Goal: Task Accomplishment & Management: Manage account settings

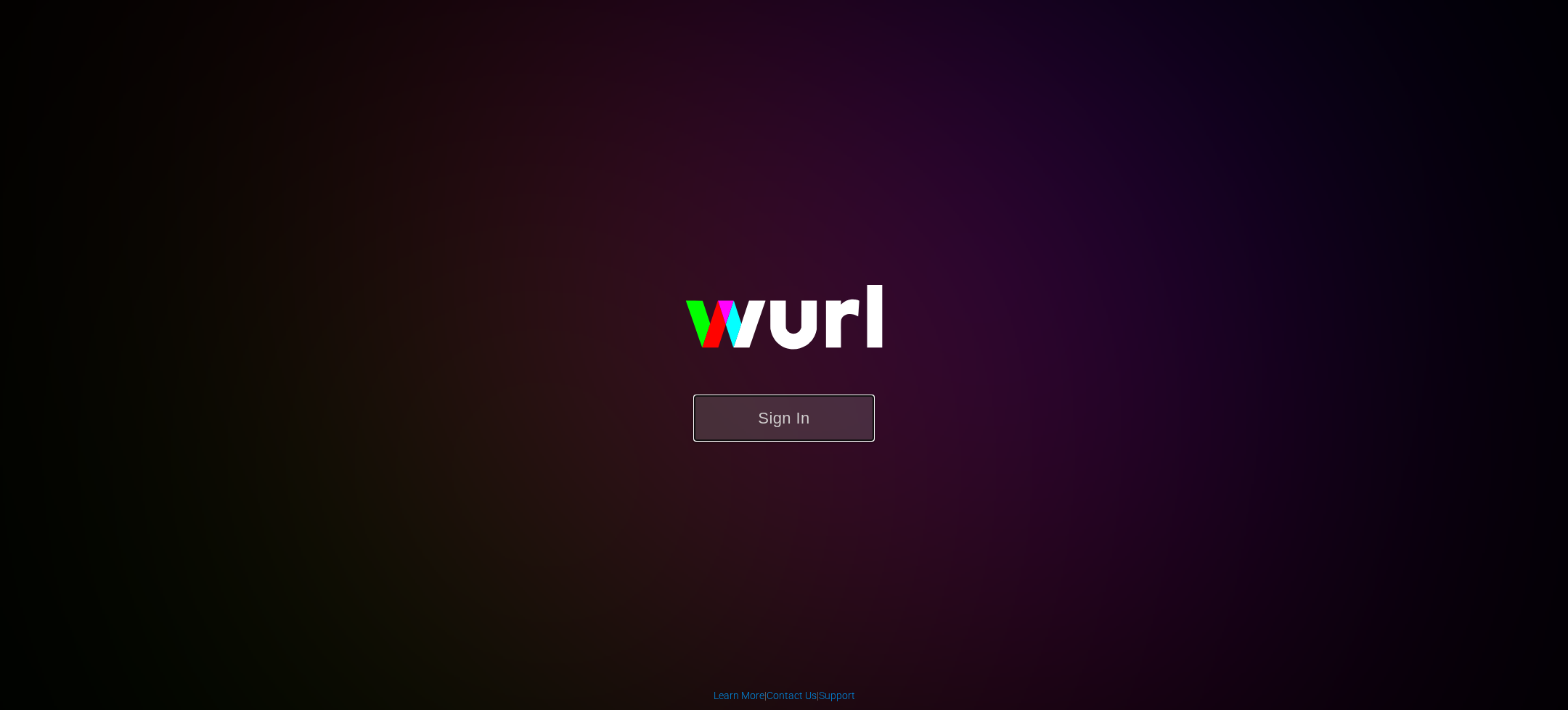
click at [747, 424] on button "Sign In" at bounding box center [784, 418] width 181 height 48
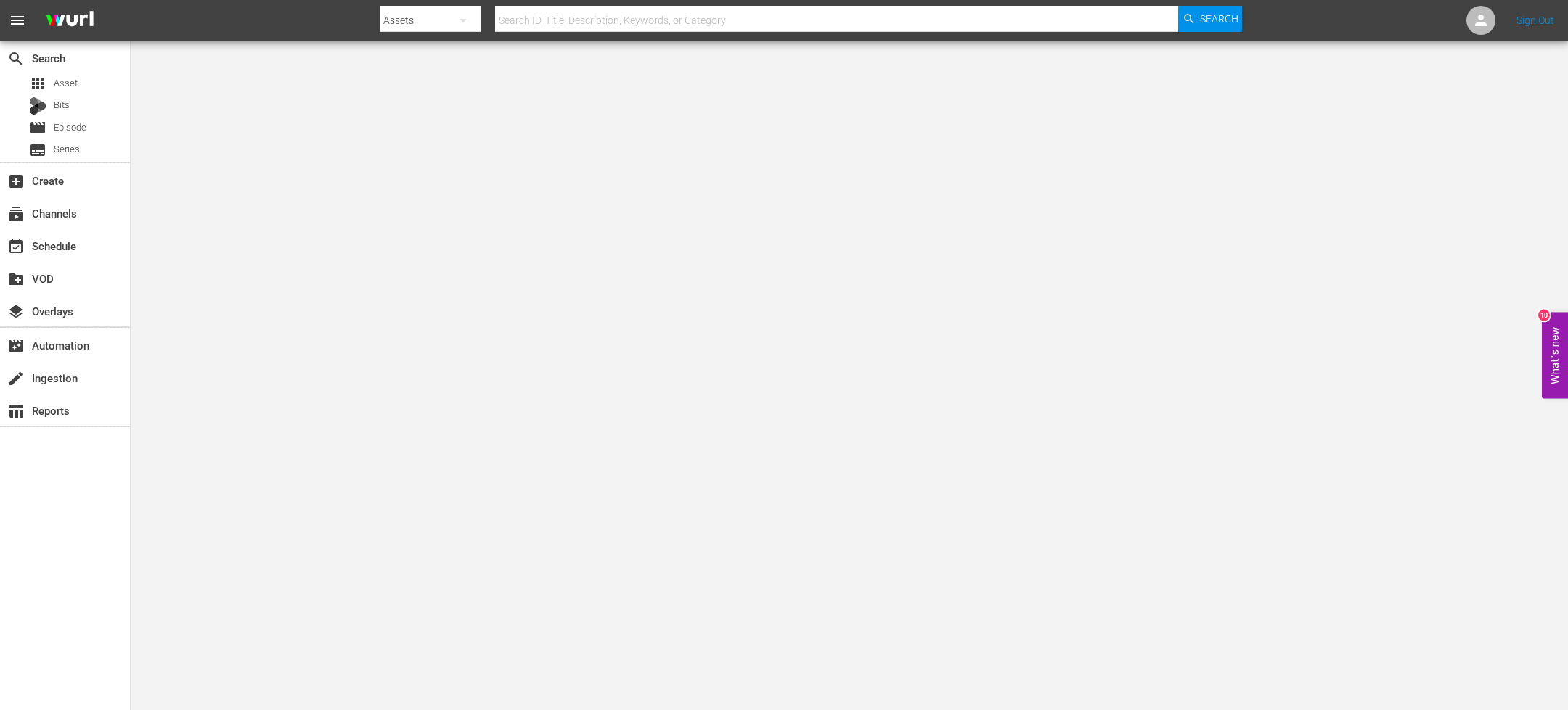
click at [606, 22] on input "text" at bounding box center [836, 20] width 683 height 35
paste input "Forensic Factor S04E03"
type input "Forensic Factor S04E03"
click at [97, 82] on div "apps Asset" at bounding box center [65, 83] width 130 height 21
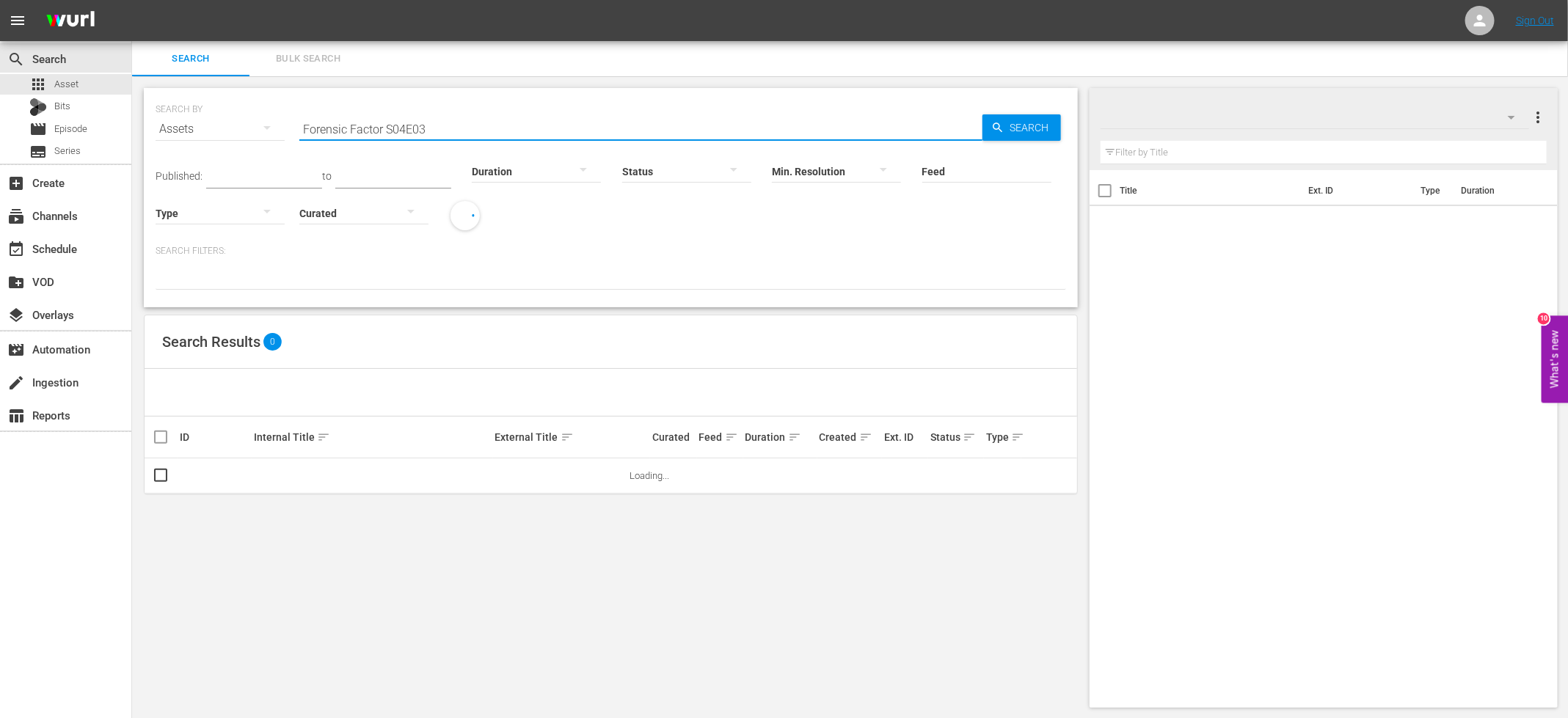
click at [449, 125] on input "Forensic Factor S04E03" at bounding box center [640, 129] width 683 height 35
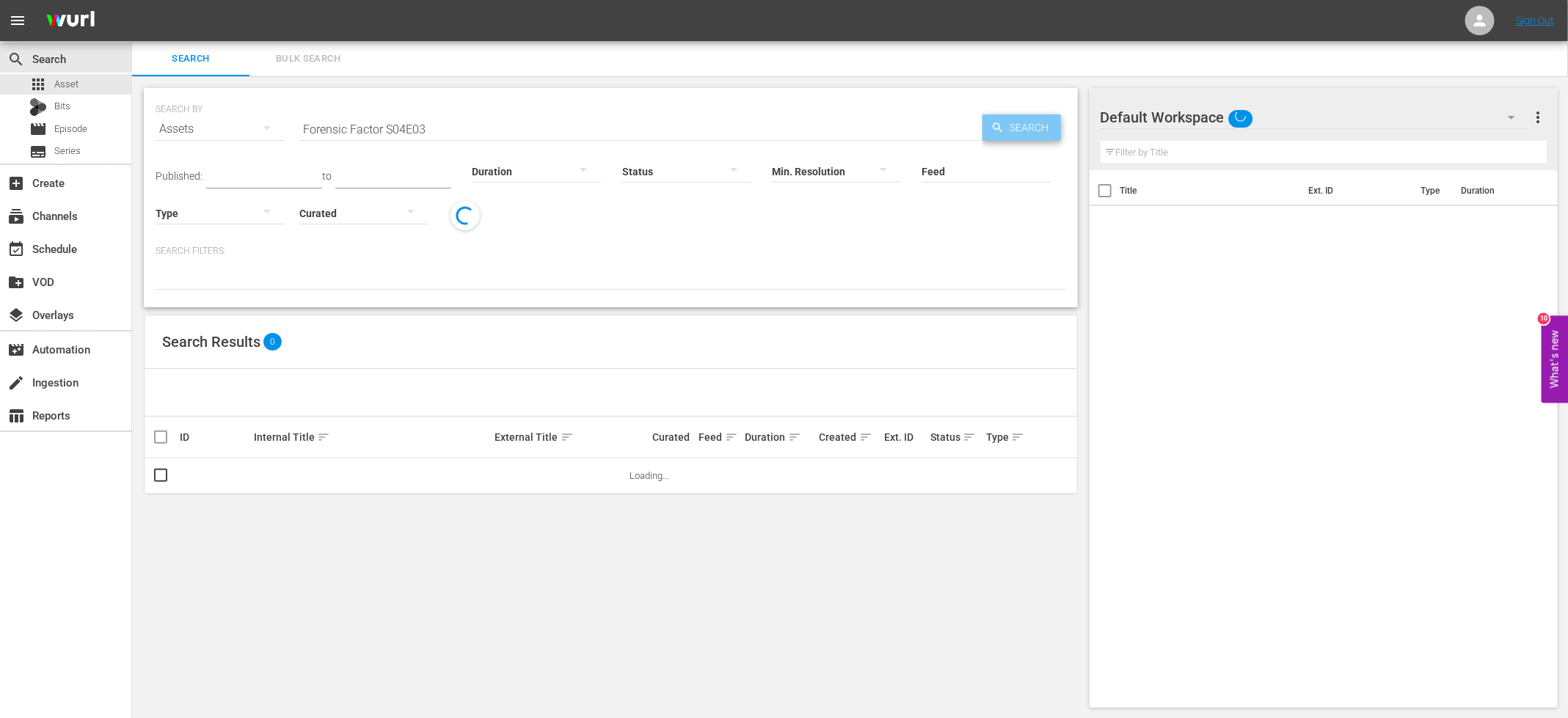
click at [1025, 132] on span "Search" at bounding box center [1033, 127] width 56 height 26
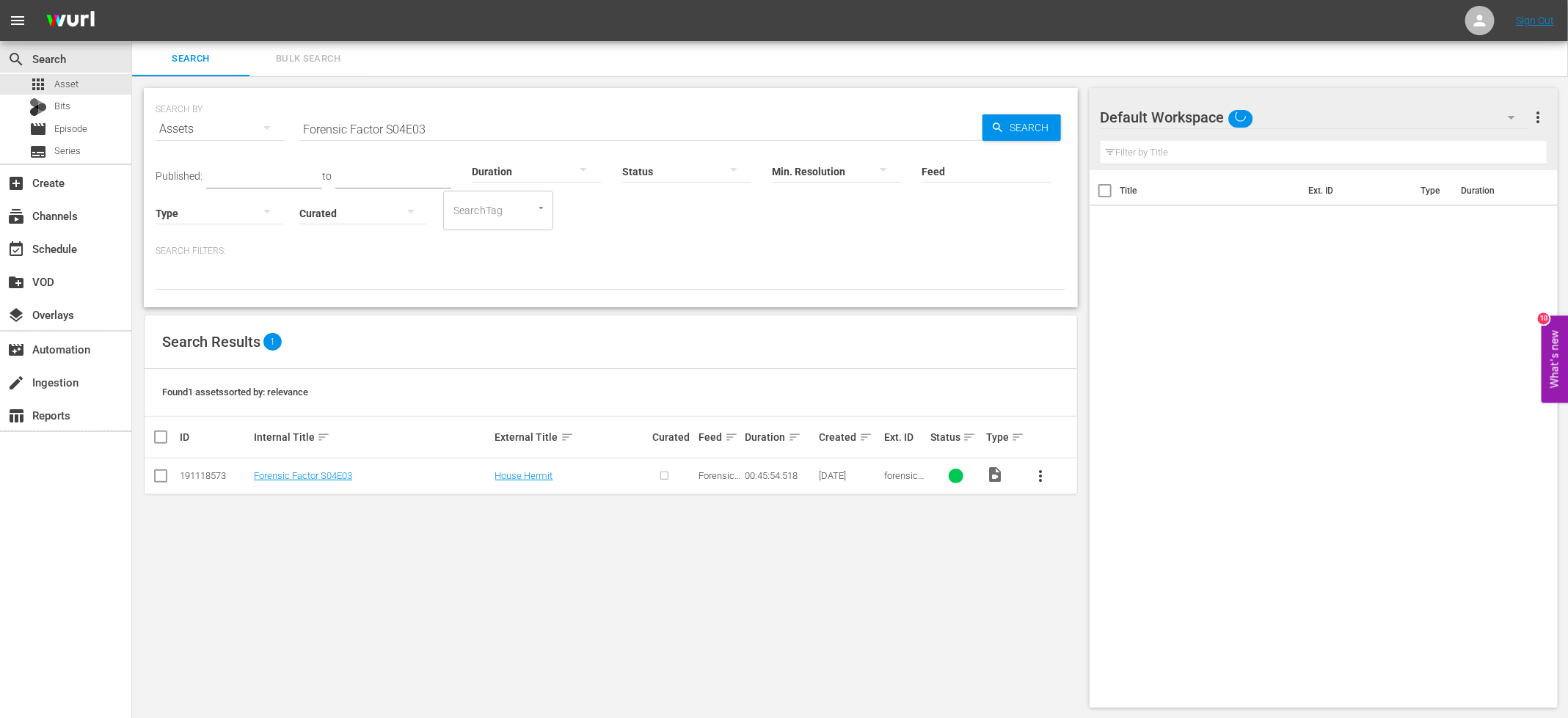
click at [487, 126] on input "Forensic Factor S04E03" at bounding box center [640, 129] width 683 height 35
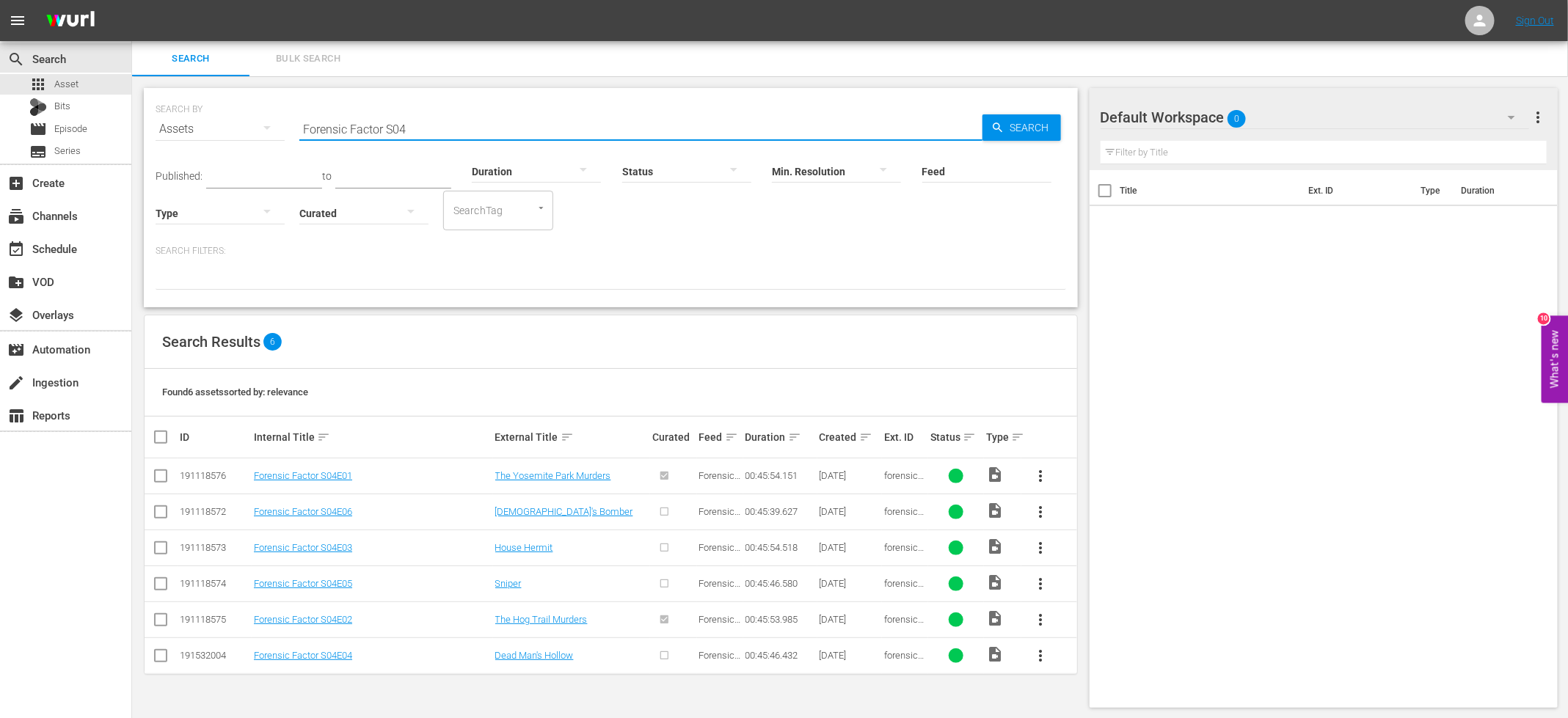
type input "Forensic Factor S04"
click at [428, 333] on div "Search Results 6" at bounding box center [610, 342] width 933 height 53
click at [157, 547] on input "checkbox" at bounding box center [161, 550] width 17 height 17
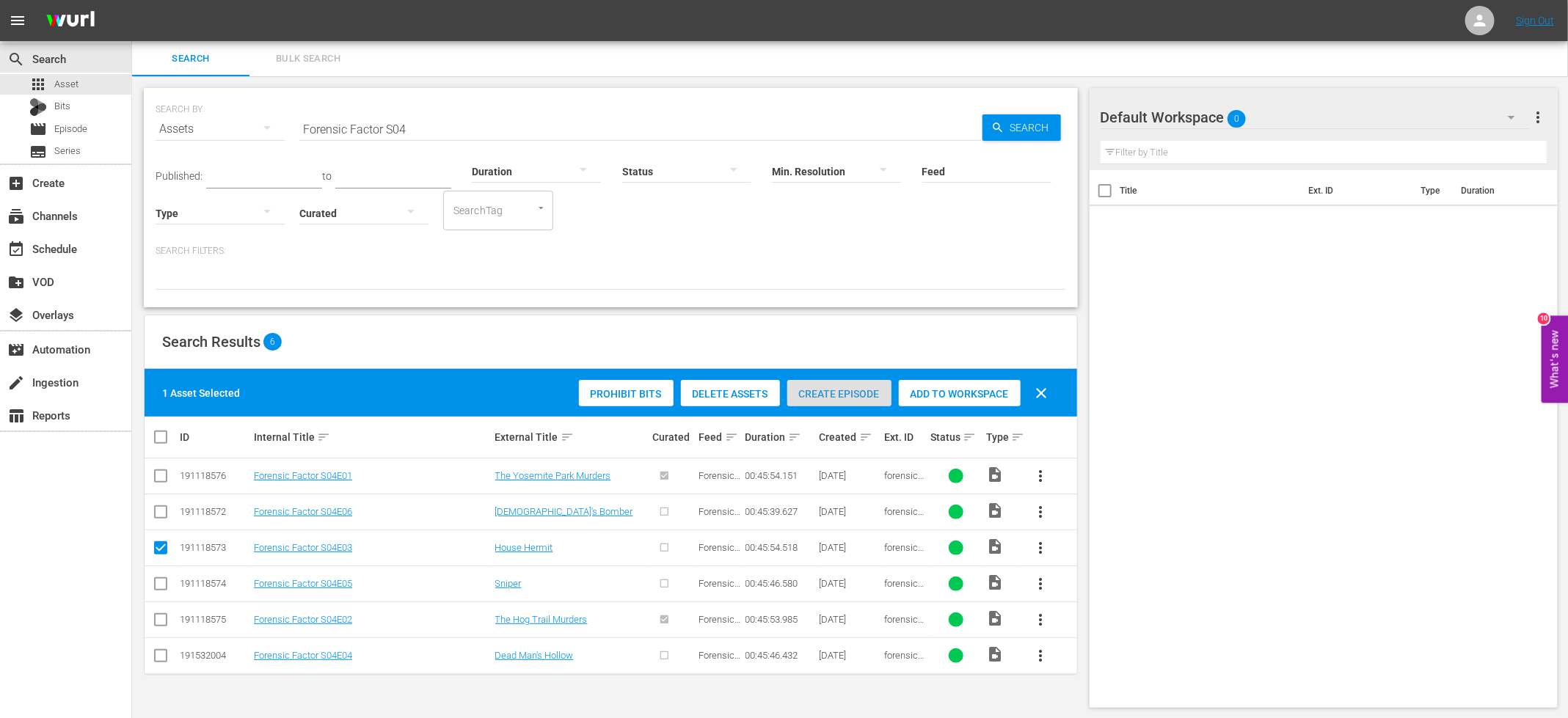
click at [813, 391] on span "Create Episode" at bounding box center [839, 393] width 104 height 12
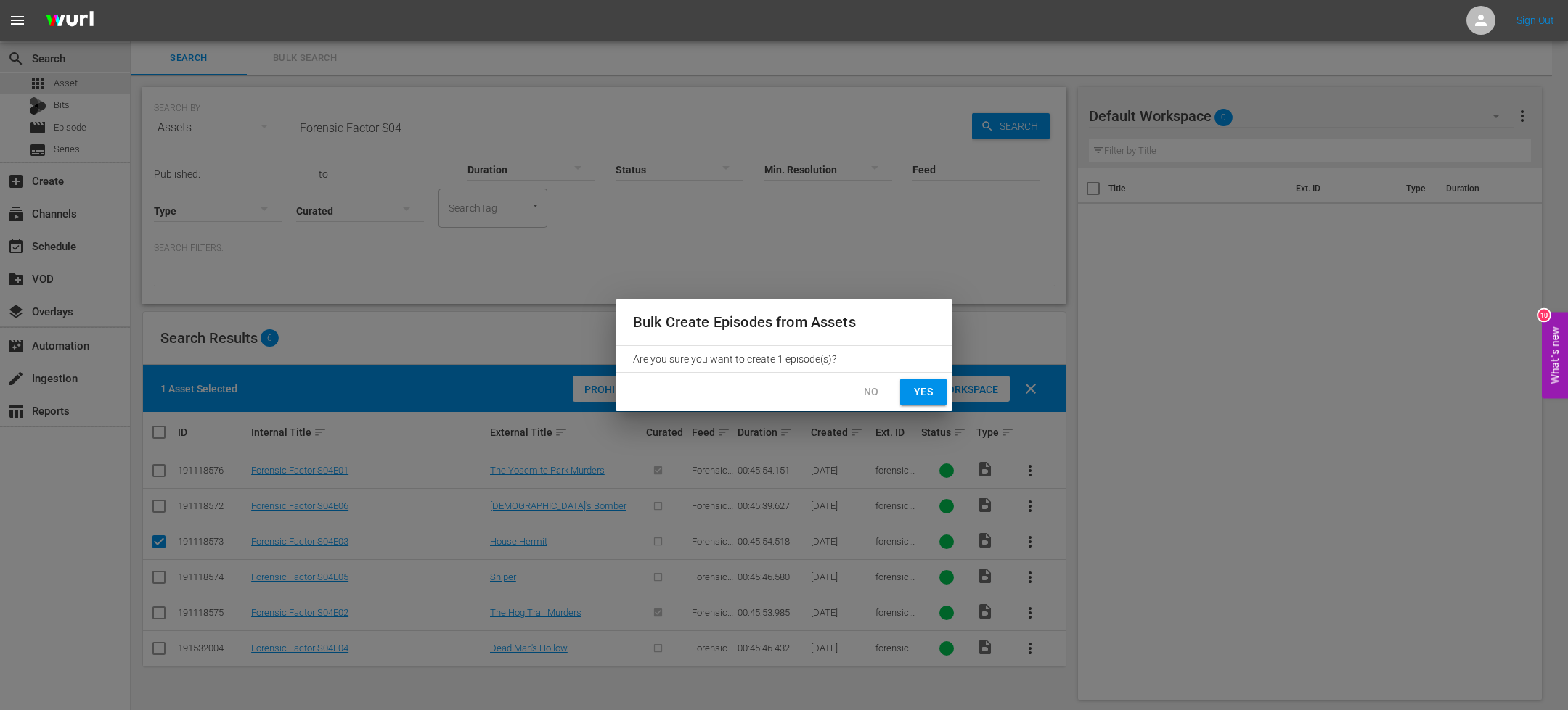
click at [932, 393] on span "Yes" at bounding box center [923, 392] width 23 height 18
checkbox input "false"
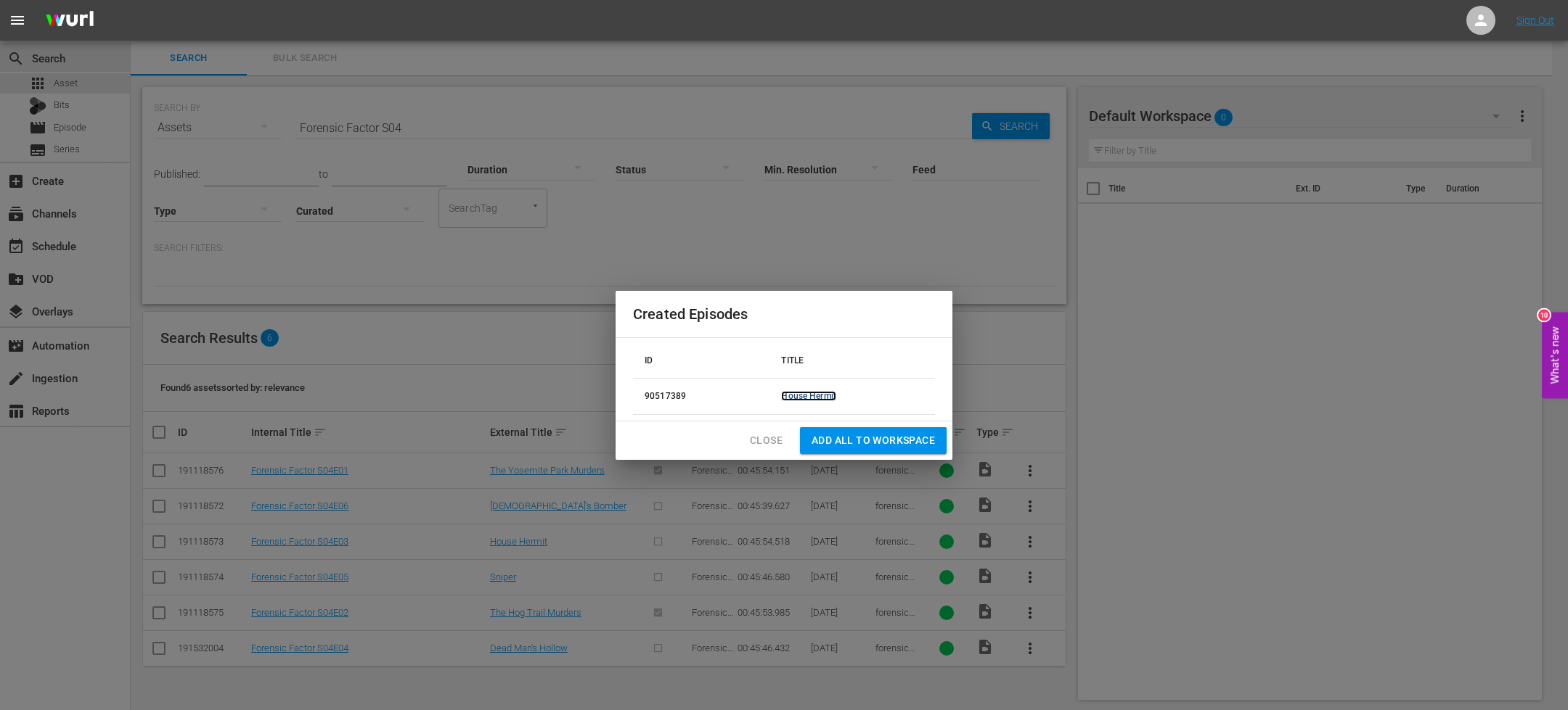
click at [802, 394] on link "House Hermit" at bounding box center [809, 395] width 56 height 10
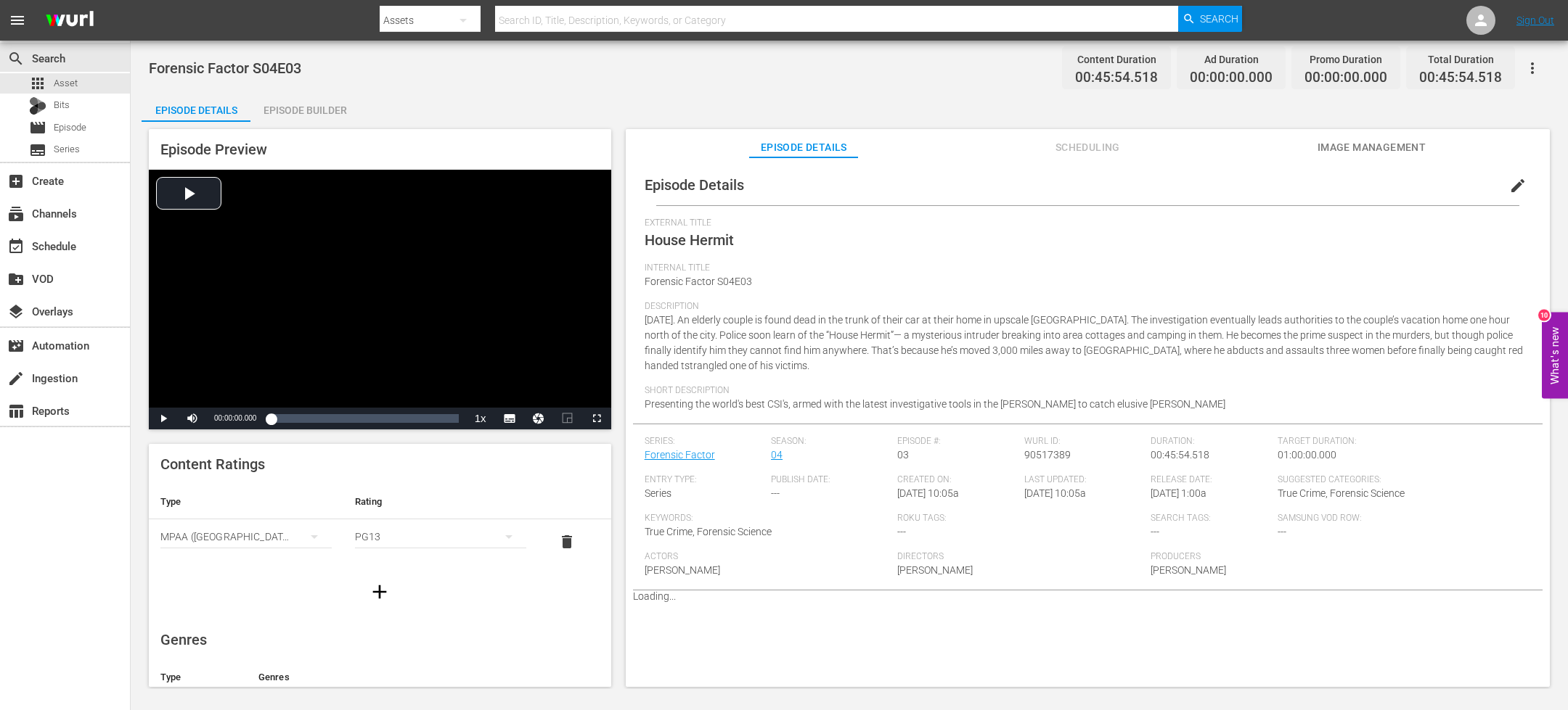
click at [308, 108] on div "Episode Builder" at bounding box center [304, 110] width 109 height 35
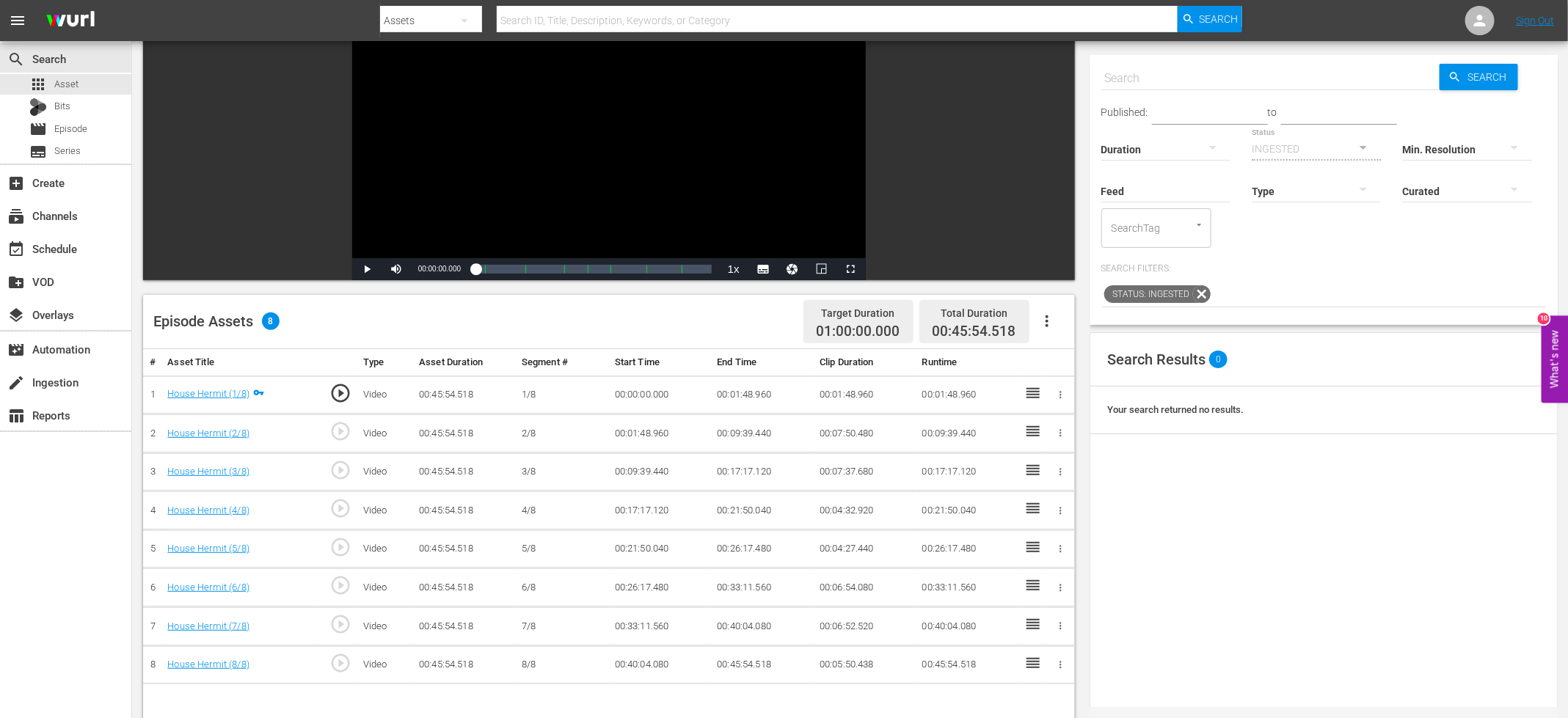
scroll to position [134, 0]
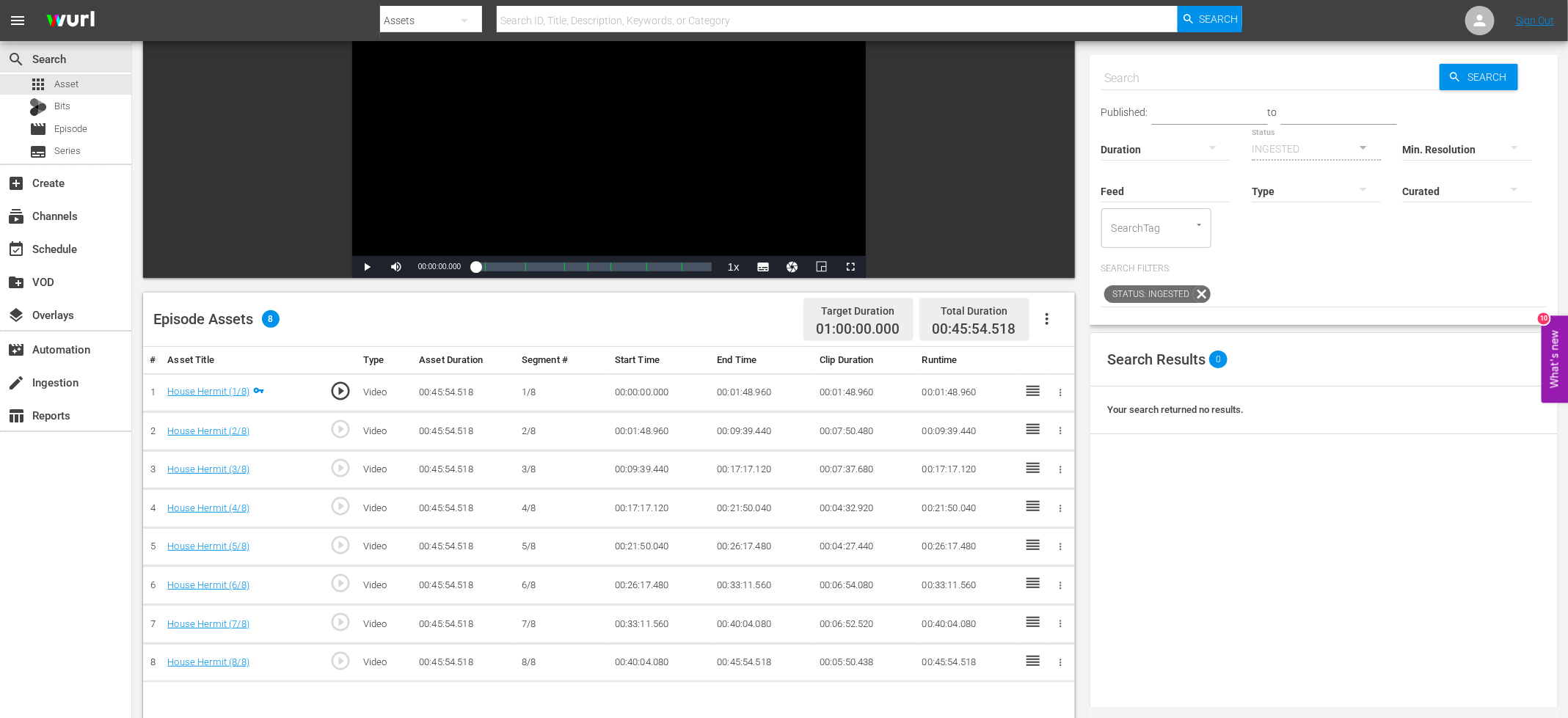
click at [1043, 317] on icon "button" at bounding box center [1047, 318] width 17 height 17
click at [1081, 357] on div "Fill with Ads" at bounding box center [1091, 360] width 100 height 35
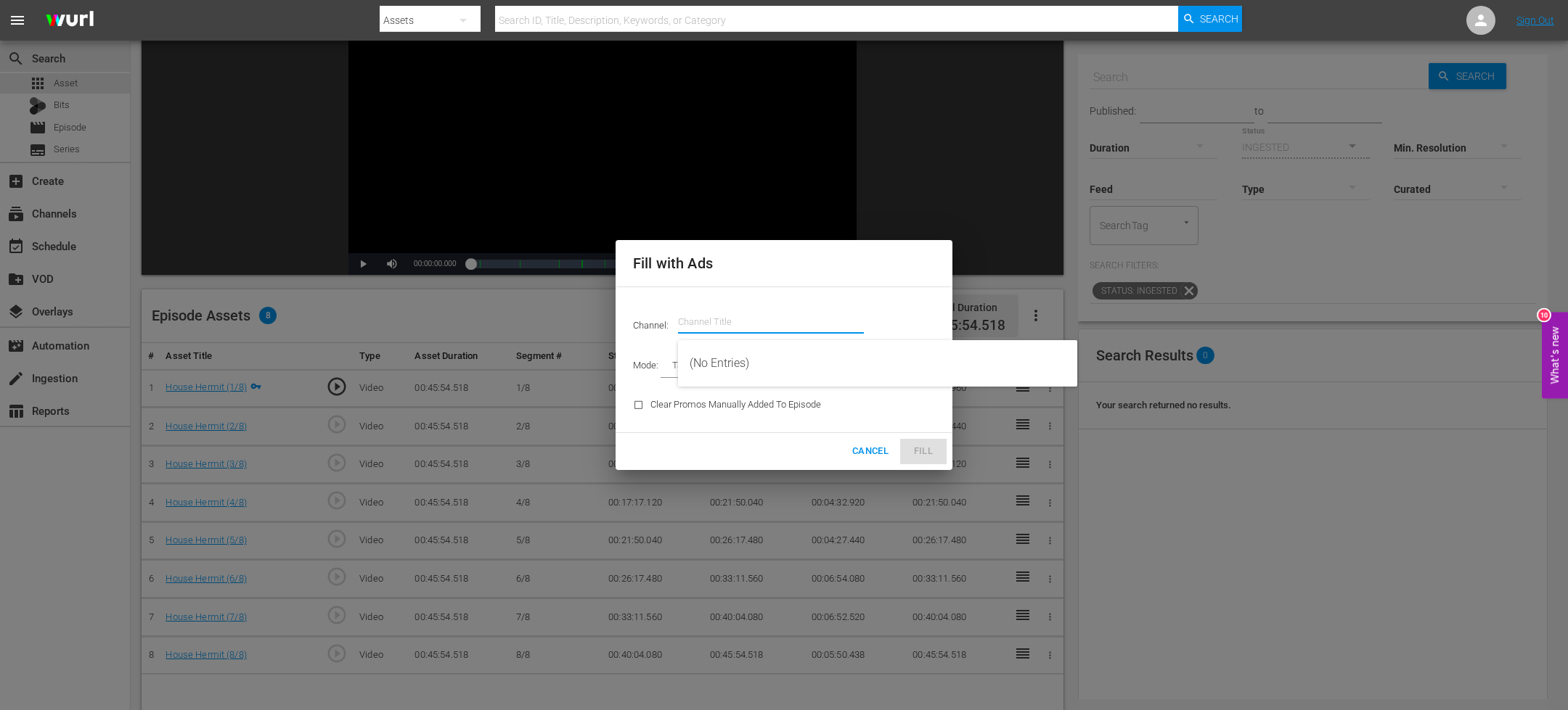
click at [726, 323] on input "text" at bounding box center [771, 322] width 186 height 35
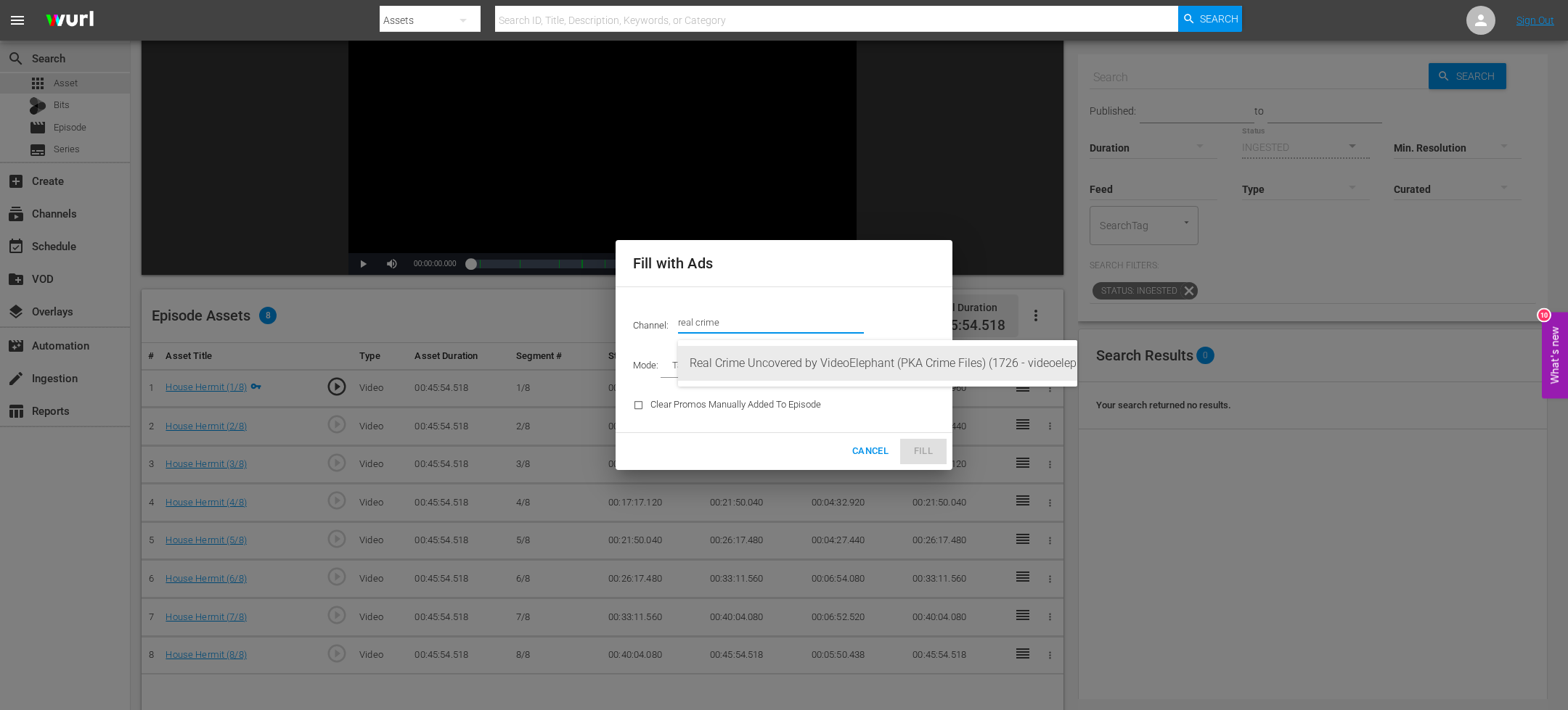
click at [754, 357] on div "Real Crime Uncovered by VideoElephant (PKA Crime Files) (1726 - videoelephant_l…" at bounding box center [877, 363] width 376 height 35
type input "Real Crime Uncovered by VideoElephant (PKA Crime Files) (1726)"
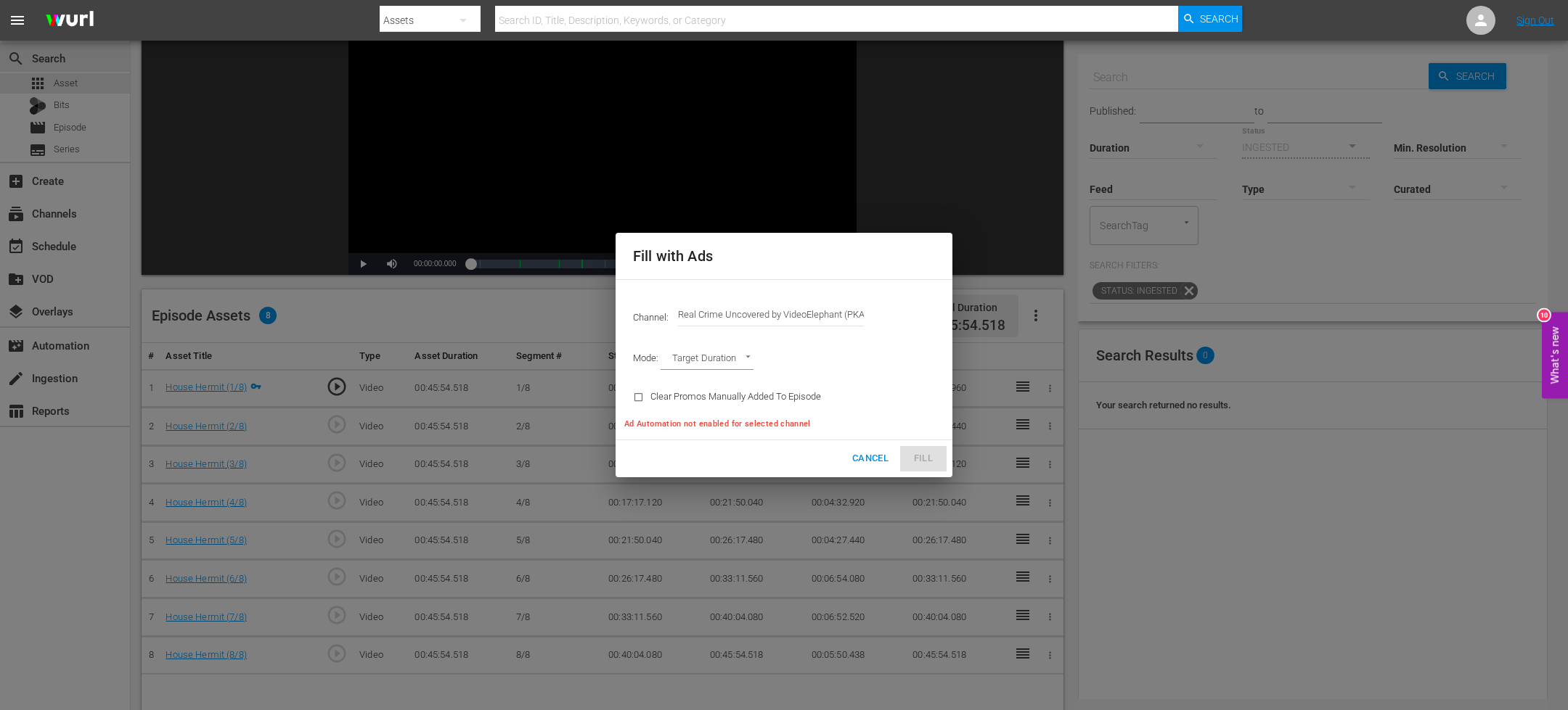
type input "AD_BREAK_DURATION"
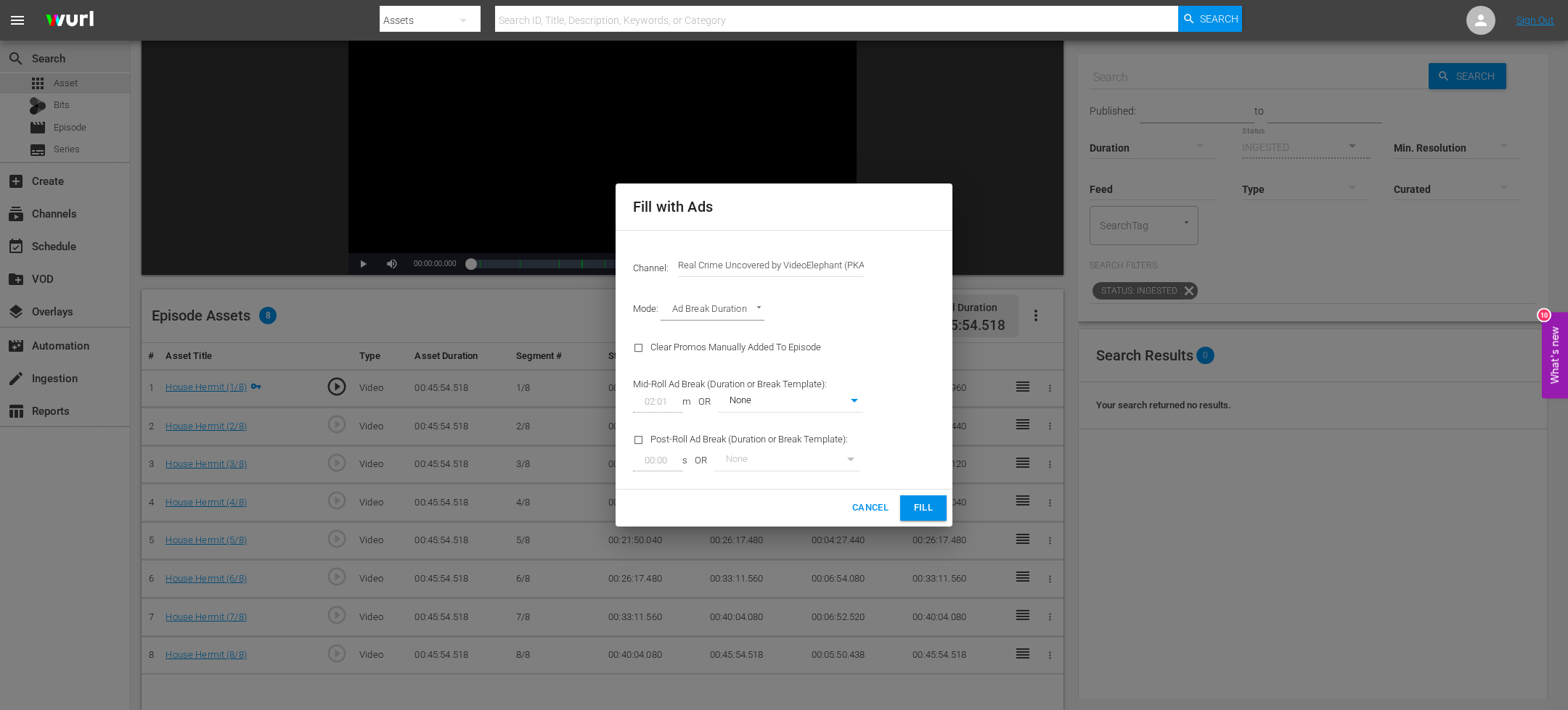
click at [932, 521] on div "Cancel Fill" at bounding box center [783, 507] width 336 height 37
type input "0"
click at [923, 511] on span "Fill" at bounding box center [923, 508] width 23 height 17
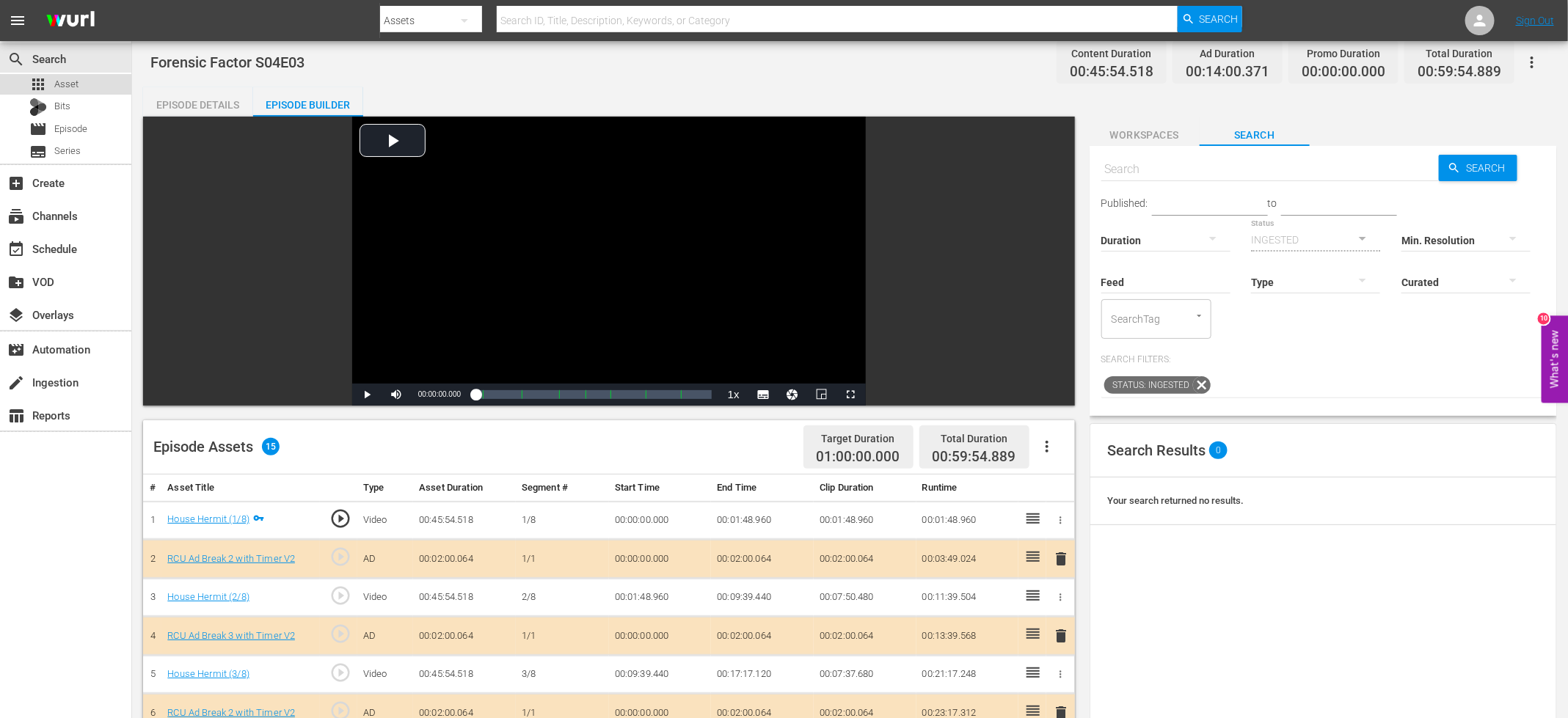
click at [102, 85] on div "apps Asset" at bounding box center [65, 84] width 131 height 21
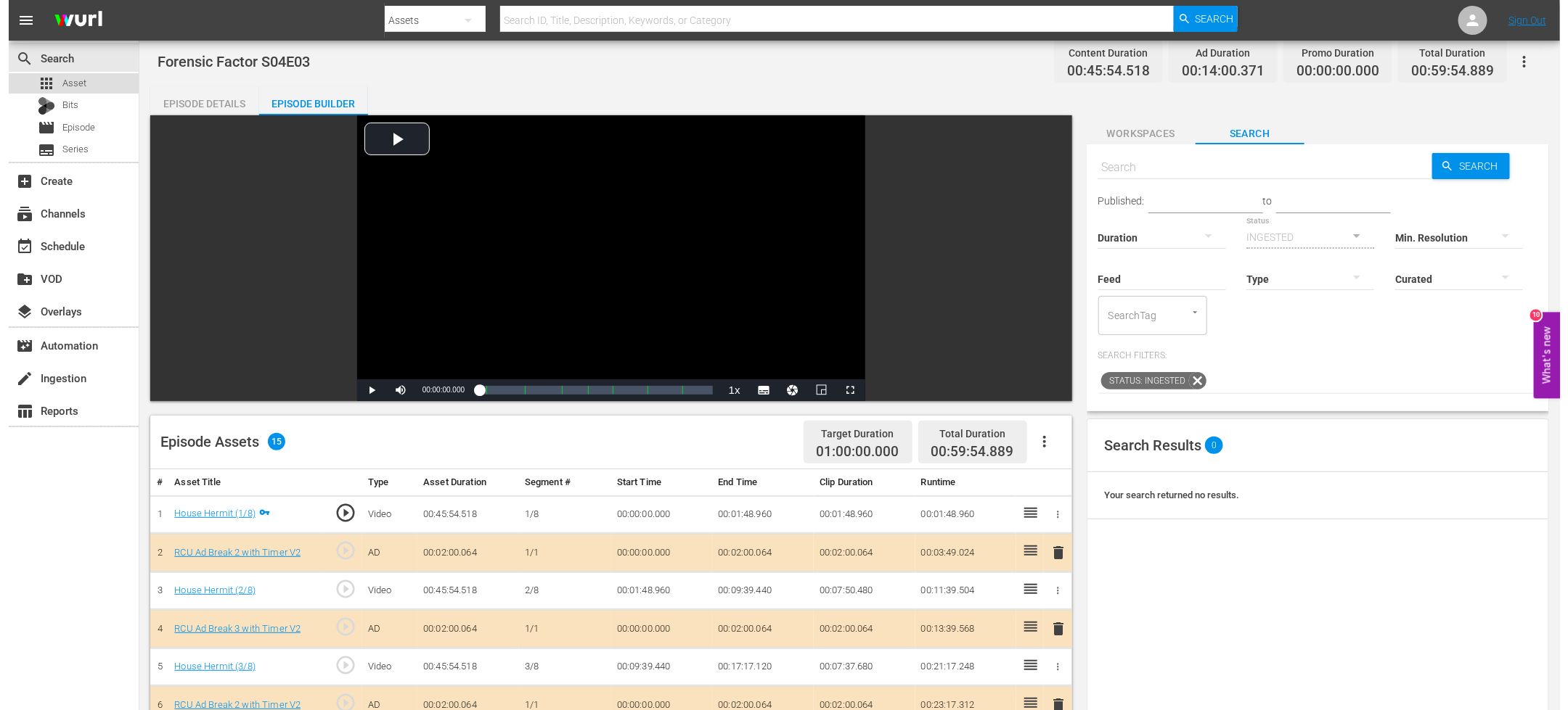
scroll to position [1, 0]
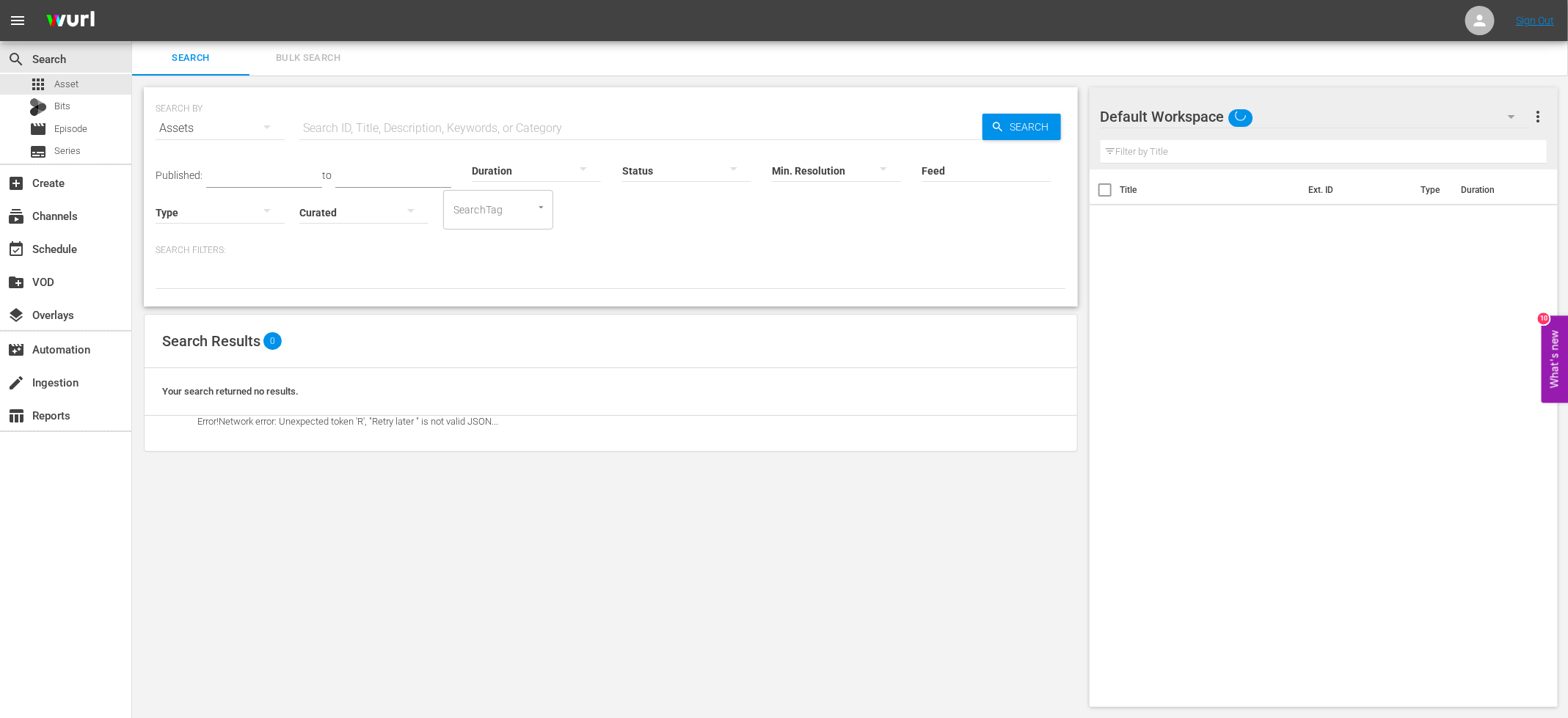
click at [379, 129] on input "text" at bounding box center [640, 128] width 683 height 35
paste input "Forensic Factor S04E03"
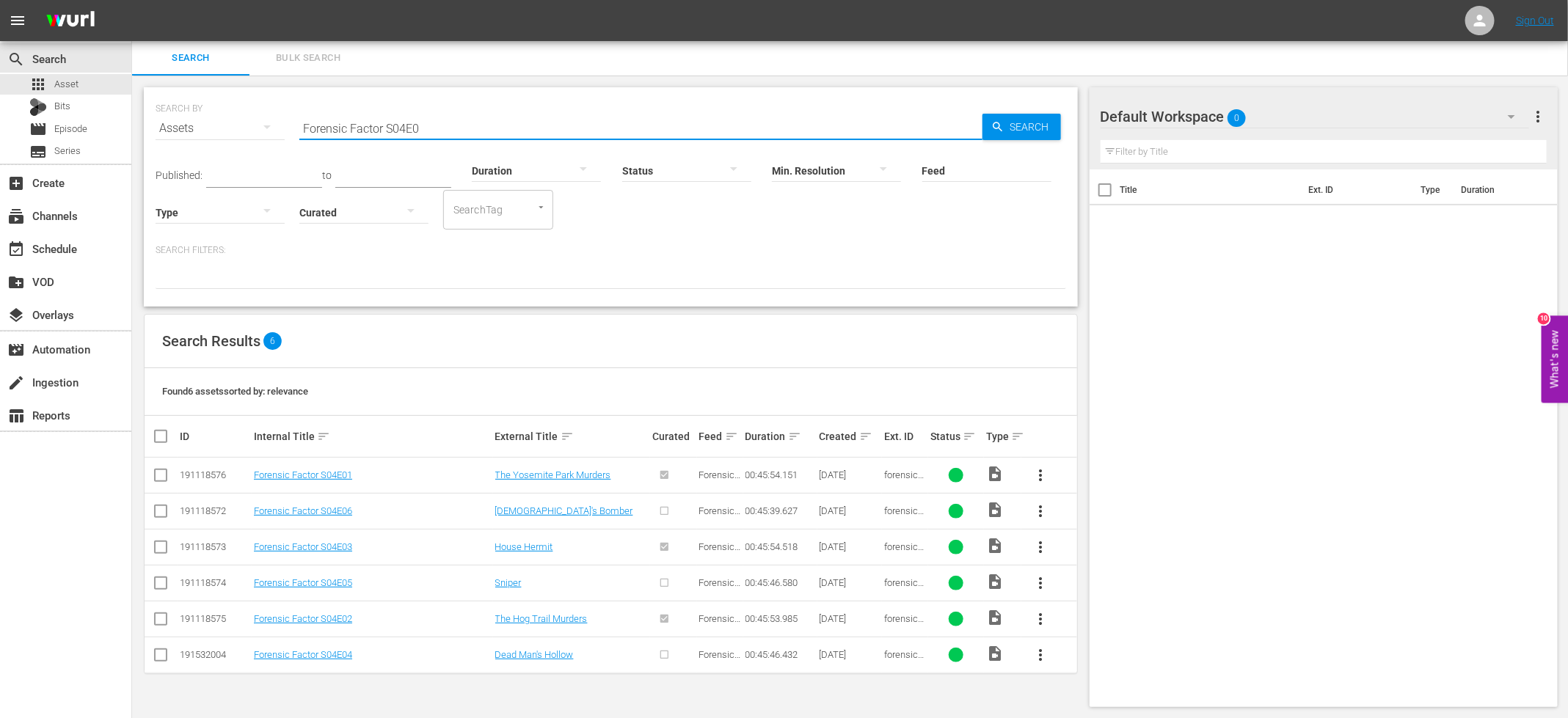
type input "Forensic Factor S04E0"
click at [166, 654] on input "checkbox" at bounding box center [161, 657] width 17 height 17
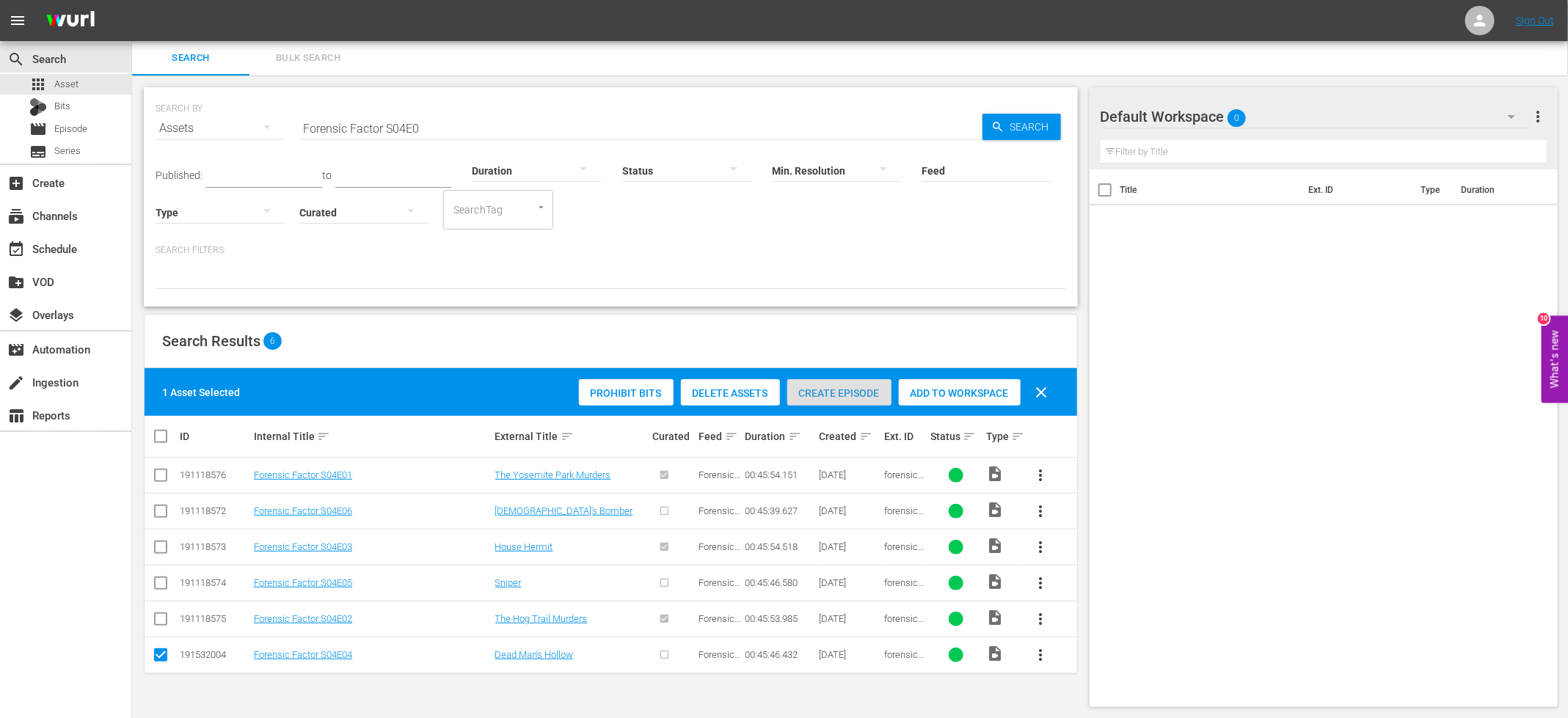
click at [854, 389] on span "Create Episode" at bounding box center [839, 393] width 104 height 12
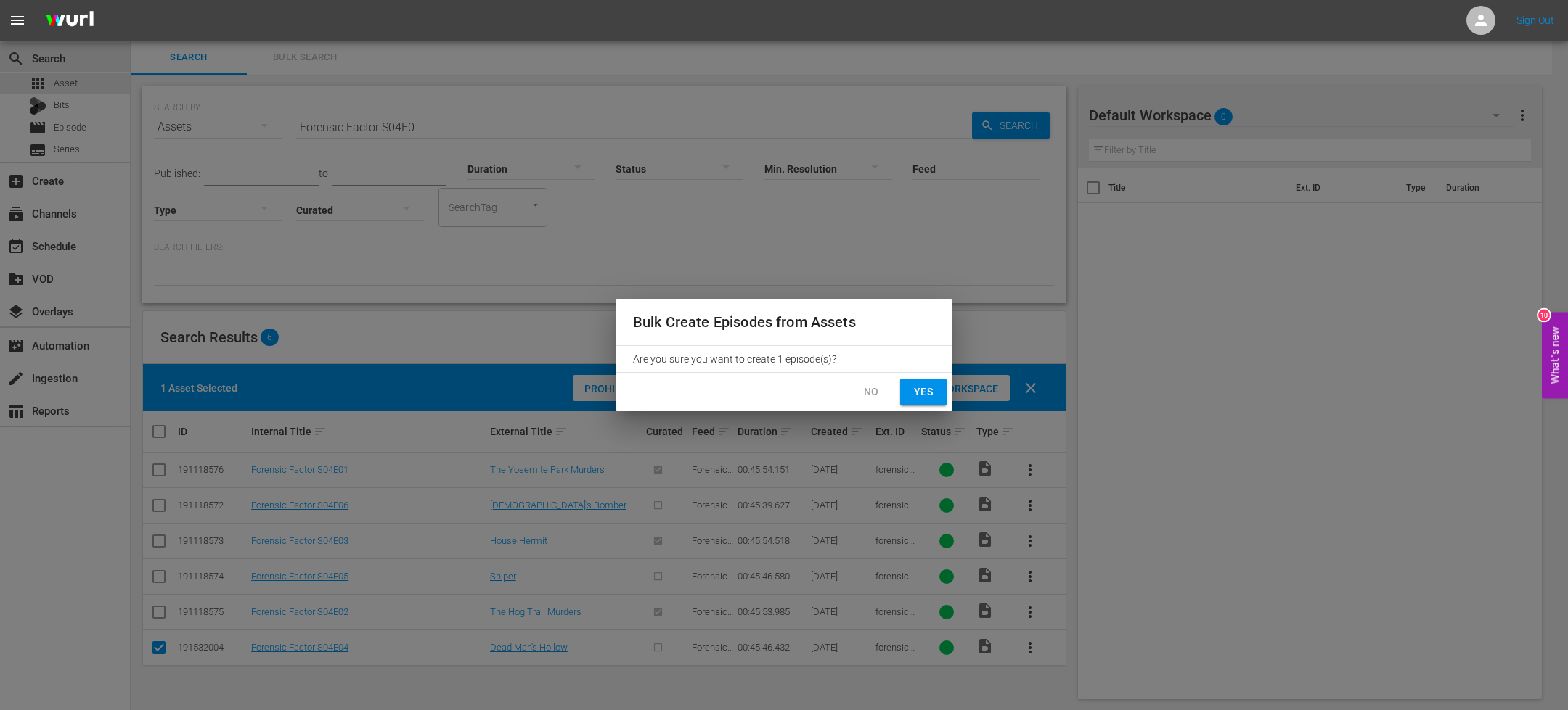
click at [917, 389] on span "Yes" at bounding box center [923, 392] width 23 height 18
checkbox input "false"
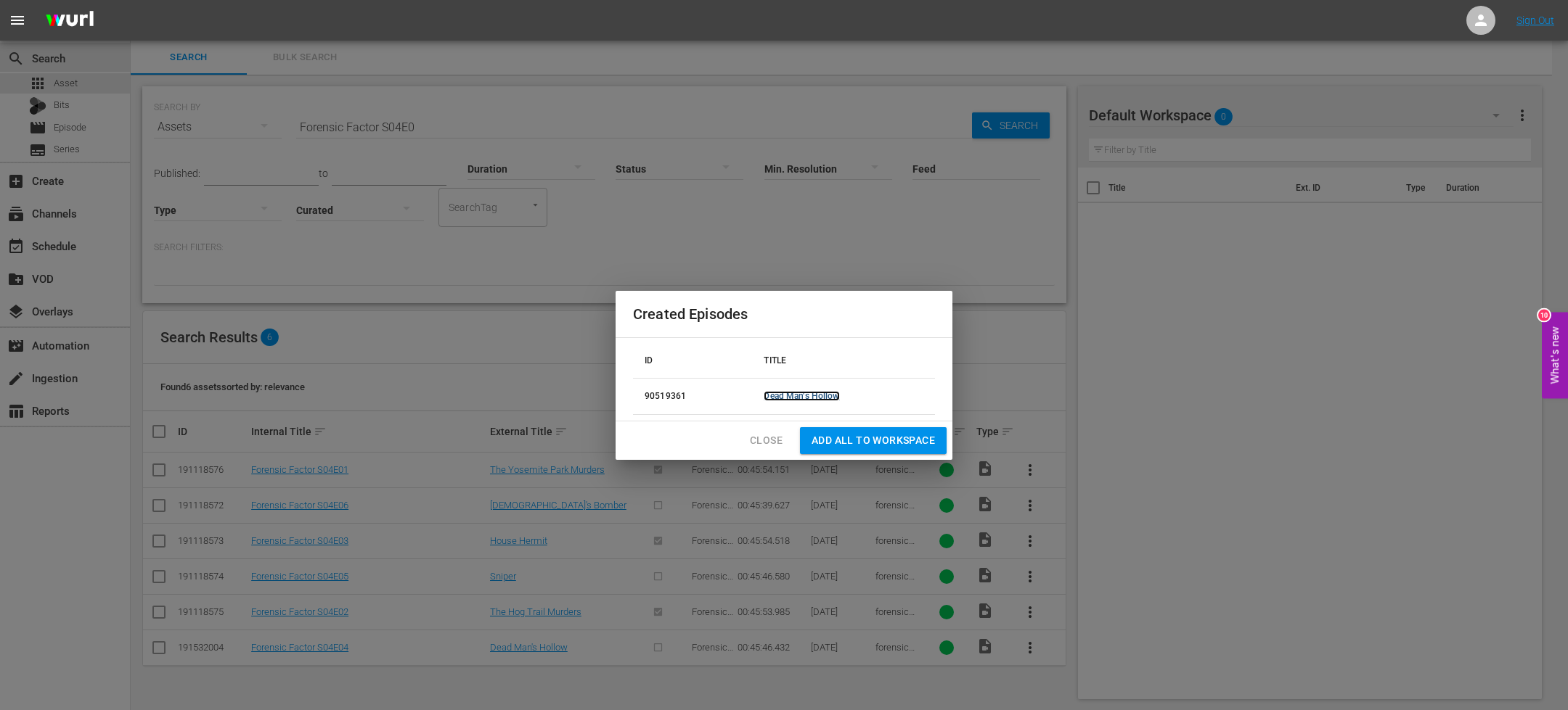
click at [804, 394] on link "Dead Man's Hollow" at bounding box center [801, 395] width 75 height 10
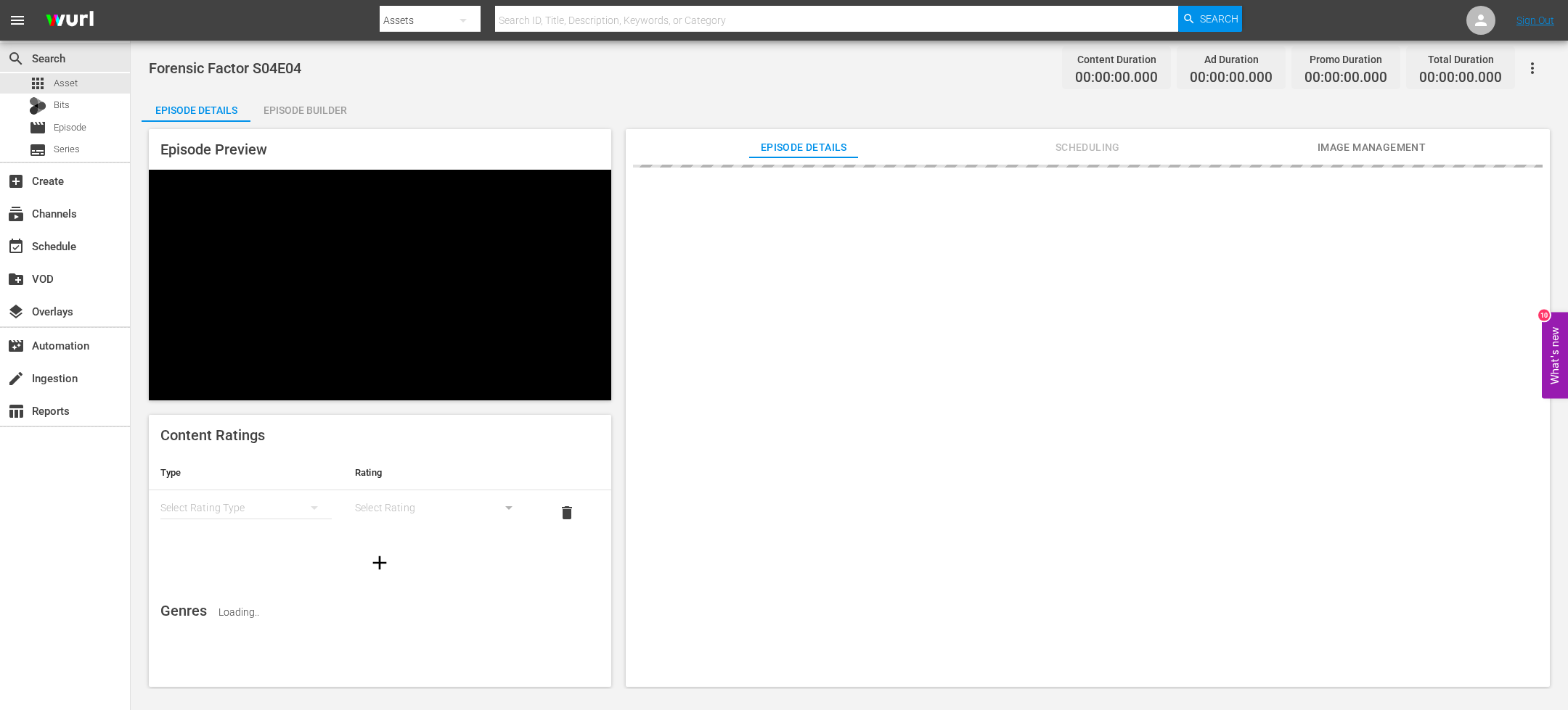
click at [341, 116] on div "Episode Builder" at bounding box center [304, 110] width 109 height 35
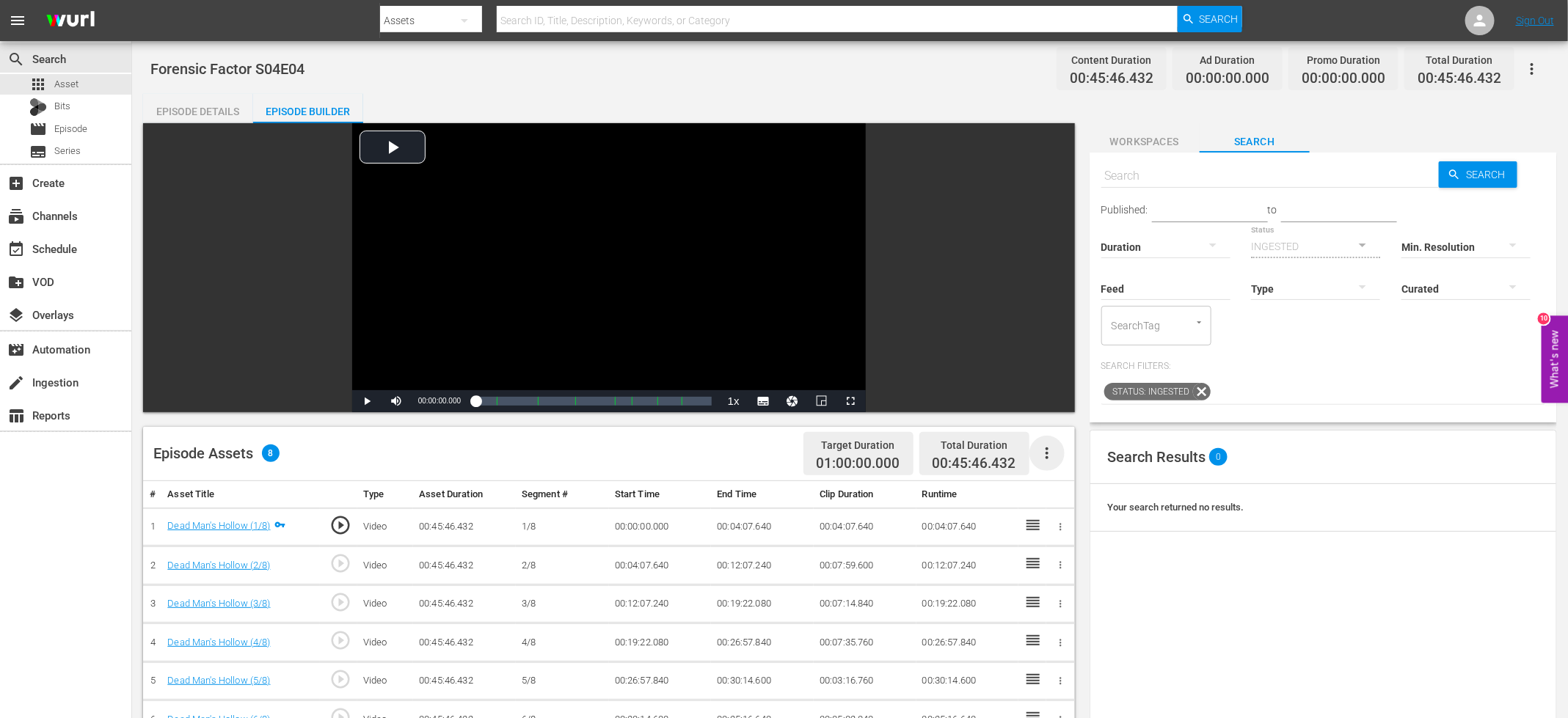
click at [1042, 456] on icon "button" at bounding box center [1047, 452] width 17 height 17
click at [1078, 490] on div "Fill with Ads" at bounding box center [1091, 494] width 100 height 35
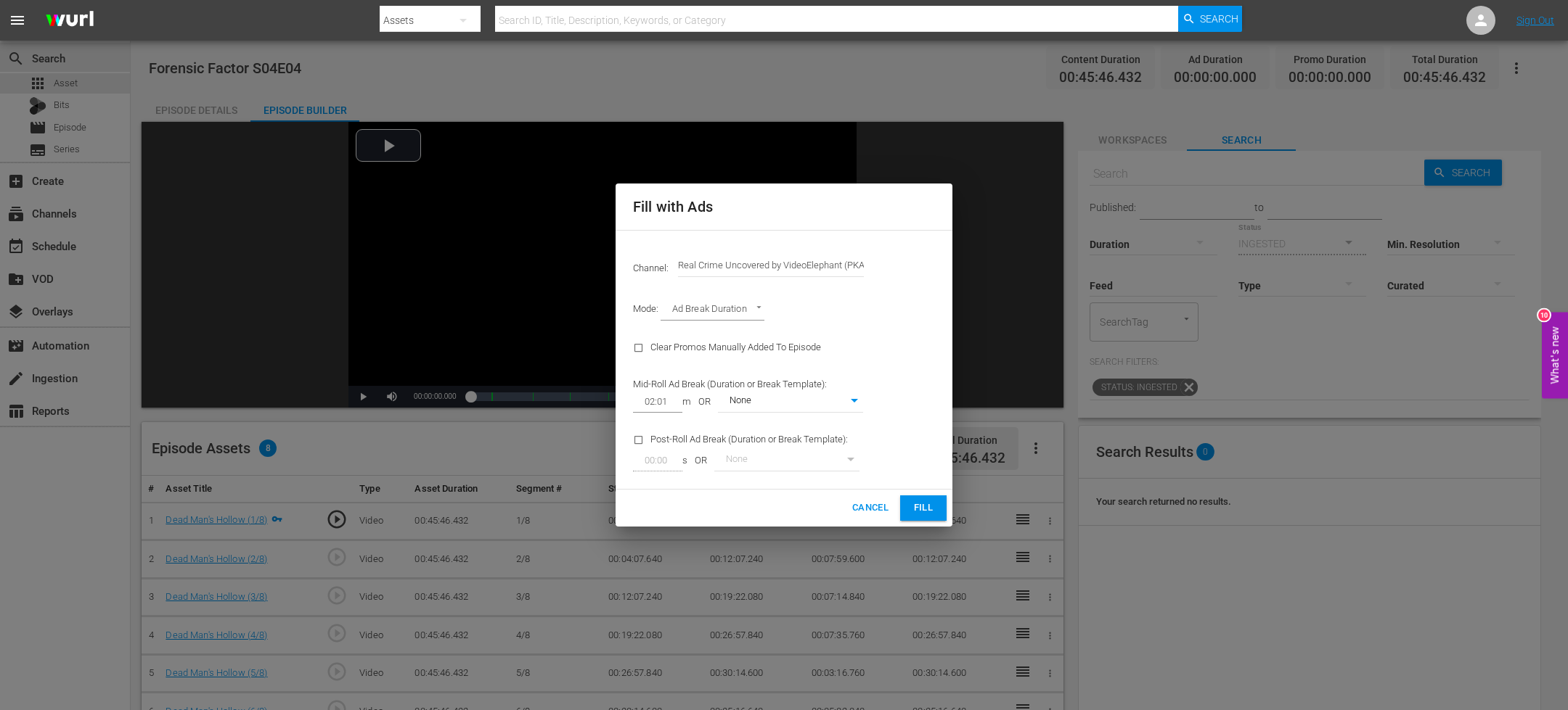
click at [919, 524] on div "Cancel Fill" at bounding box center [783, 507] width 336 height 37
click at [921, 507] on span "Fill" at bounding box center [923, 508] width 23 height 17
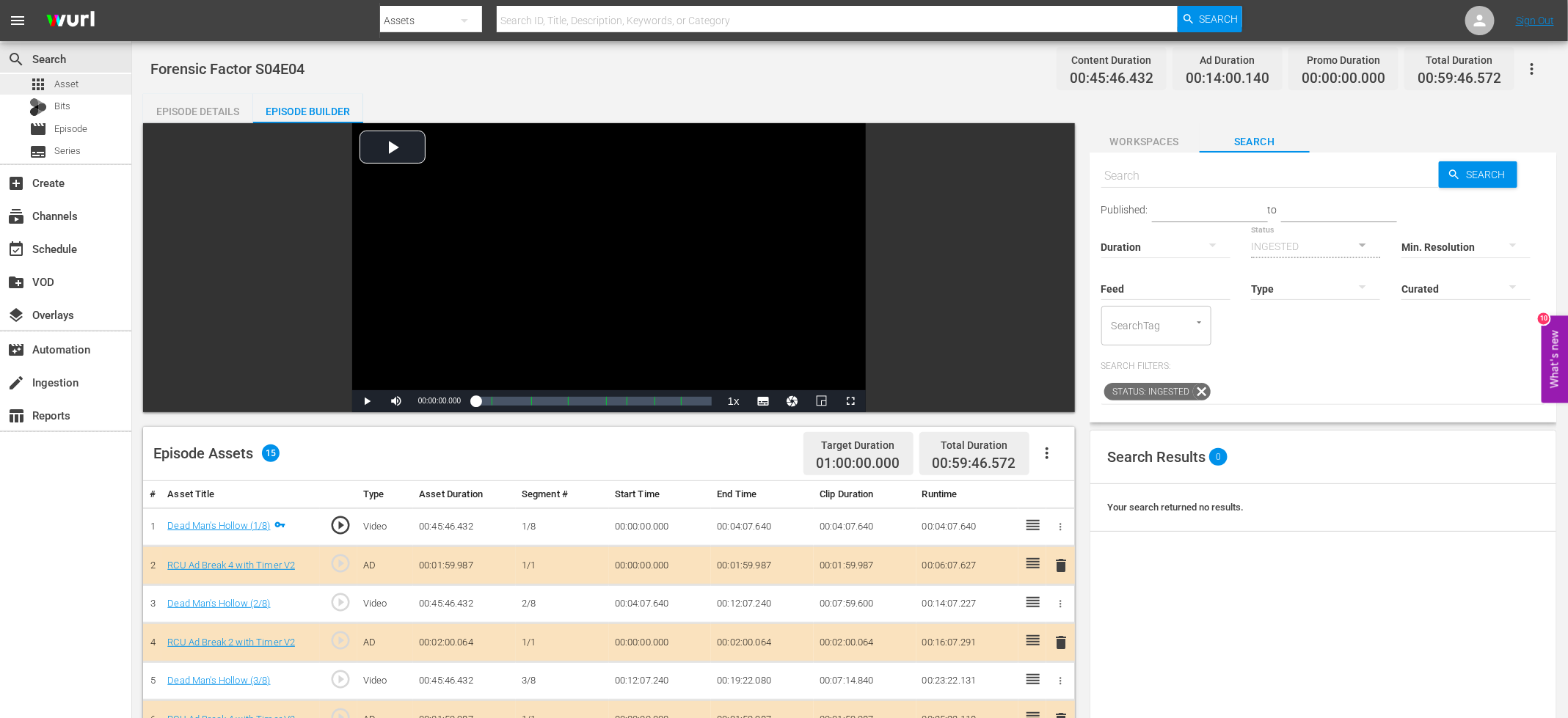
click at [89, 77] on div "apps Asset" at bounding box center [65, 84] width 131 height 21
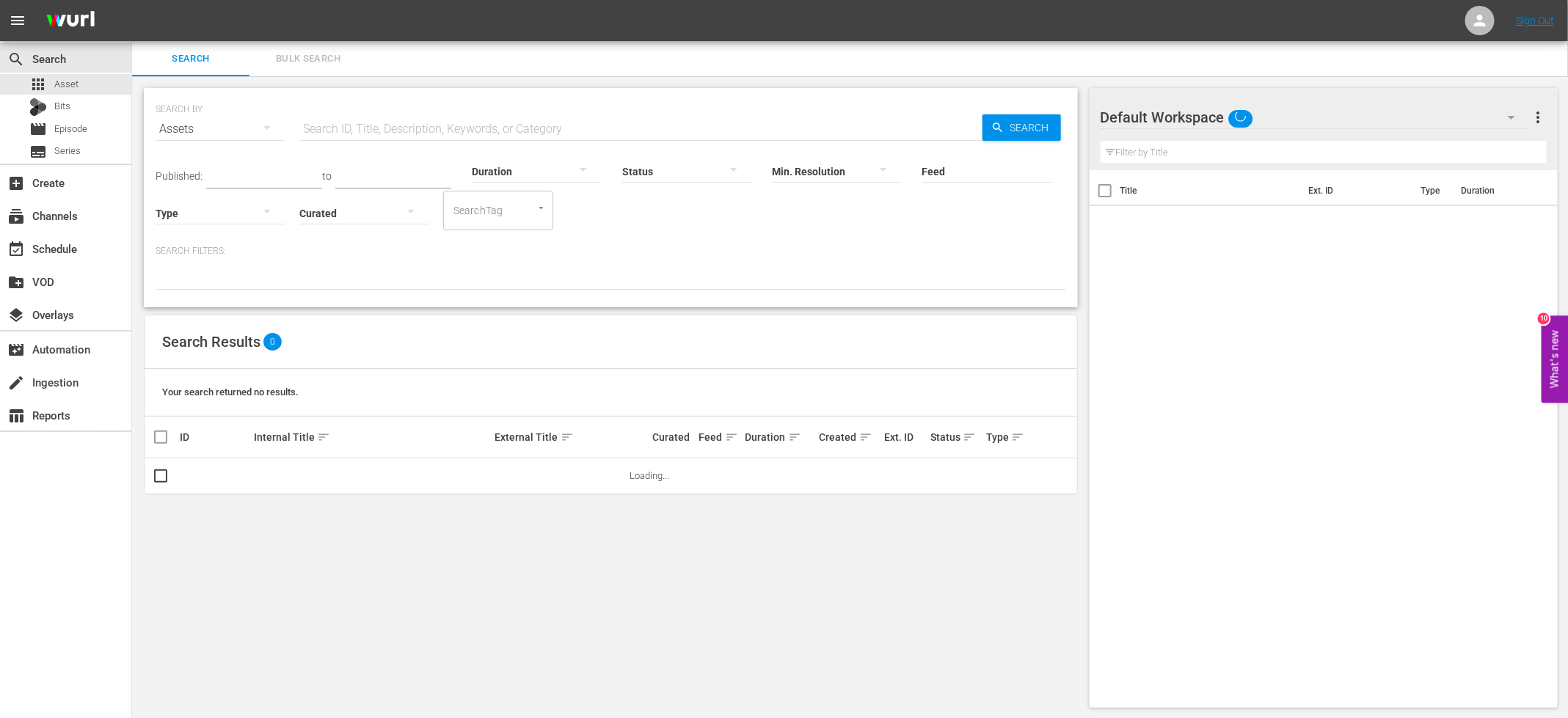
click at [365, 121] on input "text" at bounding box center [640, 129] width 683 height 35
paste input "Forensic Factor S04E03"
type input "Forensic Factor S04E"
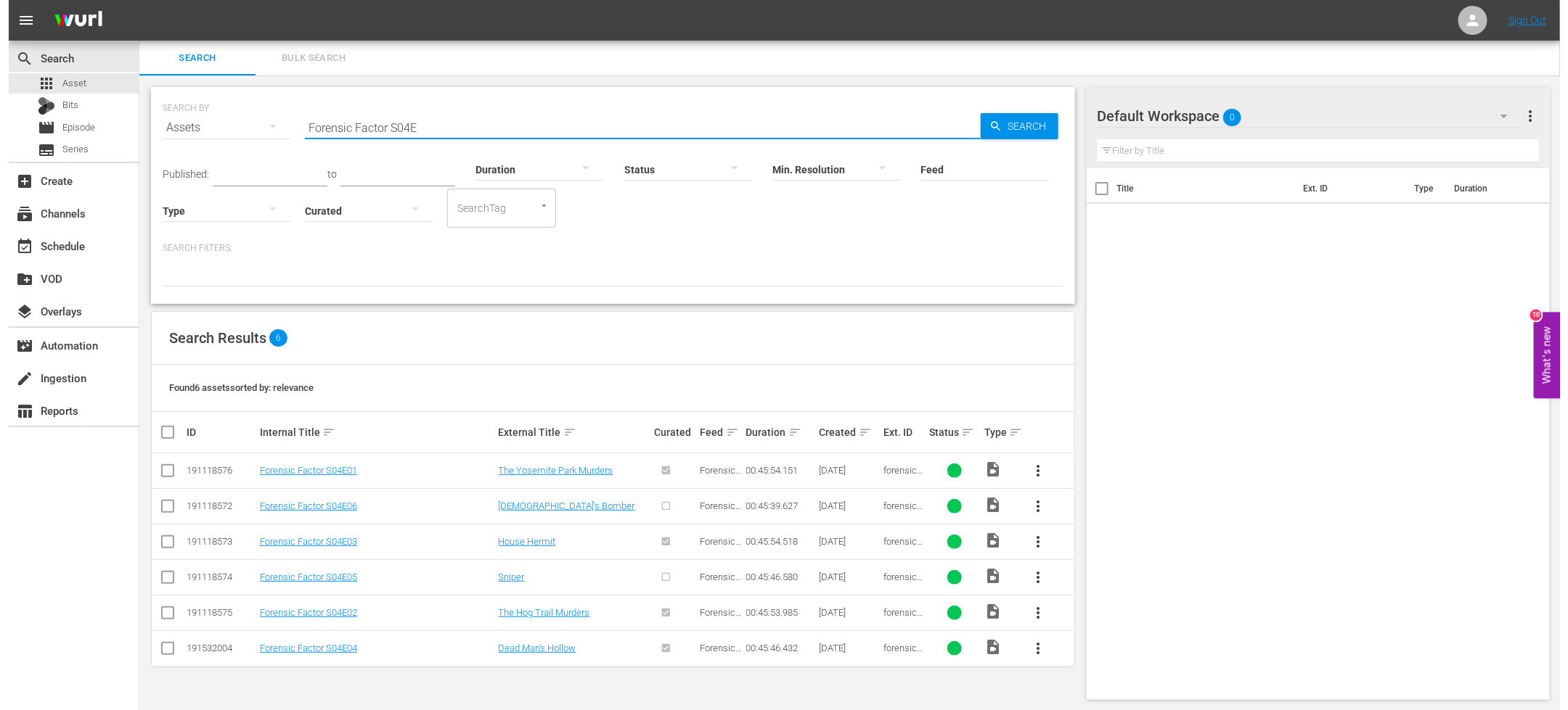
scroll to position [1, 0]
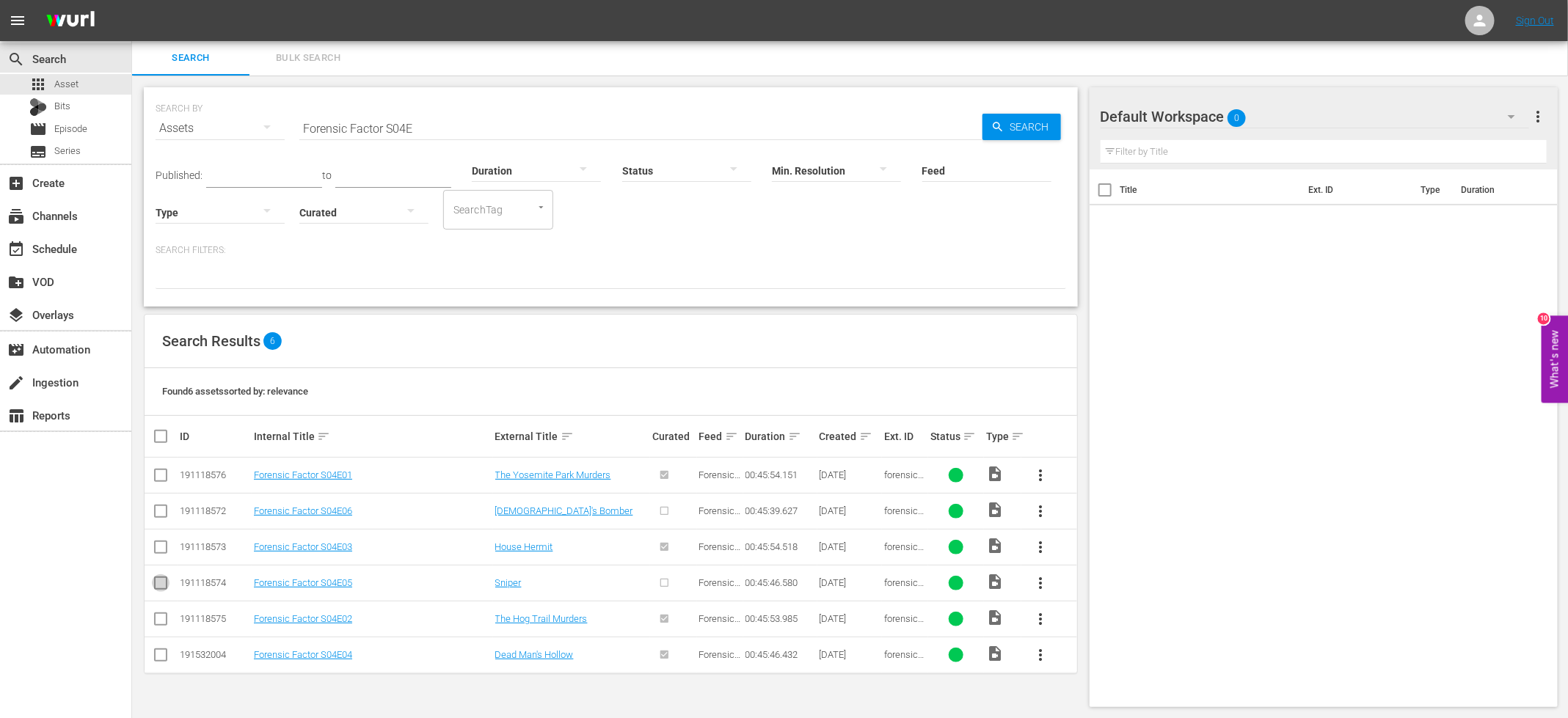
click at [157, 579] on input "checkbox" at bounding box center [161, 586] width 17 height 17
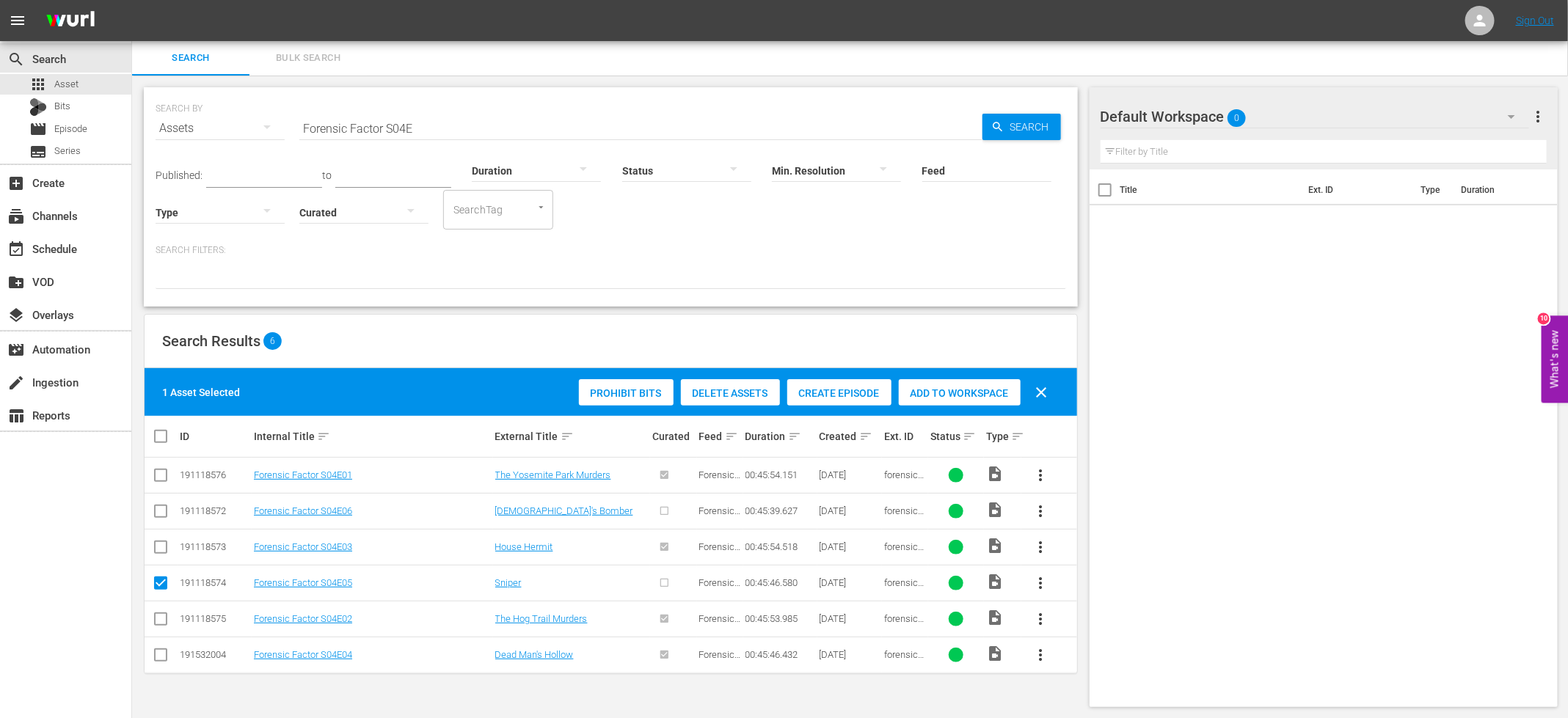
click at [829, 395] on span "Create Episode" at bounding box center [839, 393] width 104 height 12
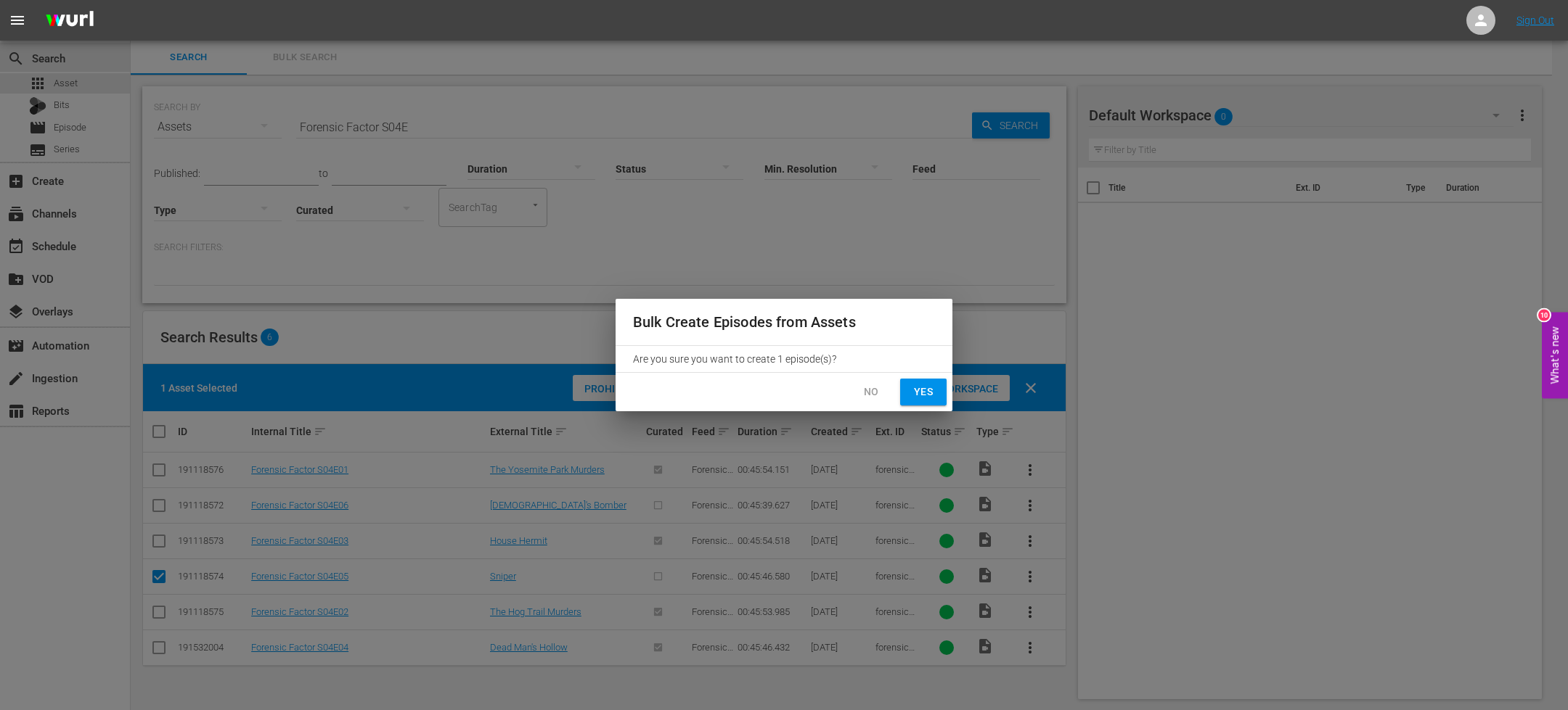
click at [899, 392] on div "No Yes" at bounding box center [783, 392] width 336 height 39
click at [919, 393] on span "Yes" at bounding box center [923, 392] width 23 height 18
checkbox input "false"
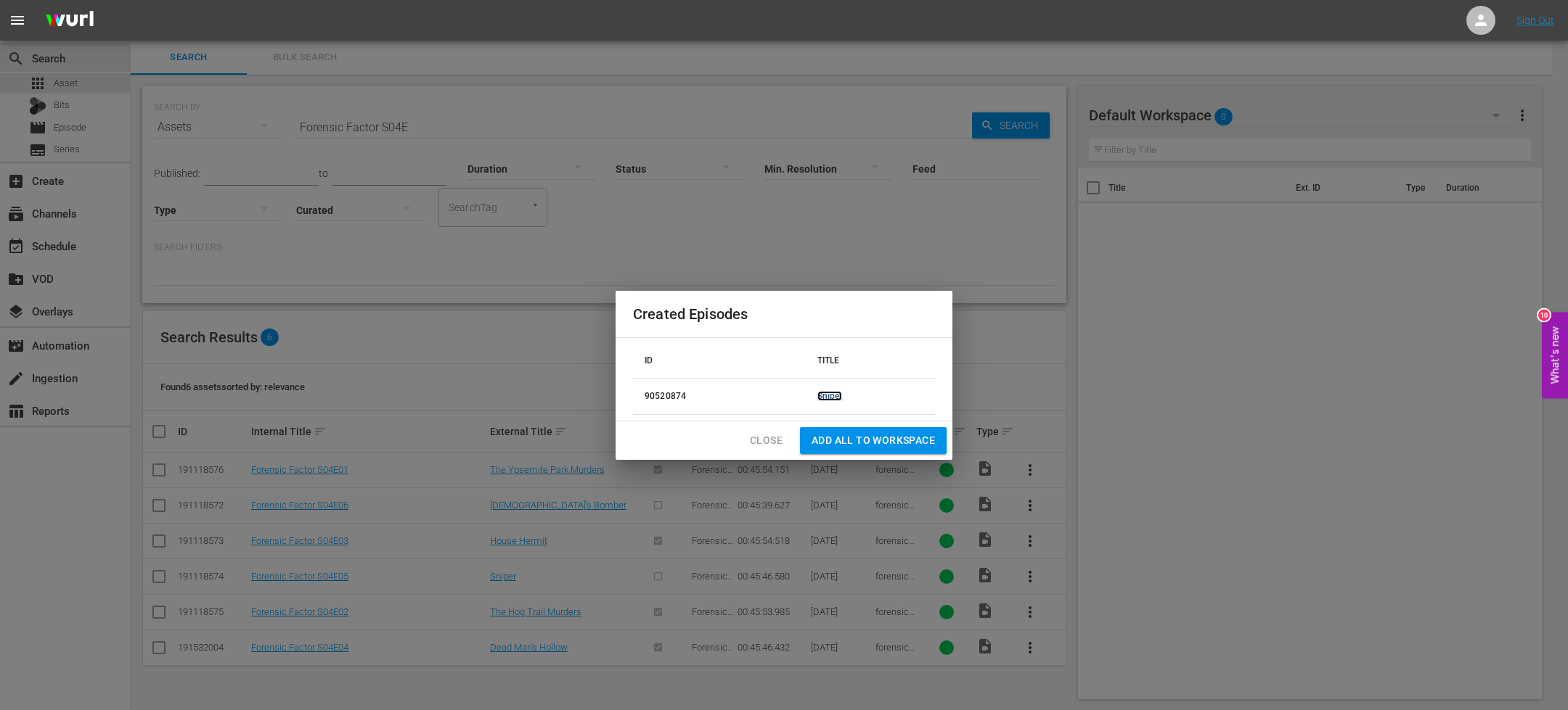
click at [828, 398] on link "Sniper" at bounding box center [830, 395] width 25 height 10
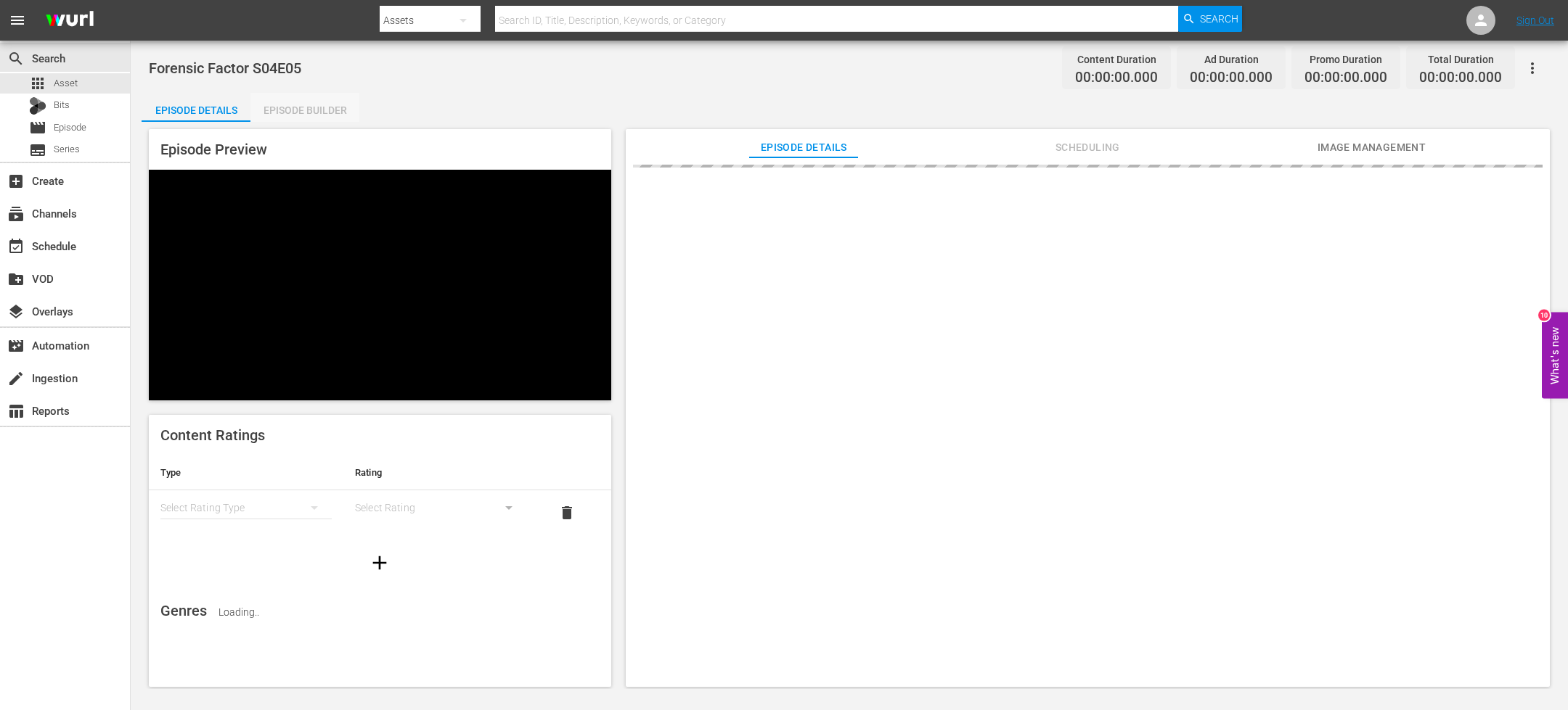
click at [328, 114] on div "Episode Builder" at bounding box center [304, 110] width 109 height 35
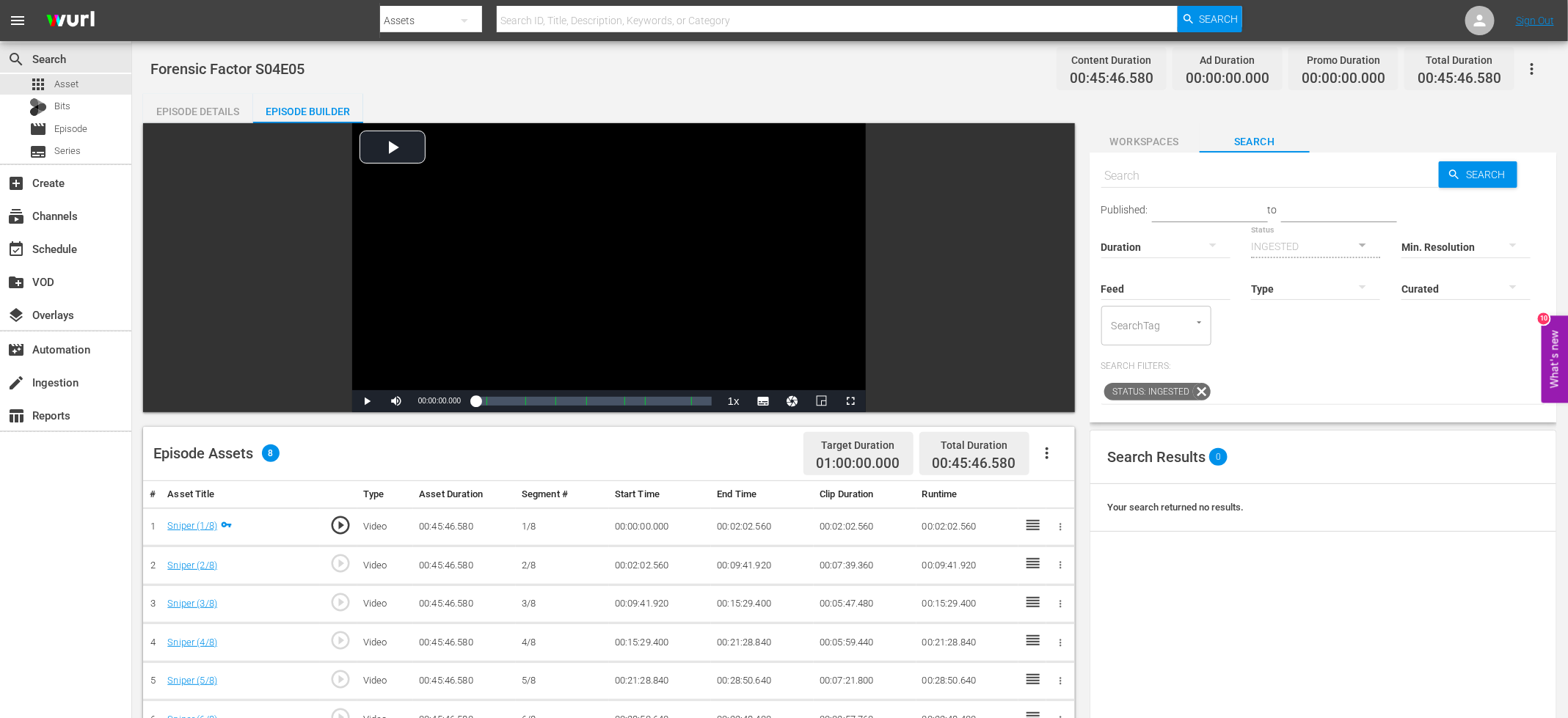
click at [1064, 455] on button "button" at bounding box center [1047, 453] width 35 height 35
click at [1066, 490] on div "Fill with Ads" at bounding box center [1091, 494] width 100 height 35
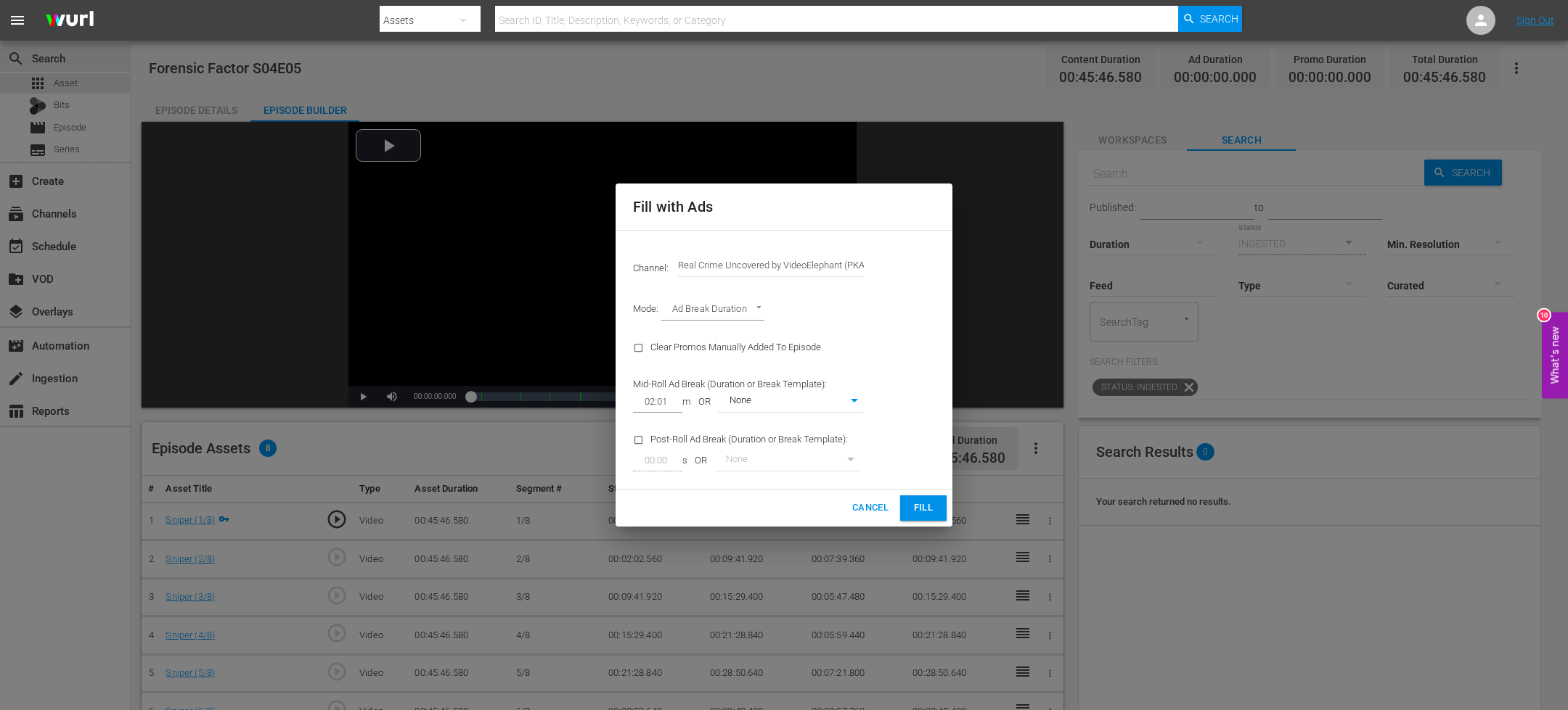
click at [925, 504] on span "Fill" at bounding box center [923, 508] width 23 height 17
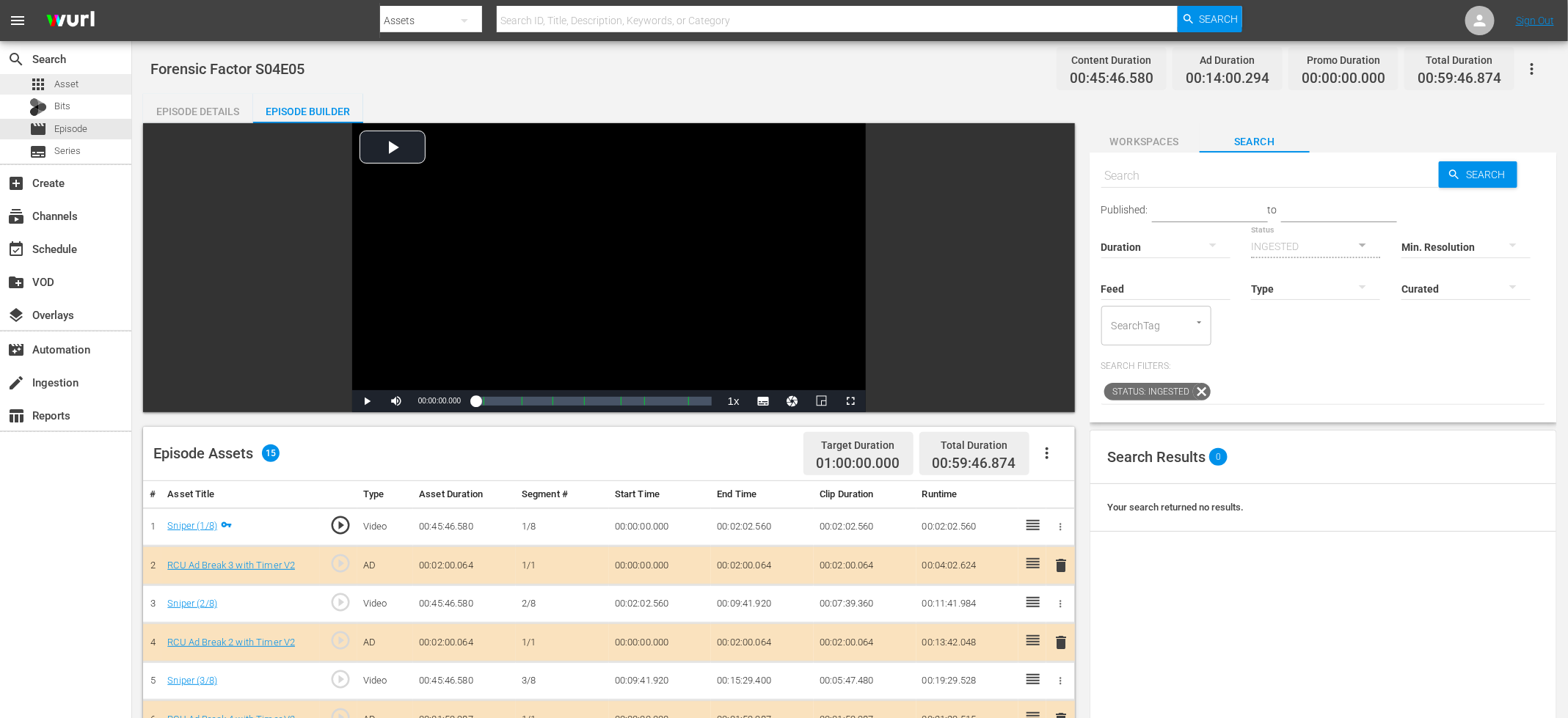
click at [88, 85] on div "apps Asset" at bounding box center [65, 84] width 131 height 21
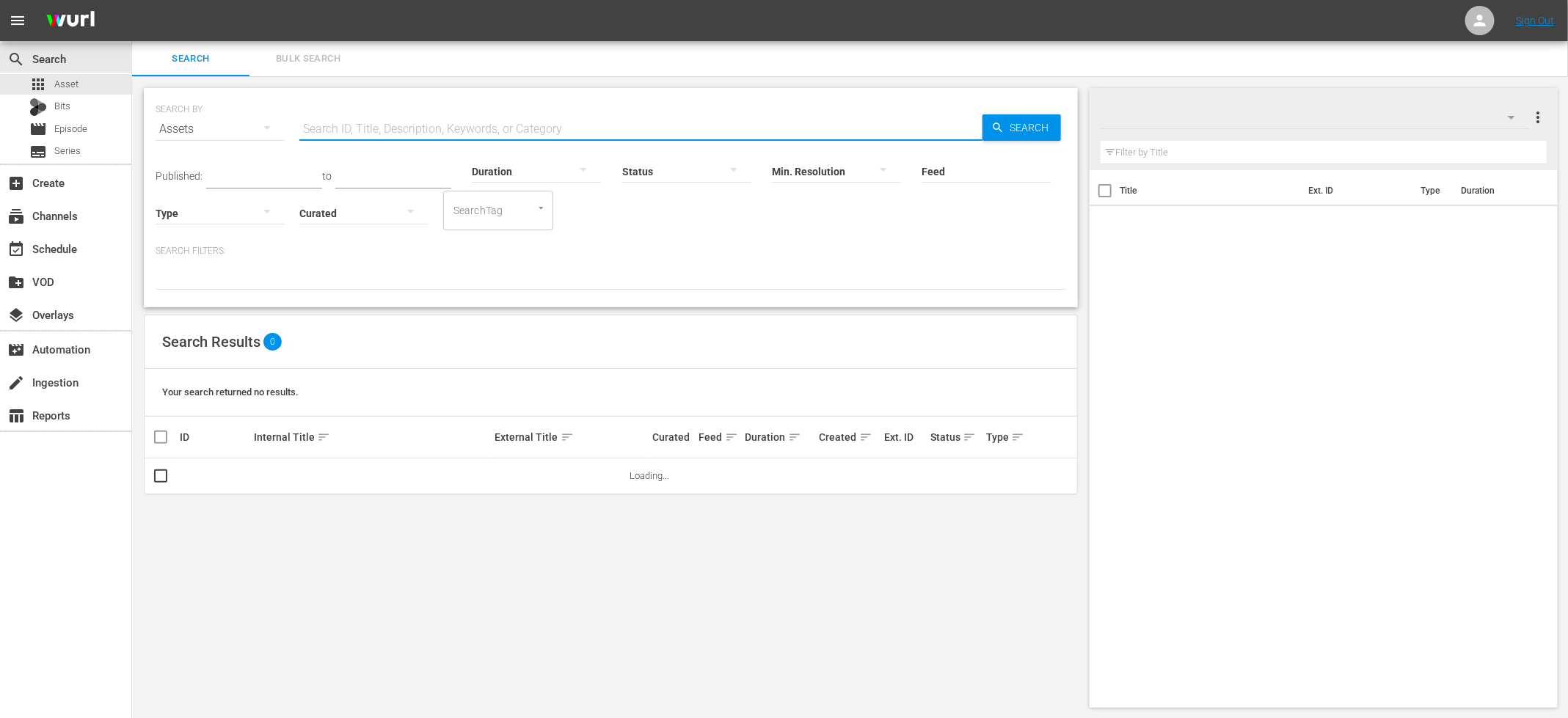
click at [379, 123] on input "text" at bounding box center [640, 129] width 683 height 35
paste input "Forensic Factor S04E03"
type input "Forensic Factor S04E0"
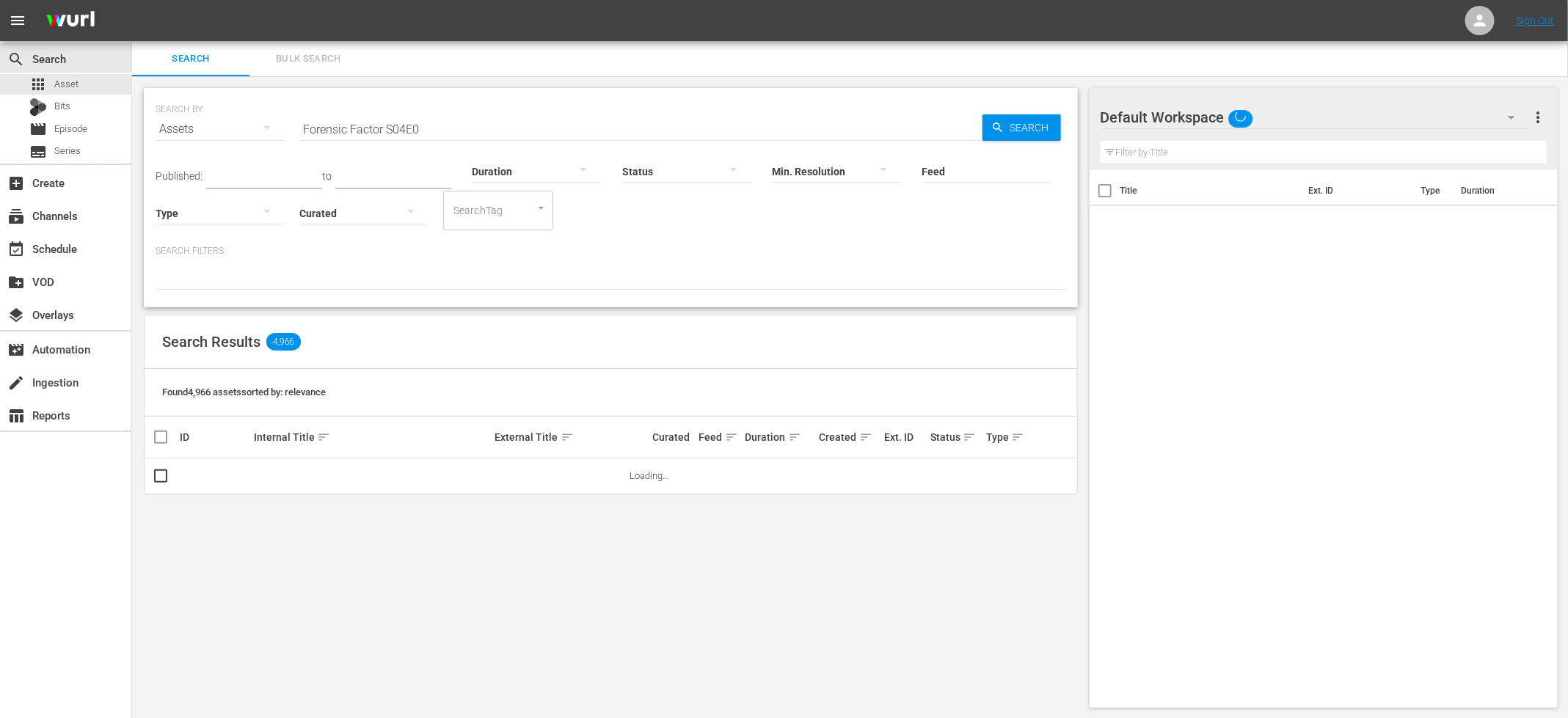
click at [1075, 523] on div "SEARCH BY Search By Assets Search ID, Title, Description, Keywords, or Category…" at bounding box center [611, 398] width 958 height 644
click at [1076, 523] on div "SEARCH BY Search By Assets Search ID, Title, Description, Keywords, or Category…" at bounding box center [611, 398] width 958 height 644
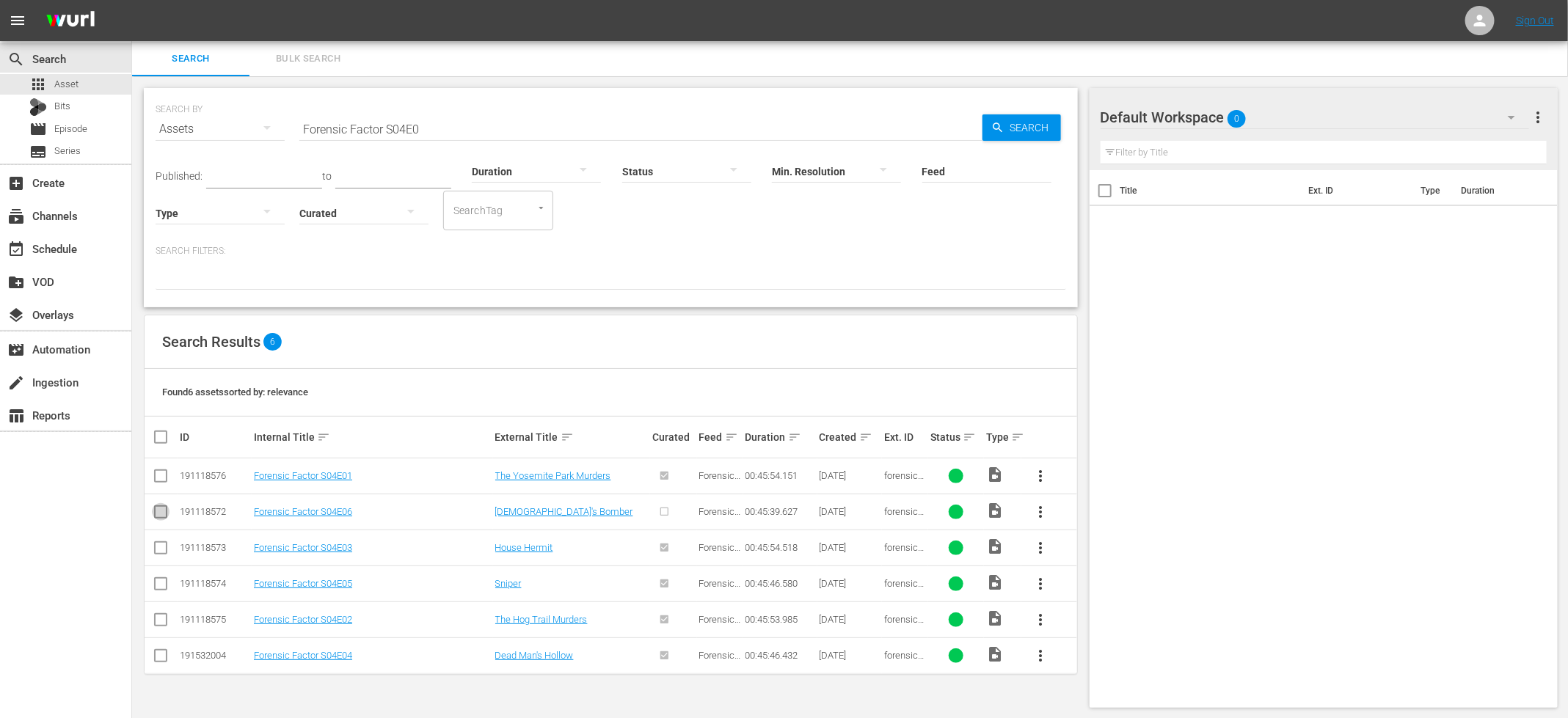
click at [161, 513] on input "checkbox" at bounding box center [161, 514] width 17 height 17
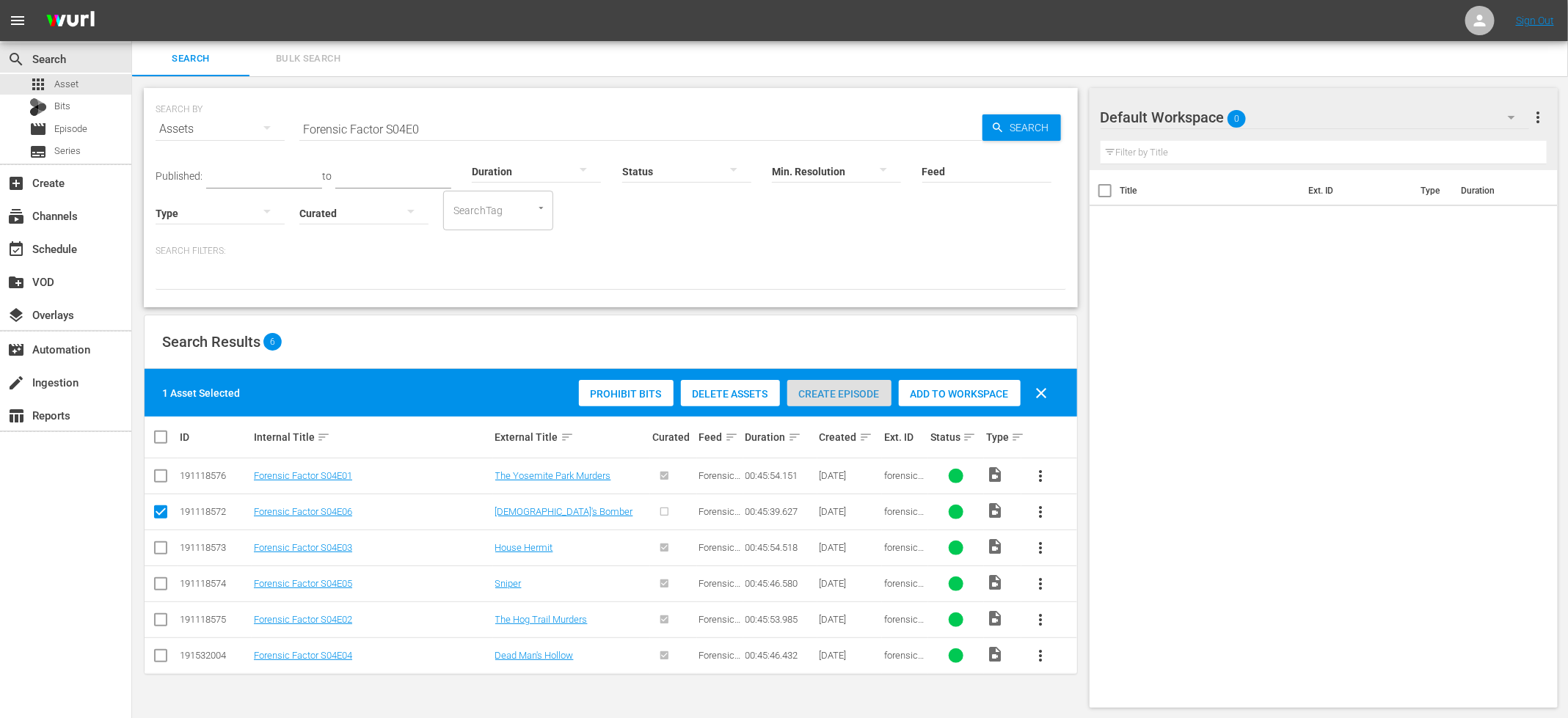
click at [849, 394] on span "Create Episode" at bounding box center [839, 393] width 104 height 12
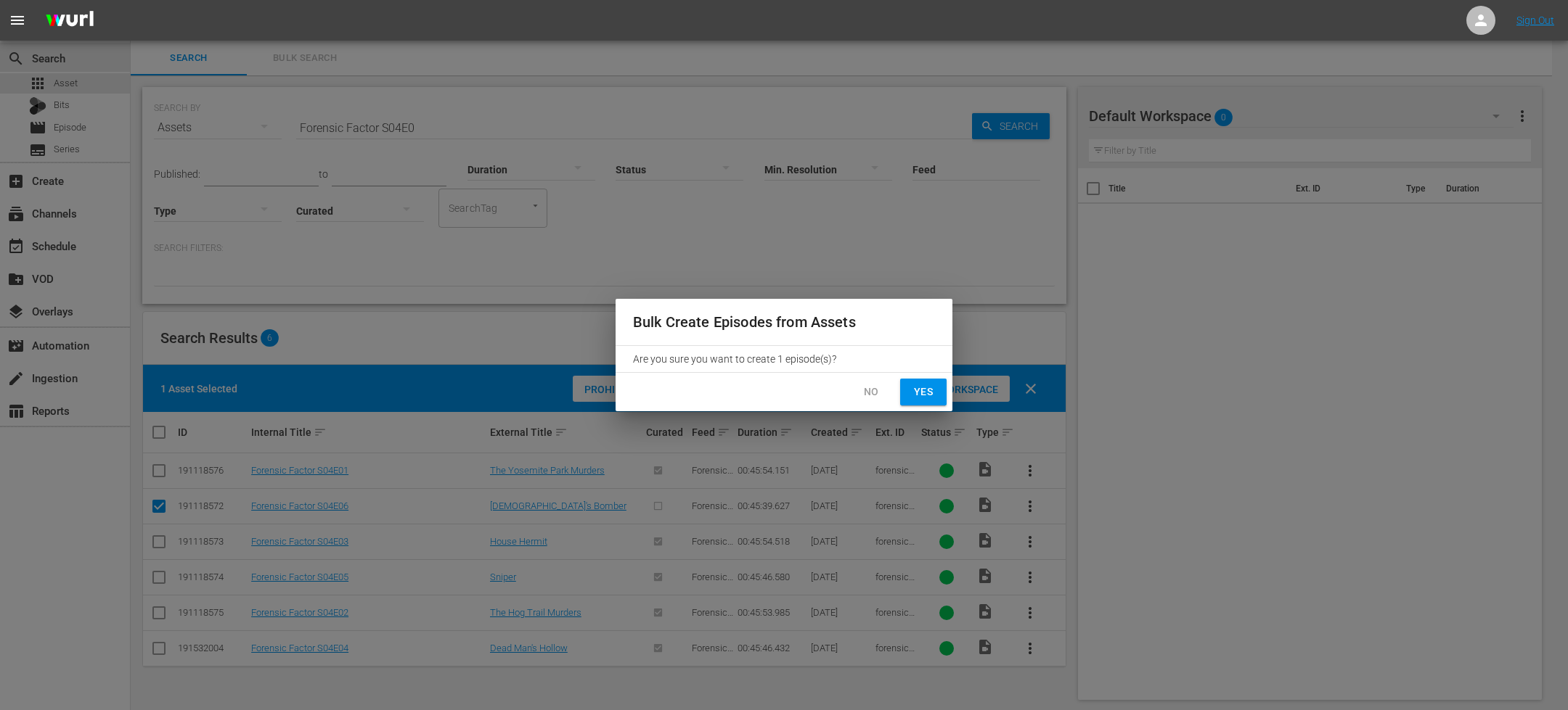
click at [920, 394] on span "Yes" at bounding box center [923, 392] width 23 height 18
checkbox input "false"
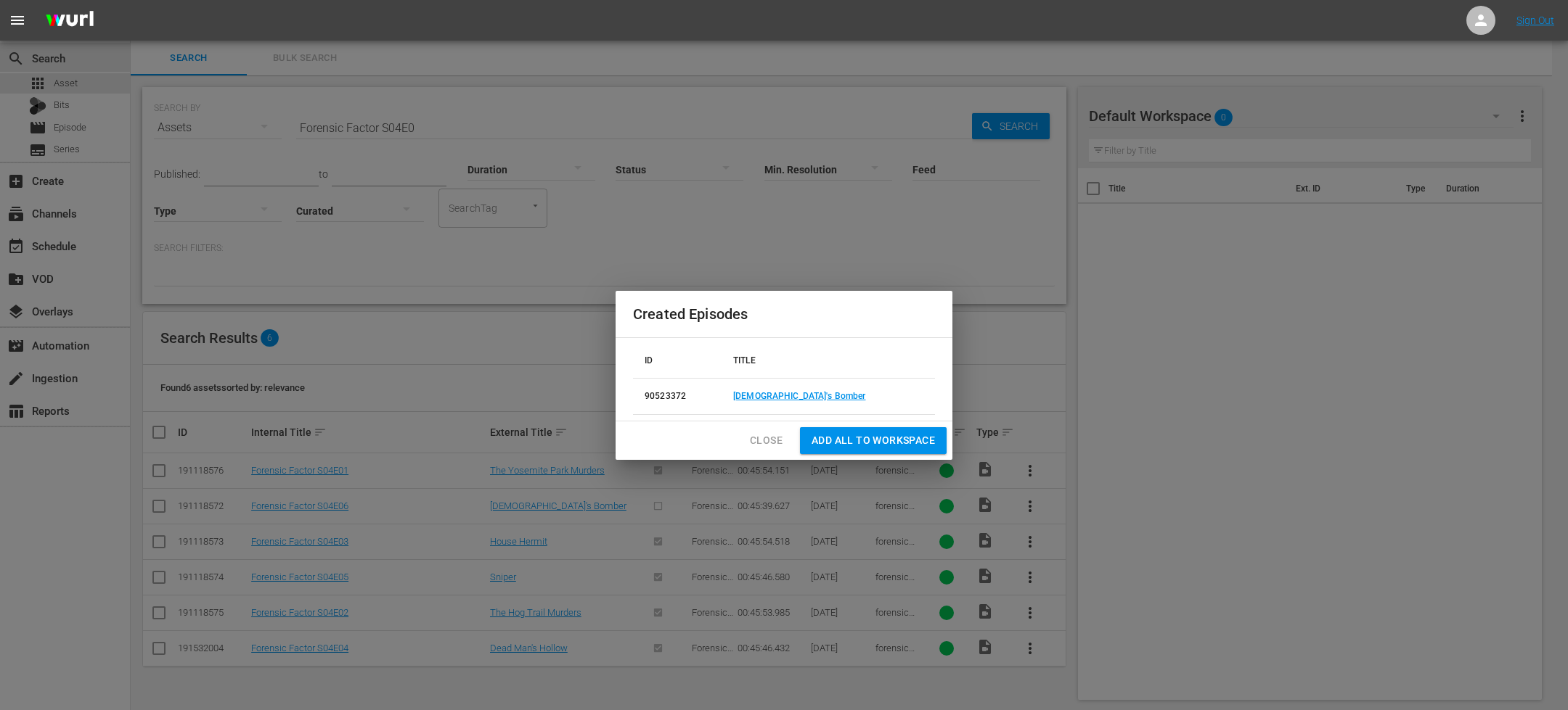
click at [806, 390] on td "[DEMOGRAPHIC_DATA]'s Bomber" at bounding box center [828, 396] width 213 height 36
click at [801, 394] on link "[DEMOGRAPHIC_DATA]'s Bomber" at bounding box center [798, 395] width 132 height 10
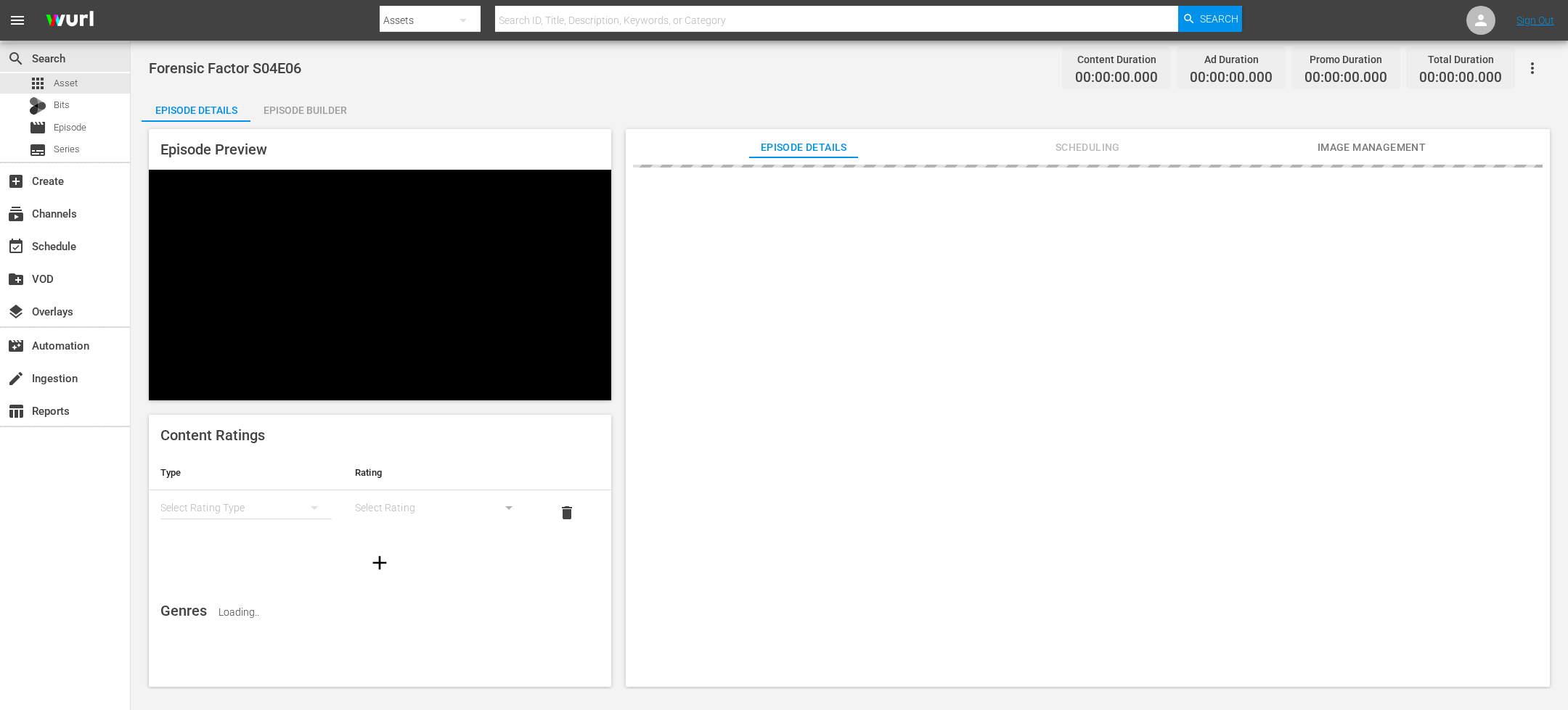
click at [318, 114] on div "Episode Builder" at bounding box center [304, 110] width 109 height 35
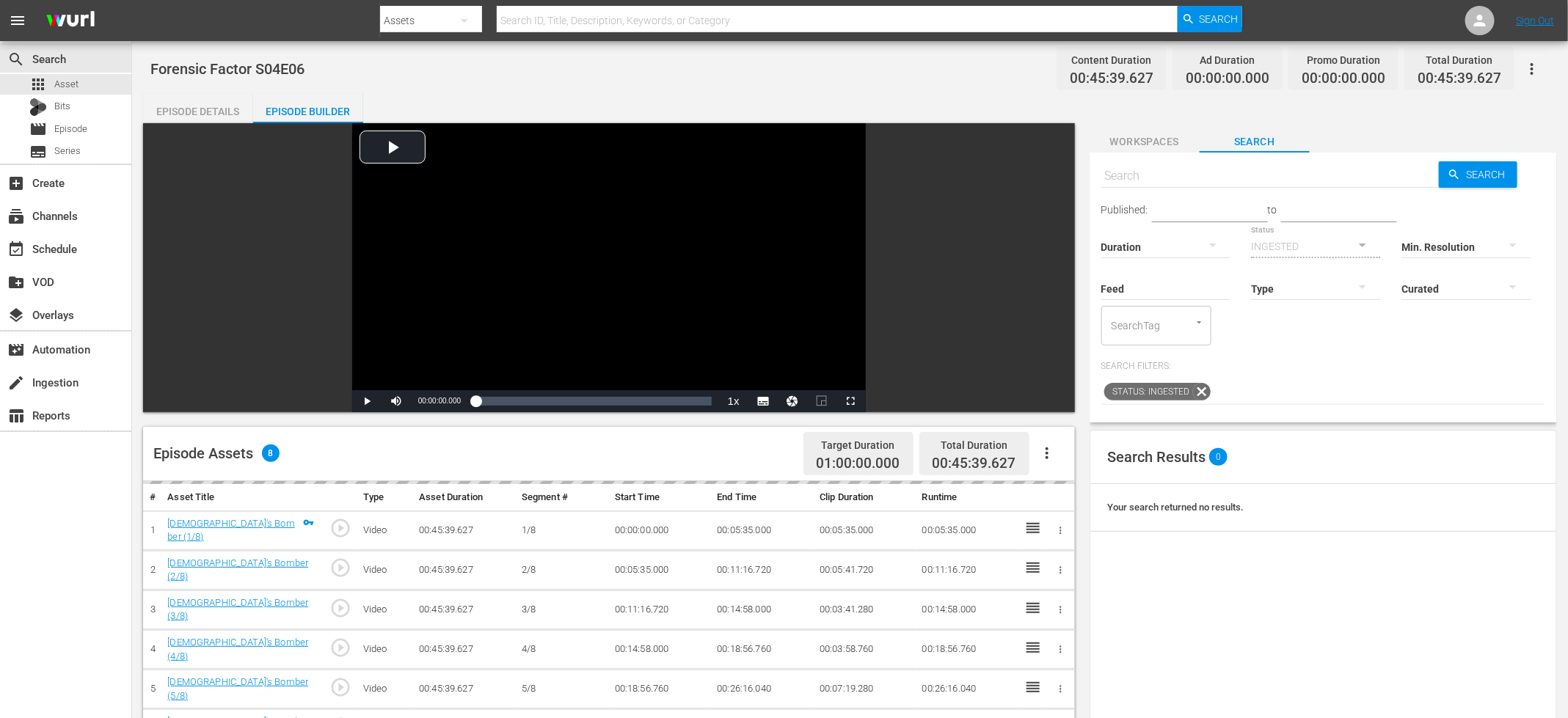
click at [1050, 461] on icon "button" at bounding box center [1047, 452] width 17 height 17
click at [1066, 479] on div "Fill with Ads" at bounding box center [1091, 494] width 100 height 35
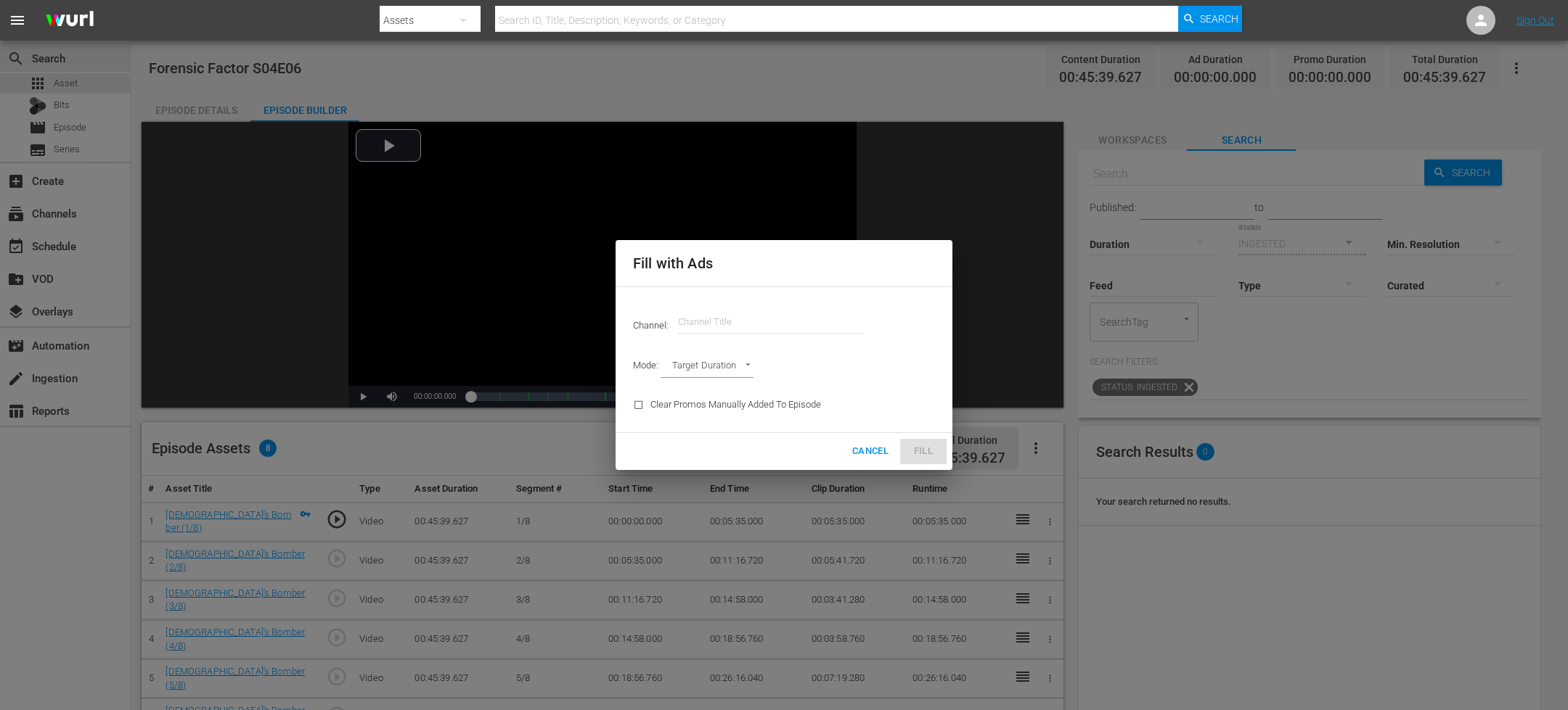
click at [765, 325] on input "text" at bounding box center [771, 322] width 186 height 35
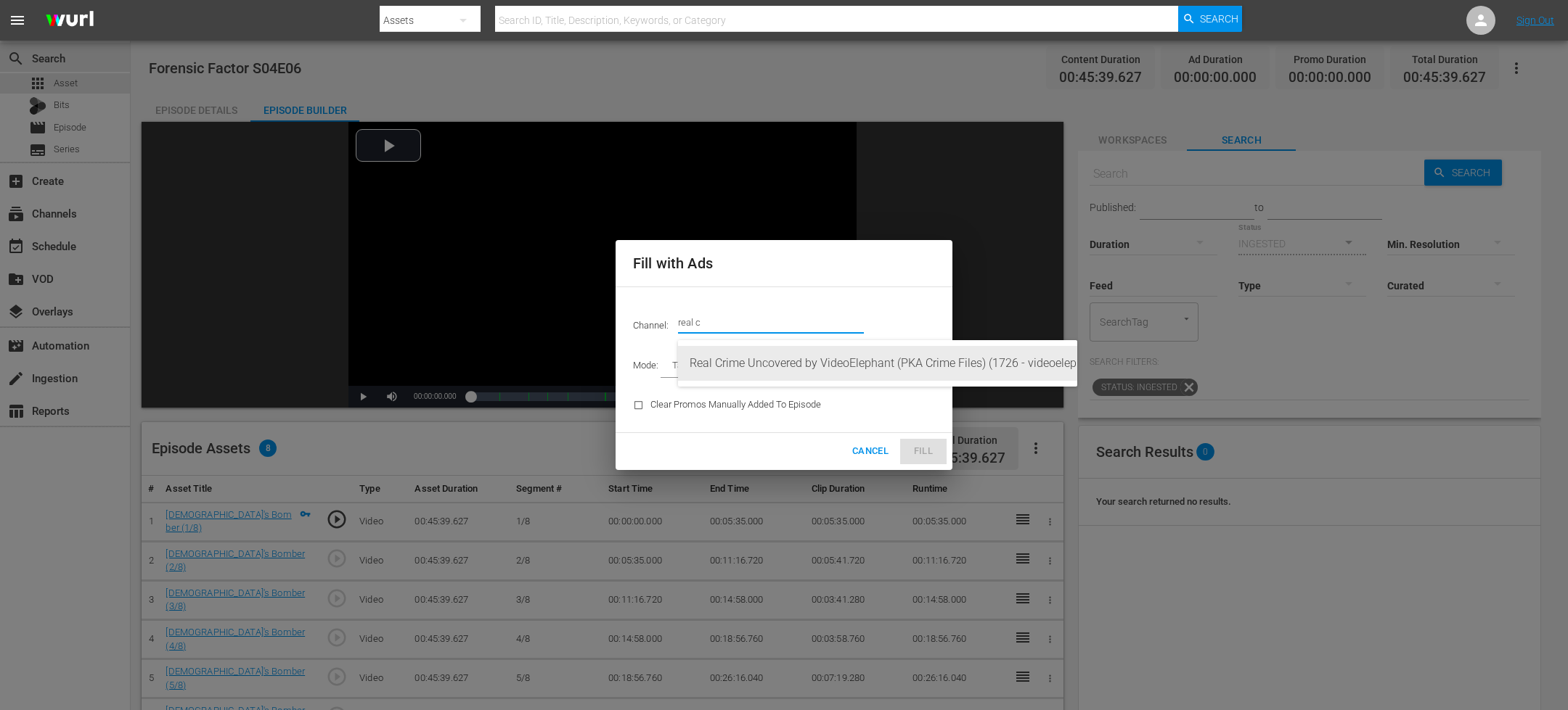
click at [772, 366] on div "Real Crime Uncovered by VideoElephant (PKA Crime Files) (1726 - videoelephant_l…" at bounding box center [877, 363] width 376 height 35
type input "Real Crime Uncovered by VideoElephant (PKA Crime Files) (1726)"
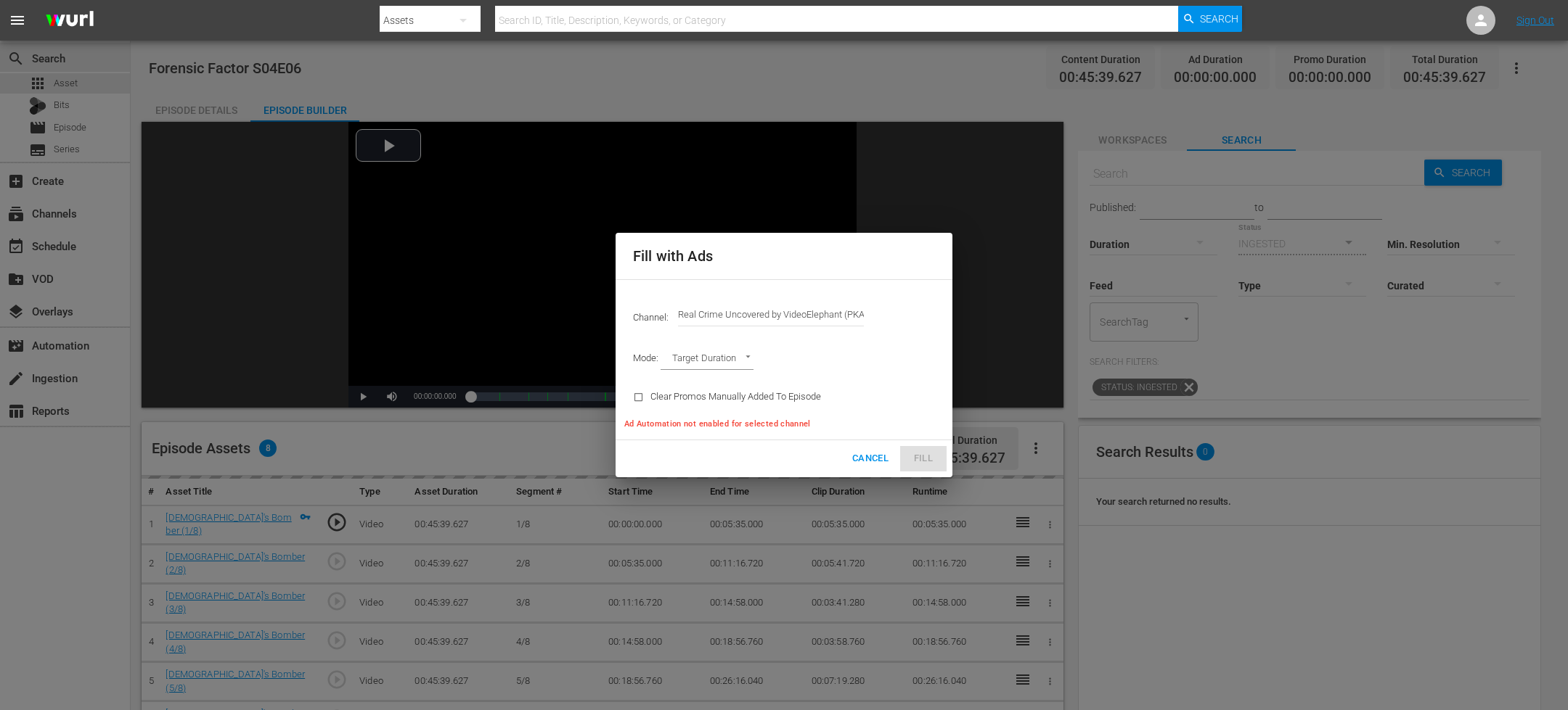
type input "AD_BREAK_DURATION"
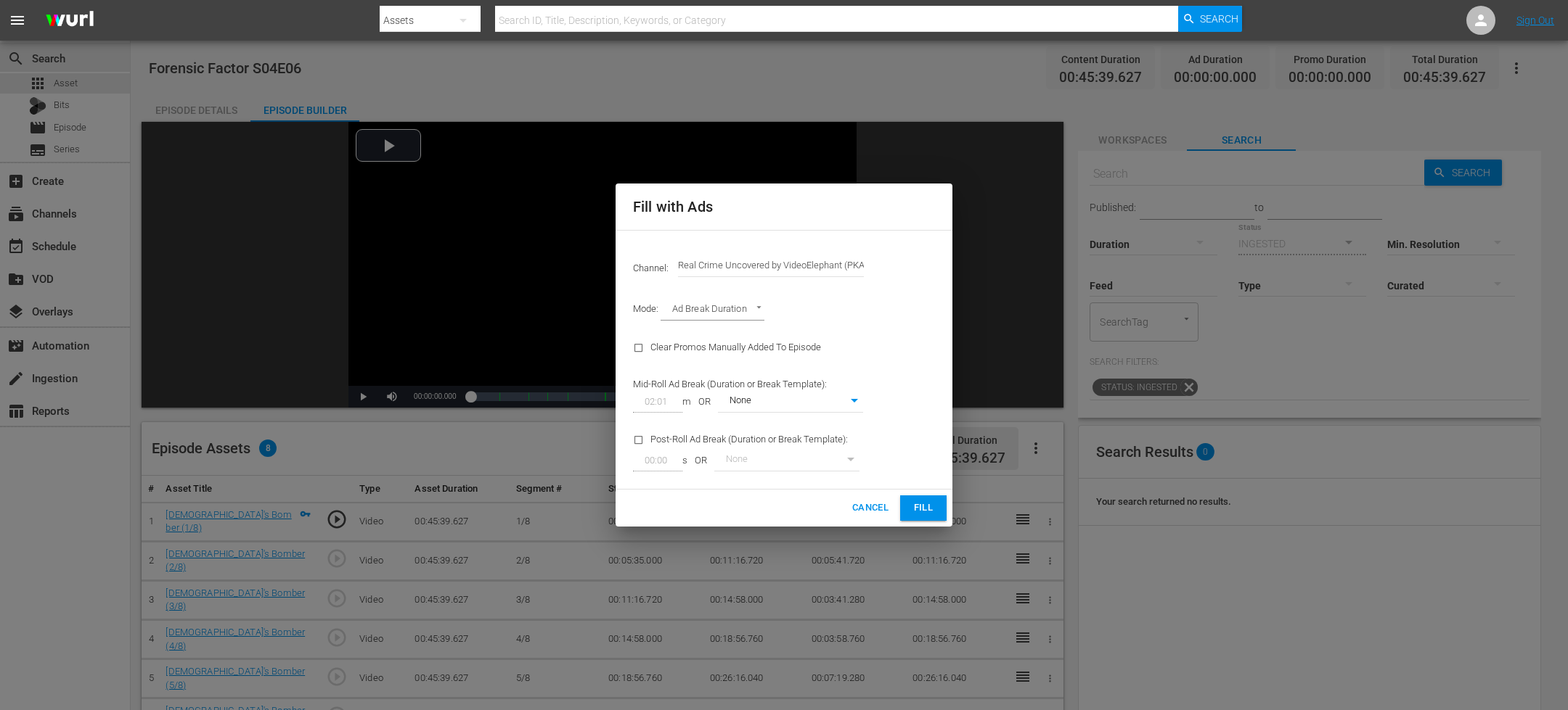
click at [923, 515] on span "Fill" at bounding box center [923, 508] width 23 height 17
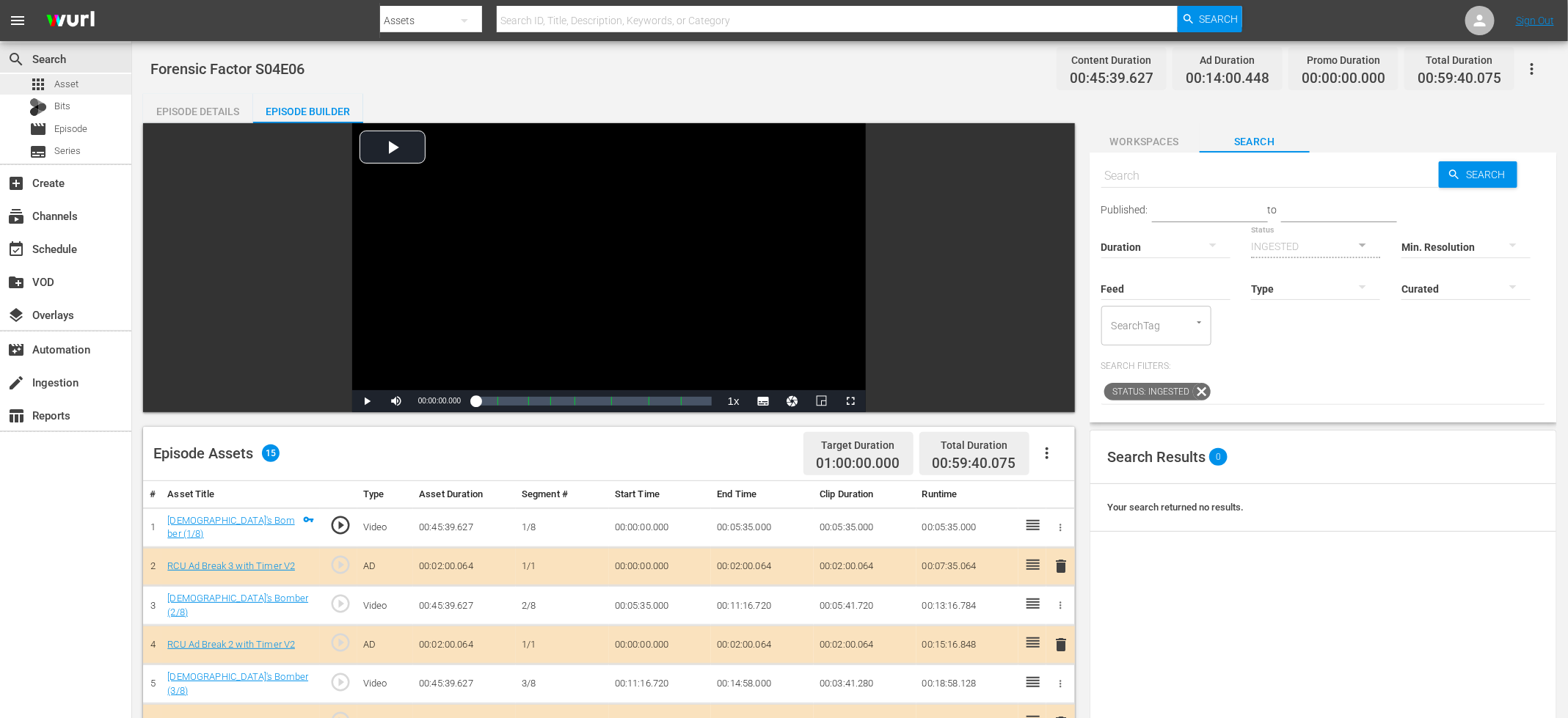
click at [84, 82] on div "apps Asset" at bounding box center [65, 84] width 131 height 21
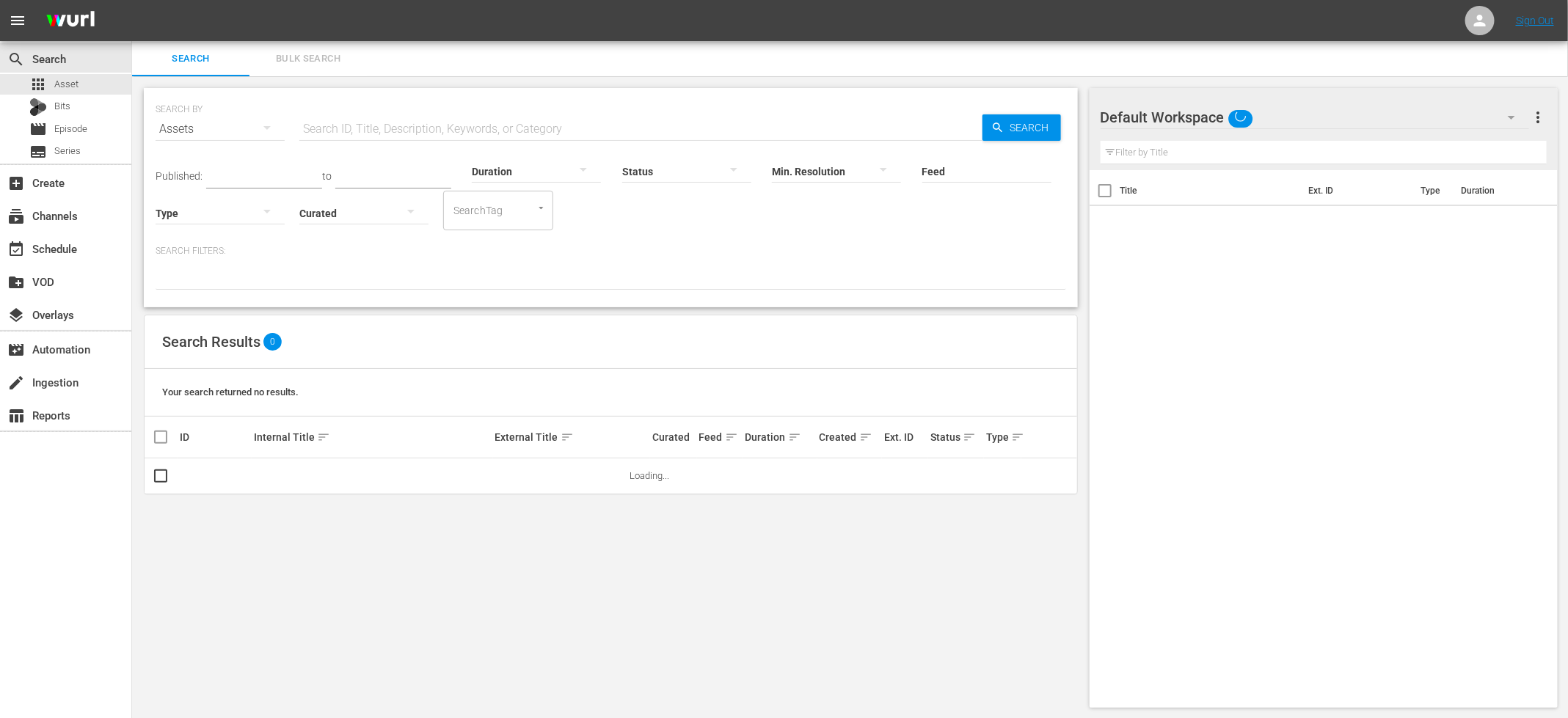
click at [589, 119] on input "text" at bounding box center [640, 129] width 683 height 35
paste input "Forensic Factor S05E01"
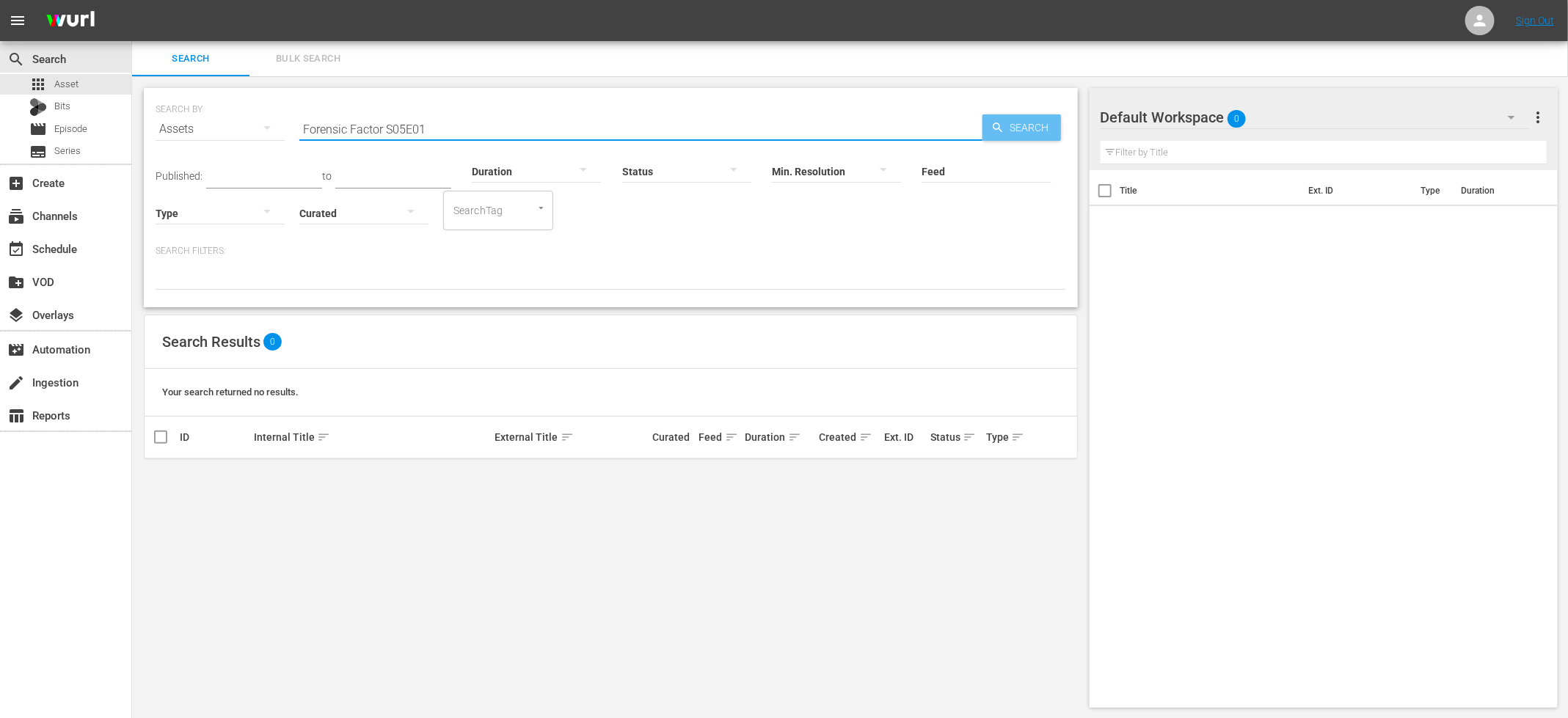
click at [1010, 129] on span "Search" at bounding box center [1033, 127] width 56 height 26
click at [417, 130] on input "Forensic Factor S05E01" at bounding box center [640, 129] width 683 height 35
paste input "Click to [PERSON_NAME]"
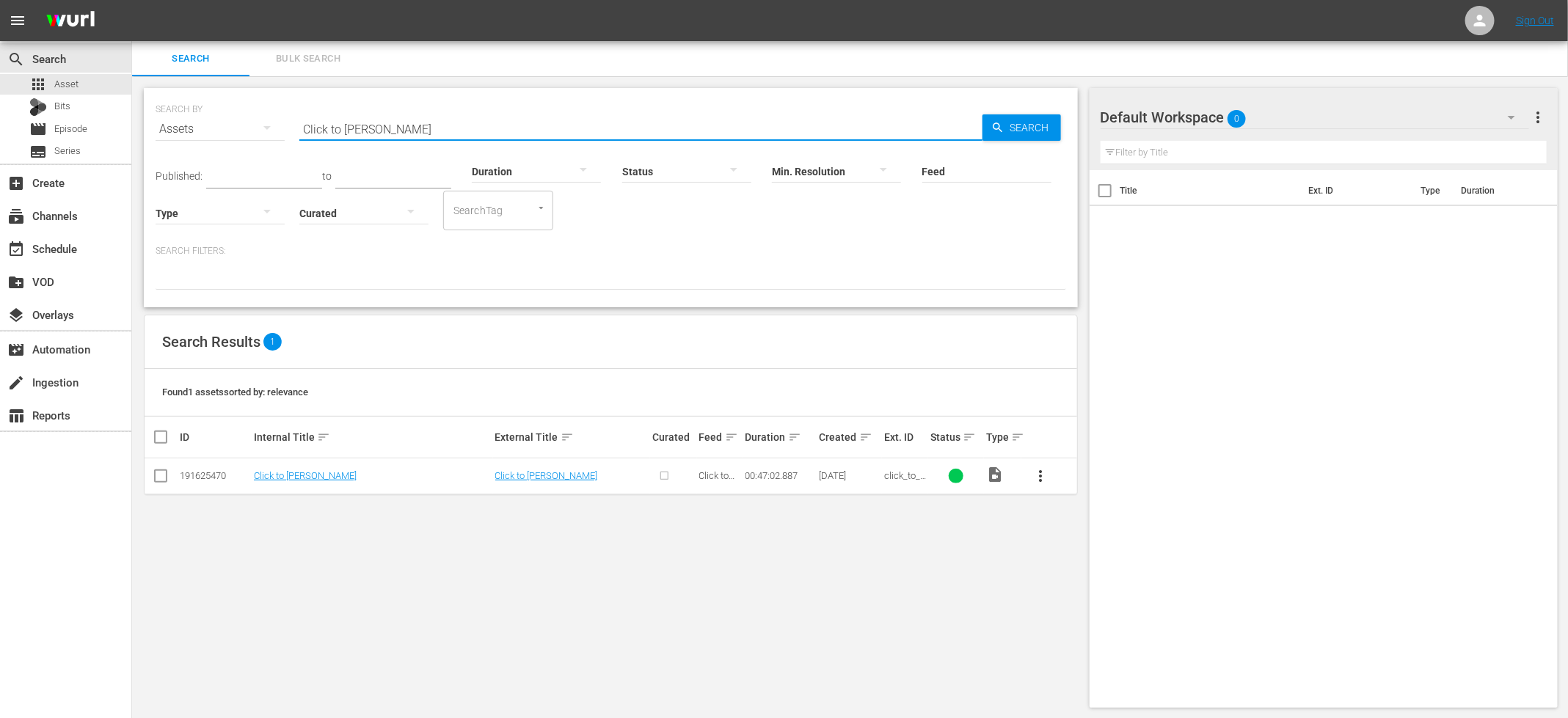
type input "Click to [PERSON_NAME]"
click at [161, 476] on input "checkbox" at bounding box center [161, 479] width 17 height 17
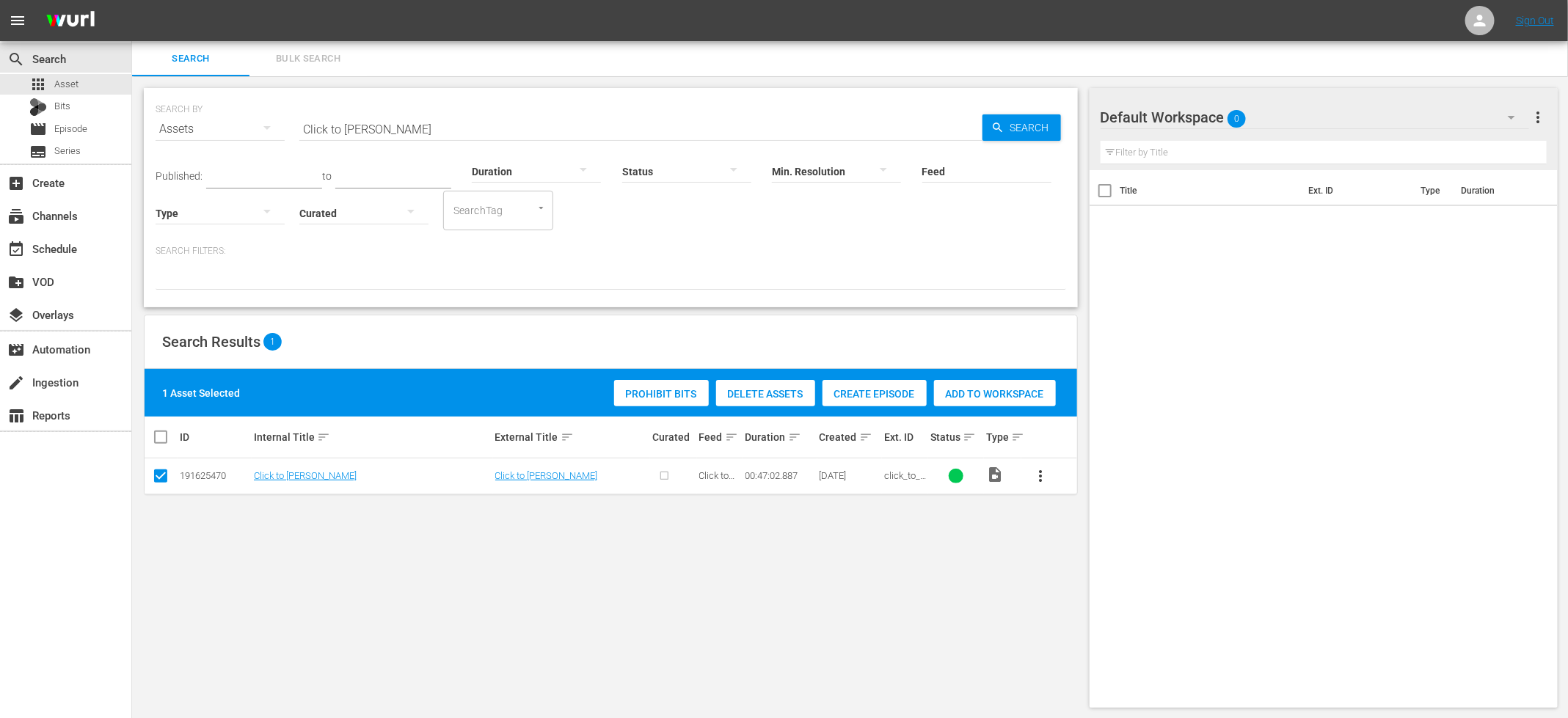
click at [875, 394] on span "Create Episode" at bounding box center [874, 393] width 104 height 12
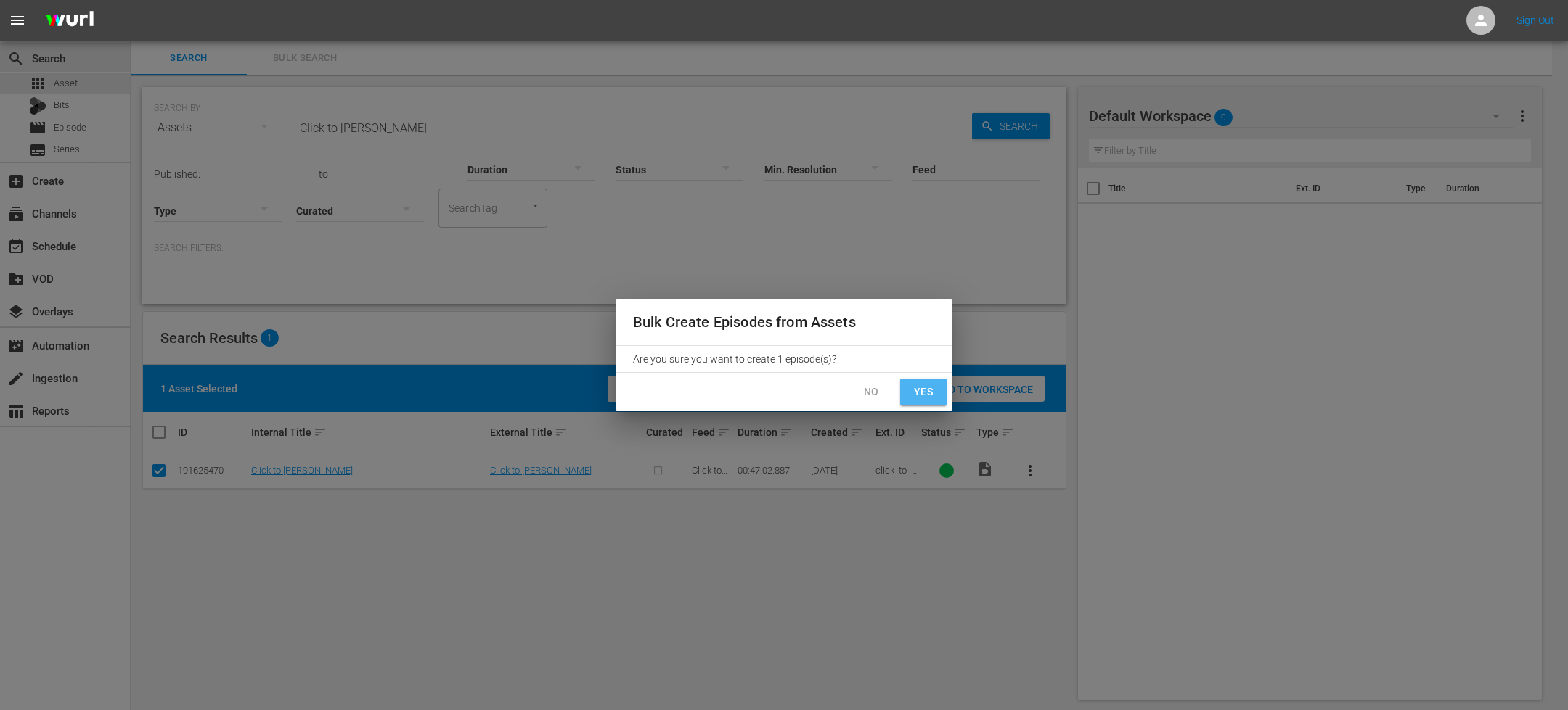
click at [919, 398] on span "Yes" at bounding box center [923, 392] width 23 height 18
checkbox input "false"
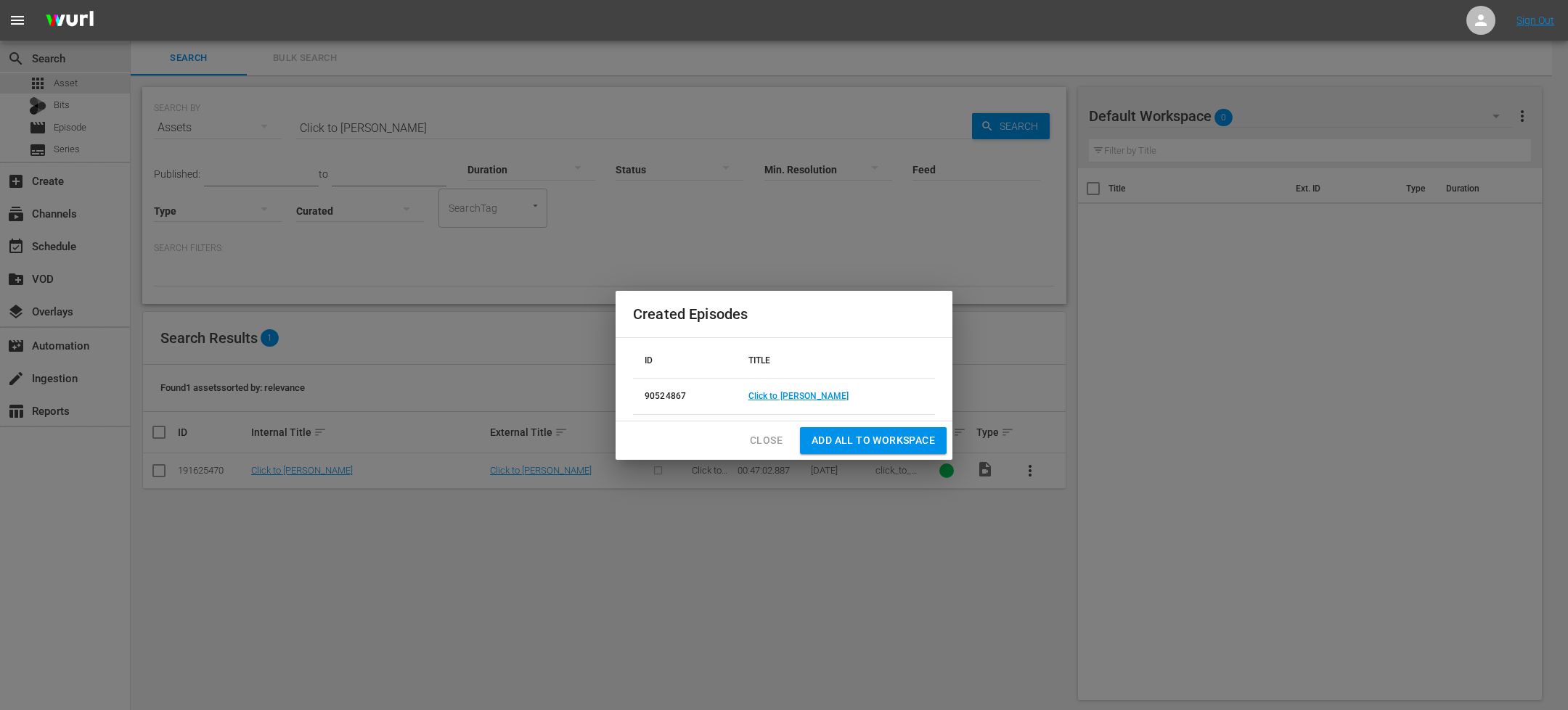
click at [805, 390] on td "Click to [PERSON_NAME]" at bounding box center [835, 396] width 198 height 36
click at [791, 399] on link "Click to [PERSON_NAME]" at bounding box center [798, 395] width 100 height 10
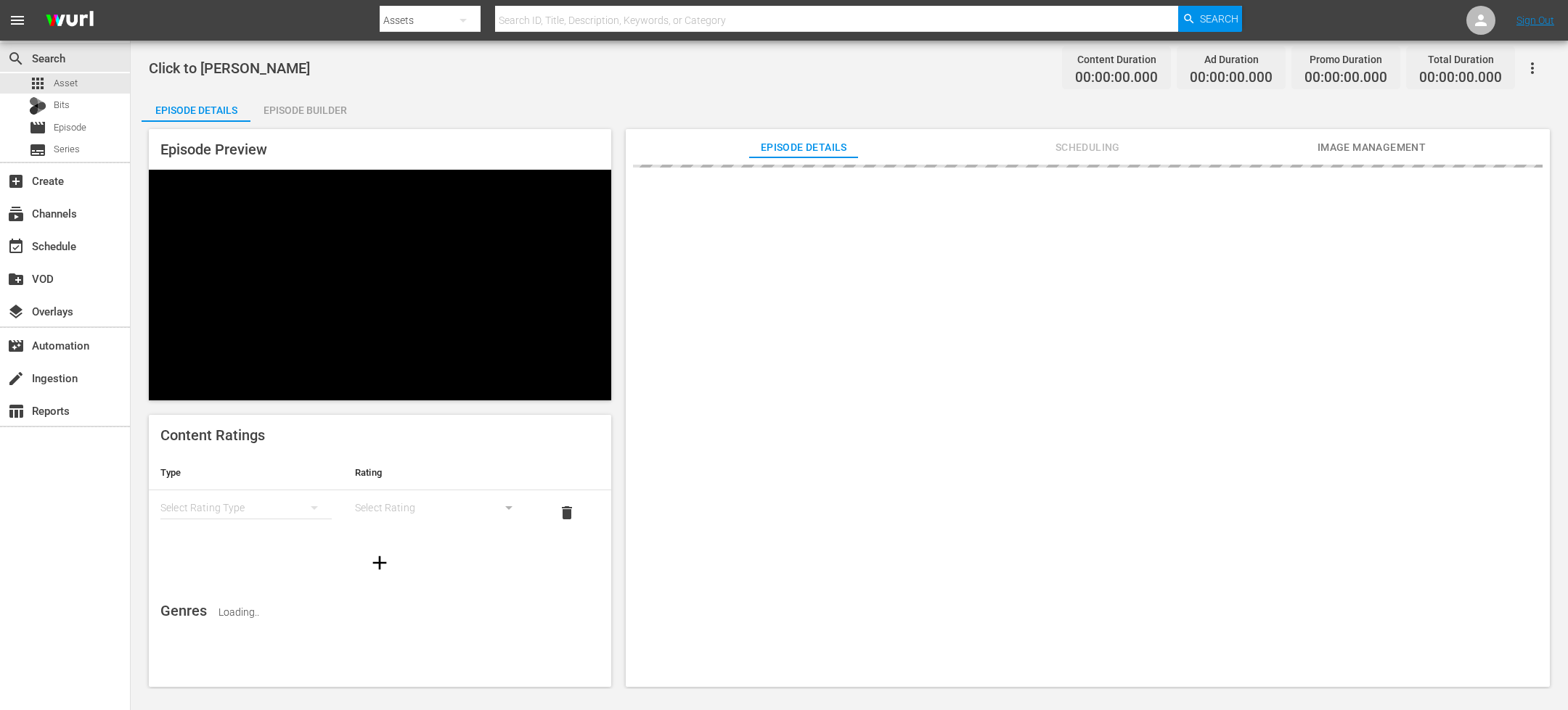
click at [301, 113] on div "Episode Builder" at bounding box center [304, 110] width 109 height 35
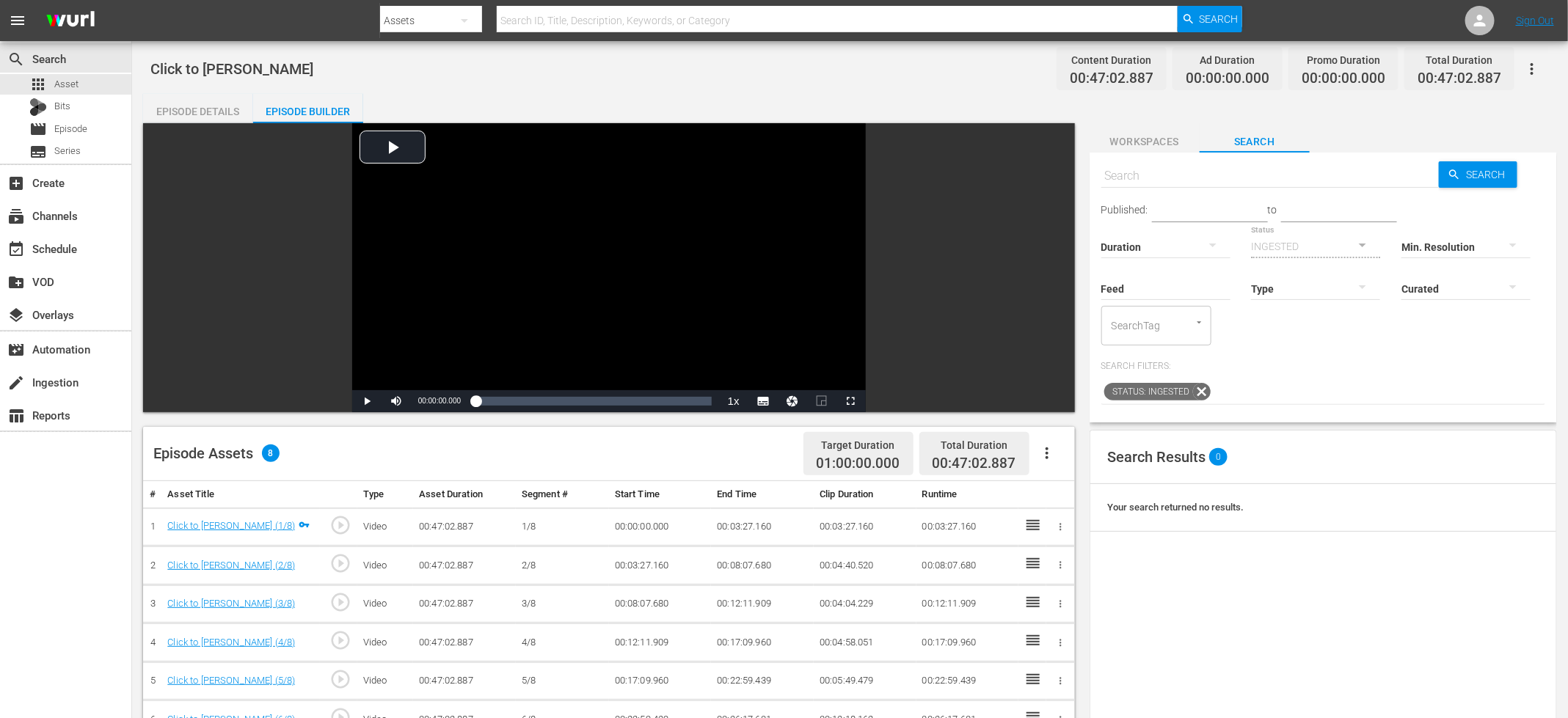
click at [1052, 445] on icon "button" at bounding box center [1047, 452] width 17 height 17
click at [1064, 495] on div "Fill with Ads" at bounding box center [1091, 494] width 100 height 35
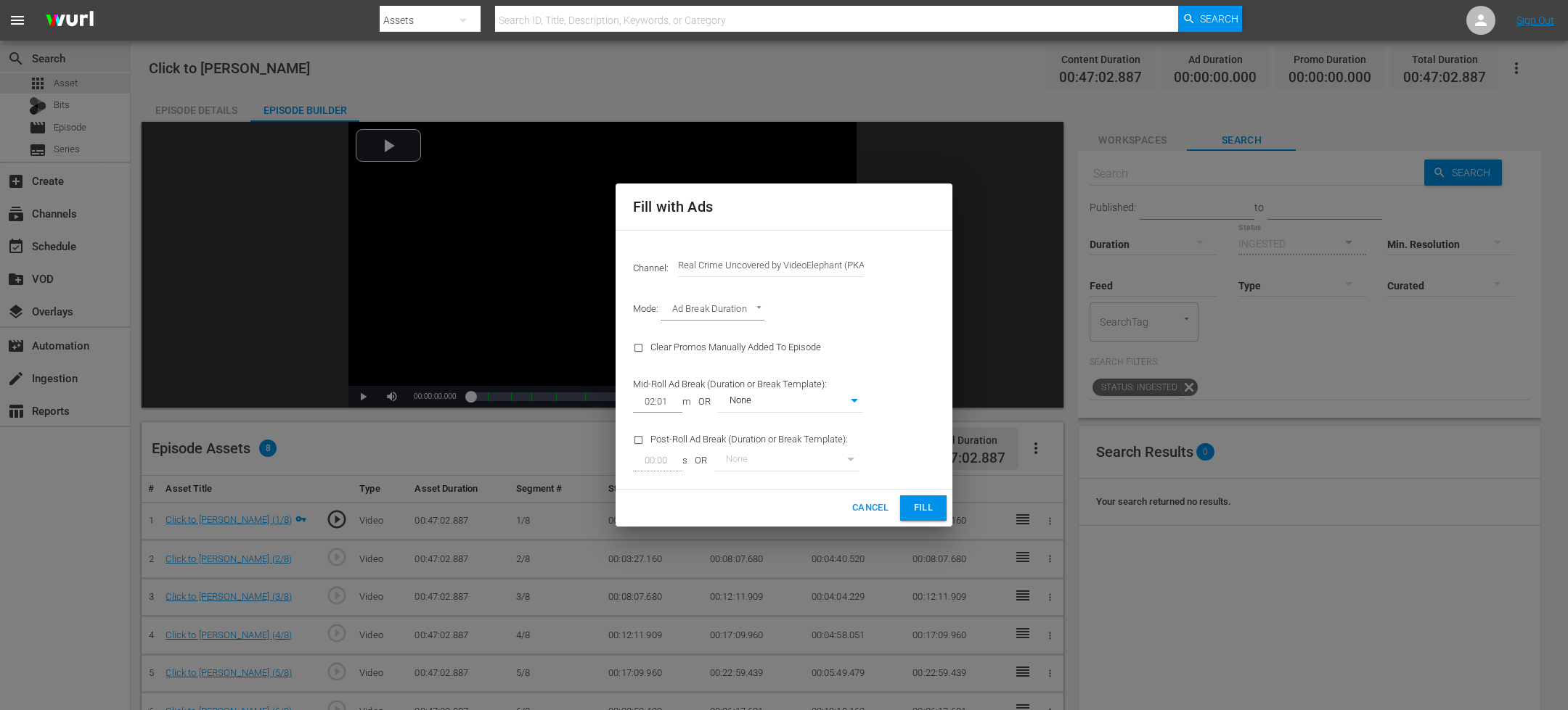
click at [919, 515] on span "Fill" at bounding box center [923, 508] width 23 height 17
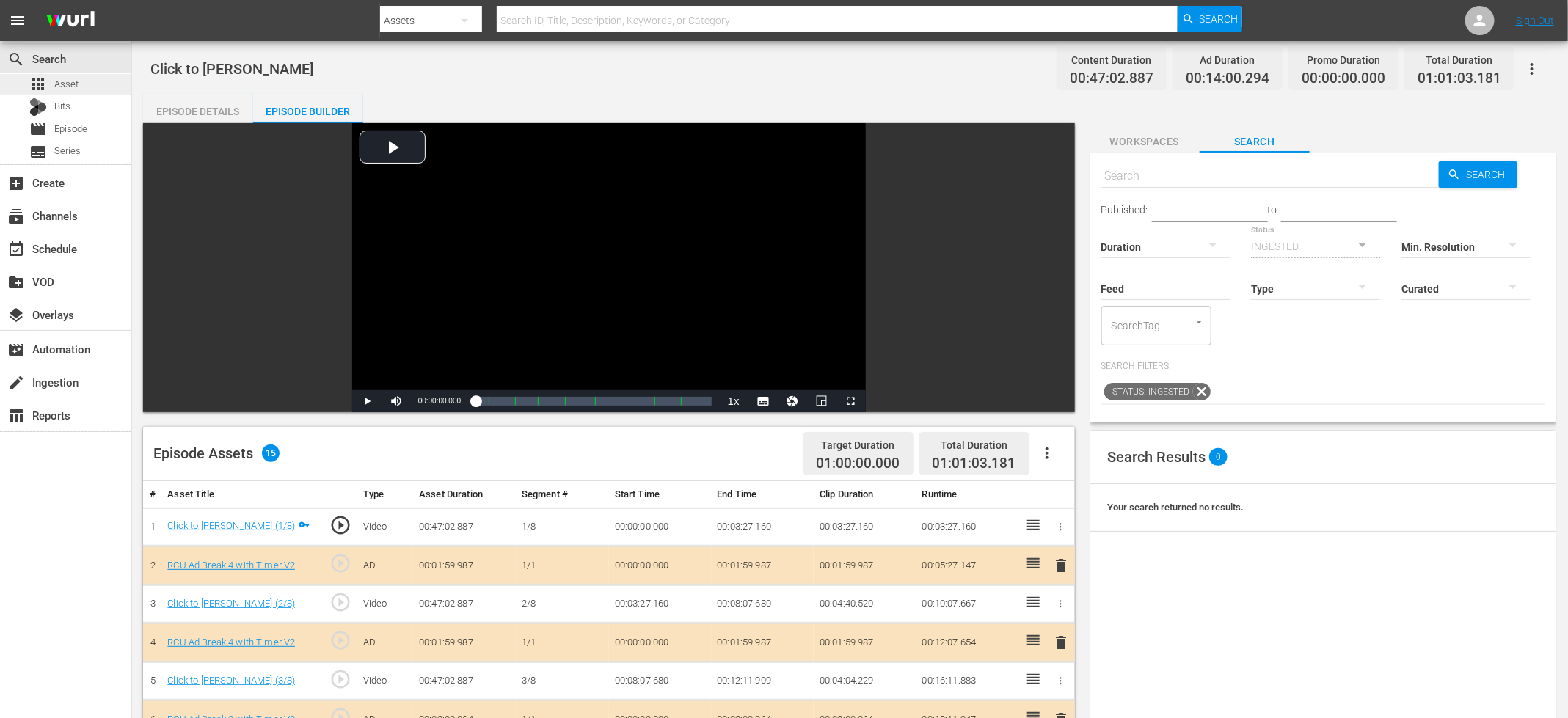
click at [94, 78] on div "apps Asset" at bounding box center [65, 84] width 131 height 21
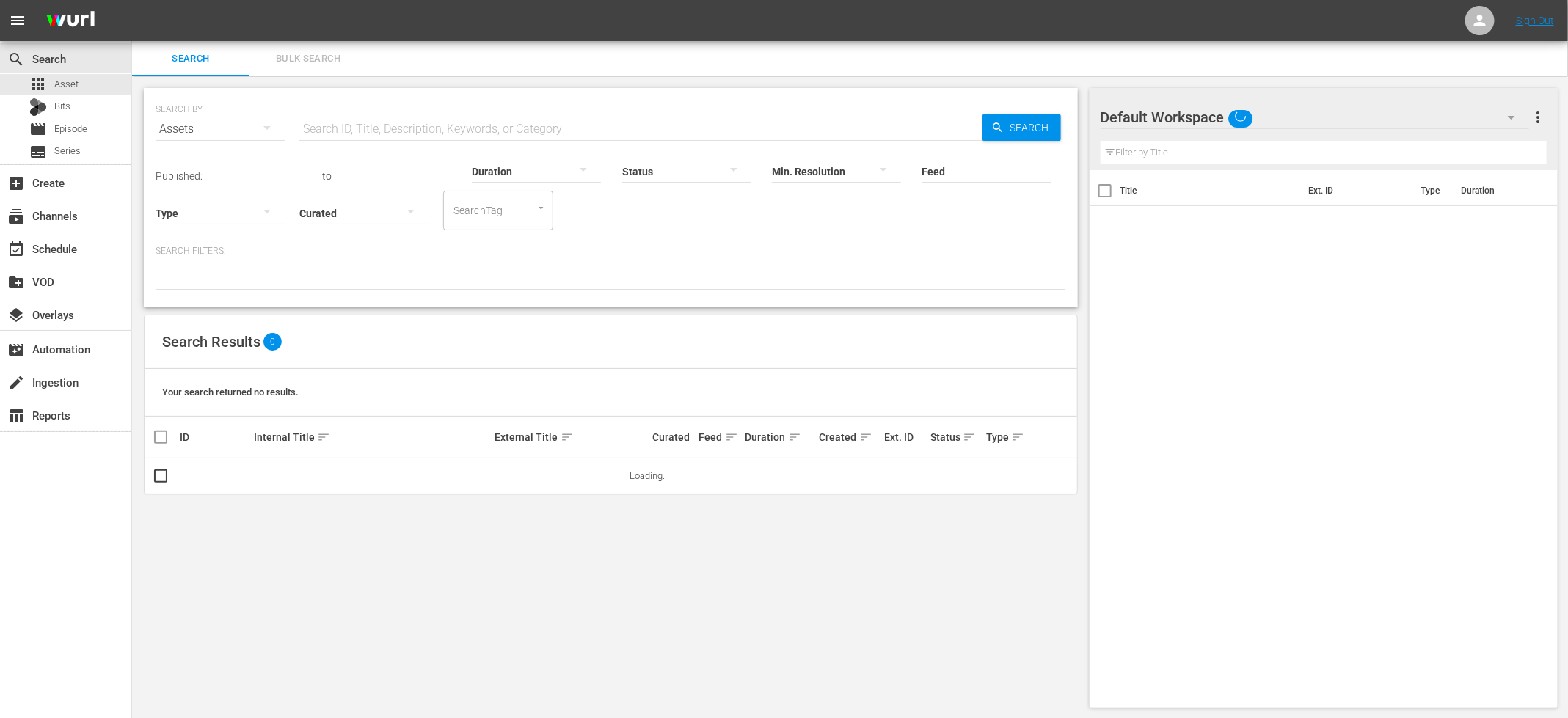
click at [385, 131] on input "text" at bounding box center [640, 129] width 683 height 35
paste input "FBI Takedown S01E01"
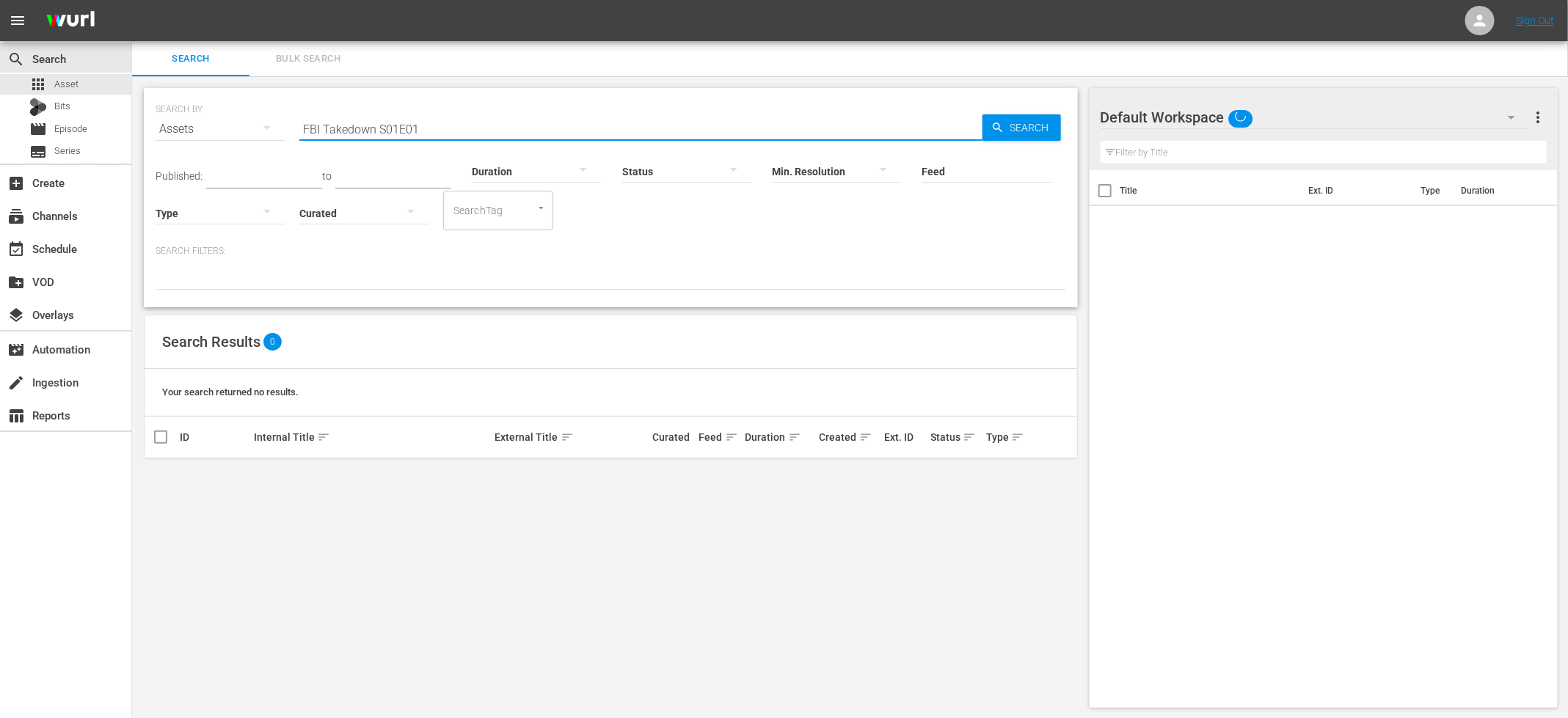
drag, startPoint x: 373, startPoint y: 129, endPoint x: 576, endPoint y: 154, distance: 204.5
click at [572, 154] on div "SEARCH BY Search By Assets Search ID, Title, Description, Keywords, or Category…" at bounding box center [611, 198] width 934 height 219
click at [1011, 129] on span "Search" at bounding box center [1033, 127] width 56 height 26
click at [570, 125] on input "FBI Takedown" at bounding box center [640, 129] width 683 height 35
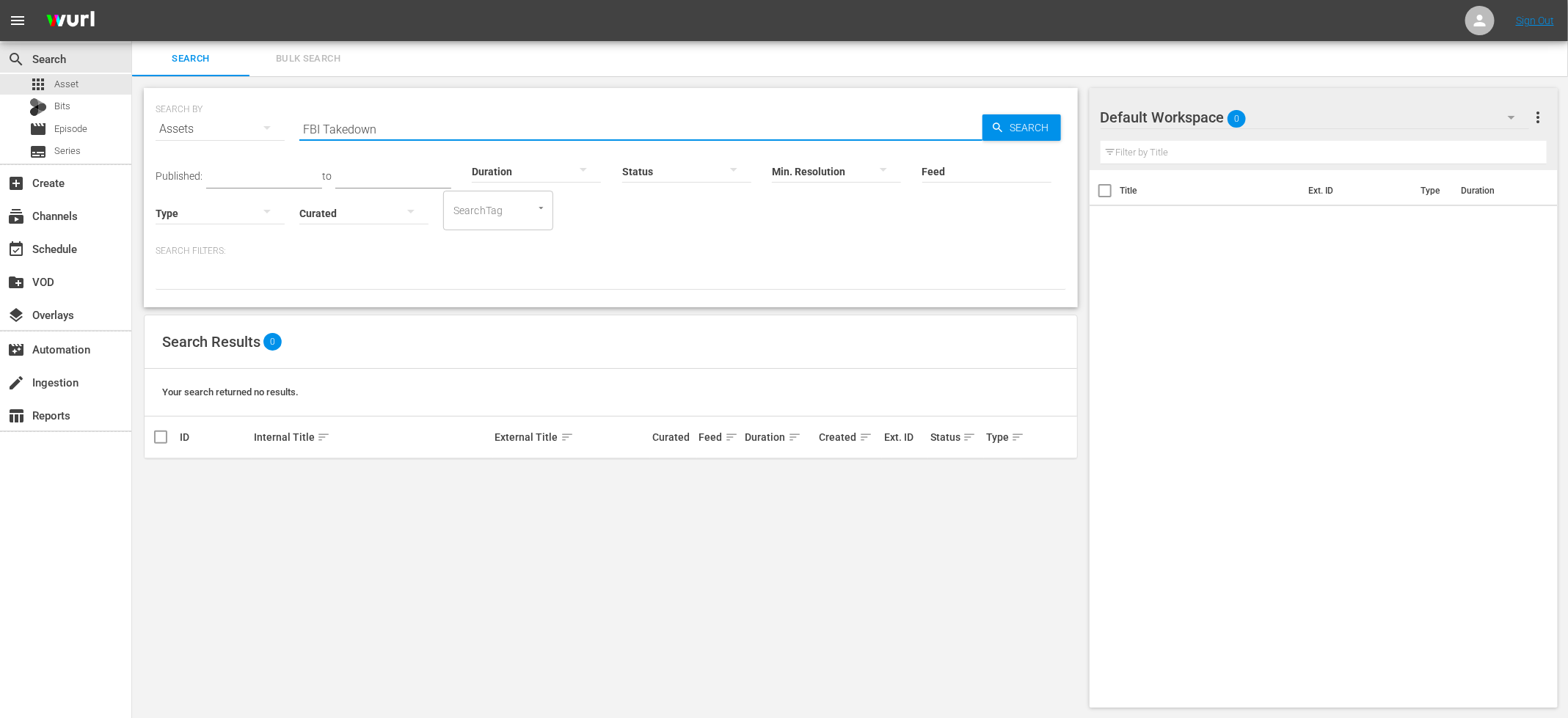
click at [570, 125] on input "FBI Takedown" at bounding box center [640, 129] width 683 height 35
paste input "[US_STATE] Cops Real Bodycam S01E01"
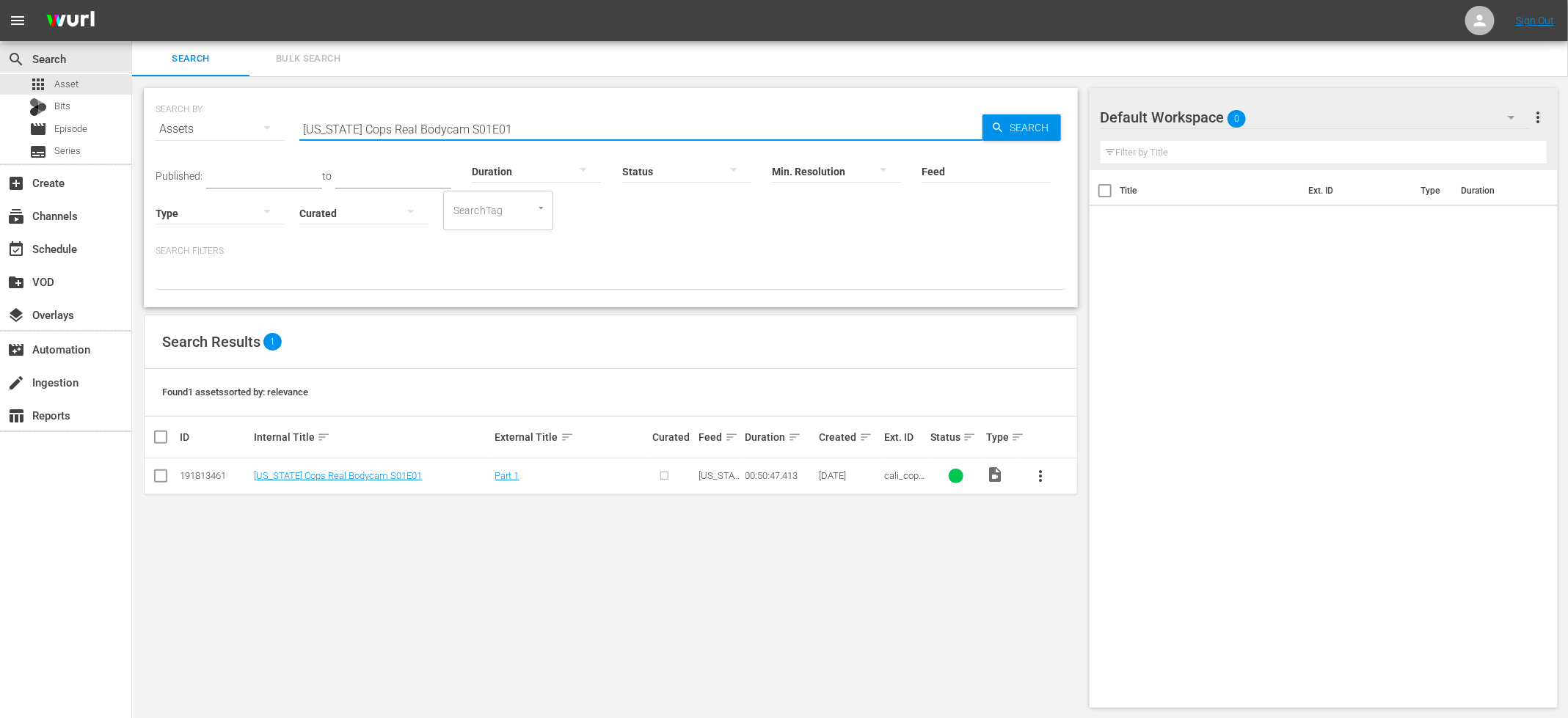
type input "[US_STATE] Cops Real Bodycam S01E01"
click at [162, 479] on input "checkbox" at bounding box center [161, 479] width 17 height 17
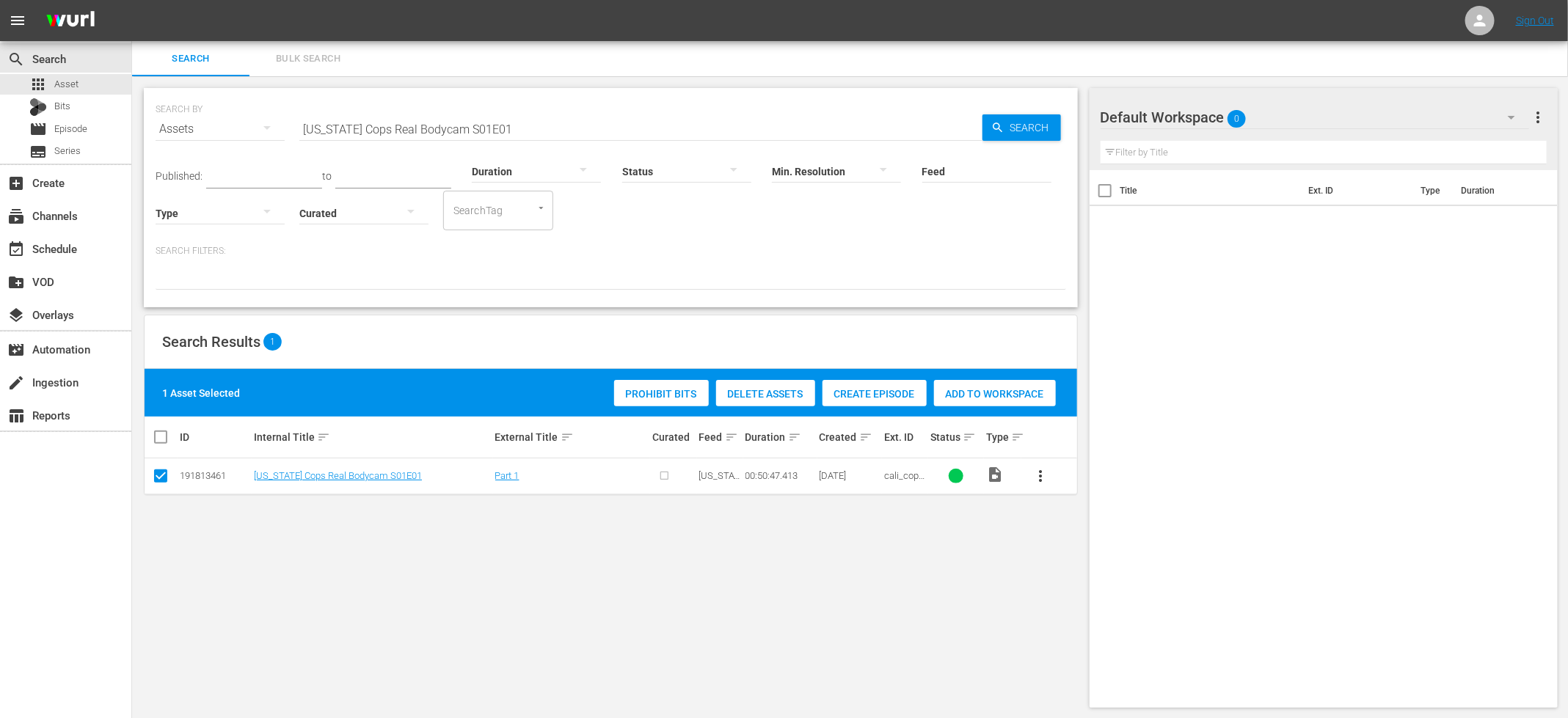
click at [860, 397] on span "Create Episode" at bounding box center [874, 393] width 104 height 12
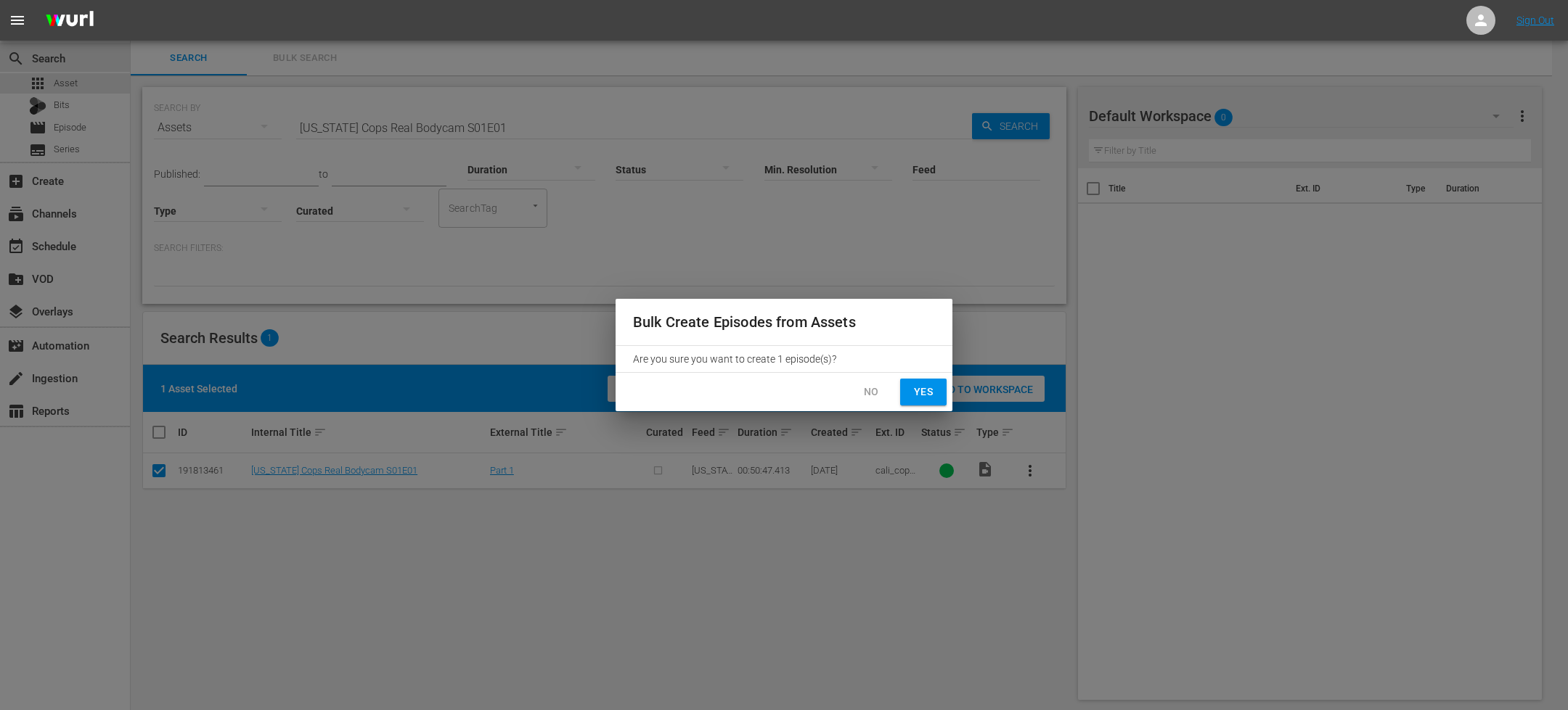
click at [916, 389] on span "Yes" at bounding box center [923, 392] width 23 height 18
checkbox input "false"
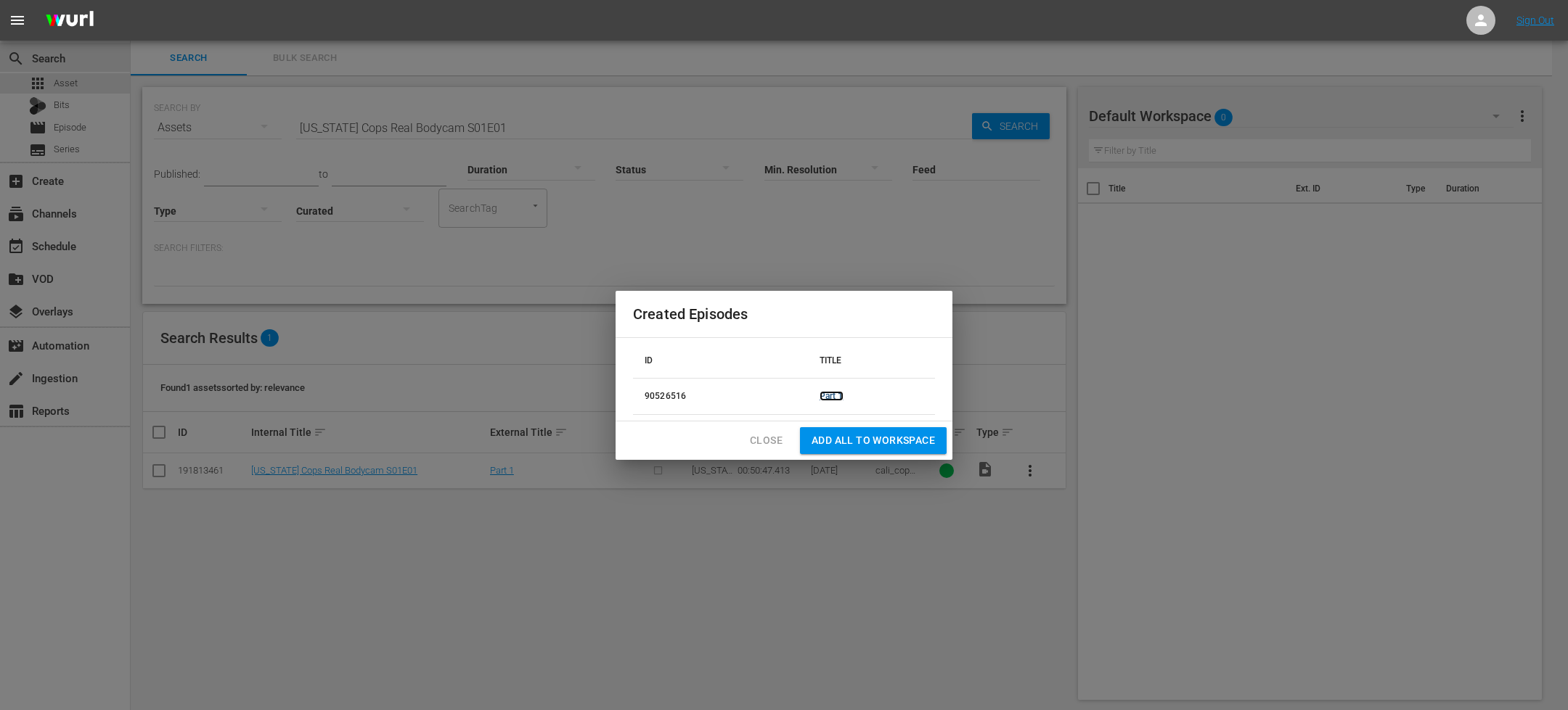
click at [834, 394] on link "Part 1" at bounding box center [832, 395] width 24 height 10
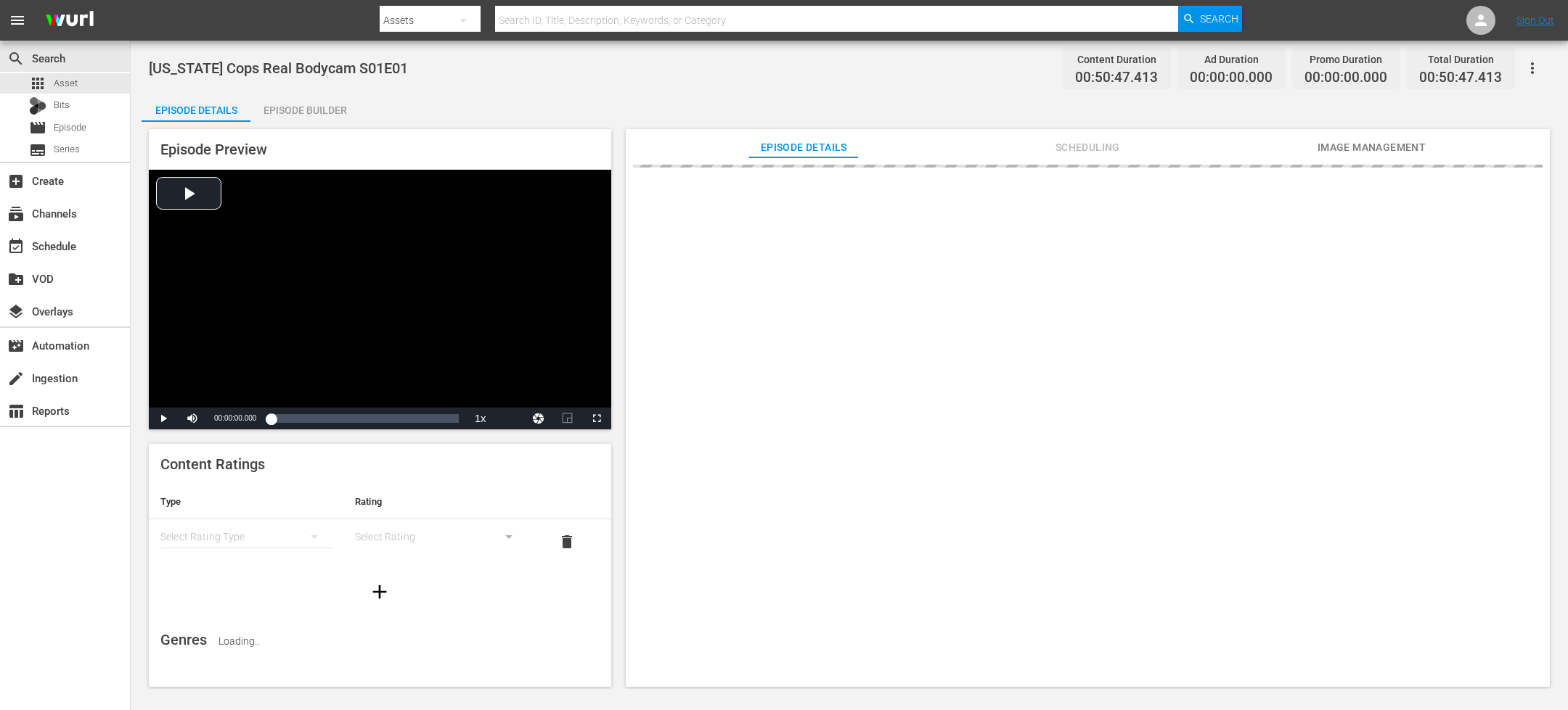
click at [306, 107] on div "Episode Builder" at bounding box center [304, 110] width 109 height 35
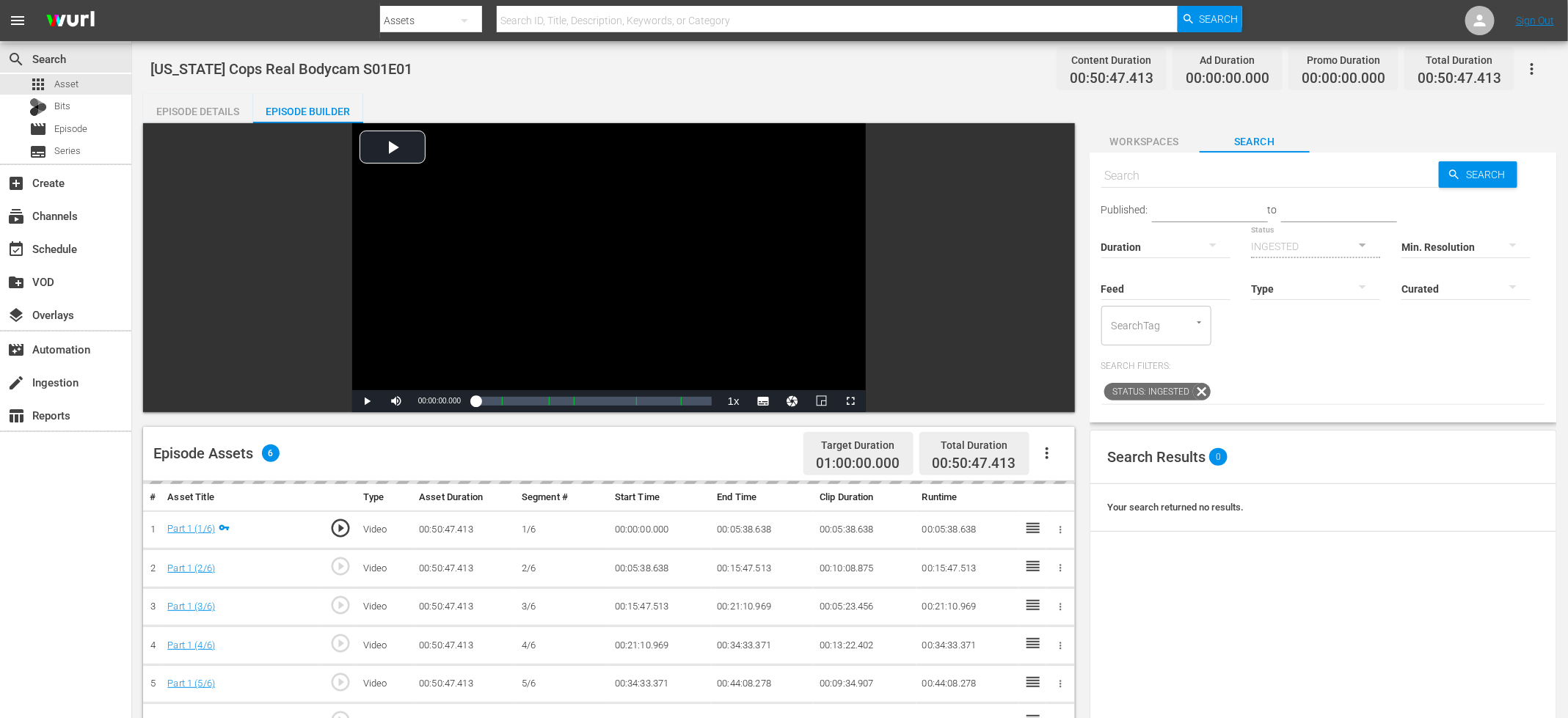
click at [1049, 456] on icon "button" at bounding box center [1047, 452] width 17 height 17
click at [1076, 413] on div "Video Player is loading. Play Video Play Mute Current Time 00:00:00.000 / Durat…" at bounding box center [613, 606] width 940 height 966
click at [1048, 446] on icon "button" at bounding box center [1047, 452] width 17 height 17
click at [1064, 490] on div "Fill with Ads" at bounding box center [1091, 494] width 100 height 35
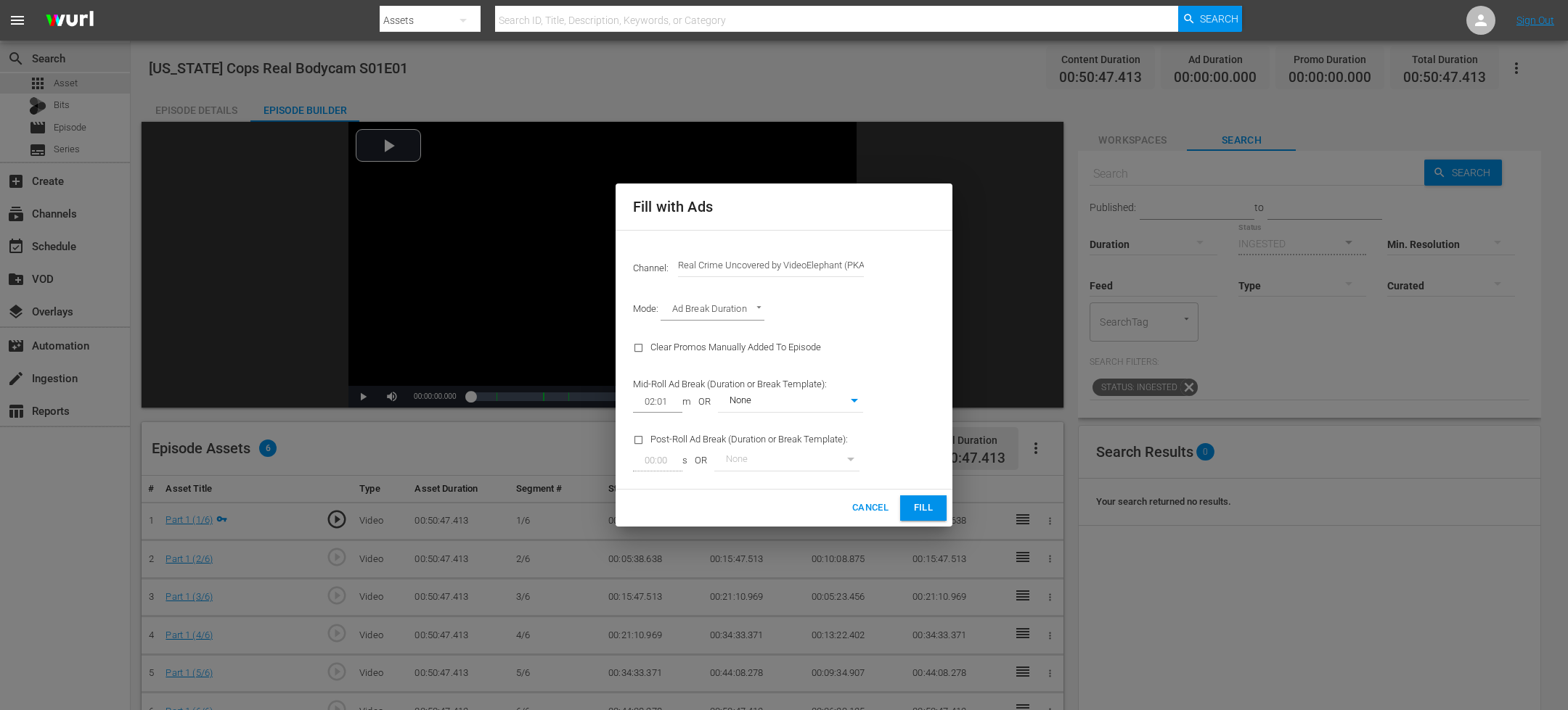
click at [918, 519] on button "Fill" at bounding box center [923, 508] width 47 height 25
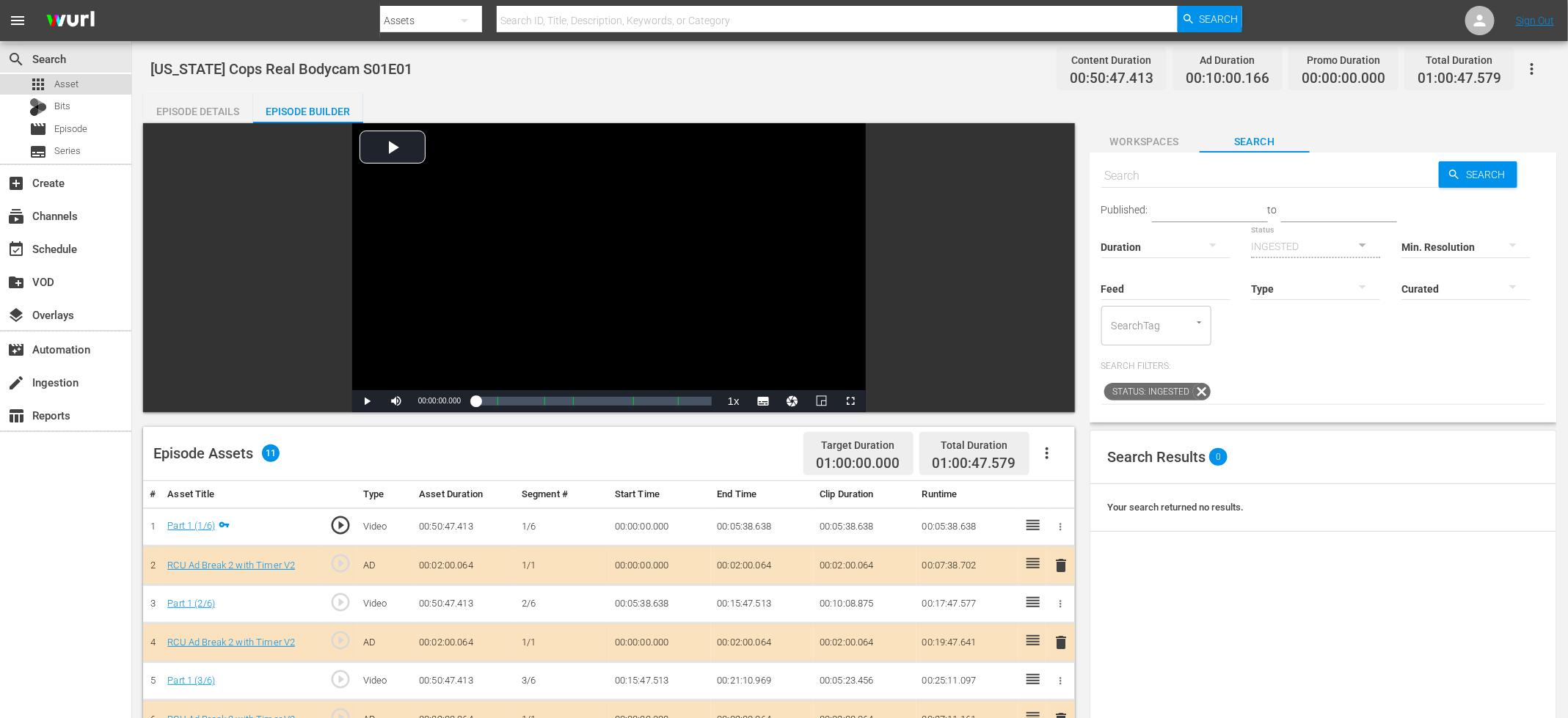
click at [83, 82] on div "apps Asset" at bounding box center [65, 84] width 131 height 21
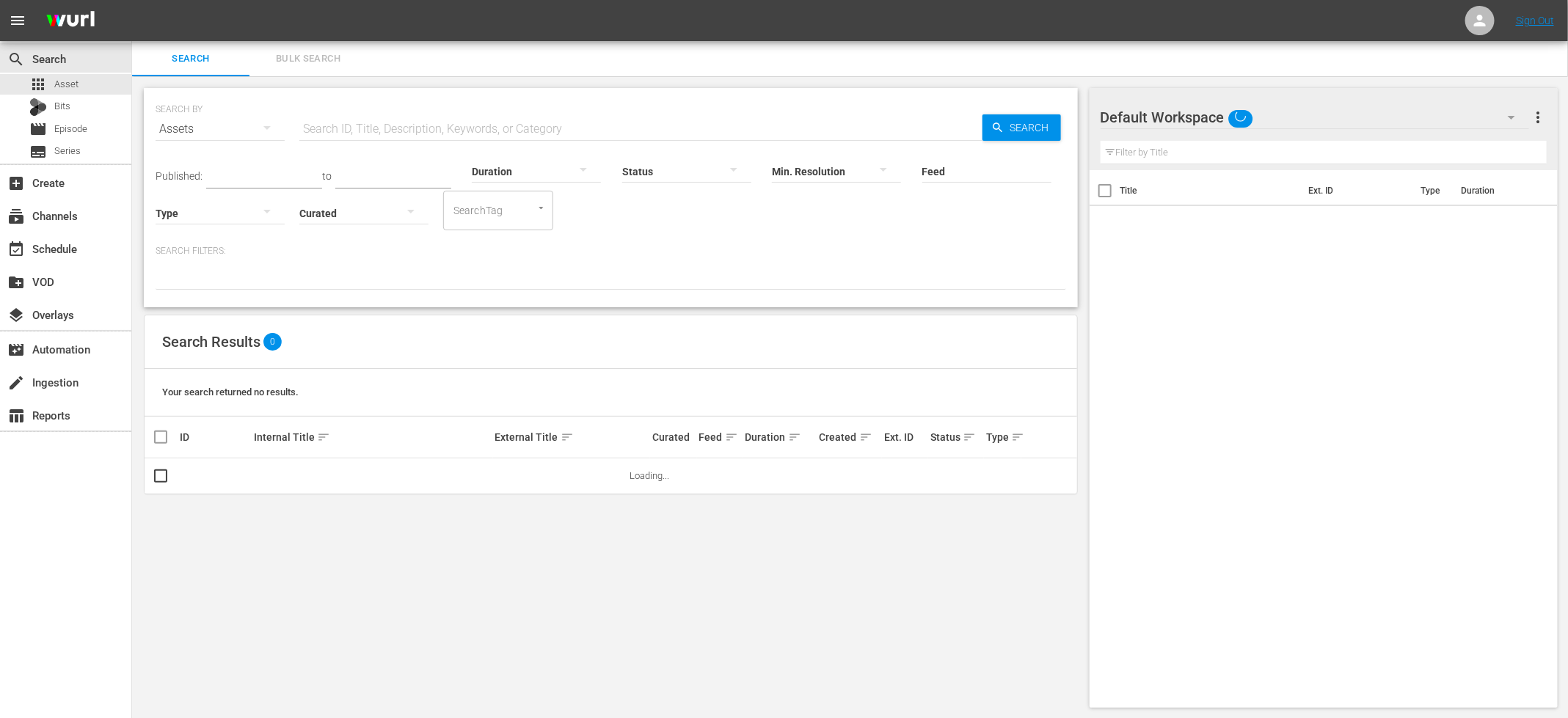
click at [446, 130] on input "text" at bounding box center [640, 129] width 683 height 35
paste input "[US_STATE] Cops Real Bodycam S01E01"
type input "[US_STATE] Cops Real Bodycam S01E02"
click at [156, 482] on input "checkbox" at bounding box center [161, 479] width 17 height 17
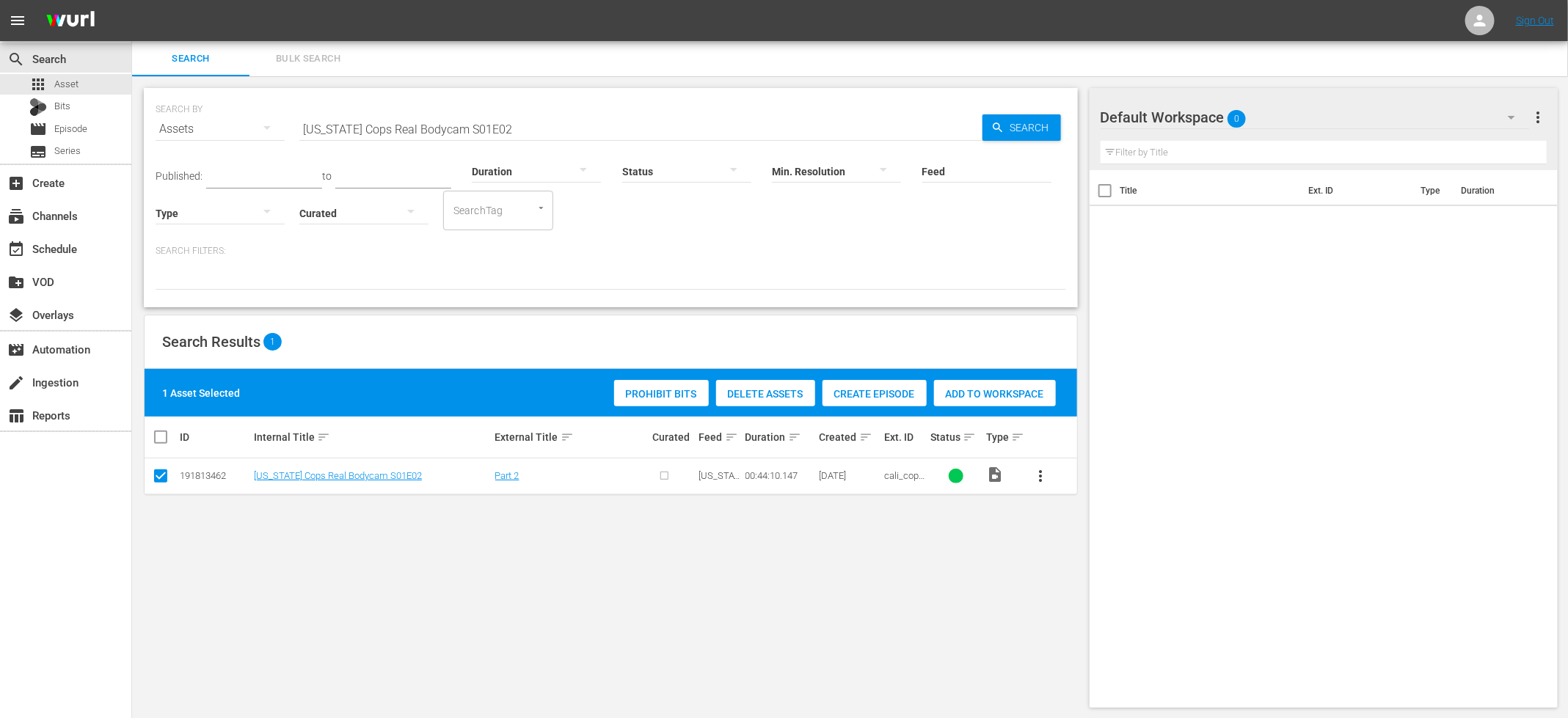
click at [853, 393] on span "Create Episode" at bounding box center [874, 393] width 104 height 12
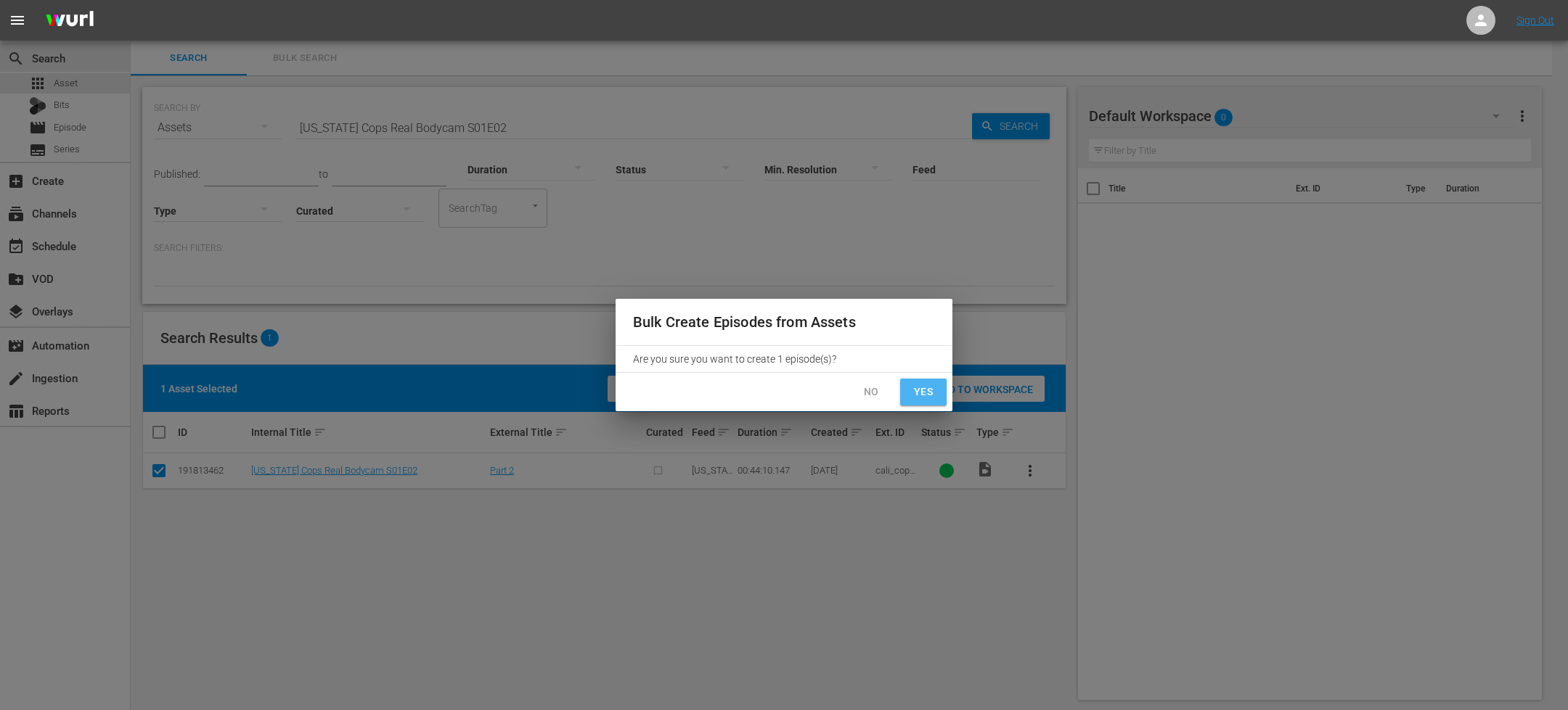
click at [911, 402] on button "Yes" at bounding box center [923, 392] width 47 height 27
checkbox input "false"
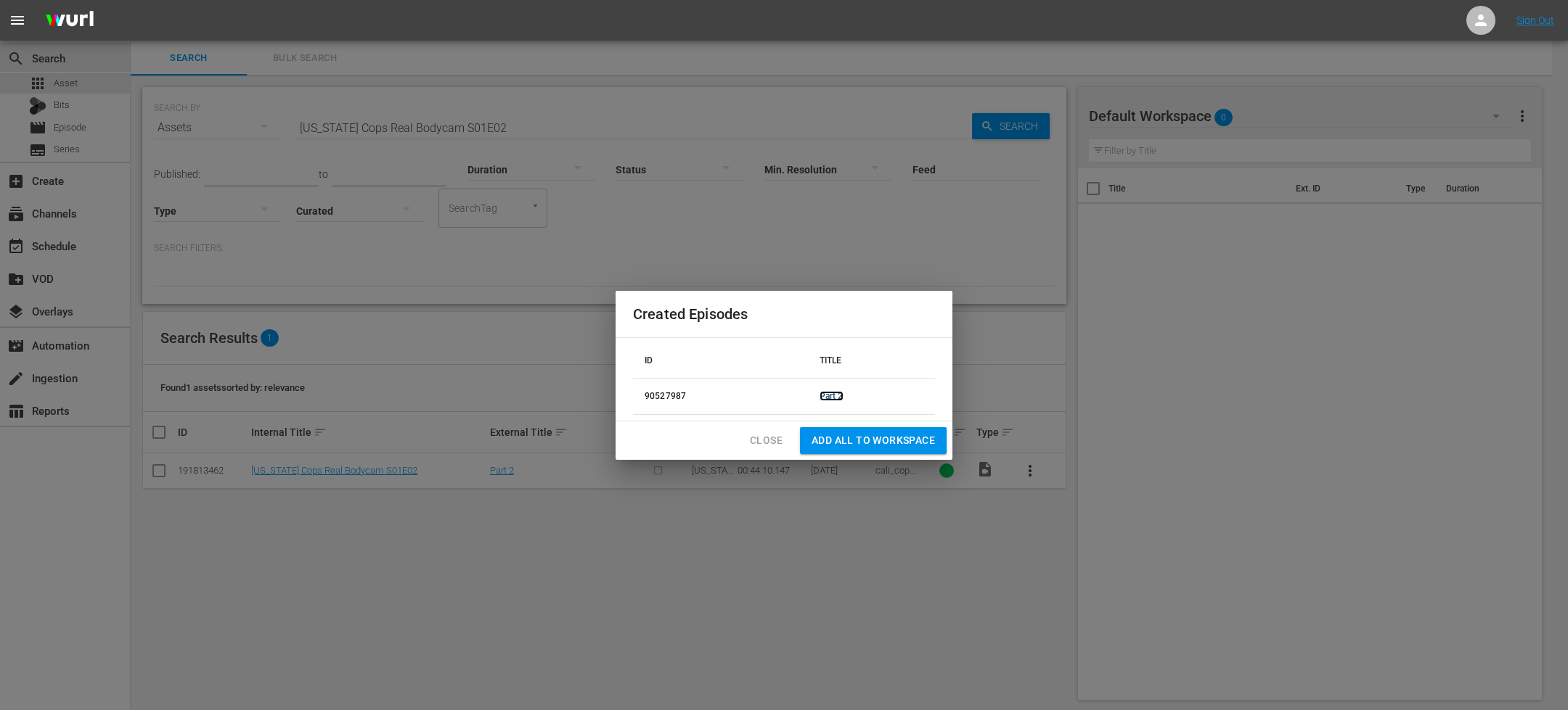
click at [828, 394] on link "Part 2" at bounding box center [832, 395] width 24 height 10
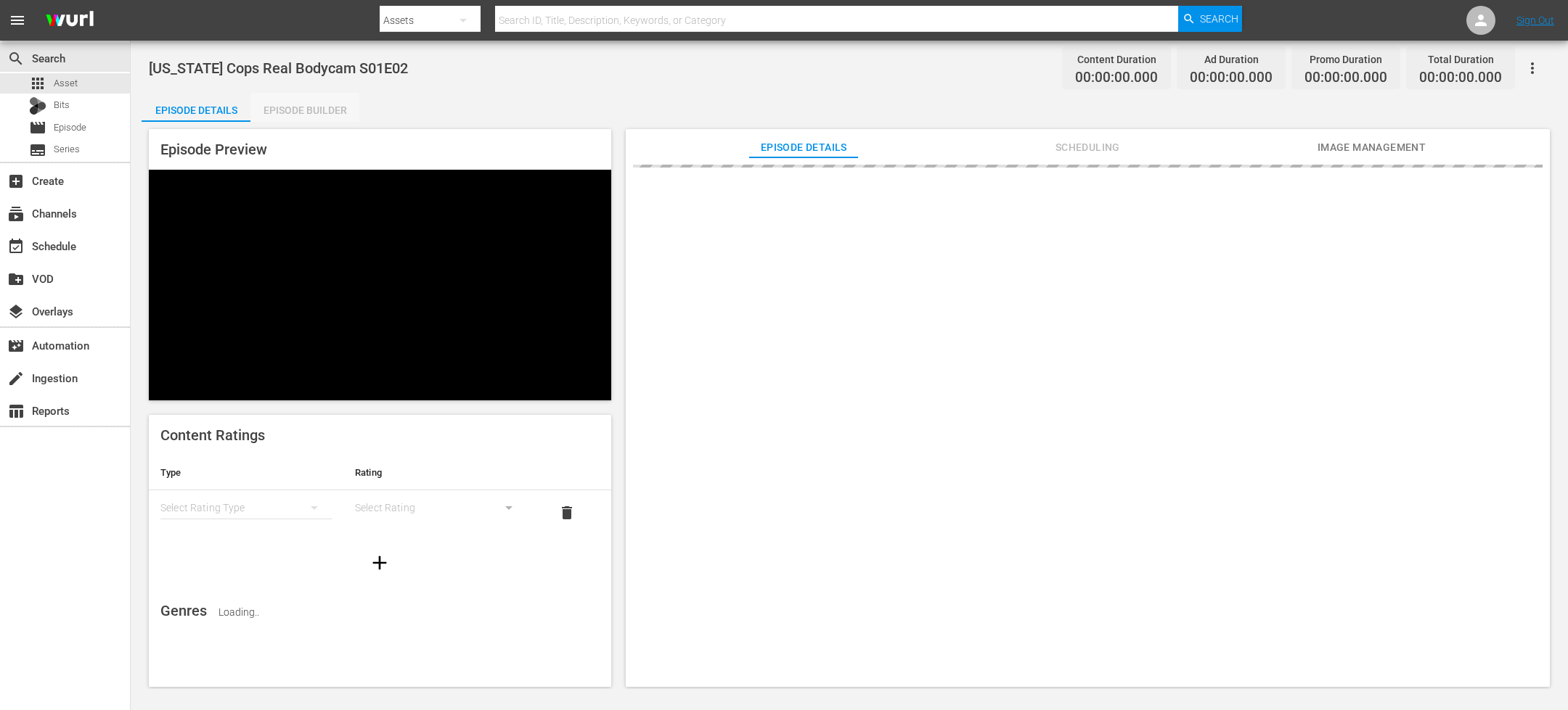
click at [274, 100] on div "Episode Builder" at bounding box center [304, 110] width 109 height 35
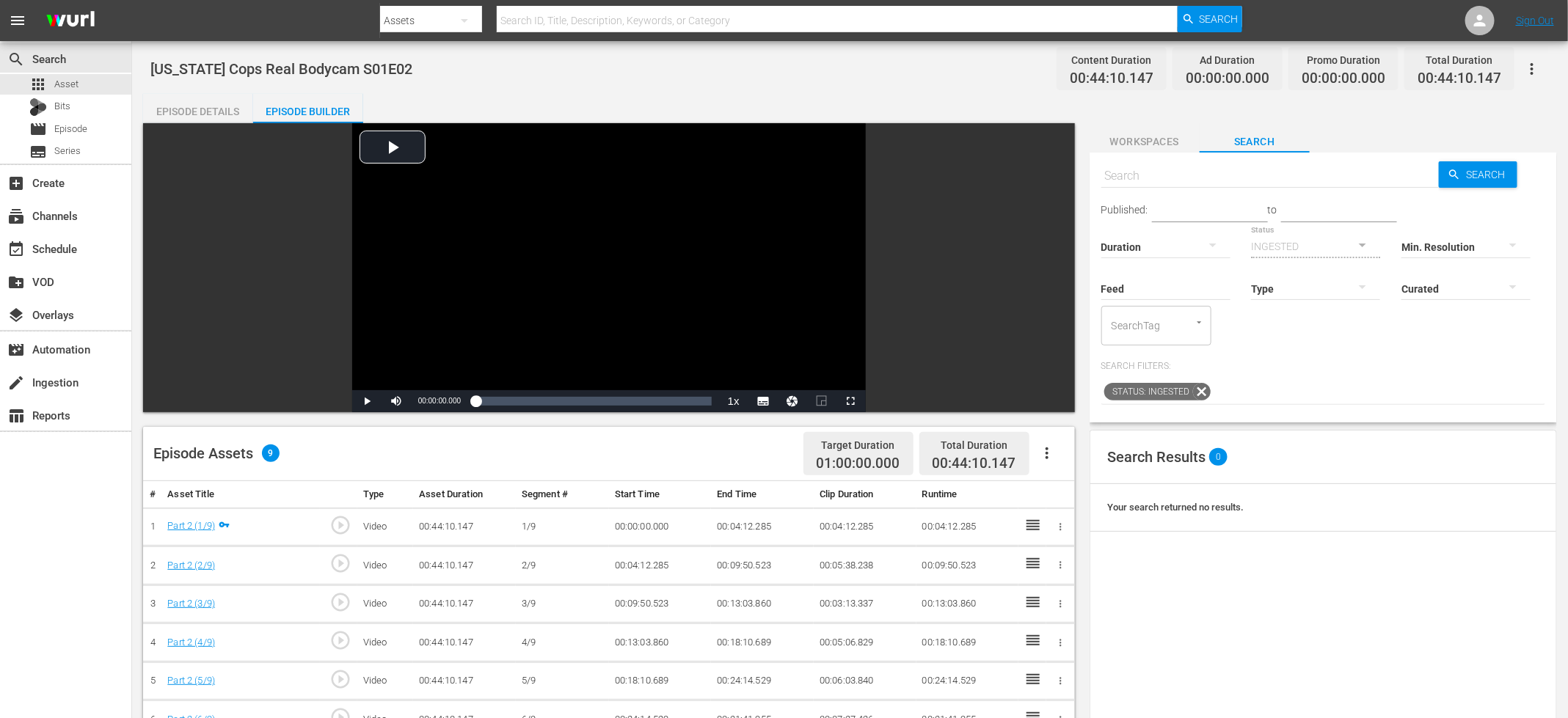
click at [1048, 444] on icon "button" at bounding box center [1047, 452] width 17 height 17
click at [1078, 498] on div "Fill with Ads" at bounding box center [1091, 494] width 100 height 35
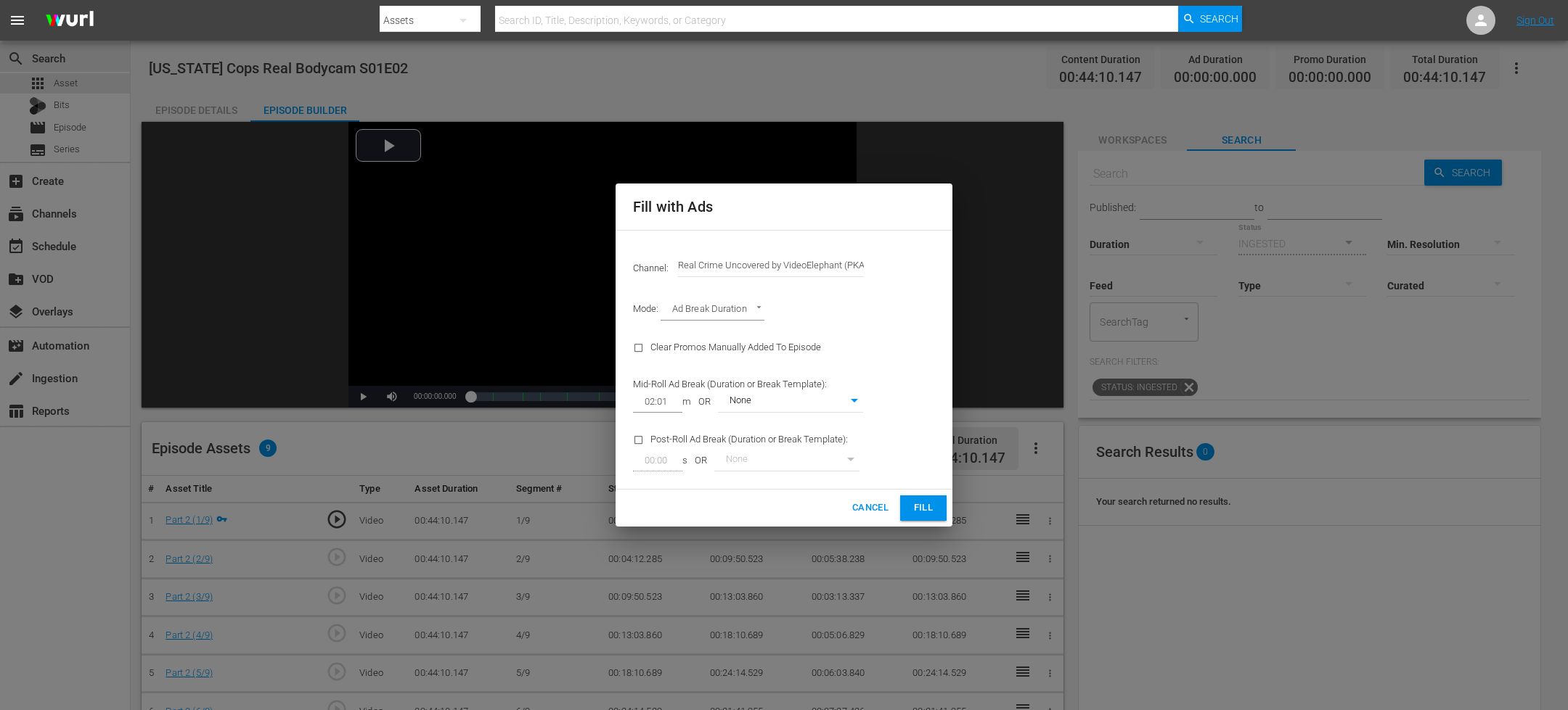
click at [934, 507] on span "Fill" at bounding box center [923, 508] width 23 height 17
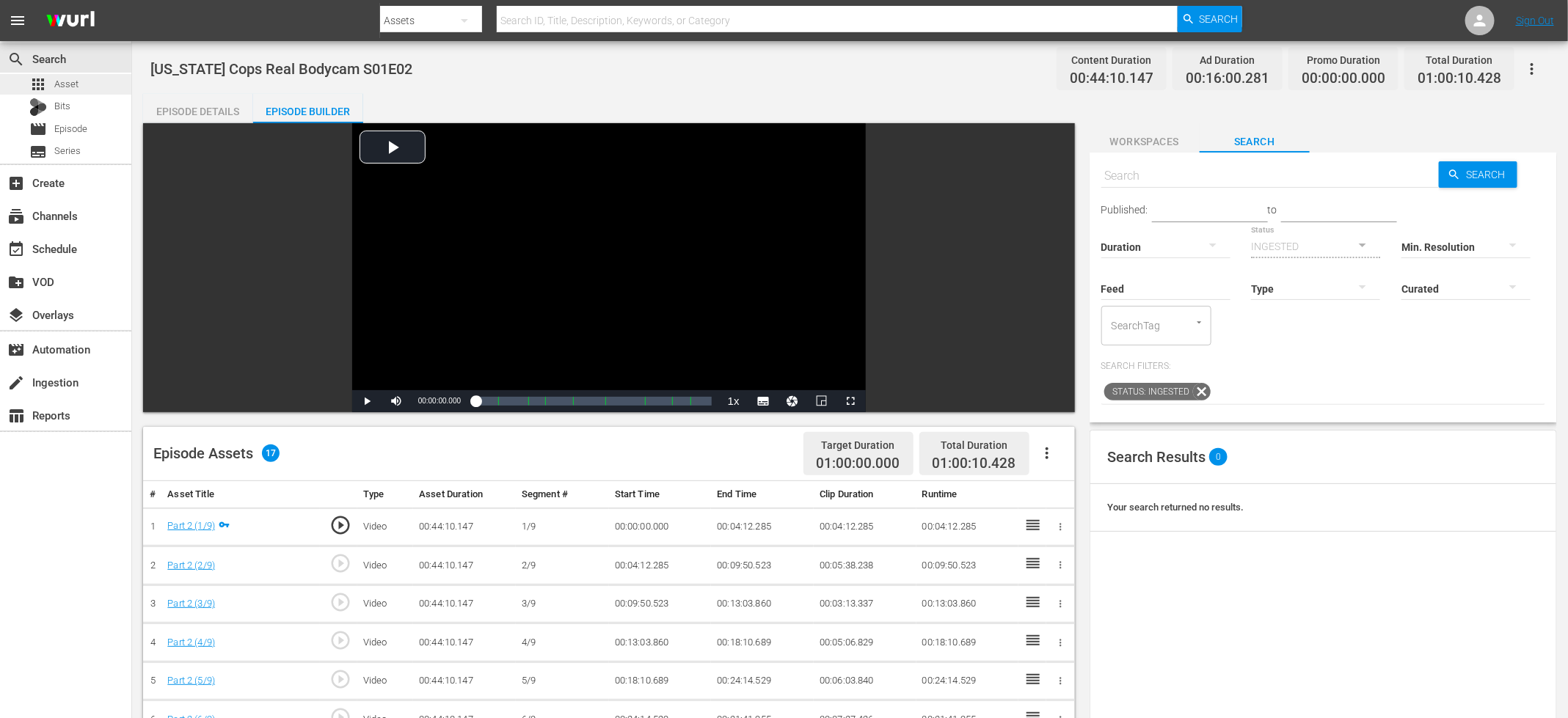
click at [98, 86] on div "apps Asset" at bounding box center [65, 84] width 131 height 21
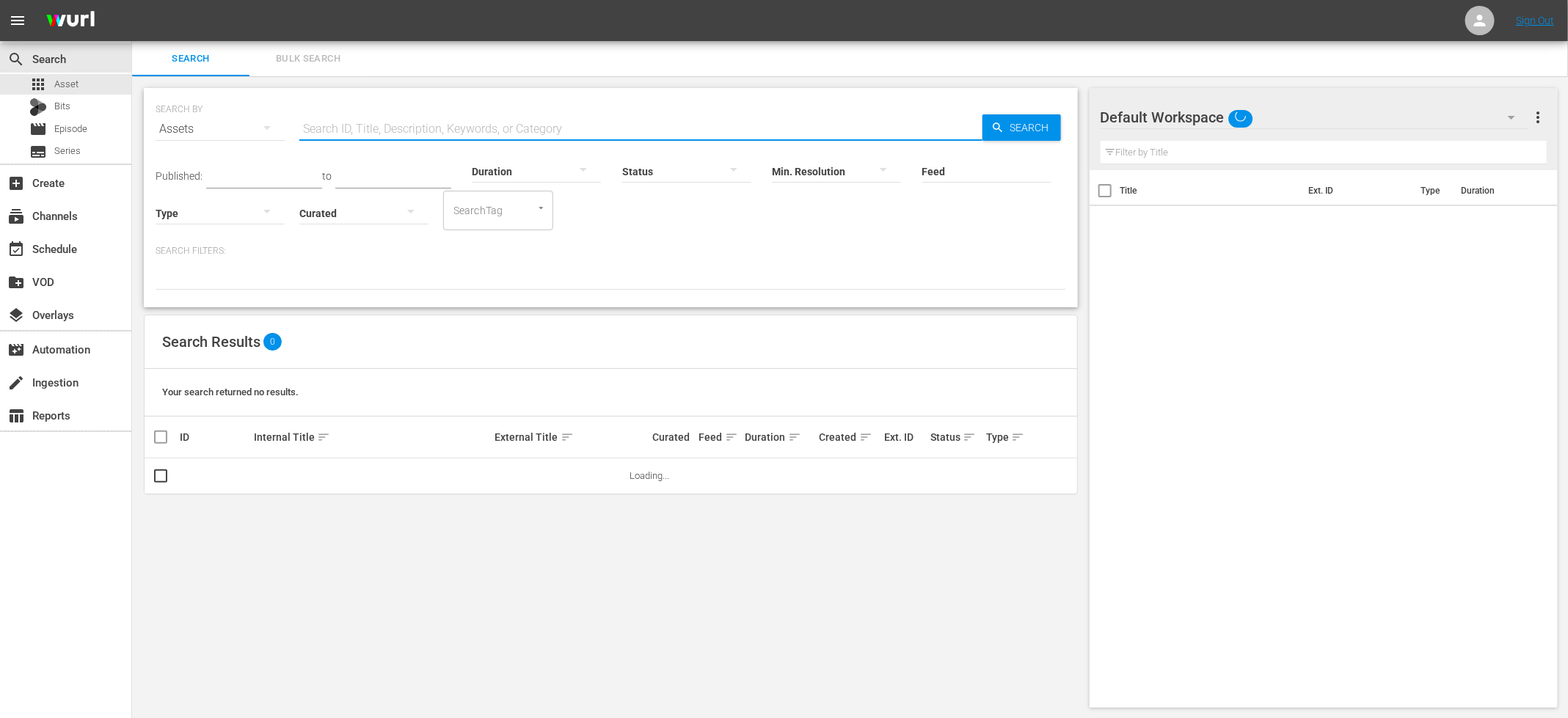
click at [386, 120] on input "text" at bounding box center [640, 129] width 683 height 35
paste input "[US_STATE] Cops Real Bodycam S01E01"
type input "[US_STATE] Cops Real Bodycam S01E03"
click at [156, 476] on input "checkbox" at bounding box center [161, 479] width 17 height 17
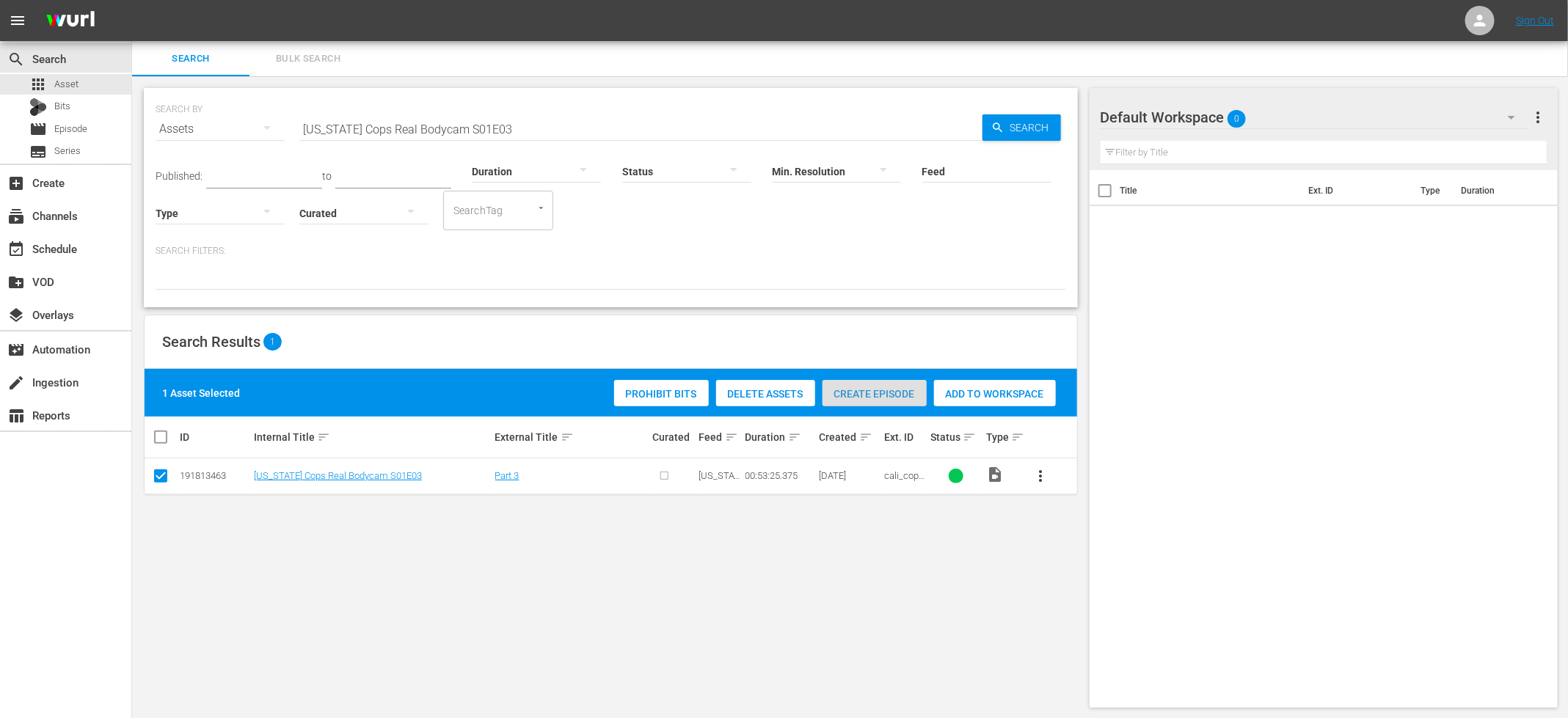
click at [862, 399] on span "Create Episode" at bounding box center [874, 393] width 104 height 12
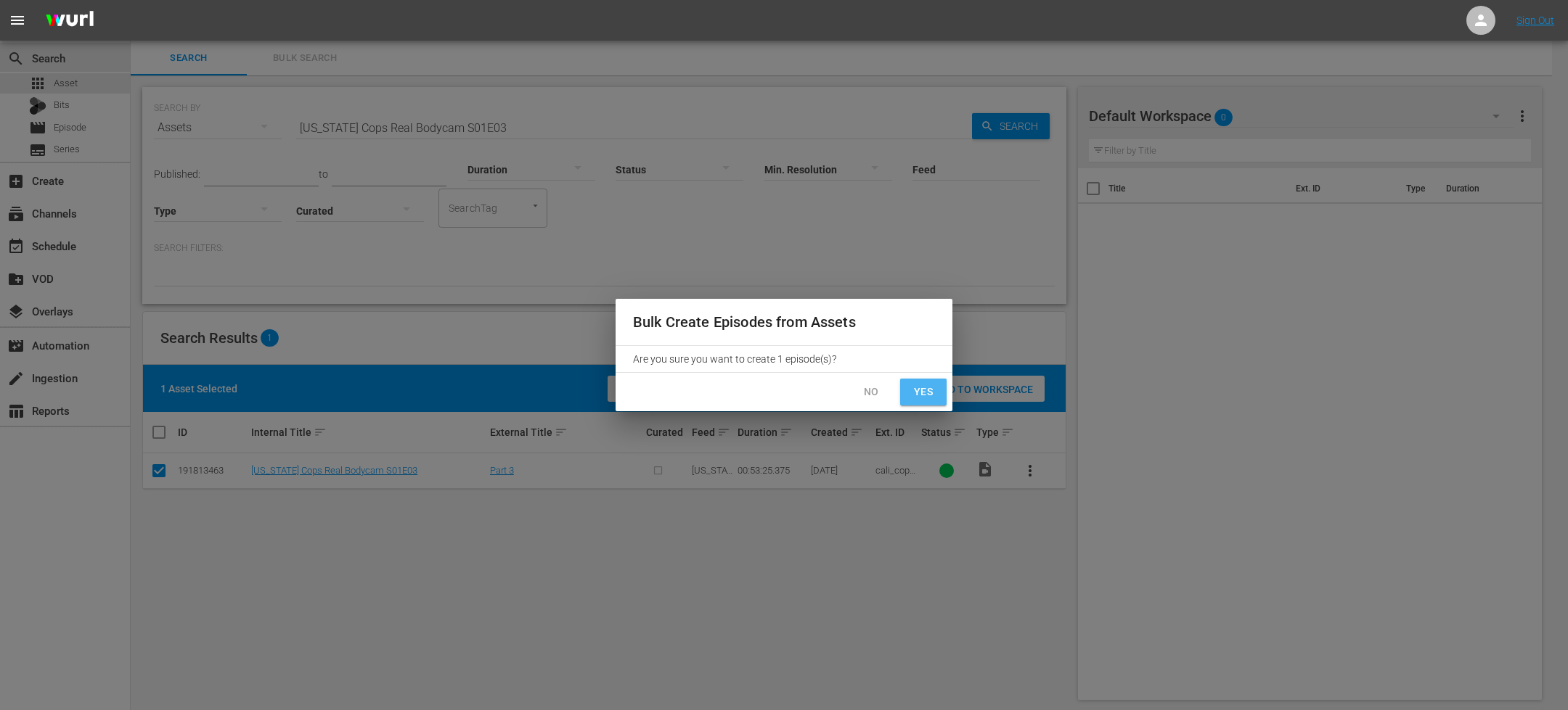
click at [938, 394] on button "Yes" at bounding box center [923, 392] width 47 height 27
checkbox input "false"
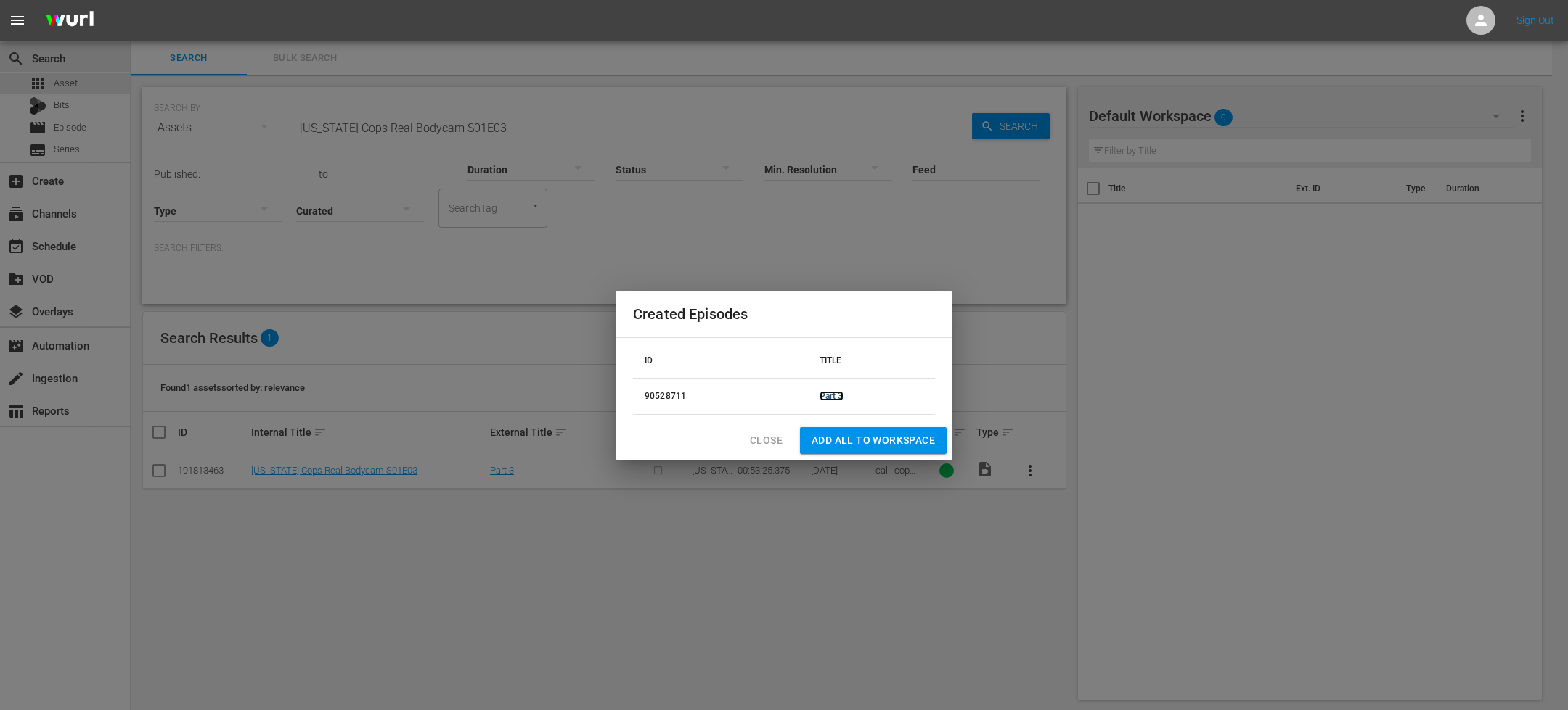
click at [823, 396] on link "Part 3" at bounding box center [832, 395] width 24 height 10
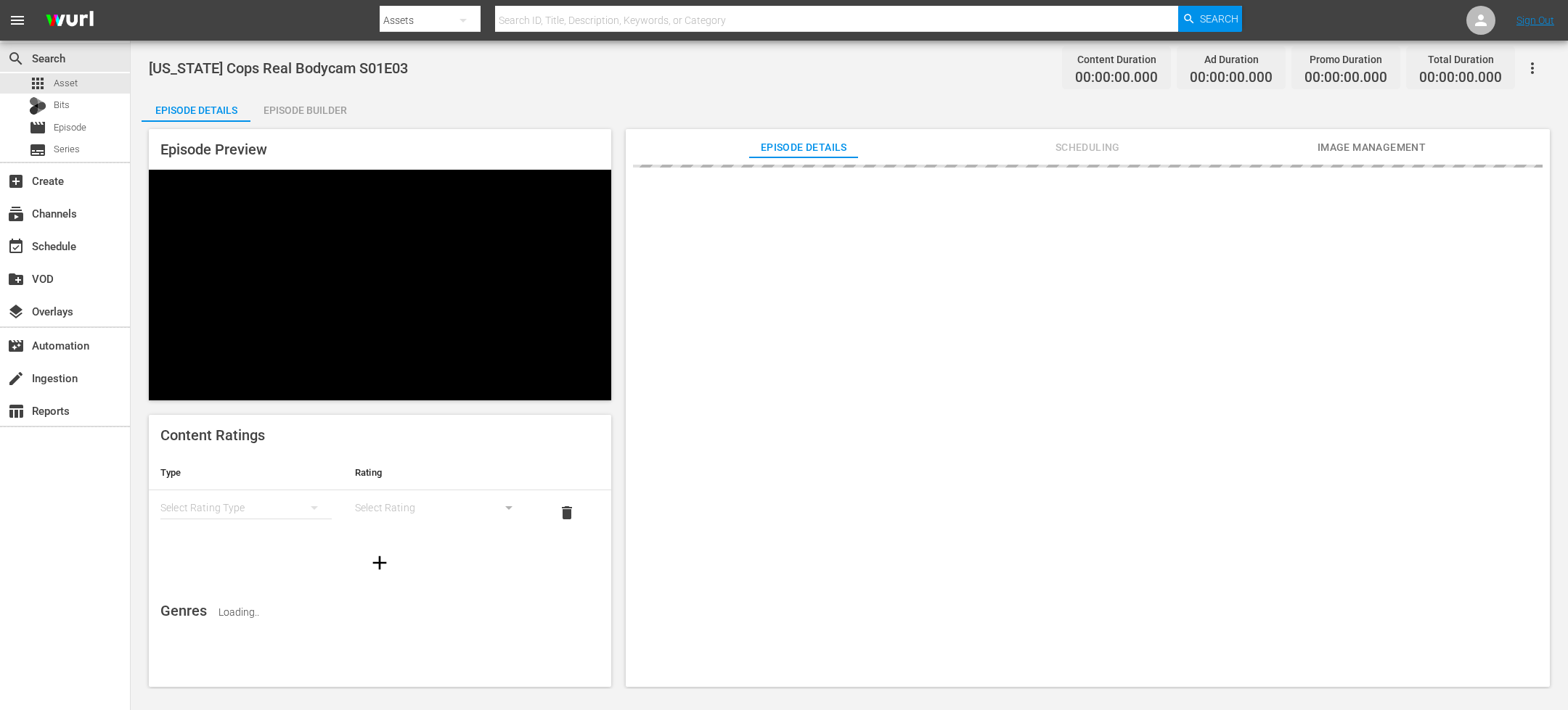
click at [301, 112] on div "Episode Builder" at bounding box center [304, 110] width 109 height 35
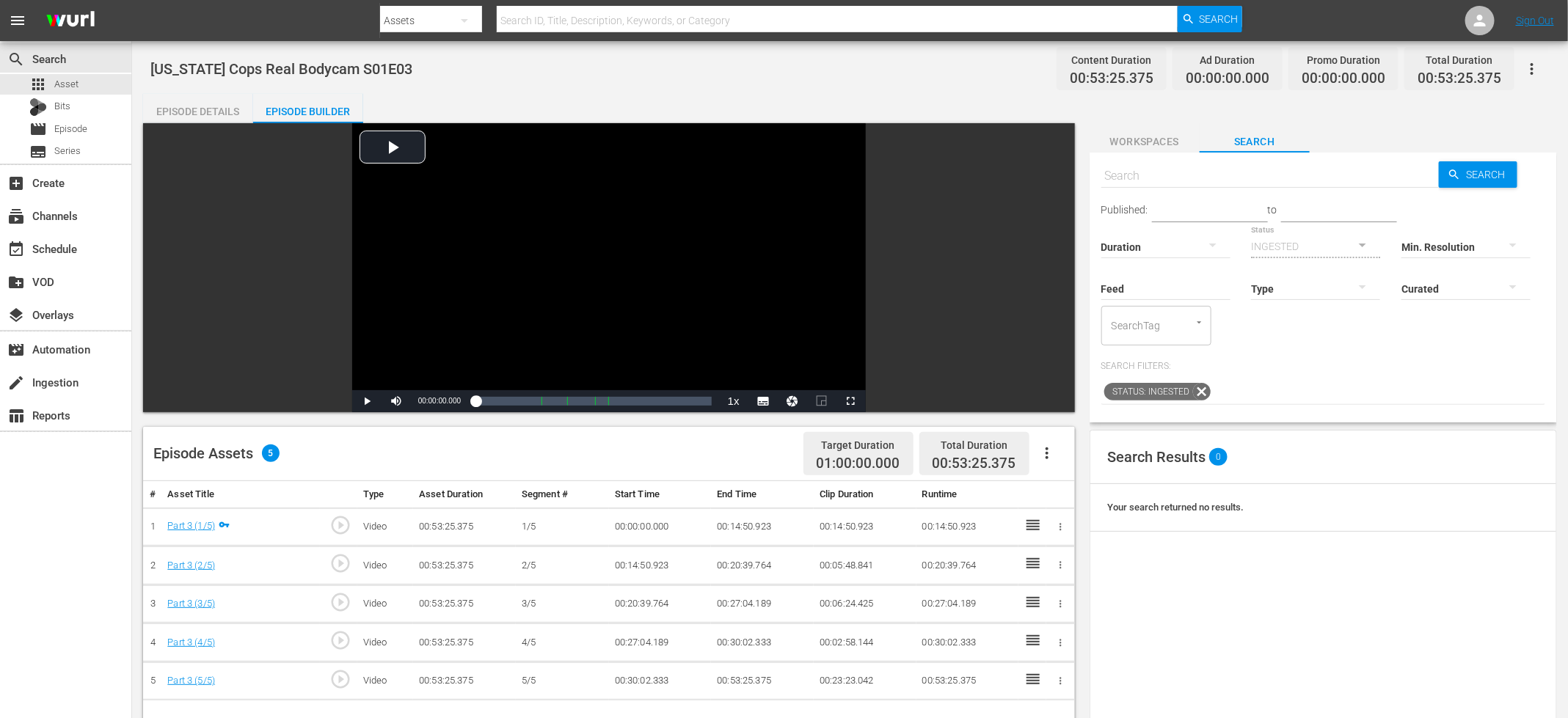
click at [1048, 463] on button "button" at bounding box center [1047, 453] width 35 height 35
click at [1083, 488] on div "Fill with Ads" at bounding box center [1091, 494] width 100 height 35
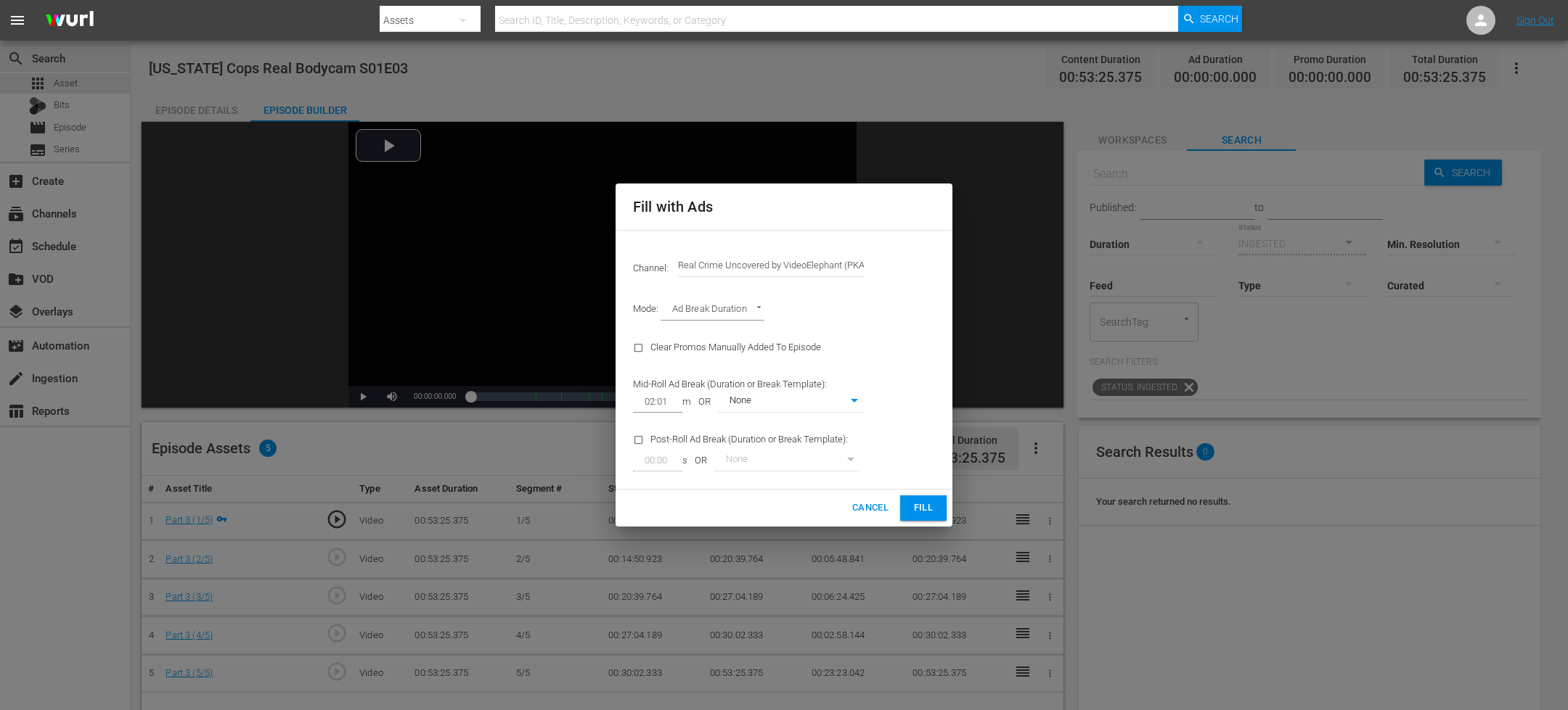
click at [903, 507] on button "Fill" at bounding box center [923, 508] width 47 height 25
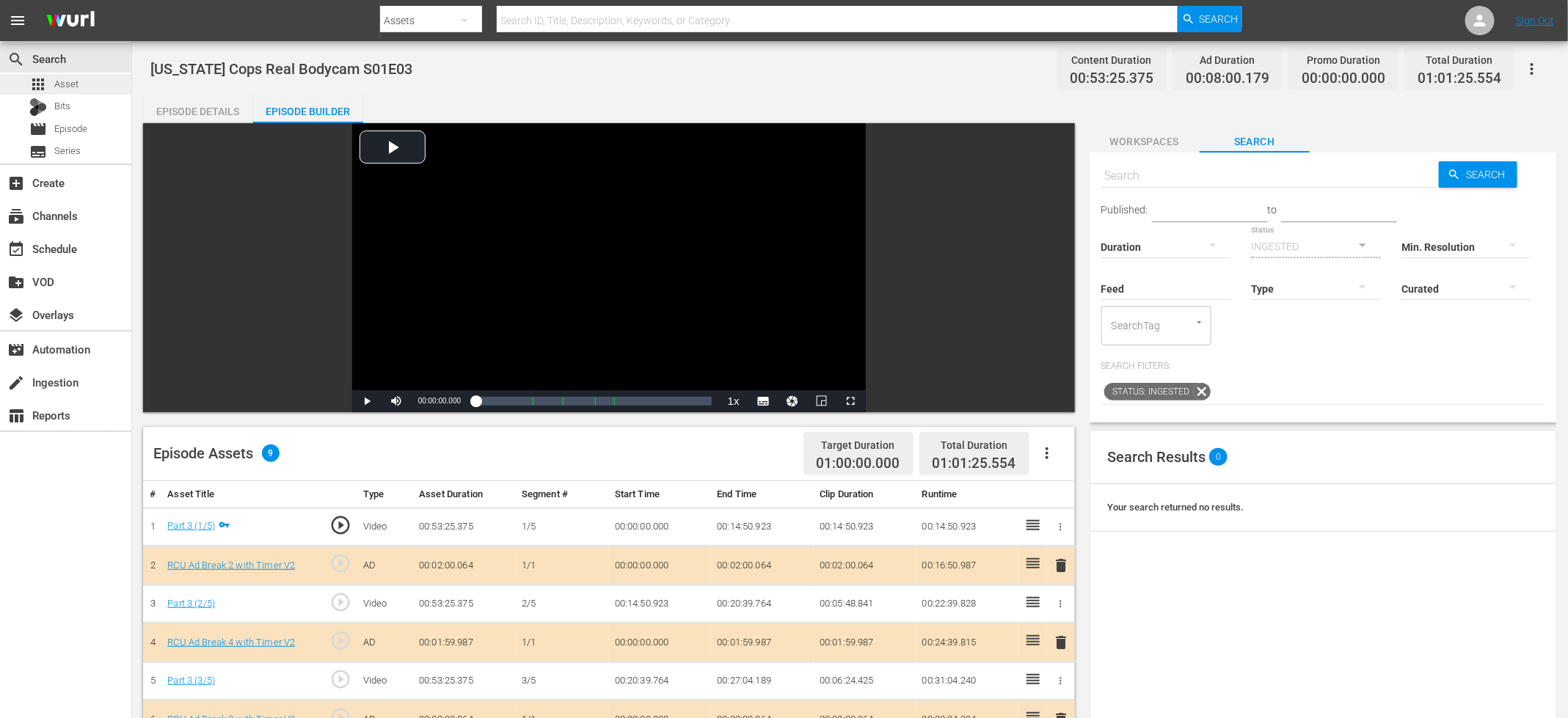
click at [86, 88] on div "apps Asset" at bounding box center [65, 84] width 131 height 21
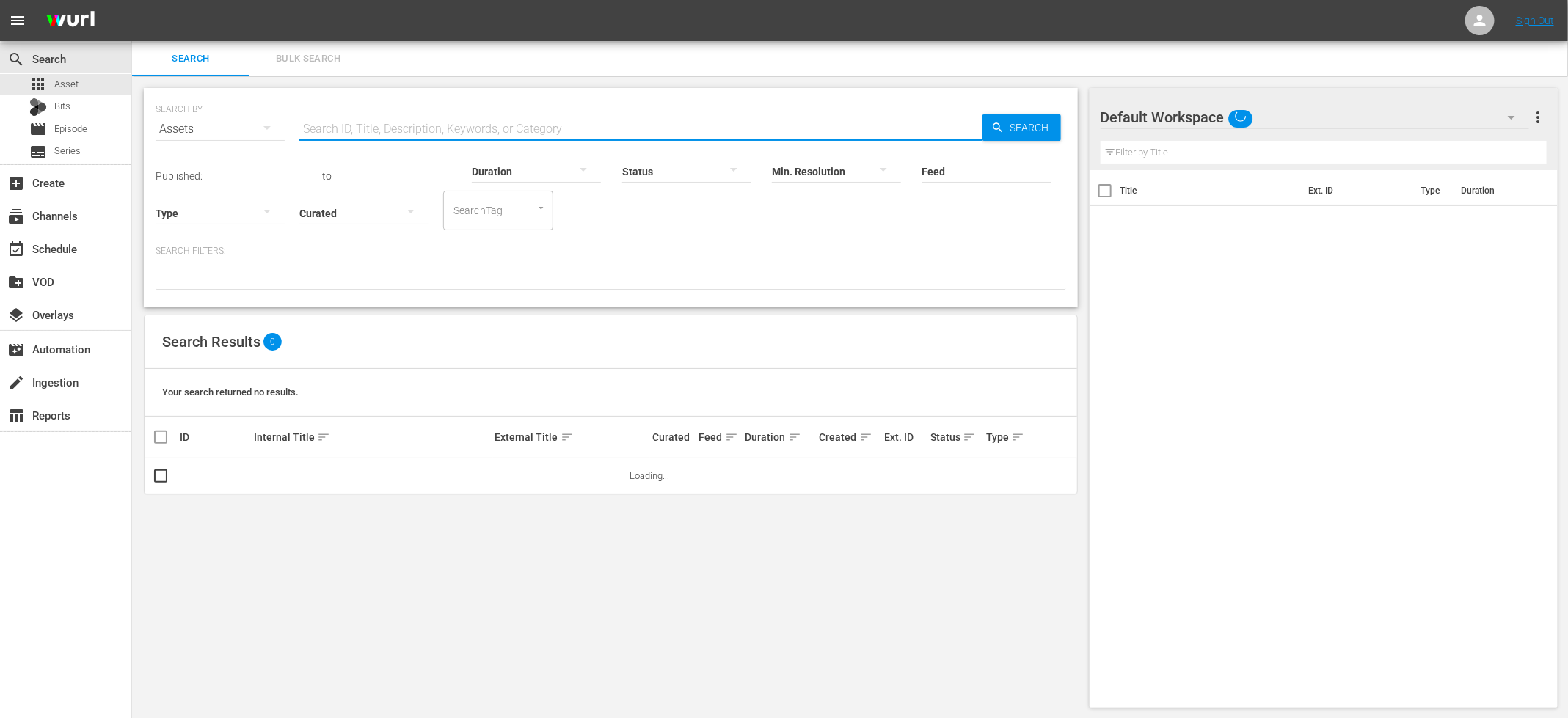
click at [545, 123] on input "text" at bounding box center [640, 129] width 683 height 35
paste input "Big Trouble in Little Quartzsite S01E01"
click at [467, 132] on input "Big Trouble in Little Quartzsite S01E01" at bounding box center [640, 129] width 683 height 35
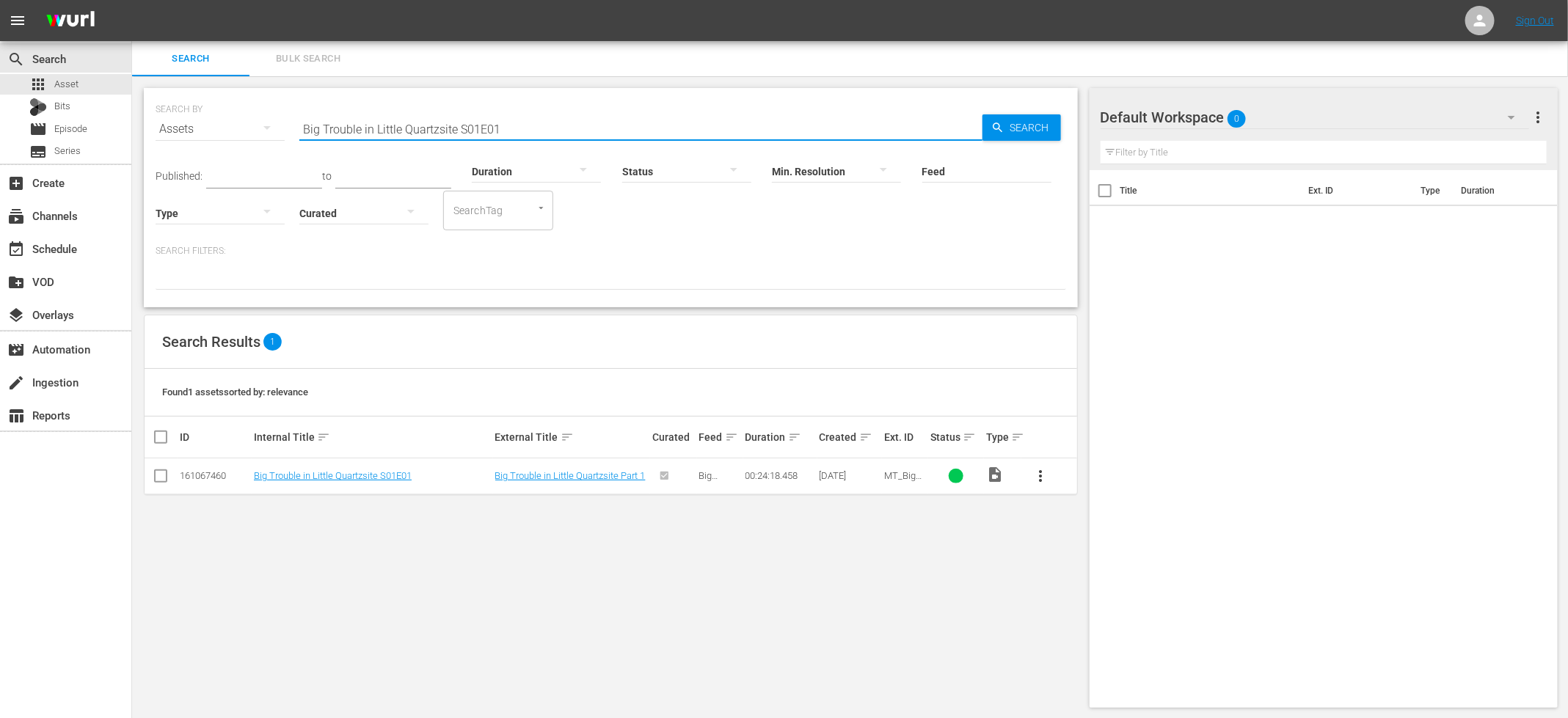
click at [467, 132] on input "Big Trouble in Little Quartzsite S01E01" at bounding box center [640, 129] width 683 height 35
paste input "Great Family Adventur"
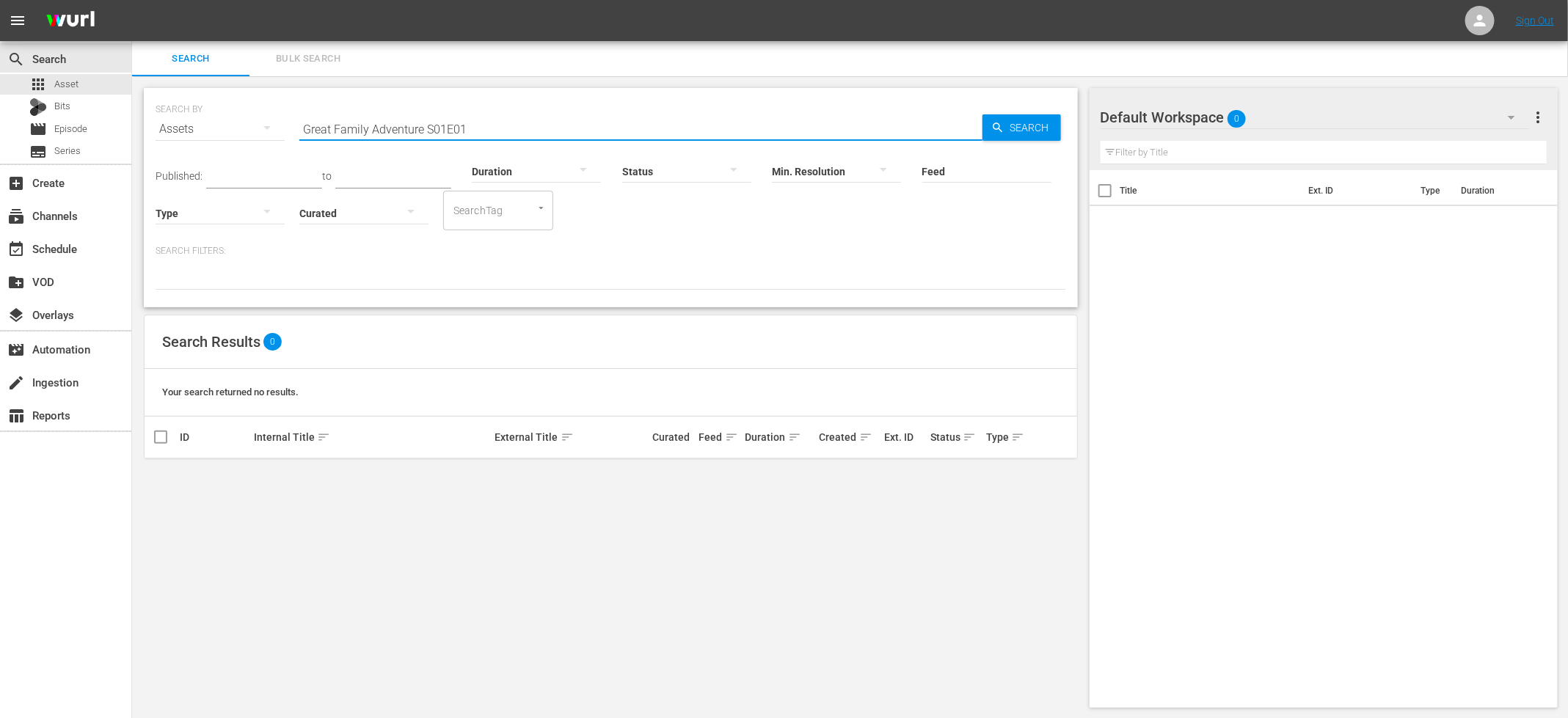
click at [411, 124] on input "Great Family Adventure S01E01" at bounding box center [640, 129] width 683 height 35
click at [411, 123] on input "Great Family Adventure S01E01" at bounding box center [640, 129] width 683 height 35
paste input "Adventure Cities"
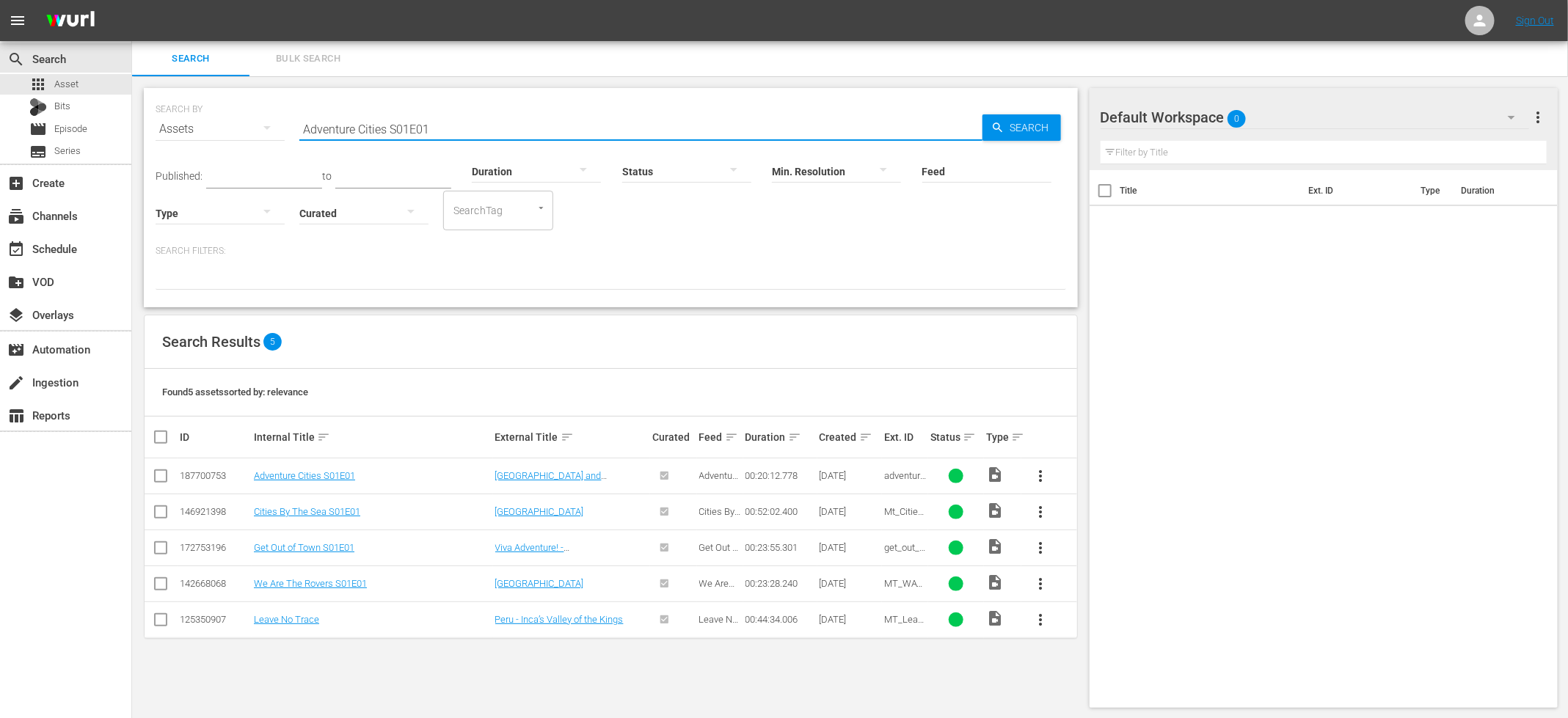
click at [475, 113] on input "Adventure Cities S01E01" at bounding box center [640, 129] width 683 height 35
paste input "Great Family Adventure"
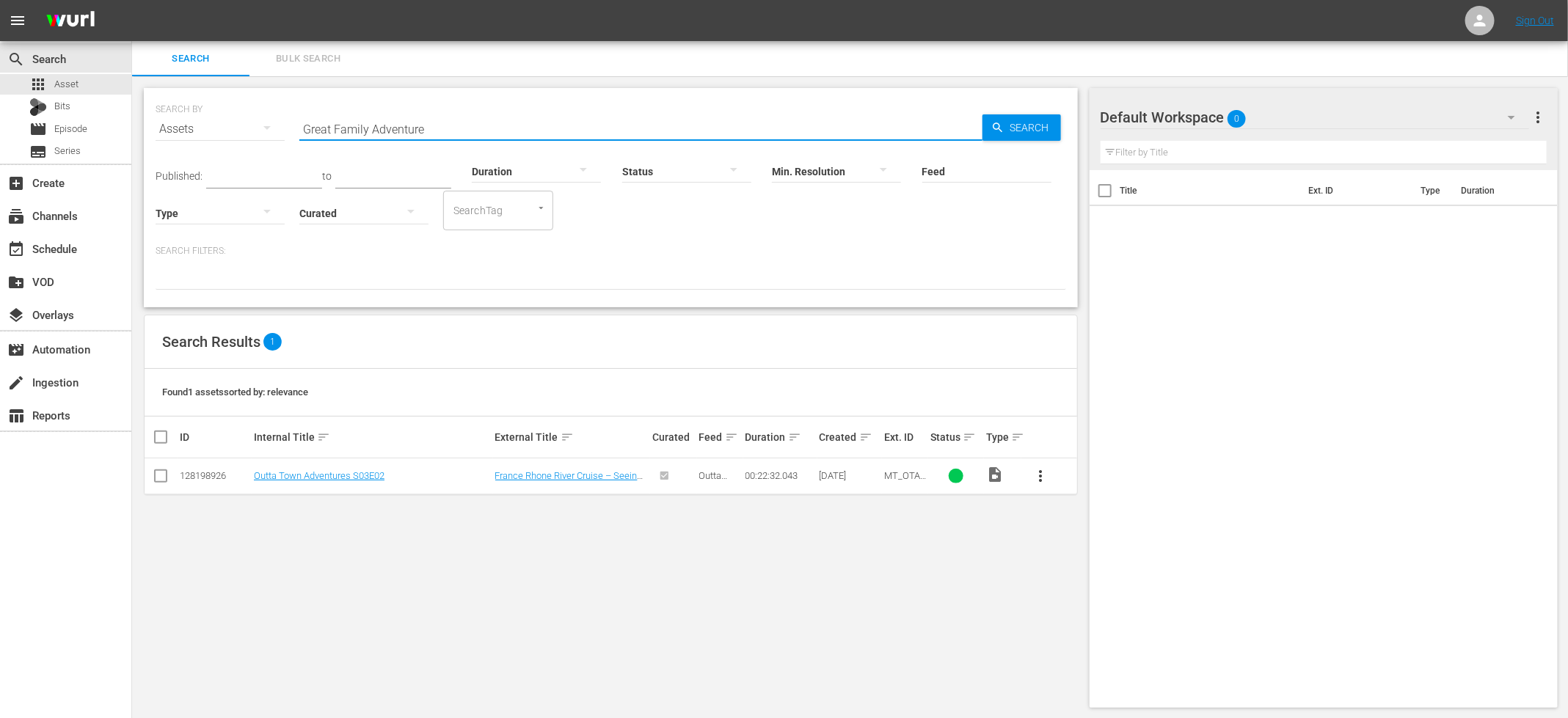
click at [596, 134] on input "Great Family Adventure" at bounding box center [640, 129] width 683 height 35
paste input "[PERSON_NAME] in the Land of the Northern Lights S01E01"
type input "[PERSON_NAME] in the Land of the Northern Lights S01E01"
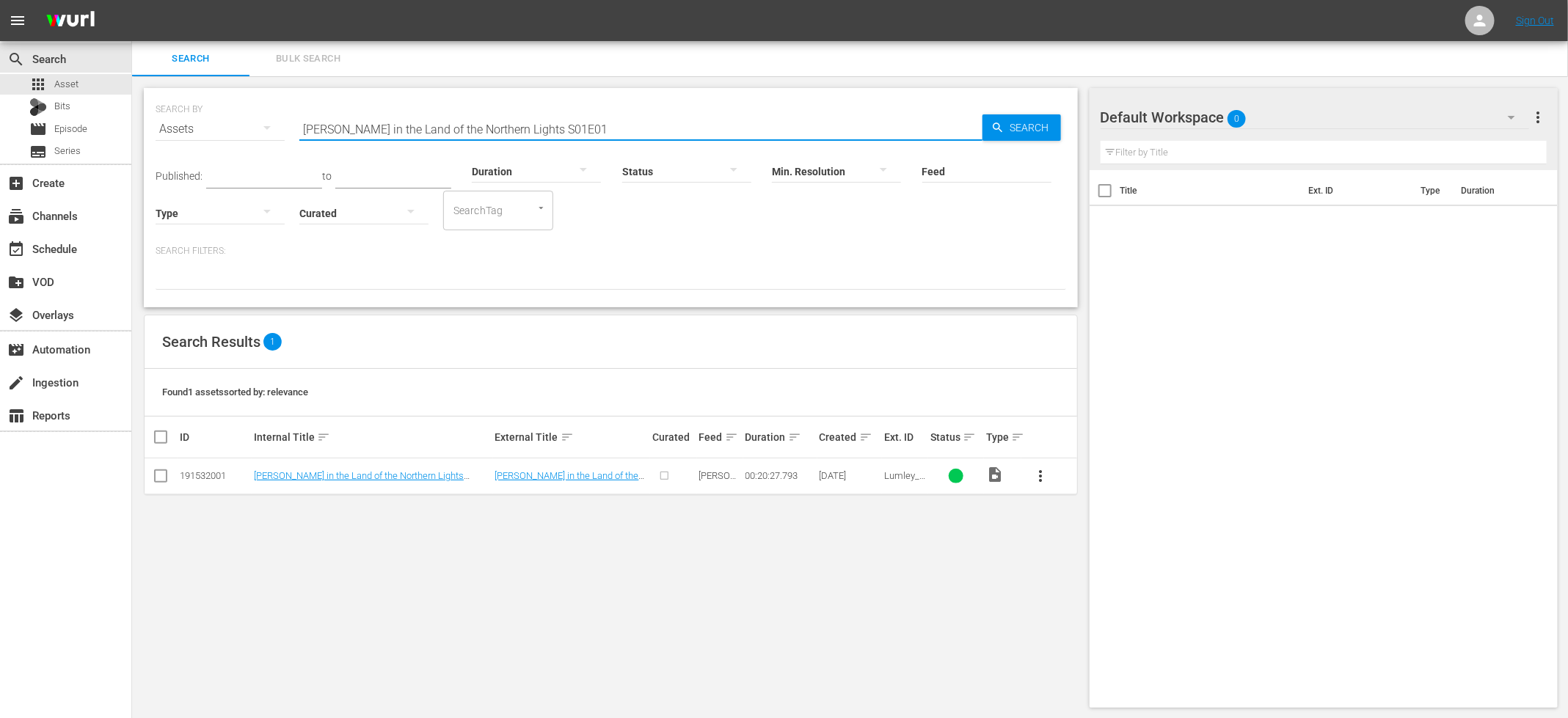
click at [159, 475] on input "checkbox" at bounding box center [161, 479] width 17 height 17
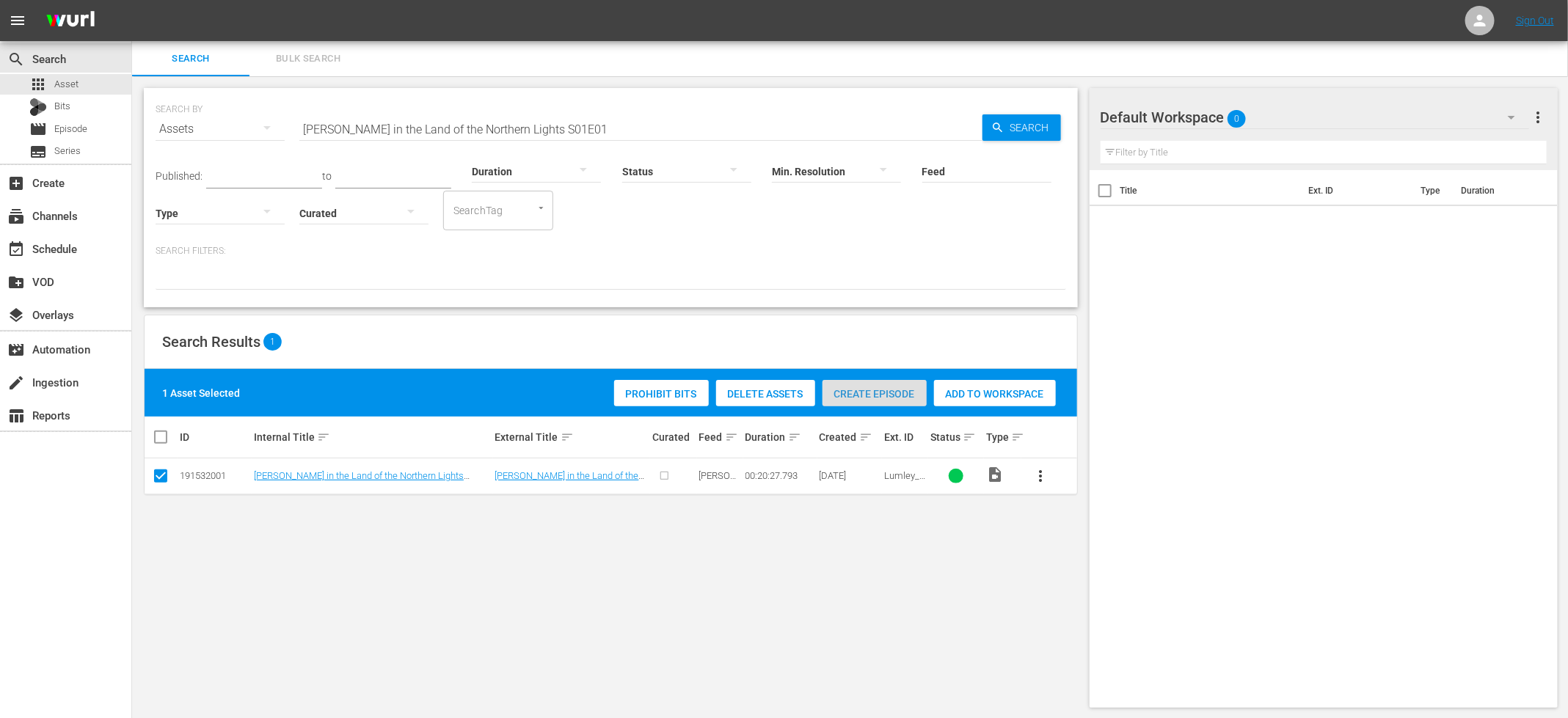
click at [856, 389] on span "Create Episode" at bounding box center [874, 393] width 104 height 12
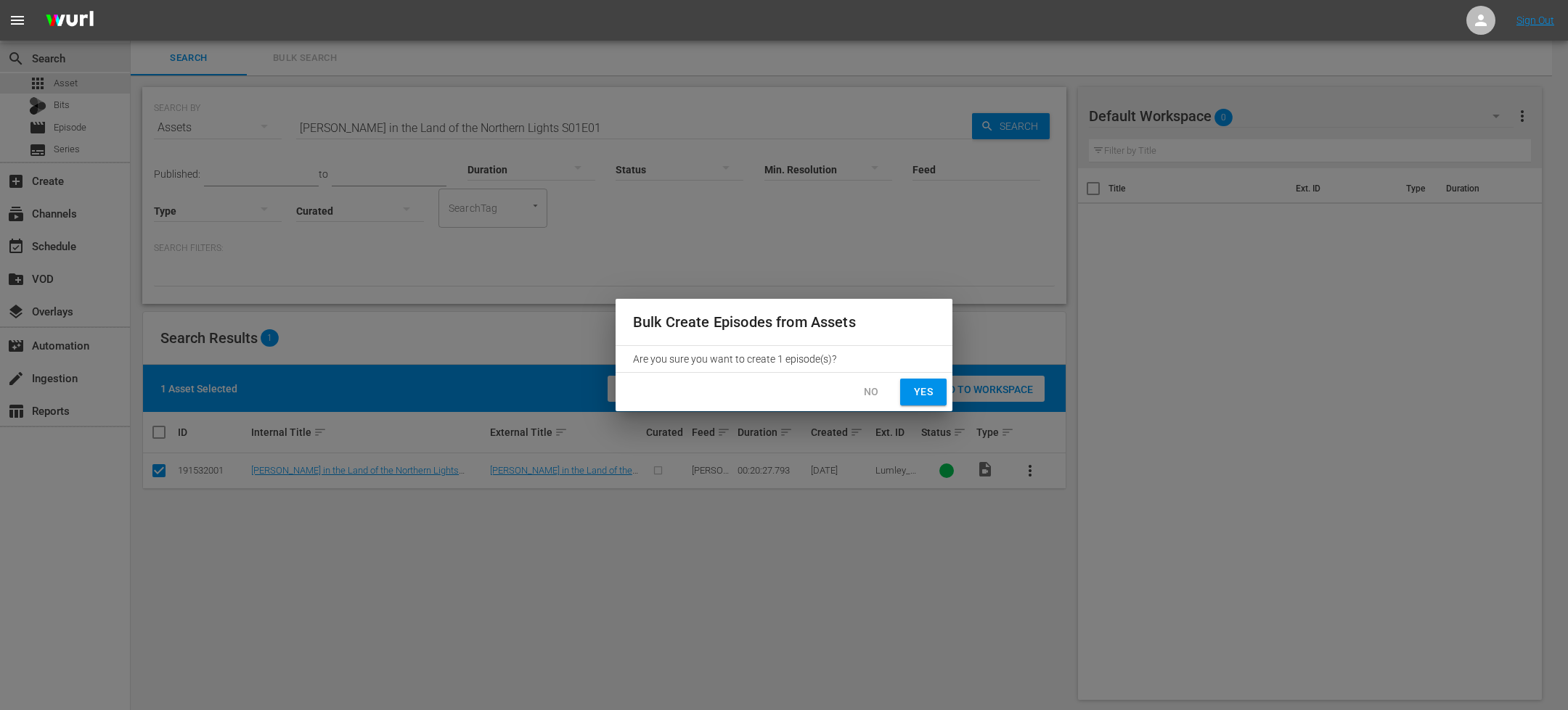
click at [917, 394] on span "Yes" at bounding box center [923, 392] width 23 height 18
checkbox input "false"
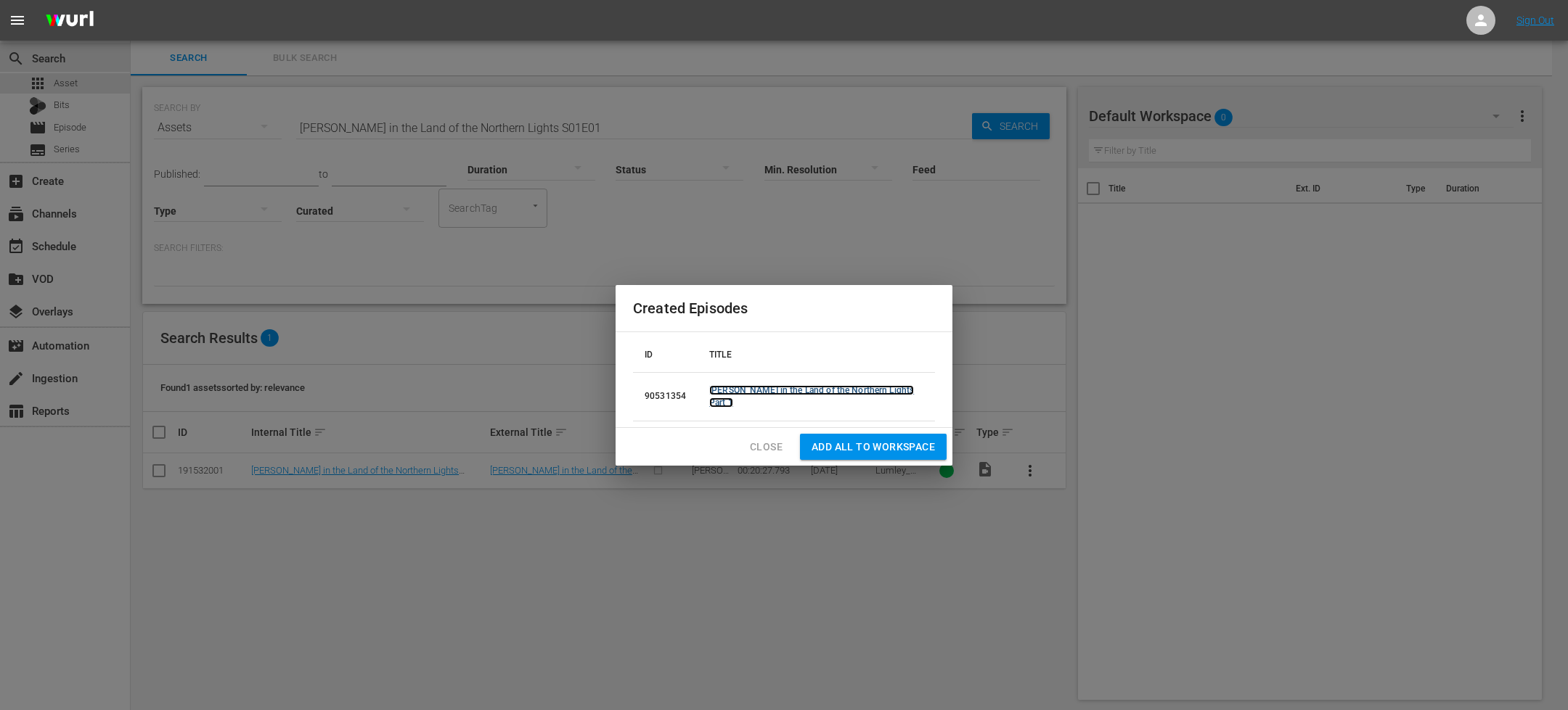
click at [856, 394] on link "[PERSON_NAME] in the Land of the Northern Lights Part 1" at bounding box center [812, 396] width 205 height 22
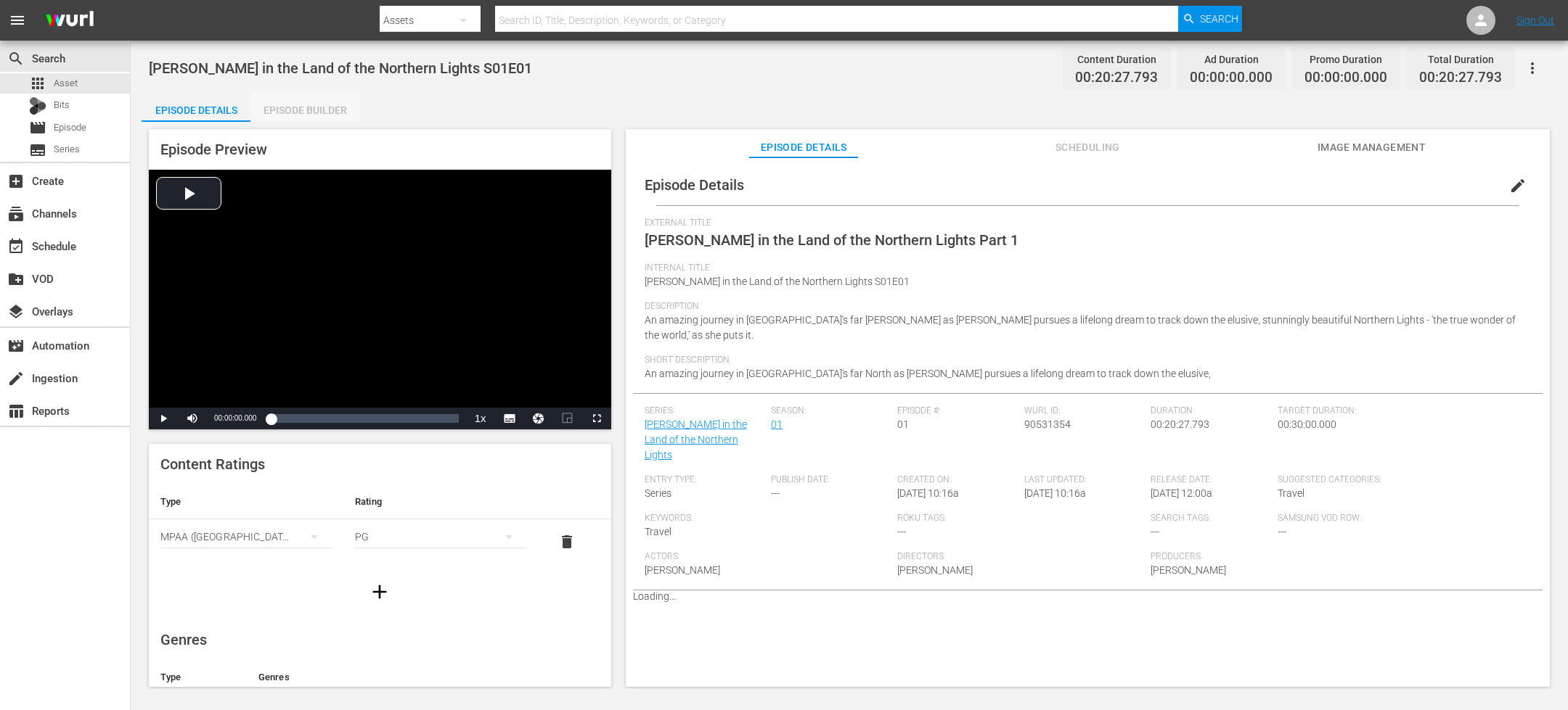
click at [318, 115] on div "Episode Builder" at bounding box center [304, 110] width 109 height 35
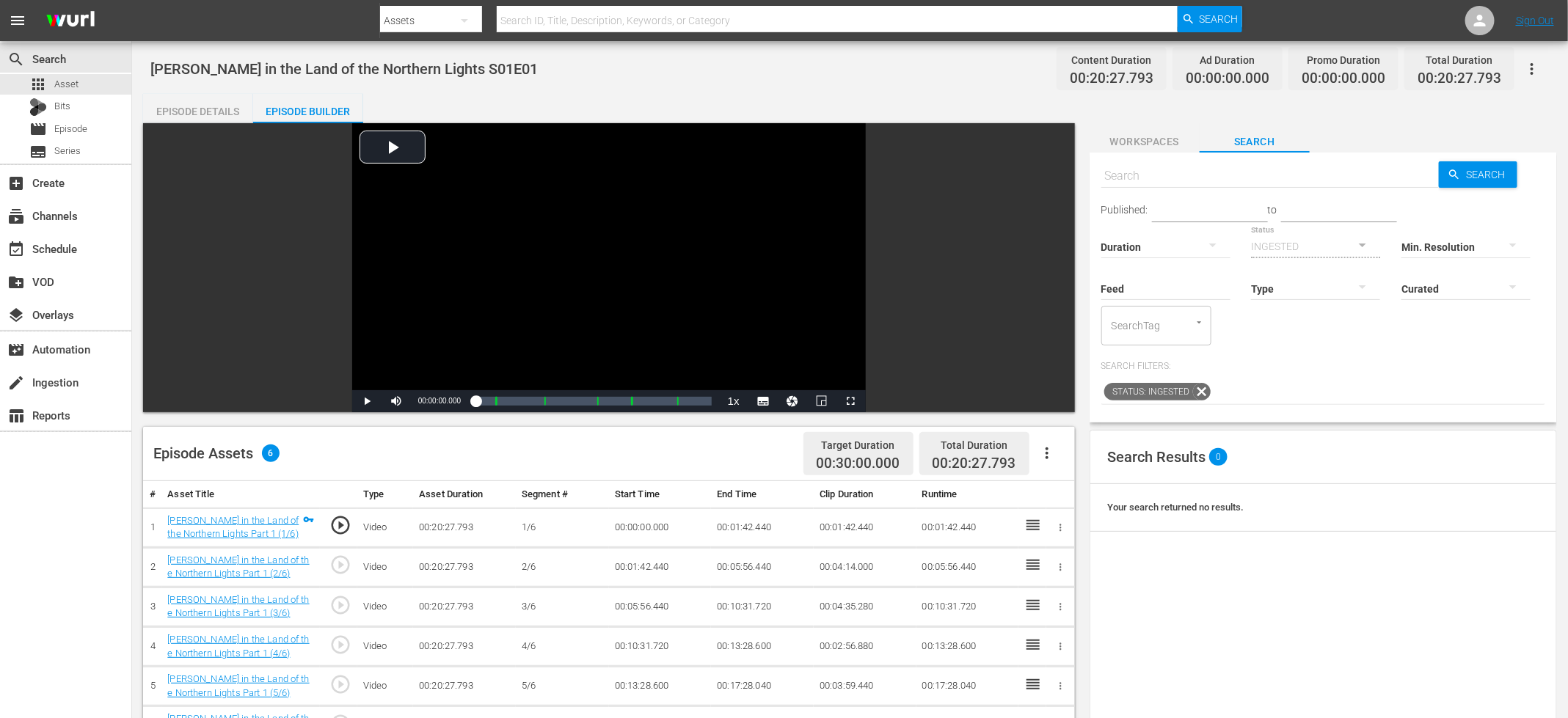
click at [1048, 454] on icon "button" at bounding box center [1047, 452] width 17 height 17
click at [1064, 487] on div "Fill with Ads" at bounding box center [1091, 494] width 100 height 35
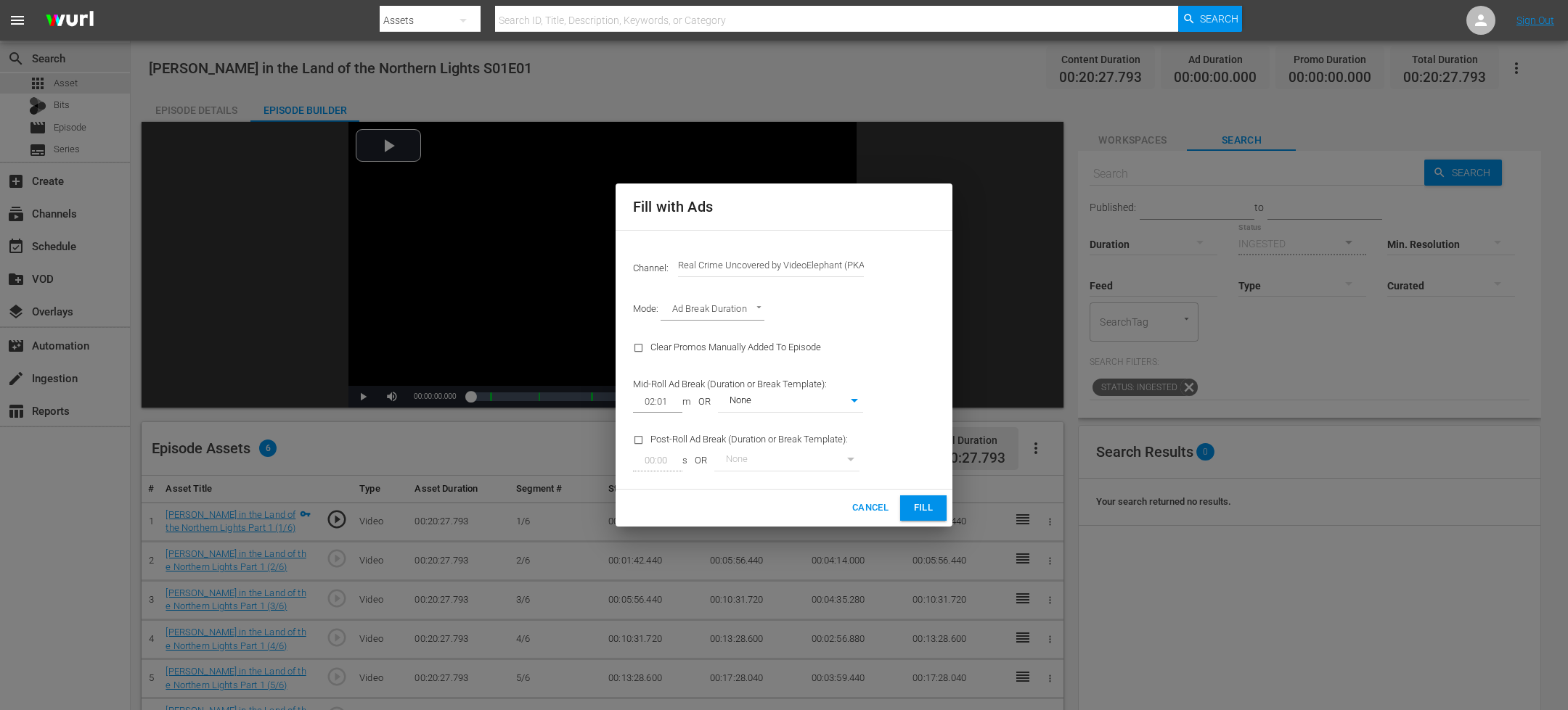
click at [794, 264] on input "Real Crime Uncovered by VideoElephant (PKA Crime Files)" at bounding box center [771, 265] width 186 height 35
click at [795, 264] on input "Real Crime Uncovered by VideoElephant (PKA Crime Files)" at bounding box center [771, 265] width 186 height 35
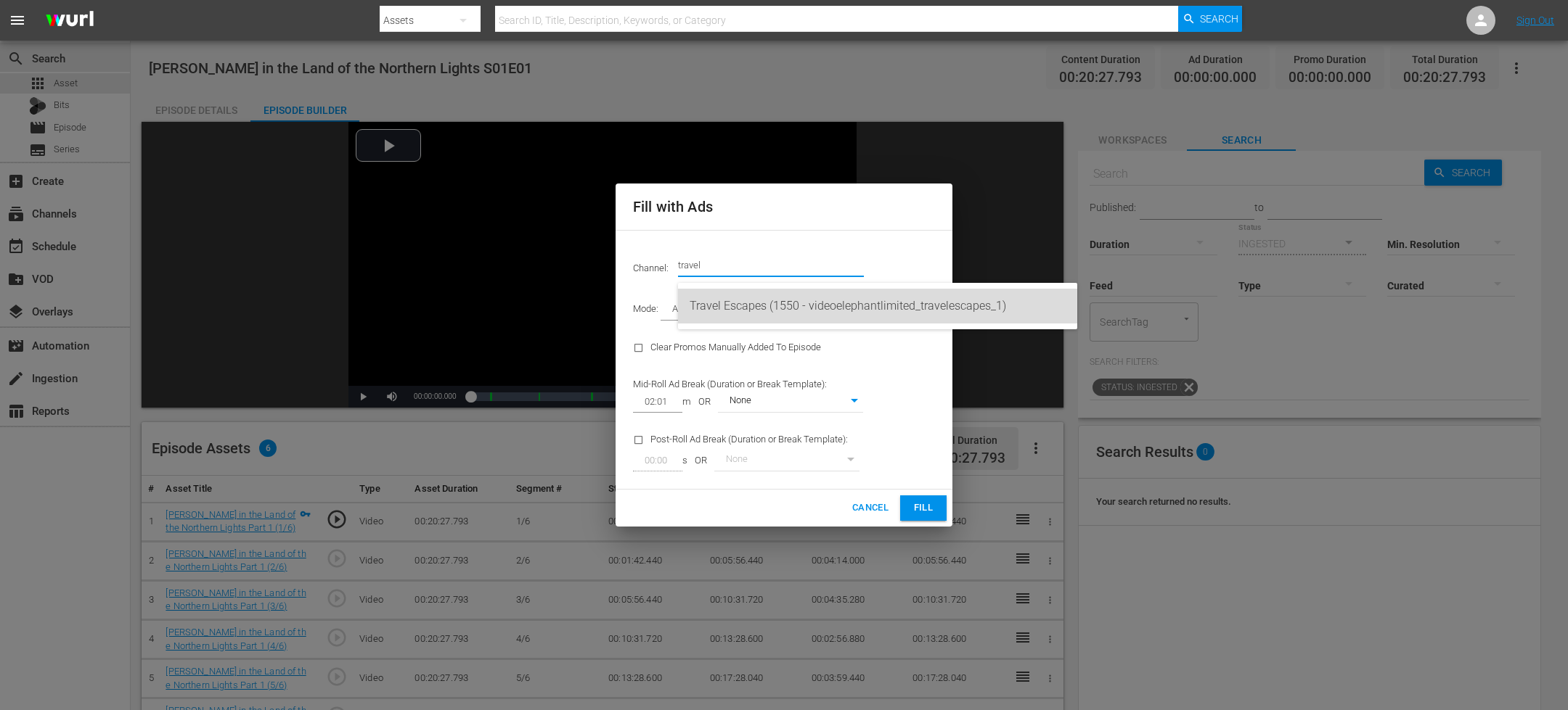
click at [732, 299] on div "Travel Escapes (1550 - videoelephantlimited_travelescapes_1)" at bounding box center [877, 306] width 376 height 35
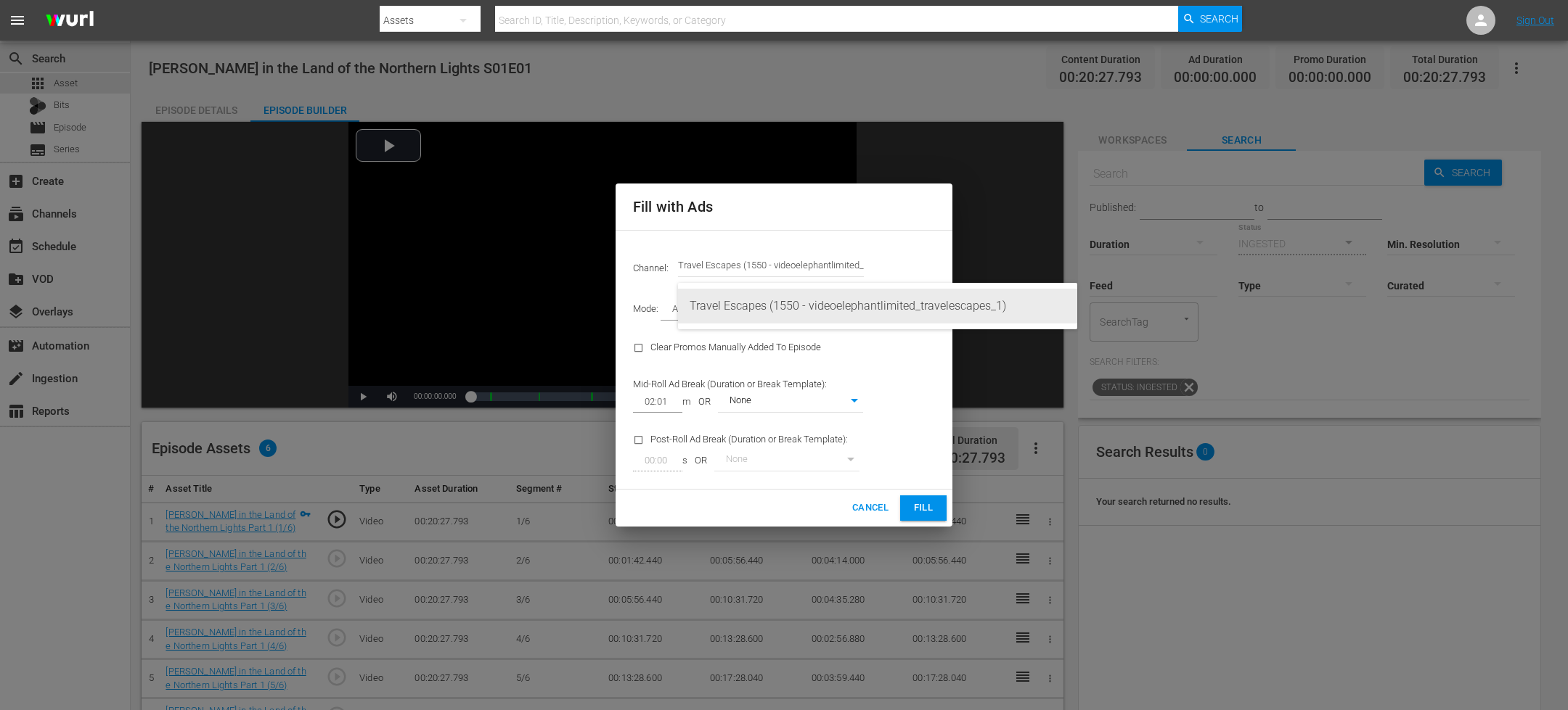
type input "Travel Escapes (1550)"
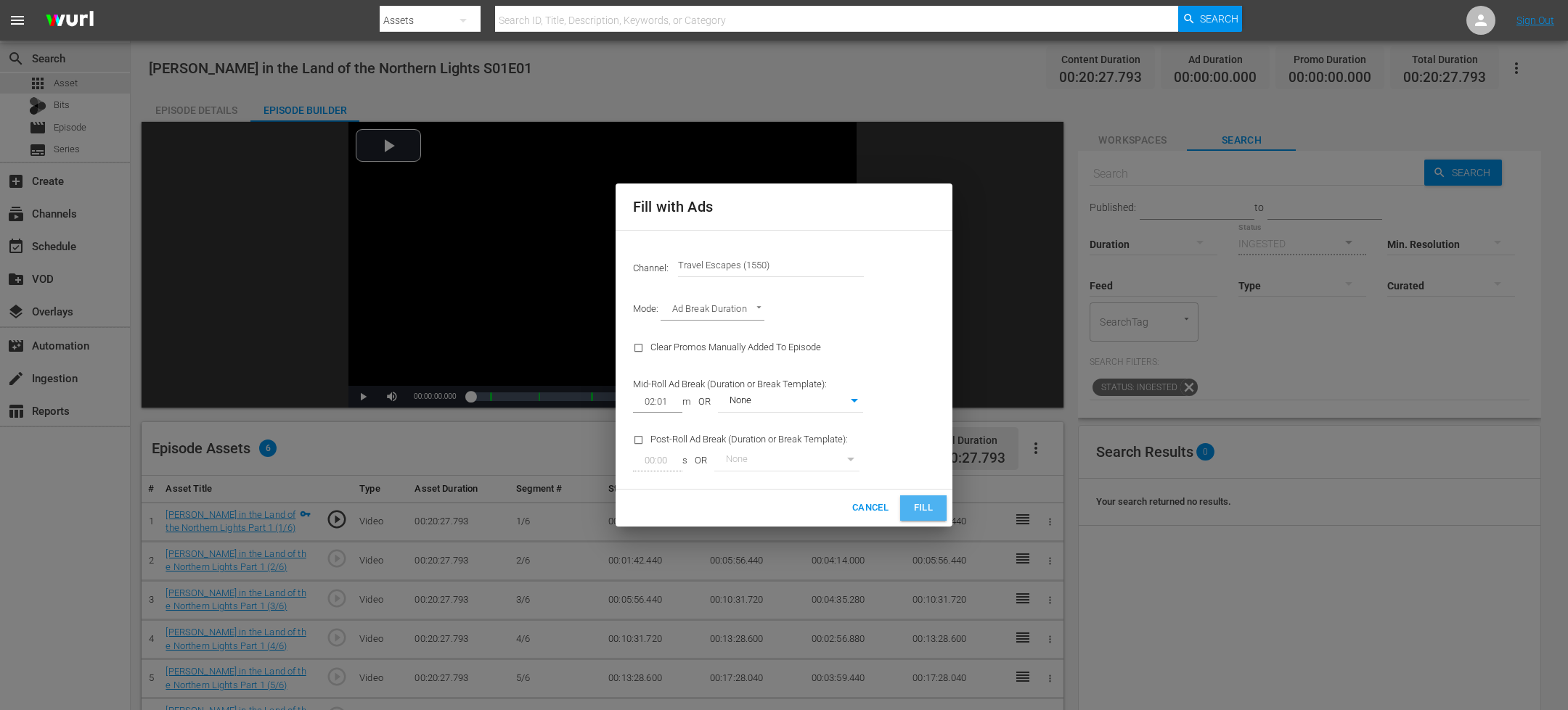
click at [920, 498] on button "Fill" at bounding box center [923, 508] width 47 height 25
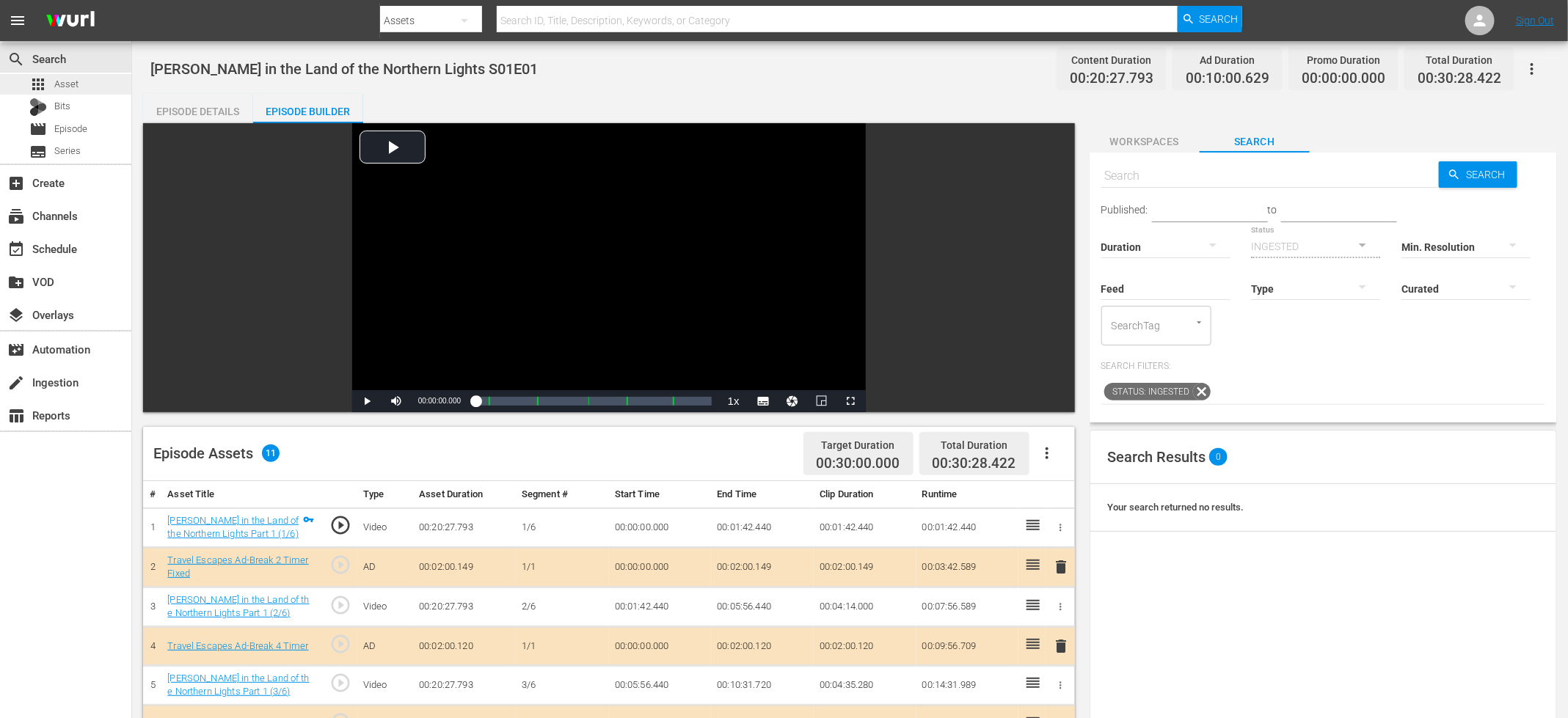
click at [86, 81] on div "apps Asset" at bounding box center [65, 84] width 131 height 21
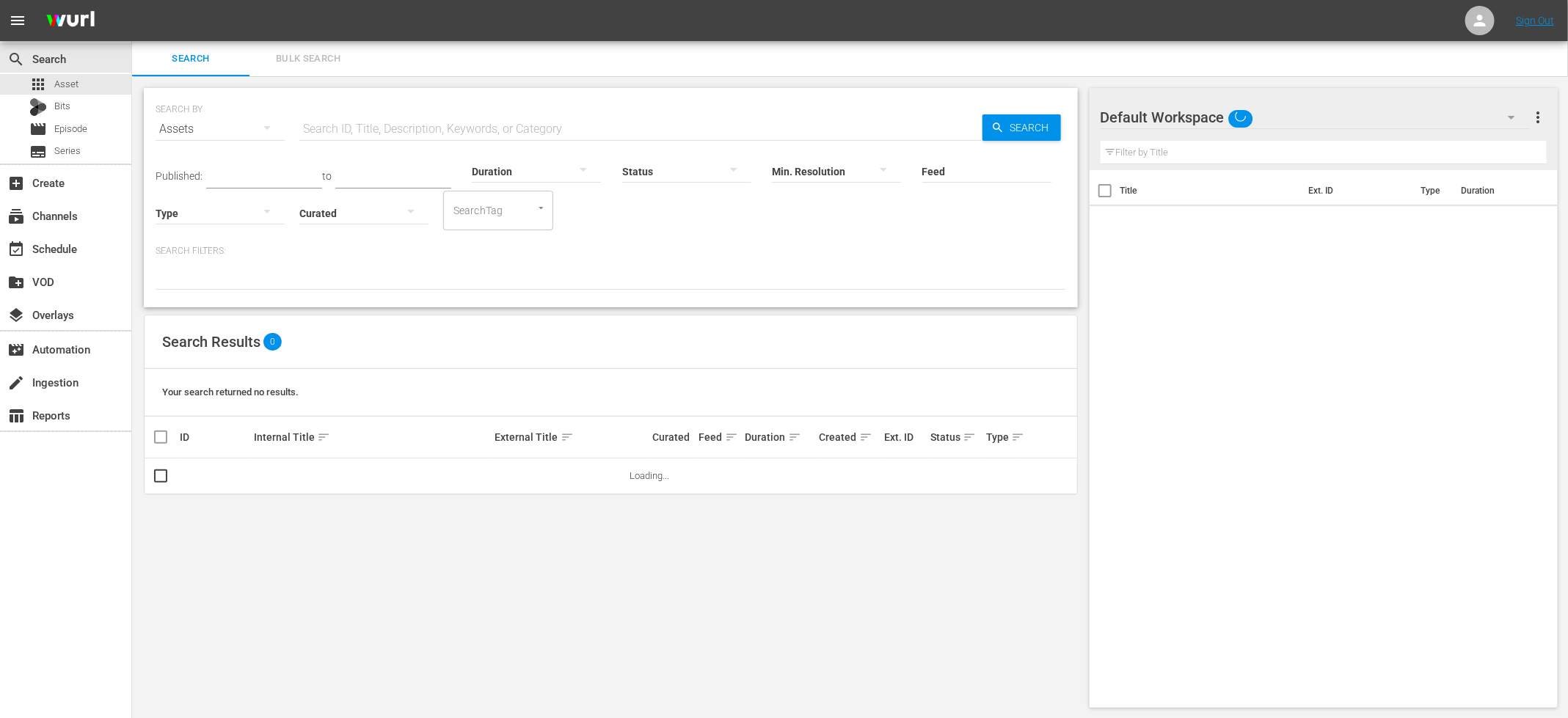
click at [394, 132] on input "text" at bounding box center [640, 129] width 683 height 35
paste input "Joanna Lumley in the Land of the Northern Lights S01E02"
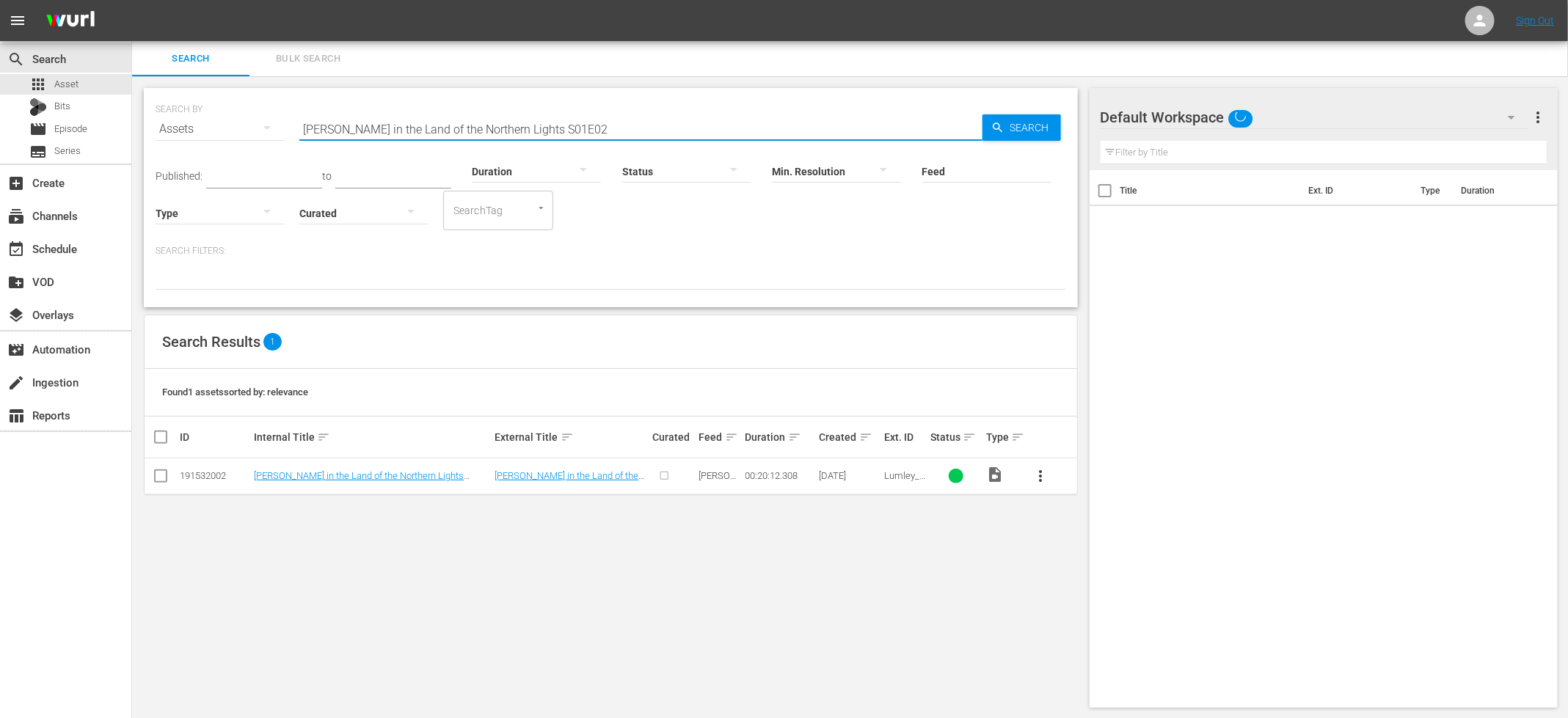
type input "Joanna Lumley in the Land of the Northern Lights S01E02"
click at [161, 475] on input "checkbox" at bounding box center [161, 479] width 17 height 17
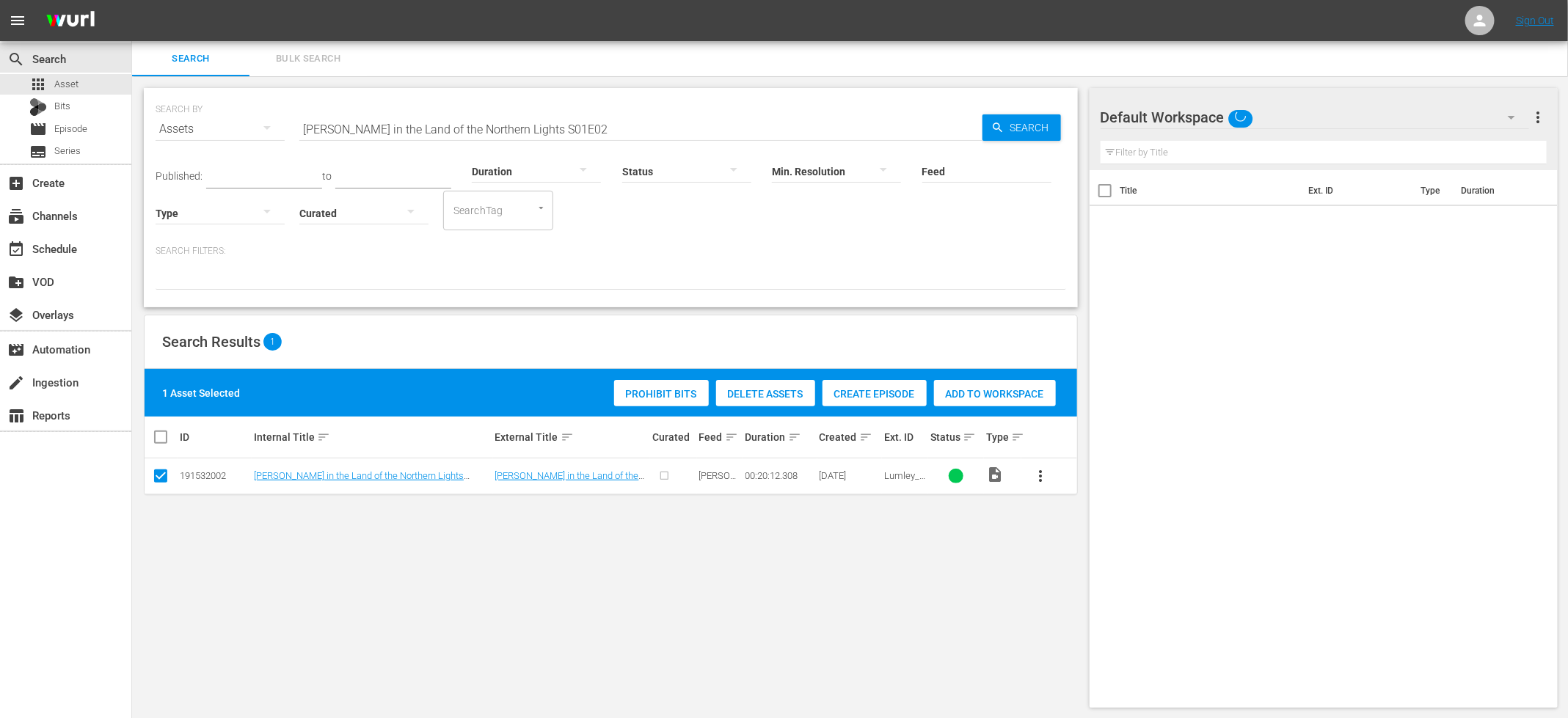
click at [897, 392] on span "Create Episode" at bounding box center [874, 393] width 104 height 12
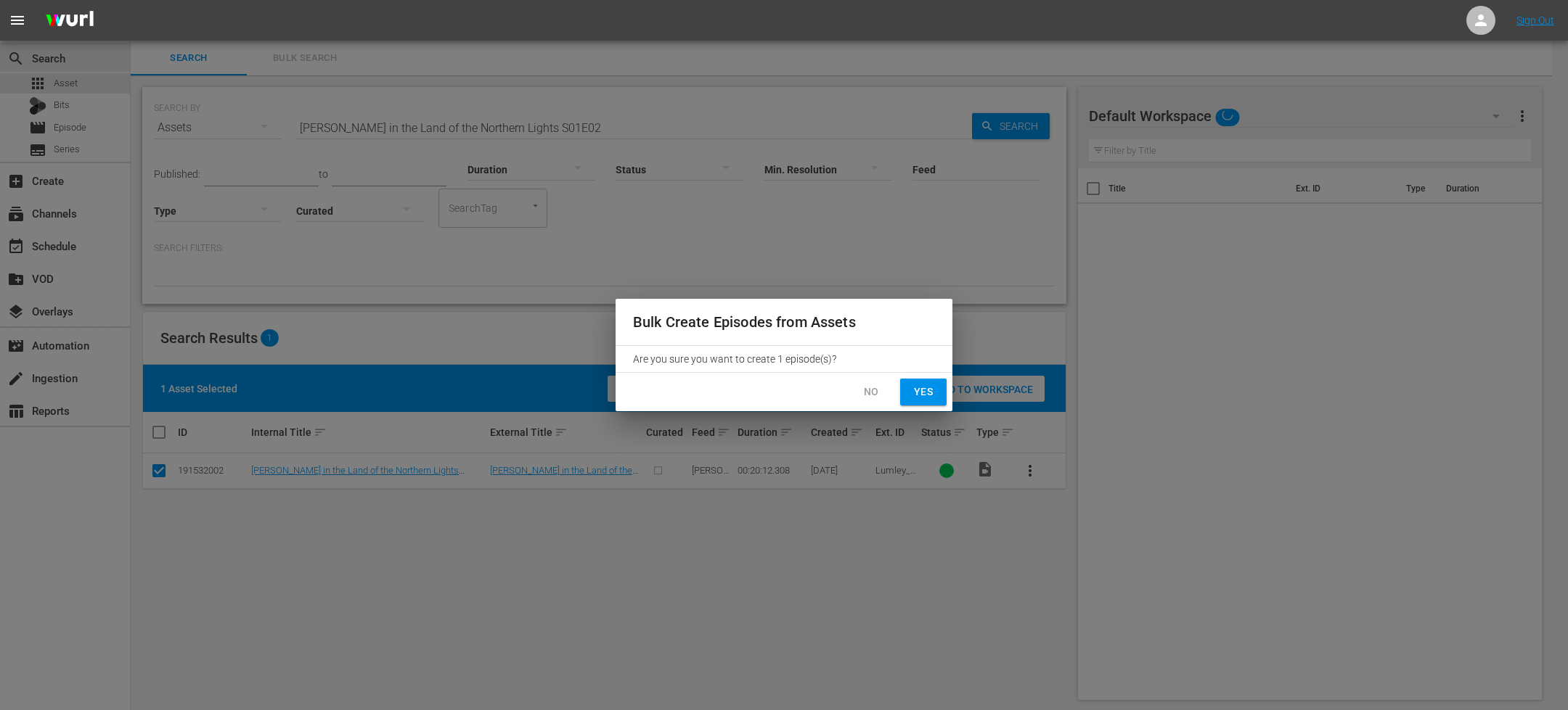
click at [920, 394] on span "Yes" at bounding box center [923, 392] width 23 height 18
checkbox input "false"
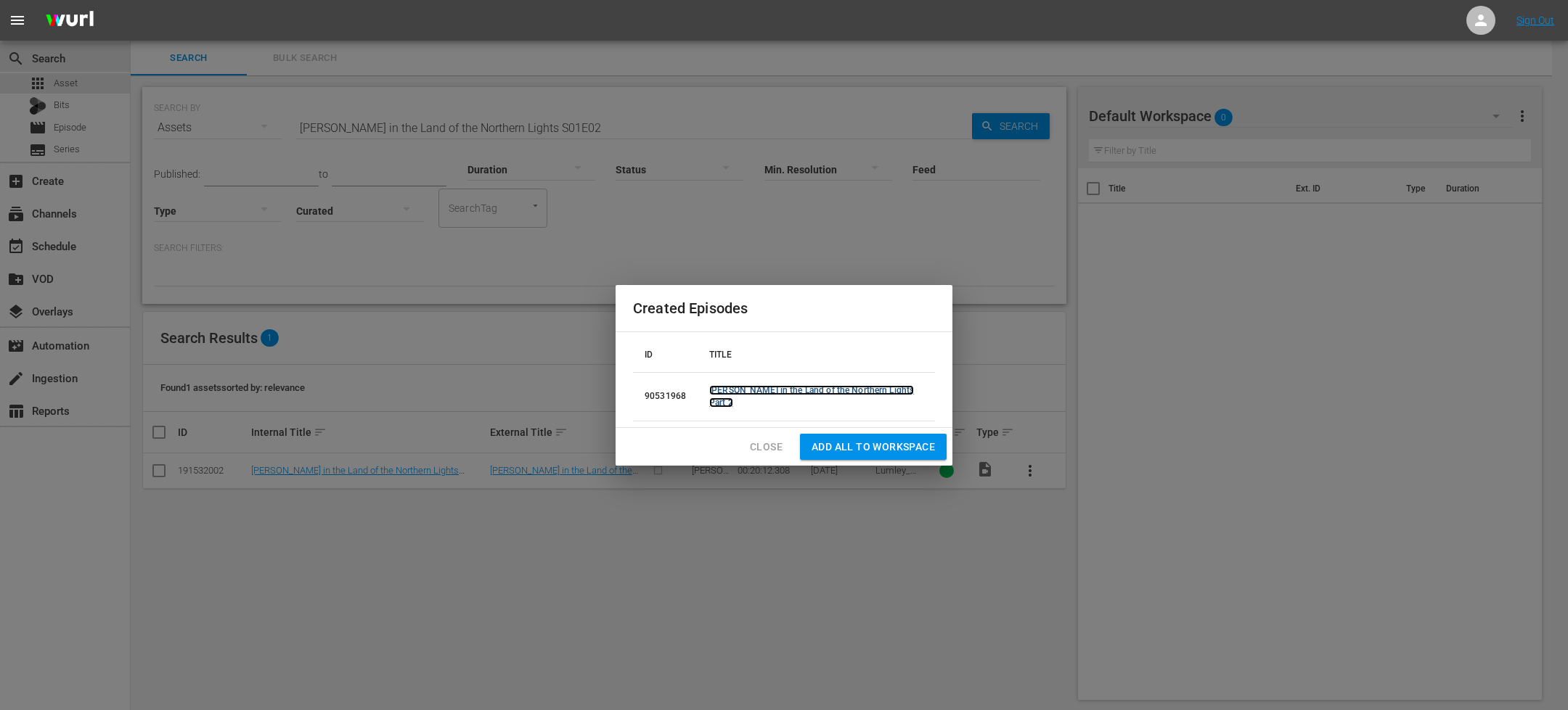
click at [792, 385] on link "Joanna Lumley in the Land of the Northern Lights Part 2" at bounding box center [812, 396] width 205 height 22
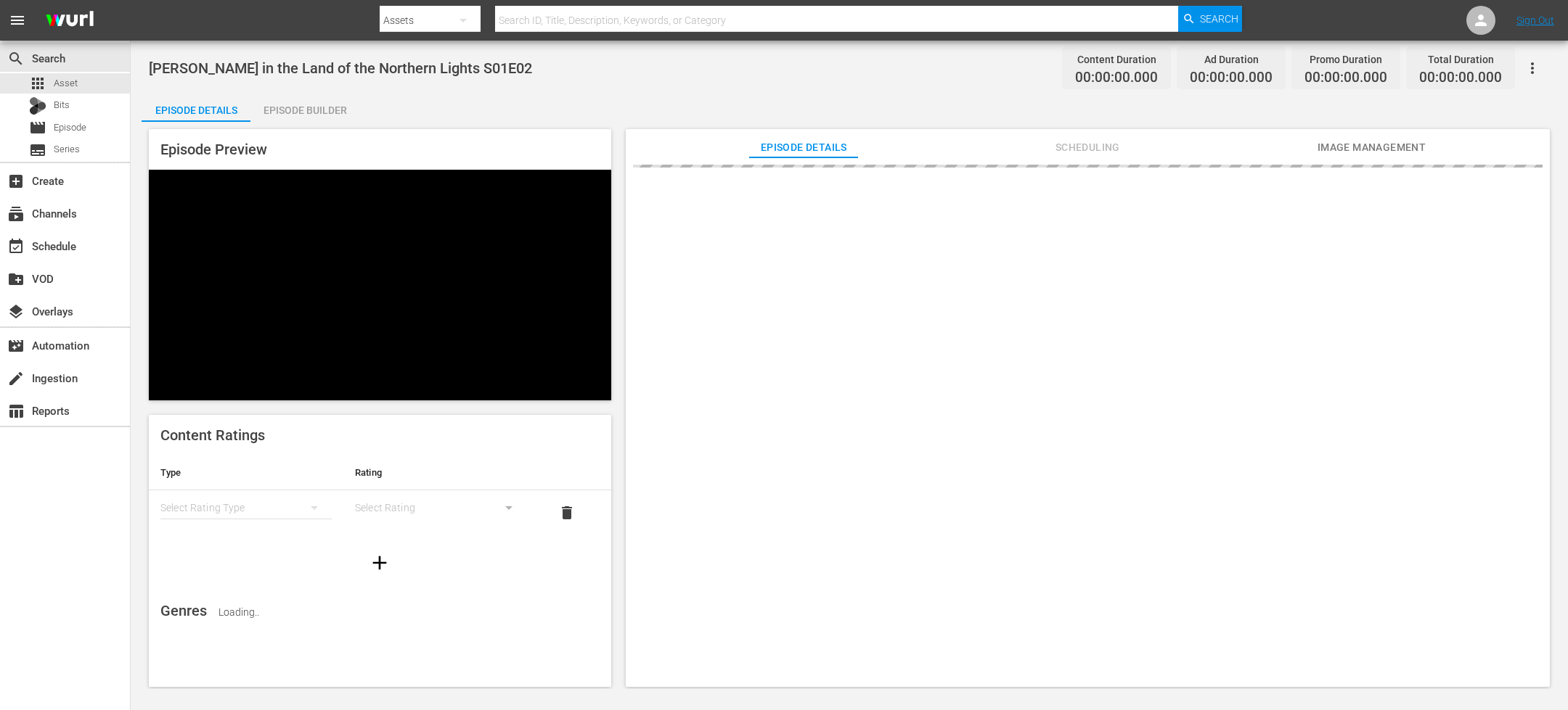
click at [323, 113] on div "Episode Builder" at bounding box center [304, 110] width 109 height 35
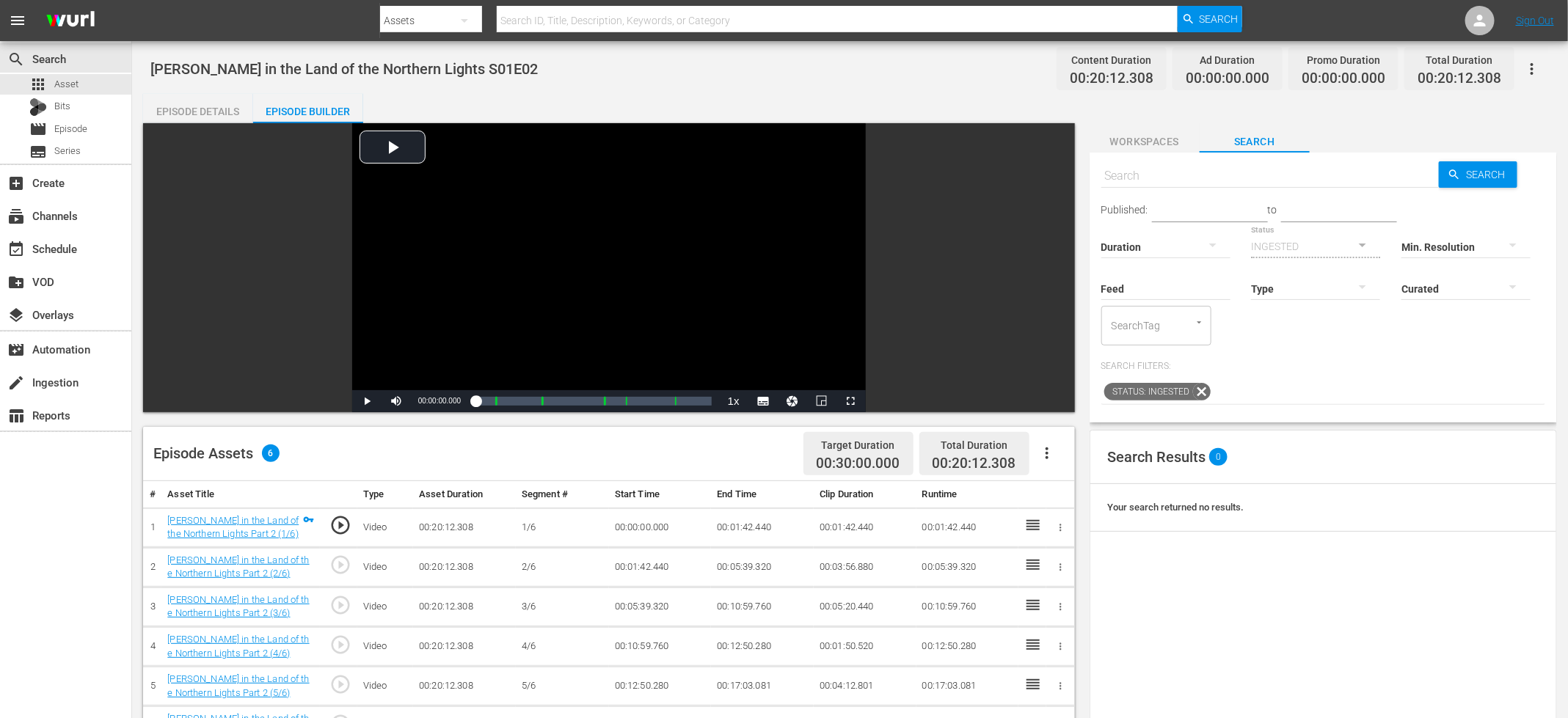
click at [1048, 452] on icon "button" at bounding box center [1047, 453] width 3 height 12
click at [1071, 487] on div "Fill with Ads" at bounding box center [1091, 494] width 100 height 35
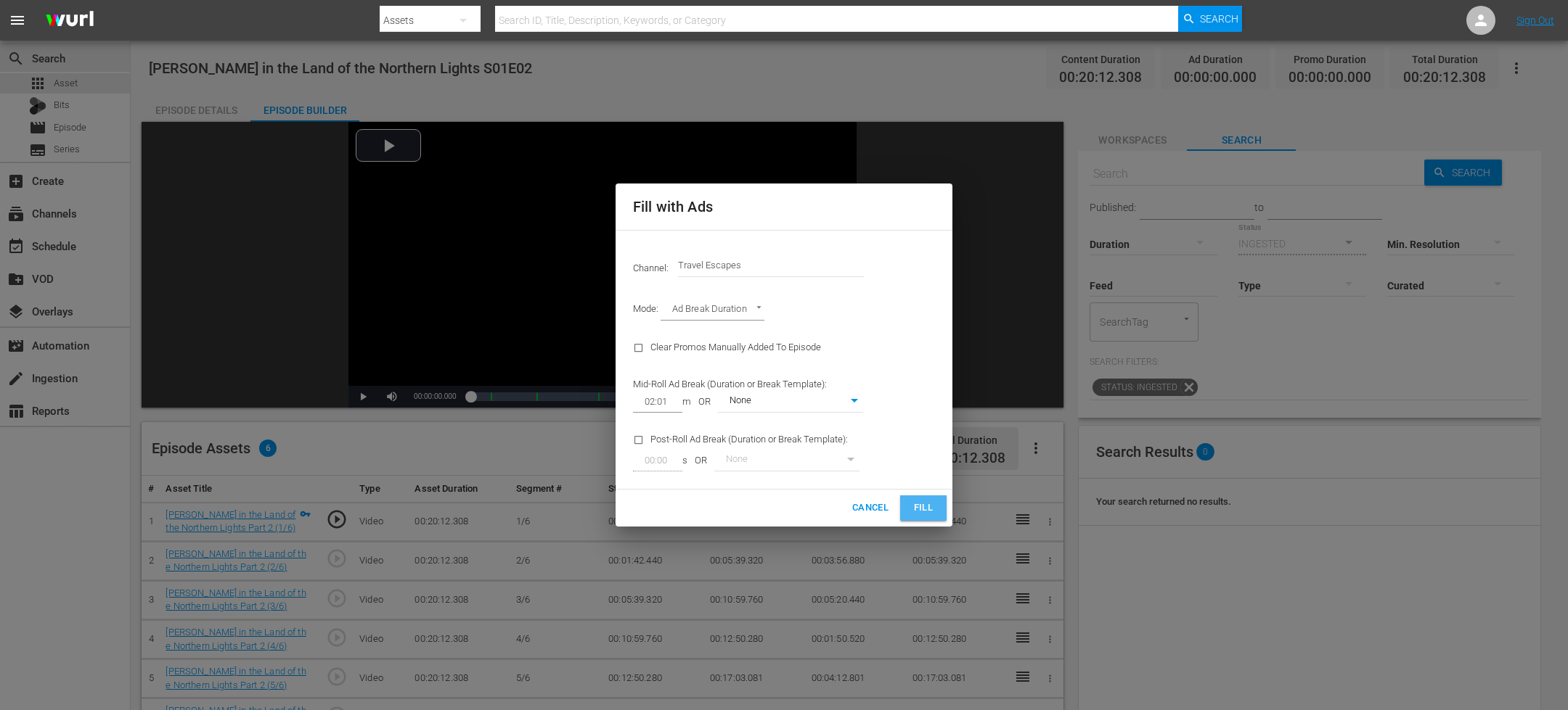
click at [922, 513] on span "Fill" at bounding box center [923, 508] width 23 height 17
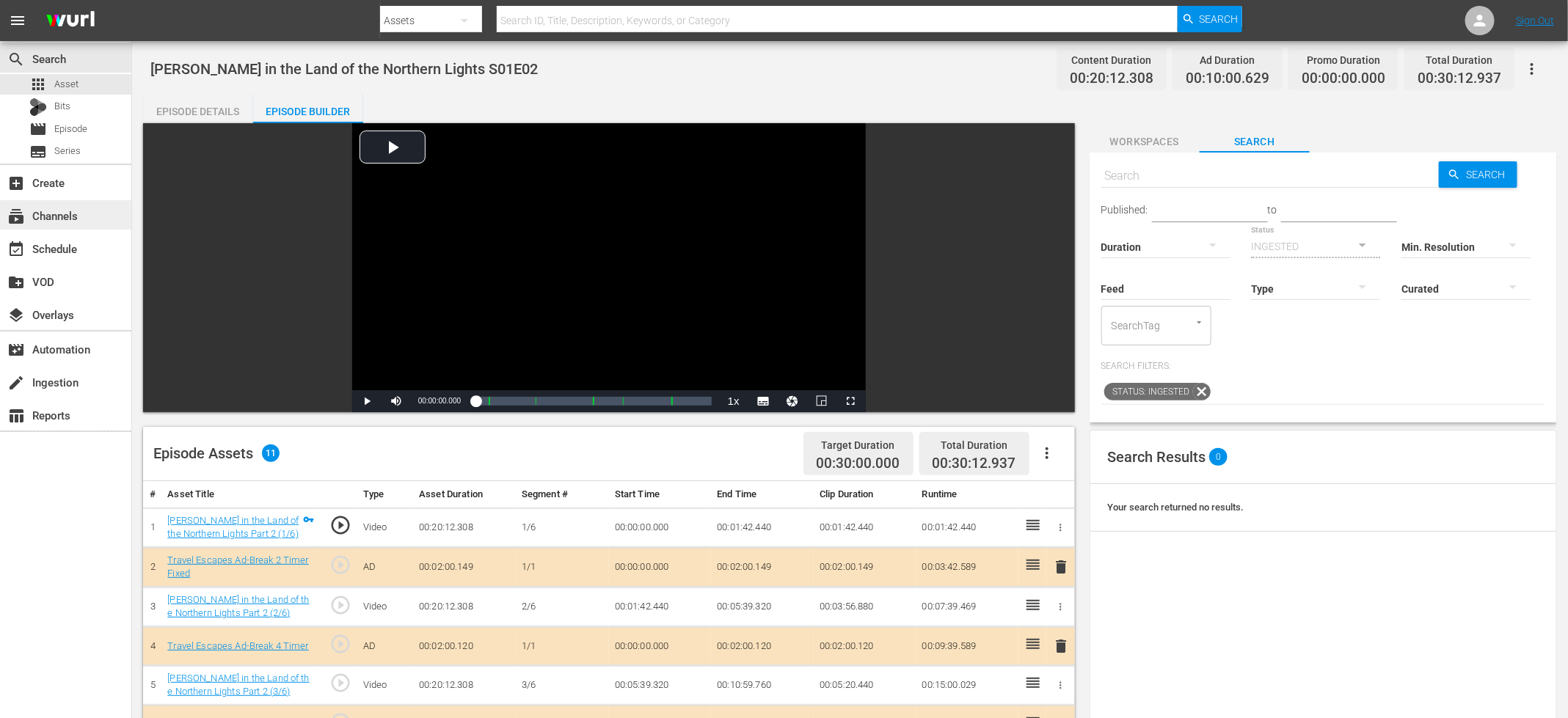
click at [84, 216] on div "subscriptions Channels" at bounding box center [65, 215] width 131 height 29
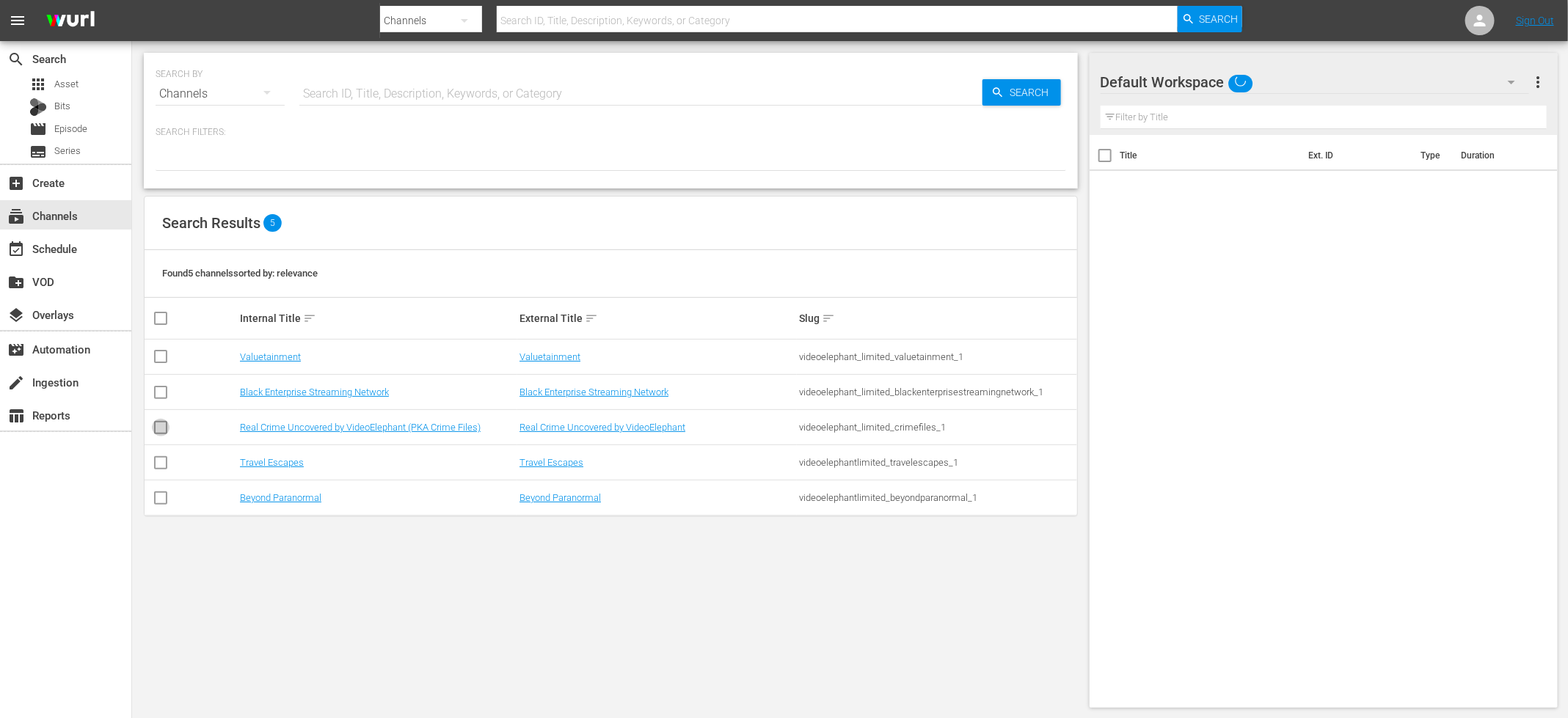
click at [159, 428] on input "checkbox" at bounding box center [161, 430] width 17 height 17
checkbox input "true"
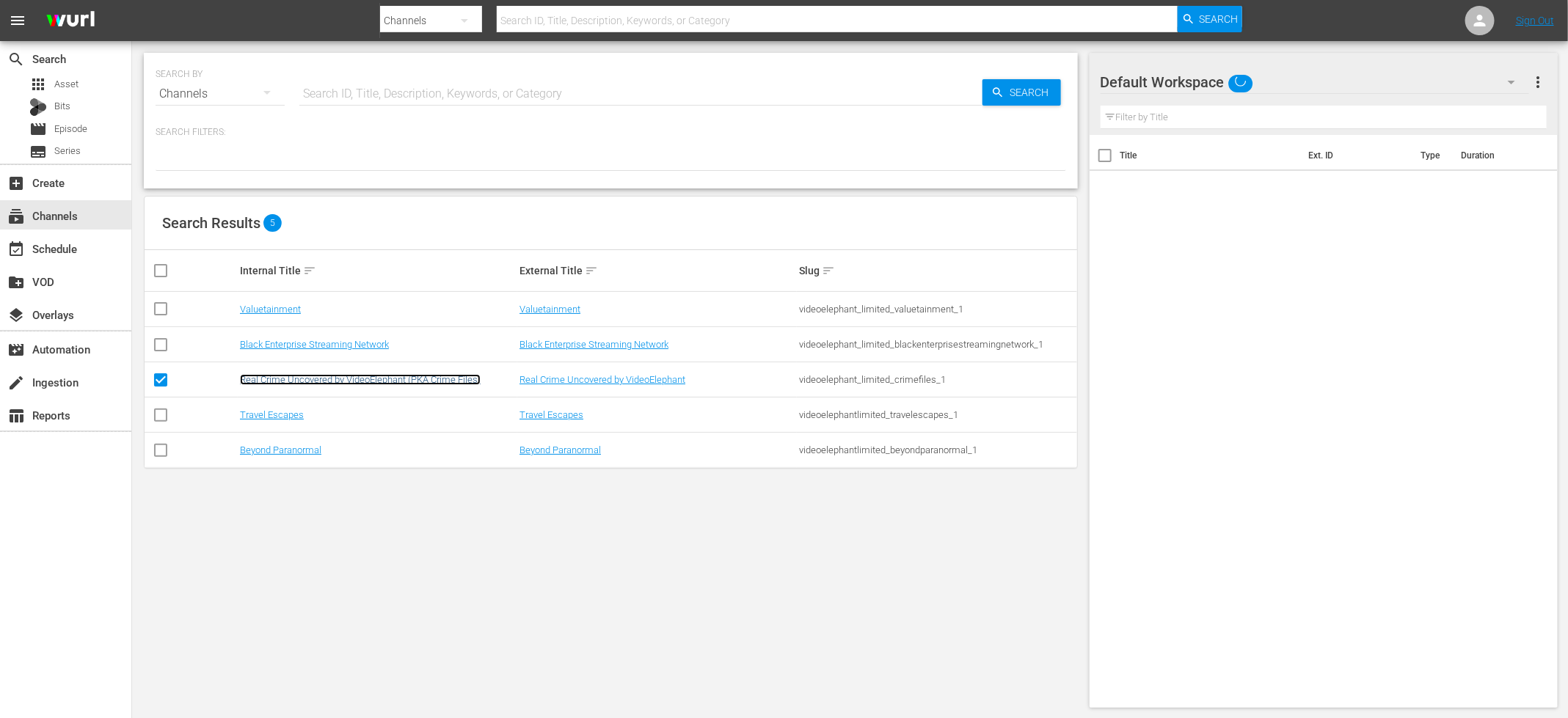
click at [336, 379] on link "Real Crime Uncovered by VideoElephant (PKA Crime Files)" at bounding box center [360, 380] width 240 height 11
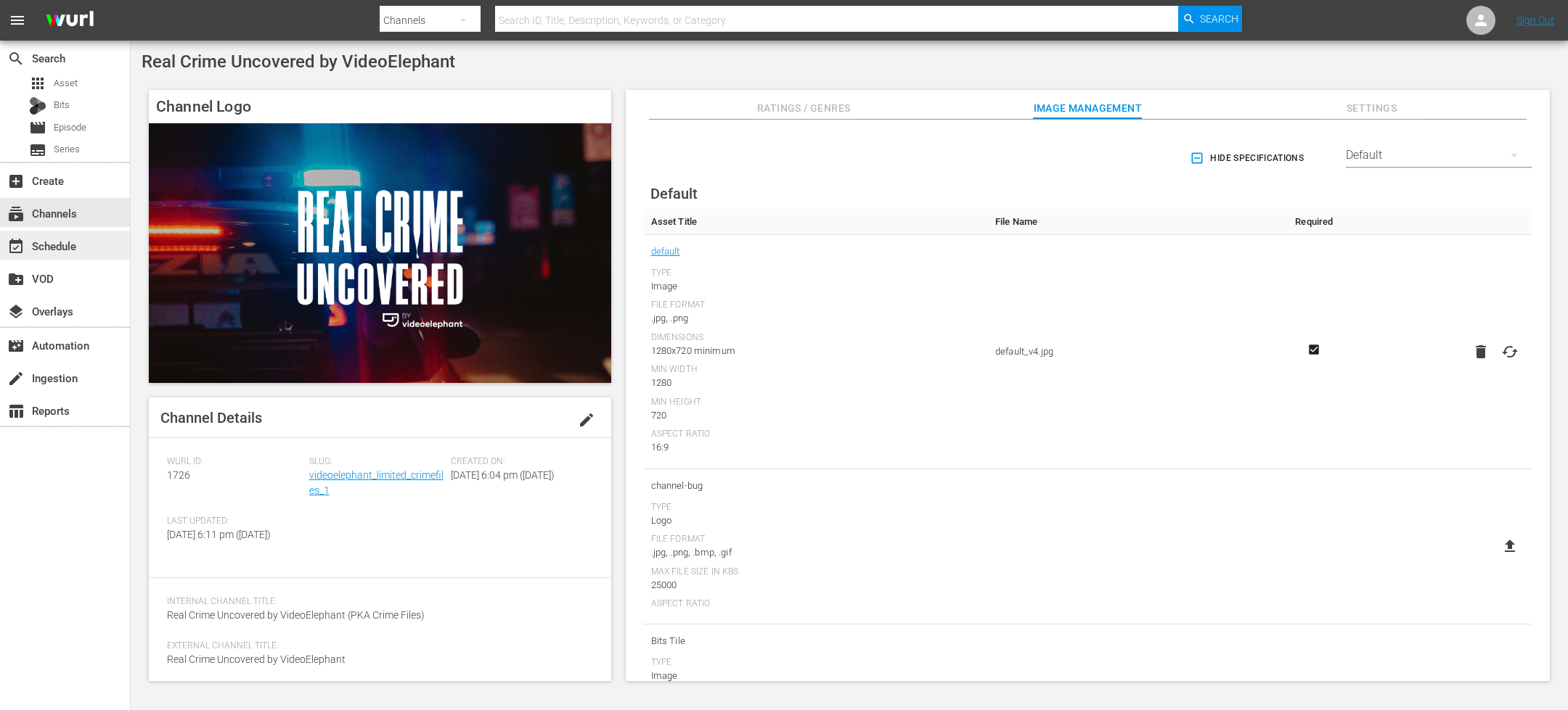
click at [63, 248] on div "event_available Schedule" at bounding box center [40, 244] width 82 height 13
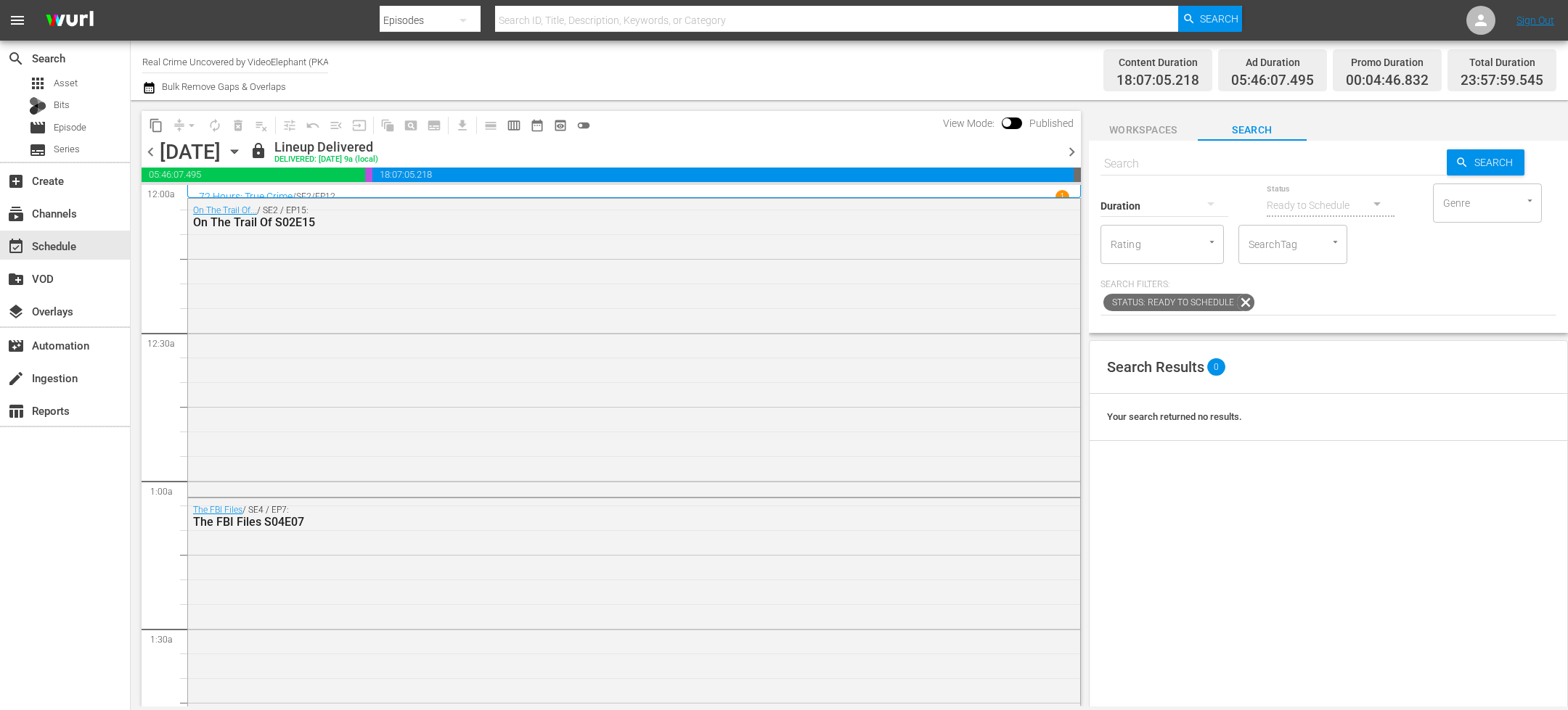
click at [149, 82] on icon "button" at bounding box center [149, 87] width 13 height 17
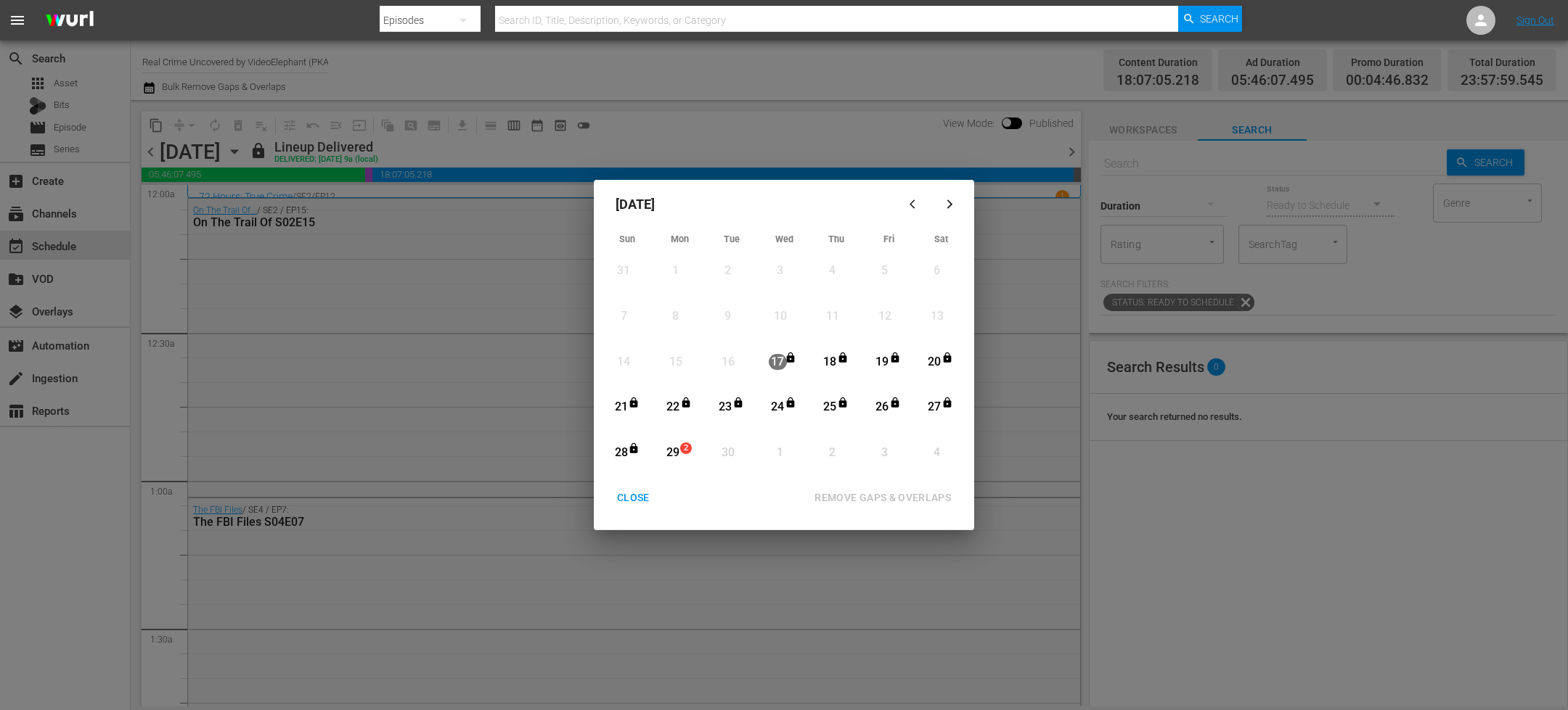
click at [628, 501] on div "CLOSE" at bounding box center [633, 498] width 56 height 18
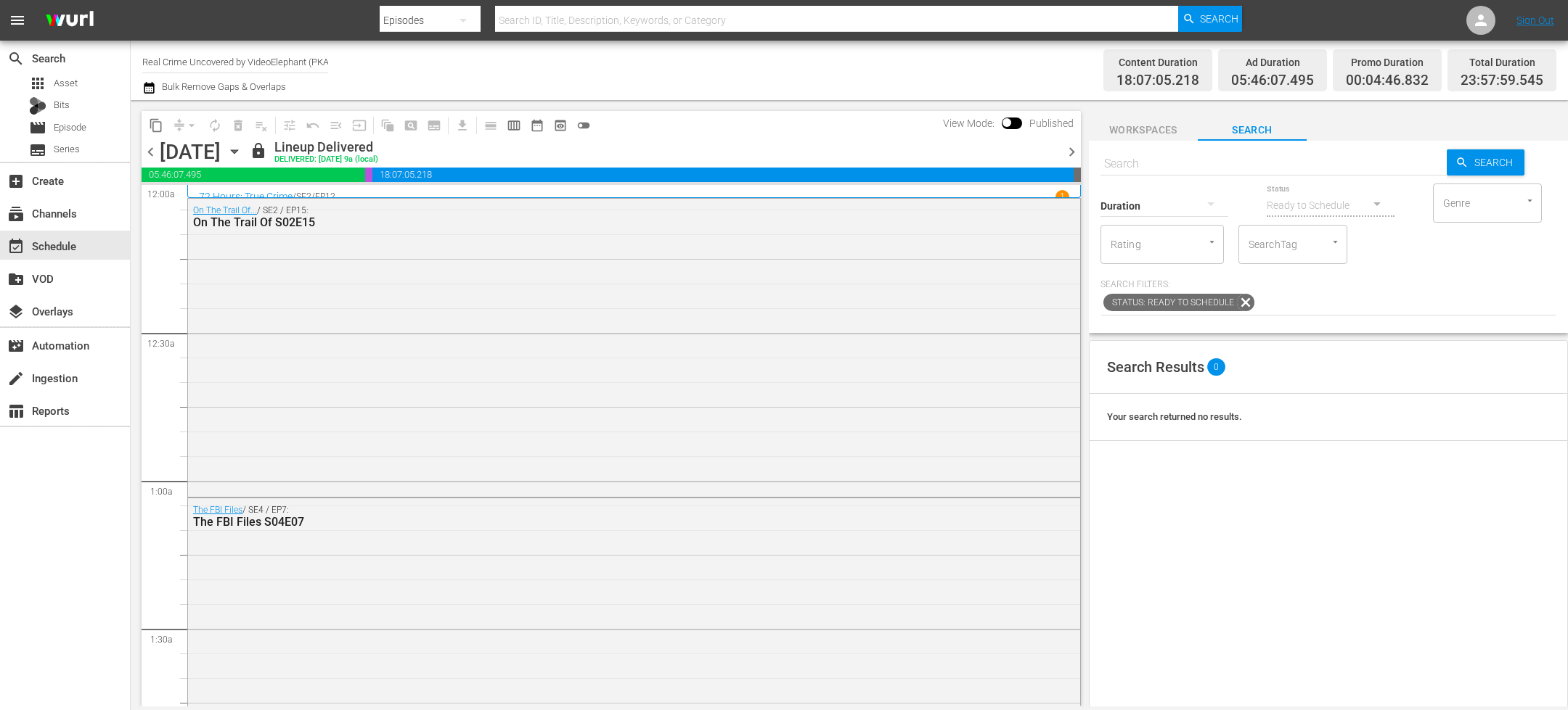
click at [242, 151] on icon "button" at bounding box center [234, 152] width 16 height 16
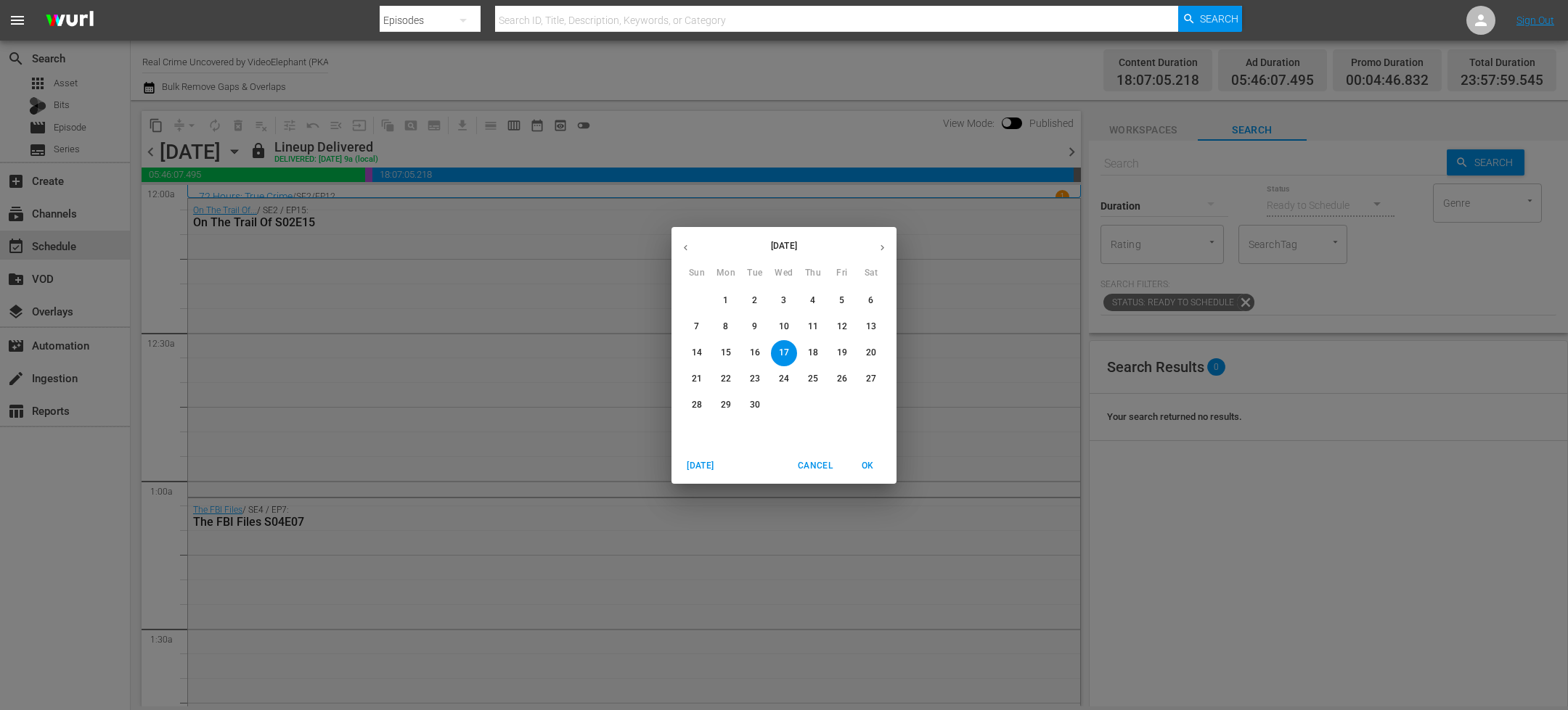
click at [732, 409] on span "29" at bounding box center [726, 405] width 26 height 13
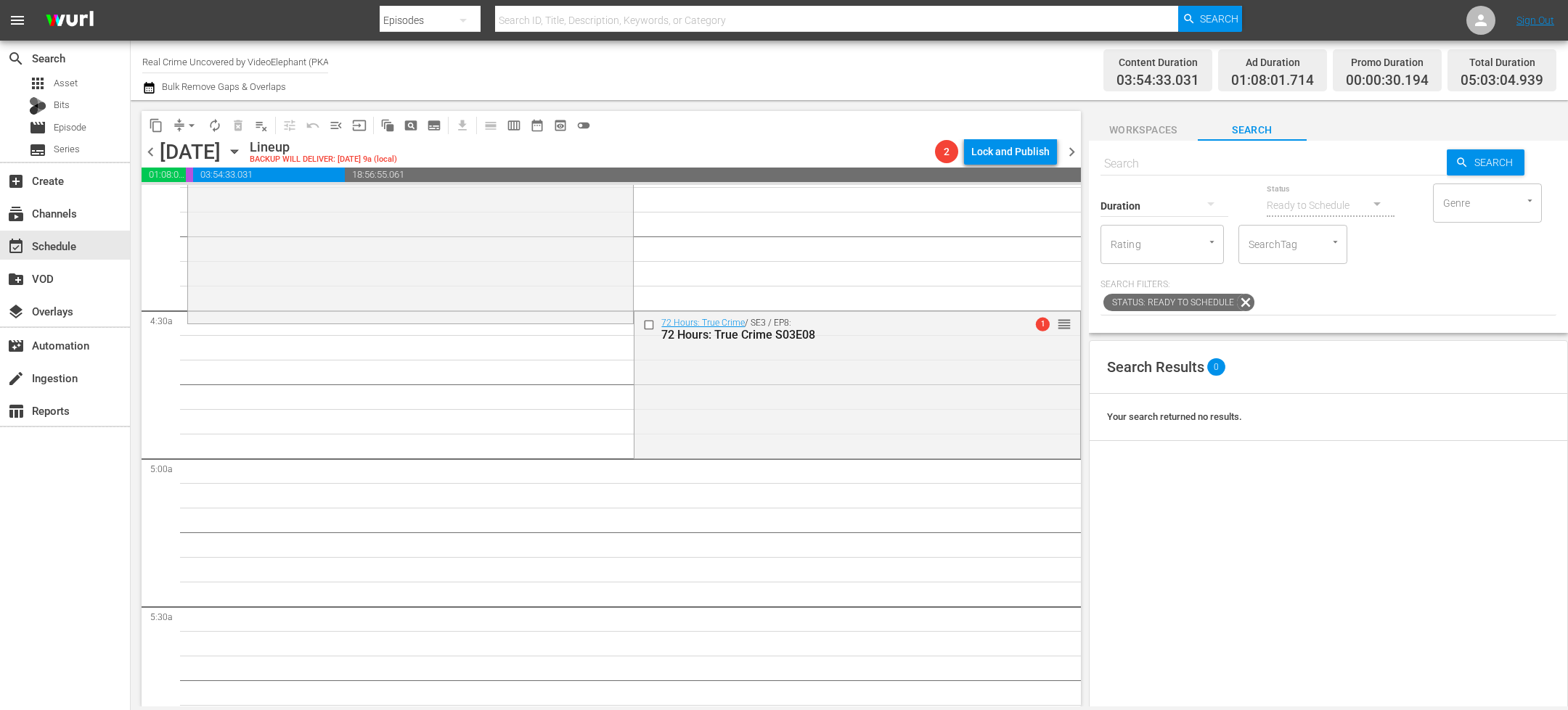
scroll to position [1215, 0]
click at [154, 121] on span "content_copy" at bounding box center [156, 126] width 14 height 14
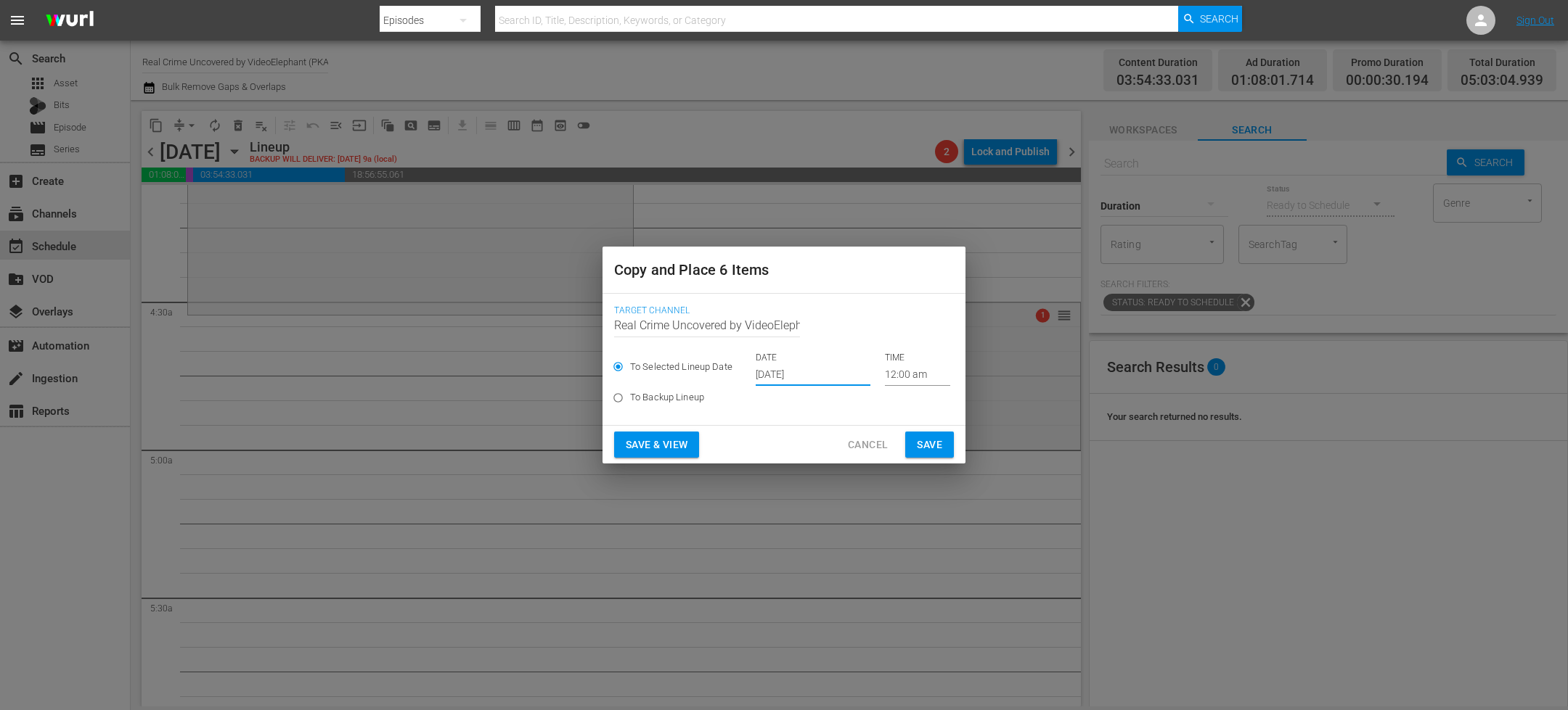
click at [839, 377] on input "[DATE]" at bounding box center [813, 375] width 115 height 22
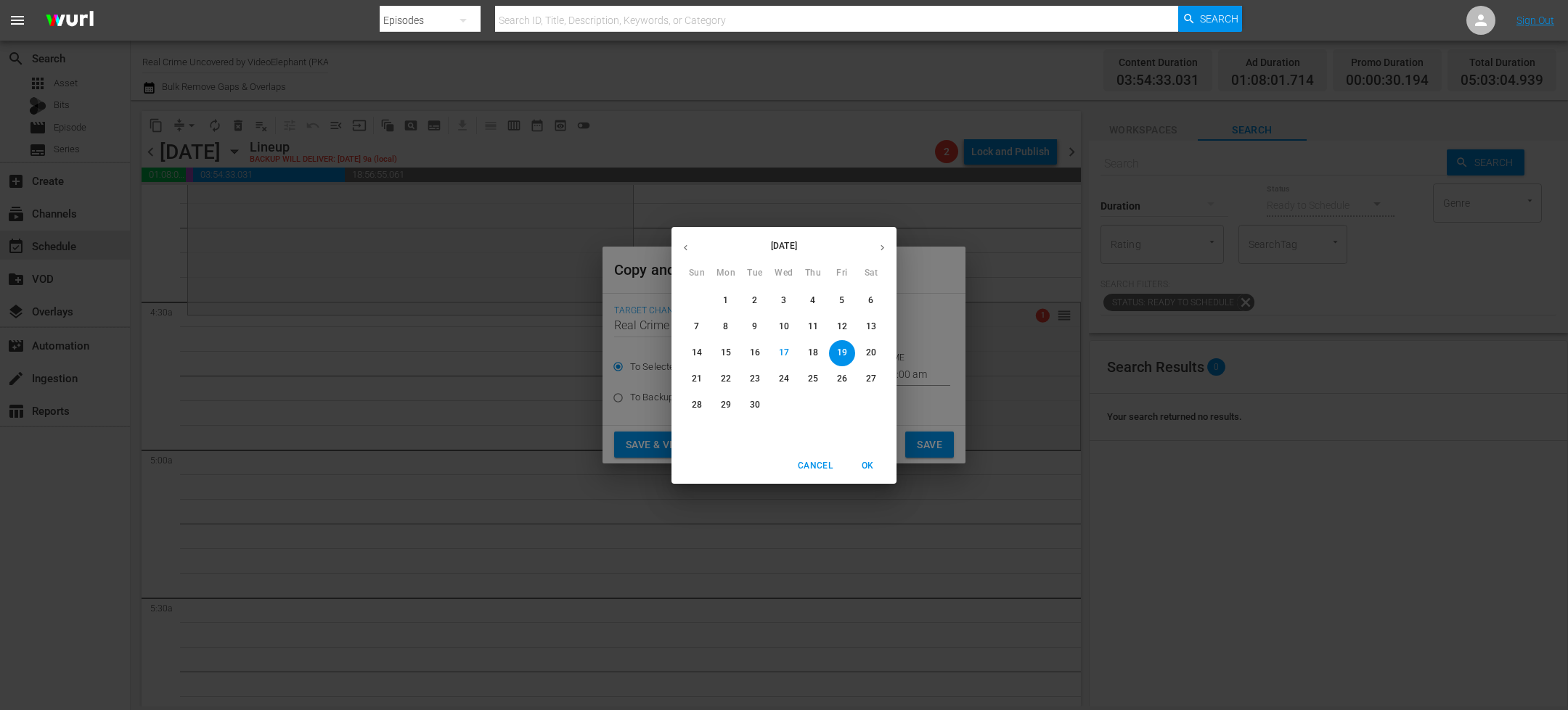
click at [725, 409] on p "29" at bounding box center [726, 405] width 10 height 13
type input "Sep 29th 2025"
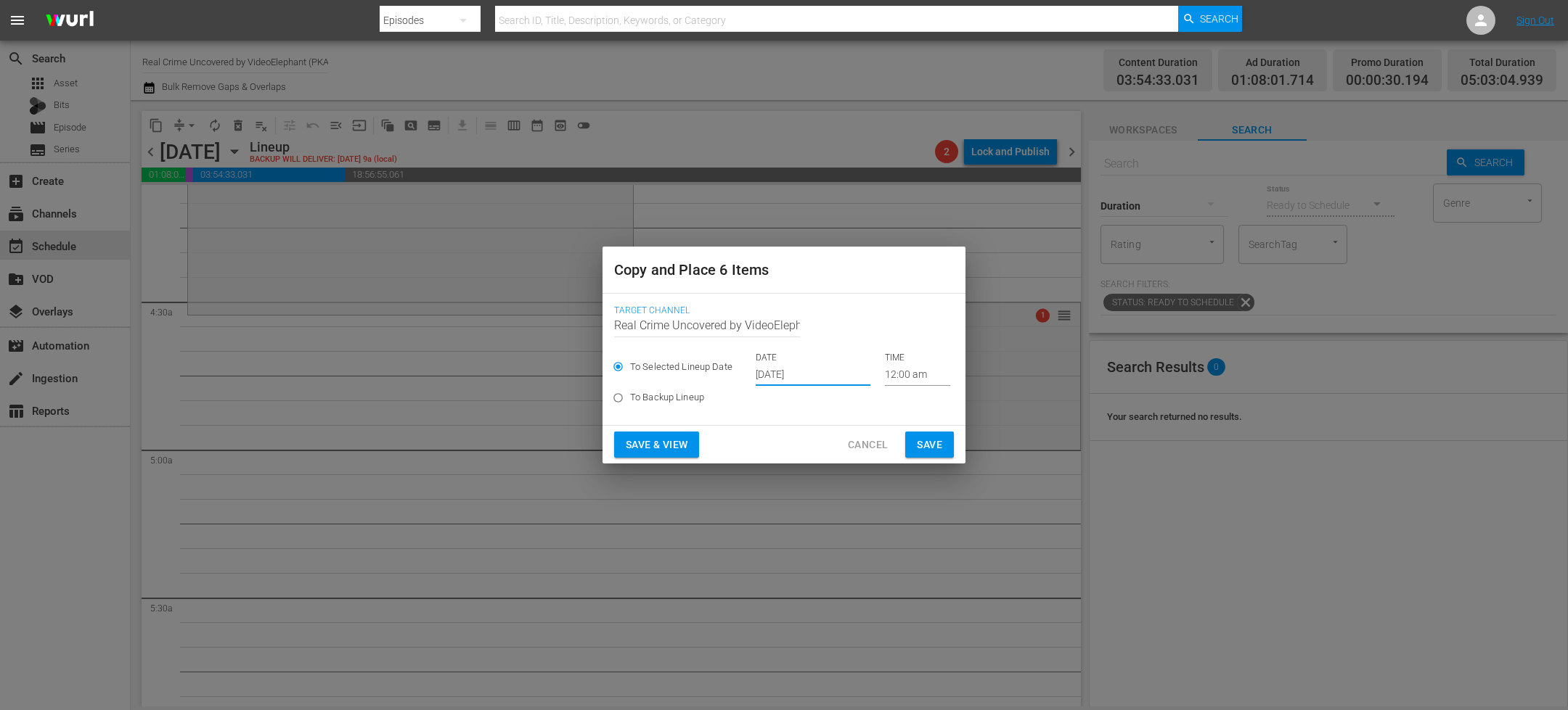
click at [893, 375] on input "12:00 am" at bounding box center [917, 375] width 65 height 22
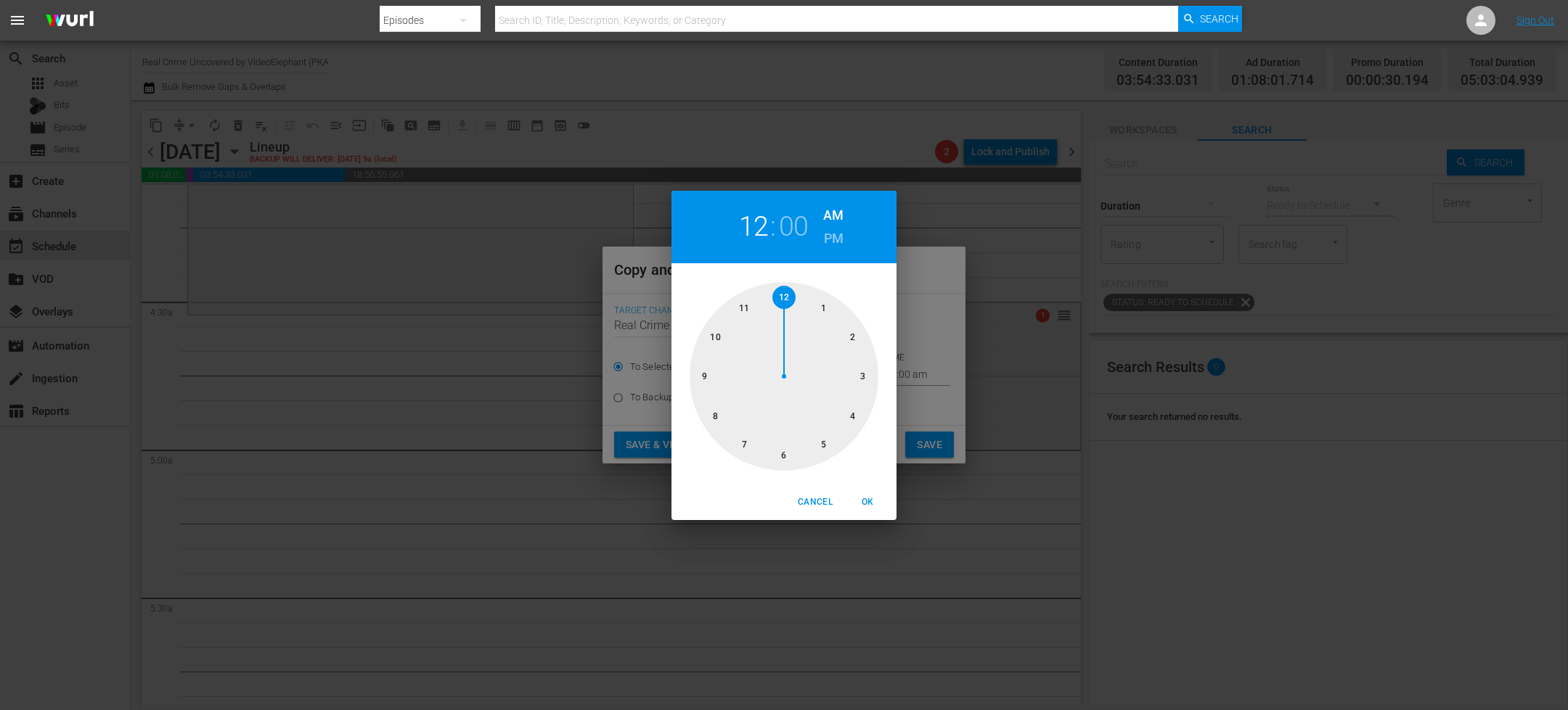
click at [820, 447] on div at bounding box center [784, 377] width 188 height 188
click at [866, 507] on span "OK" at bounding box center [867, 502] width 35 height 15
type input "05:00 am"
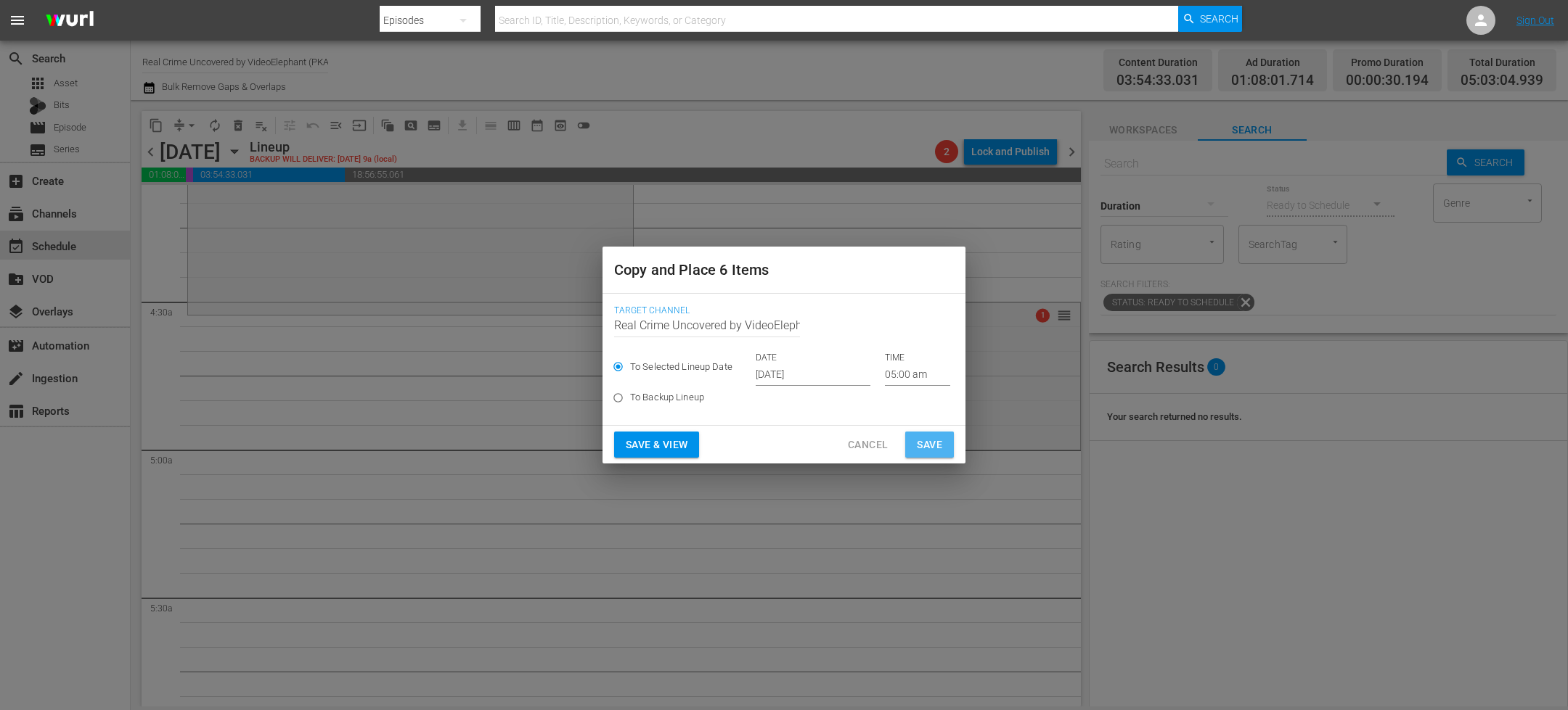
click at [925, 441] on span "Save" at bounding box center [929, 445] width 25 height 18
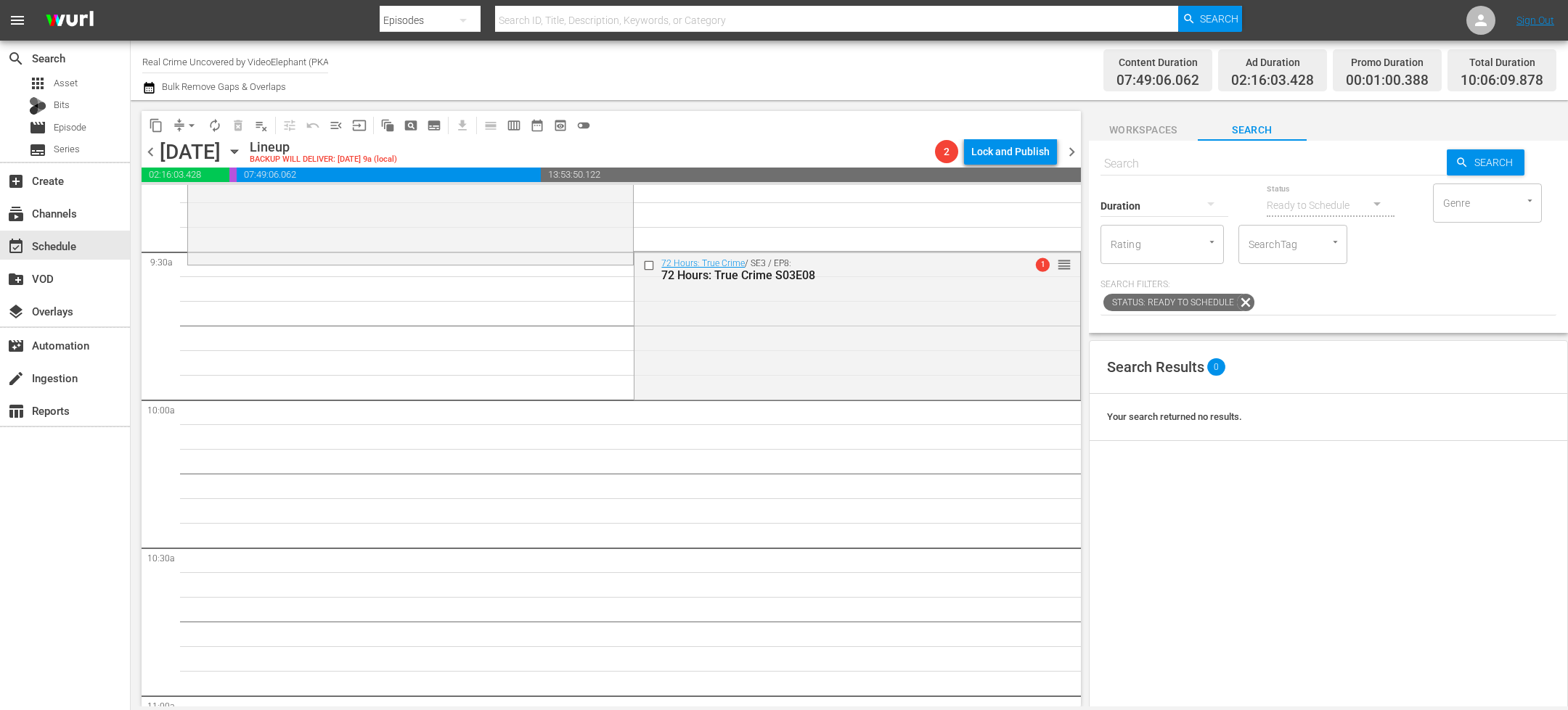
scroll to position [2771, 0]
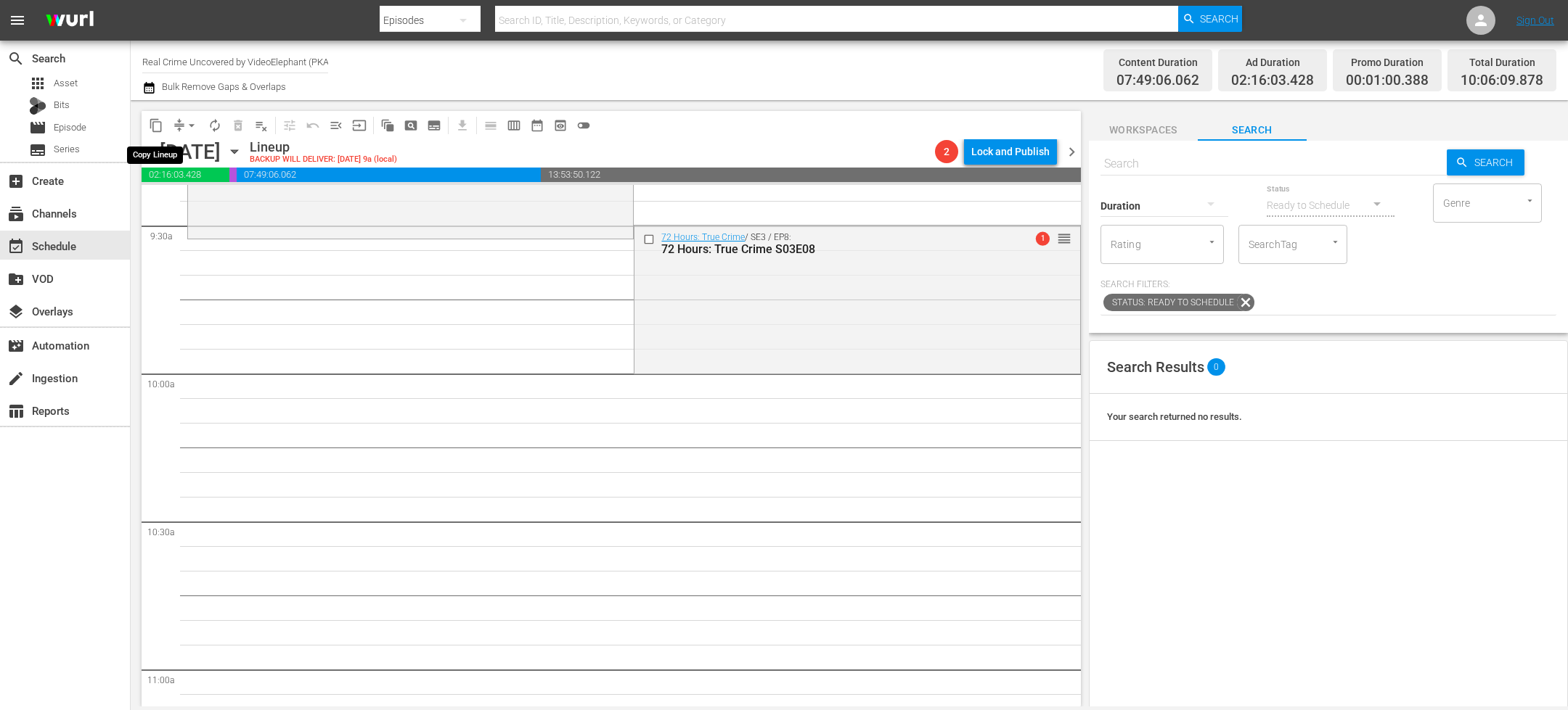
click at [155, 128] on span "content_copy" at bounding box center [156, 126] width 14 height 14
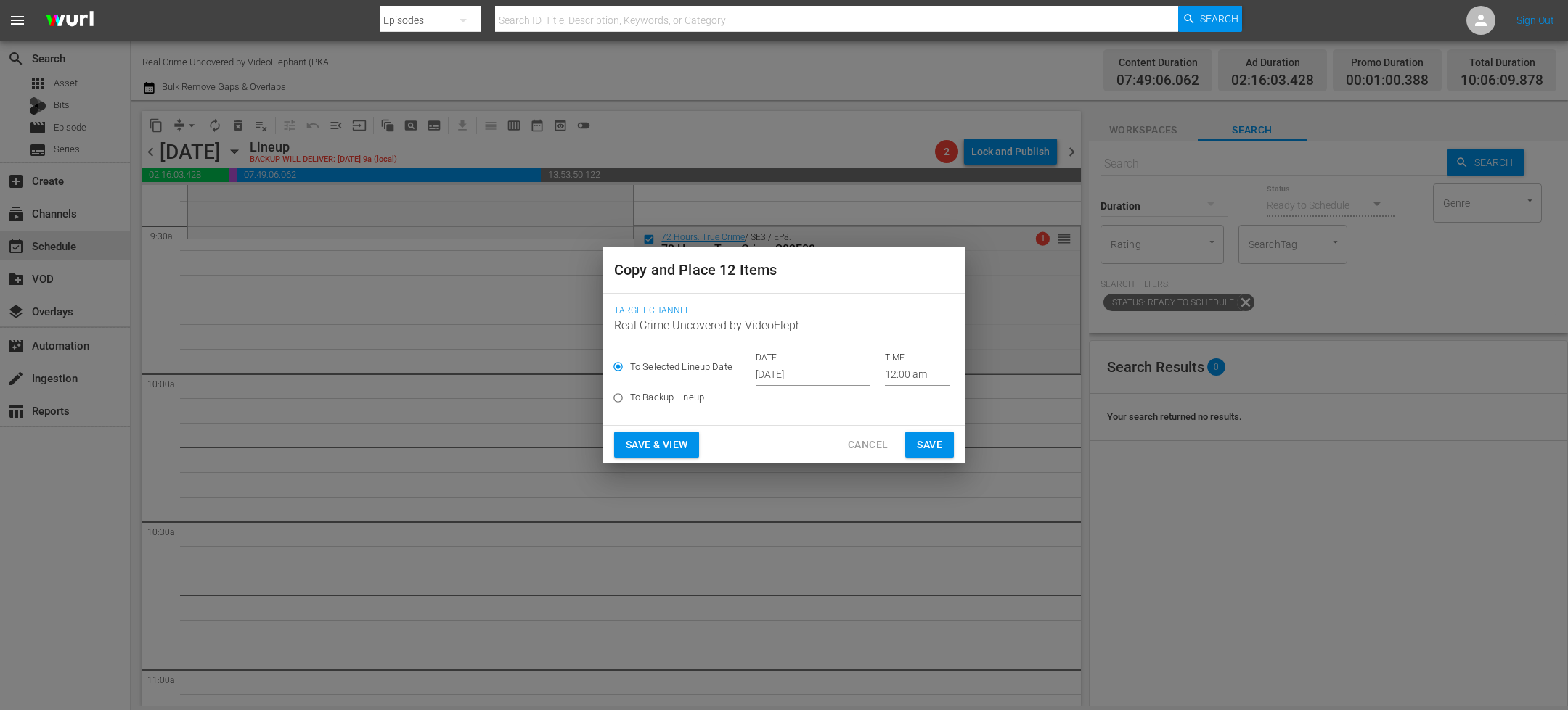
click at [794, 371] on input "[DATE]" at bounding box center [813, 375] width 115 height 22
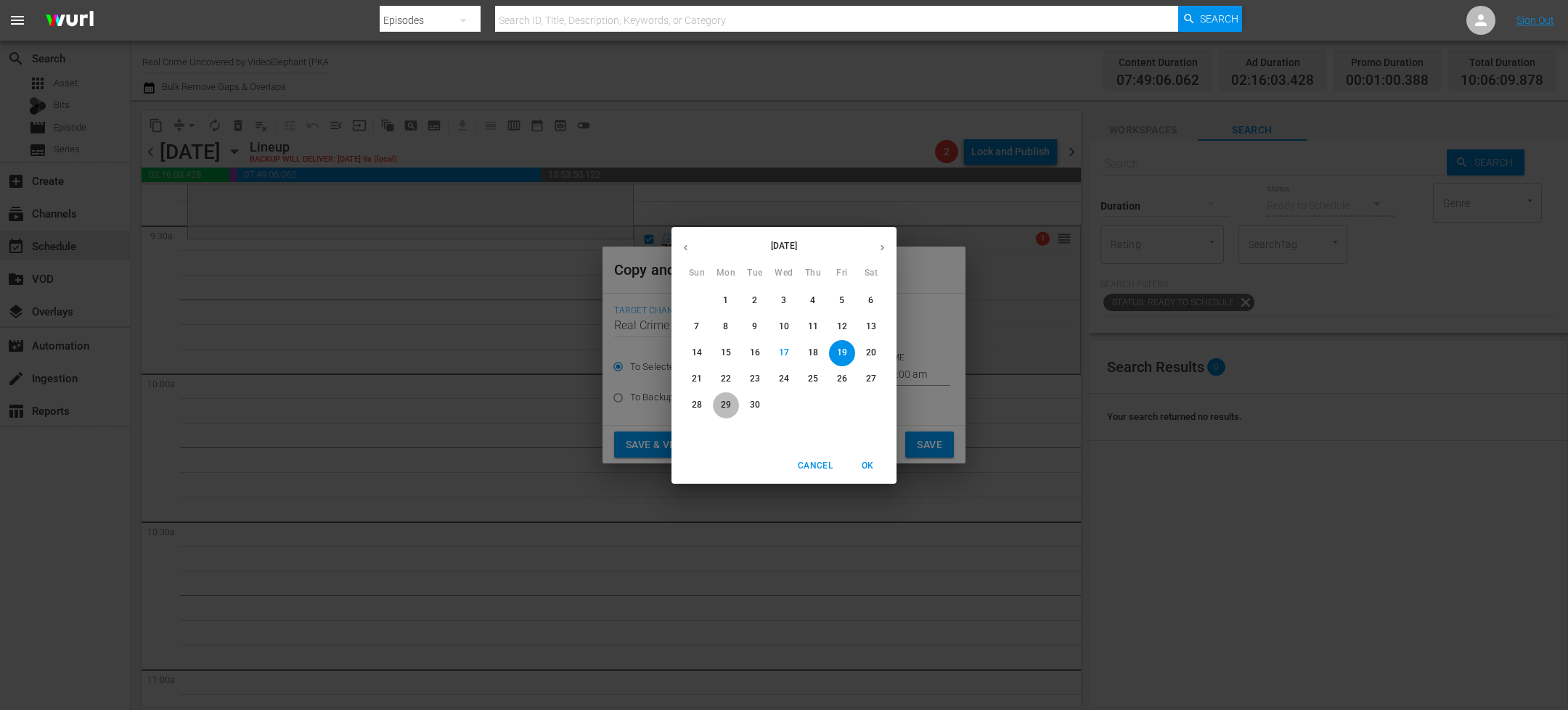
click at [721, 405] on p "29" at bounding box center [726, 405] width 10 height 13
type input "Sep 29th 2025"
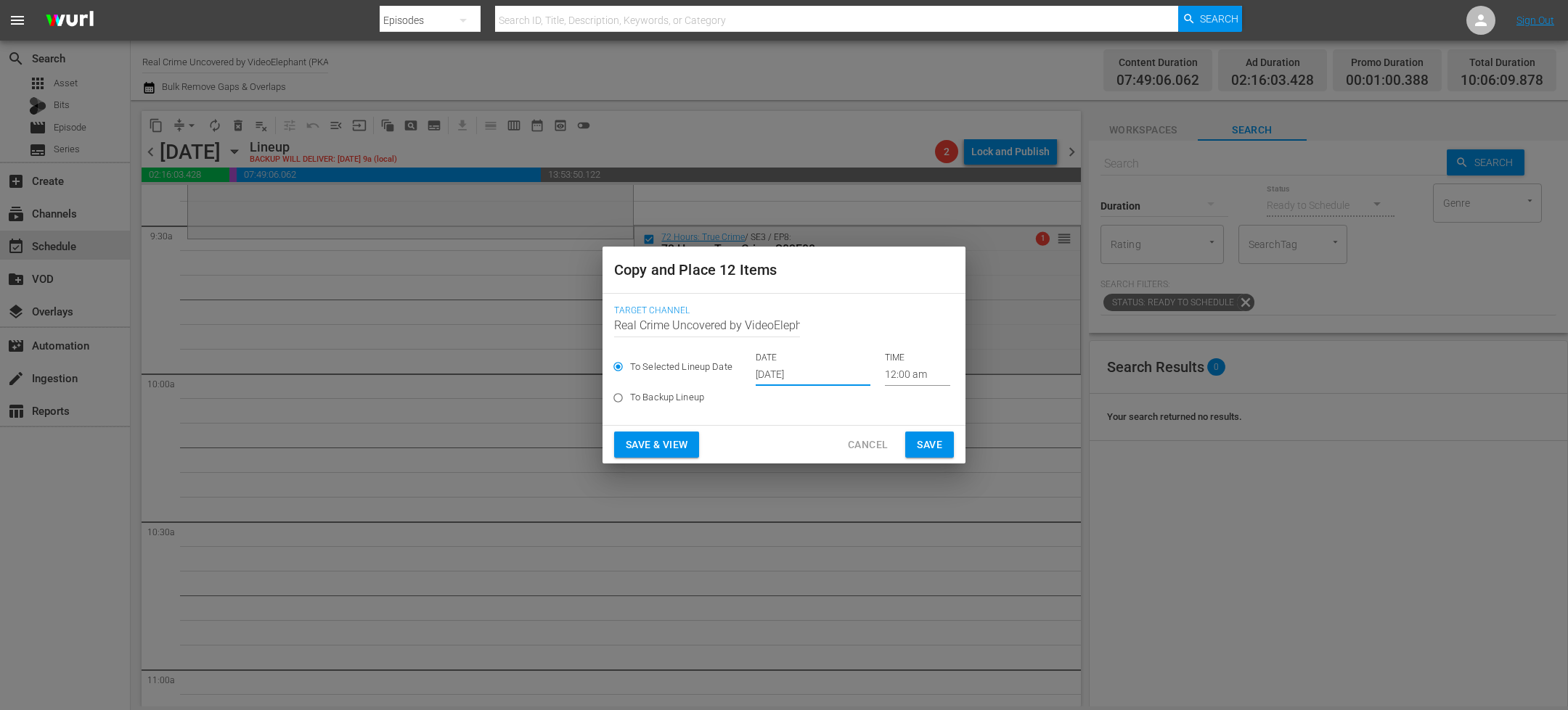
click at [897, 378] on input "12:00 am" at bounding box center [917, 375] width 65 height 22
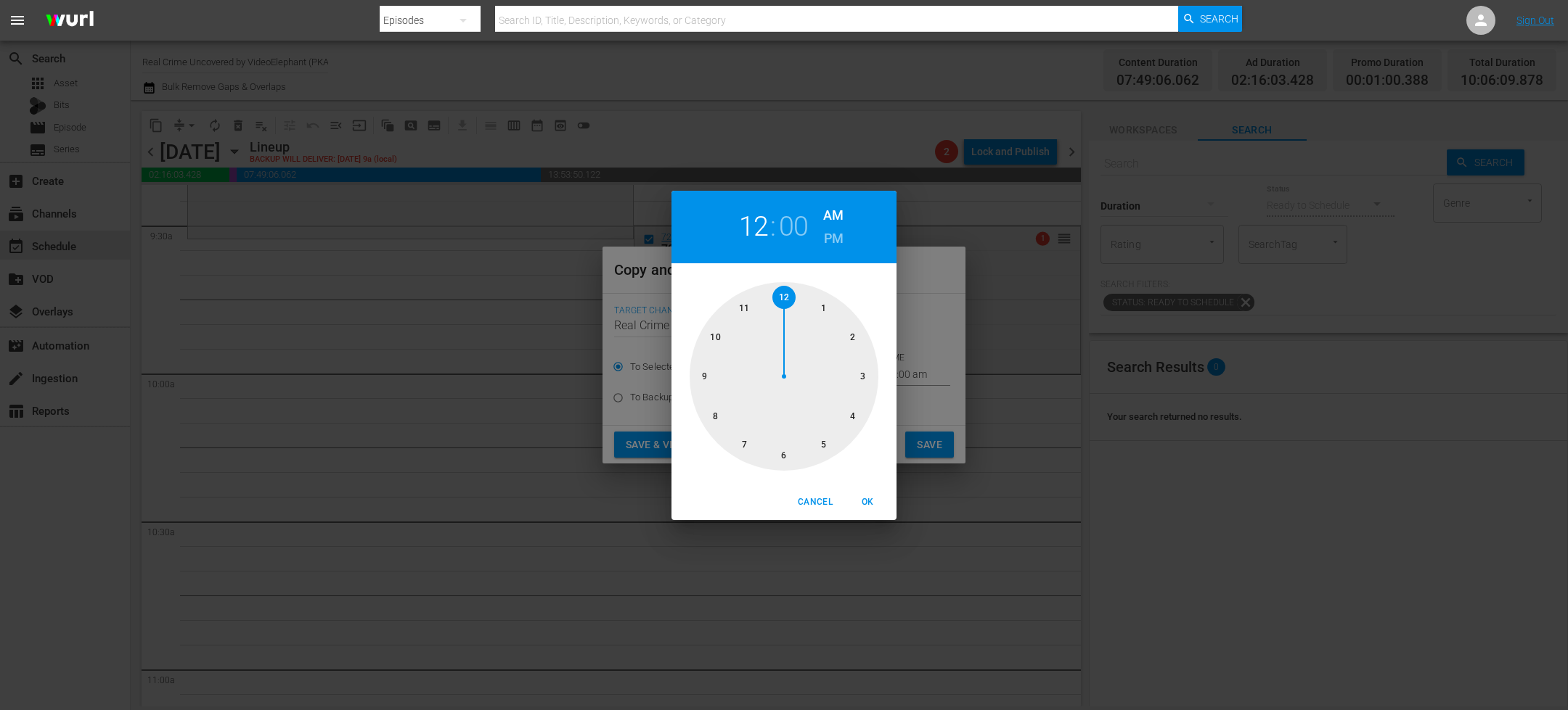
click at [710, 335] on div at bounding box center [784, 377] width 188 height 188
click at [873, 497] on span "OK" at bounding box center [867, 502] width 35 height 15
type input "10:00 am"
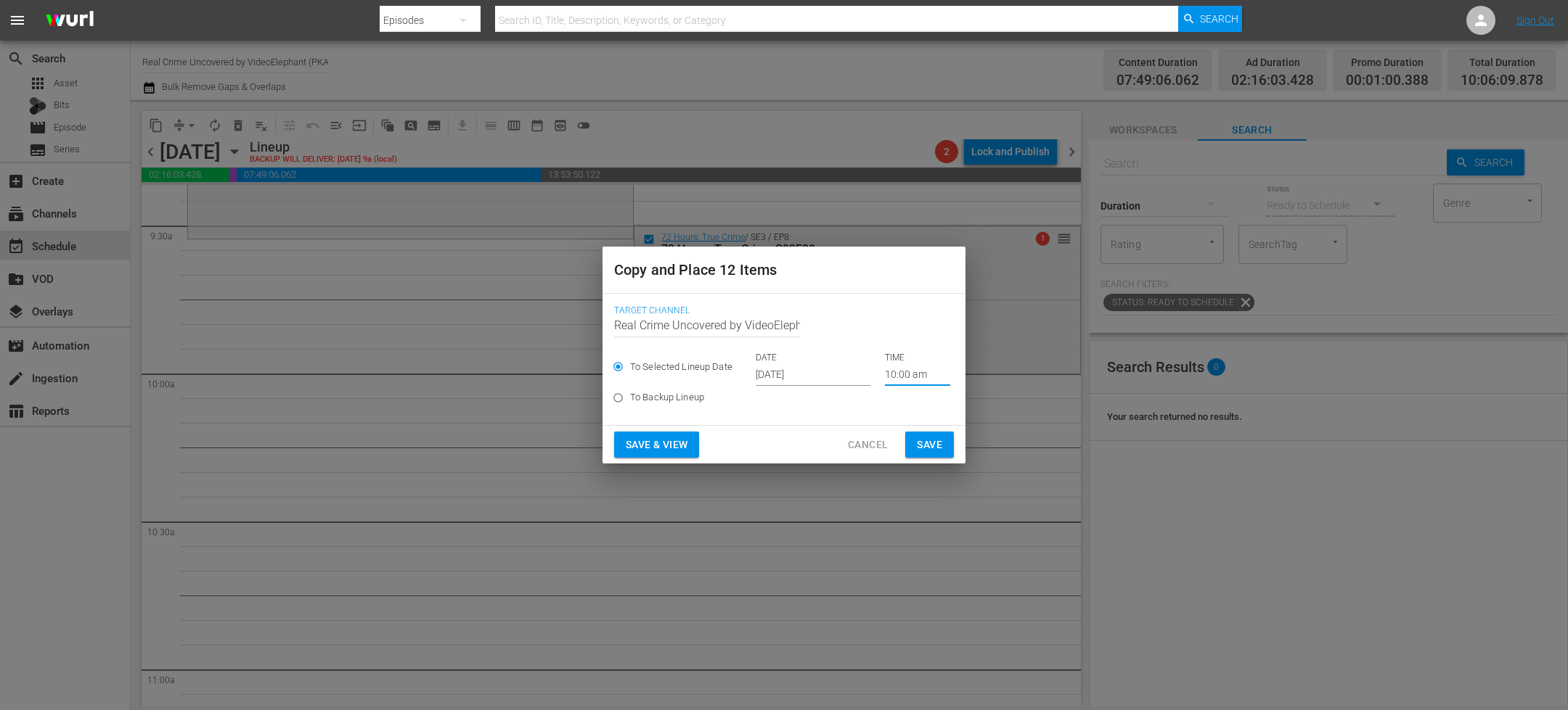
click at [926, 446] on span "Save" at bounding box center [929, 445] width 25 height 18
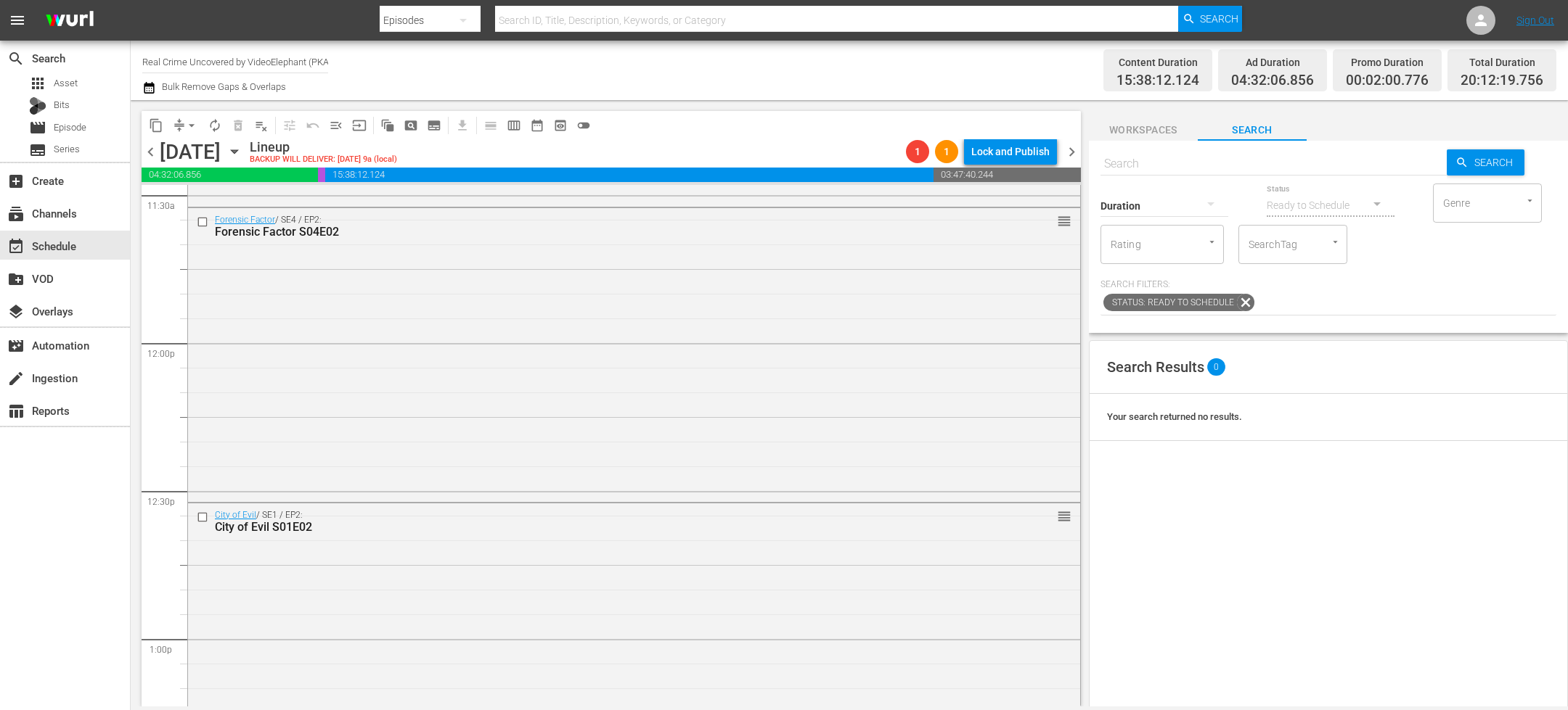
scroll to position [3420, 0]
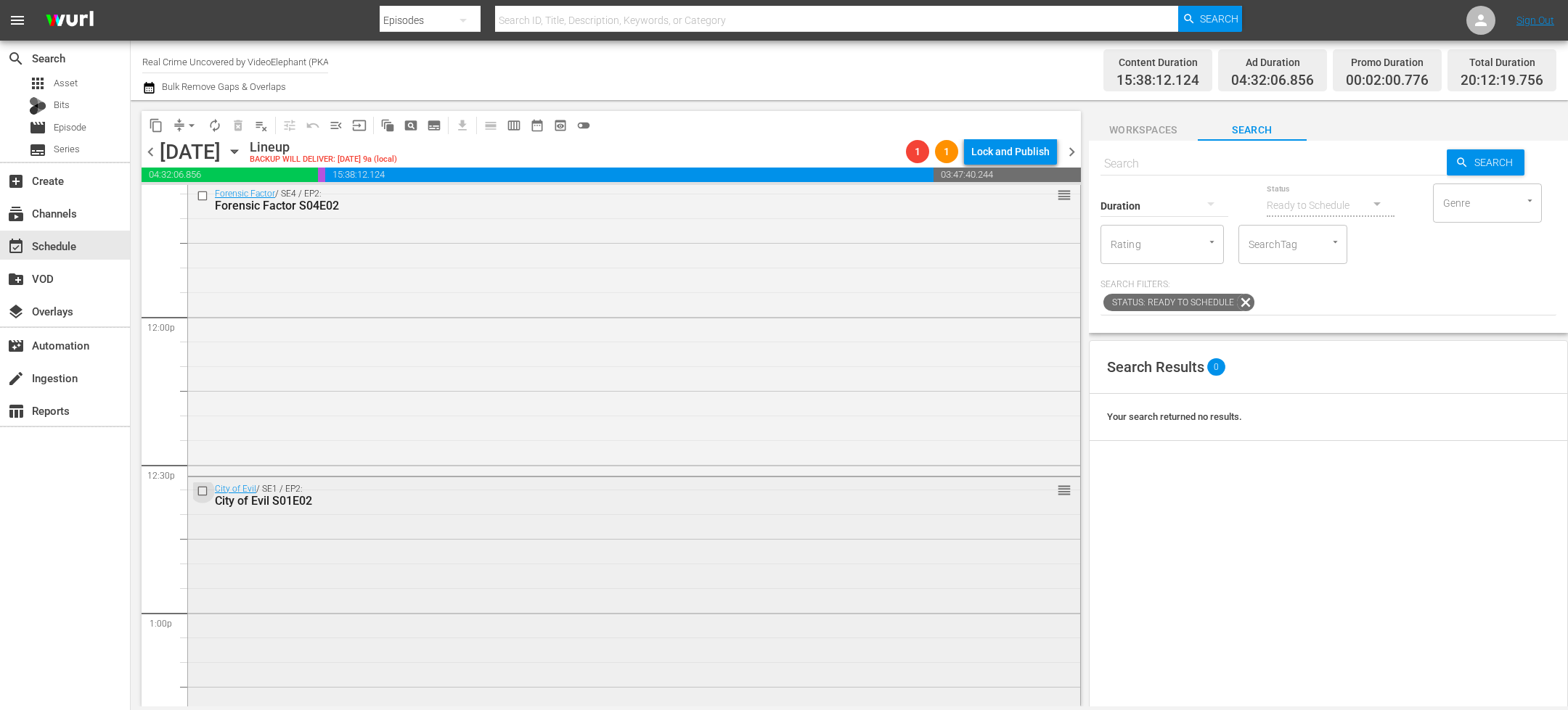
click at [204, 492] on input "checkbox" at bounding box center [204, 491] width 15 height 13
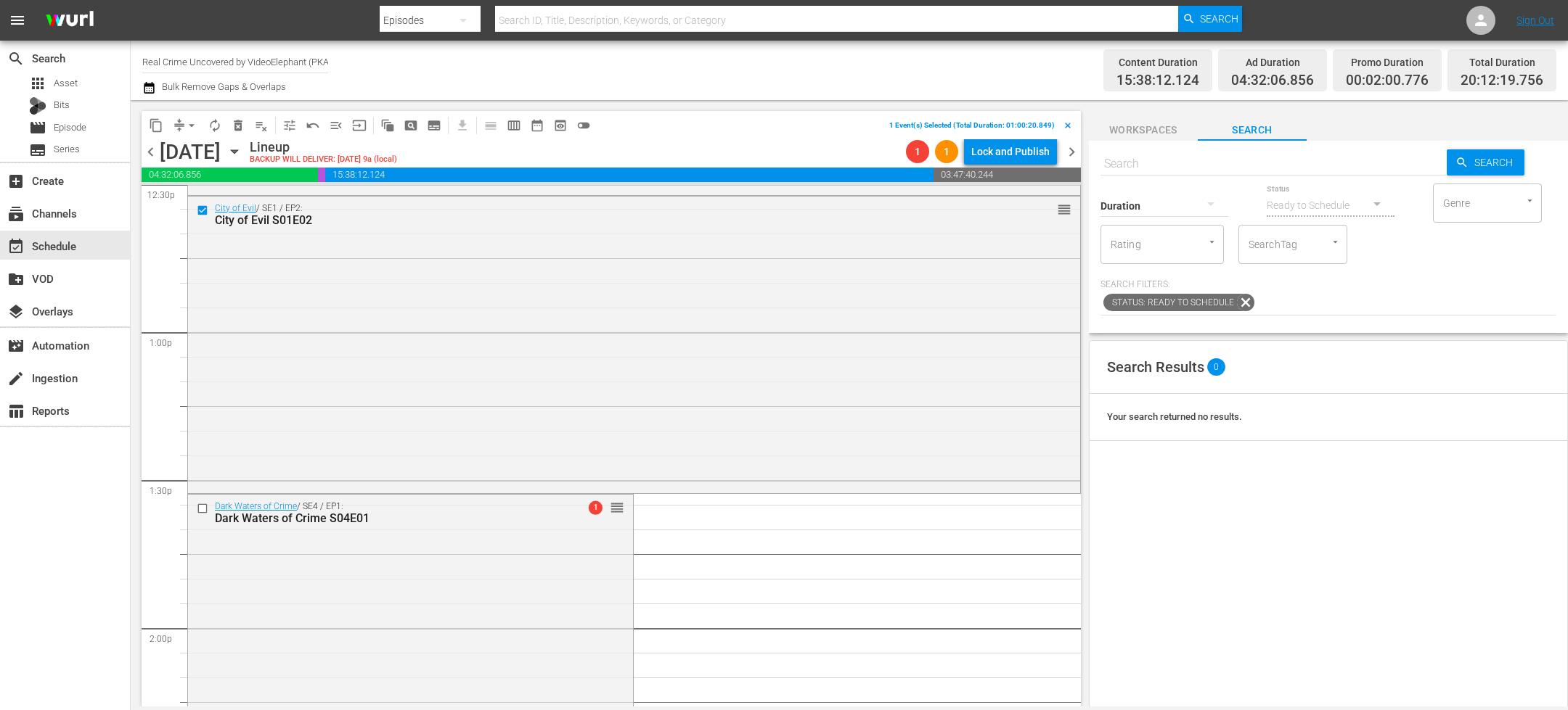
scroll to position [3800, 0]
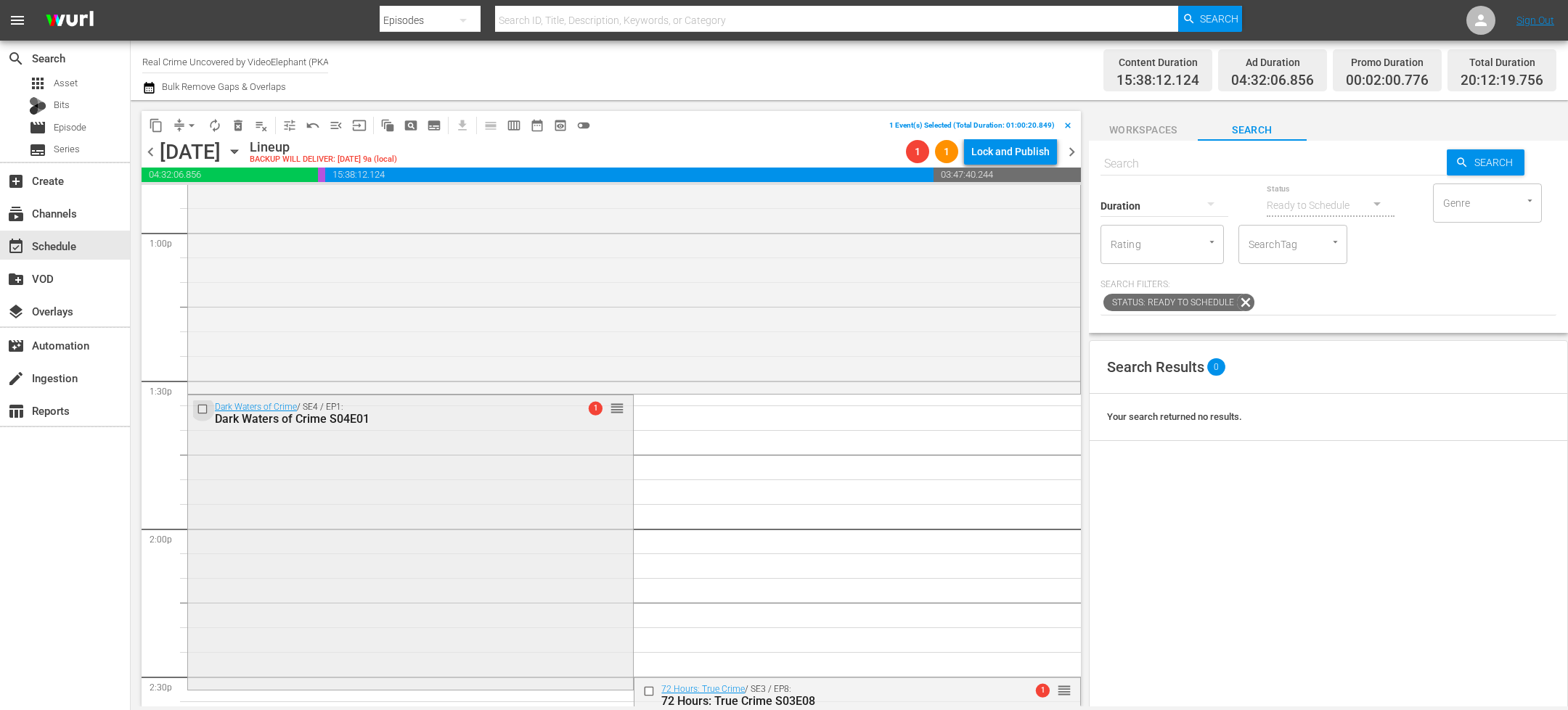
click at [201, 410] on input "checkbox" at bounding box center [204, 410] width 15 height 13
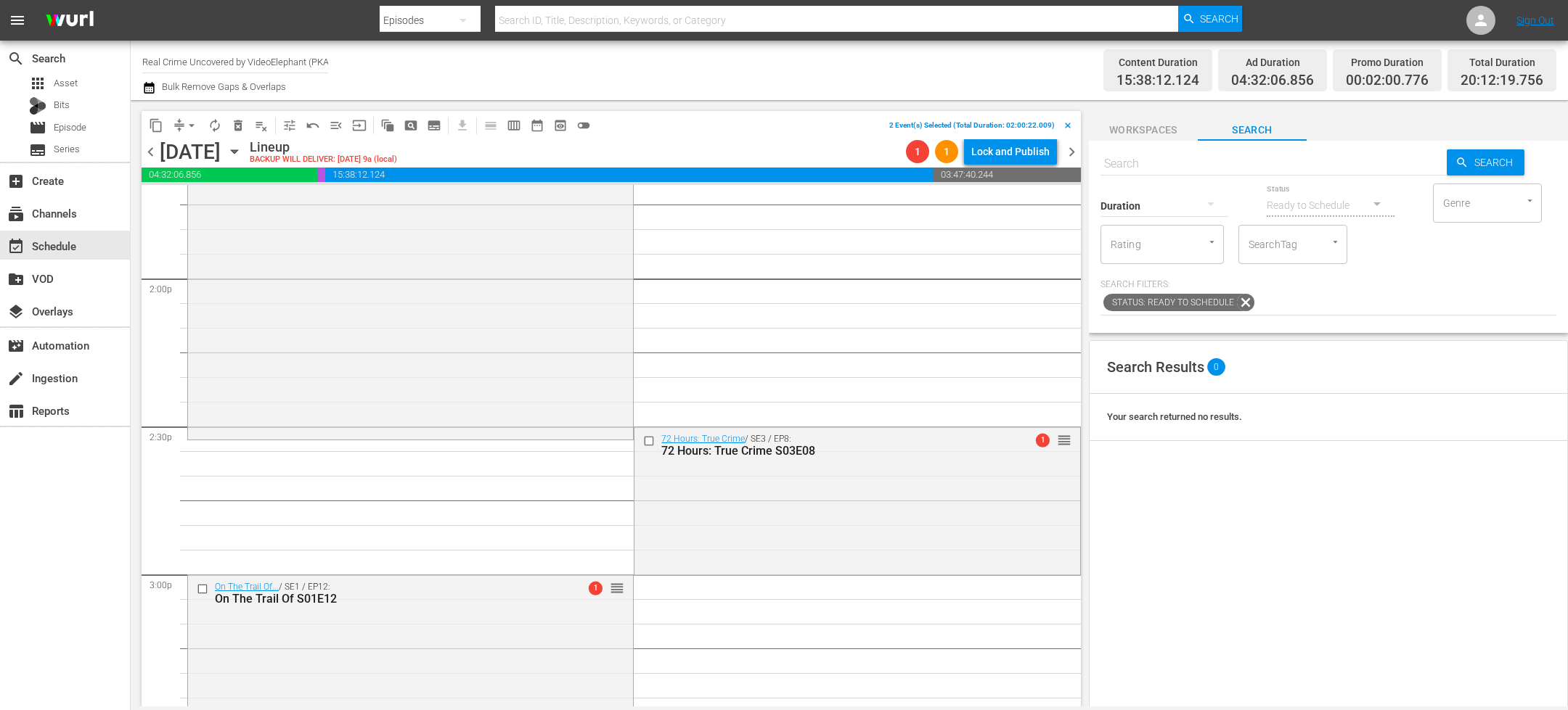
scroll to position [4153, 0]
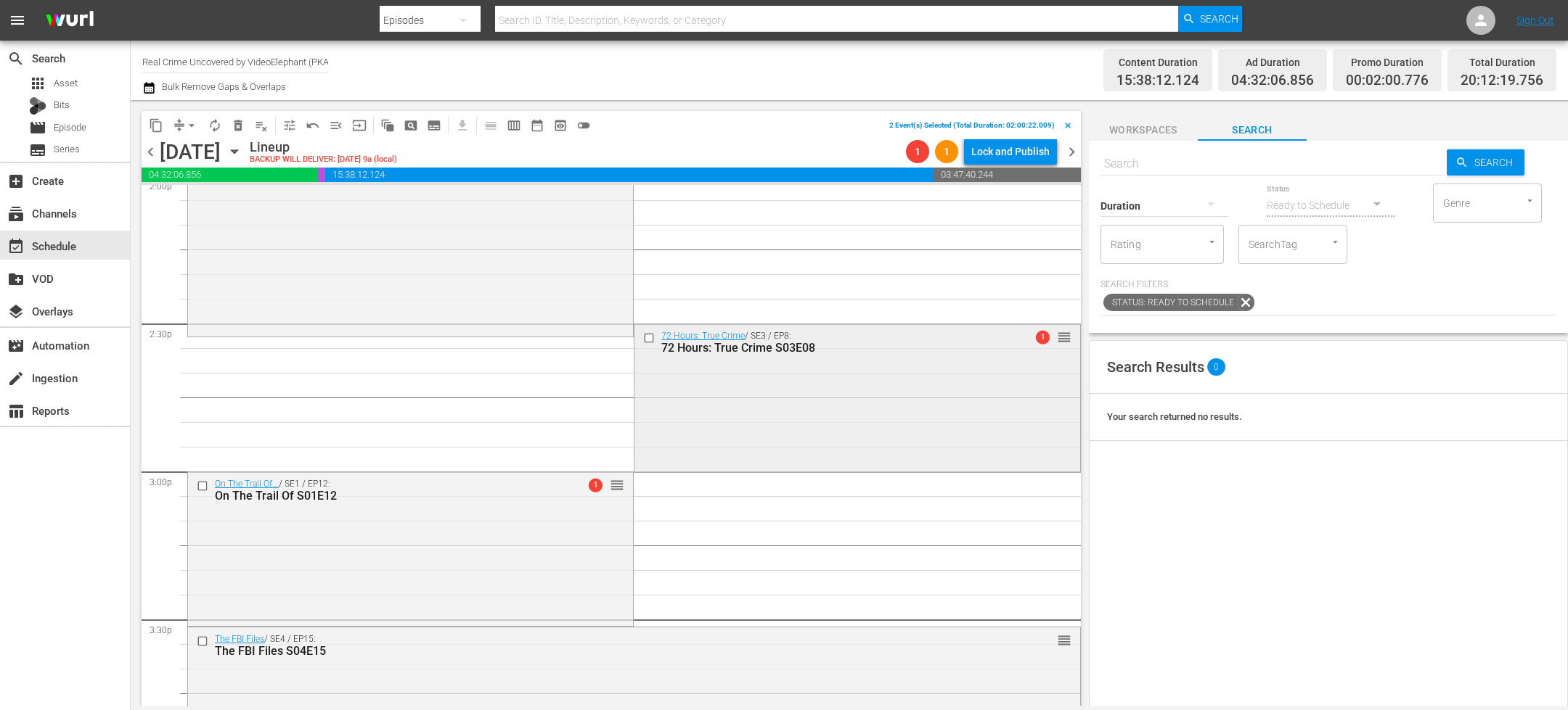
click at [643, 337] on input "checkbox" at bounding box center [650, 339] width 15 height 13
click at [203, 489] on input "checkbox" at bounding box center [204, 486] width 15 height 13
click at [200, 641] on input "checkbox" at bounding box center [204, 642] width 15 height 13
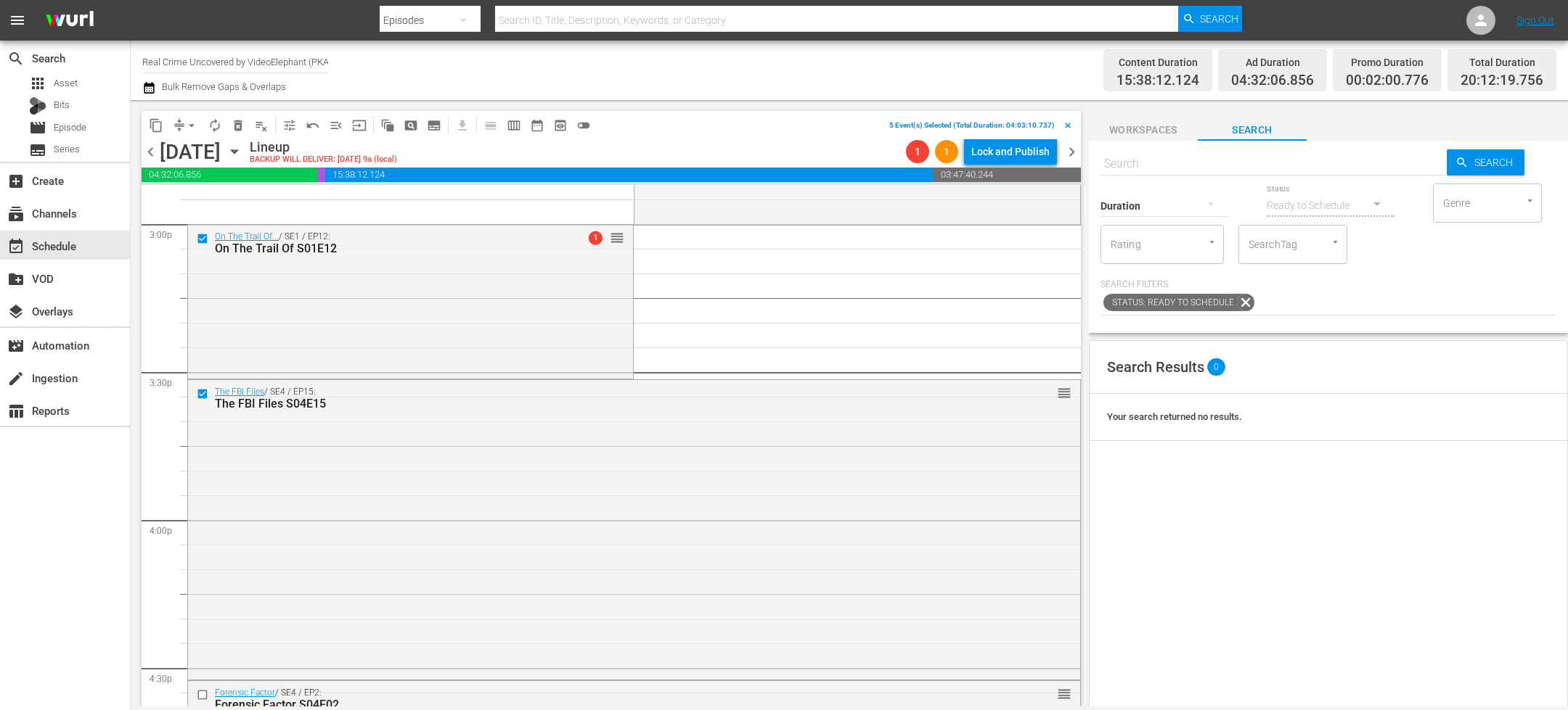
scroll to position [4553, 0]
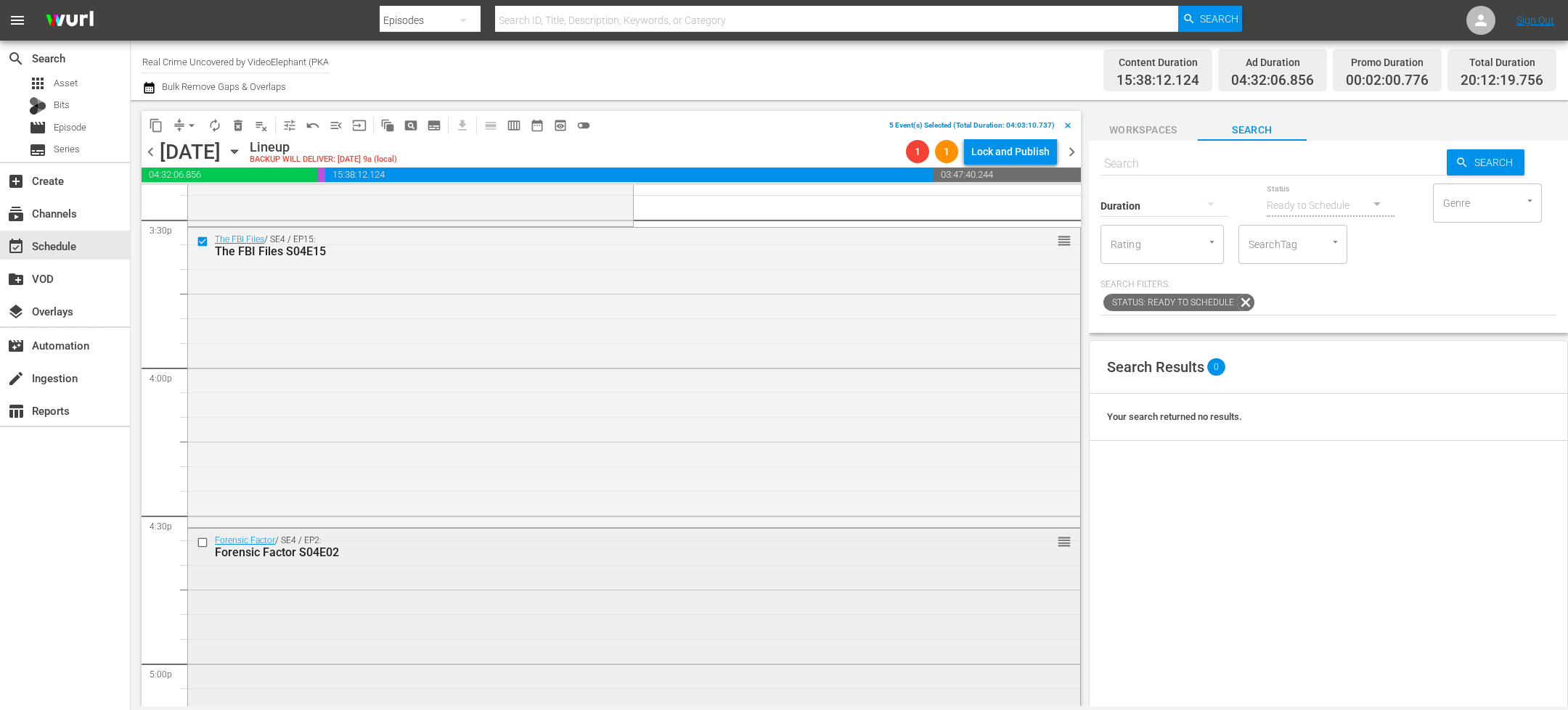
click at [203, 542] on input "checkbox" at bounding box center [204, 543] width 15 height 13
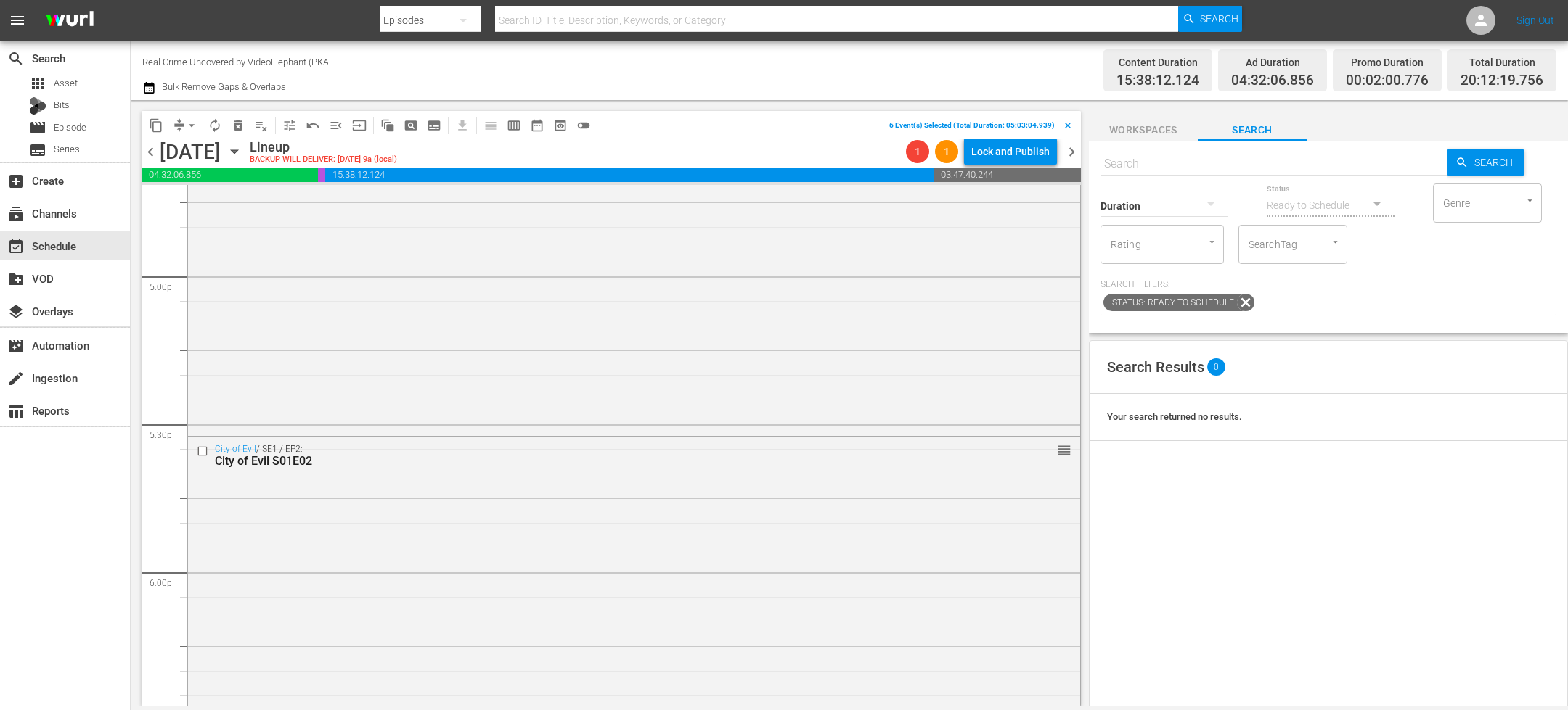
scroll to position [4948, 0]
click at [202, 443] on input "checkbox" at bounding box center [204, 442] width 15 height 13
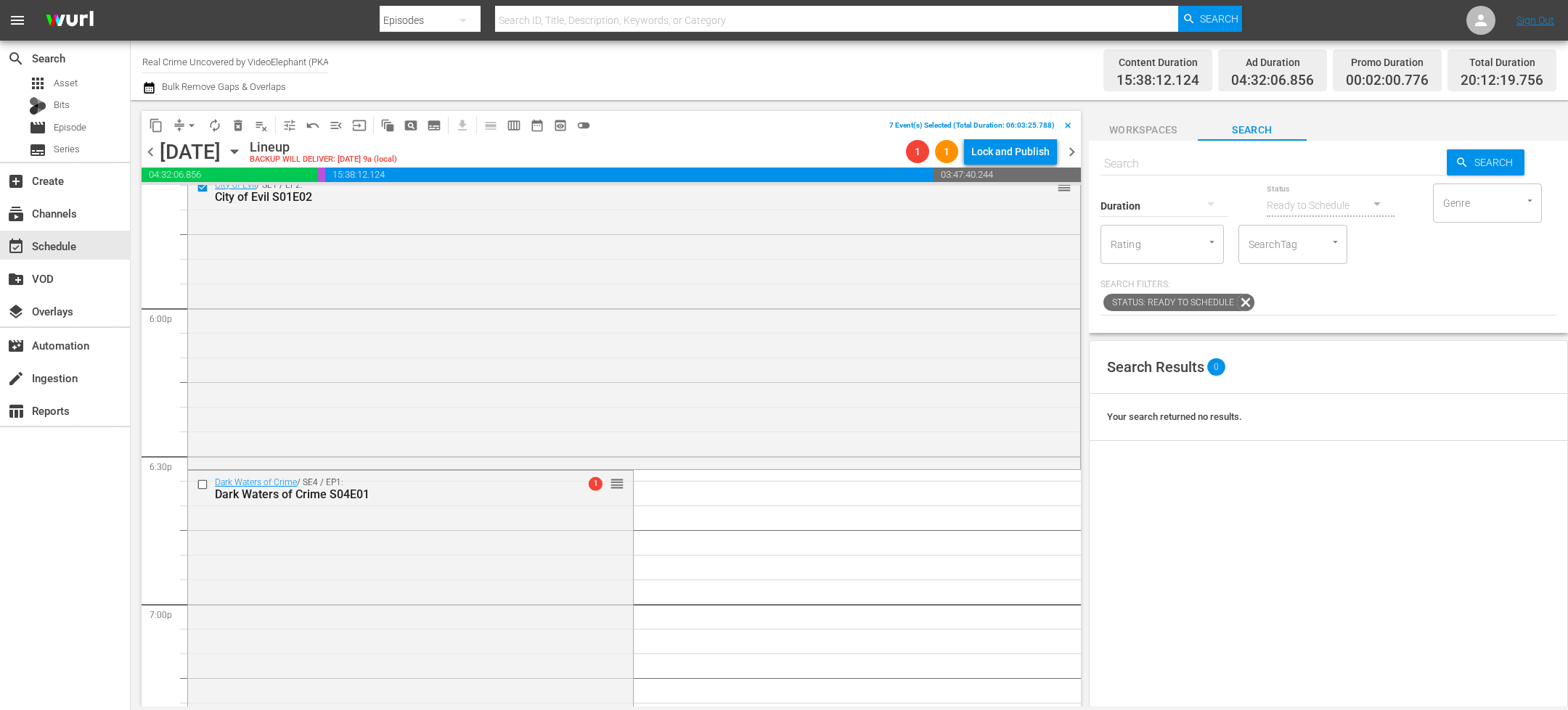
scroll to position [5237, 0]
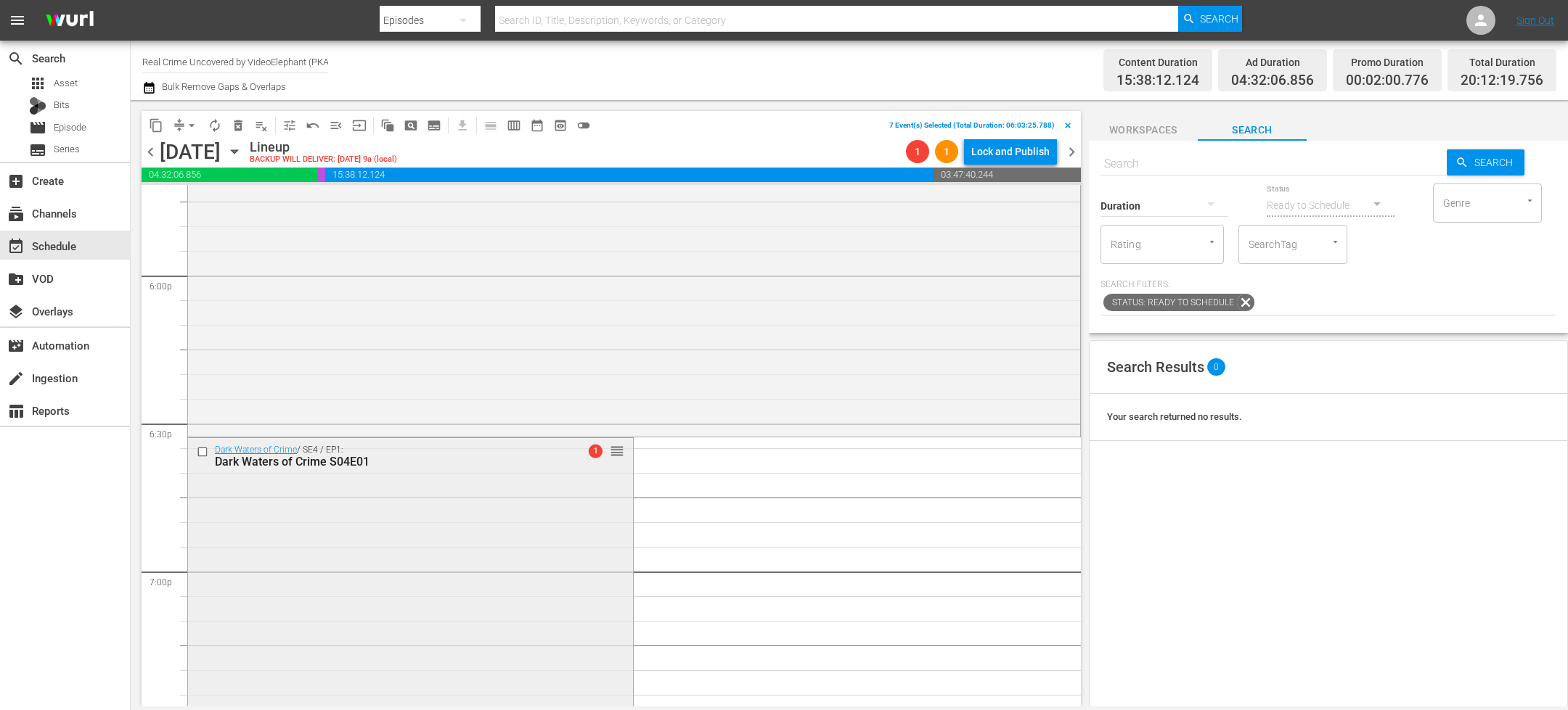
click at [202, 455] on input "checkbox" at bounding box center [204, 452] width 15 height 13
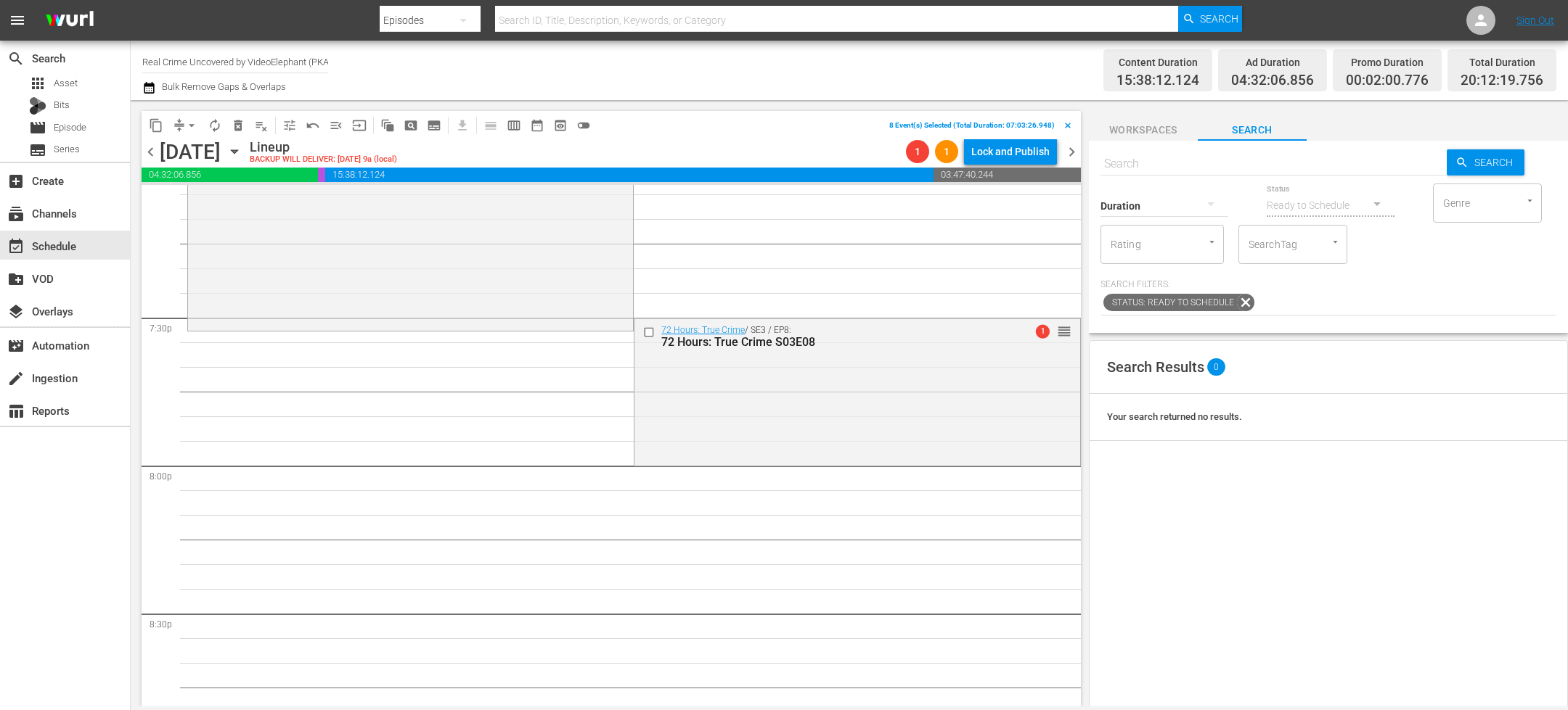
scroll to position [5646, 0]
click at [643, 325] on input "checkbox" at bounding box center [650, 325] width 15 height 13
click at [240, 129] on span "delete_forever_outlined" at bounding box center [238, 126] width 14 height 14
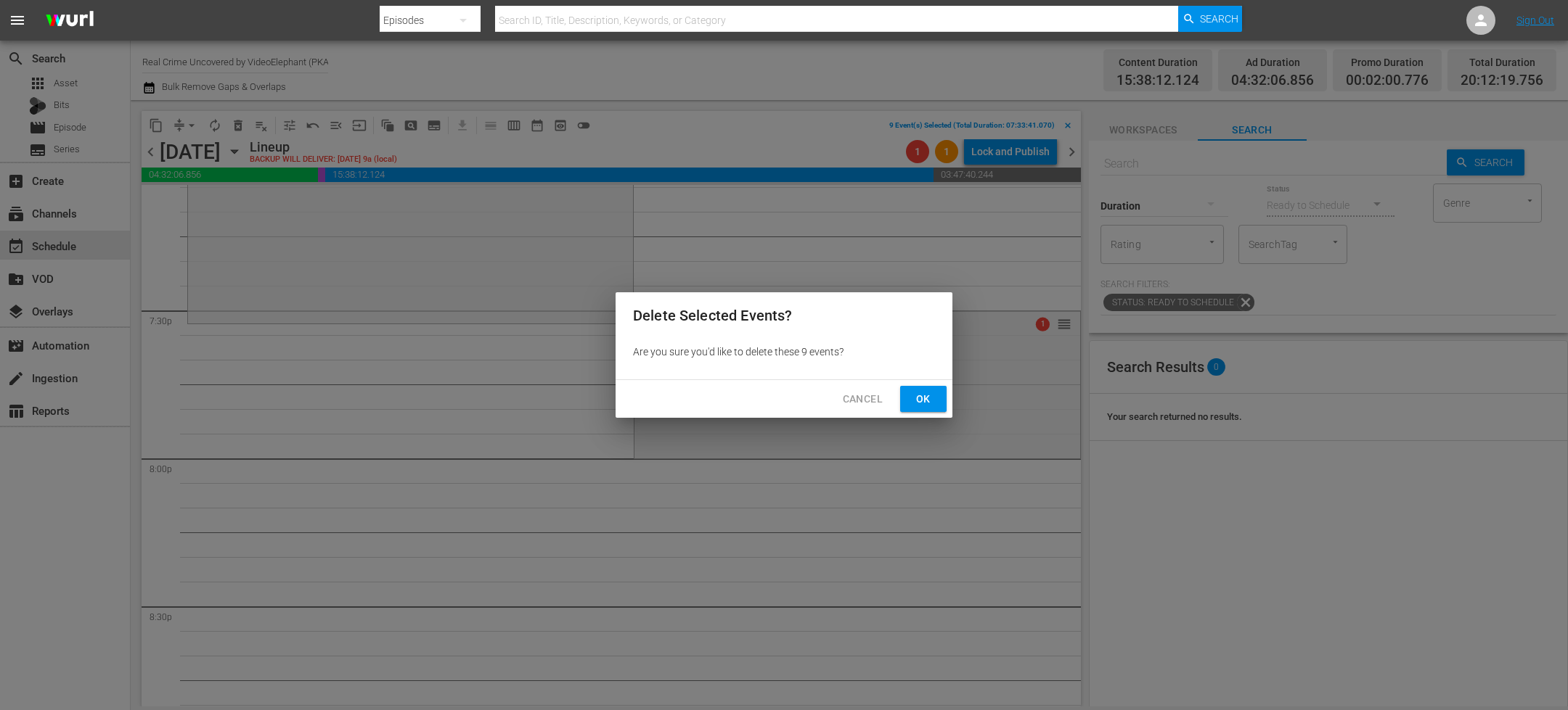
click at [906, 394] on button "Ok" at bounding box center [923, 400] width 47 height 27
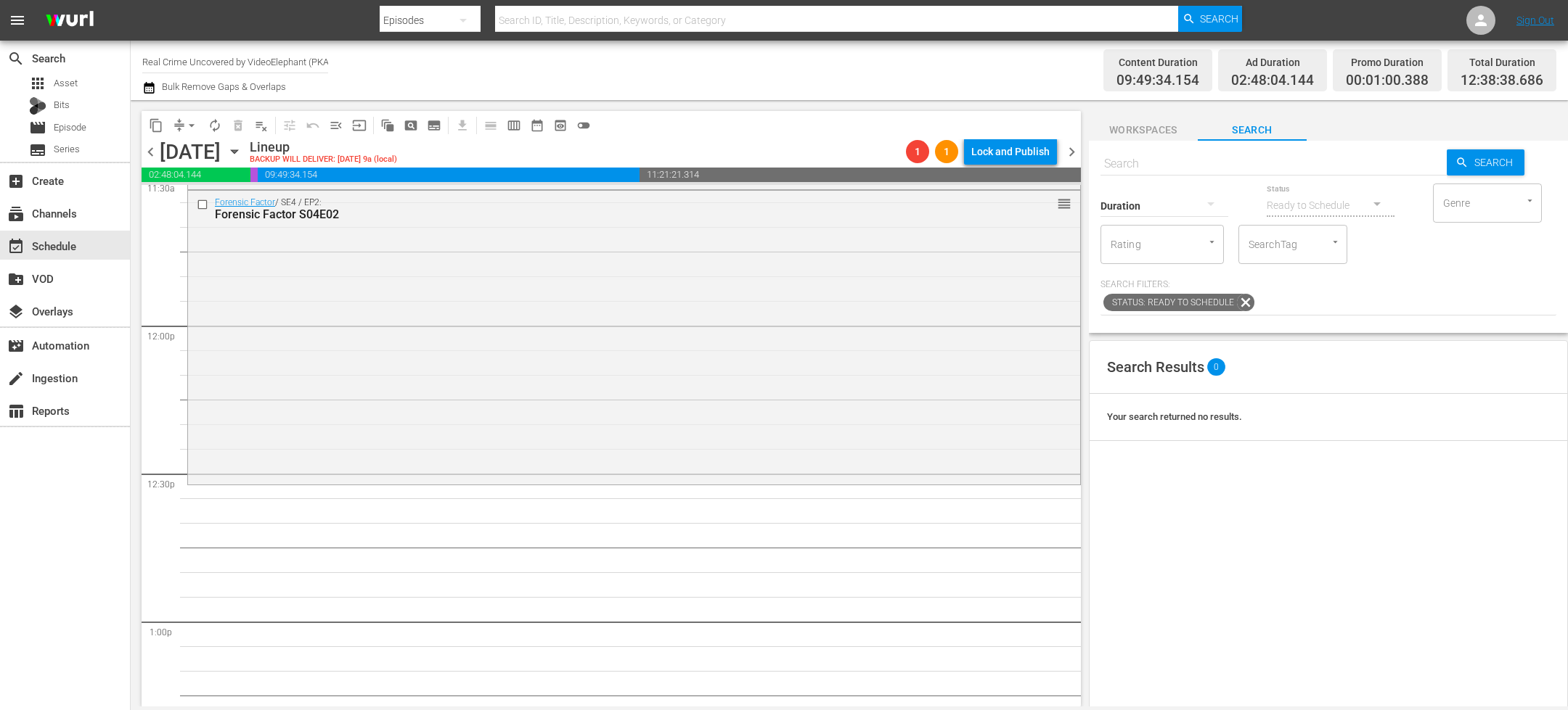
scroll to position [3428, 0]
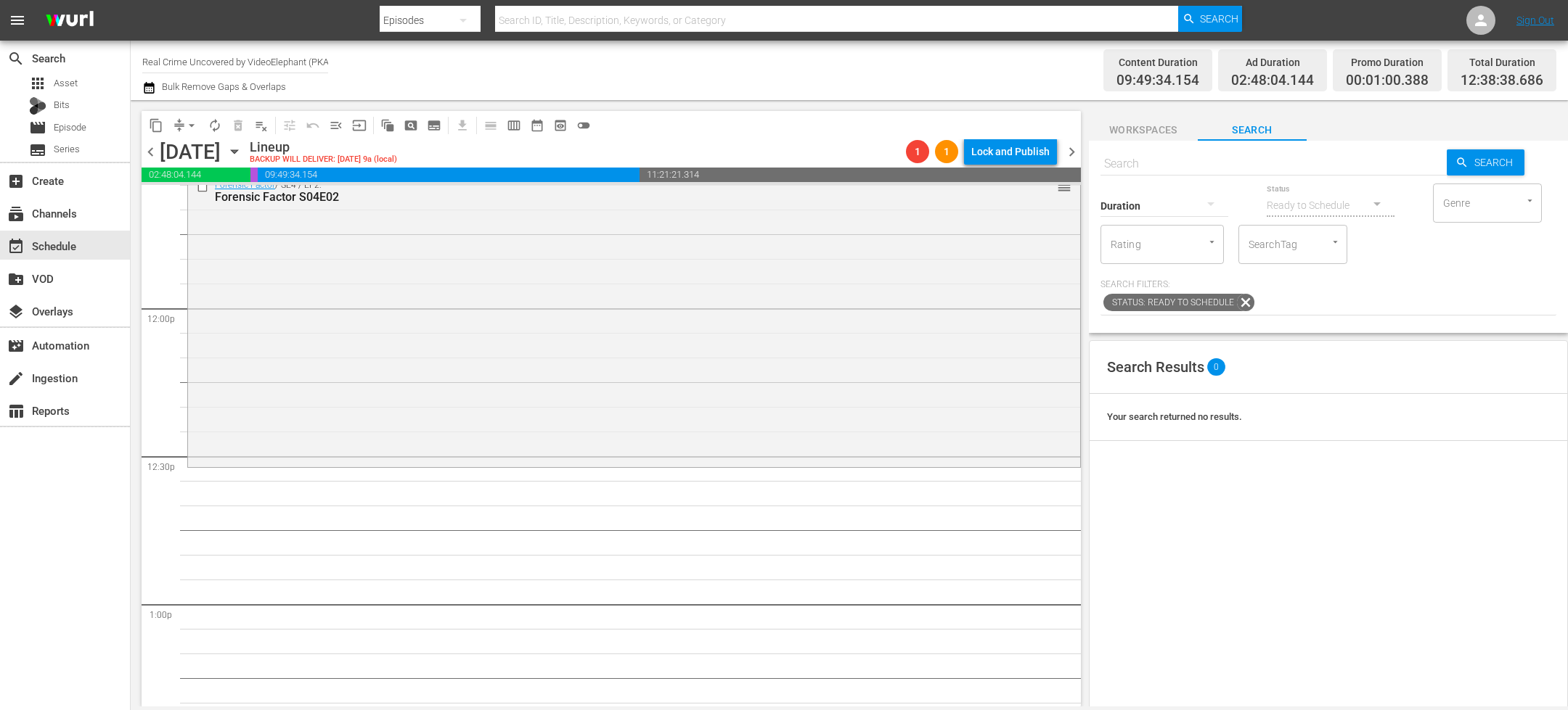
click at [1137, 178] on div "Duration" at bounding box center [1164, 196] width 127 height 52
click at [1137, 167] on input "text" at bounding box center [1274, 163] width 346 height 35
paste input "[DEMOGRAPHIC_DATA] Marshals The Real Story S01E01"
type input "[DEMOGRAPHIC_DATA] Marshals The Real Story S01E01"
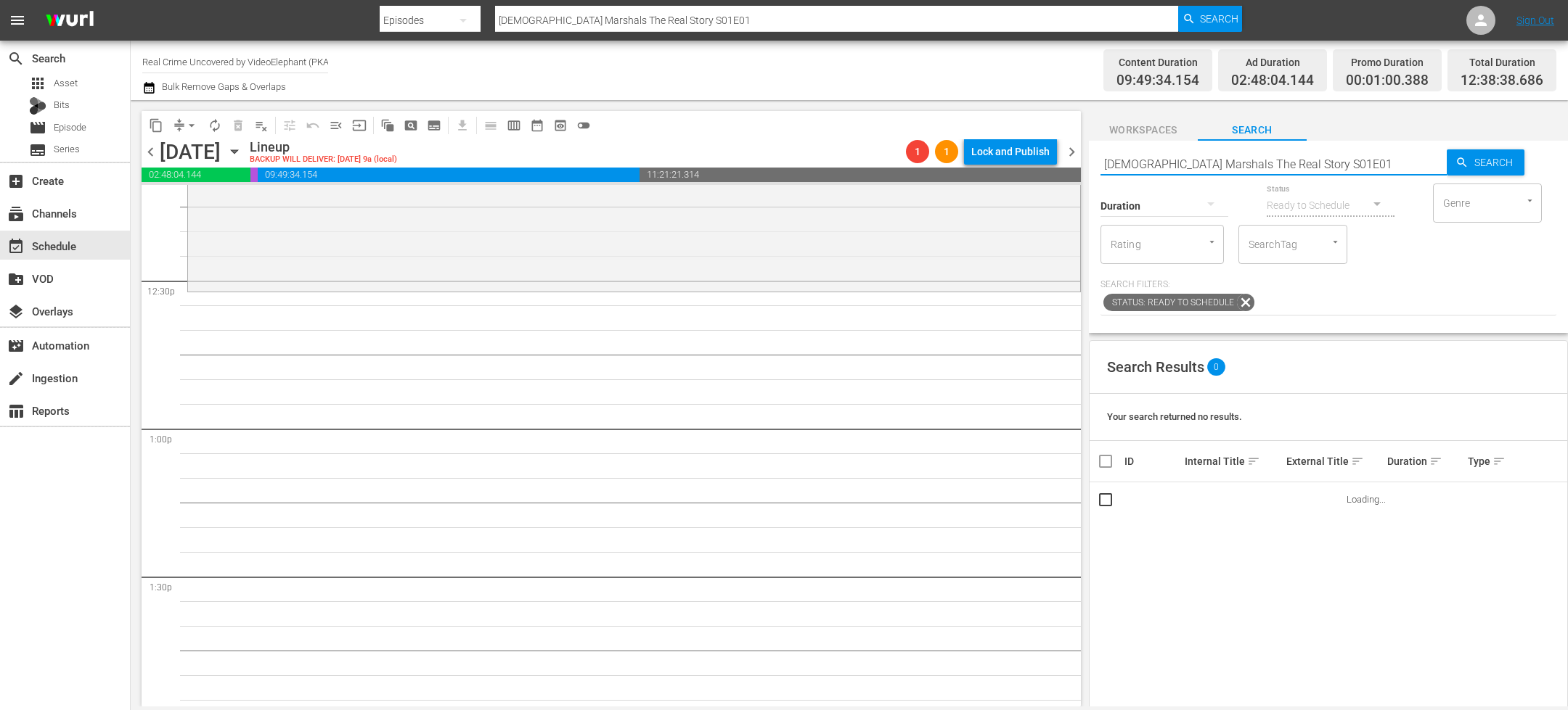
scroll to position [3605, 0]
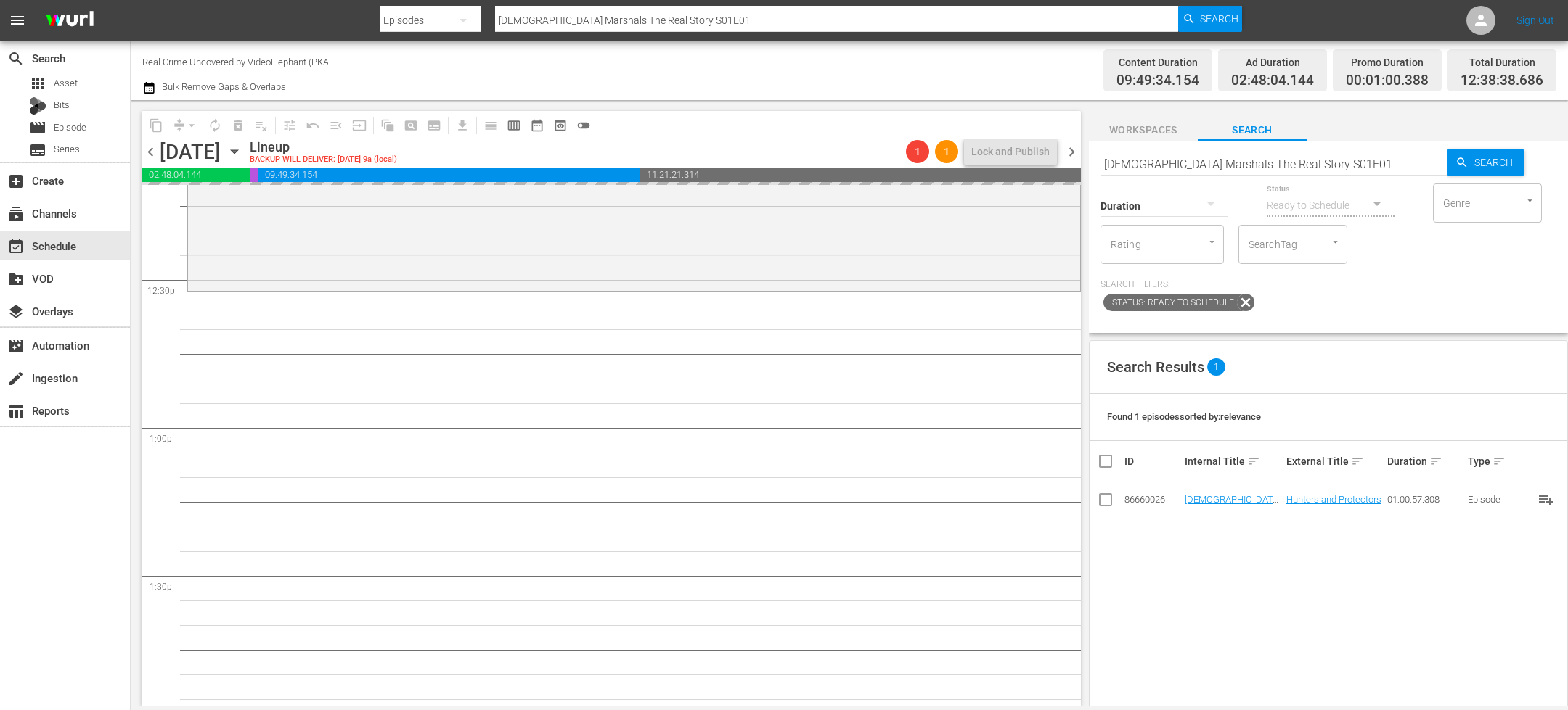
drag, startPoint x: 1221, startPoint y: 502, endPoint x: 1134, endPoint y: 3, distance: 506.5
click at [1112, 173] on div "Duration" at bounding box center [1164, 196] width 127 height 52
click at [1124, 169] on input "[DEMOGRAPHIC_DATA] Marshals The Real Story S01E01" at bounding box center [1274, 163] width 346 height 35
click at [1125, 169] on input "[DEMOGRAPHIC_DATA] Marshals The Real Story S01E01" at bounding box center [1274, 163] width 346 height 35
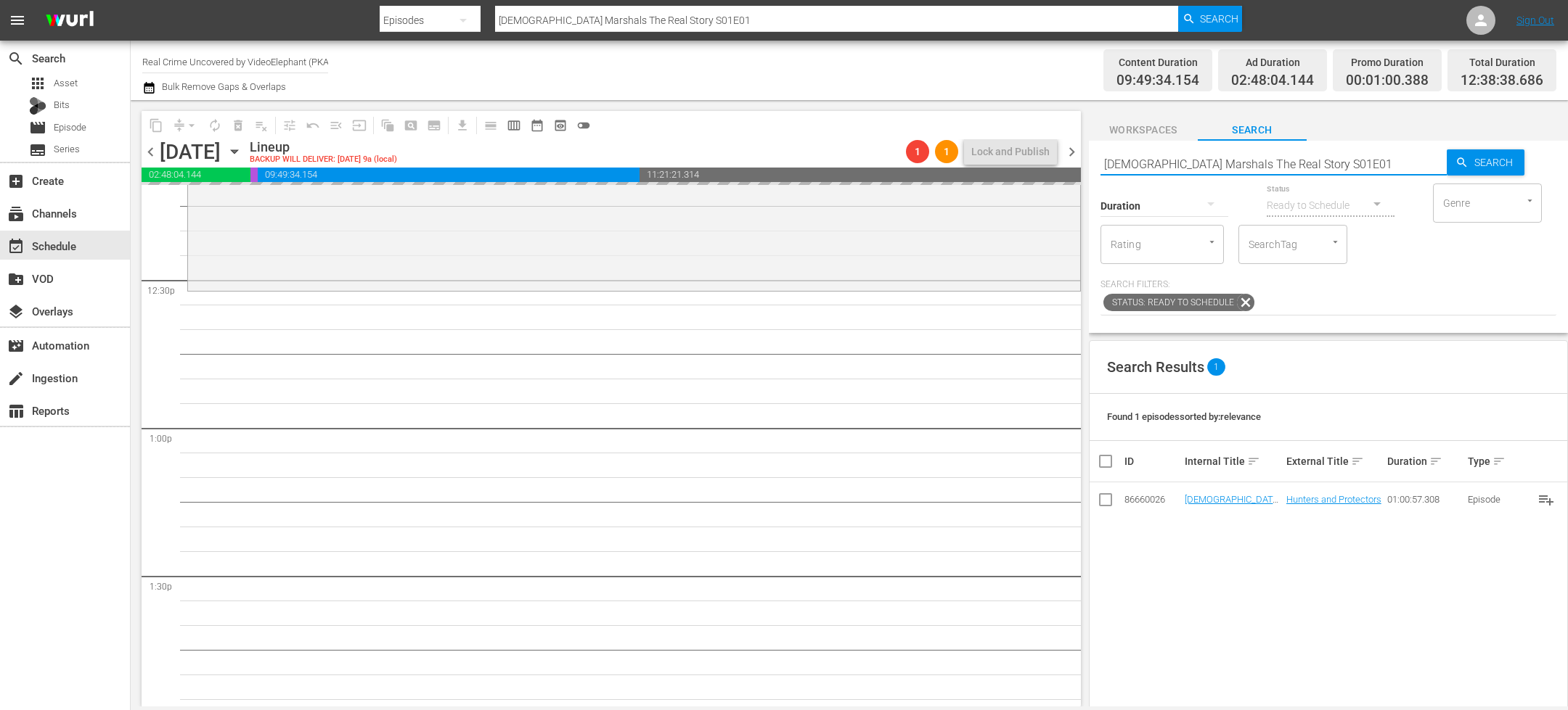
paste input "2"
type input "[DEMOGRAPHIC_DATA] Marshals The Real Story S01E02"
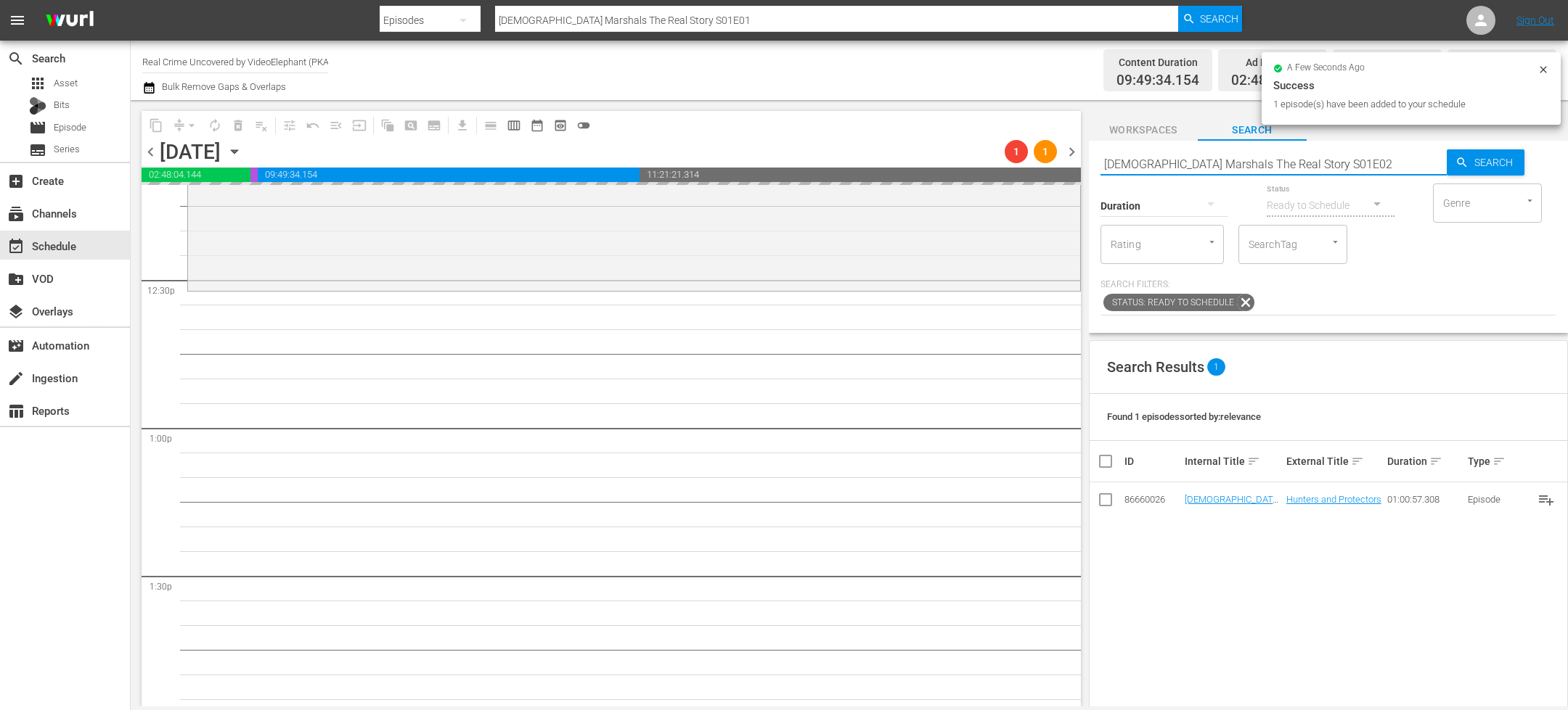
type input "[DEMOGRAPHIC_DATA] Marshals The Real Story S01E02"
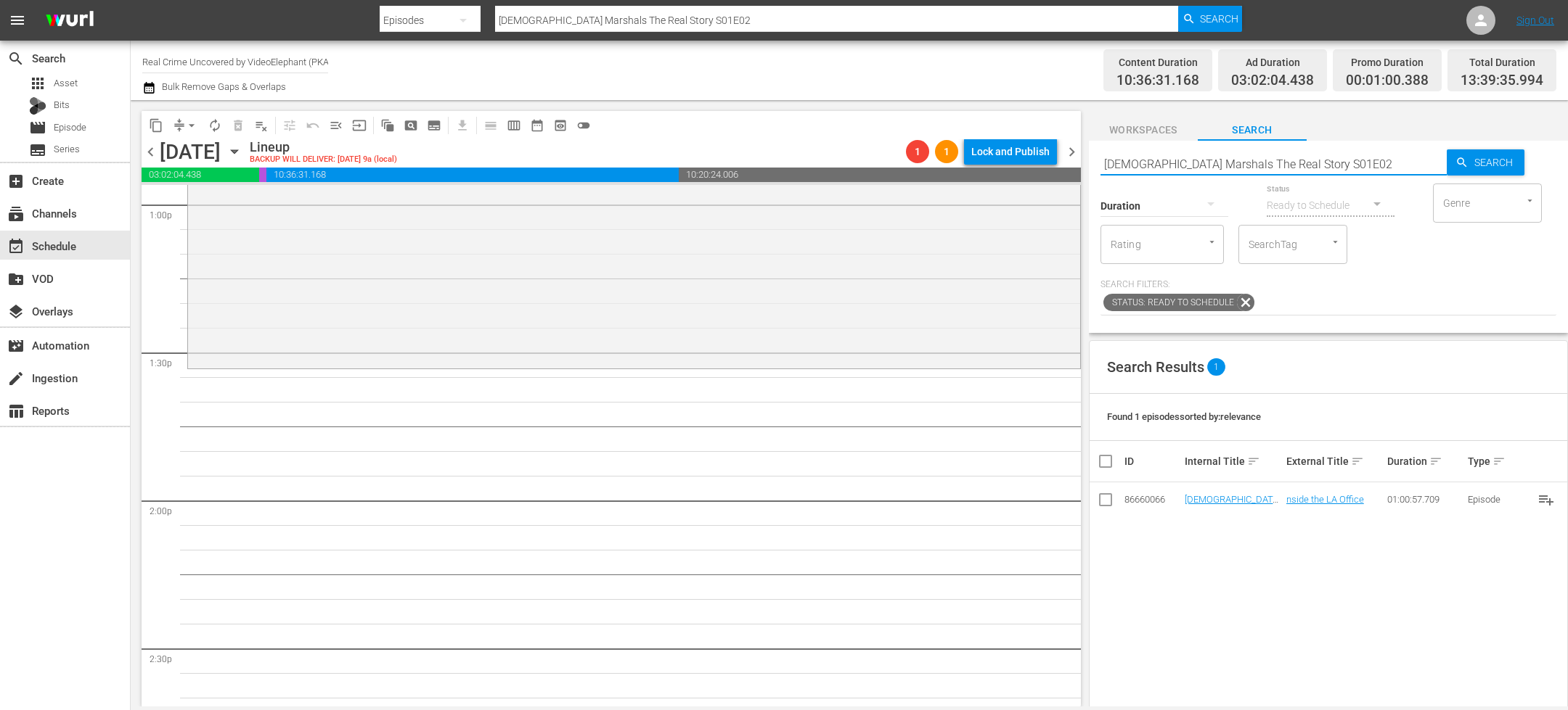
scroll to position [3829, 0]
drag, startPoint x: 1239, startPoint y: 495, endPoint x: 1105, endPoint y: 13, distance: 500.3
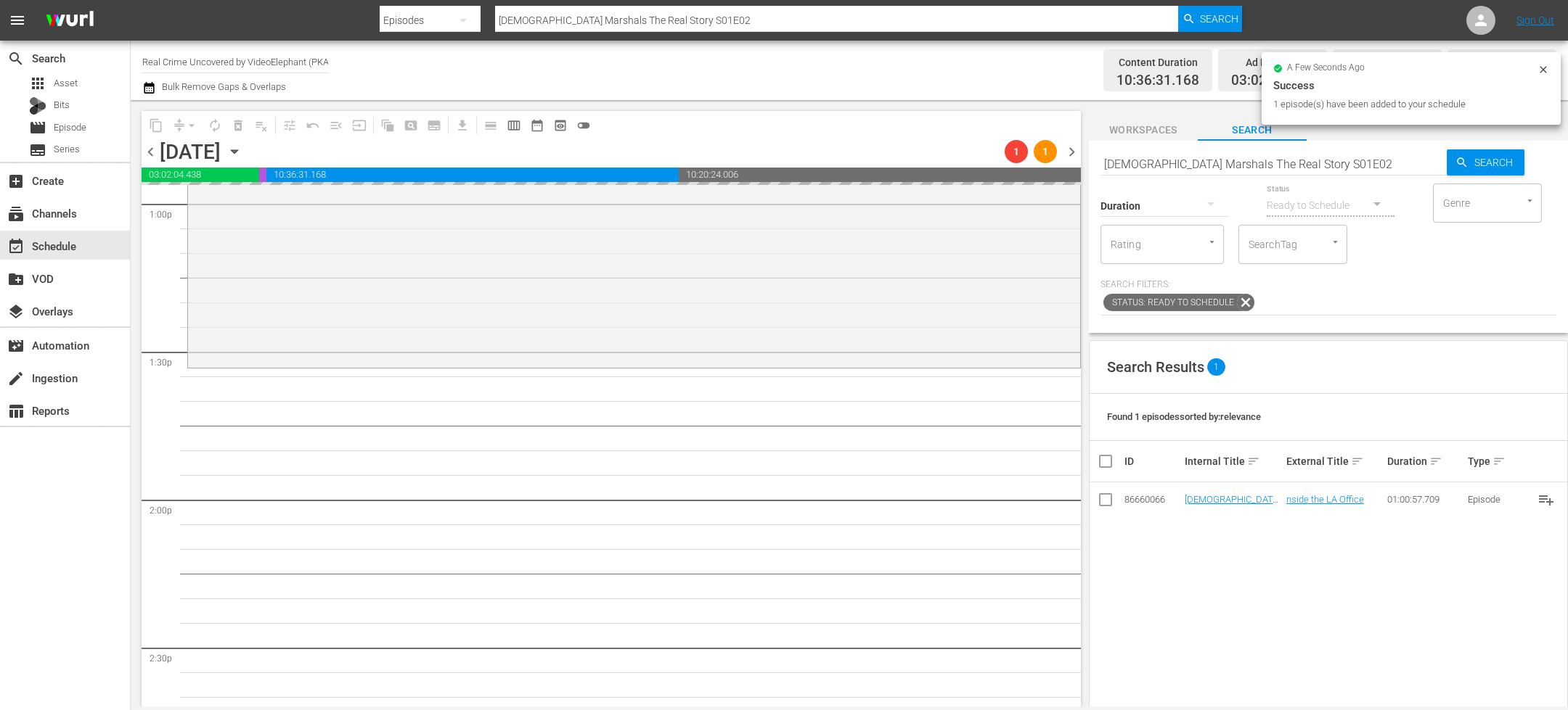
click at [1168, 153] on input "[DEMOGRAPHIC_DATA] Marshals The Real Story S01E02" at bounding box center [1274, 163] width 346 height 35
click at [1168, 154] on input "[DEMOGRAPHIC_DATA] Marshals The Real Story S01E02" at bounding box center [1274, 163] width 346 height 35
paste input "3"
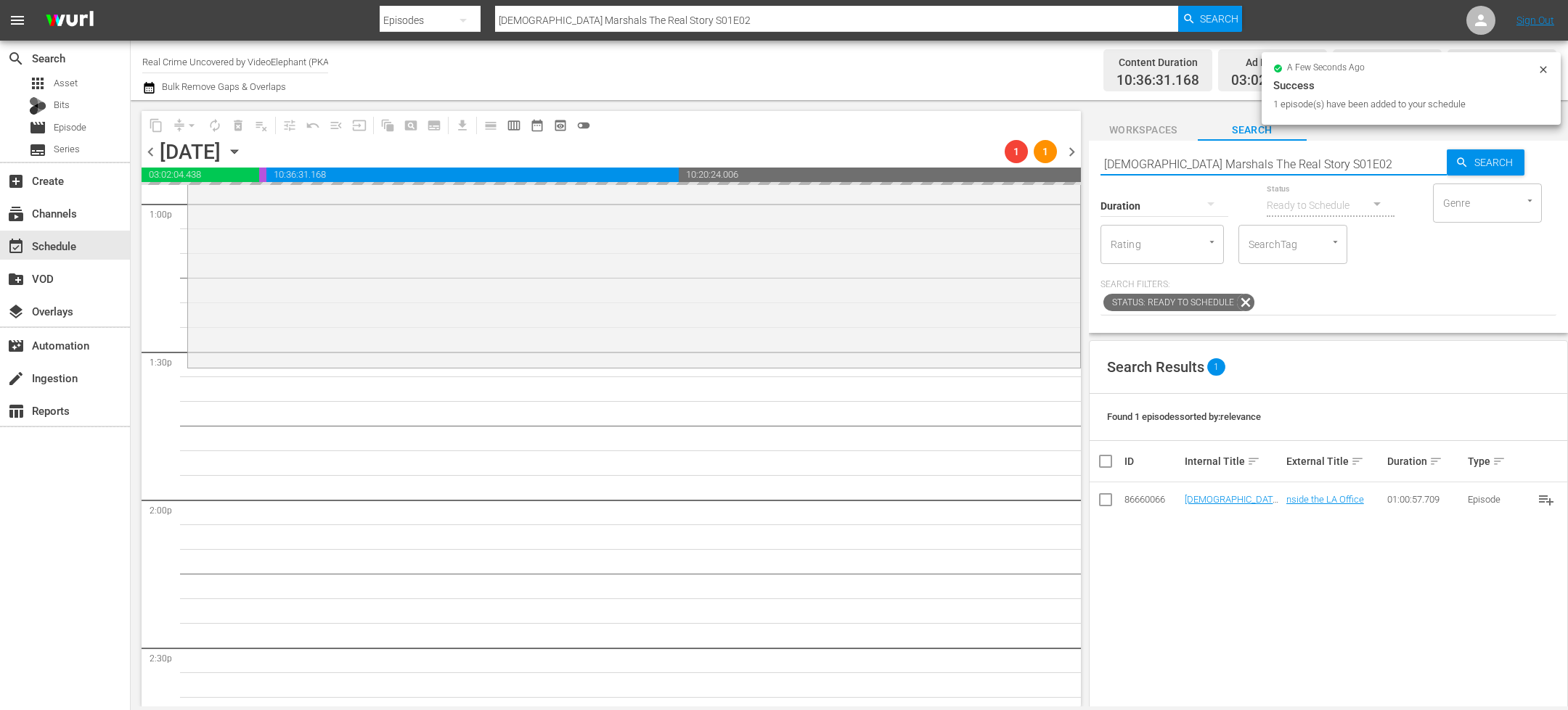
type input "[DEMOGRAPHIC_DATA] Marshals The Real Story S01E03"
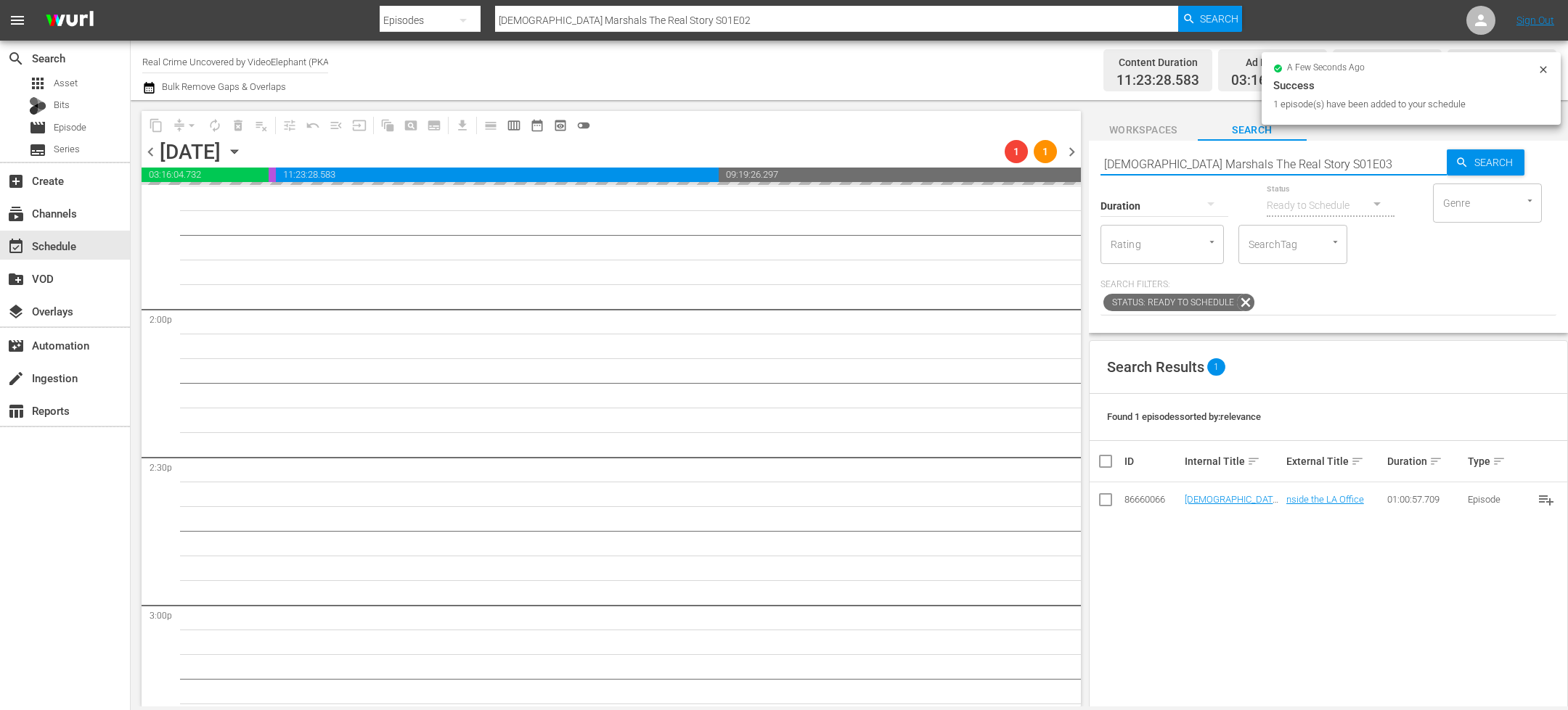
type input "[DEMOGRAPHIC_DATA] Marshals The Real Story S01E03"
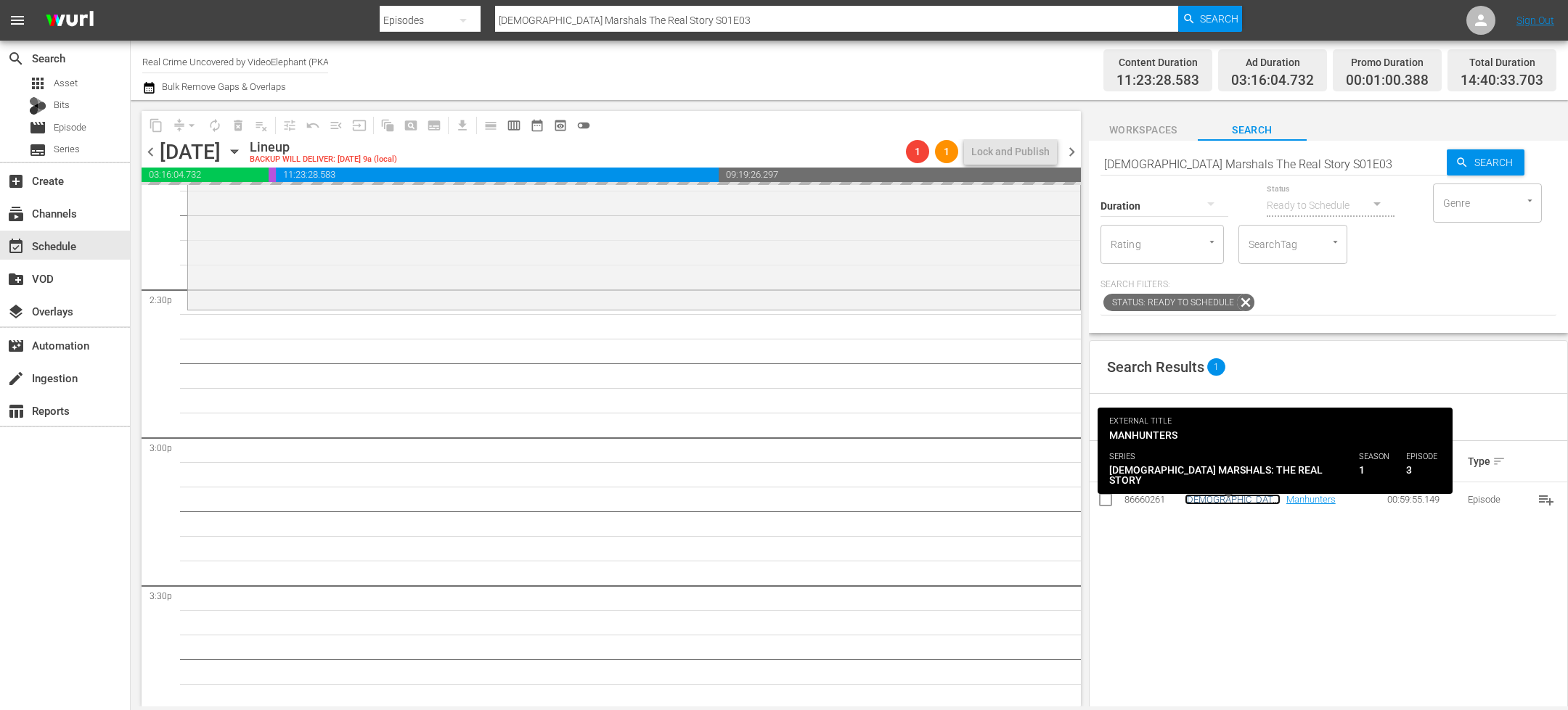
scroll to position [4207, 0]
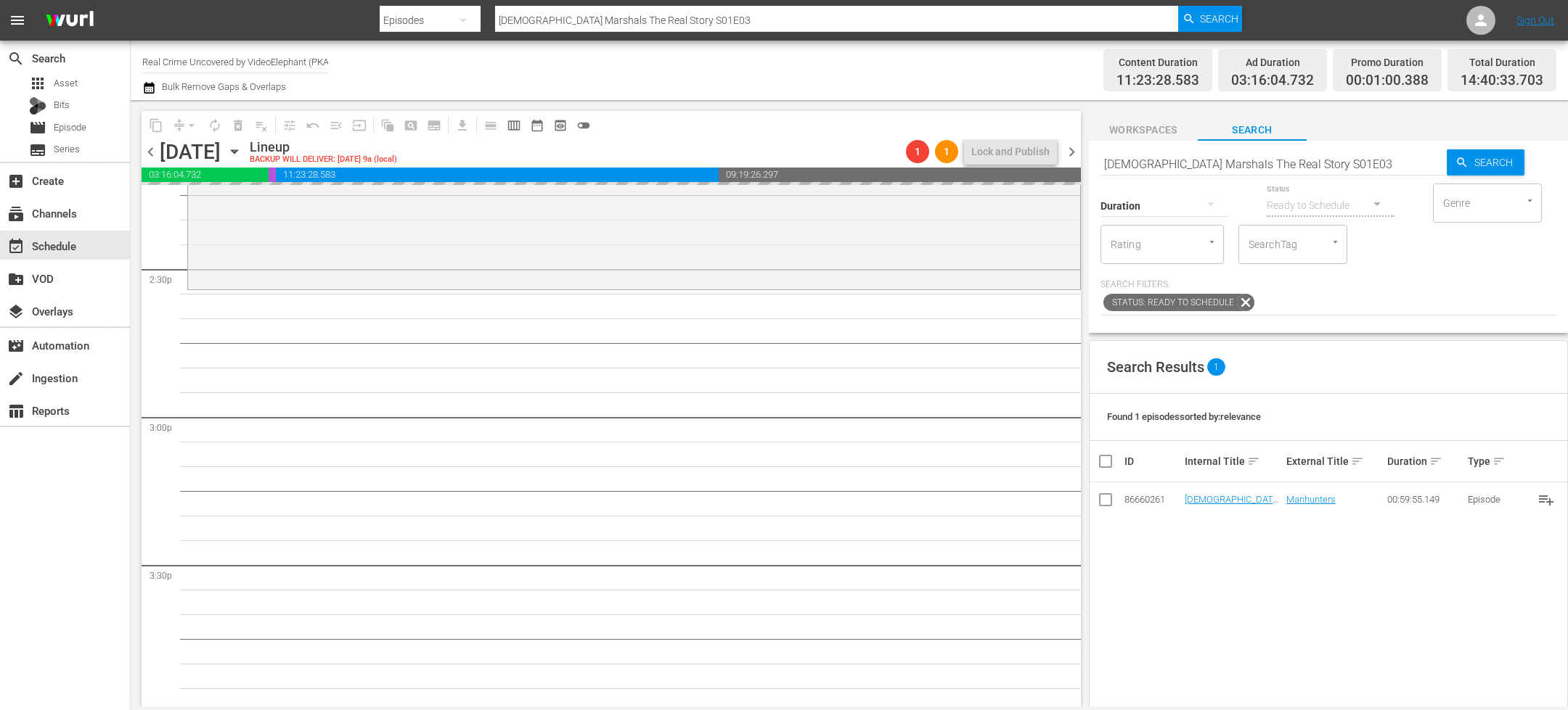
drag, startPoint x: 1237, startPoint y: 501, endPoint x: 1172, endPoint y: 10, distance: 495.3
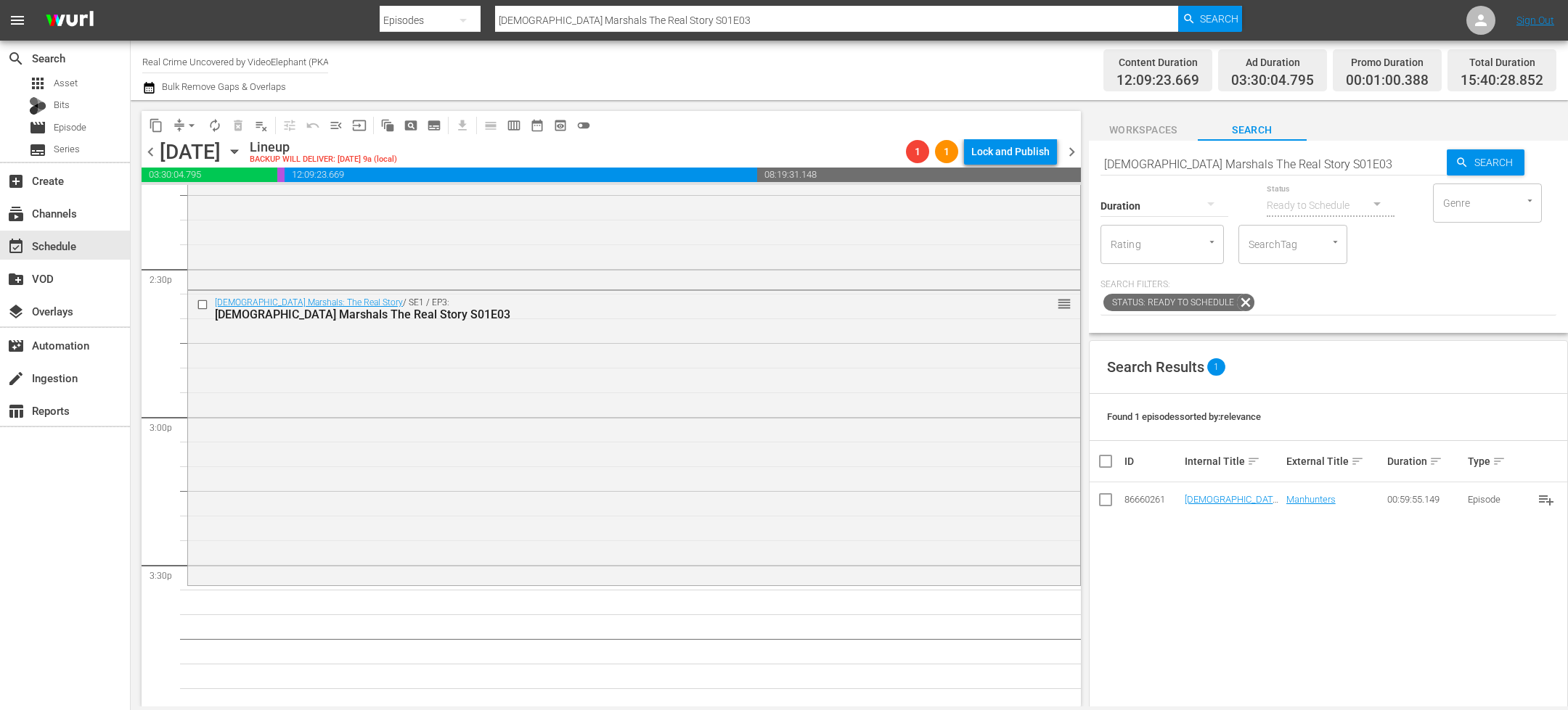
click at [1137, 162] on input "[DEMOGRAPHIC_DATA] Marshals The Real Story S01E03" at bounding box center [1274, 163] width 346 height 35
paste input "4"
type input "[DEMOGRAPHIC_DATA] Marshals The Real Story S01E04"
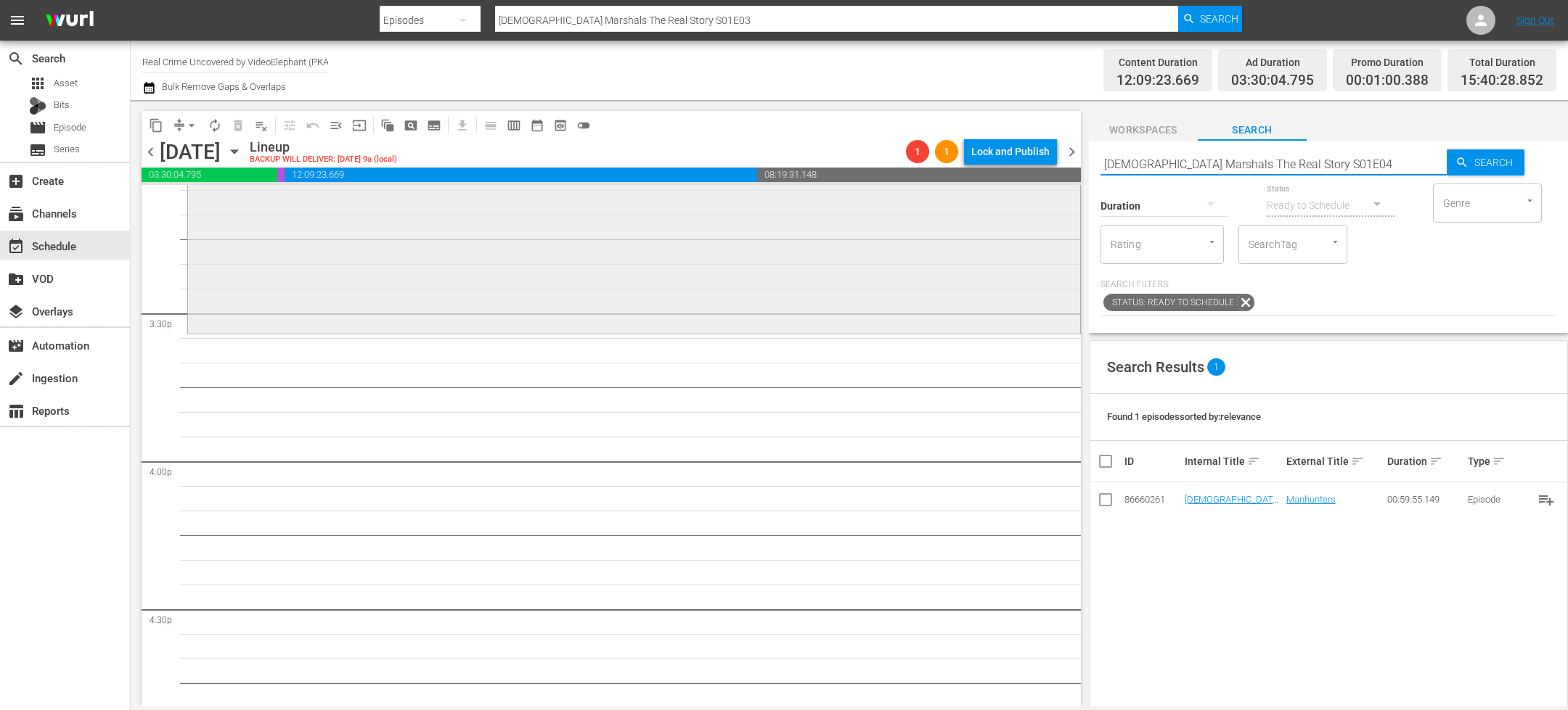
scroll to position [4466, 0]
type input "[DEMOGRAPHIC_DATA] Marshals The Real Story S01E04"
drag, startPoint x: 1233, startPoint y: 498, endPoint x: 1107, endPoint y: 1, distance: 512.7
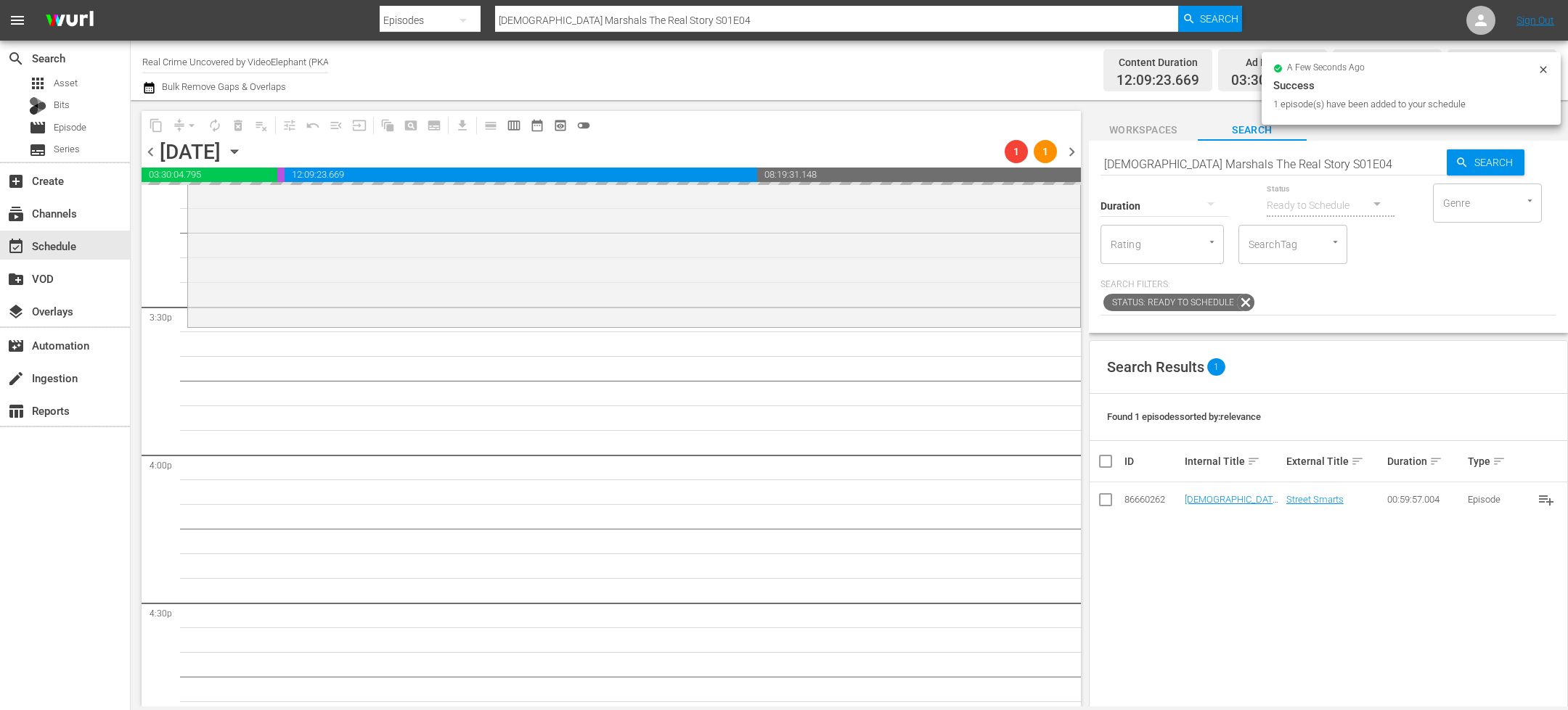
click at [1163, 158] on input "[DEMOGRAPHIC_DATA] Marshals The Real Story S01E04" at bounding box center [1274, 163] width 346 height 35
paste input "5"
type input "[DEMOGRAPHIC_DATA] Marshals The Real Story S01E05"
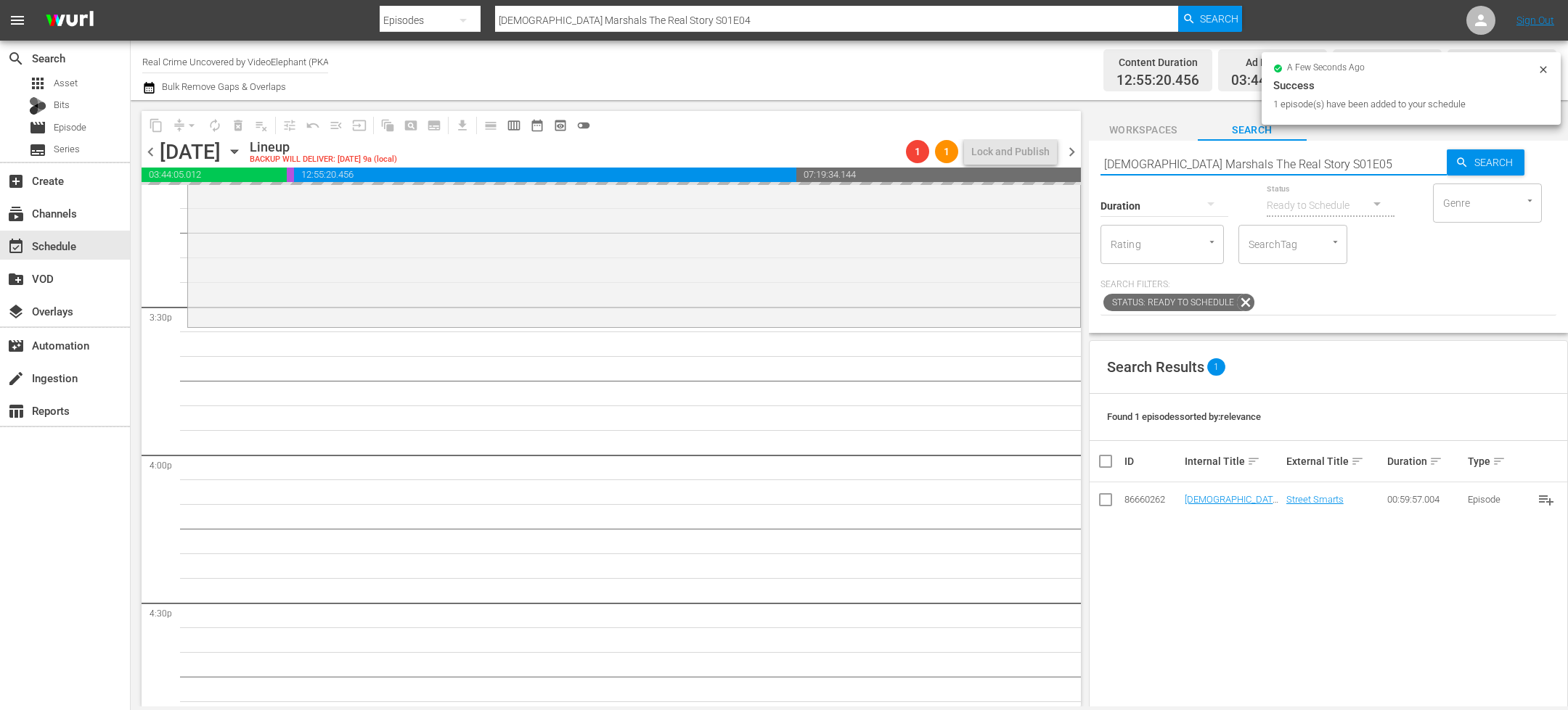
type input "[DEMOGRAPHIC_DATA] Marshals The Real Story S01E05"
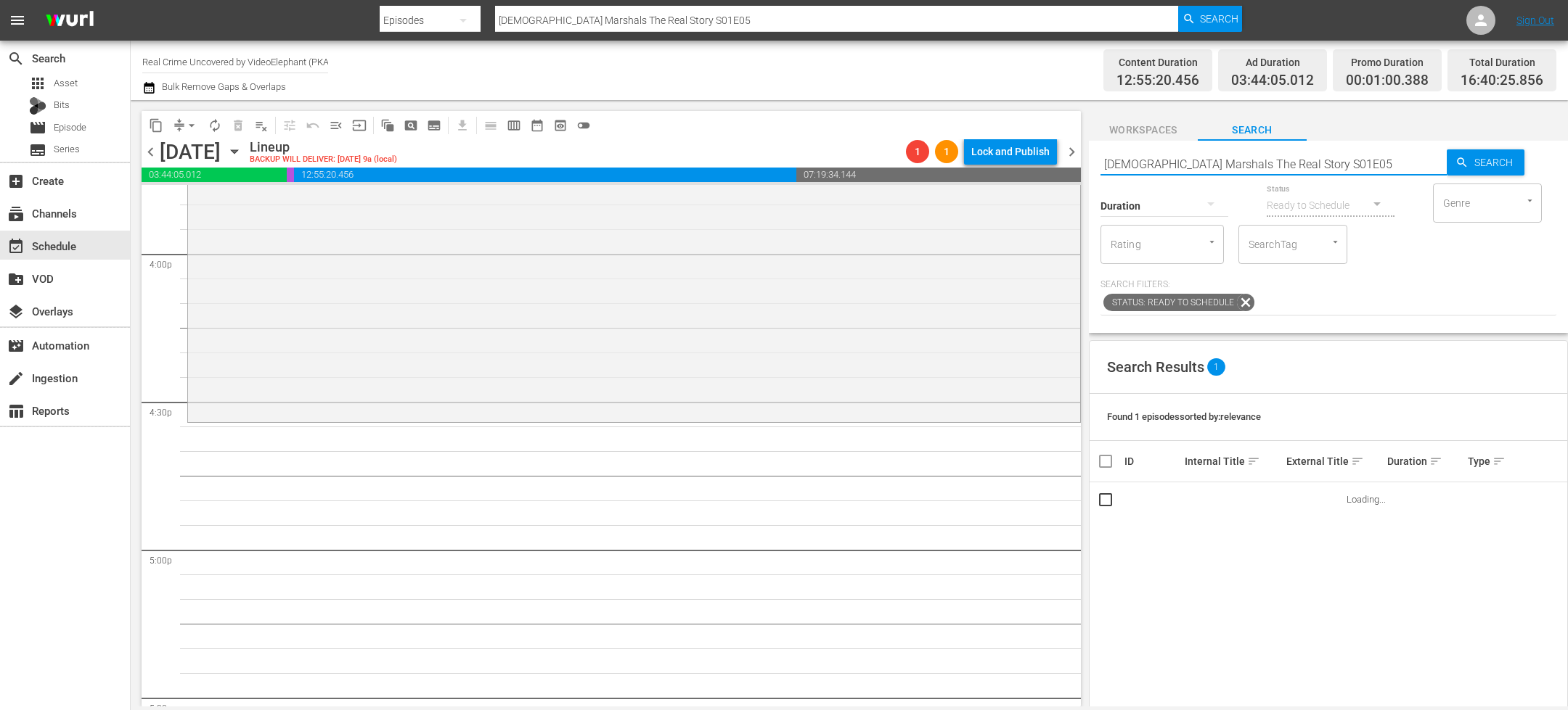
scroll to position [4677, 0]
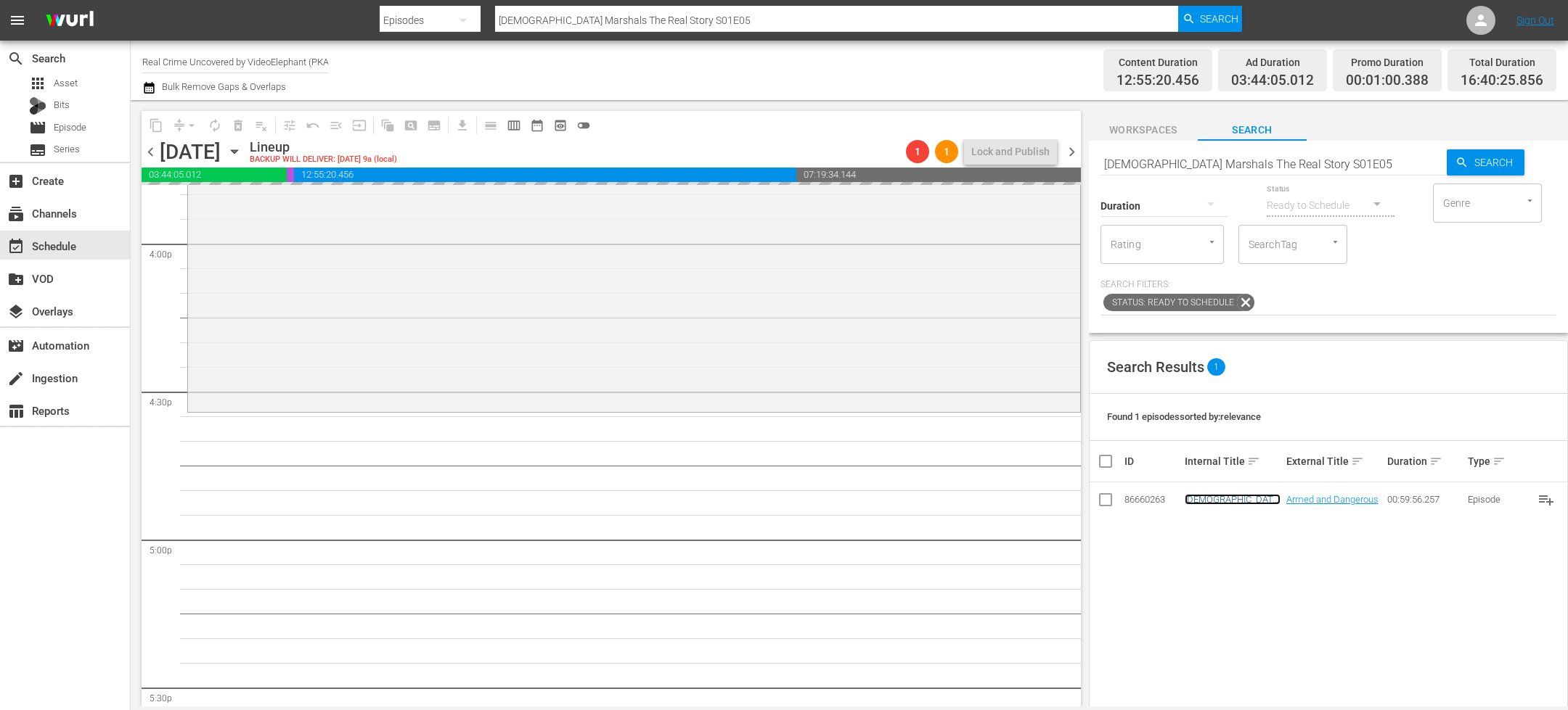
drag, startPoint x: 1234, startPoint y: 500, endPoint x: 1113, endPoint y: 17, distance: 497.9
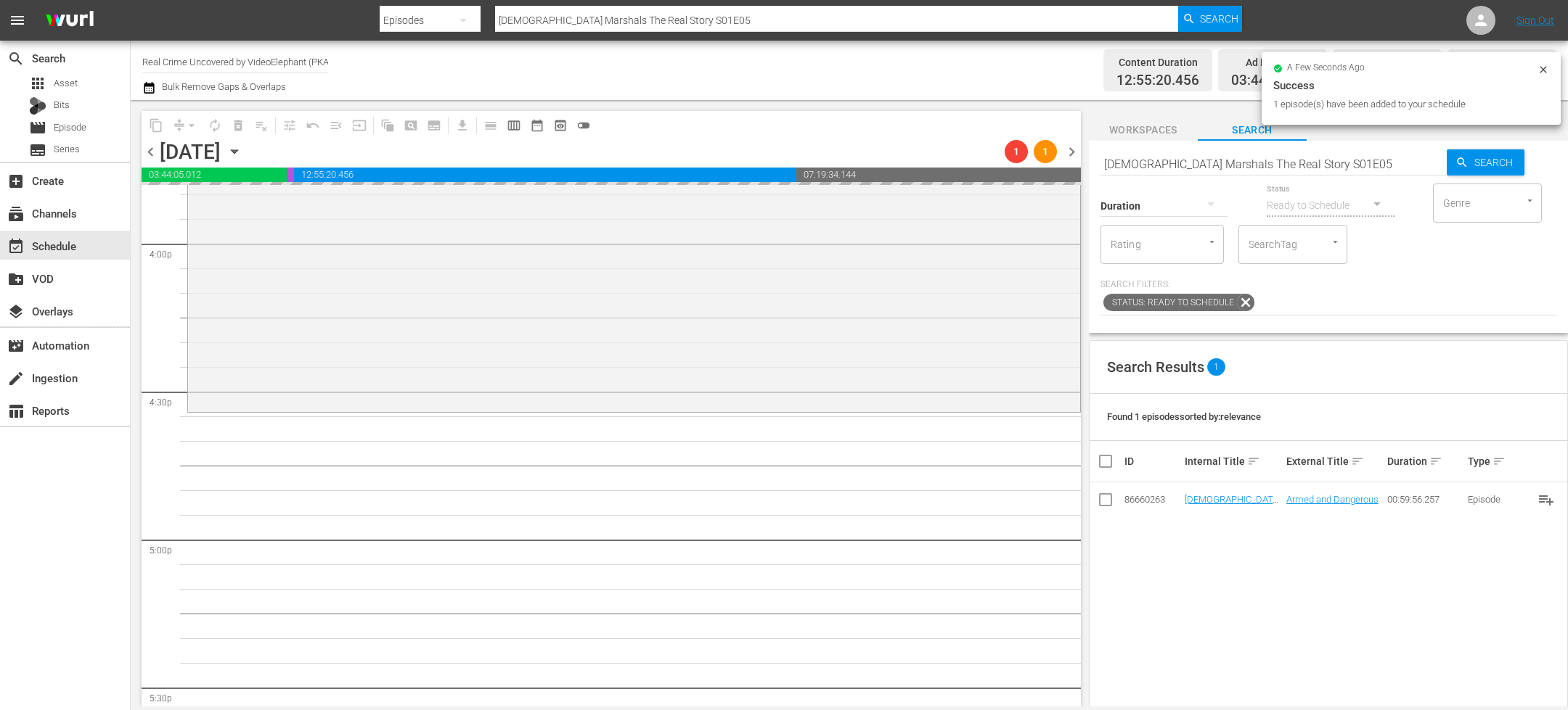
click at [1136, 155] on input "[DEMOGRAPHIC_DATA] Marshals The Real Story S01E05" at bounding box center [1274, 163] width 346 height 35
paste input "On The Trail Of S01E12"
type input "On The Trail Of S01E12"
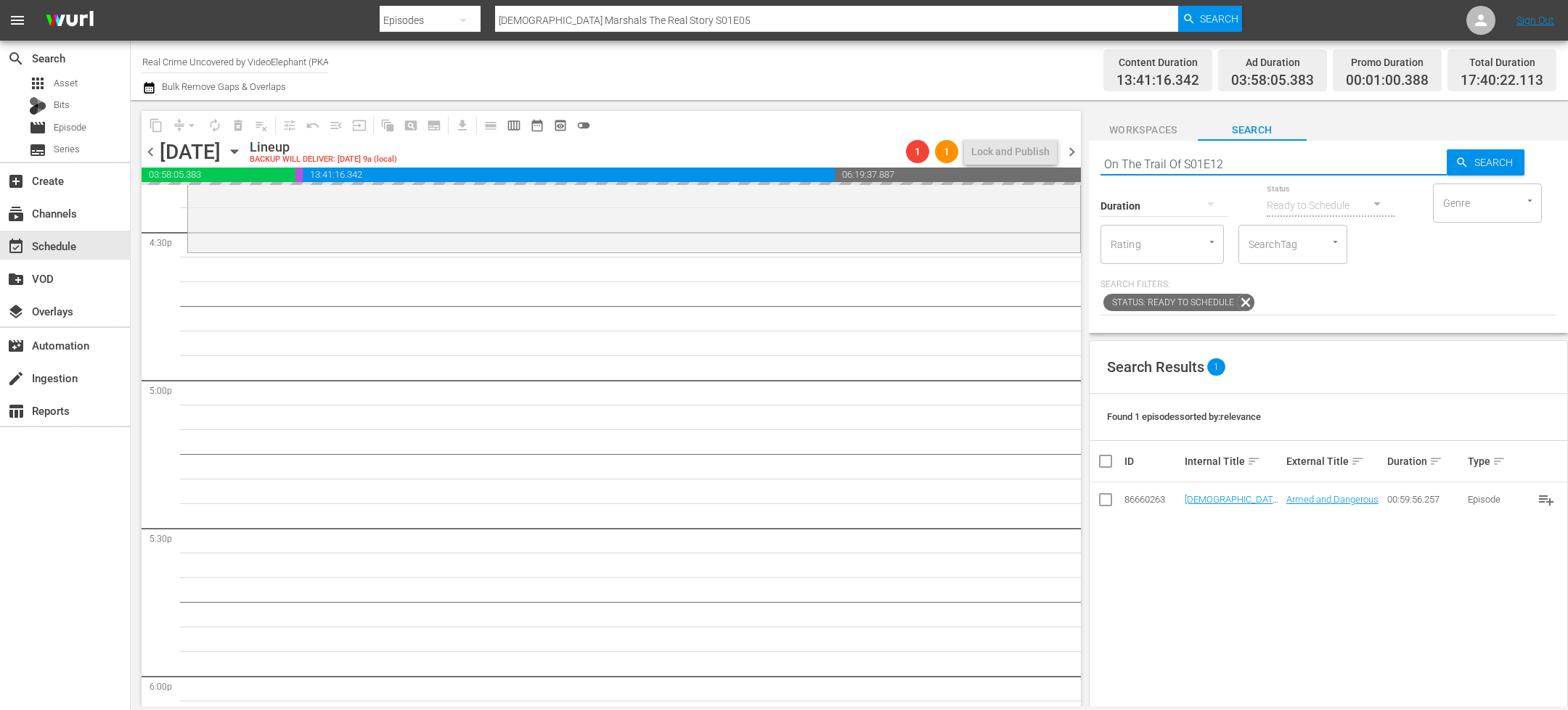
scroll to position [4838, 0]
type input "On The Trail Of S01E12"
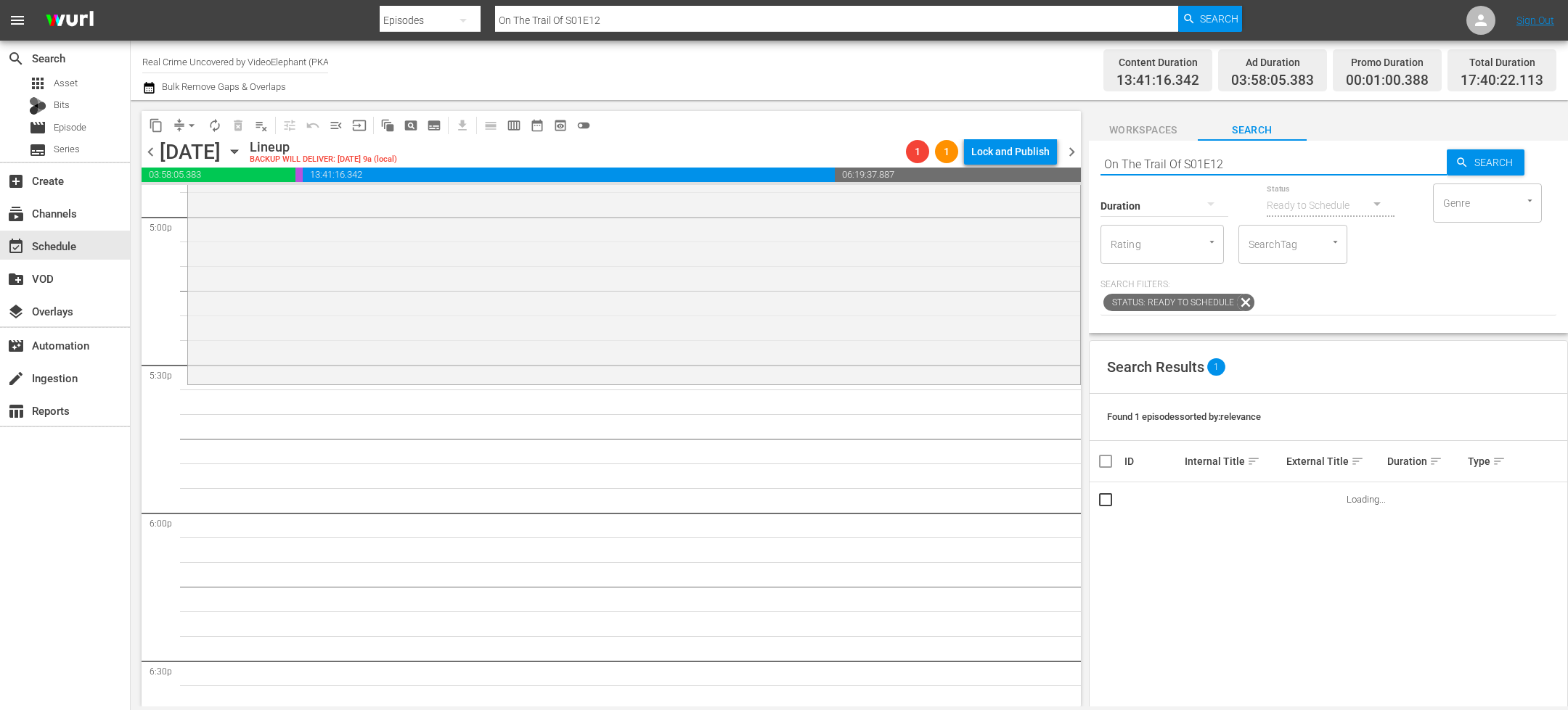
scroll to position [5003, 0]
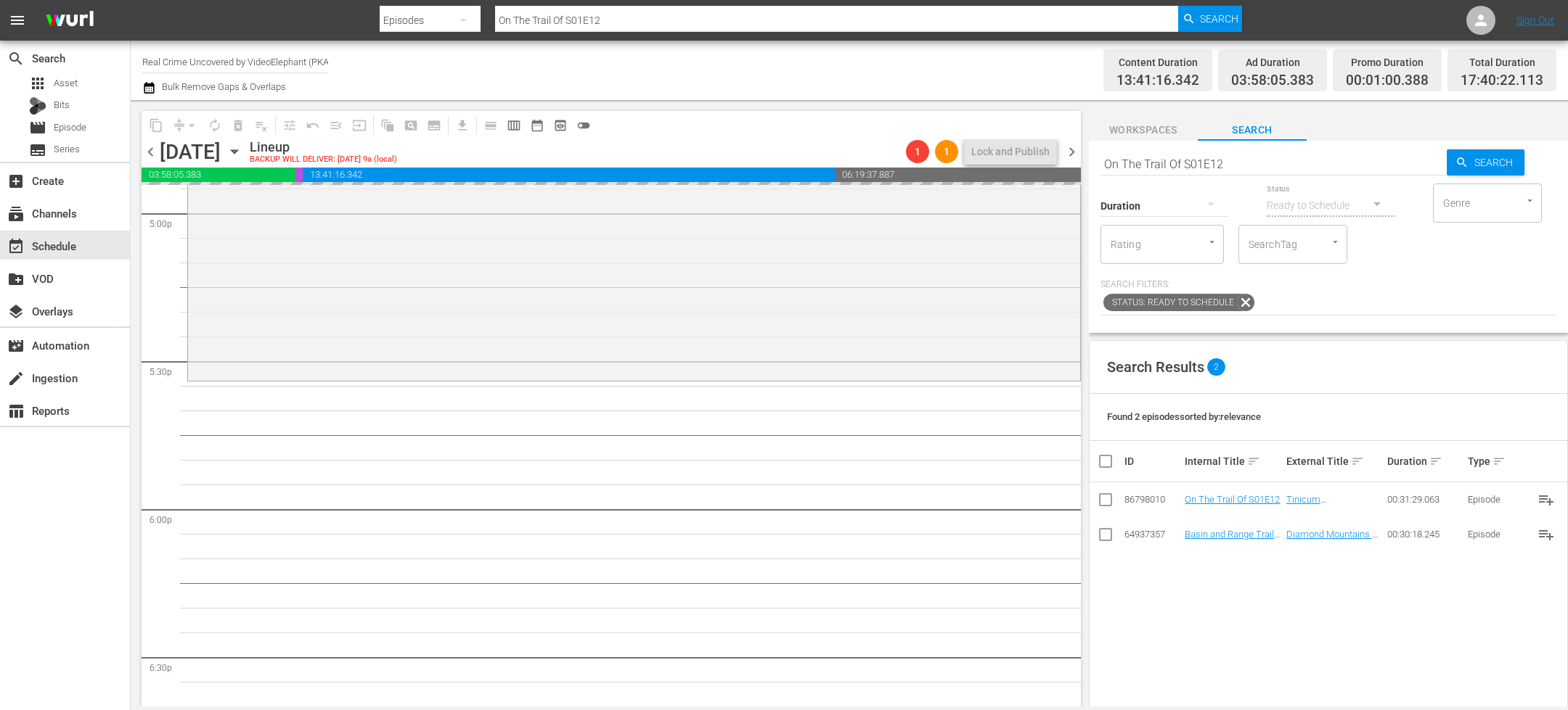
drag, startPoint x: 1221, startPoint y: 498, endPoint x: 1113, endPoint y: 8, distance: 501.8
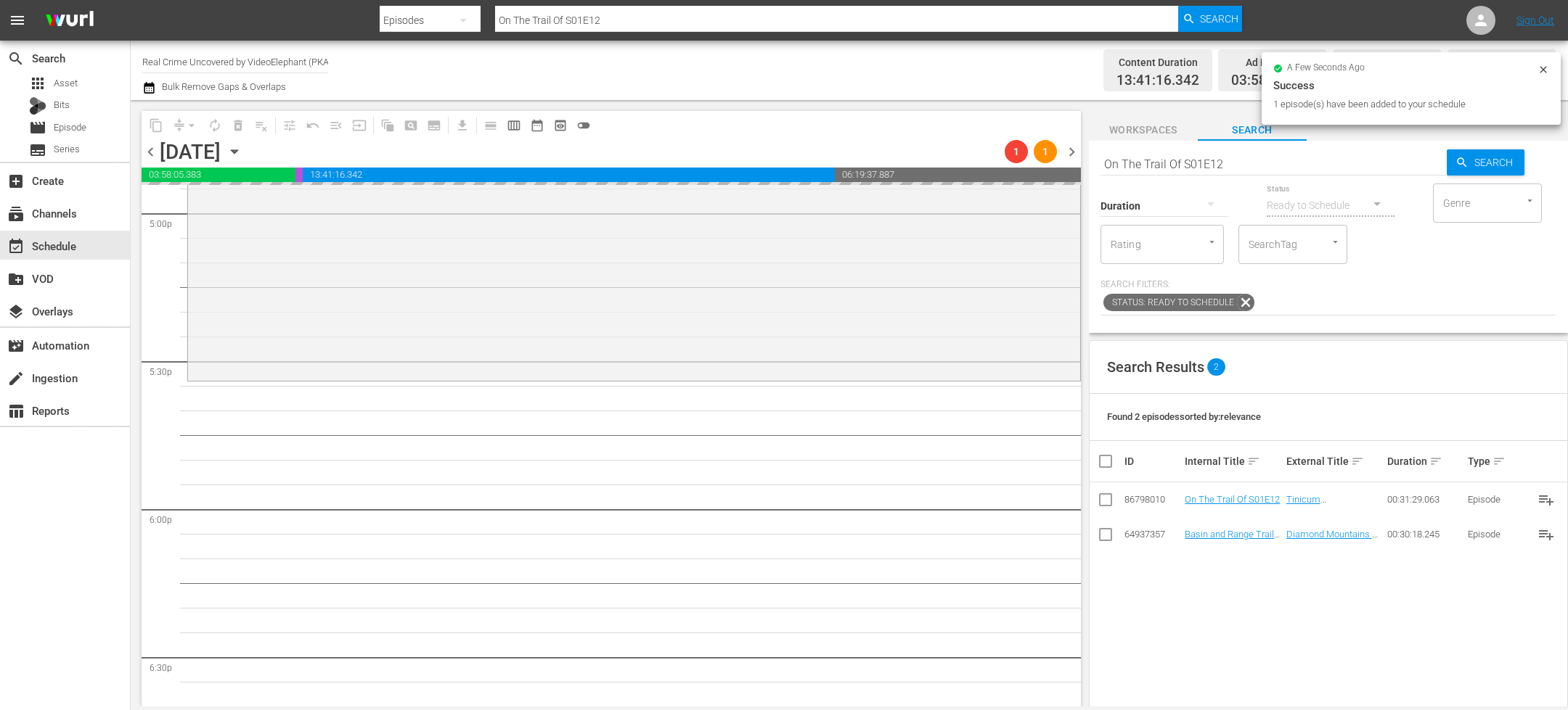
click at [1136, 158] on input "On The Trail Of S01E12" at bounding box center [1274, 163] width 346 height 35
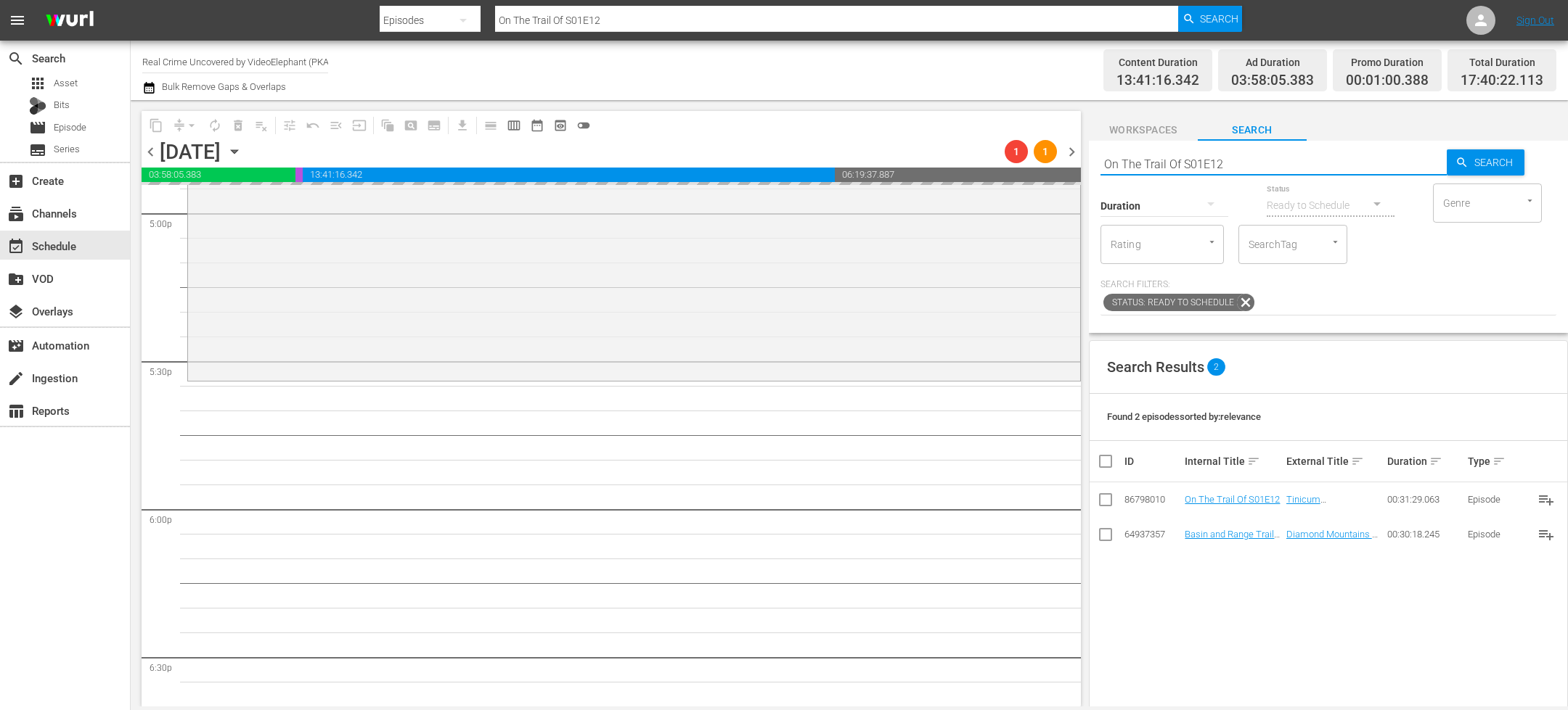
click at [1136, 158] on input "On The Trail Of S01E12" at bounding box center [1274, 163] width 346 height 35
paste input "Dark Waters of Crime S04E0"
type input "Dark Waters of Crime S04E02"
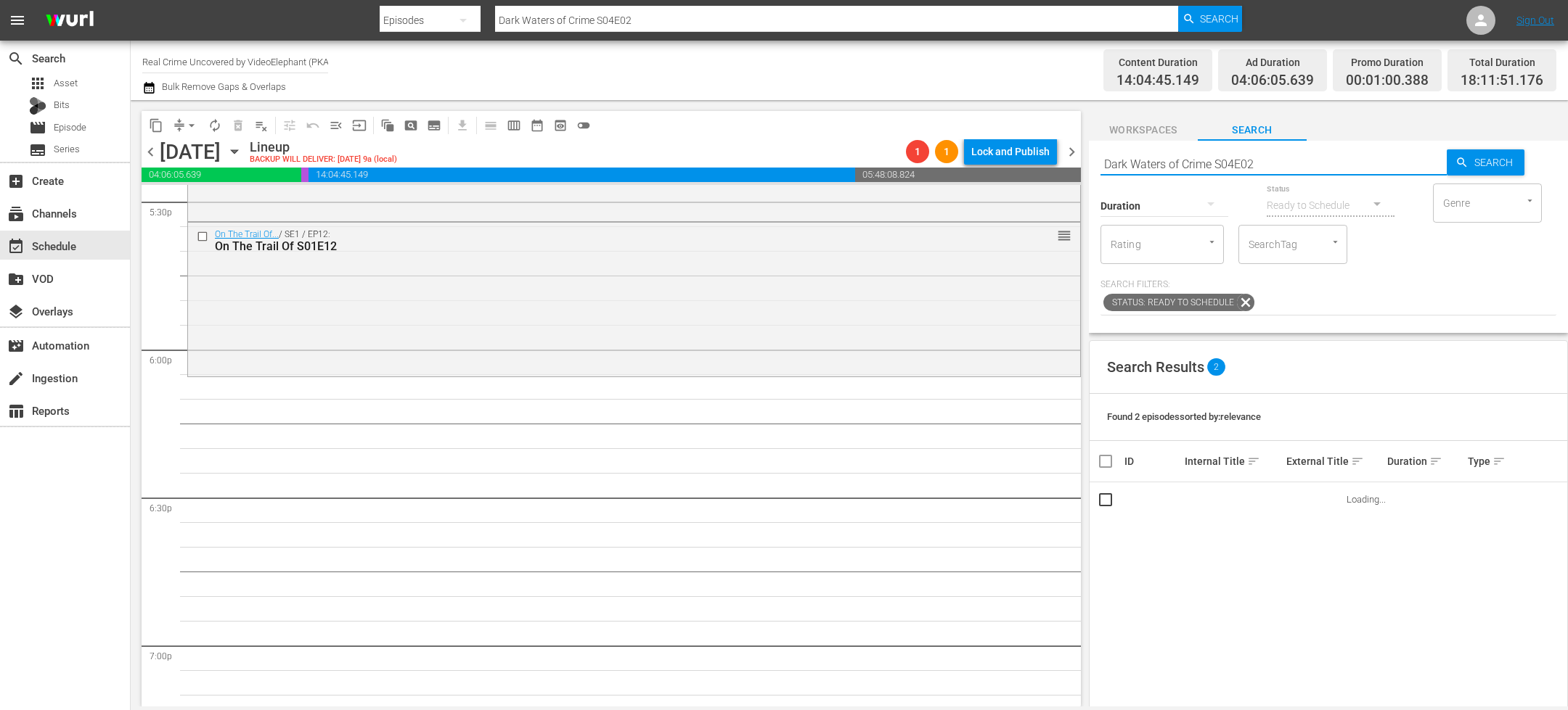
scroll to position [5166, 0]
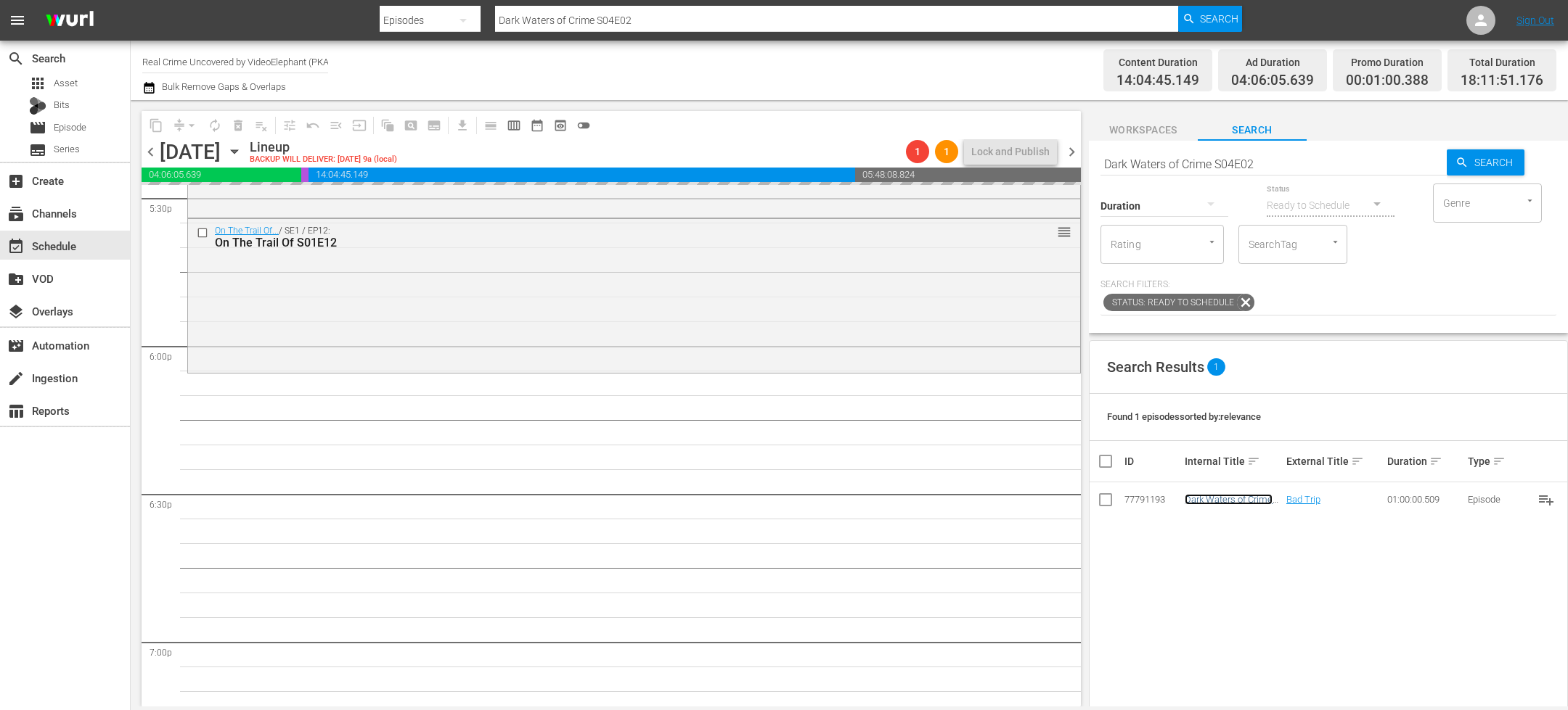
drag, startPoint x: 1215, startPoint y: 500, endPoint x: 1140, endPoint y: 2, distance: 503.6
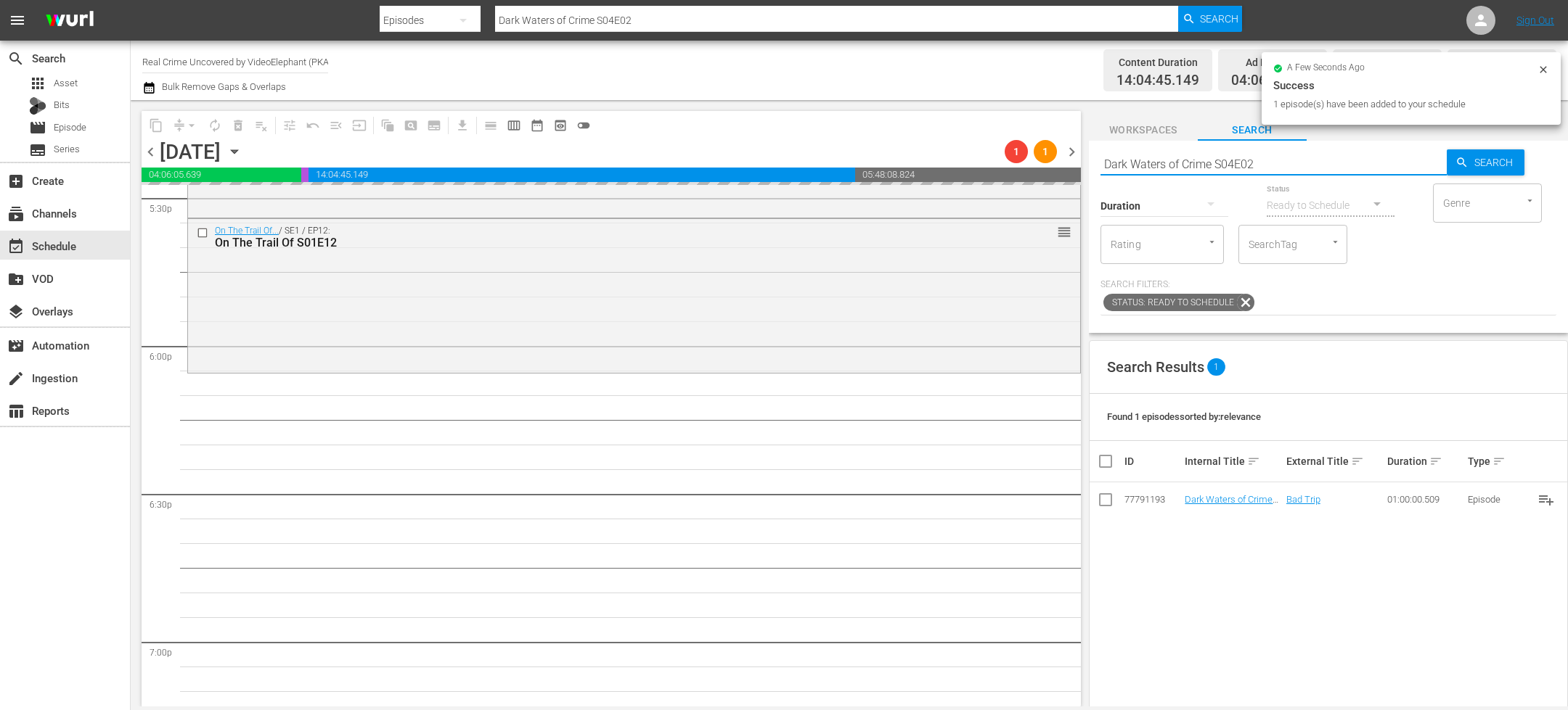
click at [1127, 167] on input "Dark Waters of Crime S04E02" at bounding box center [1274, 163] width 346 height 35
paste input "72 Hours: True Crime S03E09"
type input "72 Hours: True Crime S03E09"
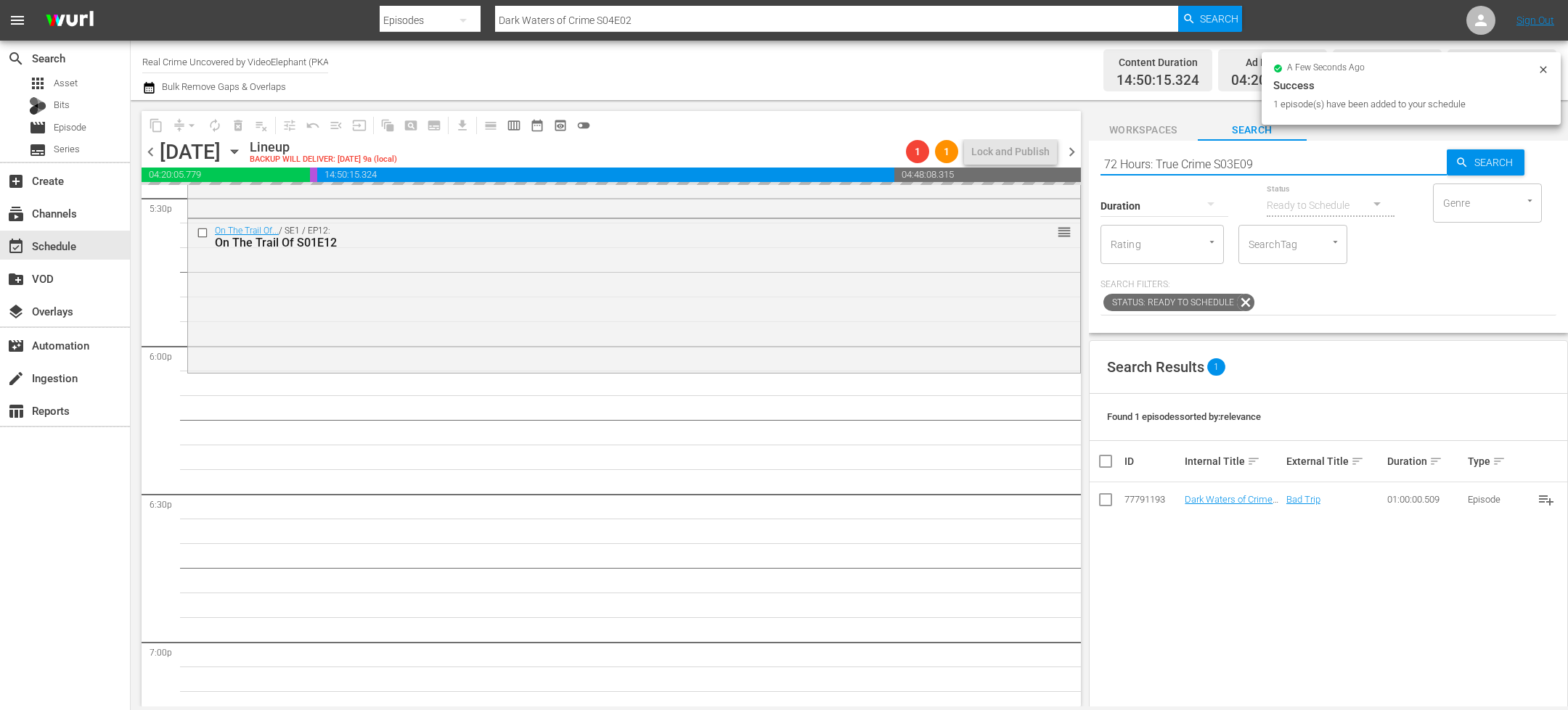
type input "72 Hours: True Crime S03E09"
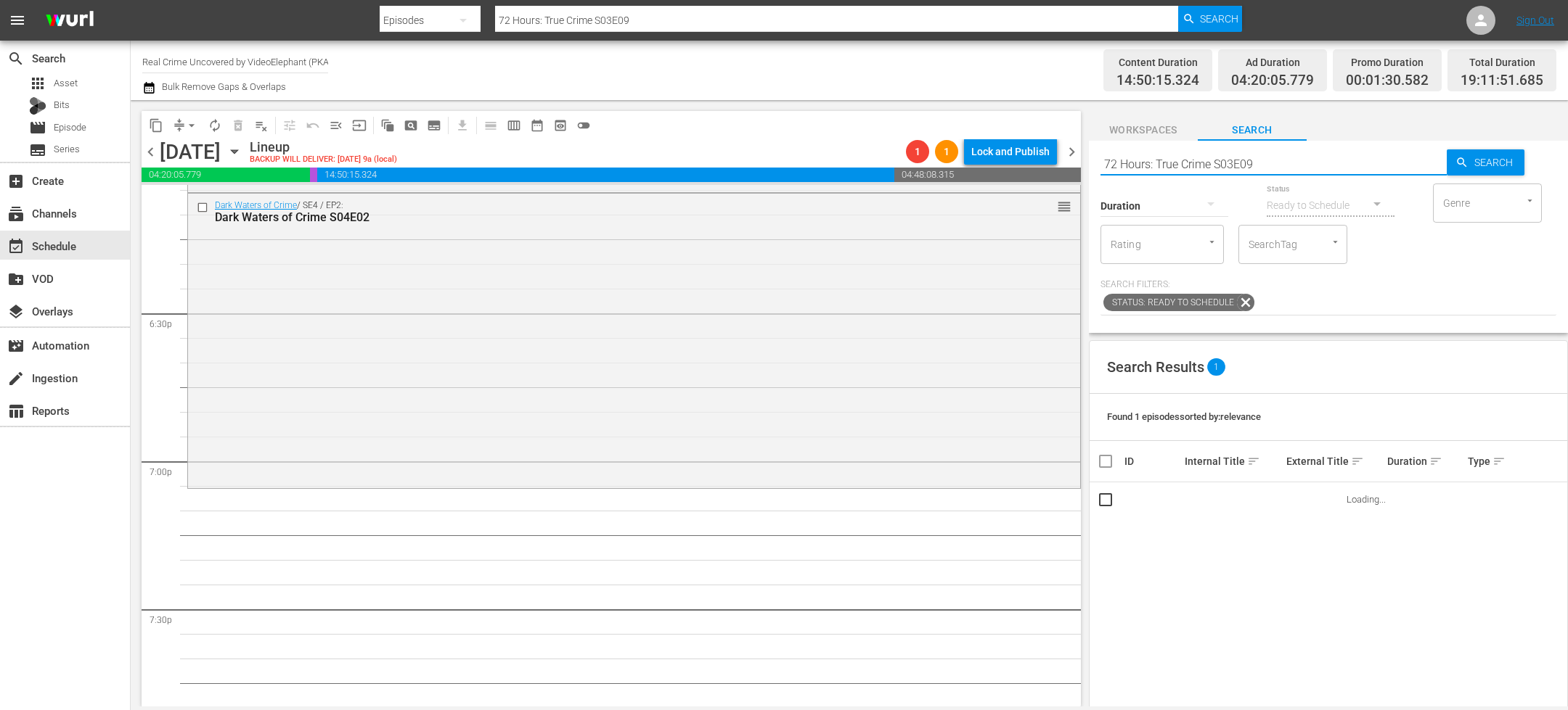
scroll to position [5352, 0]
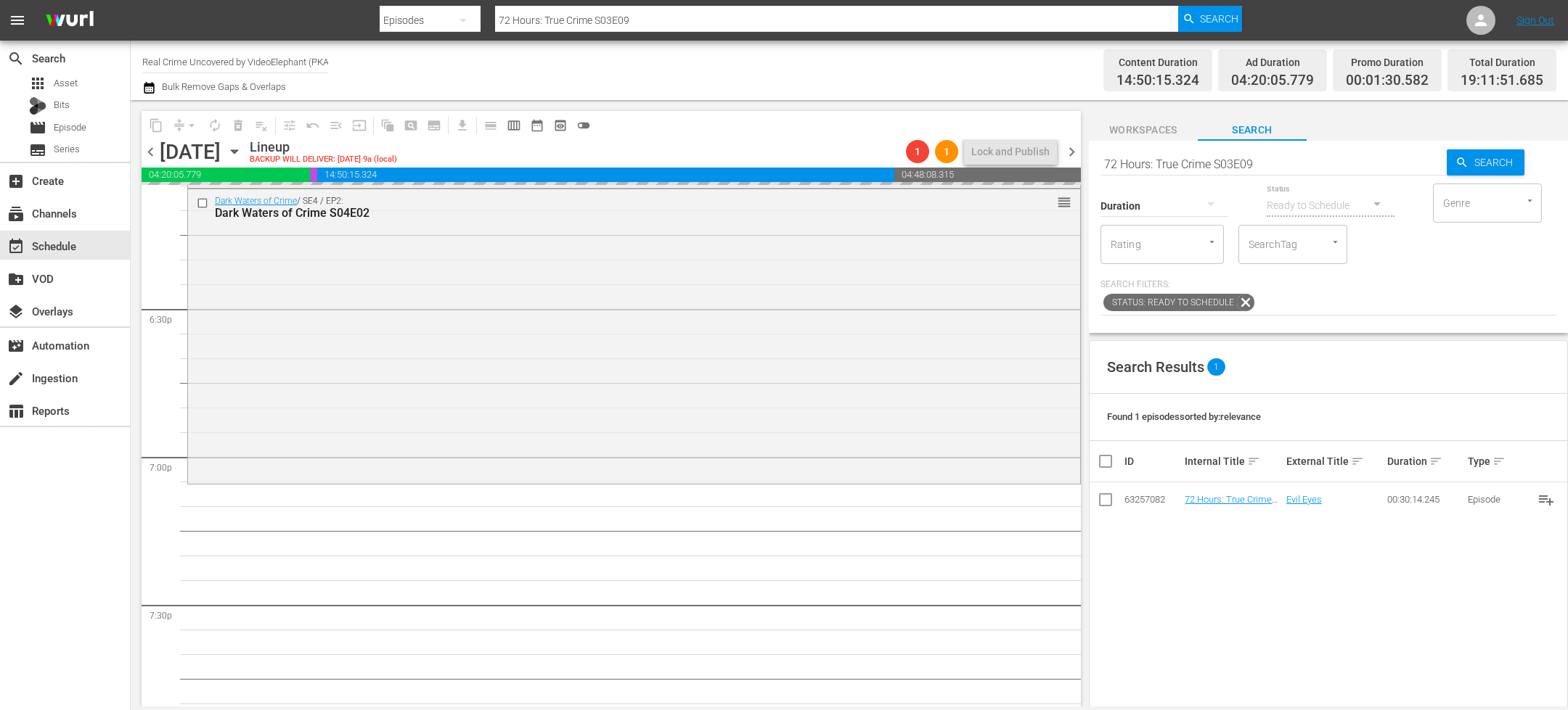
drag, startPoint x: 1212, startPoint y: 498, endPoint x: 1107, endPoint y: 13, distance: 496.2
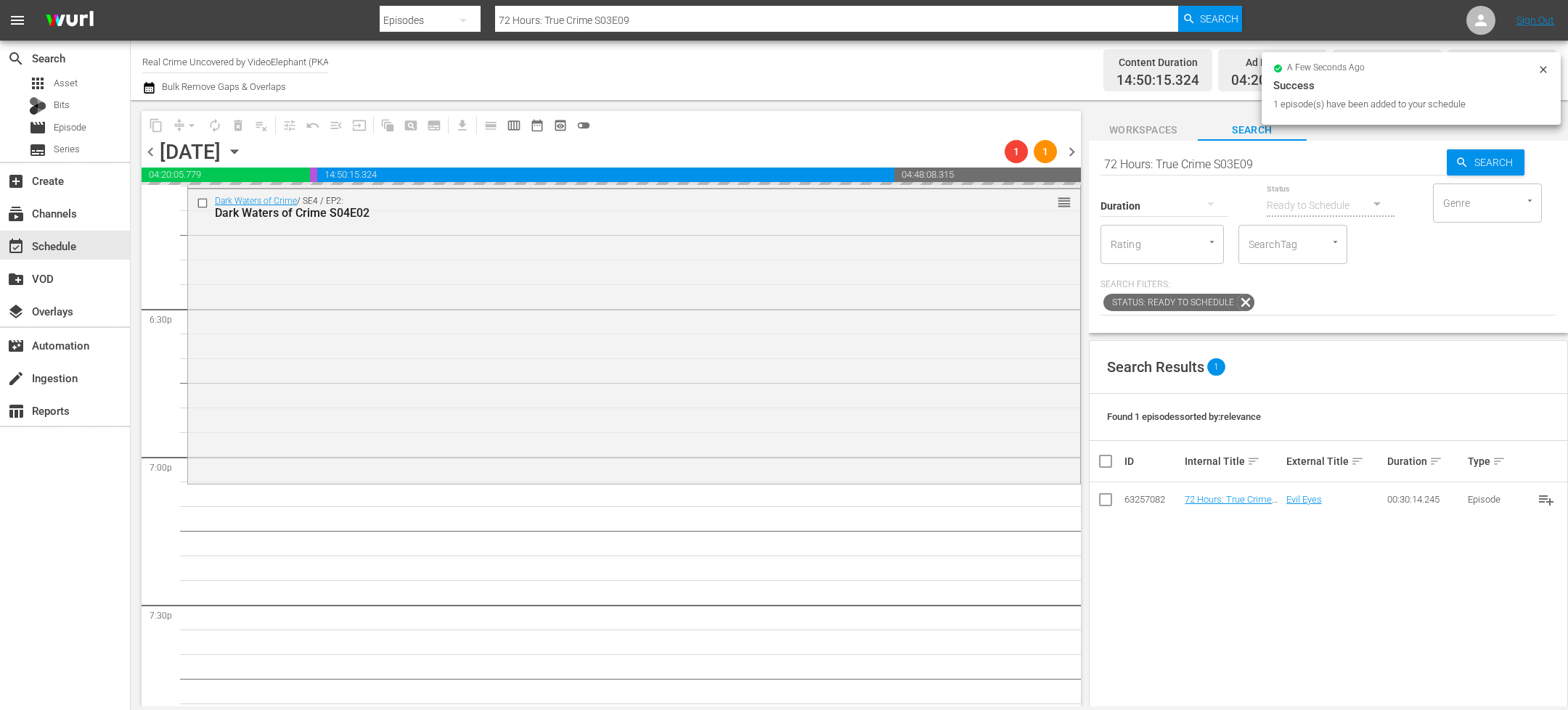
click at [1153, 164] on input "72 Hours: True Crime S03E09" at bounding box center [1274, 163] width 346 height 35
click at [1152, 165] on input "72 Hours: True Crime S03E09" at bounding box center [1274, 163] width 346 height 35
paste input "On The Trail Of S01E14"
type input "On The Trail Of S01E14"
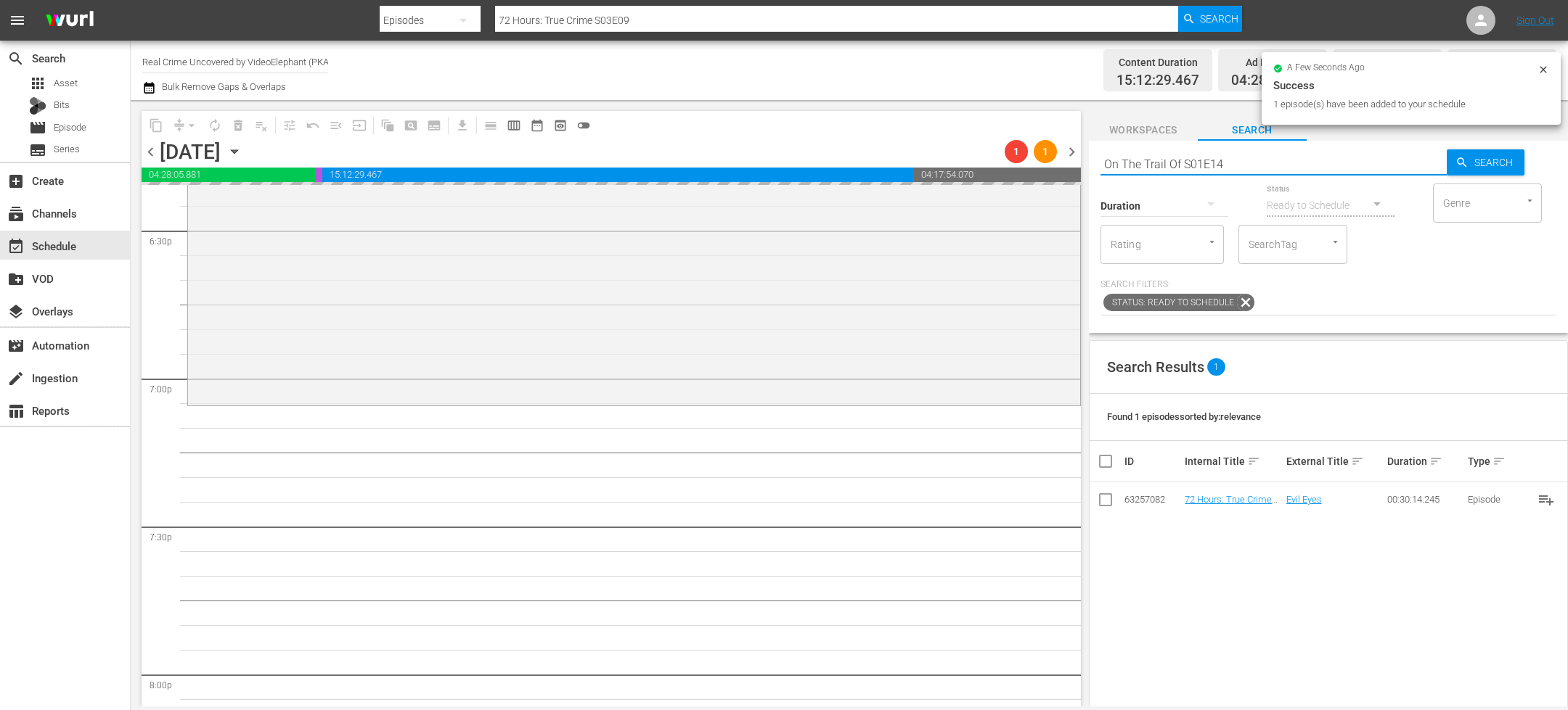
scroll to position [5500, 0]
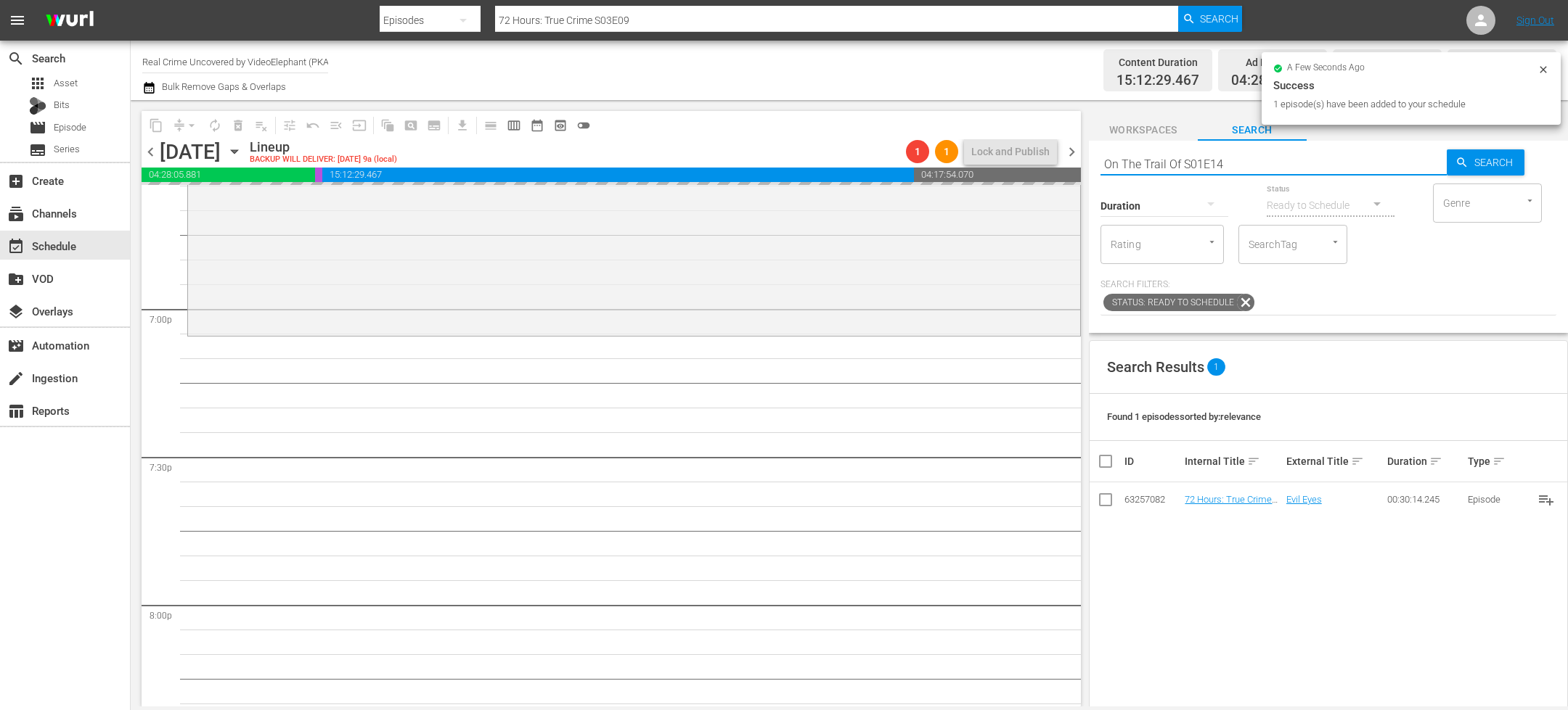
type input "On The Trail Of S01E14"
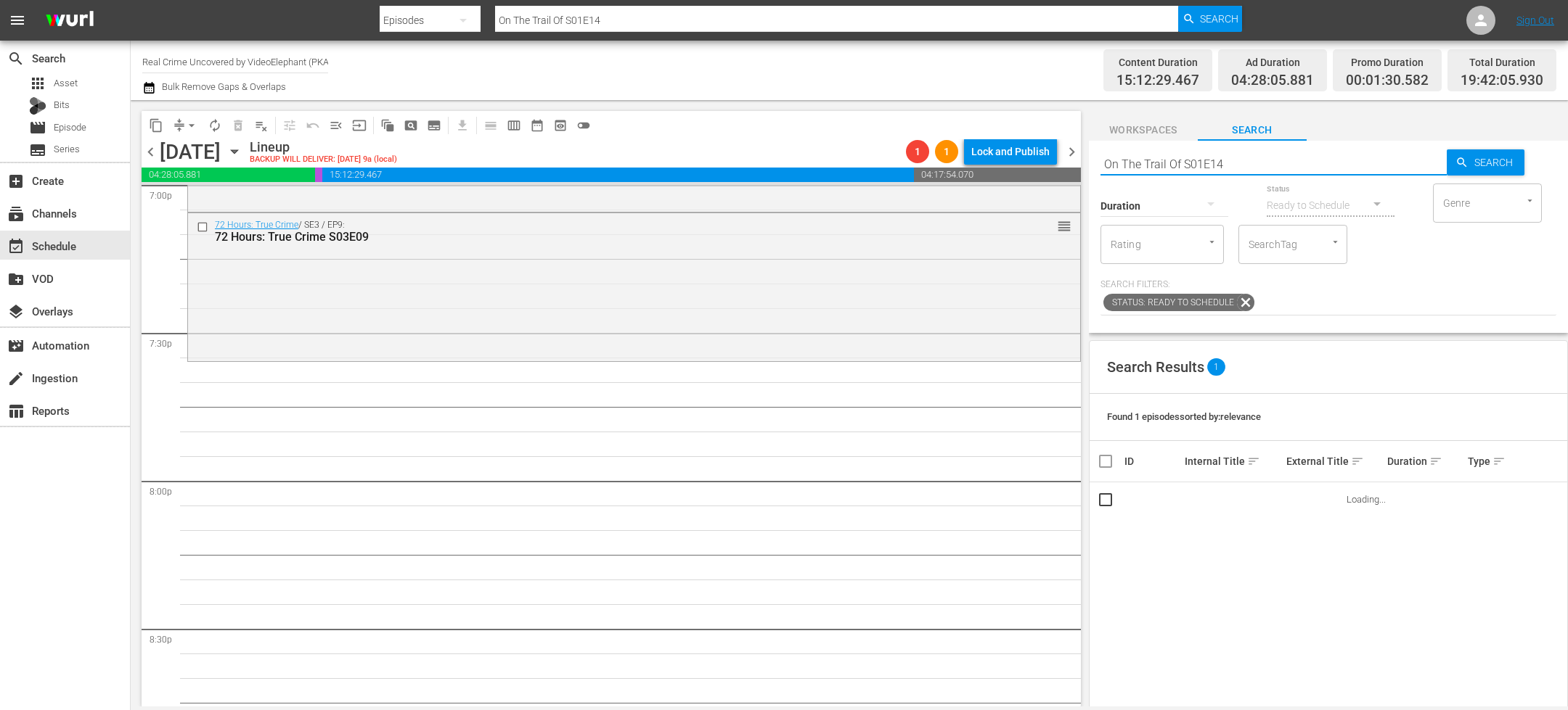
scroll to position [5630, 0]
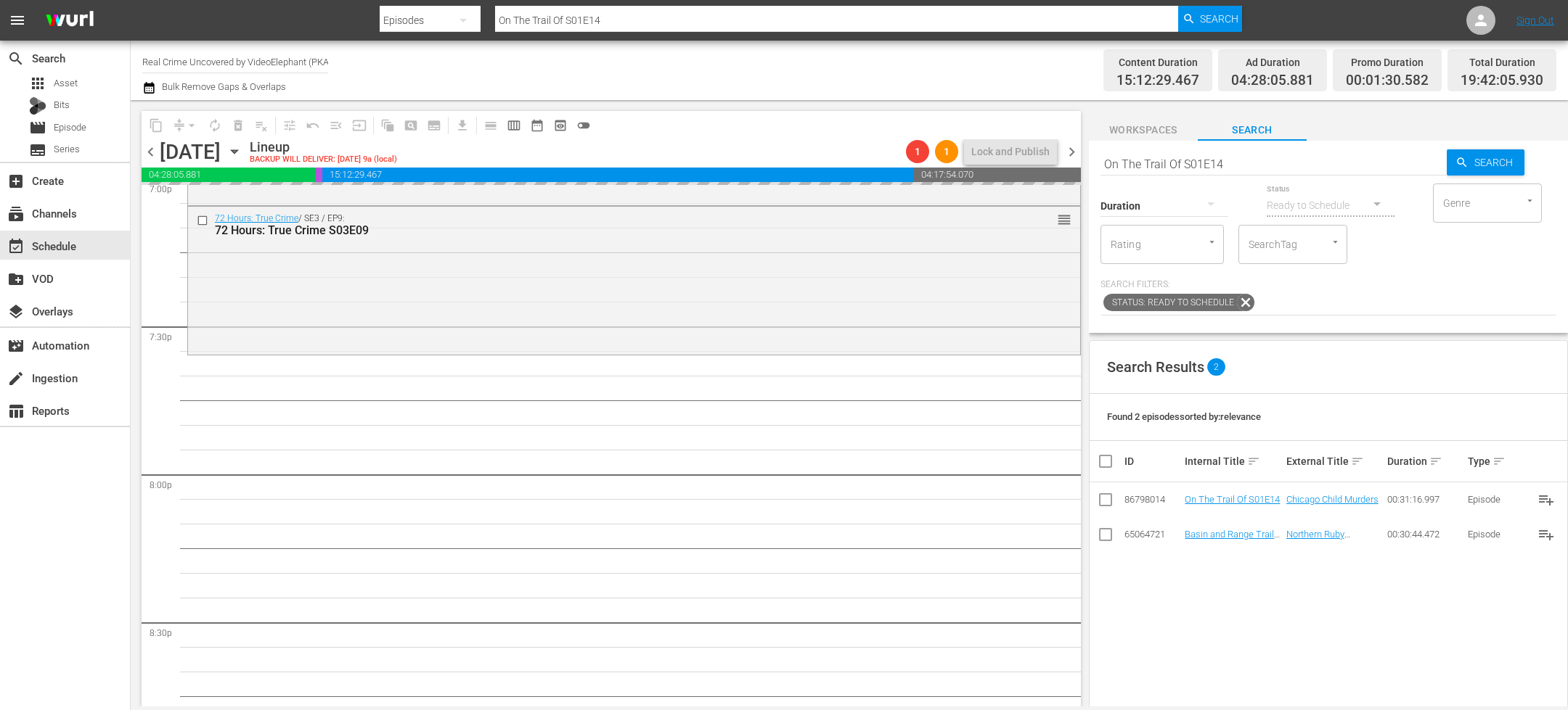
drag, startPoint x: 1223, startPoint y: 497, endPoint x: 1090, endPoint y: 46, distance: 470.2
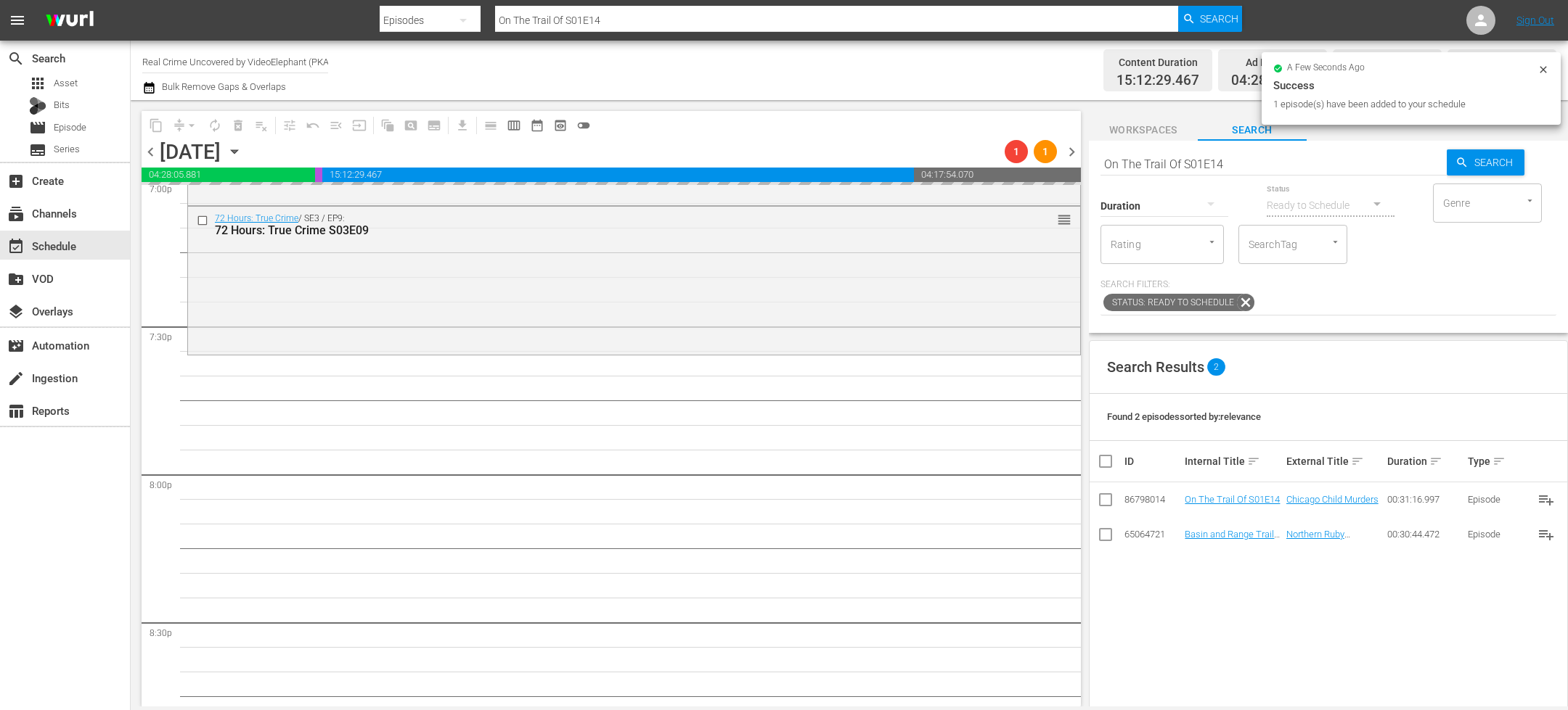
click at [1138, 162] on input "On The Trail Of S01E14" at bounding box center [1274, 163] width 346 height 35
paste input "The FBI Files S04E16"
type input "The FBI Files S04E16"
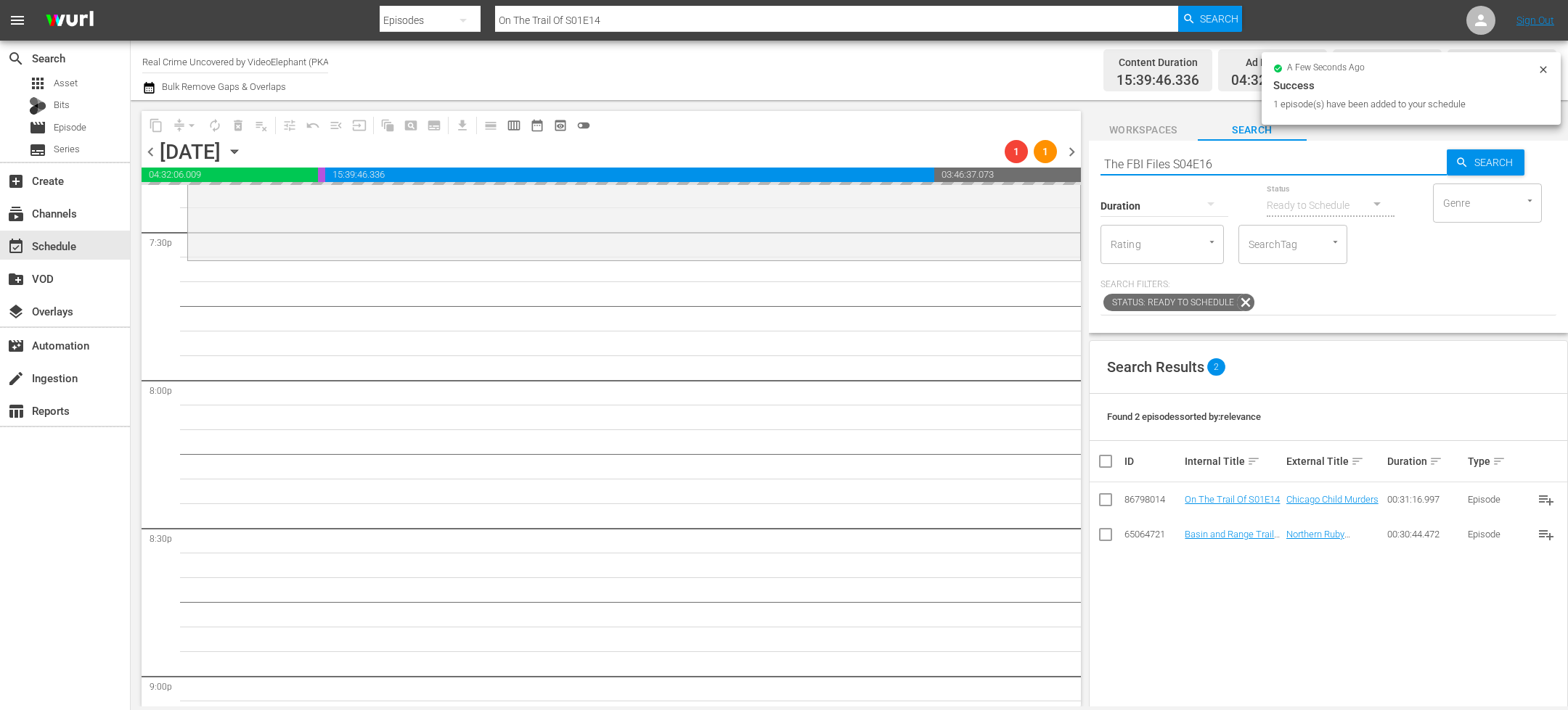
scroll to position [5727, 0]
type input "The FBI Files S04E16"
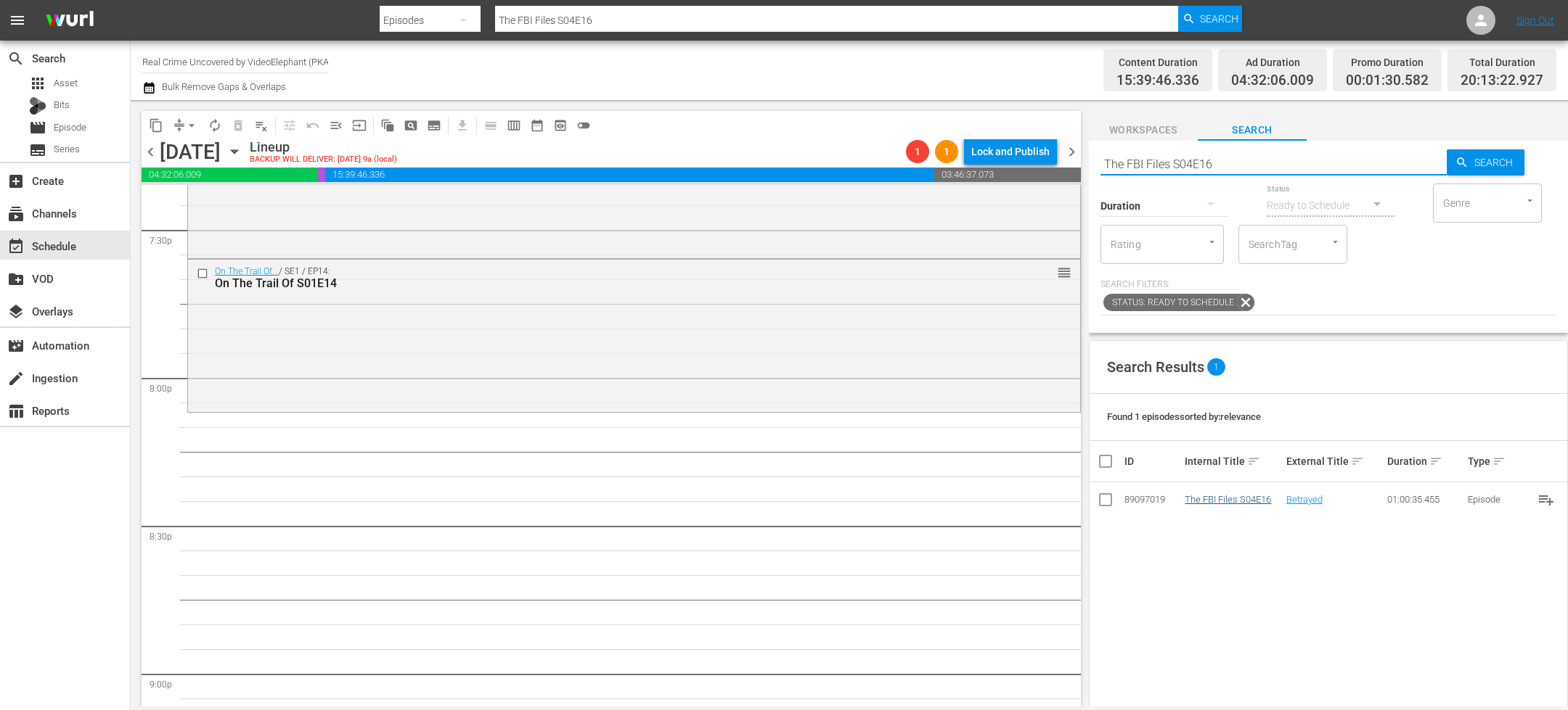
type input "The FBI Files S04E16"
drag, startPoint x: 1226, startPoint y: 498, endPoint x: 1055, endPoint y: 5, distance: 521.8
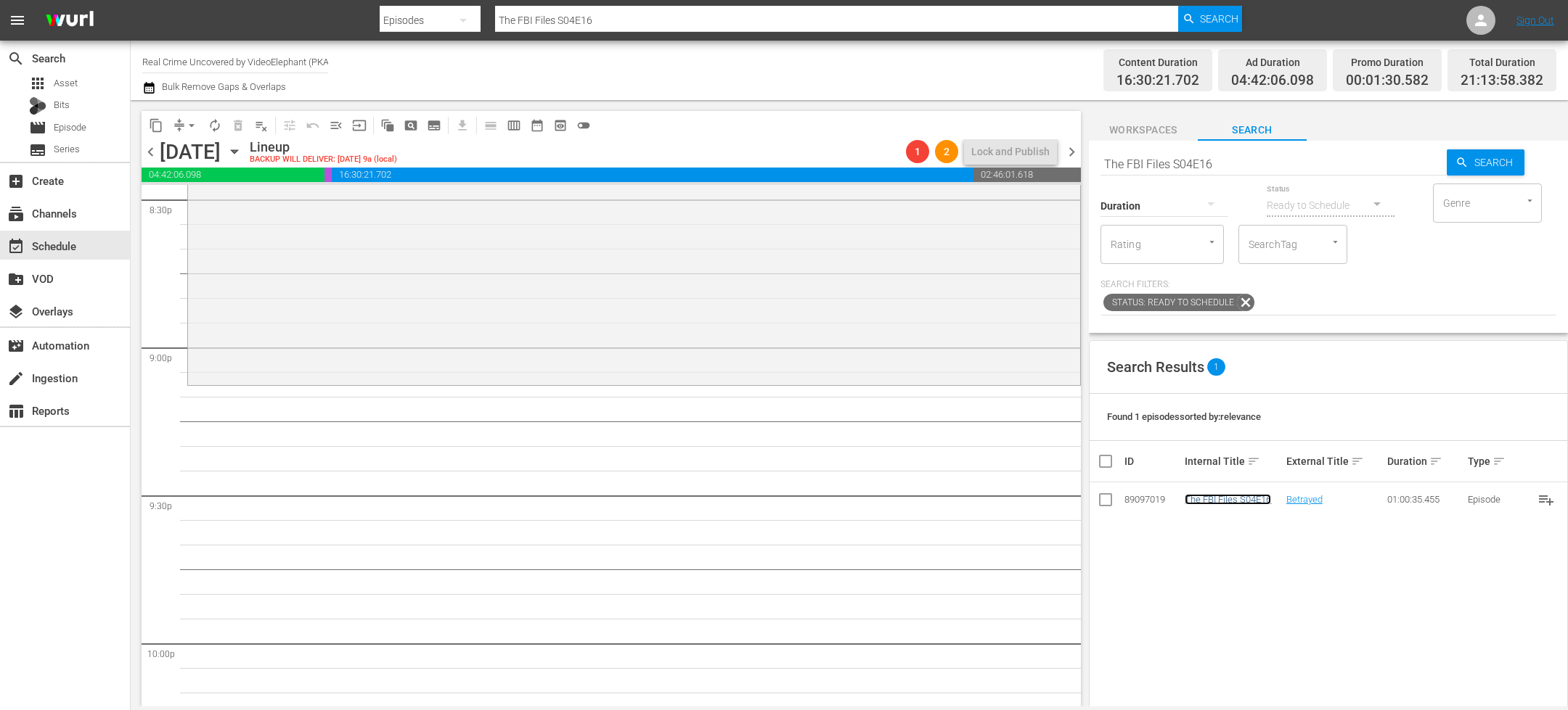
scroll to position [6107, 0]
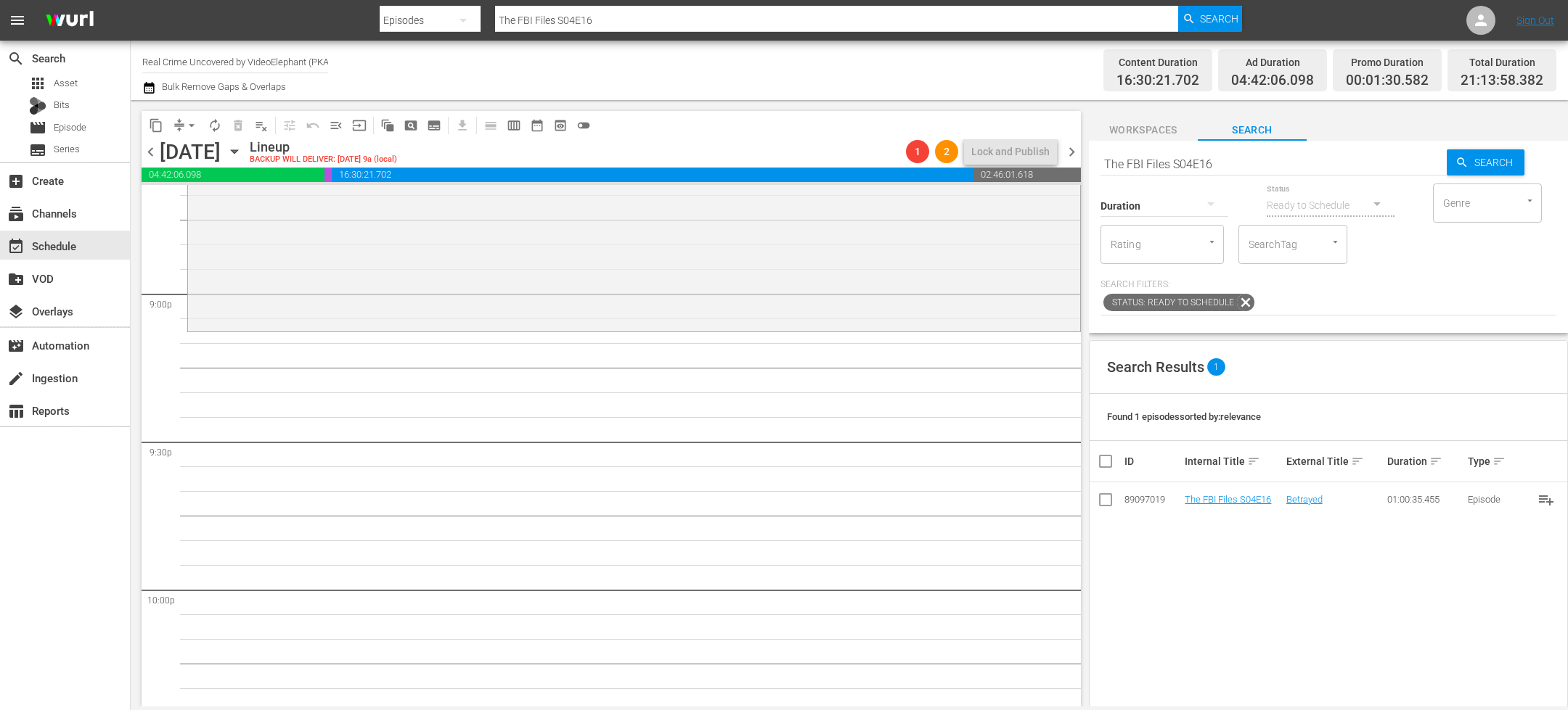
click at [1149, 169] on input "The FBI Files S04E16" at bounding box center [1274, 163] width 346 height 35
paste input "Forensic Factor S04E03"
type input "Forensic Factor S04E03"
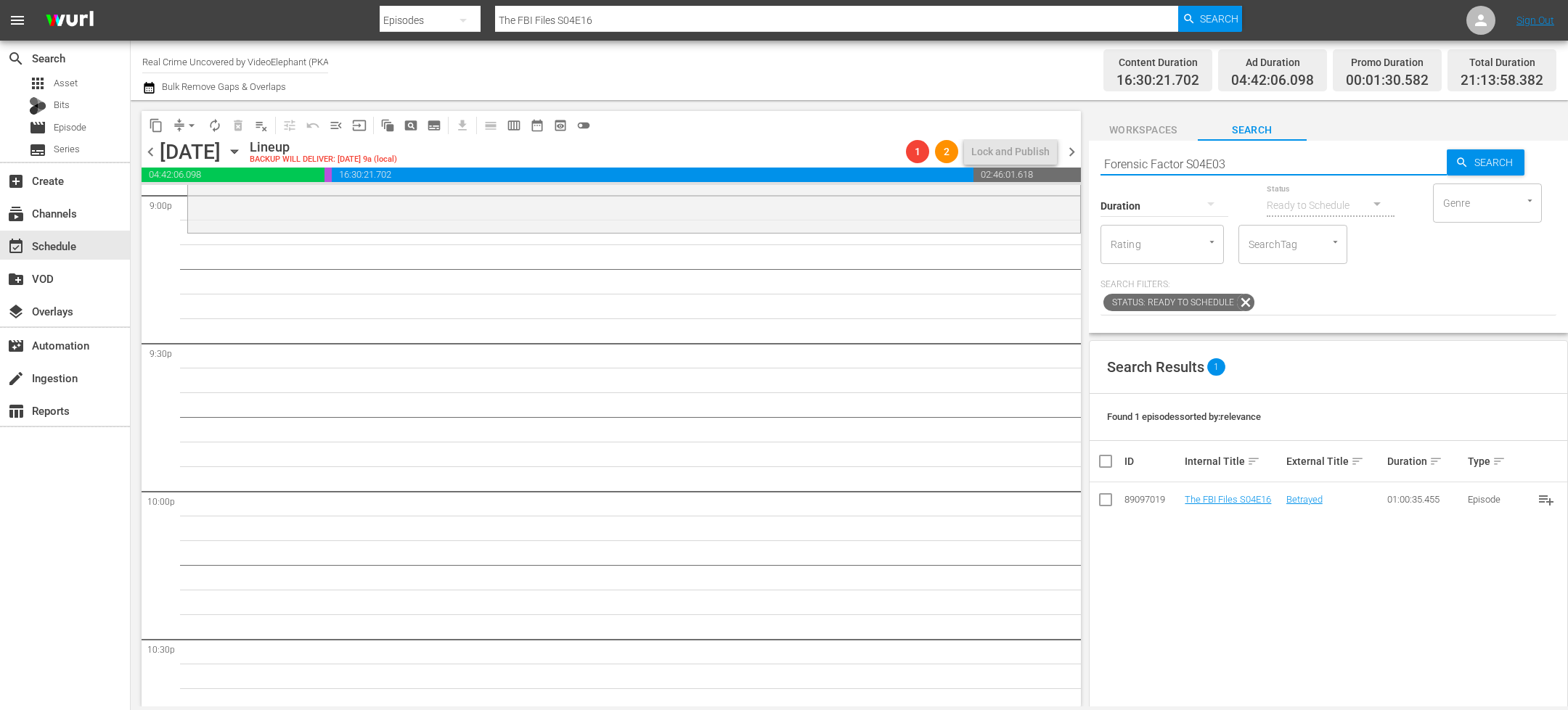
scroll to position [6209, 0]
type input "Forensic Factor S04E03"
drag, startPoint x: 1217, startPoint y: 500, endPoint x: 1057, endPoint y: 9, distance: 516.4
click at [1159, 155] on input "Forensic Factor S04E03" at bounding box center [1274, 163] width 346 height 35
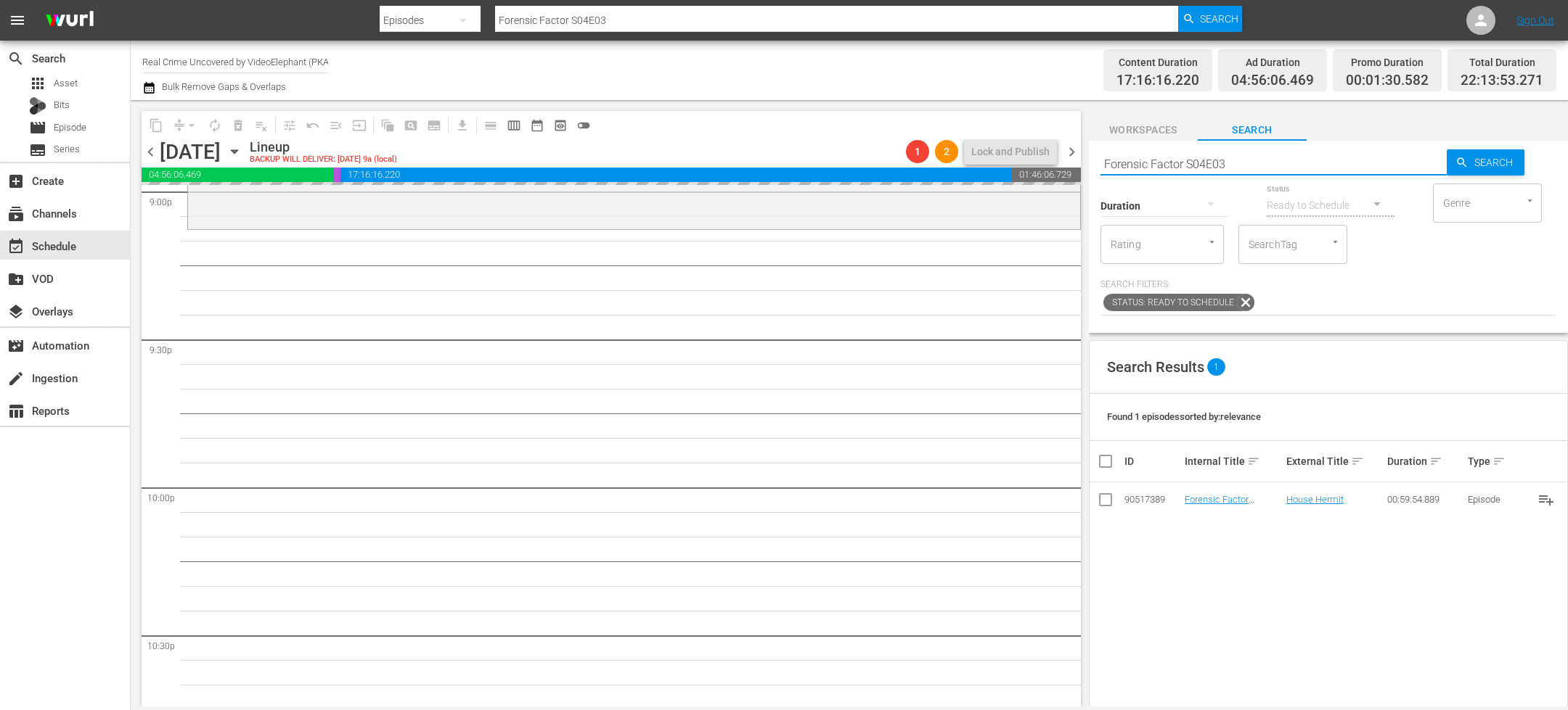
click at [1159, 155] on input "Forensic Factor S04E03" at bounding box center [1274, 163] width 346 height 35
paste input "CRIME STORIES 101"
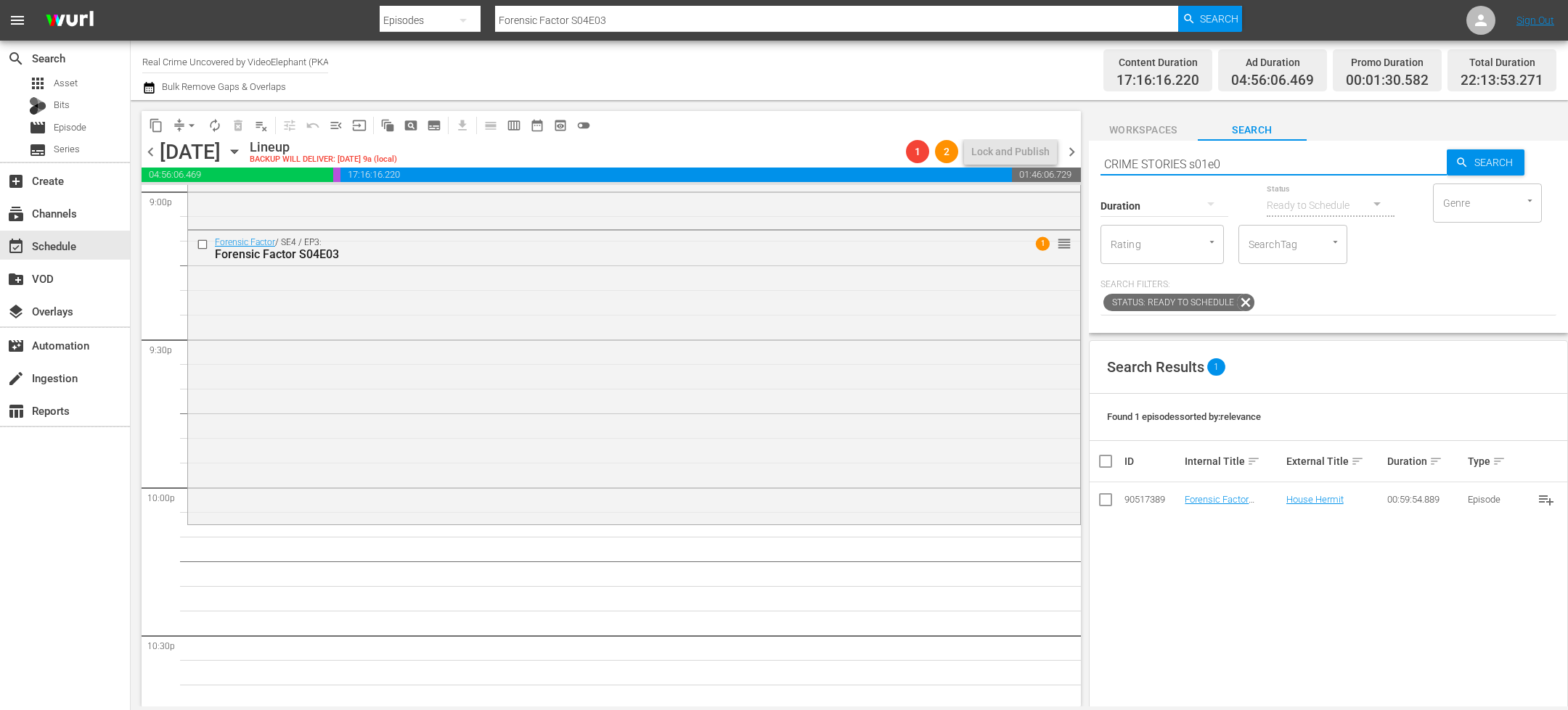
type input "CRIME STORIES s01e01"
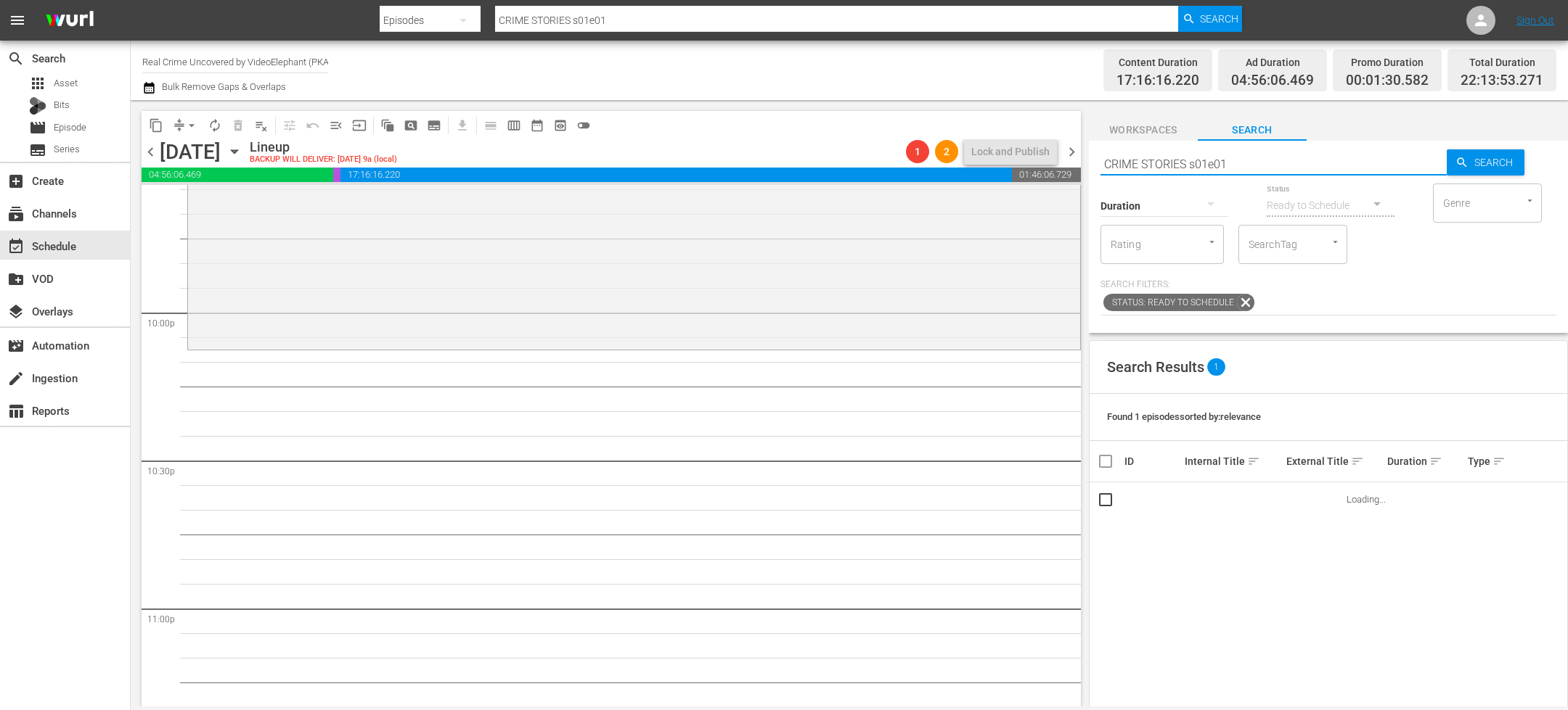
scroll to position [6424, 0]
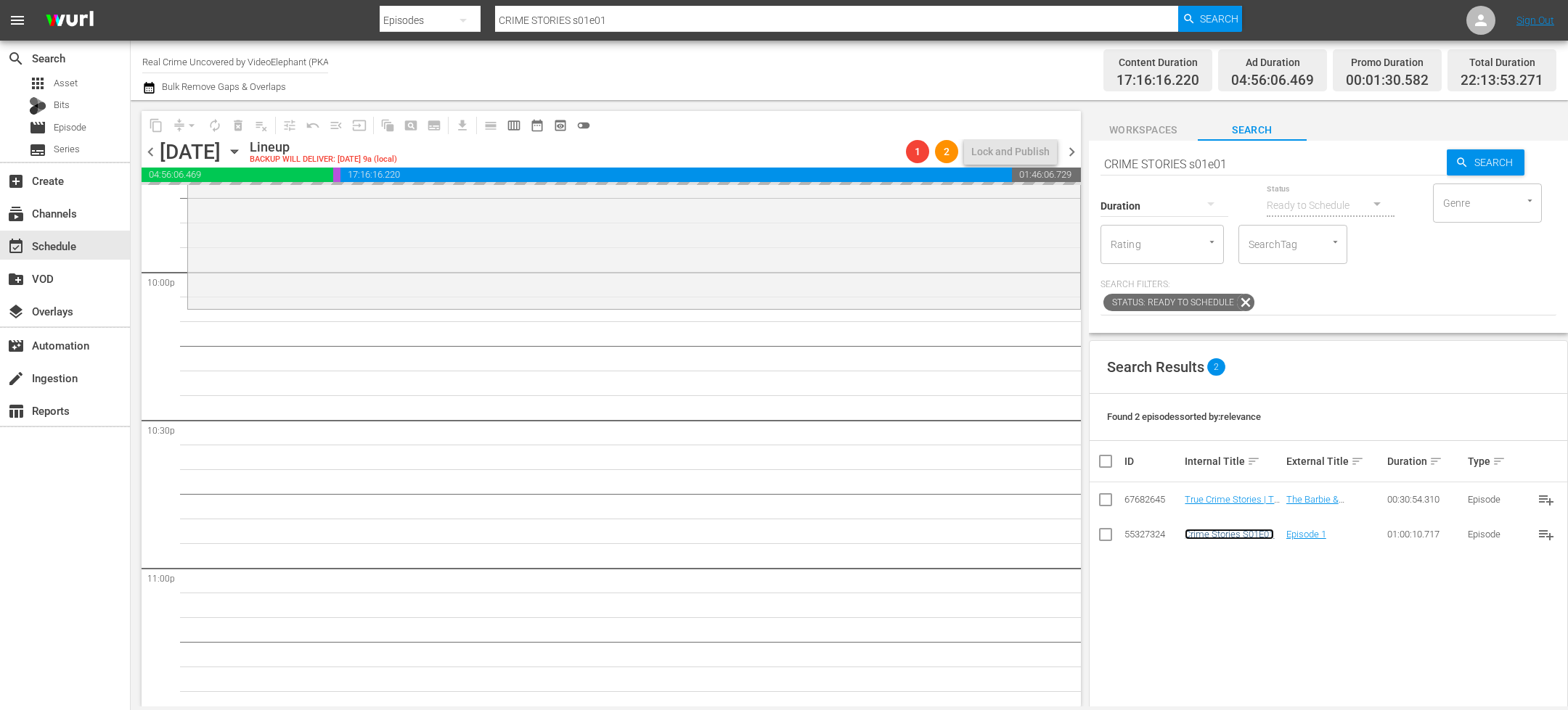
drag, startPoint x: 1208, startPoint y: 531, endPoint x: 1106, endPoint y: 9, distance: 531.9
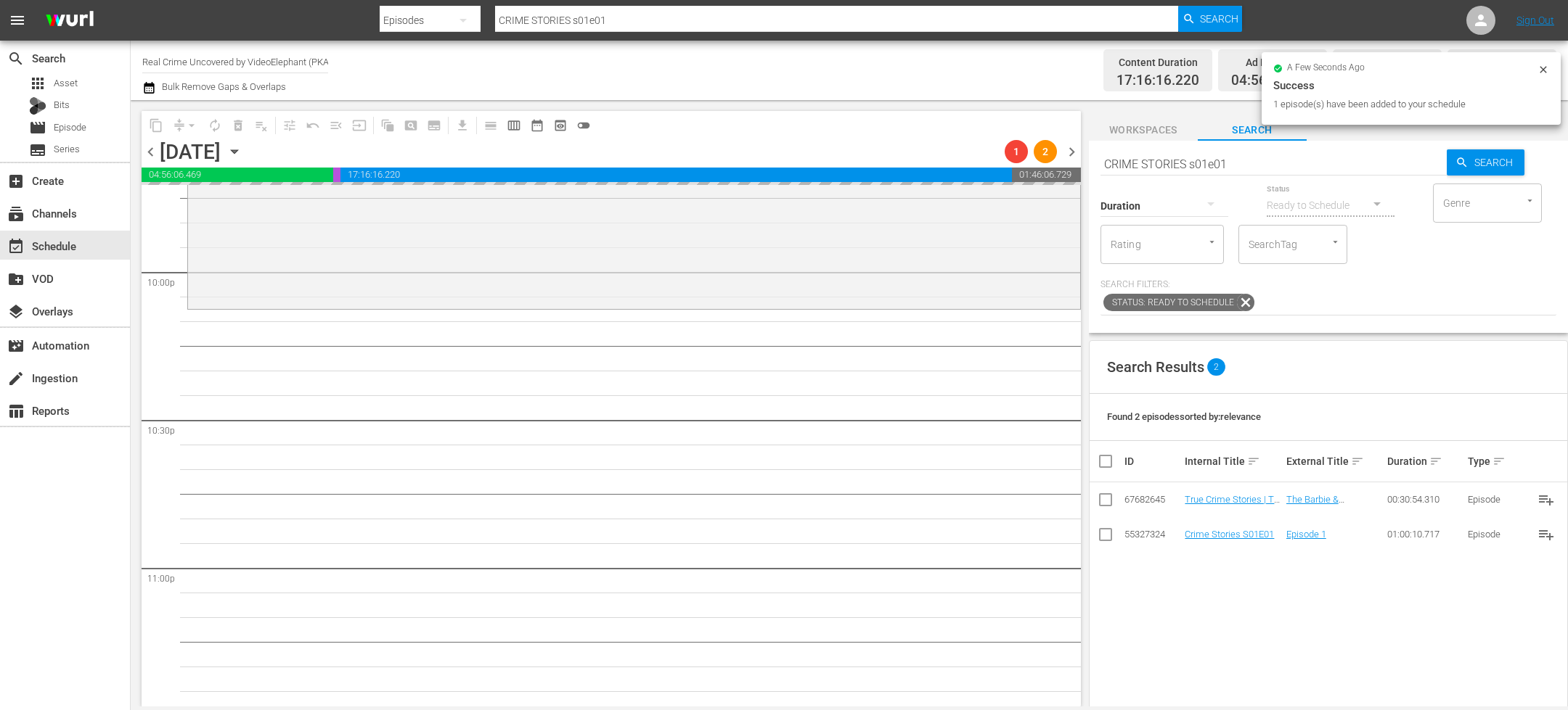
click at [1150, 161] on input "CRIME STORIES s01e01" at bounding box center [1274, 163] width 346 height 35
paste input "Dark Waters of Crime S04E02"
type input "Dark Waters of Crime S04E02"
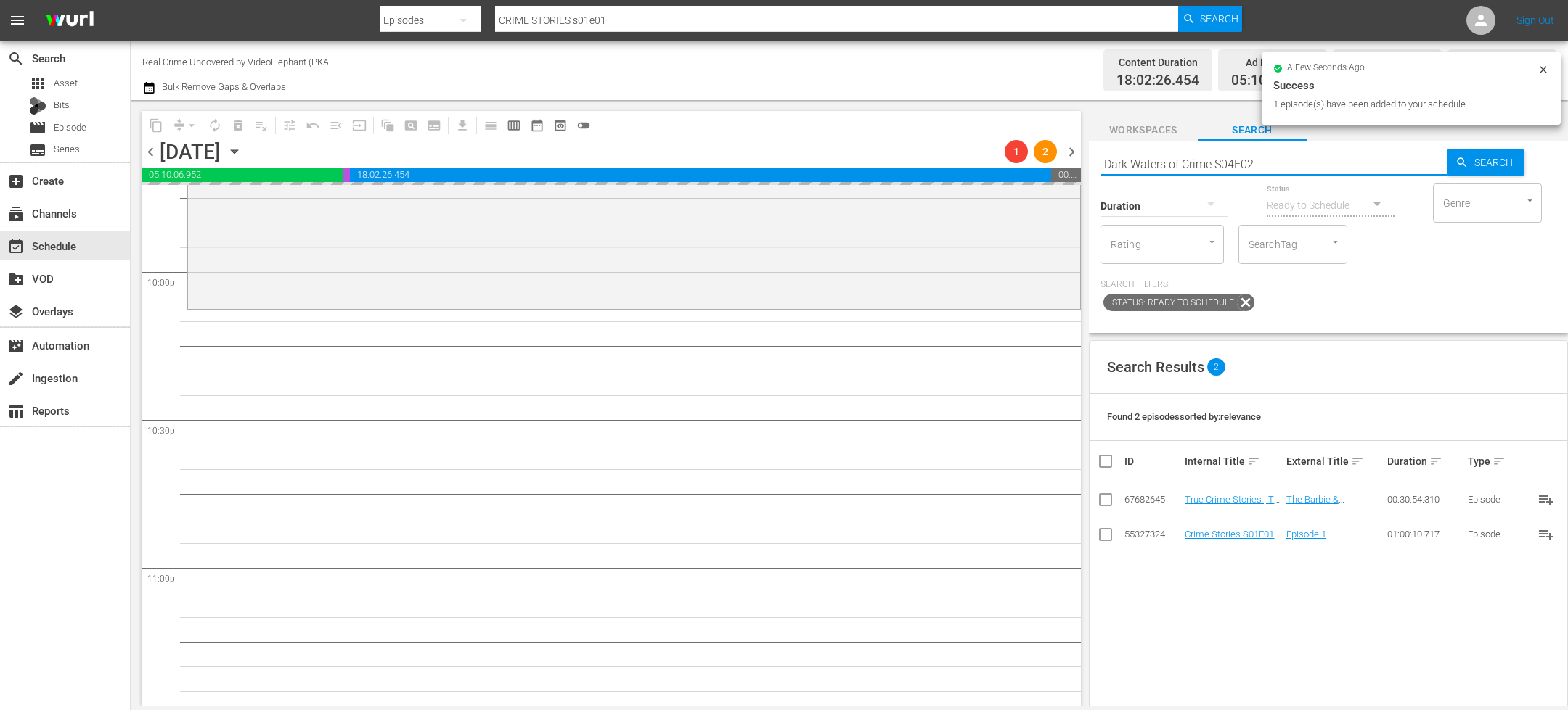
type input "Dark Waters of Crime S04E02"
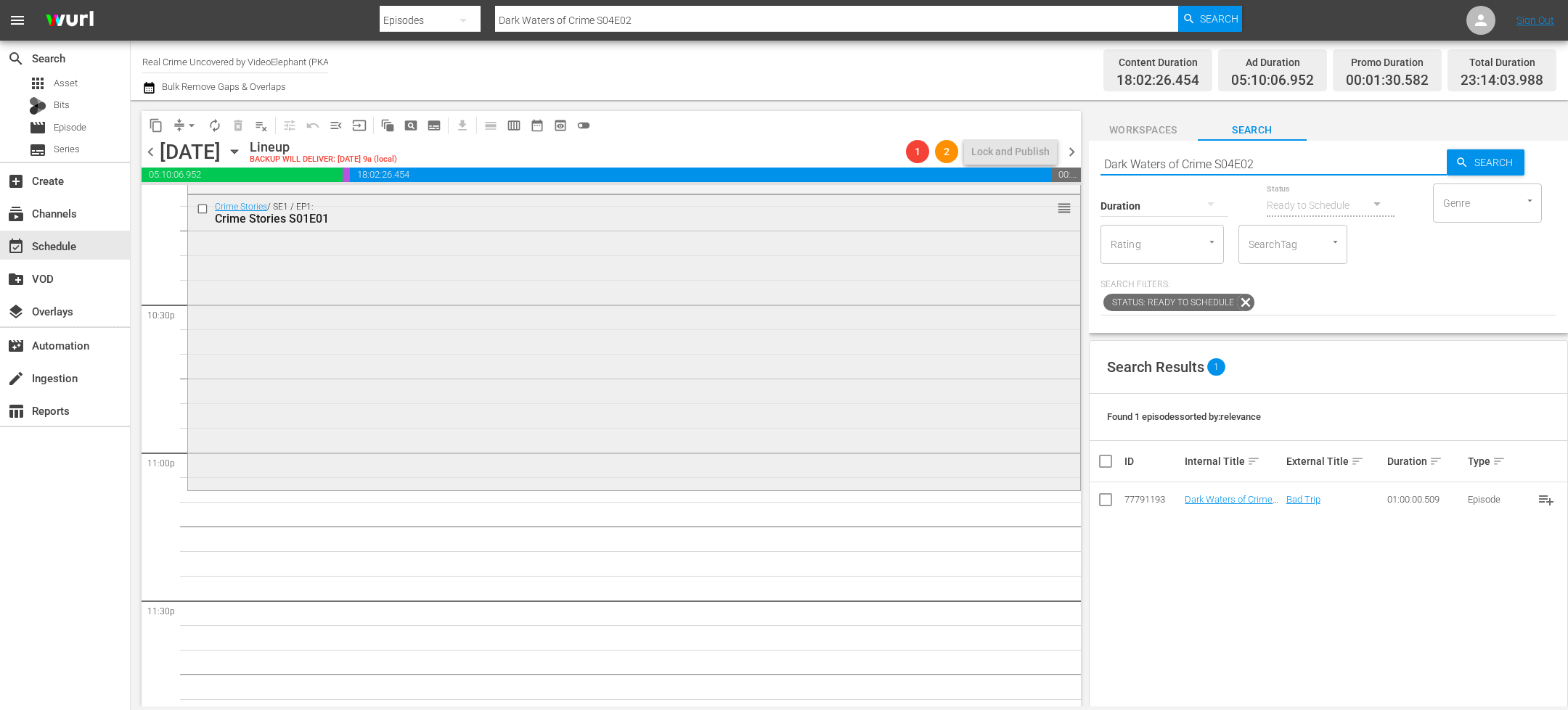
scroll to position [6581, 0]
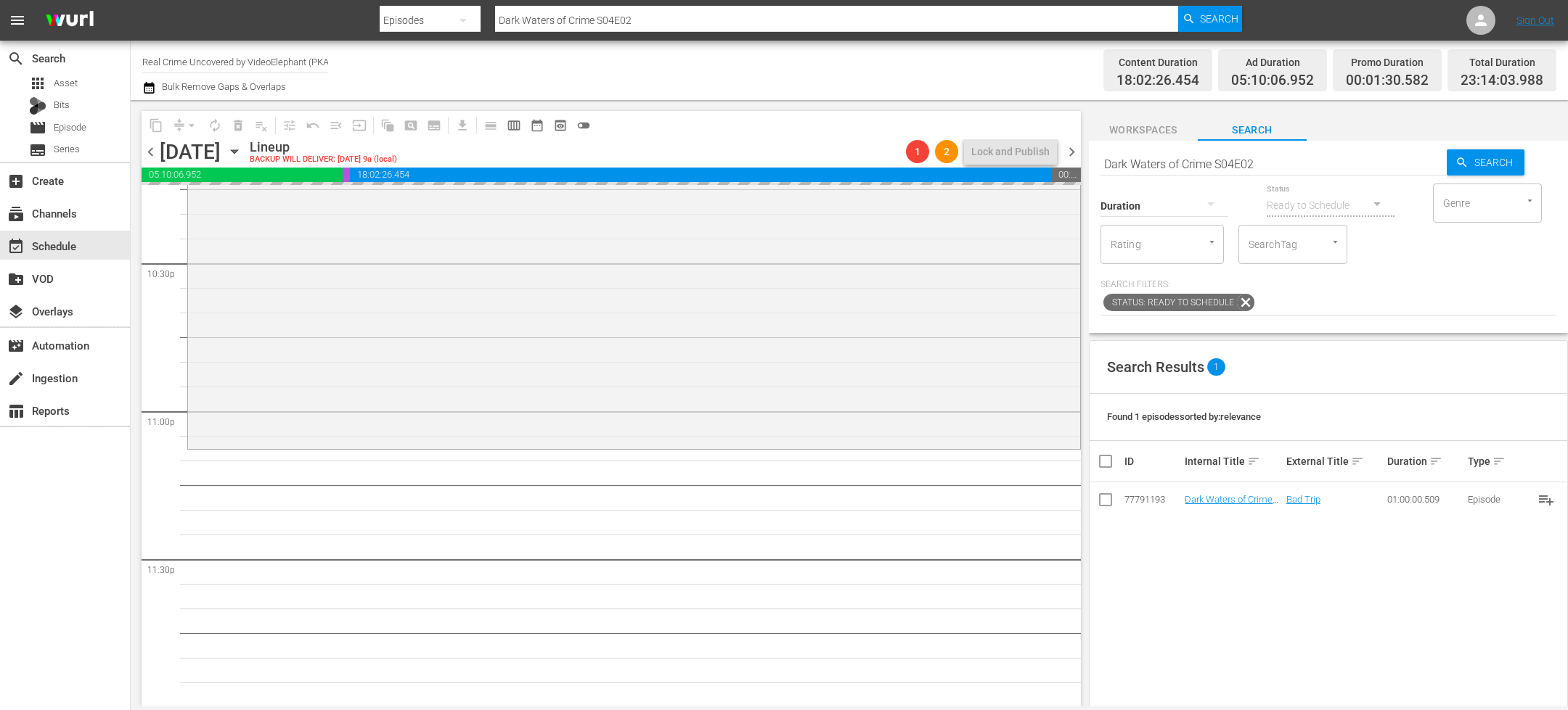
drag, startPoint x: 1208, startPoint y: 503, endPoint x: 1010, endPoint y: 9, distance: 532.2
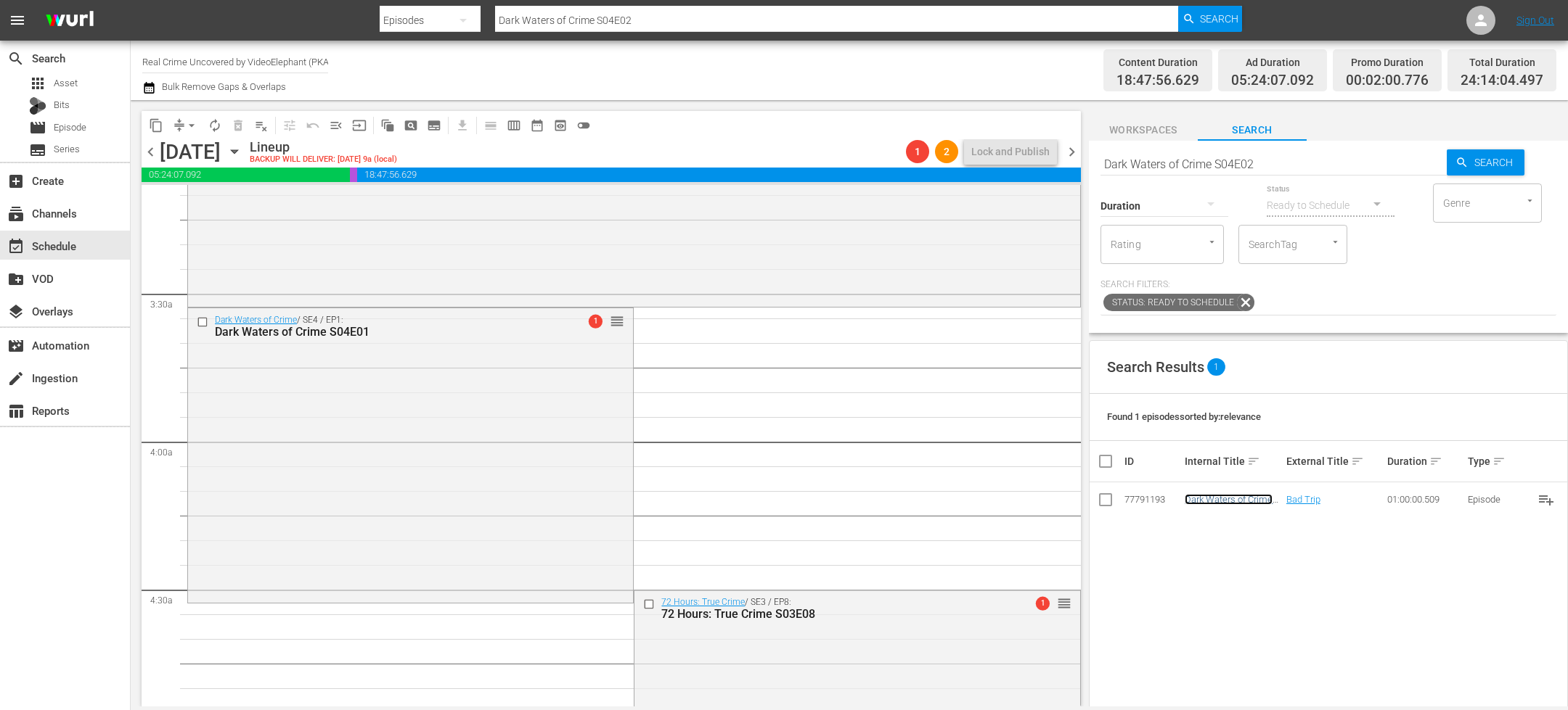
scroll to position [0, 0]
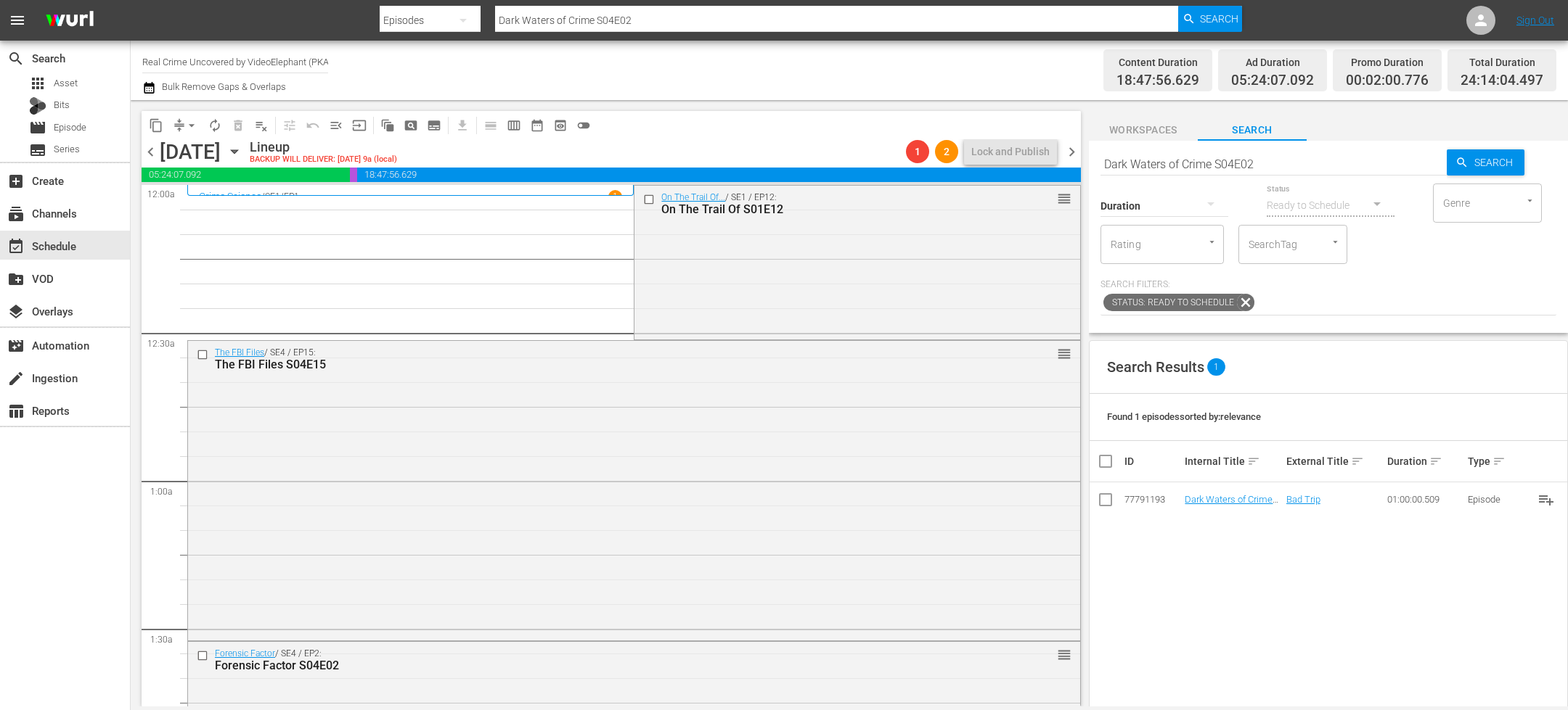
click at [180, 128] on button "arrow_drop_down" at bounding box center [192, 126] width 23 height 23
click at [200, 196] on li "Align to End of Previous Day" at bounding box center [192, 202] width 152 height 24
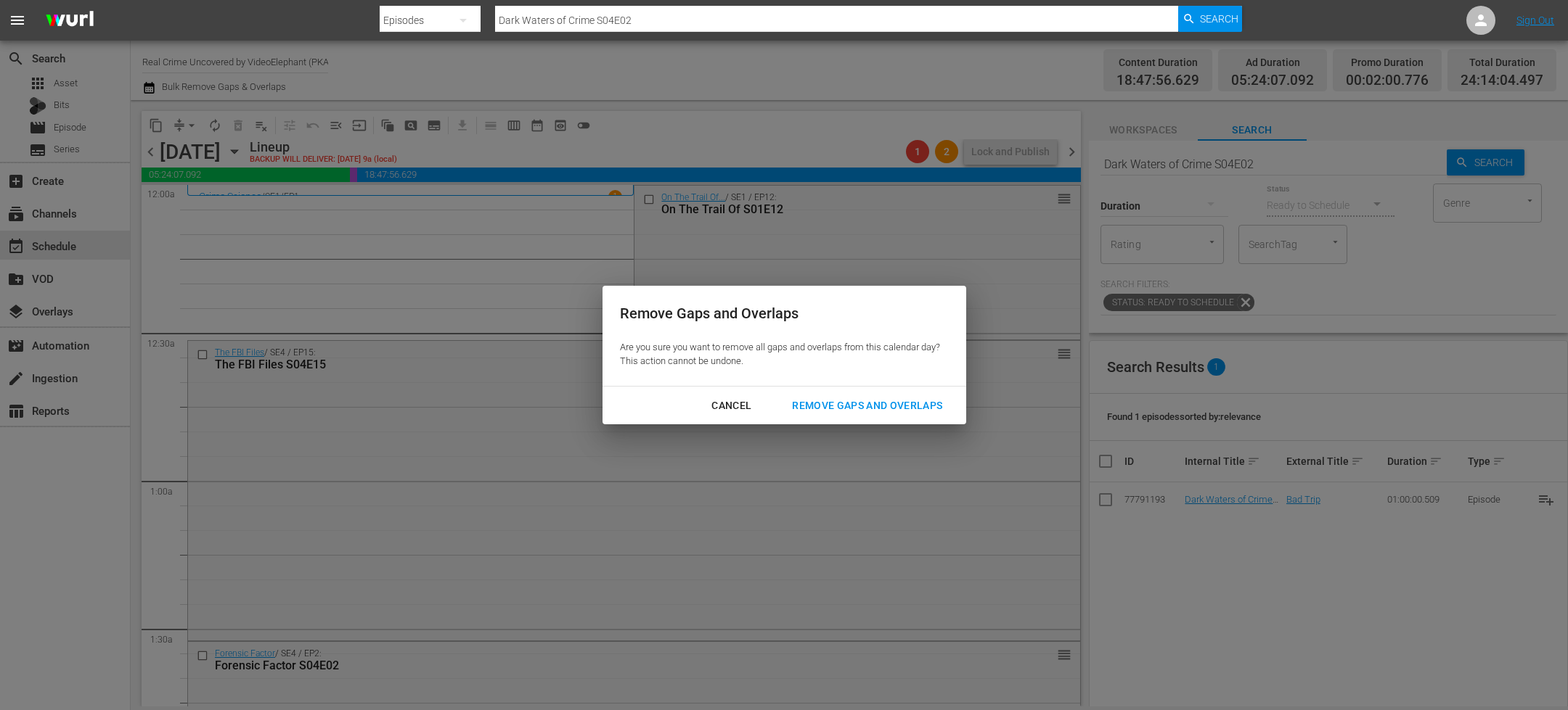
click at [815, 410] on div "Remove Gaps and Overlaps" at bounding box center [867, 406] width 173 height 18
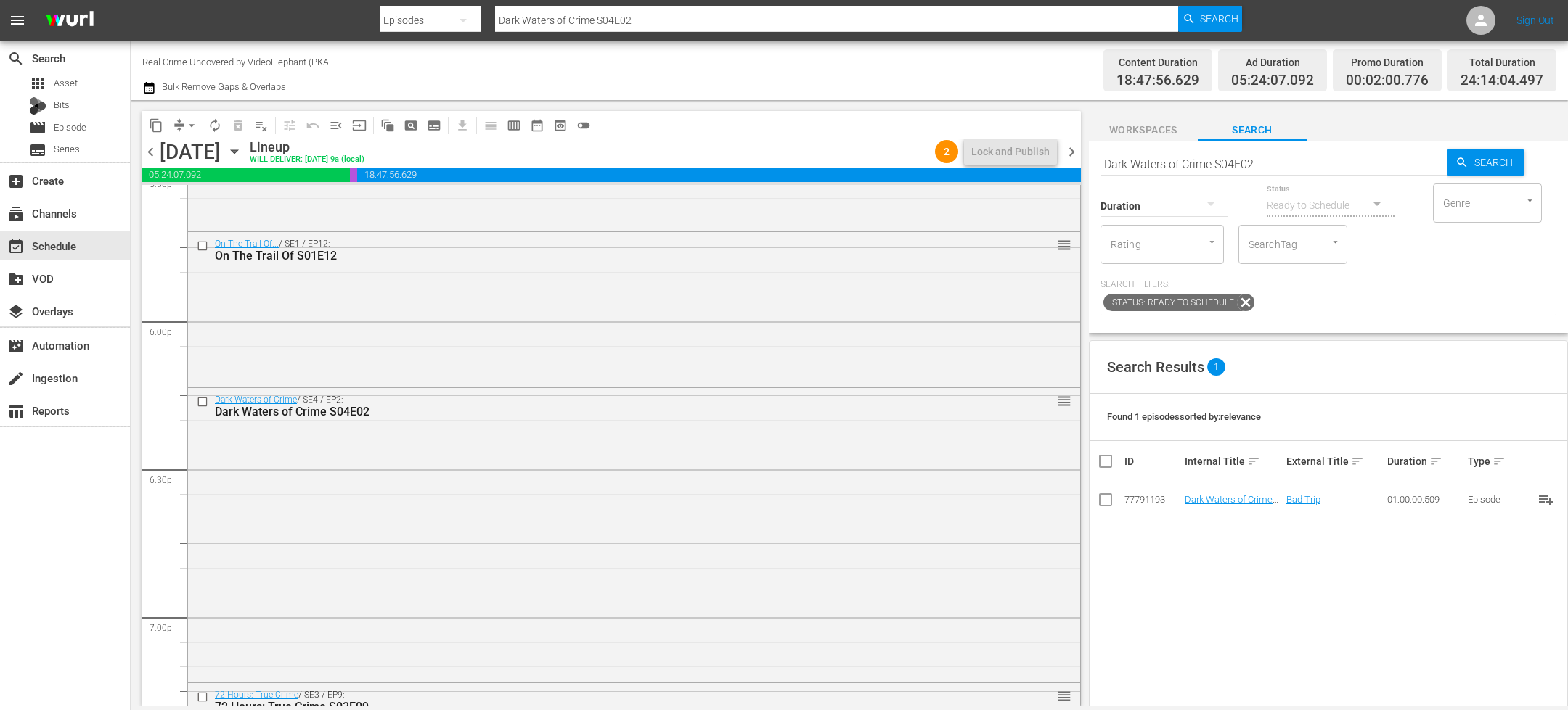
scroll to position [5186, 0]
click at [564, 438] on div "Dark Waters of Crime / SE4 / EP2: Dark Waters of Crime S04E02 reorder" at bounding box center [634, 539] width 893 height 291
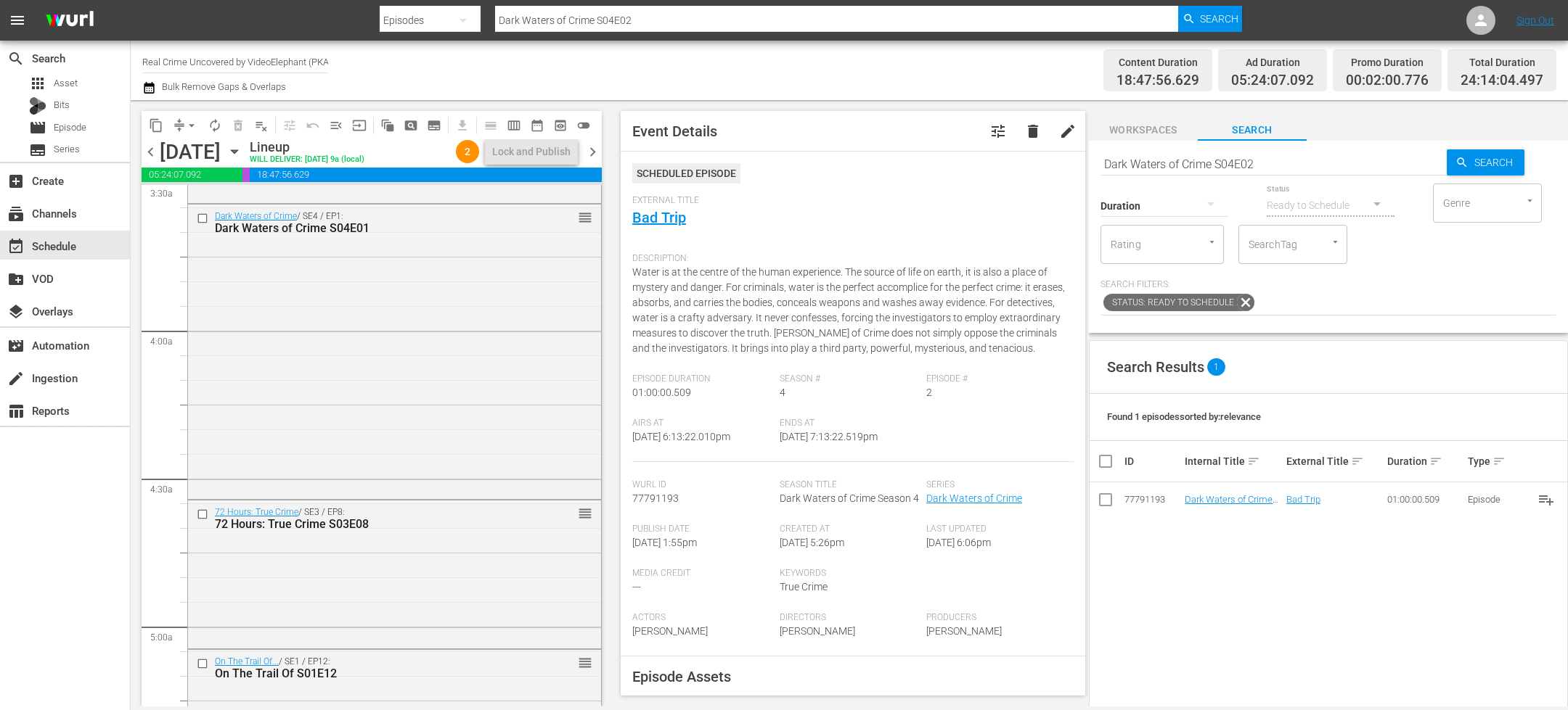
scroll to position [1128, 0]
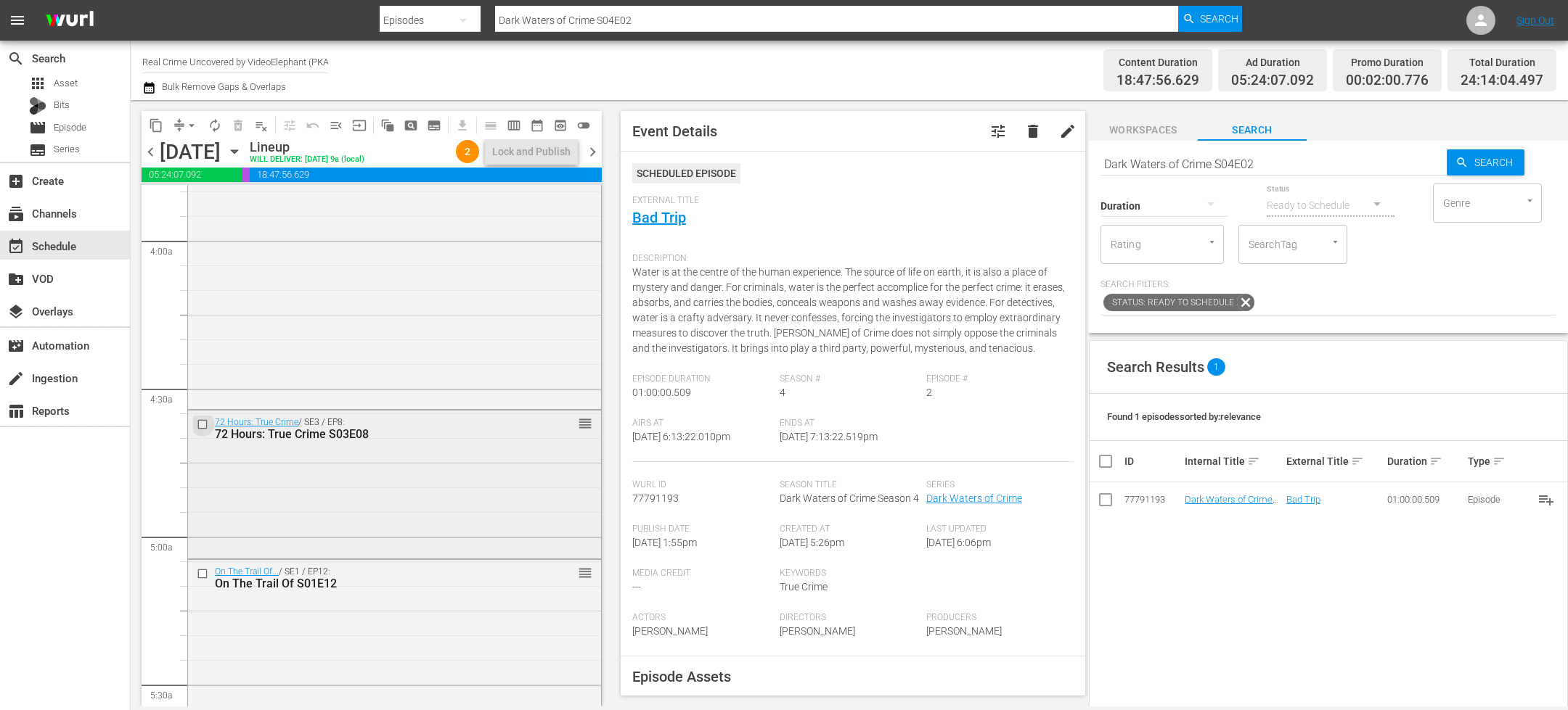
click at [204, 424] on input "checkbox" at bounding box center [204, 425] width 15 height 13
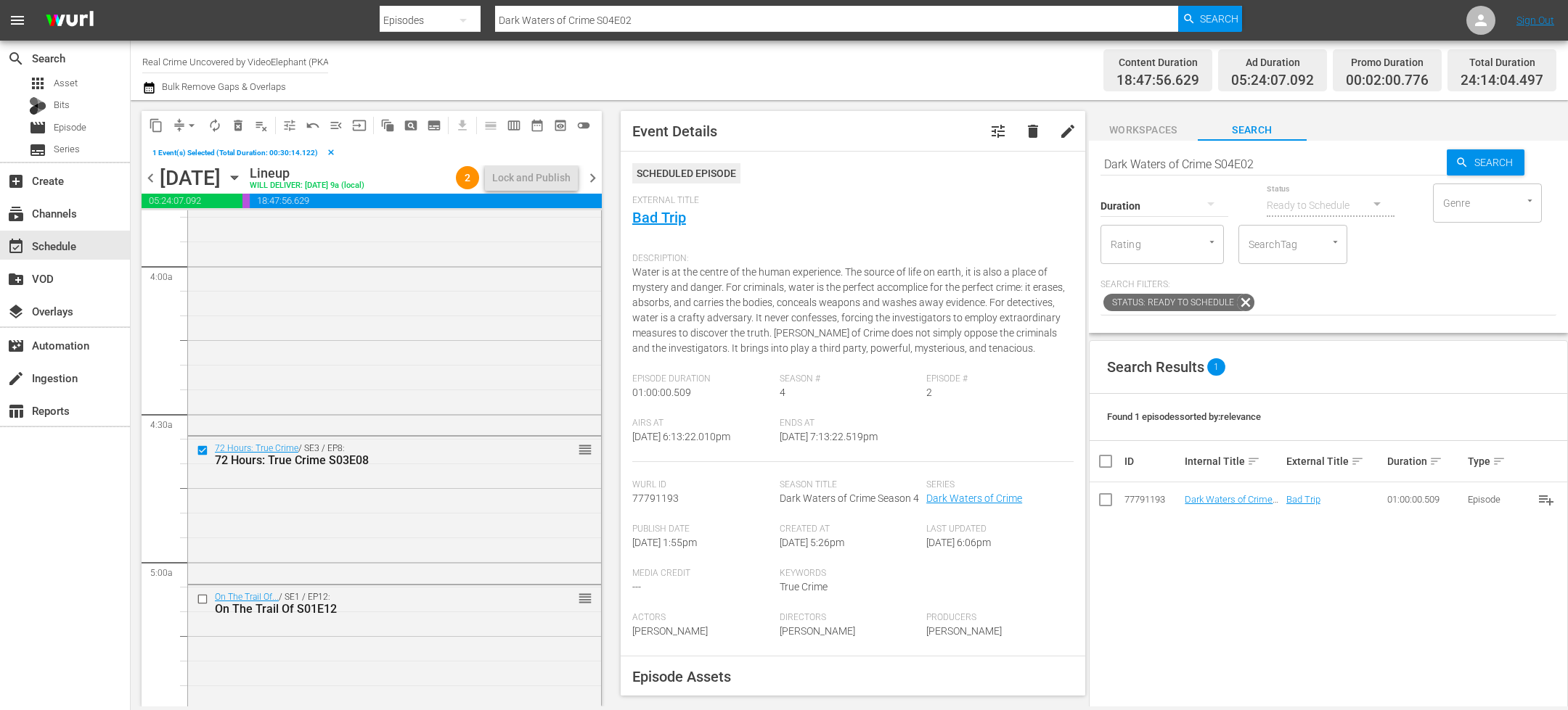
click at [241, 120] on span "delete_forever_outlined" at bounding box center [238, 126] width 14 height 14
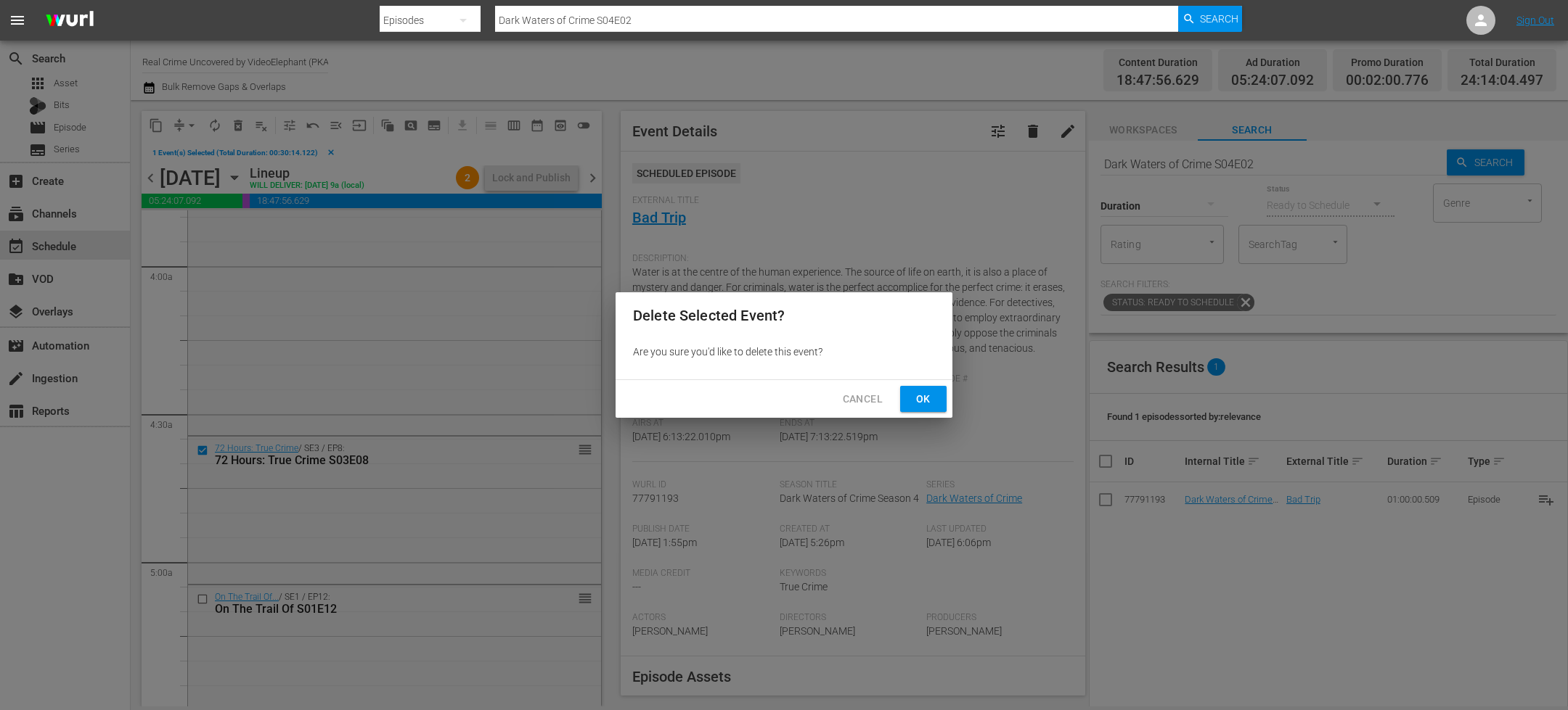
click at [911, 389] on button "Ok" at bounding box center [923, 400] width 47 height 27
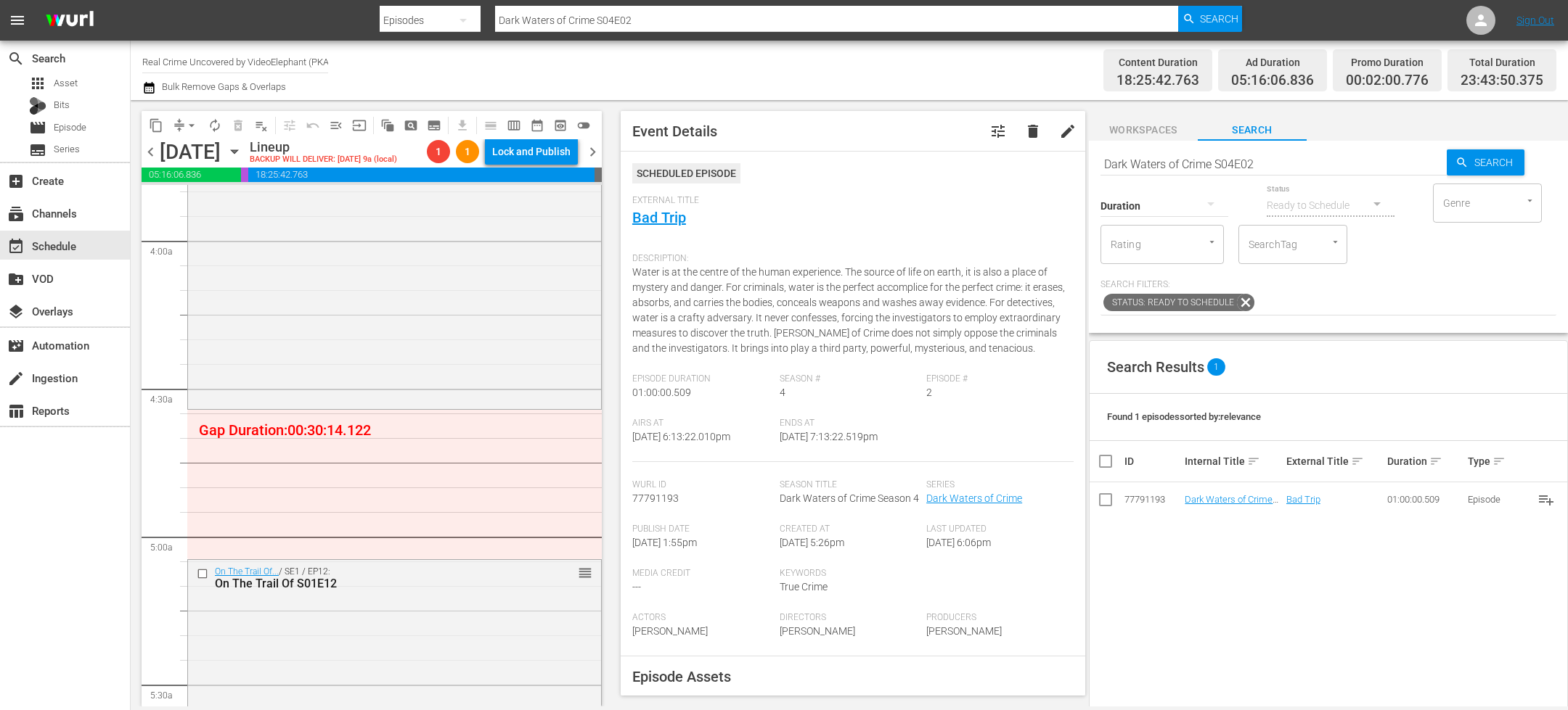
click at [1127, 162] on input "Dark Waters of Crime S04E02" at bounding box center [1274, 163] width 346 height 35
type input "cf_interstitial"
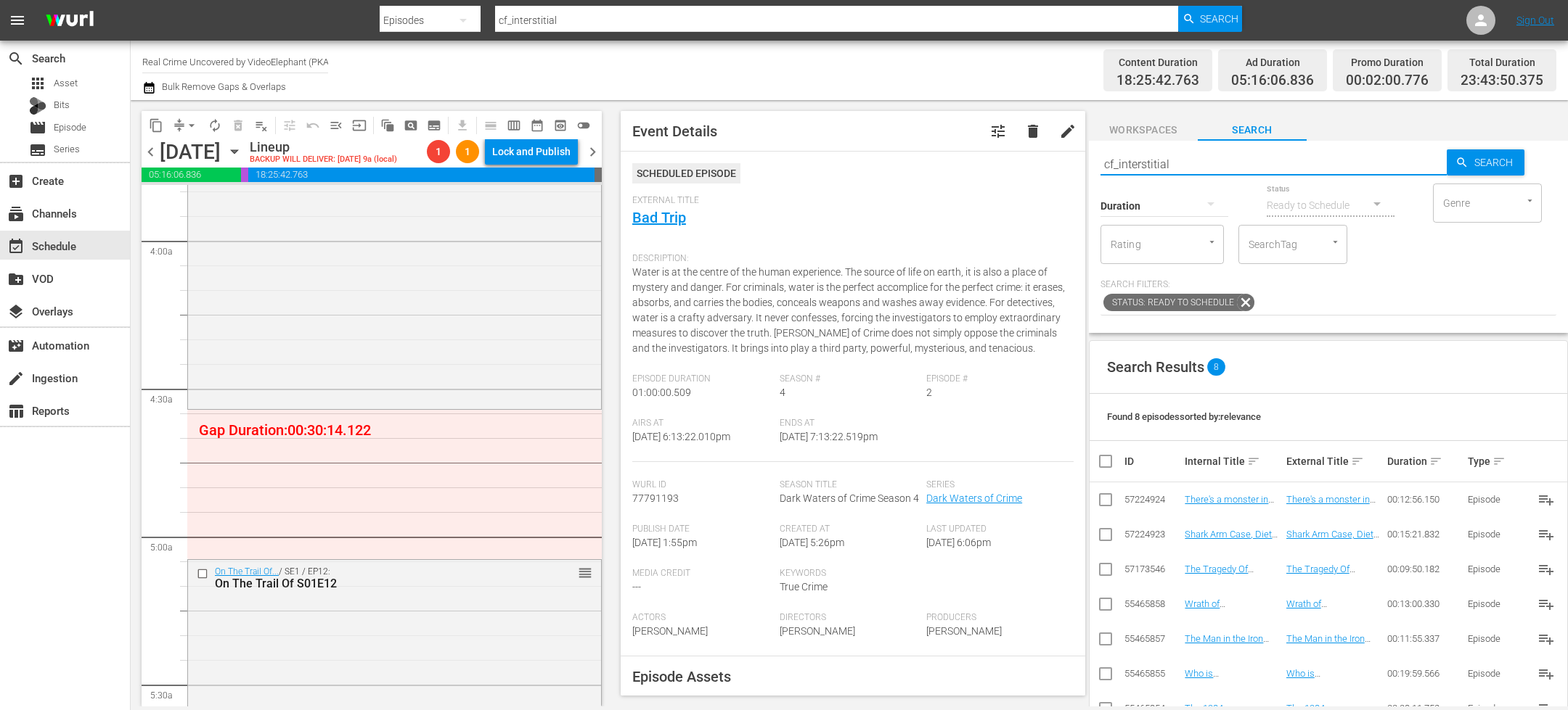
type input "cf_interstitial"
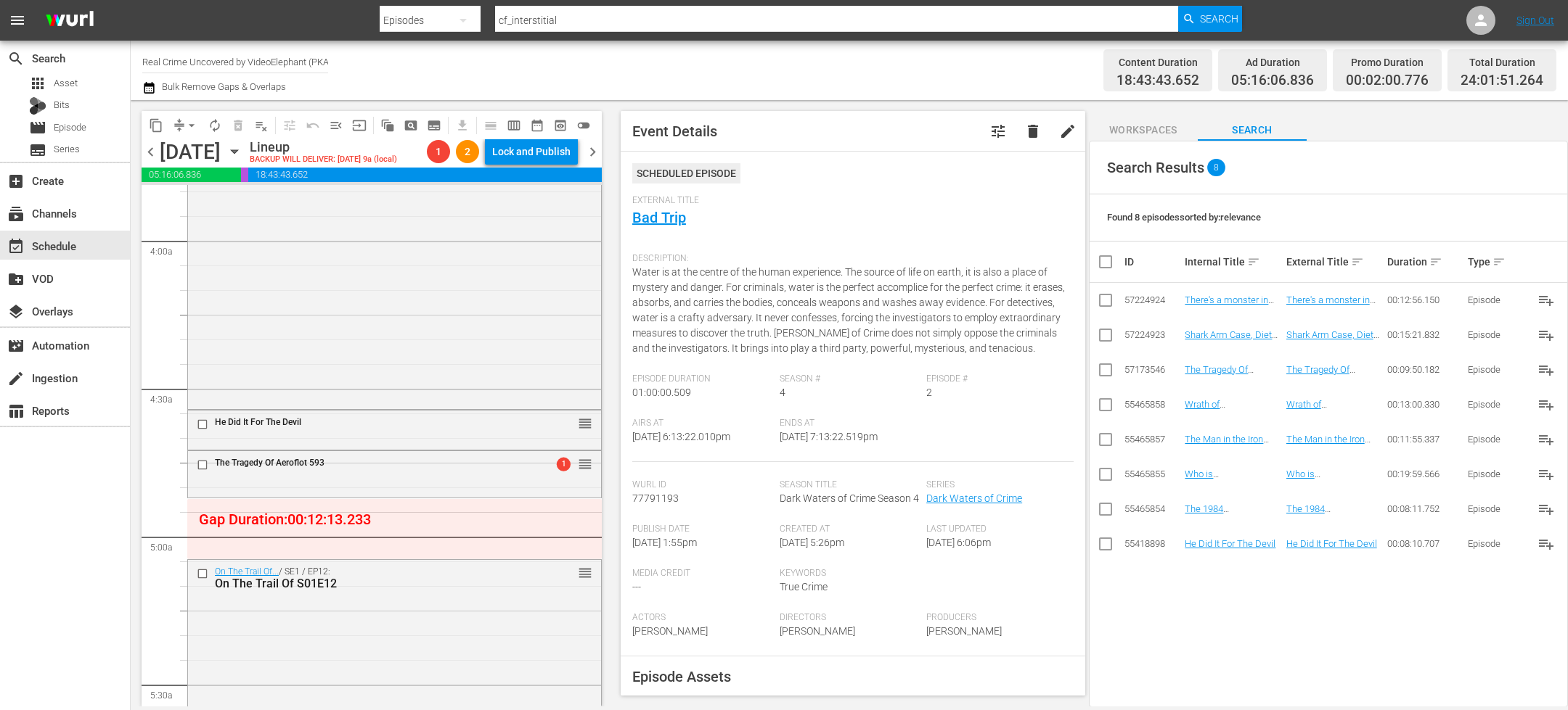
click at [1166, 632] on div "Search Results 8 Found 8 episodes sorted by: relevance ID Internal Title sort E…" at bounding box center [1328, 424] width 479 height 567
click at [181, 122] on button "arrow_drop_down" at bounding box center [192, 126] width 23 height 23
click at [201, 195] on li "Align to End of Previous Day" at bounding box center [192, 202] width 152 height 24
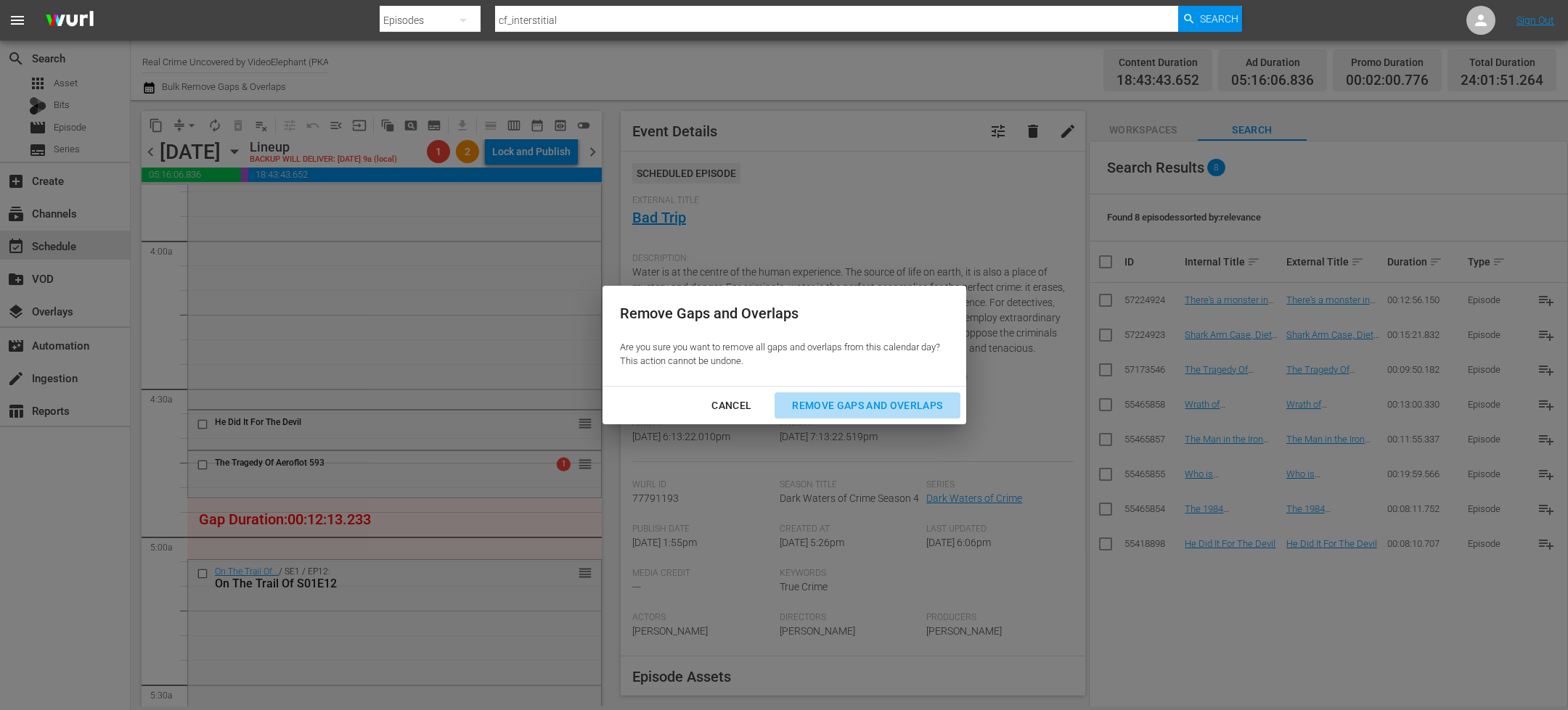
click at [853, 397] on div "Remove Gaps and Overlaps" at bounding box center [867, 406] width 173 height 18
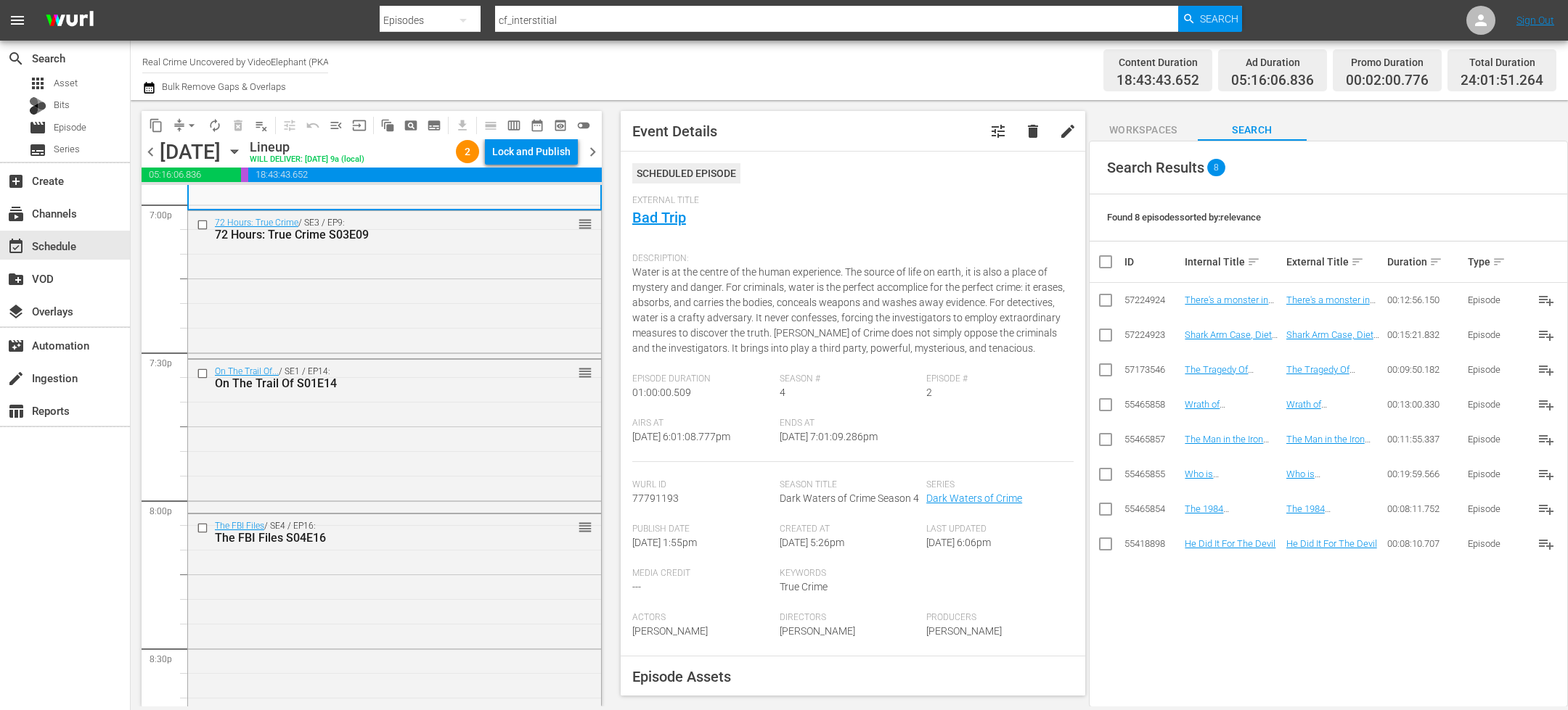
scroll to position [5572, 0]
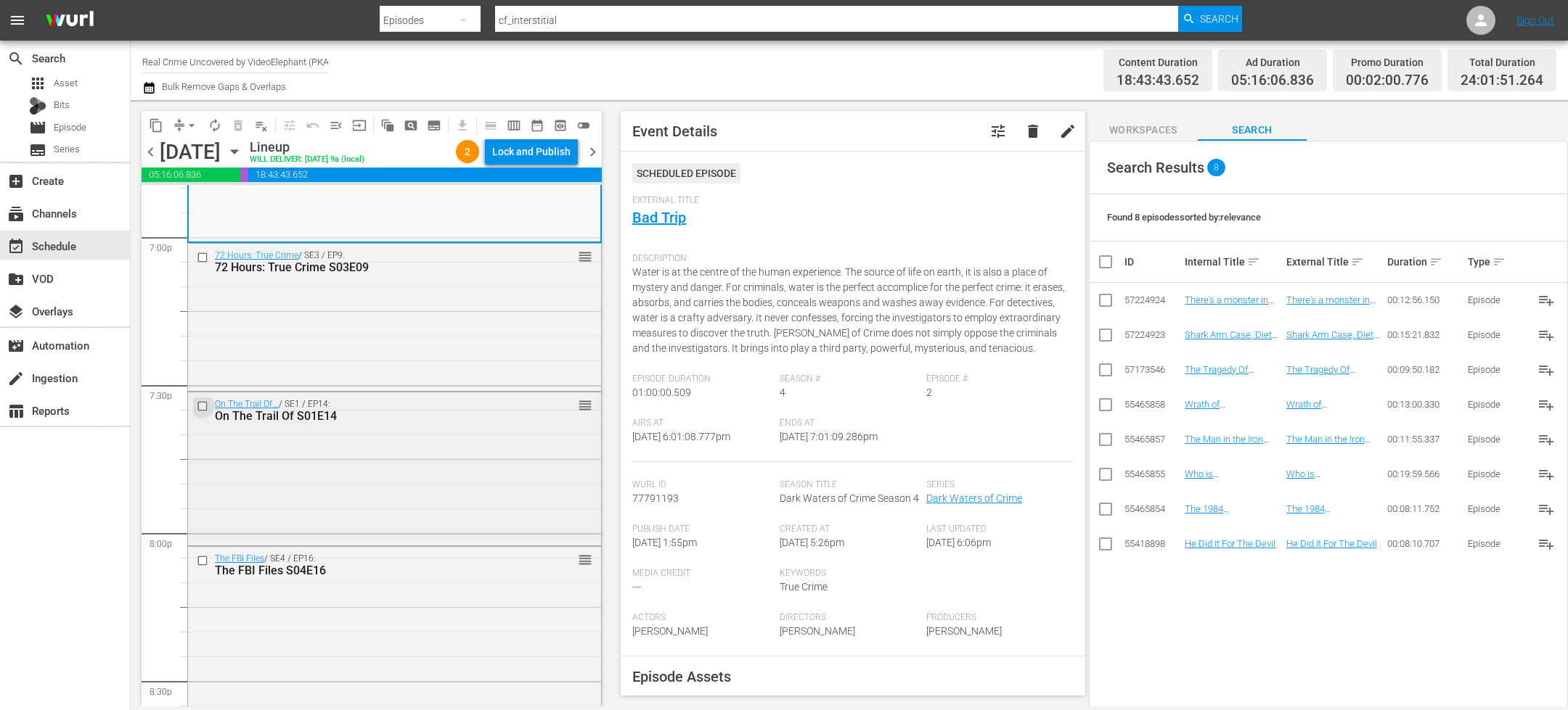
click at [202, 405] on input "checkbox" at bounding box center [204, 407] width 15 height 13
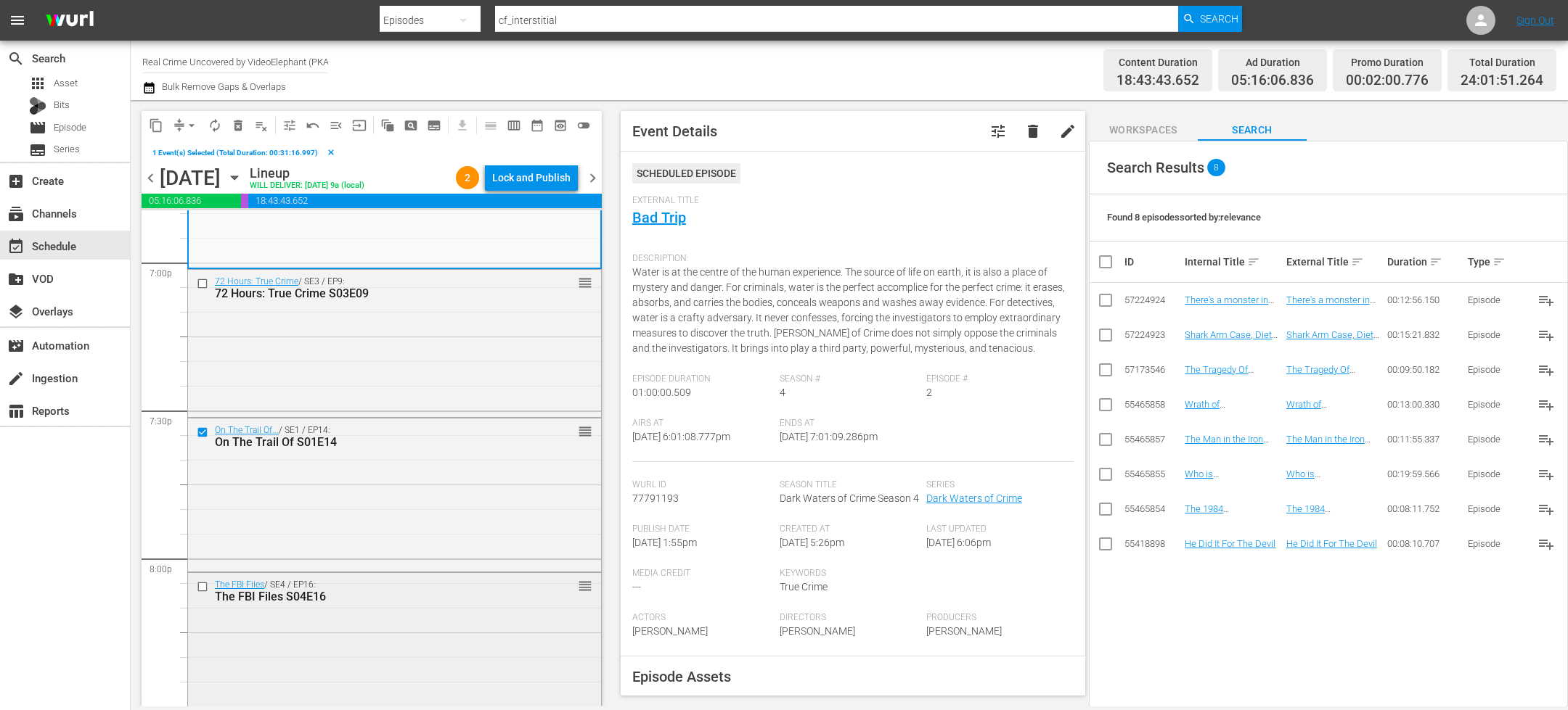
click at [205, 586] on input "checkbox" at bounding box center [204, 586] width 15 height 13
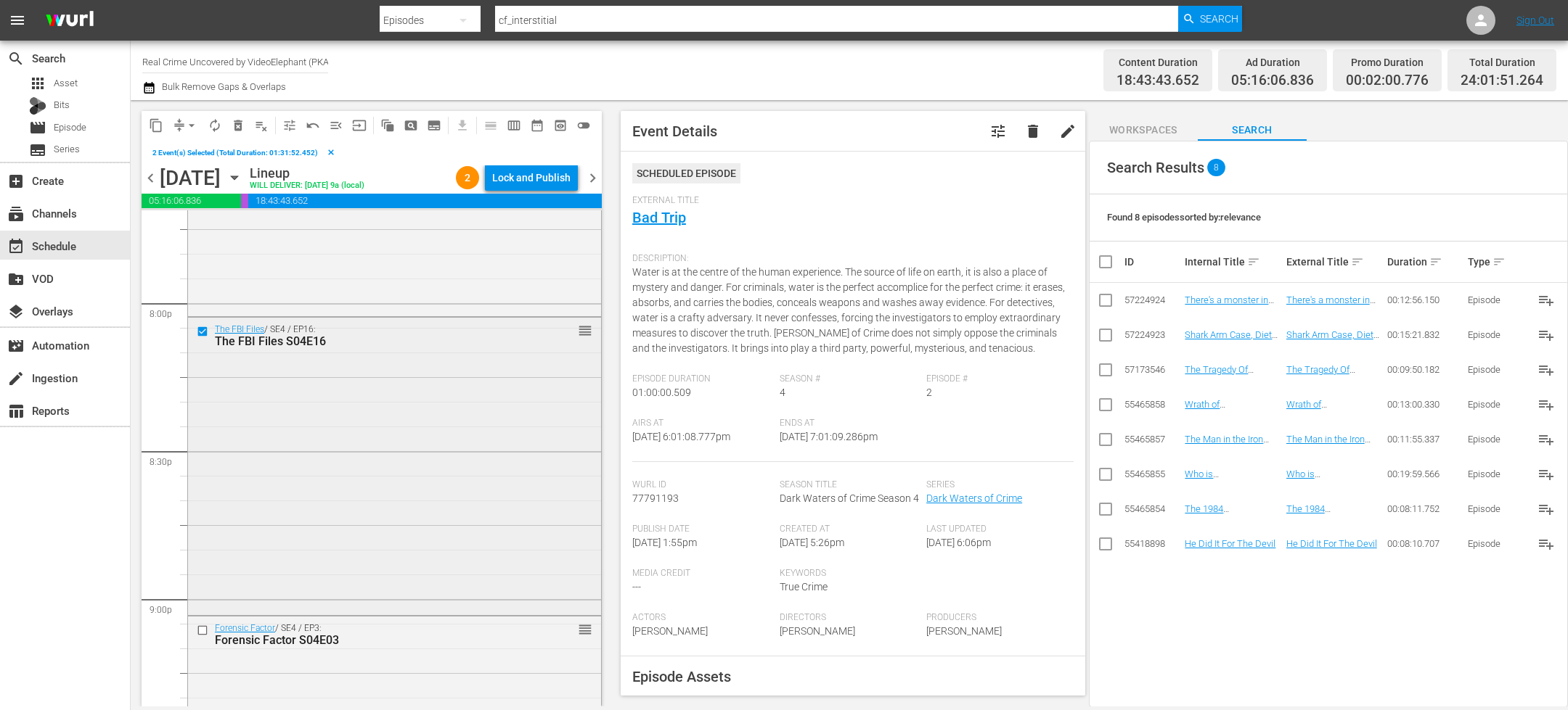
scroll to position [5835, 0]
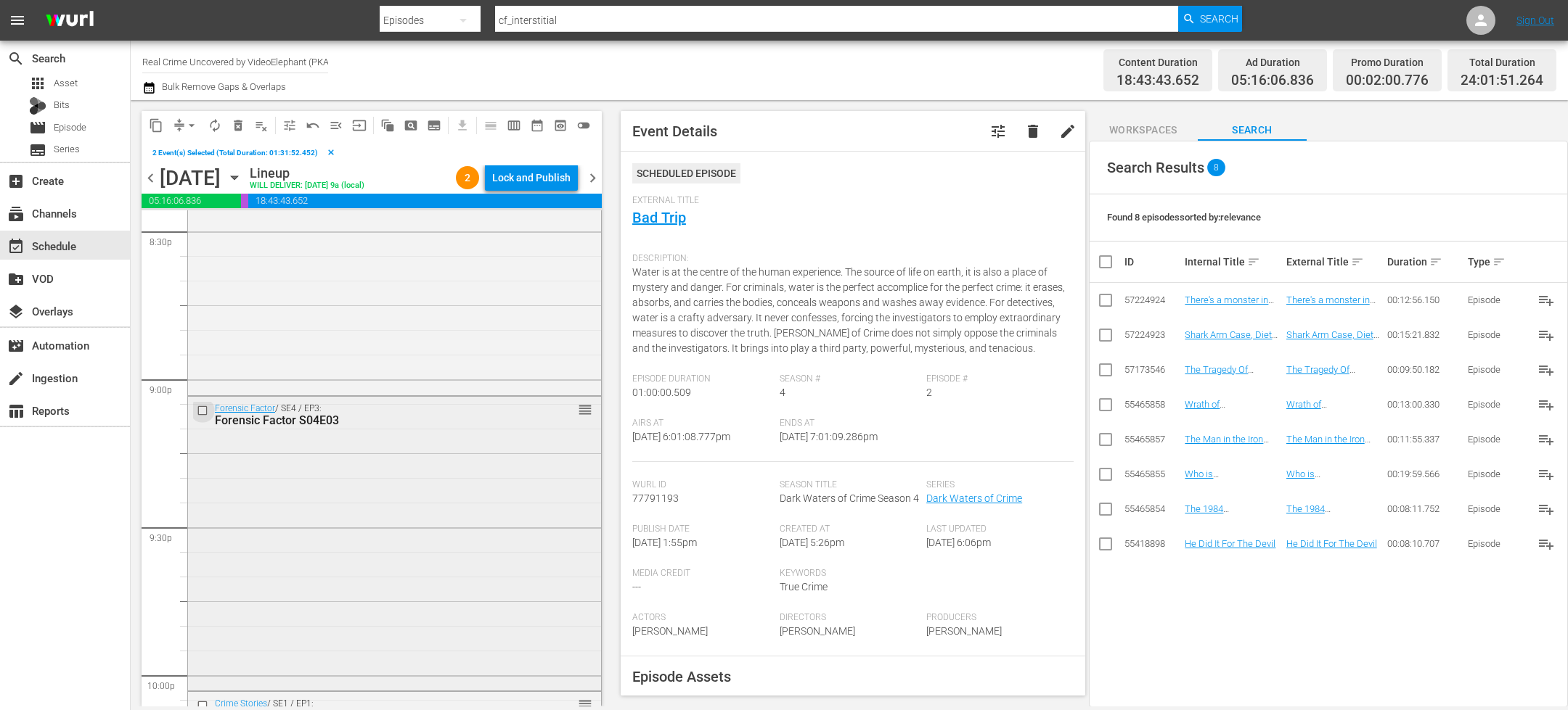
click at [205, 411] on input "checkbox" at bounding box center [204, 411] width 15 height 13
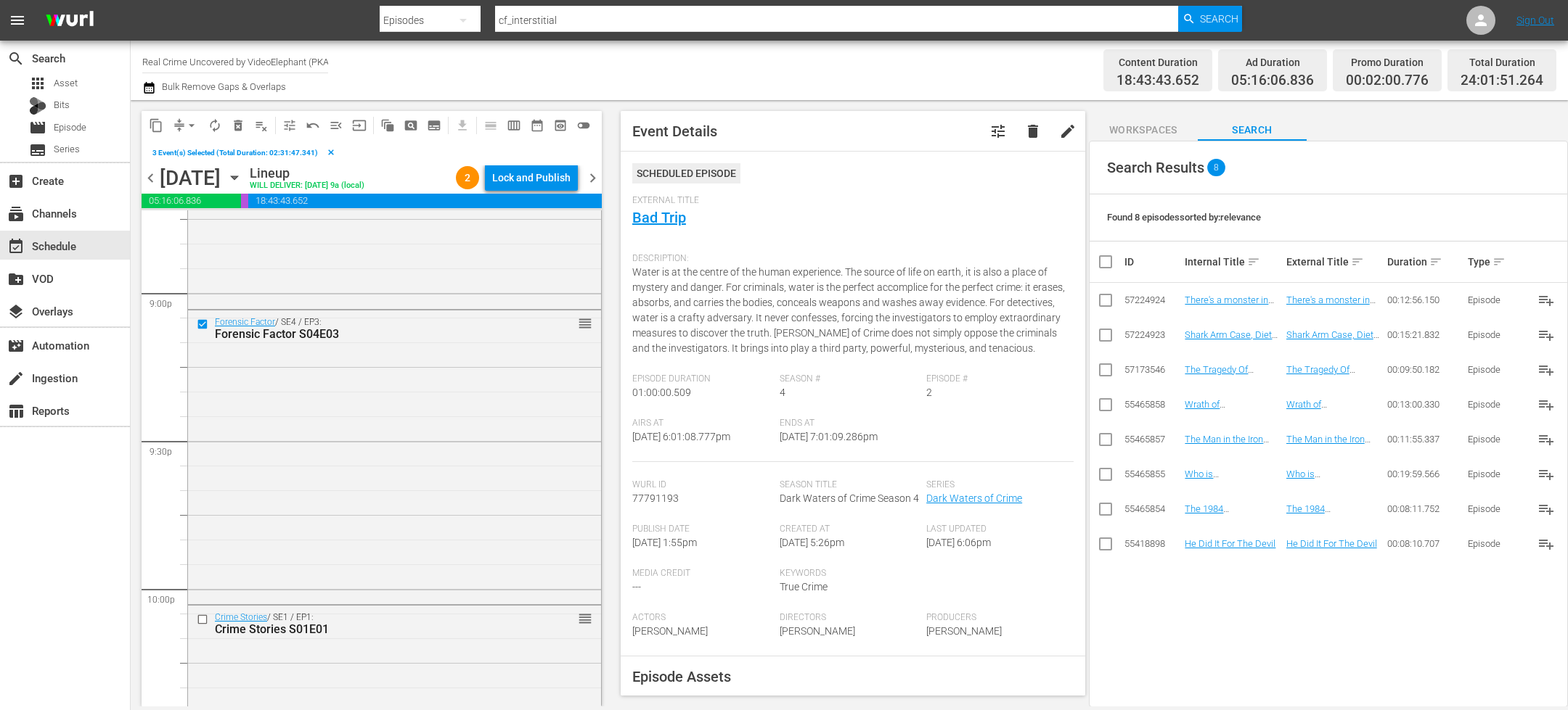
scroll to position [6338, 0]
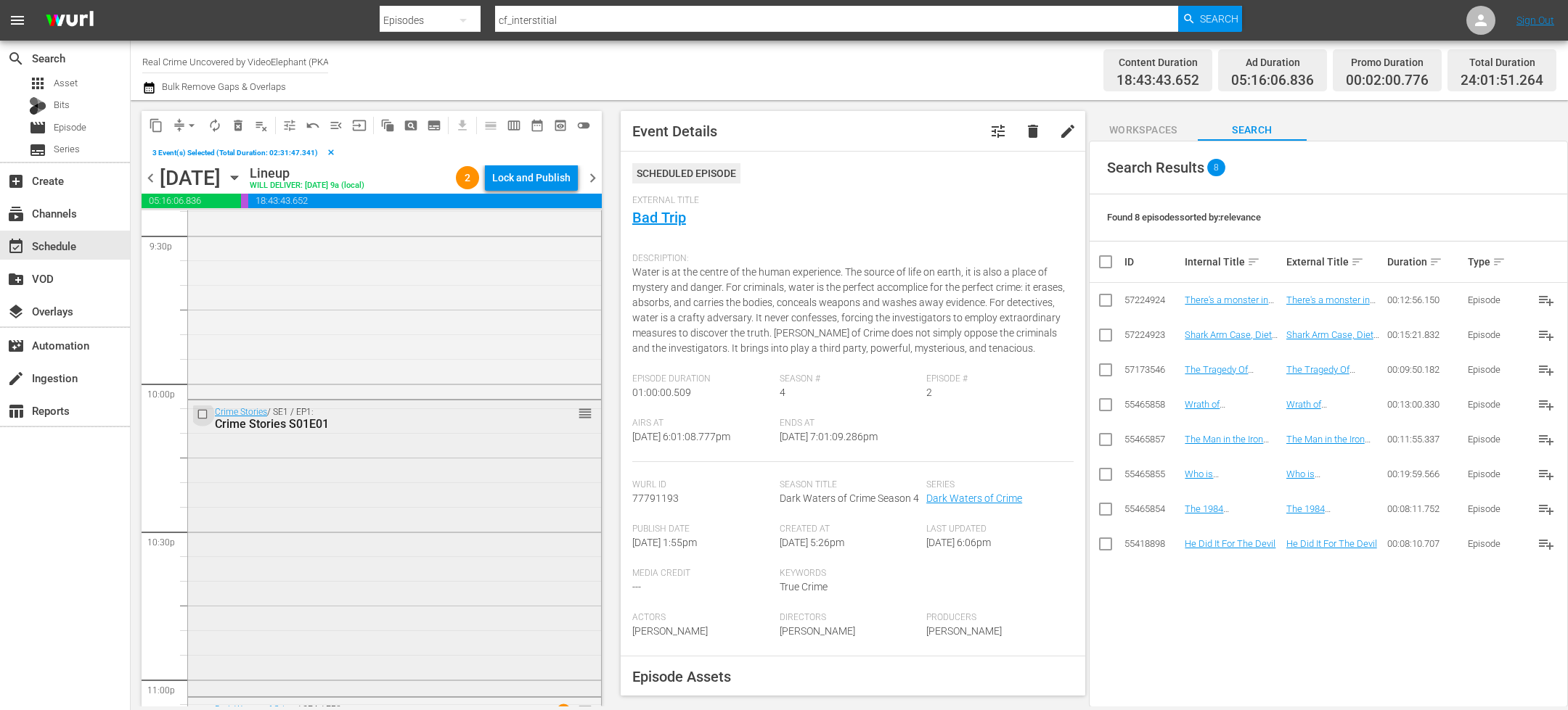
click at [201, 416] on input "checkbox" at bounding box center [204, 415] width 15 height 13
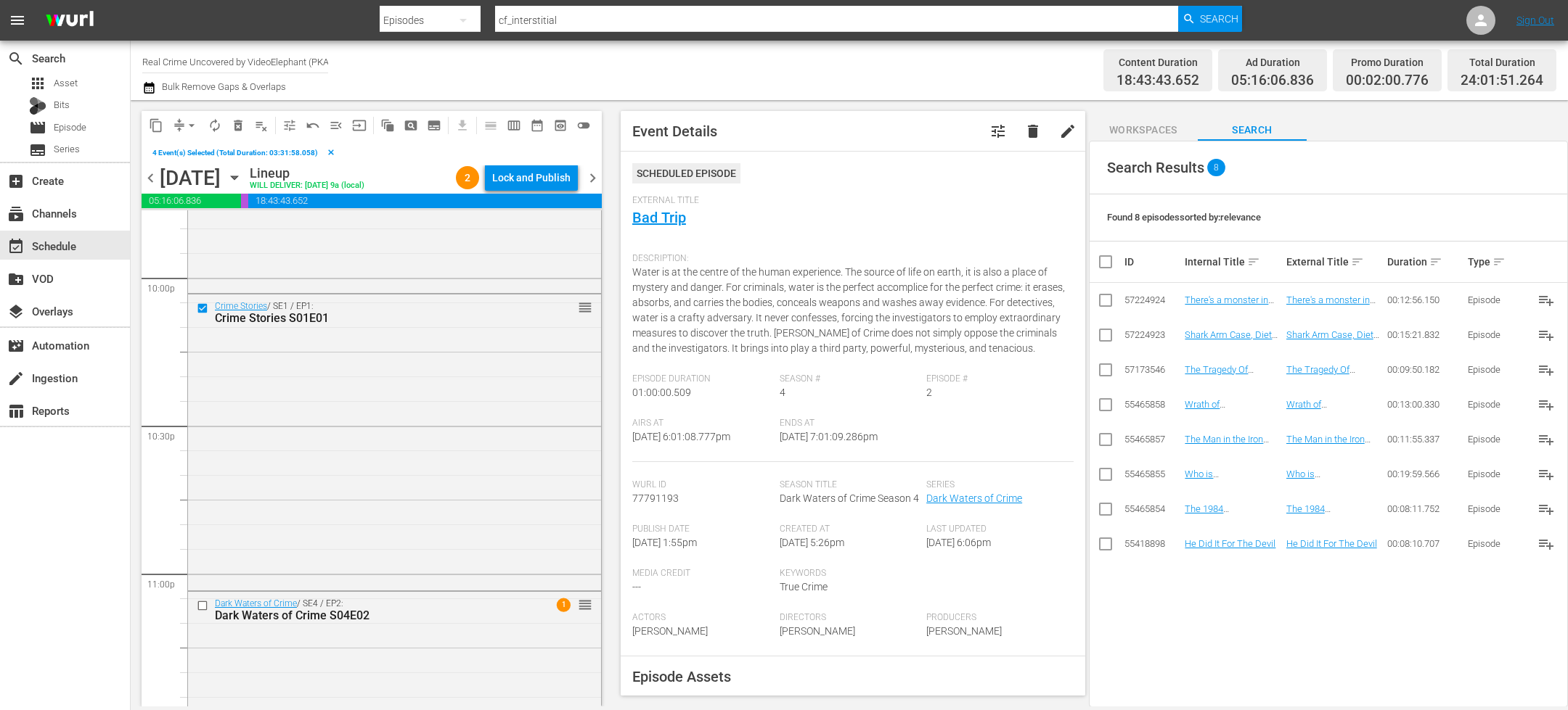
scroll to position [6547, 0]
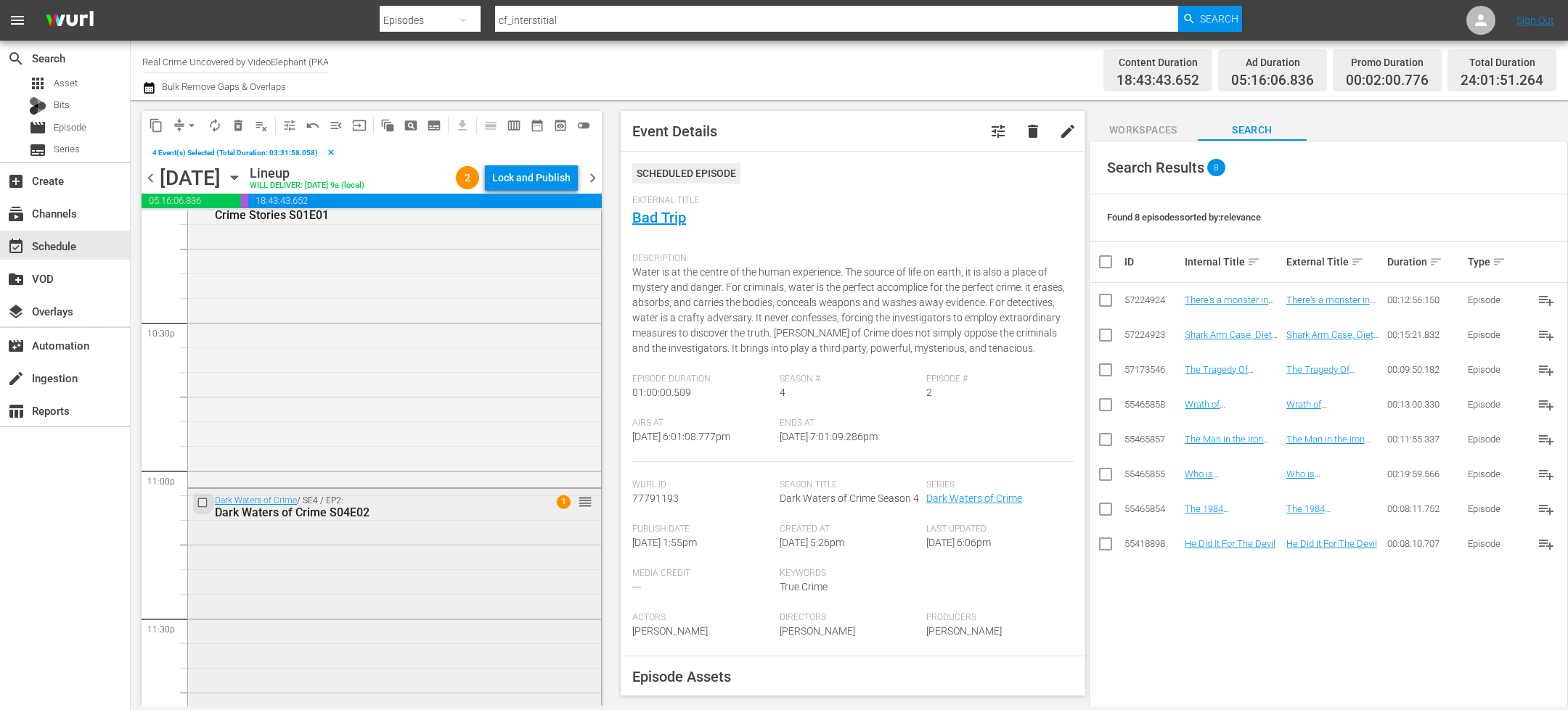
click at [202, 503] on input "checkbox" at bounding box center [204, 503] width 15 height 13
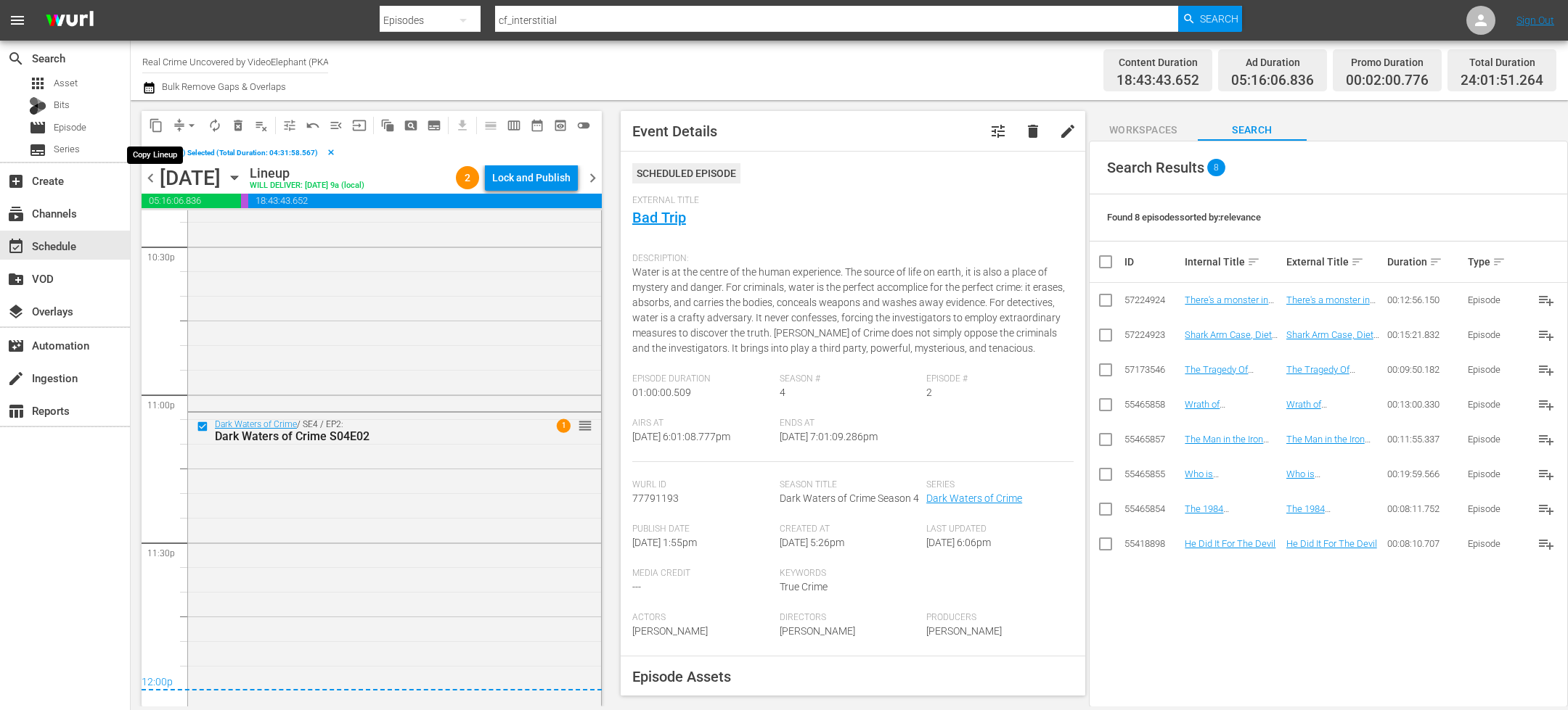
click at [159, 127] on span "content_copy" at bounding box center [156, 126] width 14 height 14
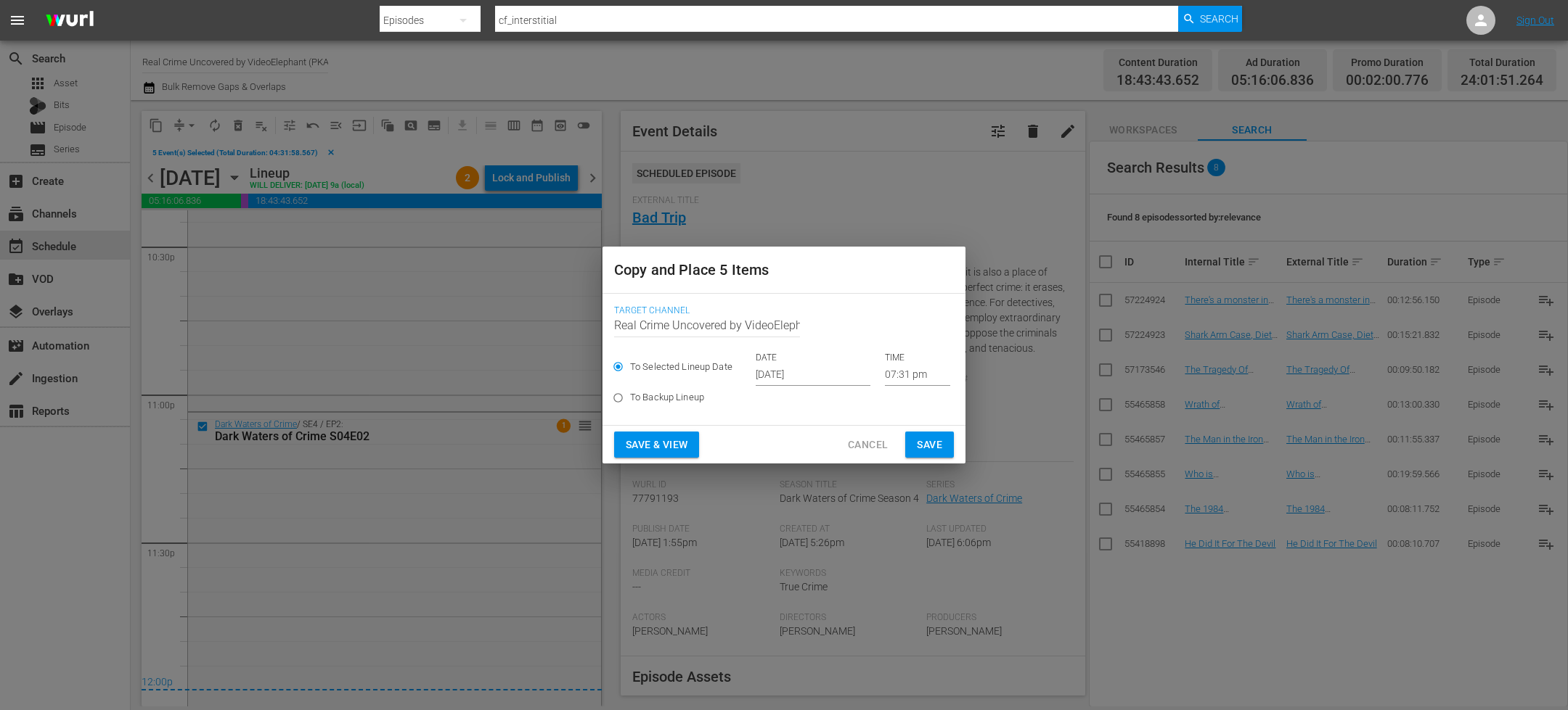
click at [806, 378] on input "[DATE]" at bounding box center [813, 375] width 115 height 22
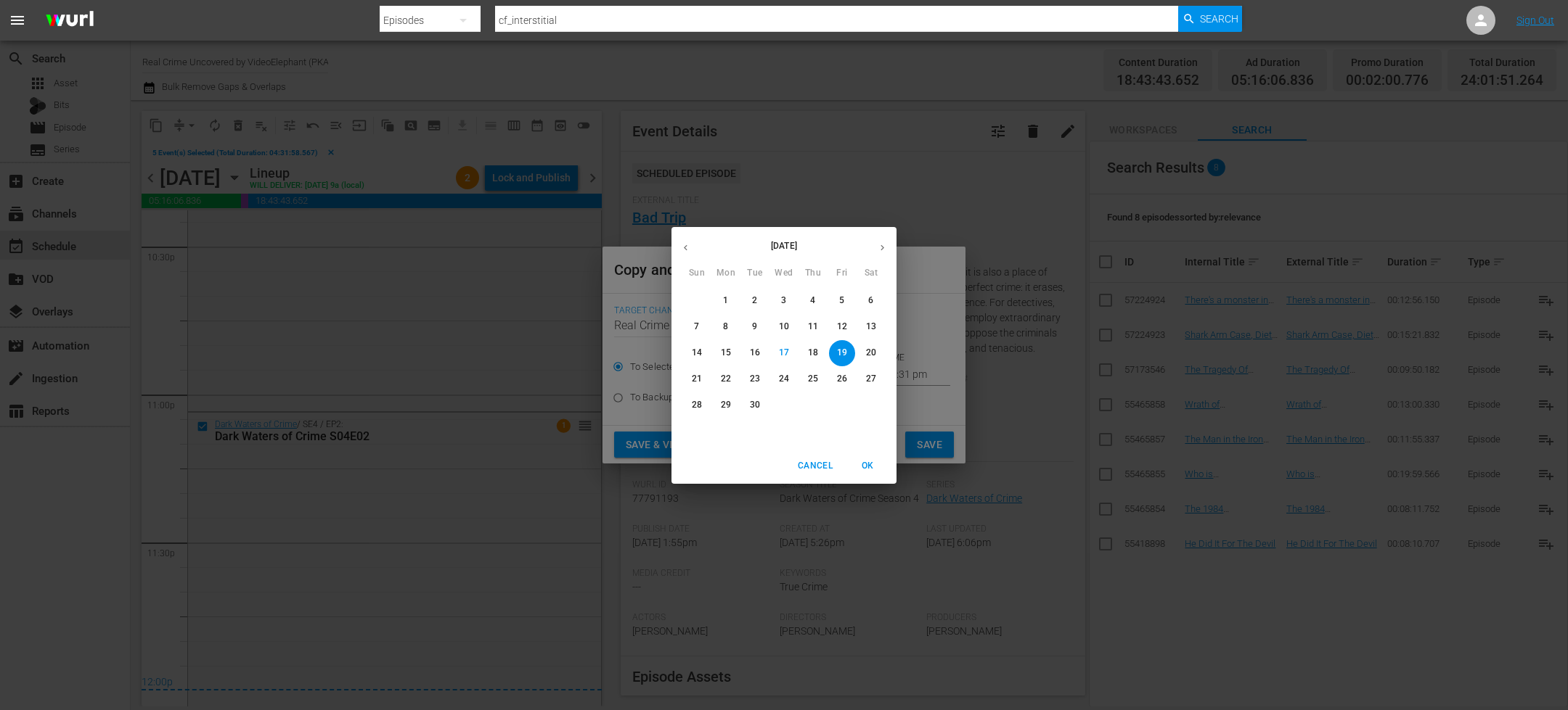
click at [752, 403] on p "30" at bounding box center [754, 405] width 10 height 13
type input "Sep 30th 2025"
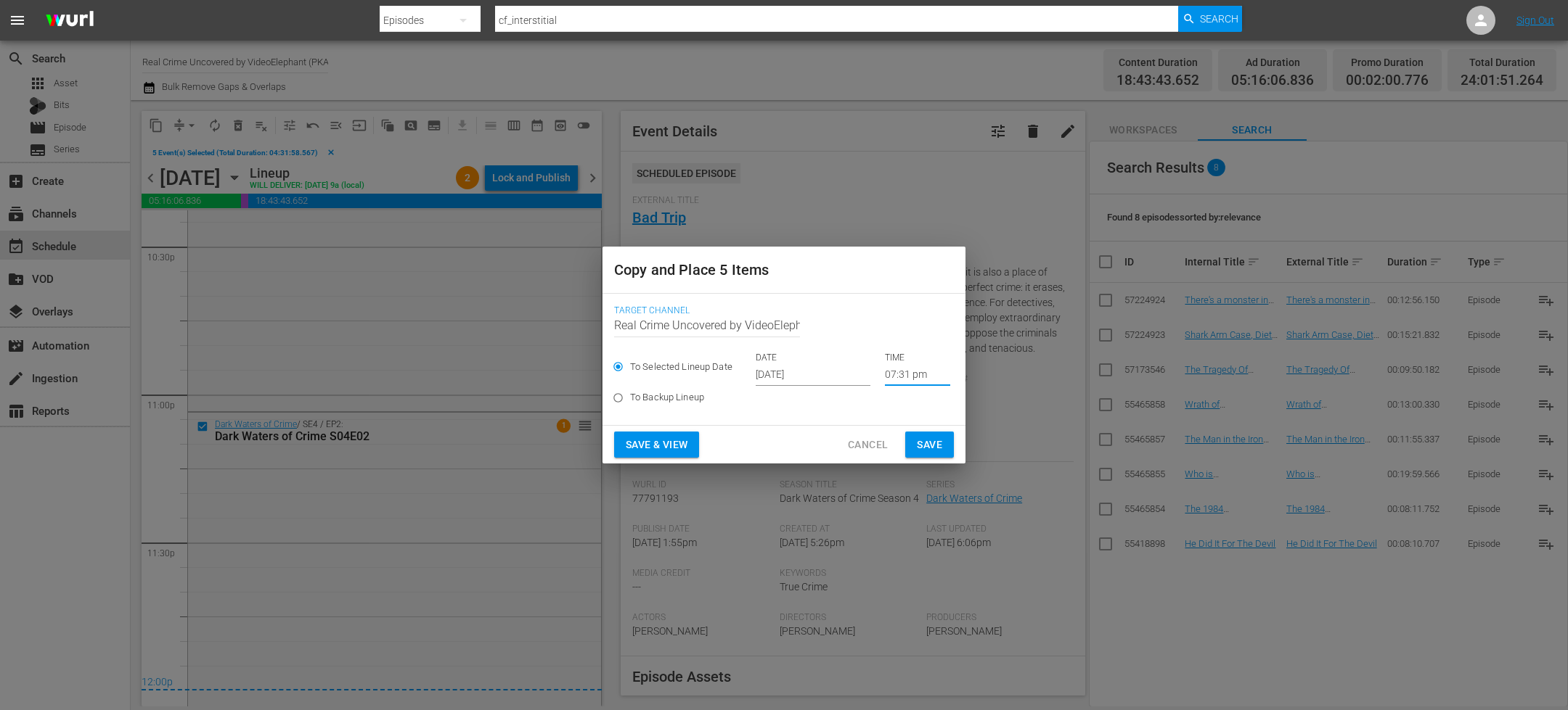
click at [884, 377] on input "07:31 pm" at bounding box center [917, 375] width 65 height 22
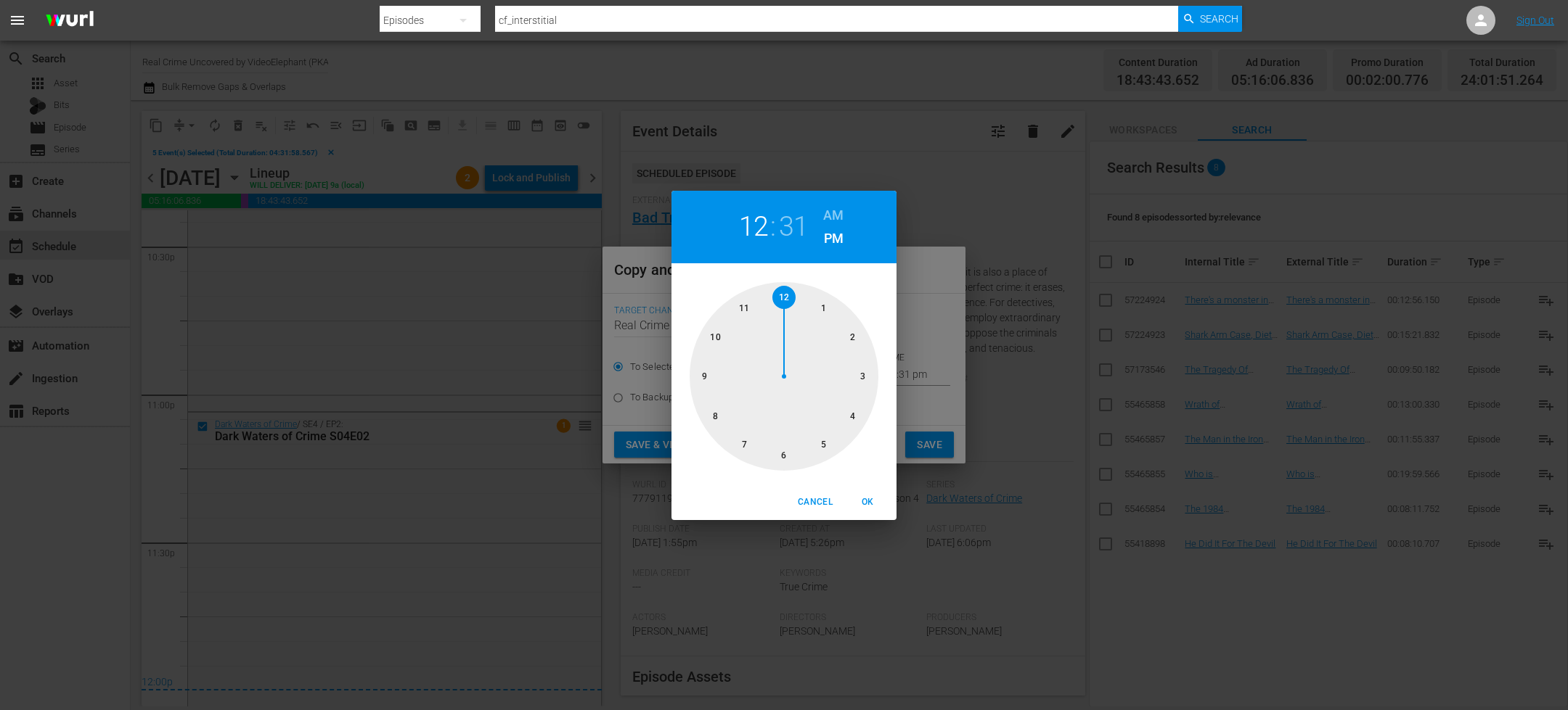
click at [778, 306] on div at bounding box center [784, 377] width 188 height 188
click at [782, 296] on div at bounding box center [784, 377] width 188 height 188
click at [838, 203] on div "12 : 00 AM PM" at bounding box center [784, 227] width 225 height 73
click at [837, 221] on h6 "AM" at bounding box center [833, 215] width 21 height 23
click at [870, 500] on span "OK" at bounding box center [867, 502] width 35 height 15
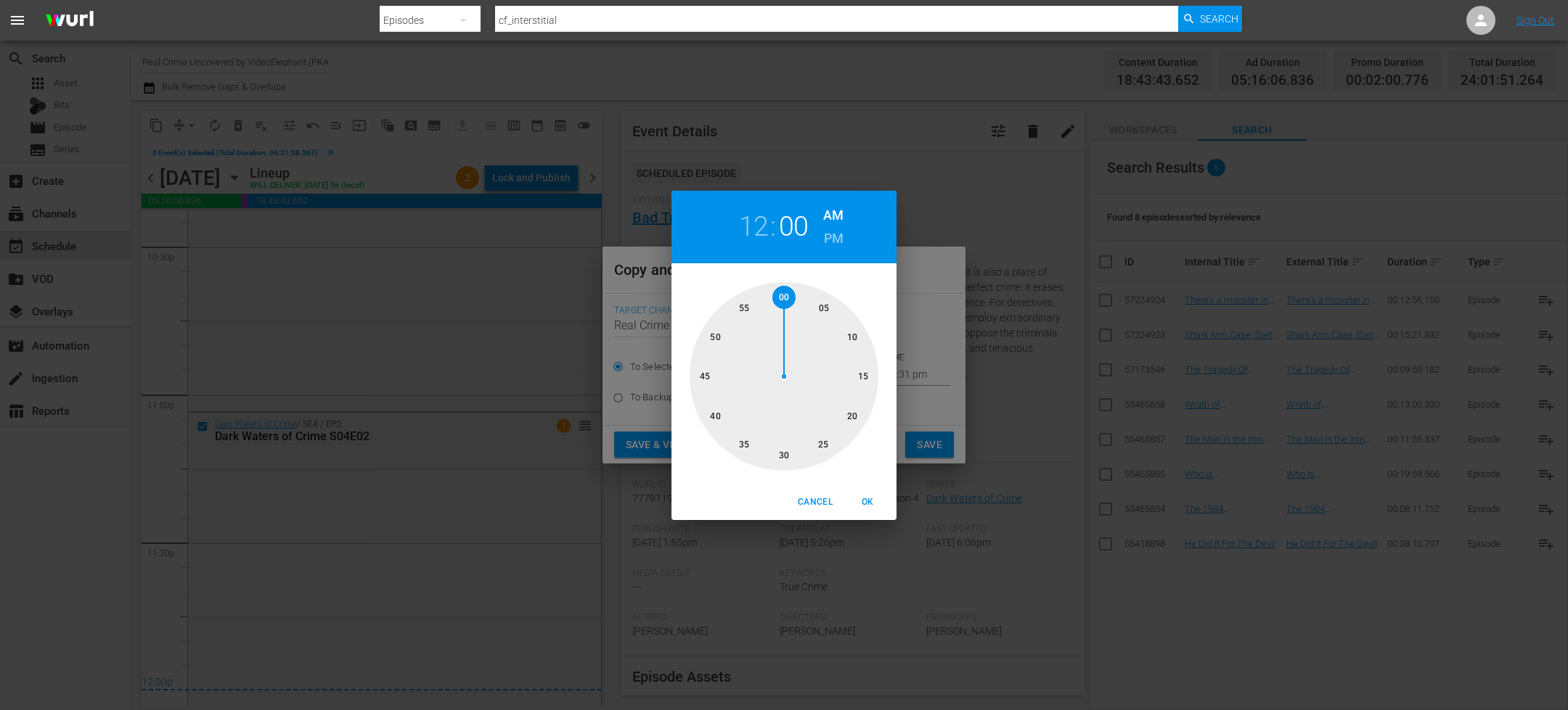
type input "12:00 am"
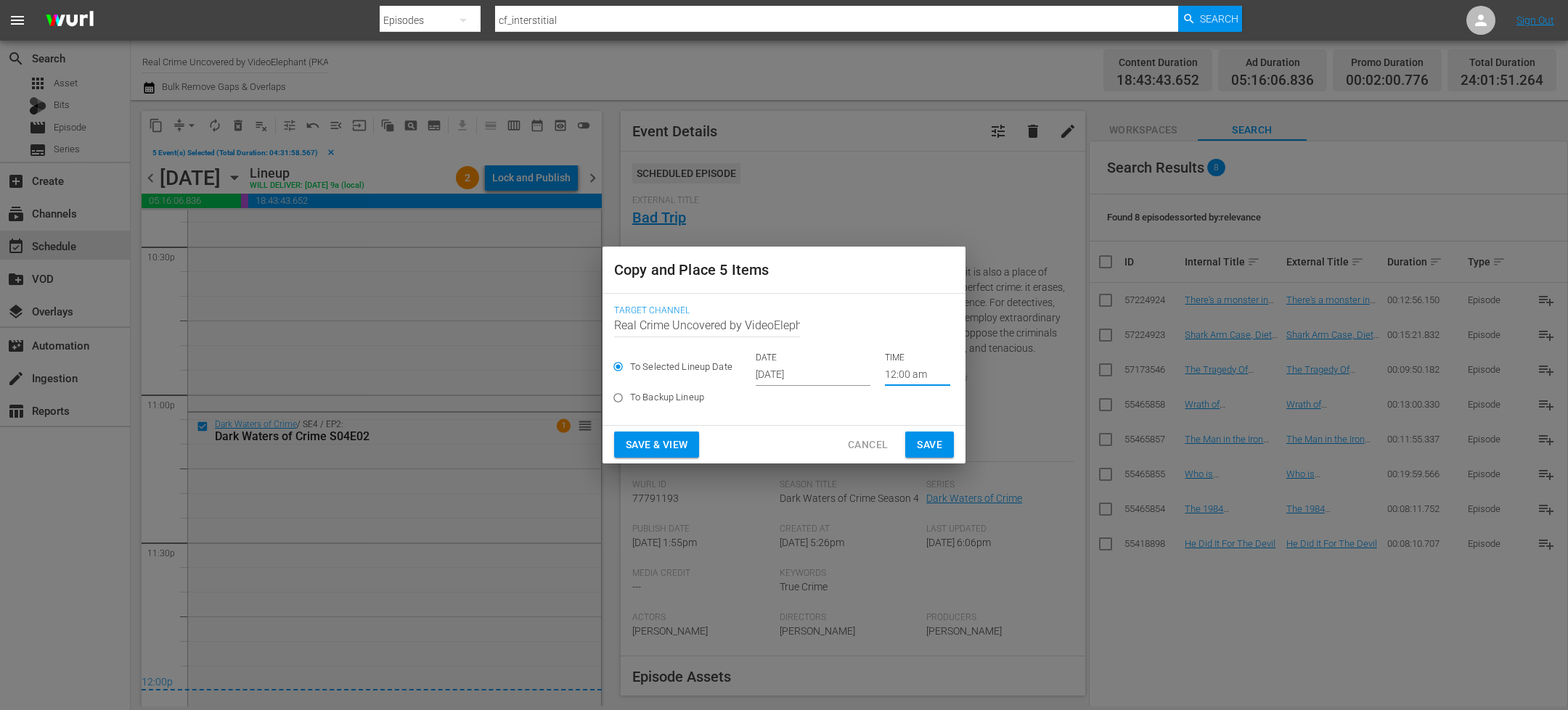
click at [933, 439] on span "Save" at bounding box center [929, 445] width 25 height 18
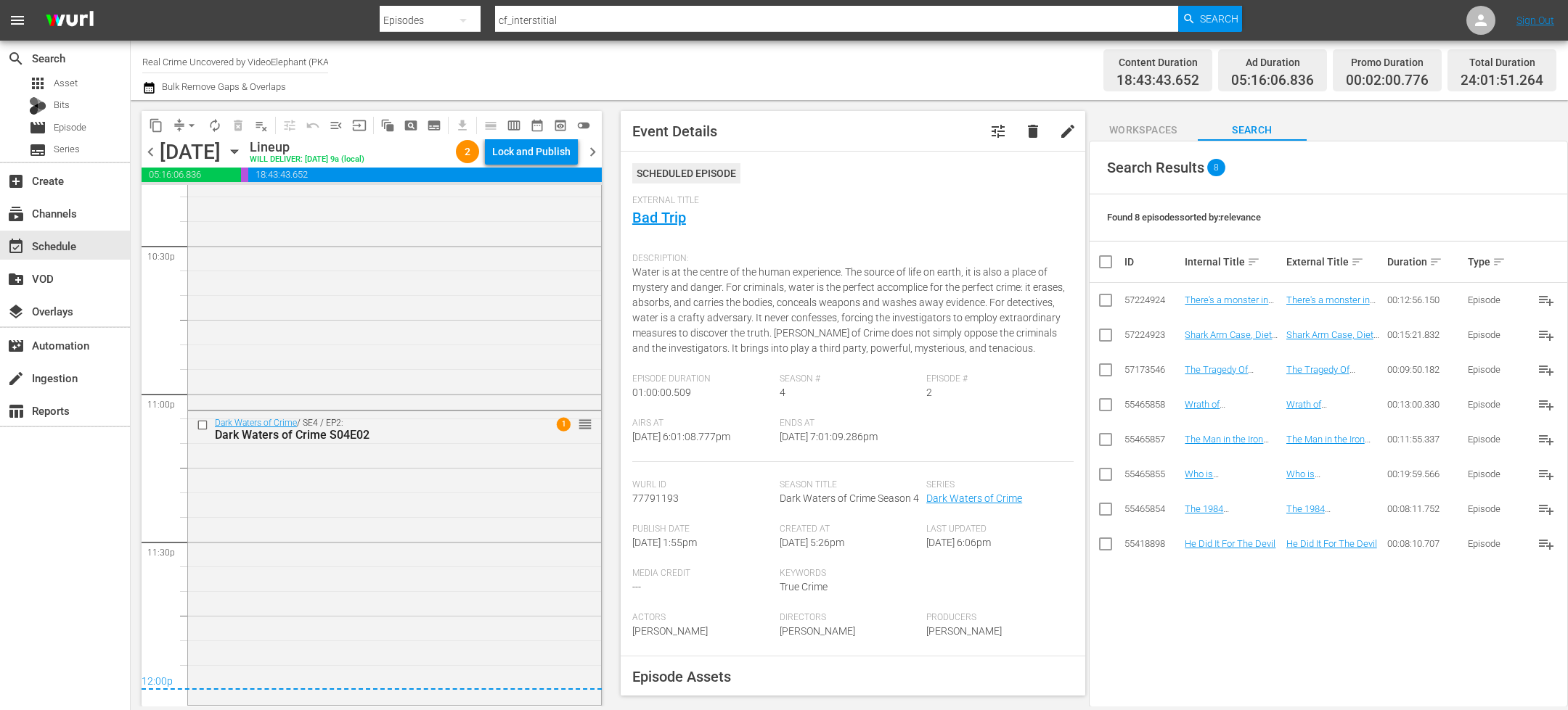
scroll to position [6597, 0]
click at [596, 149] on span "chevron_right" at bounding box center [593, 152] width 18 height 18
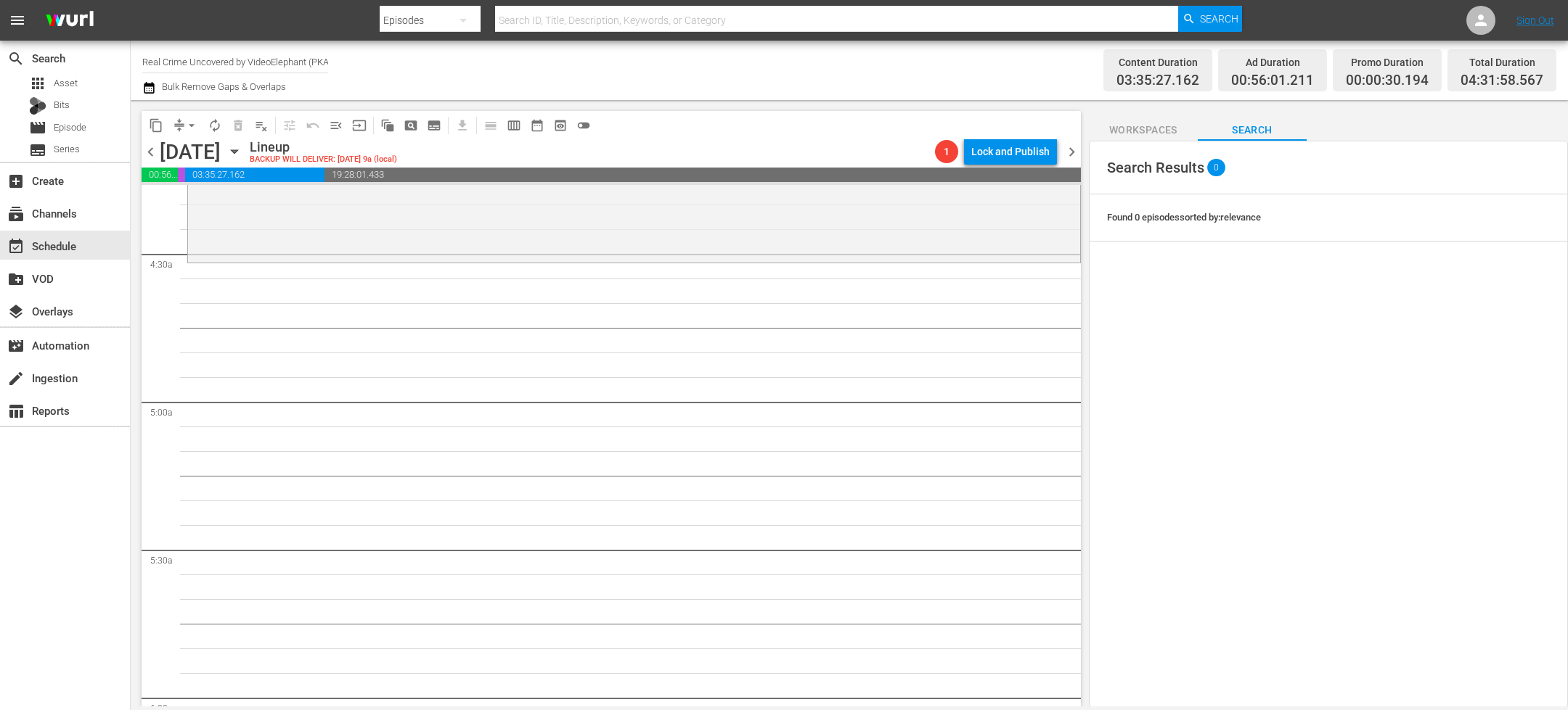
scroll to position [1234, 0]
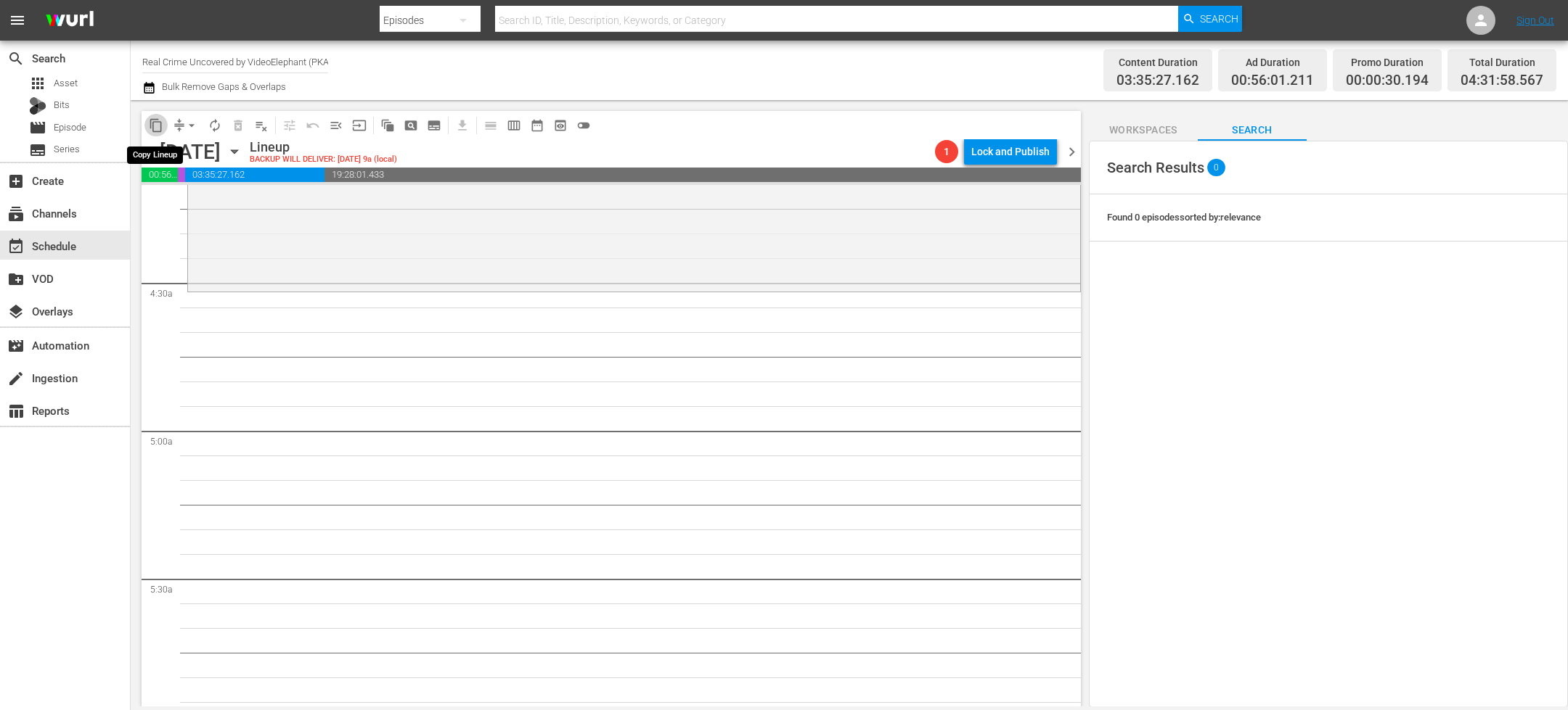
click at [154, 131] on span "content_copy" at bounding box center [156, 126] width 14 height 14
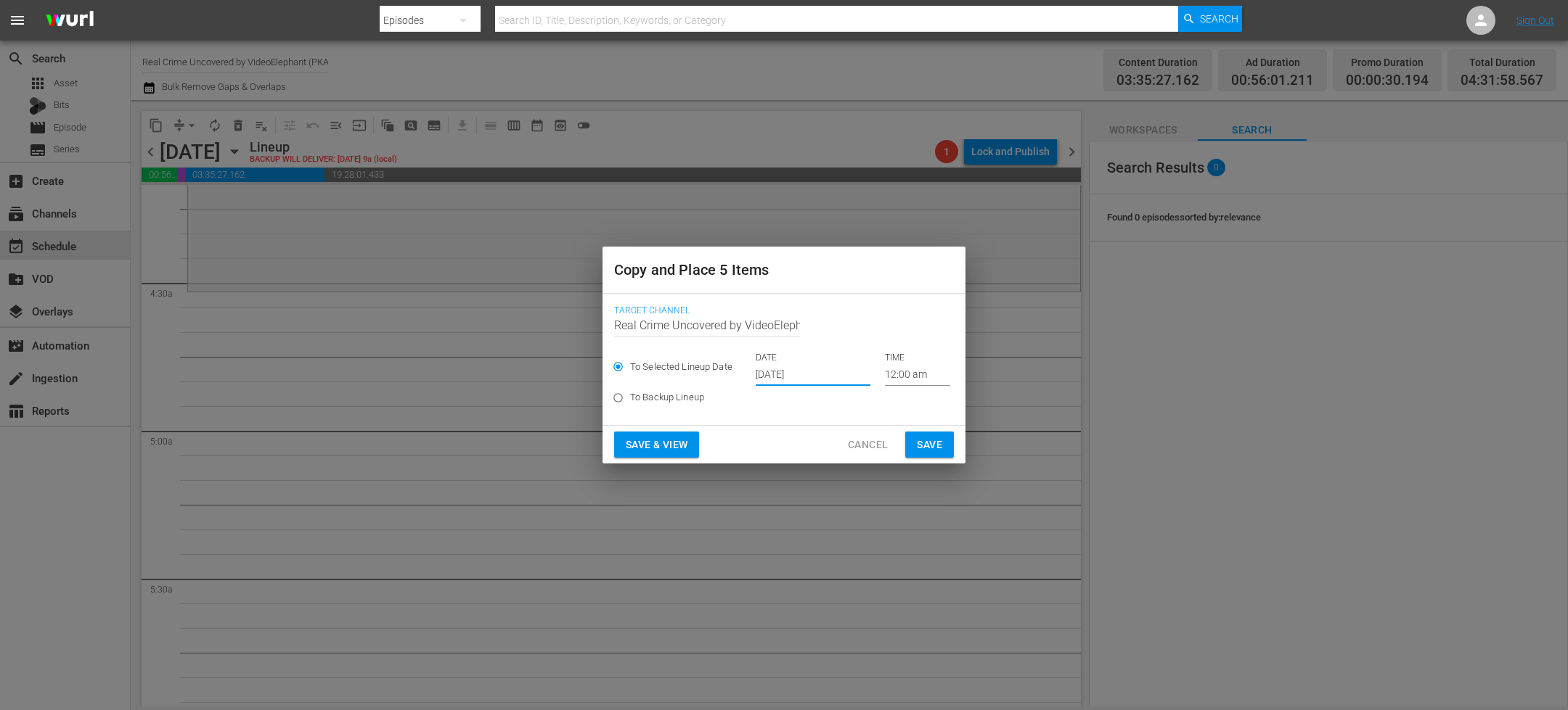
click at [781, 370] on input "[DATE]" at bounding box center [813, 375] width 115 height 22
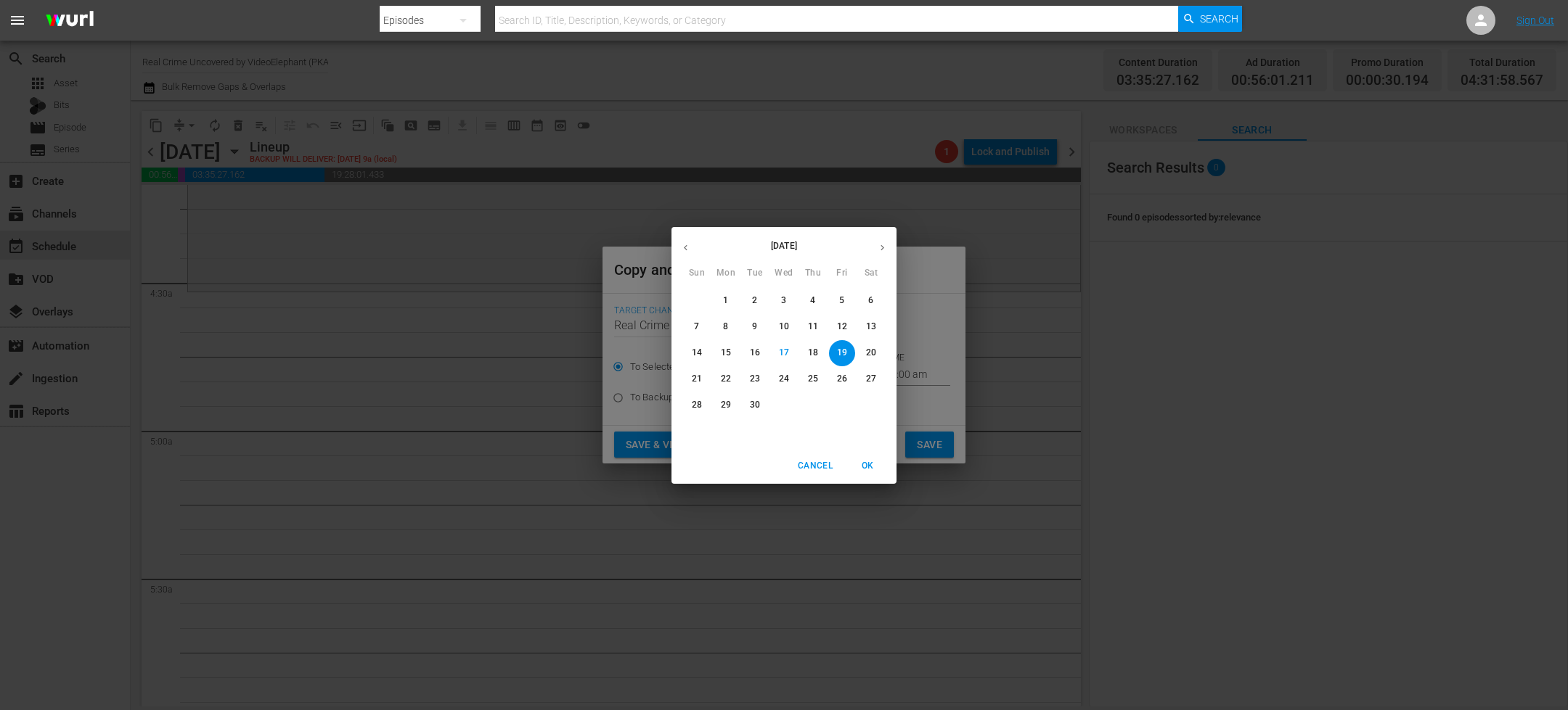
click at [761, 402] on span "30" at bounding box center [754, 405] width 26 height 13
type input "Sep 30th 2025"
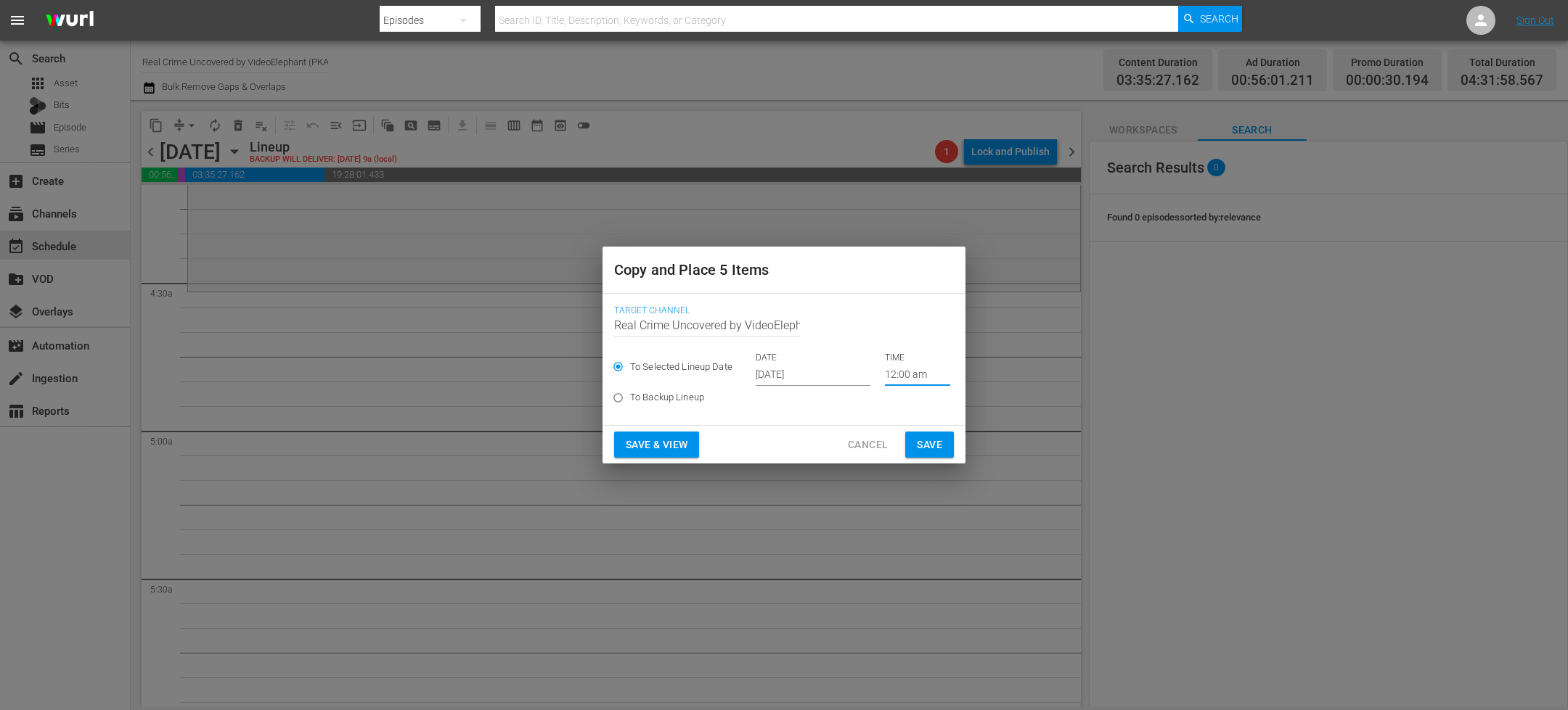
click at [887, 369] on input "12:00 am" at bounding box center [917, 375] width 65 height 22
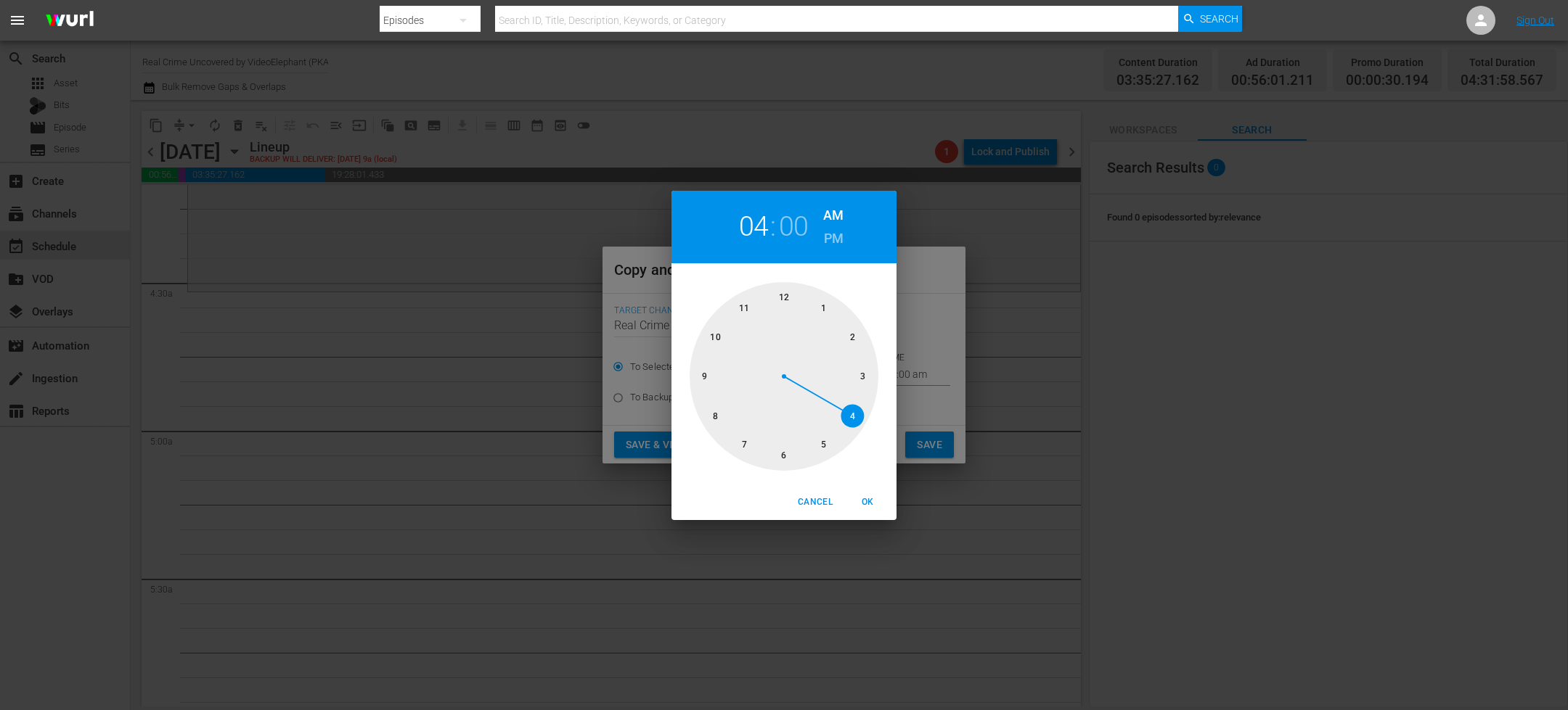
click at [858, 409] on div at bounding box center [784, 377] width 188 height 188
click at [783, 448] on div at bounding box center [784, 377] width 188 height 188
click at [867, 507] on span "OK" at bounding box center [867, 502] width 35 height 15
type input "04:30 am"
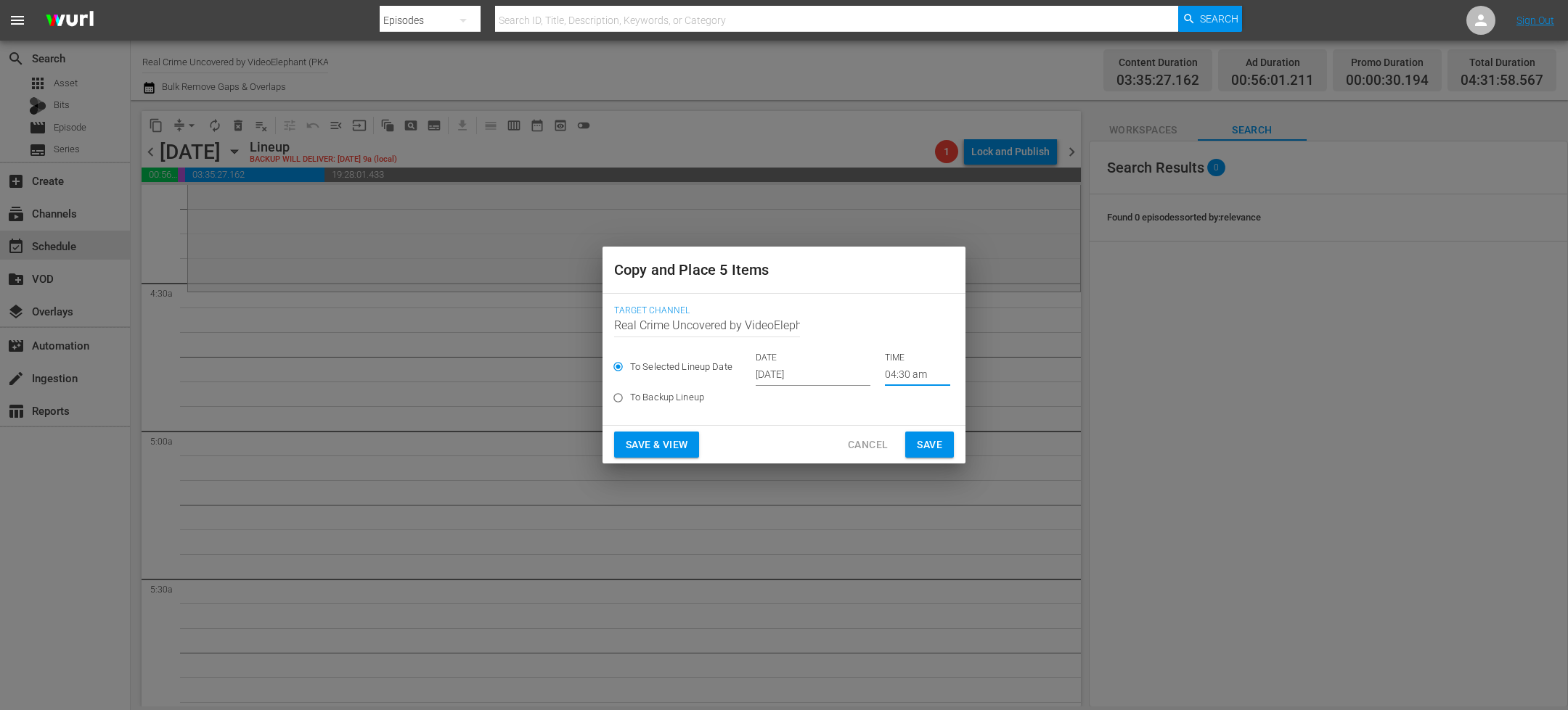
click at [946, 443] on button "Save" at bounding box center [929, 445] width 48 height 27
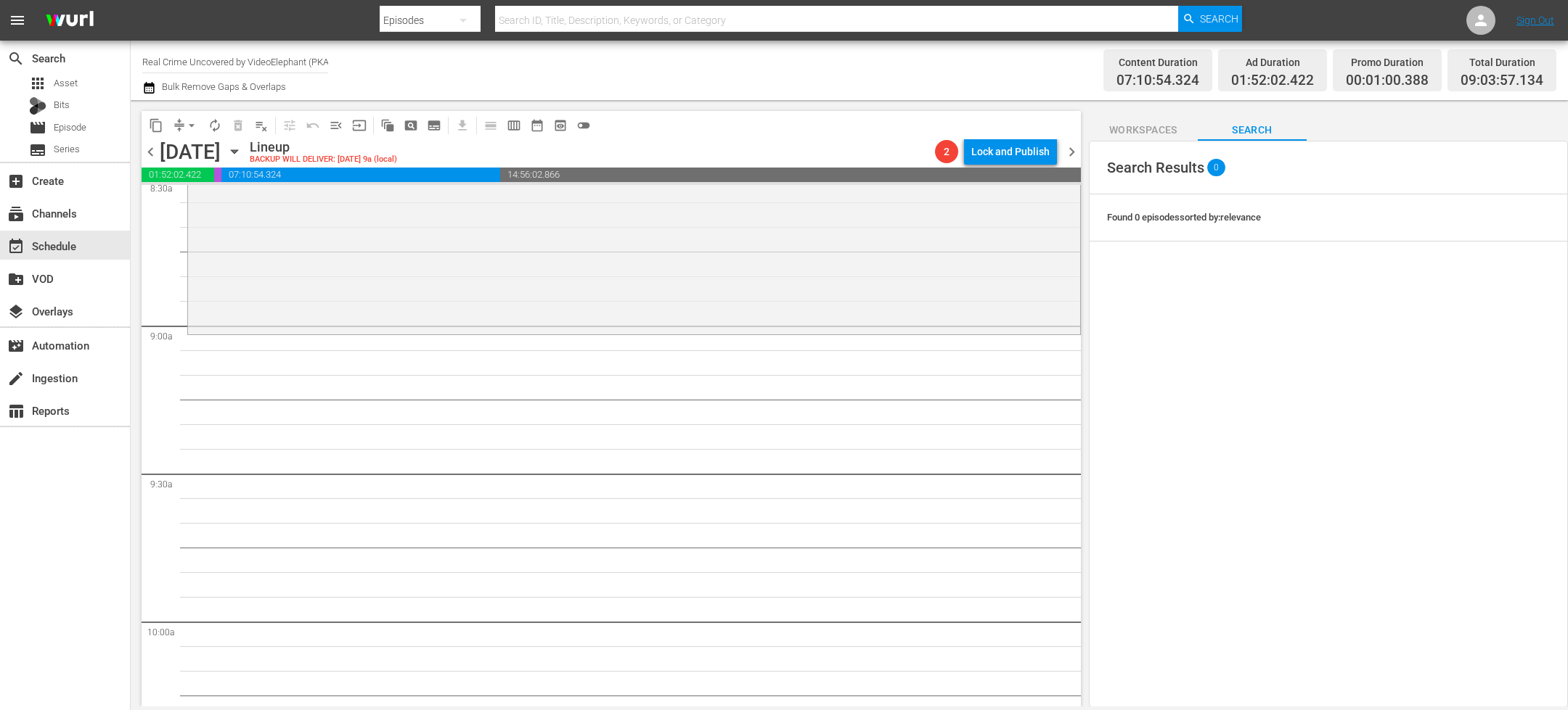
scroll to position [2526, 0]
click at [161, 127] on span "content_copy" at bounding box center [156, 126] width 14 height 14
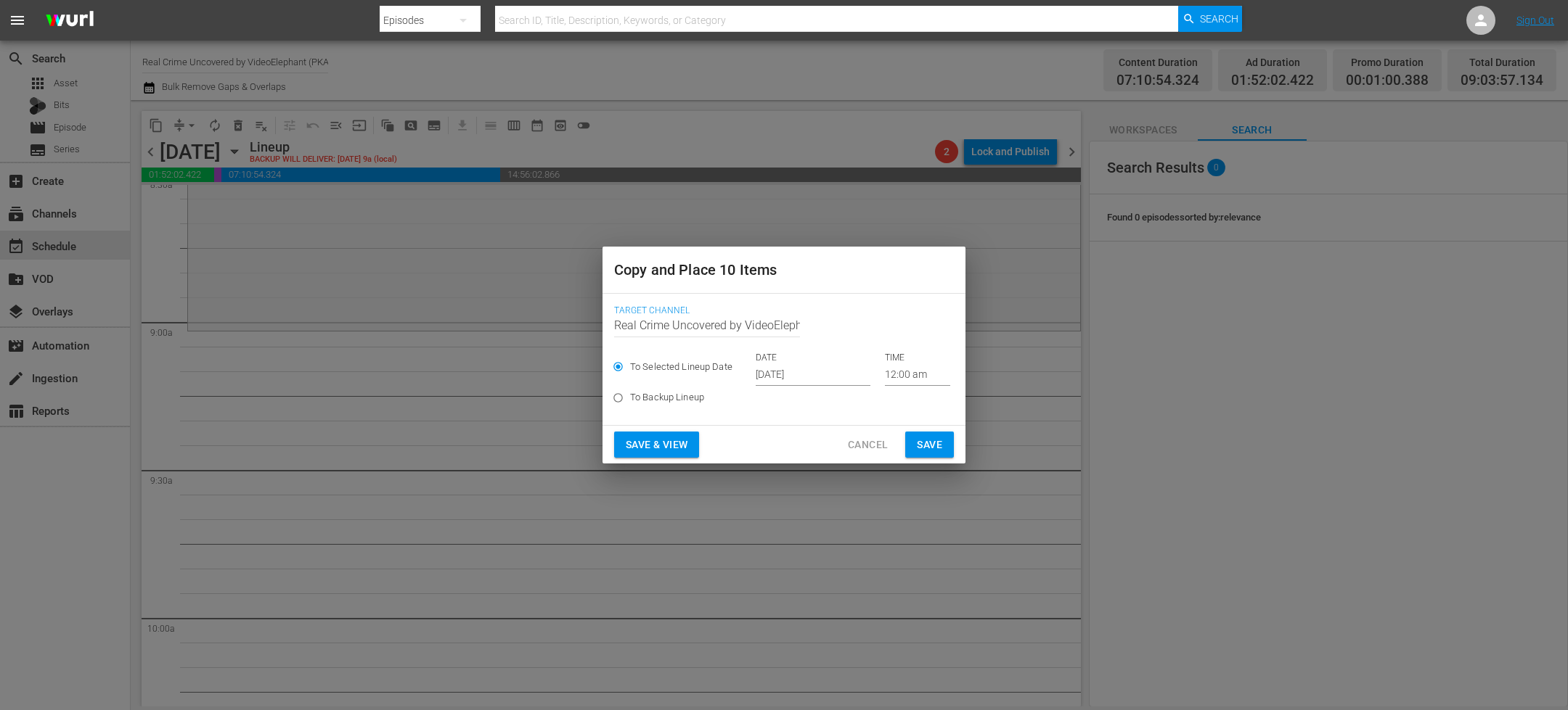
click at [792, 377] on input "[DATE]" at bounding box center [813, 375] width 115 height 22
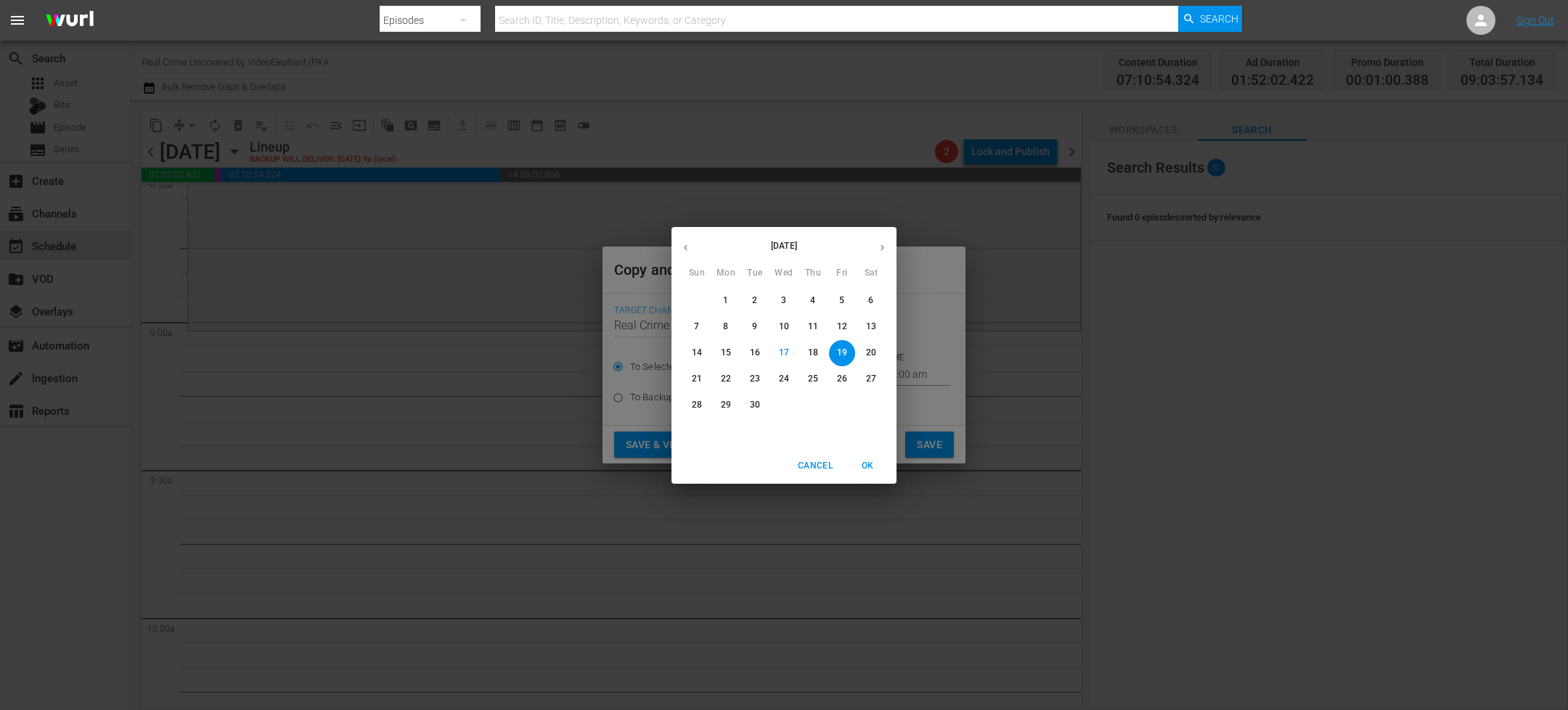
click at [764, 397] on button "30" at bounding box center [754, 405] width 26 height 26
type input "Sep 30th 2025"
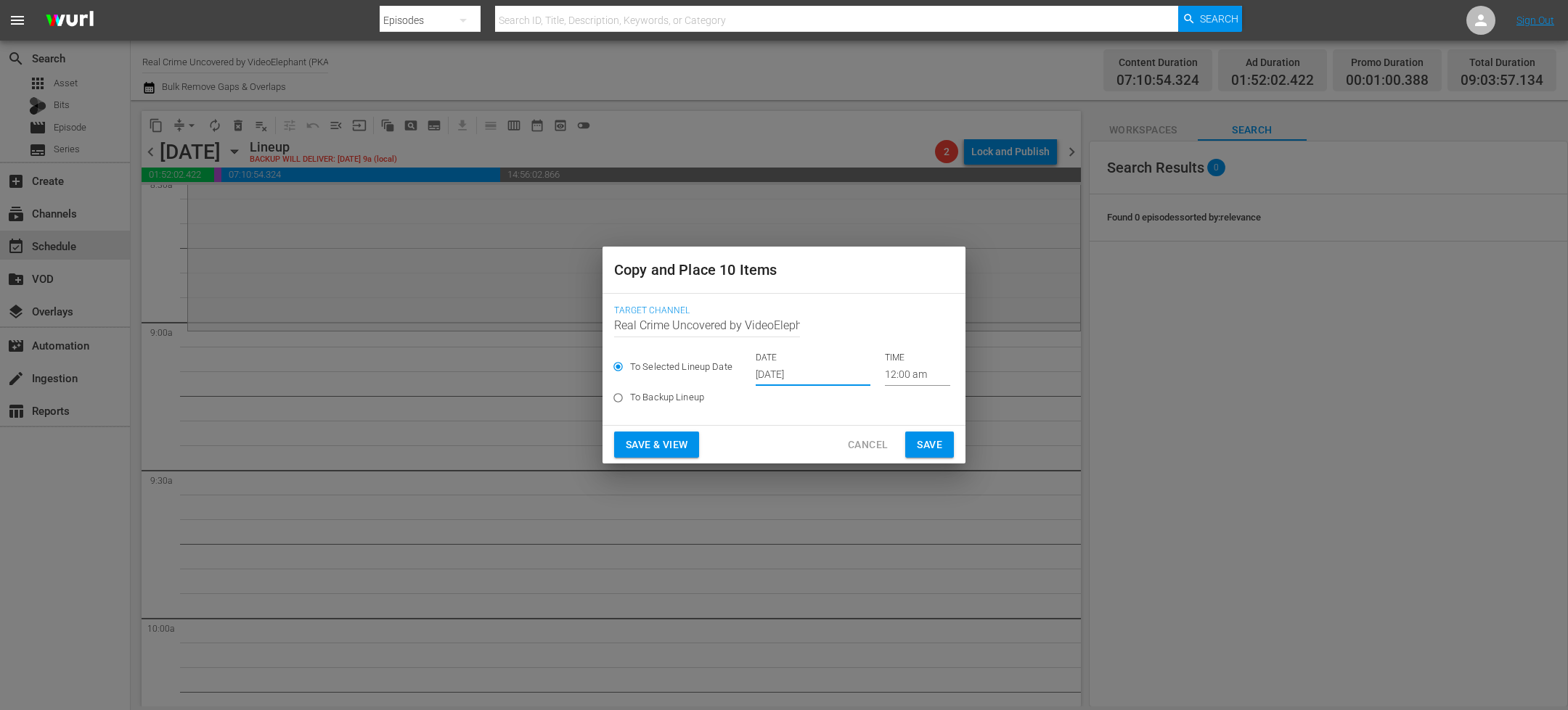
click at [893, 374] on input "12:00 am" at bounding box center [917, 375] width 65 height 22
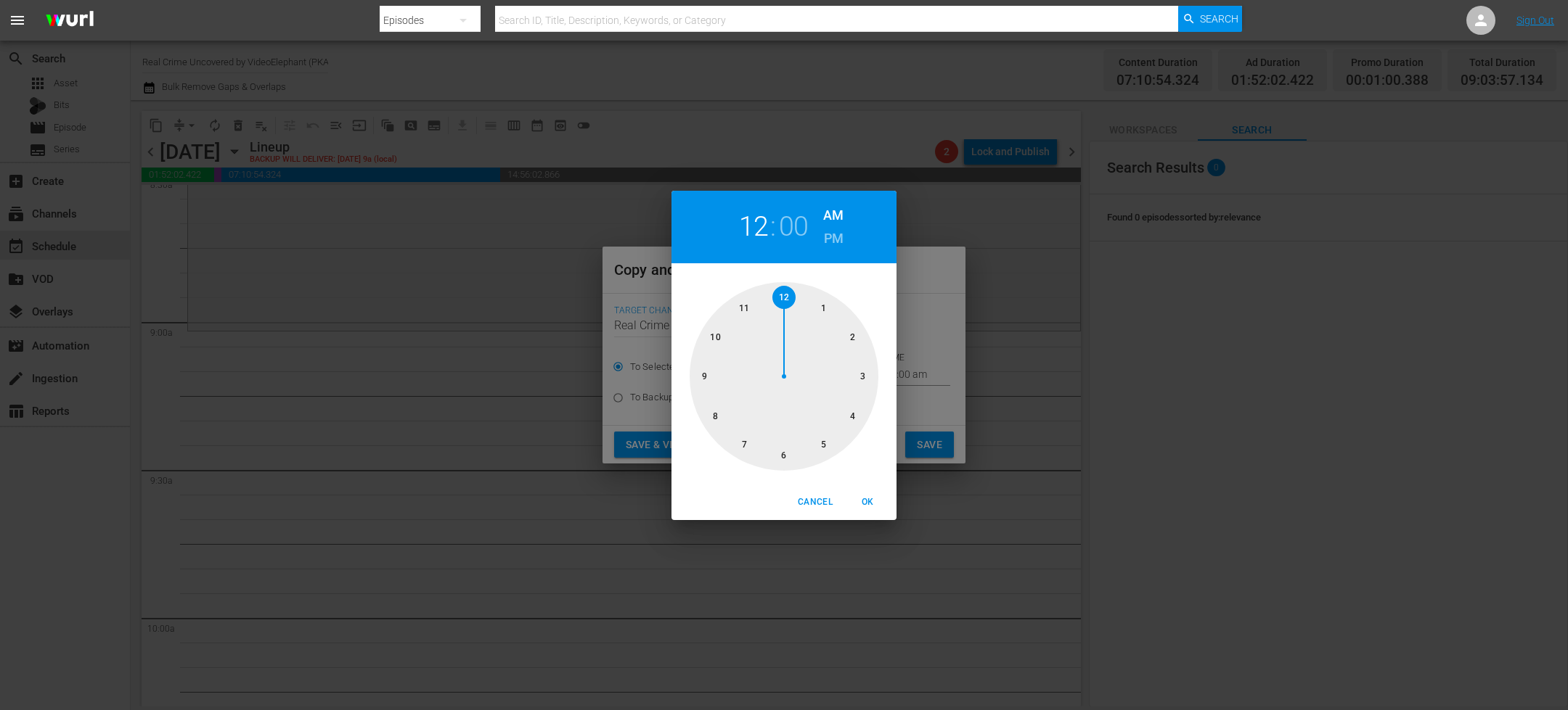
click at [701, 377] on div at bounding box center [784, 377] width 188 height 188
click at [873, 507] on span "OK" at bounding box center [867, 502] width 35 height 15
type input "09:00 am"
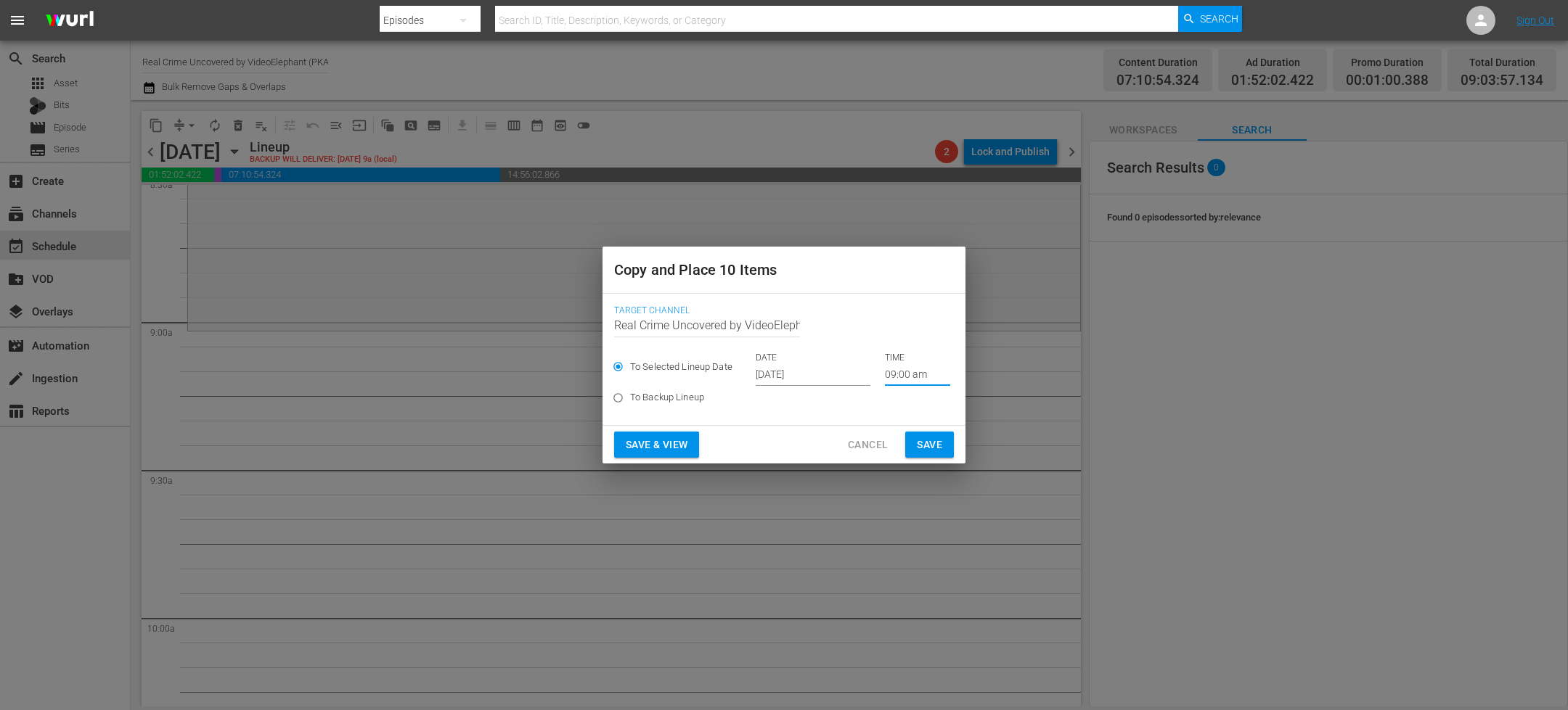
click at [932, 446] on span "Save" at bounding box center [929, 445] width 25 height 18
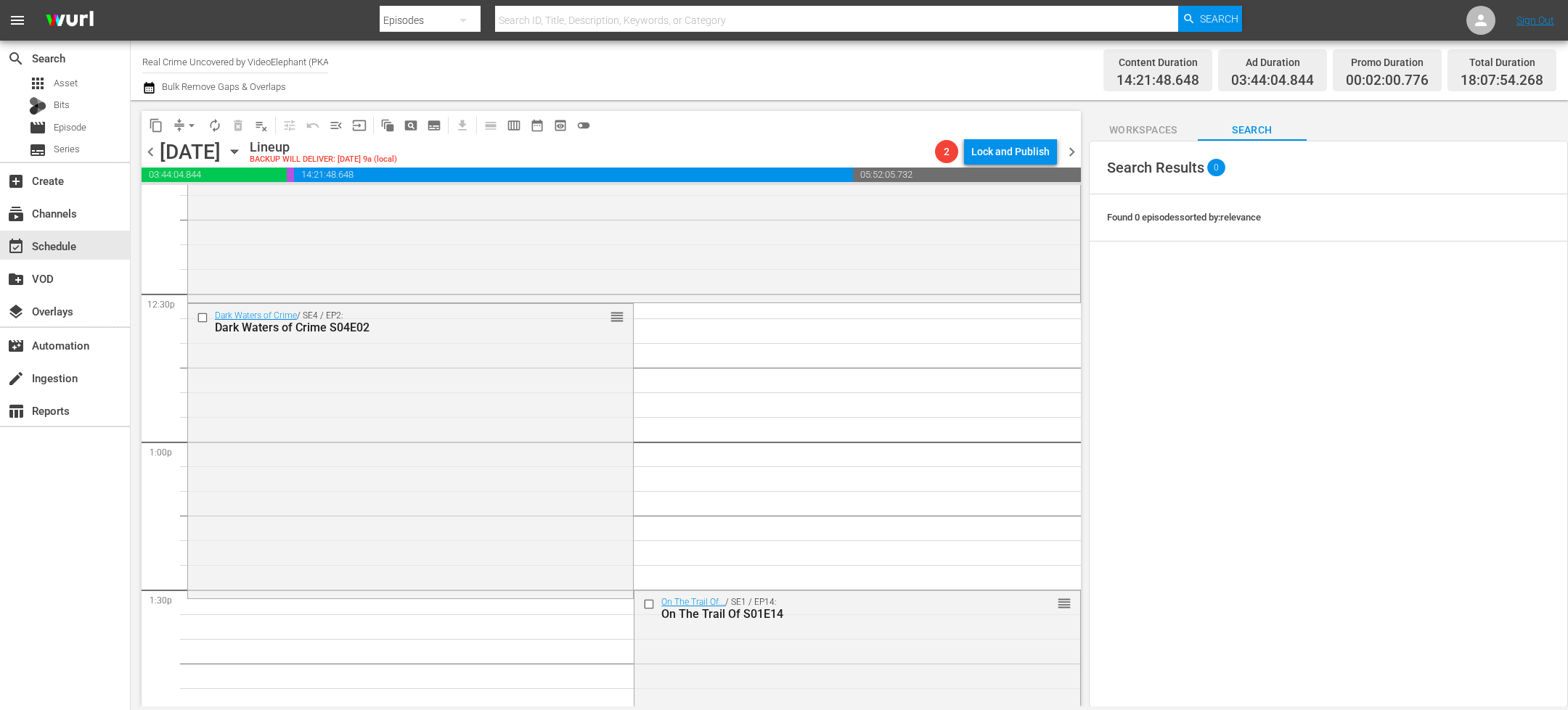
scroll to position [3599, 0]
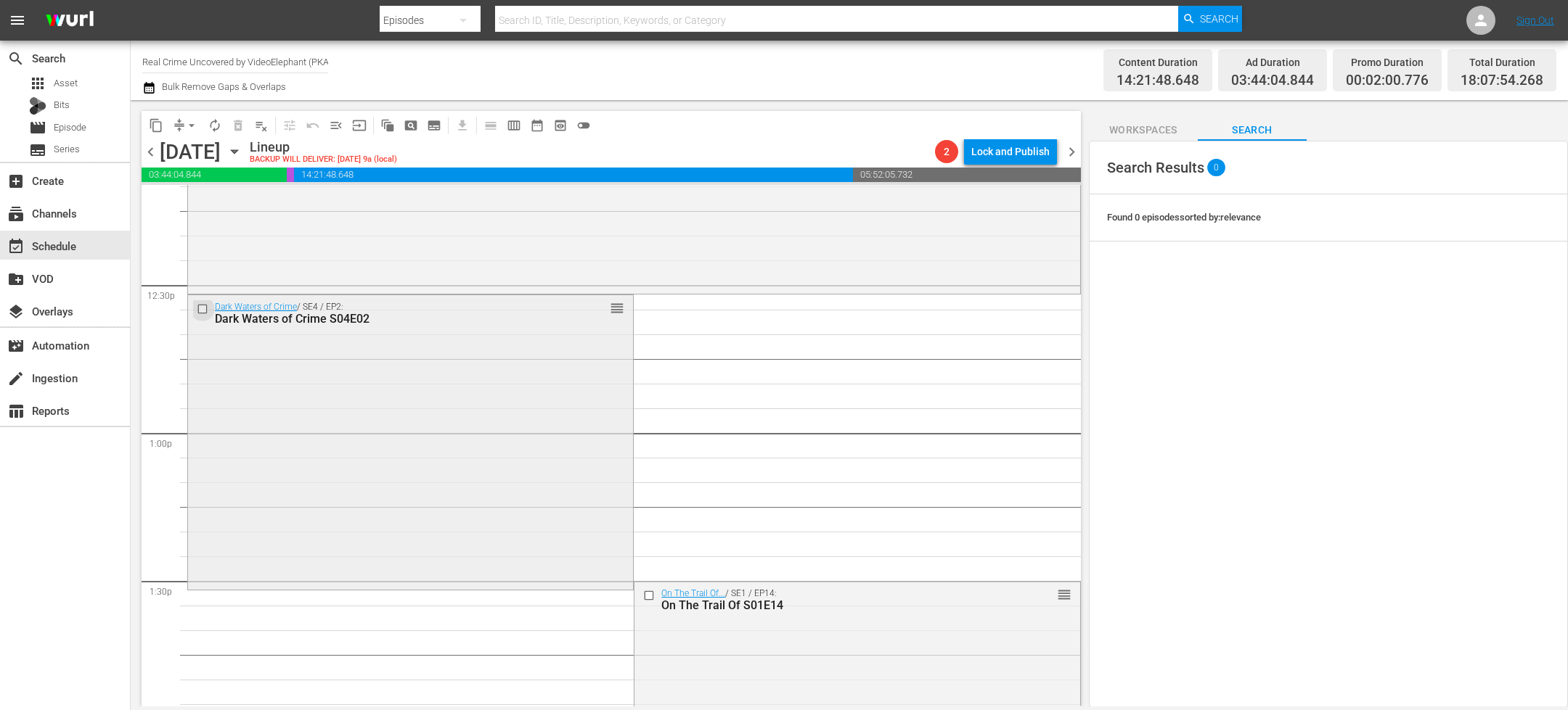
click at [204, 307] on input "checkbox" at bounding box center [204, 309] width 15 height 13
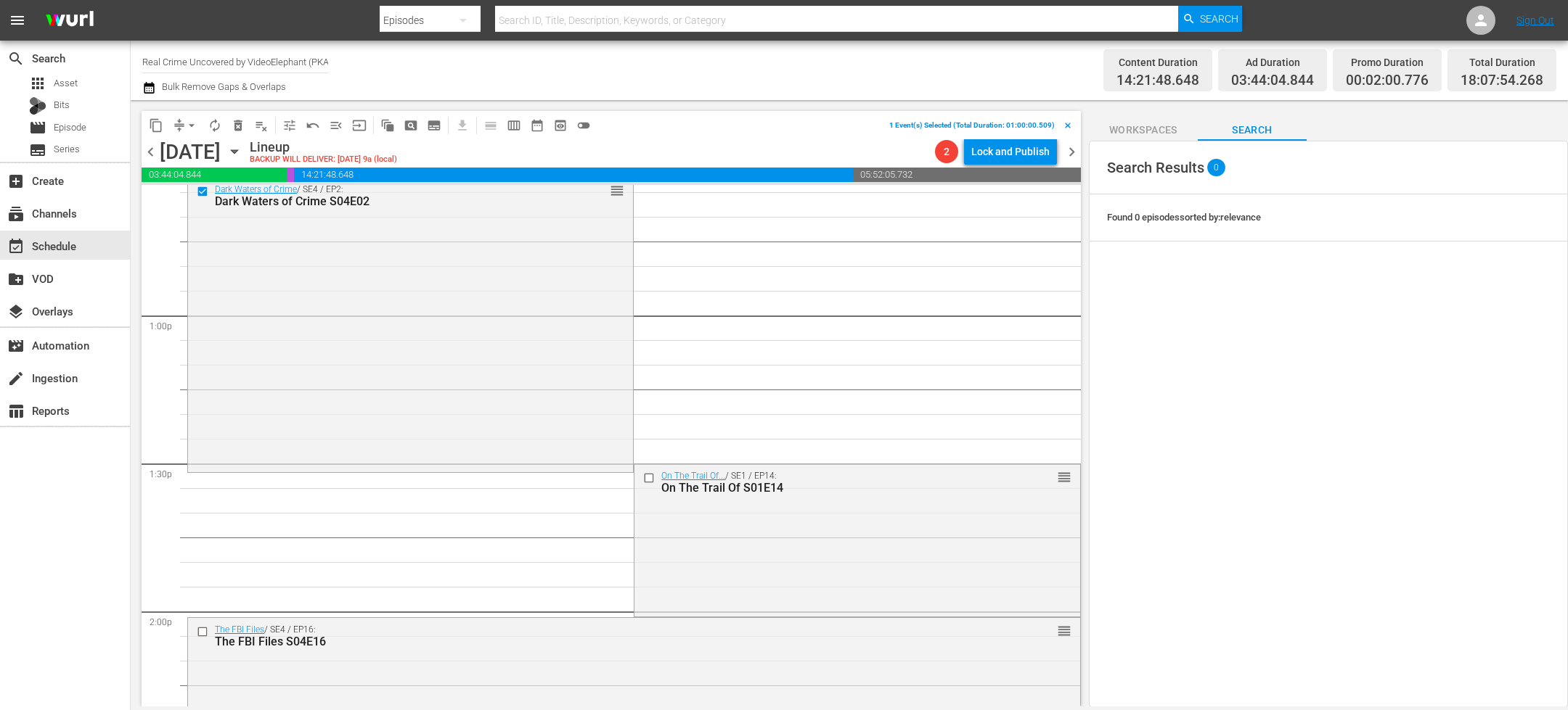
scroll to position [3739, 0]
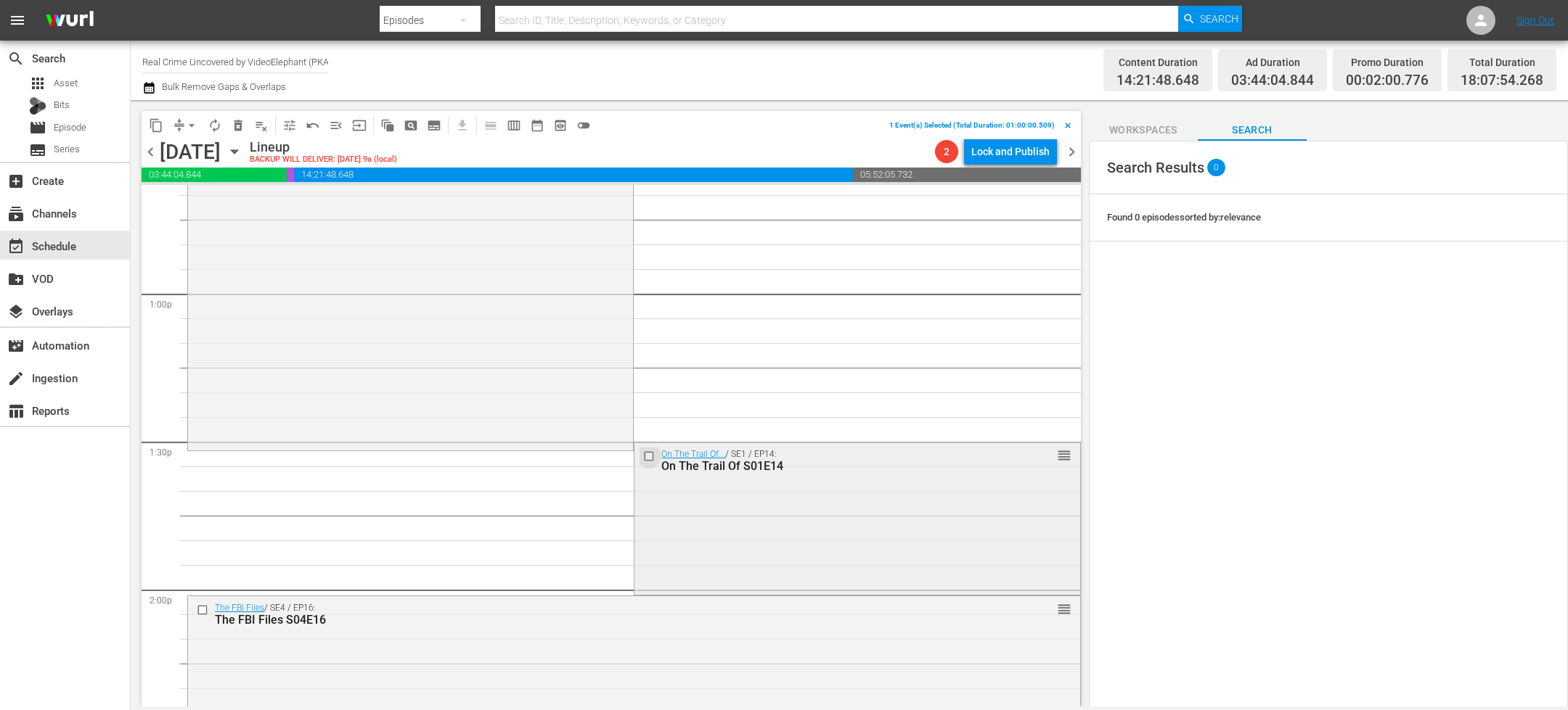
click at [643, 458] on input "checkbox" at bounding box center [650, 456] width 15 height 13
click at [203, 610] on input "checkbox" at bounding box center [204, 610] width 15 height 13
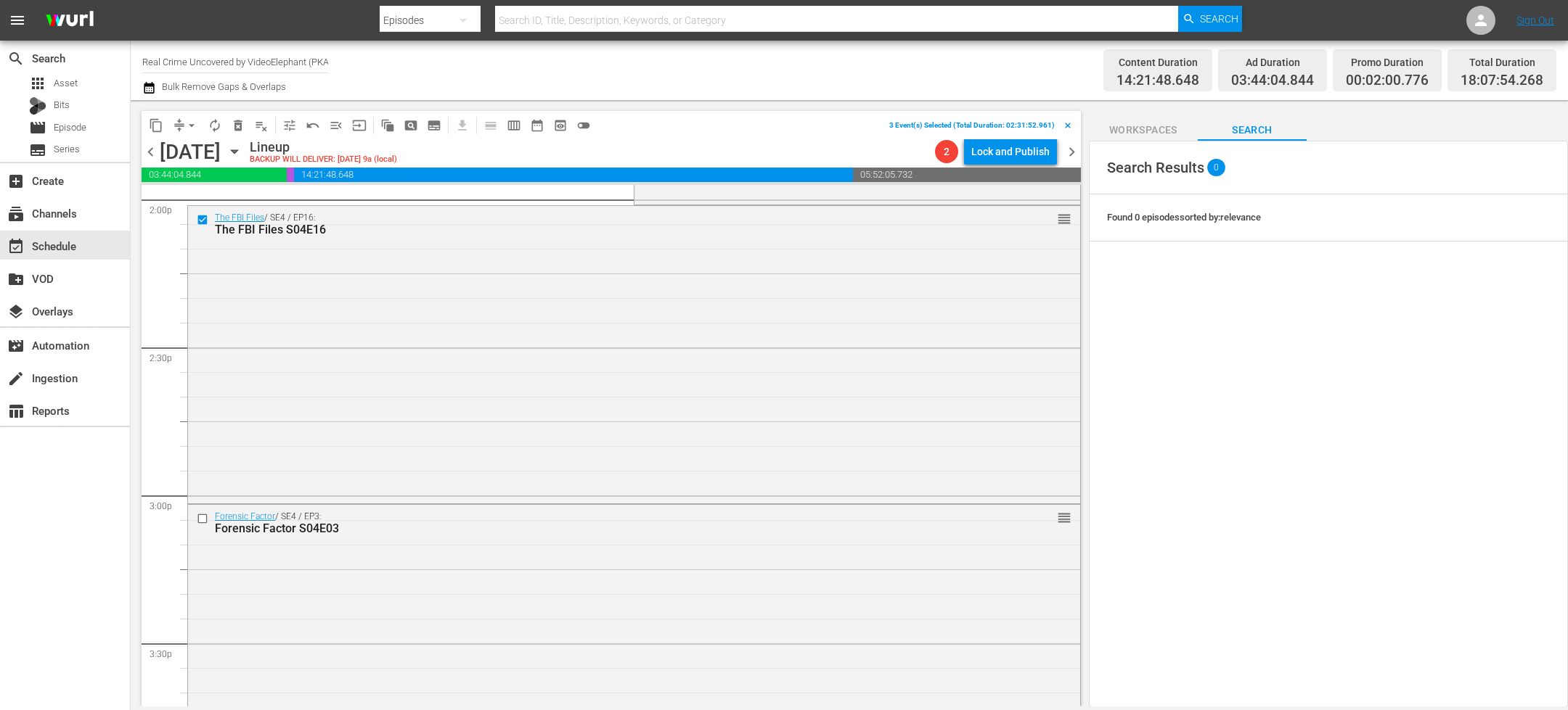
scroll to position [4215, 0]
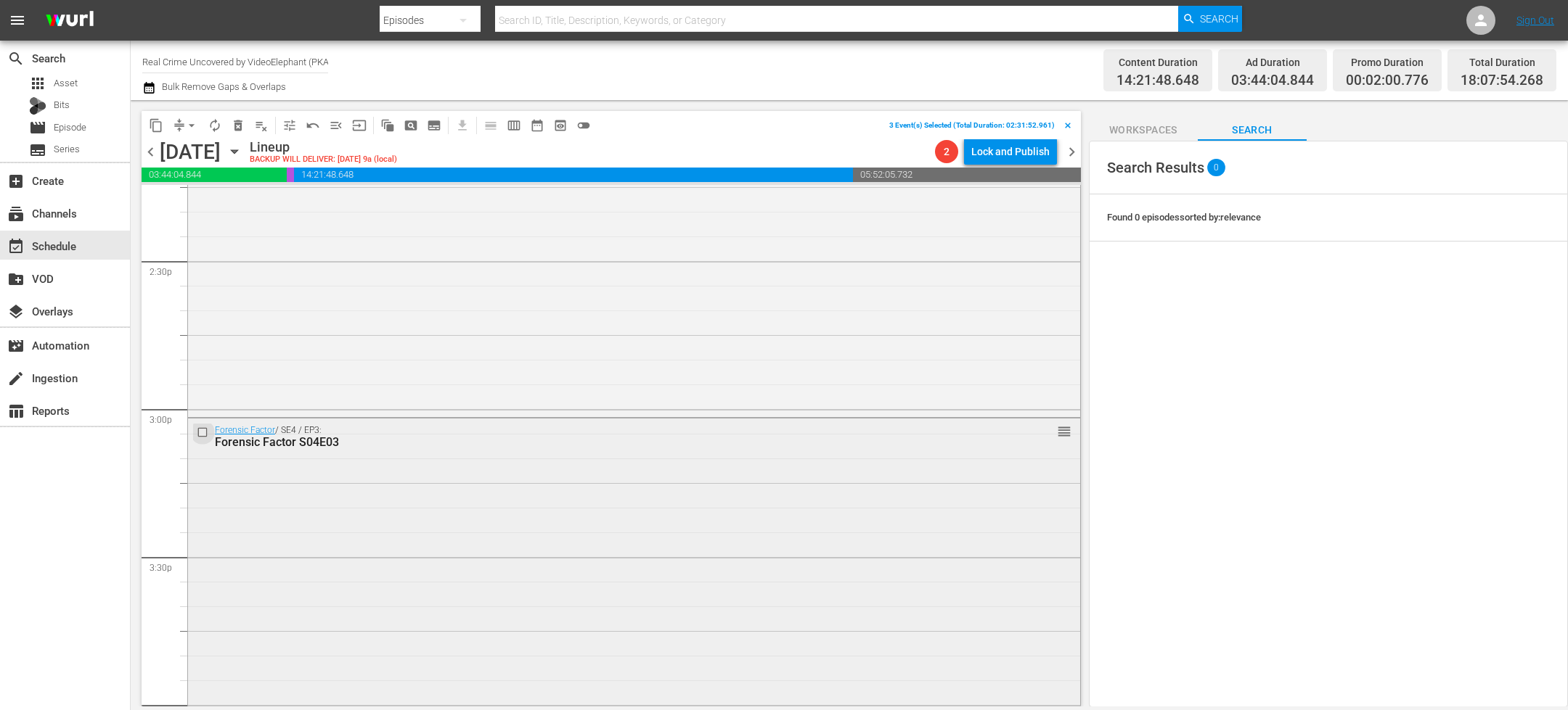
click at [204, 435] on input "checkbox" at bounding box center [204, 433] width 15 height 13
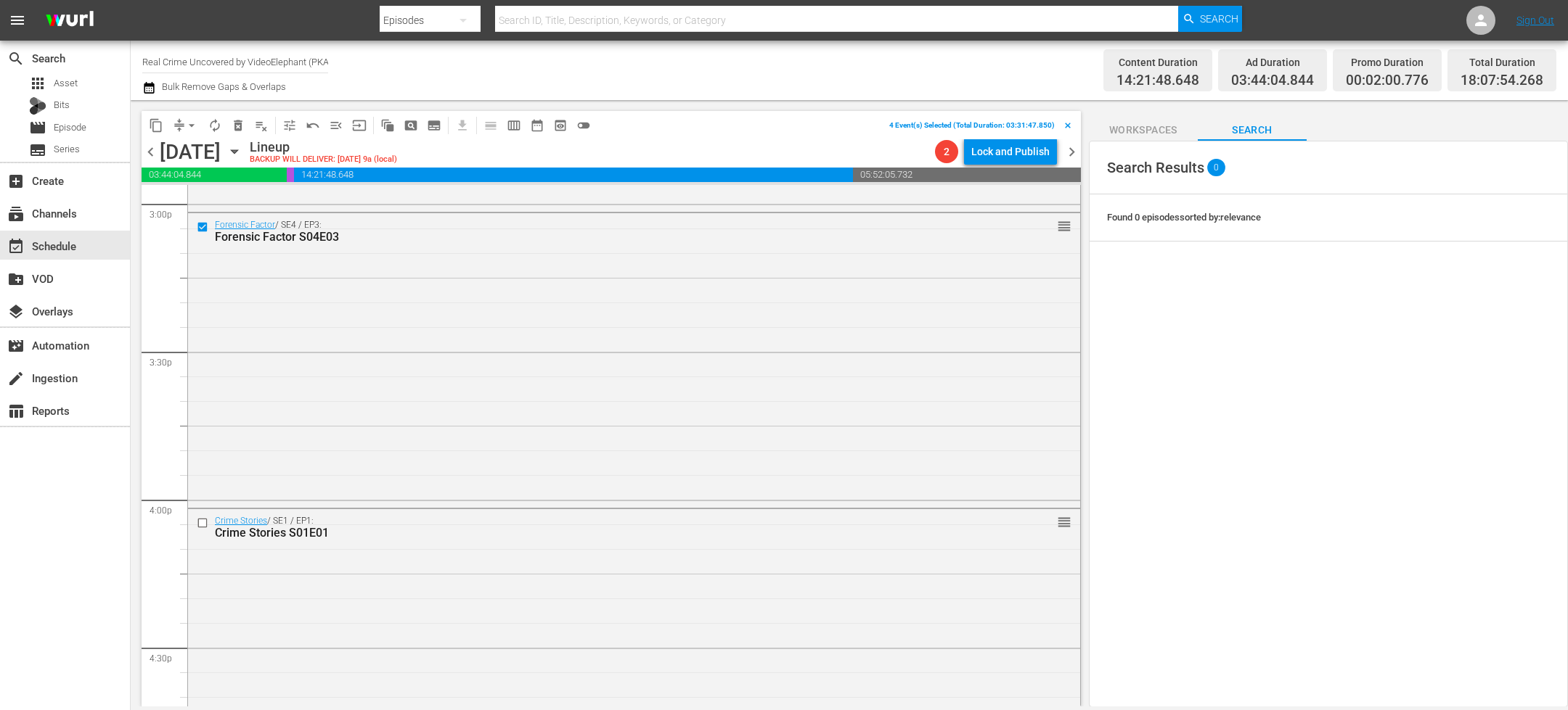
scroll to position [4541, 0]
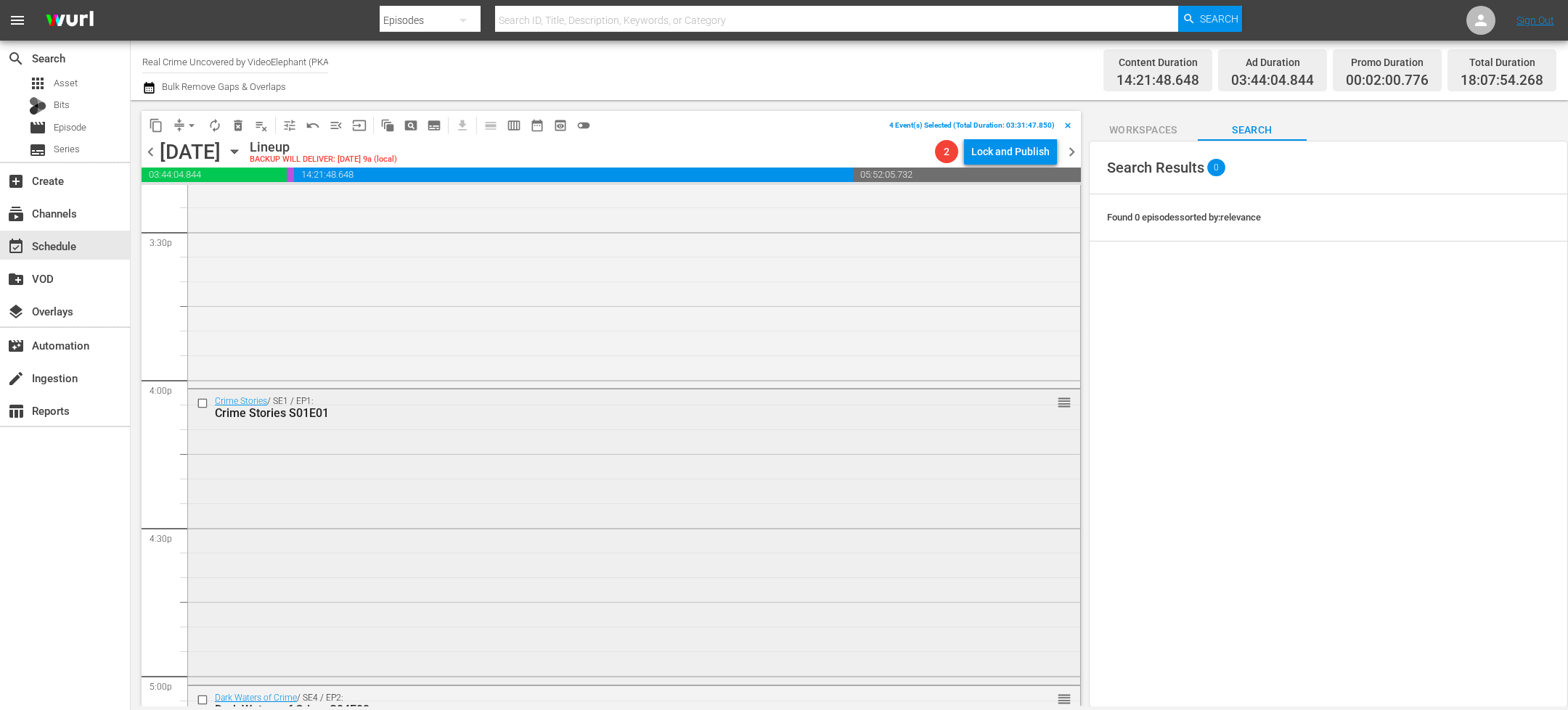
click at [202, 401] on input "checkbox" at bounding box center [204, 403] width 15 height 13
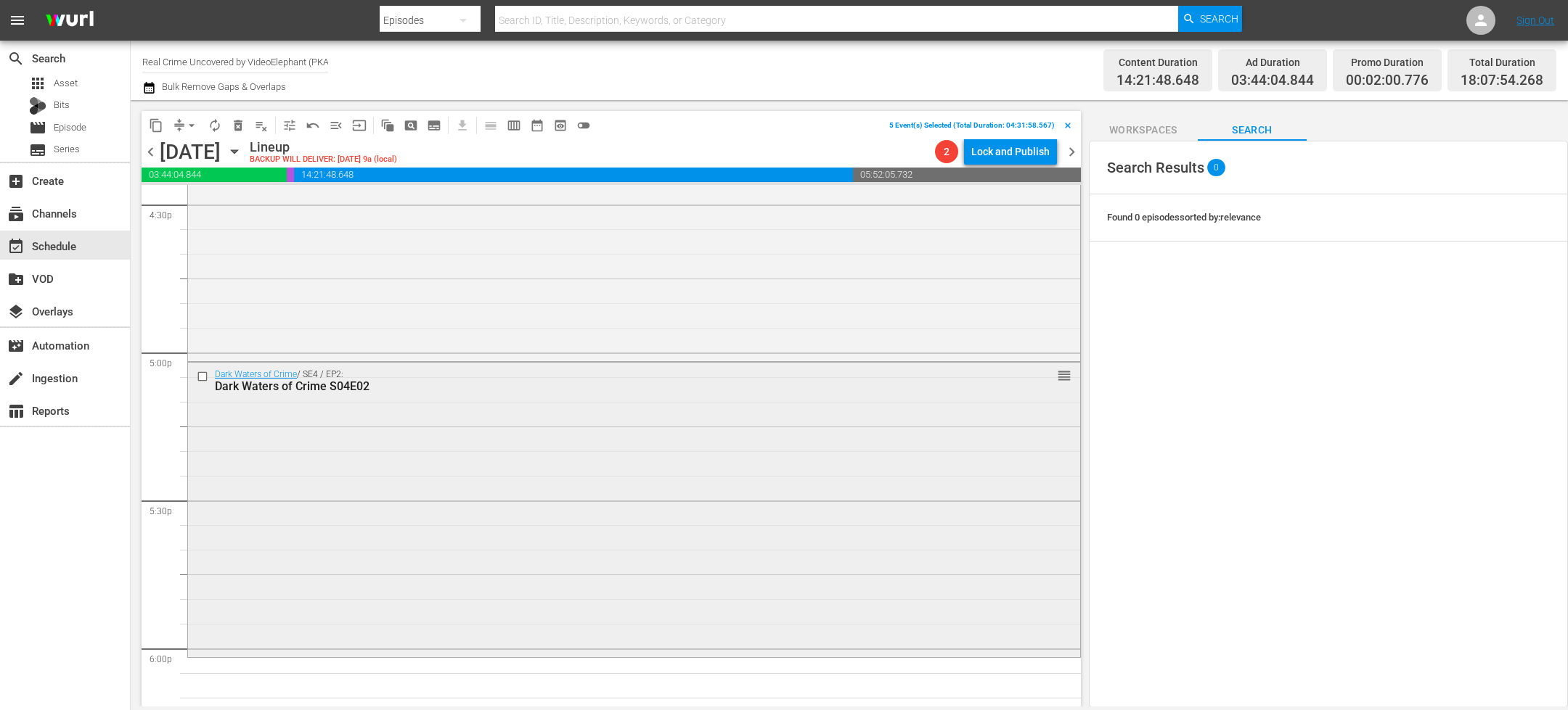
click at [205, 378] on input "checkbox" at bounding box center [204, 377] width 15 height 13
click at [240, 129] on span "delete_forever_outlined" at bounding box center [238, 126] width 14 height 14
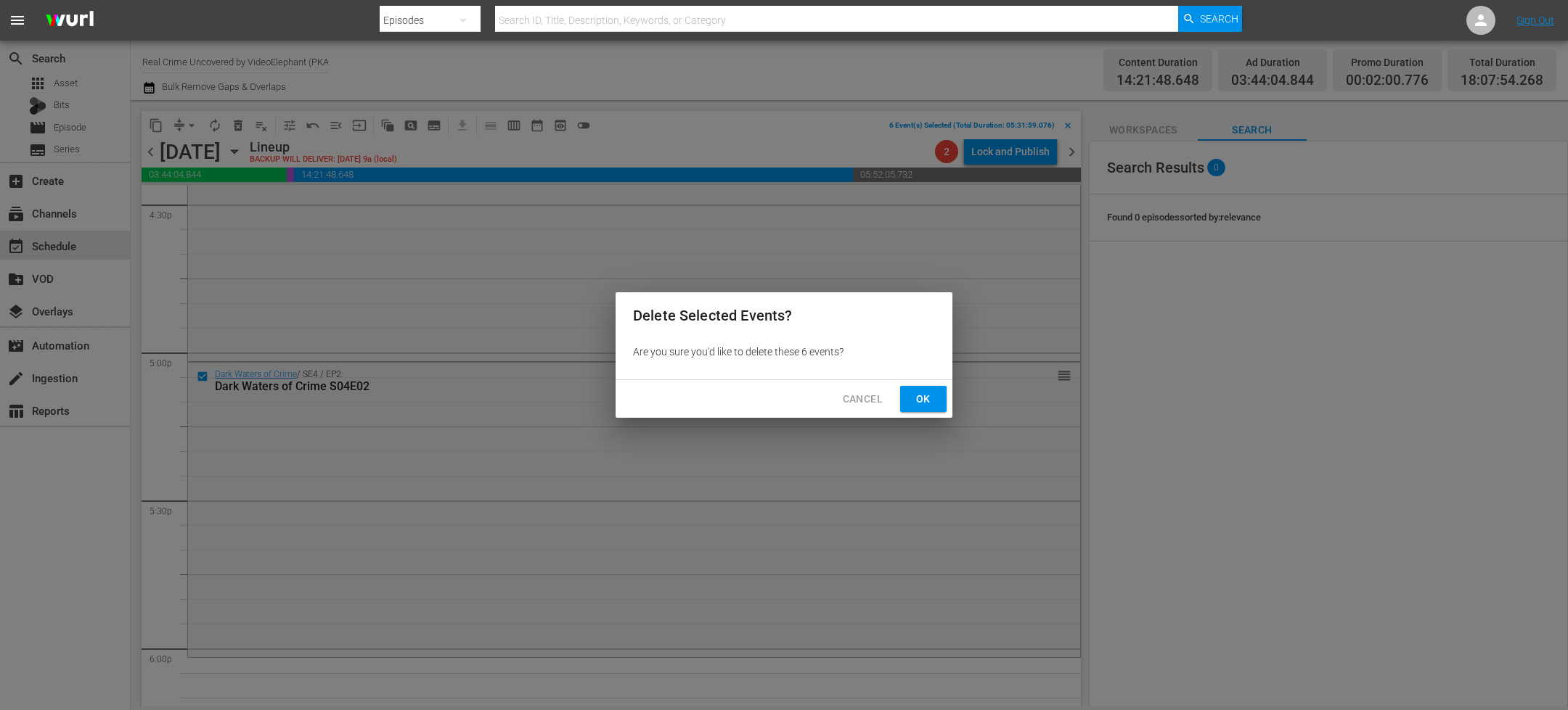
click at [929, 403] on span "Ok" at bounding box center [923, 399] width 23 height 18
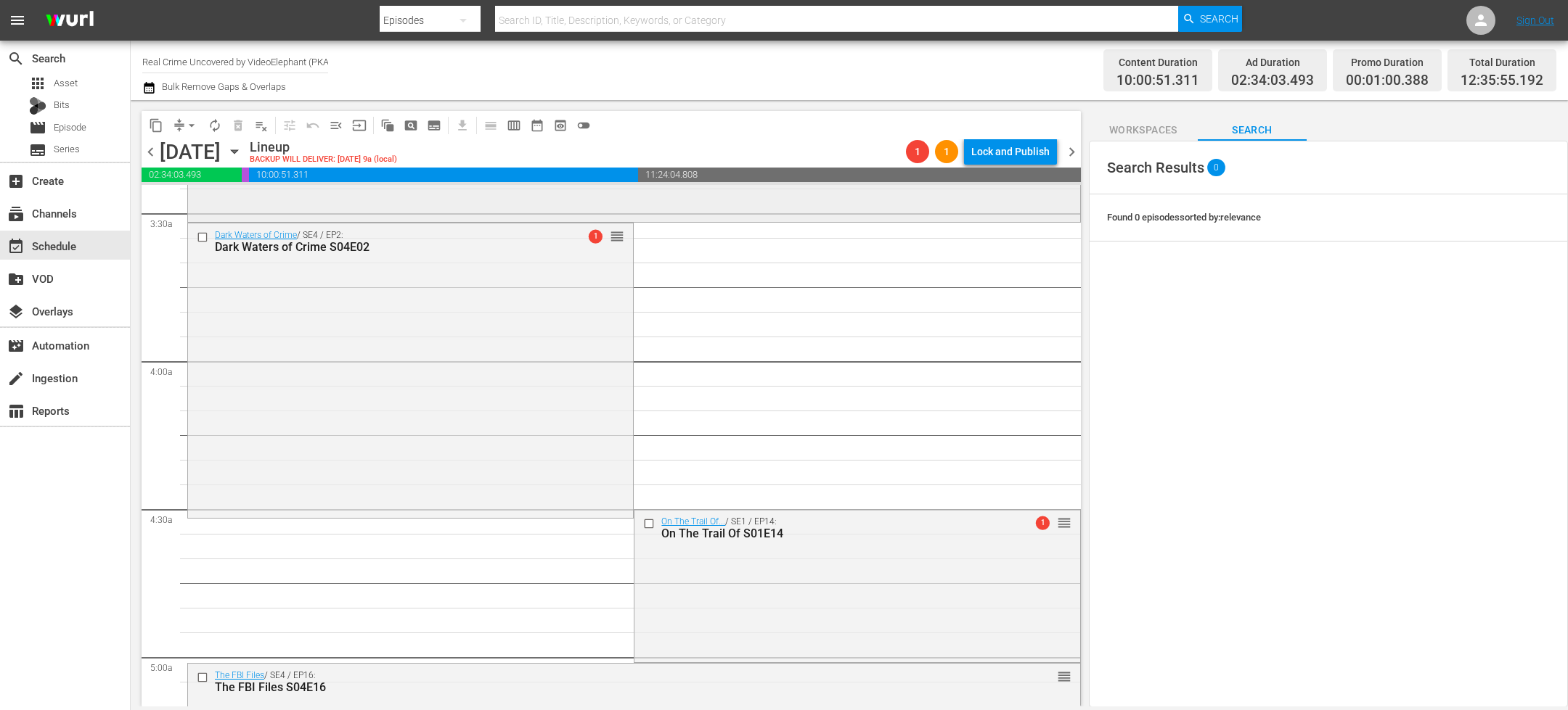
scroll to position [1043, 0]
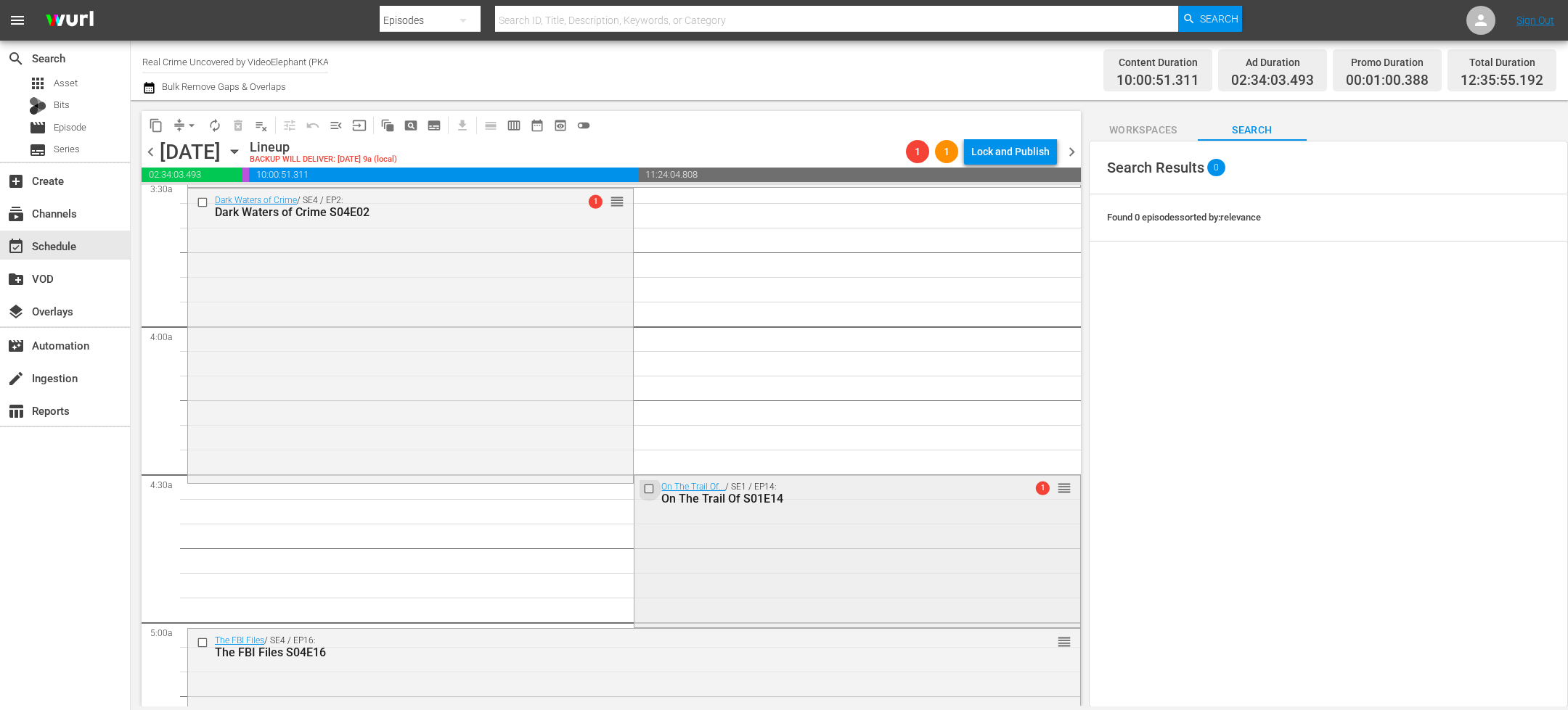
click at [643, 489] on input "checkbox" at bounding box center [650, 489] width 15 height 13
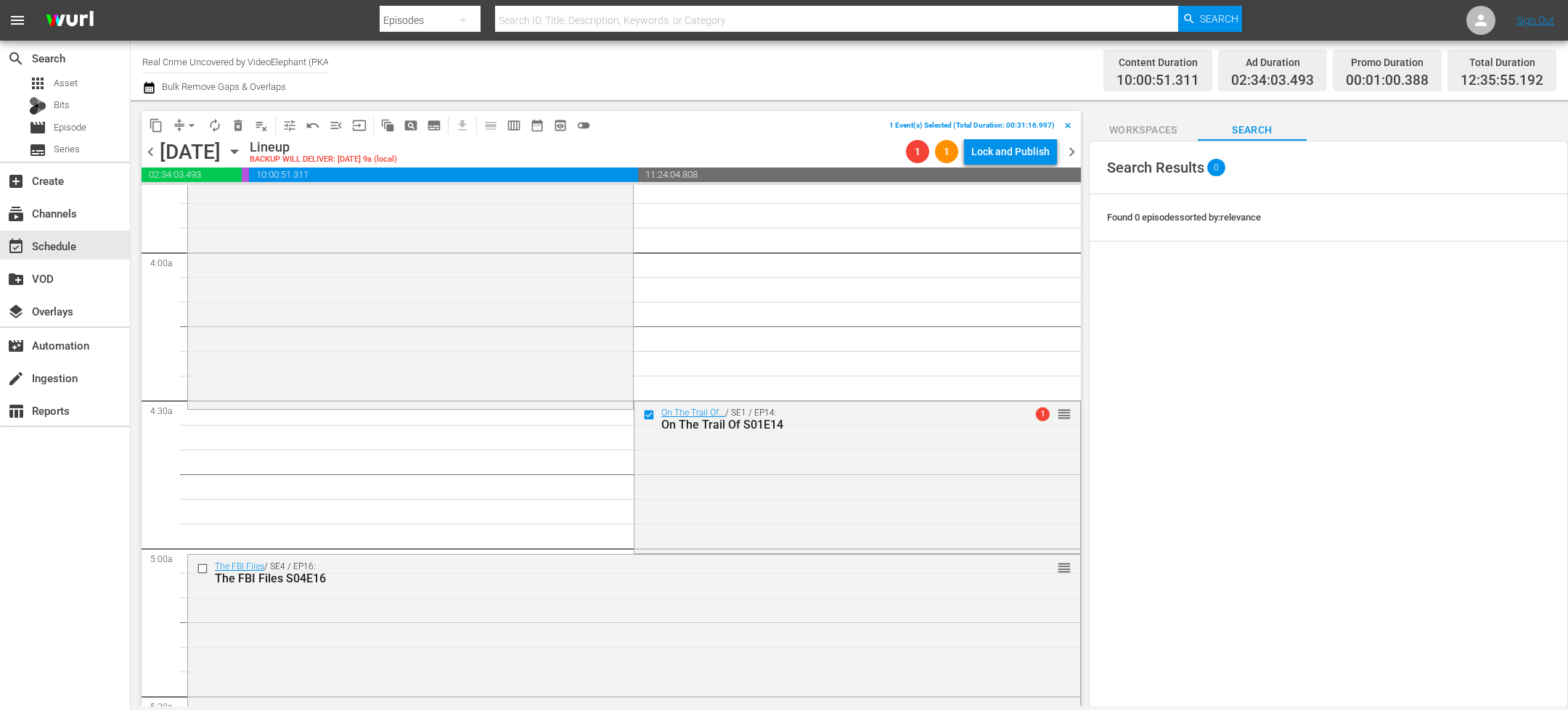
scroll to position [1318, 0]
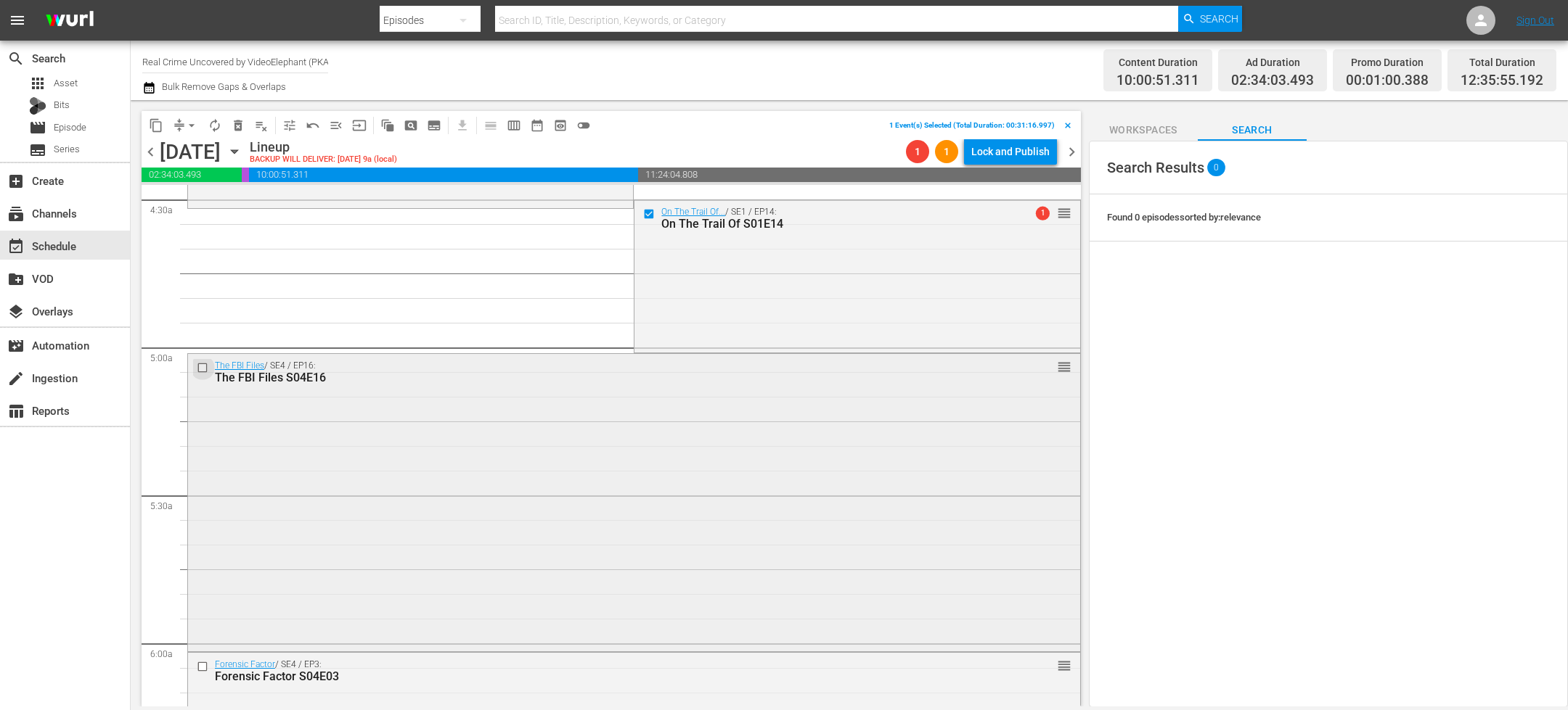
click at [202, 367] on input "checkbox" at bounding box center [204, 368] width 15 height 13
click at [200, 665] on input "checkbox" at bounding box center [204, 667] width 15 height 13
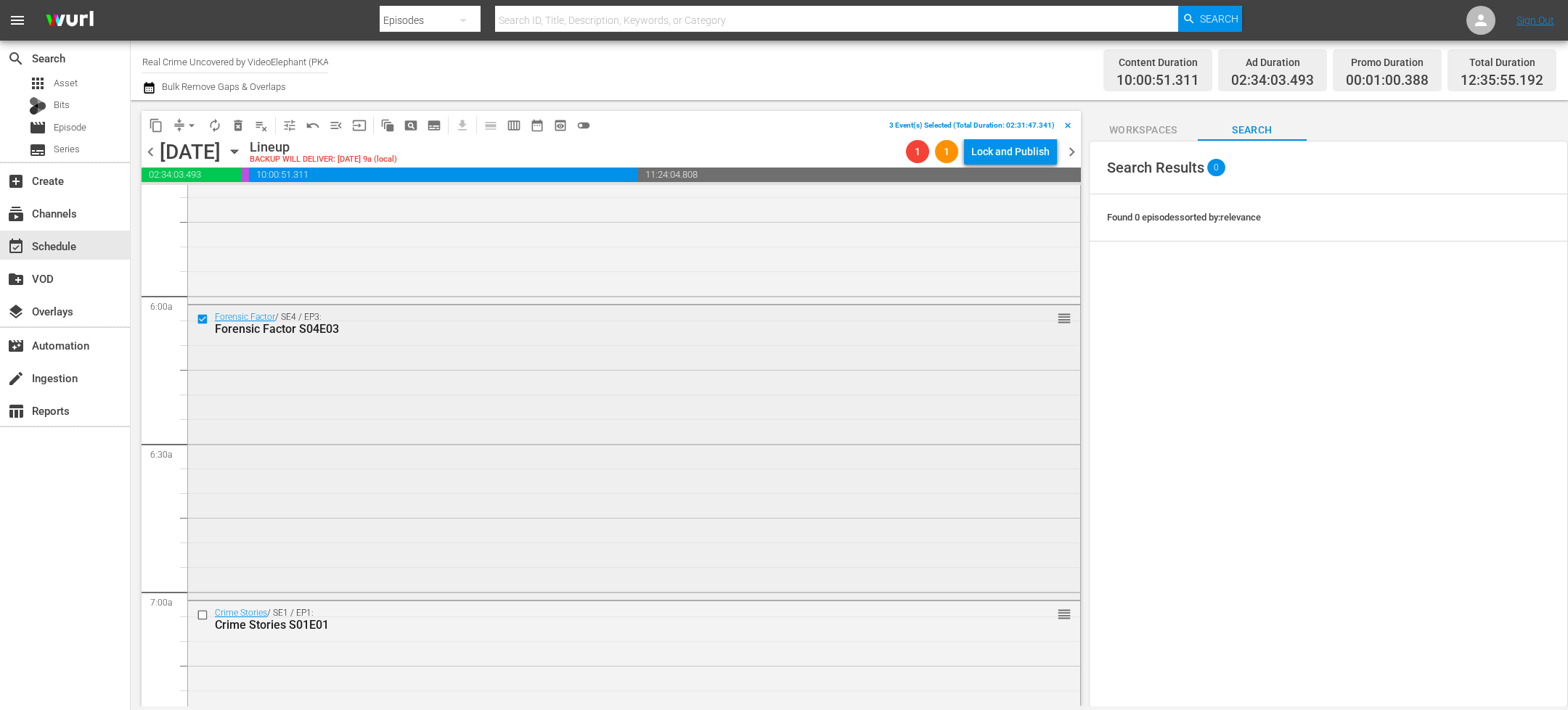
scroll to position [1700, 0]
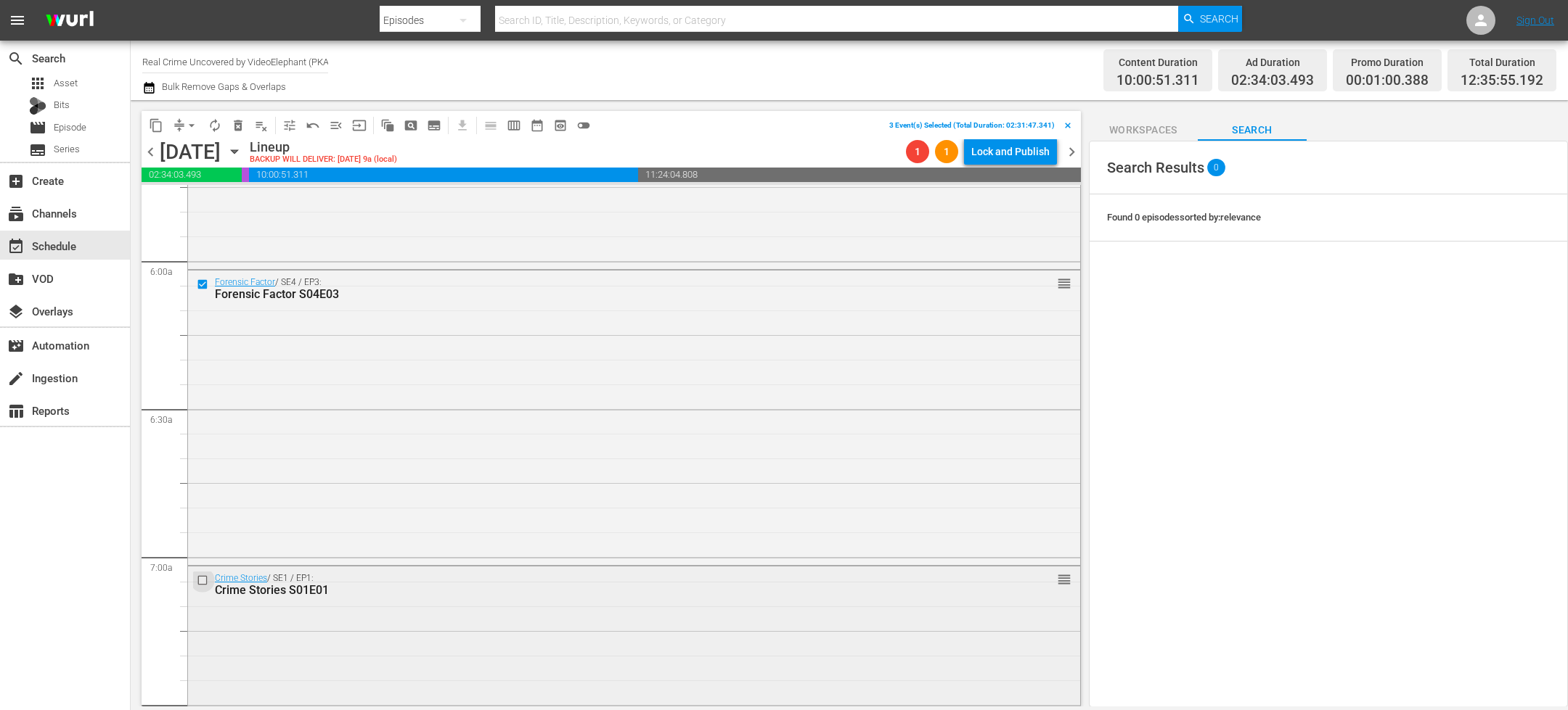
click at [200, 583] on input "checkbox" at bounding box center [204, 580] width 15 height 13
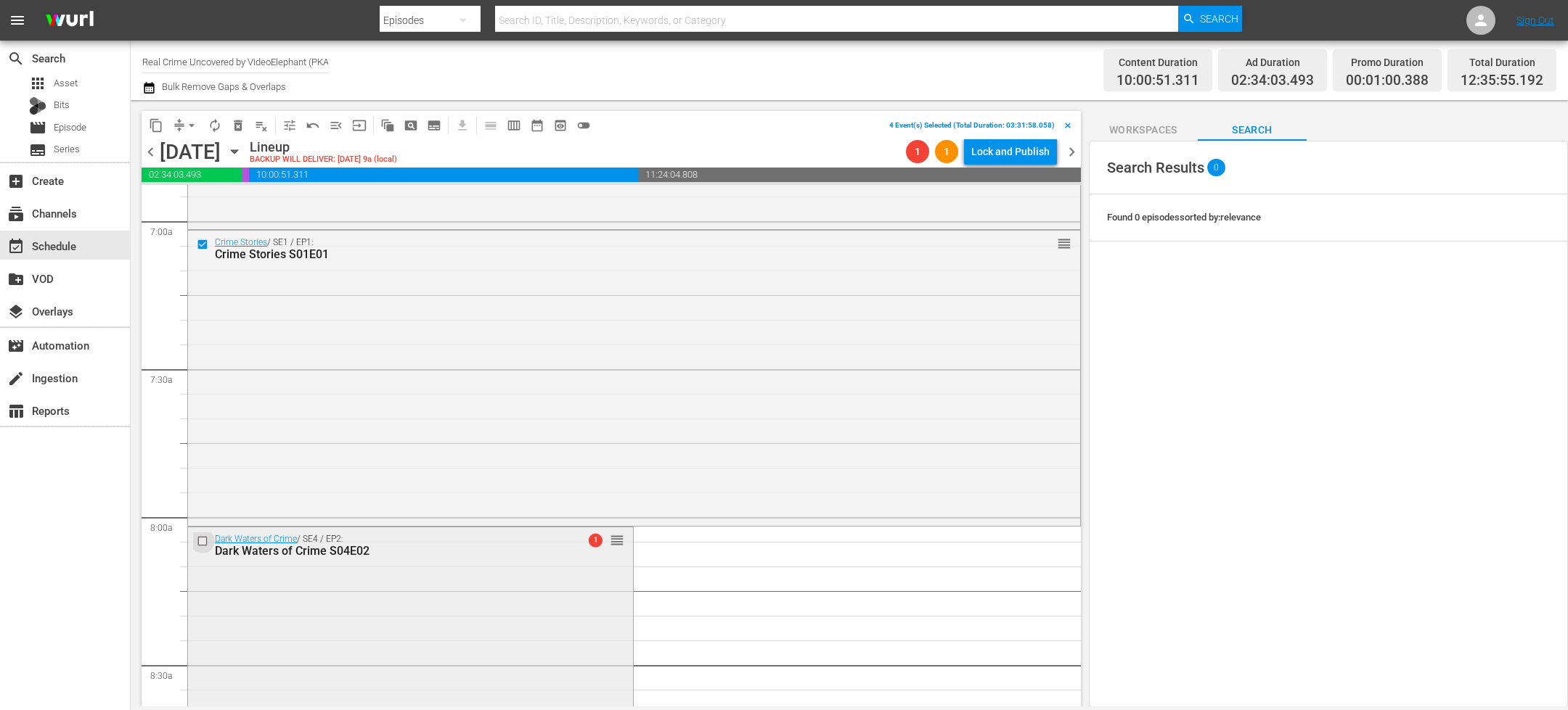
click at [205, 541] on input "checkbox" at bounding box center [204, 541] width 15 height 13
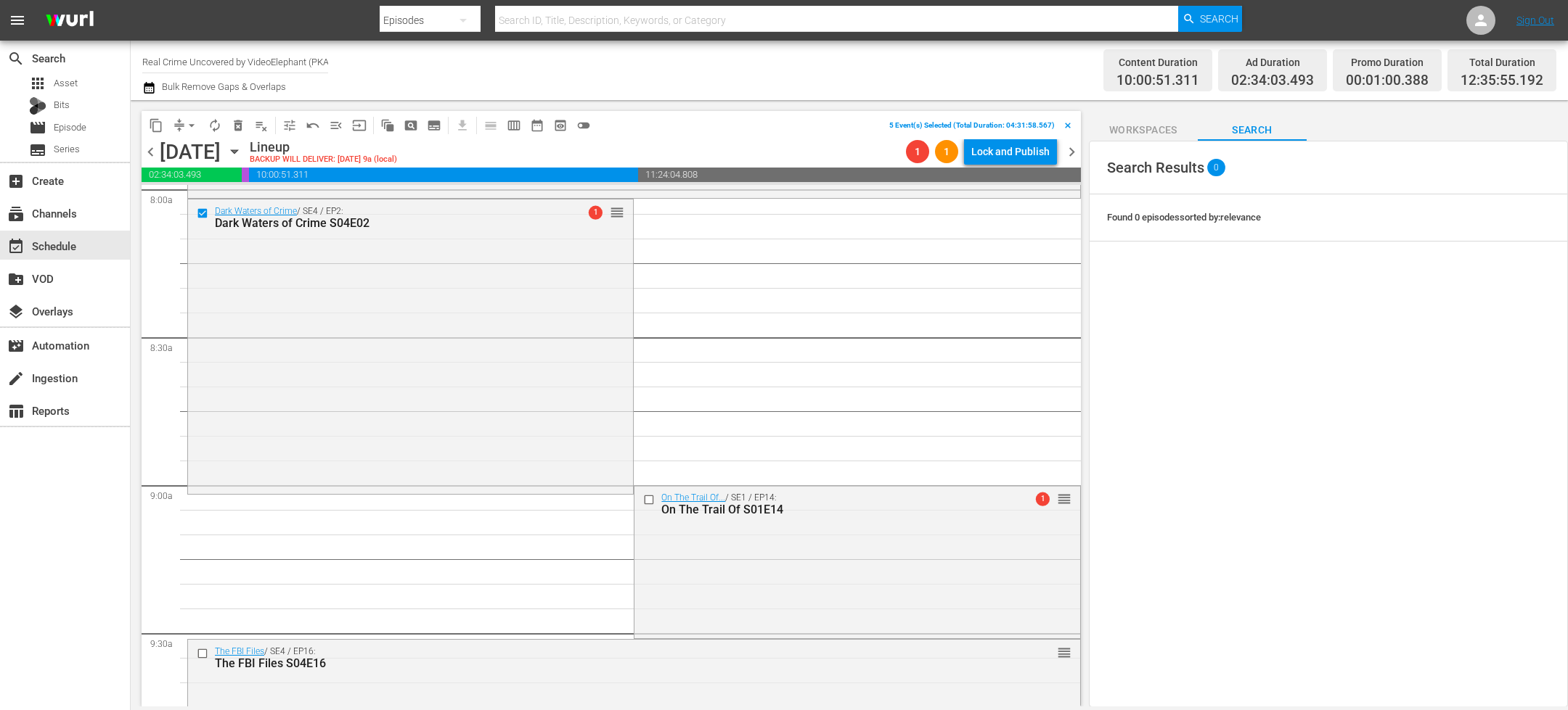
scroll to position [2451, 0]
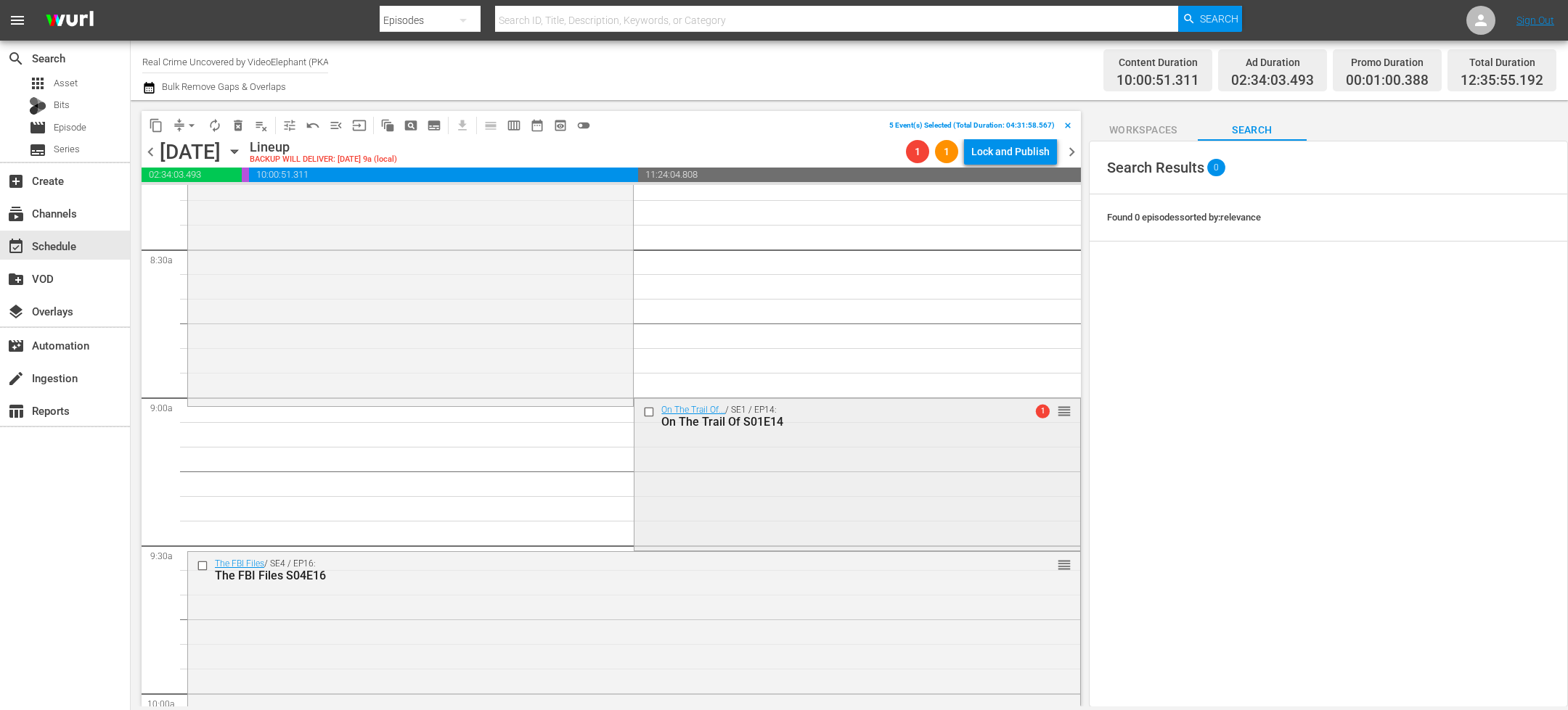
click at [643, 411] on input "checkbox" at bounding box center [650, 411] width 15 height 13
click at [204, 567] on input "checkbox" at bounding box center [204, 567] width 15 height 13
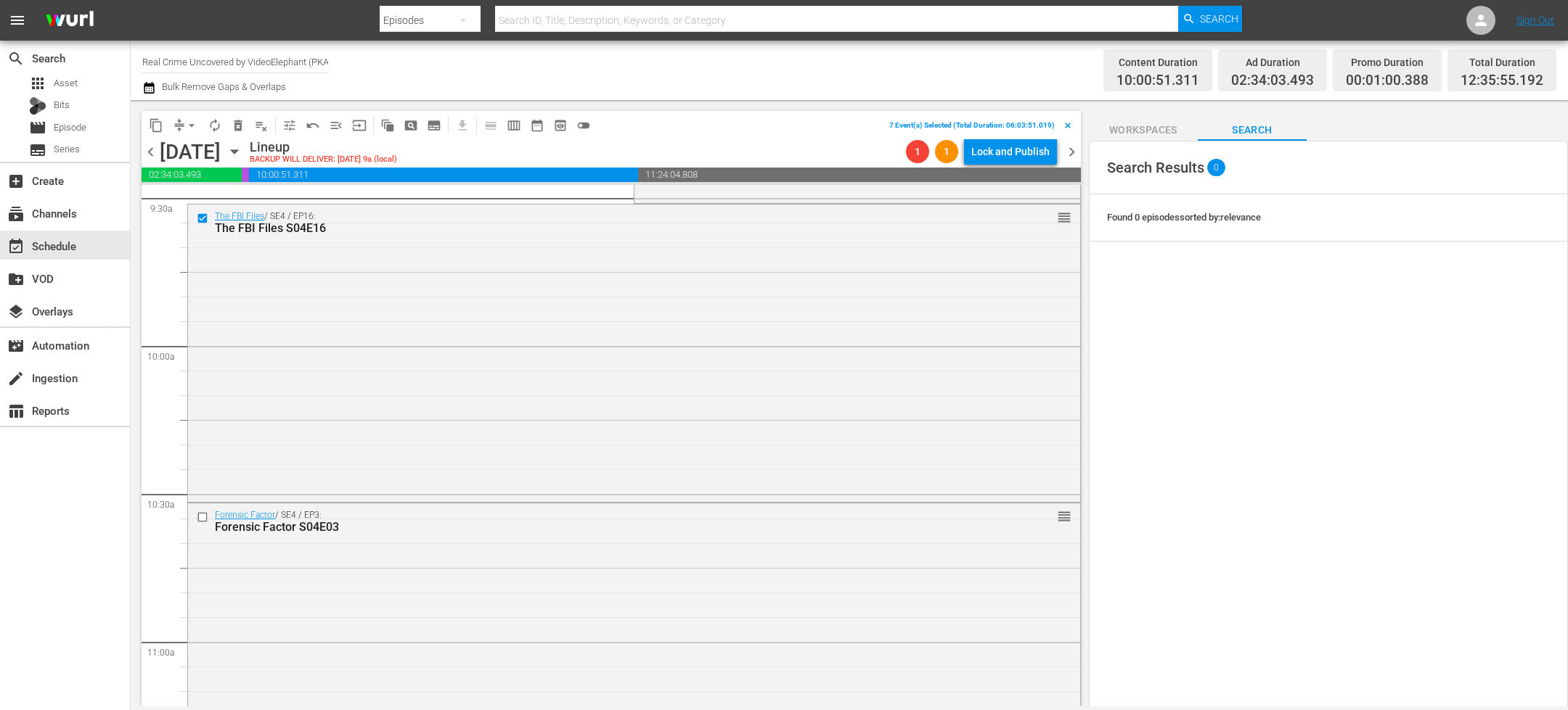
scroll to position [2844, 0]
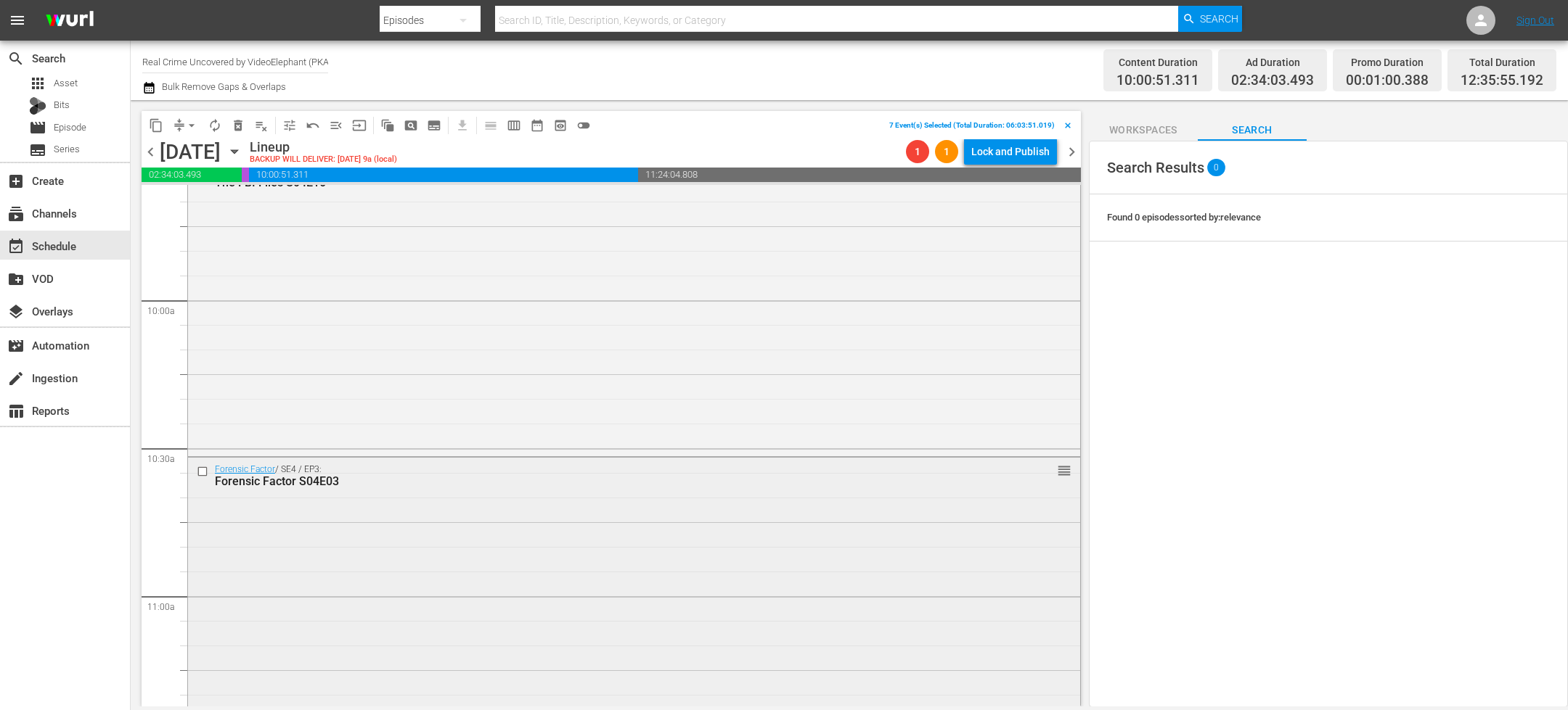
click at [200, 473] on input "checkbox" at bounding box center [204, 472] width 15 height 13
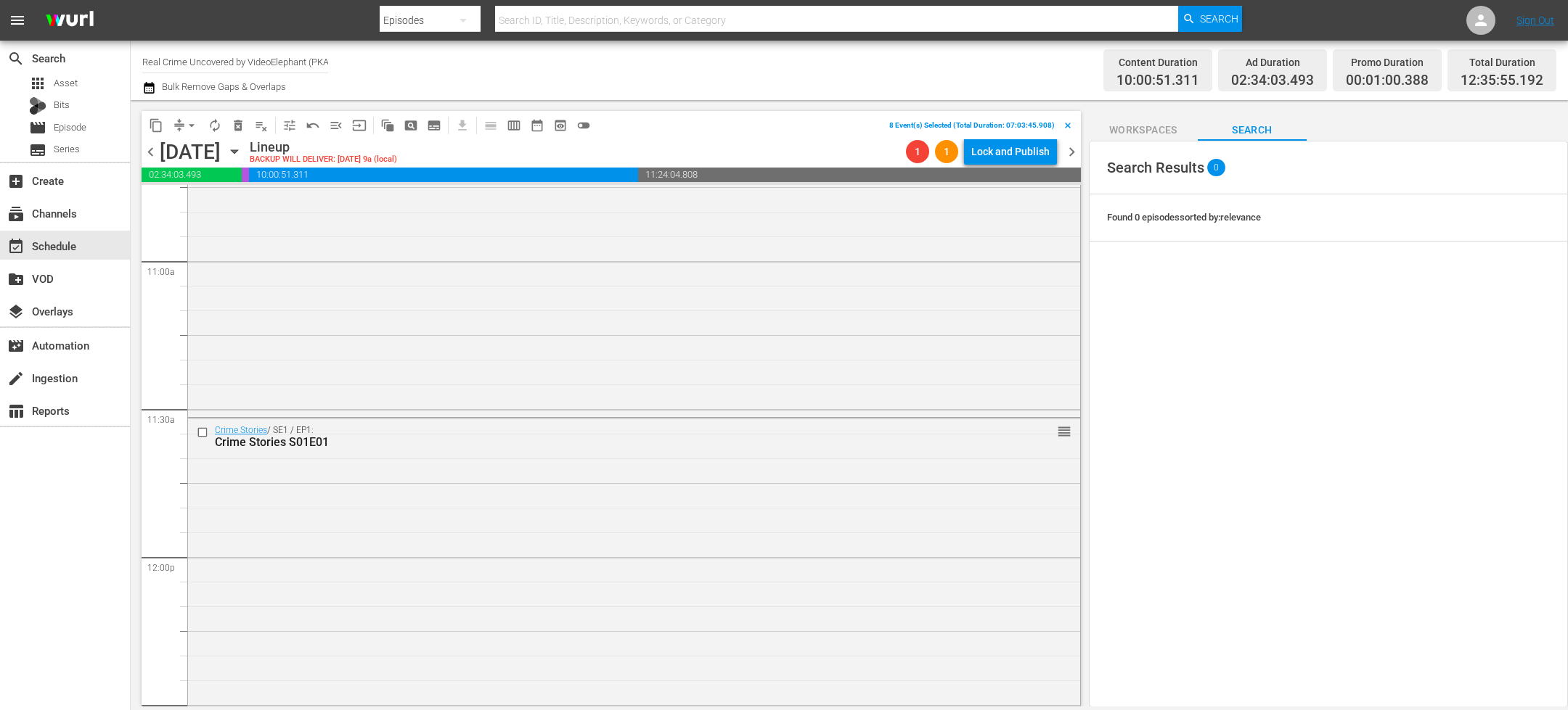
scroll to position [3182, 0]
click at [201, 429] on input "checkbox" at bounding box center [204, 429] width 15 height 13
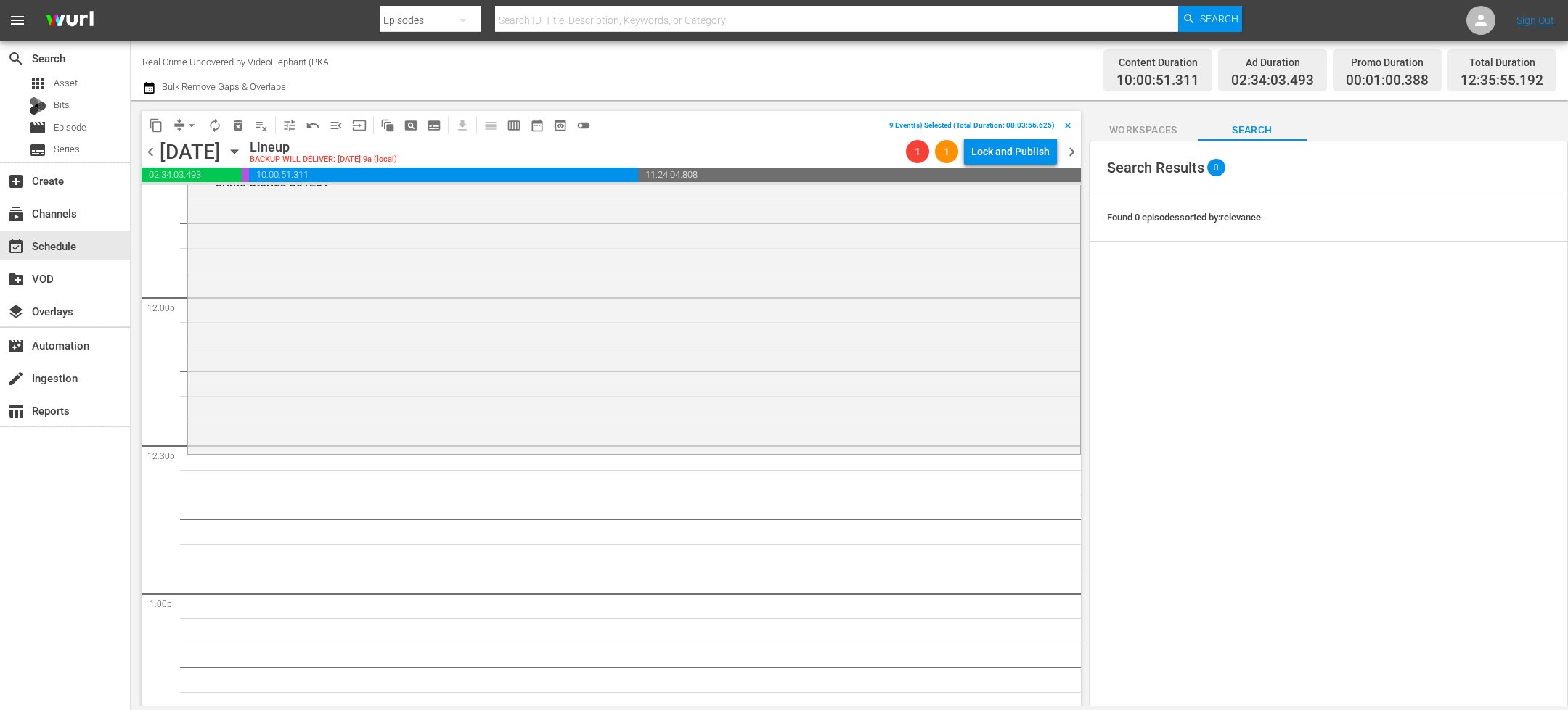
scroll to position [3442, 0]
click at [238, 122] on span "delete_forever_outlined" at bounding box center [238, 126] width 14 height 14
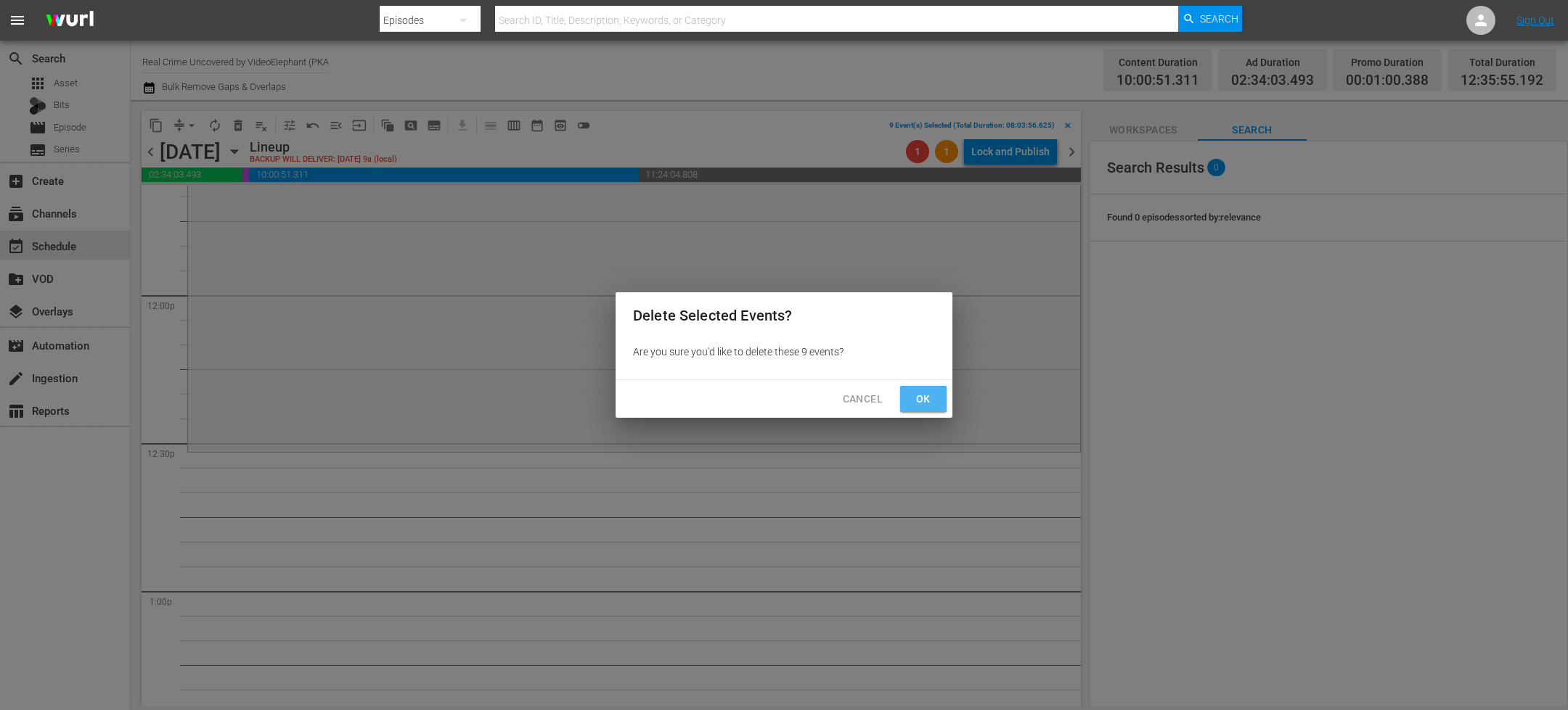
click at [927, 406] on span "Ok" at bounding box center [923, 399] width 23 height 18
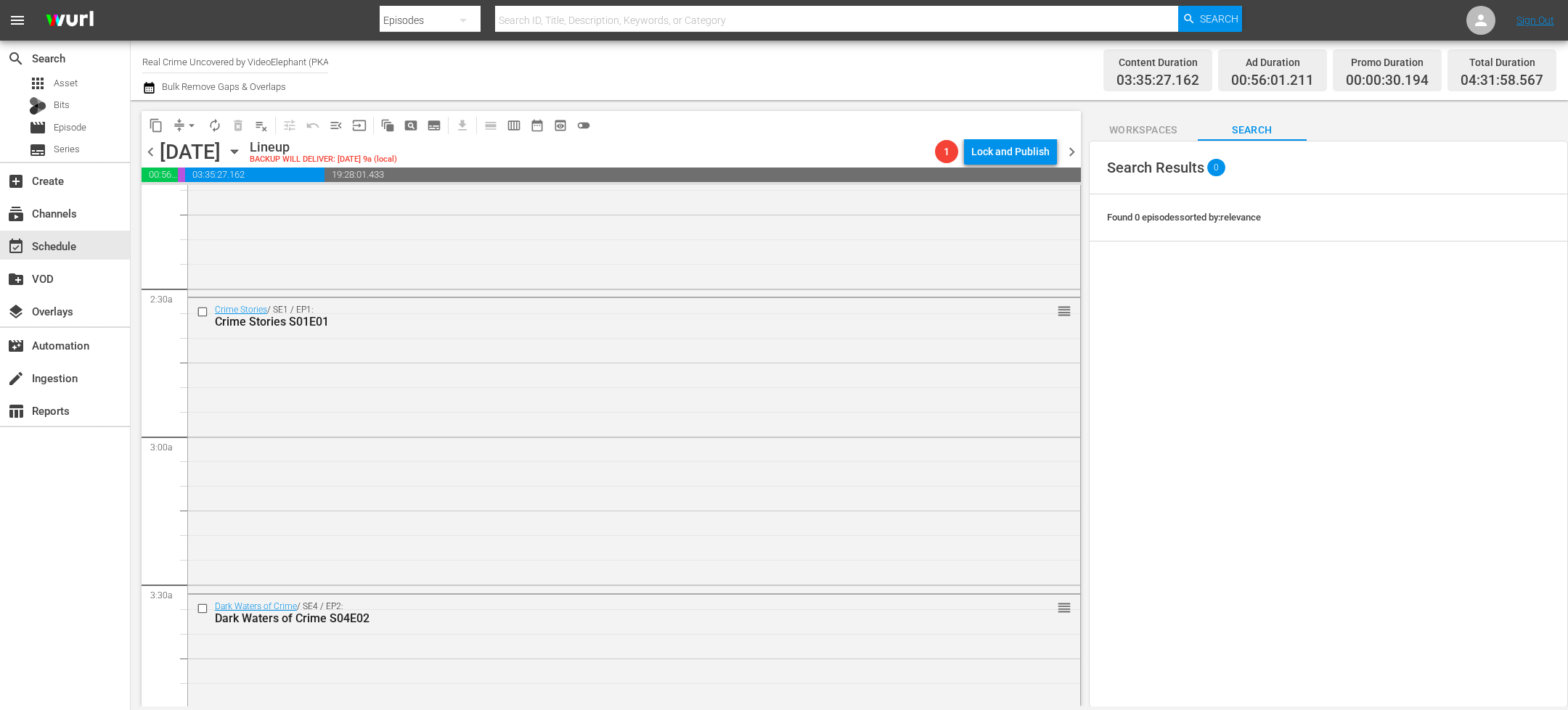
scroll to position [1119, 0]
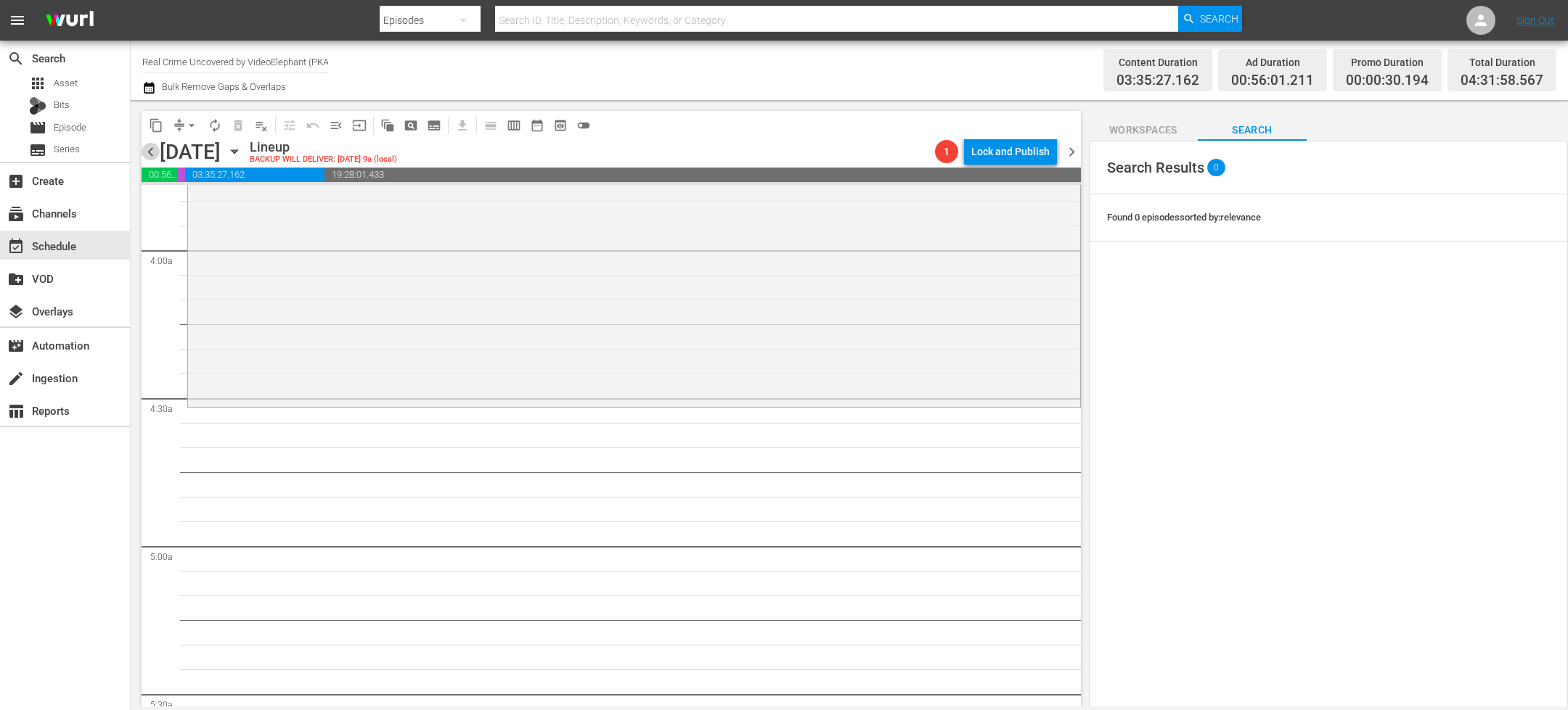
click at [151, 151] on span "chevron_left" at bounding box center [151, 152] width 18 height 18
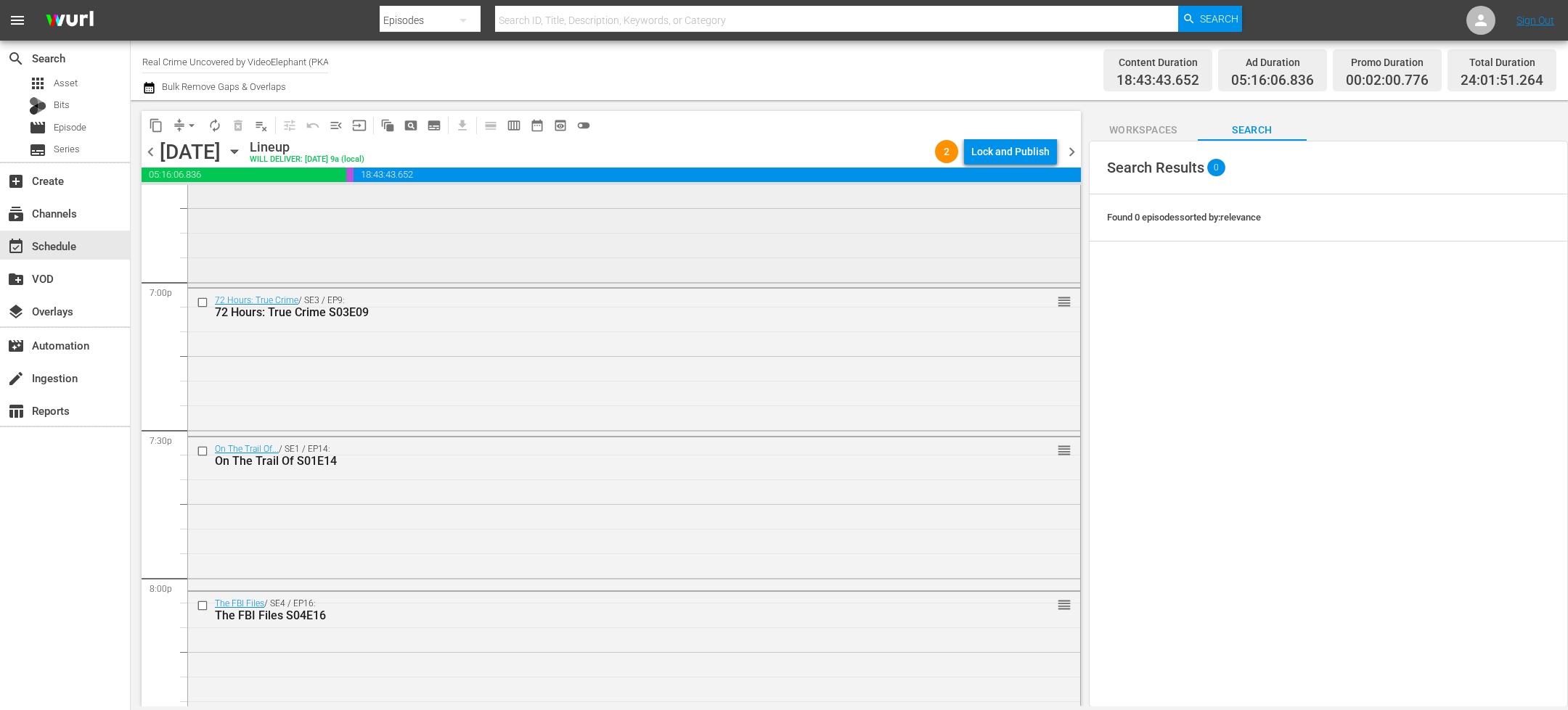
scroll to position [5556, 0]
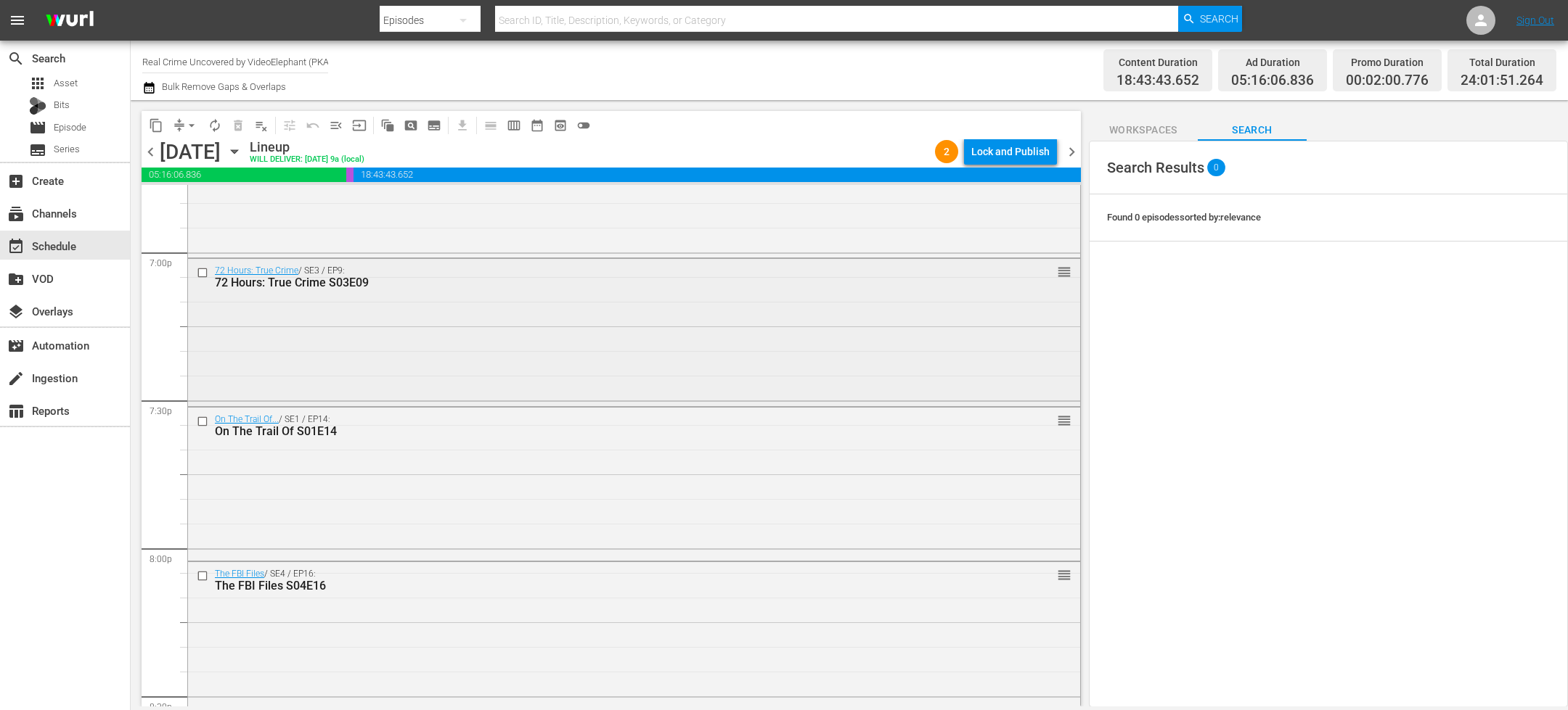
click at [201, 272] on input "checkbox" at bounding box center [204, 273] width 15 height 13
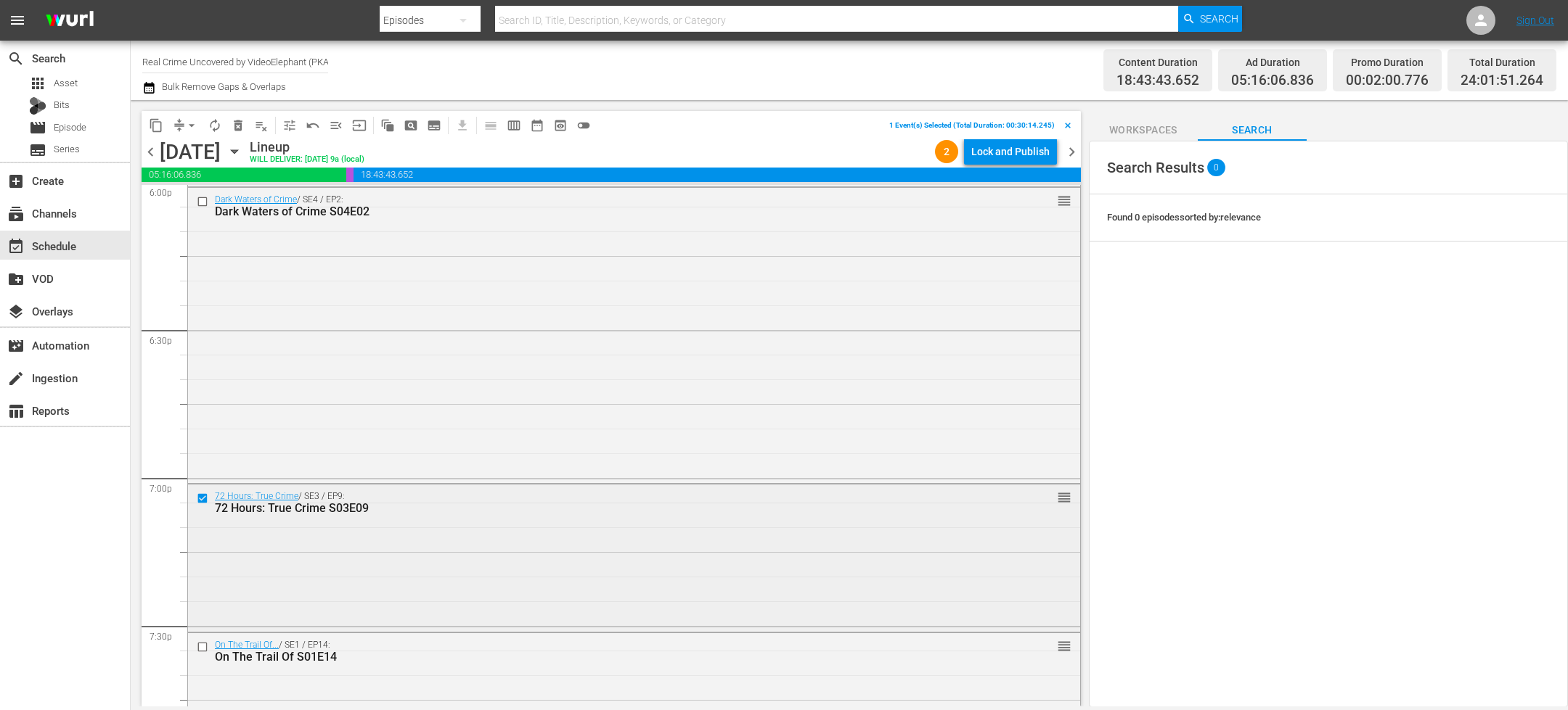
scroll to position [5243, 0]
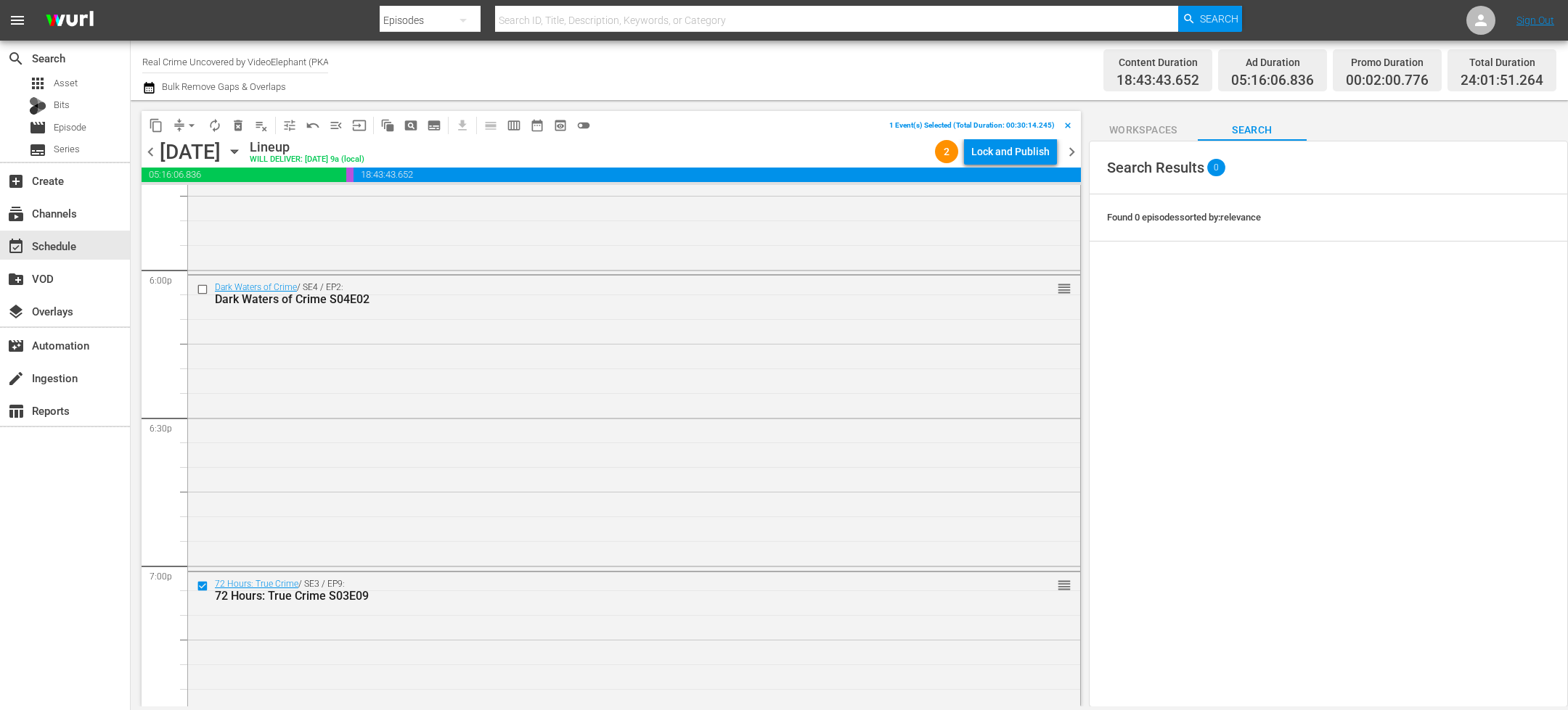
click at [158, 126] on span "content_copy" at bounding box center [156, 126] width 14 height 14
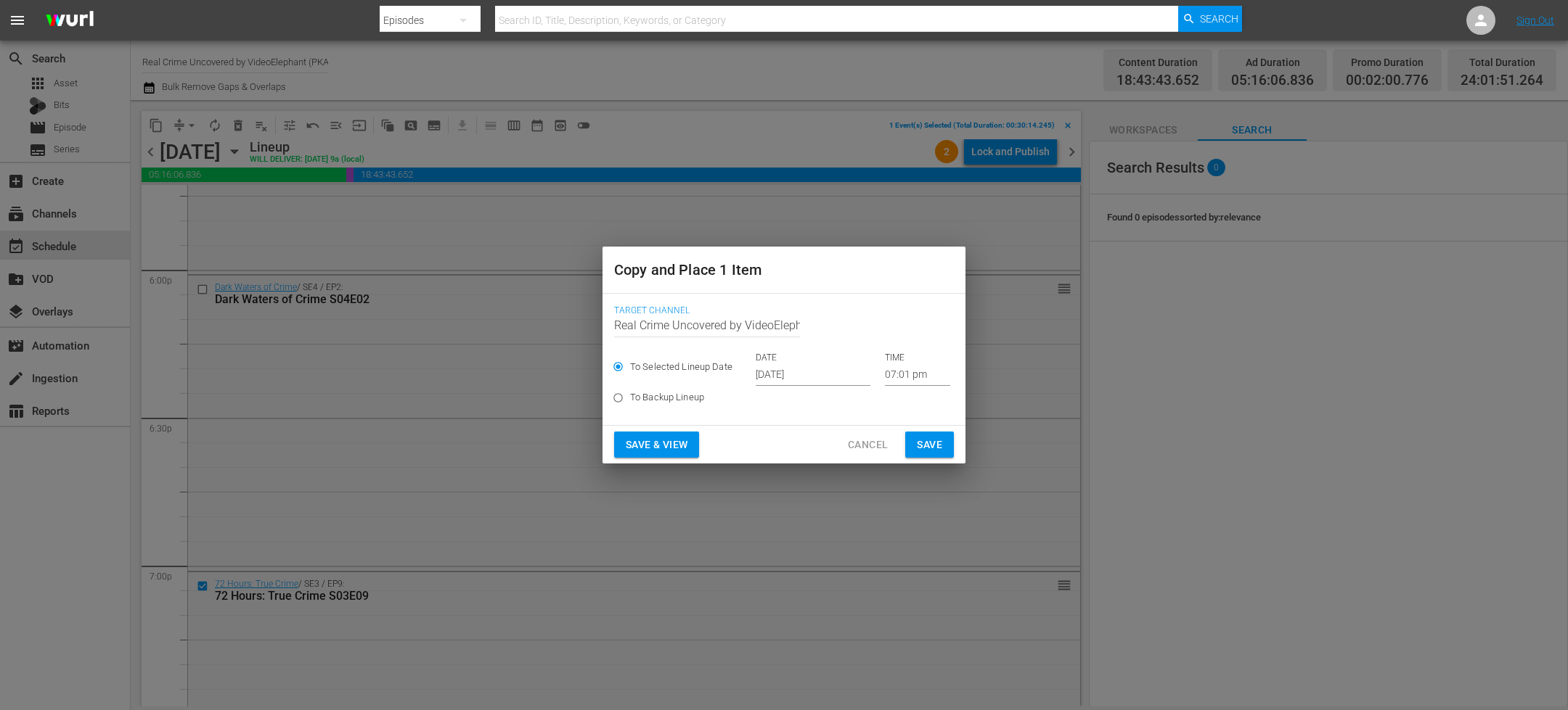
click at [820, 375] on input "[DATE]" at bounding box center [813, 375] width 115 height 22
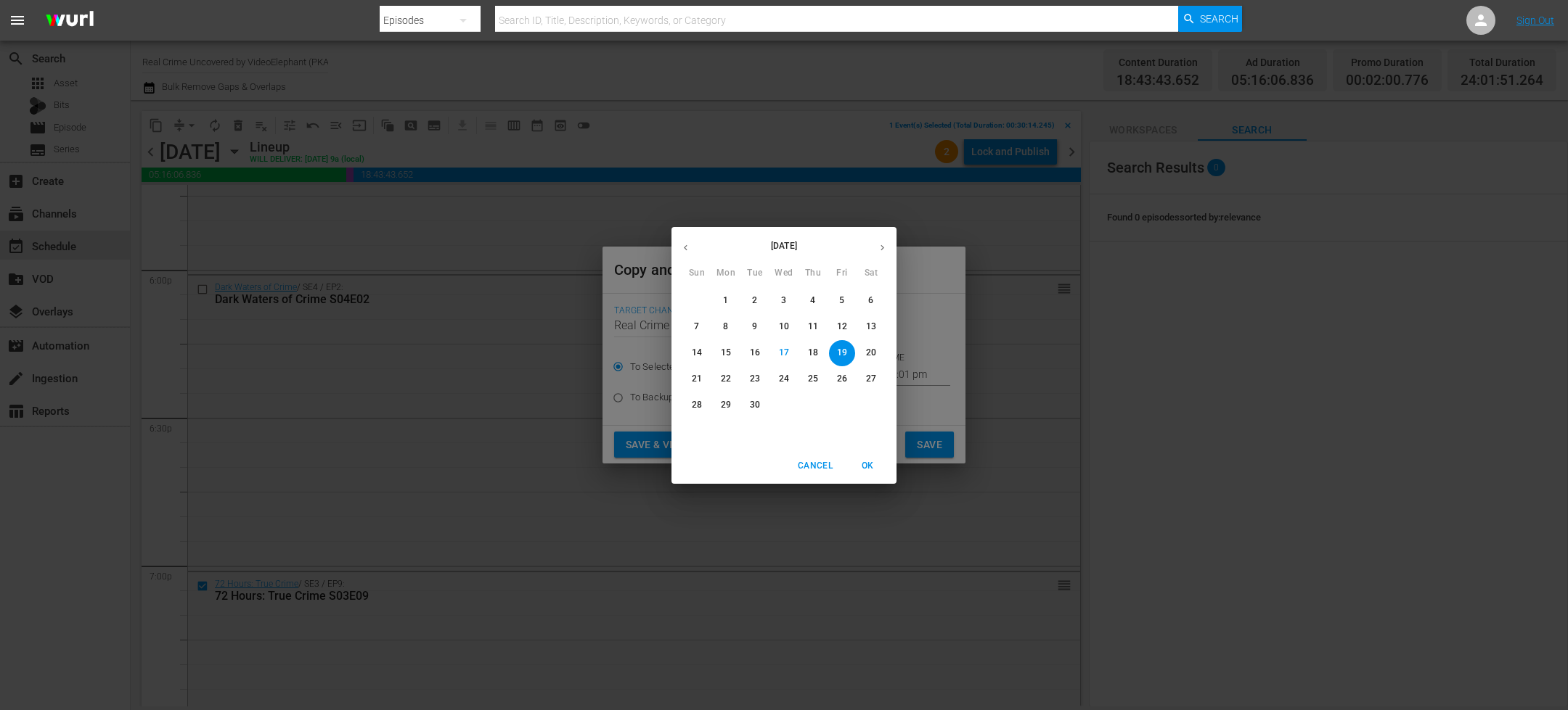
click at [754, 400] on p "30" at bounding box center [754, 405] width 10 height 13
type input "Sep 30th 2025"
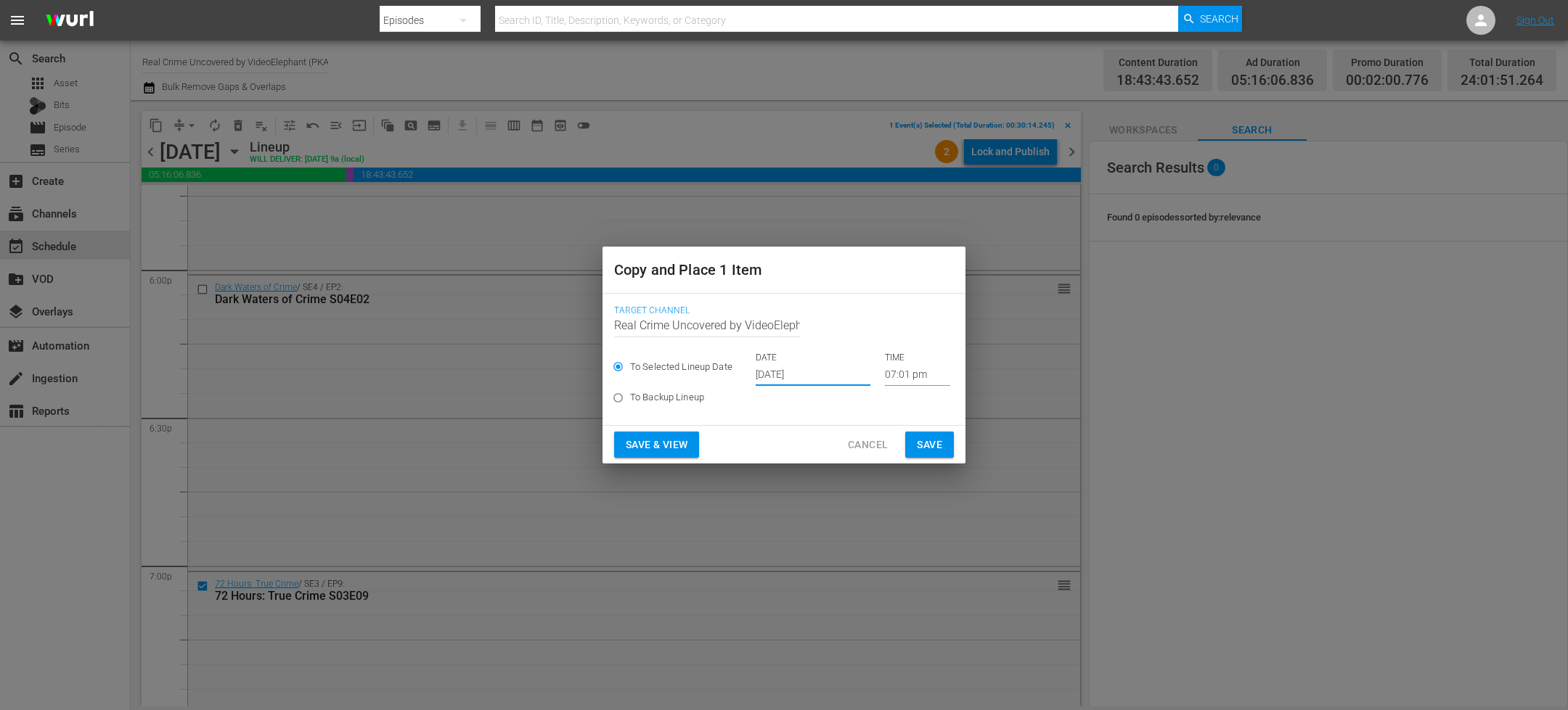
click at [886, 375] on input "07:01 pm" at bounding box center [917, 375] width 65 height 22
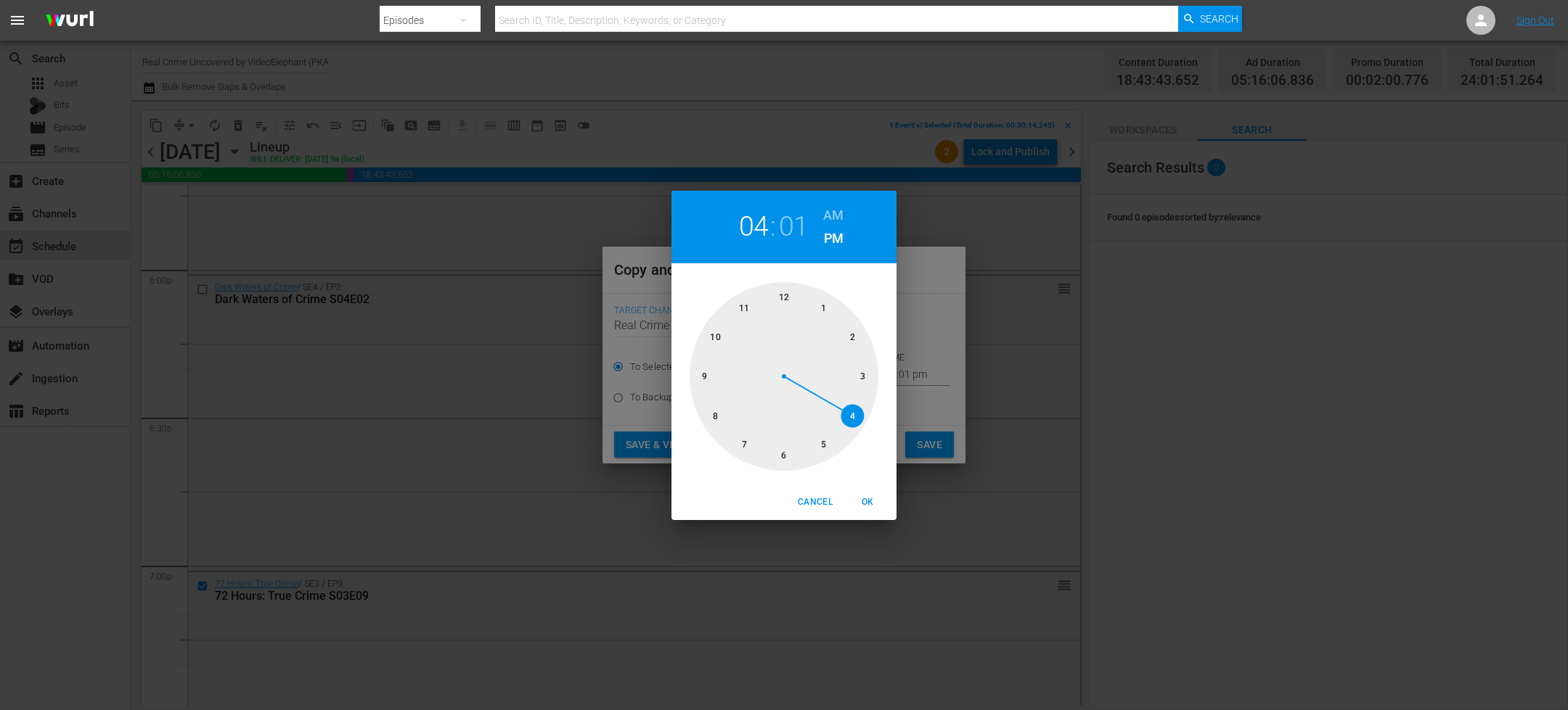
click at [847, 424] on div at bounding box center [784, 377] width 188 height 188
click at [789, 451] on div at bounding box center [784, 377] width 188 height 188
click at [835, 207] on h6 "AM" at bounding box center [833, 215] width 21 height 23
click at [873, 499] on span "OK" at bounding box center [867, 502] width 35 height 15
type input "04:30 am"
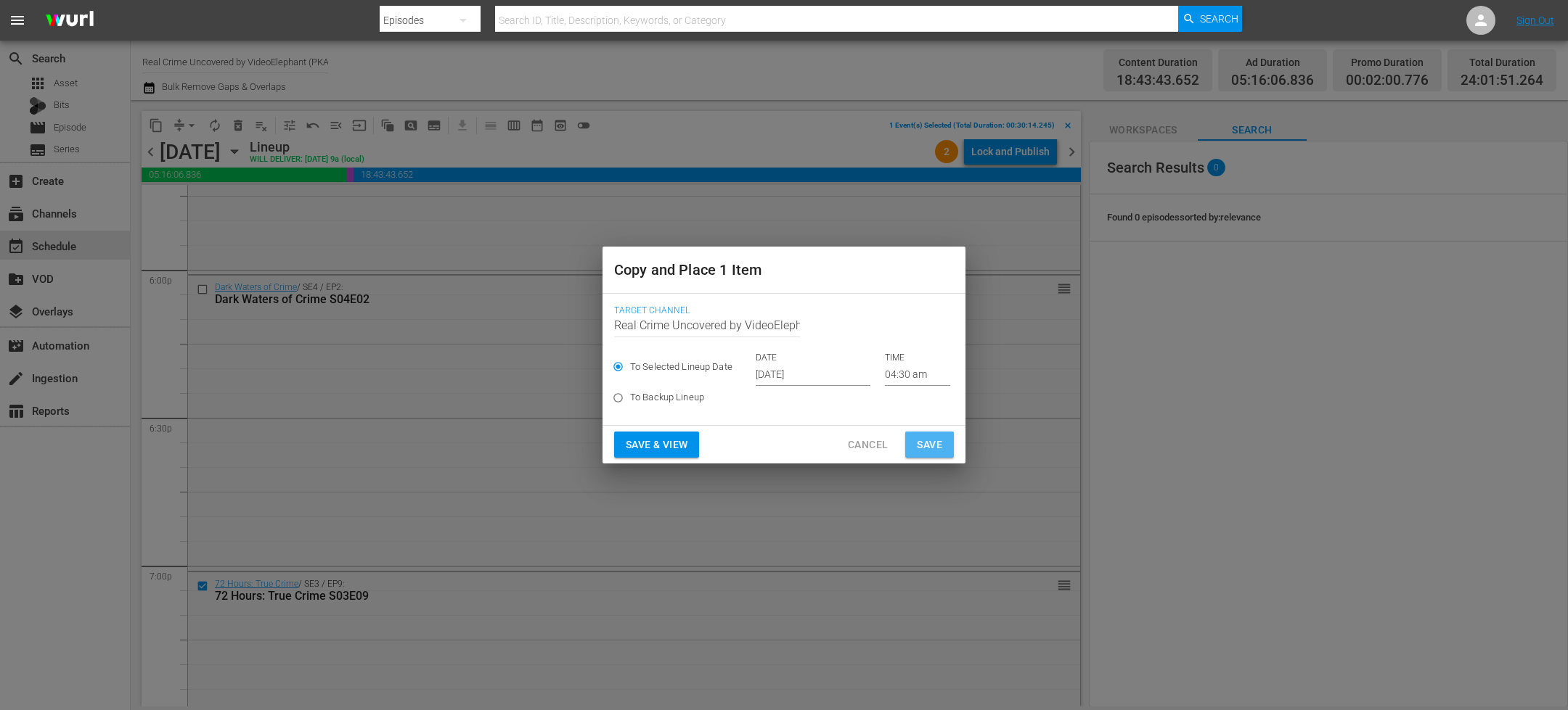
click at [941, 451] on span "Save" at bounding box center [929, 445] width 25 height 18
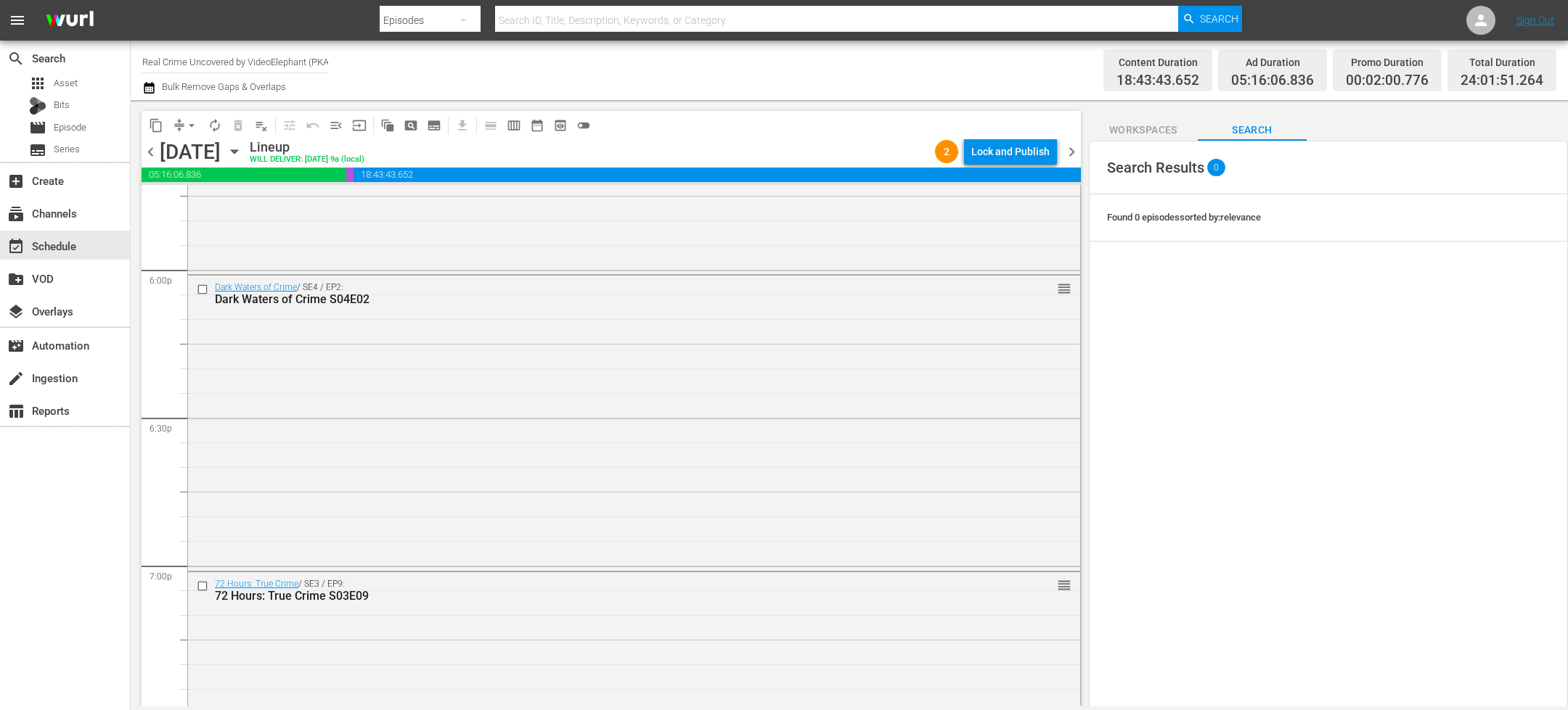
click at [1077, 156] on span "chevron_right" at bounding box center [1072, 152] width 18 height 18
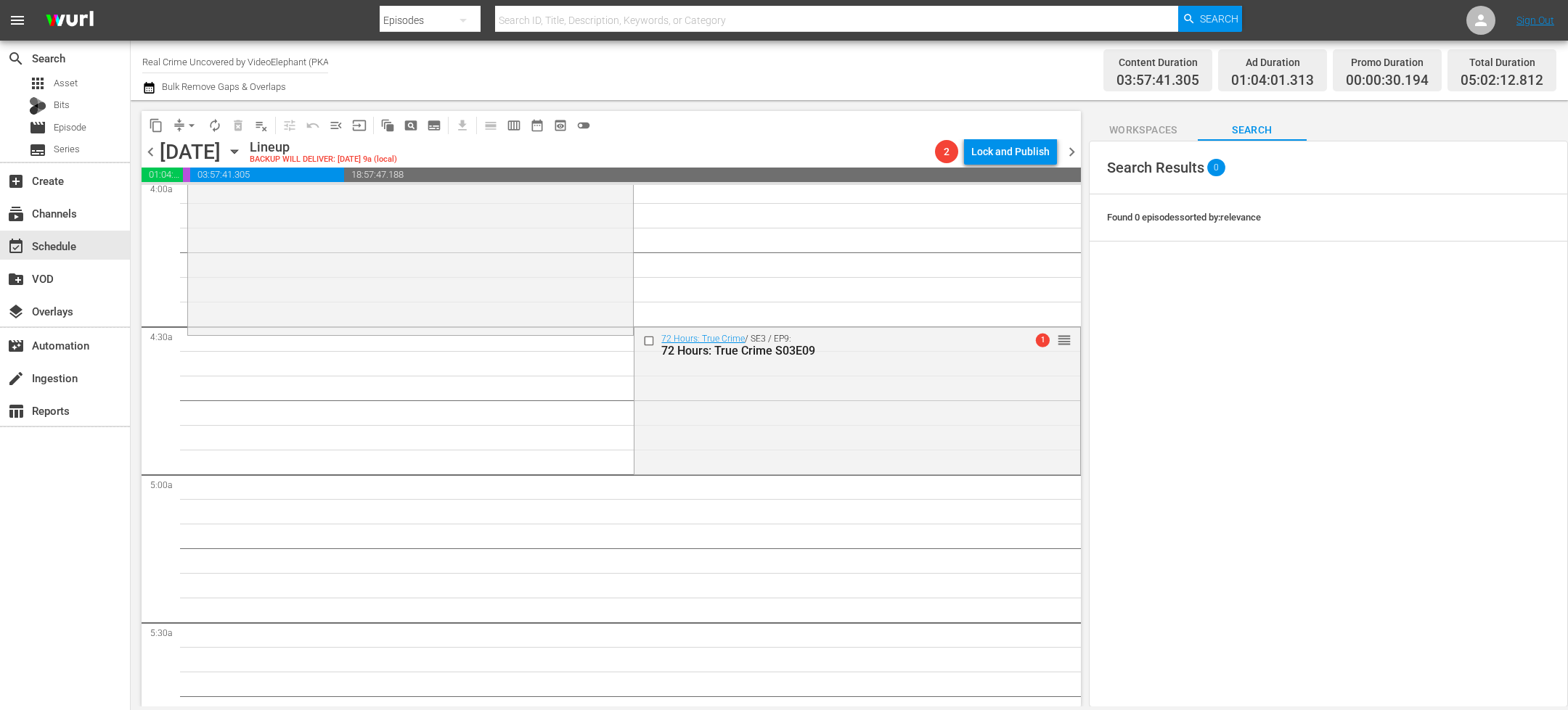
scroll to position [1230, 0]
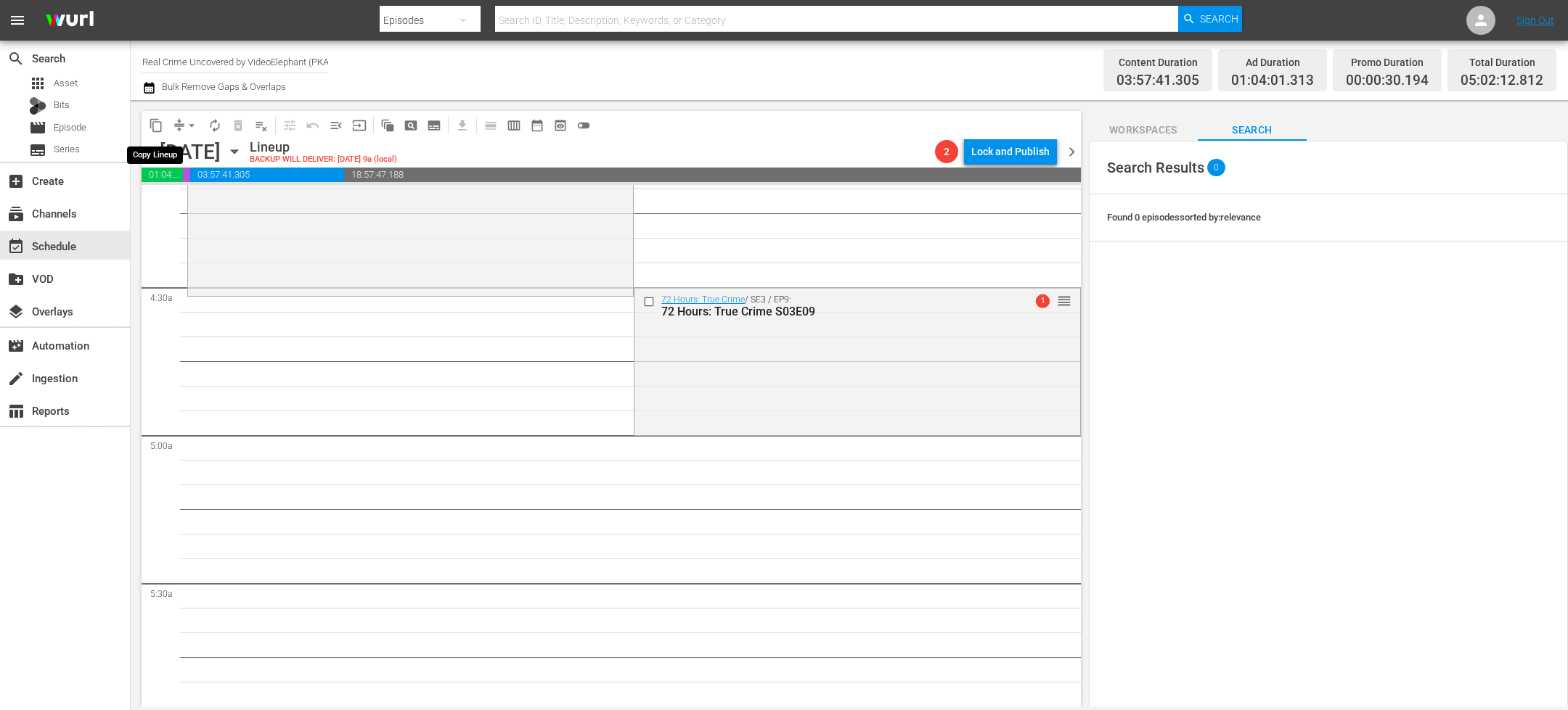
click at [161, 125] on span "content_copy" at bounding box center [156, 126] width 14 height 14
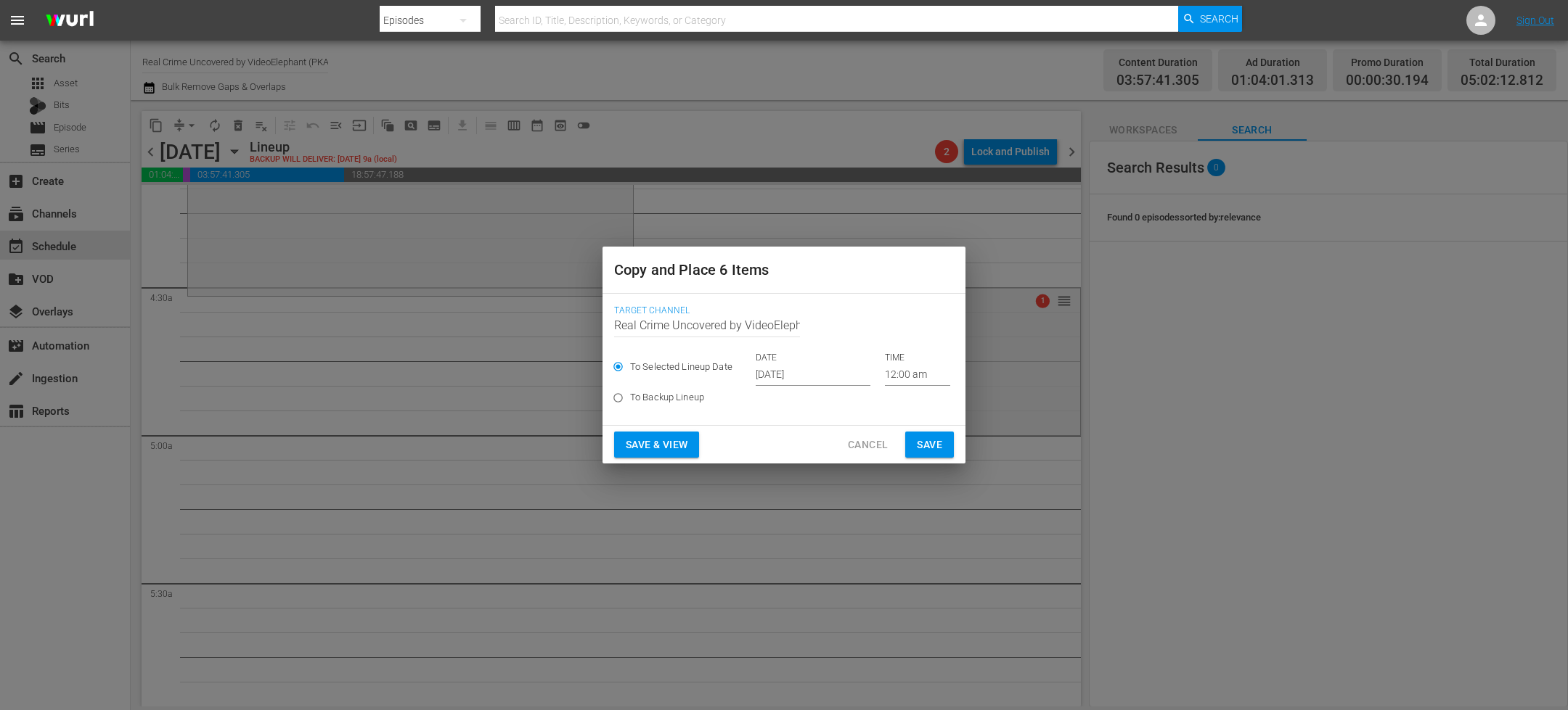
click at [786, 377] on input "[DATE]" at bounding box center [813, 375] width 115 height 22
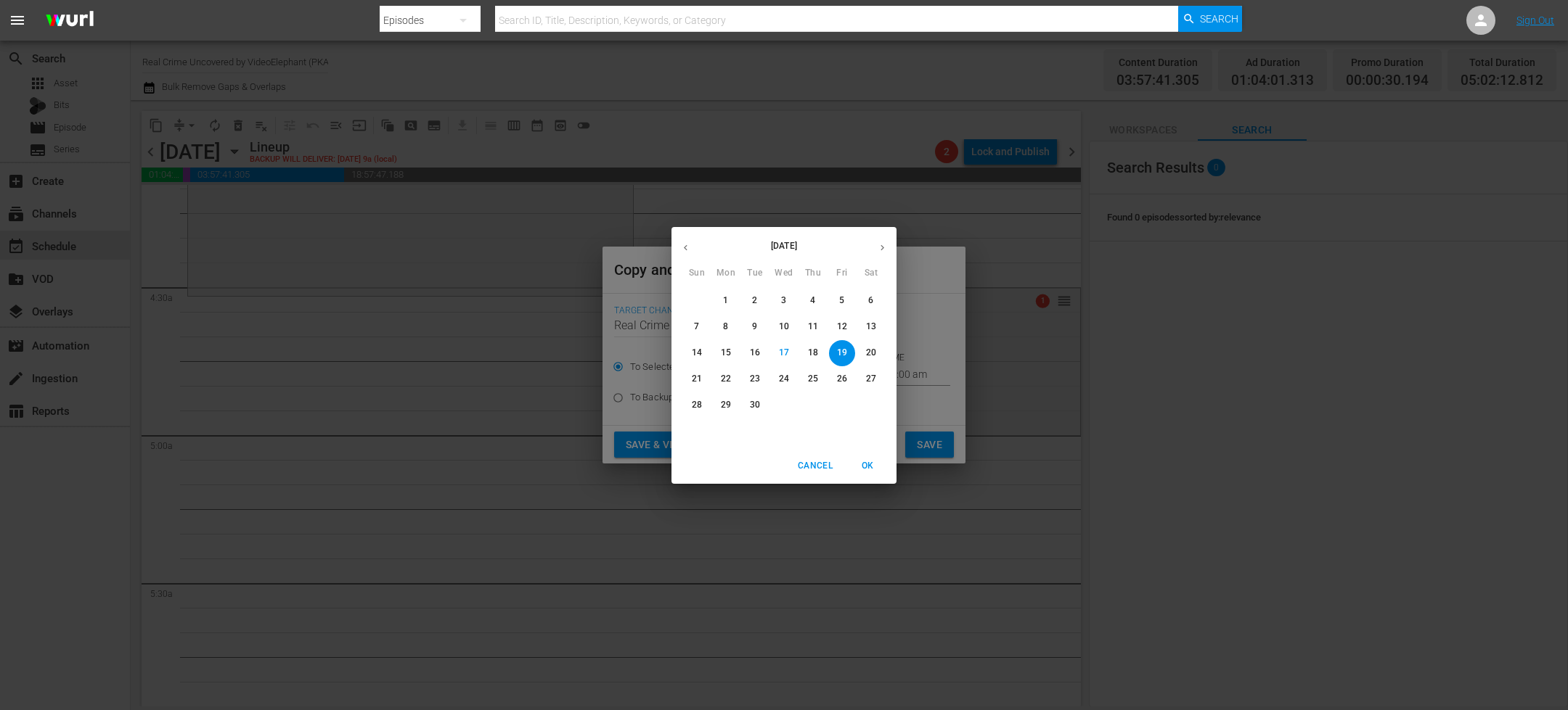
click at [752, 406] on p "30" at bounding box center [754, 405] width 10 height 13
type input "Sep 30th 2025"
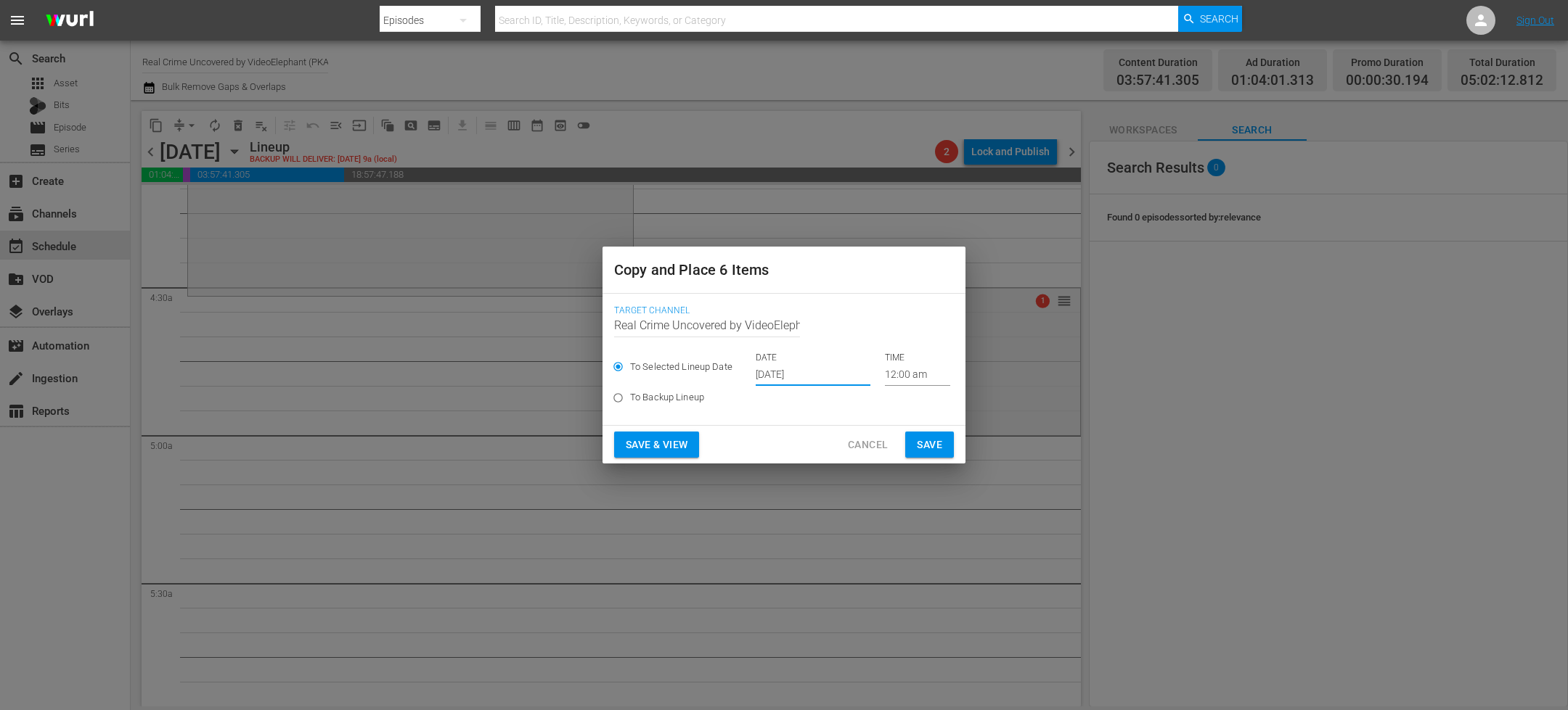
click at [895, 370] on input "12:00 am" at bounding box center [917, 375] width 65 height 22
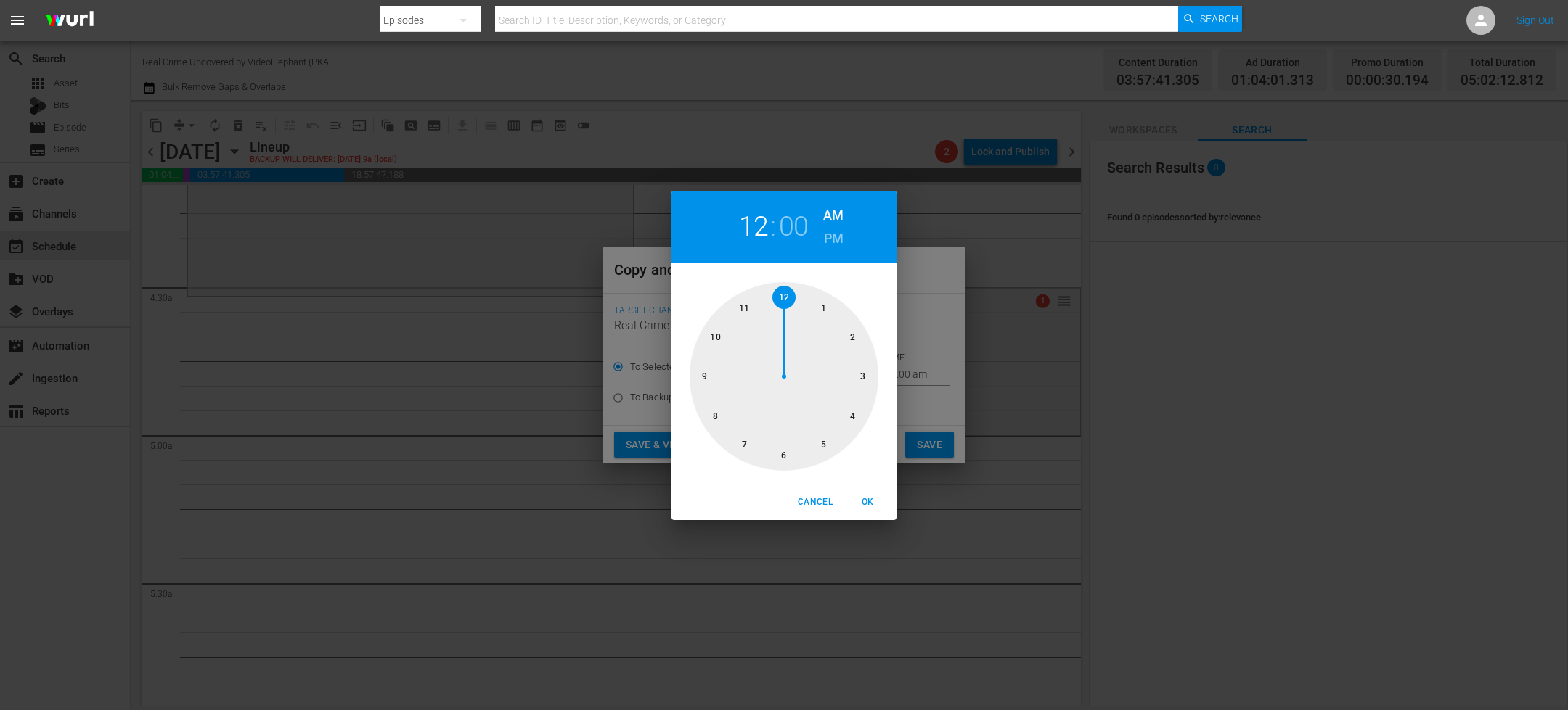
click at [825, 448] on div at bounding box center [784, 377] width 188 height 188
click at [873, 504] on span "OK" at bounding box center [867, 502] width 35 height 15
type input "05:00 am"
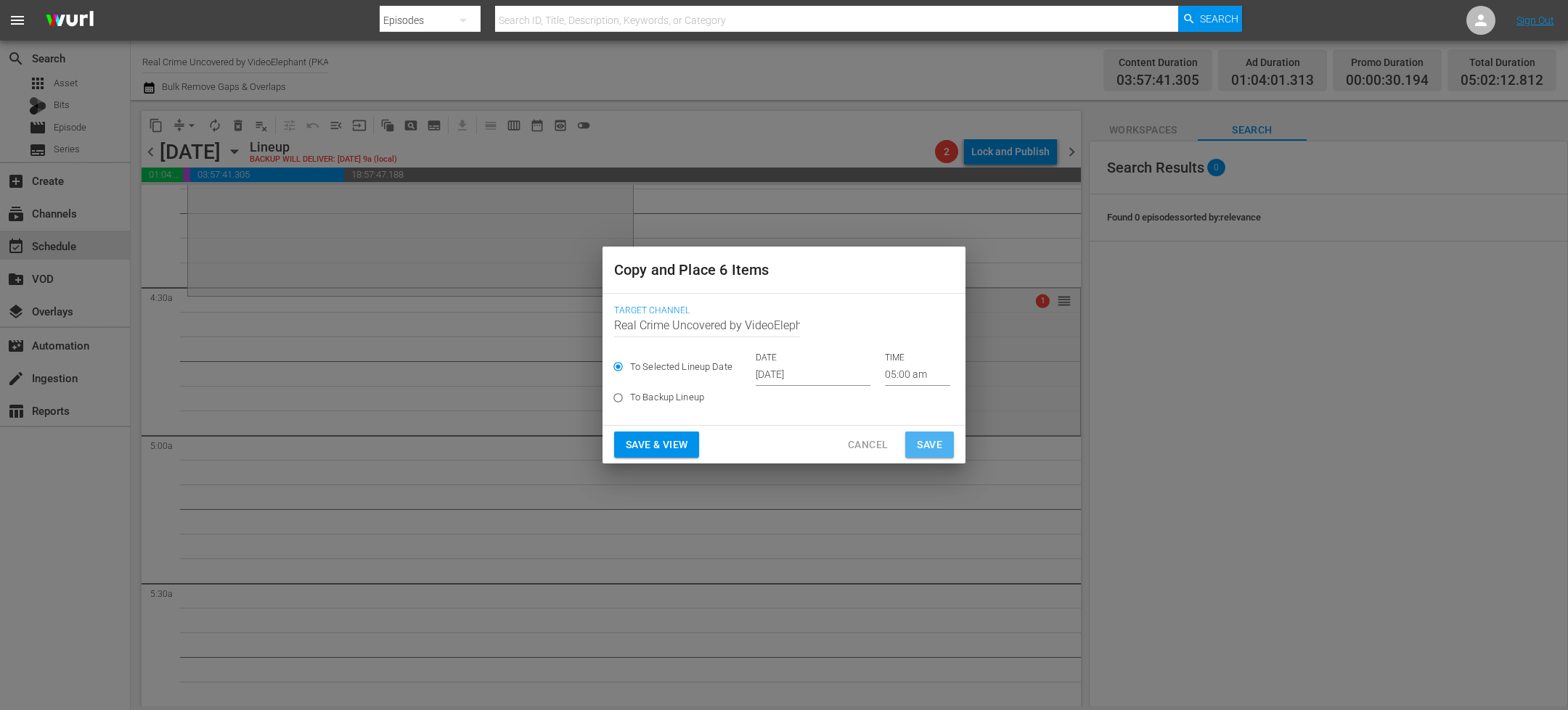
click at [923, 455] on button "Save" at bounding box center [929, 445] width 48 height 27
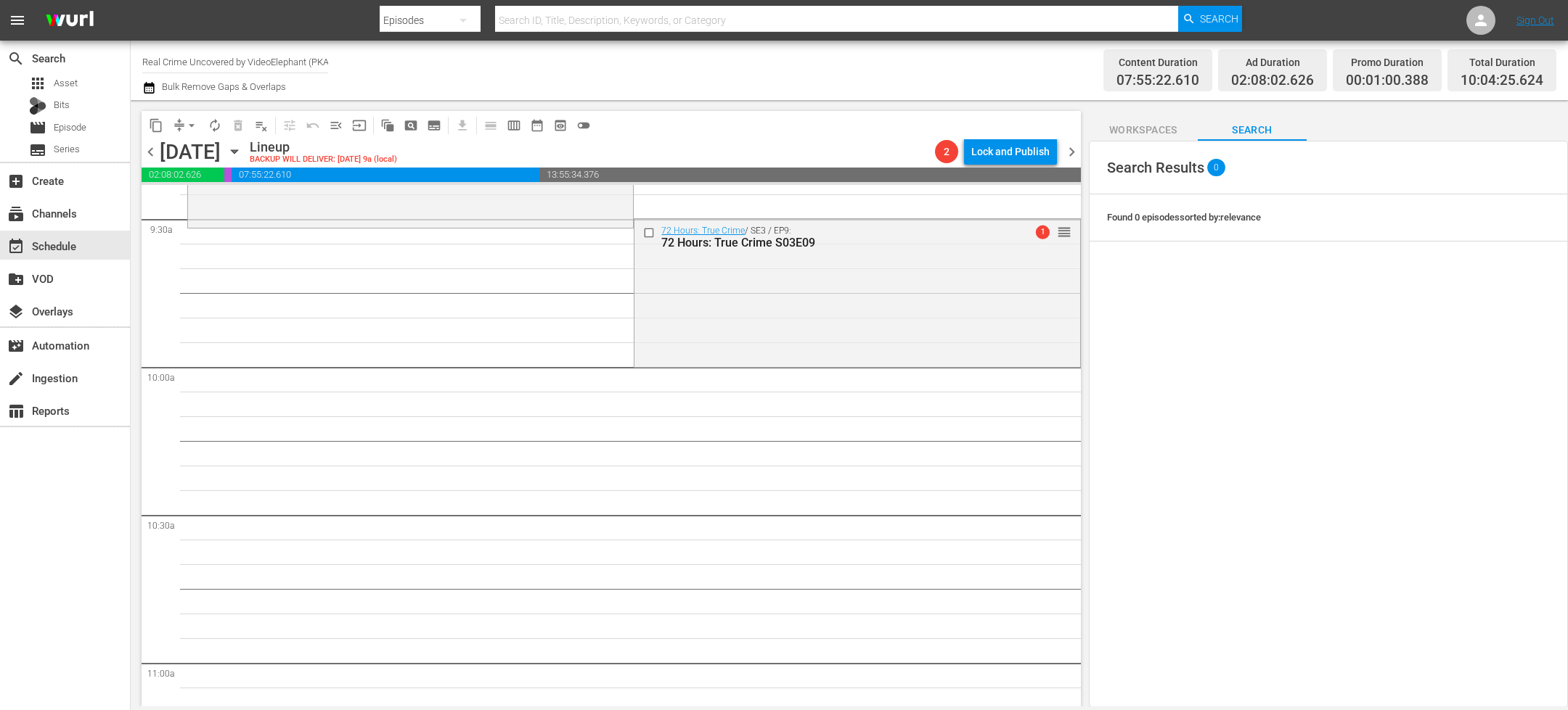
scroll to position [2846, 0]
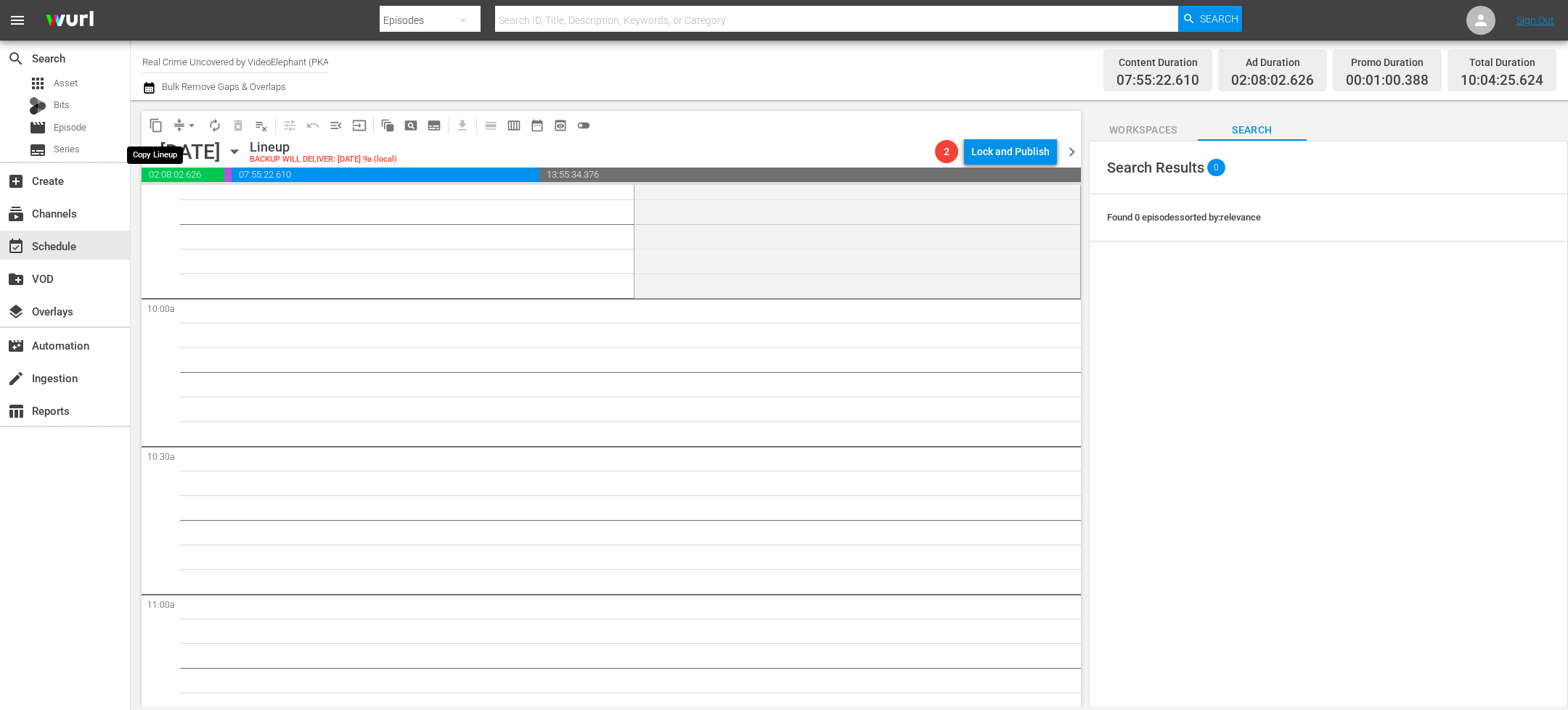
click at [156, 126] on span "content_copy" at bounding box center [156, 126] width 14 height 14
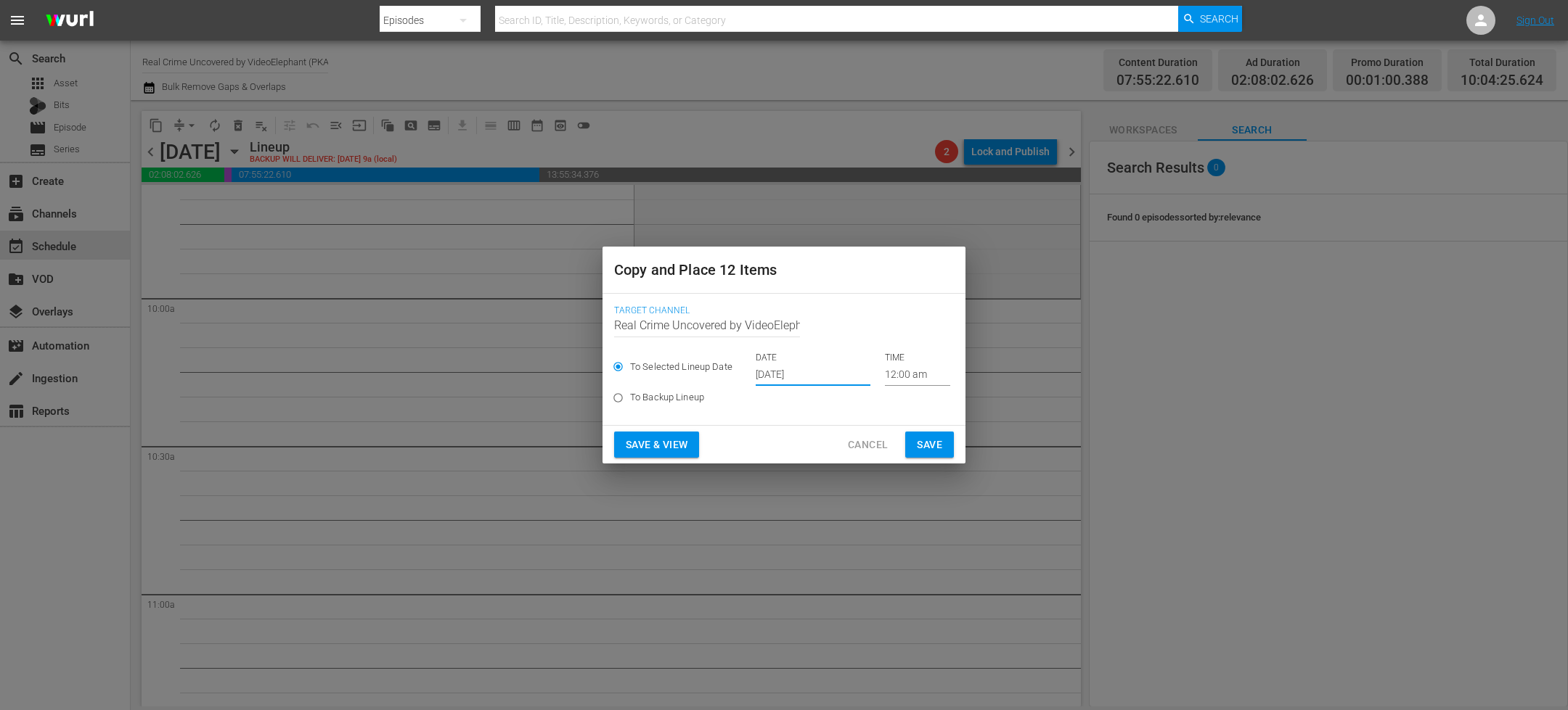
click at [813, 371] on input "[DATE]" at bounding box center [813, 375] width 115 height 22
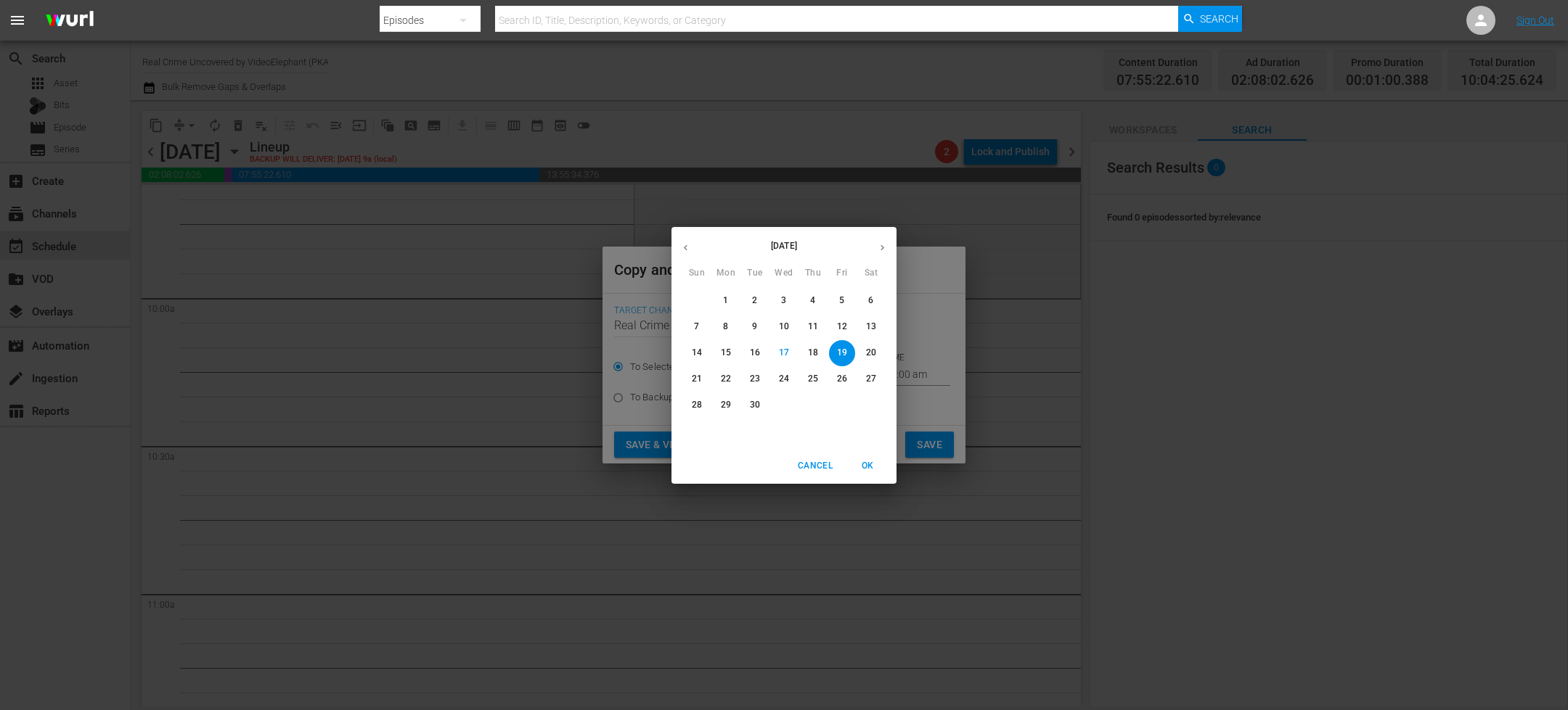
click at [760, 407] on span "30" at bounding box center [754, 405] width 26 height 13
type input "Sep 30th 2025"
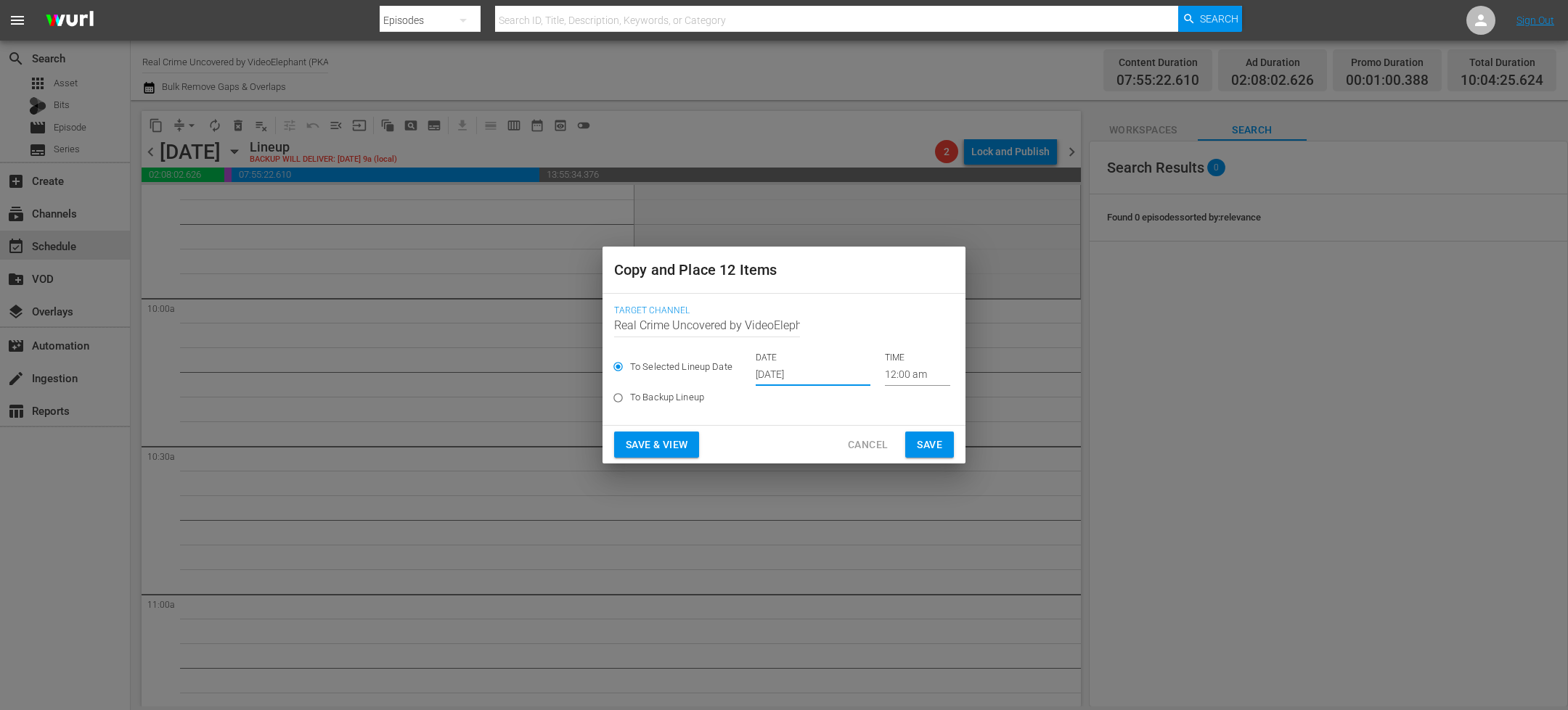
click at [886, 376] on input "12:00 am" at bounding box center [917, 375] width 65 height 22
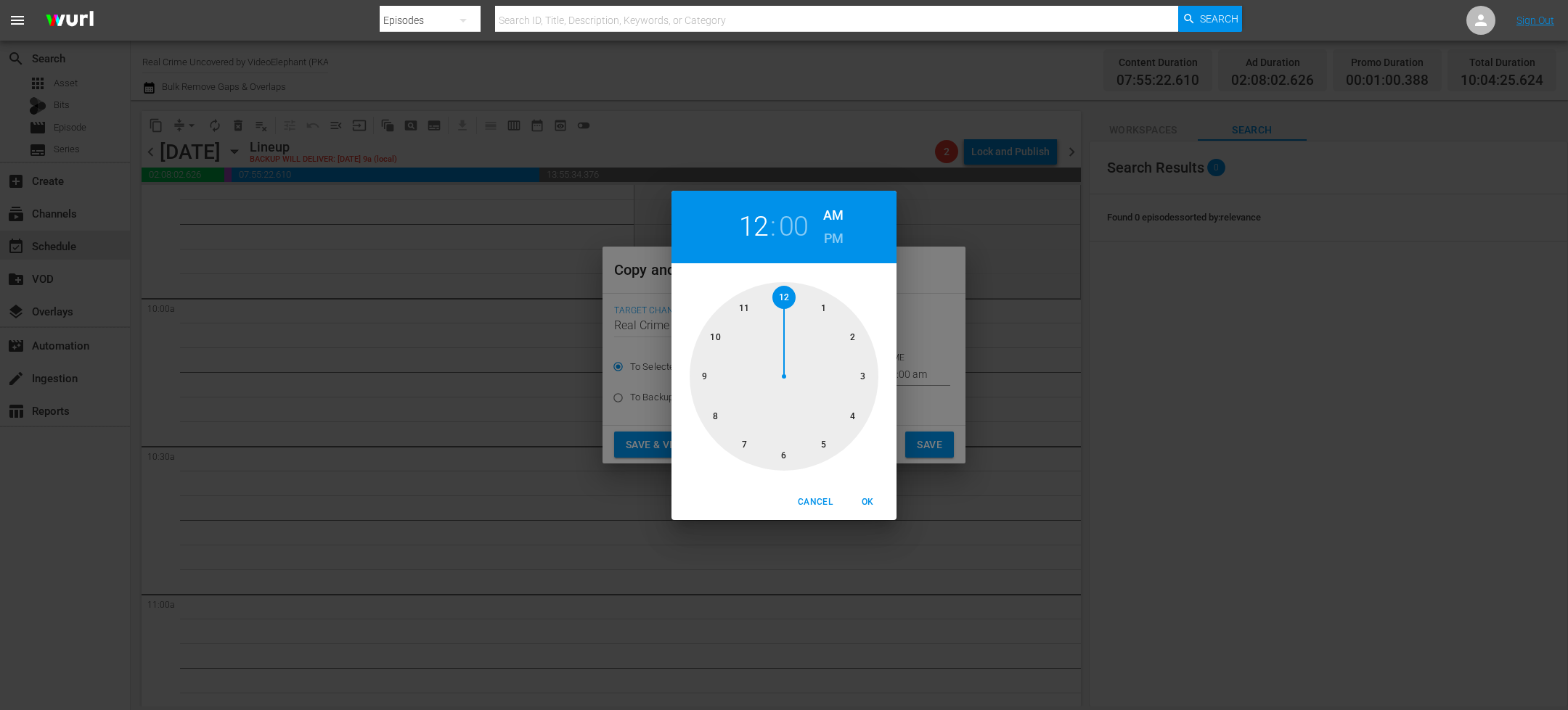
click at [718, 333] on div at bounding box center [784, 377] width 188 height 188
click at [867, 496] on span "OK" at bounding box center [867, 502] width 35 height 15
type input "10:00 am"
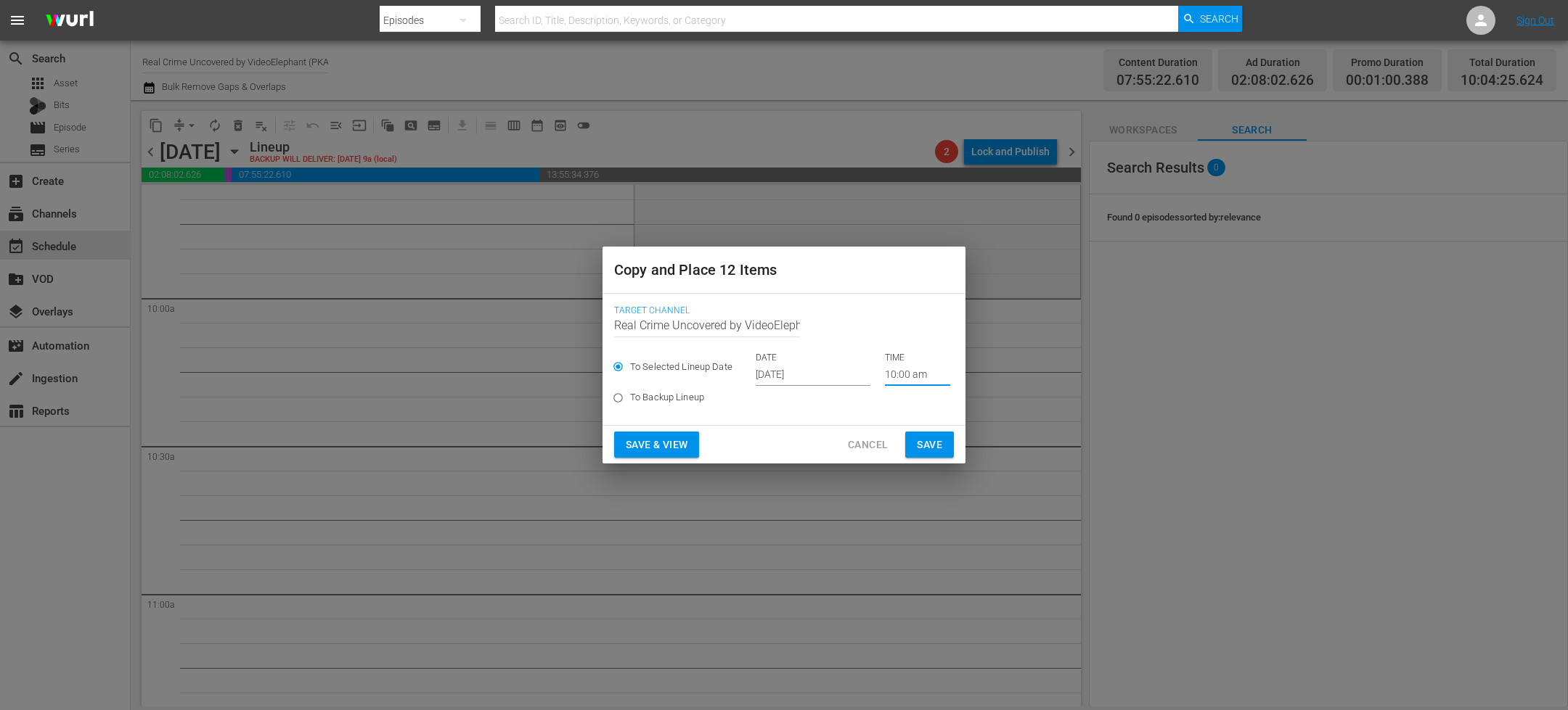
click at [930, 446] on span "Save" at bounding box center [929, 445] width 25 height 18
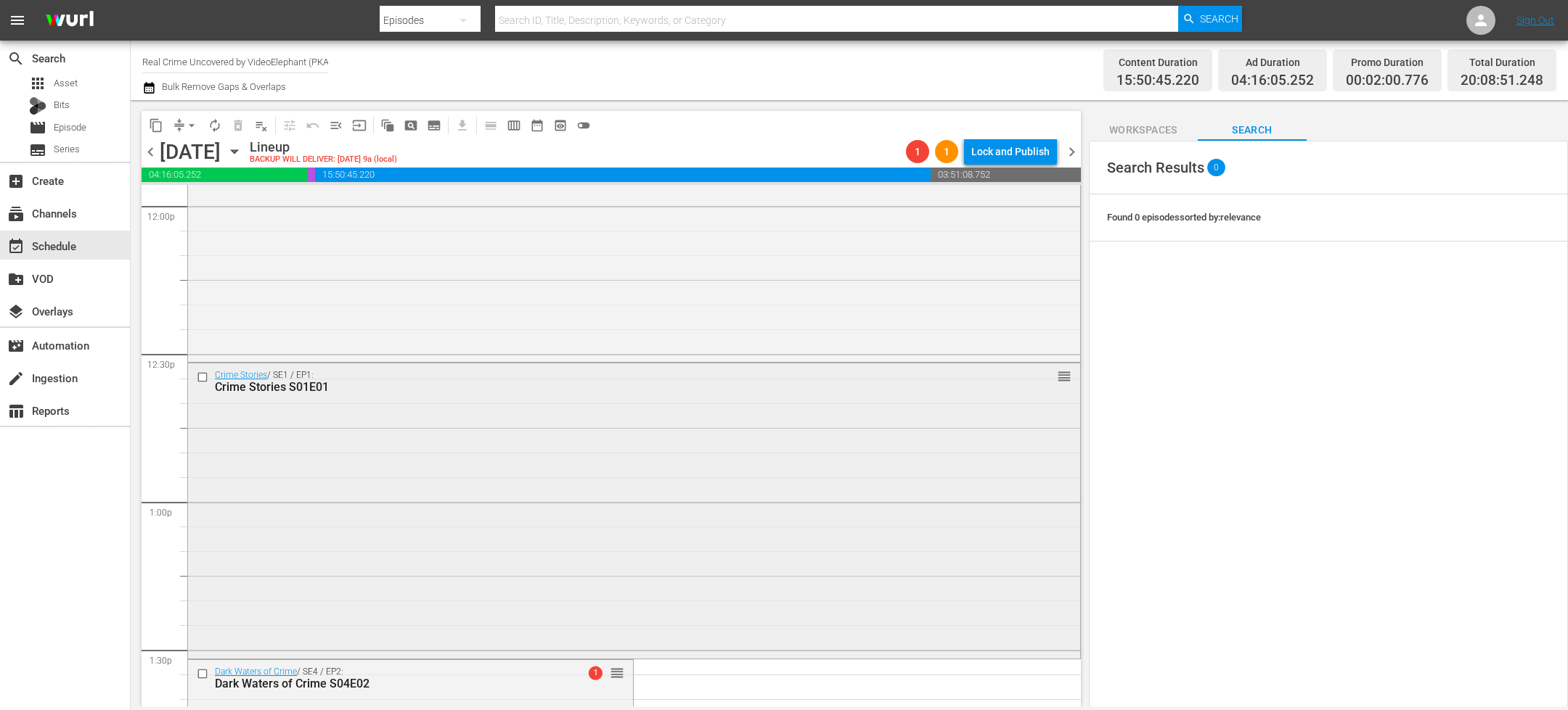
scroll to position [3371, 0]
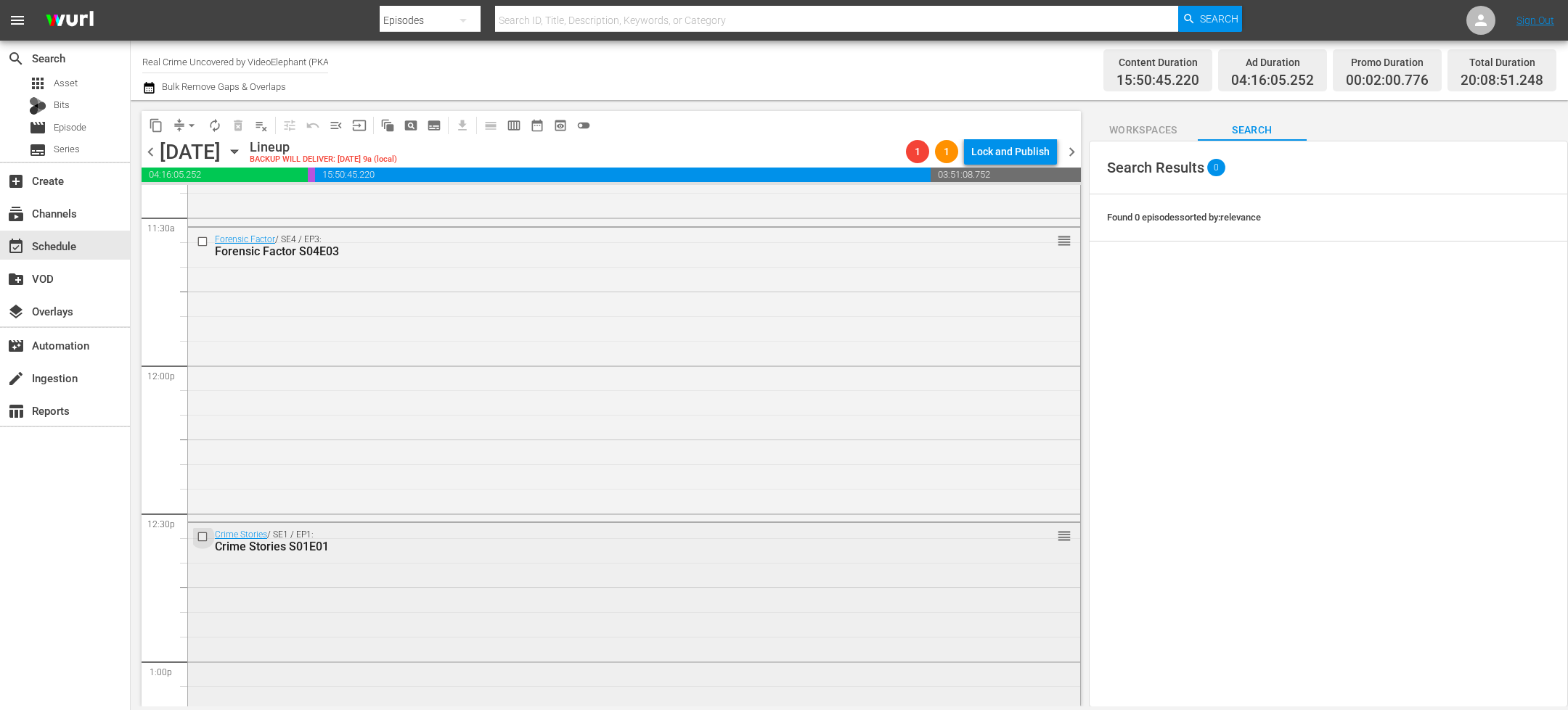
click at [202, 538] on input "checkbox" at bounding box center [204, 537] width 15 height 13
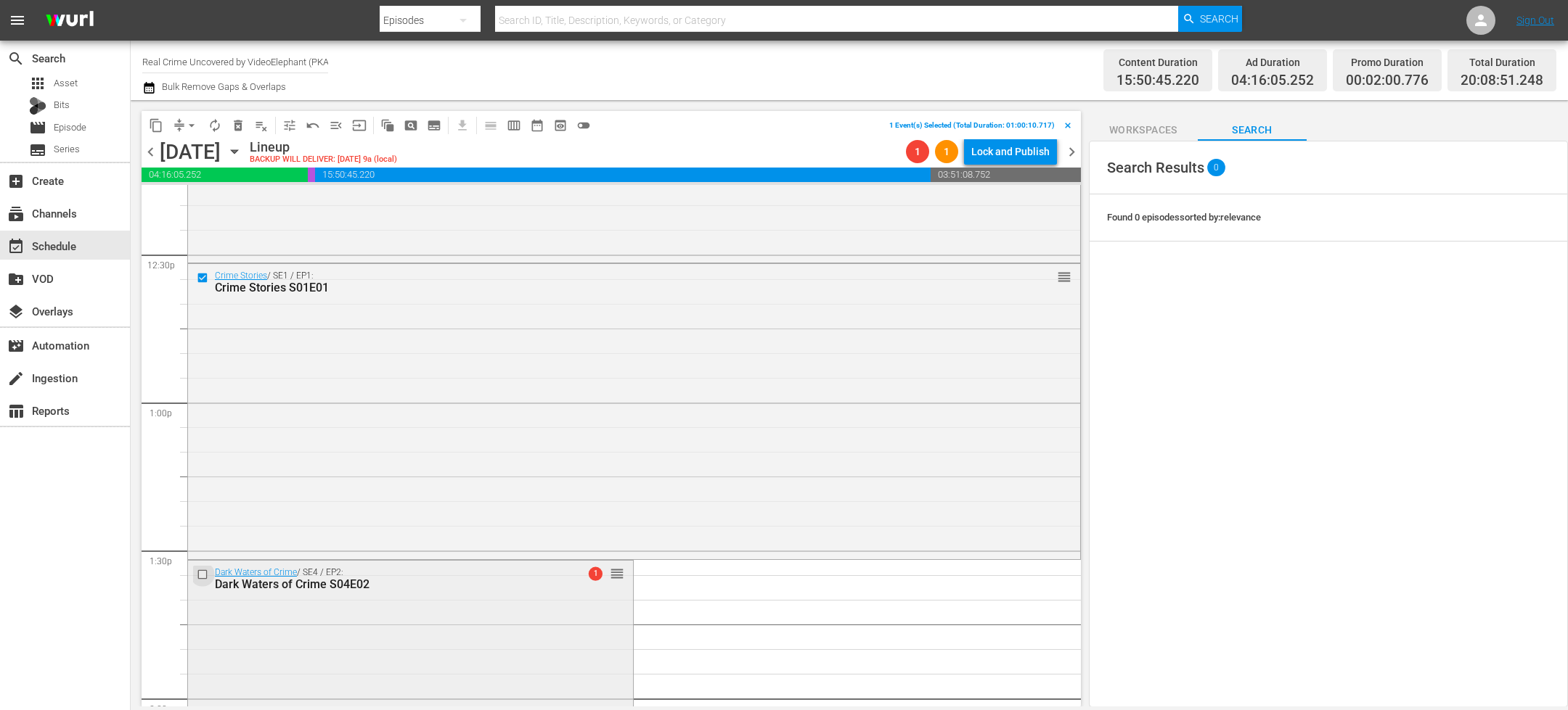
click at [202, 576] on input "checkbox" at bounding box center [204, 575] width 15 height 13
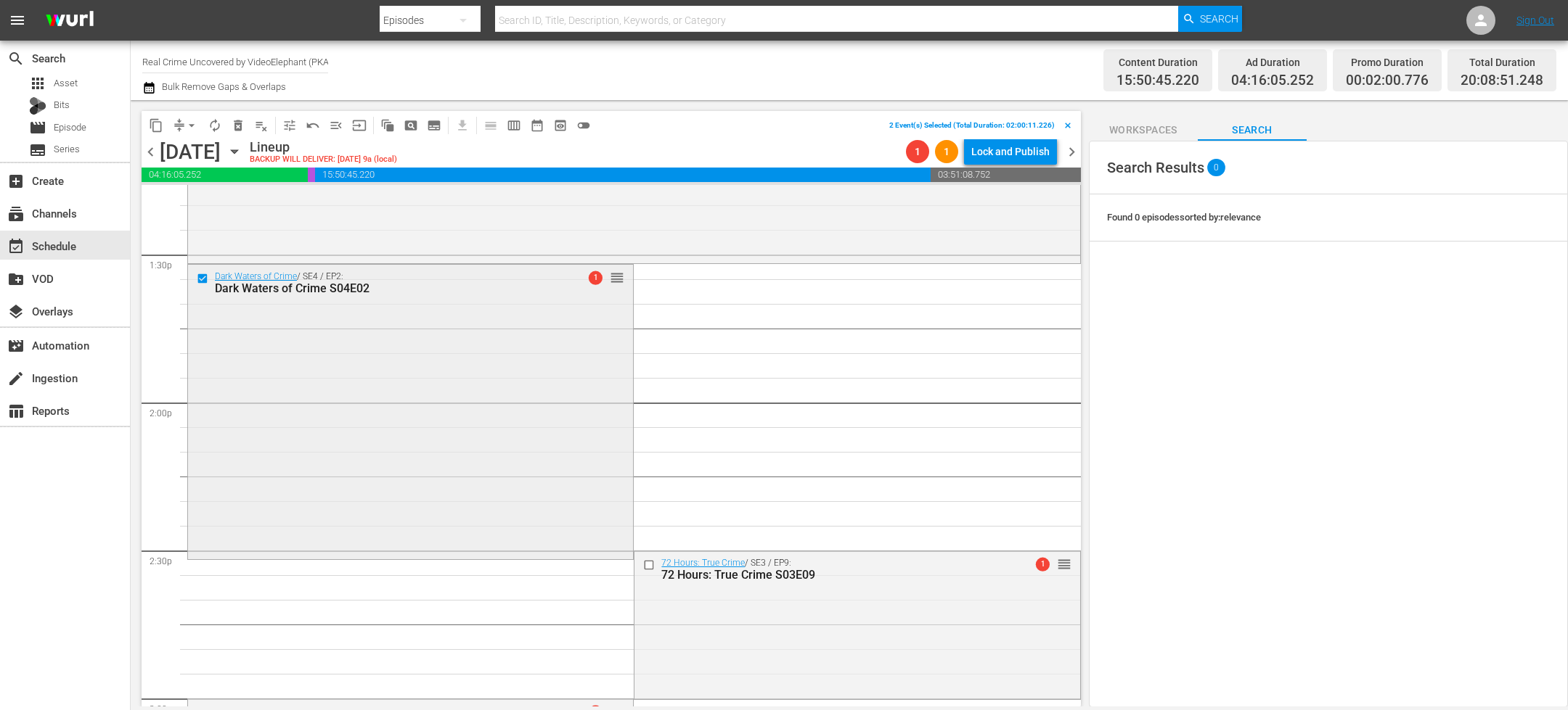
scroll to position [3948, 0]
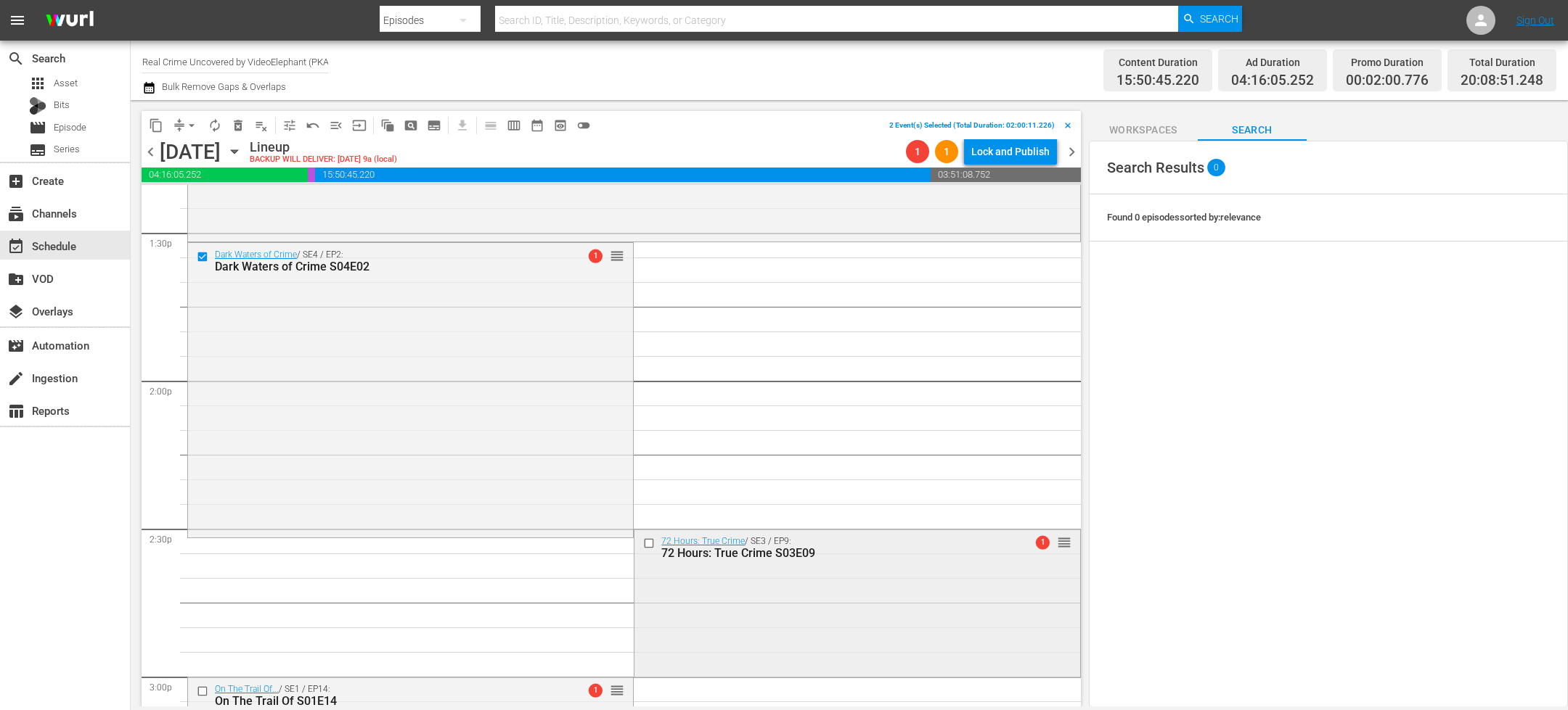
click at [643, 541] on input "checkbox" at bounding box center [650, 544] width 15 height 13
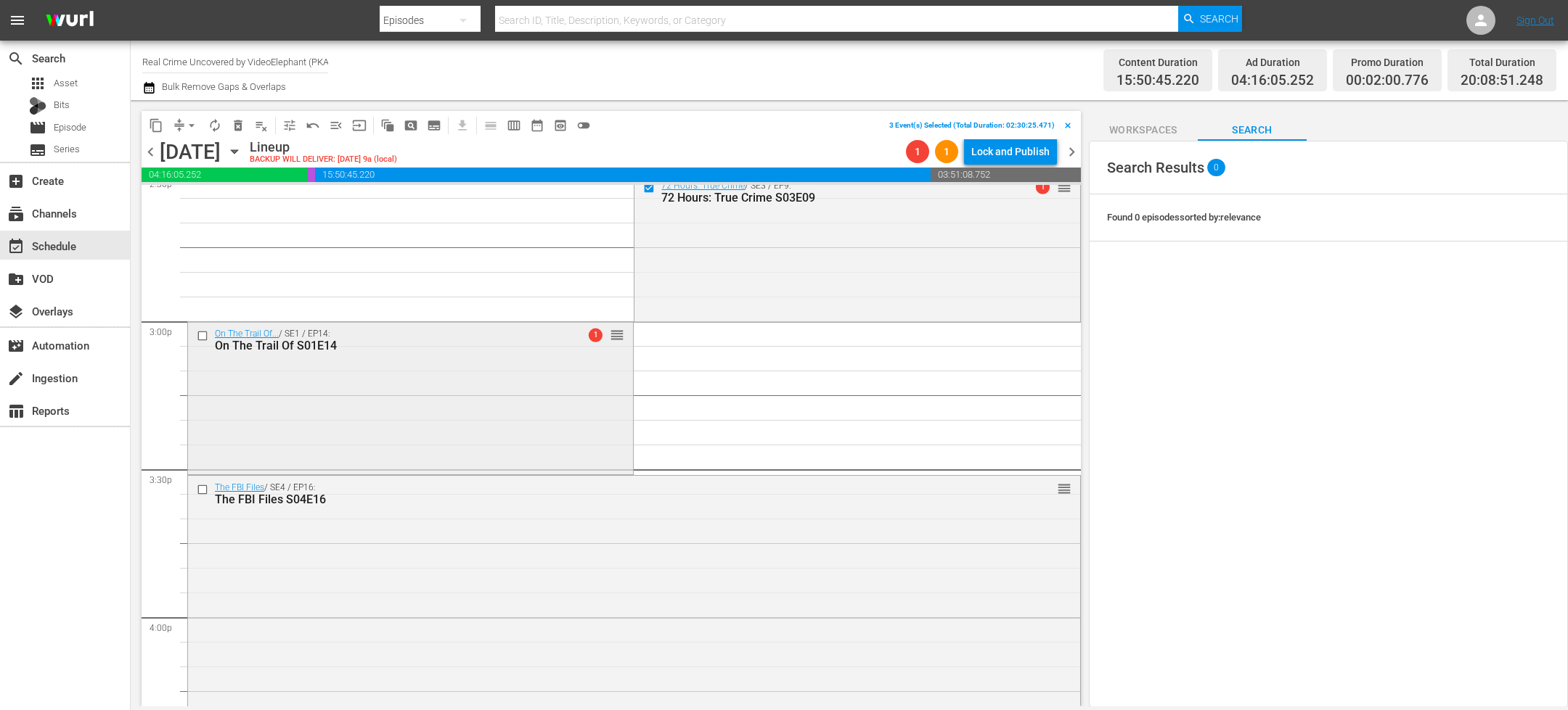
scroll to position [4311, 0]
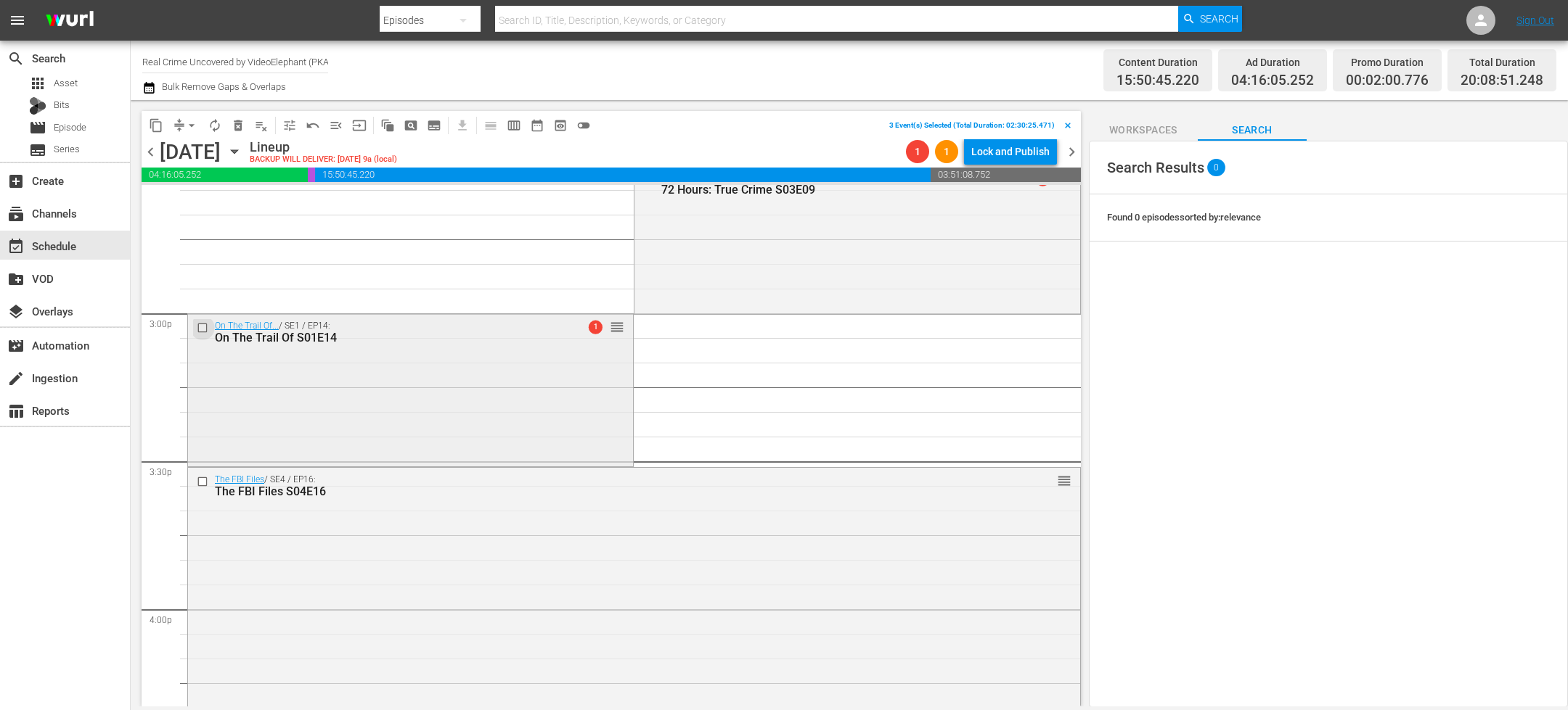
click at [203, 325] on input "checkbox" at bounding box center [204, 327] width 15 height 13
click at [203, 480] on input "checkbox" at bounding box center [204, 482] width 15 height 13
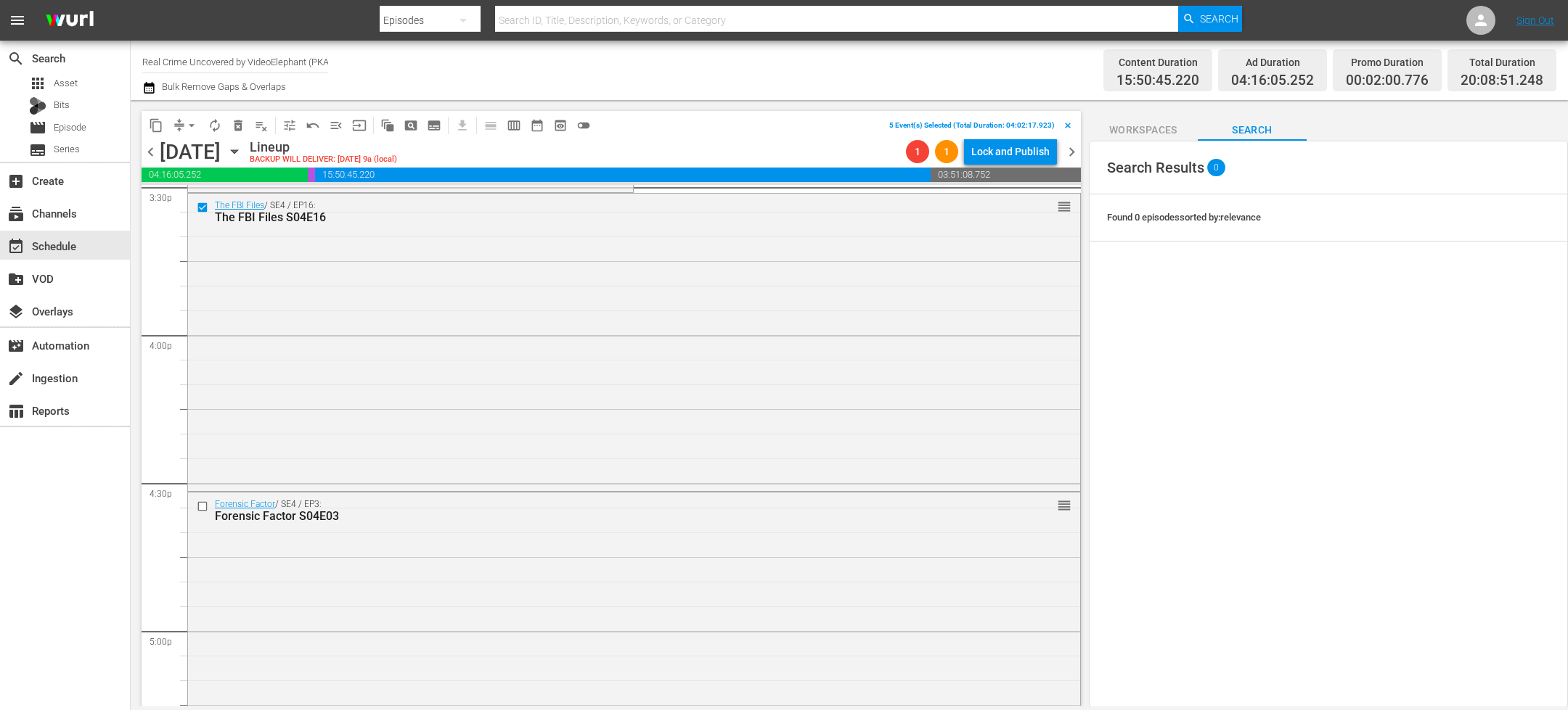
scroll to position [4610, 0]
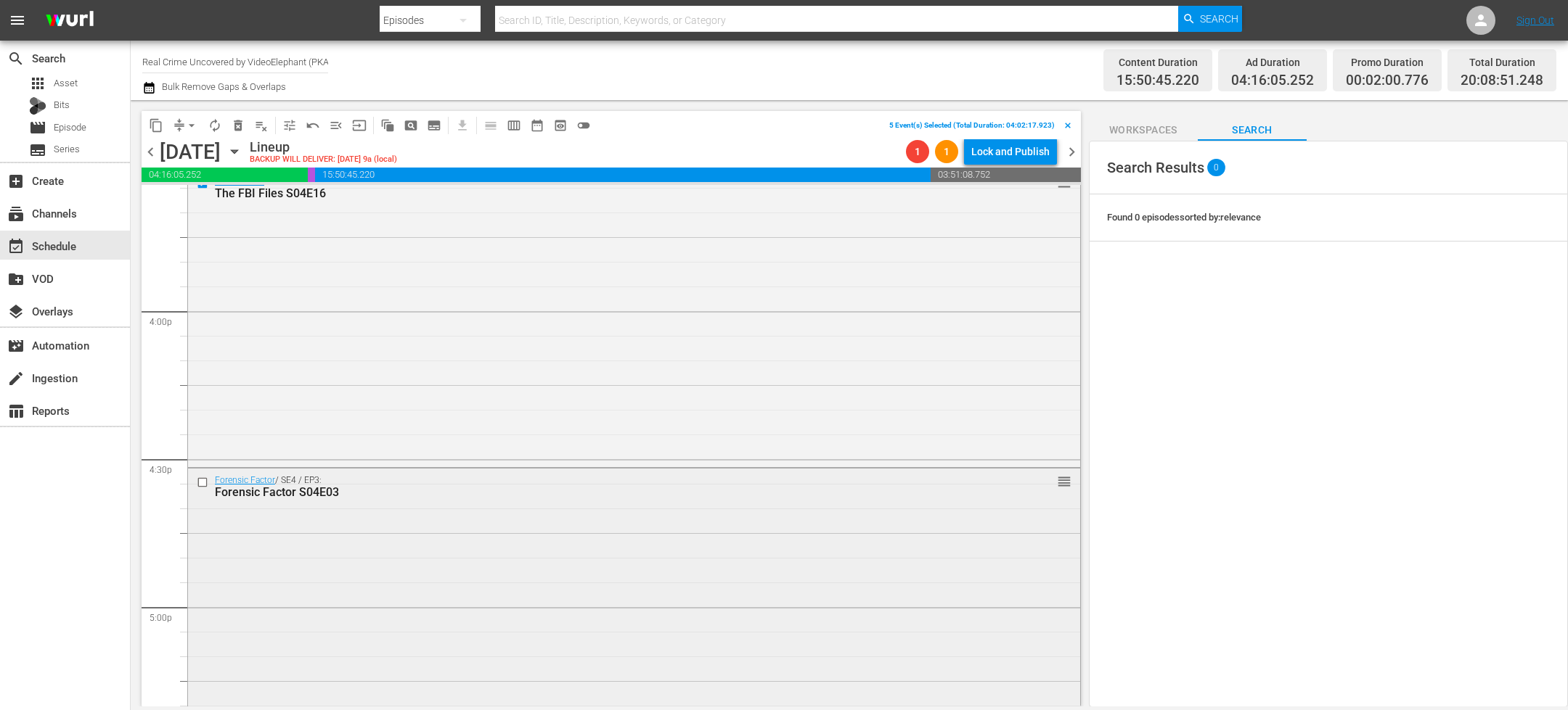
click at [204, 485] on input "checkbox" at bounding box center [204, 483] width 15 height 13
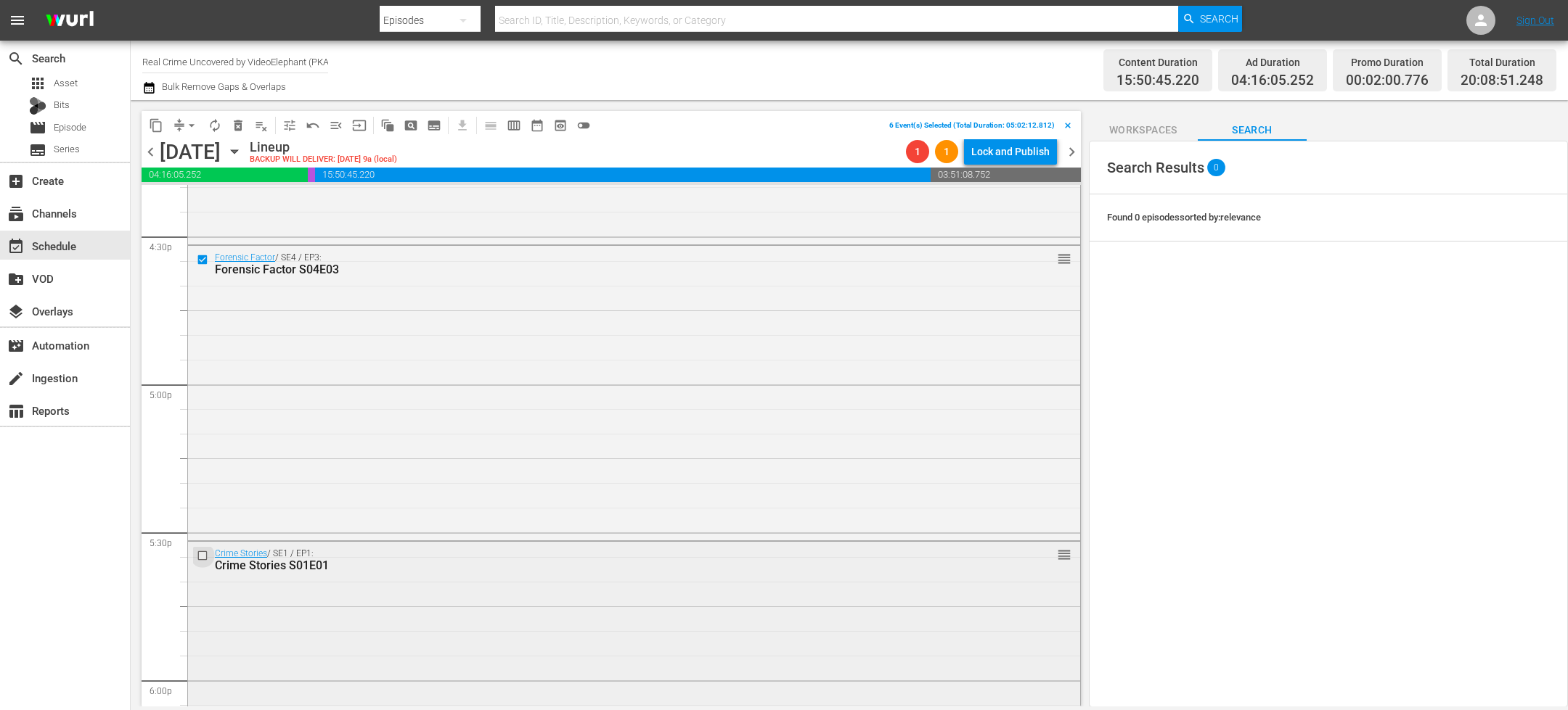
click at [204, 556] on input "checkbox" at bounding box center [204, 556] width 15 height 13
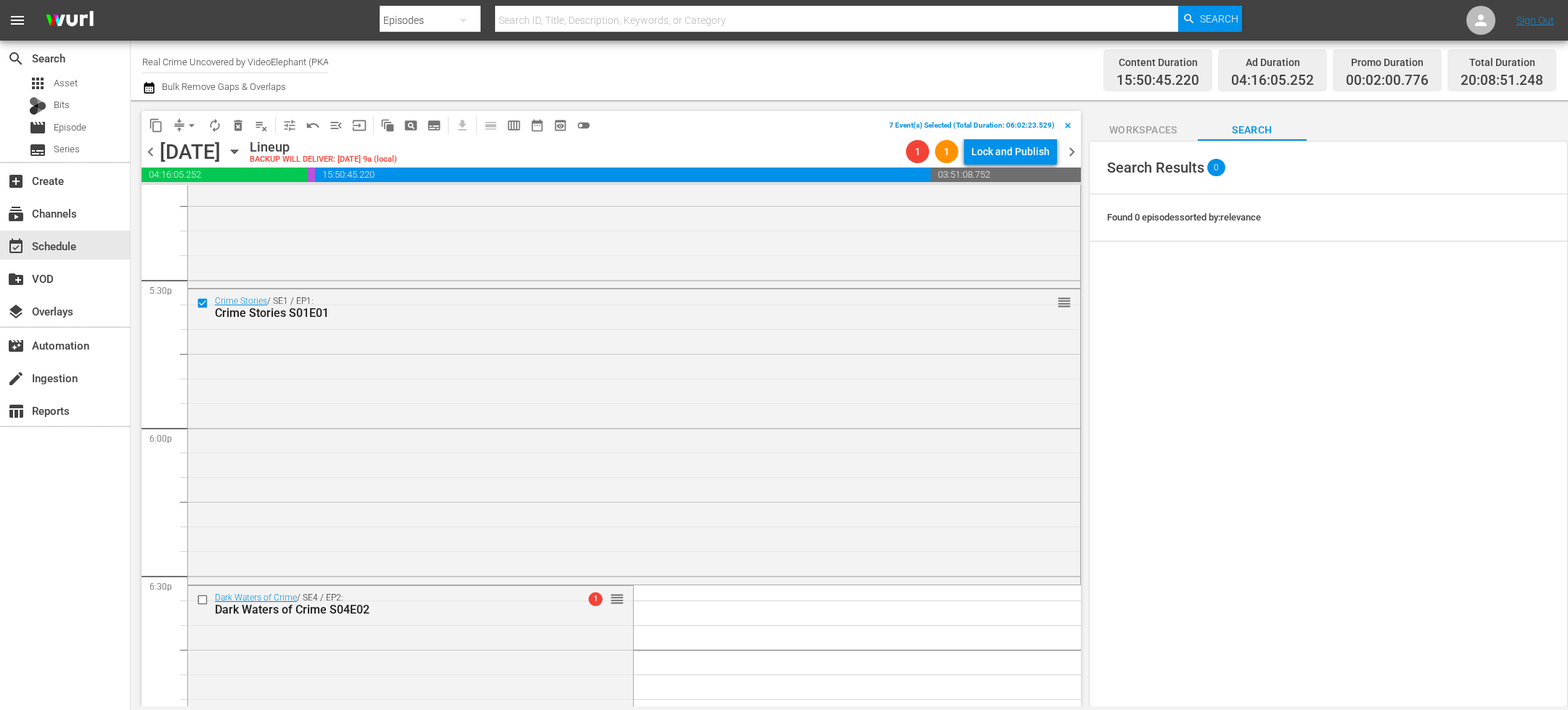
scroll to position [5184, 0]
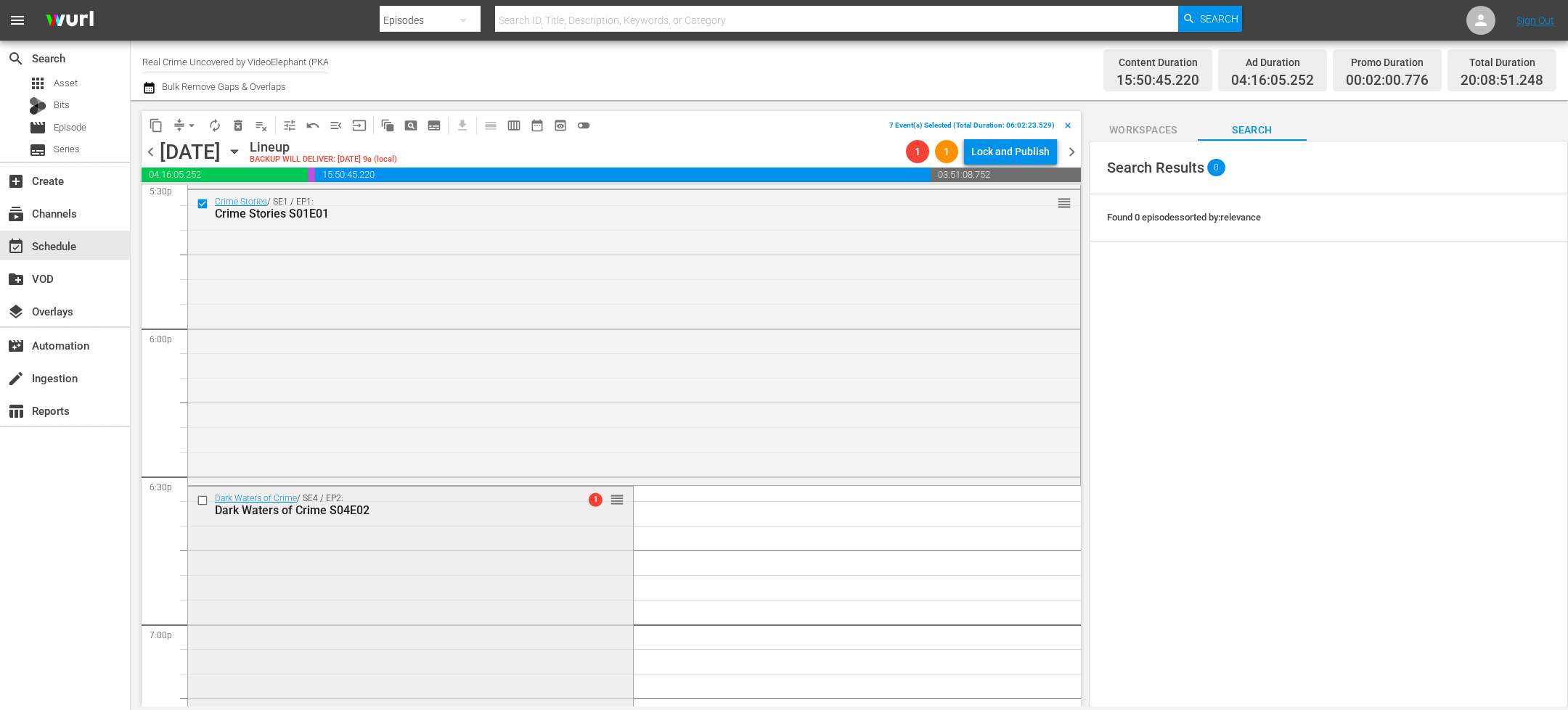
click at [204, 504] on input "checkbox" at bounding box center [204, 501] width 15 height 13
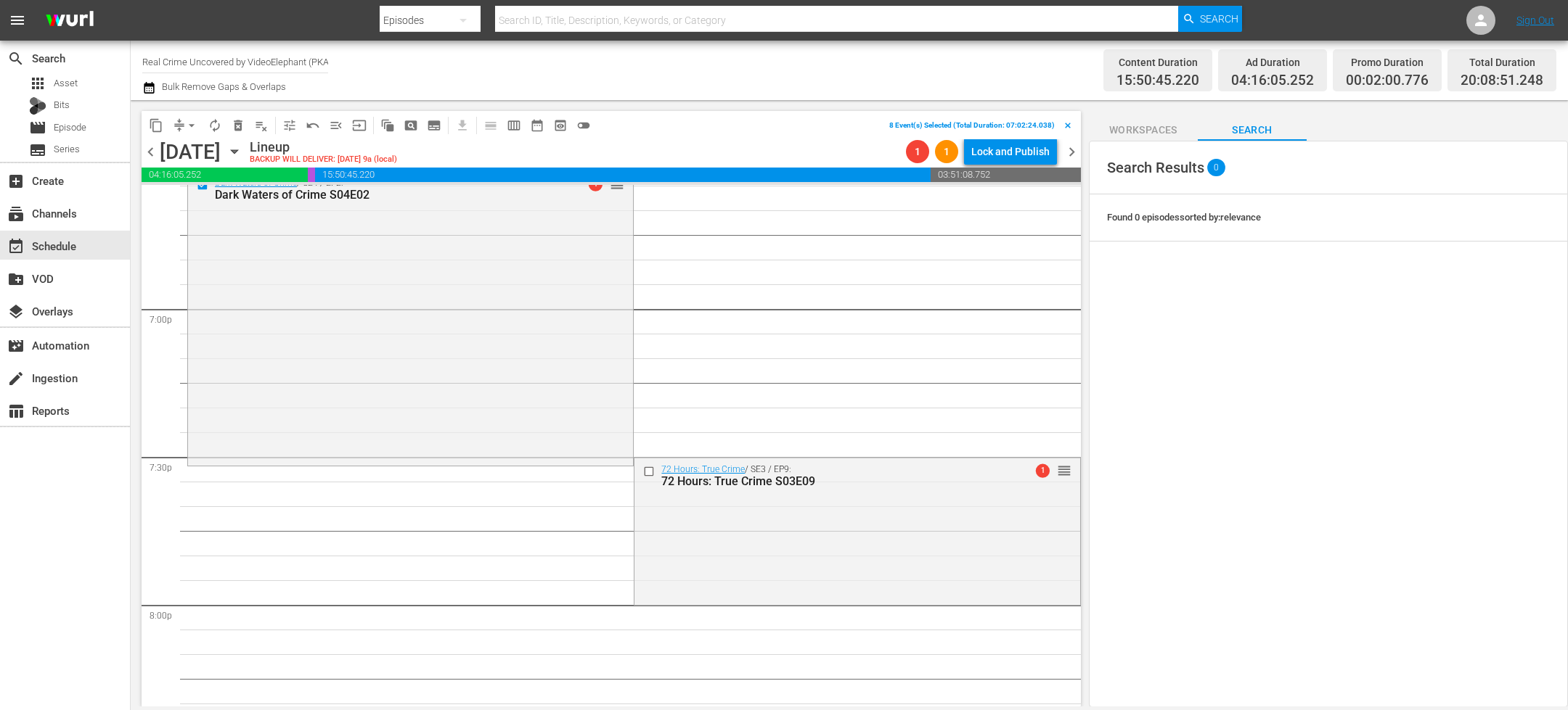
scroll to position [5513, 0]
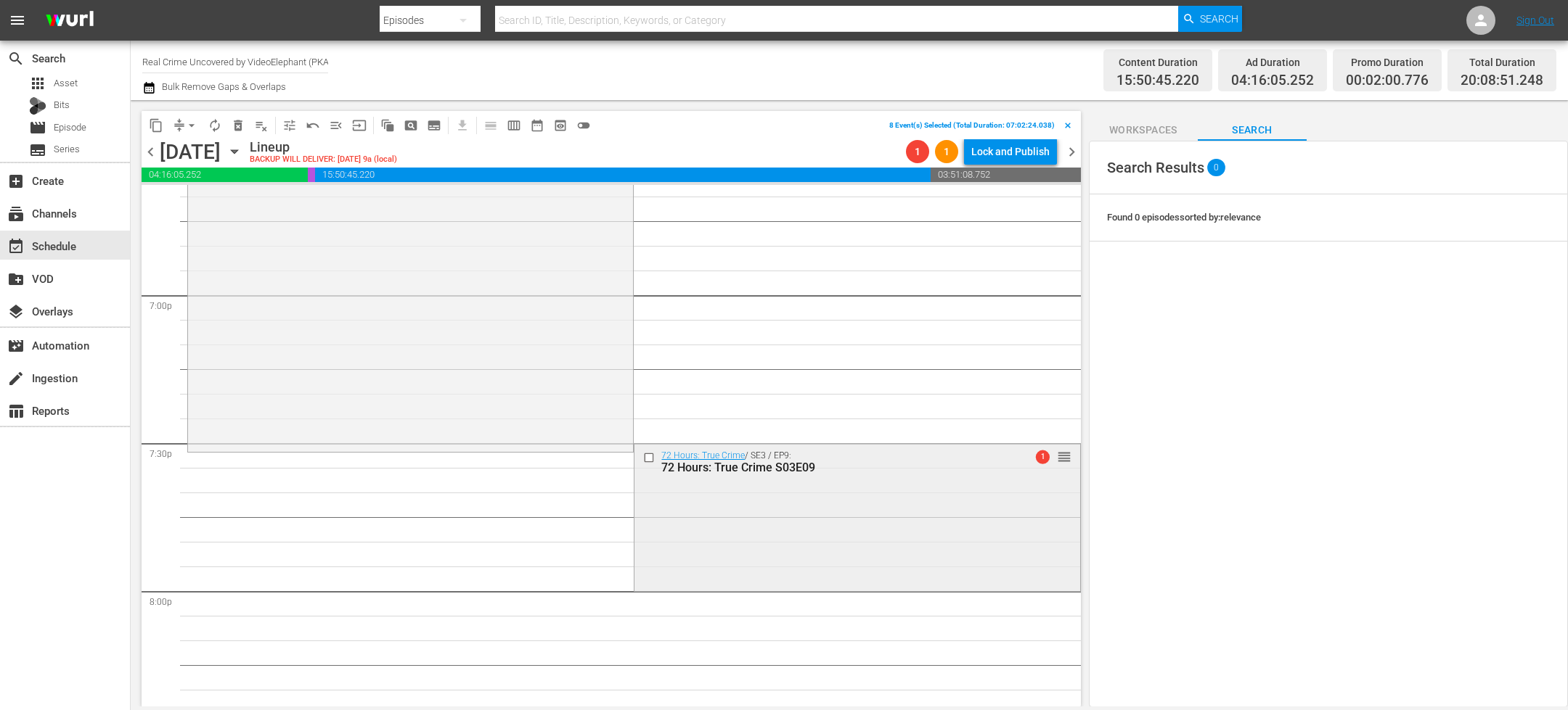
click at [644, 458] on input "checkbox" at bounding box center [650, 457] width 15 height 13
click at [239, 122] on span "delete_forever_outlined" at bounding box center [238, 126] width 14 height 14
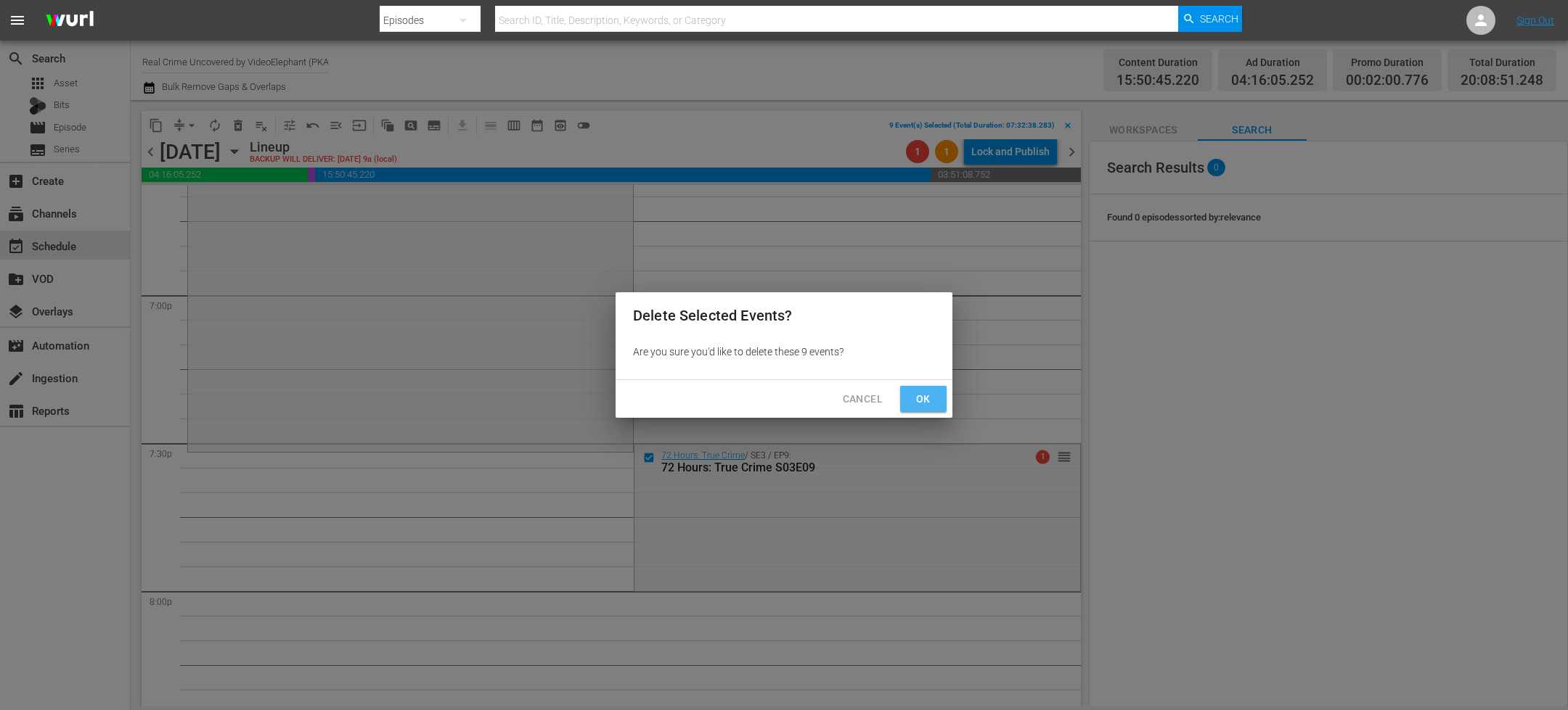
click at [922, 400] on span "Ok" at bounding box center [923, 399] width 23 height 18
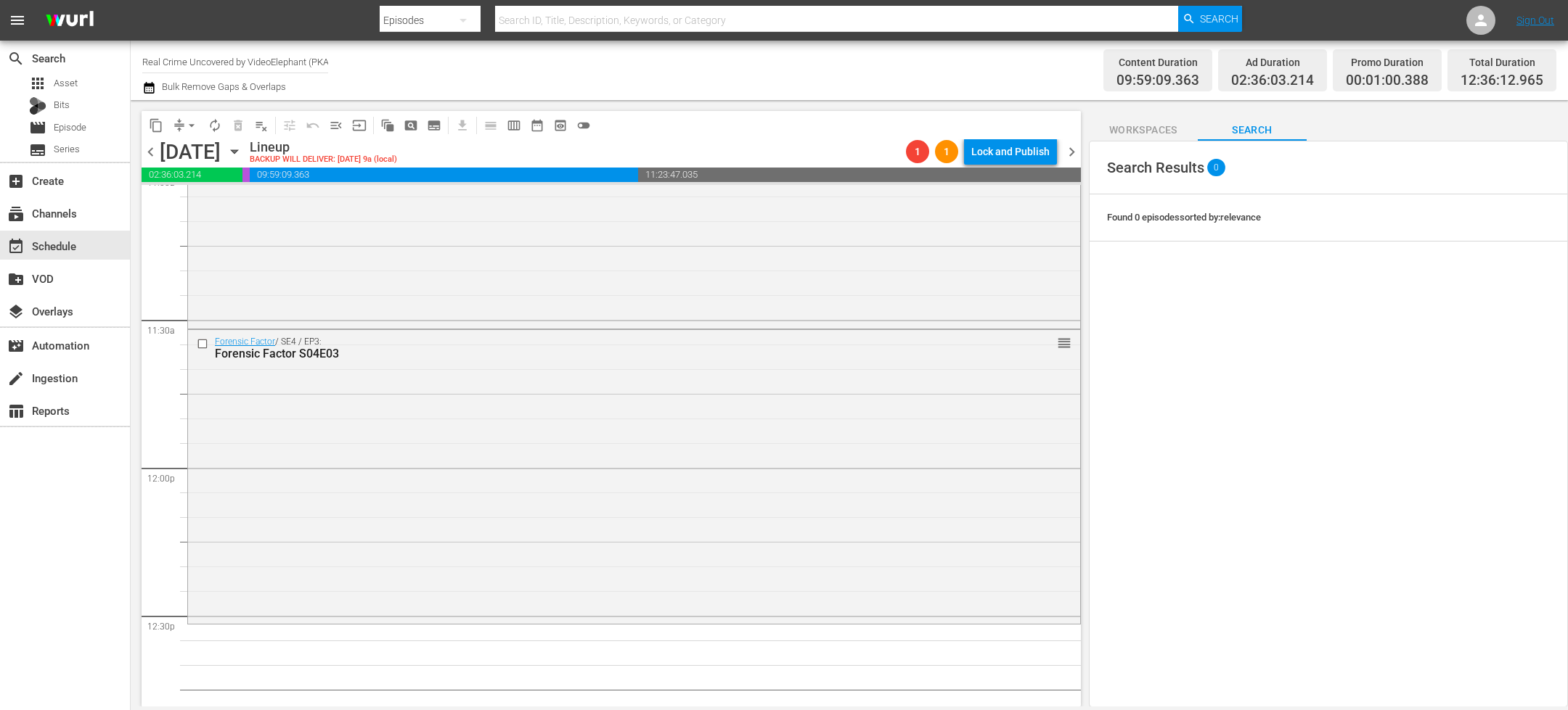
scroll to position [0, 0]
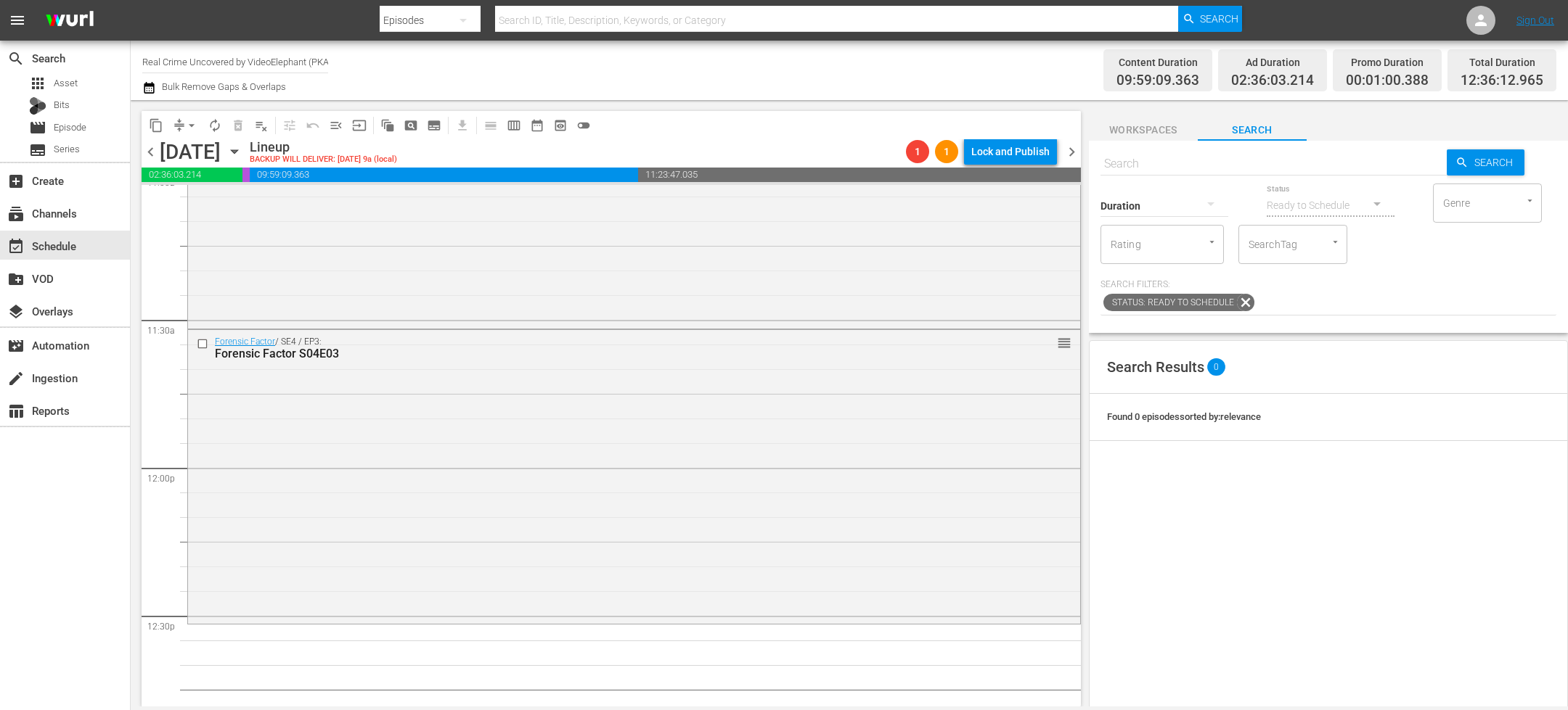
click at [1159, 156] on input "text" at bounding box center [1274, 163] width 346 height 35
paste input "American Addict S01E01"
type input "American Addict S01E01"
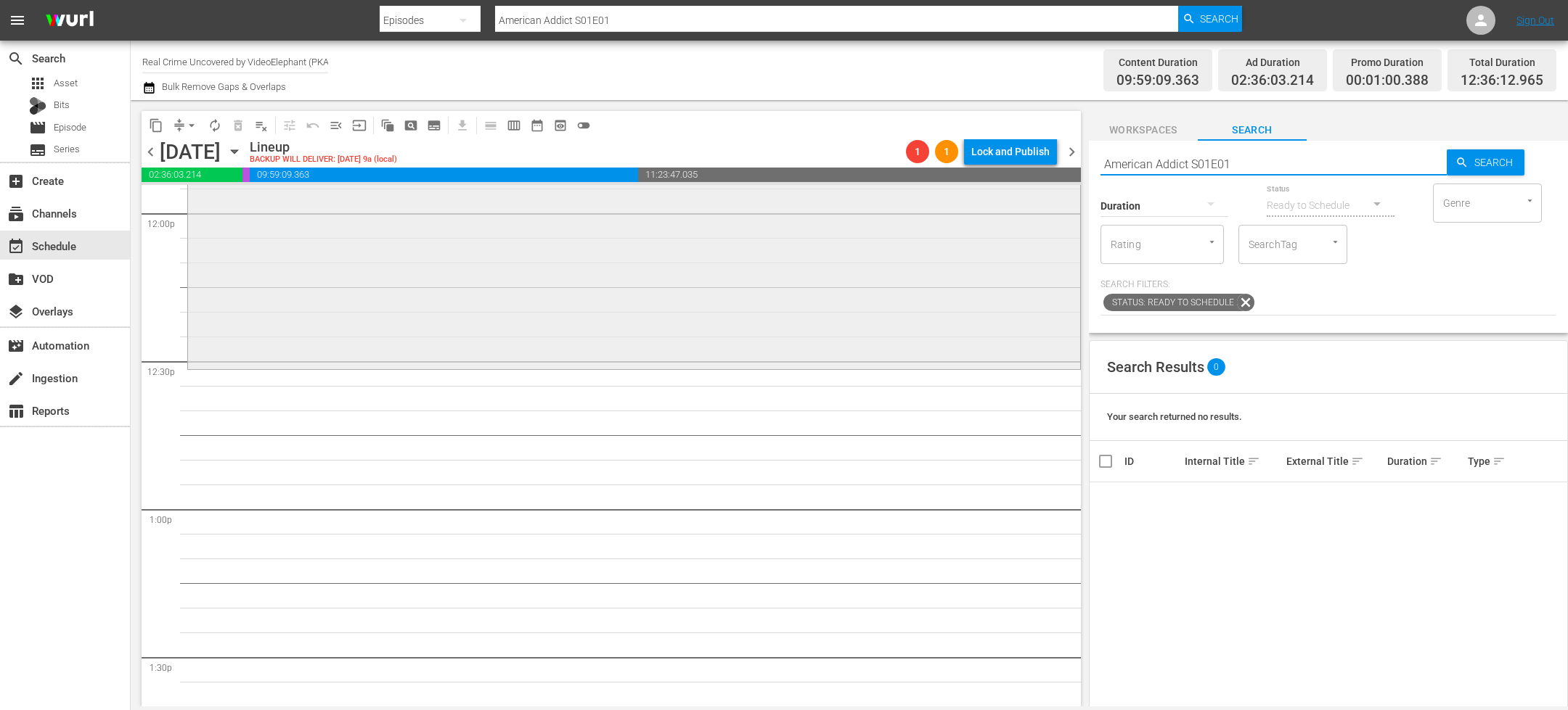
scroll to position [3546, 0]
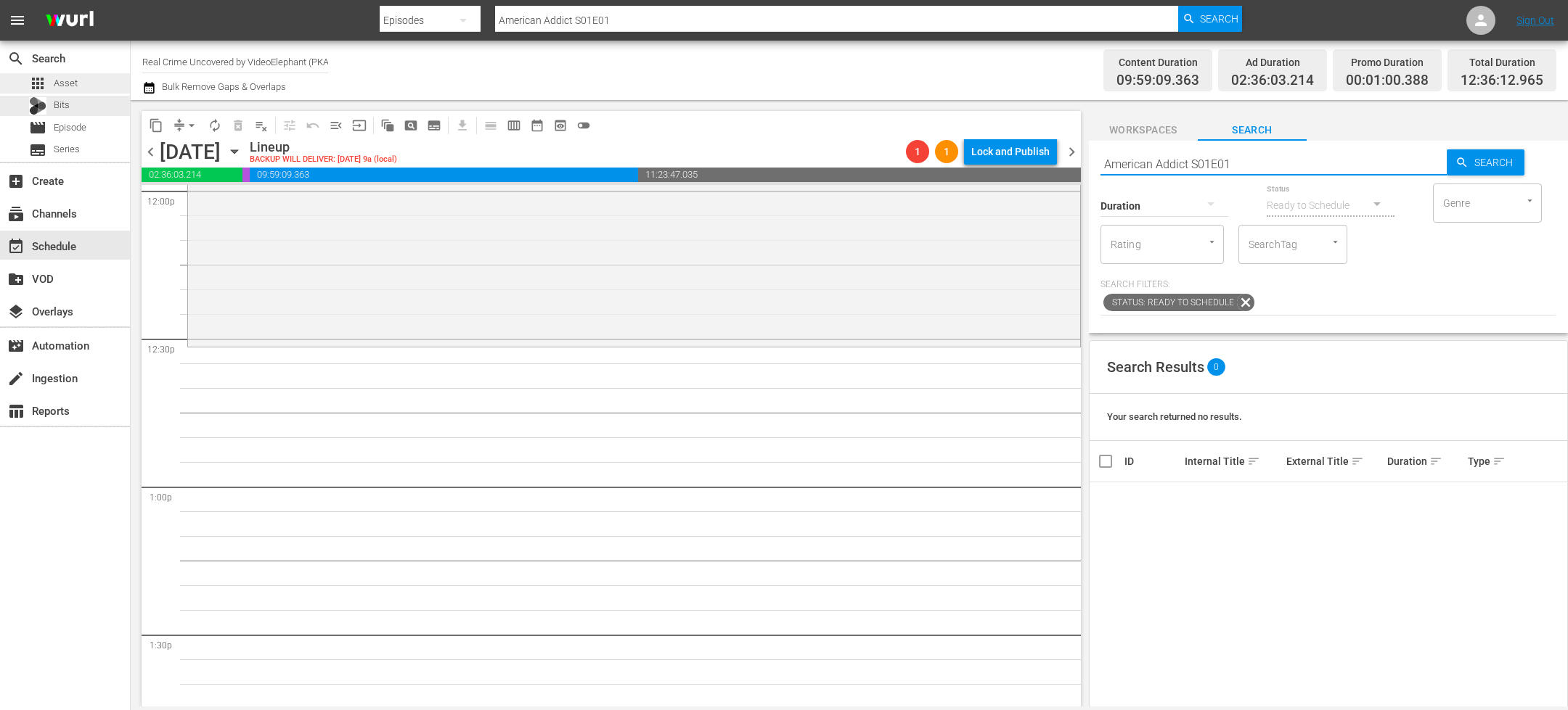
type input "American Addict S01E01"
click at [83, 90] on div "apps Asset" at bounding box center [65, 83] width 130 height 21
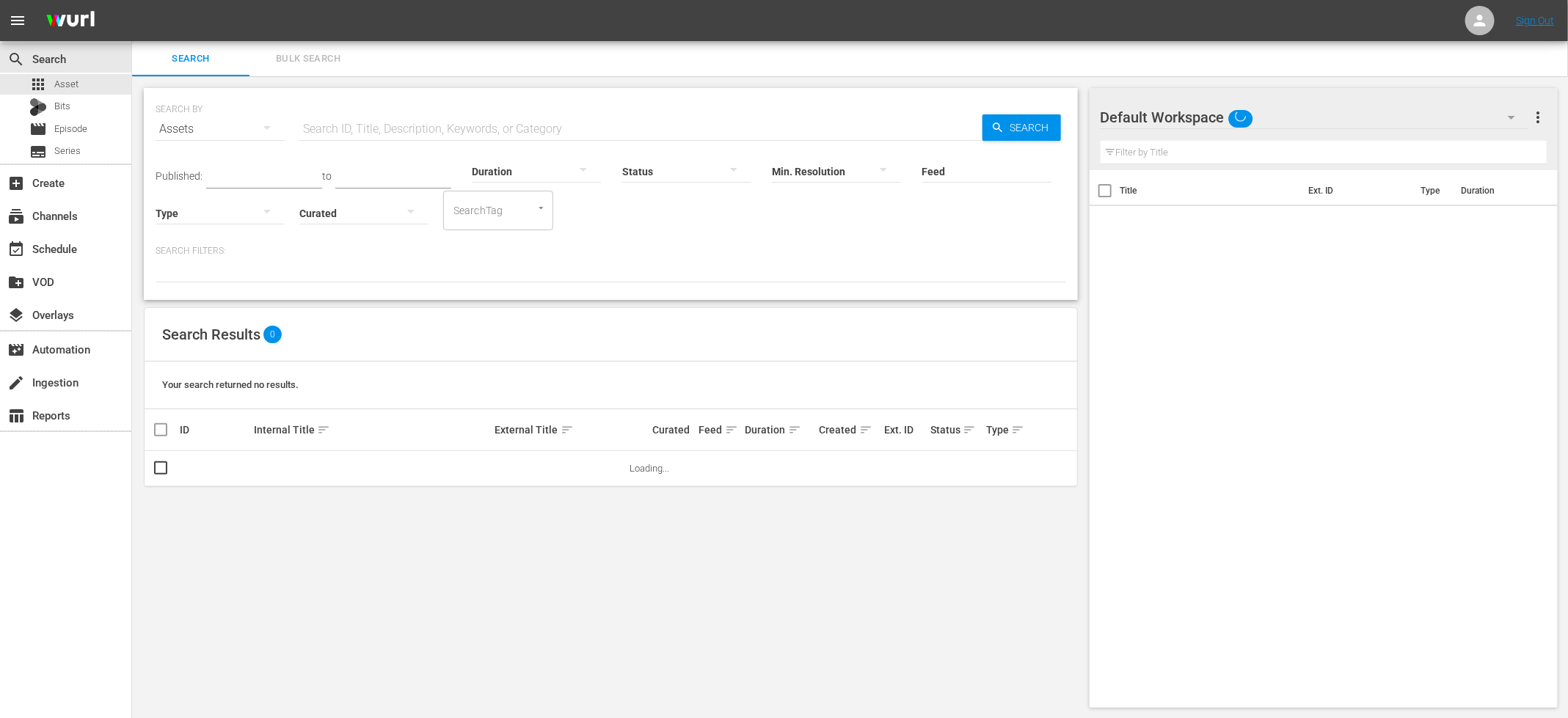
click at [389, 117] on input "text" at bounding box center [640, 129] width 683 height 35
paste input "American Addict S01E01"
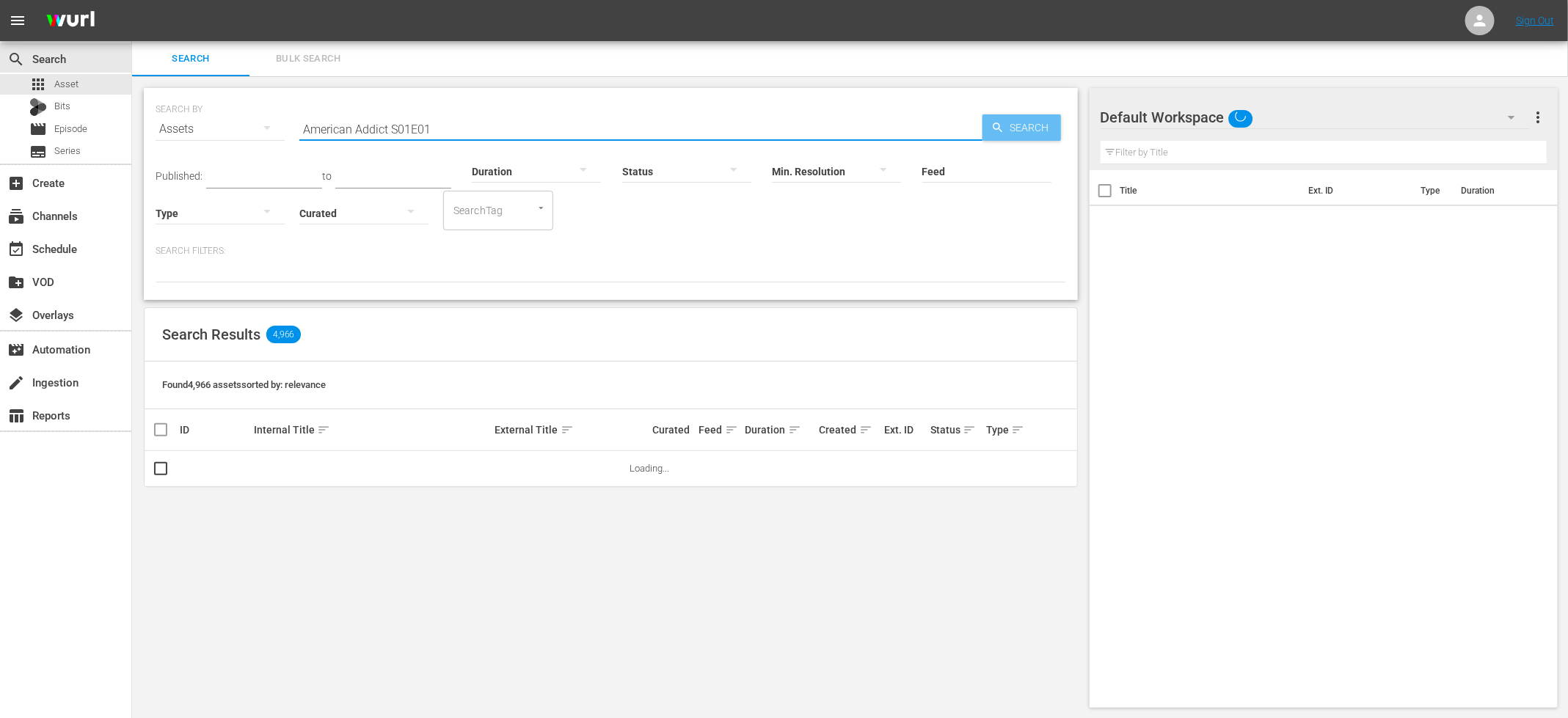
type input "American Addict S01E01"
click at [1006, 132] on span "Search" at bounding box center [1033, 127] width 56 height 26
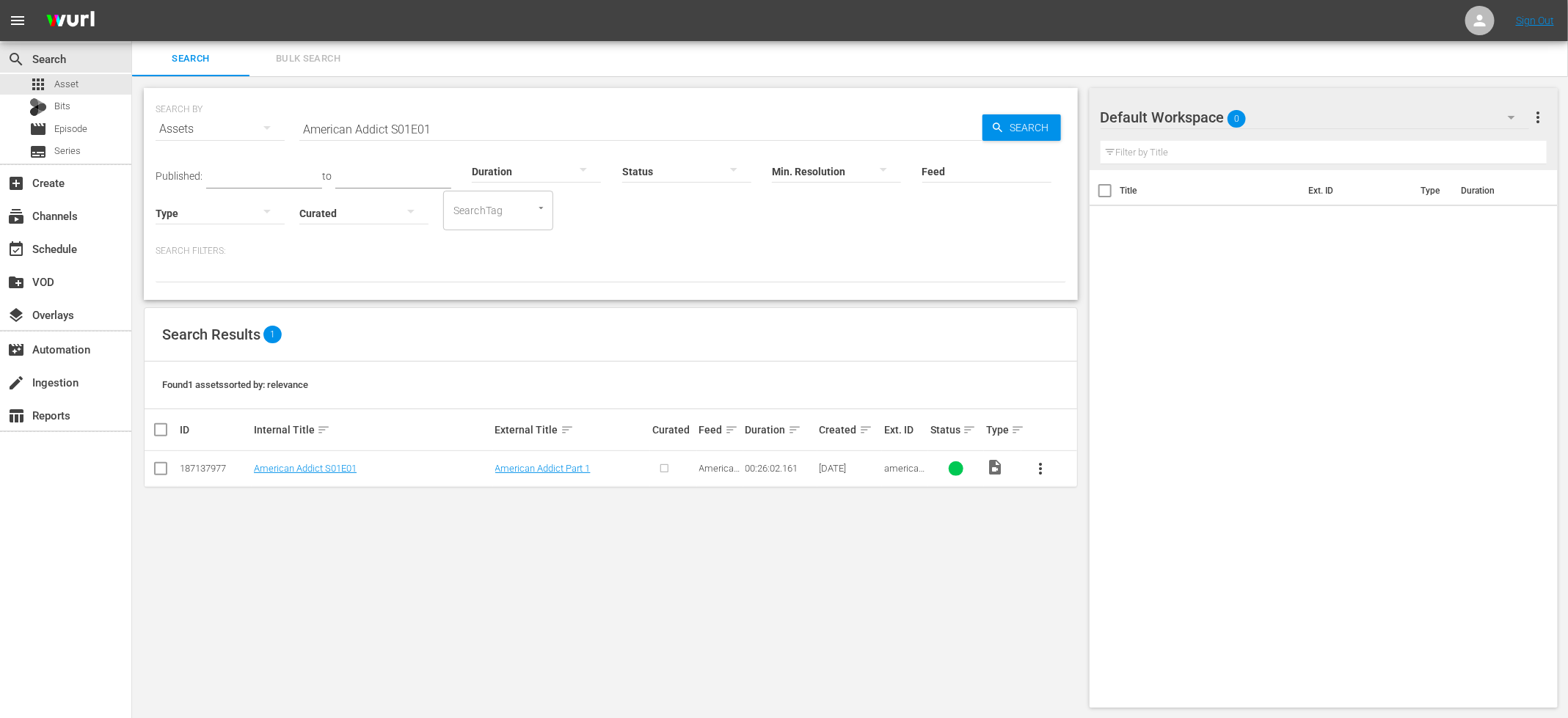
click at [157, 469] on input "checkbox" at bounding box center [161, 471] width 17 height 17
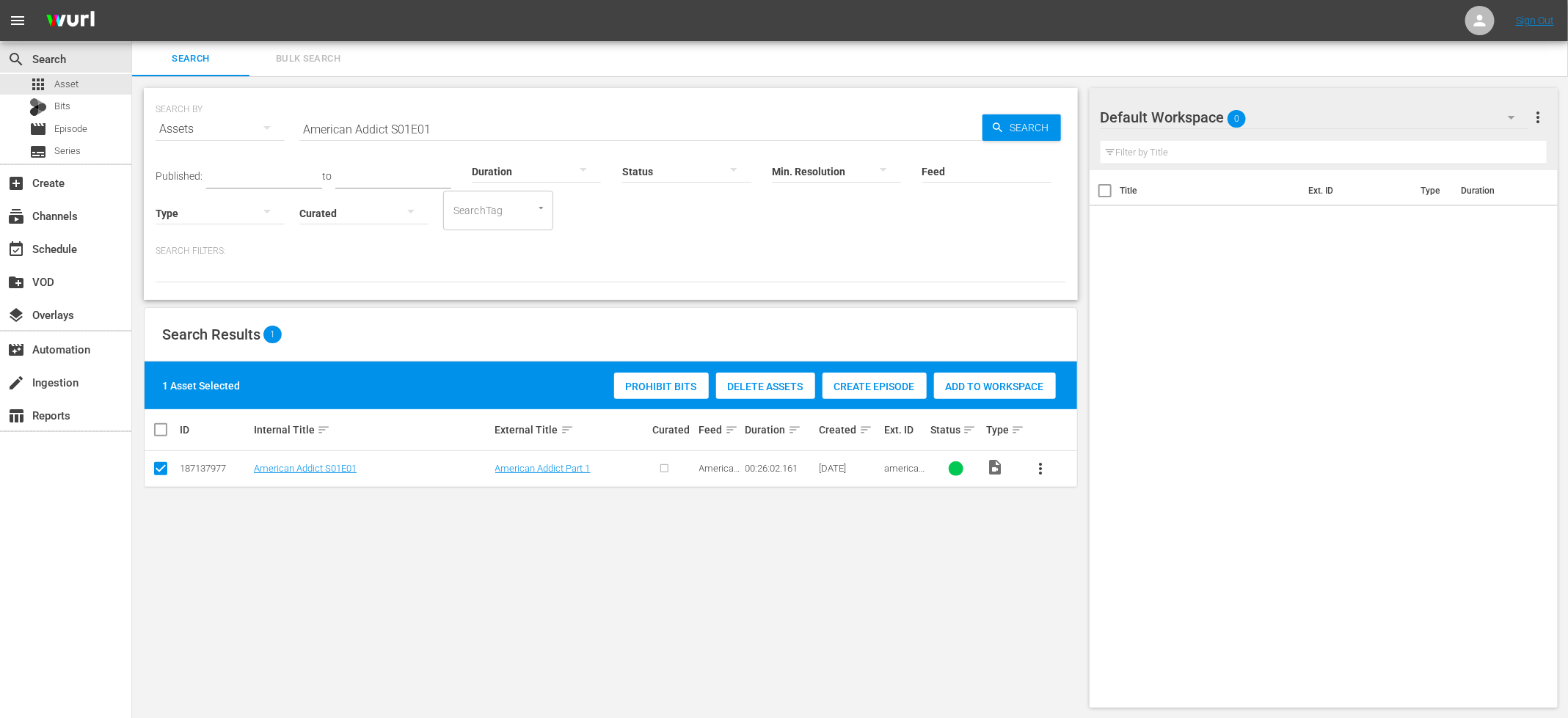
click at [854, 395] on div "Create Episode" at bounding box center [874, 386] width 104 height 28
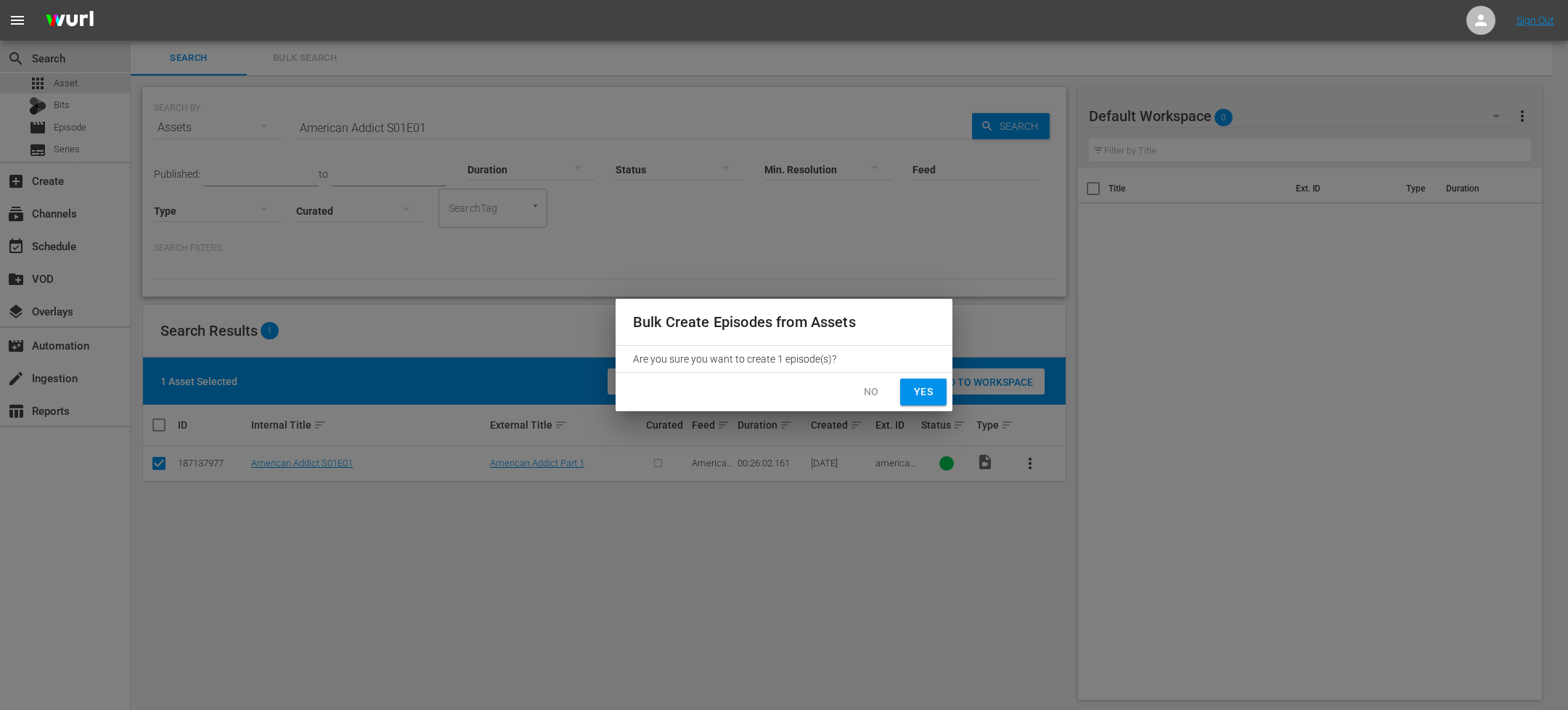
click at [908, 393] on button "Yes" at bounding box center [923, 392] width 47 height 27
checkbox input "false"
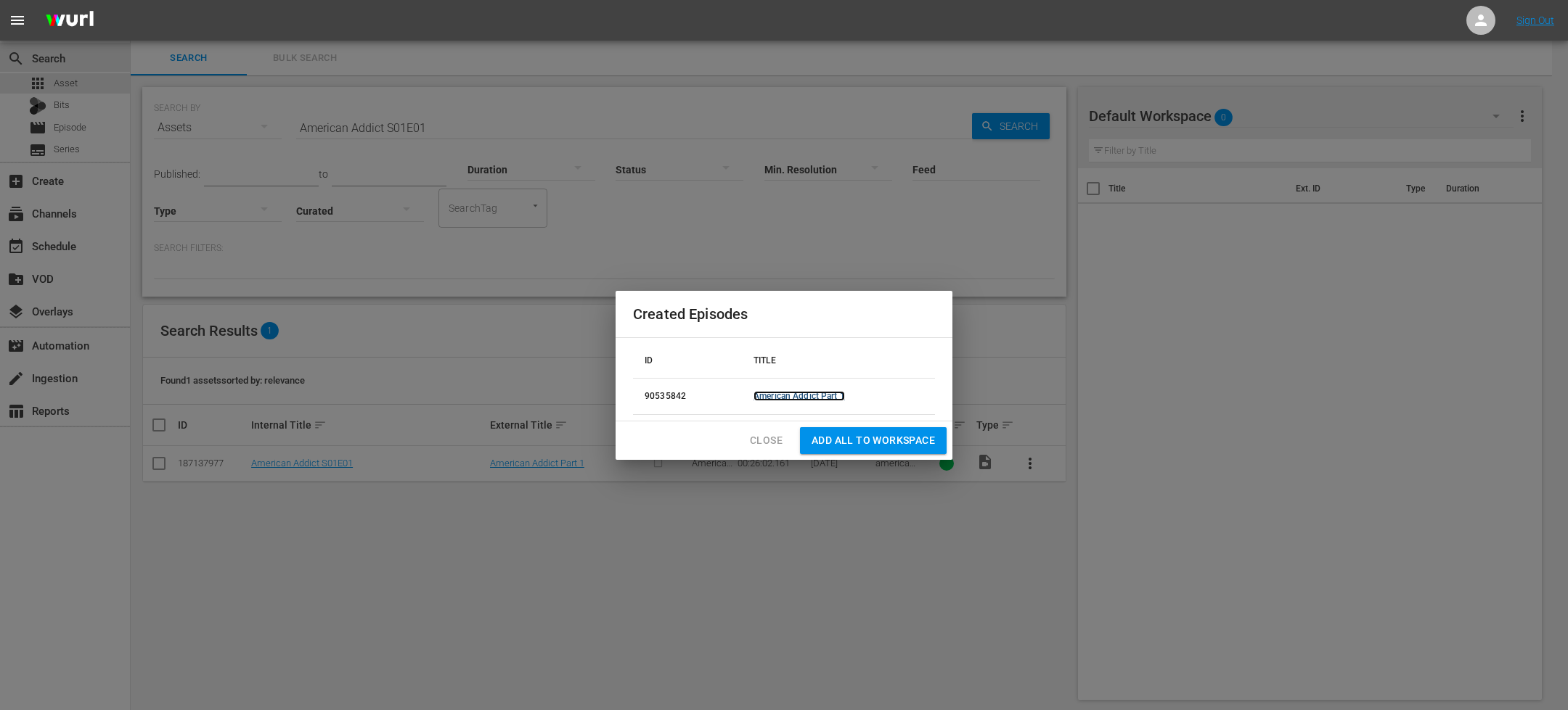
click at [792, 399] on link "American Addict Part 1" at bounding box center [799, 395] width 91 height 10
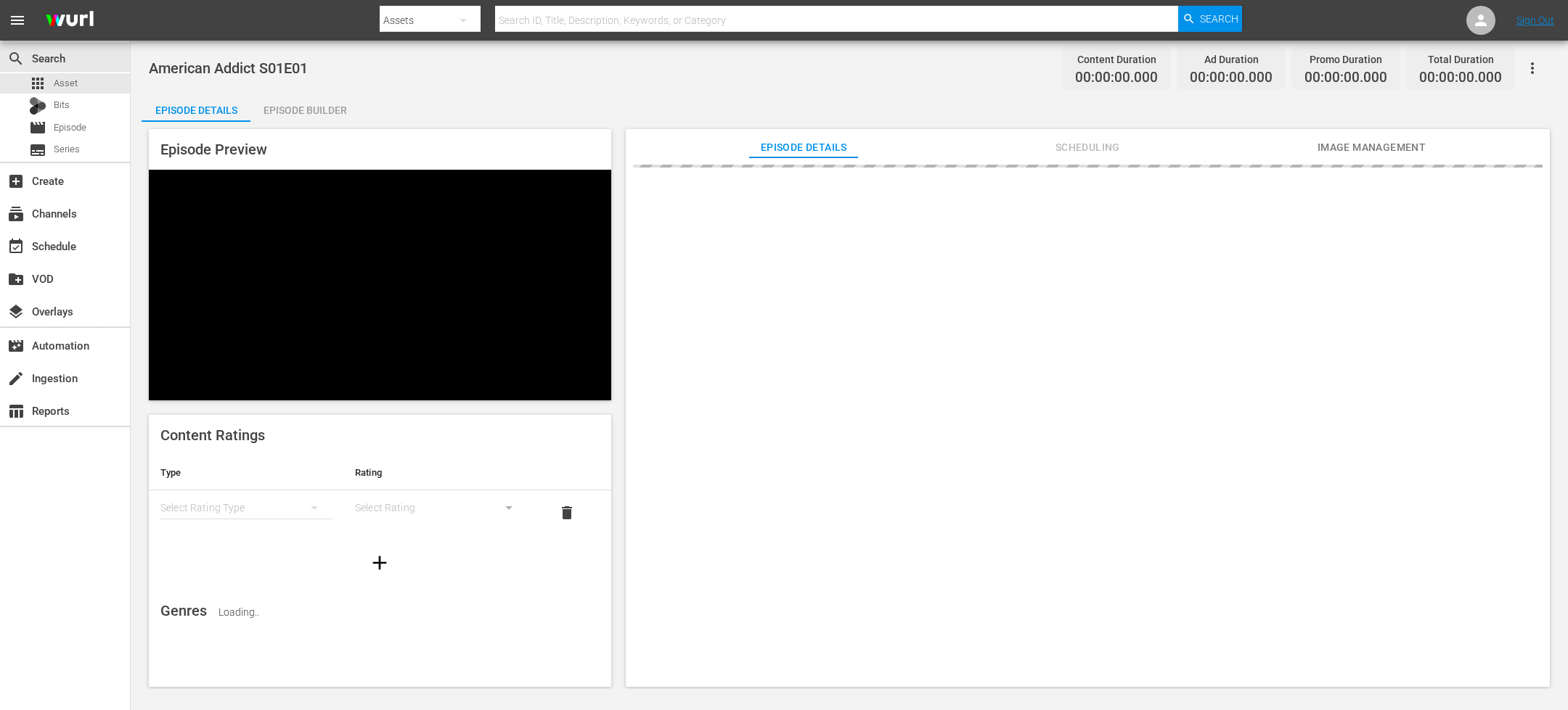
click at [319, 94] on div "Episode Builder" at bounding box center [304, 110] width 109 height 35
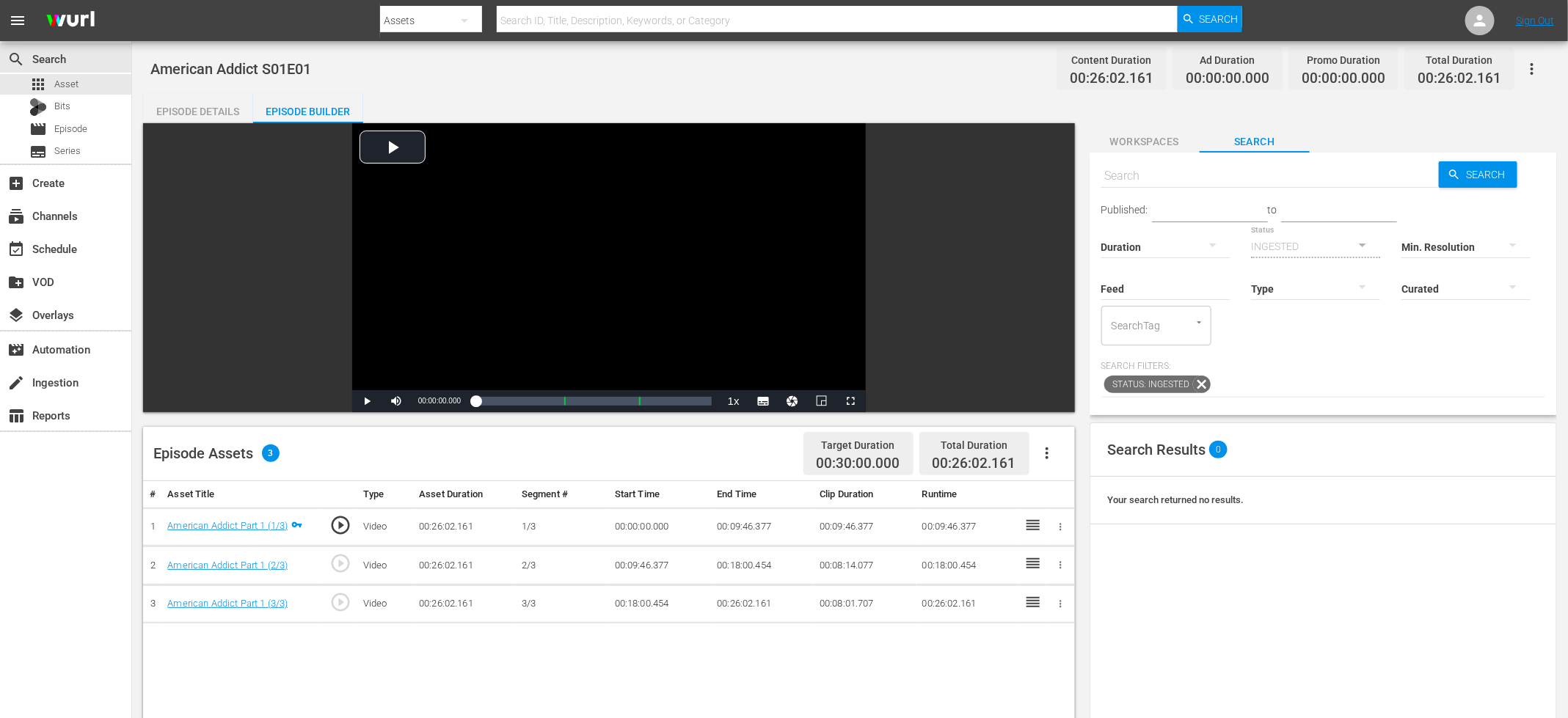
click at [1053, 453] on icon "button" at bounding box center [1047, 452] width 17 height 17
click at [1058, 489] on div "Fill with Ads" at bounding box center [1091, 494] width 100 height 35
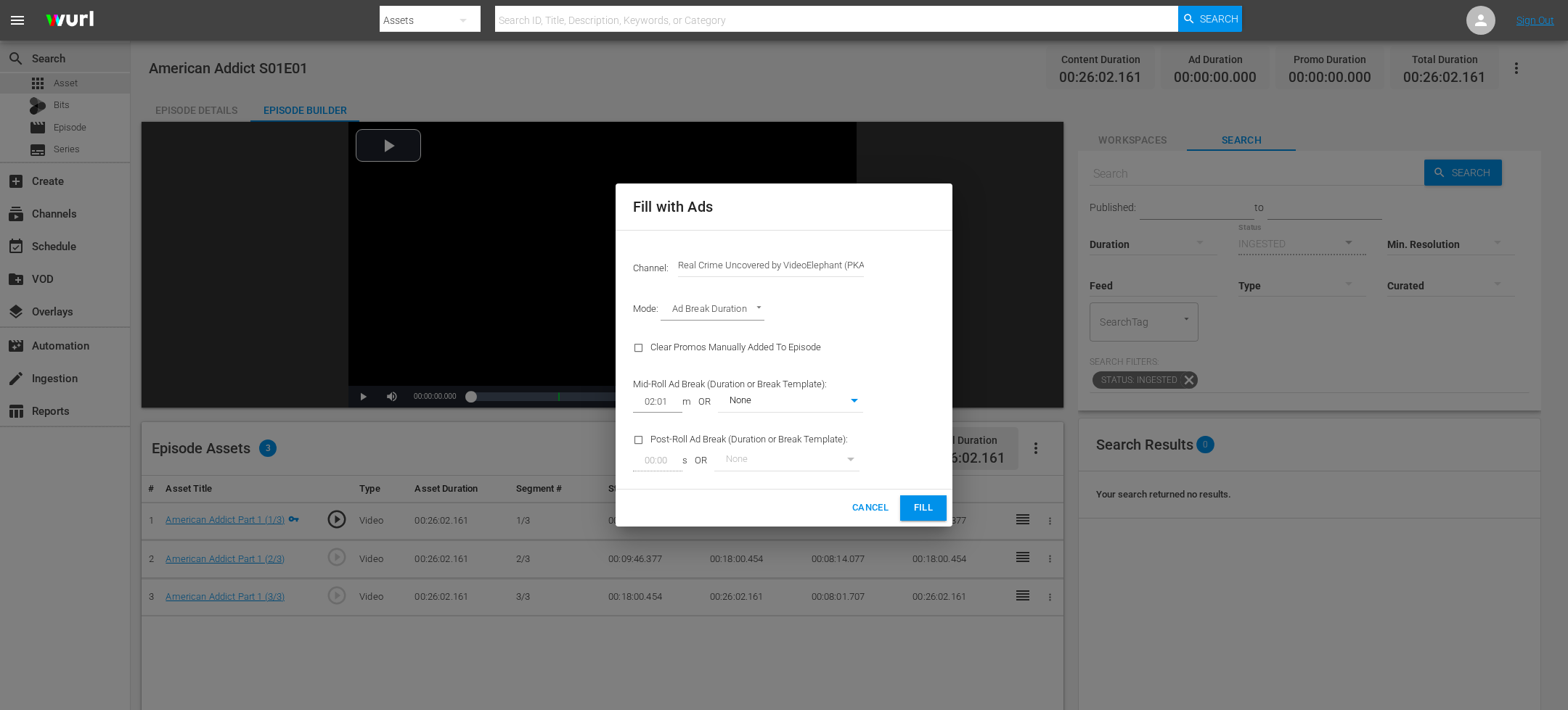
click at [928, 516] on button "Fill" at bounding box center [923, 508] width 47 height 25
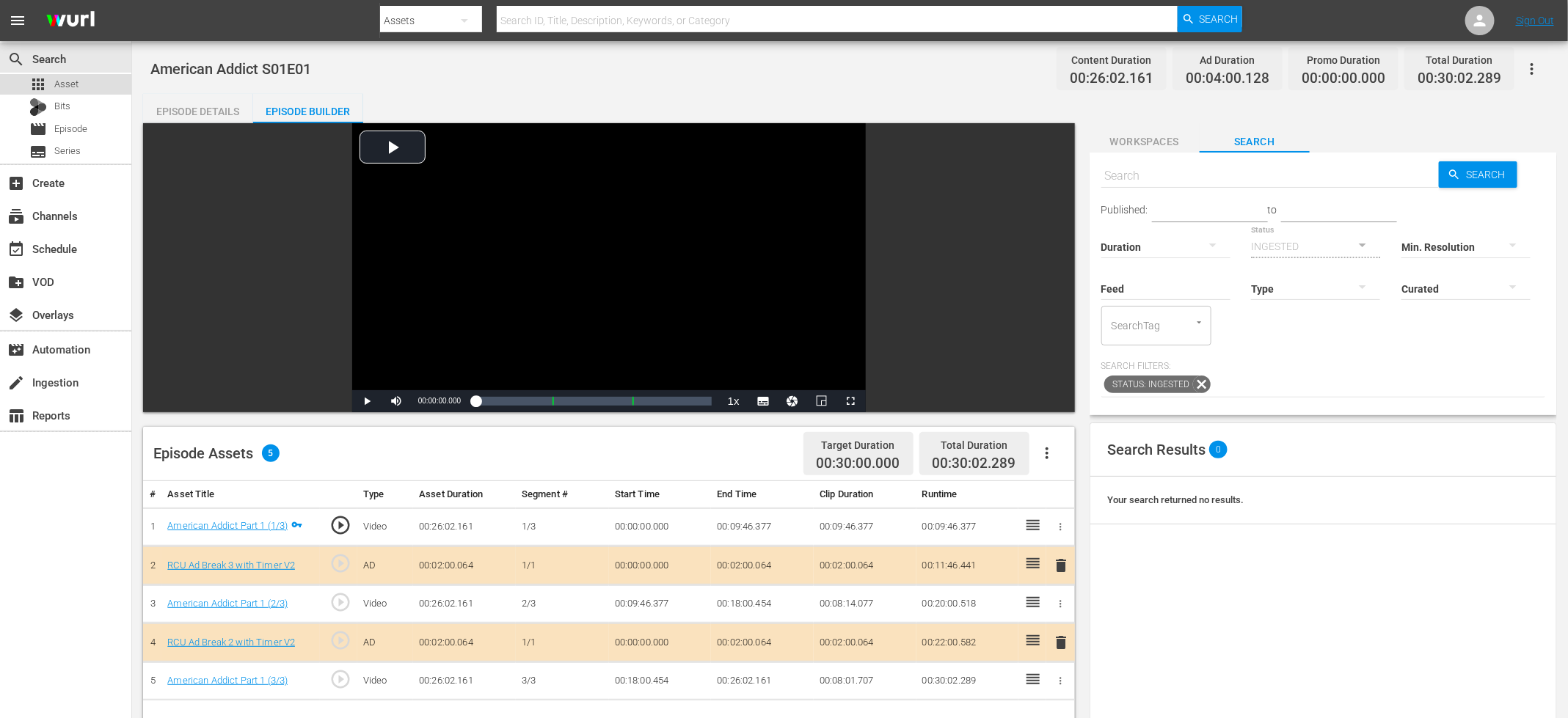
click at [88, 82] on div "apps Asset" at bounding box center [65, 84] width 131 height 21
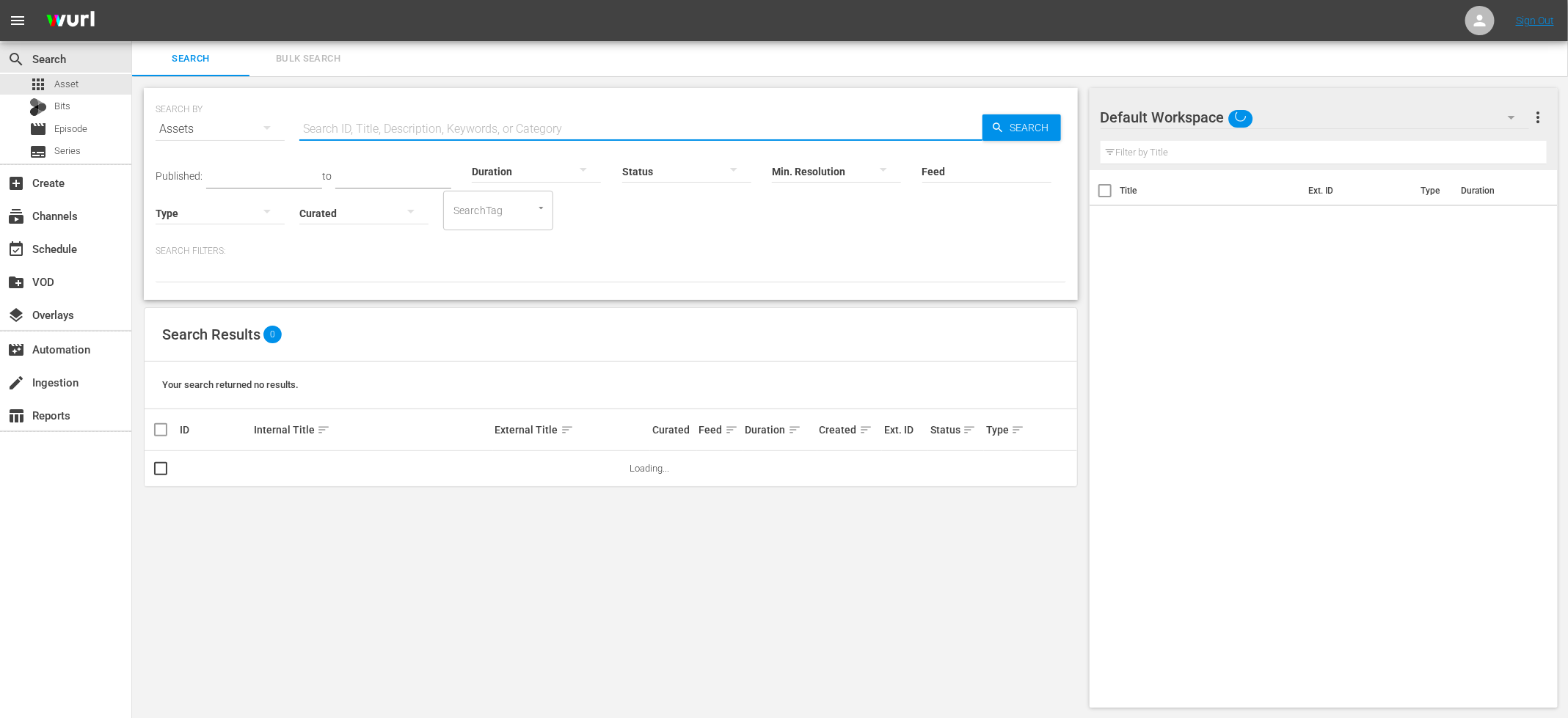
click at [325, 136] on input "text" at bounding box center [640, 129] width 683 height 35
paste input "American Addict S01E01"
type input "American Addict S01E02"
click at [160, 464] on input "checkbox" at bounding box center [161, 471] width 17 height 17
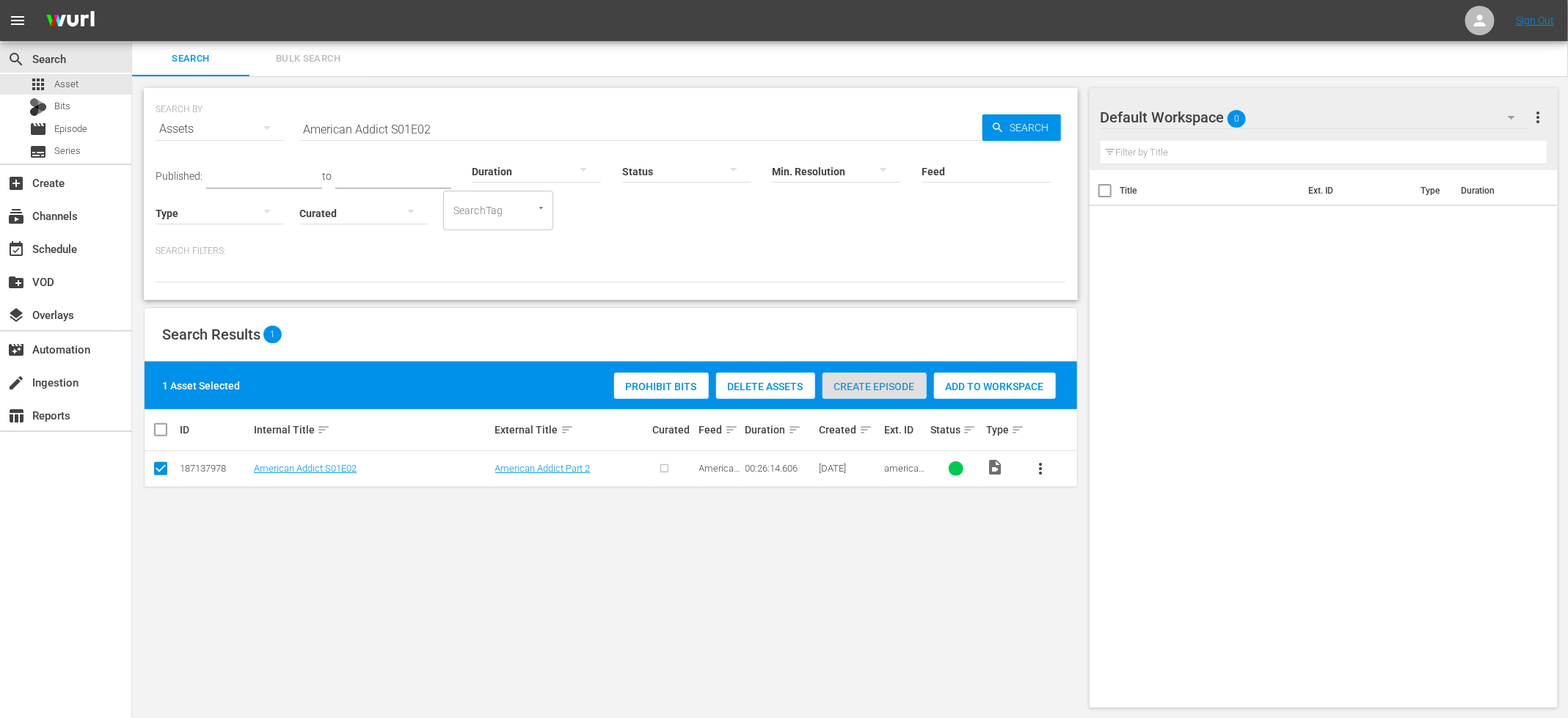
click at [874, 382] on span "Create Episode" at bounding box center [874, 386] width 104 height 12
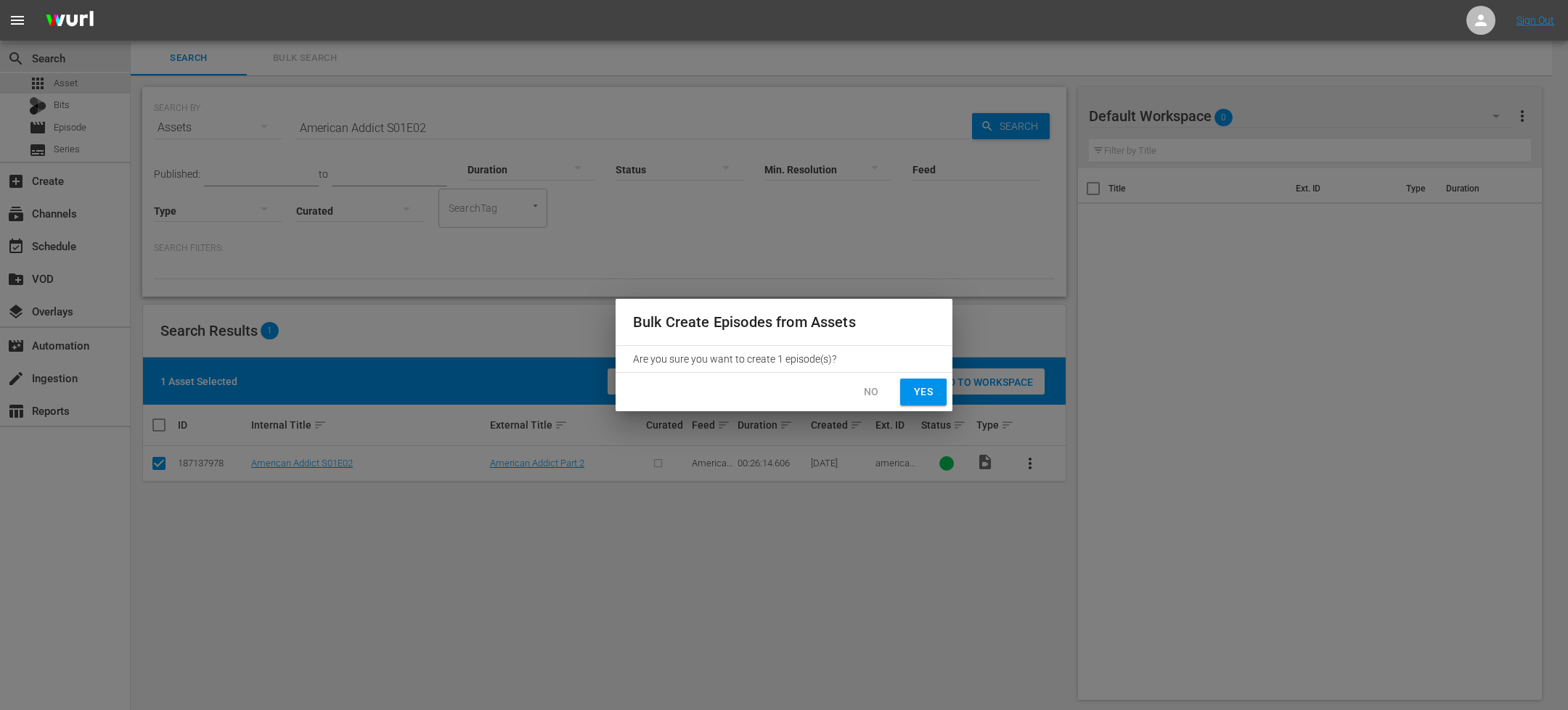
click at [933, 390] on span "Yes" at bounding box center [923, 392] width 23 height 18
checkbox input "false"
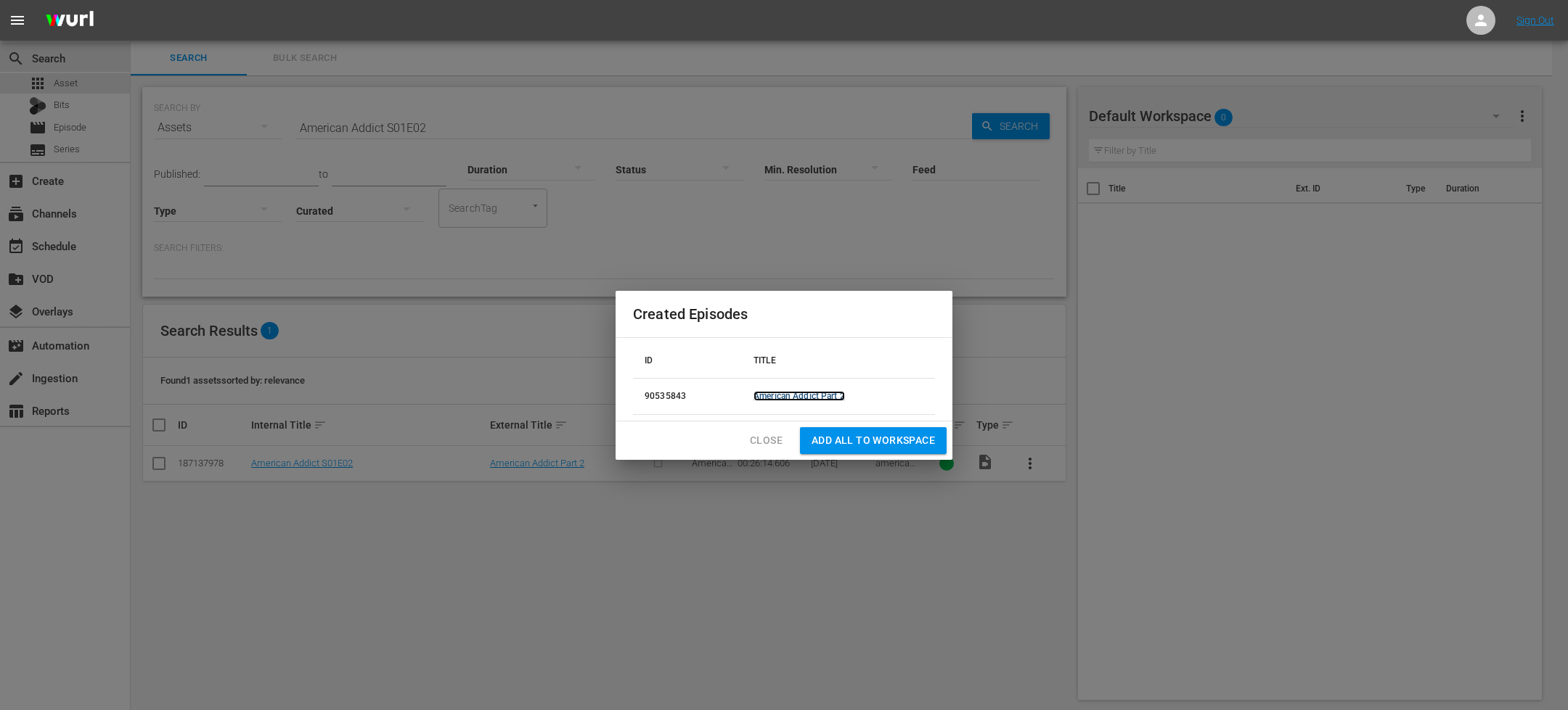
click at [813, 394] on link "American Addict Part 2" at bounding box center [799, 395] width 91 height 10
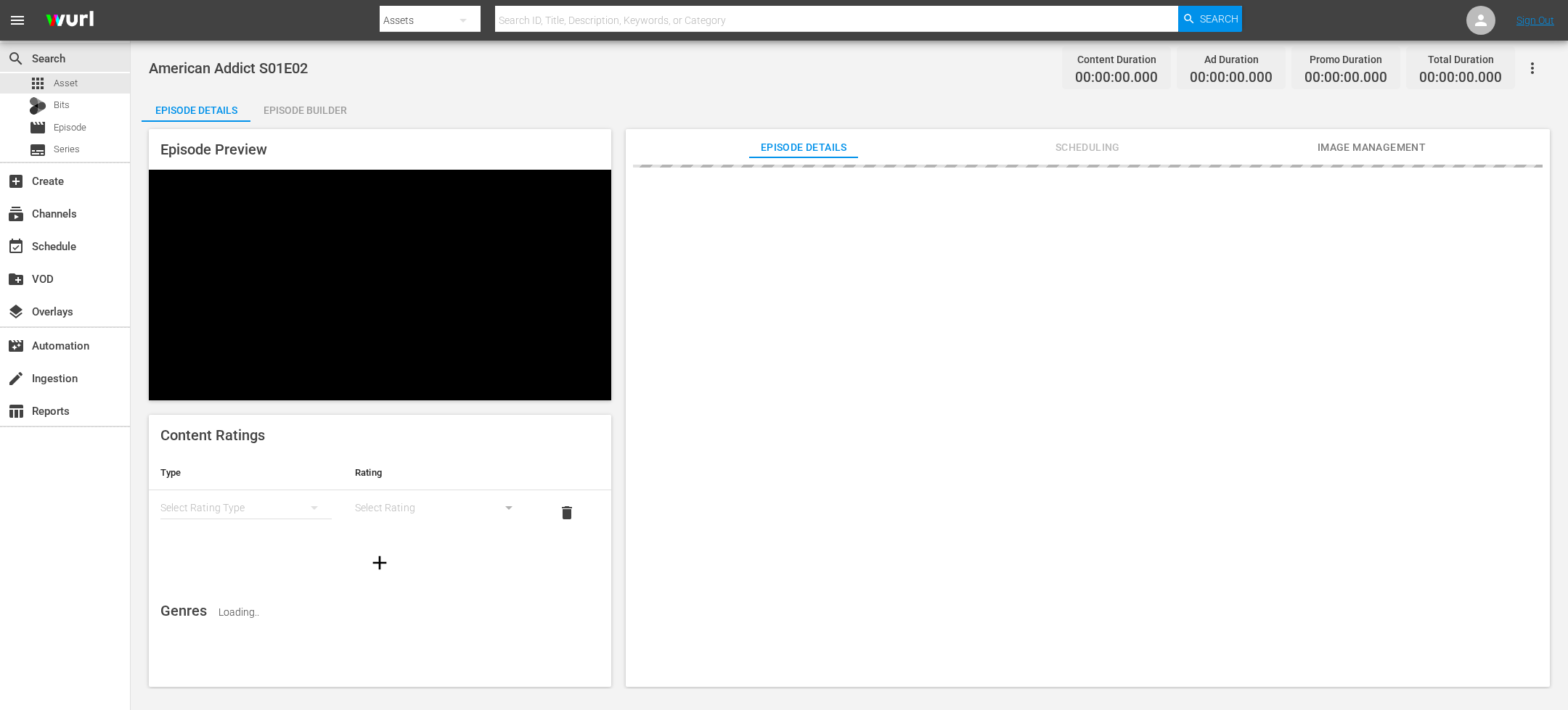
click at [313, 112] on div "Episode Builder" at bounding box center [304, 110] width 109 height 35
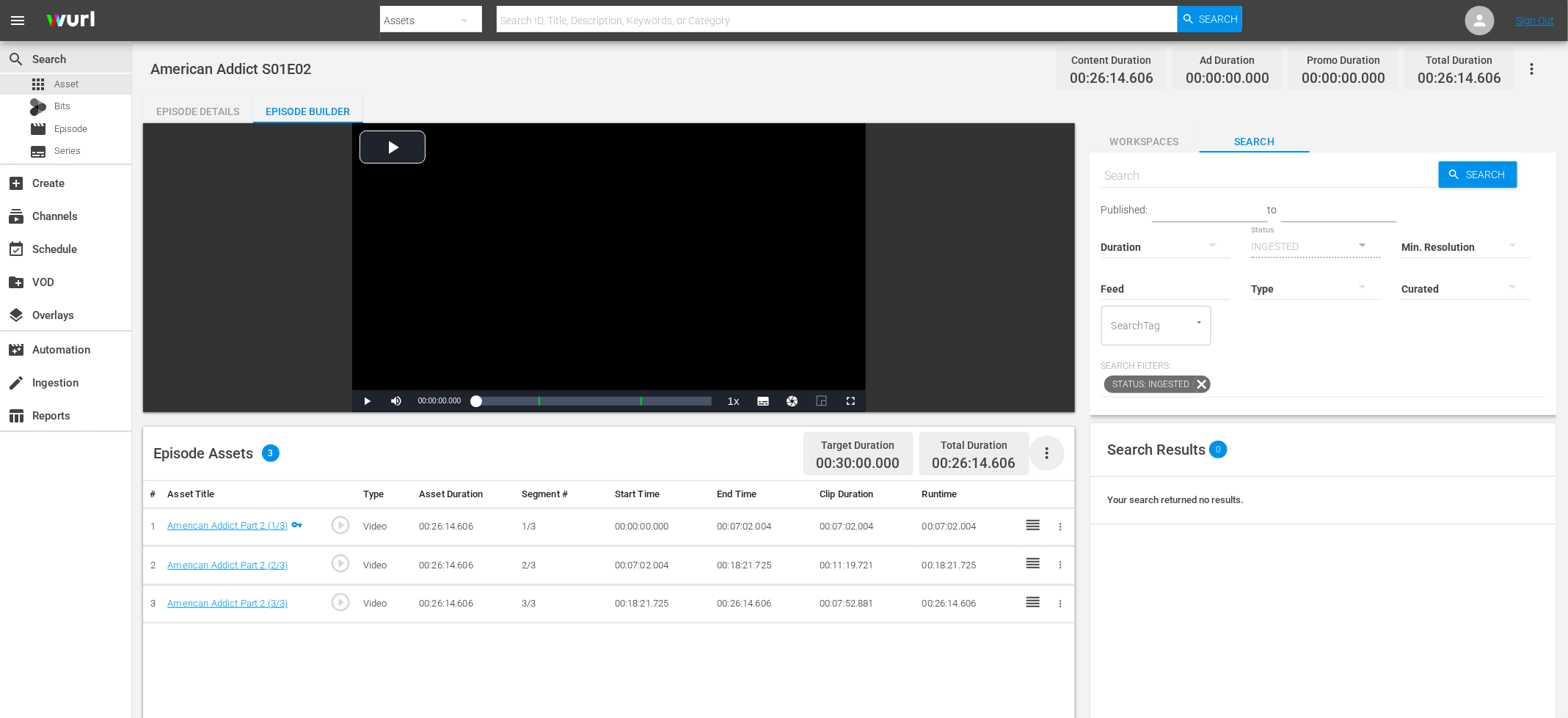
click at [1055, 459] on icon "button" at bounding box center [1047, 452] width 17 height 17
click at [1076, 495] on div "Fill with Ads" at bounding box center [1091, 494] width 100 height 35
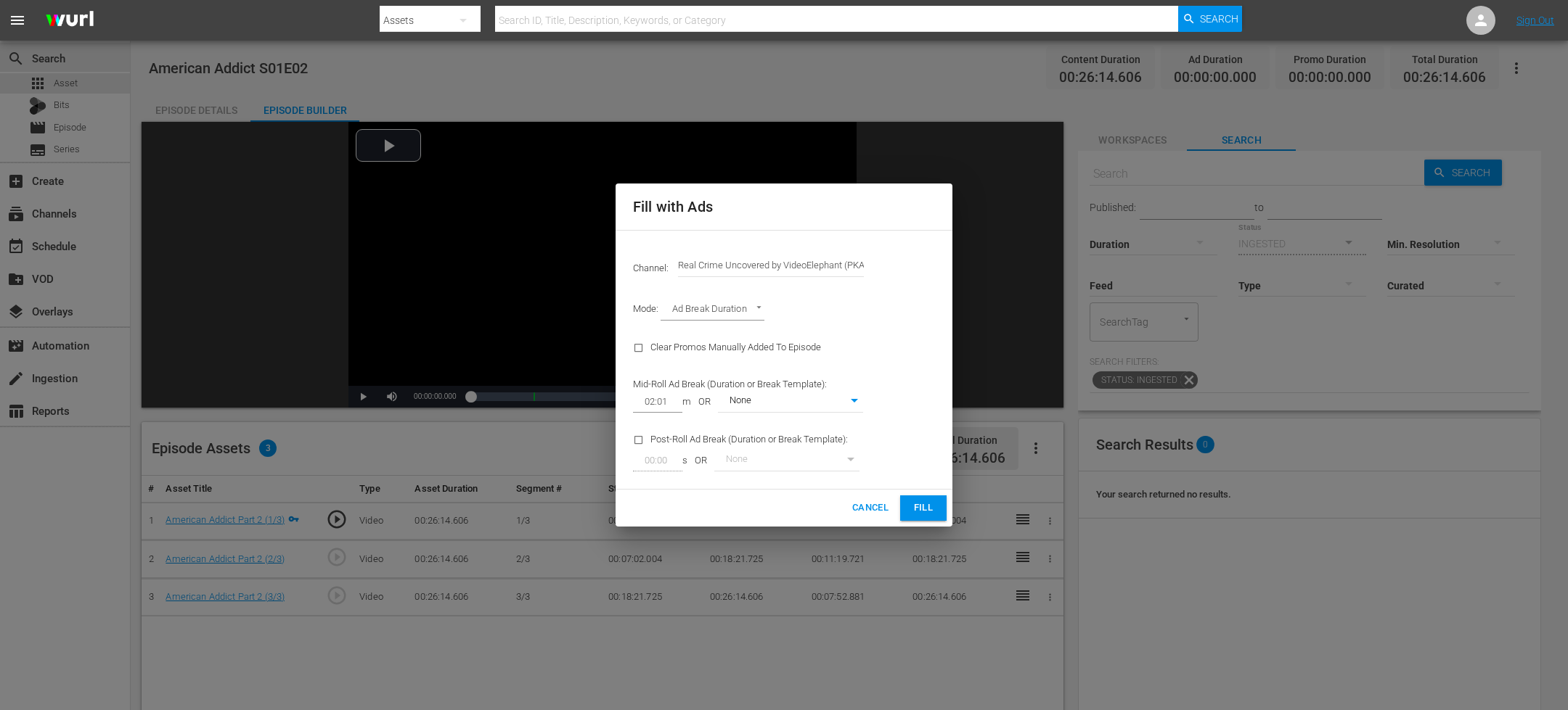
click at [922, 506] on span "Fill" at bounding box center [923, 508] width 23 height 17
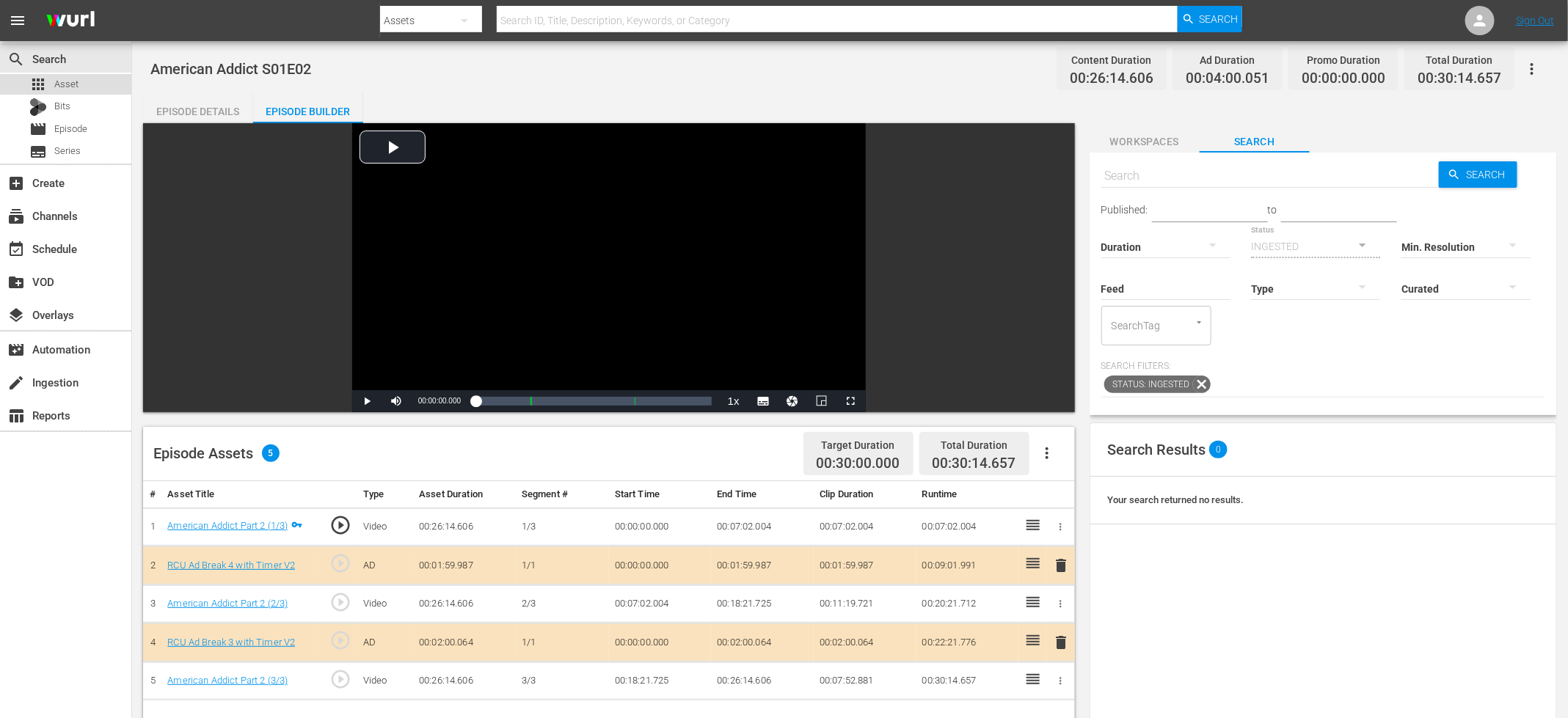
click at [109, 83] on div "apps Asset" at bounding box center [65, 84] width 131 height 21
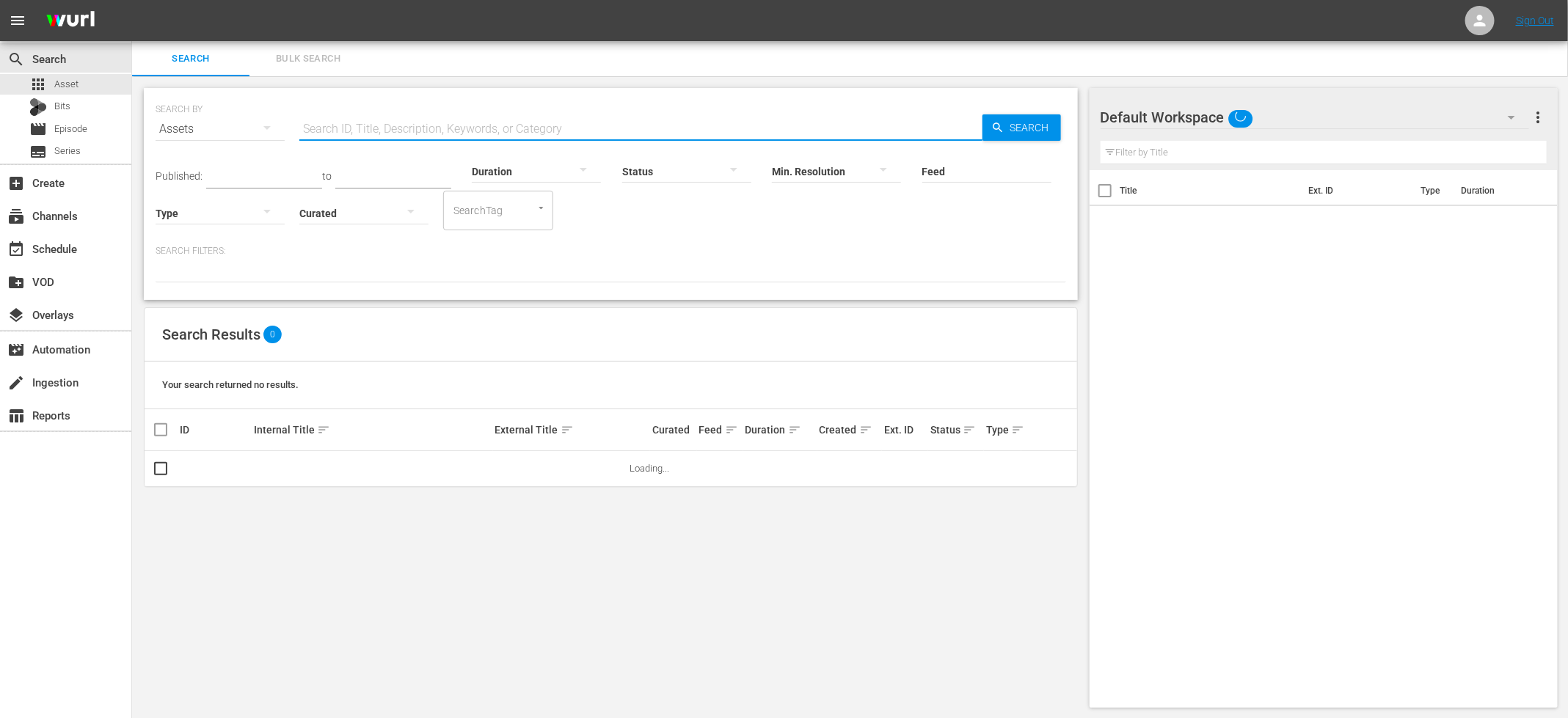
click at [396, 120] on input "text" at bounding box center [640, 129] width 683 height 35
paste input "American Addict S01E01"
type input "American Addict S01E03"
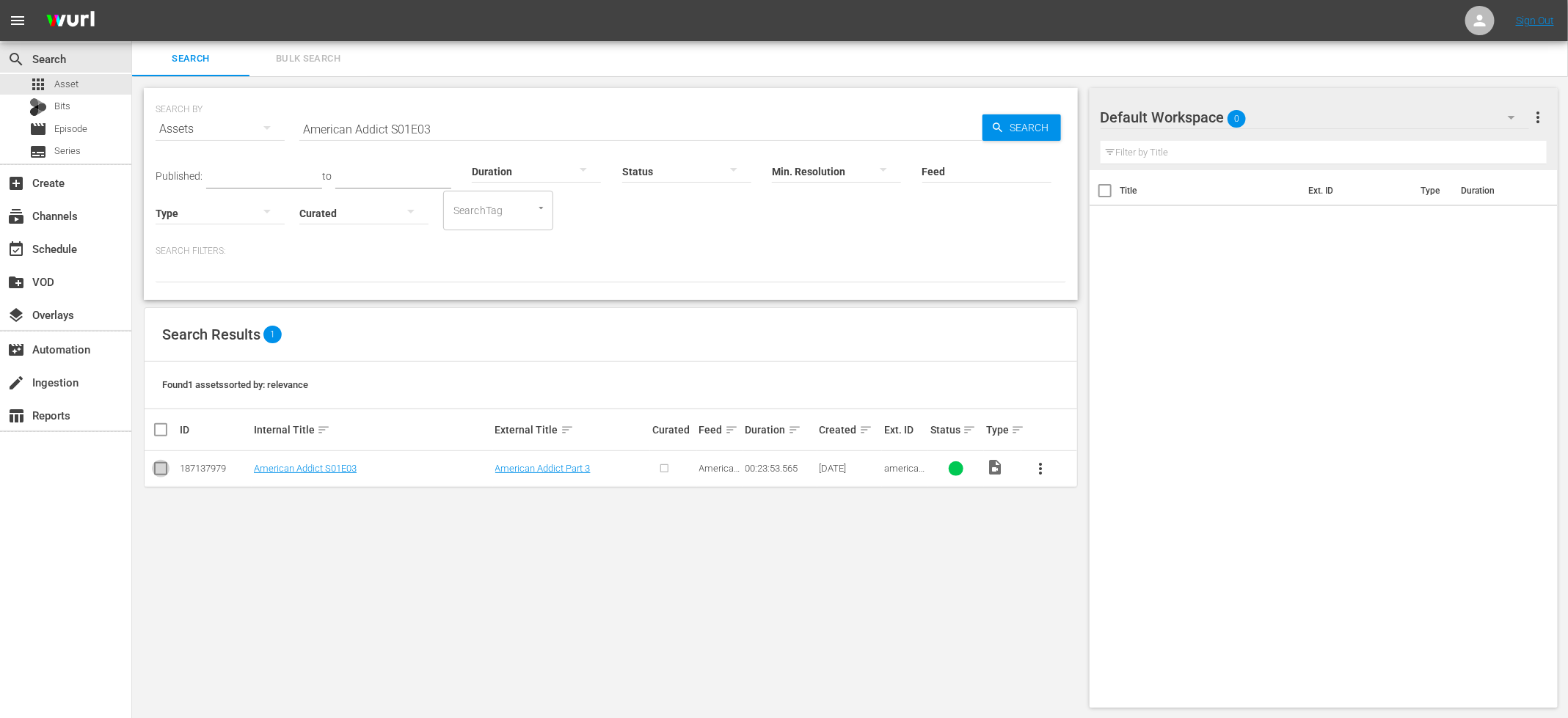
click at [163, 473] on input "checkbox" at bounding box center [161, 471] width 17 height 17
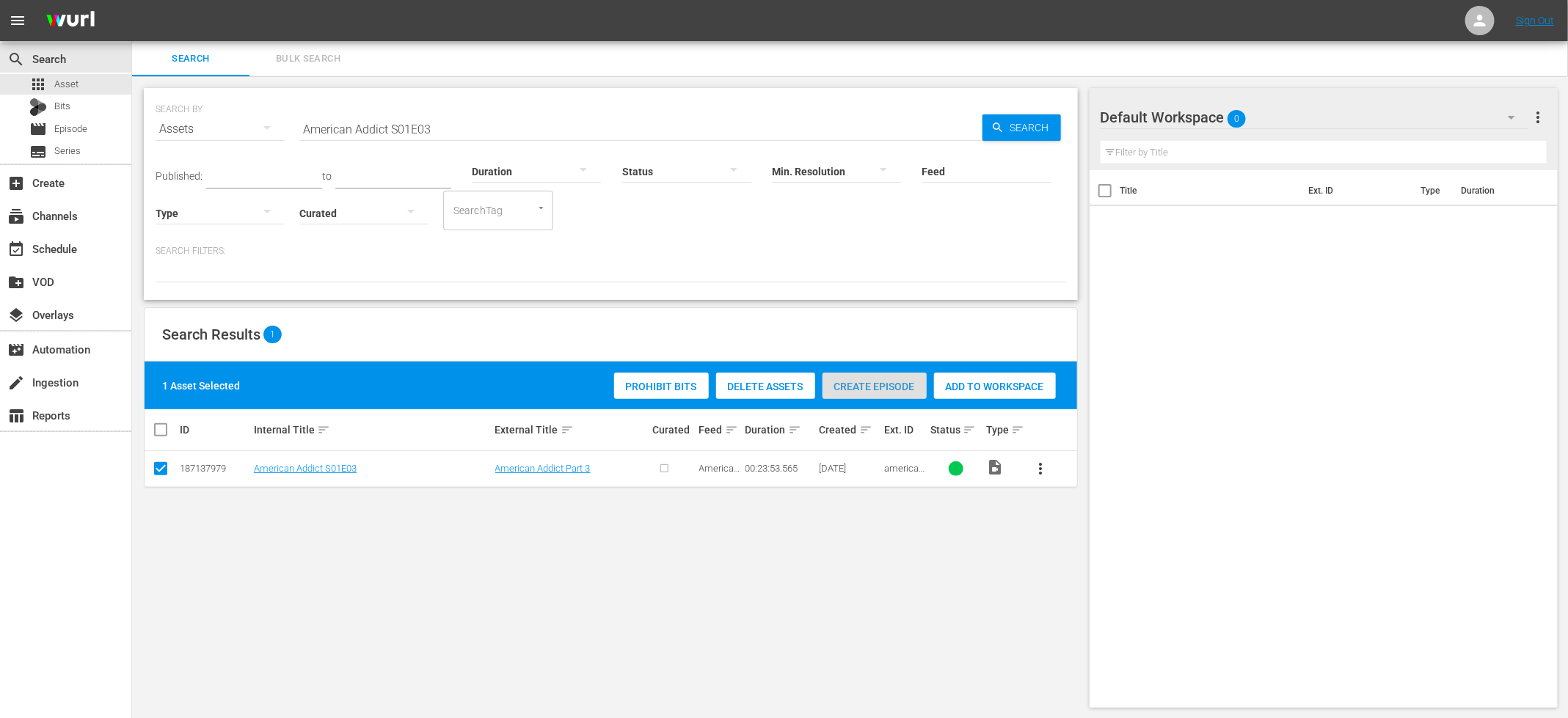
click at [886, 376] on div "Create Episode" at bounding box center [874, 386] width 104 height 28
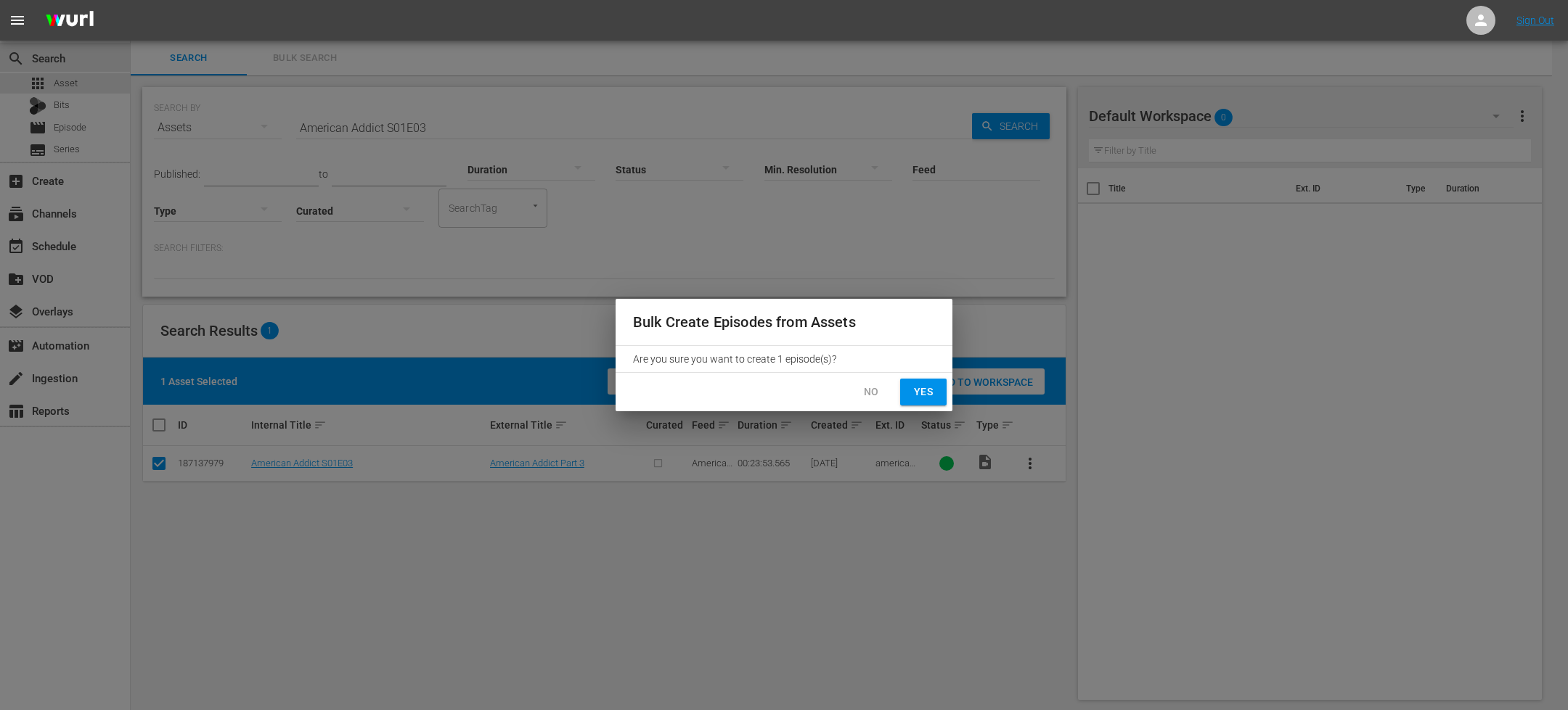
click at [921, 397] on span "Yes" at bounding box center [923, 392] width 23 height 18
checkbox input "false"
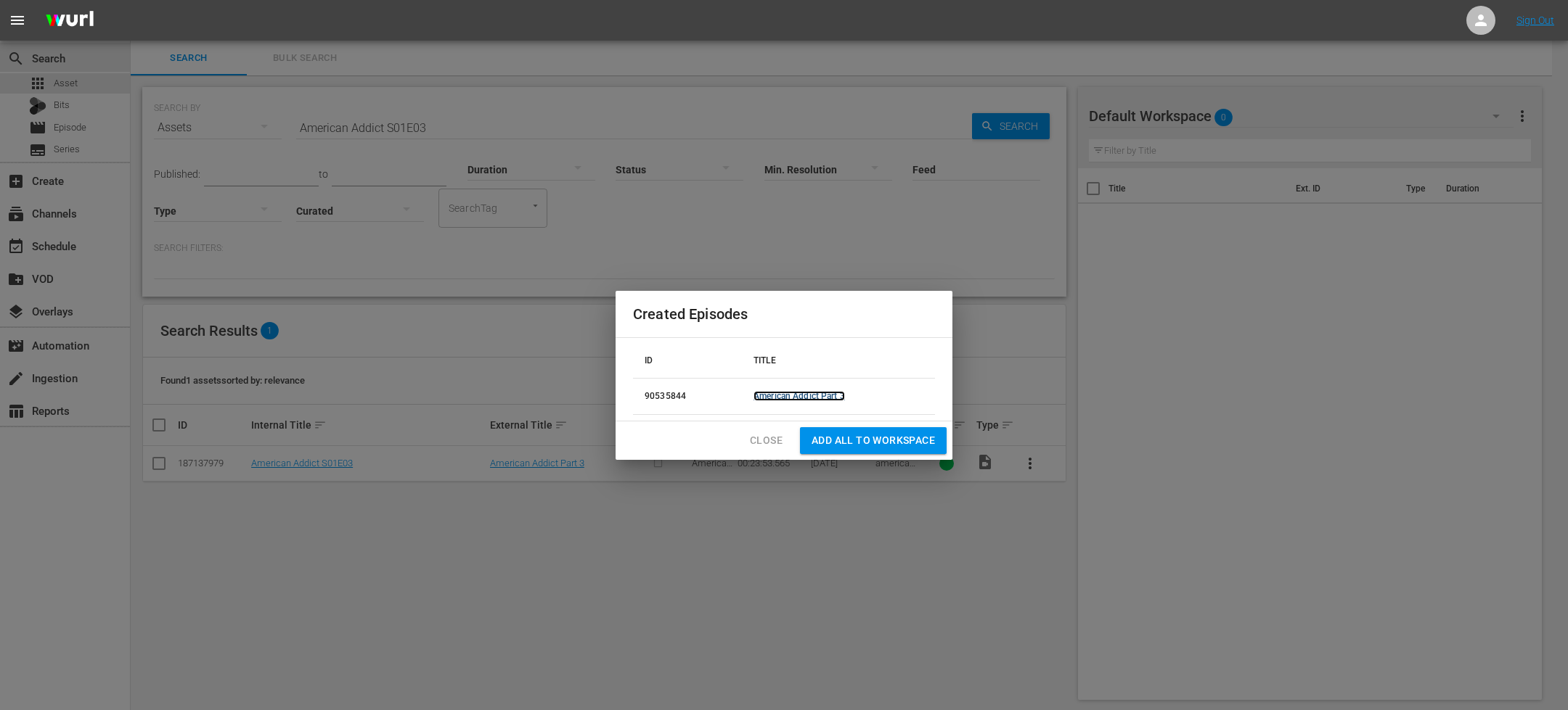
click at [830, 397] on link "American Addict Part 3" at bounding box center [799, 395] width 91 height 10
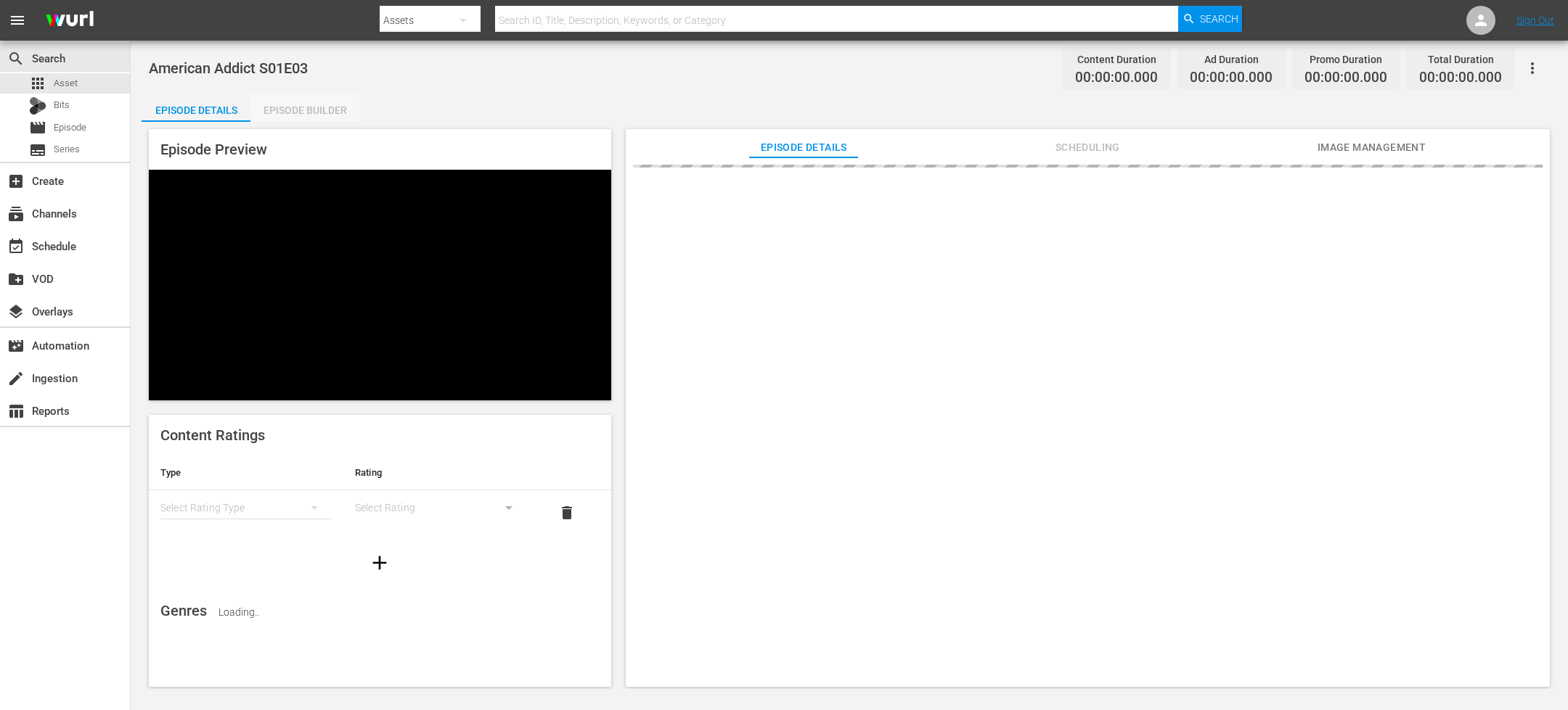
click at [347, 115] on div "Episode Builder" at bounding box center [304, 110] width 109 height 35
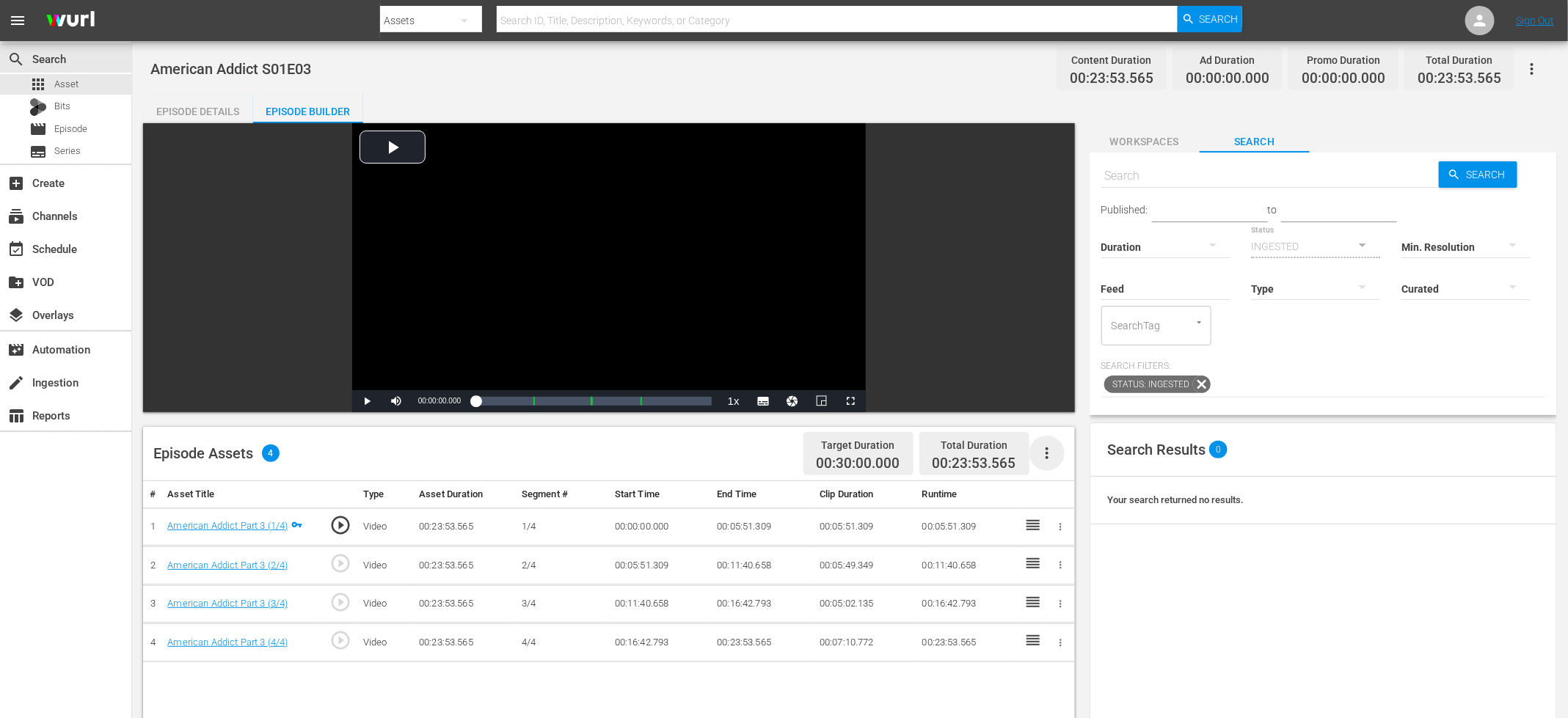
click at [1049, 458] on icon "button" at bounding box center [1047, 452] width 17 height 17
click at [1087, 488] on div "Fill with Ads" at bounding box center [1091, 494] width 100 height 35
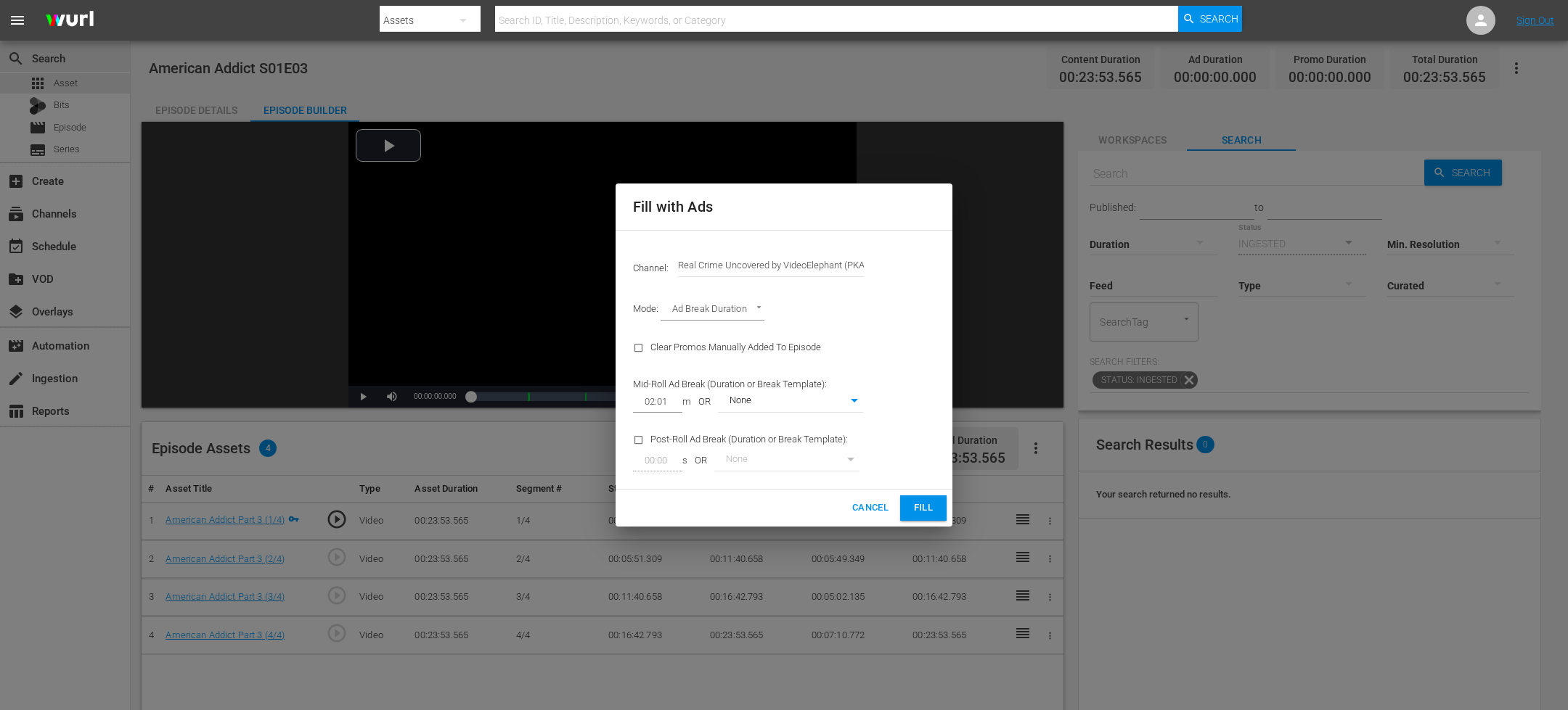
click at [923, 507] on span "Fill" at bounding box center [923, 508] width 23 height 17
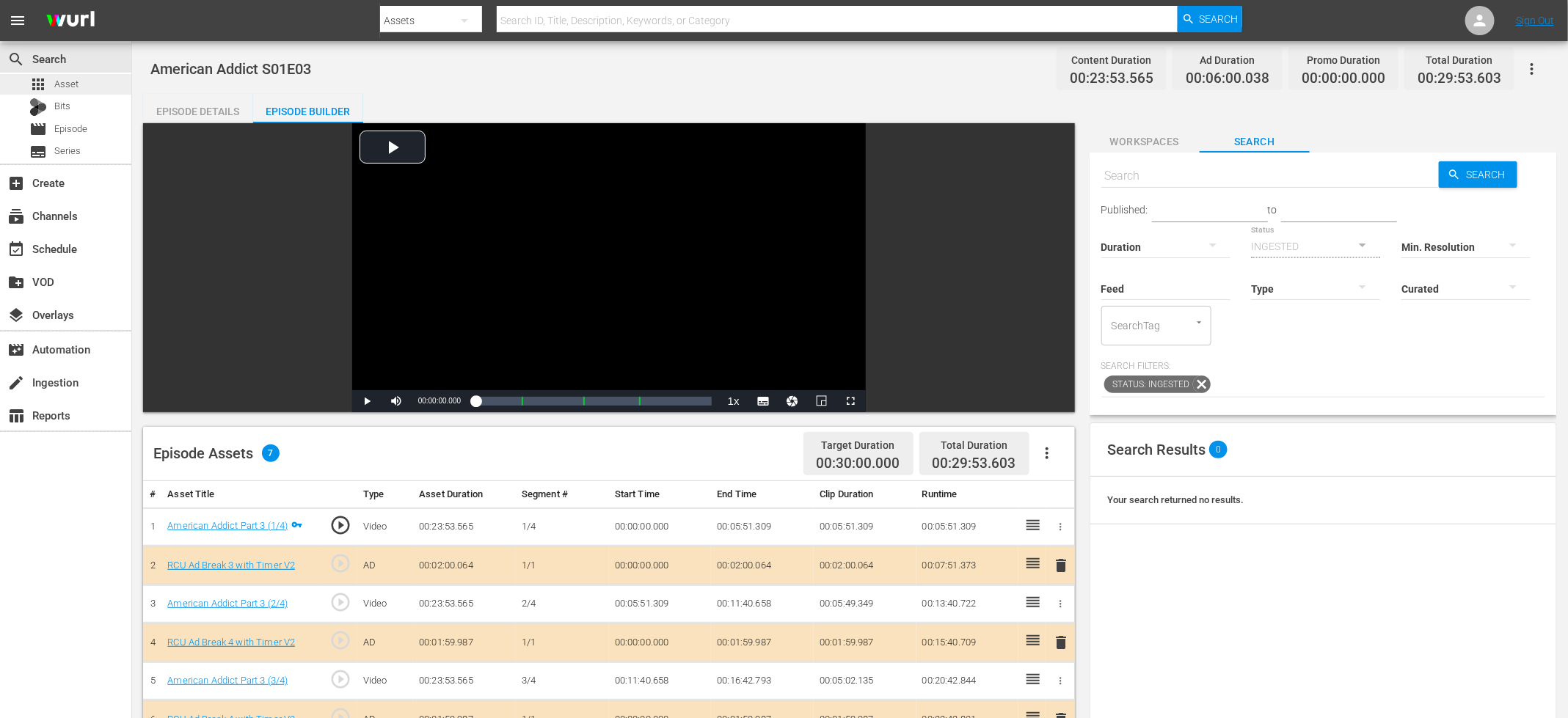
click at [88, 86] on div "apps Asset" at bounding box center [65, 84] width 131 height 21
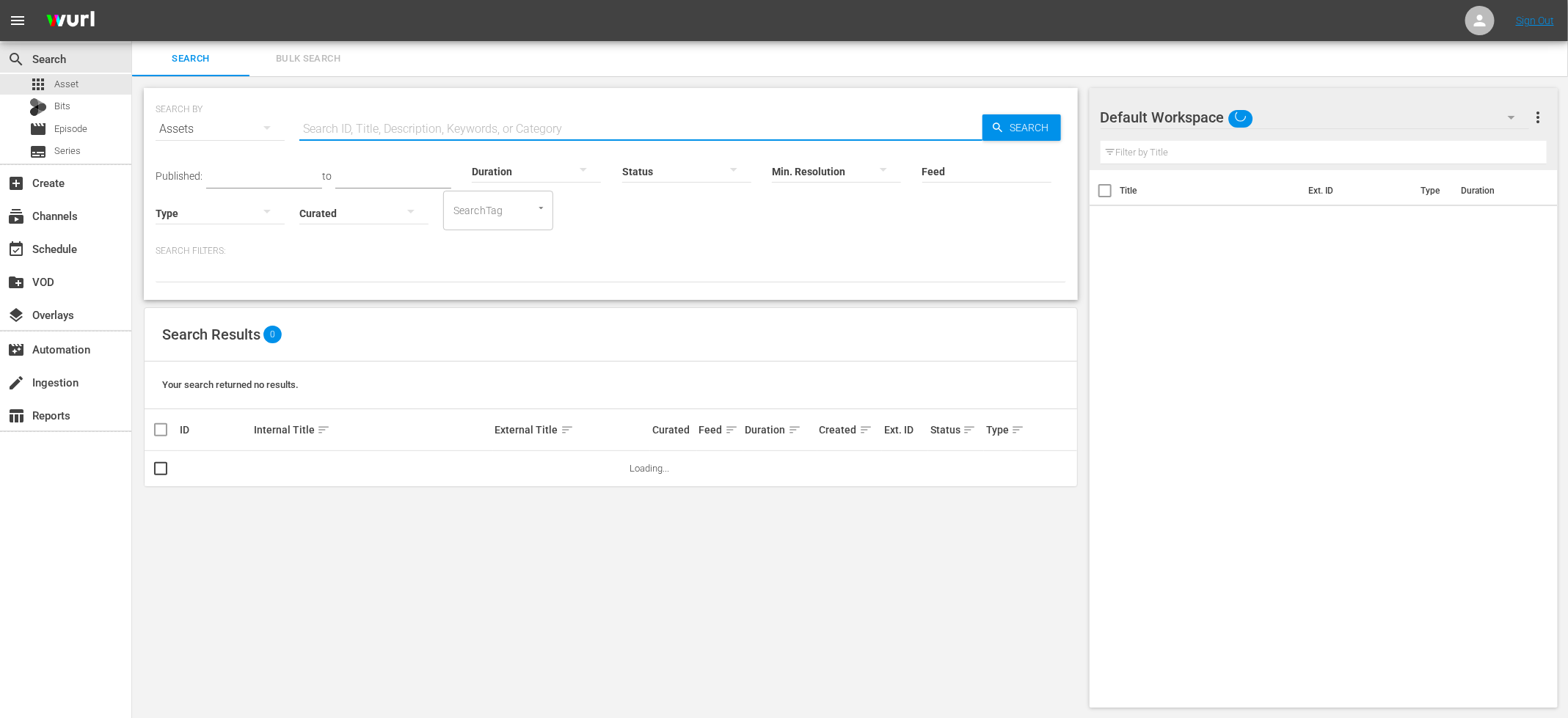
click at [386, 138] on input "text" at bounding box center [640, 129] width 683 height 35
paste input "American Addict S01E01"
type input "American Addict S01E04"
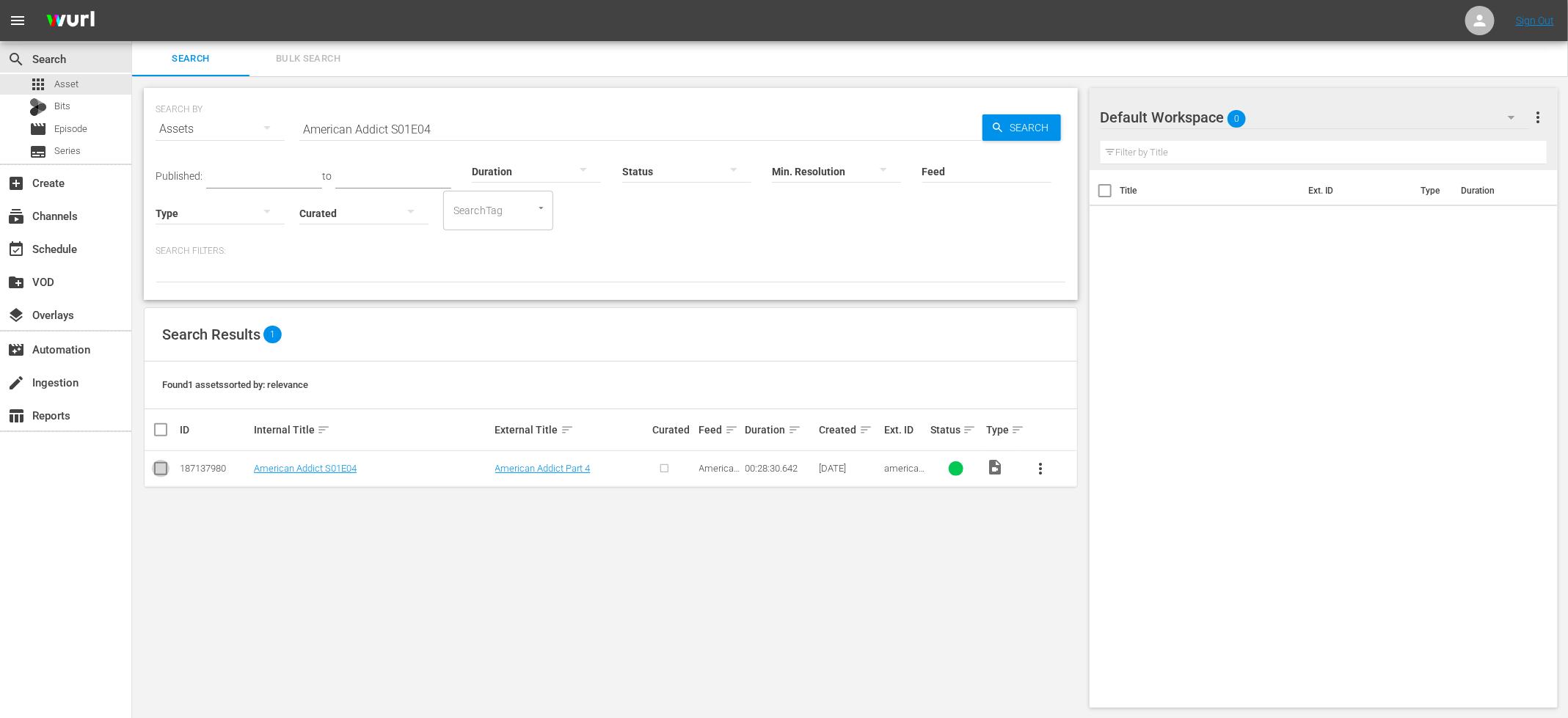
click at [163, 470] on input "checkbox" at bounding box center [161, 471] width 17 height 17
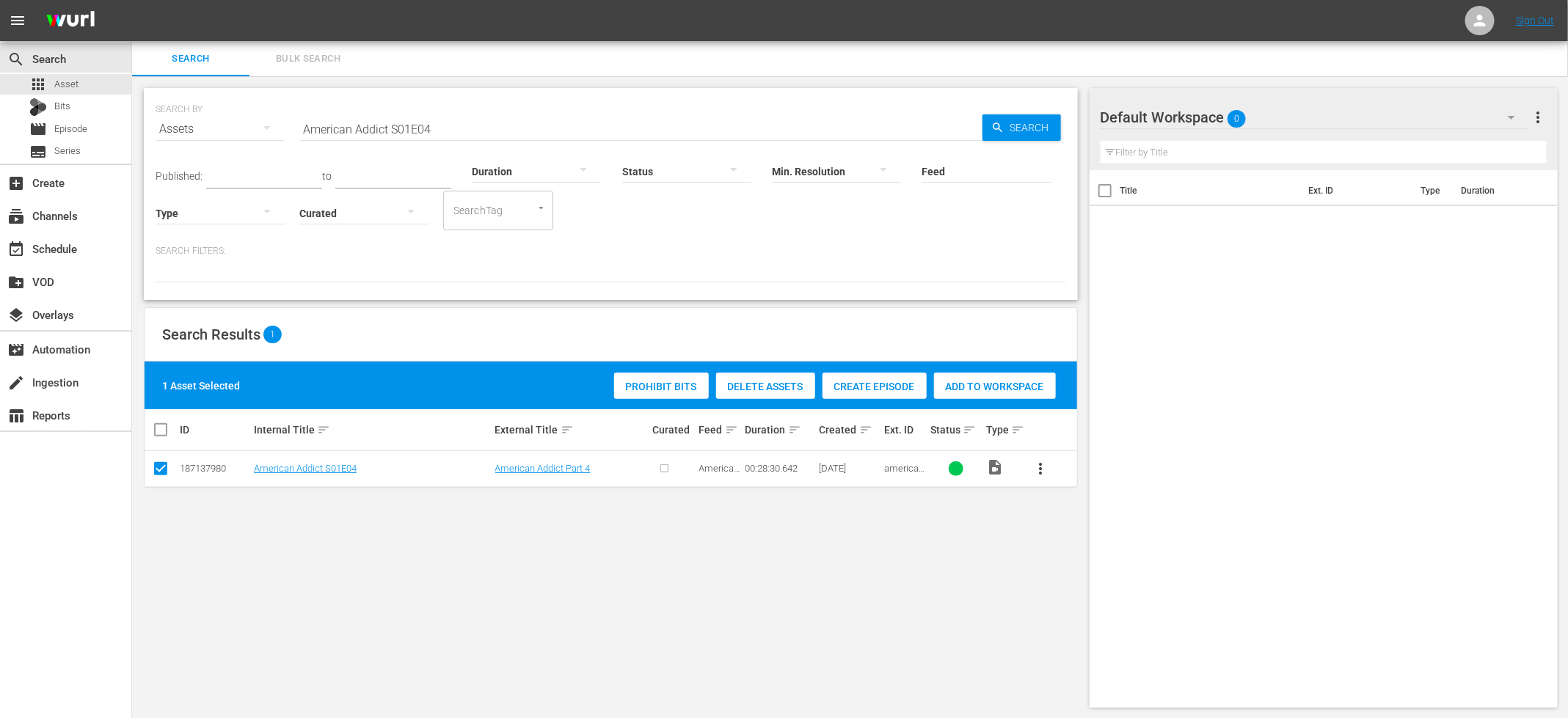
click at [895, 388] on span "Create Episode" at bounding box center [874, 386] width 104 height 12
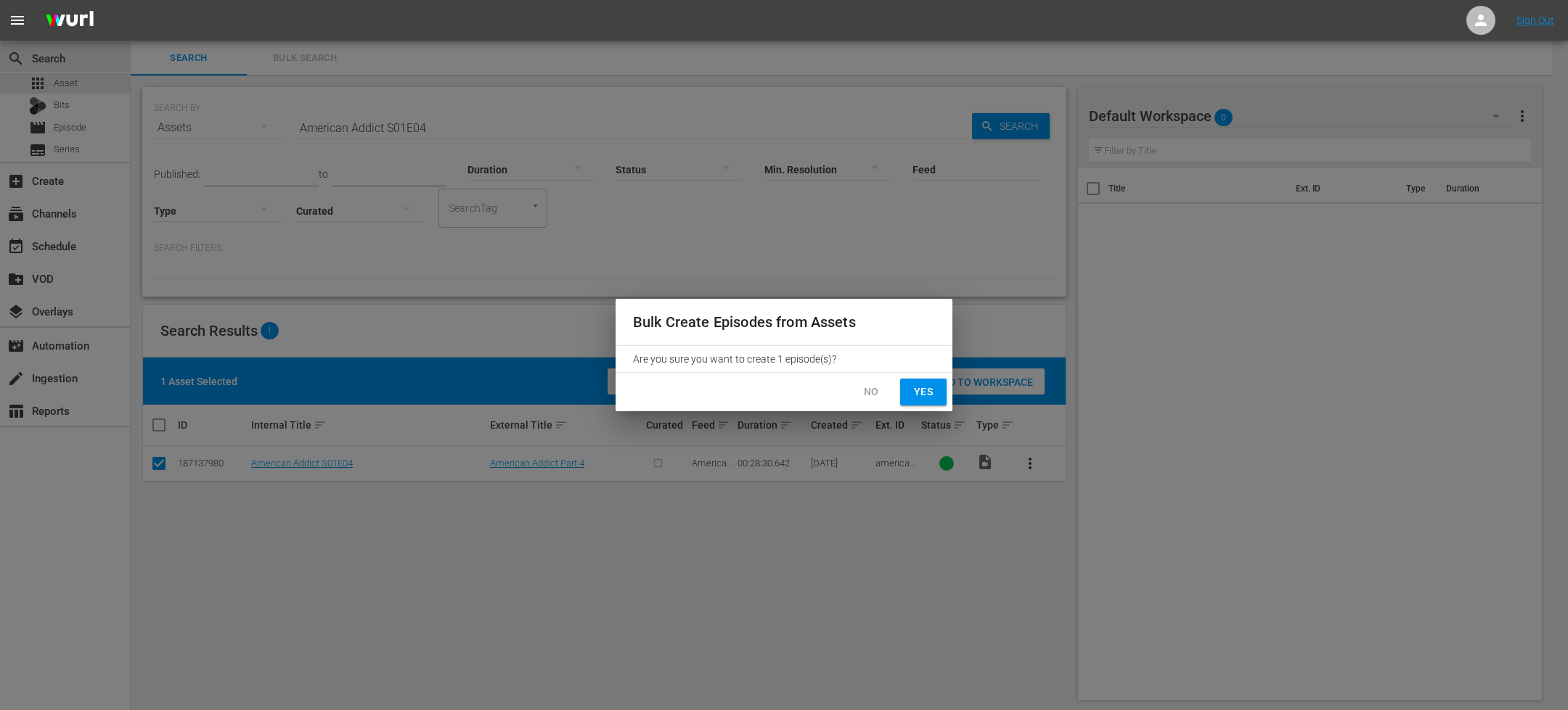
click at [923, 396] on span "Yes" at bounding box center [923, 392] width 23 height 18
checkbox input "false"
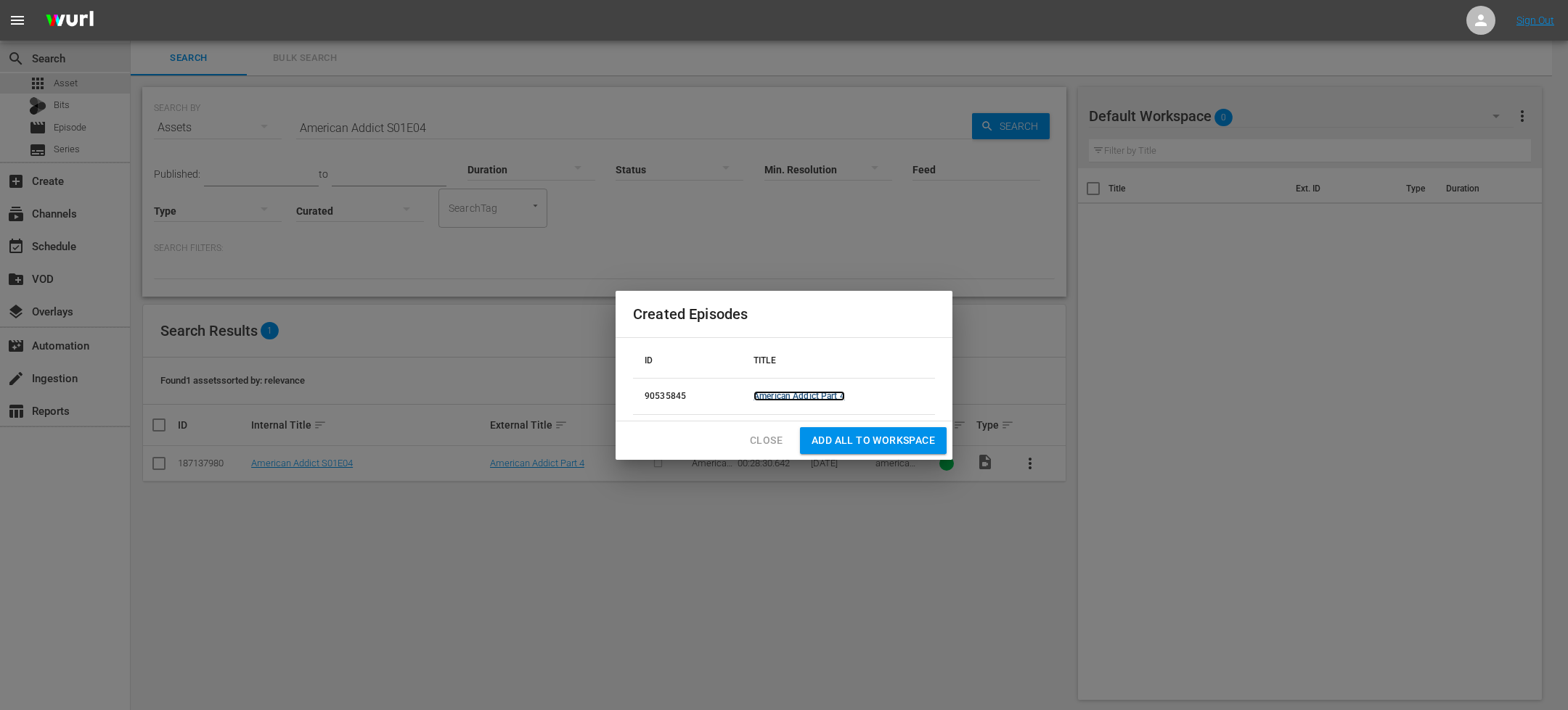
click at [806, 395] on link "American Addict Part 4" at bounding box center [799, 395] width 91 height 10
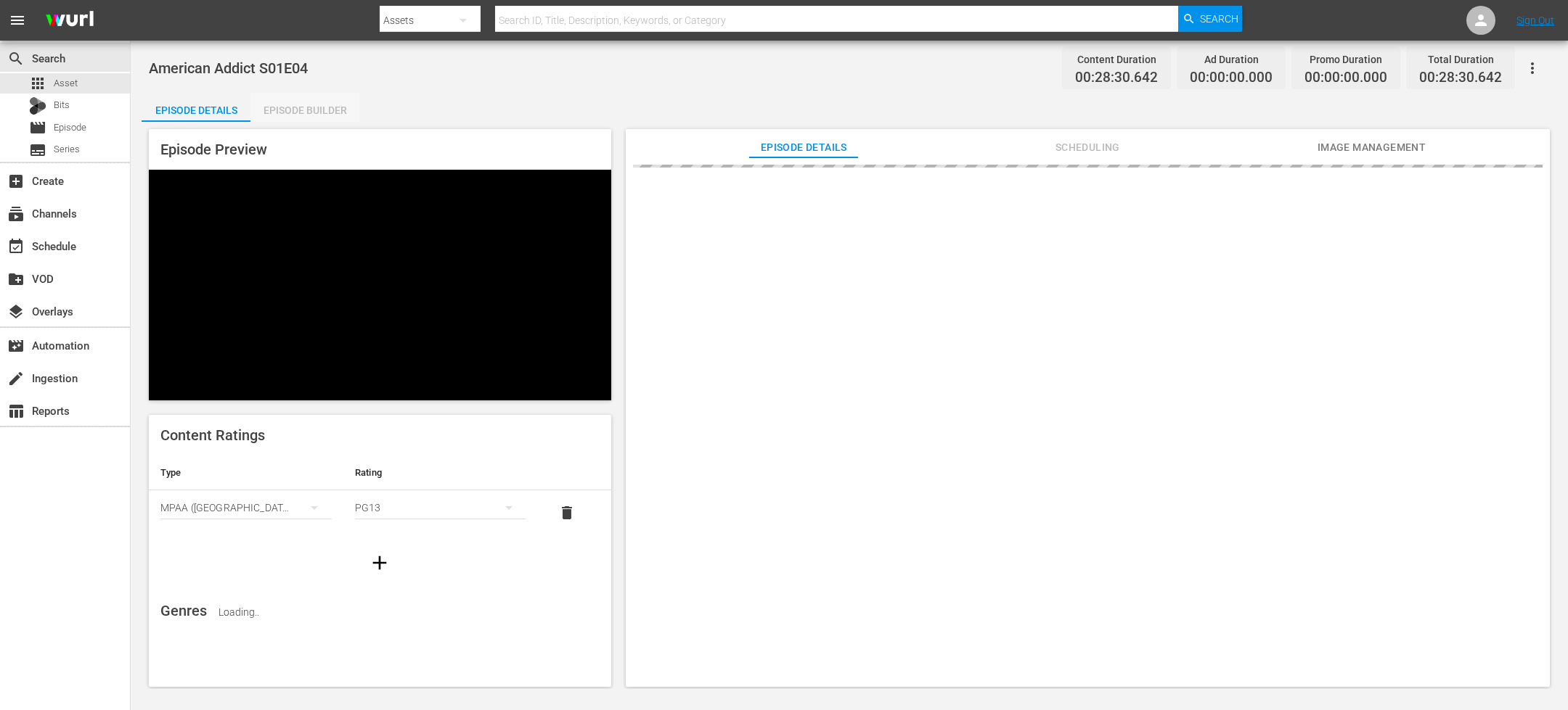
click at [319, 105] on div "Episode Builder" at bounding box center [304, 110] width 109 height 35
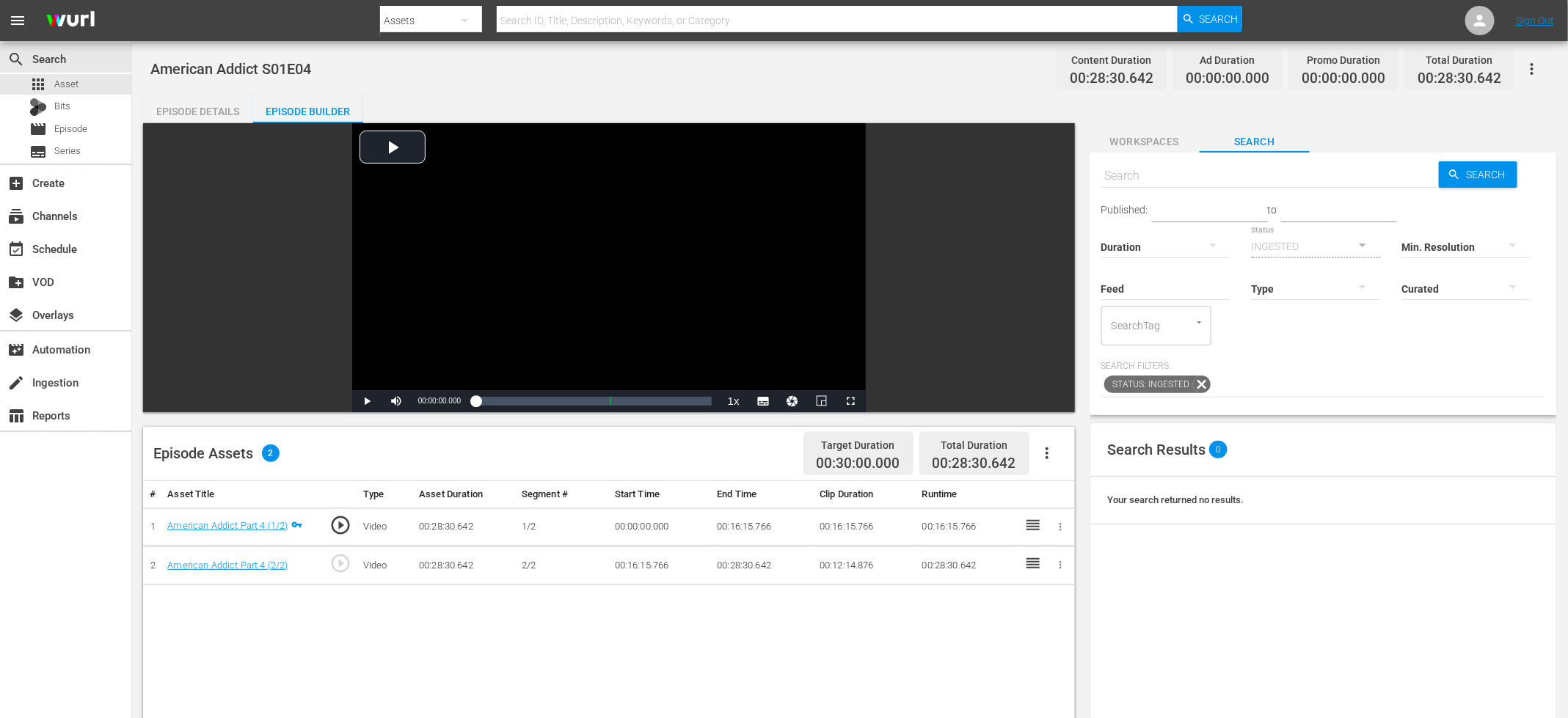
click at [1048, 450] on icon "button" at bounding box center [1047, 452] width 17 height 17
click at [1073, 485] on div "Fill with Ads" at bounding box center [1091, 494] width 100 height 35
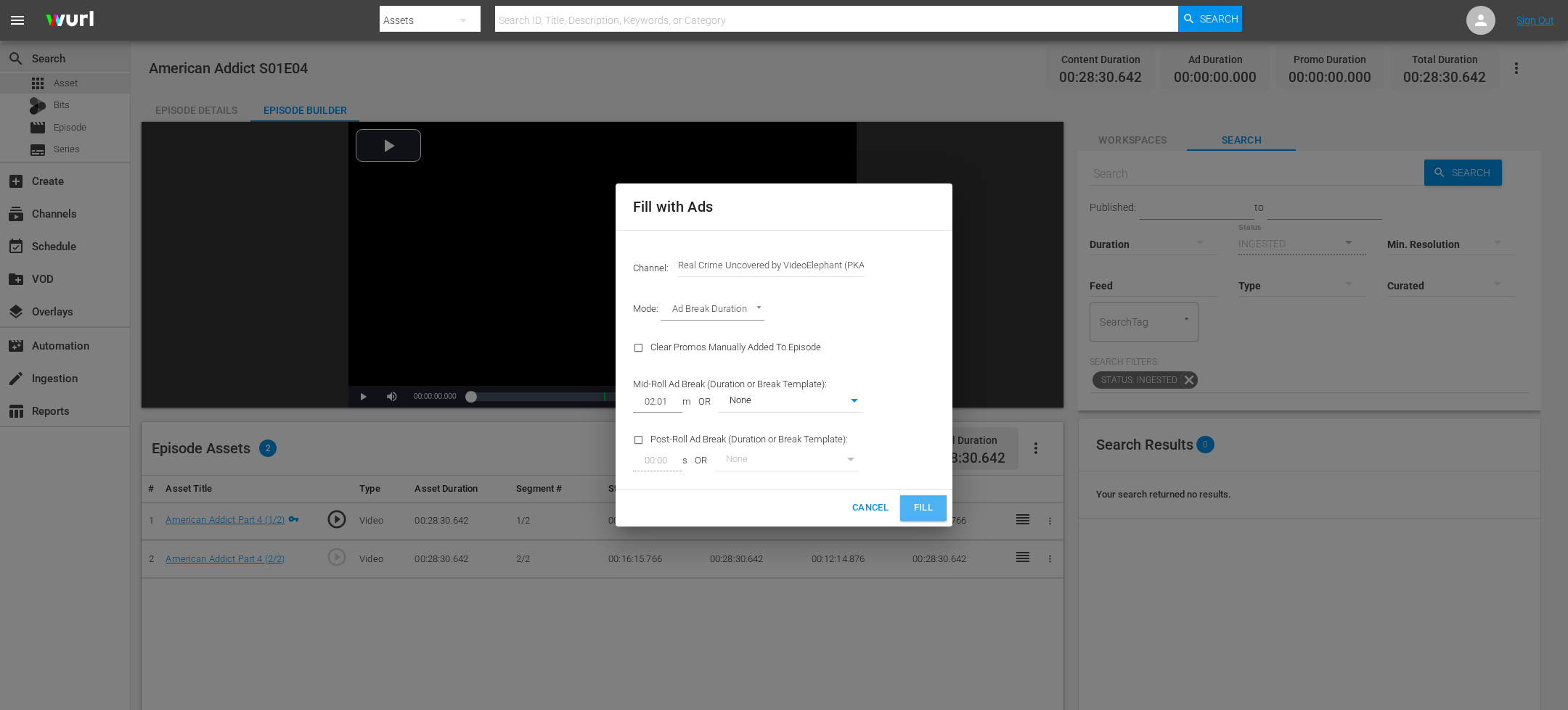
click at [935, 507] on button "Fill" at bounding box center [923, 508] width 47 height 25
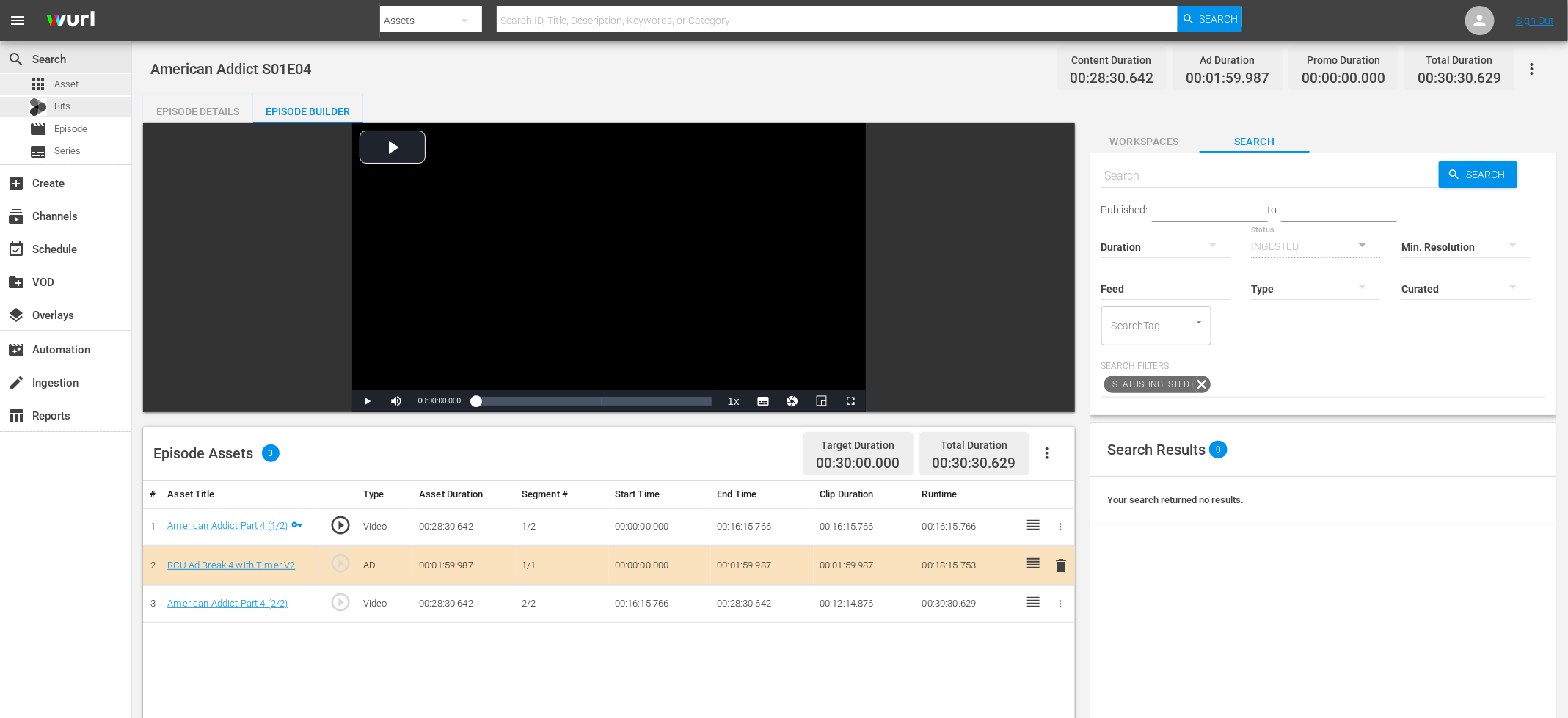
click at [110, 85] on div "apps Asset" at bounding box center [65, 84] width 131 height 21
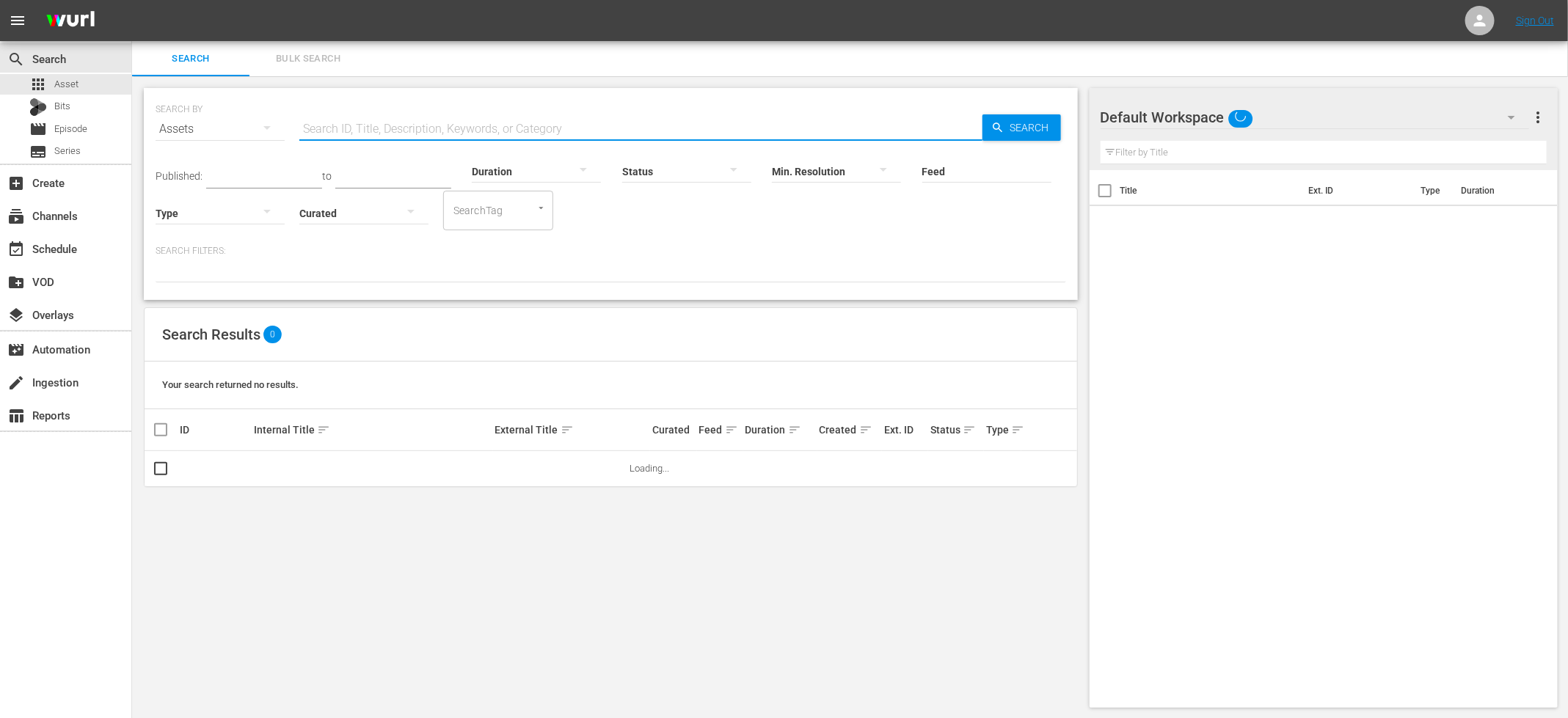
click at [336, 123] on input "text" at bounding box center [640, 129] width 683 height 35
paste input "American Addict S02E01"
type input "American Addict S02E01"
click at [163, 475] on input "checkbox" at bounding box center [161, 471] width 17 height 17
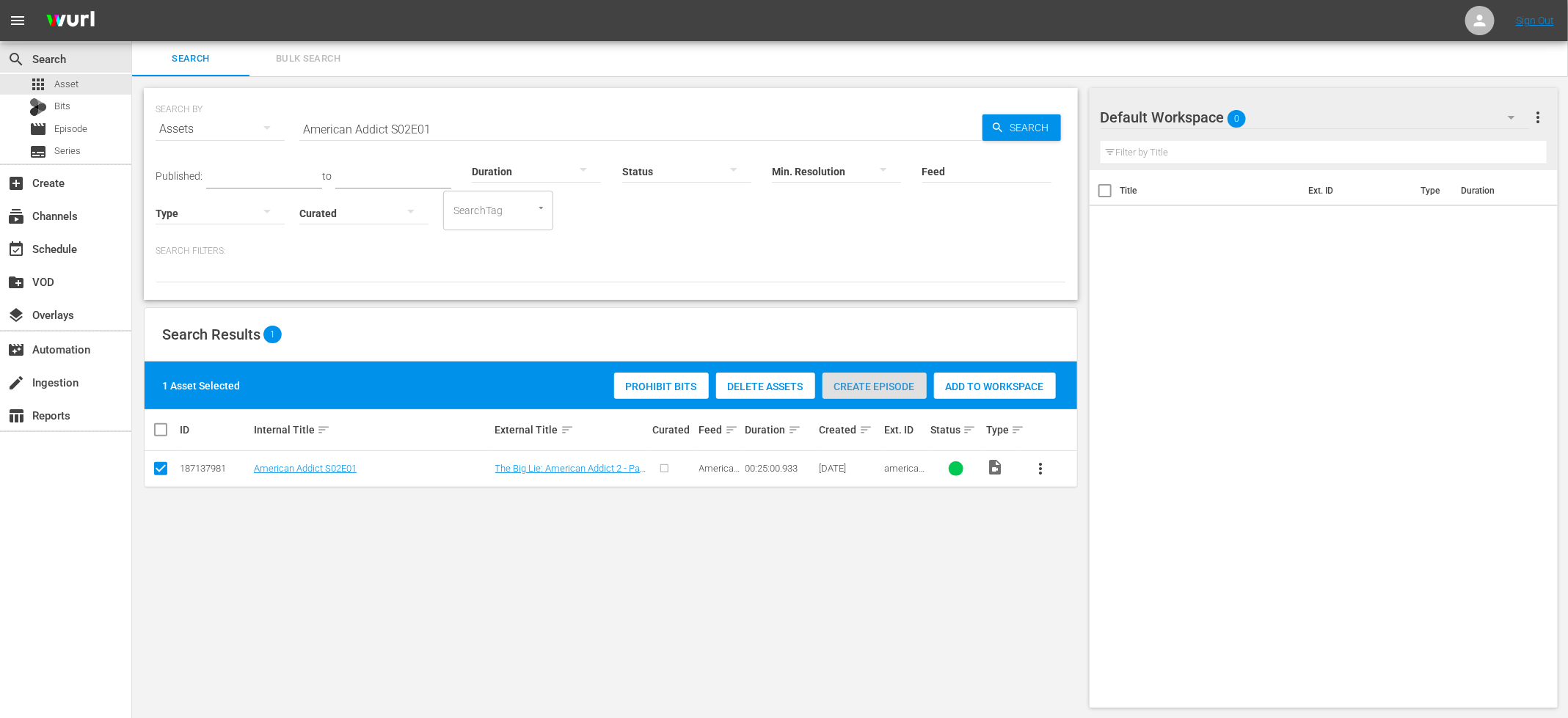
click at [867, 393] on div "Create Episode" at bounding box center [874, 386] width 104 height 28
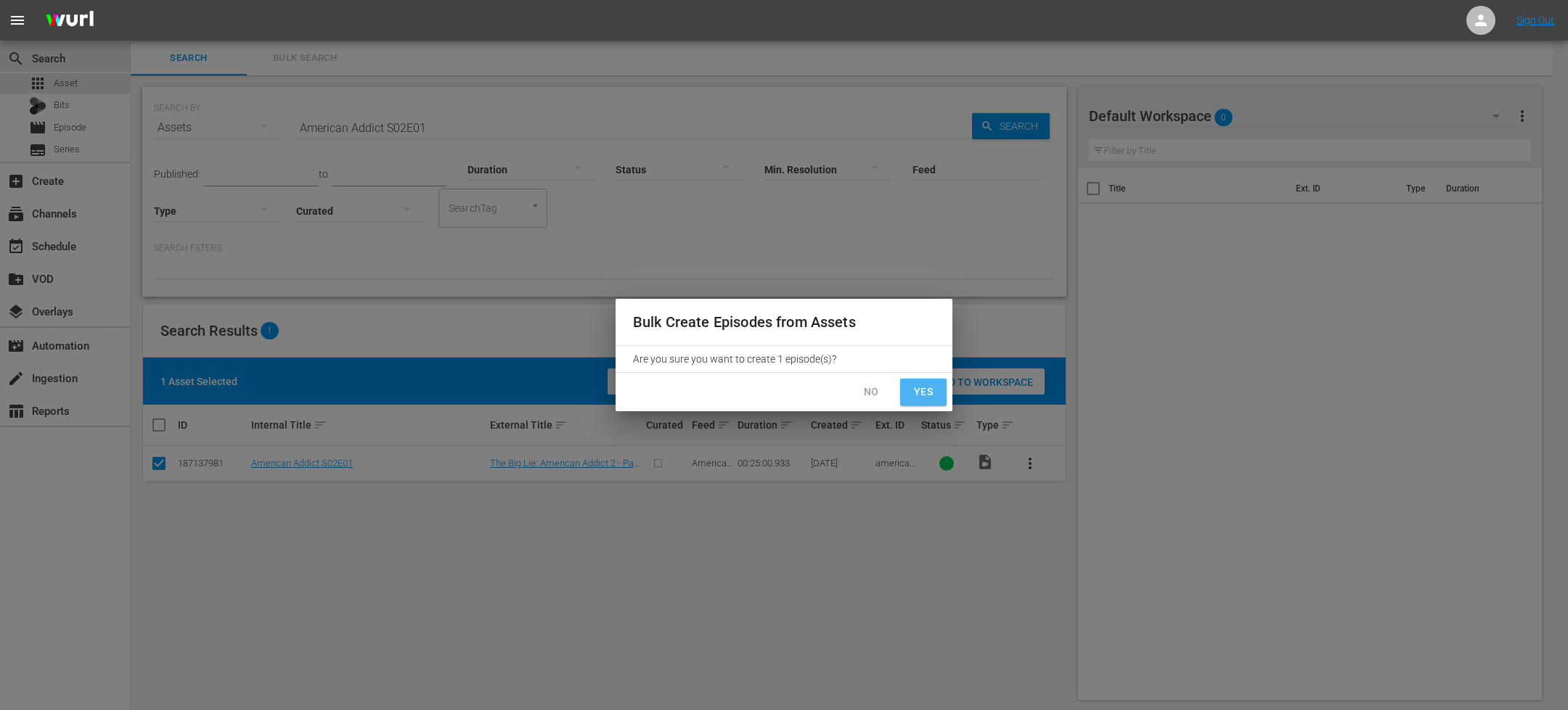
click at [917, 393] on span "Yes" at bounding box center [923, 392] width 23 height 18
checkbox input "false"
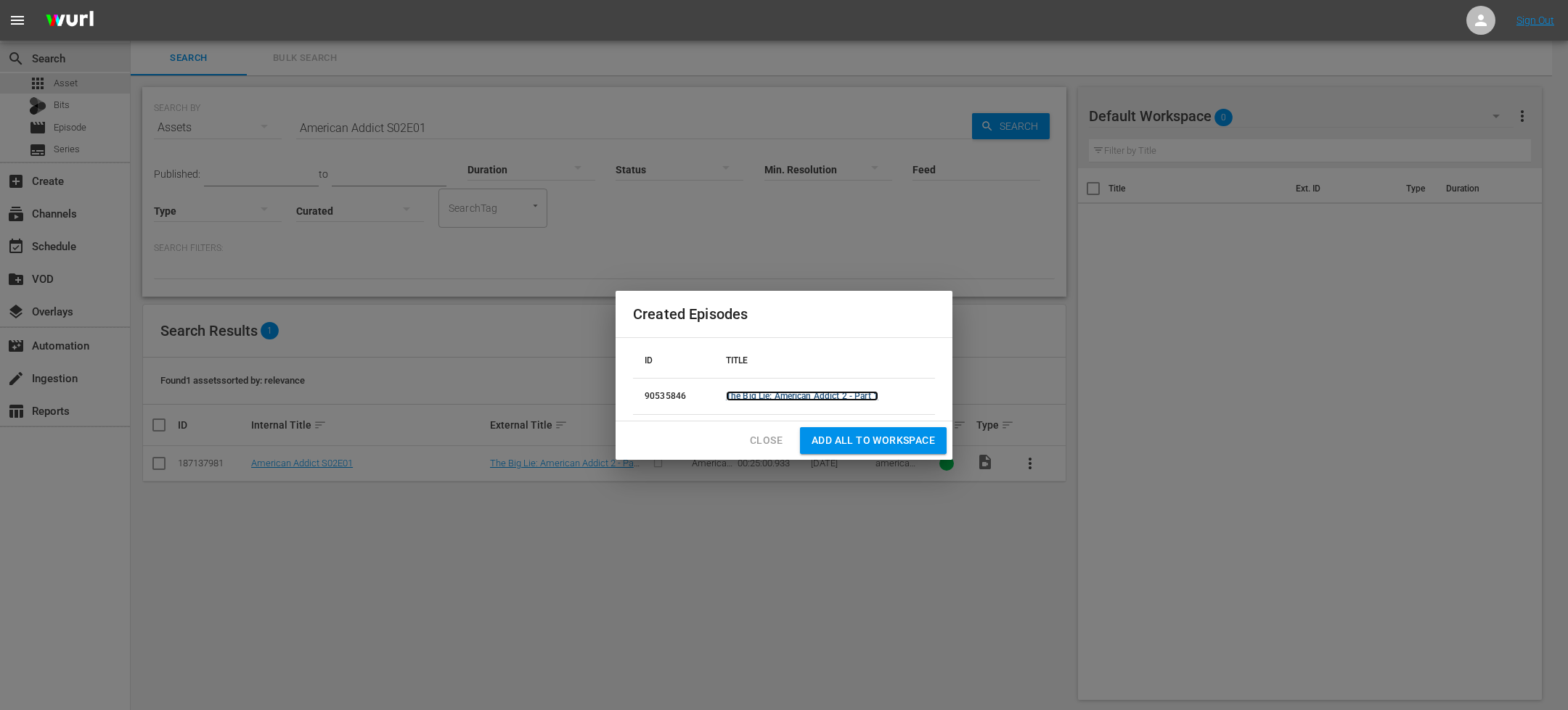
click at [842, 397] on link "The Big Lie: American Addict 2 - Part 1" at bounding box center [802, 395] width 152 height 10
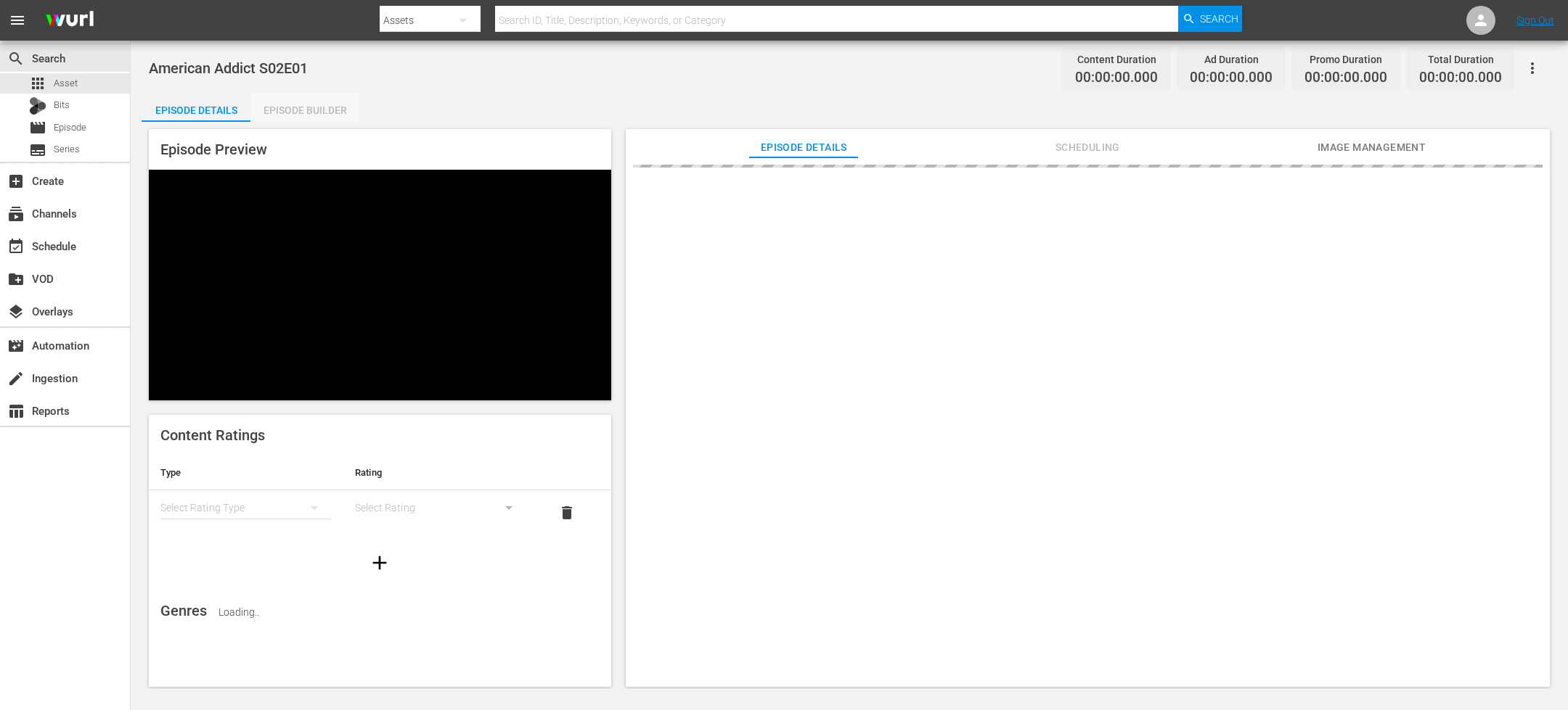
click at [315, 99] on div "Episode Builder" at bounding box center [304, 110] width 109 height 35
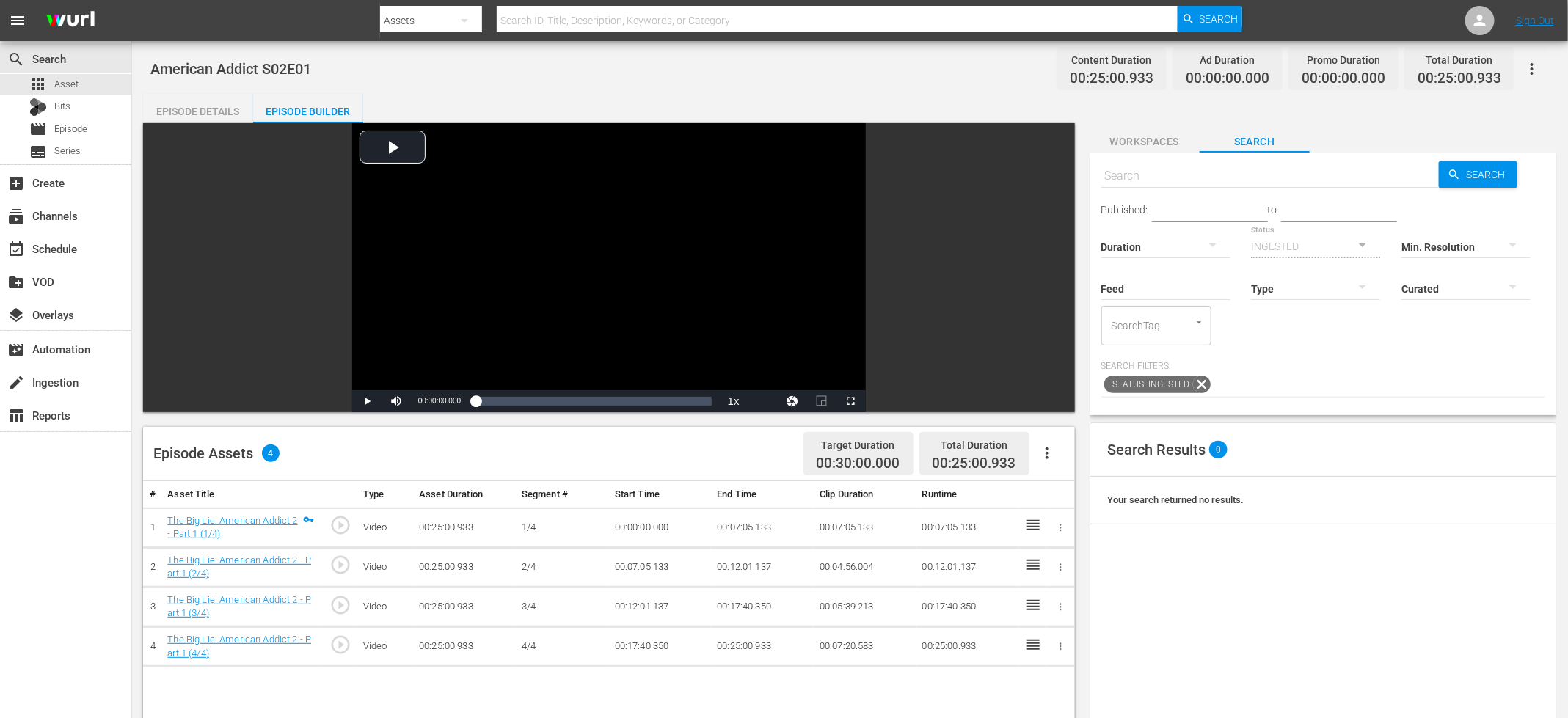
click at [1048, 453] on icon "button" at bounding box center [1047, 452] width 17 height 17
click at [1075, 501] on div "Fill with Ads" at bounding box center [1091, 494] width 100 height 35
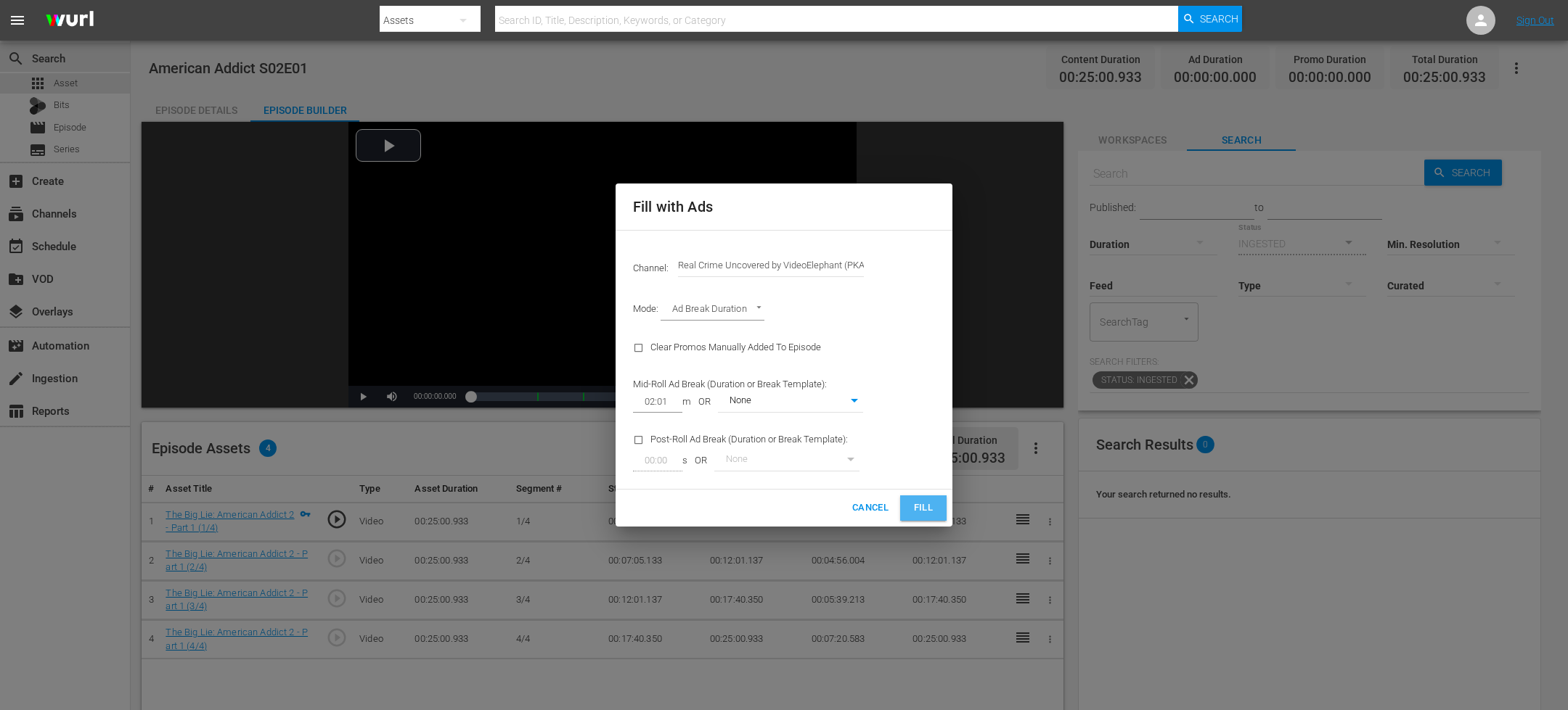
click at [920, 500] on span "Fill" at bounding box center [923, 508] width 23 height 17
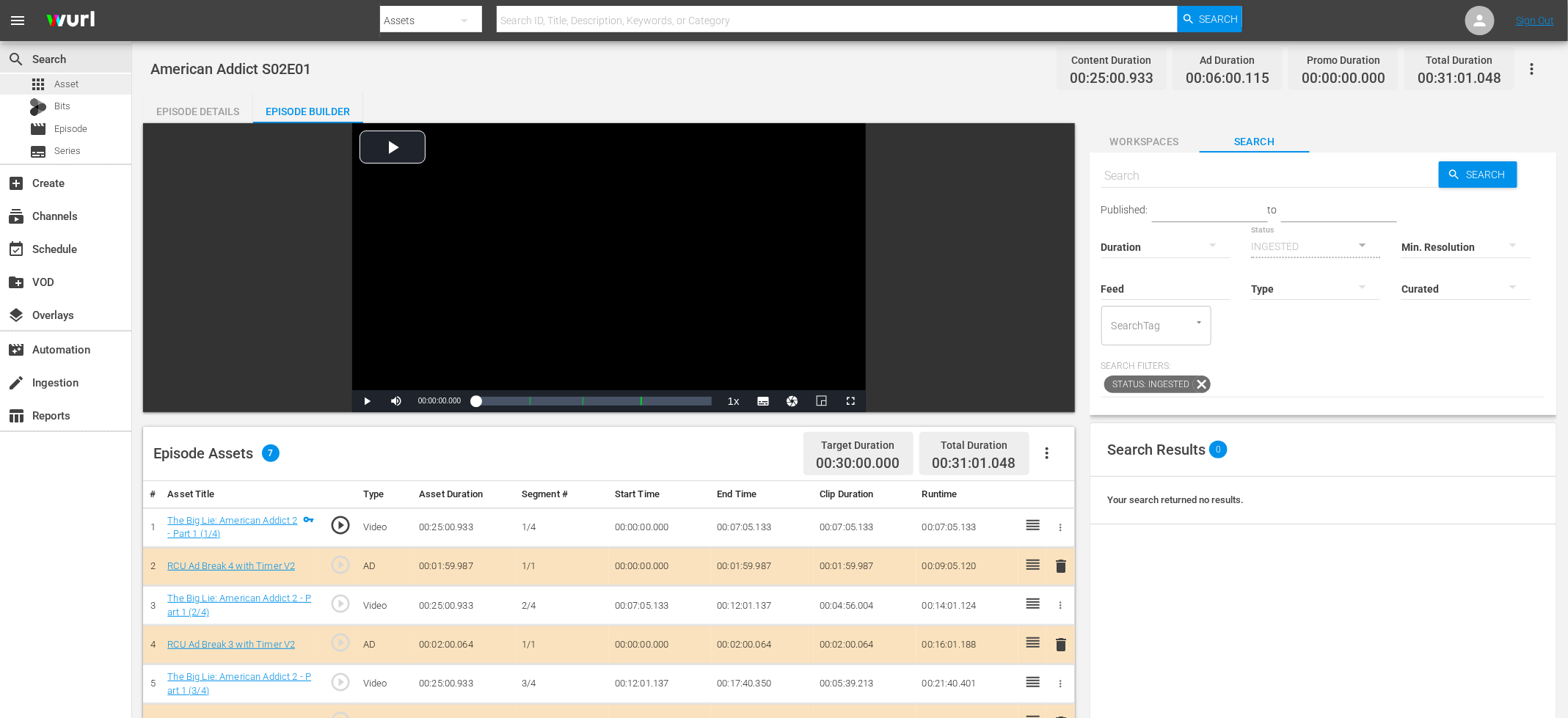
click at [102, 82] on div "apps Asset" at bounding box center [65, 84] width 131 height 21
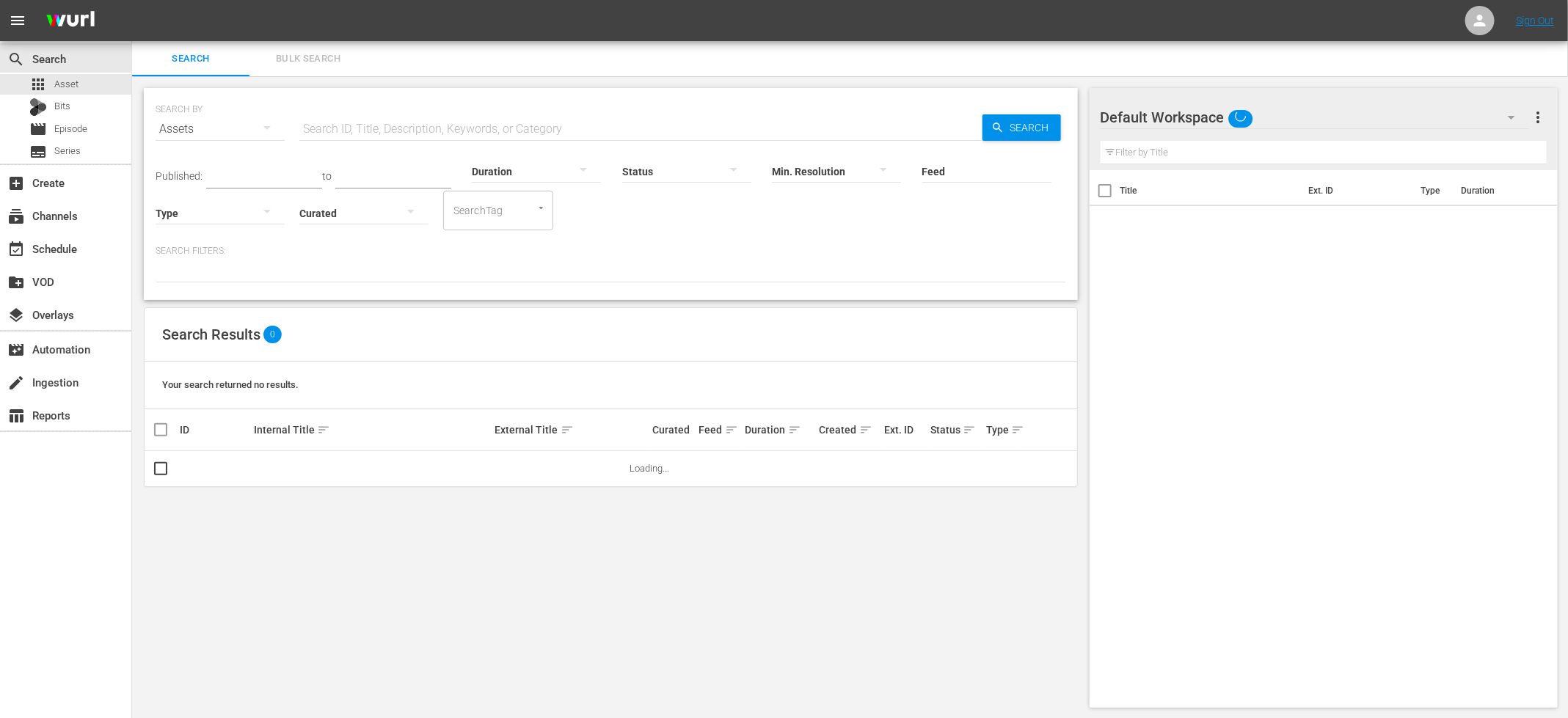
click at [436, 132] on input "text" at bounding box center [640, 129] width 683 height 35
paste input "American Addict S02E01"
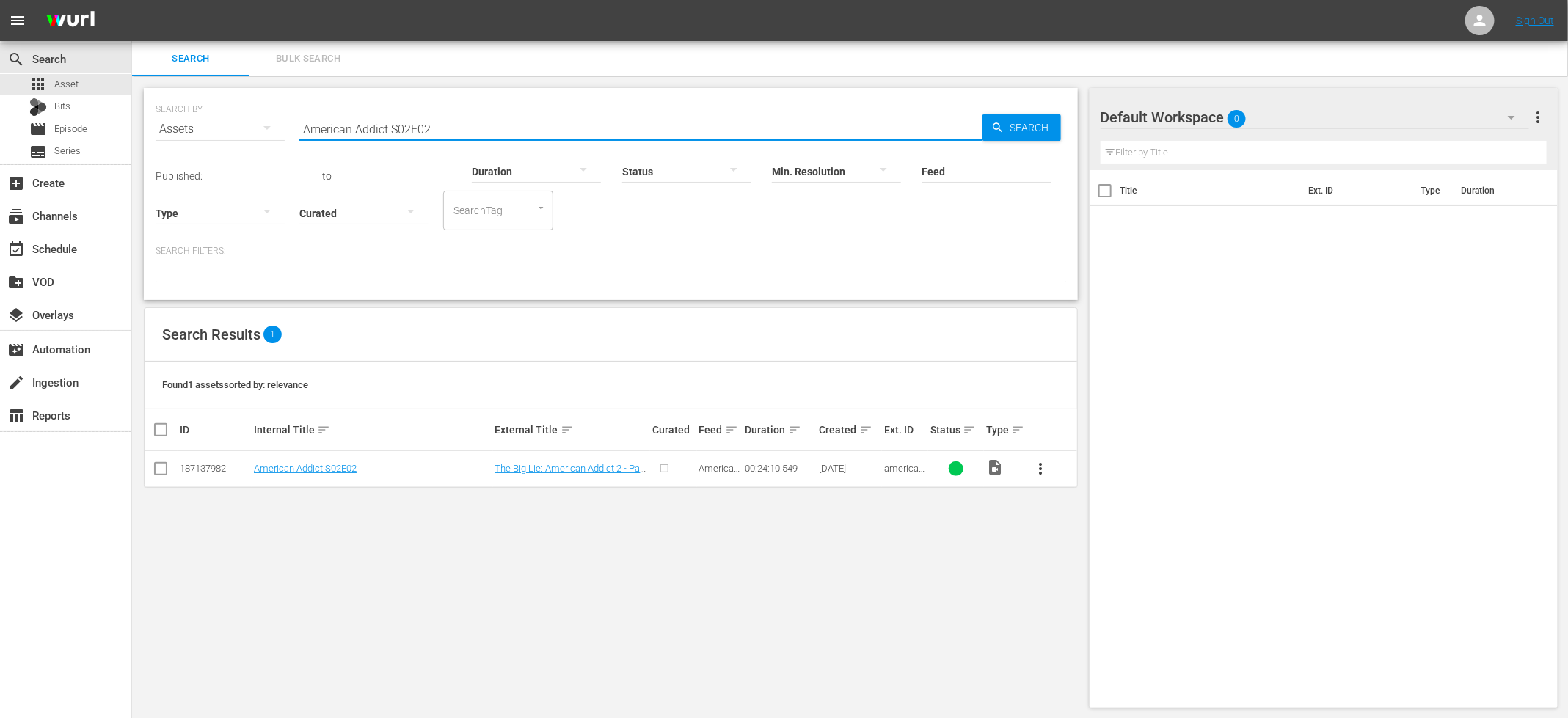
type input "American Addict S02E02"
click at [165, 472] on input "checkbox" at bounding box center [161, 471] width 17 height 17
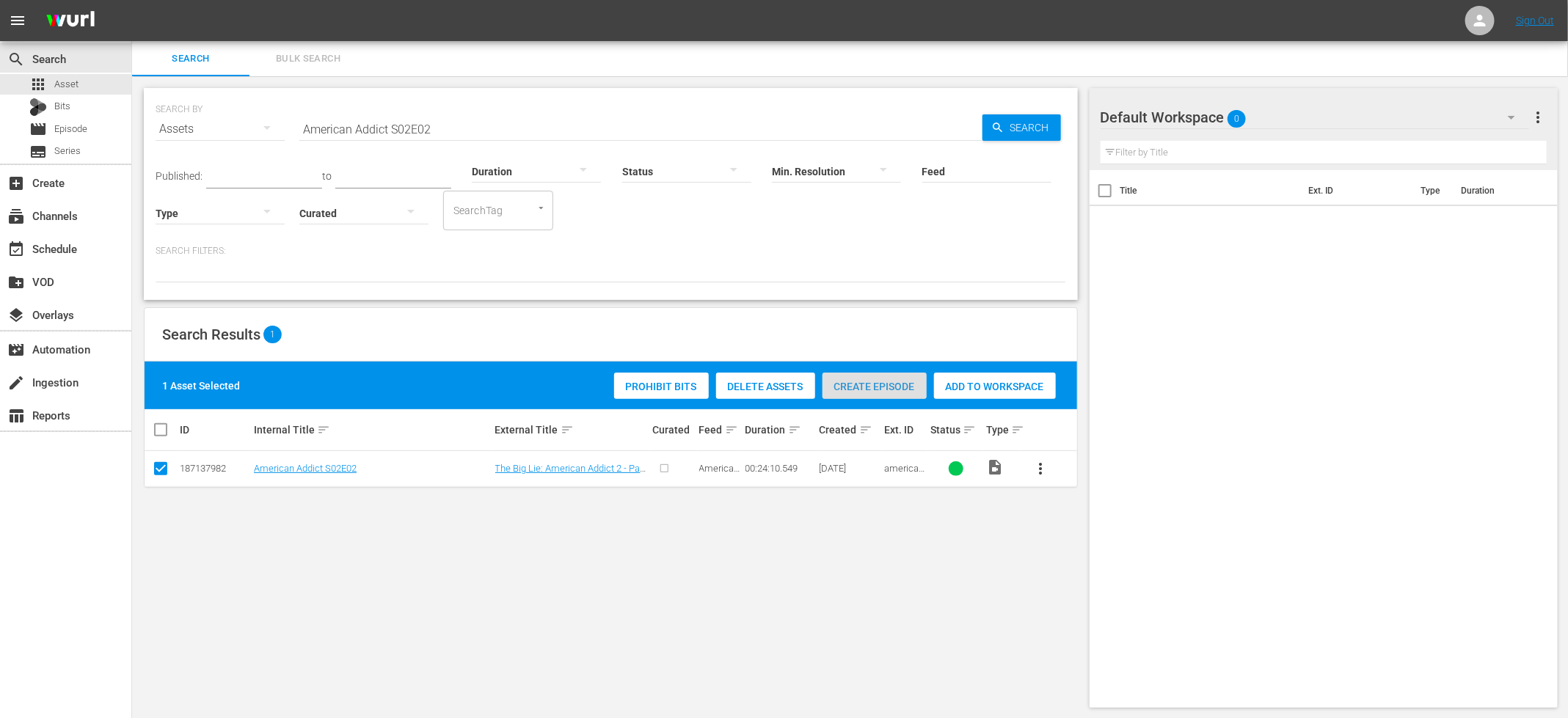
click at [881, 386] on span "Create Episode" at bounding box center [874, 386] width 104 height 12
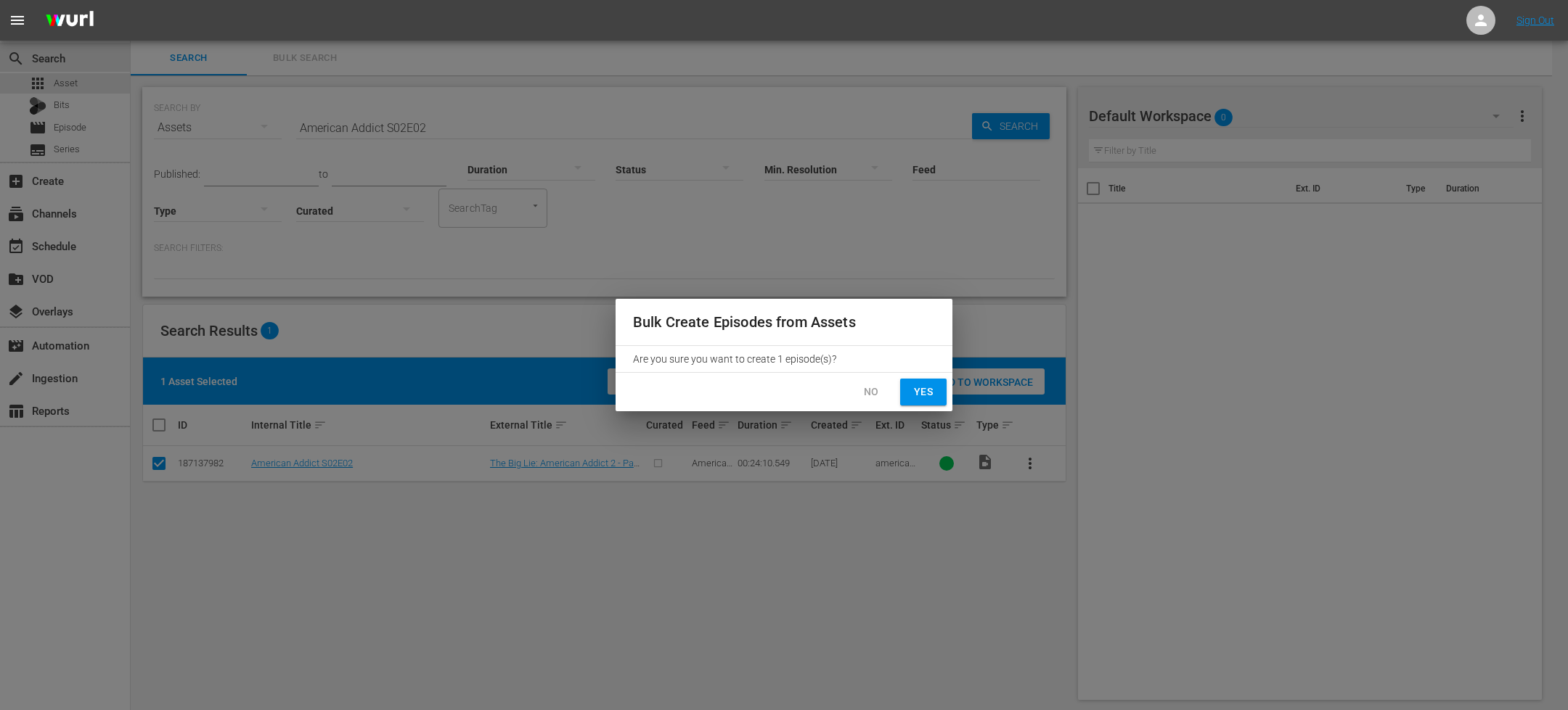
click at [927, 385] on span "Yes" at bounding box center [923, 392] width 23 height 18
checkbox input "false"
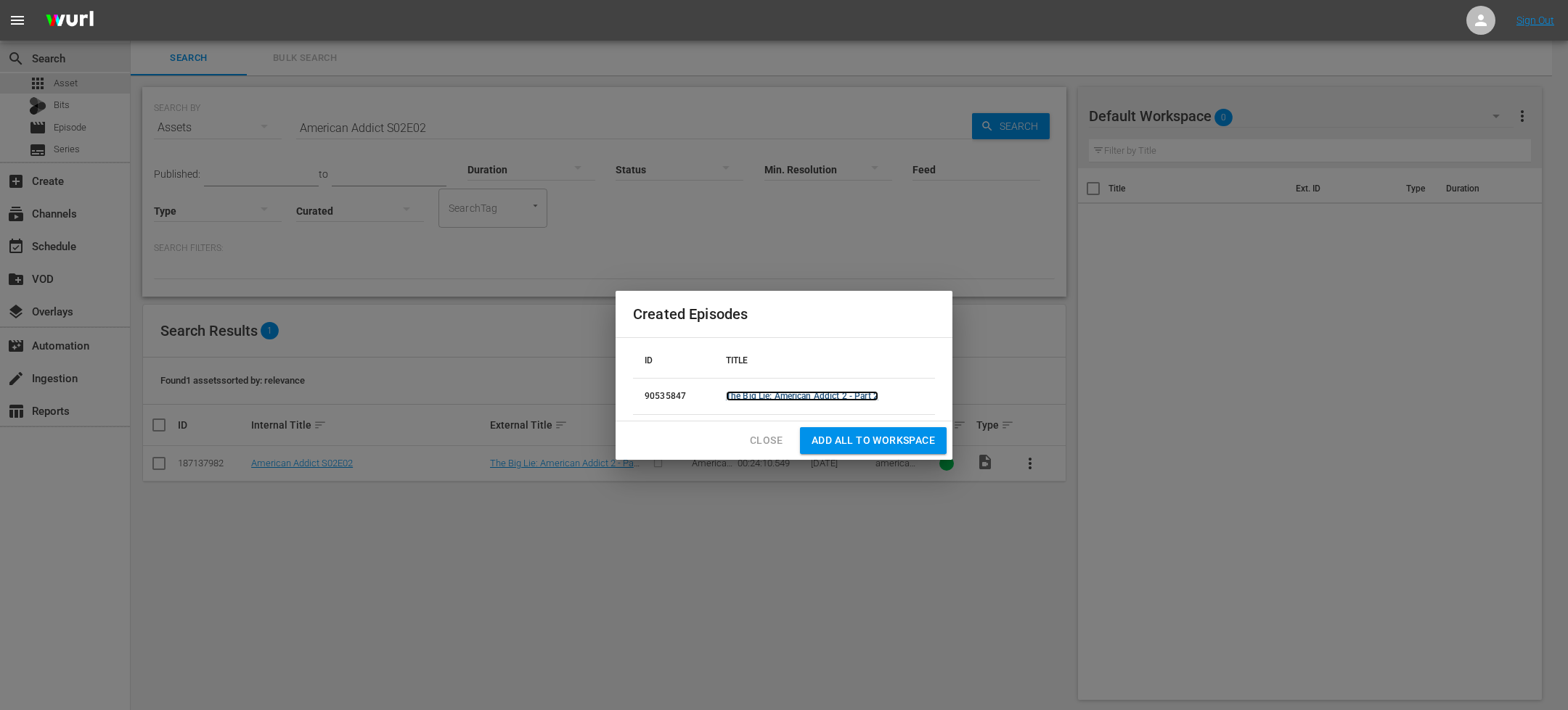
click at [789, 397] on link "The Big Lie: American Addict 2 - Part 2" at bounding box center [802, 395] width 152 height 10
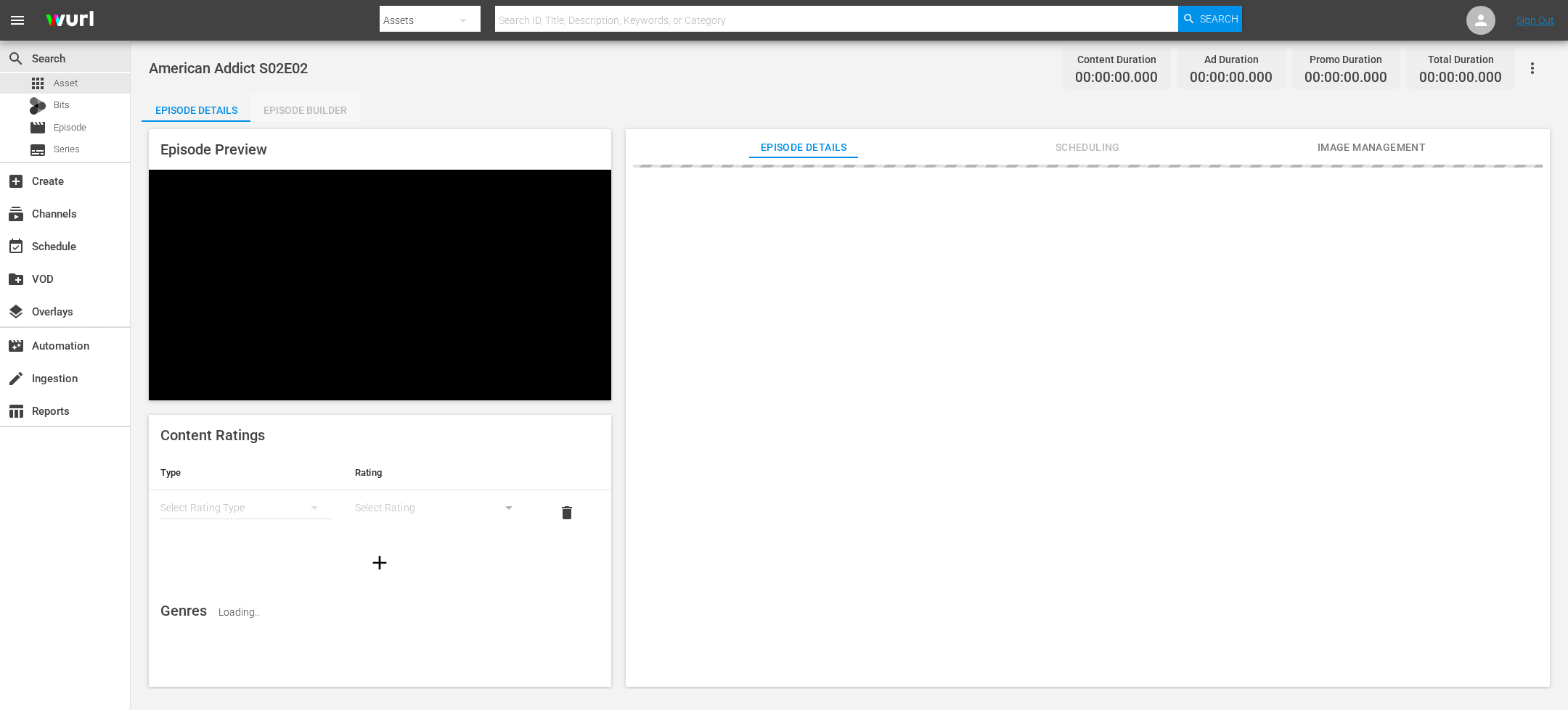
click at [298, 108] on div "Episode Builder" at bounding box center [304, 110] width 109 height 35
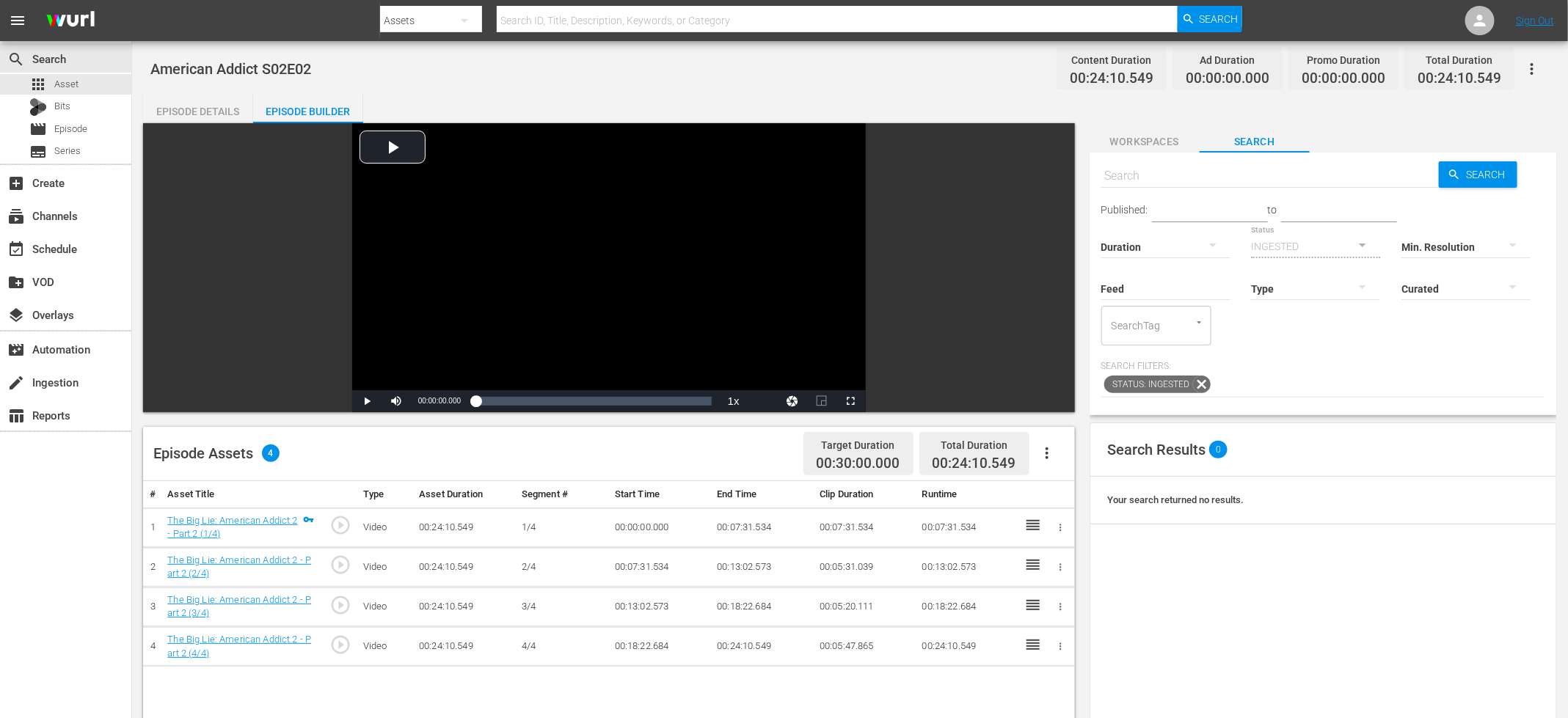
click at [1044, 273] on div "Video Player is loading. Play Video Play Mute Current Time 00:00:00.000 / Durat…" at bounding box center [609, 267] width 932 height 289
click at [1048, 456] on icon "button" at bounding box center [1047, 452] width 17 height 17
click at [1077, 498] on div "Fill with Ads" at bounding box center [1091, 494] width 100 height 35
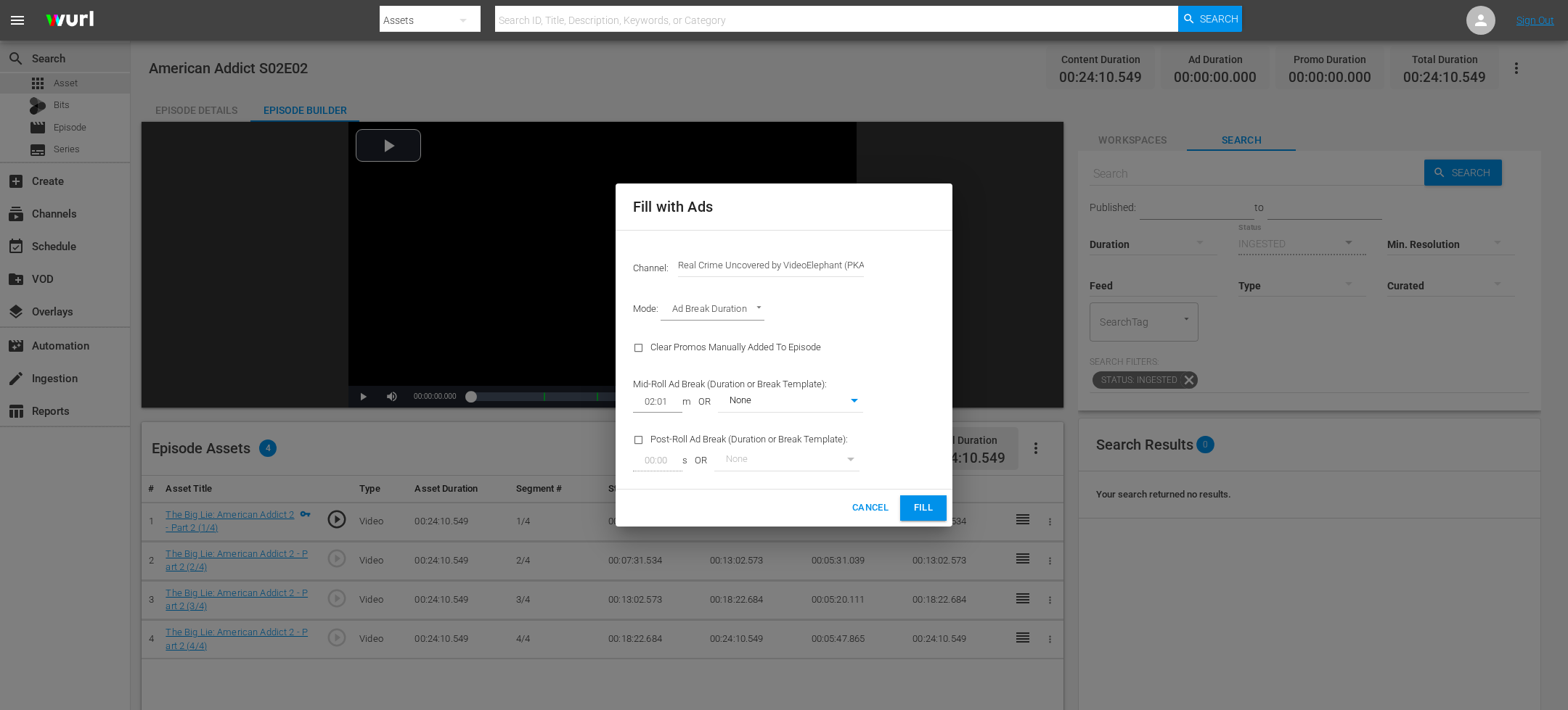
click at [935, 515] on button "Fill" at bounding box center [923, 508] width 47 height 25
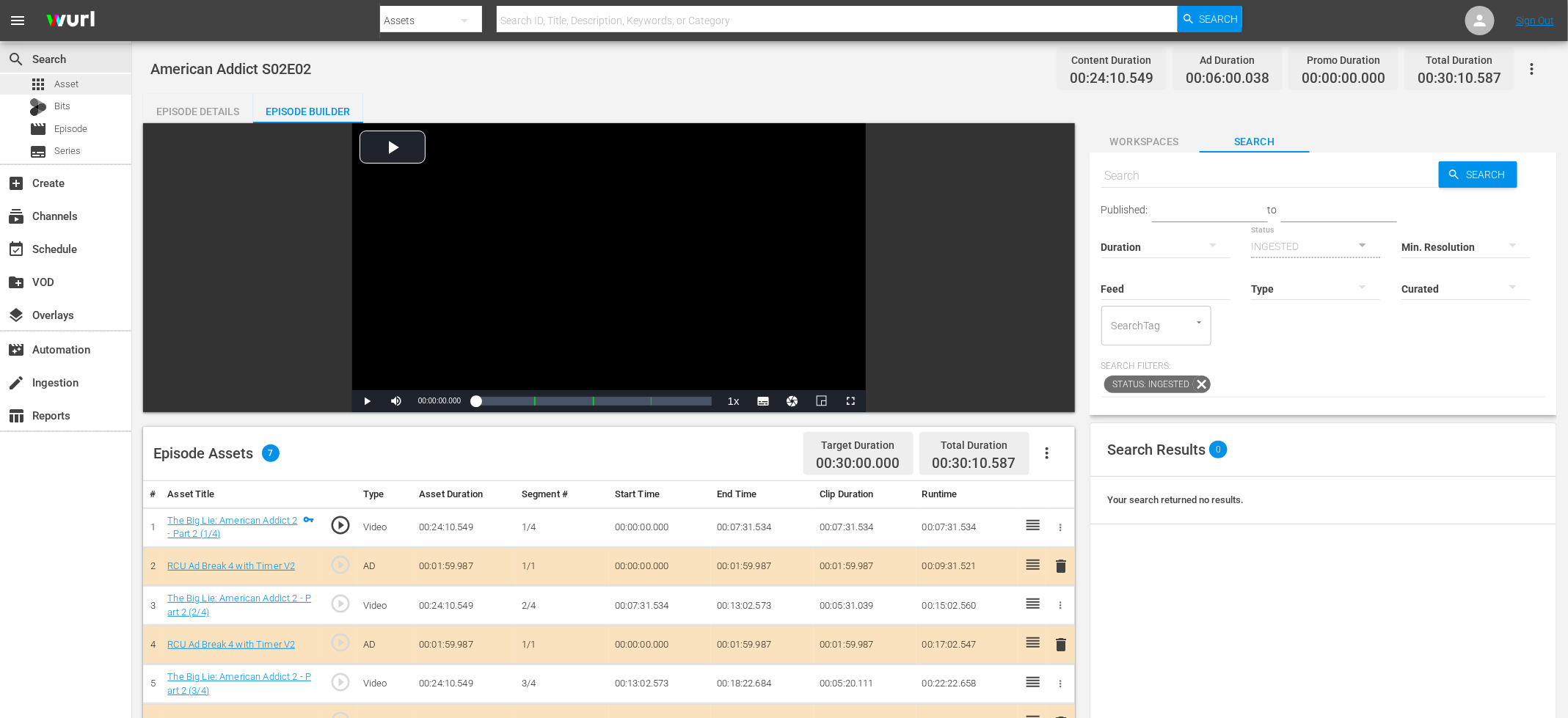
click at [83, 82] on div "apps Asset" at bounding box center [65, 84] width 131 height 21
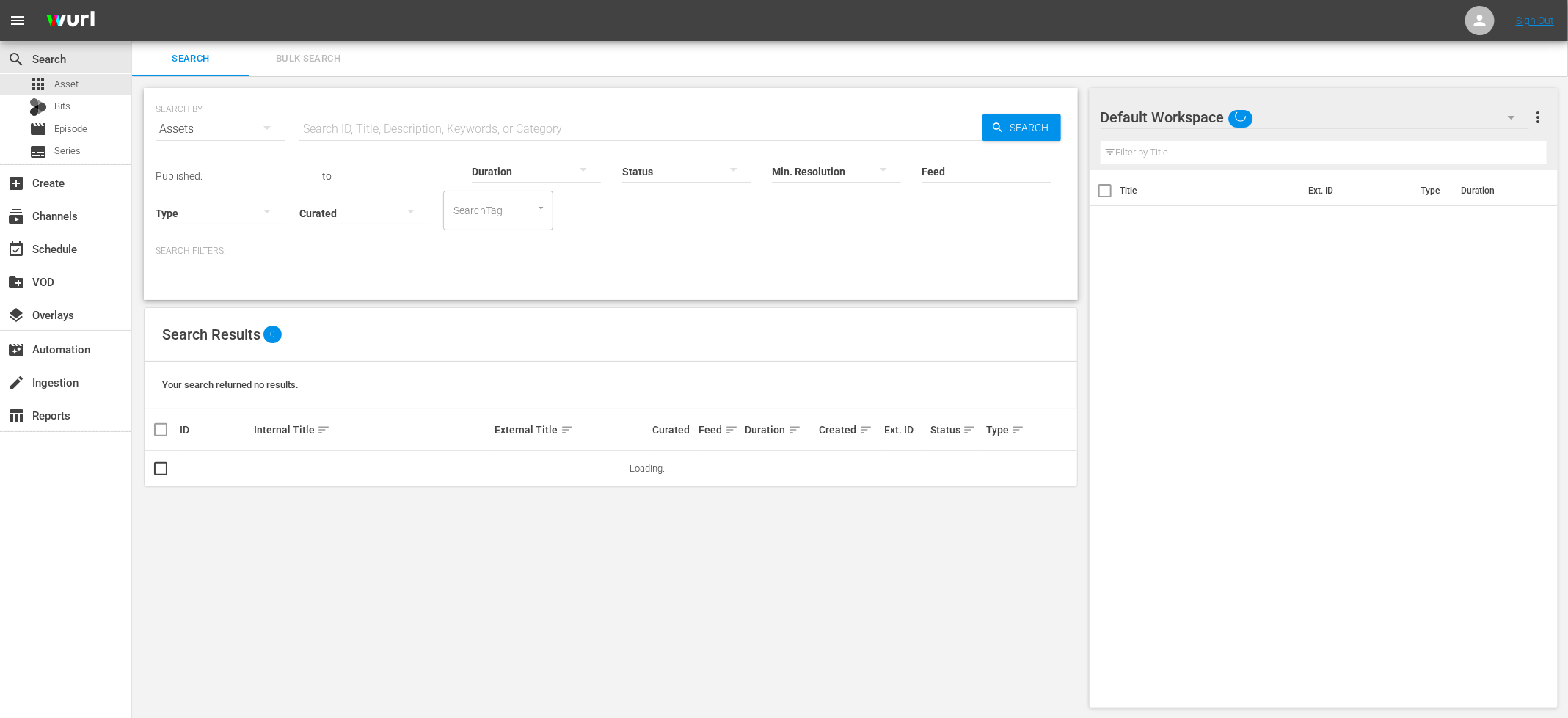
click at [408, 131] on input "text" at bounding box center [640, 129] width 683 height 35
paste input "American Addict S02E01"
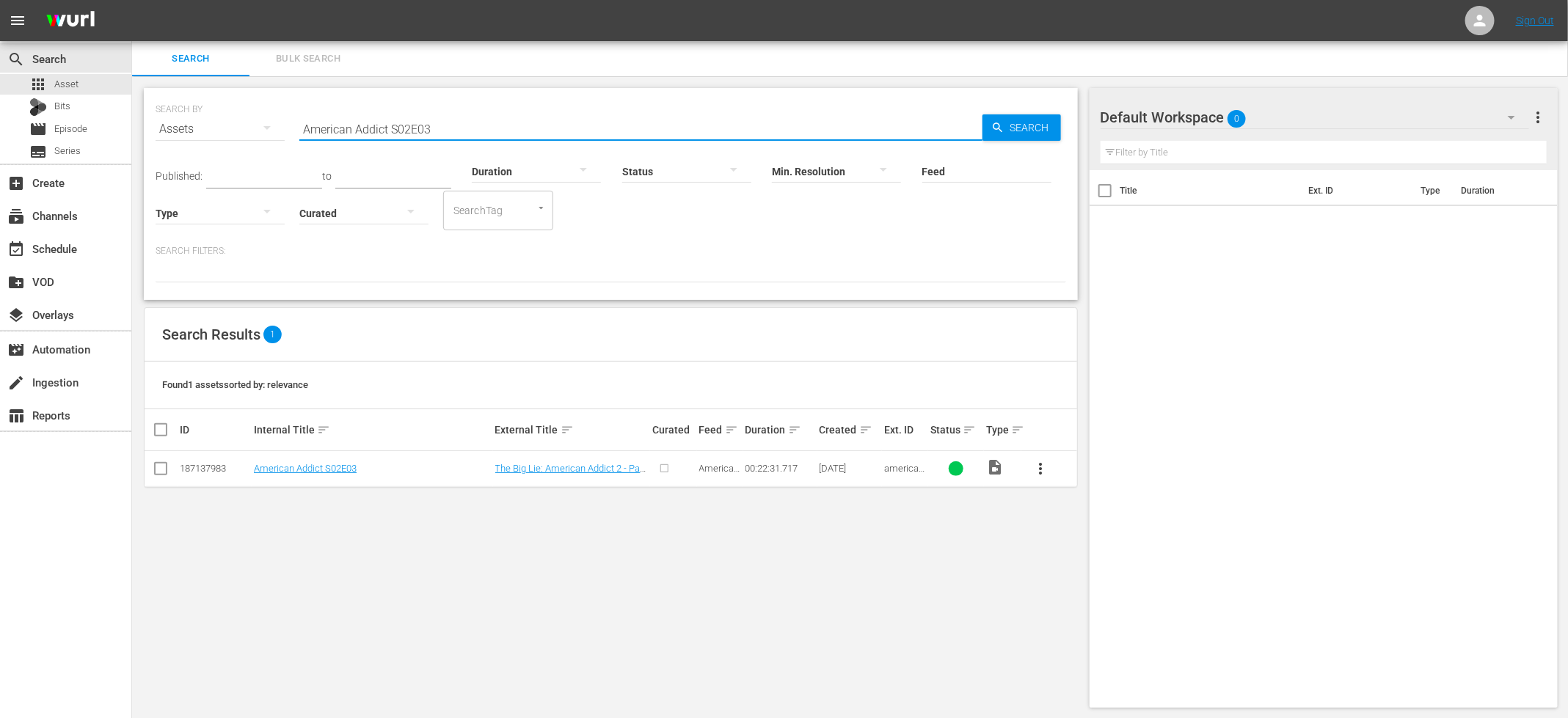
type input "American Addict S02E03"
click at [156, 474] on input "checkbox" at bounding box center [161, 471] width 17 height 17
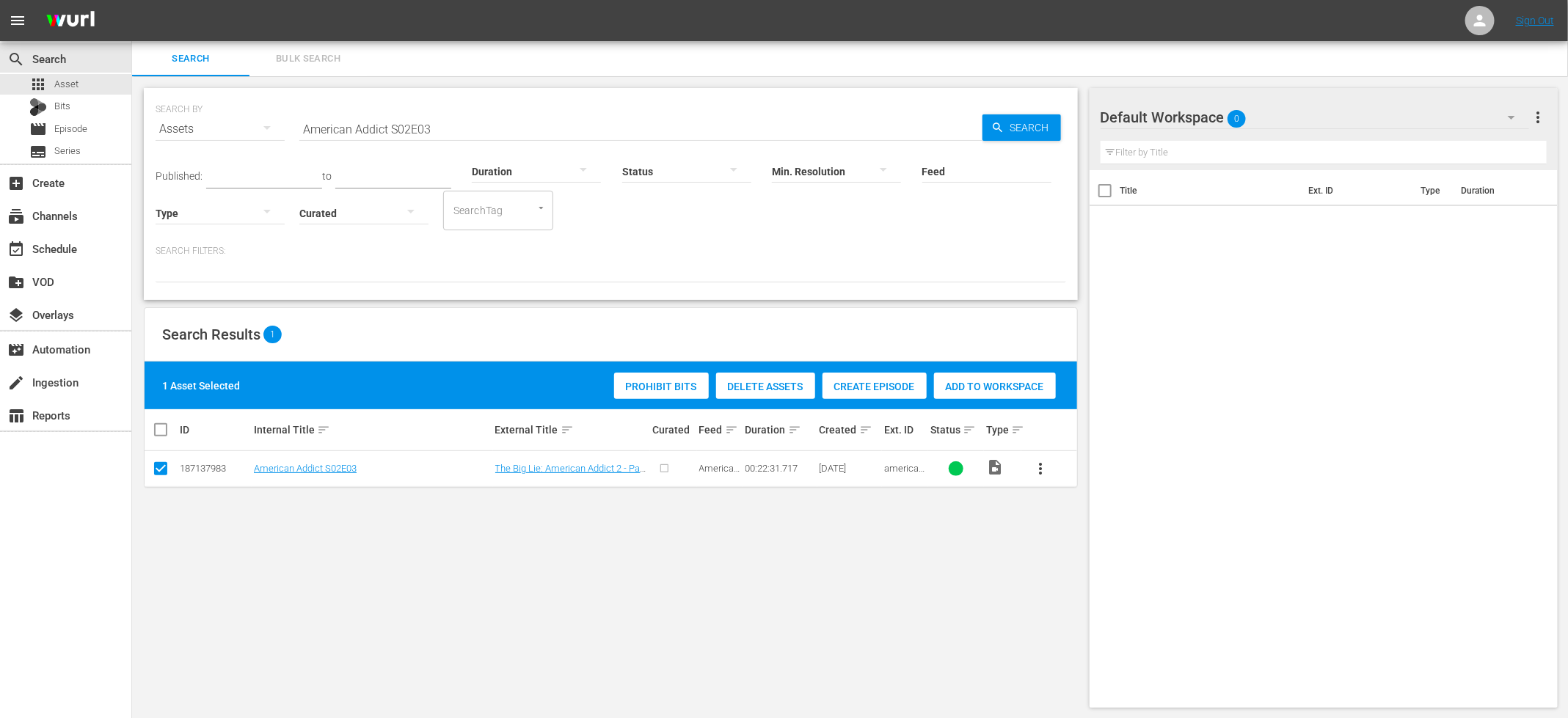
click at [859, 386] on span "Create Episode" at bounding box center [874, 386] width 104 height 12
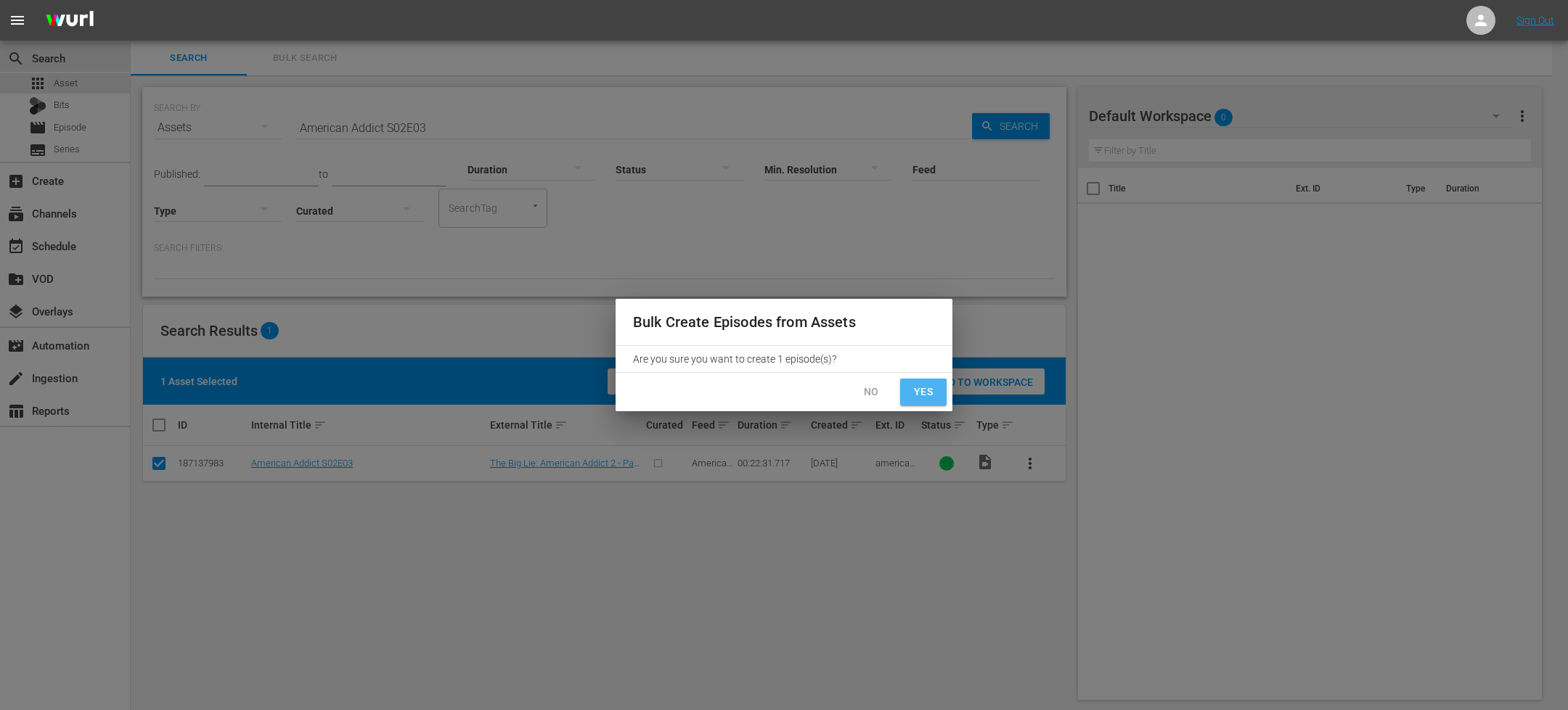
click at [915, 398] on span "Yes" at bounding box center [923, 392] width 23 height 18
checkbox input "false"
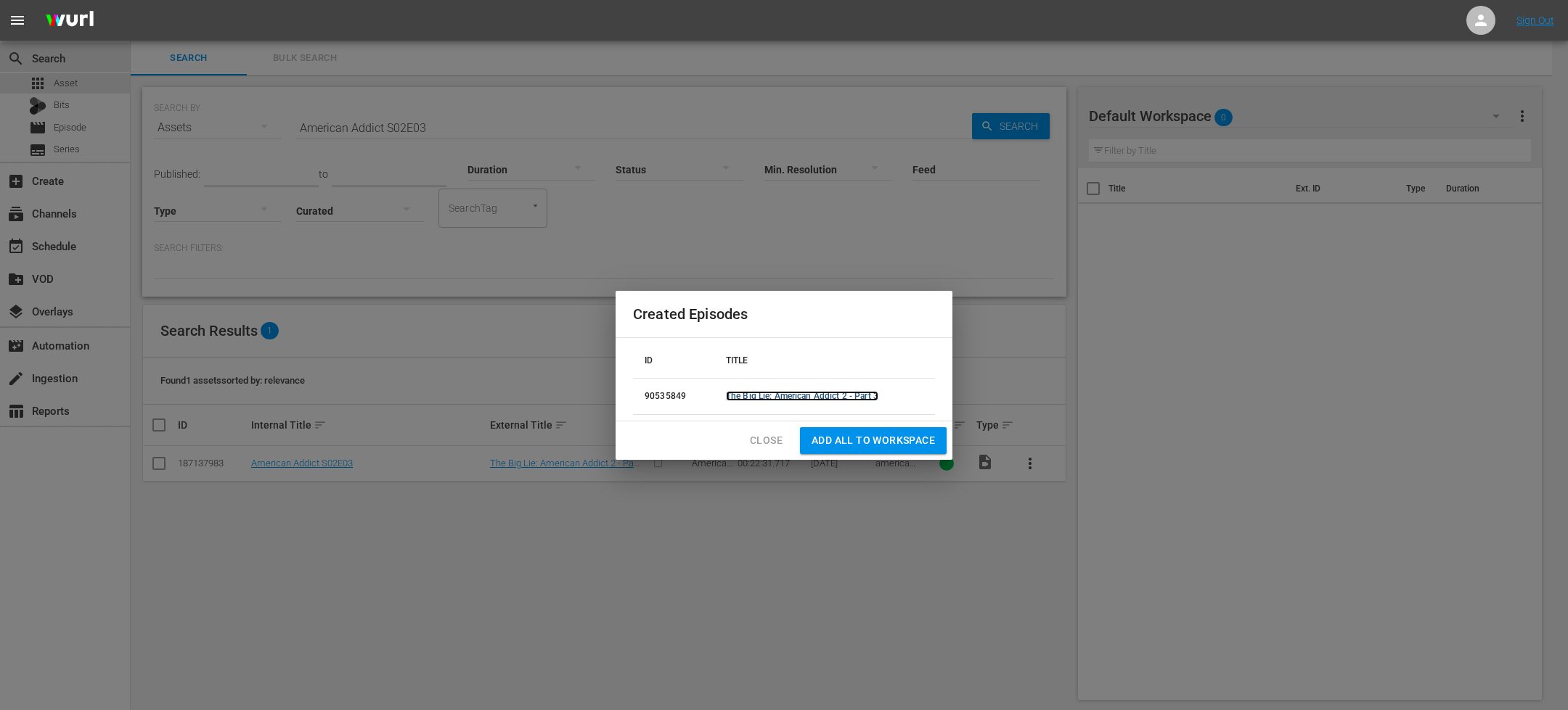
click at [833, 399] on link "The Big Lie: American Addict 2 - Part 3" at bounding box center [802, 395] width 152 height 10
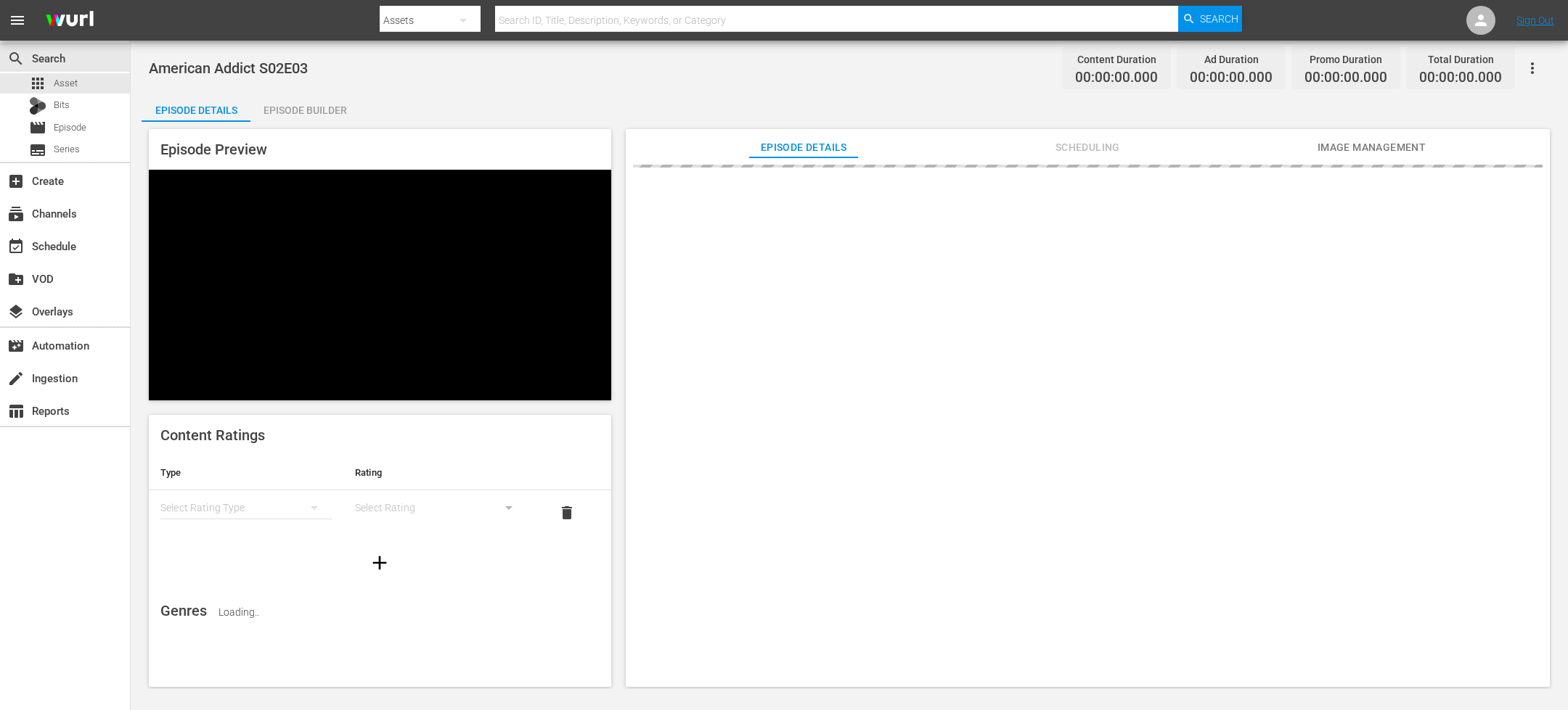
click at [277, 108] on div "Episode Builder" at bounding box center [304, 110] width 109 height 35
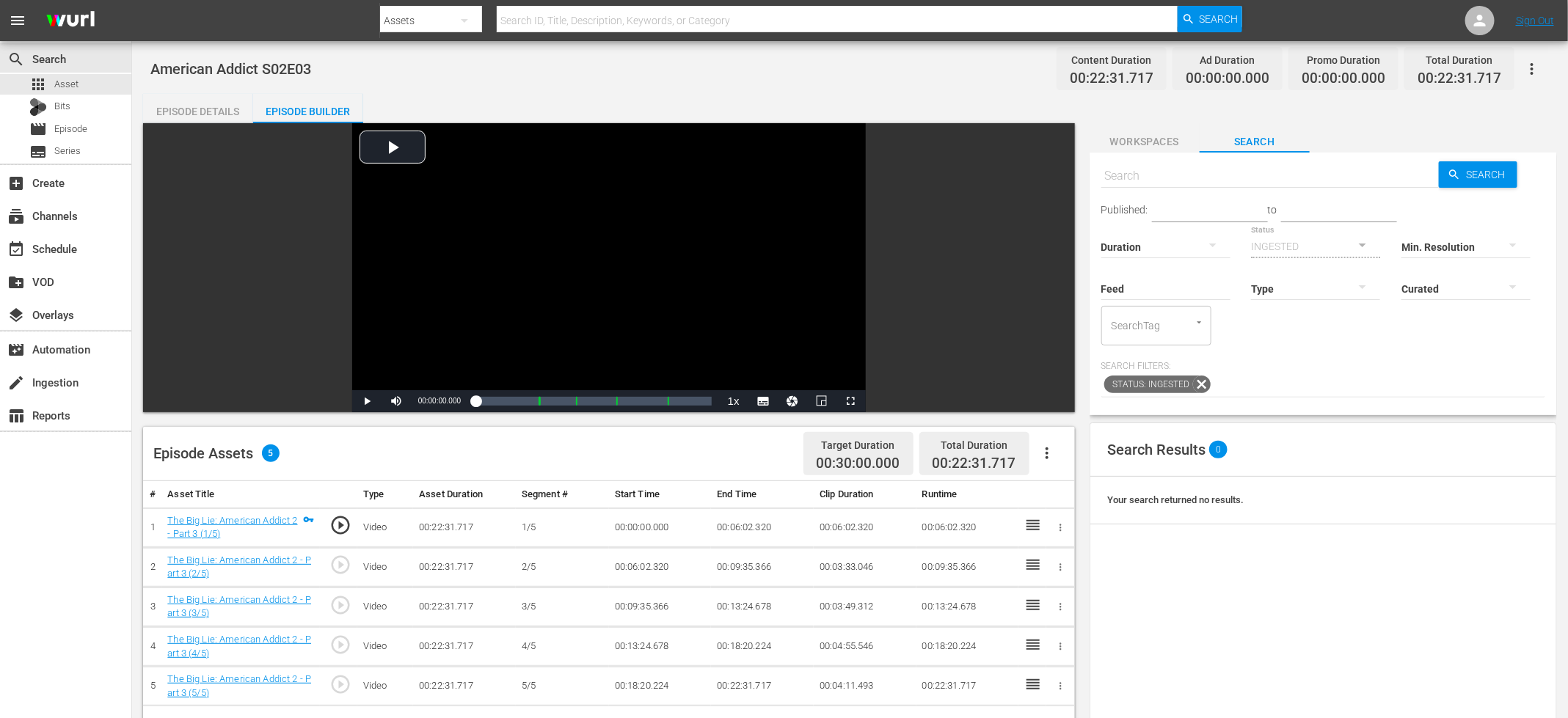
click at [1057, 456] on button "button" at bounding box center [1047, 453] width 35 height 35
click at [1087, 500] on div "Fill with Ads" at bounding box center [1091, 494] width 100 height 35
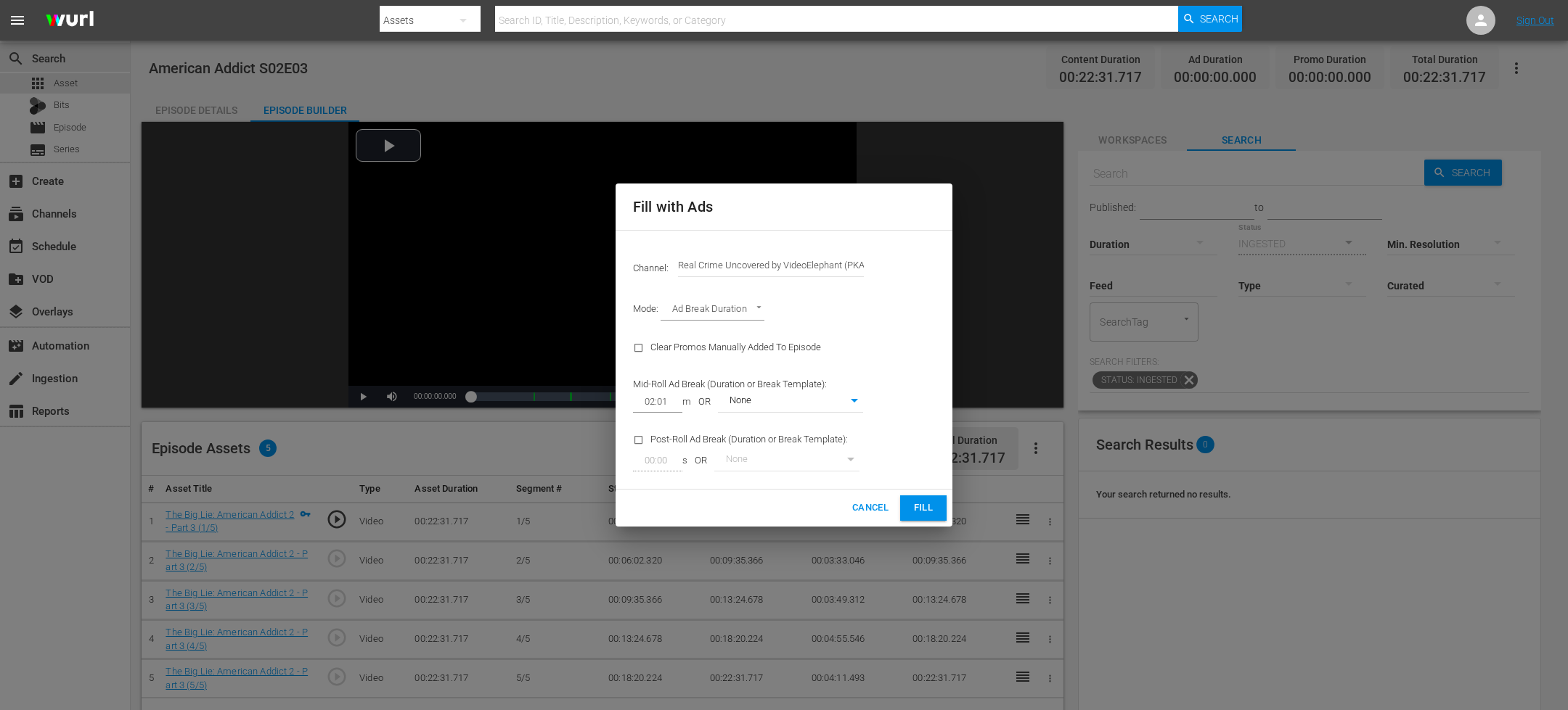
click at [921, 507] on span "Fill" at bounding box center [923, 508] width 23 height 17
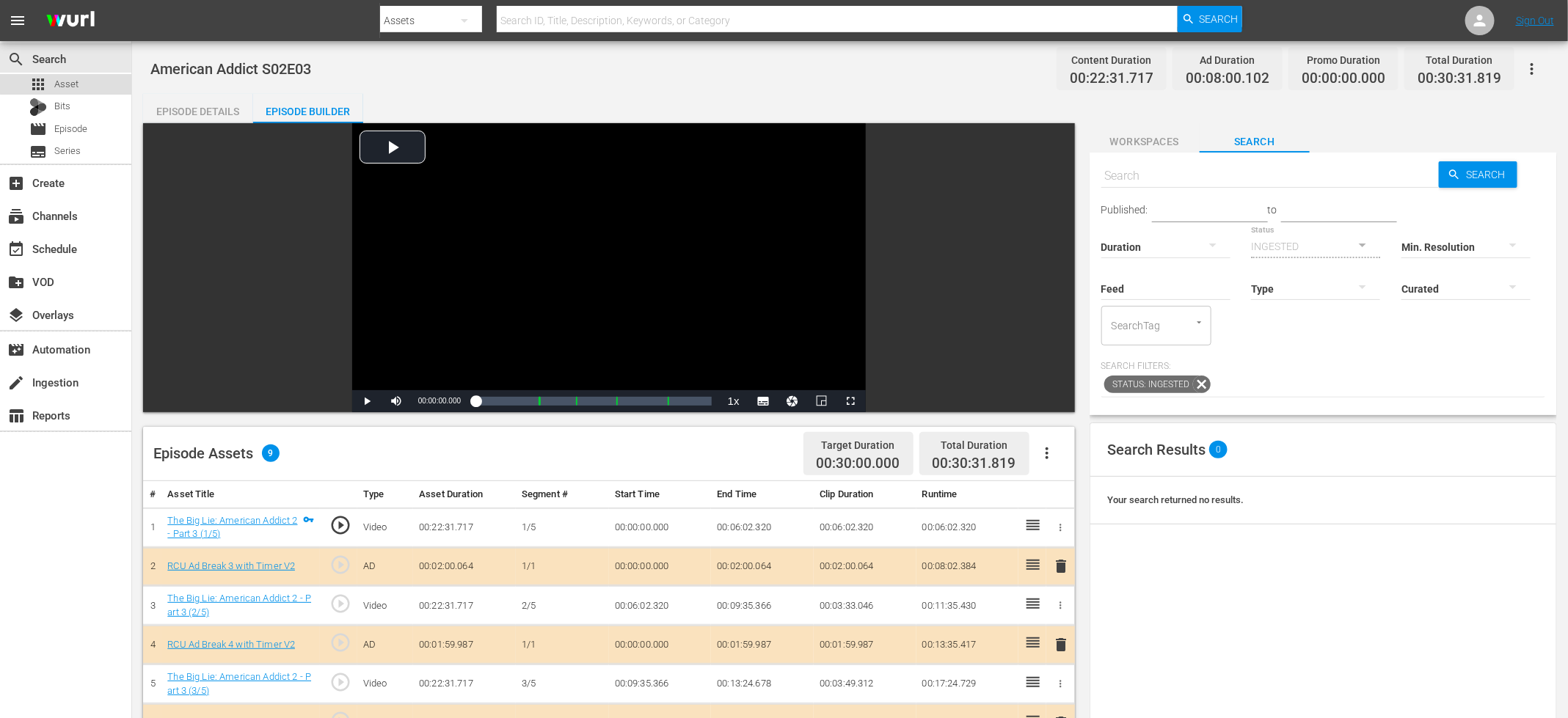
click at [90, 77] on div "apps Asset" at bounding box center [65, 84] width 131 height 21
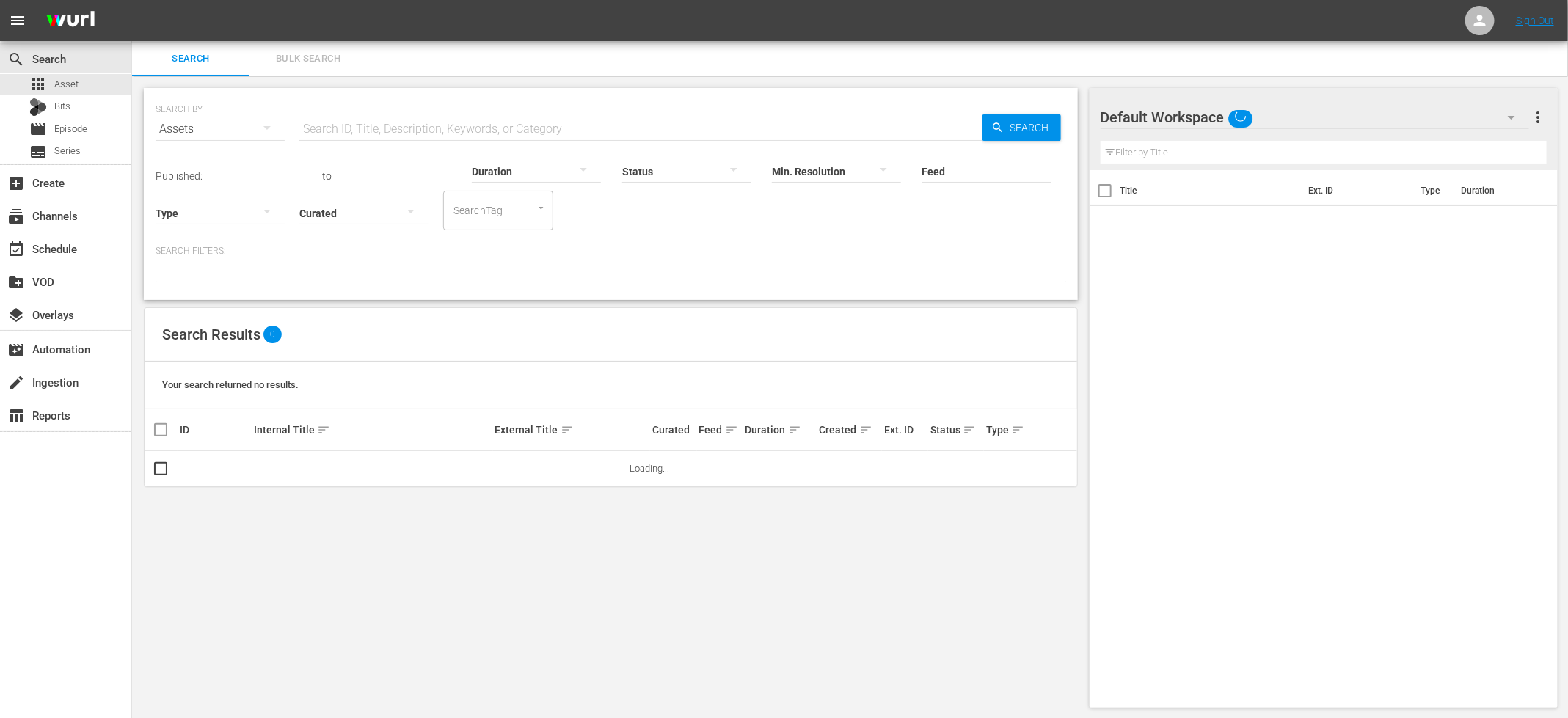
click at [424, 137] on input "text" at bounding box center [640, 129] width 683 height 35
paste input "American Addict S02E01"
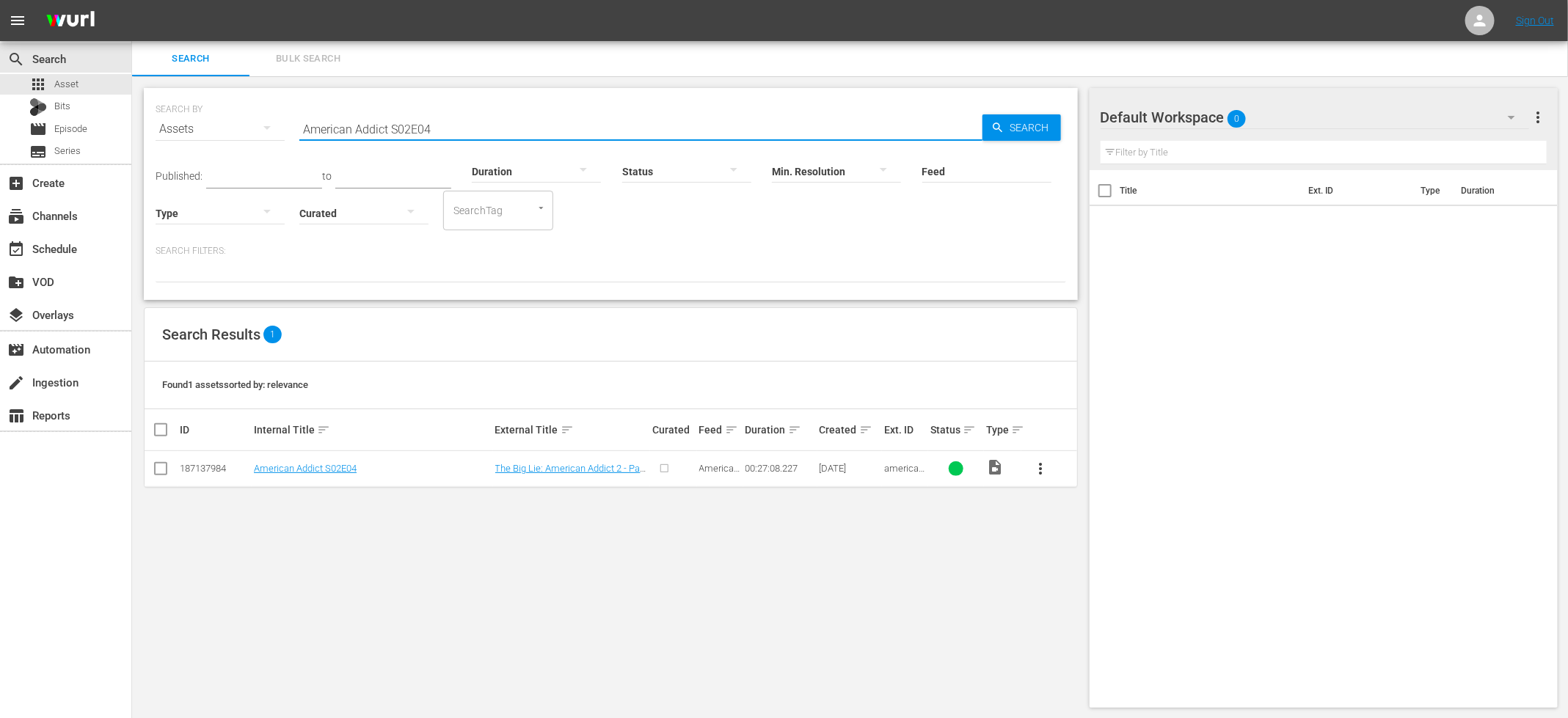
type input "American Addict S02E04"
click at [164, 463] on input "checkbox" at bounding box center [161, 471] width 17 height 17
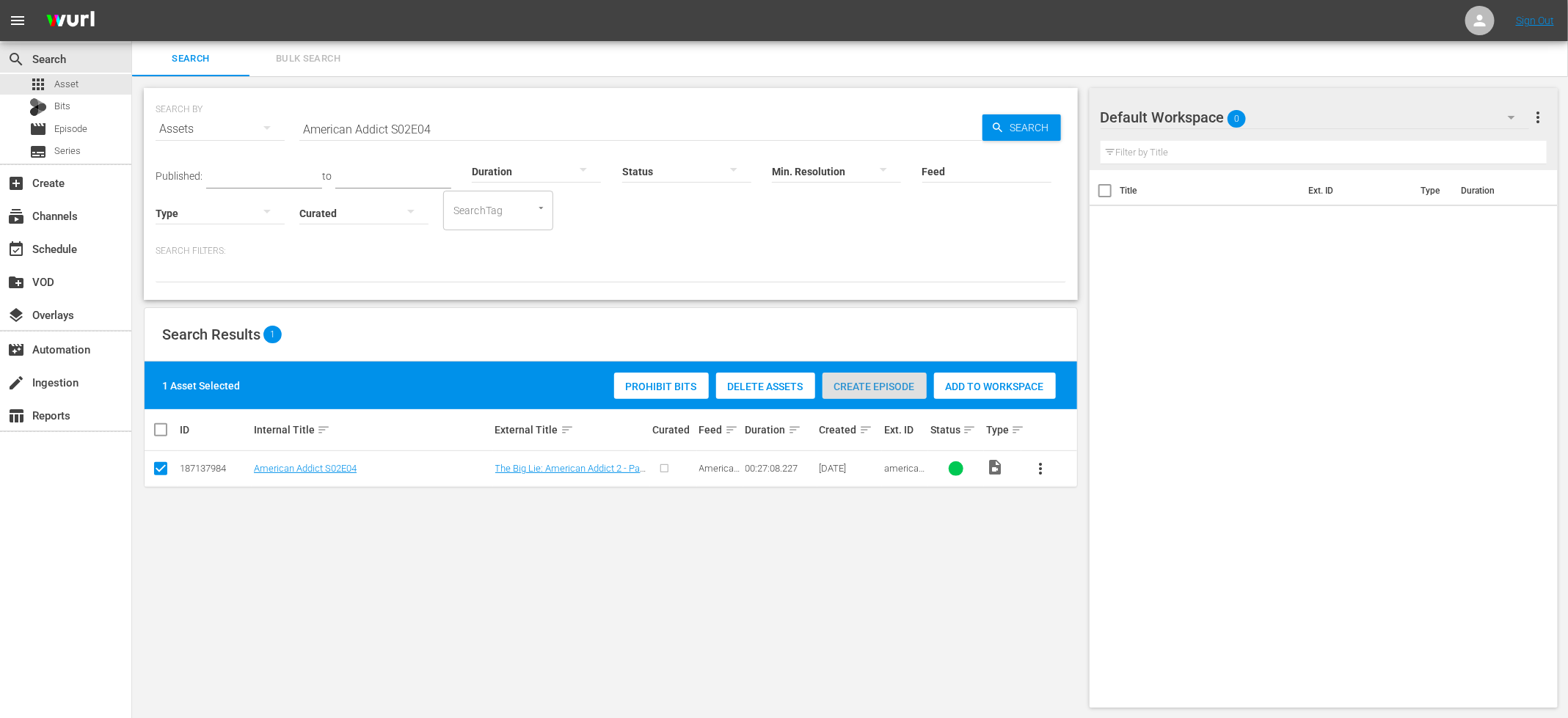
click at [863, 383] on span "Create Episode" at bounding box center [874, 386] width 104 height 12
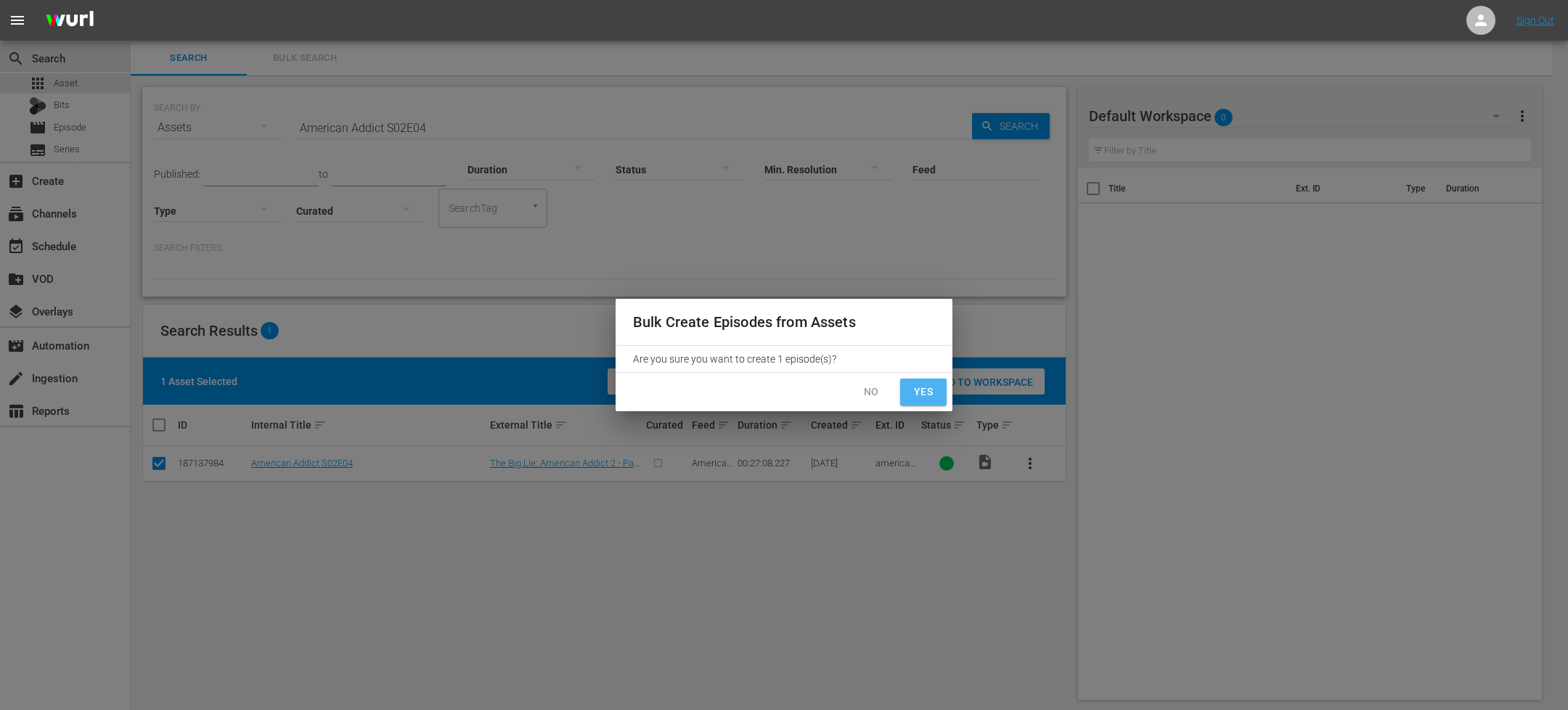
click at [920, 401] on span "Yes" at bounding box center [923, 392] width 23 height 18
checkbox input "false"
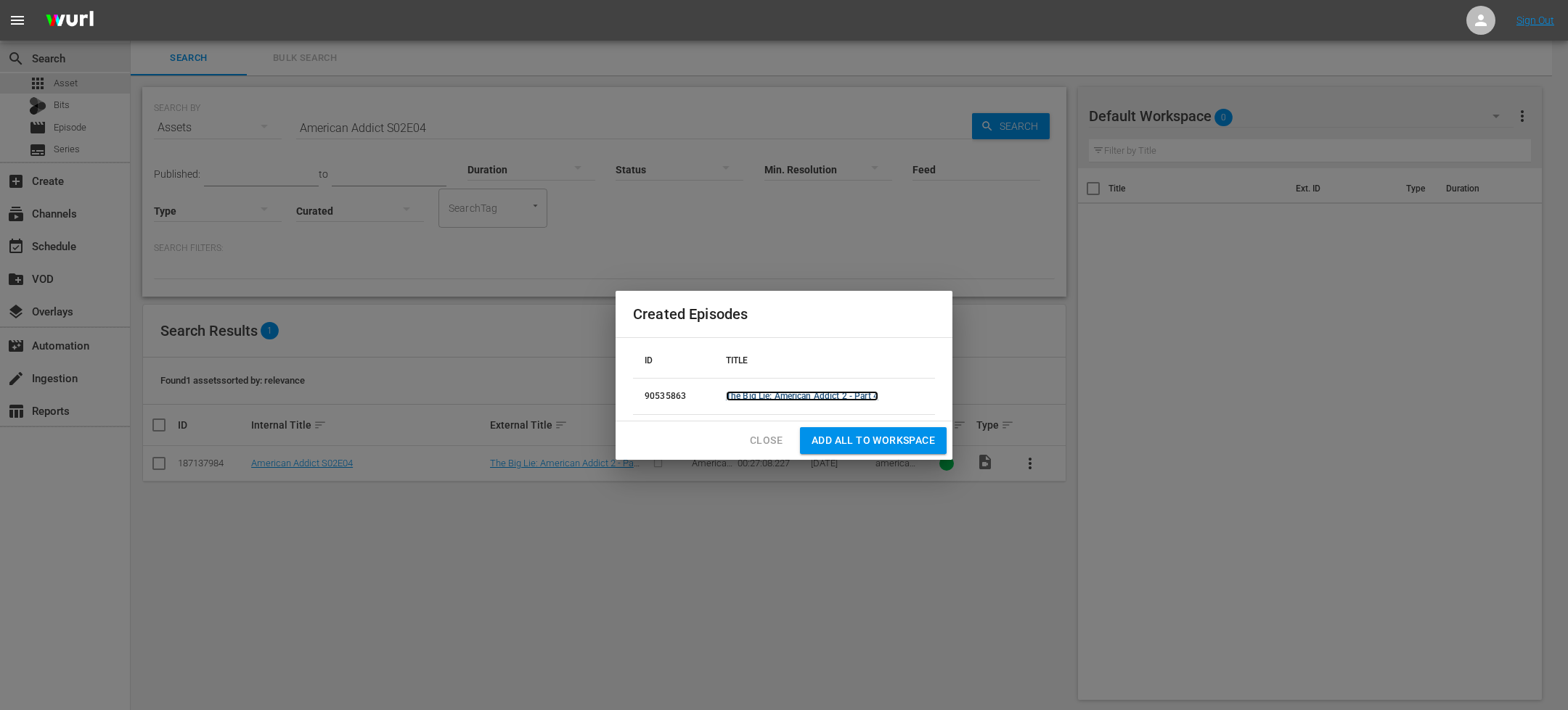
click at [810, 397] on link "The Big Lie: American Addict 2 - Part 4" at bounding box center [802, 395] width 152 height 10
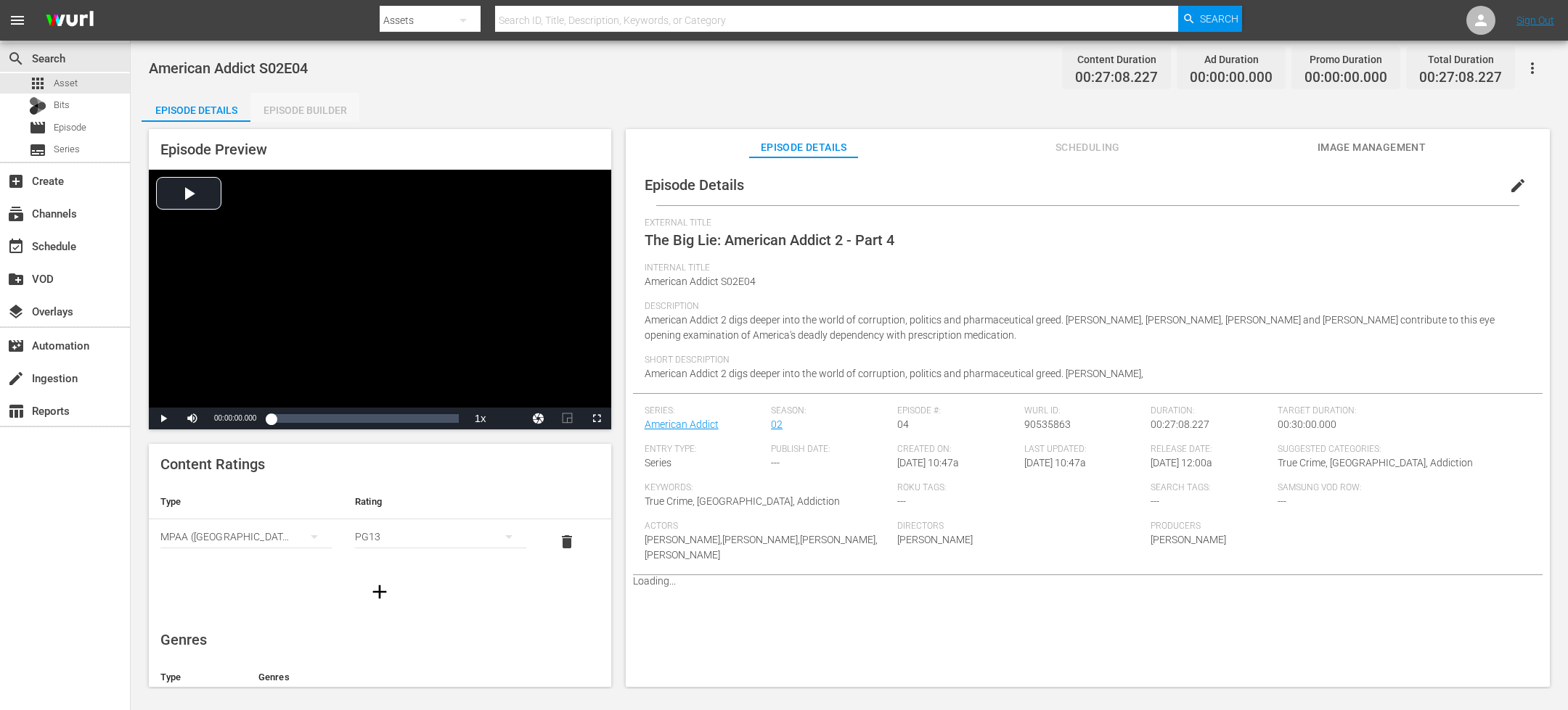
click at [310, 113] on div "Episode Builder" at bounding box center [304, 110] width 109 height 35
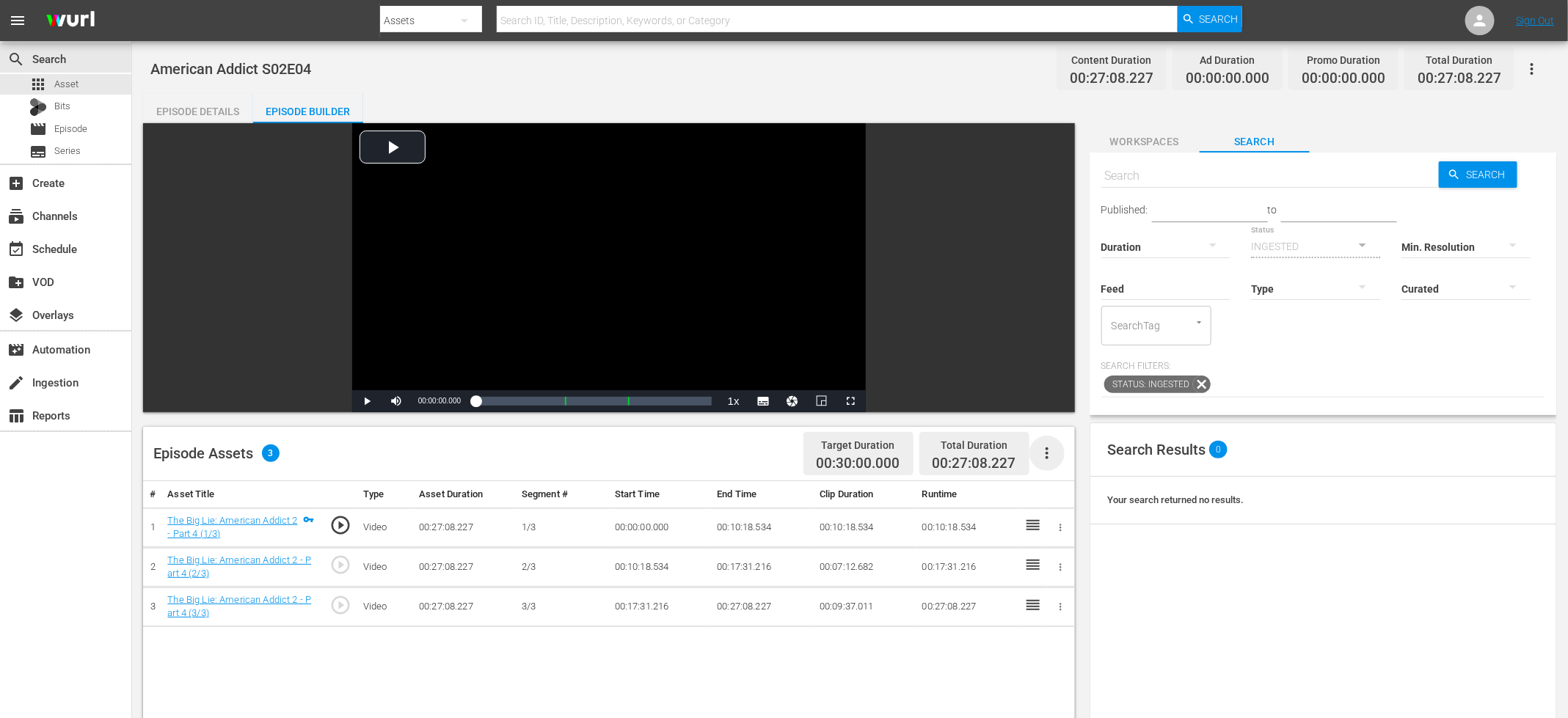
click at [1051, 456] on icon "button" at bounding box center [1047, 452] width 17 height 17
click at [1067, 487] on div "Fill with Ads" at bounding box center [1091, 494] width 100 height 35
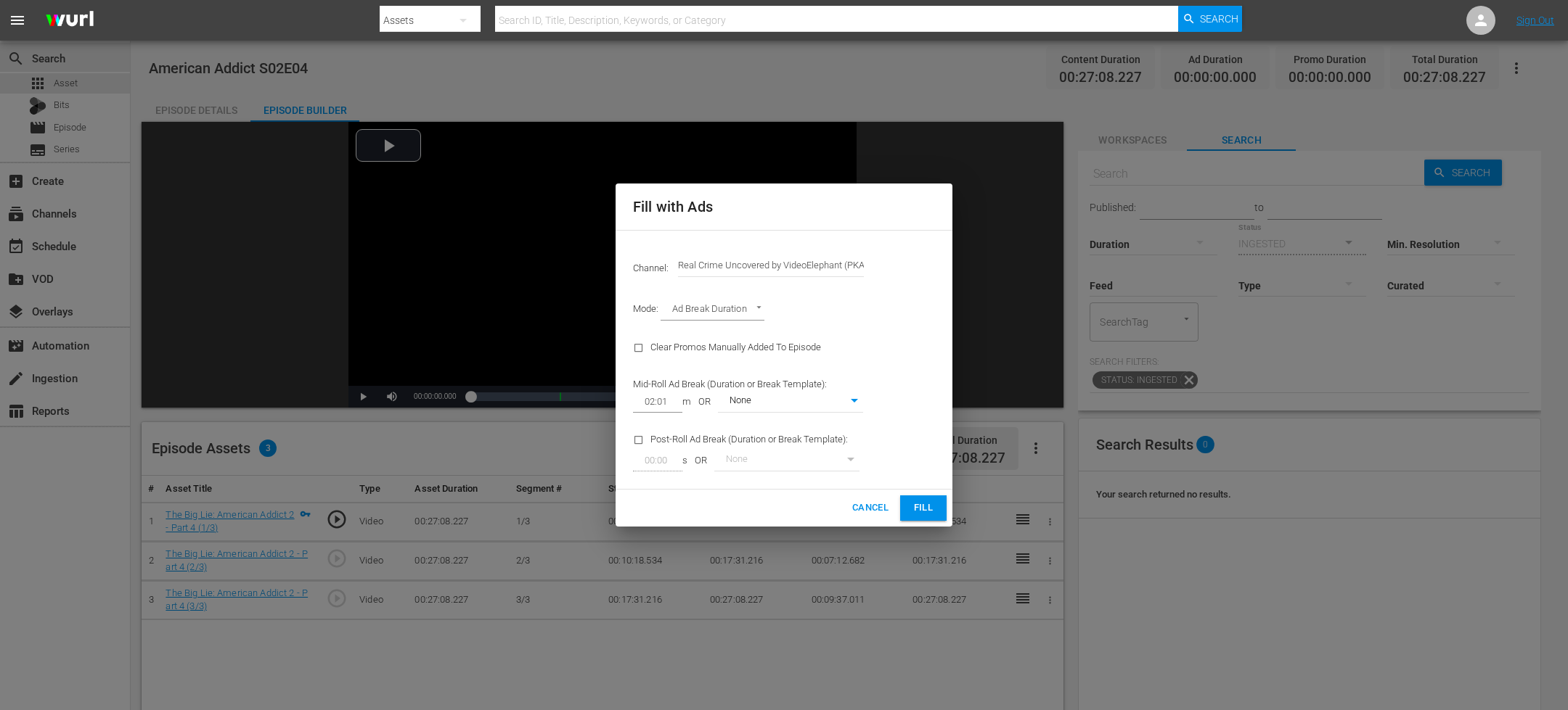
click at [915, 510] on span "Fill" at bounding box center [923, 508] width 23 height 17
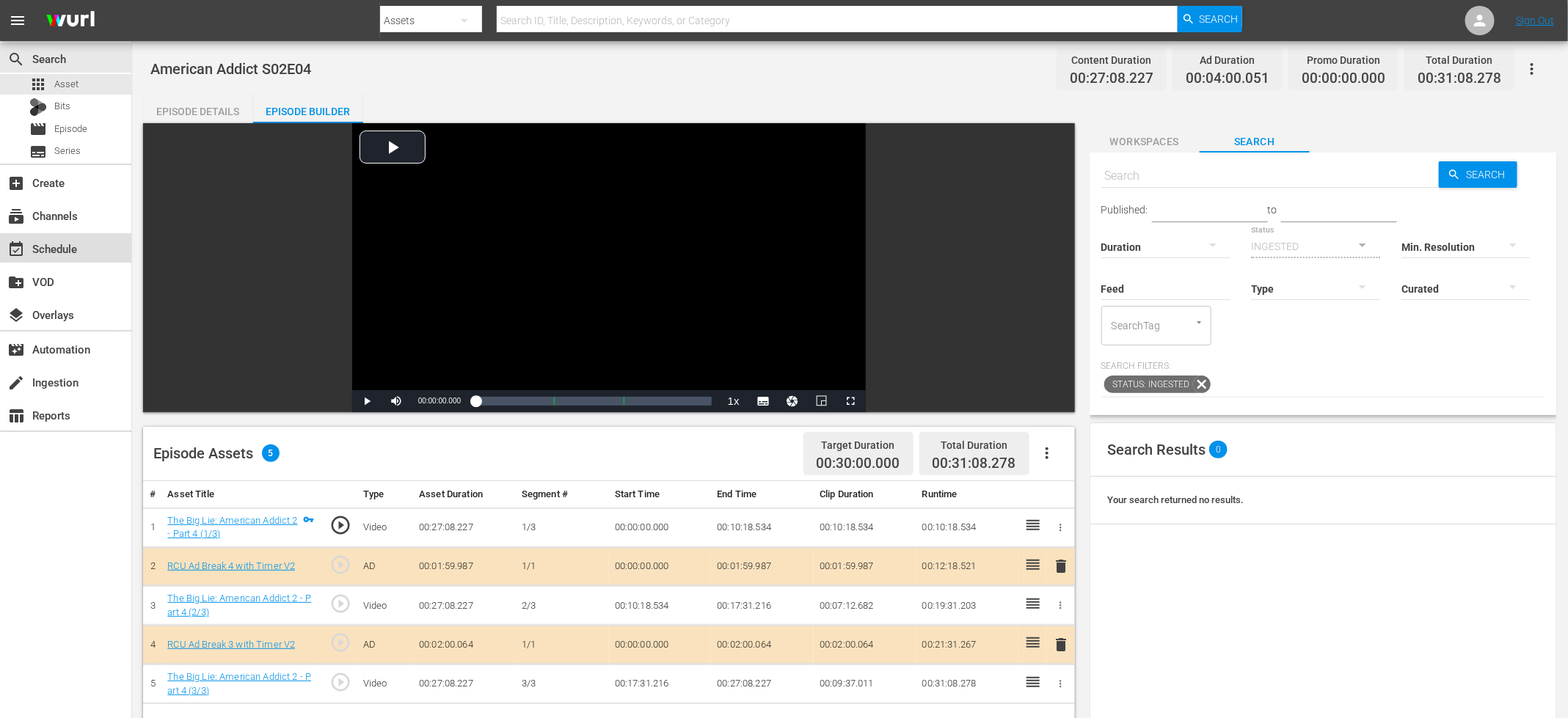
click at [76, 245] on div "event_available Schedule" at bounding box center [41, 247] width 83 height 14
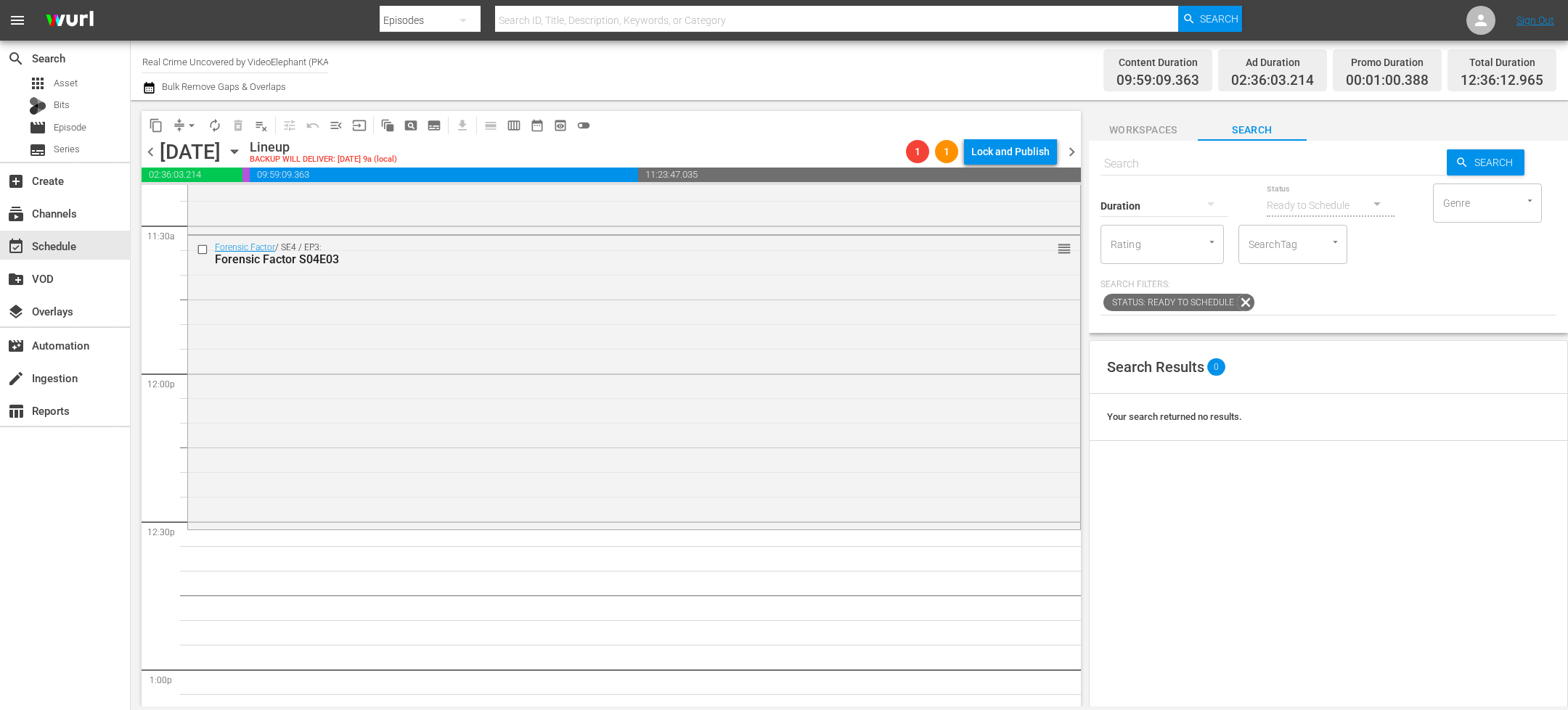
scroll to position [3476, 0]
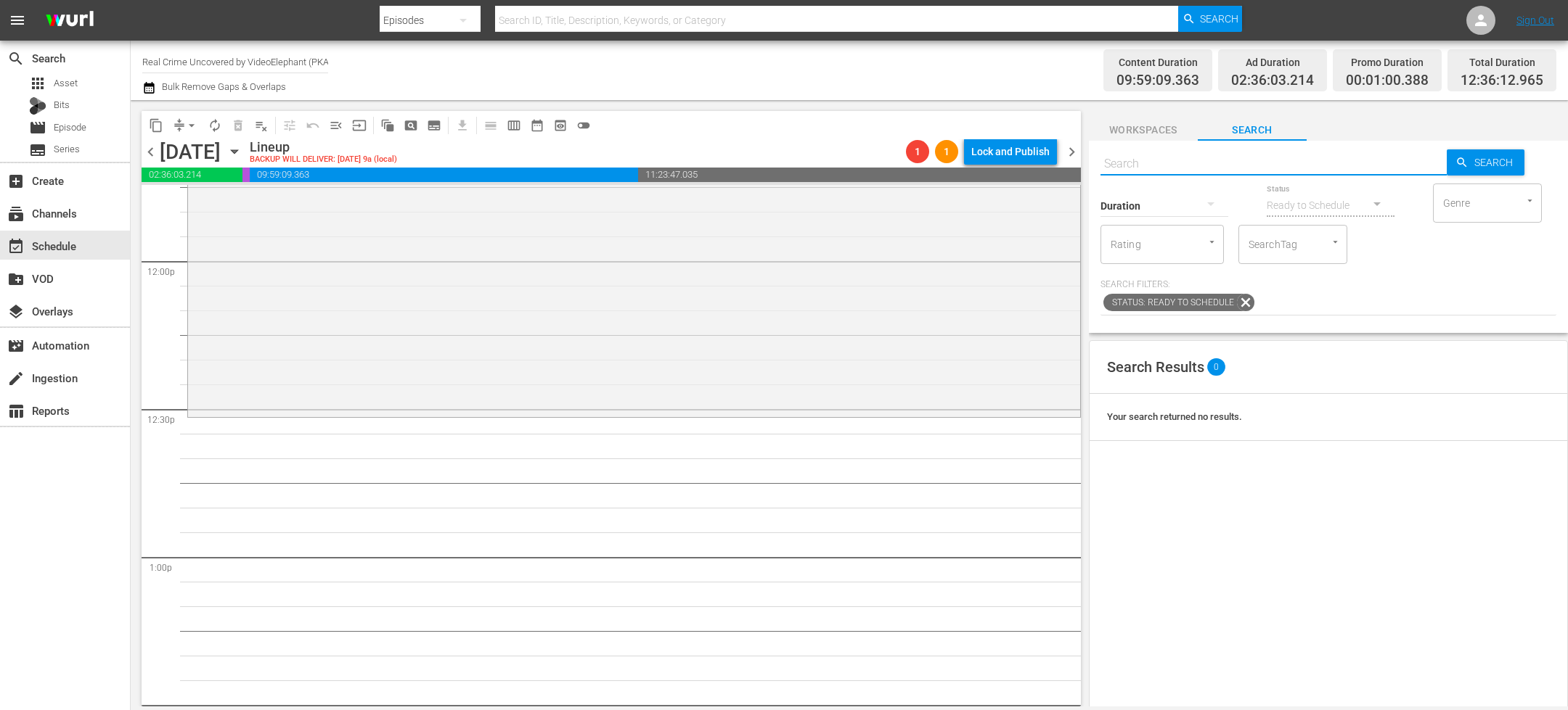
click at [1170, 164] on input "text" at bounding box center [1274, 163] width 346 height 35
paste input "American Addict S01E01"
type input "American Addict S01E01"
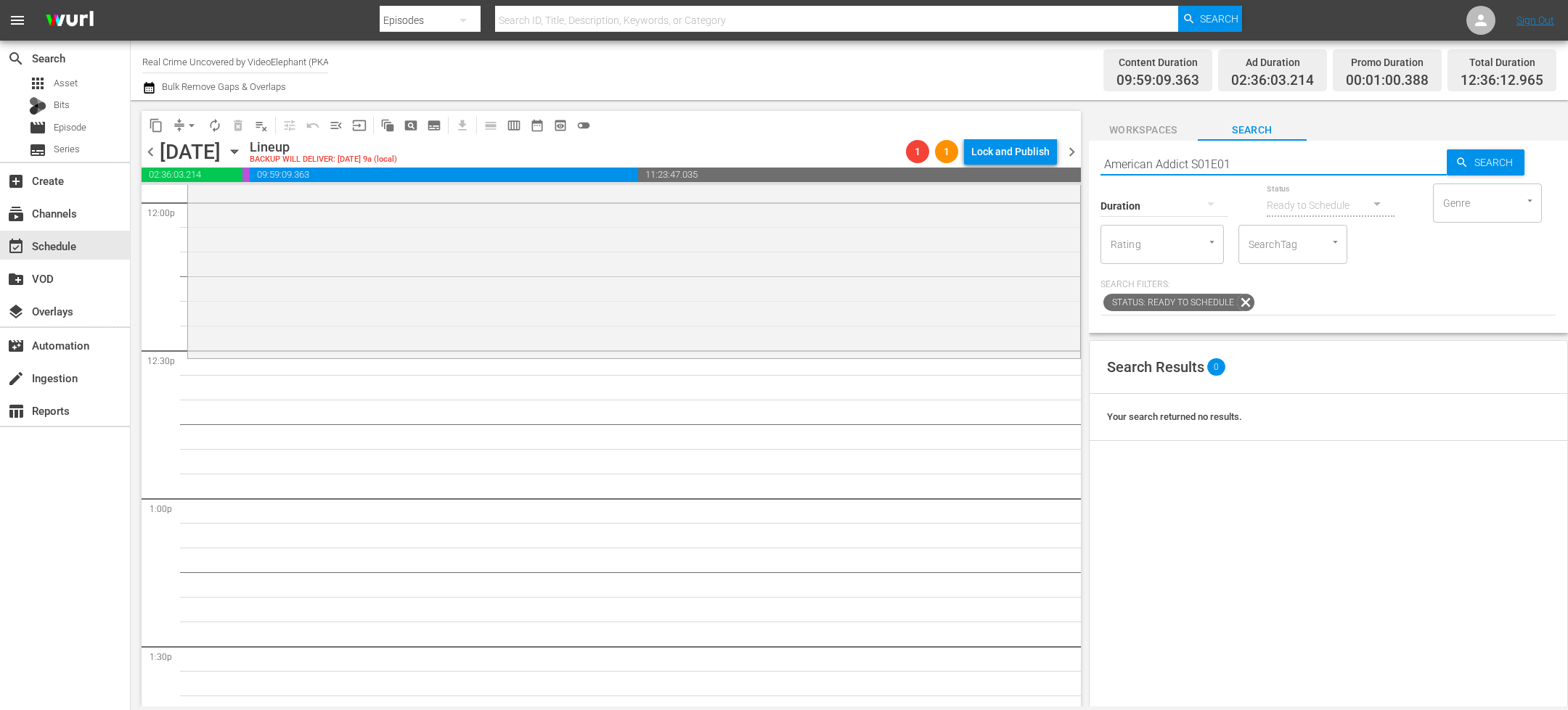
scroll to position [3537, 0]
type input "American Addict S01E01"
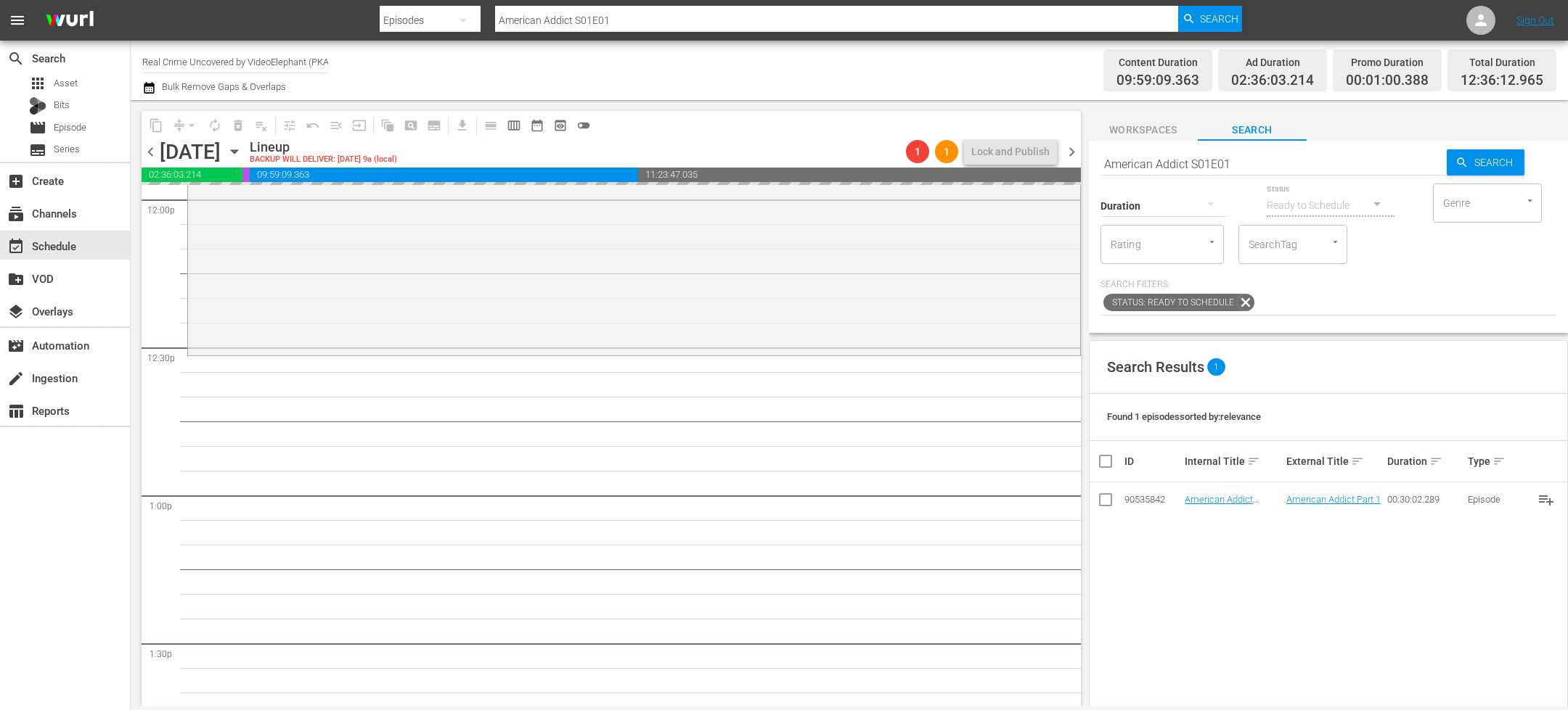
click at [1262, 168] on input "American Addict S01E01" at bounding box center [1274, 163] width 346 height 35
type input "American Addict S01E02"
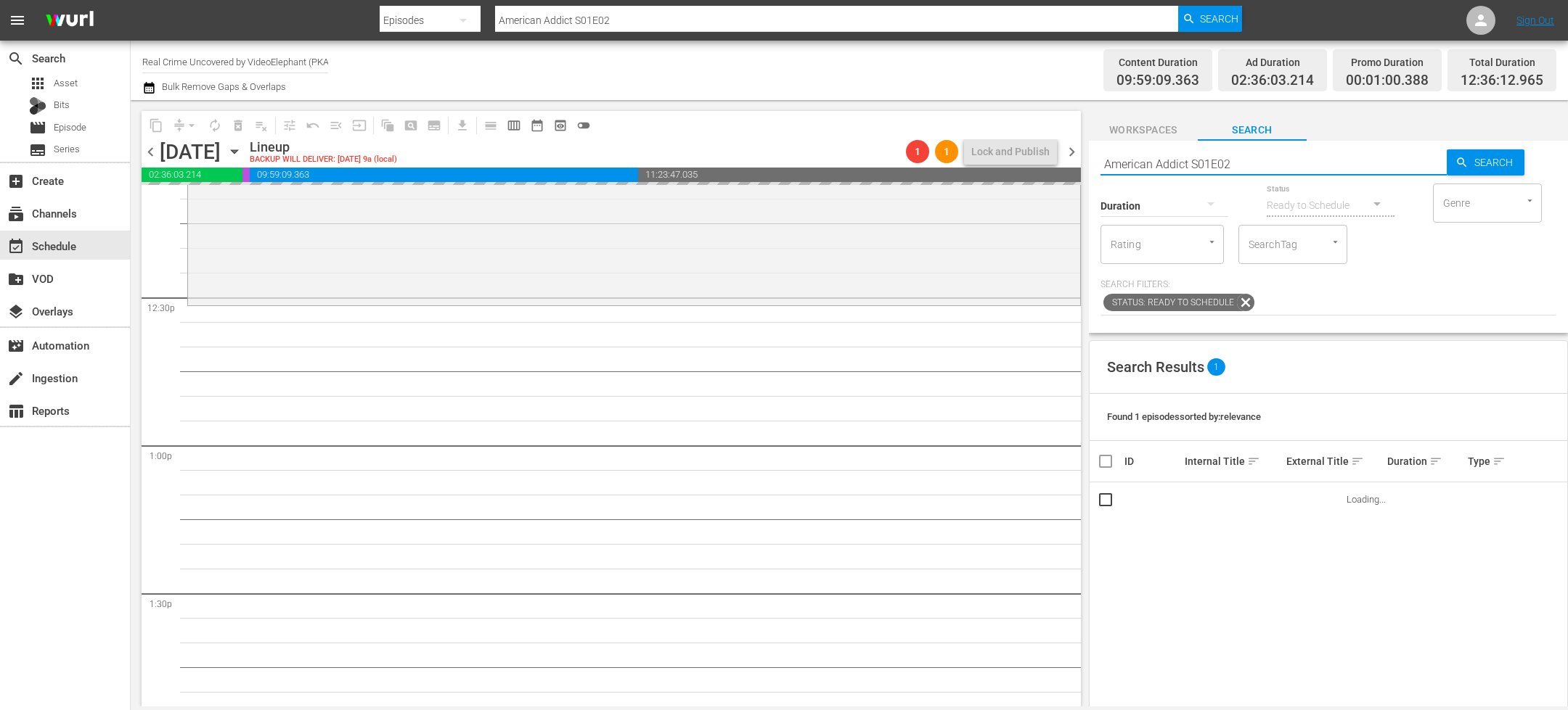
scroll to position [3591, 0]
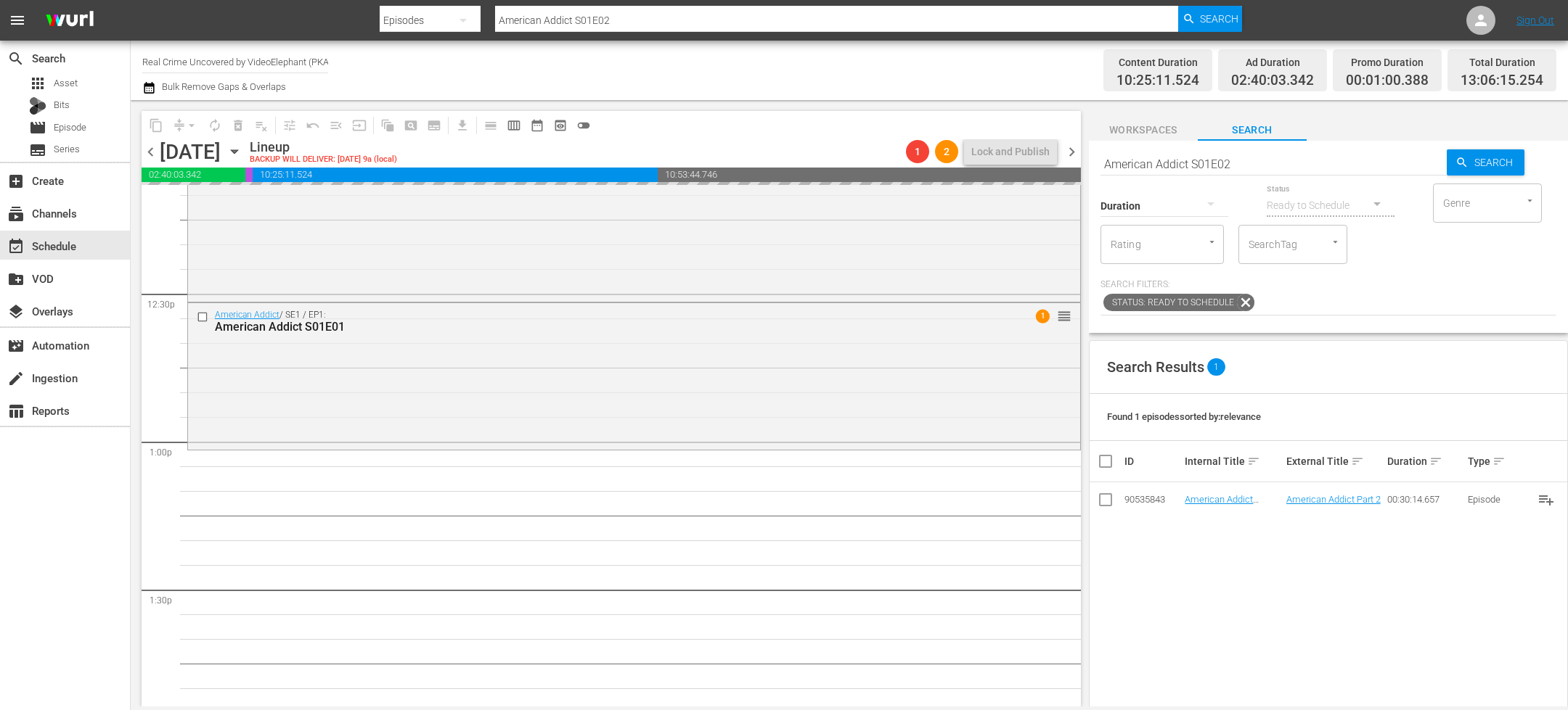
click at [1253, 156] on input "American Addict S01E02" at bounding box center [1274, 163] width 346 height 35
click at [1241, 166] on input "American Addict S01E02" at bounding box center [1274, 163] width 346 height 35
type input "American Addict S01E03"
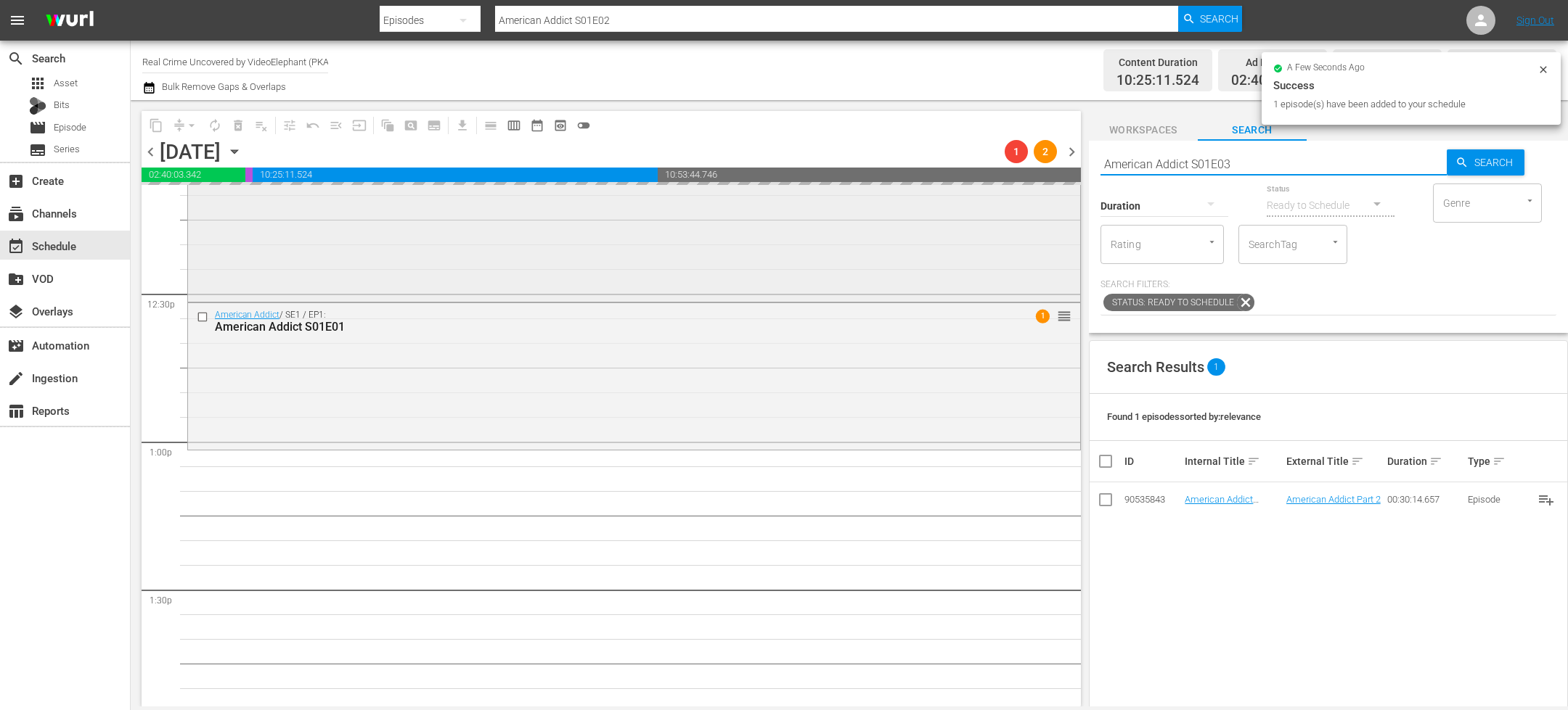
type input "American Addict S01E03"
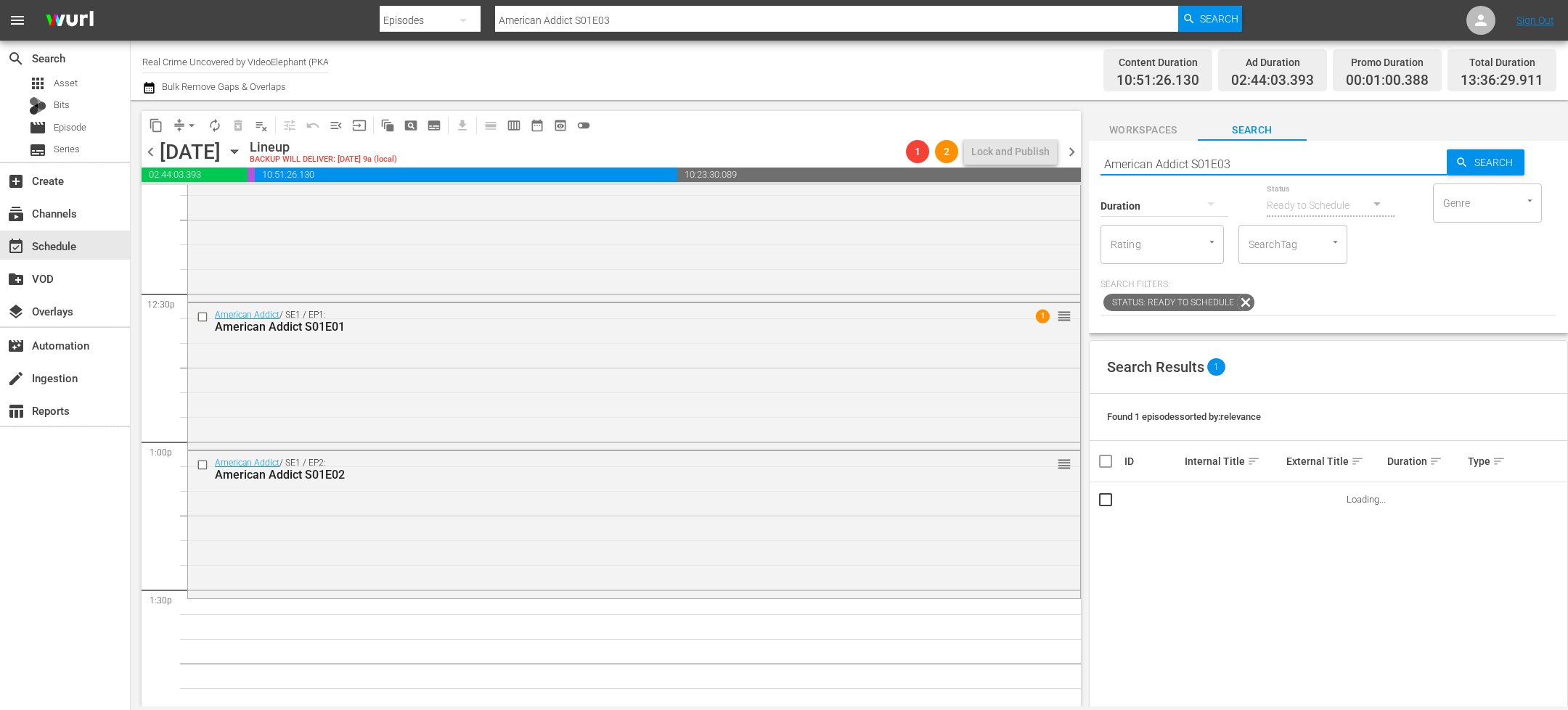
scroll to position [3698, 0]
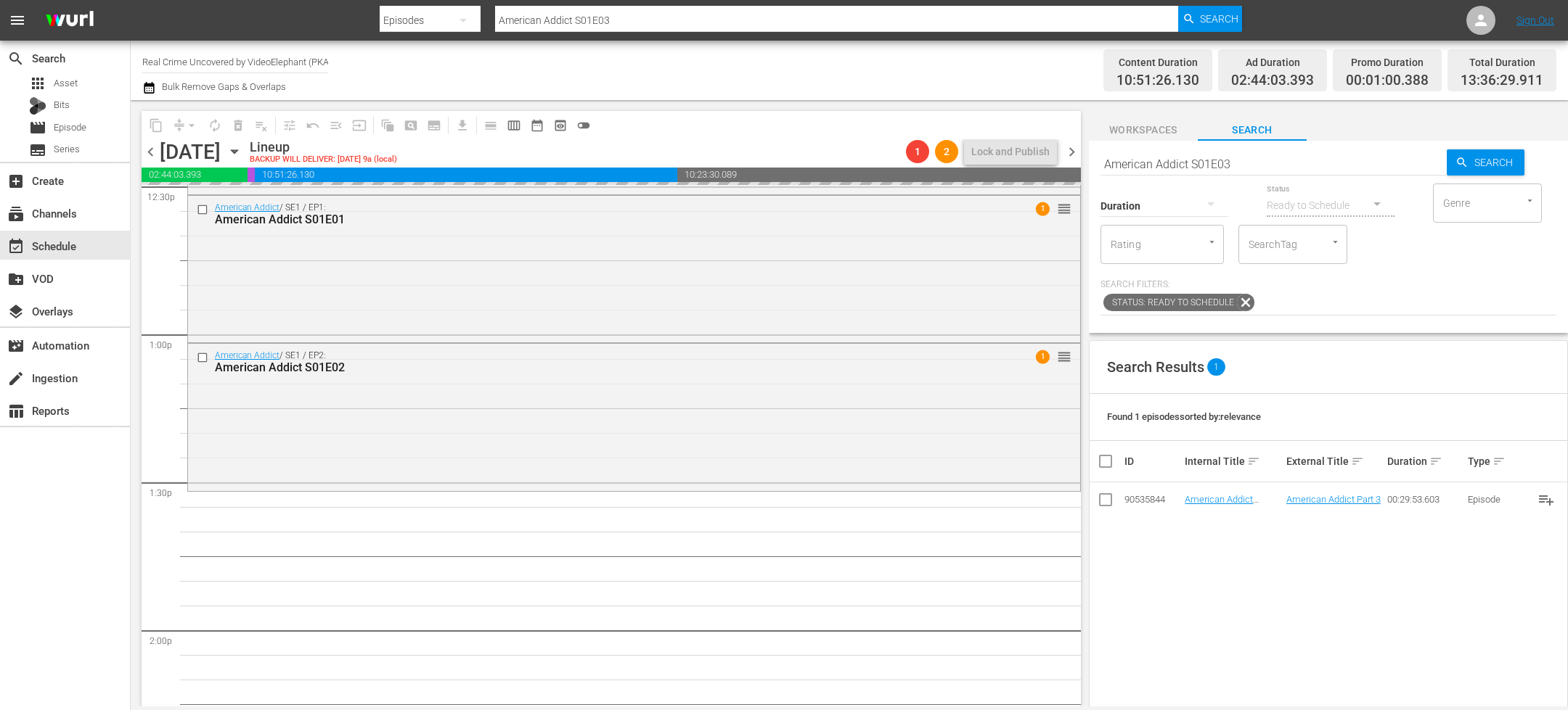
click at [1247, 163] on input "American Addict S01E03" at bounding box center [1274, 163] width 346 height 35
type input "American Addict S01E04"
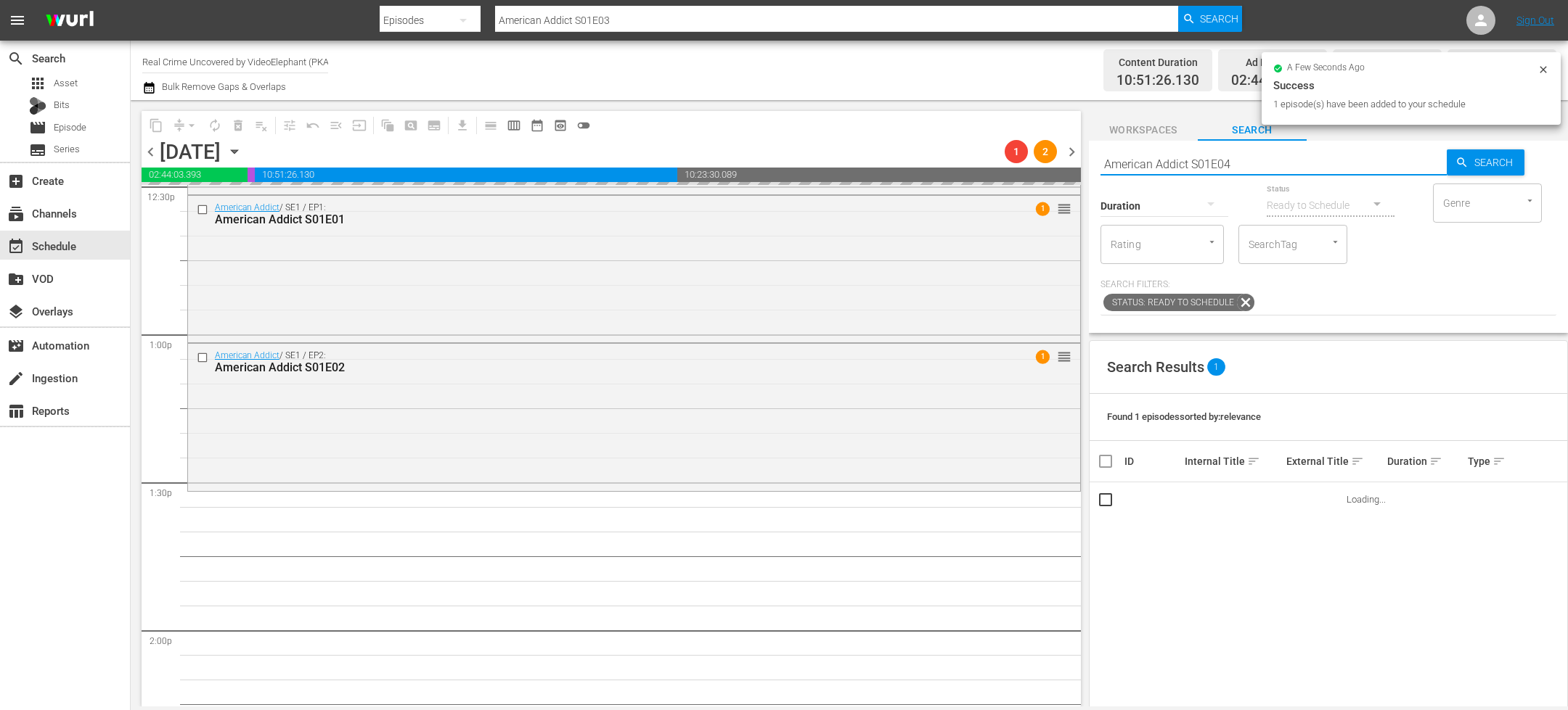
type input "American Addict S01E04"
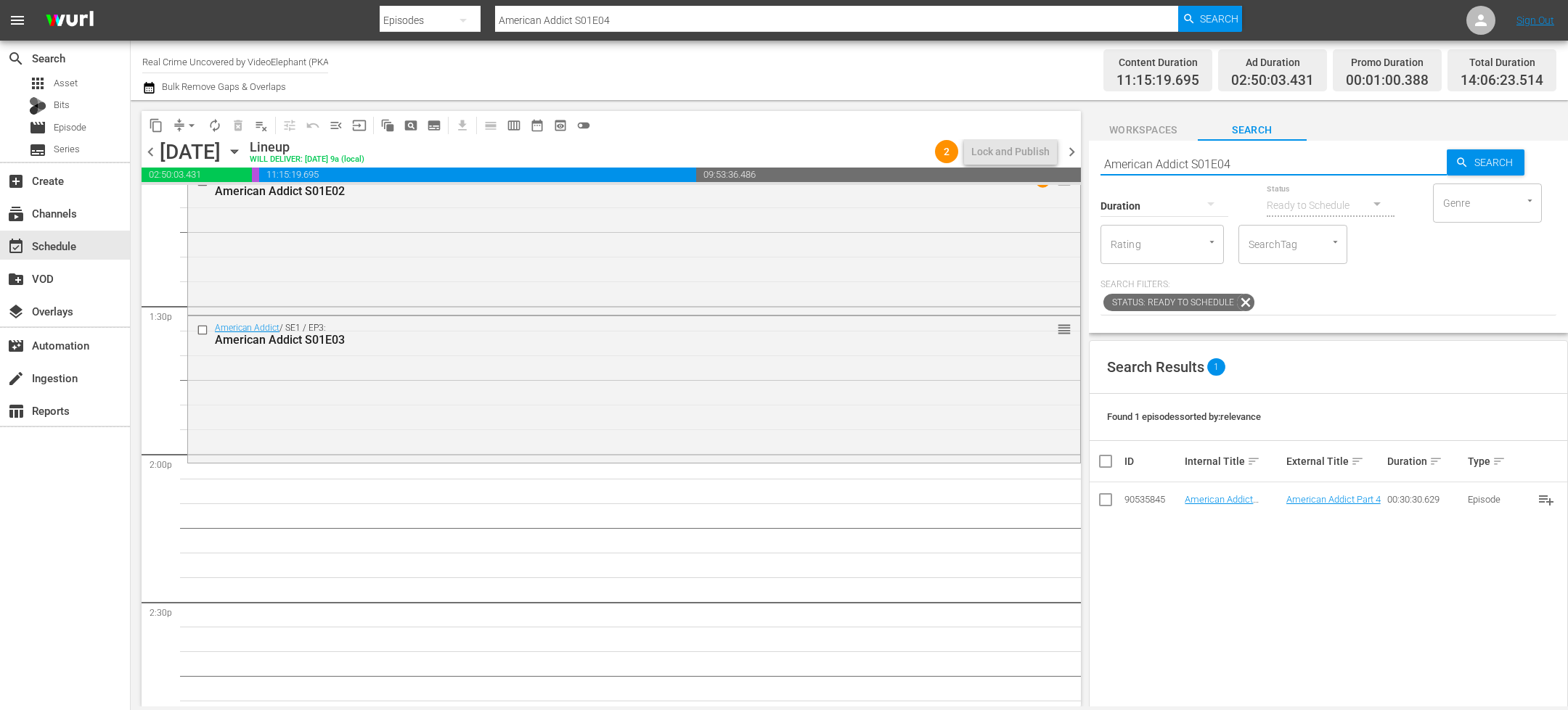
scroll to position [3887, 0]
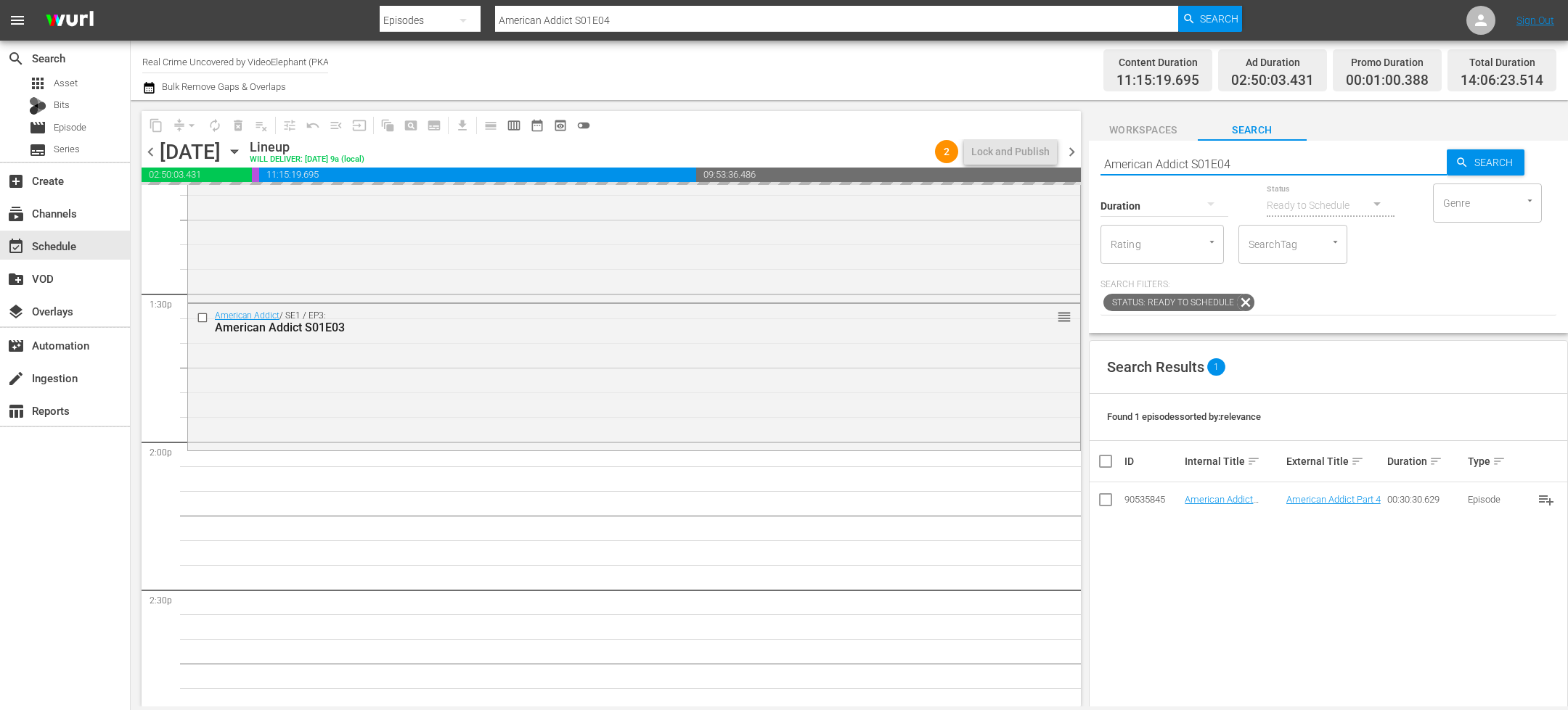
click at [1269, 162] on input "American Addict S01E04" at bounding box center [1274, 163] width 346 height 35
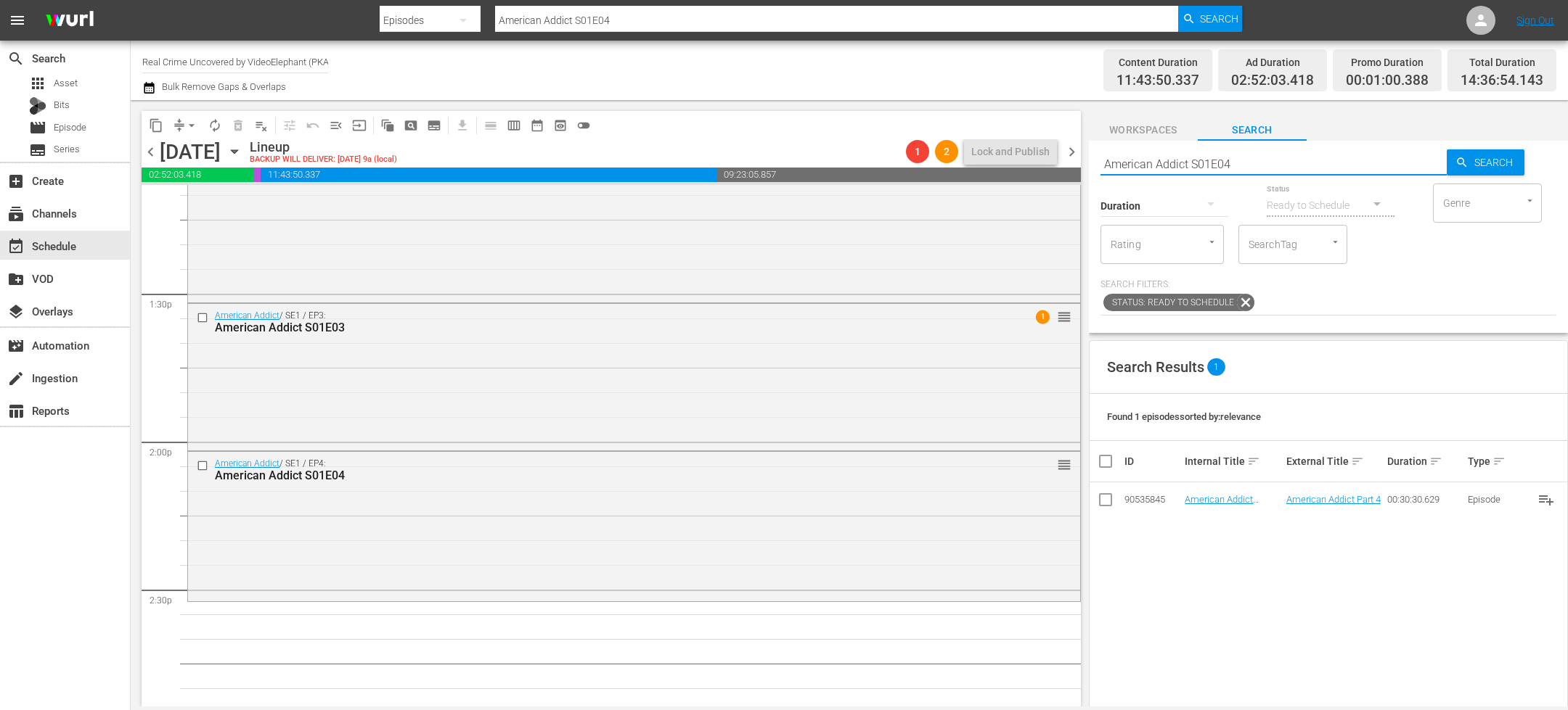
click at [1156, 165] on input "American Addict S01E04" at bounding box center [1274, 163] width 346 height 35
click at [1156, 164] on input "American Addict S01E04" at bounding box center [1274, 163] width 346 height 35
paste input "2E01"
type input "American Addict S02E01"
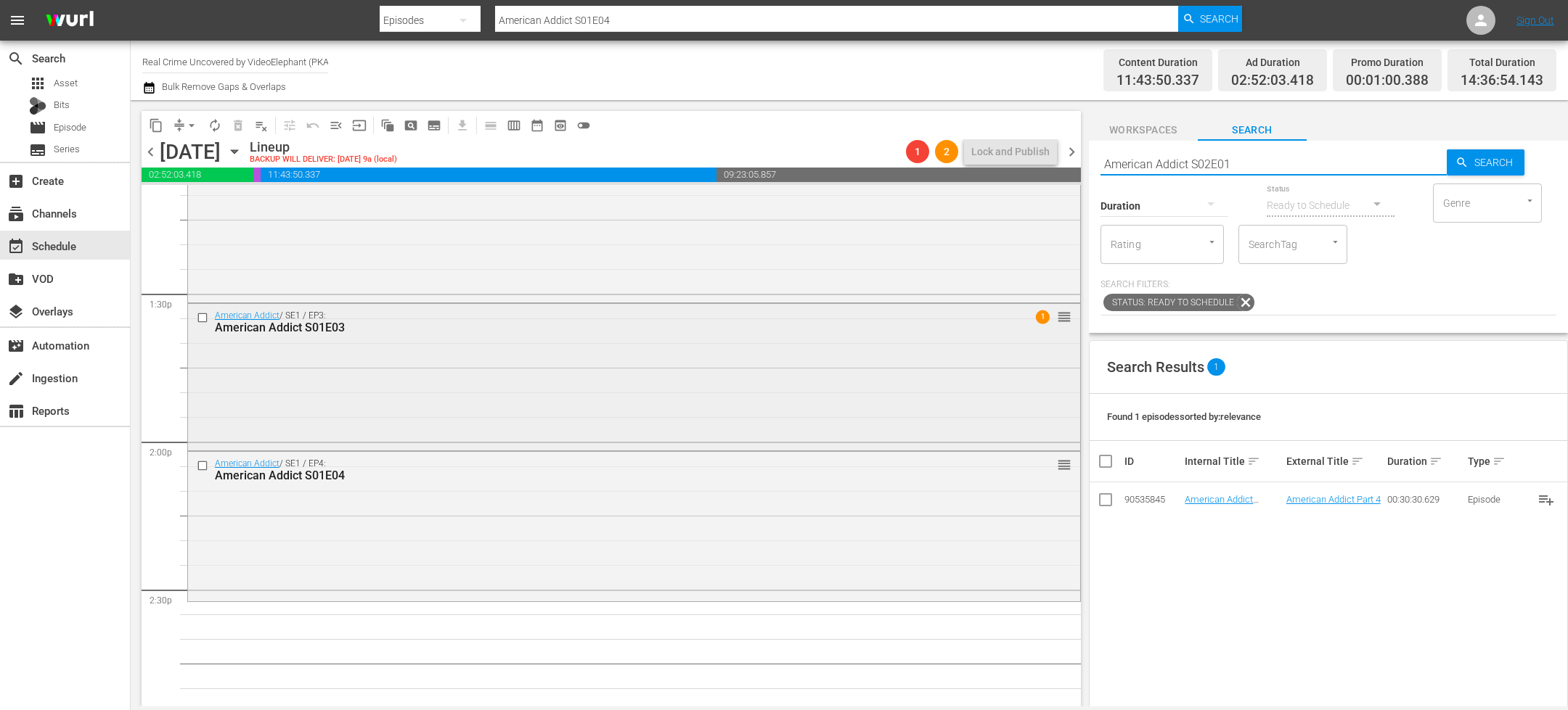
type input "American Addict S02E01"
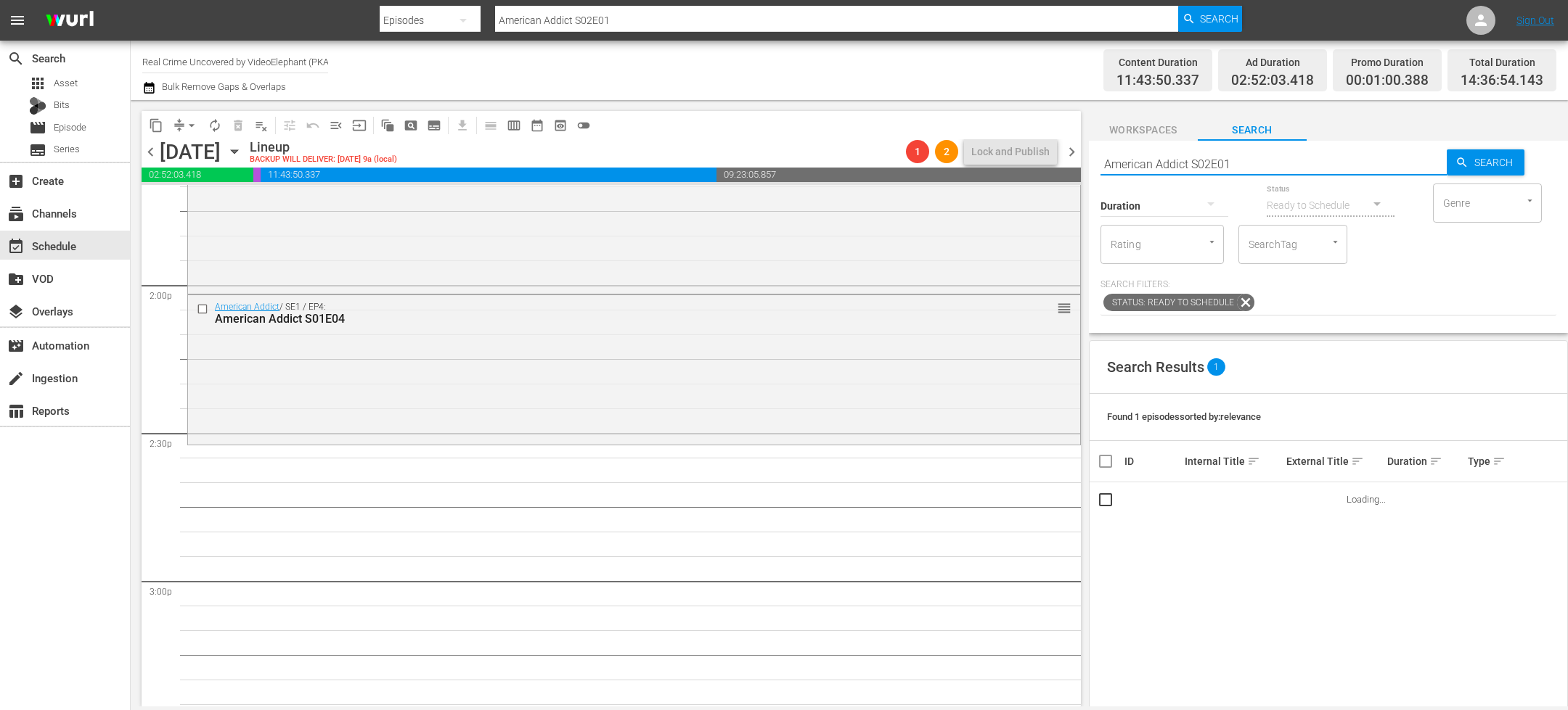
scroll to position [4062, 0]
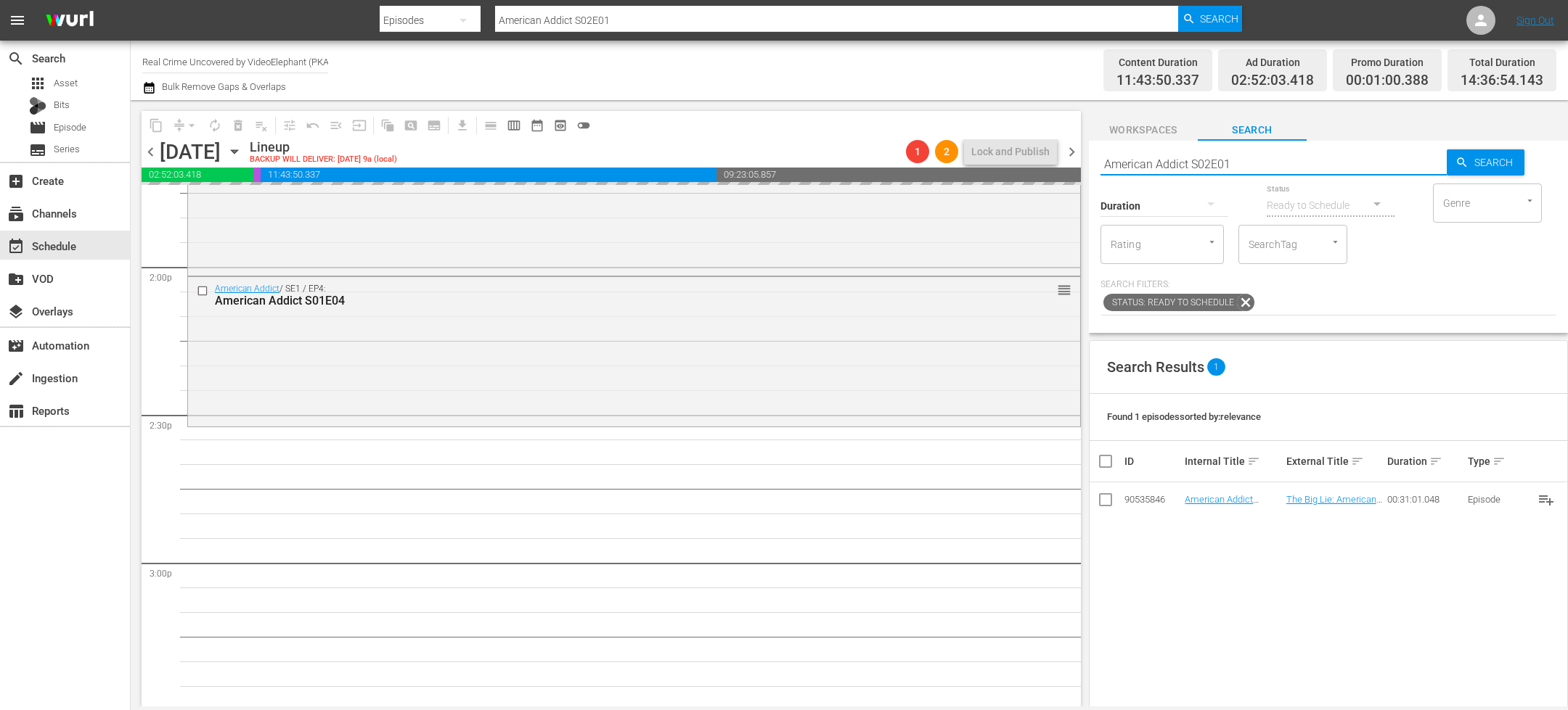
click at [1257, 158] on input "American Addict S02E01" at bounding box center [1274, 163] width 346 height 35
type input "American Addict S02E02"
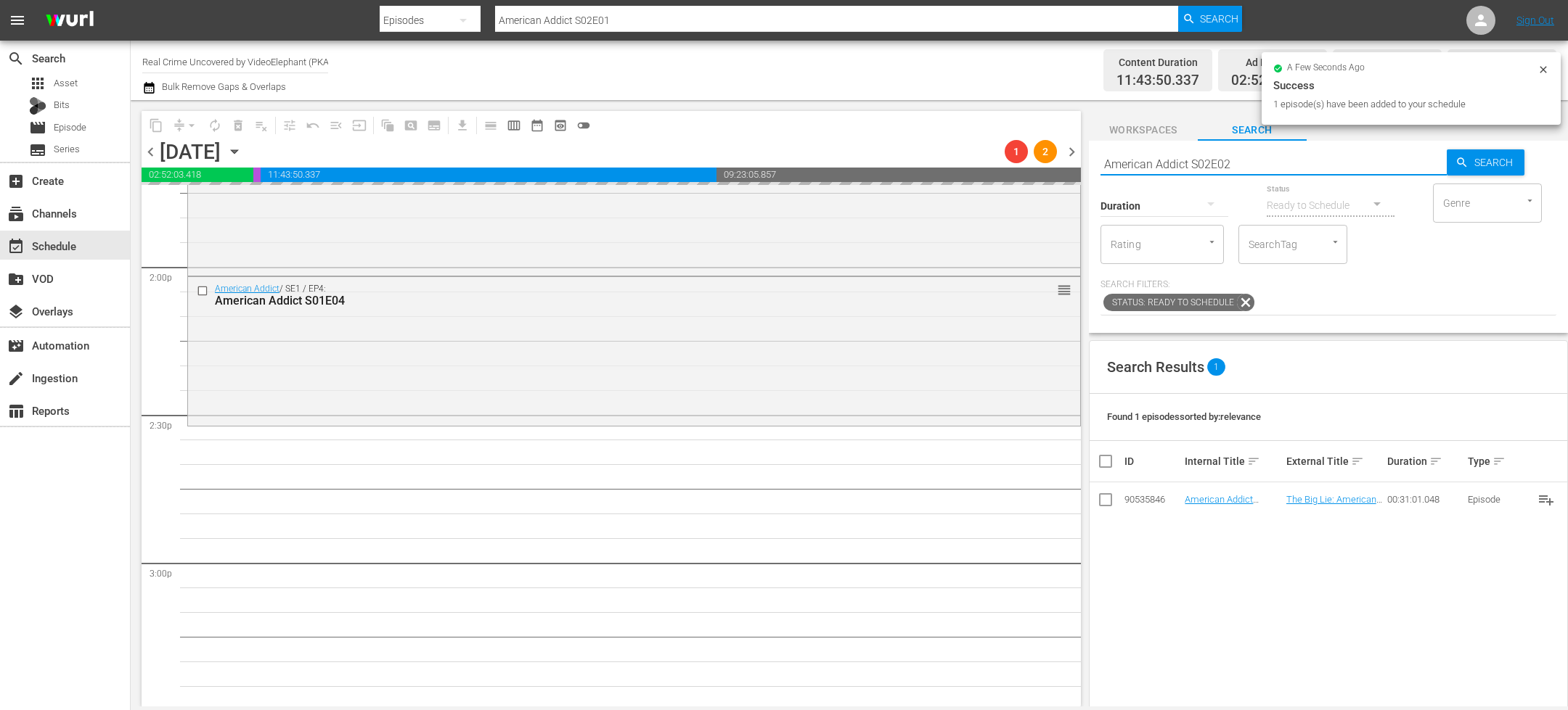
type input "American Addict S02E02"
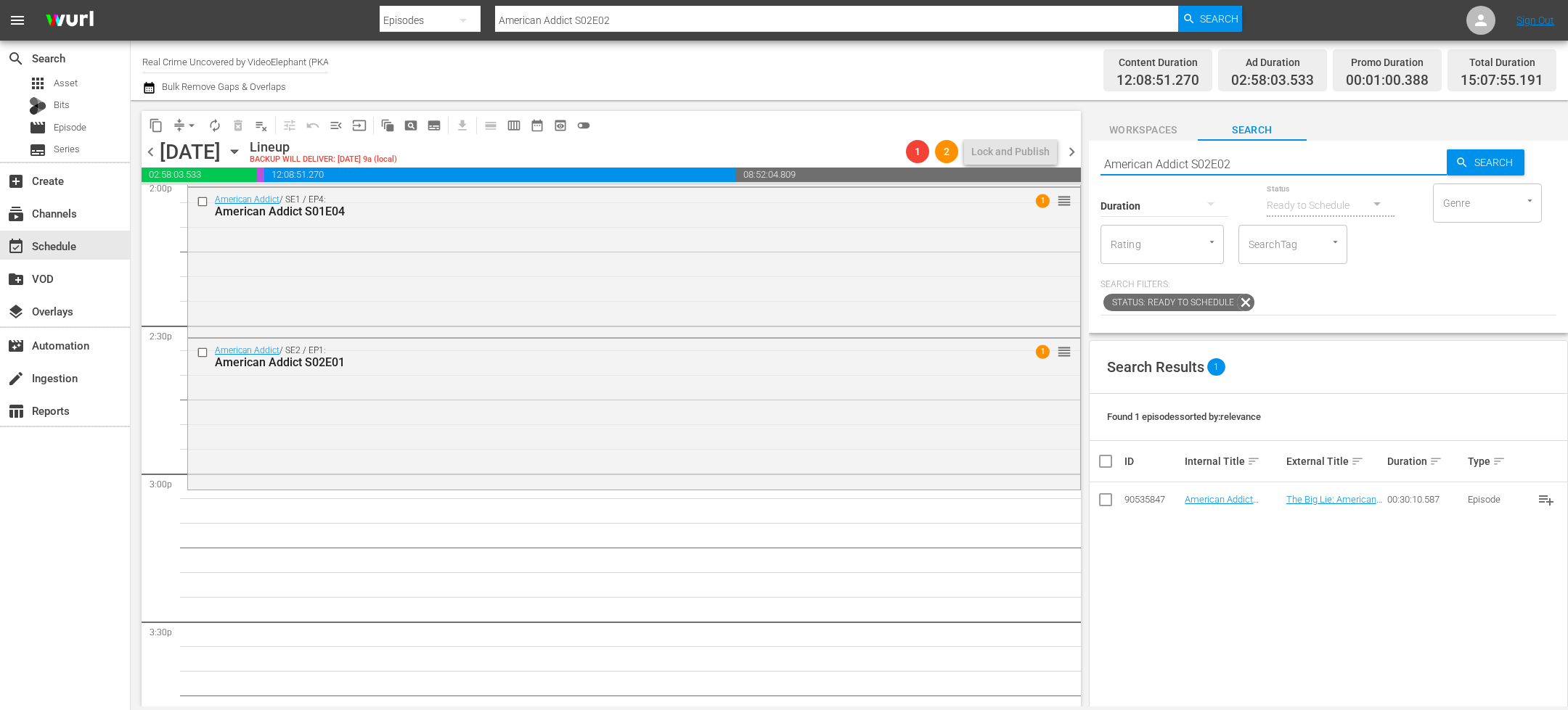
scroll to position [4154, 0]
click at [1246, 162] on input "American Addict S02E02" at bounding box center [1274, 163] width 346 height 35
type input "American Addict S02E03"
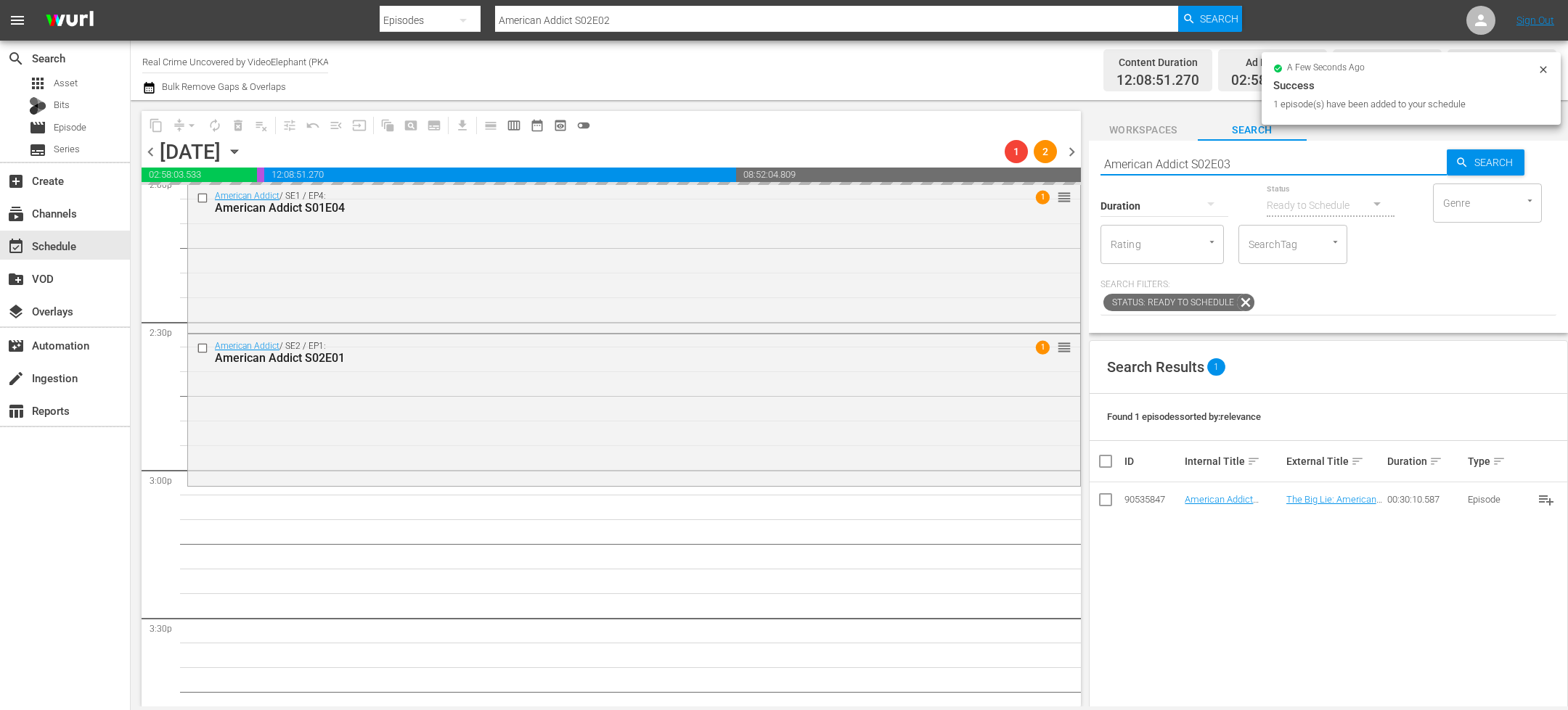
type input "American Addict S02E03"
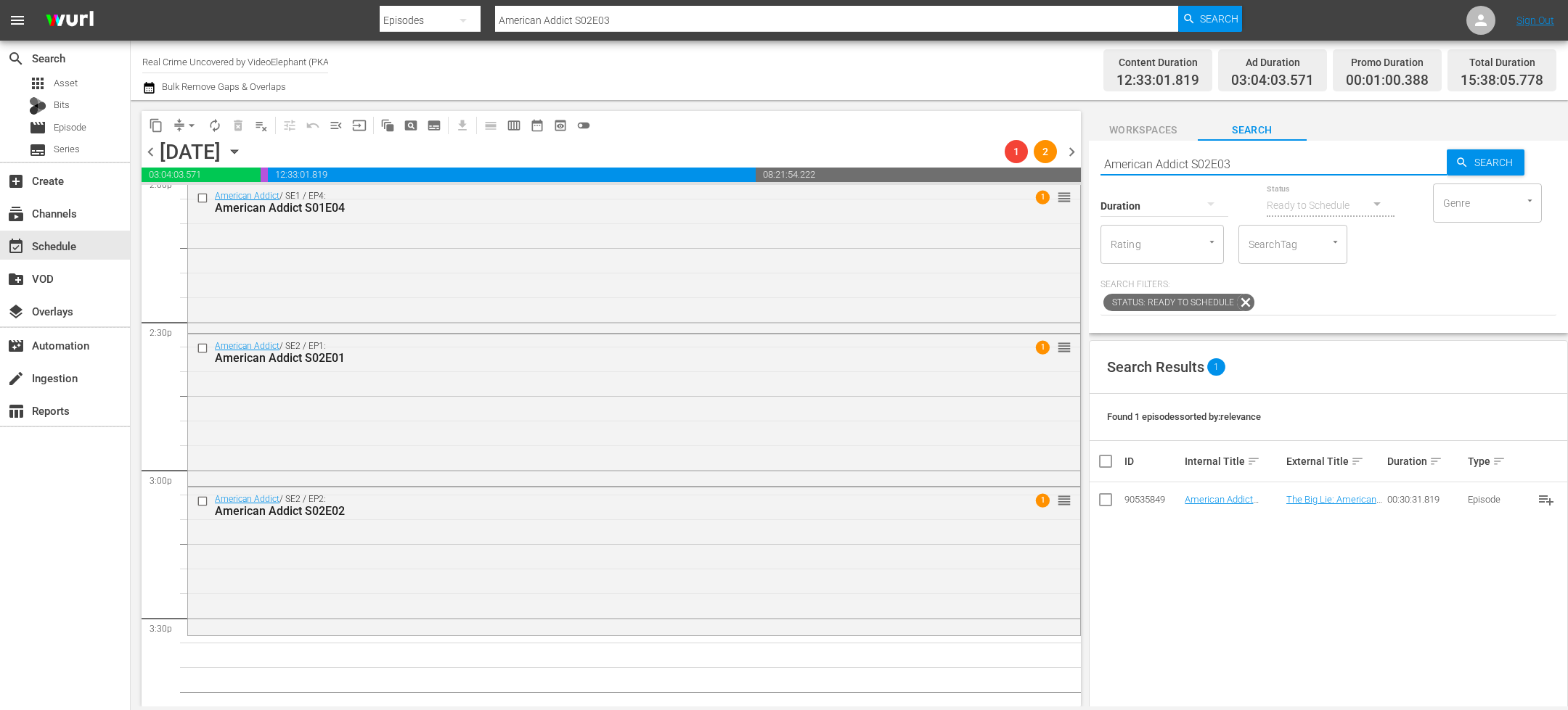
scroll to position [4405, 0]
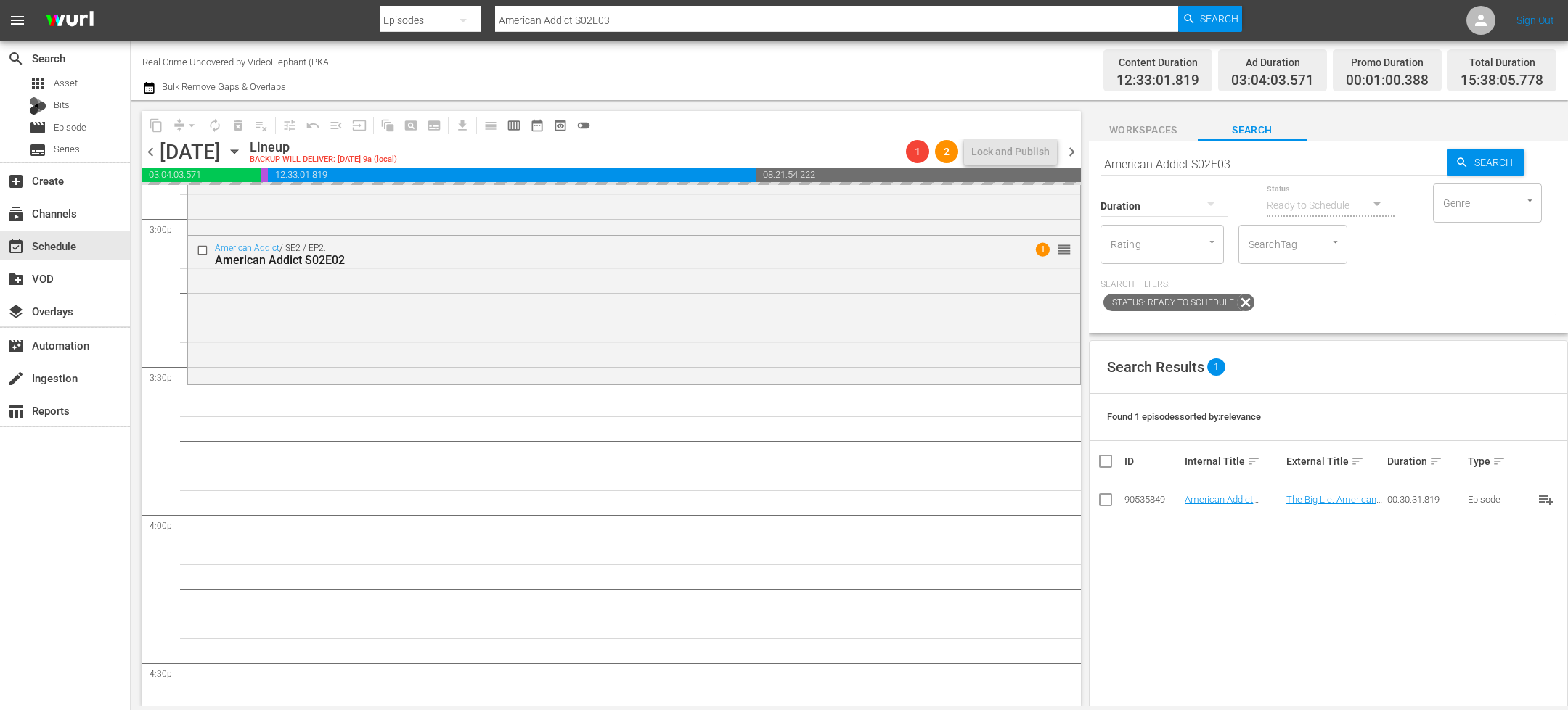
click at [1253, 166] on input "American Addict S02E03" at bounding box center [1274, 163] width 346 height 35
type input "American Addict S02E04"
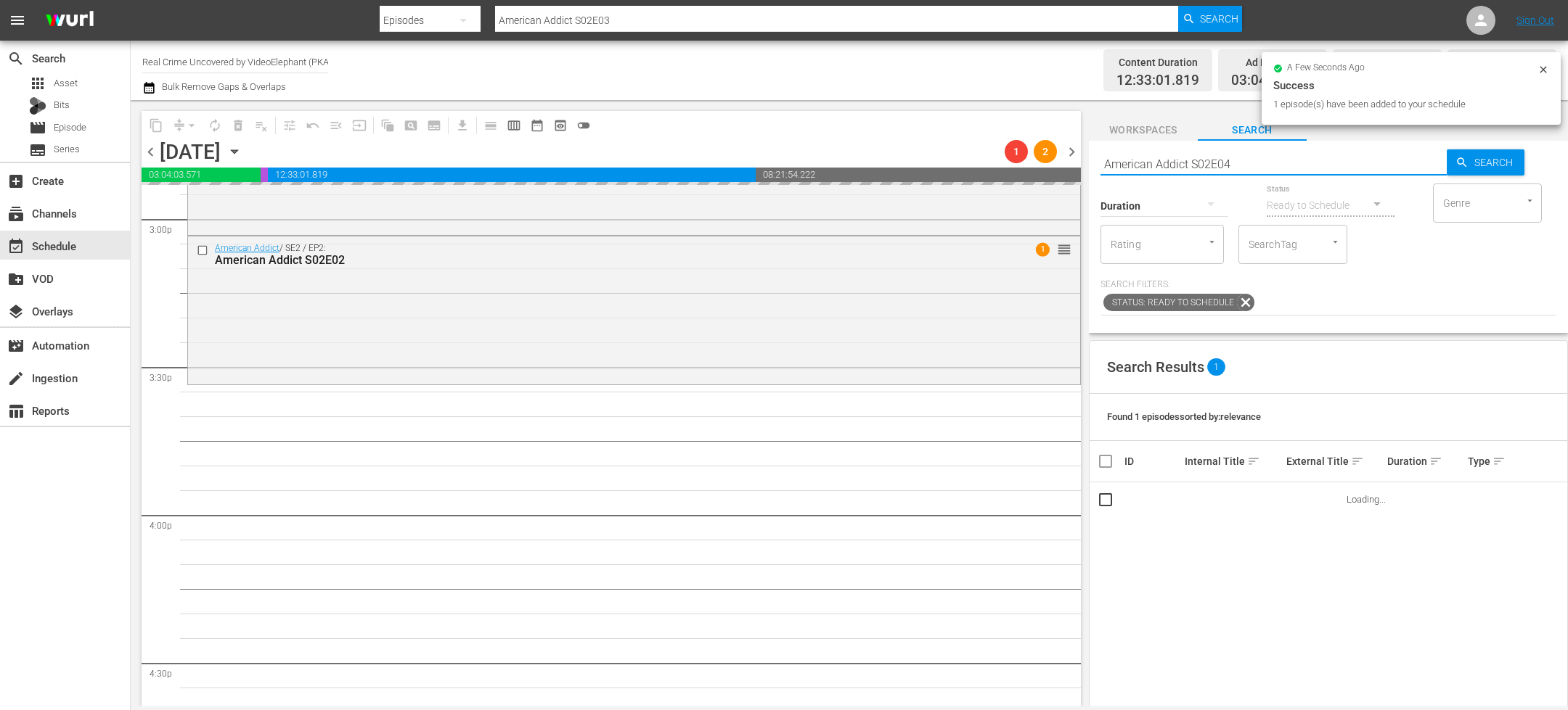
type input "American Addict S02E04"
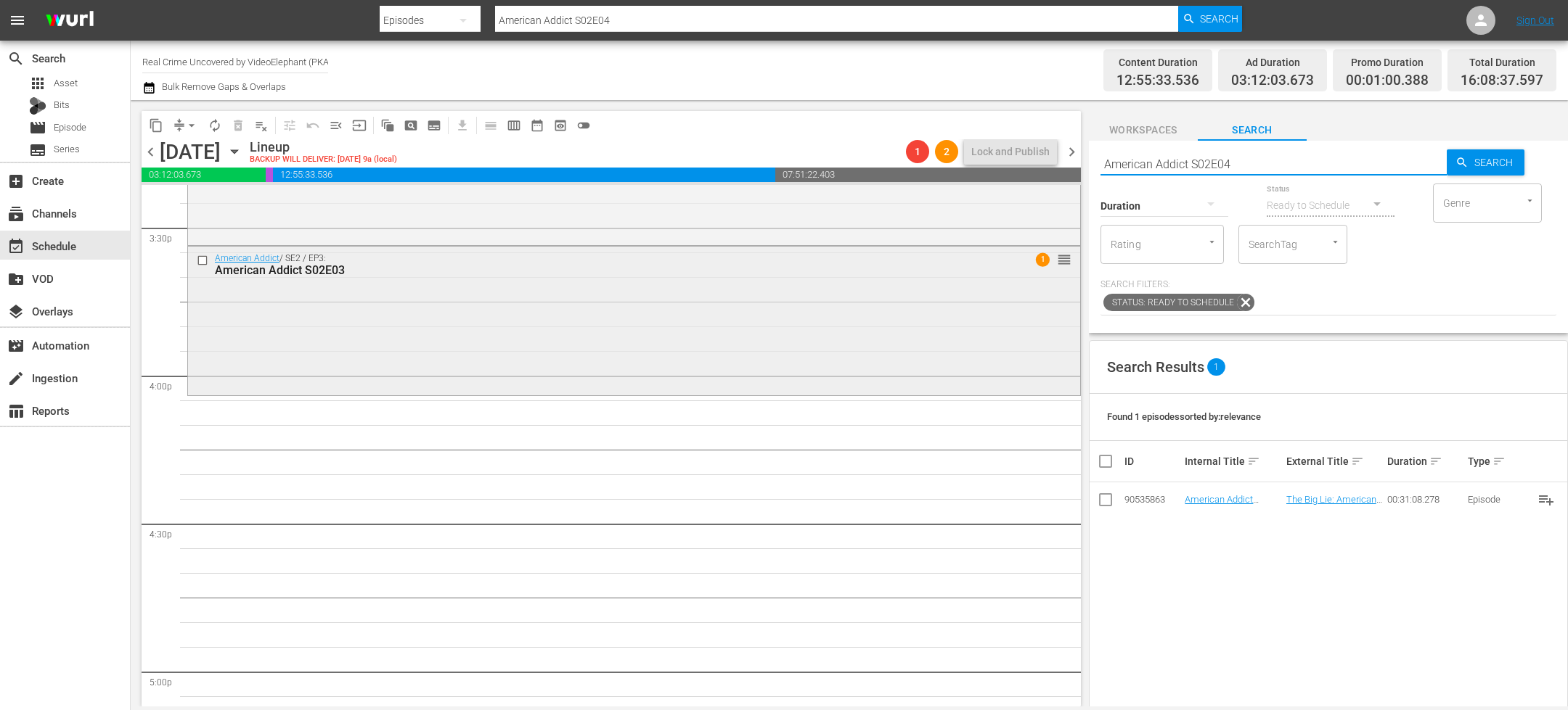
scroll to position [4559, 0]
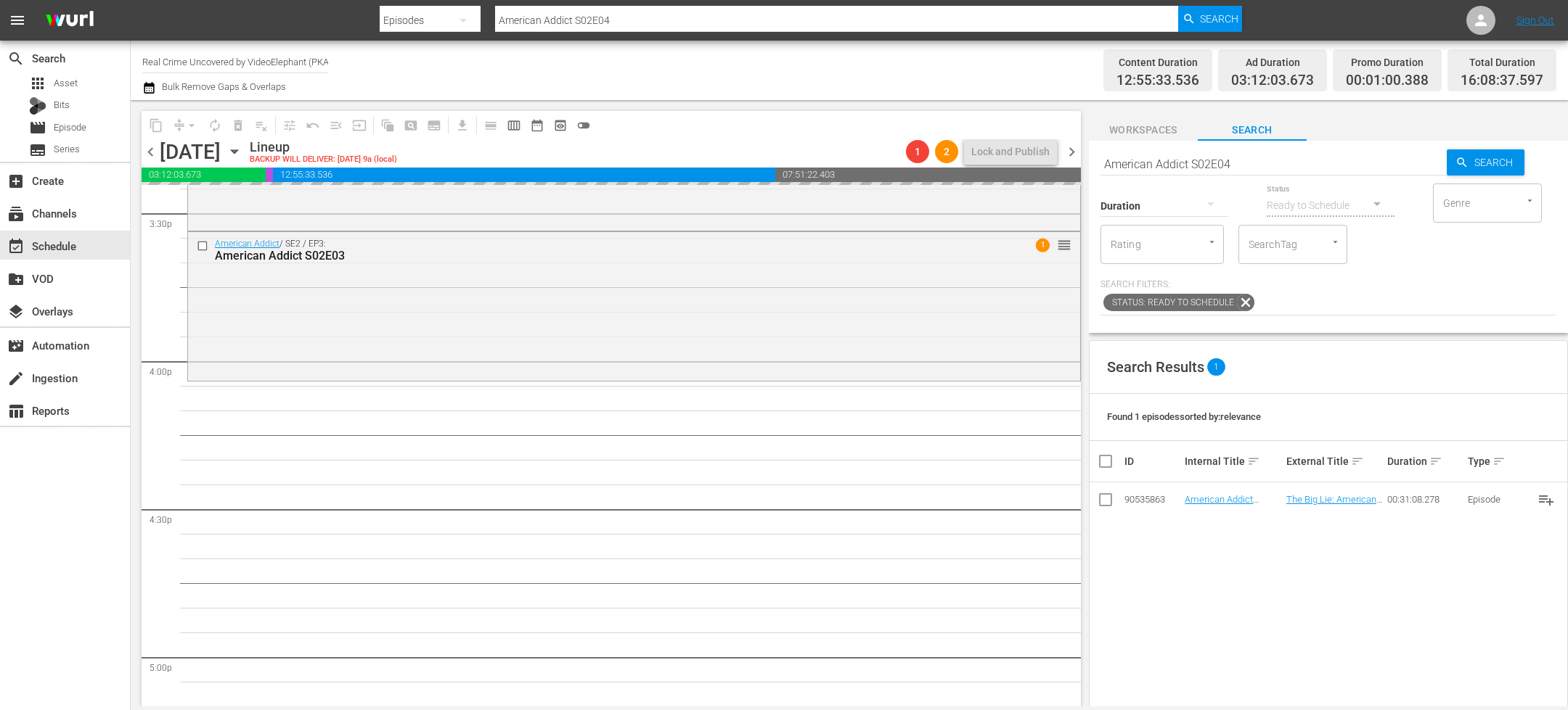
drag, startPoint x: 1206, startPoint y: 498, endPoint x: 1044, endPoint y: 7, distance: 517.0
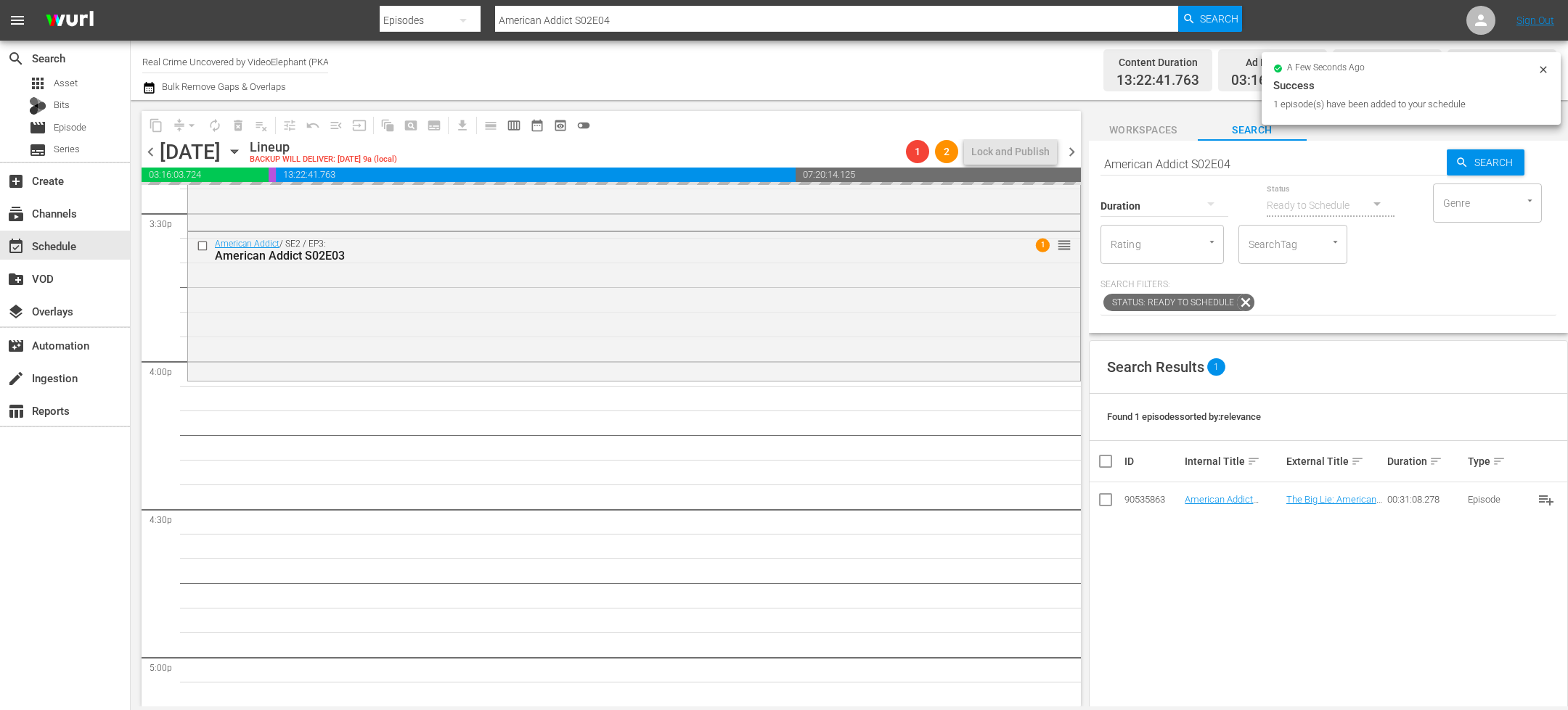
click at [1135, 161] on input "American Addict S02E04" at bounding box center [1274, 163] width 346 height 35
click at [1135, 162] on input "American Addict S02E04" at bounding box center [1274, 163] width 346 height 35
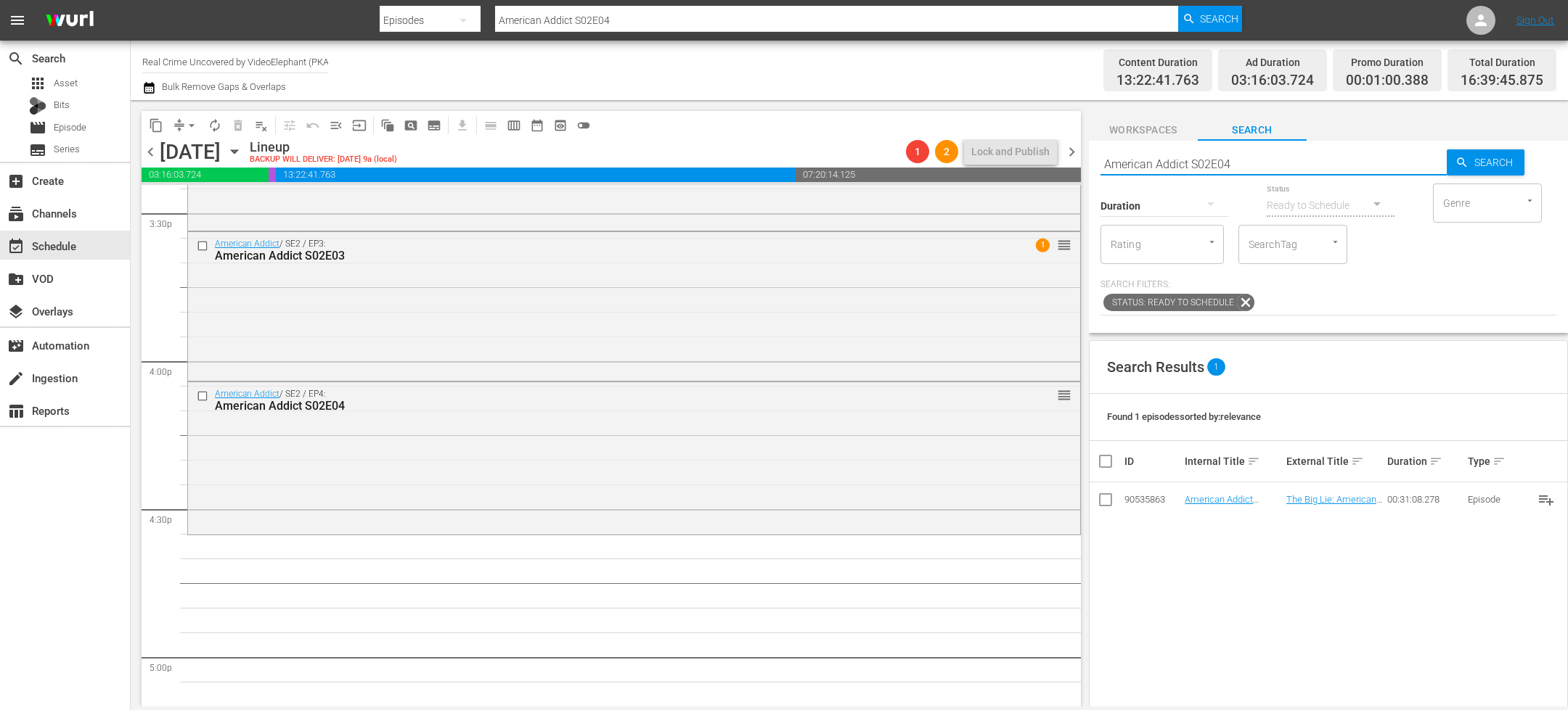
click at [1135, 162] on input "American Addict S02E04" at bounding box center [1274, 163] width 346 height 35
paste input "1E01"
type input "American Addict S01E01"
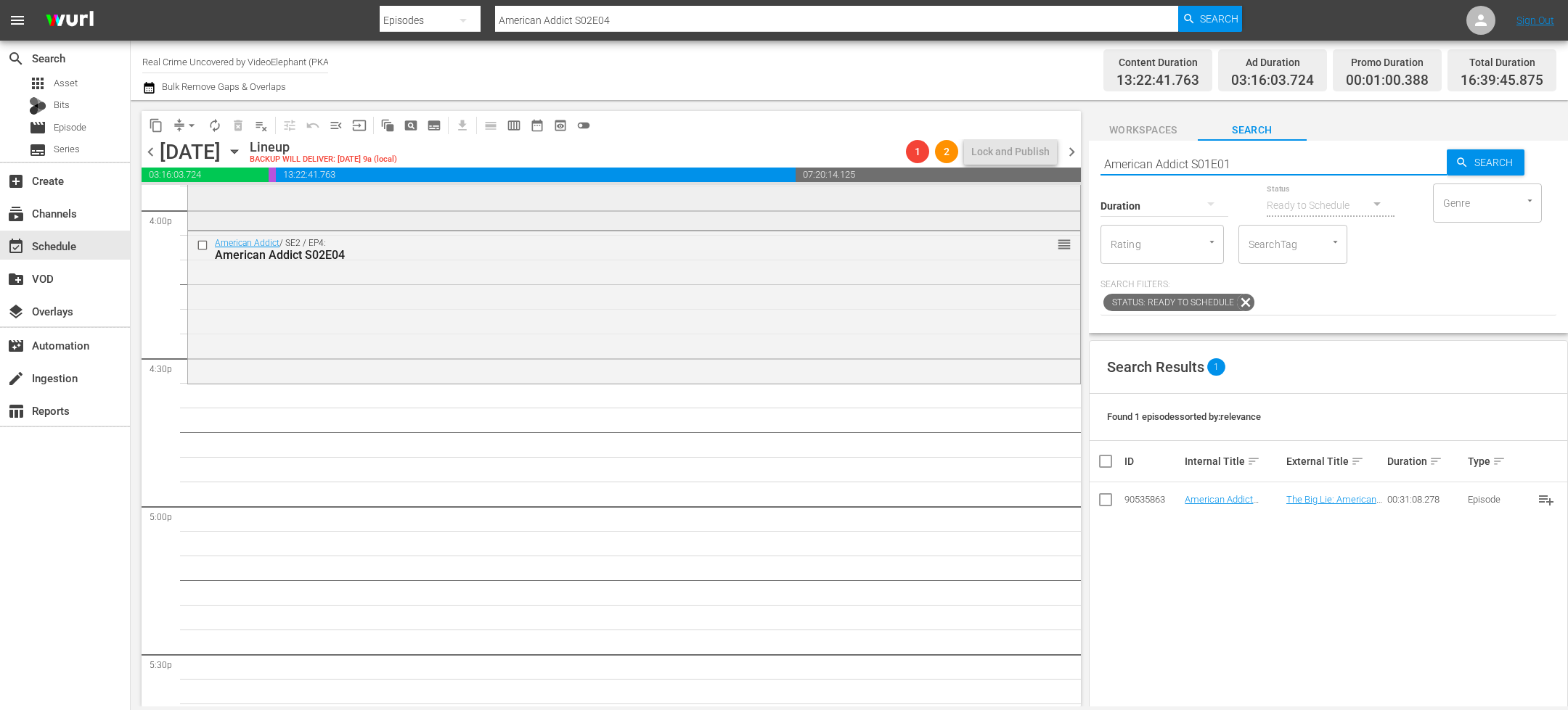
scroll to position [4716, 0]
type input "American Addict S01E01"
click at [1262, 167] on input "American Addict S01E01" at bounding box center [1274, 163] width 346 height 35
type input "American Addict S01E02"
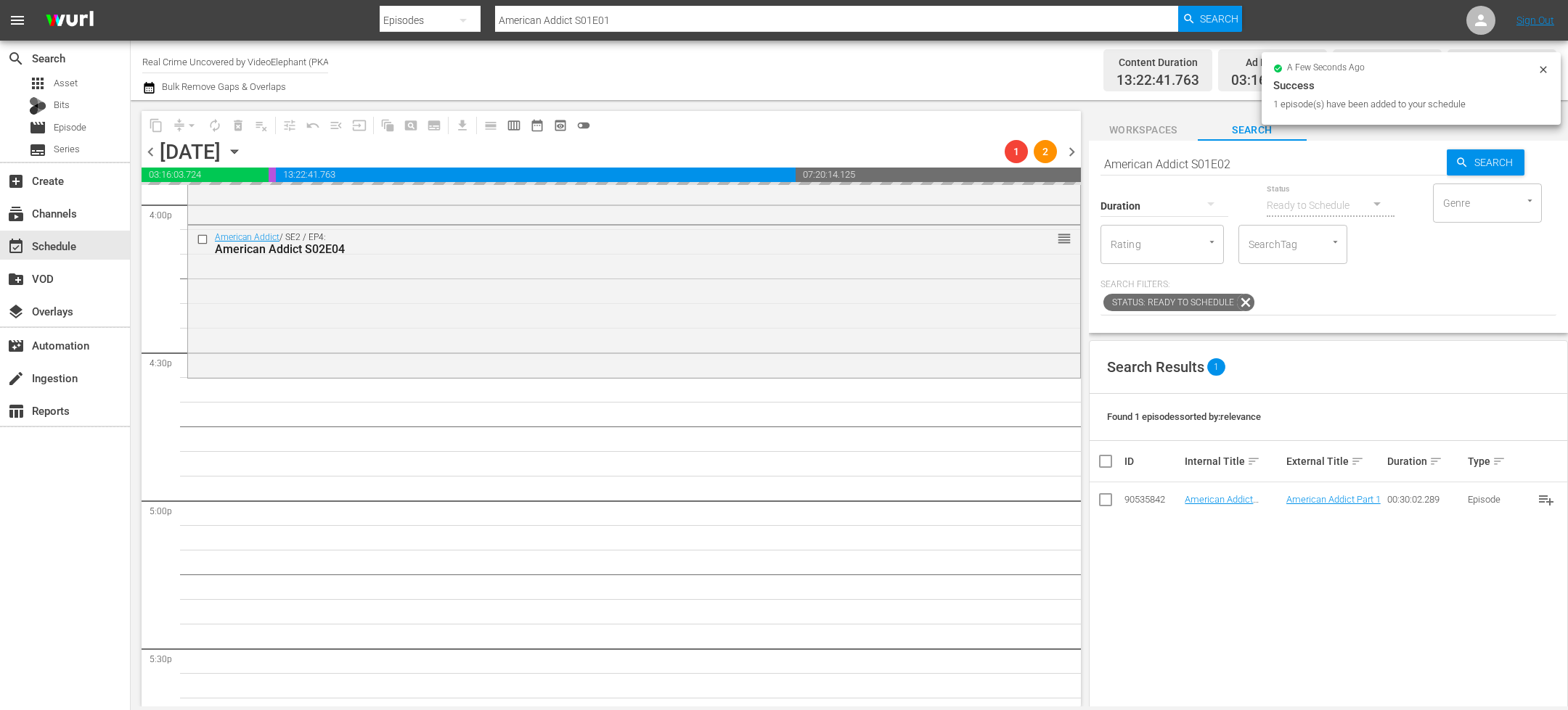
type input "American Addict S01E02"
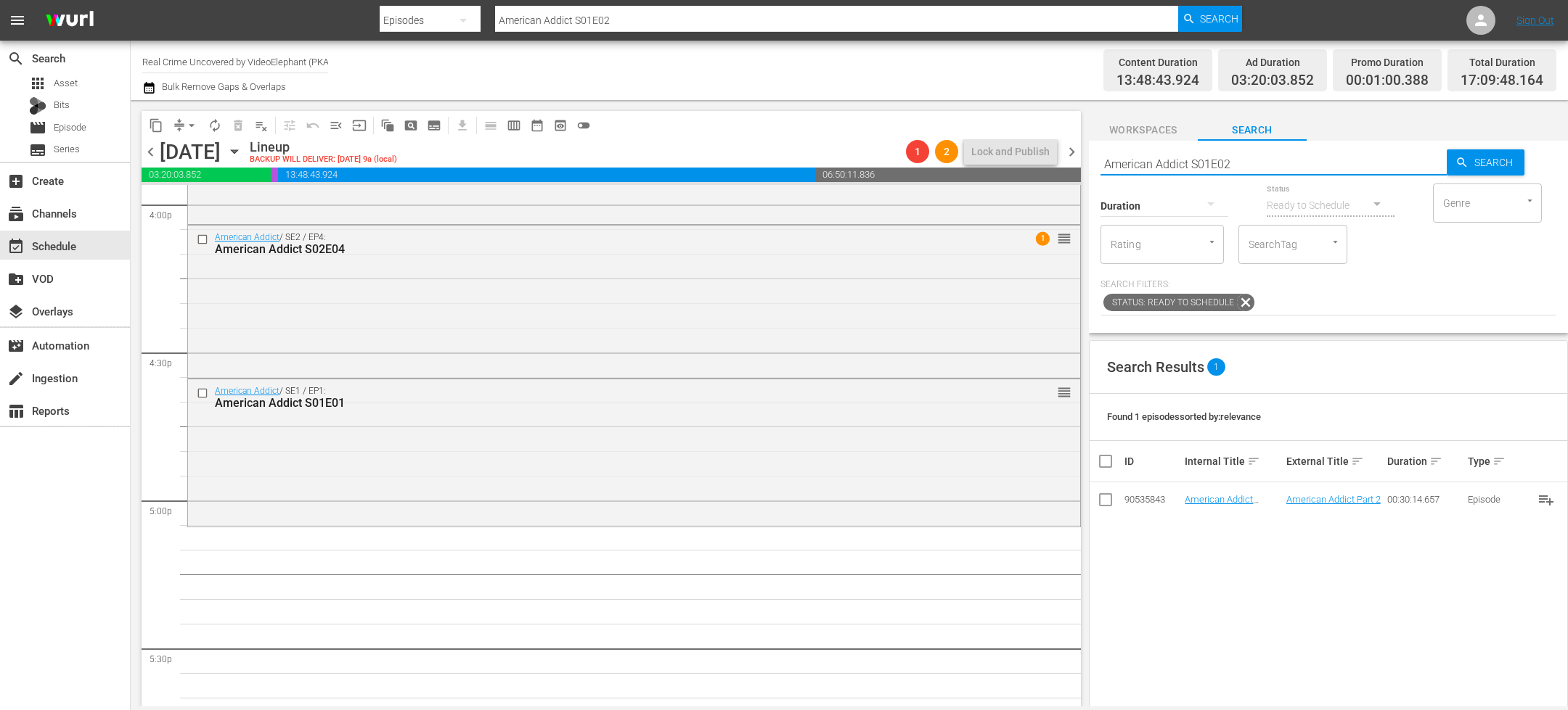
click at [1146, 169] on input "American Addict S01E02" at bounding box center [1274, 163] width 346 height 35
paste input "On The Trail Of S01E14"
type input "On The Trail Of S01E14"
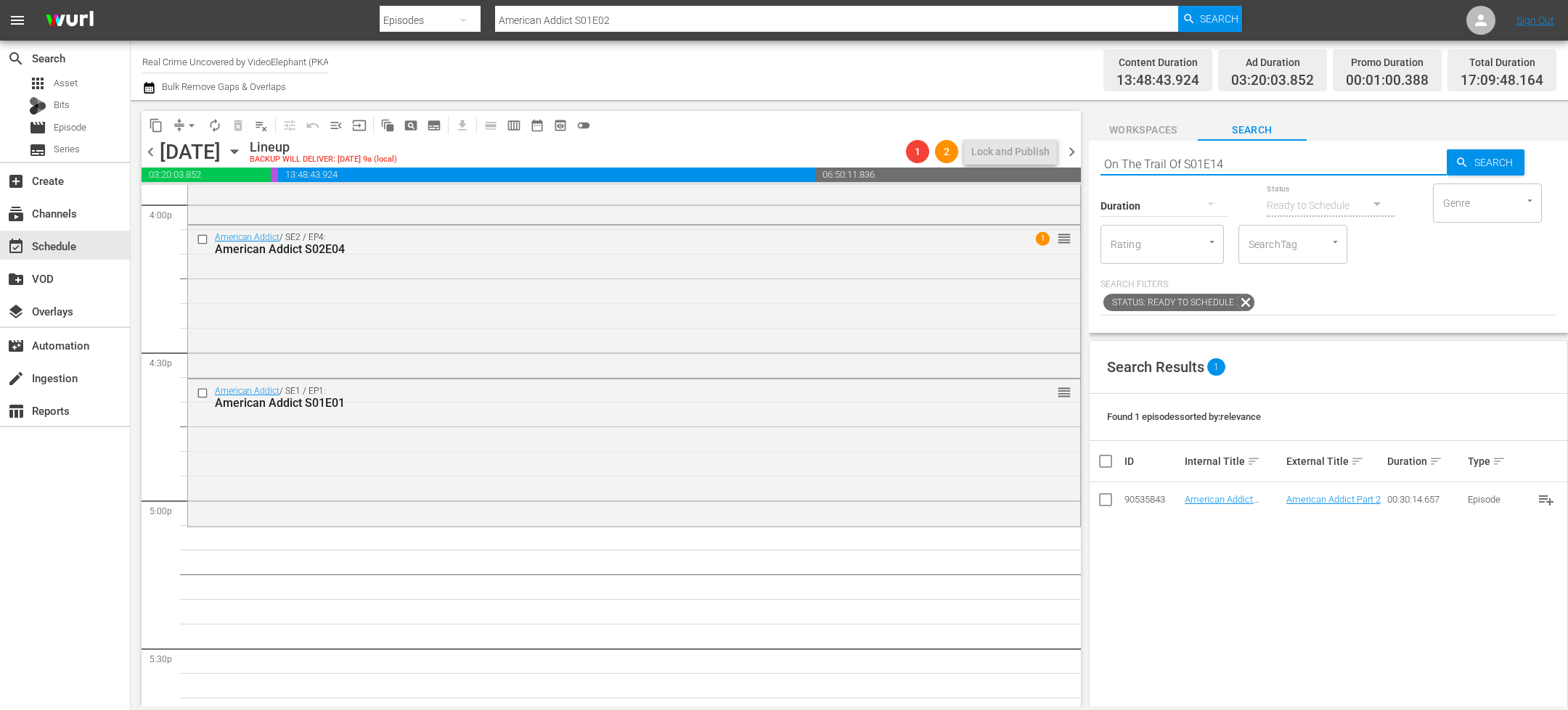
type input "On The Trail Of S01E14"
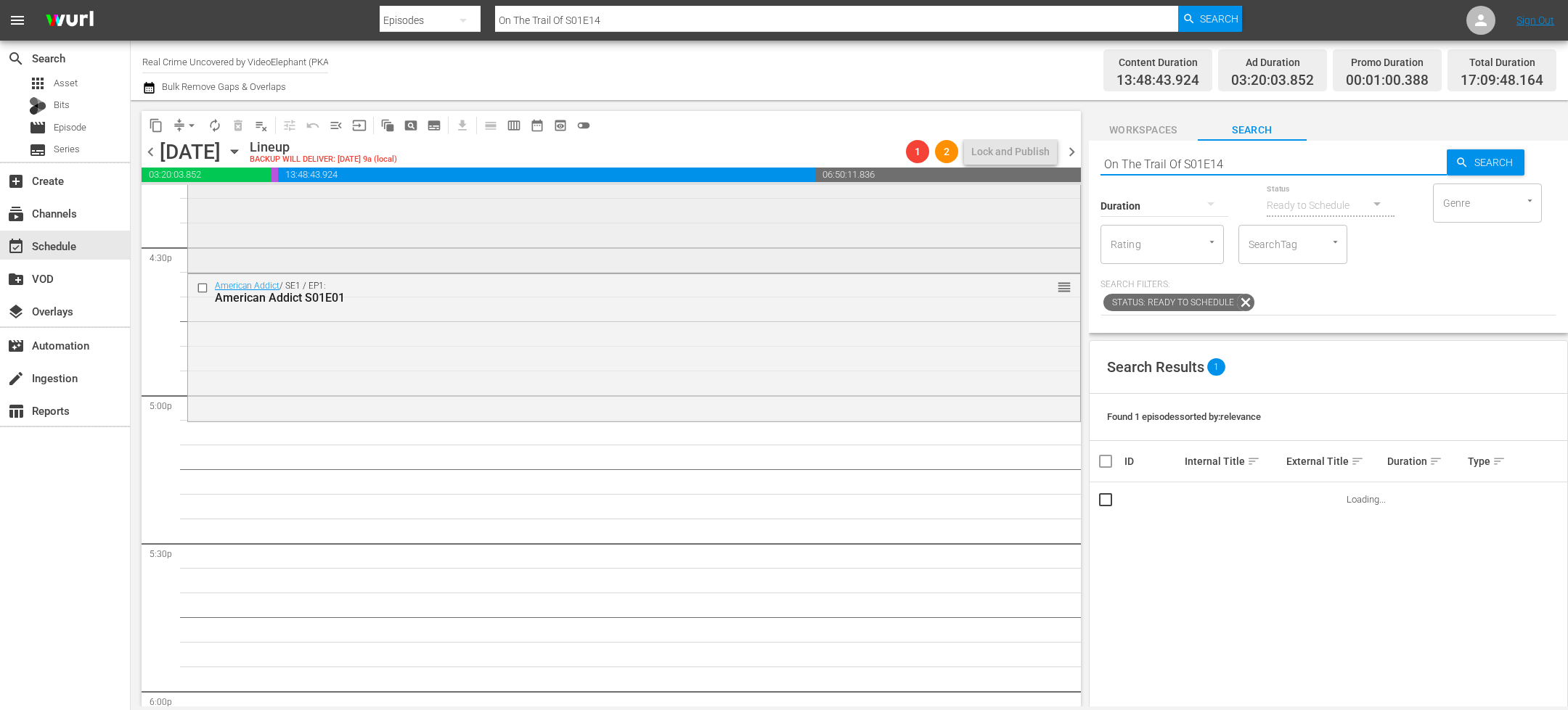
scroll to position [4849, 0]
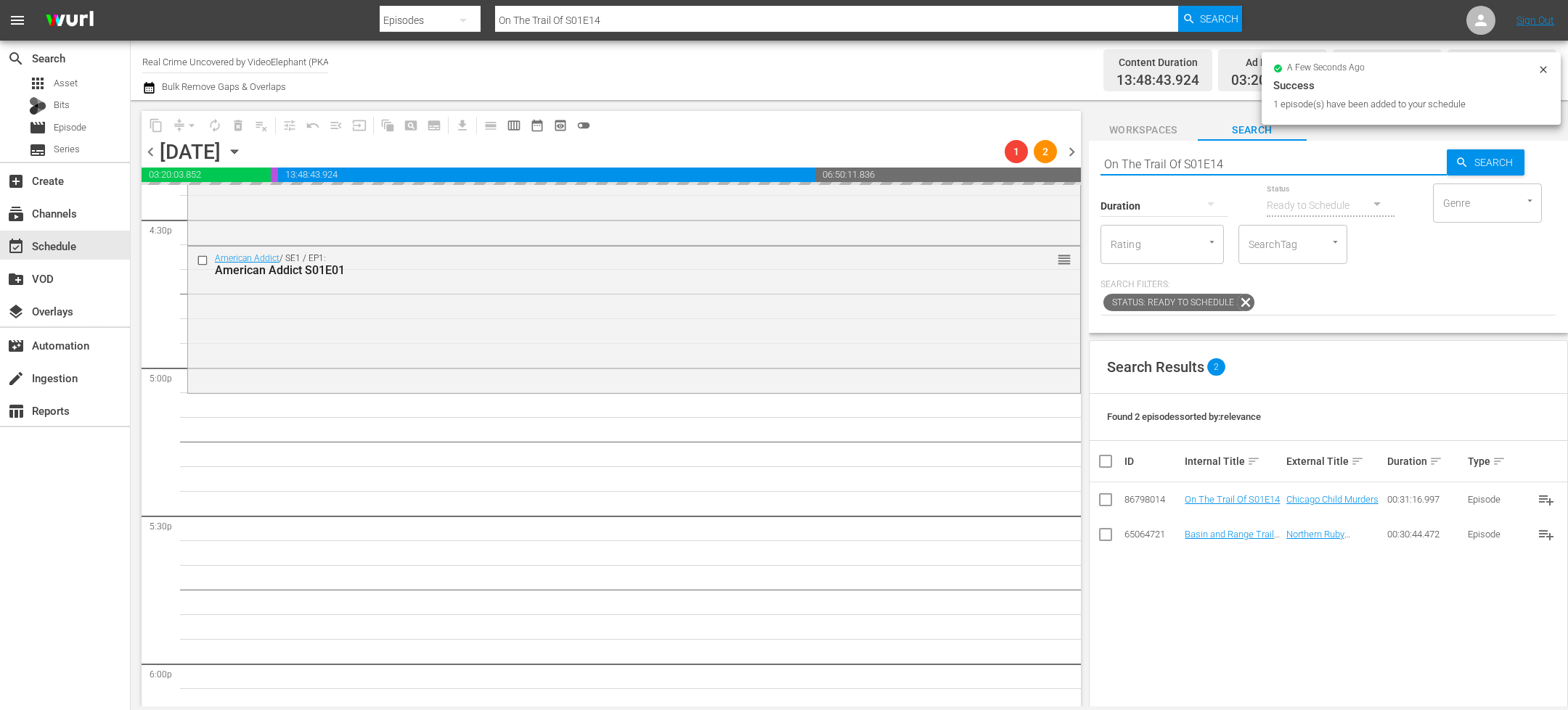
click at [1143, 161] on input "On The Trail Of S01E14" at bounding box center [1274, 163] width 346 height 35
click at [1143, 159] on input "On The Trail Of S01E14" at bounding box center [1274, 163] width 346 height 35
paste input "Dark Waters of Crime S04E03"
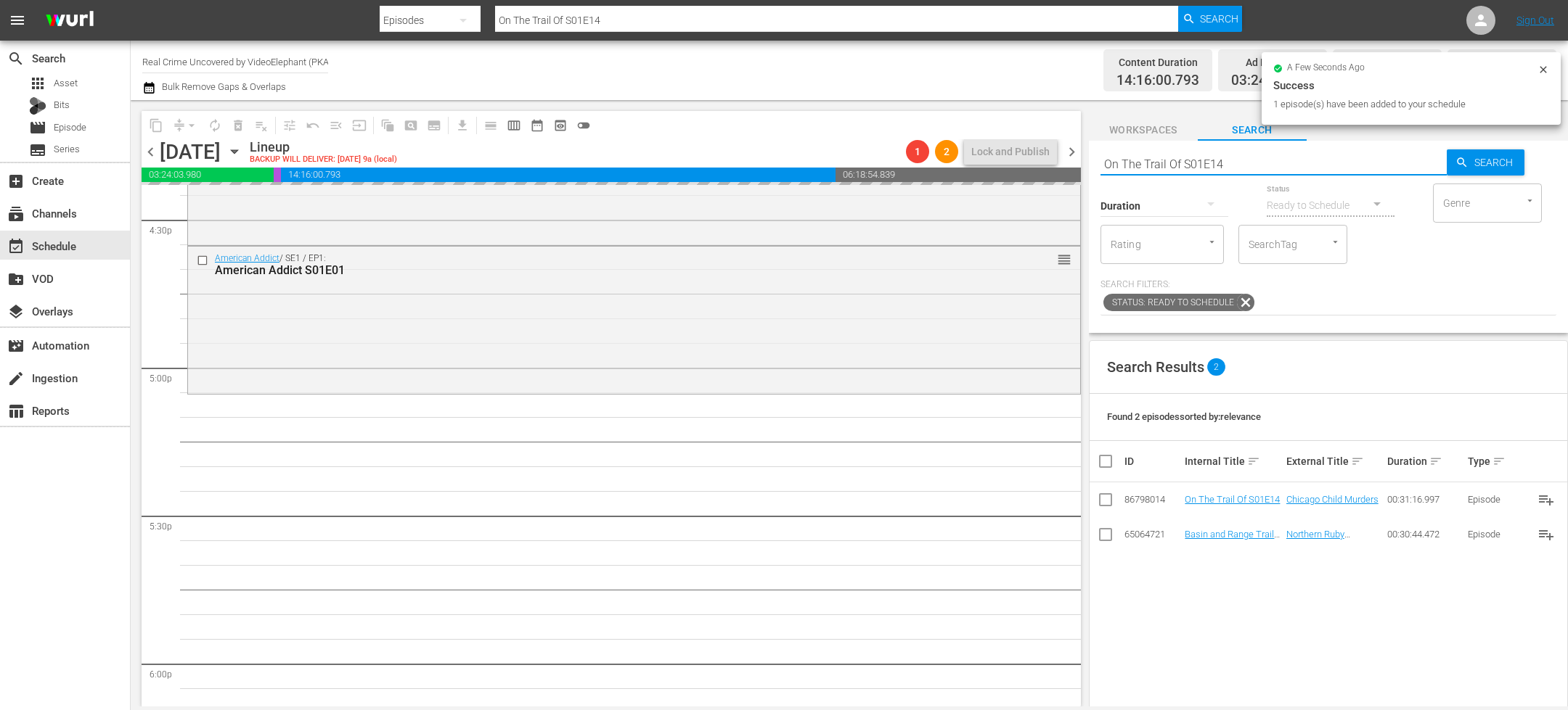
type input "Dark Waters of Crime S04E03"
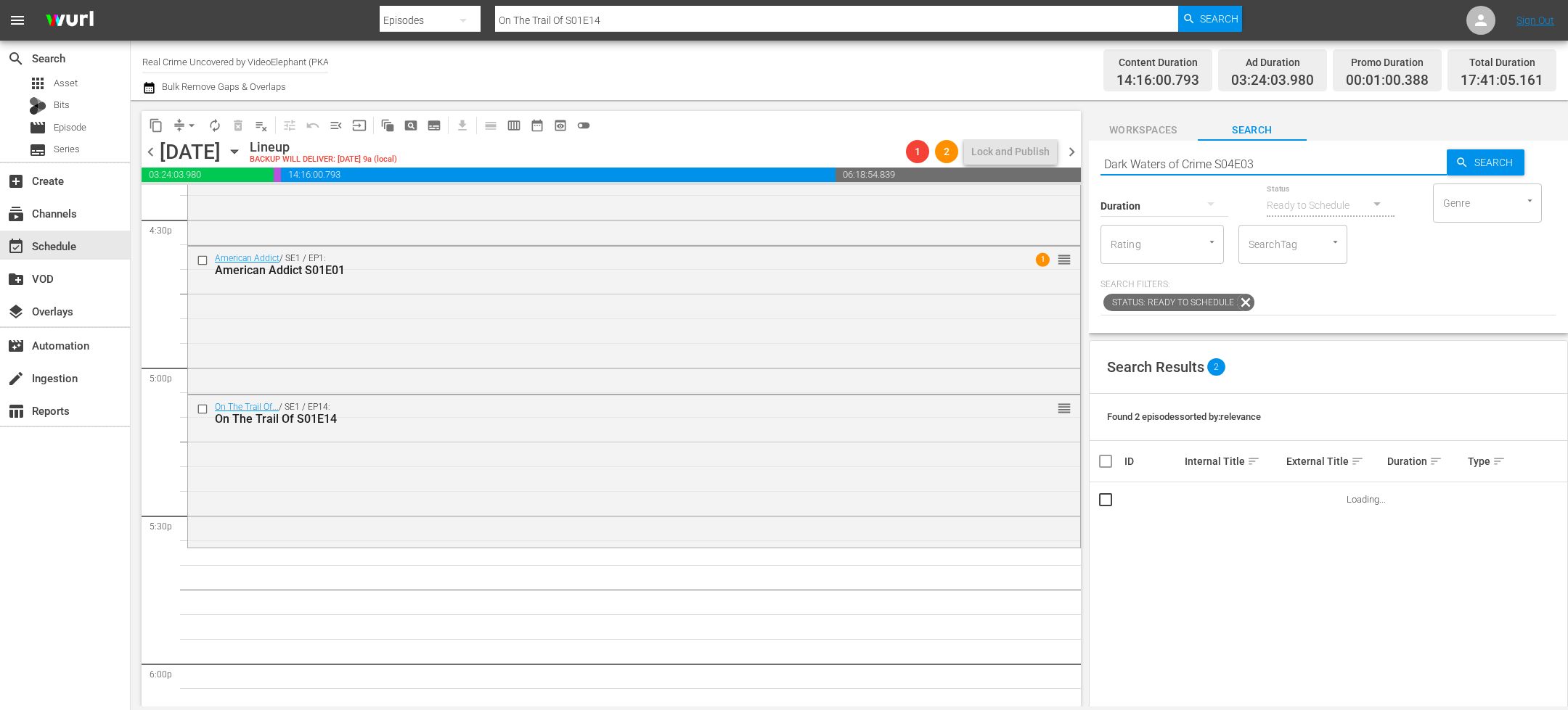
type input "Dark Waters of Crime S04E03"
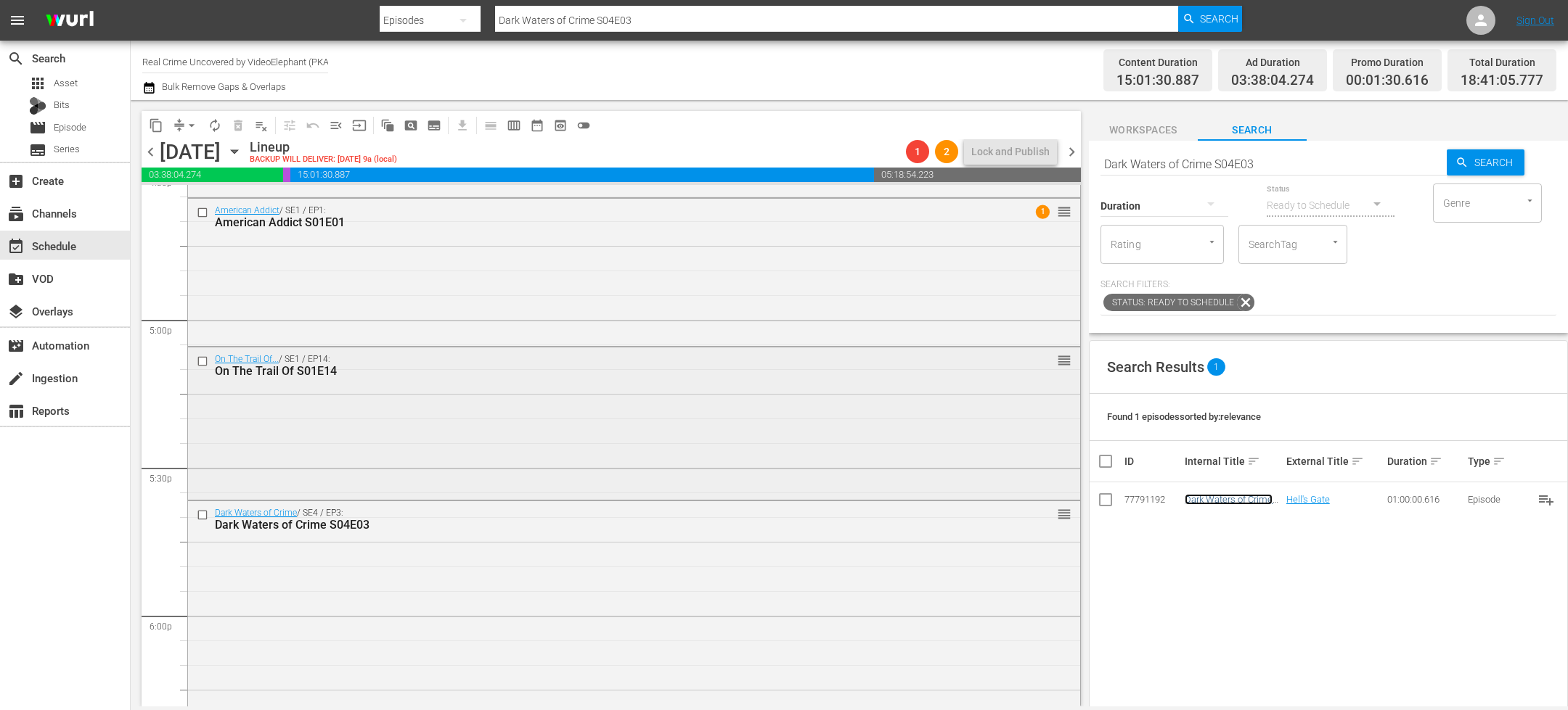
scroll to position [4903, 0]
drag, startPoint x: 1045, startPoint y: 352, endPoint x: 1045, endPoint y: 415, distance: 63.0
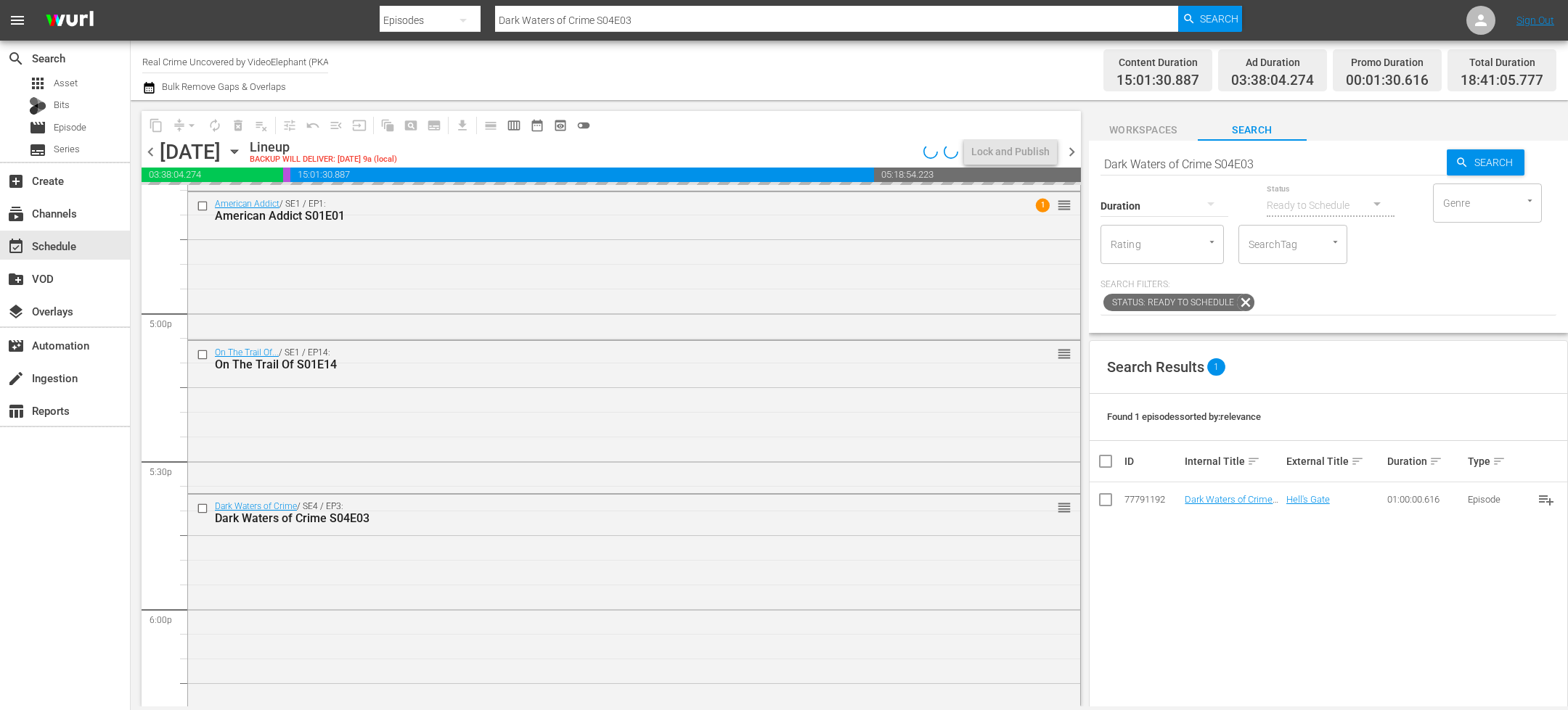
click at [1144, 161] on input "Dark Waters of Crime S04E03" at bounding box center [1274, 163] width 346 height 35
paste input "American Addict S01E02"
type input "American Addict S01E02"
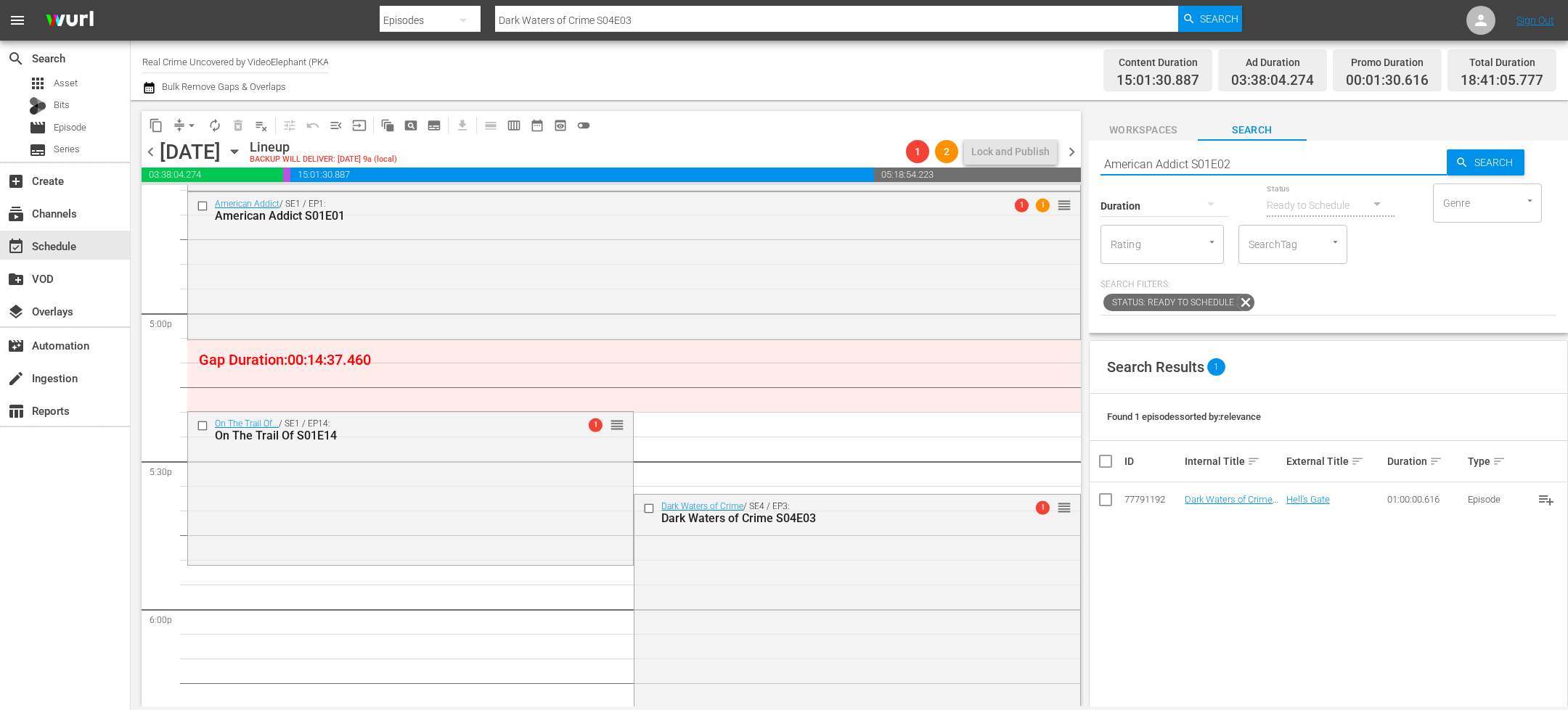
type input "American Addict S01E02"
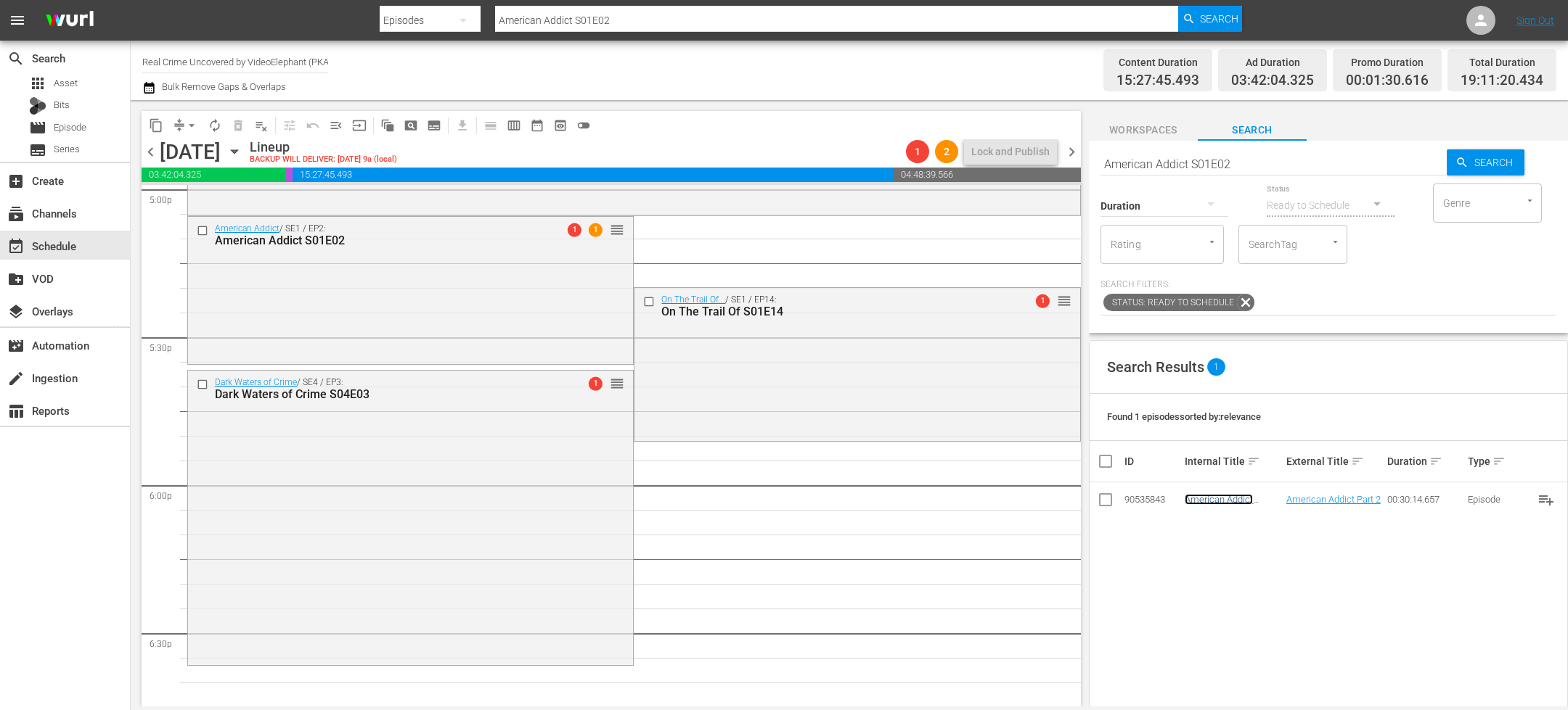
scroll to position [5111, 0]
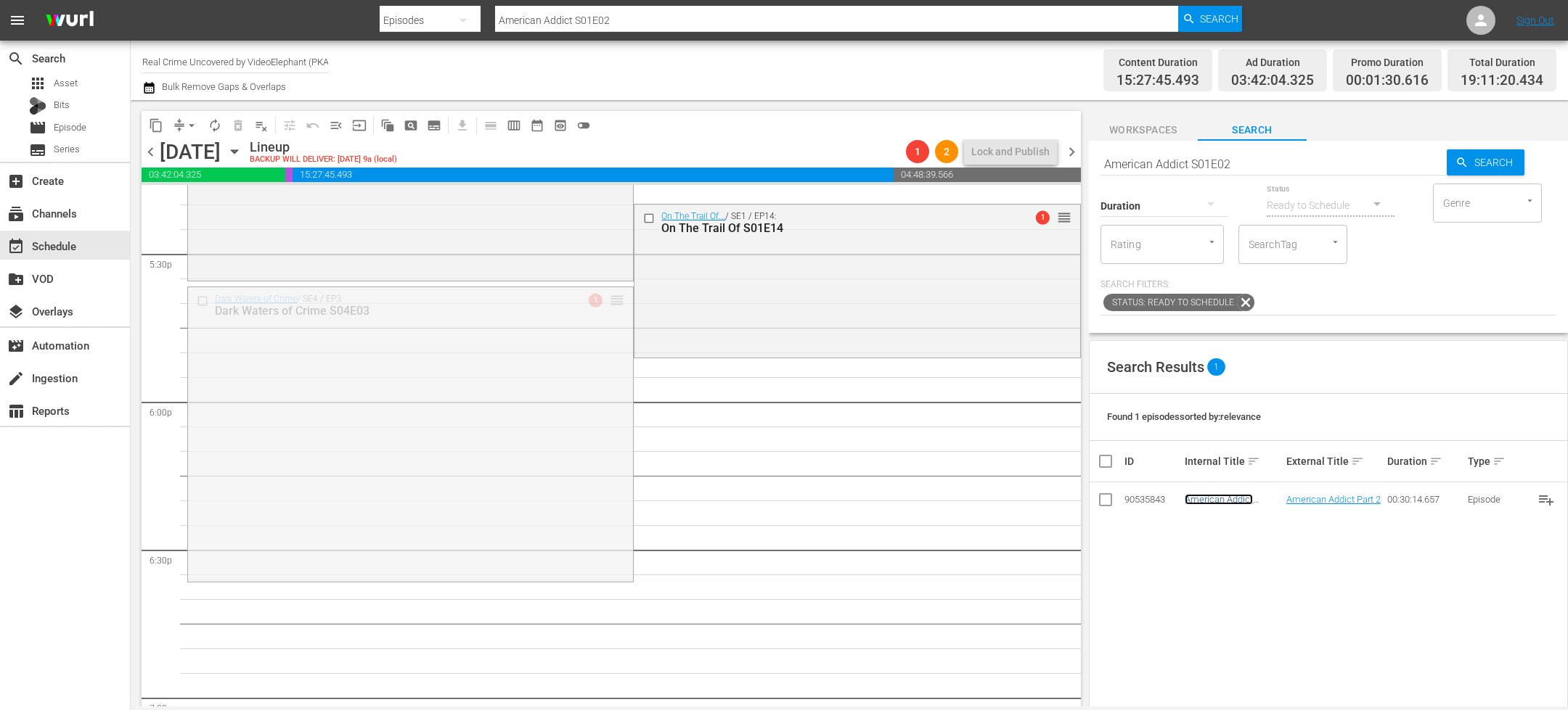
drag, startPoint x: 612, startPoint y: 302, endPoint x: 612, endPoint y: 409, distance: 107.0
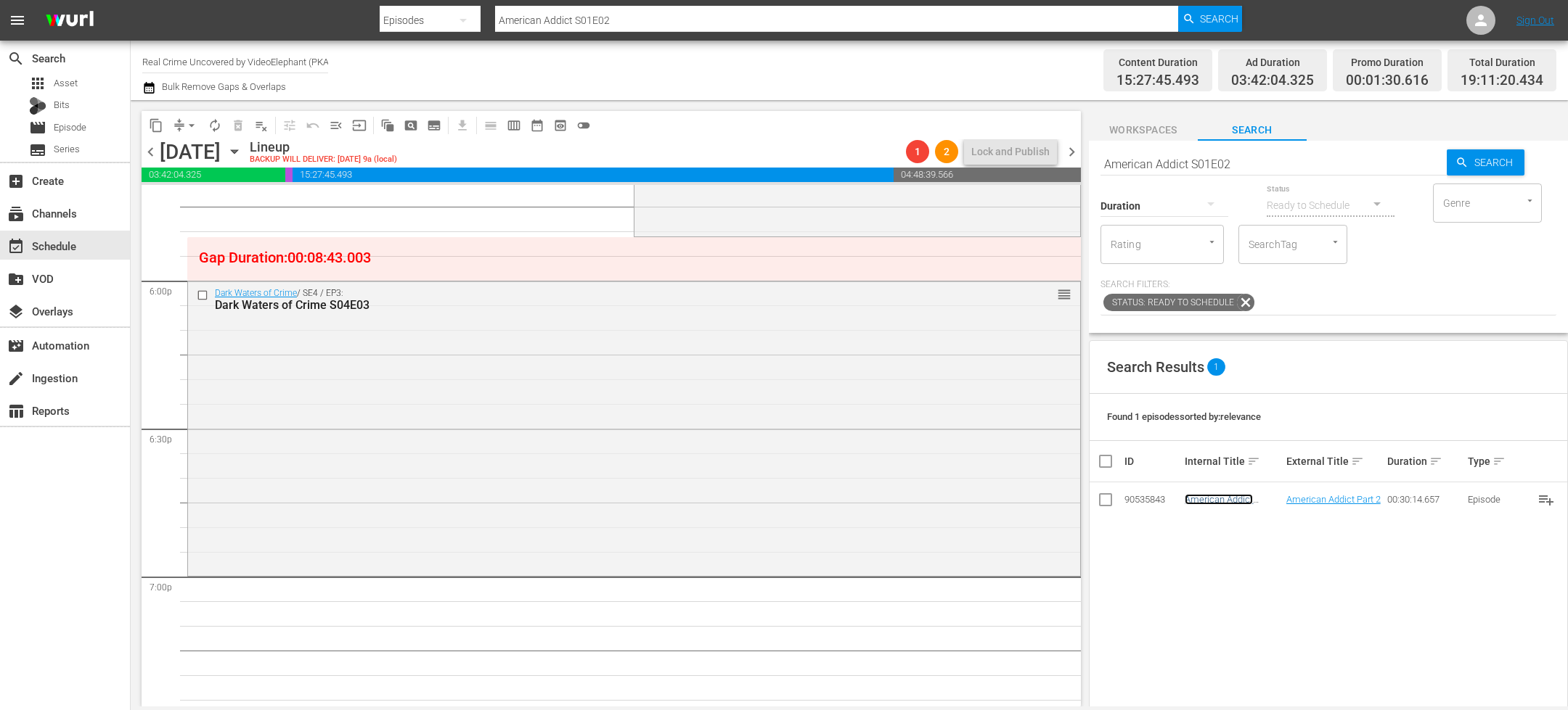
scroll to position [5189, 0]
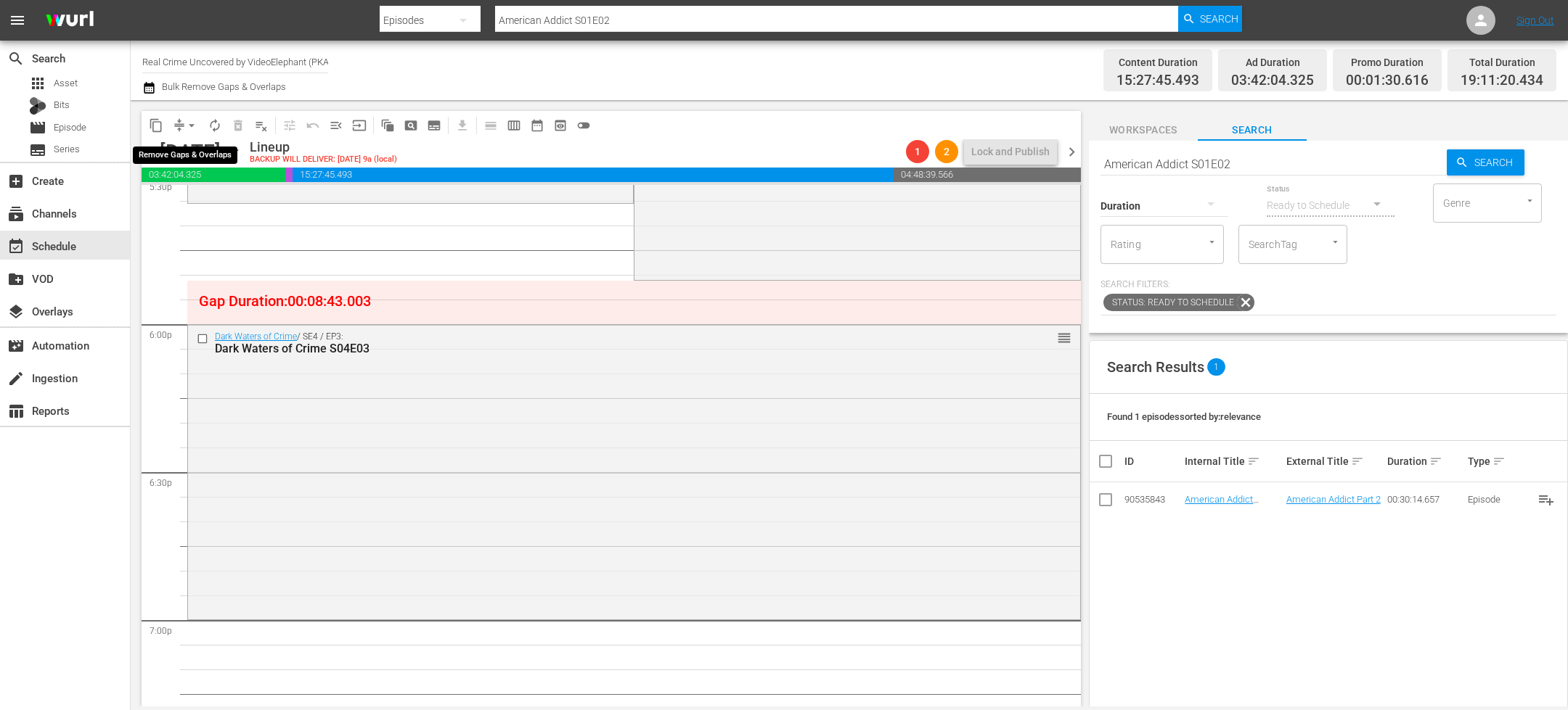
click at [185, 127] on span "arrow_drop_down" at bounding box center [192, 126] width 14 height 14
click at [204, 200] on li "Align to End of Previous Day" at bounding box center [192, 202] width 152 height 24
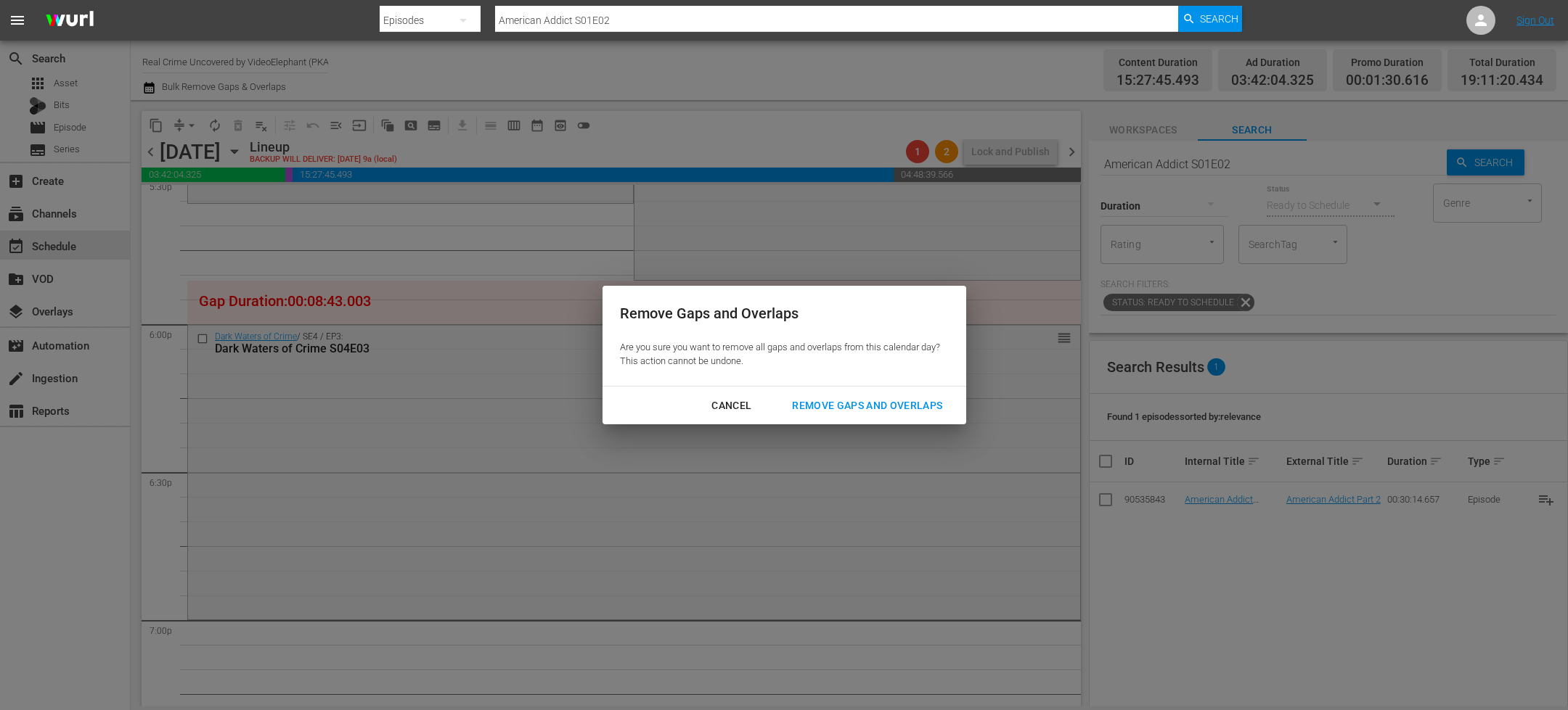
click at [828, 397] on div "Remove Gaps and Overlaps" at bounding box center [867, 406] width 173 height 18
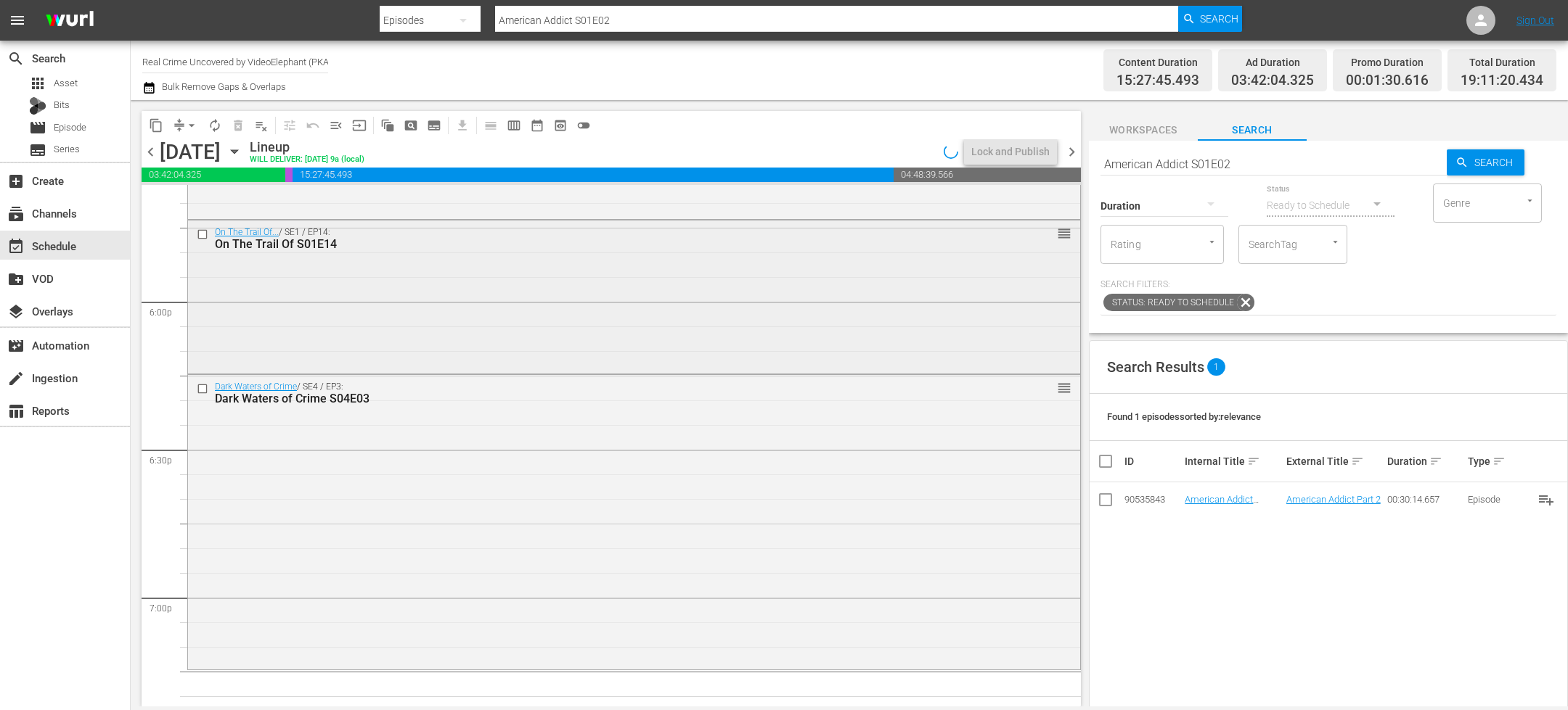
scroll to position [5213, 0]
click at [1135, 146] on input "American Addict S01E02" at bounding box center [1274, 163] width 346 height 35
click at [1136, 146] on input "American Addict S01E02" at bounding box center [1274, 163] width 346 height 35
paste input "72 Hours: True Crime S03E10"
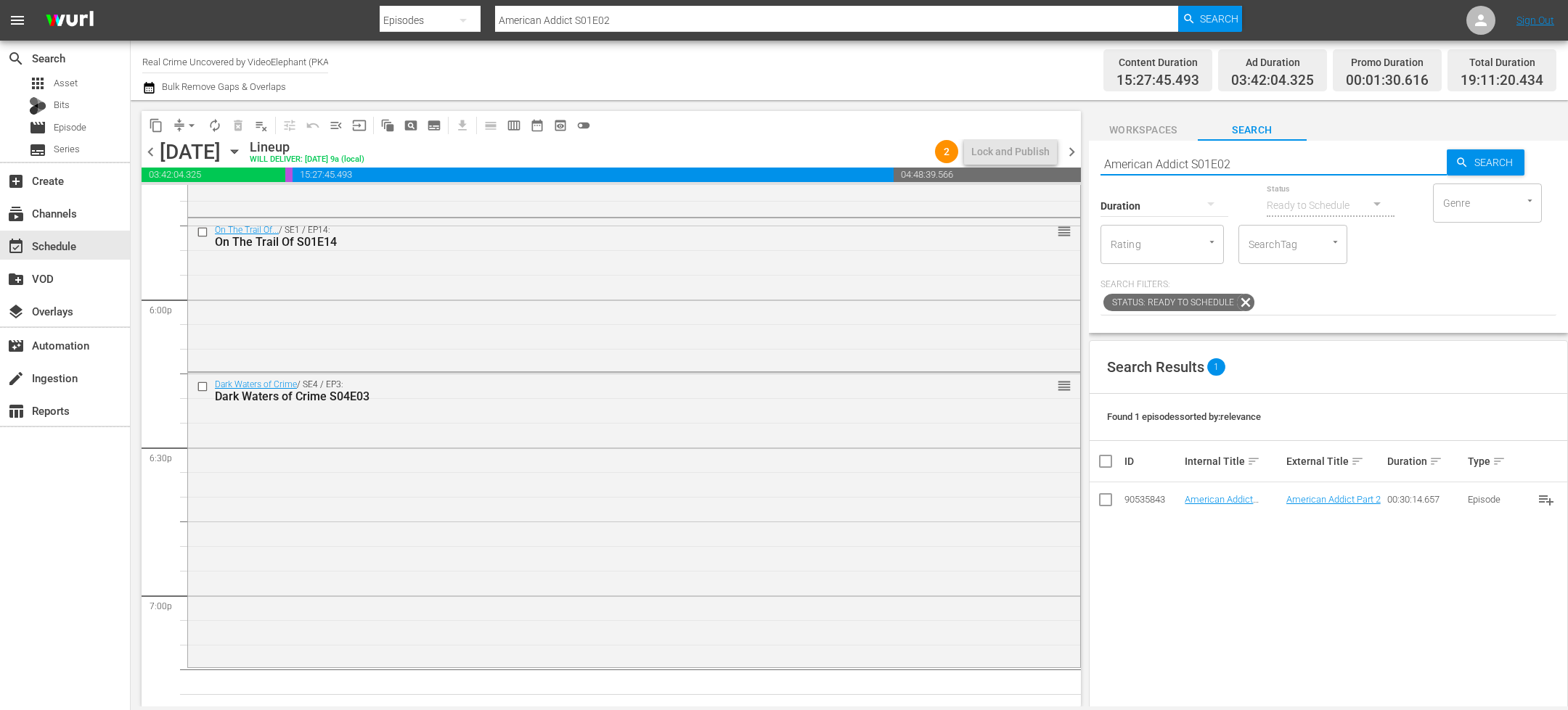
type input "72 Hours: True Crime S03E10"
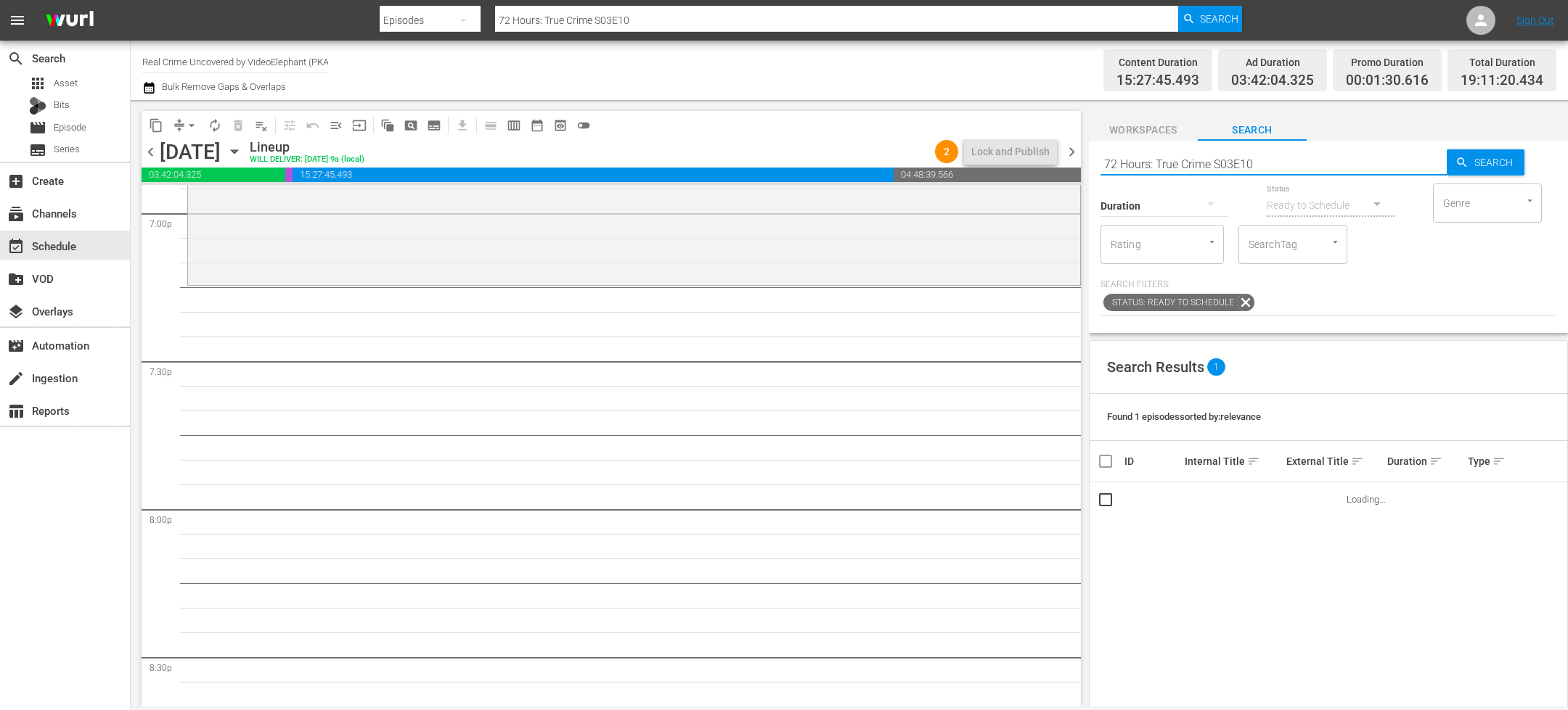
scroll to position [5604, 0]
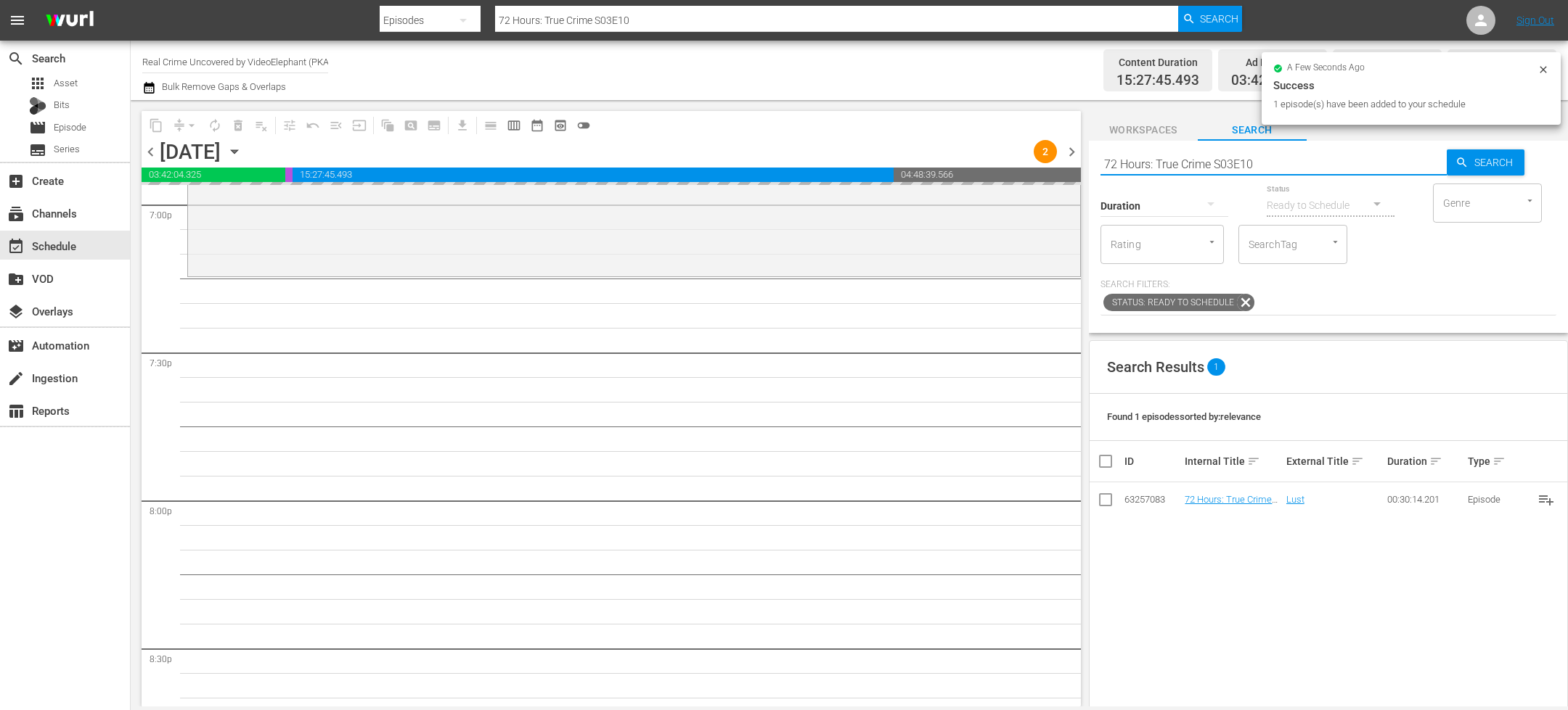
click at [1133, 157] on input "72 Hours: True Crime S03E10" at bounding box center [1274, 163] width 346 height 35
paste input "On The Trail Of S01E16"
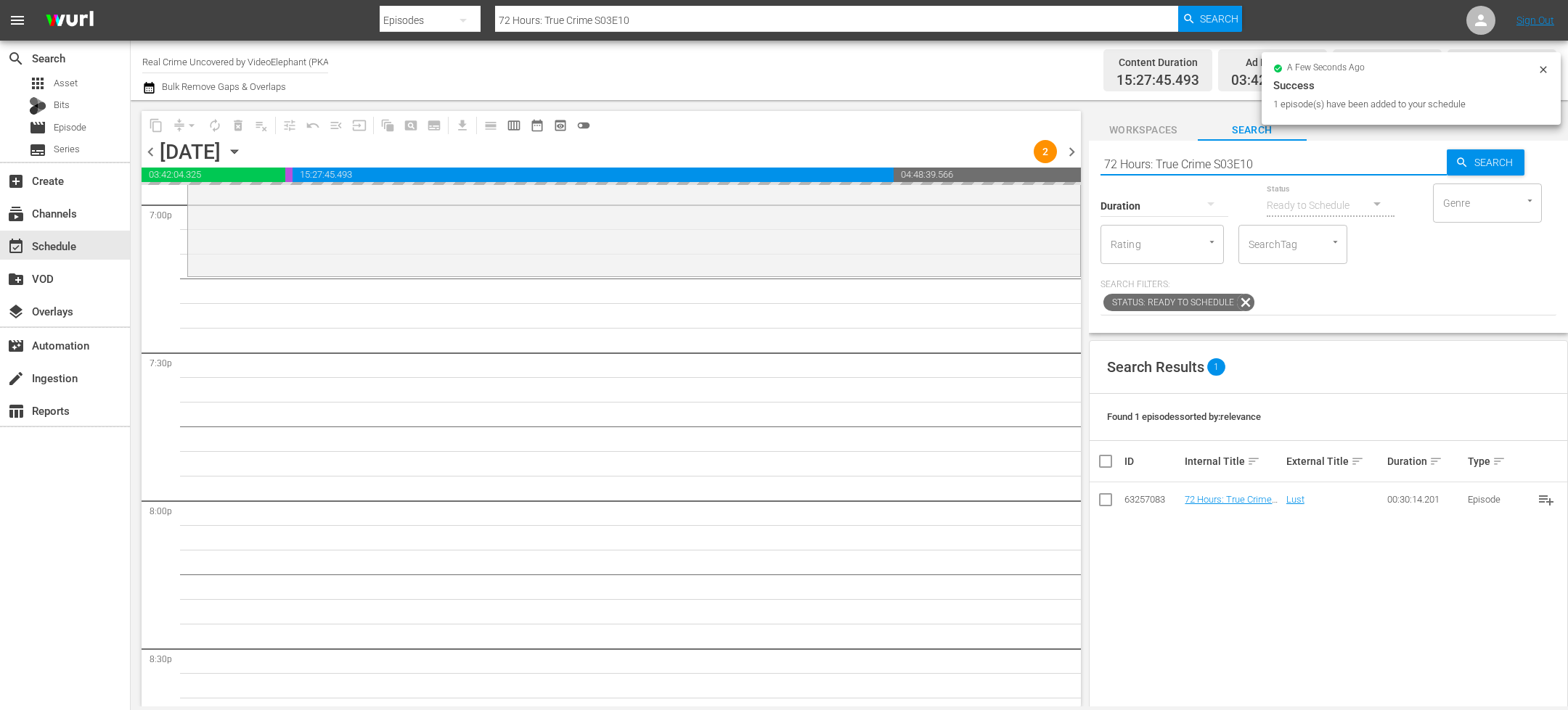
type input "On The Trail Of S01E16"
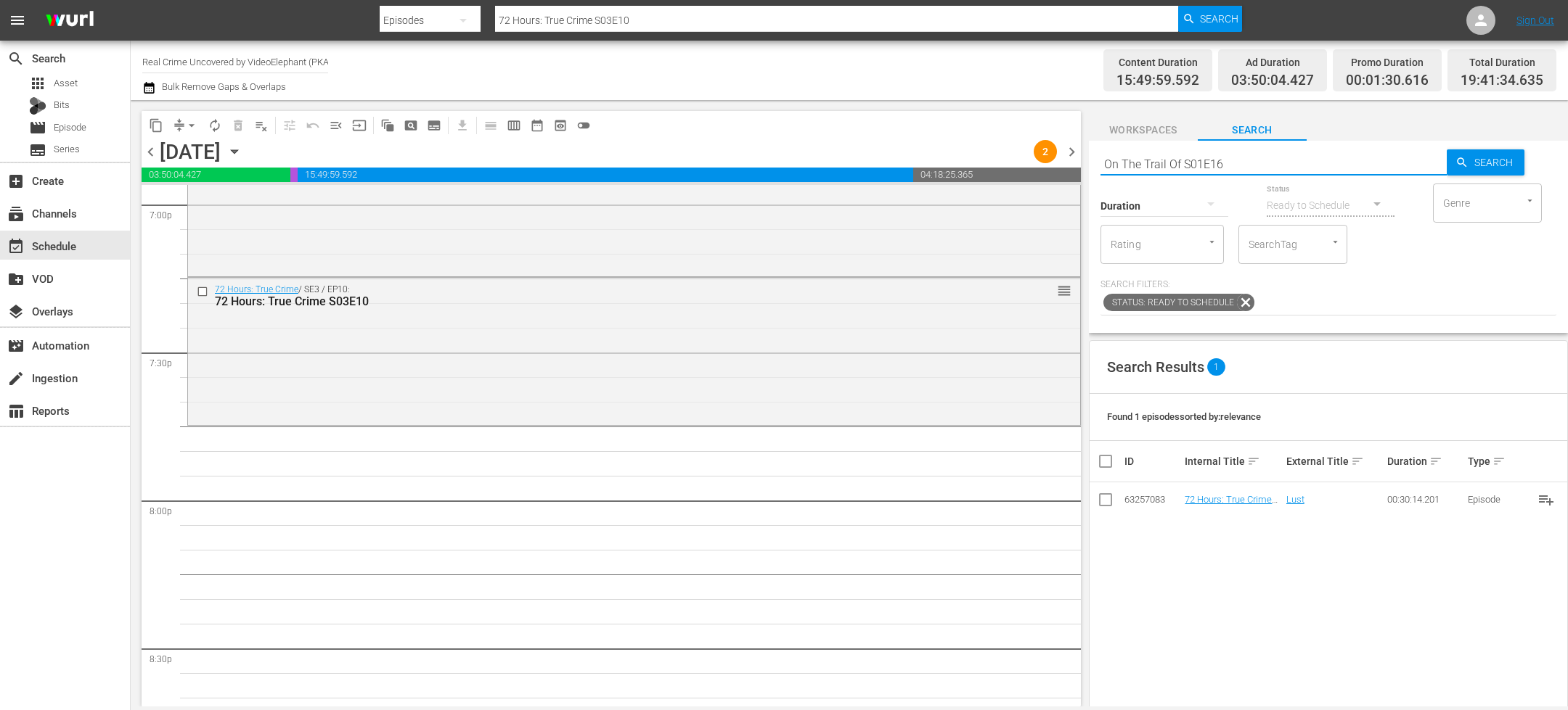
type input "On The Trail Of S01E16"
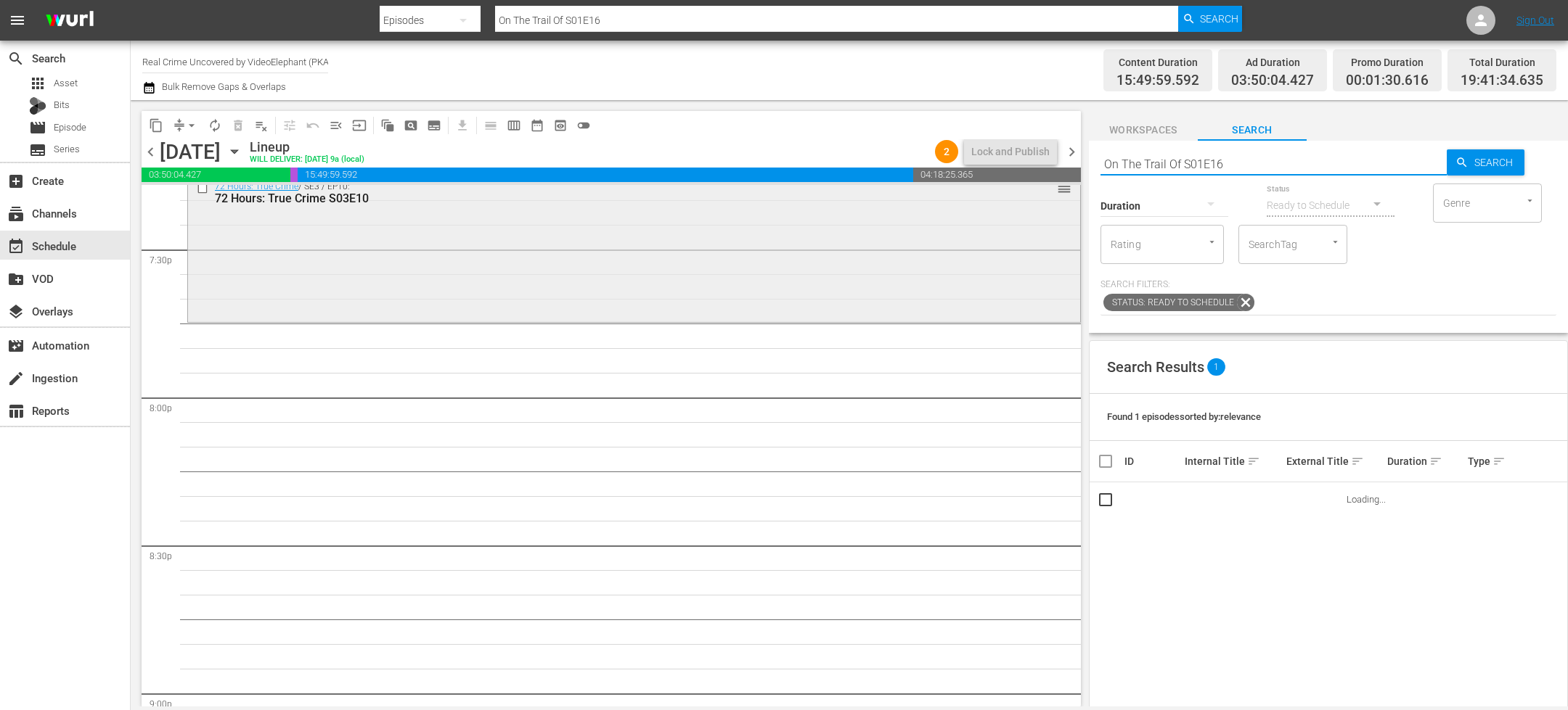
scroll to position [5710, 0]
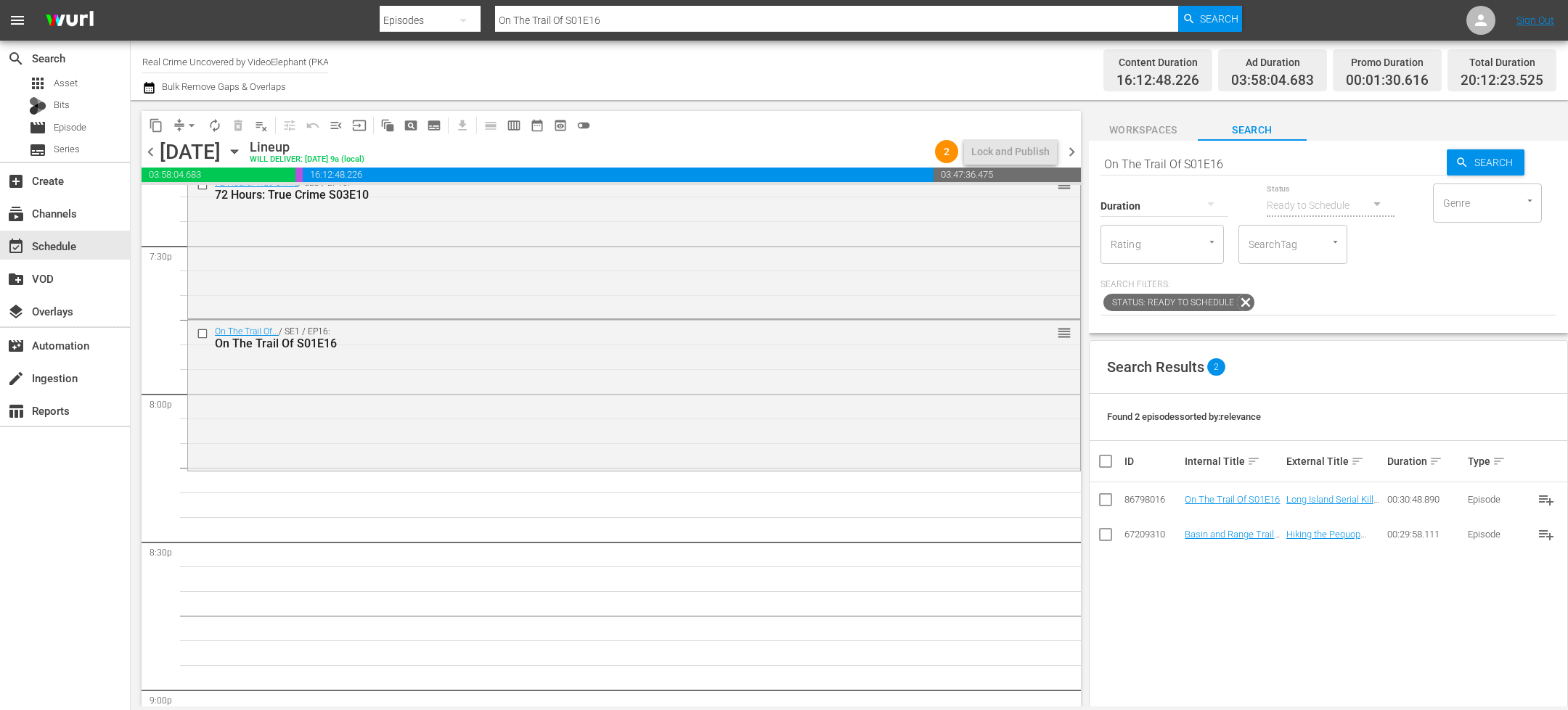
click at [1170, 160] on input "On The Trail Of S01E16" at bounding box center [1274, 163] width 346 height 35
paste input "The FBI Files S04E17"
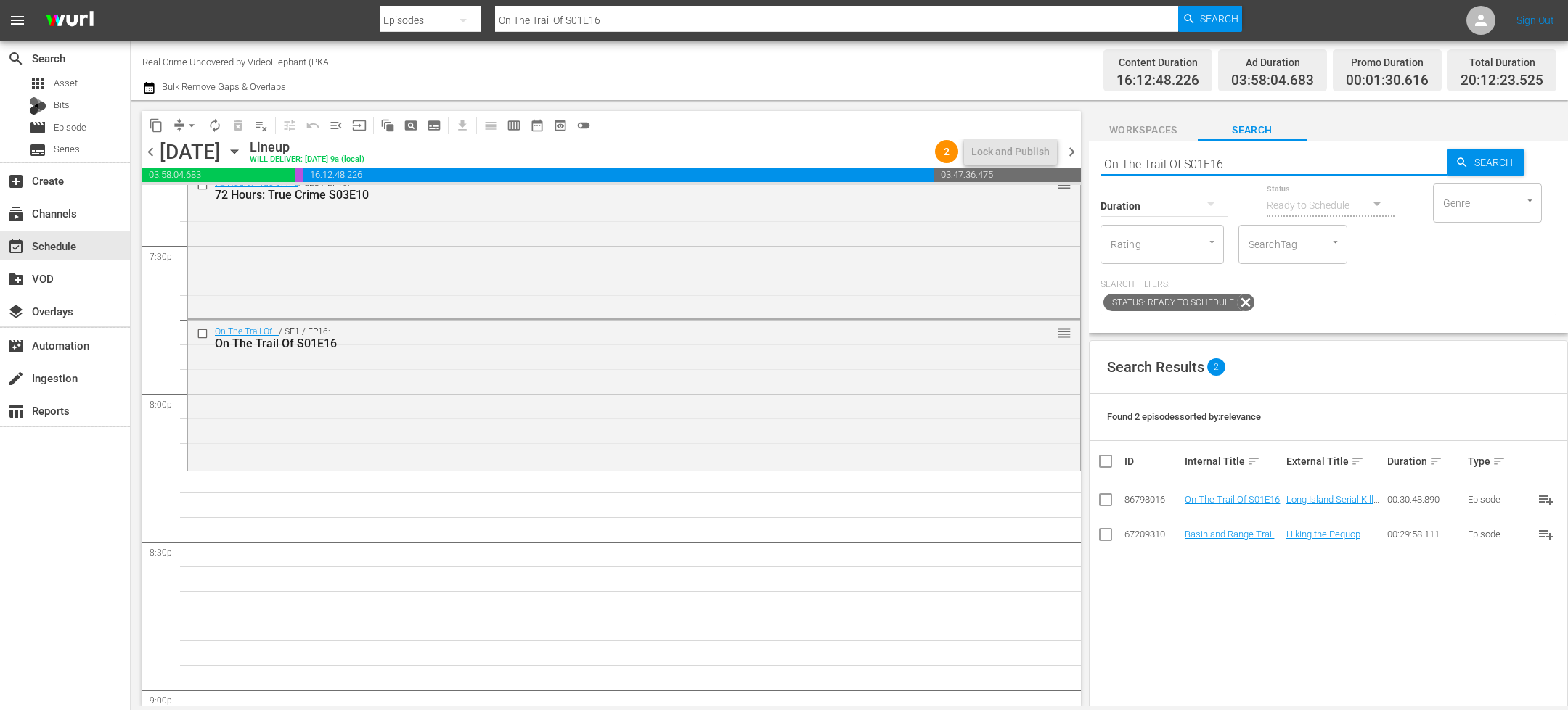
type input "The FBI Files S04E17"
drag, startPoint x: 1218, startPoint y: 498, endPoint x: 1082, endPoint y: 33, distance: 484.5
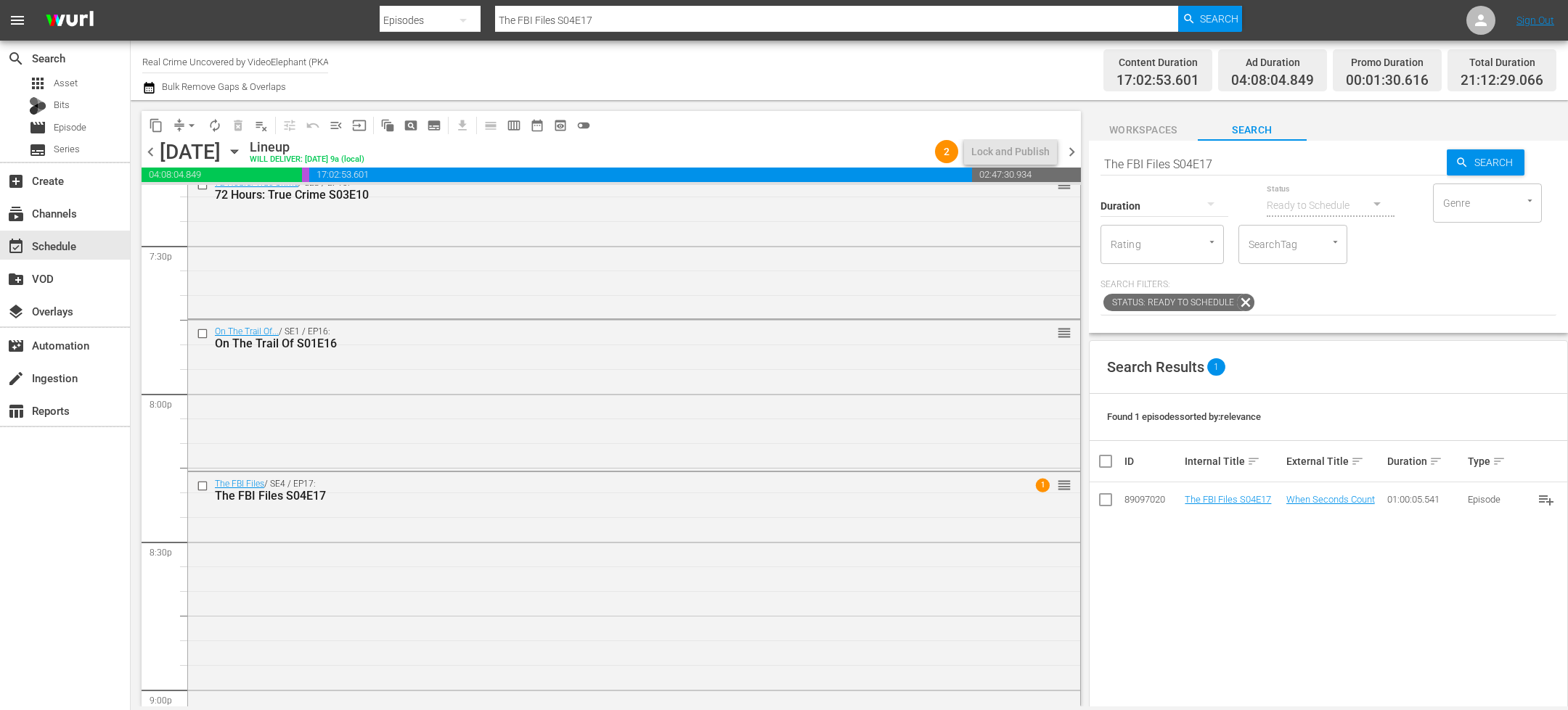
click at [1141, 158] on input "The FBI Files S04E17" at bounding box center [1274, 163] width 346 height 35
paste input "Forensic Factor S04E04"
type input "Forensic Factor S04E04"
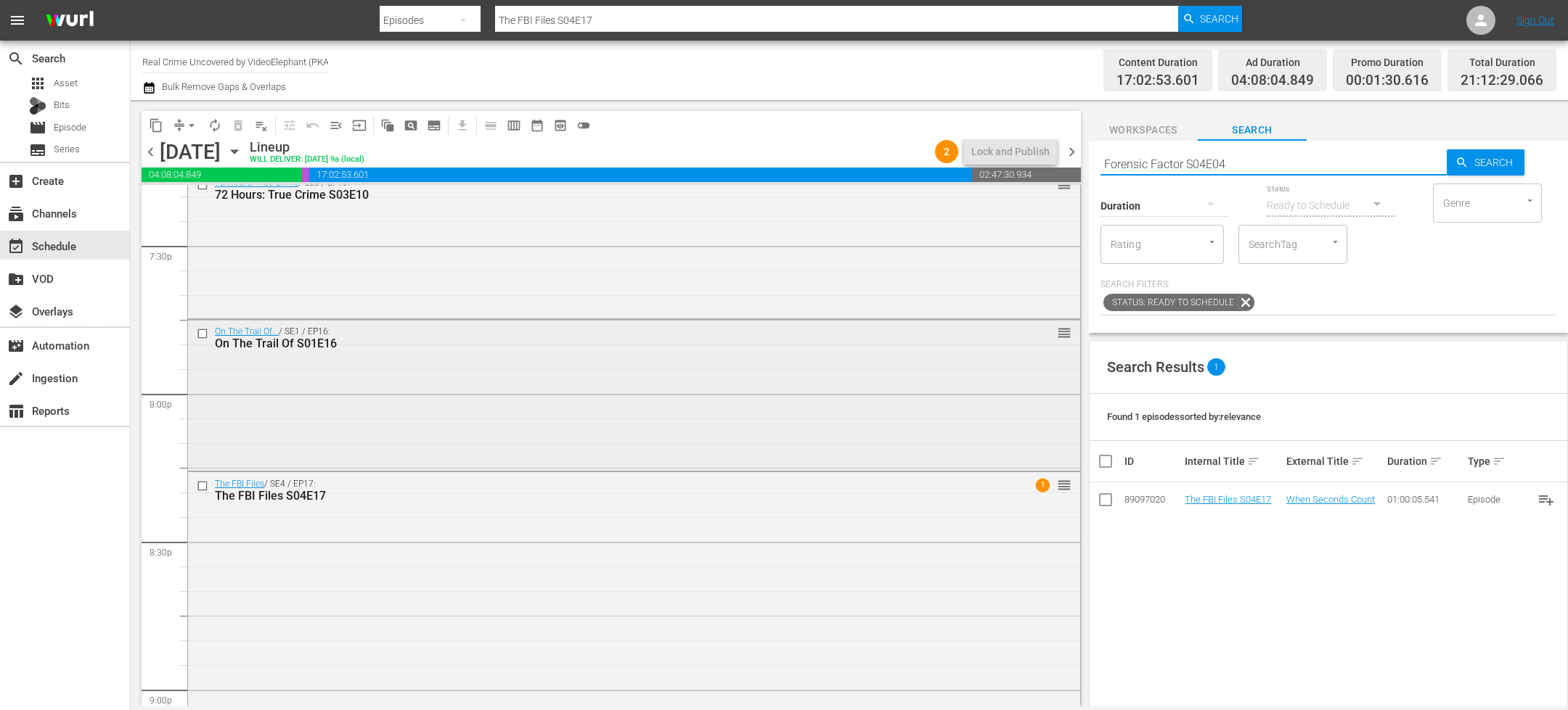
type input "Forensic Factor S04E04"
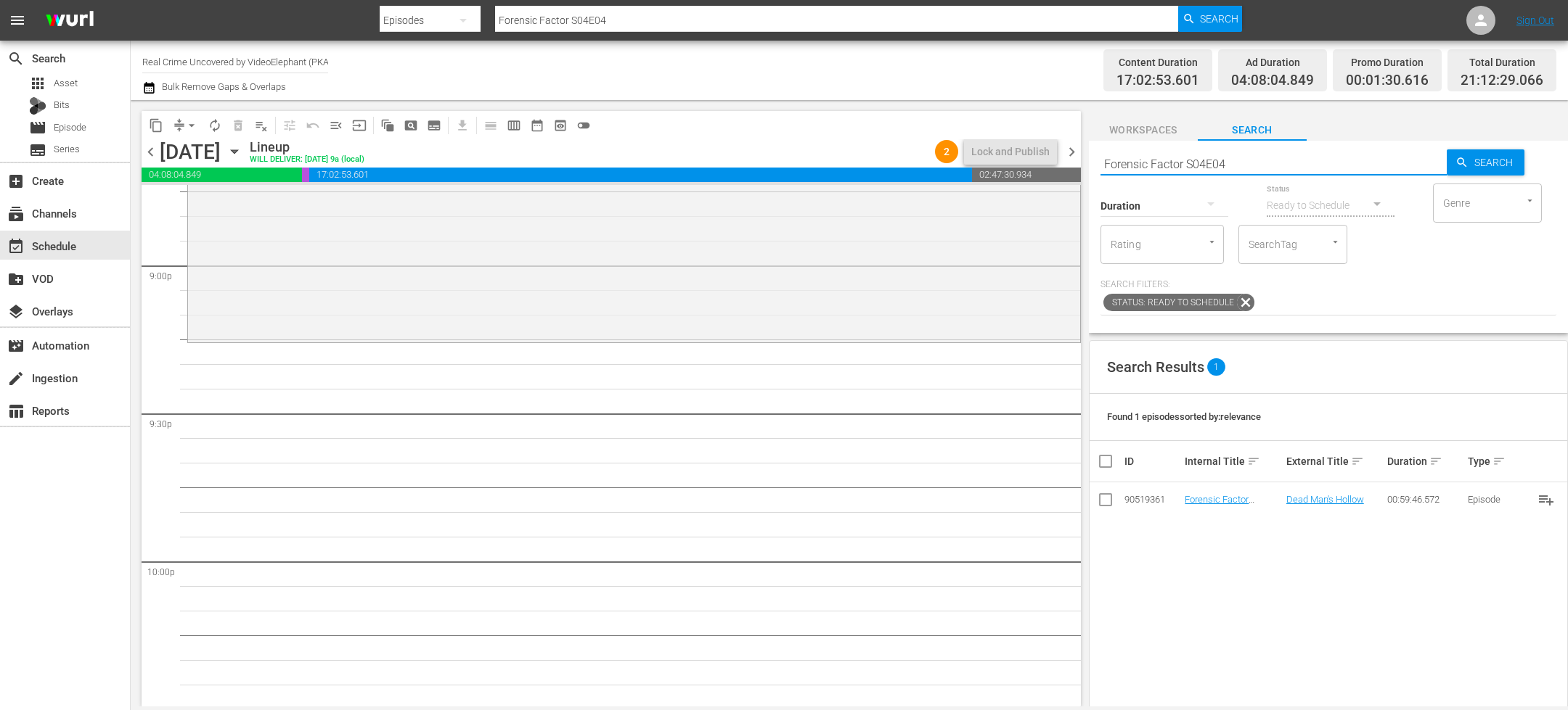
scroll to position [6173, 0]
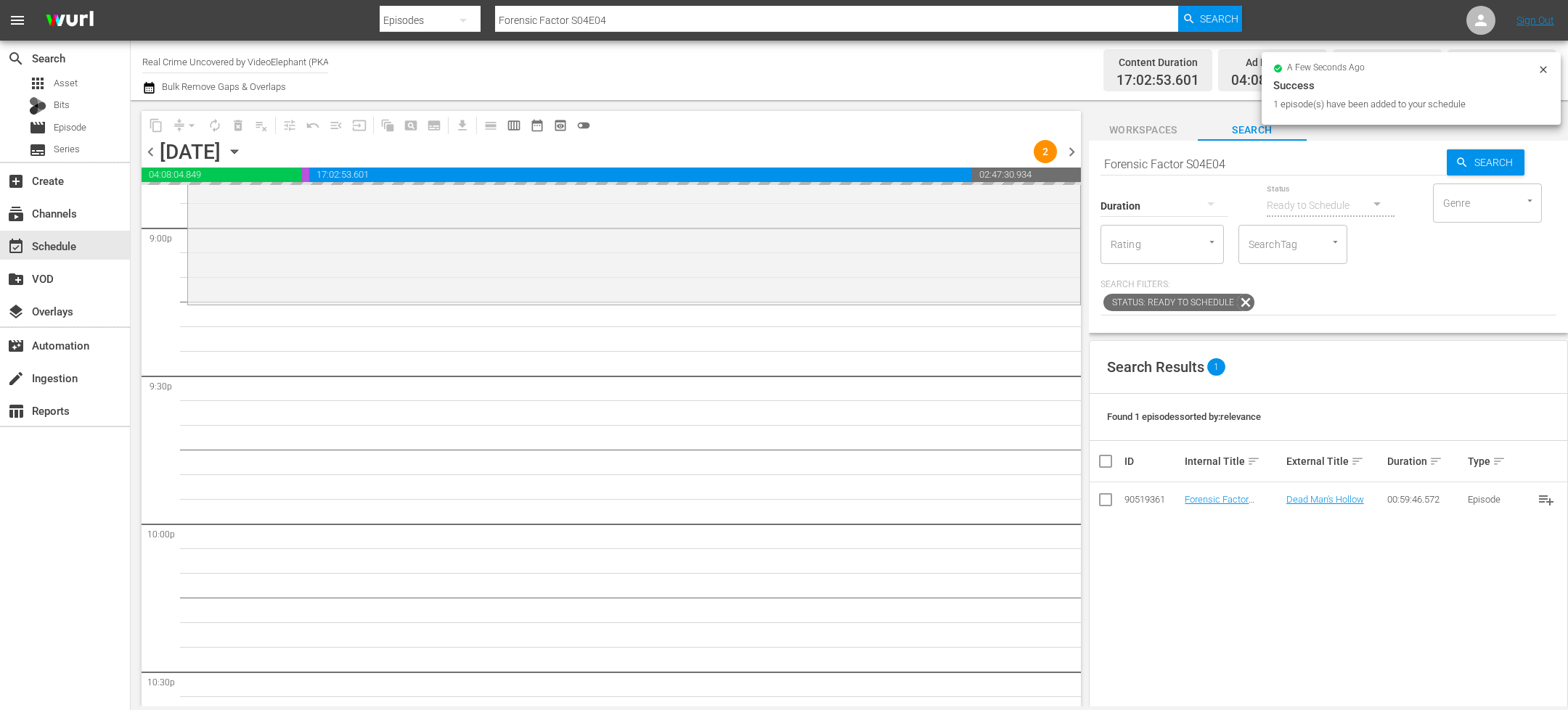
click at [1192, 168] on input "Forensic Factor S04E04" at bounding box center [1274, 163] width 346 height 35
paste input "CRIME STORIES 102"
type input "CRIME STORIES 102"
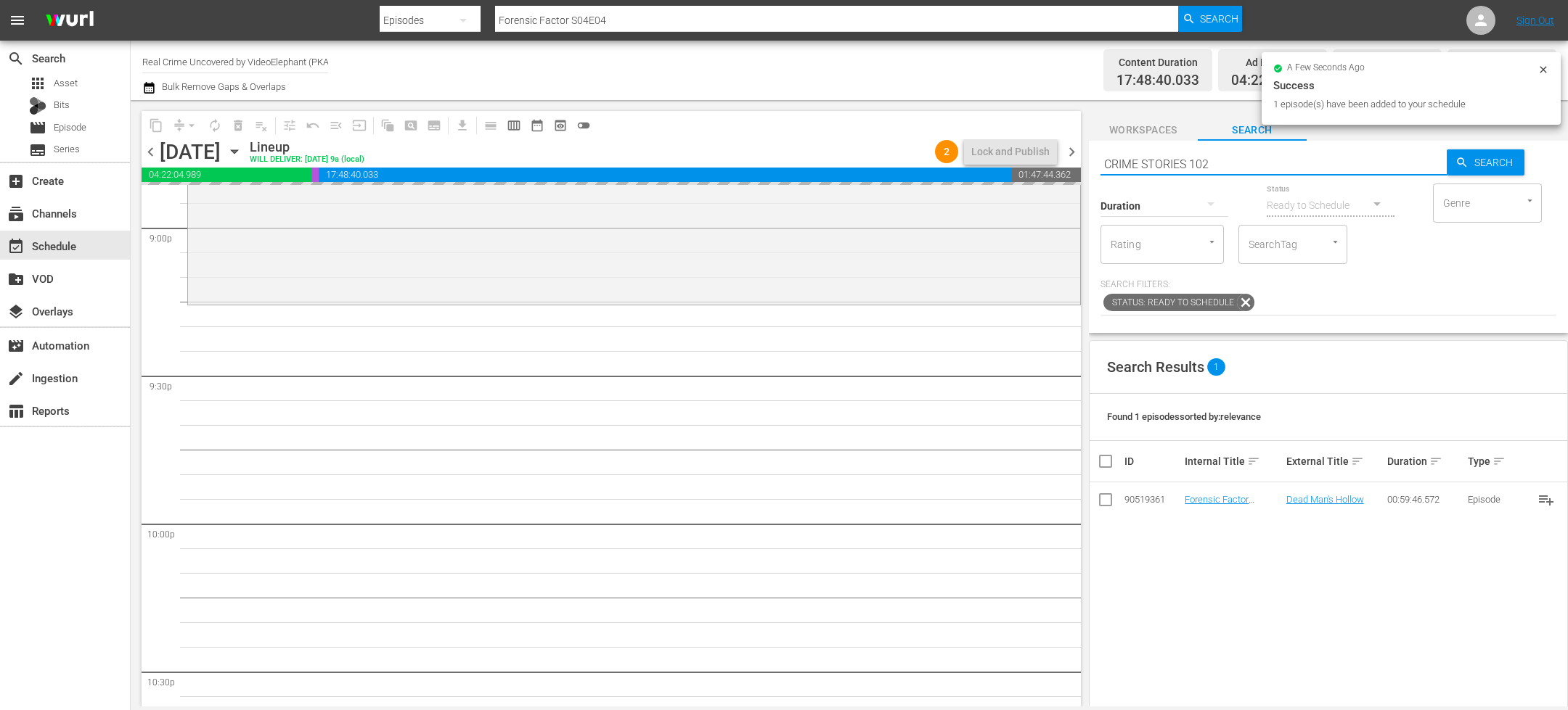
click at [1194, 165] on input "CRIME STORIES 102" at bounding box center [1274, 163] width 346 height 35
click at [1195, 165] on input "CRIME STORIES 102" at bounding box center [1274, 163] width 346 height 35
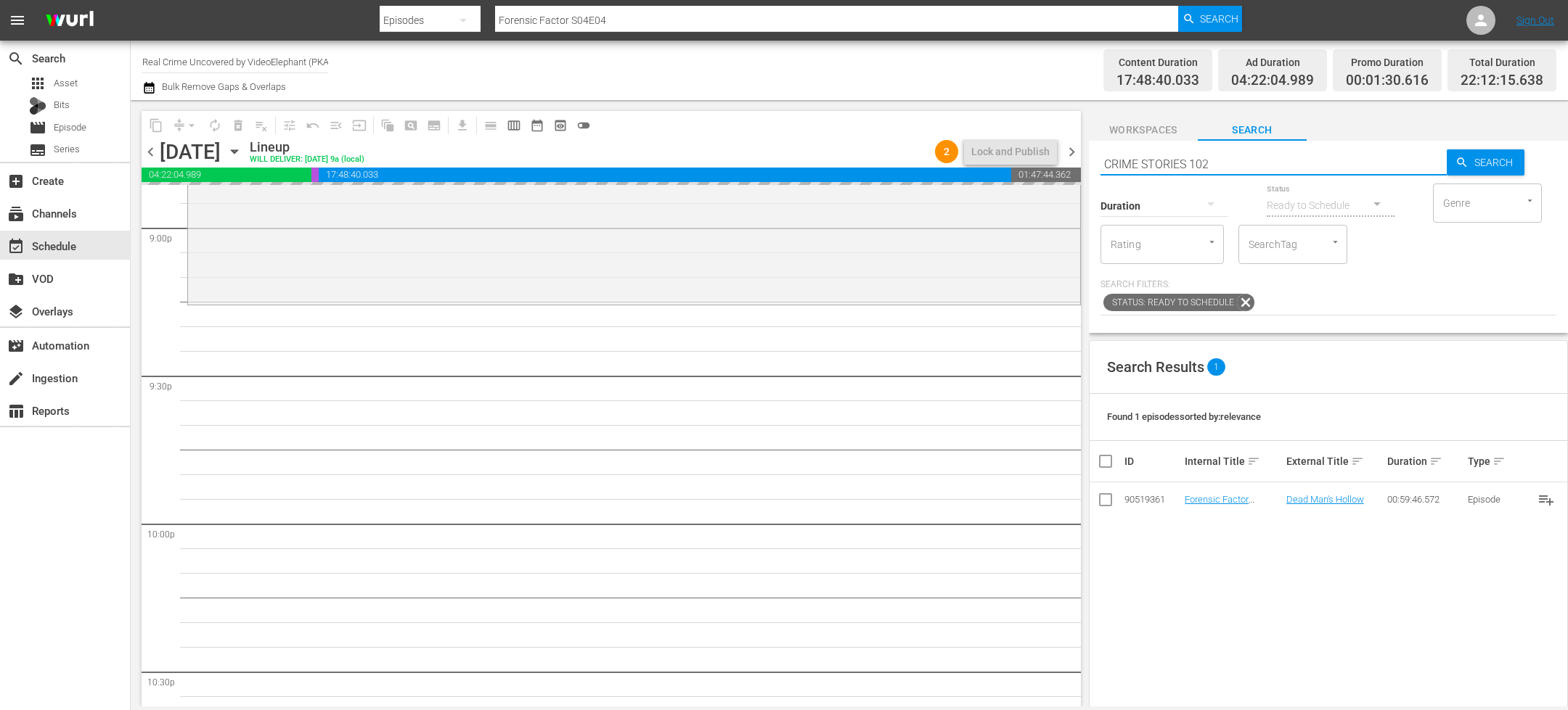
type input "CRIME STORIES 102"
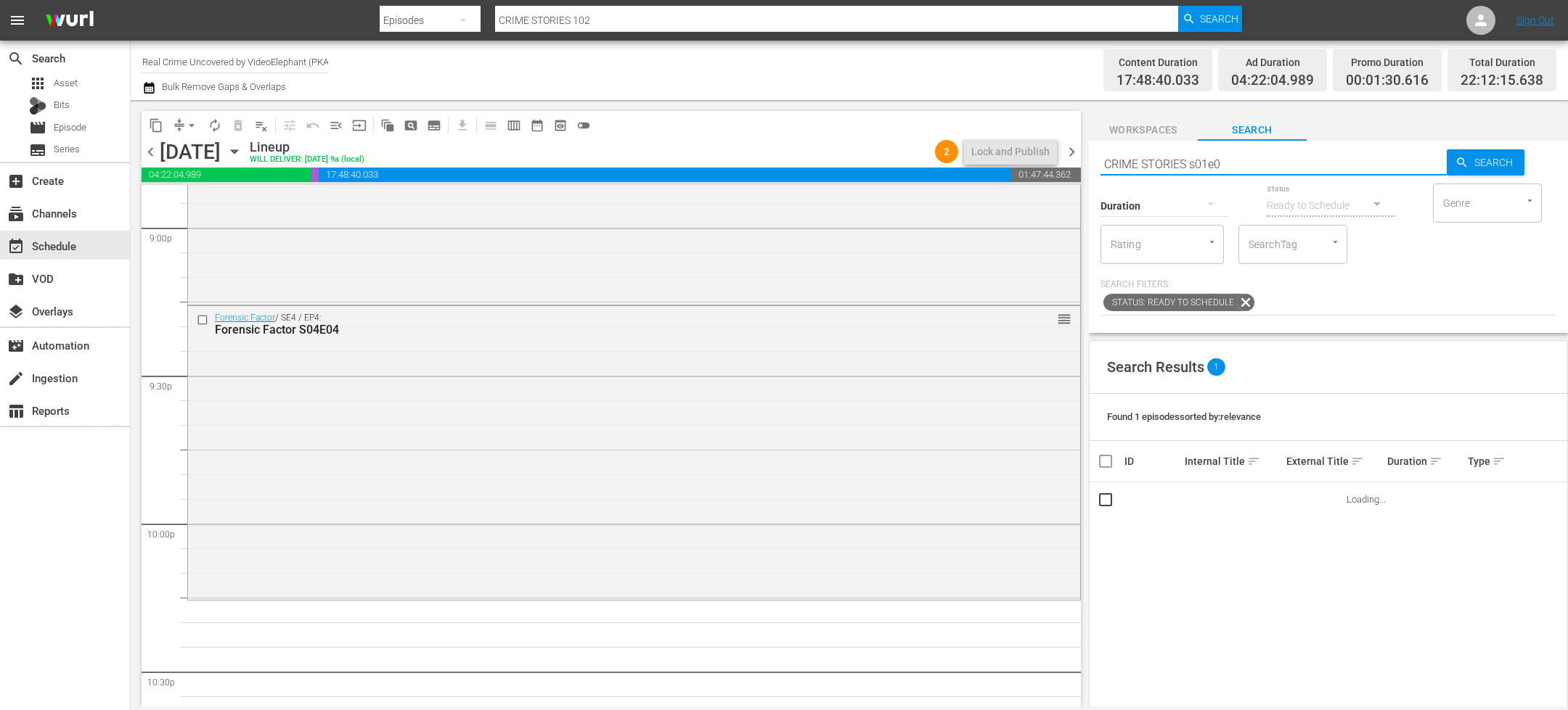
type input "CRIME STORIES s01e02"
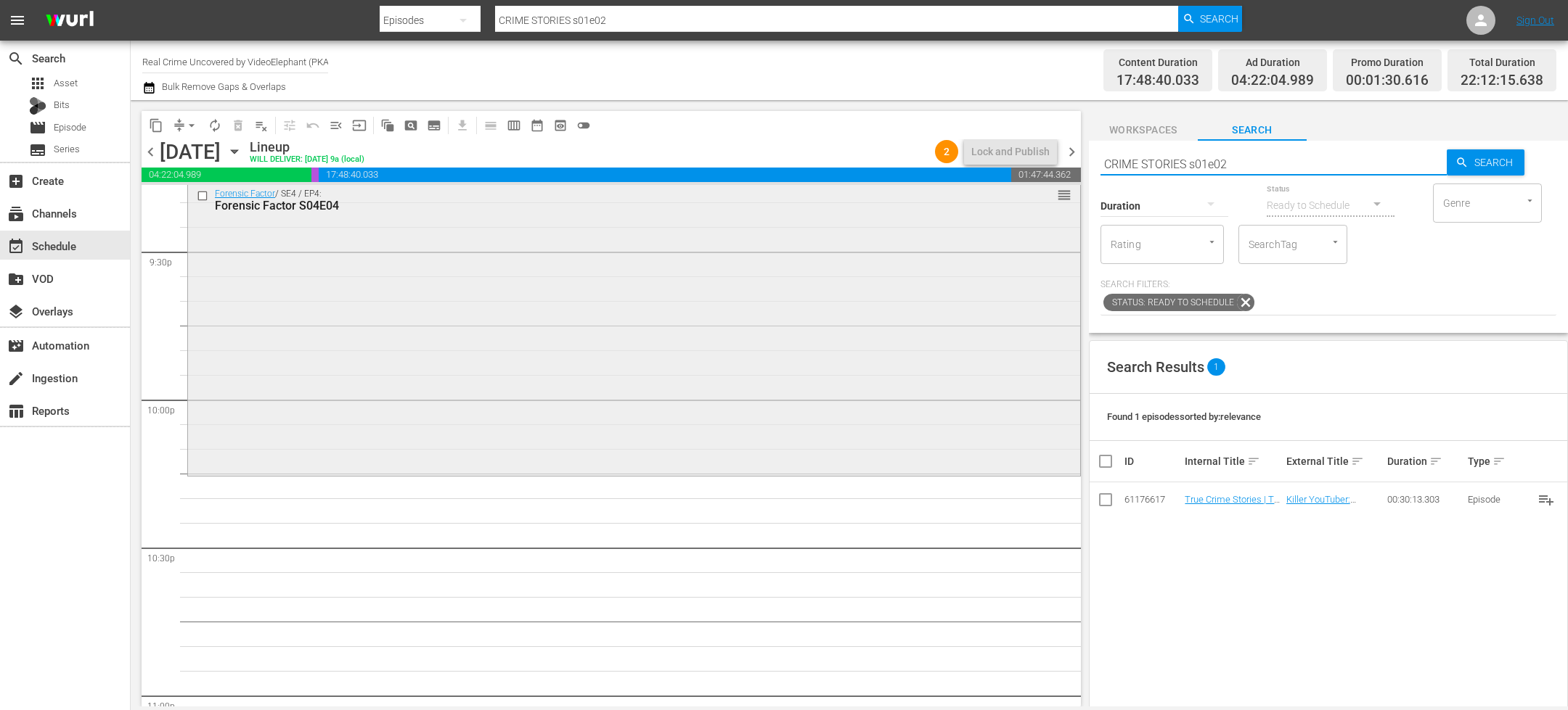
scroll to position [6332, 0]
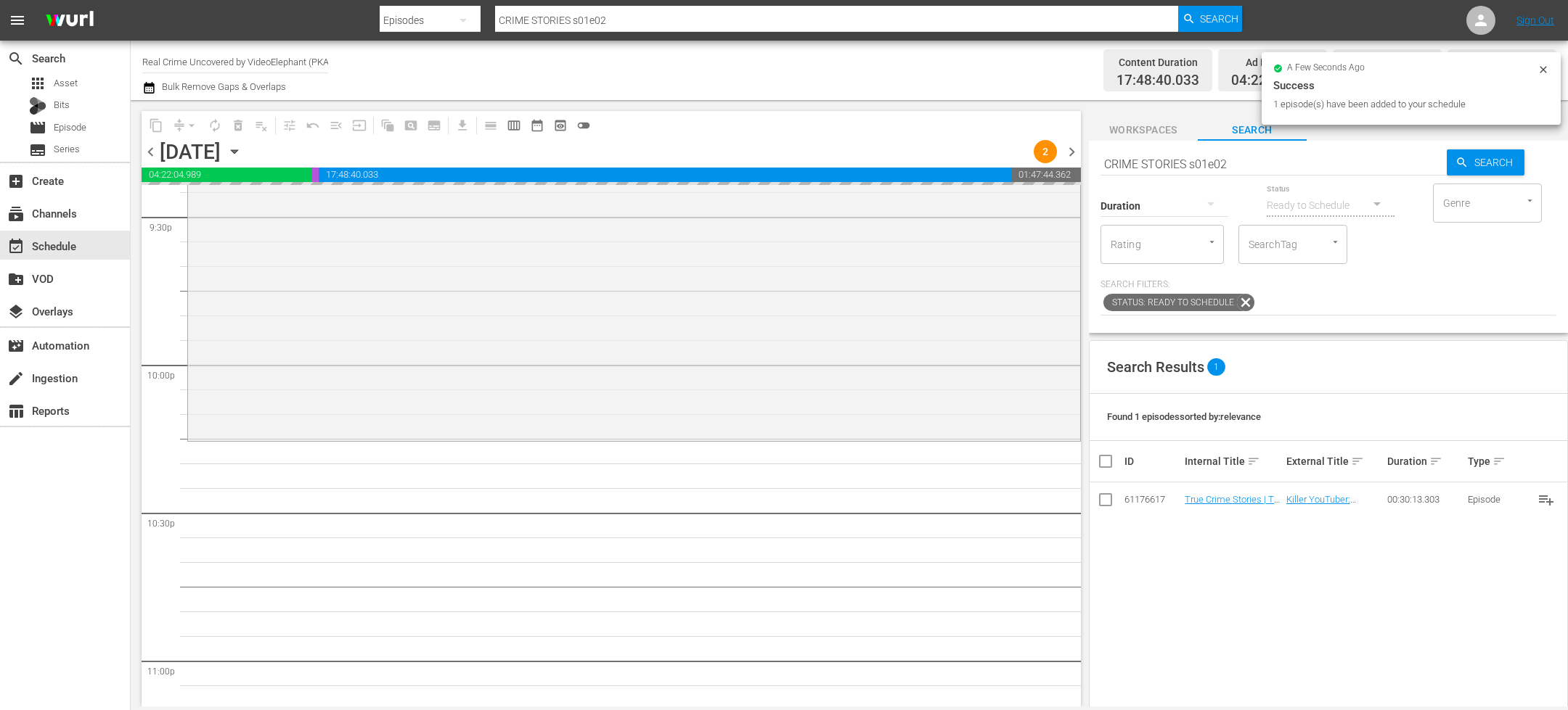
click at [1201, 167] on input "CRIME STORIES s01e02" at bounding box center [1274, 163] width 346 height 35
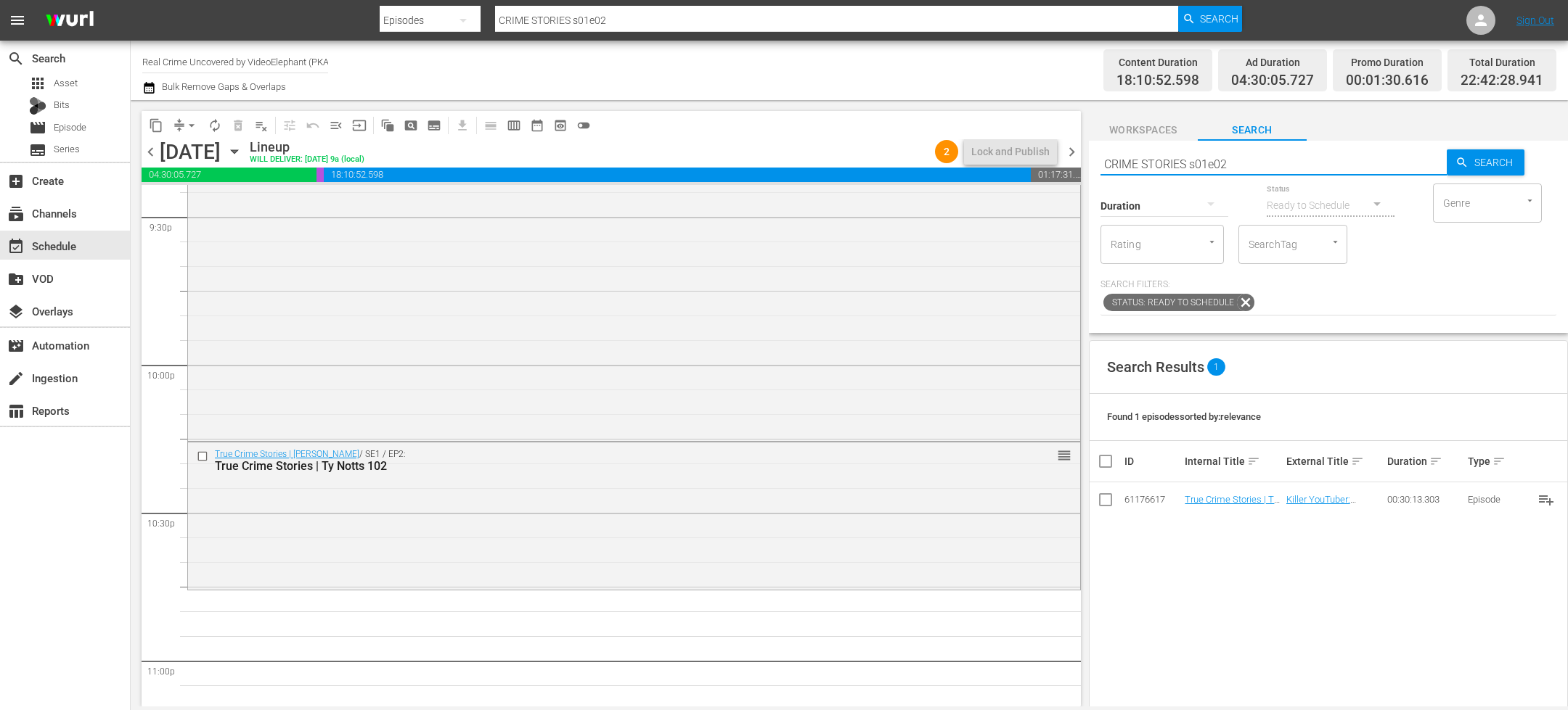
paste input "Dark Waters of Crime S04E03"
type input "Dark Waters of Crime S04E03"
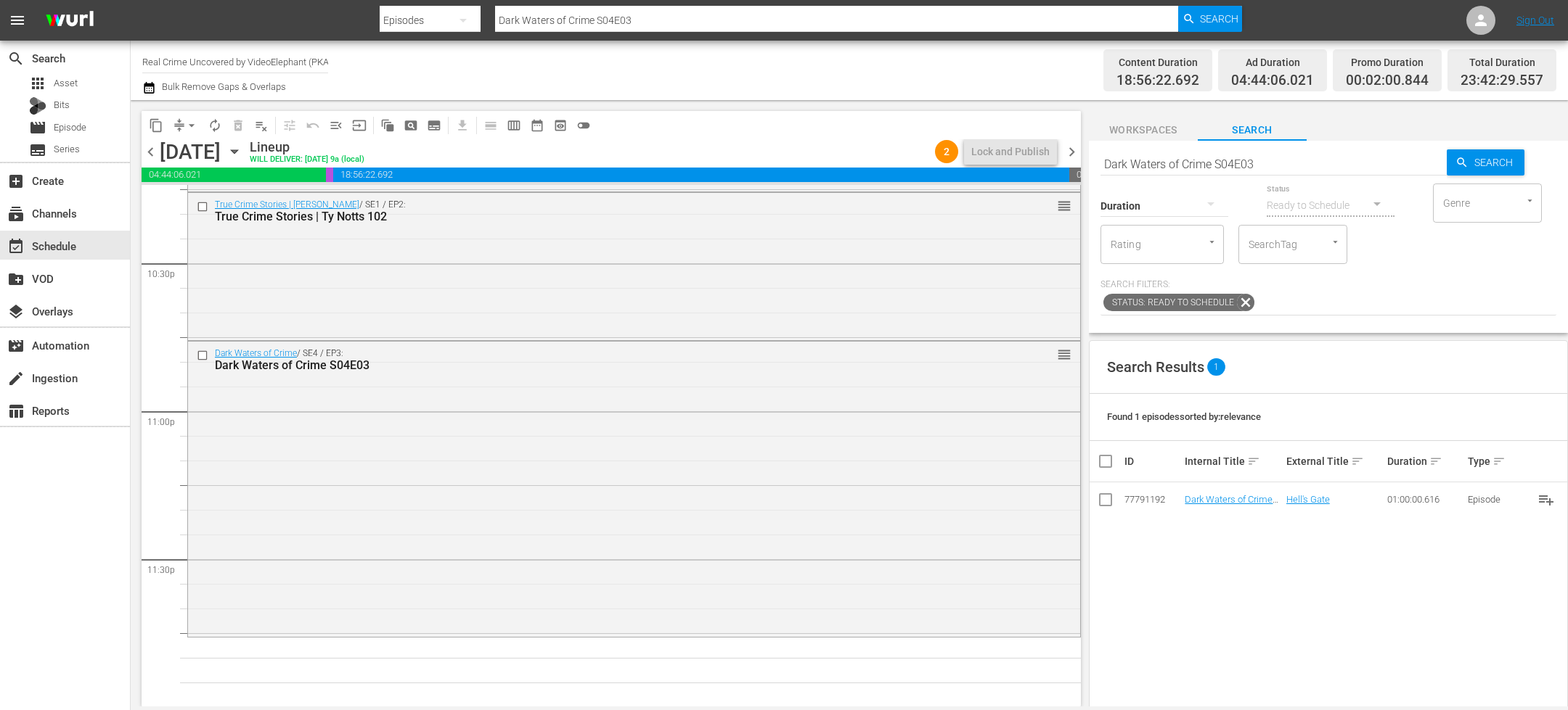
click at [1146, 169] on input "Dark Waters of Crime S04E03" at bounding box center [1274, 163] width 346 height 35
drag, startPoint x: 1049, startPoint y: 359, endPoint x: 1045, endPoint y: 411, distance: 52.2
click at [1257, 161] on input "Dark Waters of Crime S04E03" at bounding box center [1274, 163] width 346 height 35
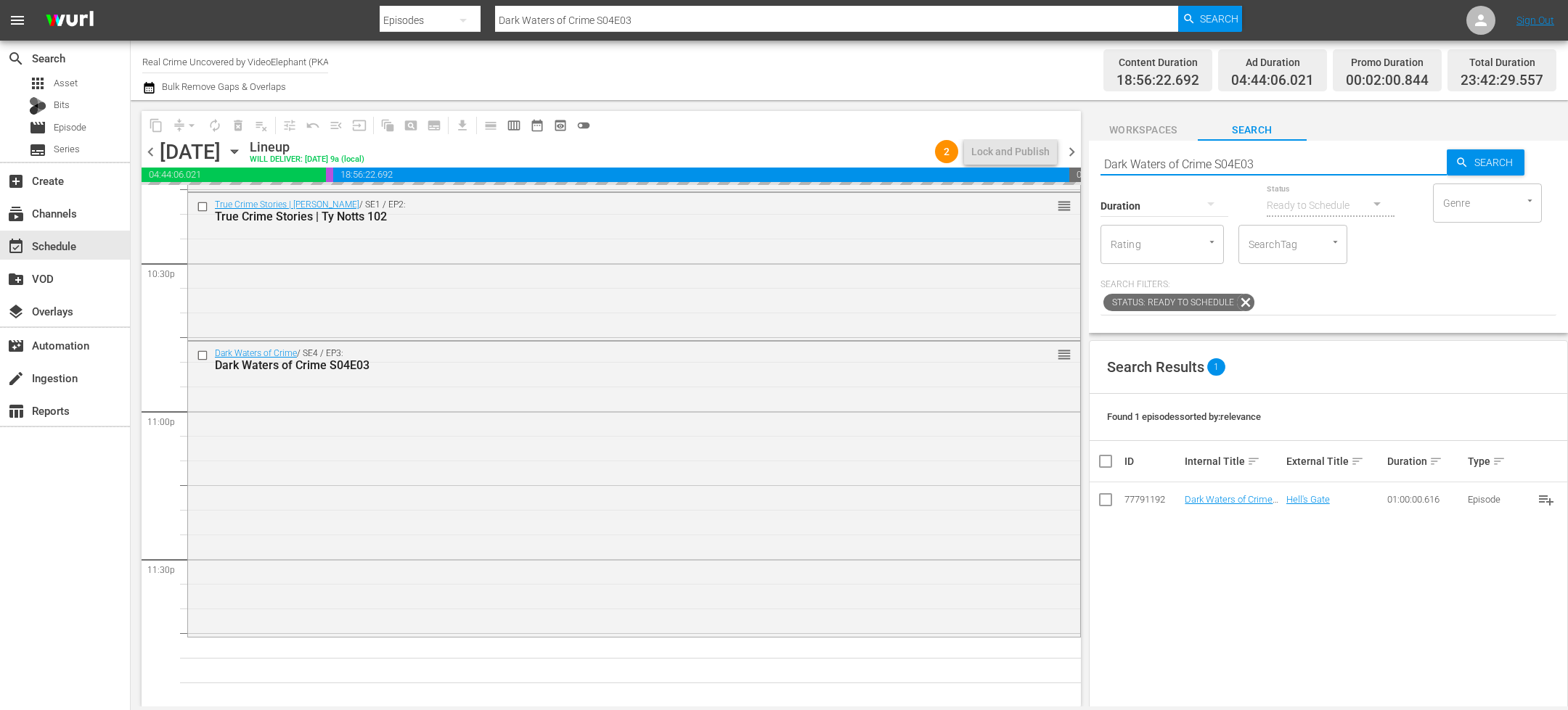
click at [1257, 161] on input "Dark Waters of Crime S04E03" at bounding box center [1274, 163] width 346 height 35
type input "crime stories s01e02"
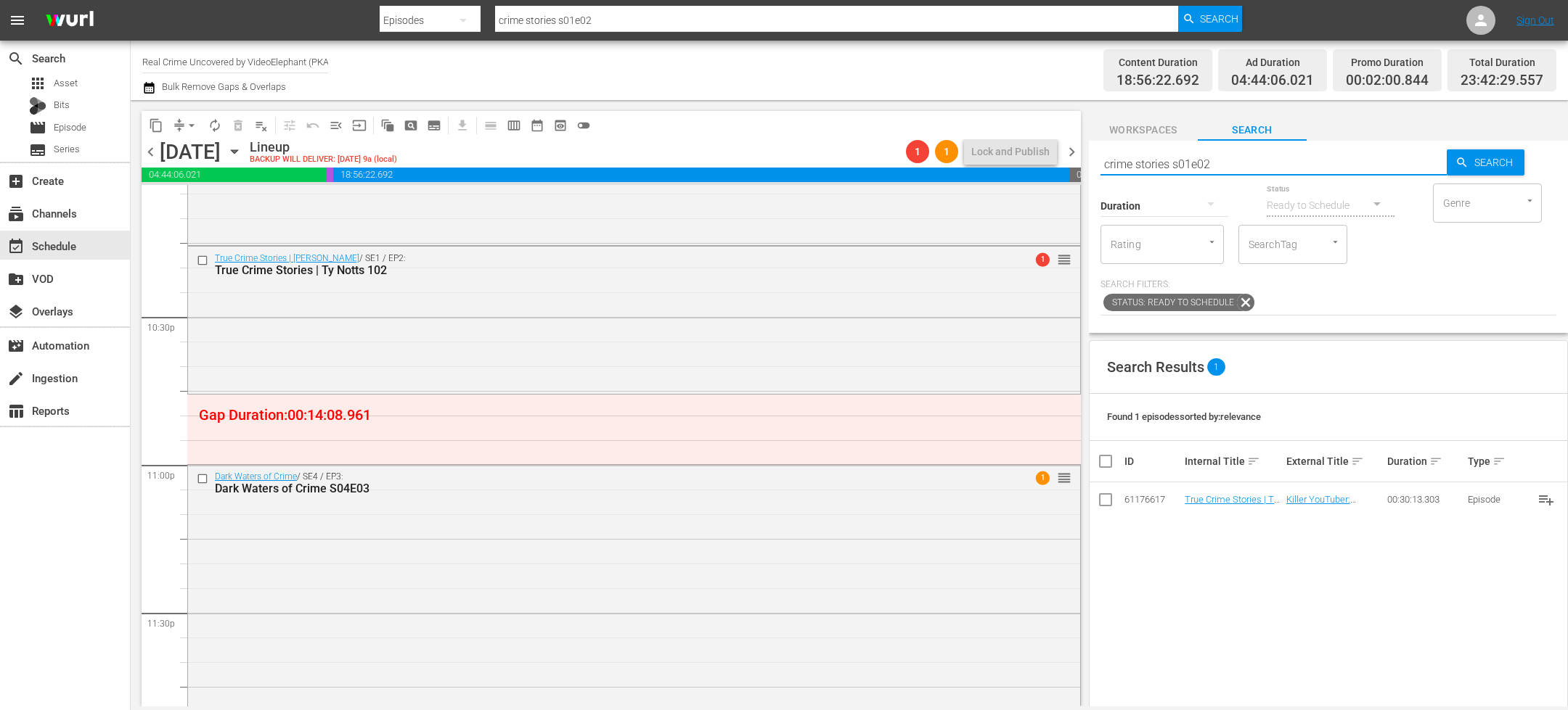
scroll to position [6520, 0]
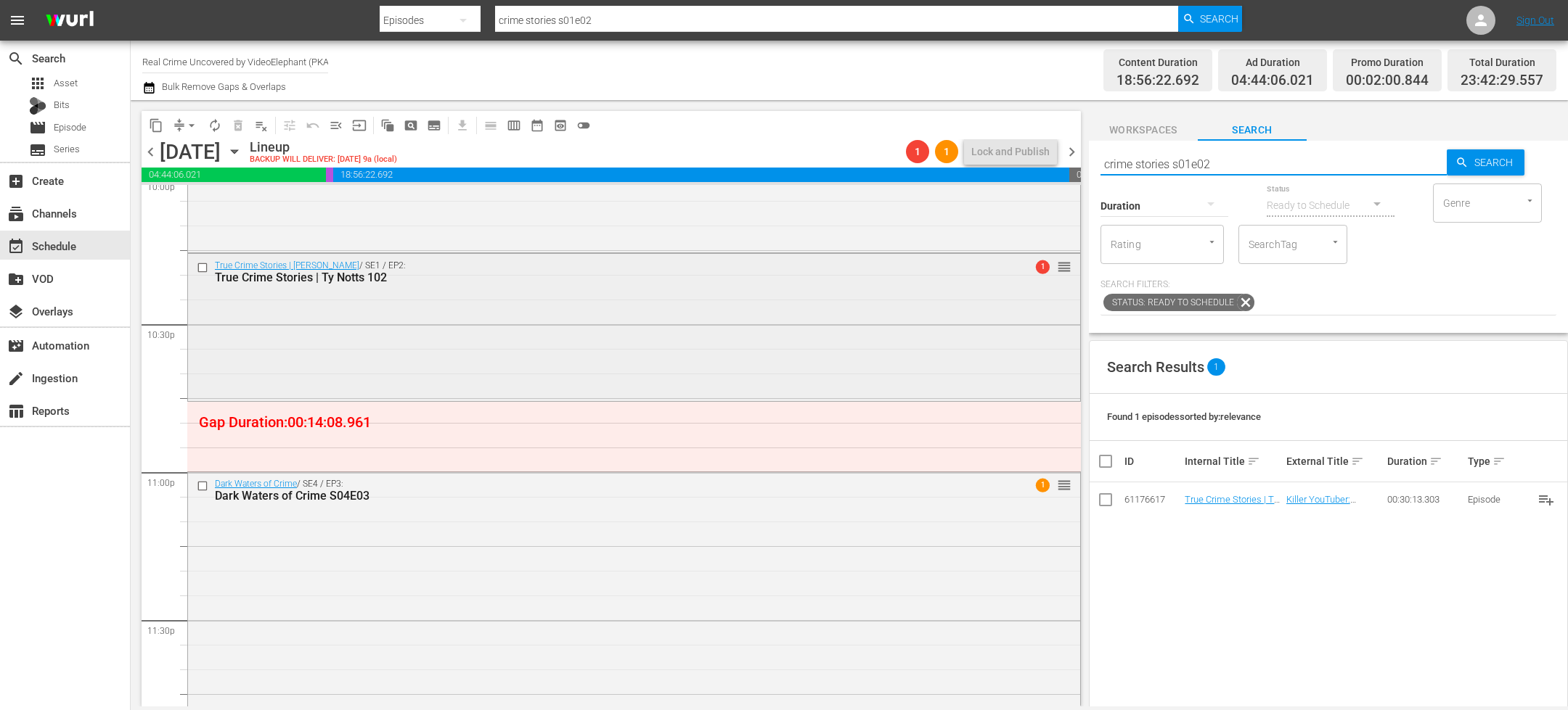
type input "crime stories s01e02"
click at [203, 268] on input "checkbox" at bounding box center [204, 267] width 15 height 13
click at [238, 126] on span "delete_forever_outlined" at bounding box center [238, 126] width 14 height 14
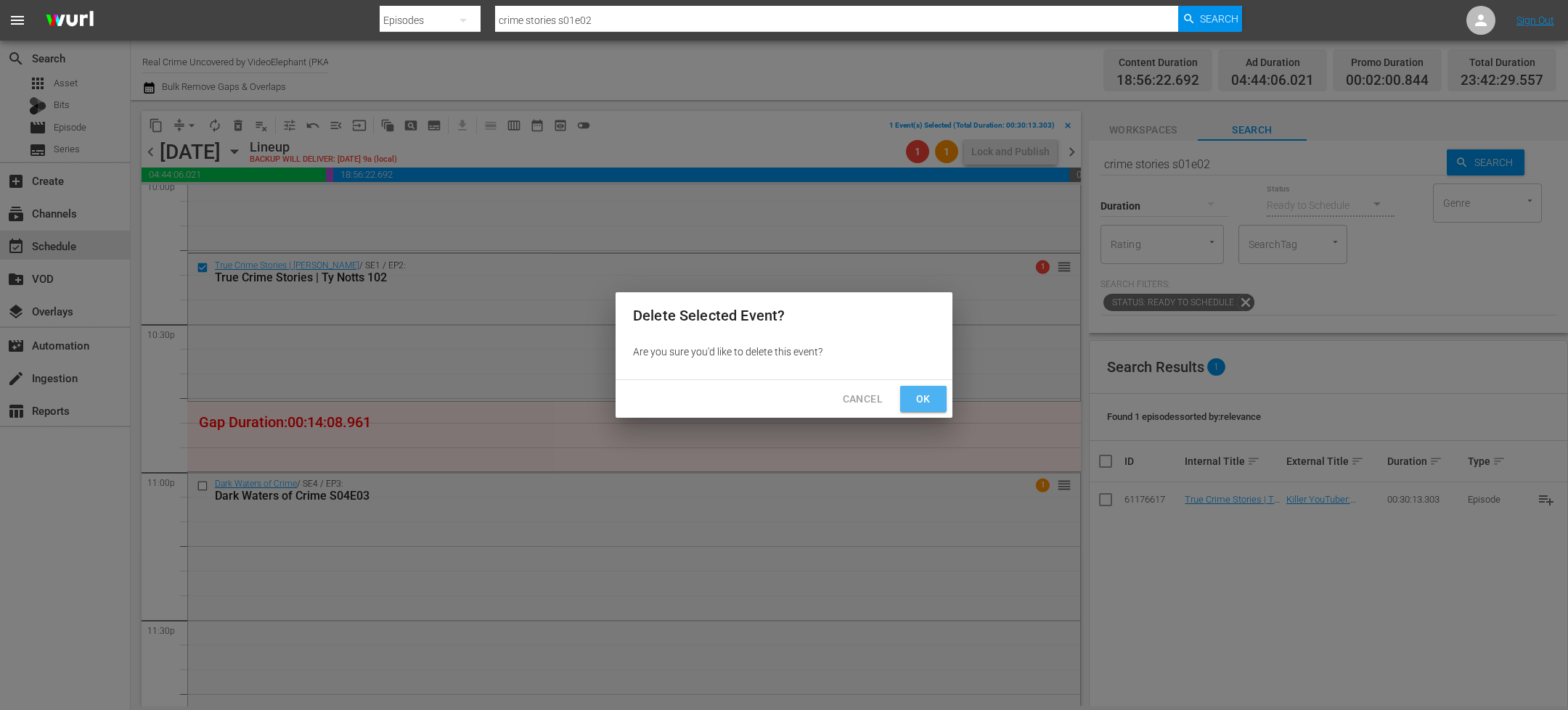
click at [925, 408] on button "Ok" at bounding box center [923, 400] width 47 height 27
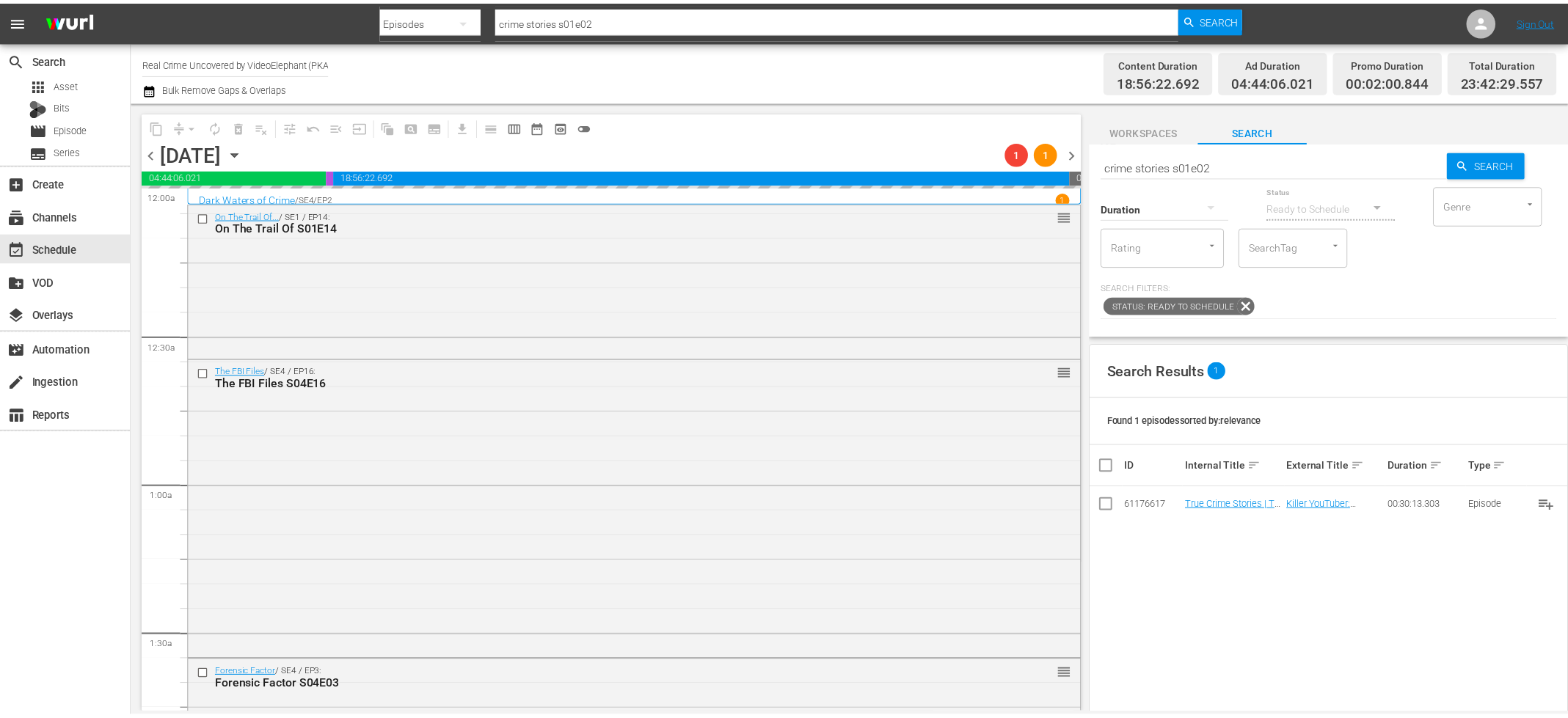
scroll to position [6593, 0]
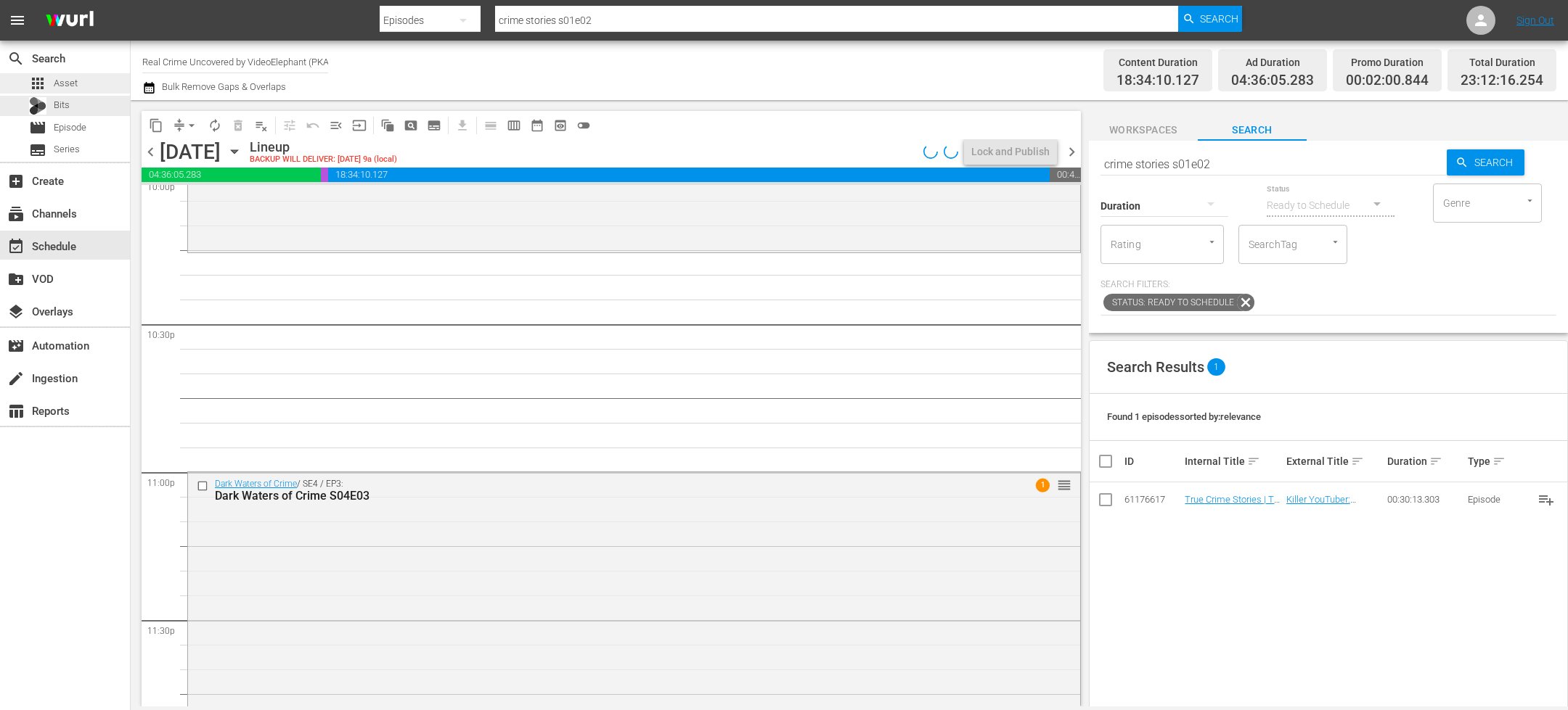
click at [83, 90] on div "apps Asset" at bounding box center [65, 83] width 130 height 21
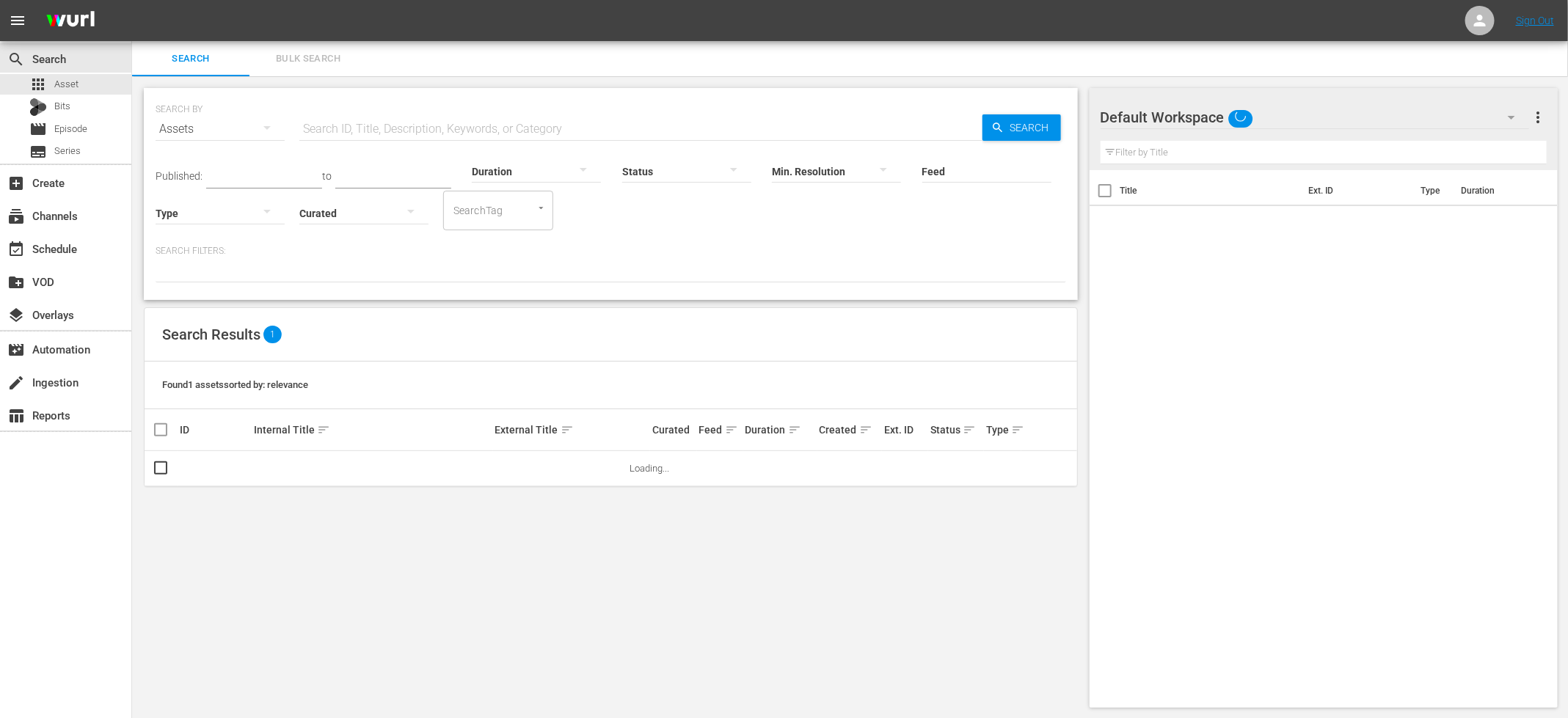
click at [418, 125] on input "text" at bounding box center [640, 129] width 683 height 35
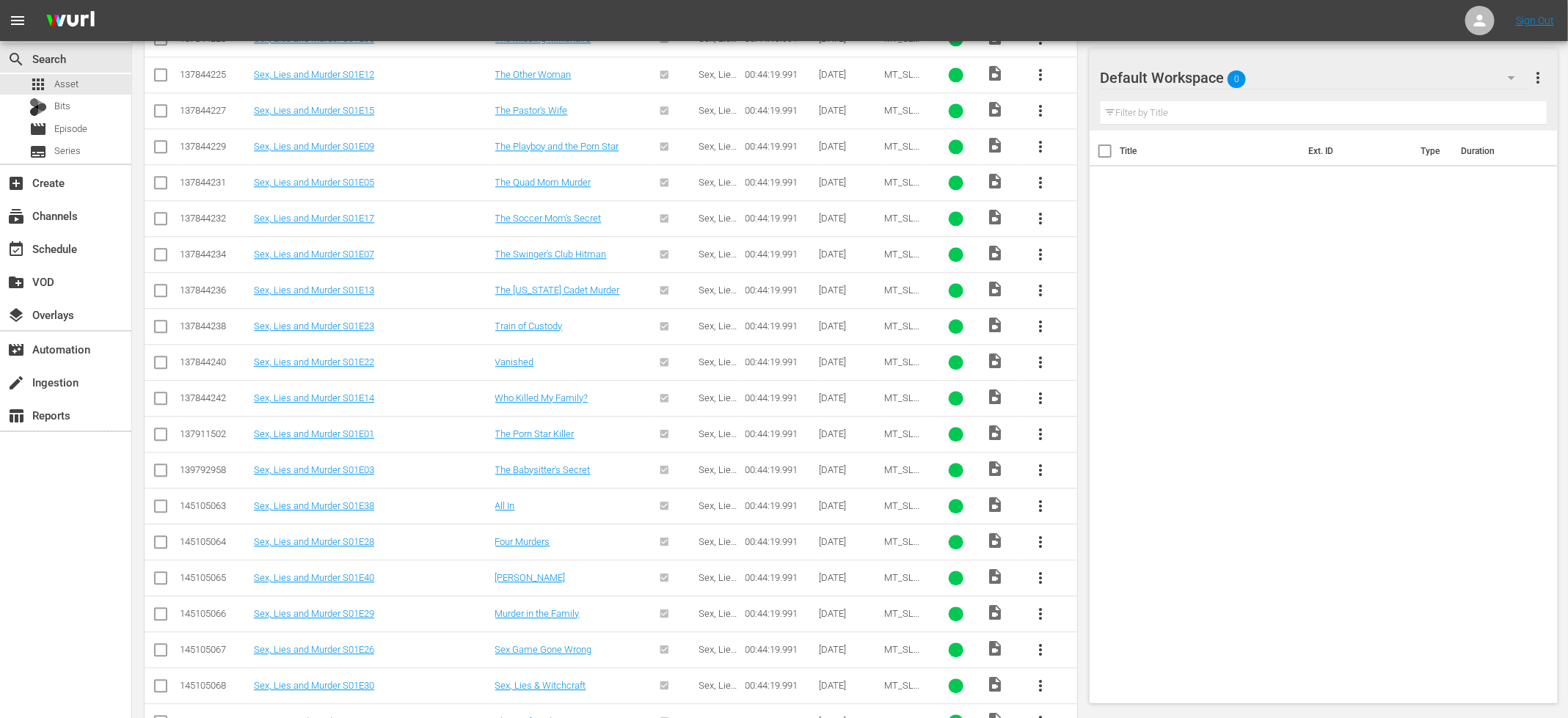
scroll to position [2476, 0]
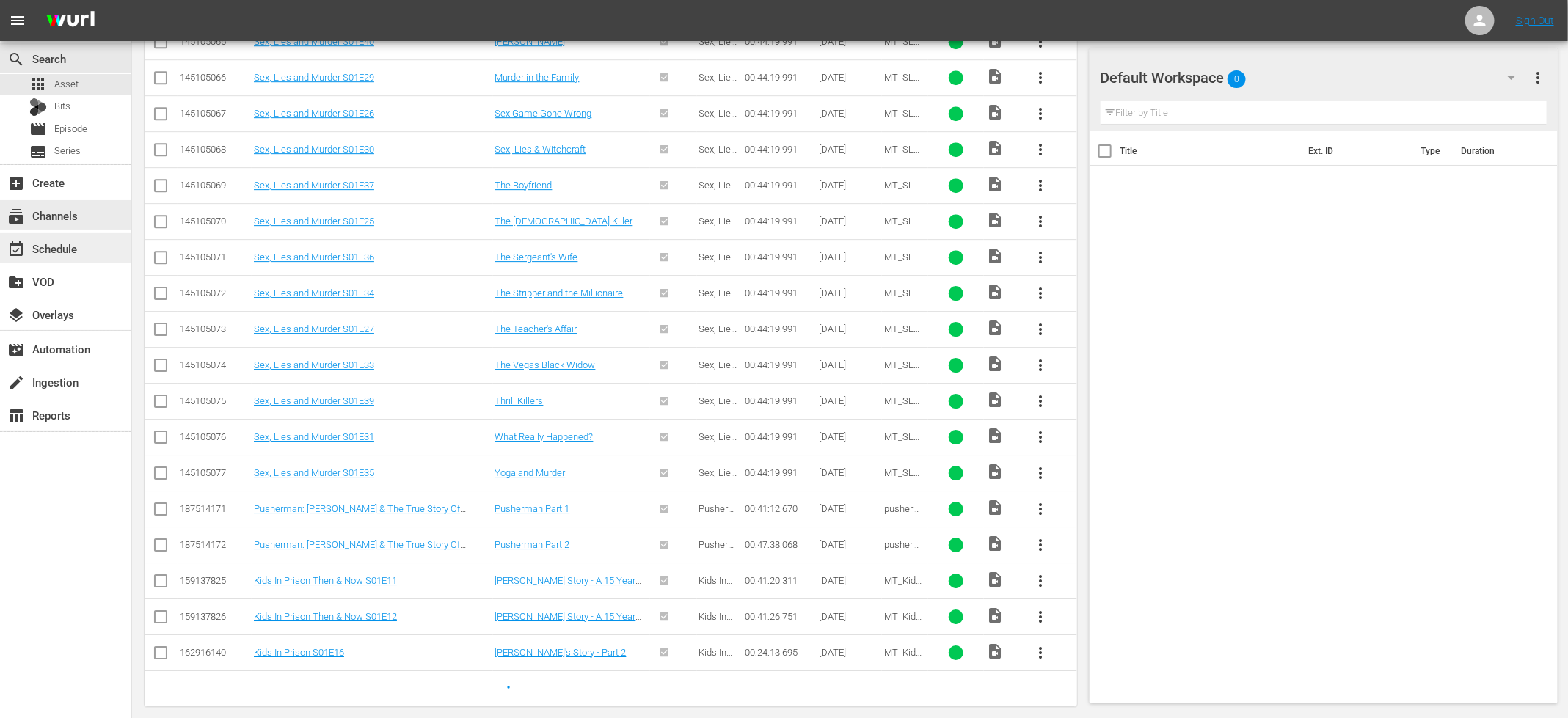
type input "crime stories s01"
click at [83, 248] on div "event_available Schedule" at bounding box center [65, 247] width 131 height 29
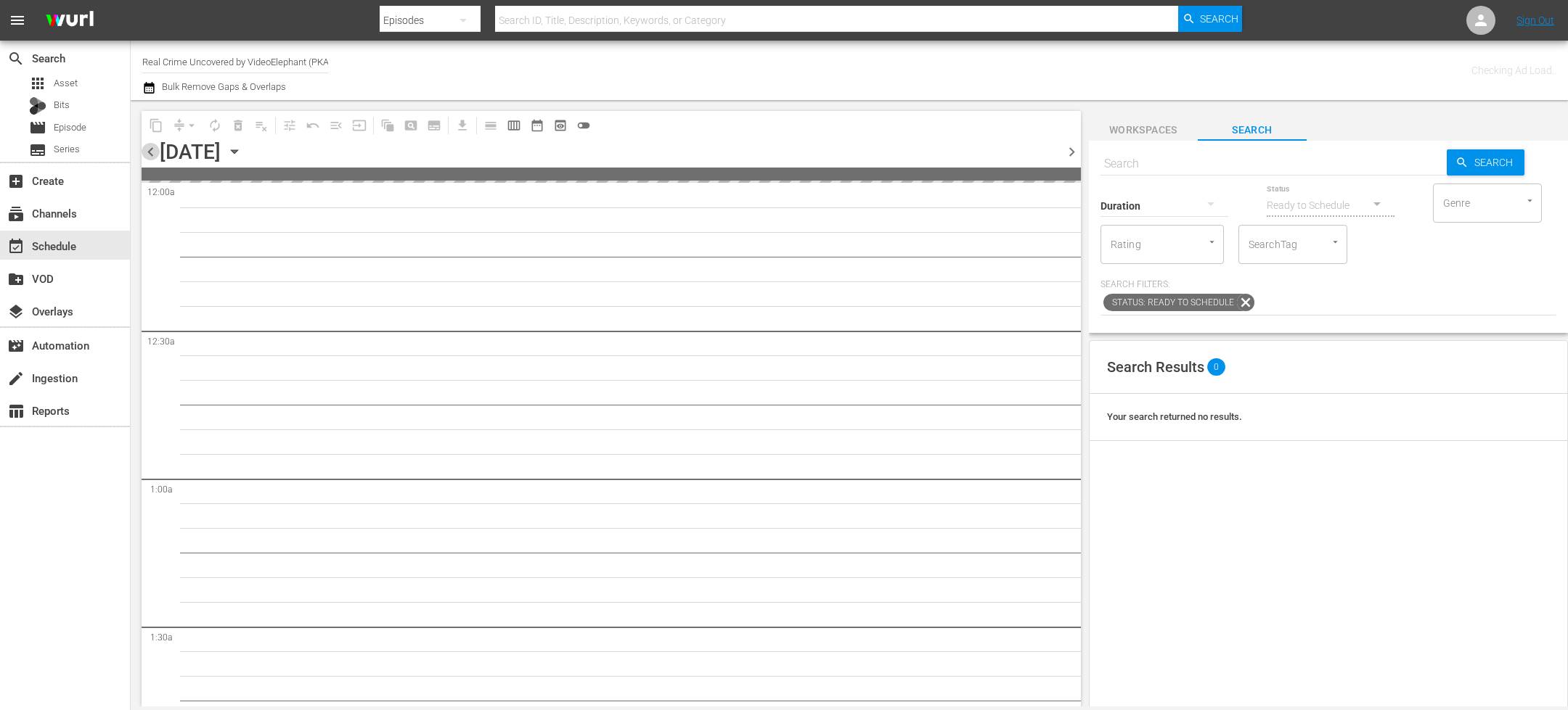
click at [154, 152] on span "chevron_left" at bounding box center [151, 152] width 18 height 18
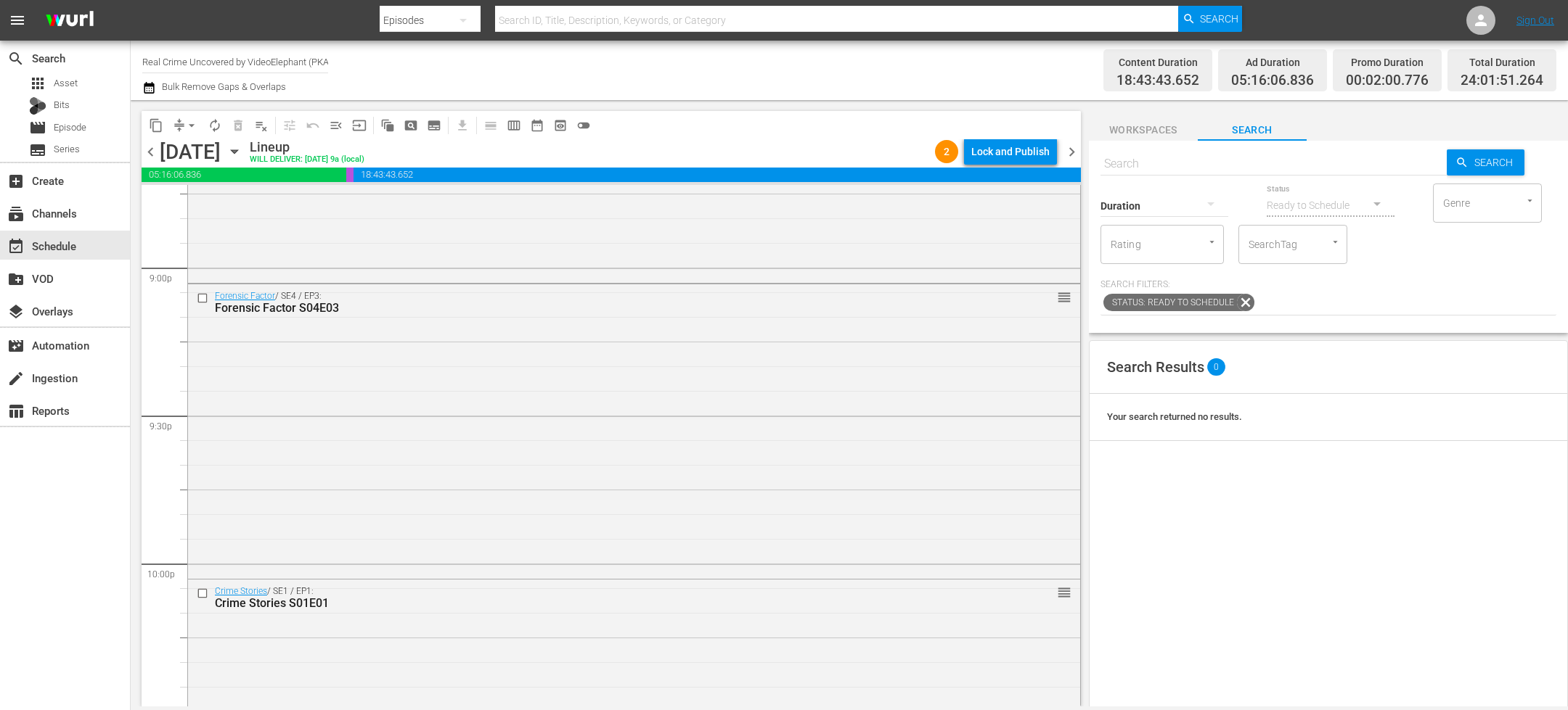
scroll to position [6296, 0]
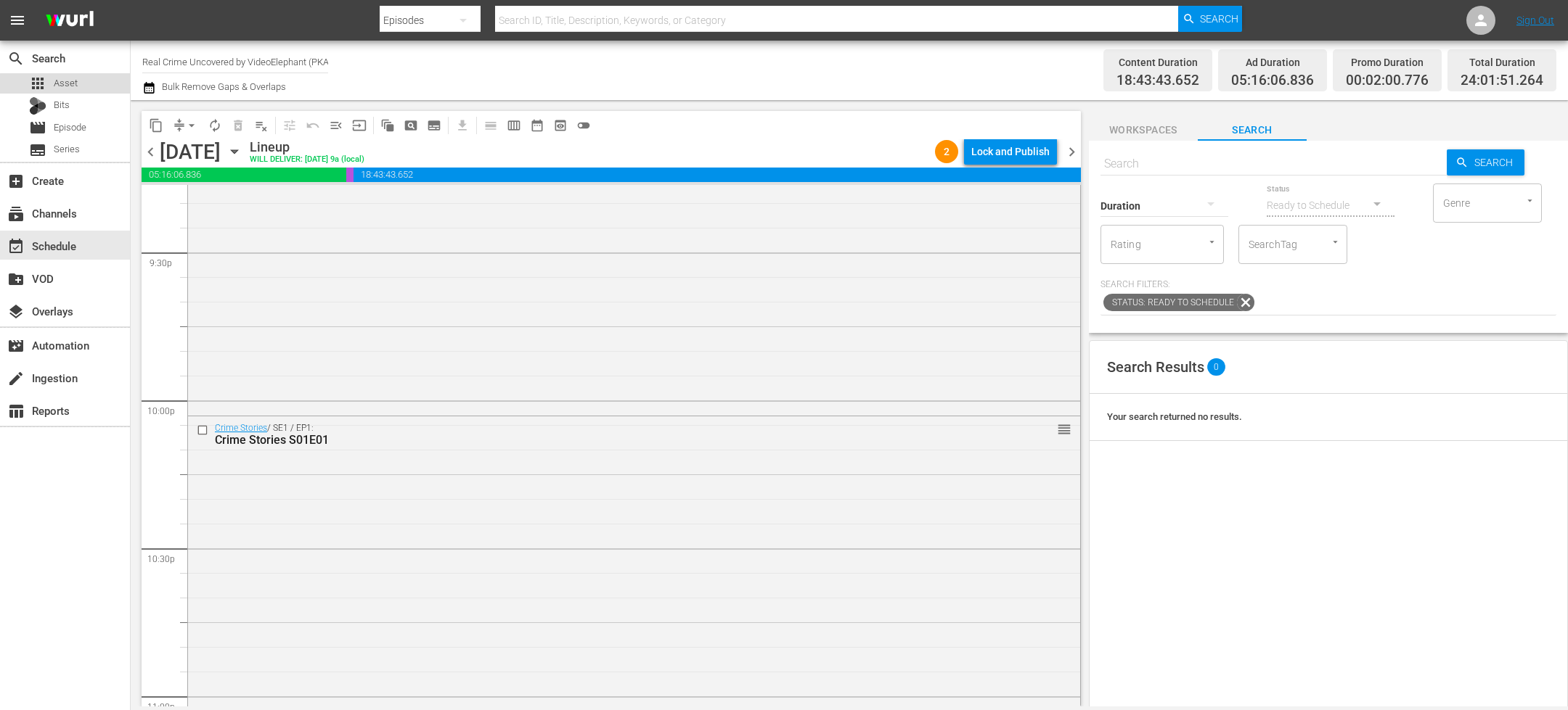
click at [105, 87] on div "apps Asset" at bounding box center [65, 83] width 130 height 21
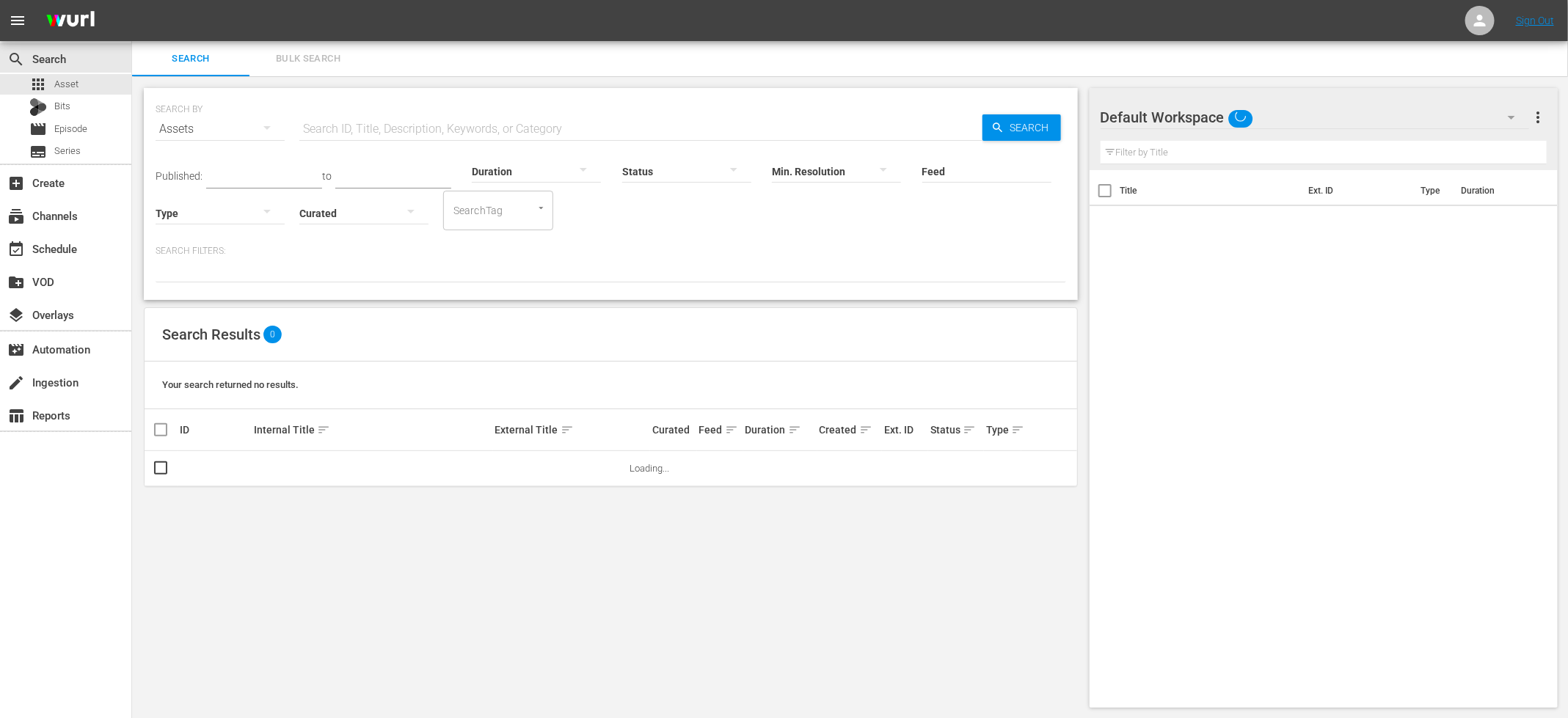
click at [379, 136] on input "text" at bounding box center [640, 129] width 683 height 35
click at [364, 124] on input "crime [PERSON_NAME] s01e01" at bounding box center [640, 129] width 683 height 35
click at [446, 129] on input "crime stories s01e01" at bounding box center [640, 129] width 683 height 35
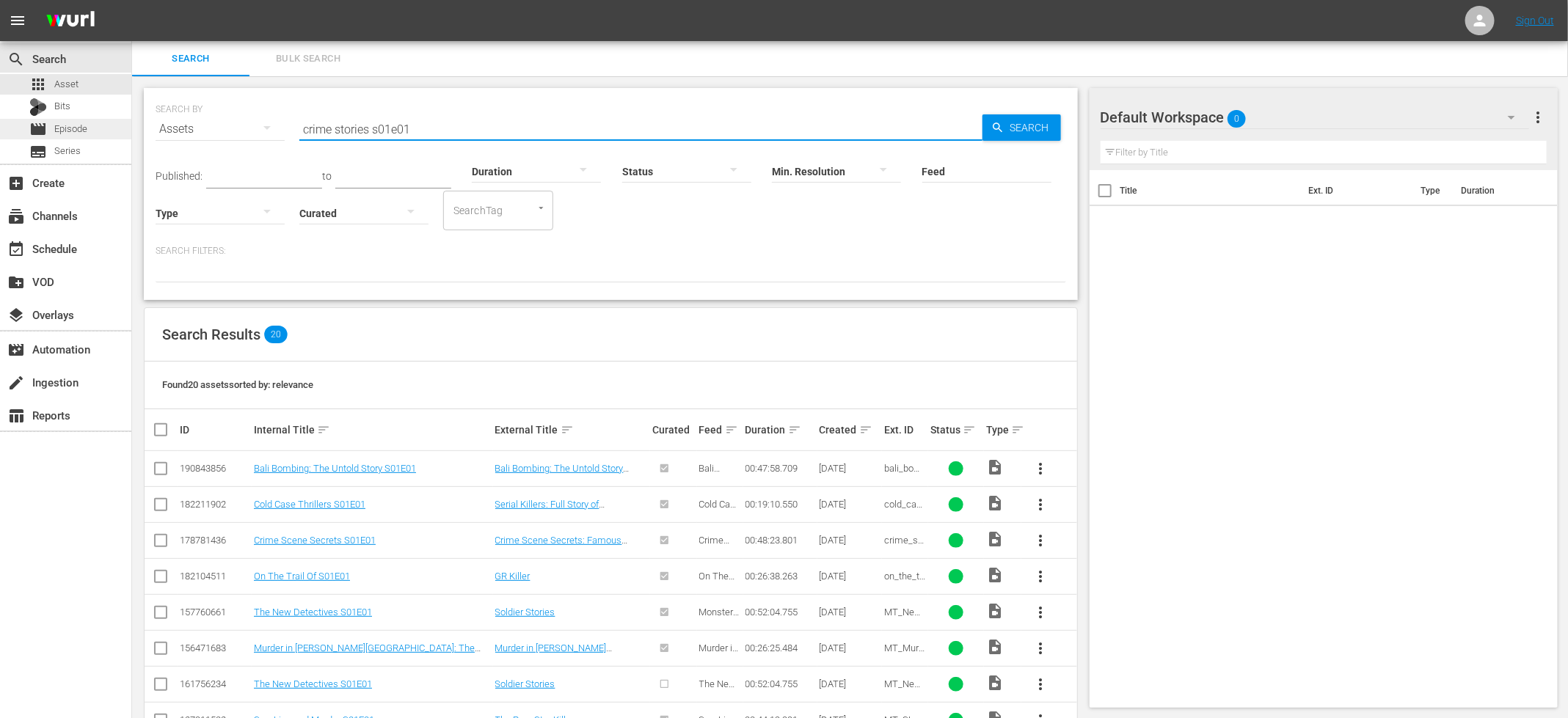
type input "crime stories s01e01"
click at [104, 124] on div "movie Episode" at bounding box center [65, 129] width 131 height 21
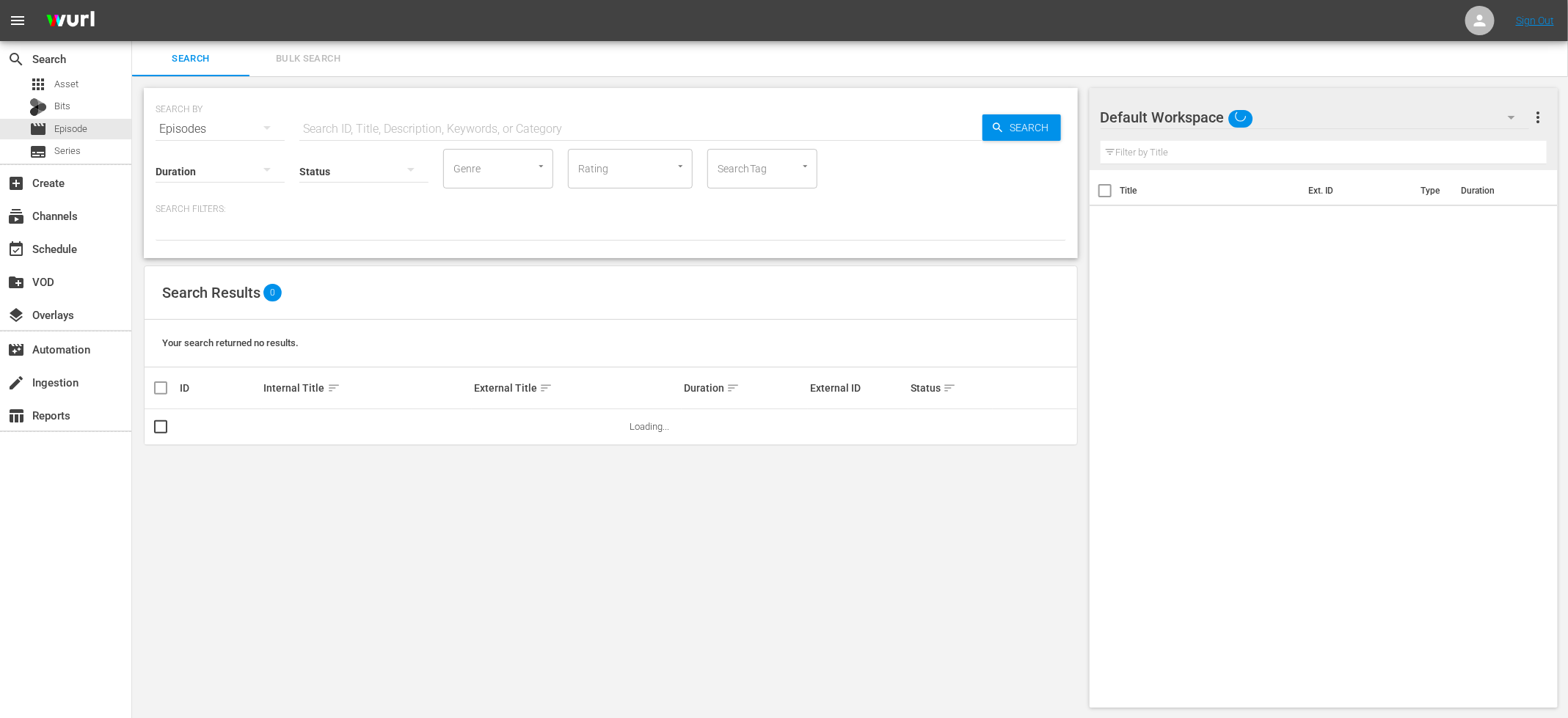
click at [365, 129] on input "text" at bounding box center [640, 129] width 683 height 35
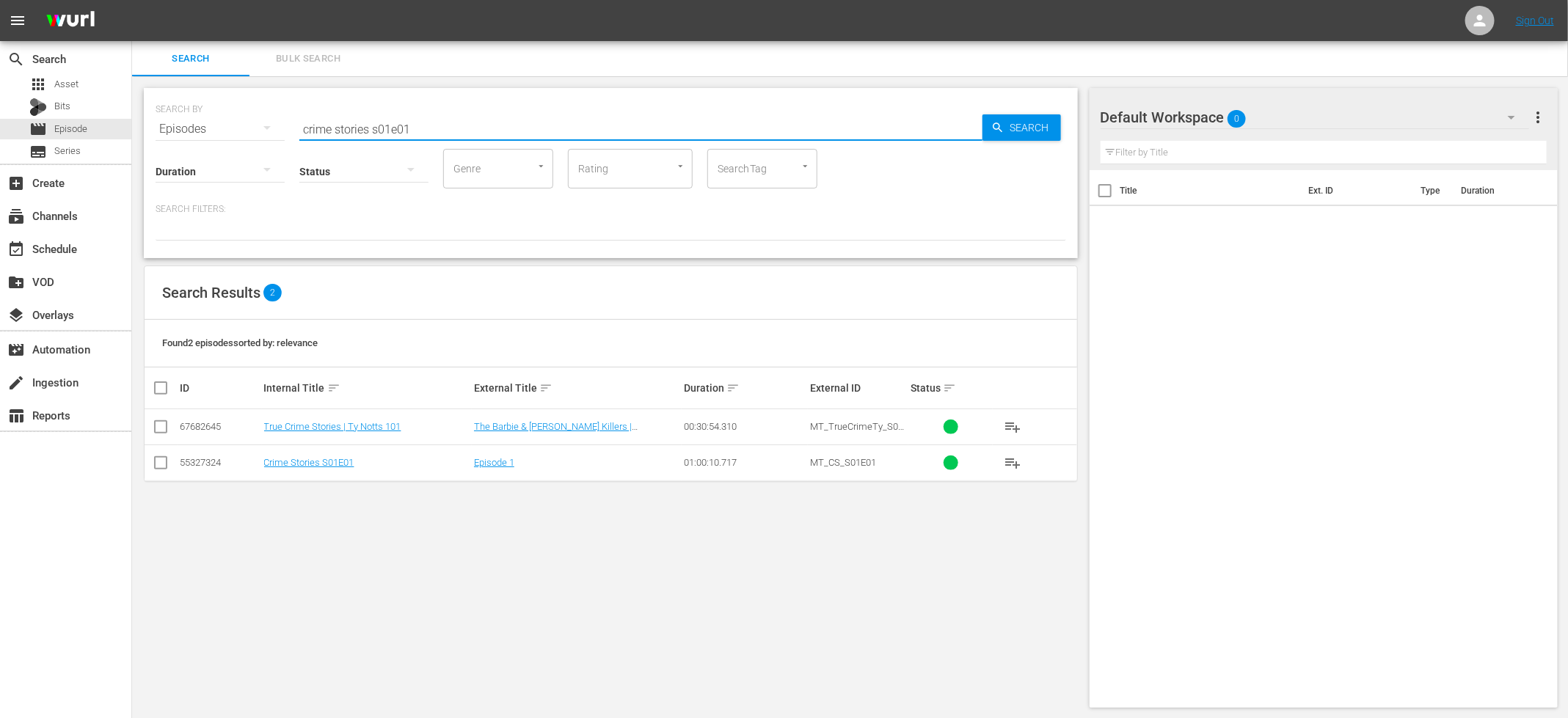
type input "crime stories s01e01"
click at [829, 464] on span "MT_CS_S01E01" at bounding box center [842, 462] width 66 height 11
copy span "MT_CS_S01E01"
click at [93, 84] on div "apps Asset" at bounding box center [65, 84] width 131 height 21
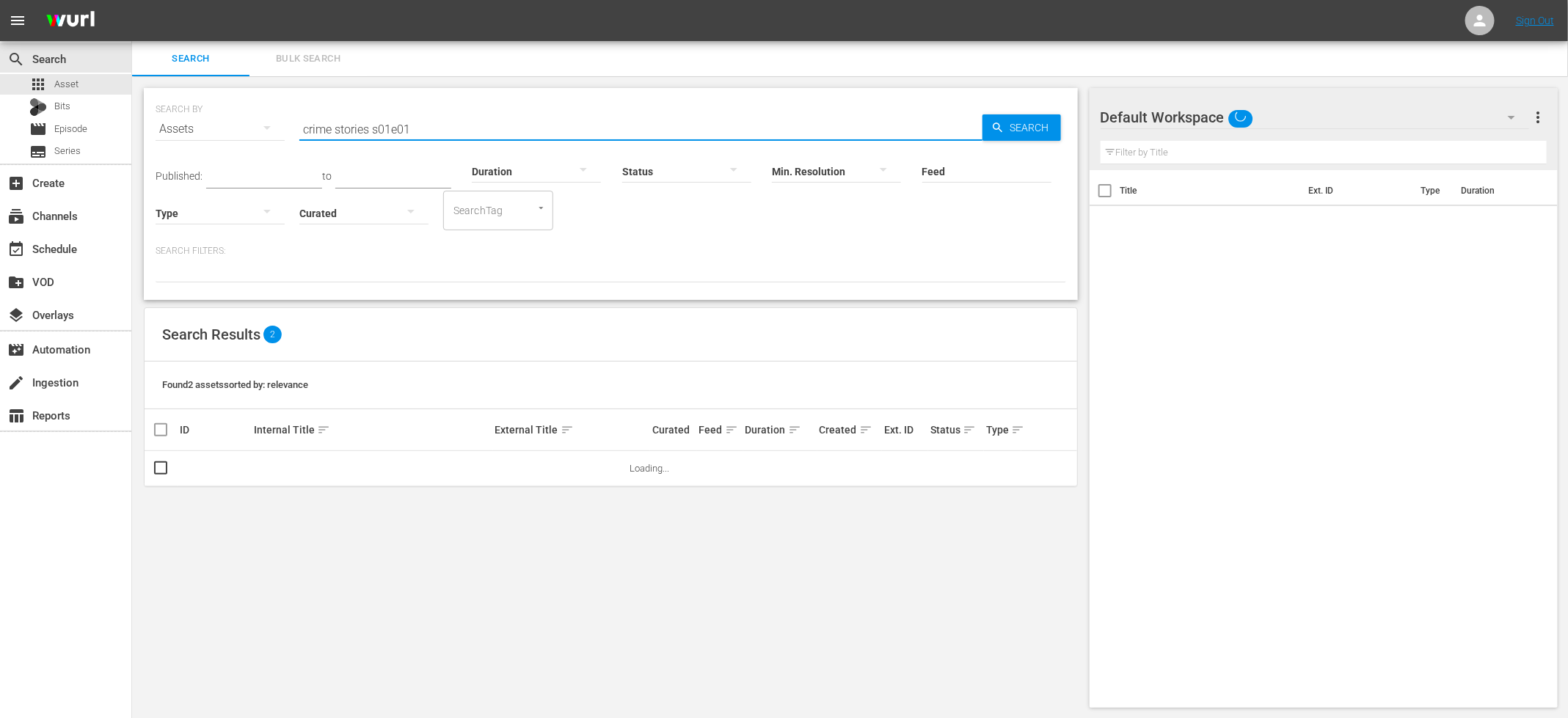
click at [365, 133] on input "crime stories s01e01" at bounding box center [640, 129] width 683 height 35
click at [365, 134] on input "crime stories s01e01" at bounding box center [640, 129] width 683 height 35
paste input "MT_CS_S01E"
type input "MT_CS_S01E02"
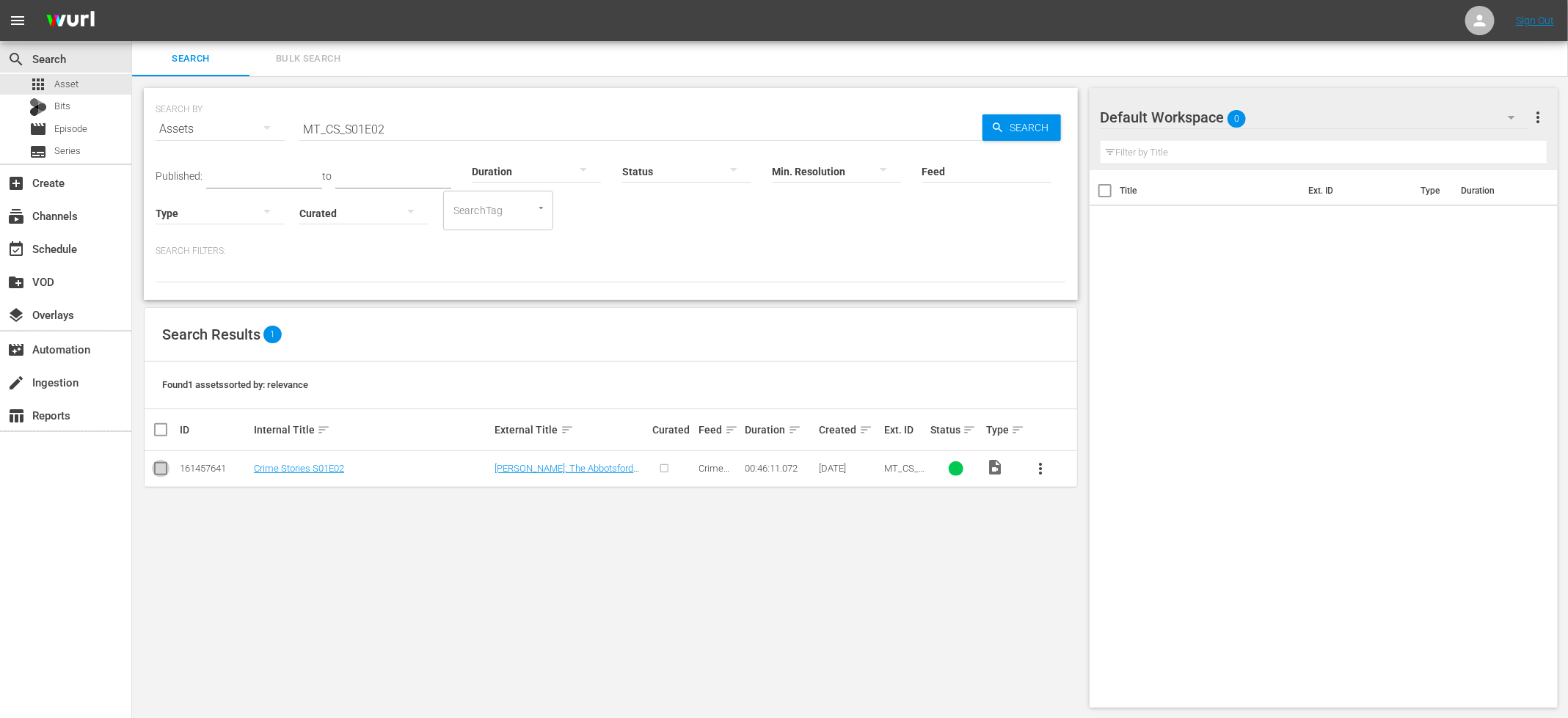
click at [161, 467] on input "checkbox" at bounding box center [161, 471] width 17 height 17
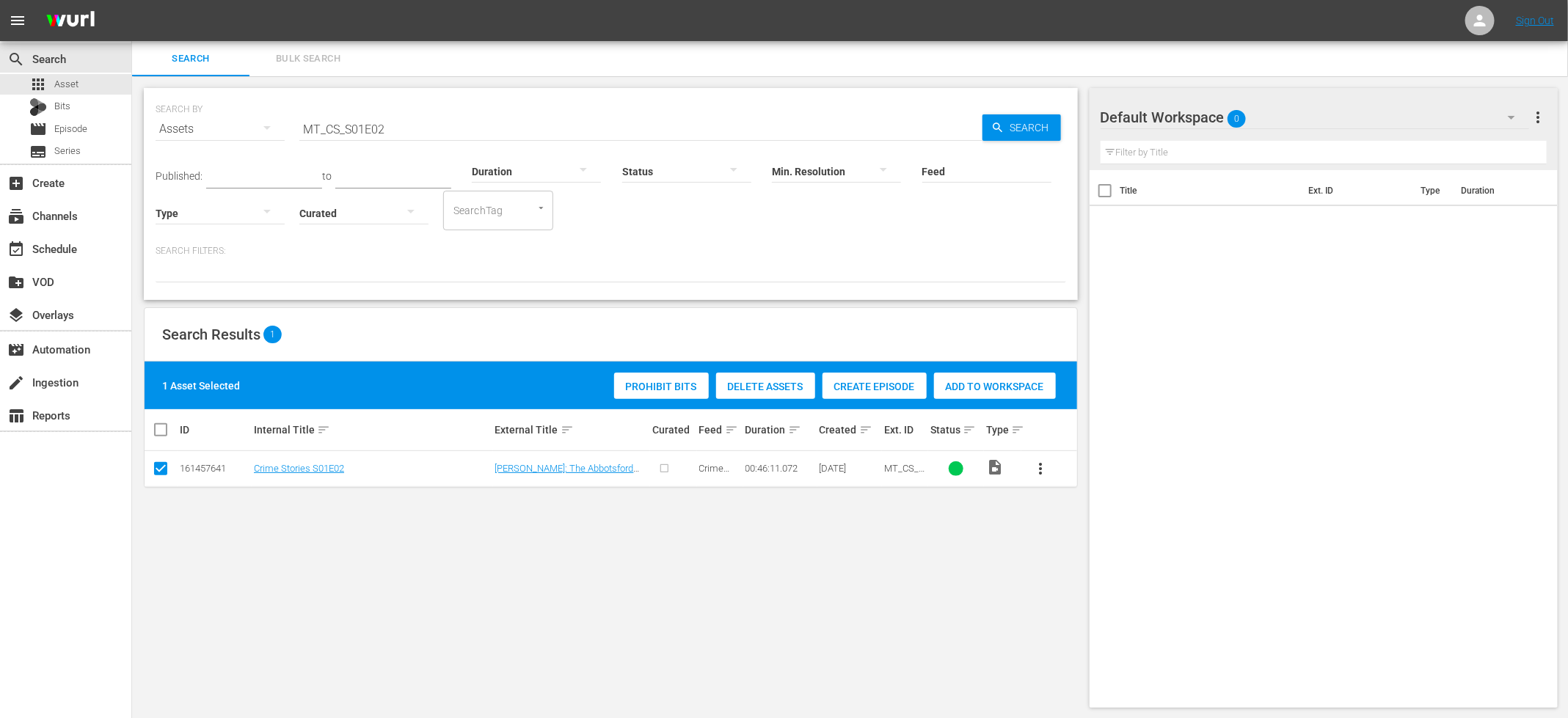
click at [883, 386] on span "Create Episode" at bounding box center [874, 386] width 104 height 12
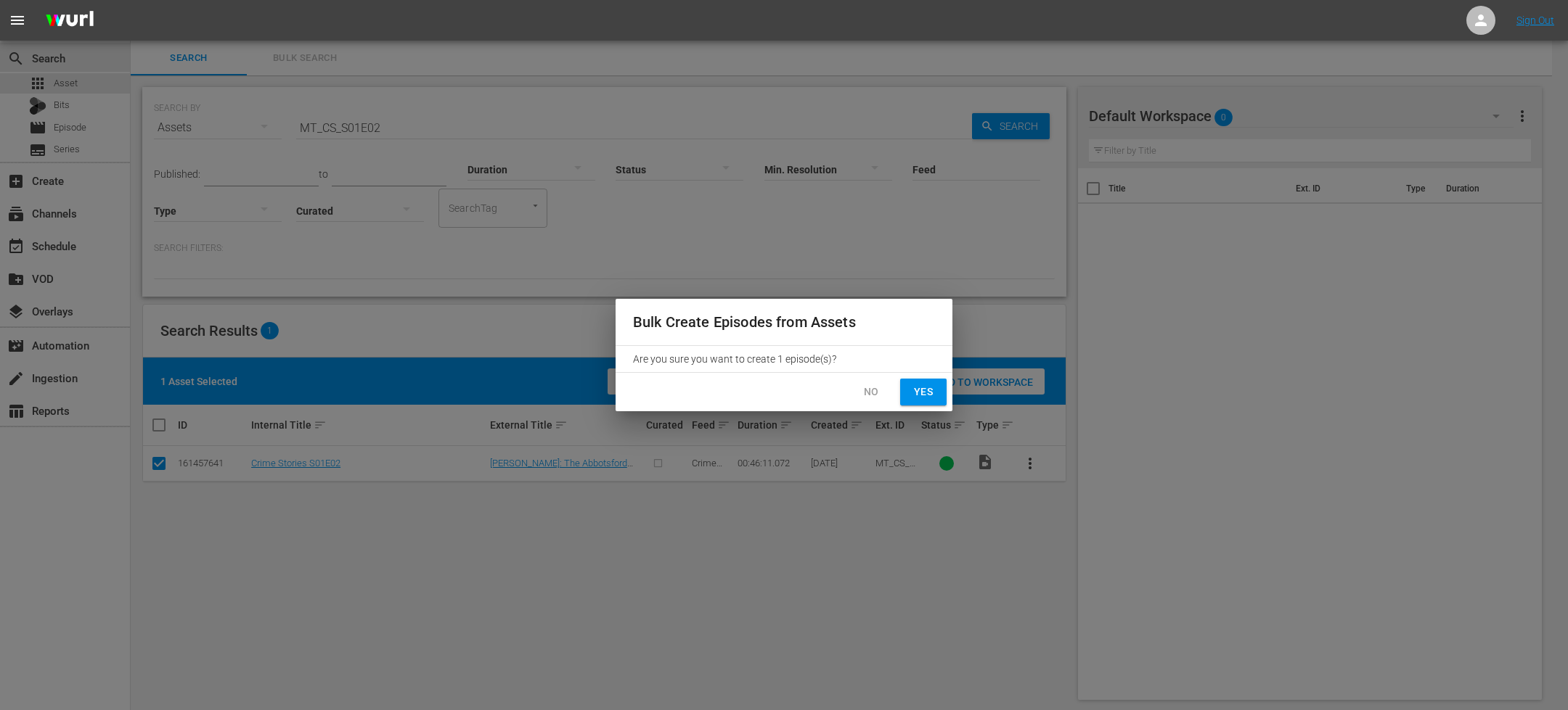
click at [944, 403] on button "Yes" at bounding box center [923, 392] width 47 height 27
checkbox input "false"
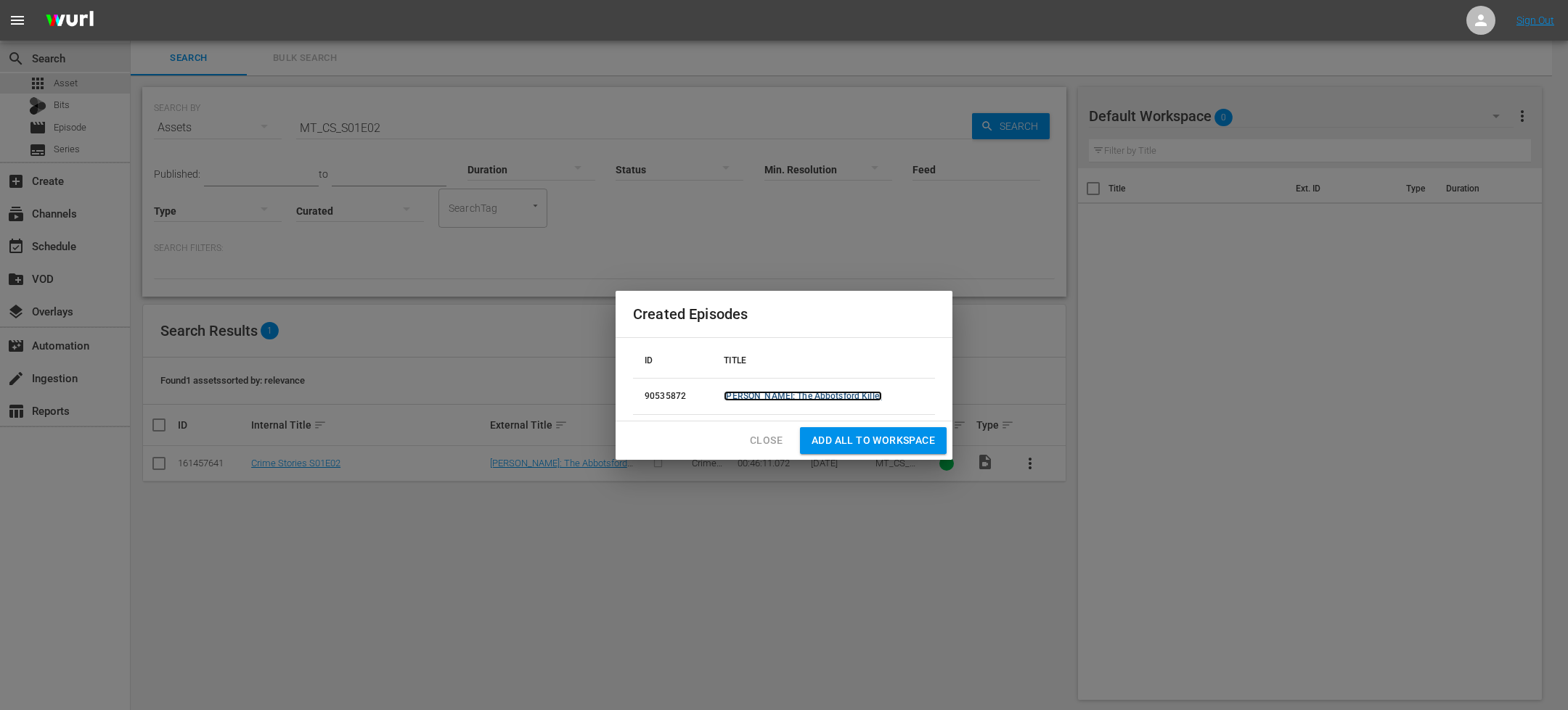
click at [827, 396] on link "[PERSON_NAME]: The Abbotsford Killer" at bounding box center [803, 395] width 158 height 10
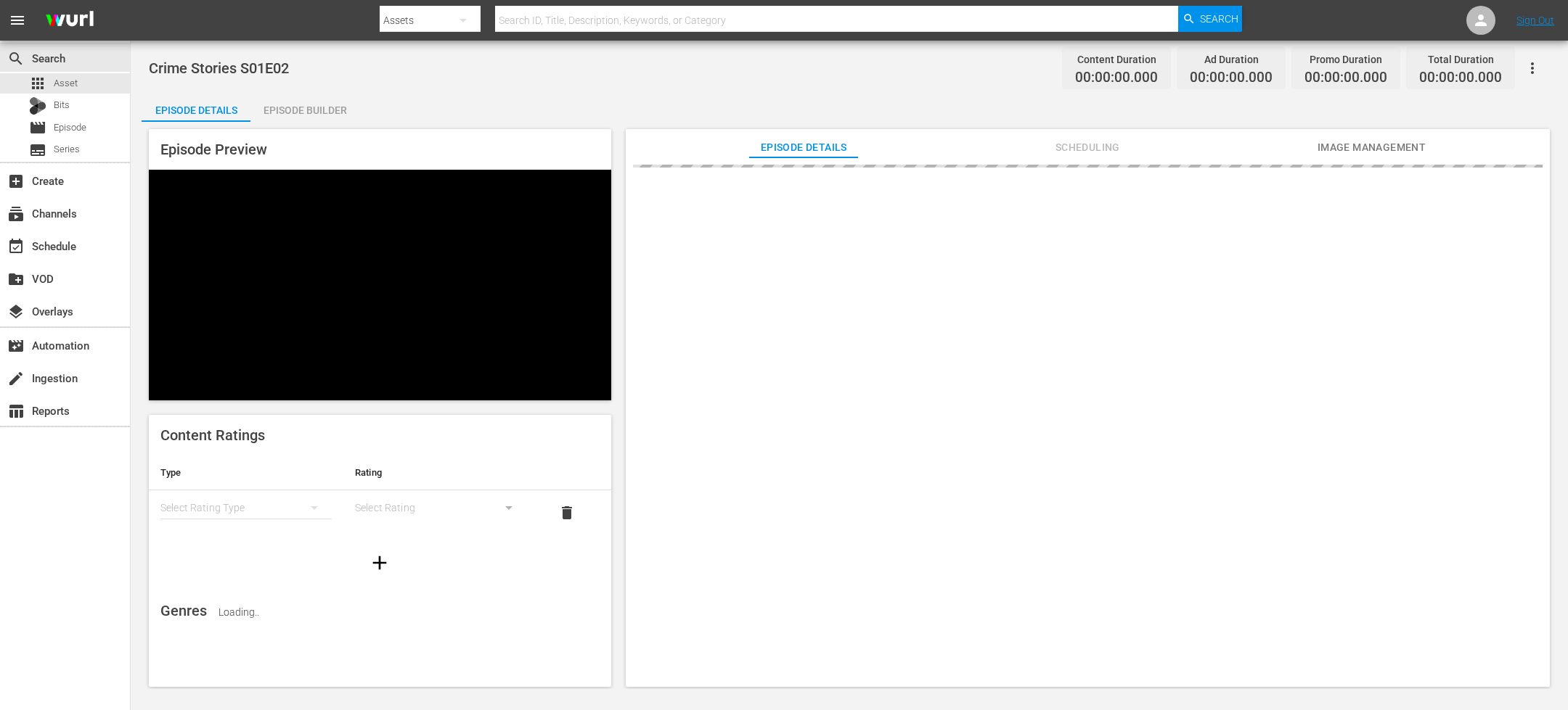
click at [331, 113] on div "Episode Builder" at bounding box center [304, 110] width 109 height 35
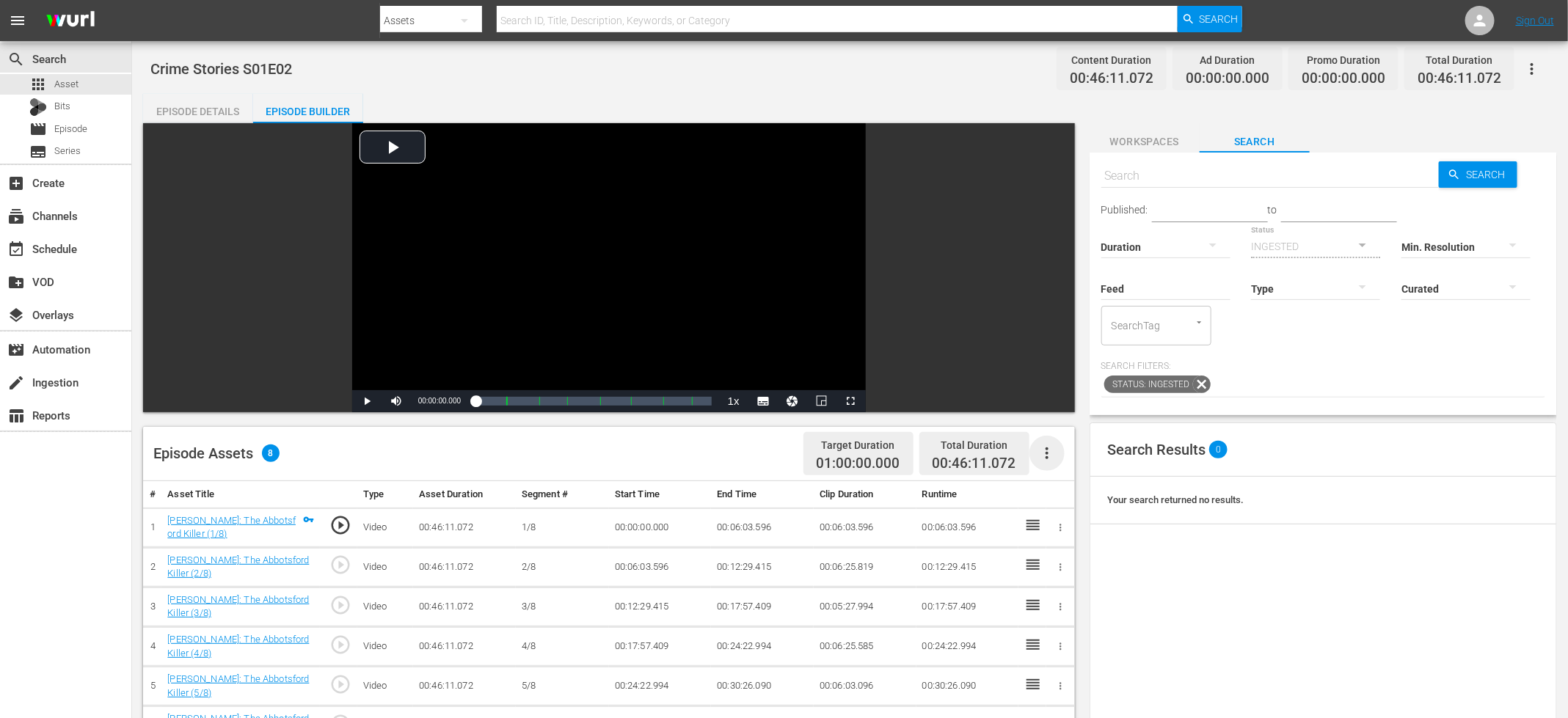
click at [1048, 456] on icon "button" at bounding box center [1047, 452] width 17 height 17
click at [1066, 500] on div "Fill with Ads" at bounding box center [1091, 494] width 100 height 35
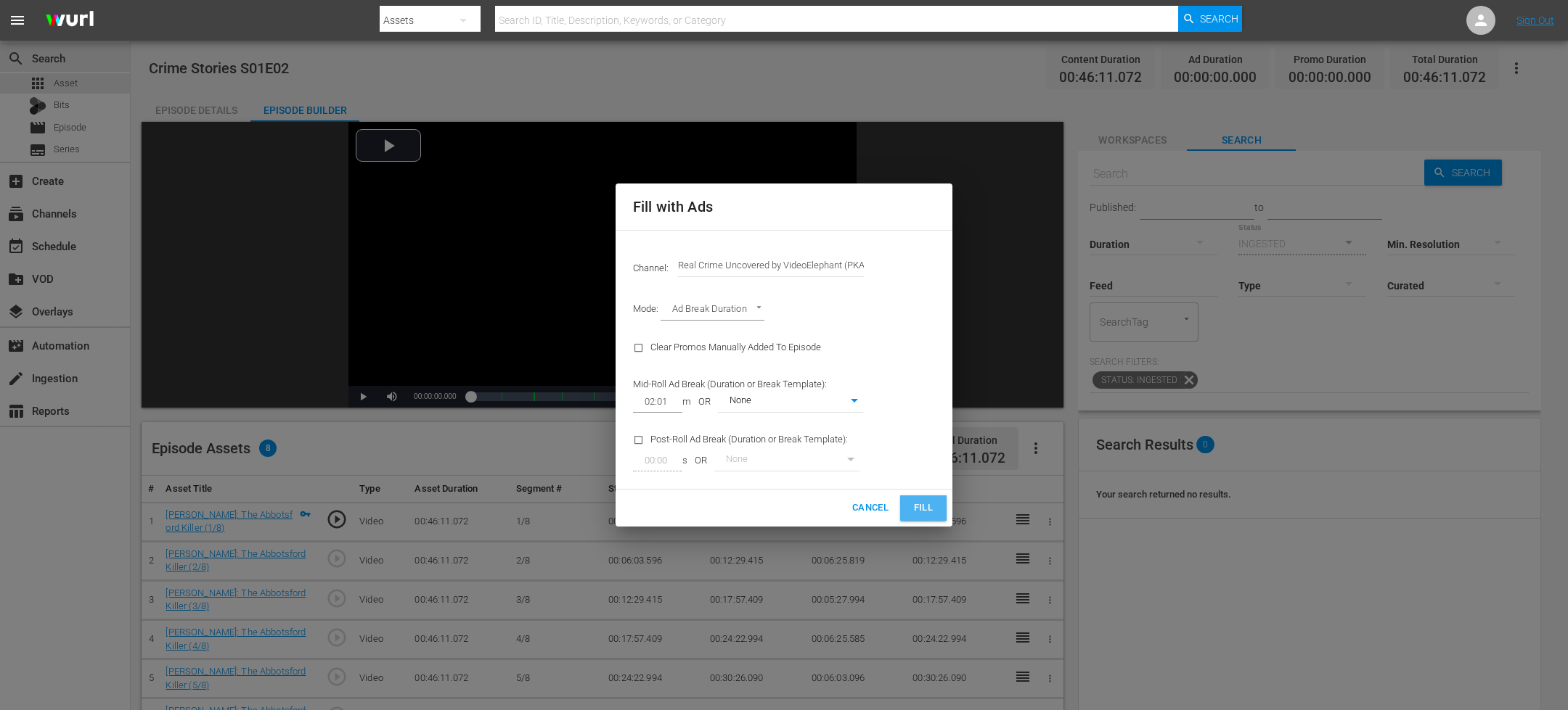
click at [927, 519] on button "Fill" at bounding box center [923, 508] width 47 height 25
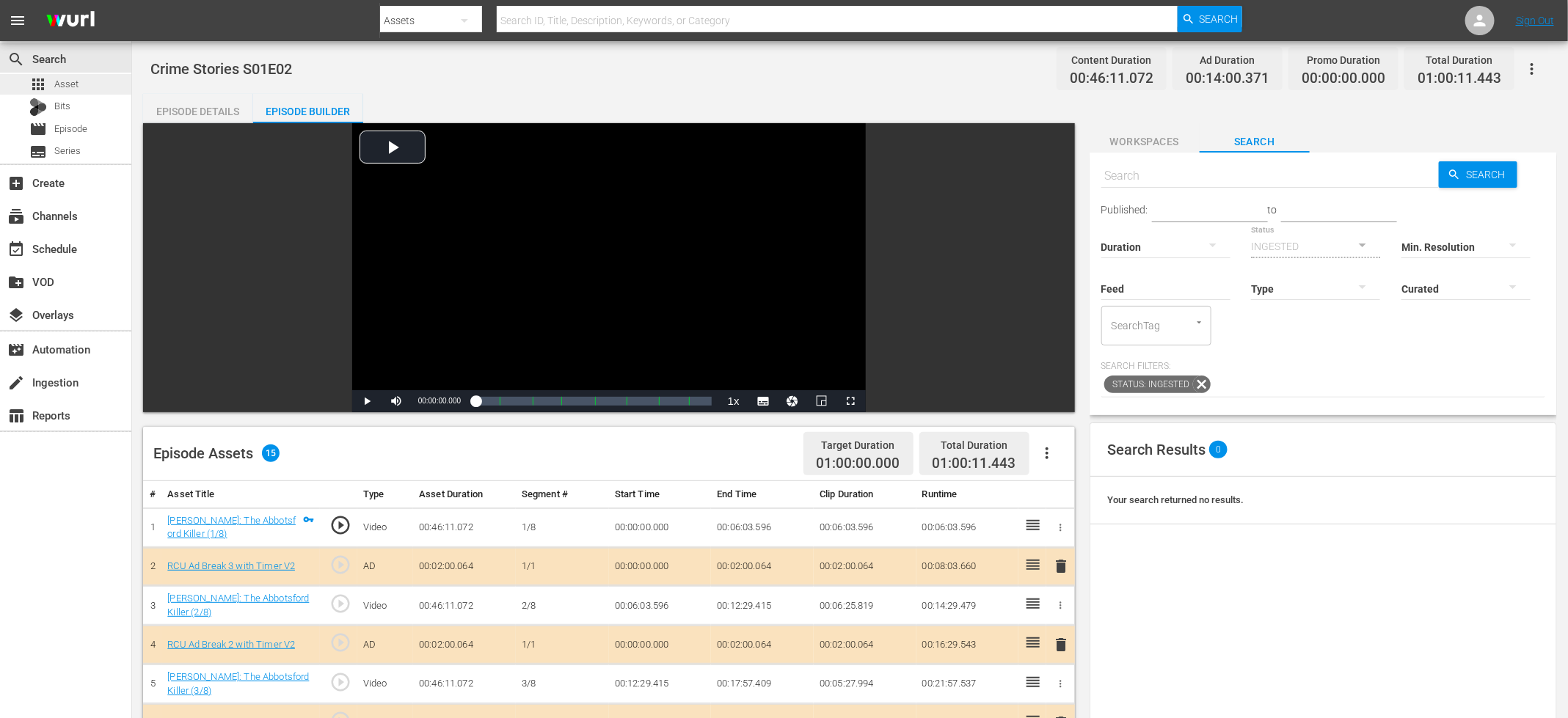
click at [105, 91] on div "apps Asset" at bounding box center [65, 84] width 131 height 21
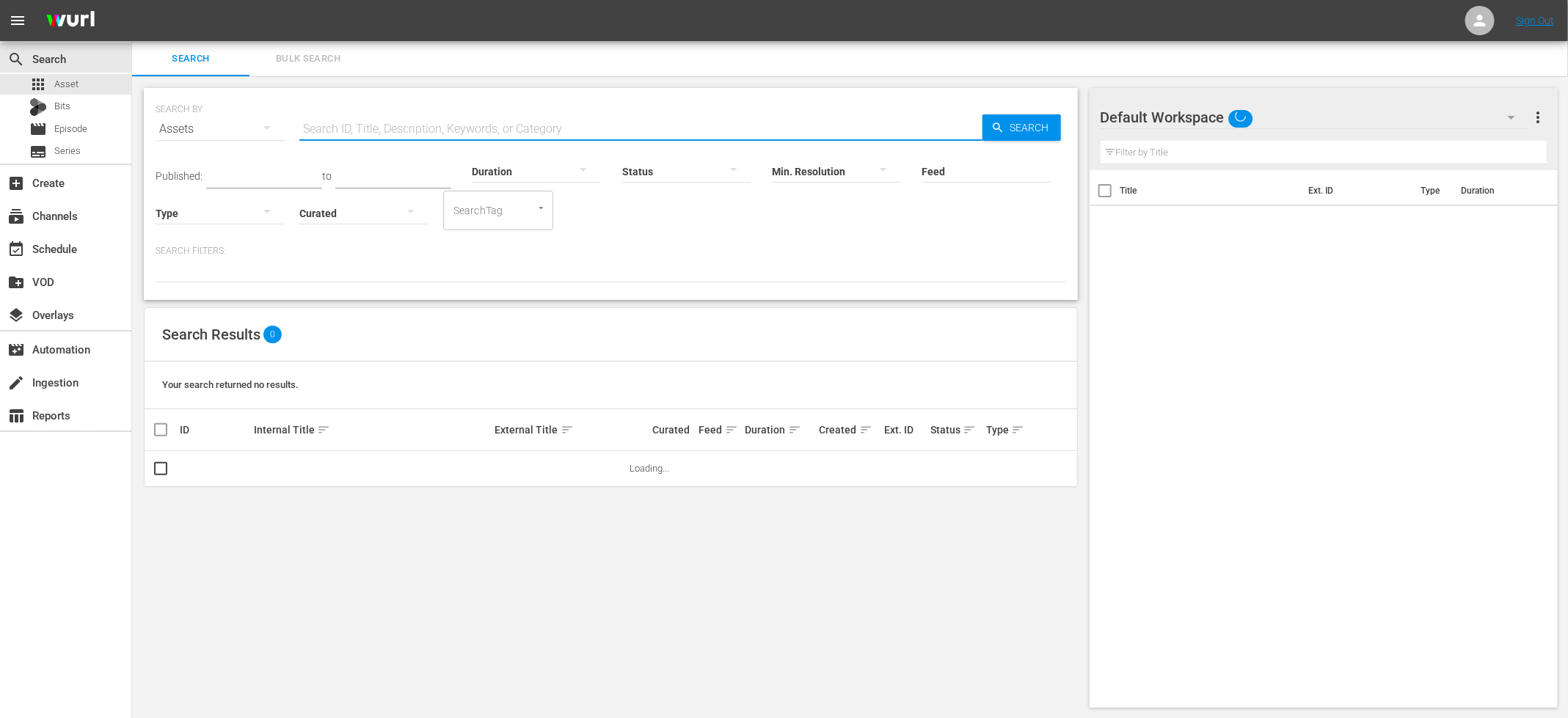
click at [386, 138] on input "text" at bounding box center [640, 129] width 683 height 35
paste input "MT_CS_S01E01"
type input "MT_CS_S01E03"
click at [164, 467] on input "checkbox" at bounding box center [161, 471] width 17 height 17
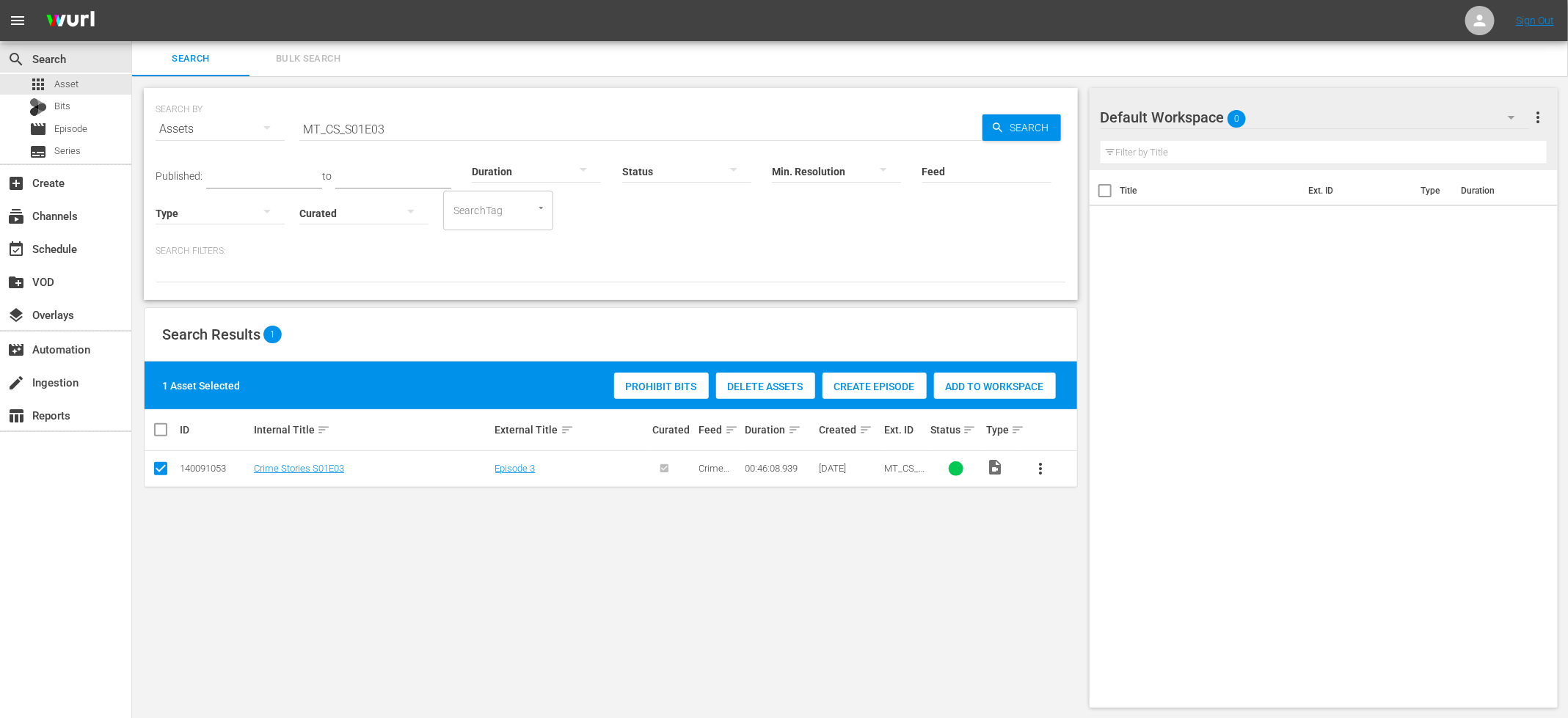
click at [881, 383] on span "Create Episode" at bounding box center [874, 386] width 104 height 12
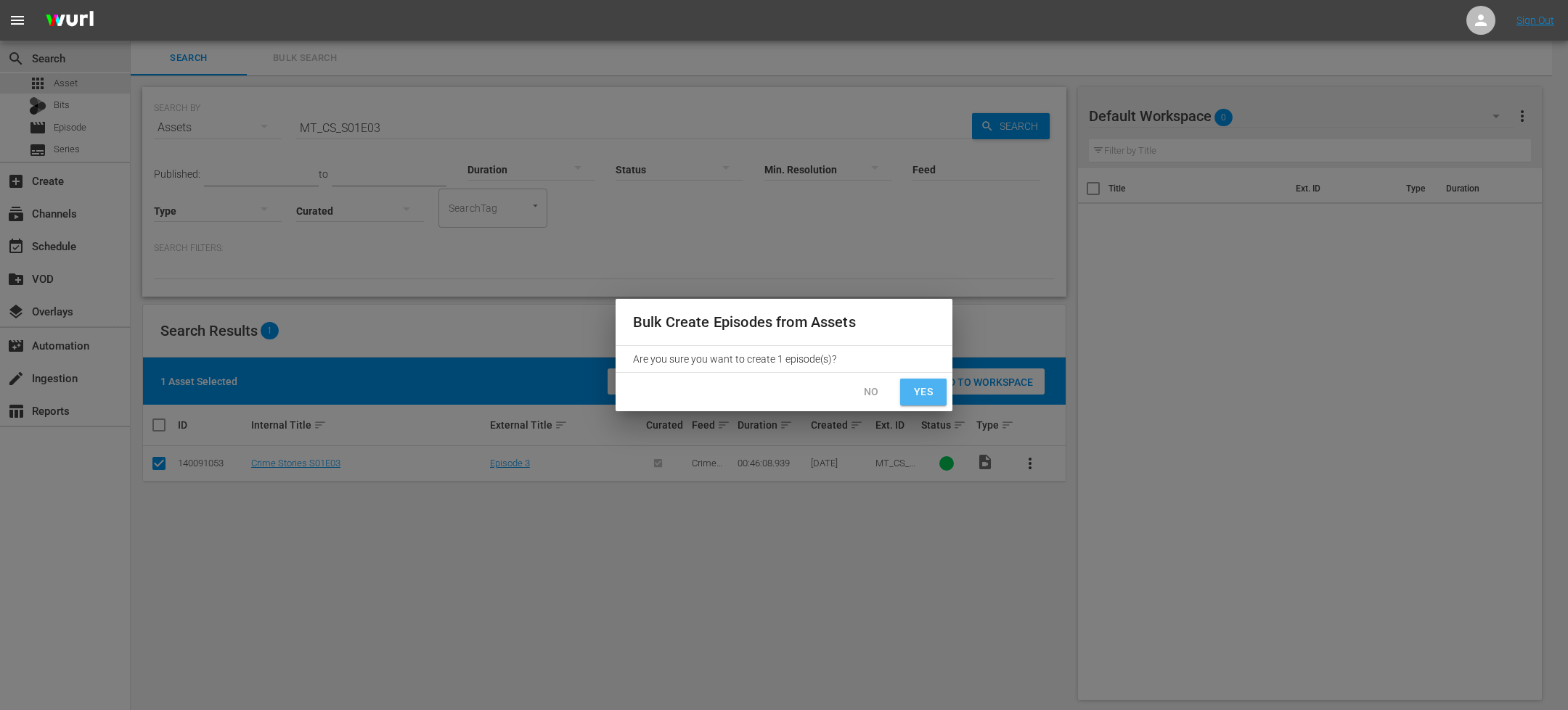
click at [920, 386] on span "Yes" at bounding box center [923, 392] width 23 height 18
checkbox input "false"
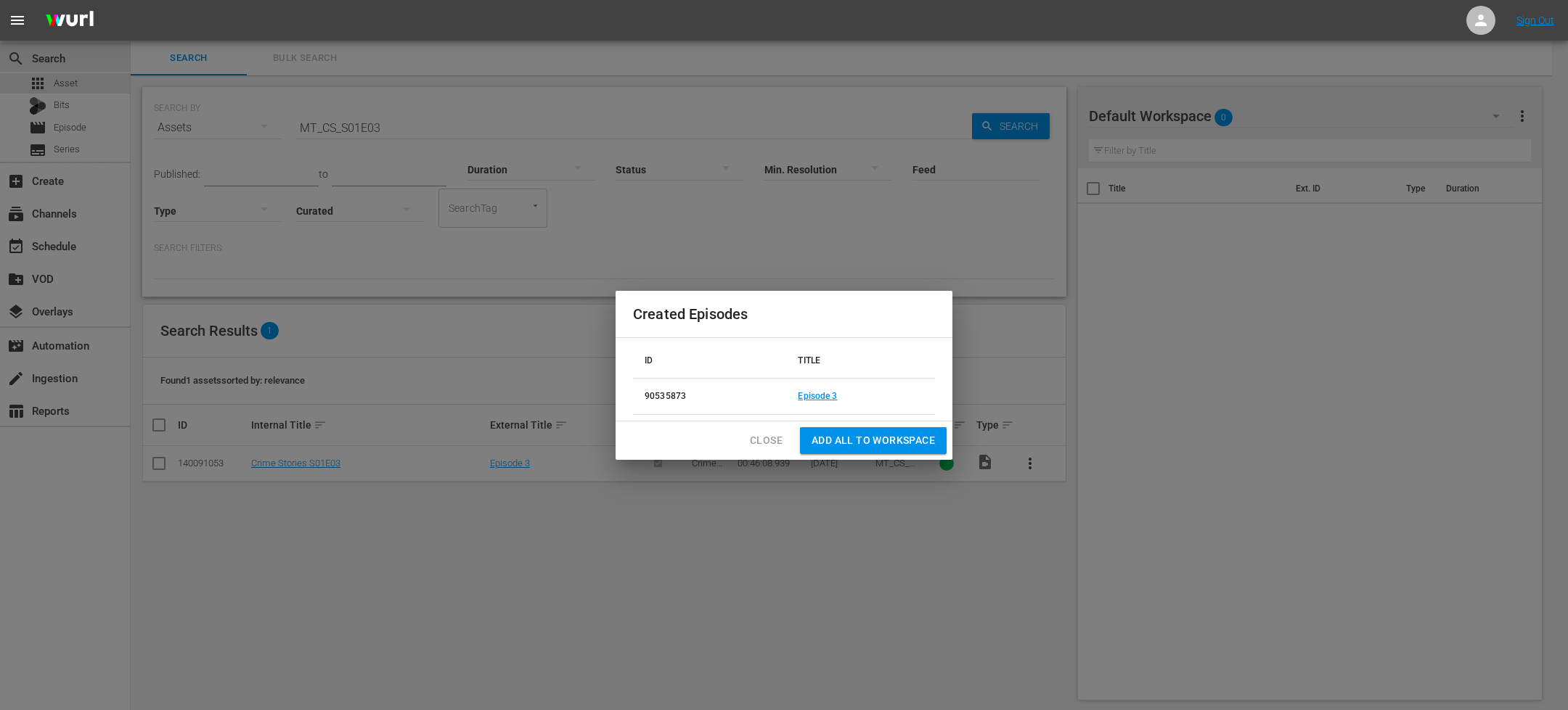
click at [818, 402] on td "Episode 3" at bounding box center [860, 396] width 149 height 36
click at [811, 394] on link "Episode 3" at bounding box center [817, 395] width 39 height 10
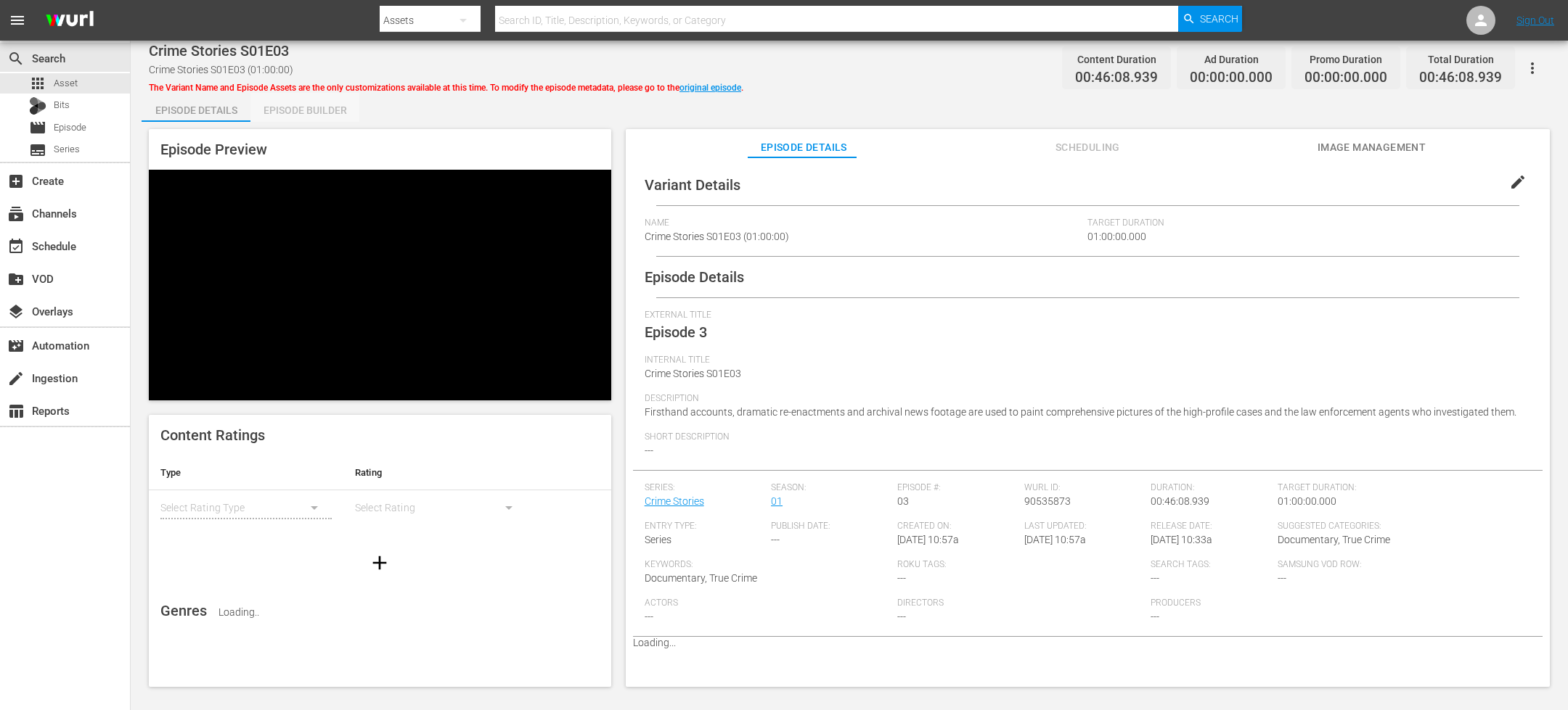
click at [291, 116] on div "Episode Builder" at bounding box center [304, 110] width 109 height 35
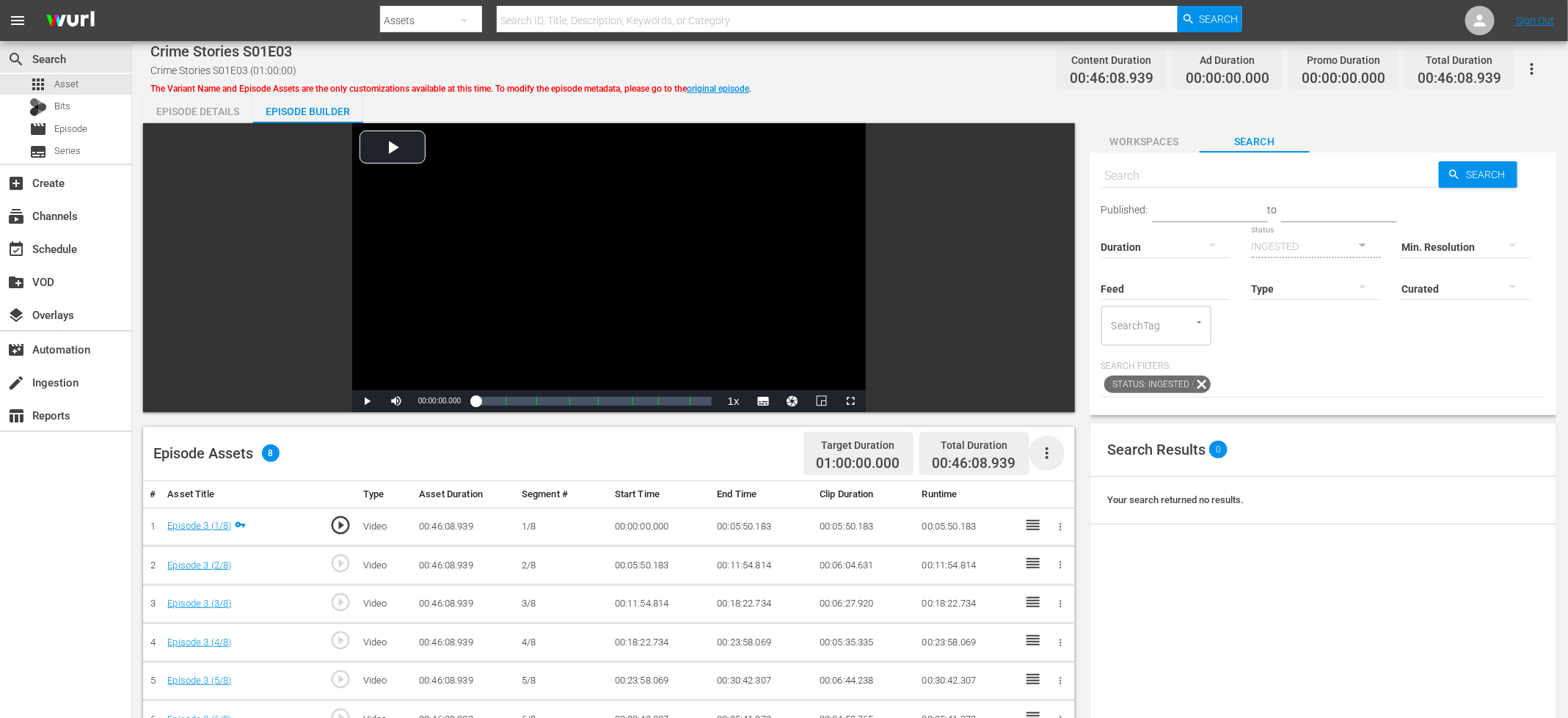
click at [1052, 461] on icon "button" at bounding box center [1047, 452] width 17 height 17
click at [1057, 496] on div "Fill with Ads" at bounding box center [1091, 494] width 100 height 35
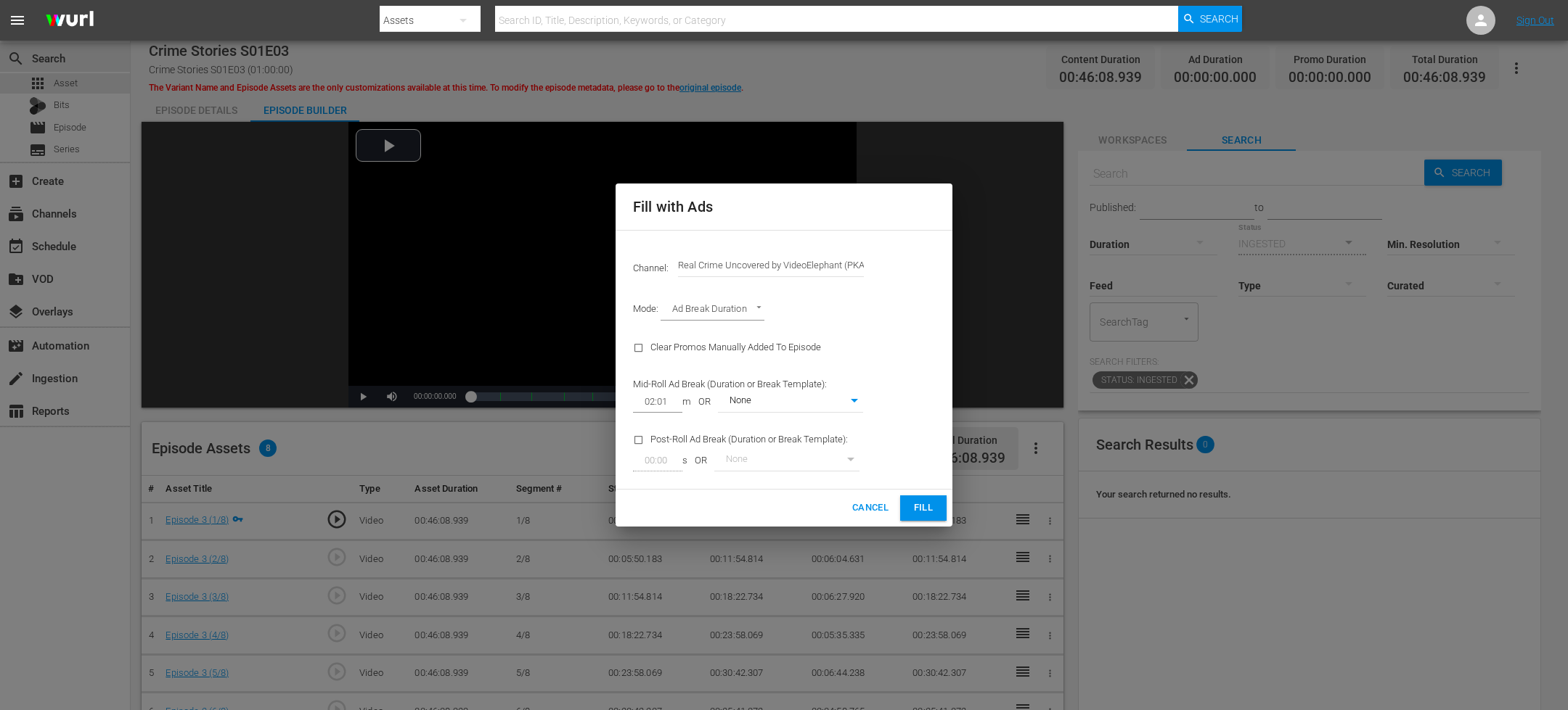
click at [929, 508] on span "Fill" at bounding box center [923, 508] width 23 height 17
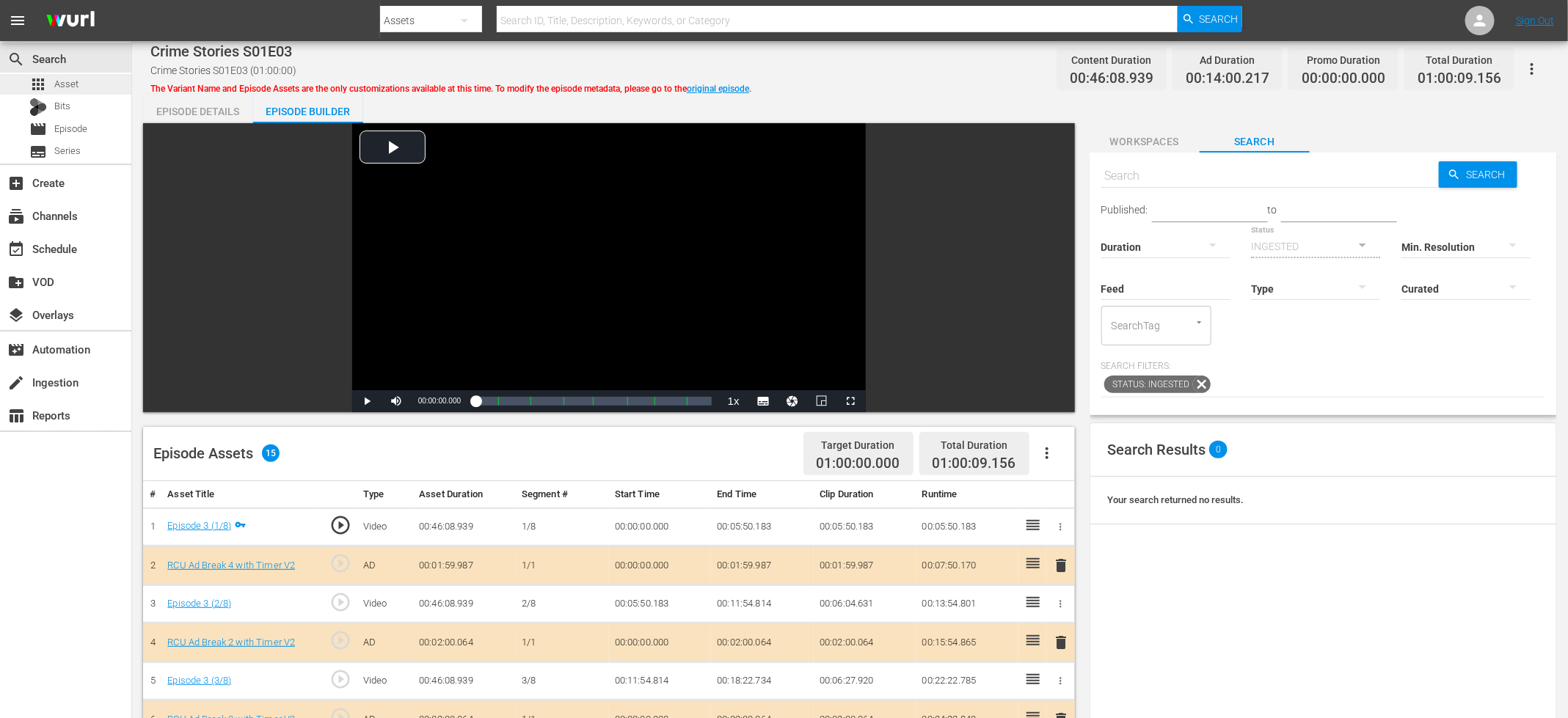
click at [100, 82] on div "apps Asset" at bounding box center [65, 84] width 131 height 21
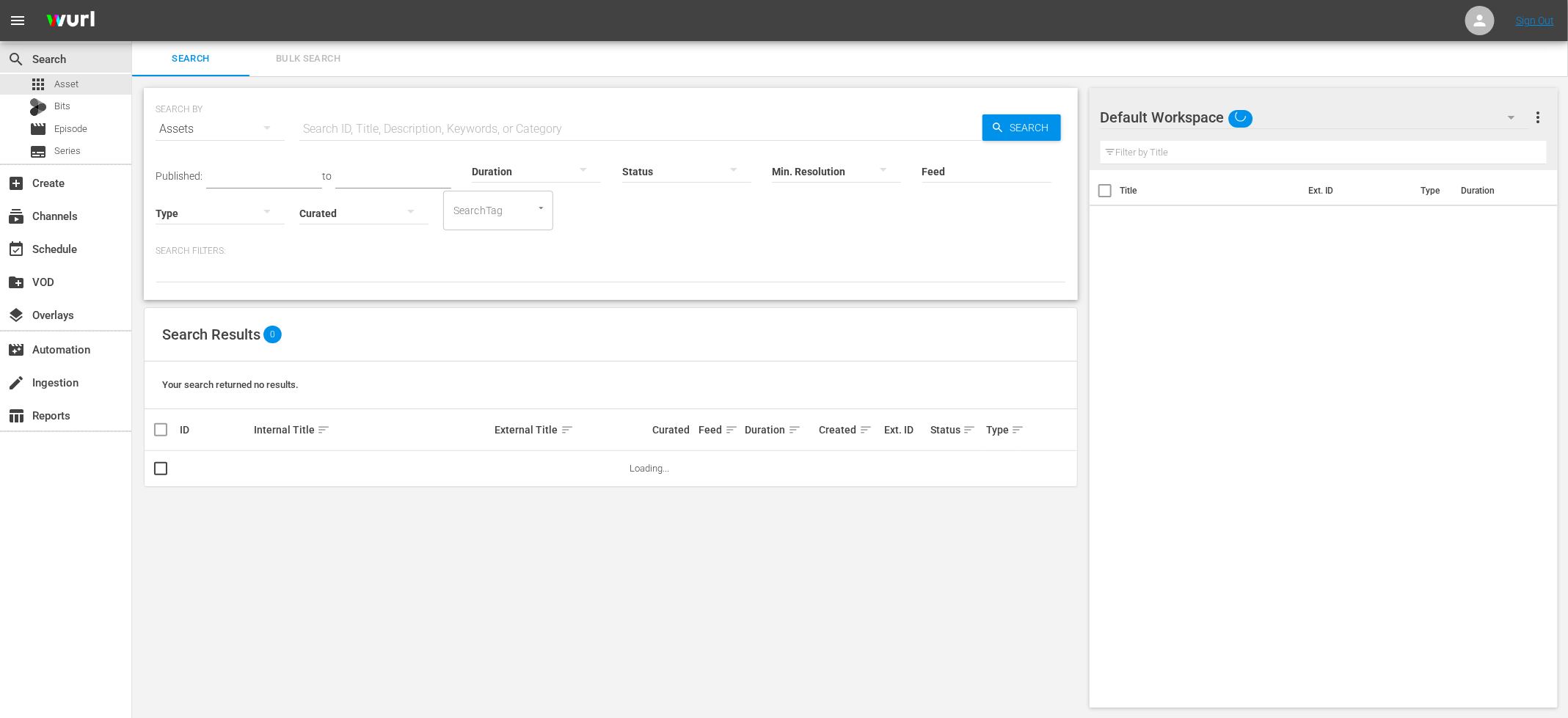
click at [466, 130] on input "text" at bounding box center [640, 129] width 683 height 35
paste input "MT_CS_S01E01"
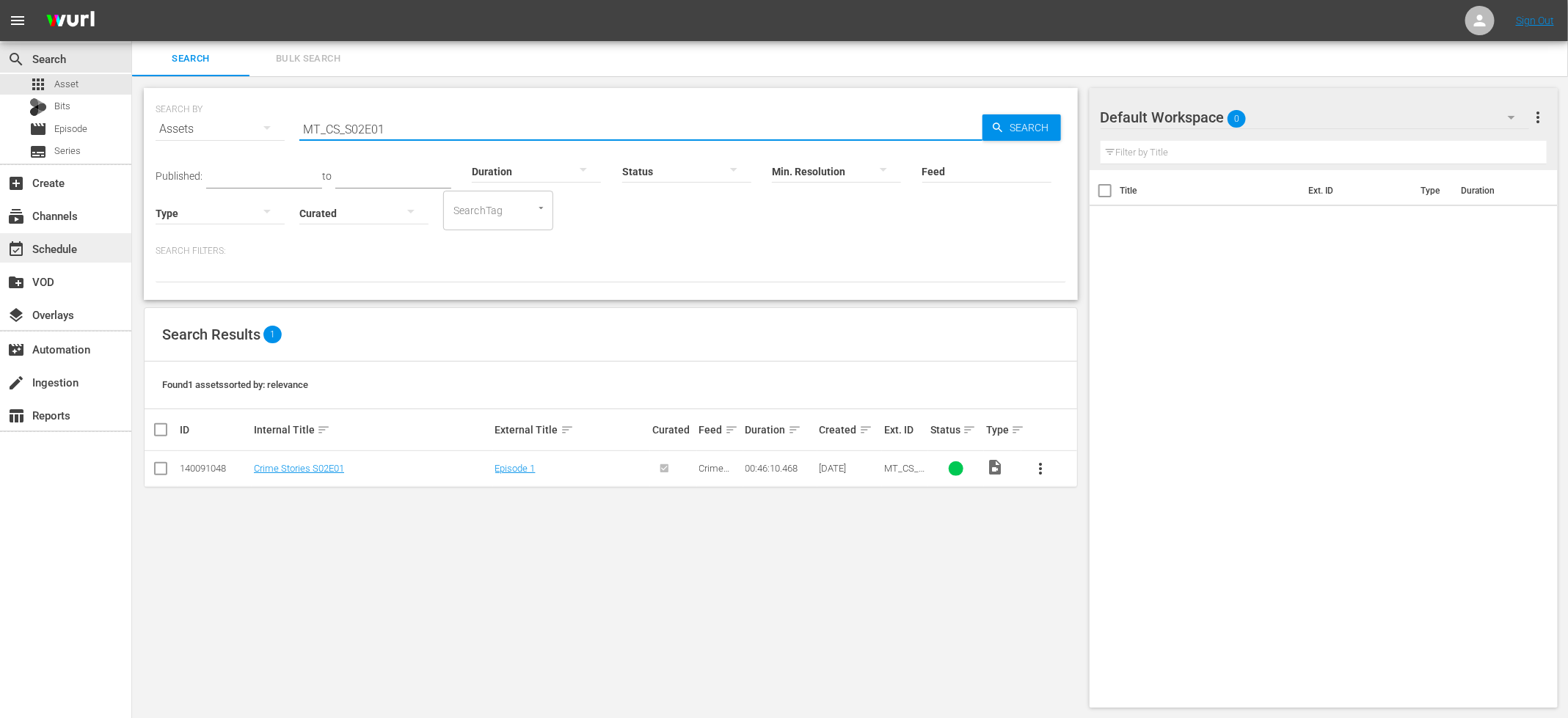
type input "MT_CS_S02E01"
click at [65, 243] on div "event_available Schedule" at bounding box center [41, 247] width 83 height 14
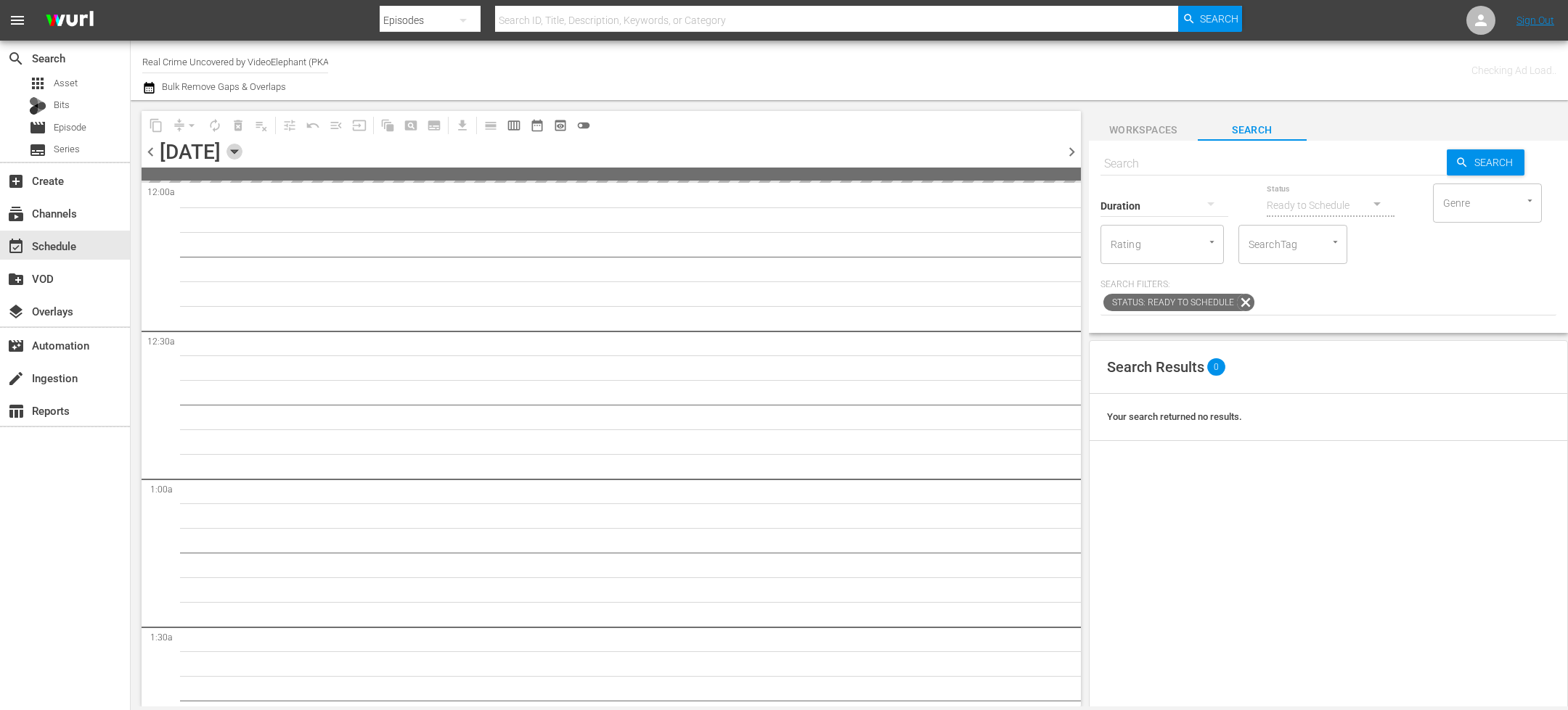
click at [242, 152] on icon "button" at bounding box center [234, 152] width 16 height 16
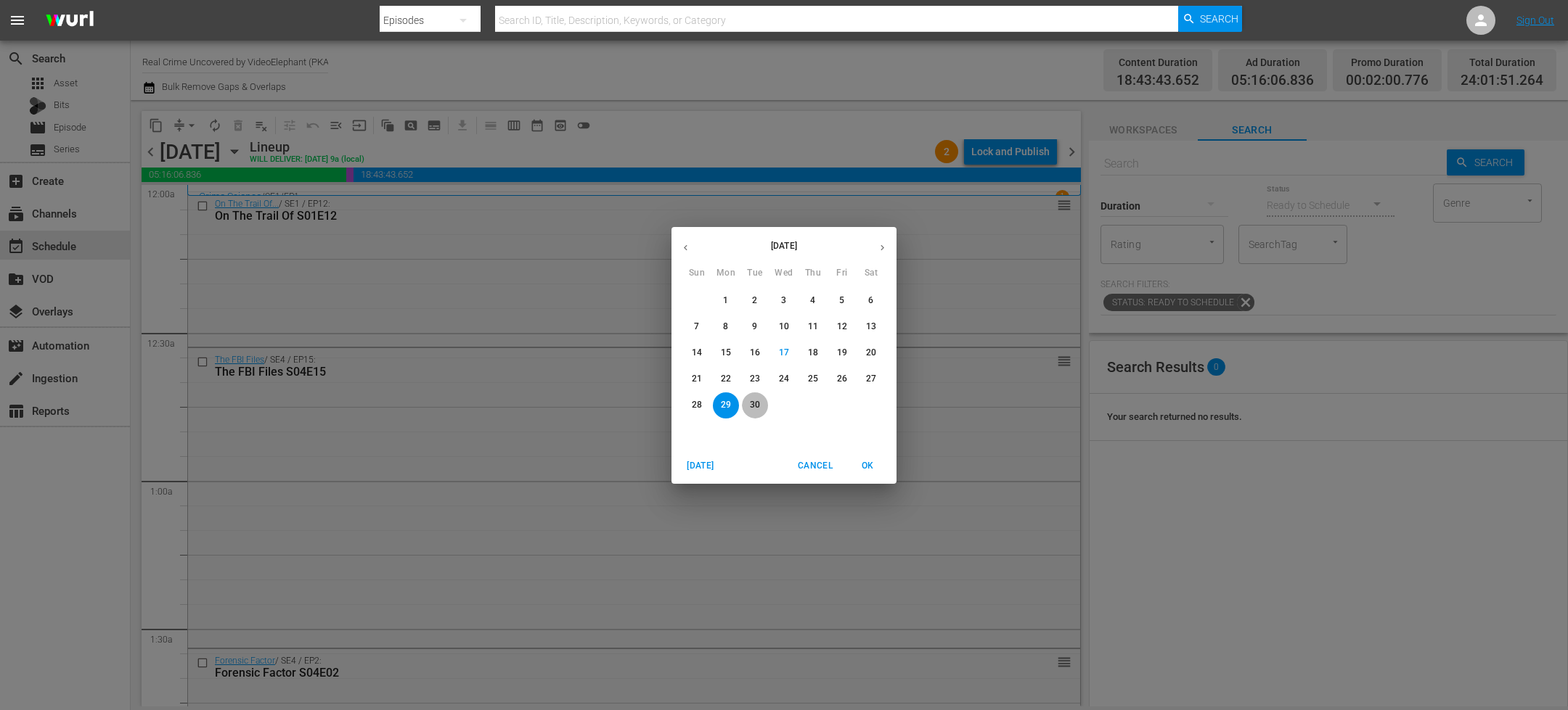
click at [759, 405] on p "30" at bounding box center [754, 405] width 10 height 13
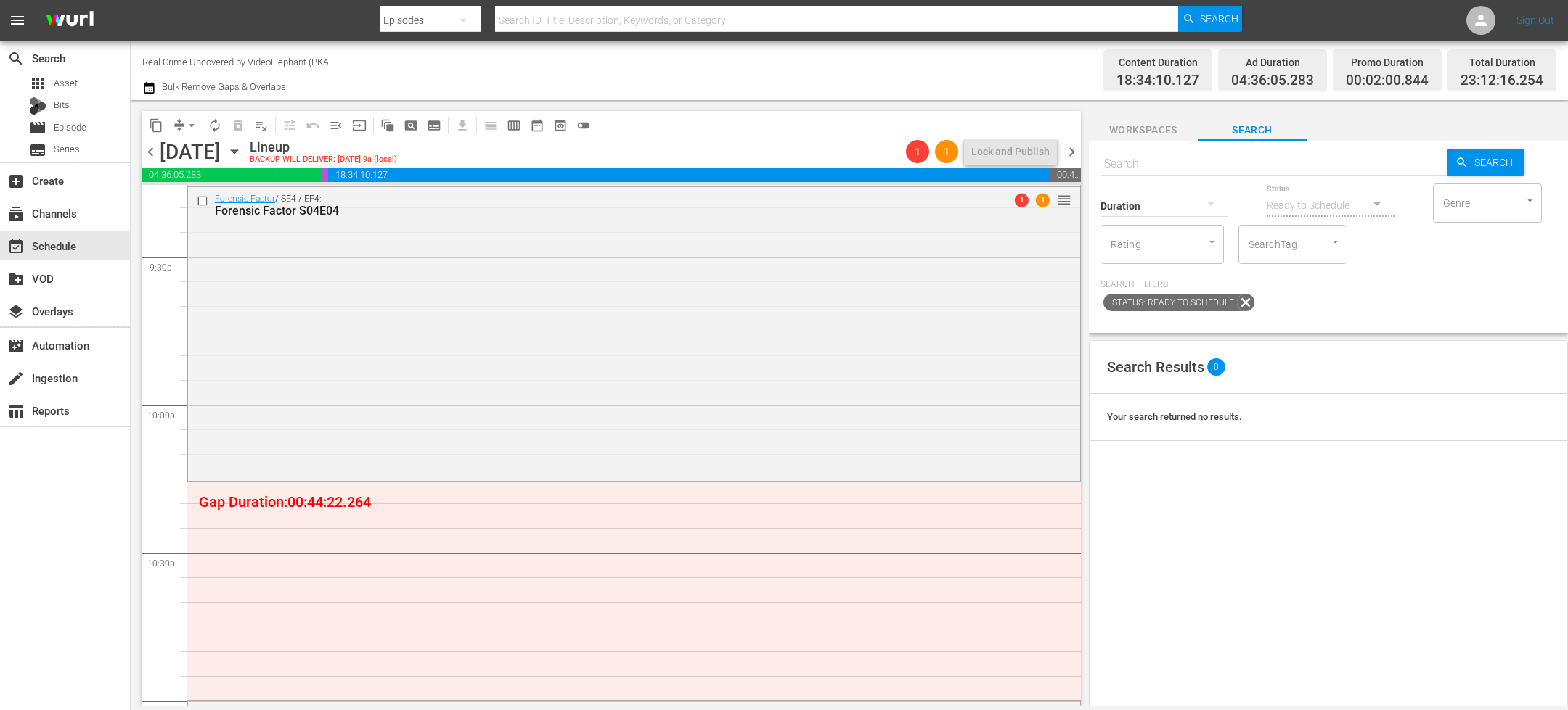
scroll to position [6294, 0]
click at [1207, 162] on input "text" at bounding box center [1274, 163] width 346 height 35
paste input "MT_CS_S01E01"
type input "MT_CS_S01E02"
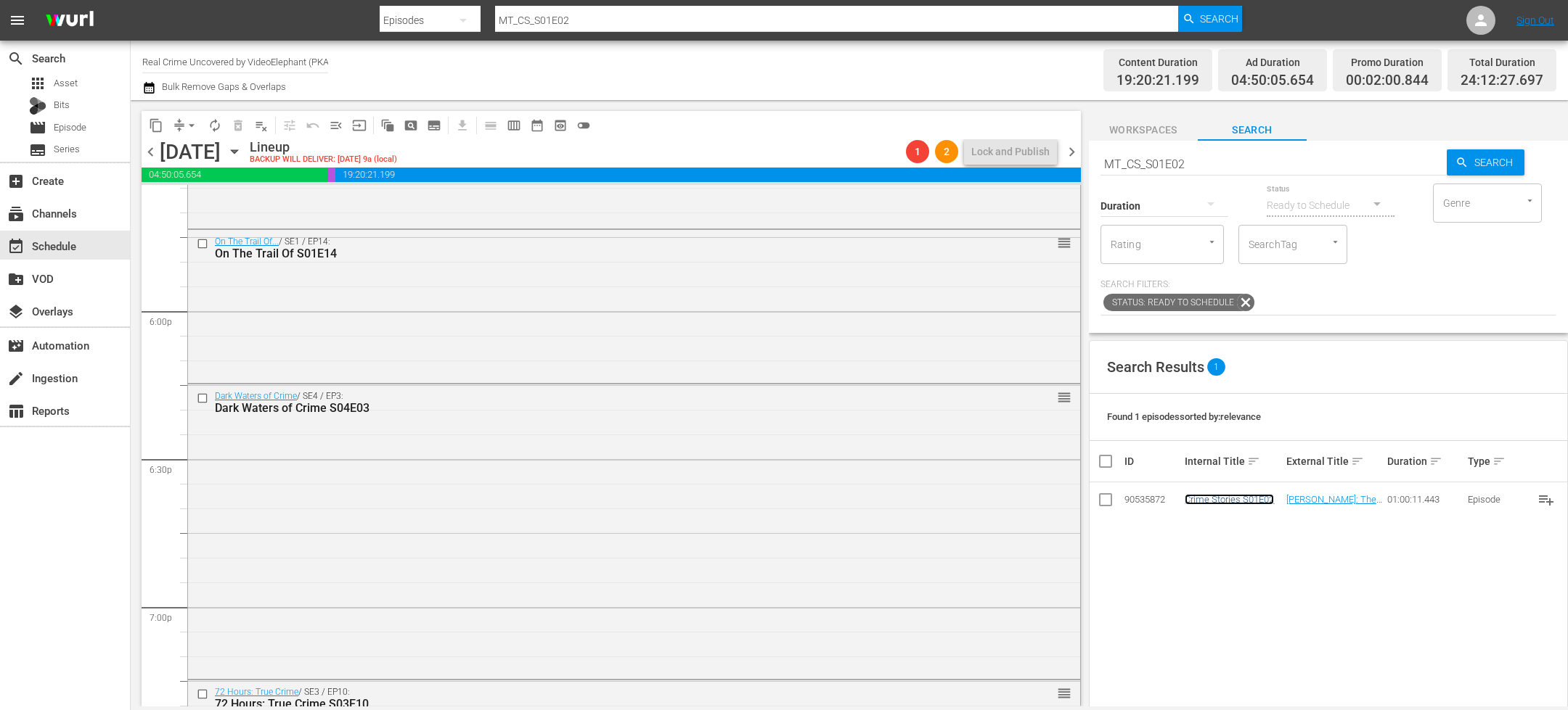
scroll to position [5230, 0]
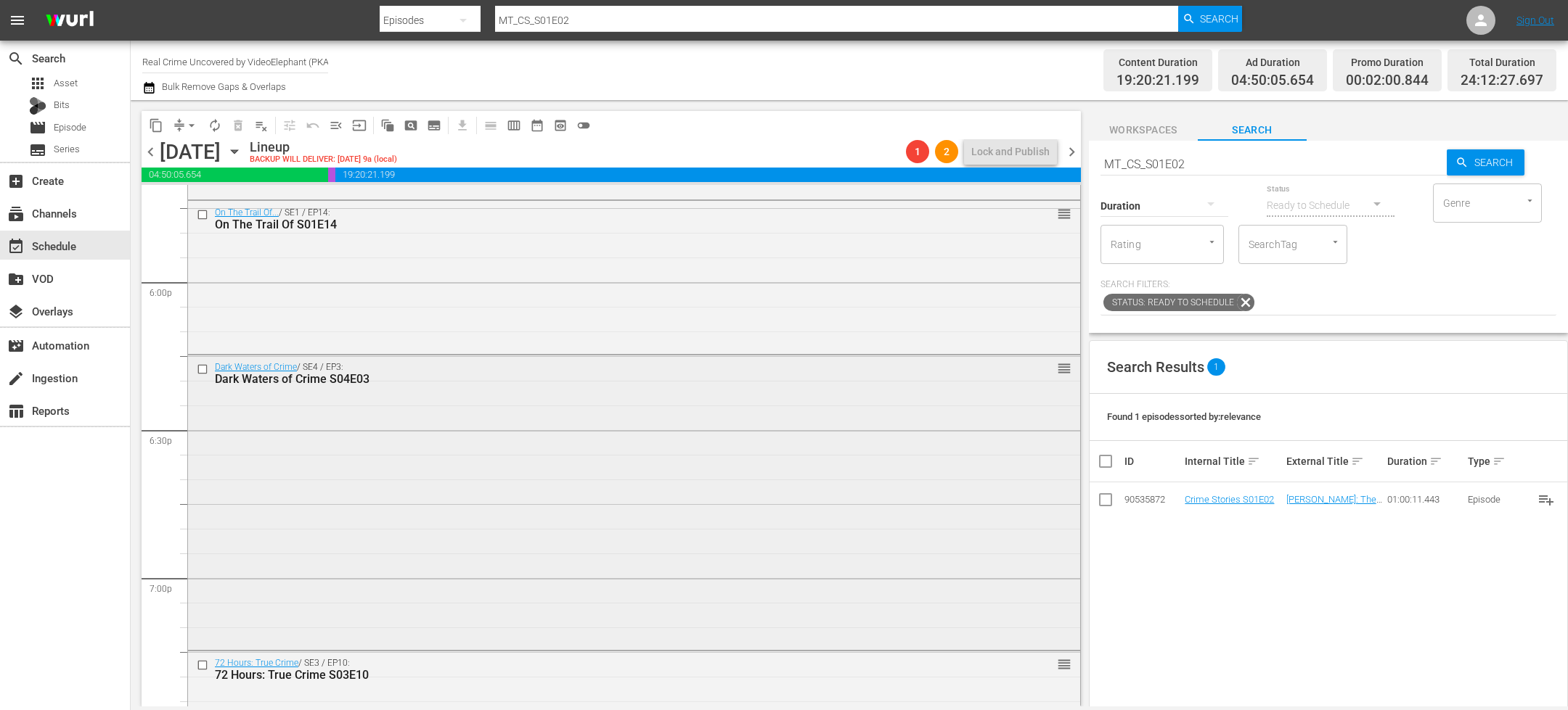
click at [540, 401] on div "Dark Waters of Crime / SE4 / EP3: Dark Waters of Crime S04E03 reorder" at bounding box center [634, 501] width 893 height 291
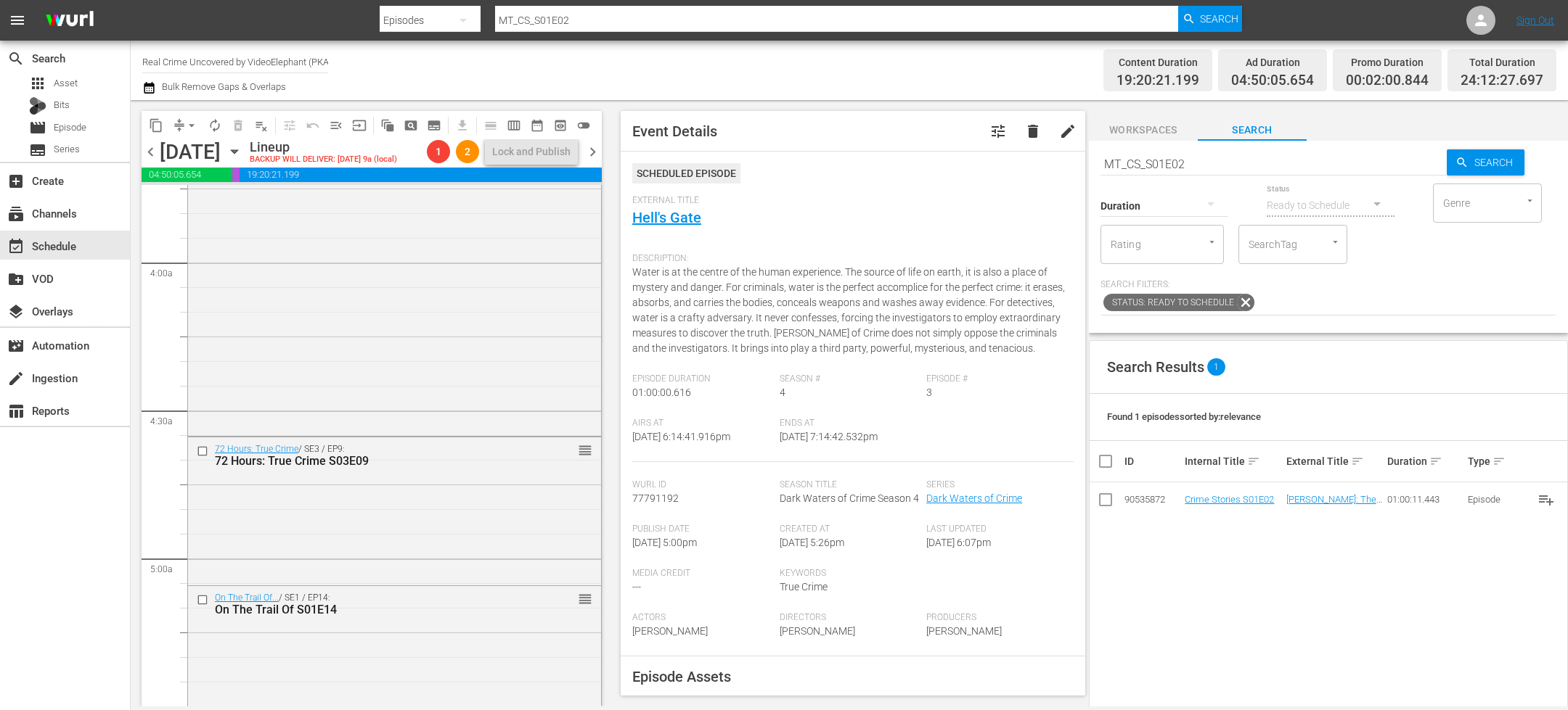
scroll to position [1167, 0]
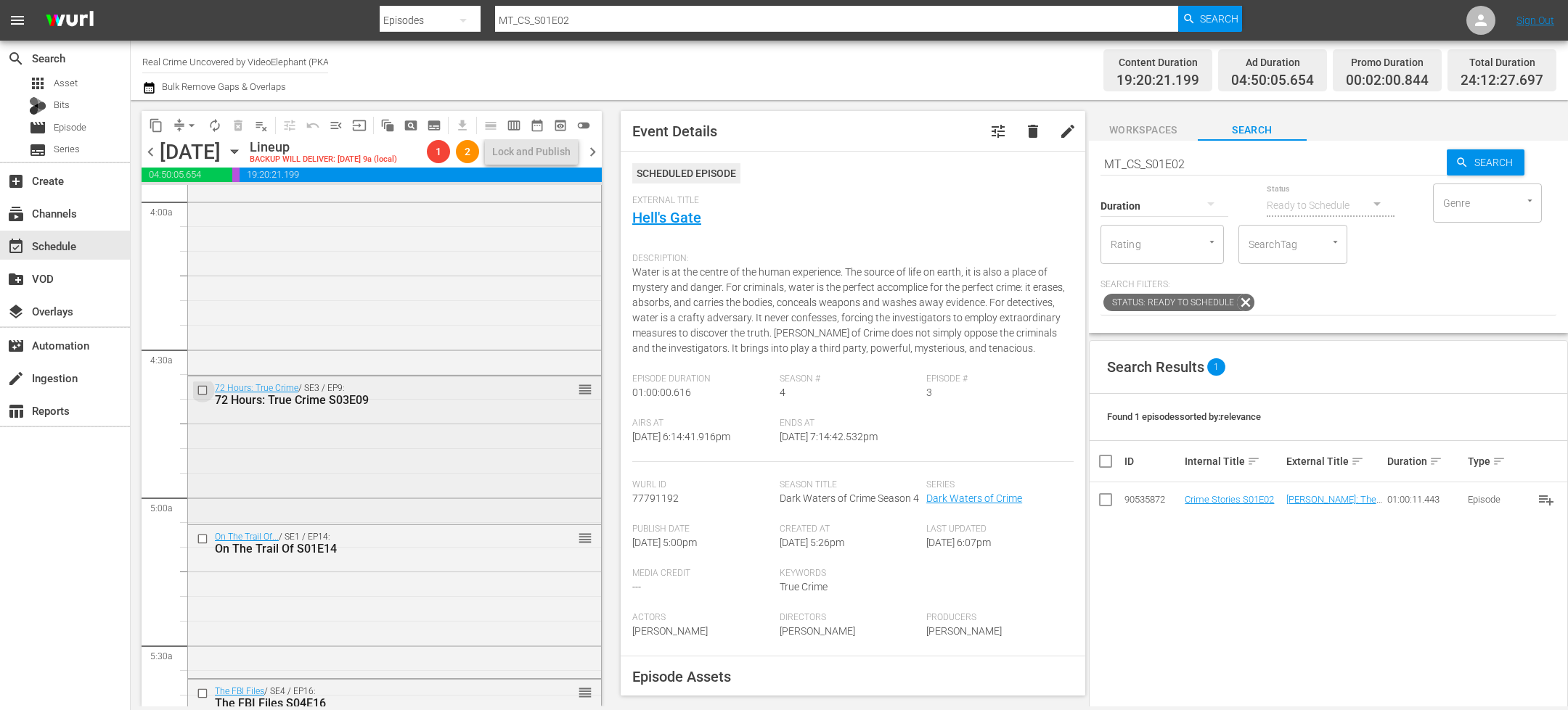
click at [203, 394] on input "checkbox" at bounding box center [204, 390] width 15 height 13
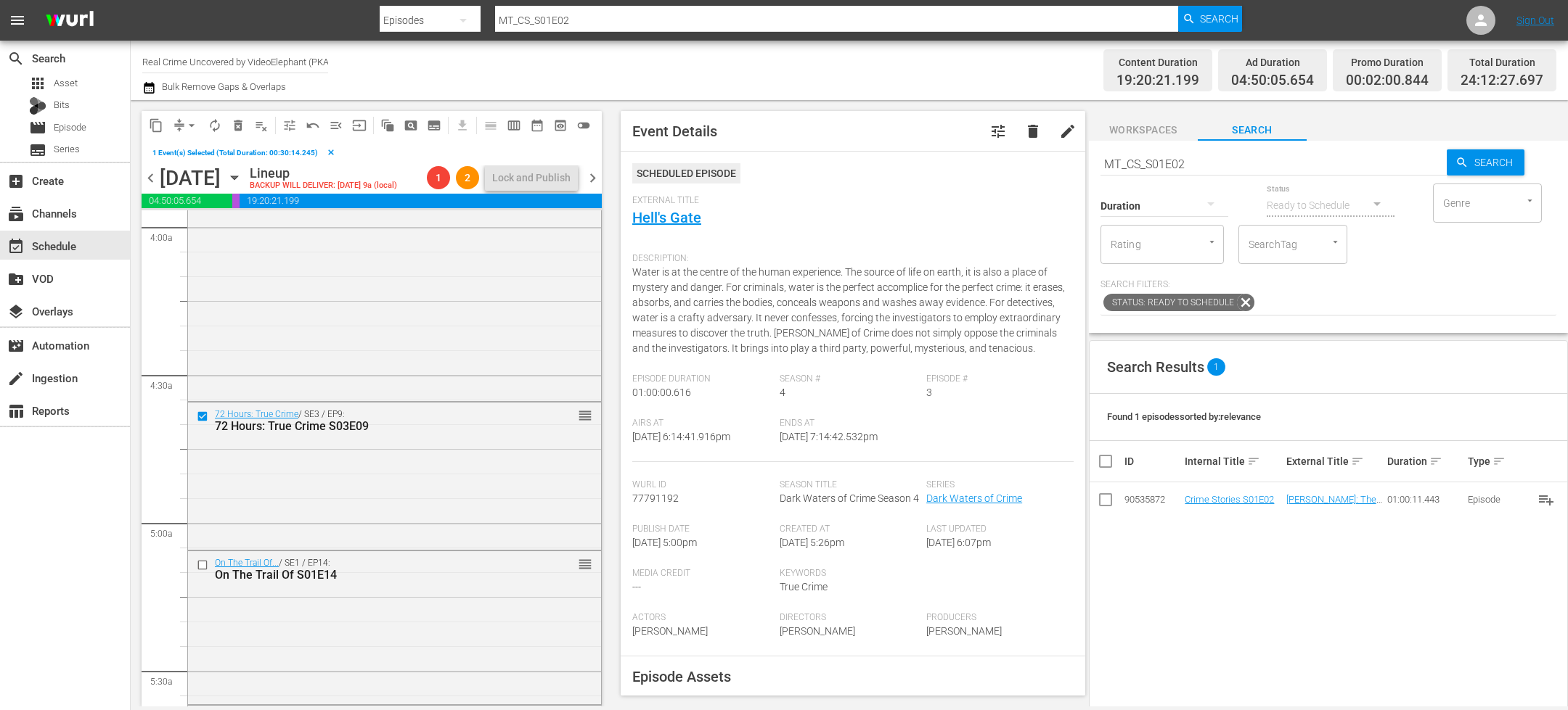
click at [241, 126] on span "delete_forever_outlined" at bounding box center [238, 126] width 14 height 14
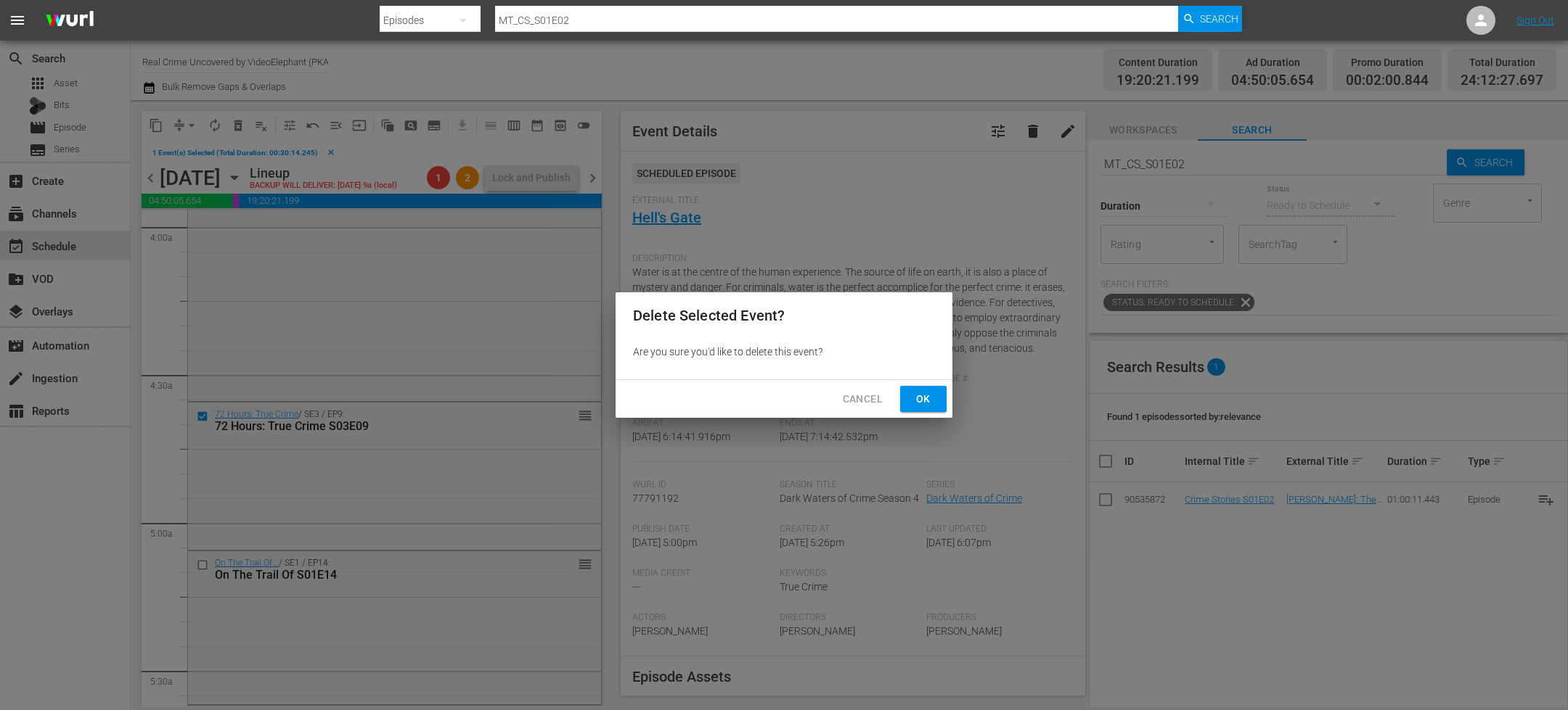
click at [933, 394] on span "Ok" at bounding box center [923, 399] width 23 height 18
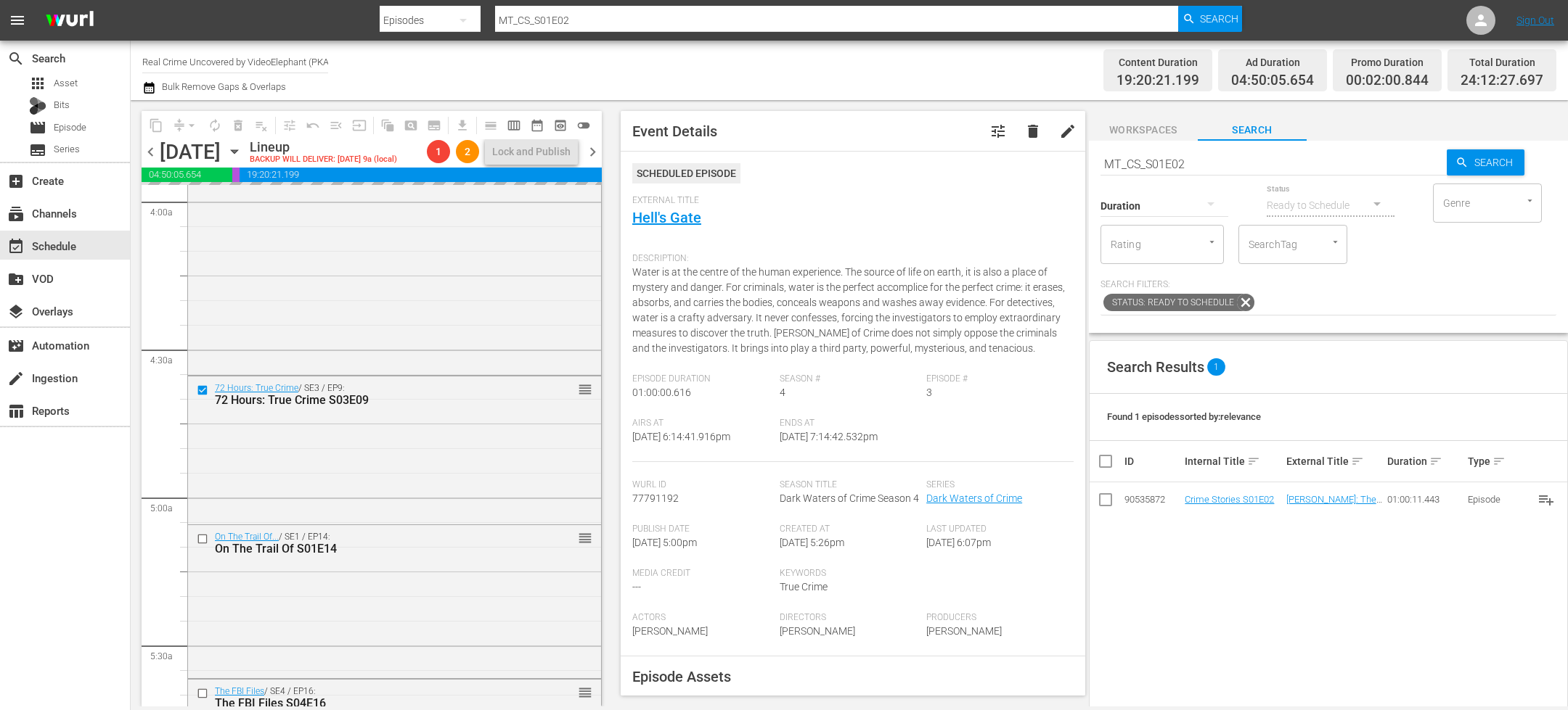
click at [1140, 166] on input "MT_CS_S01E02" at bounding box center [1274, 163] width 346 height 35
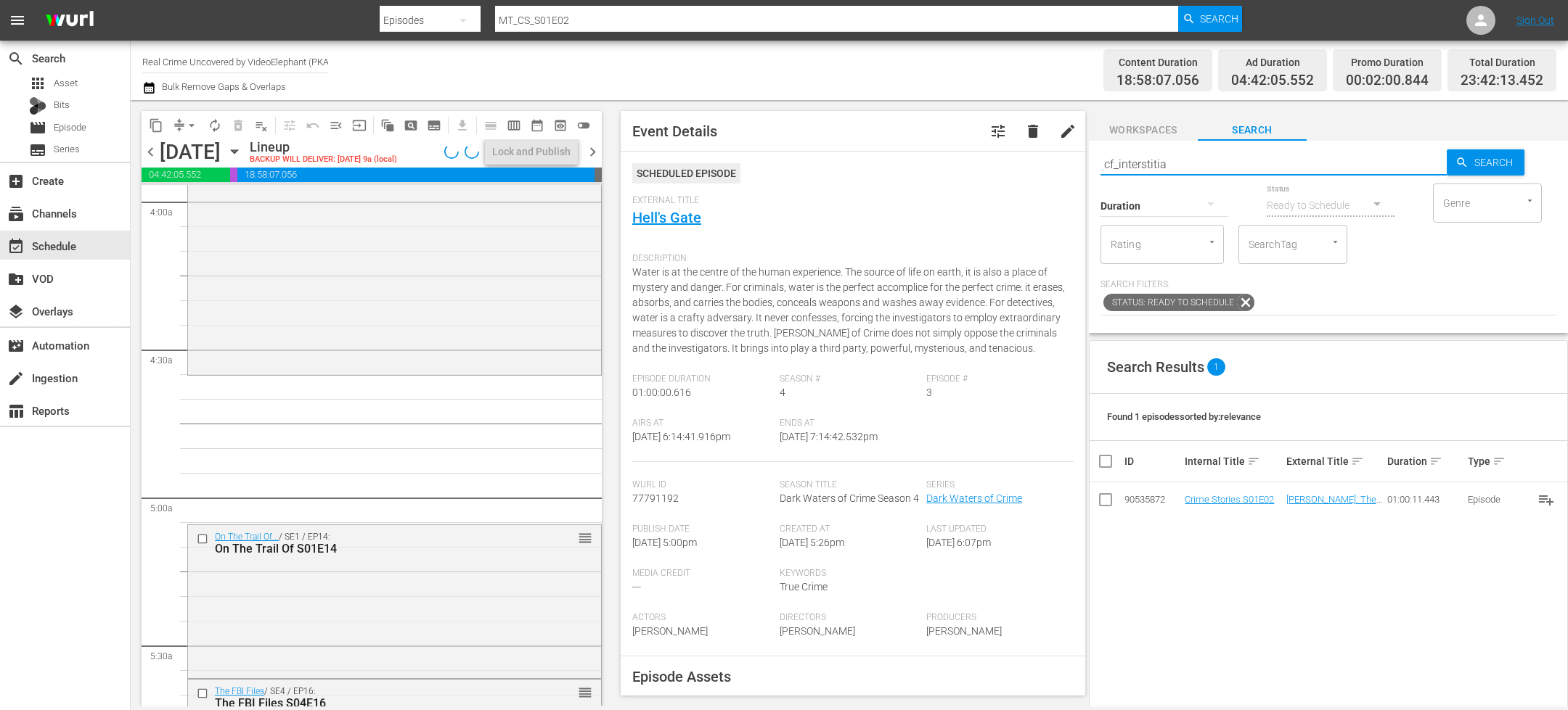
type input "cf_interstitial"
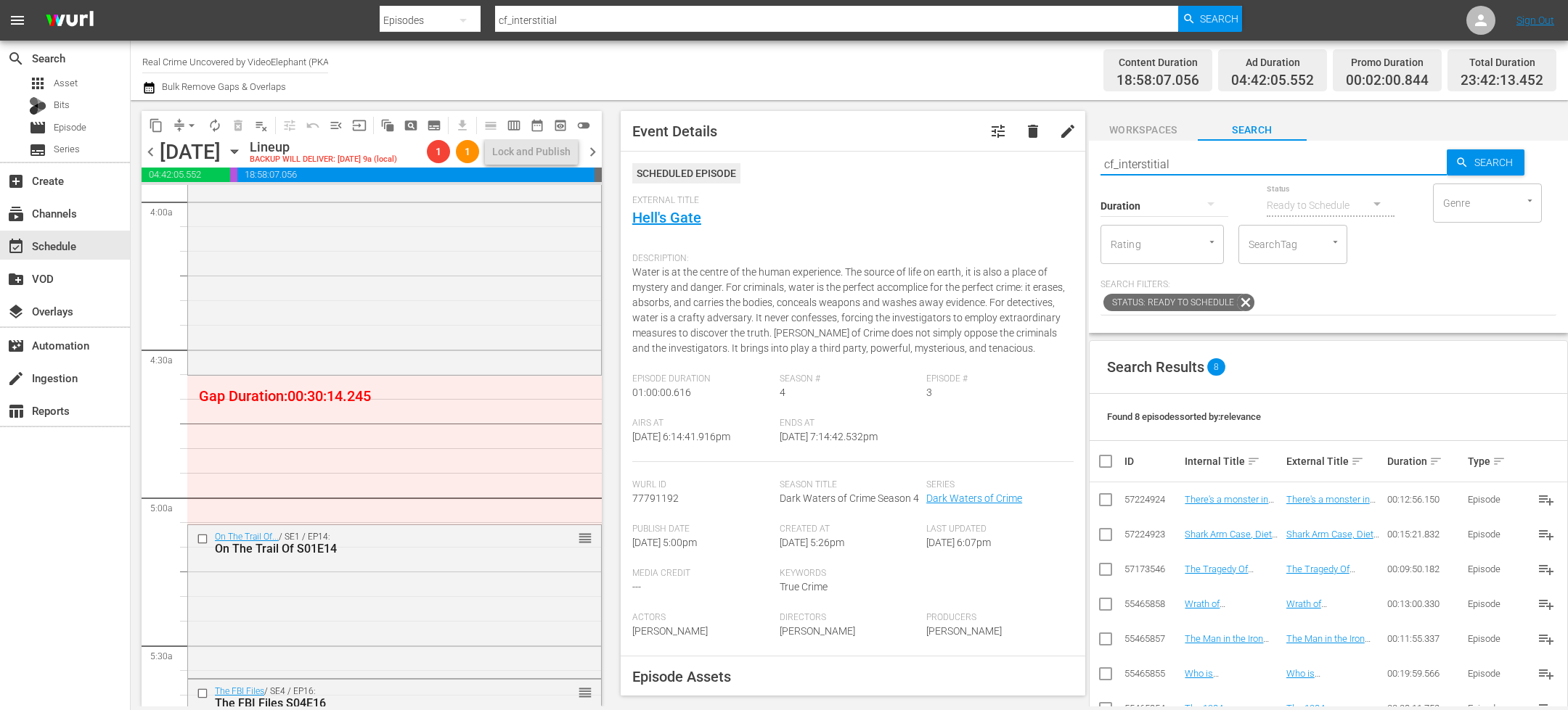
scroll to position [51, 0]
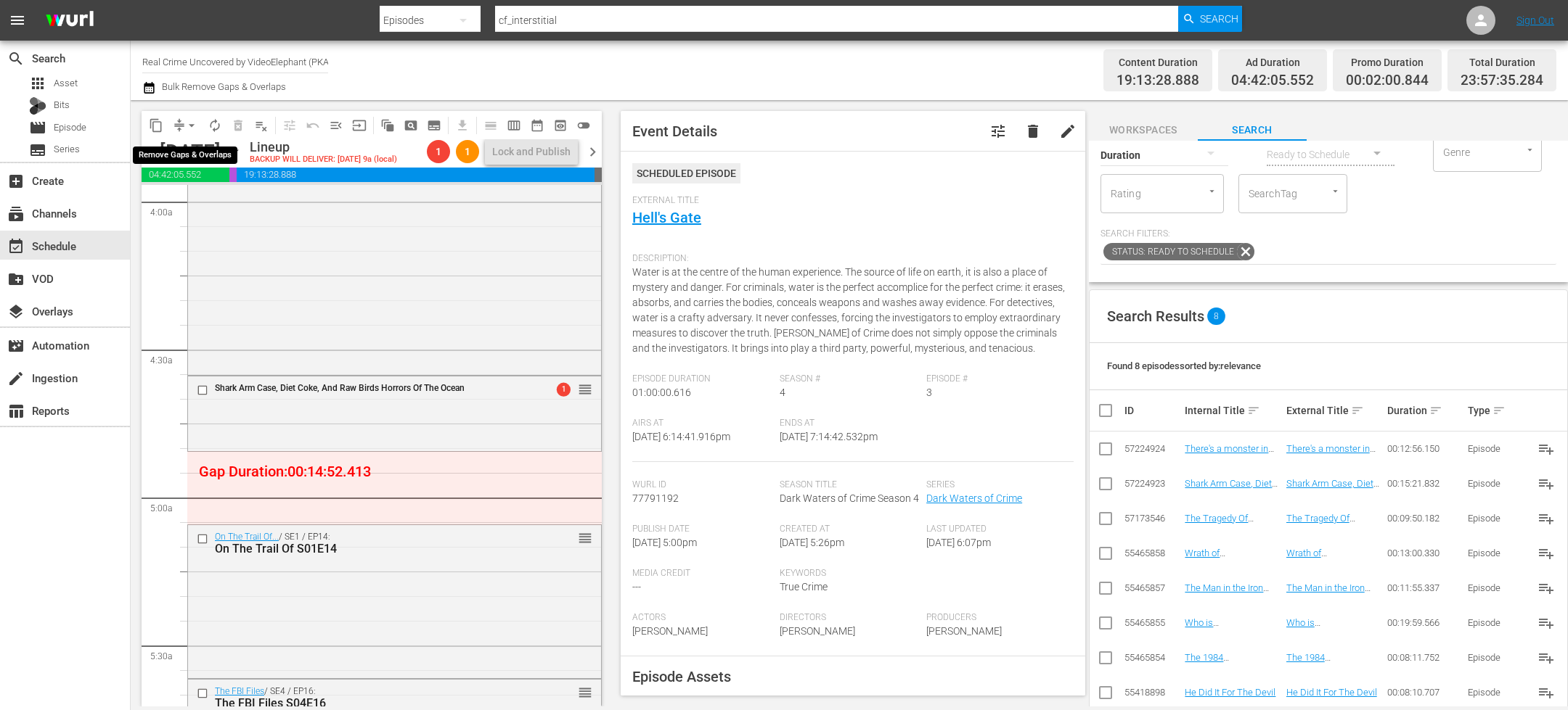
click at [186, 129] on span "arrow_drop_down" at bounding box center [192, 126] width 14 height 14
click at [207, 205] on li "Align to End of Previous Day" at bounding box center [192, 202] width 152 height 24
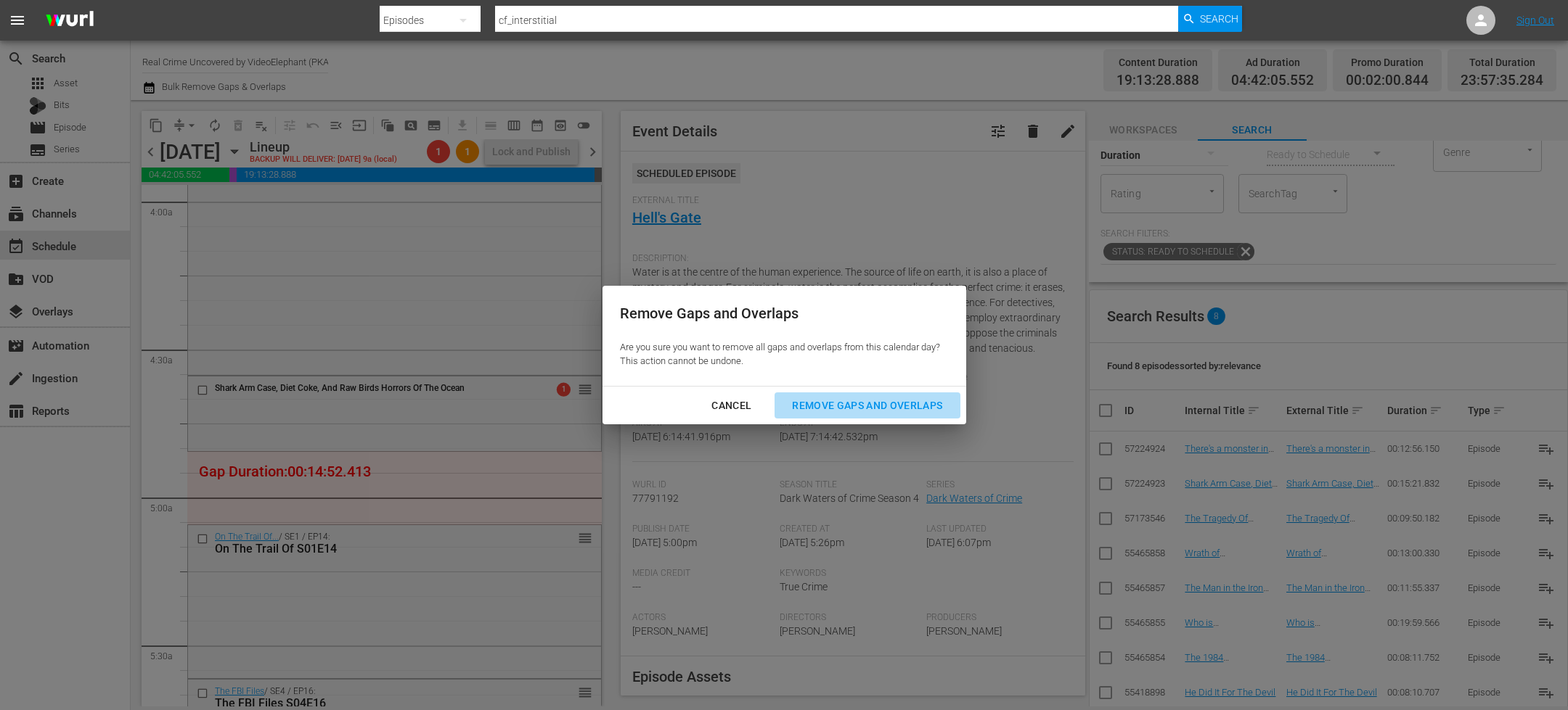
click at [868, 405] on div "Remove Gaps and Overlaps" at bounding box center [867, 406] width 173 height 18
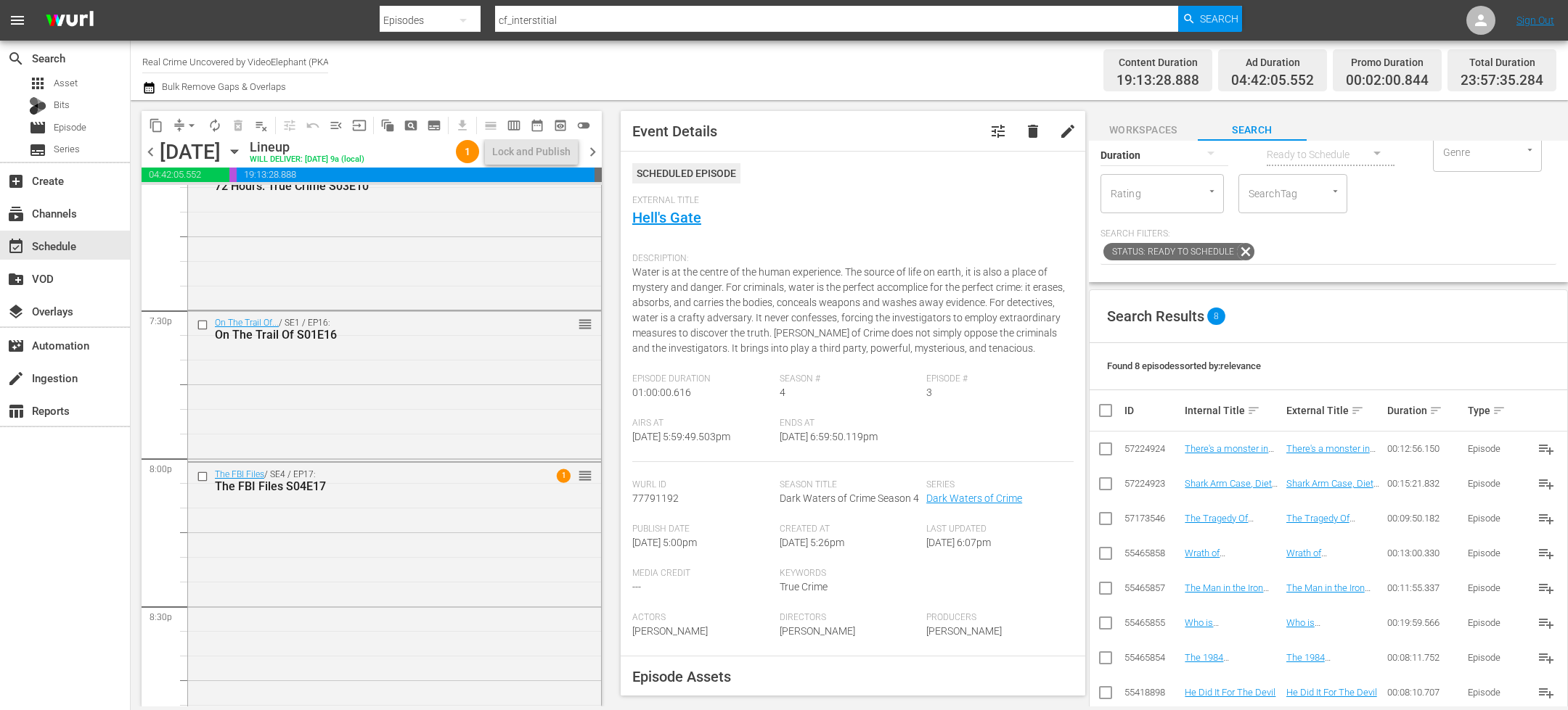
scroll to position [5626, 0]
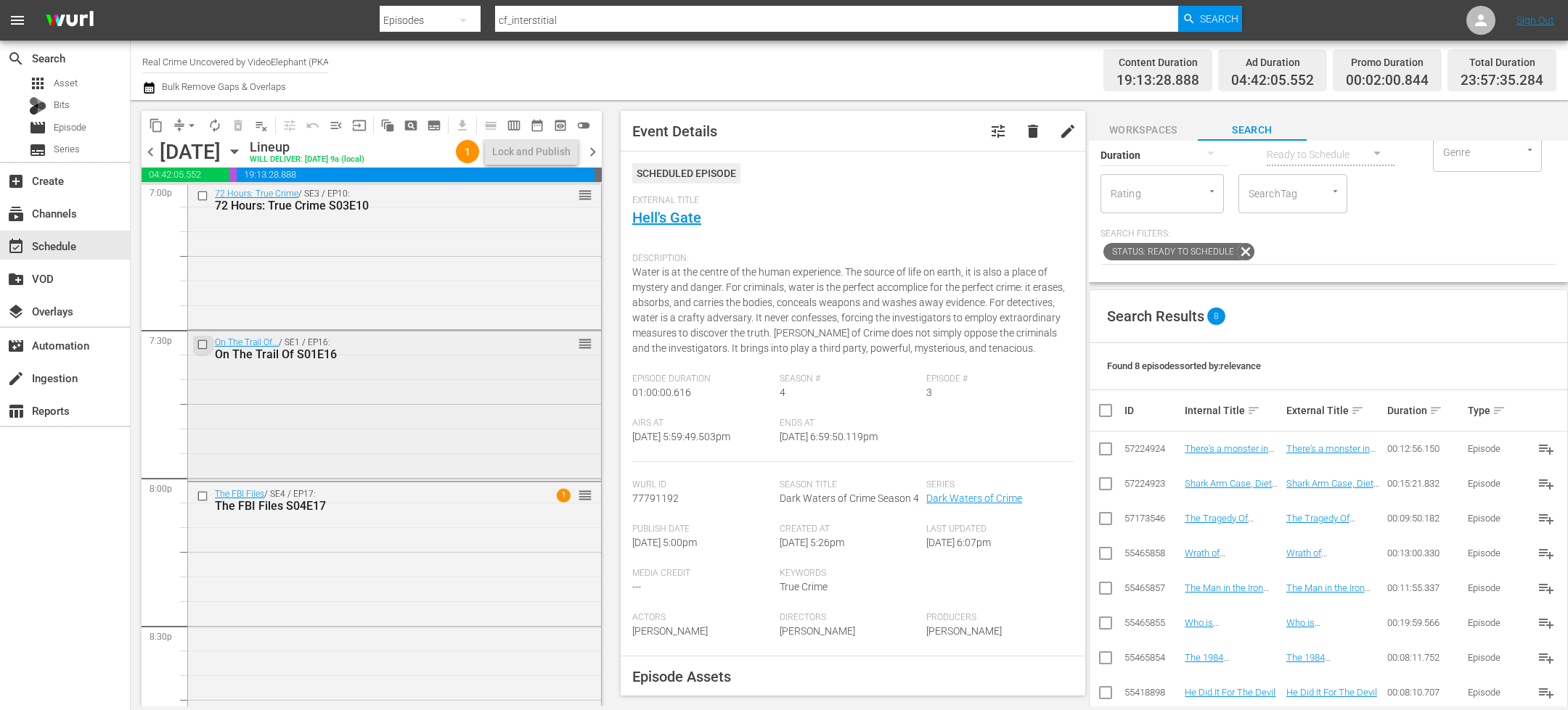
click at [199, 344] on input "checkbox" at bounding box center [204, 344] width 15 height 13
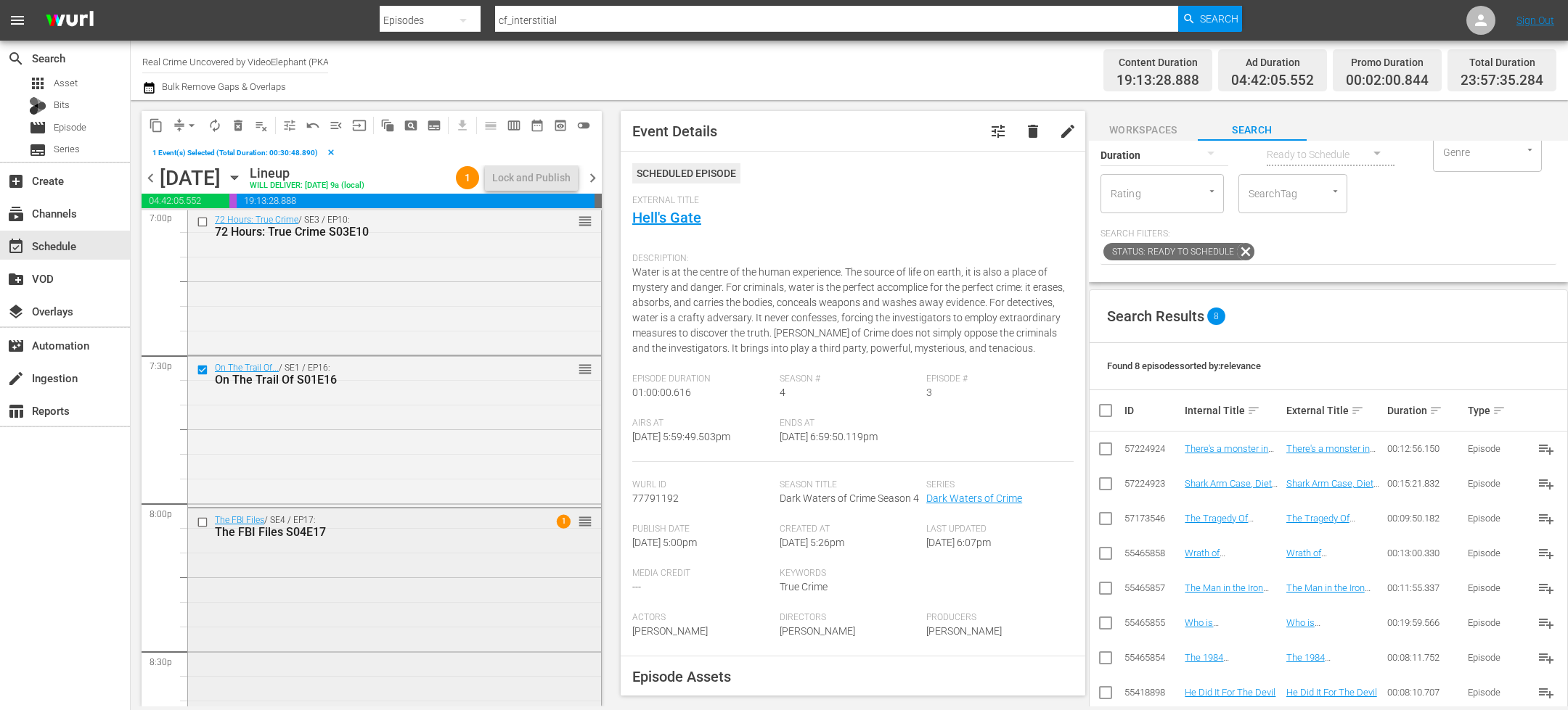
click at [204, 524] on input "checkbox" at bounding box center [204, 523] width 15 height 13
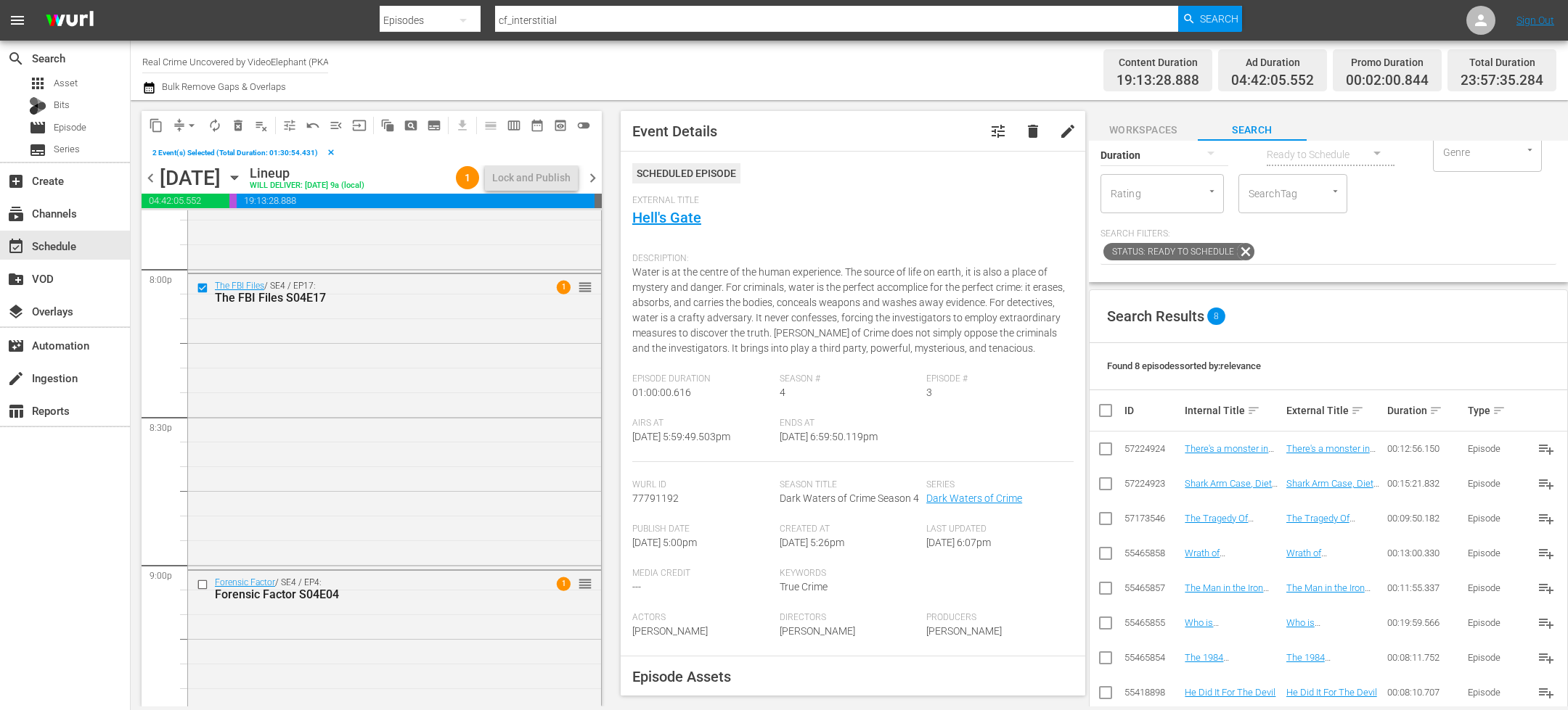
scroll to position [5970, 0]
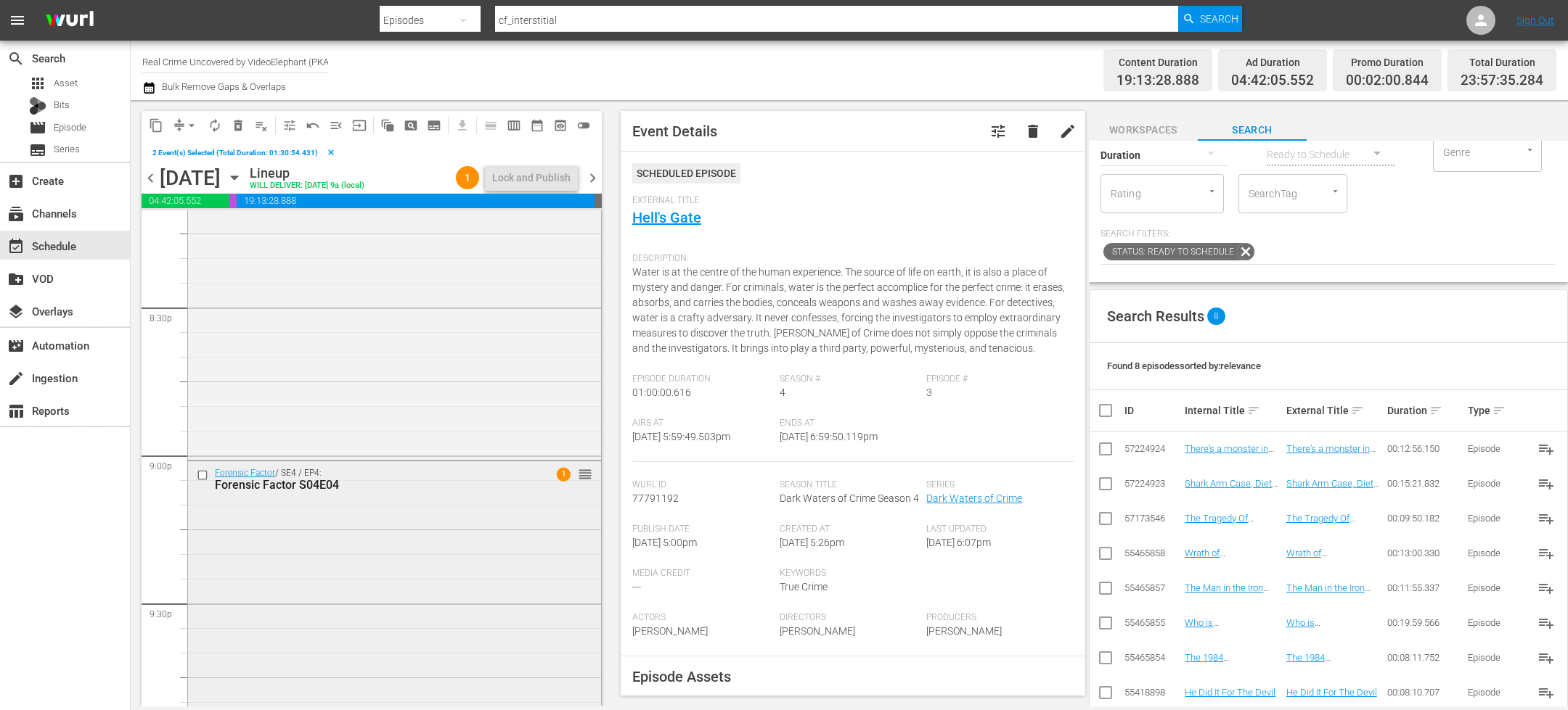
click at [203, 474] on input "checkbox" at bounding box center [204, 476] width 15 height 13
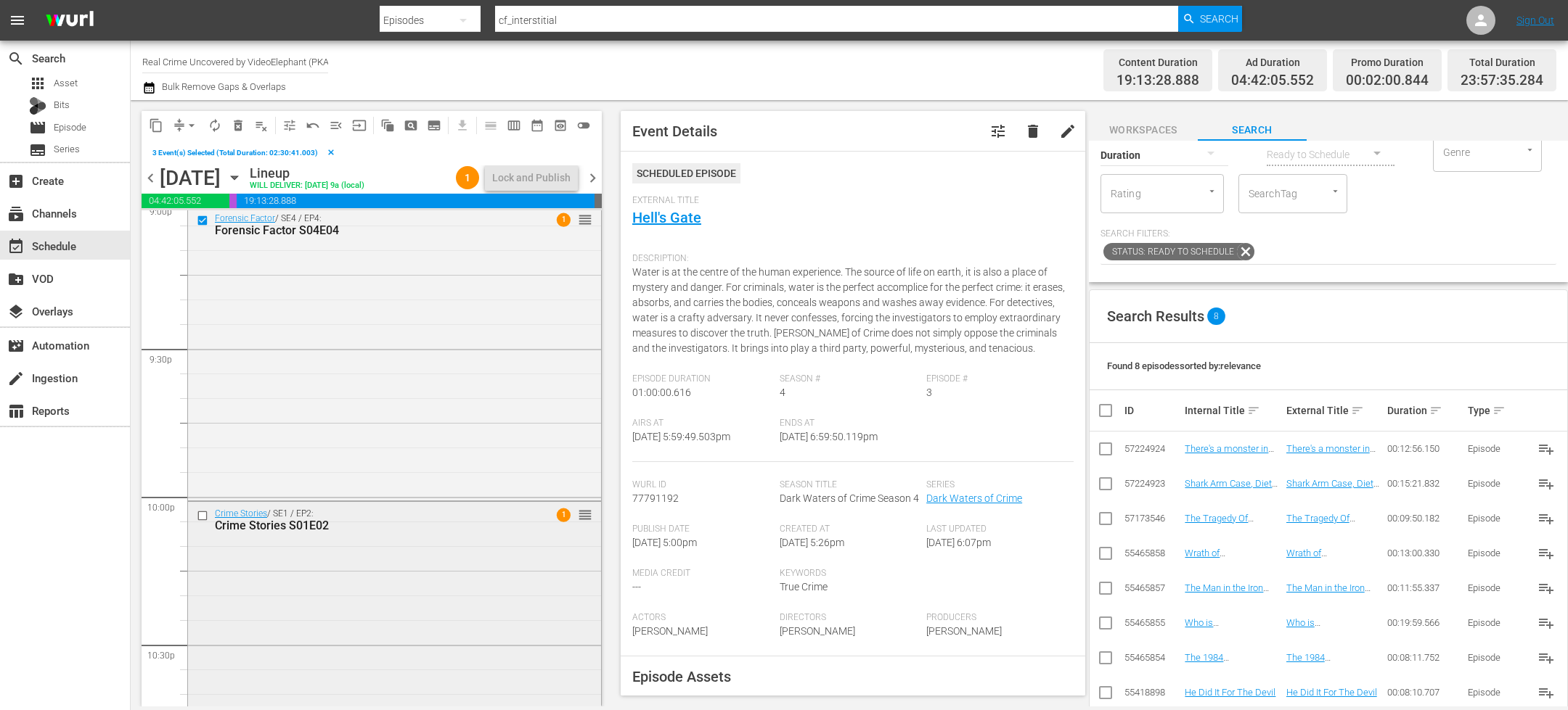
click at [200, 516] on input "checkbox" at bounding box center [204, 515] width 15 height 13
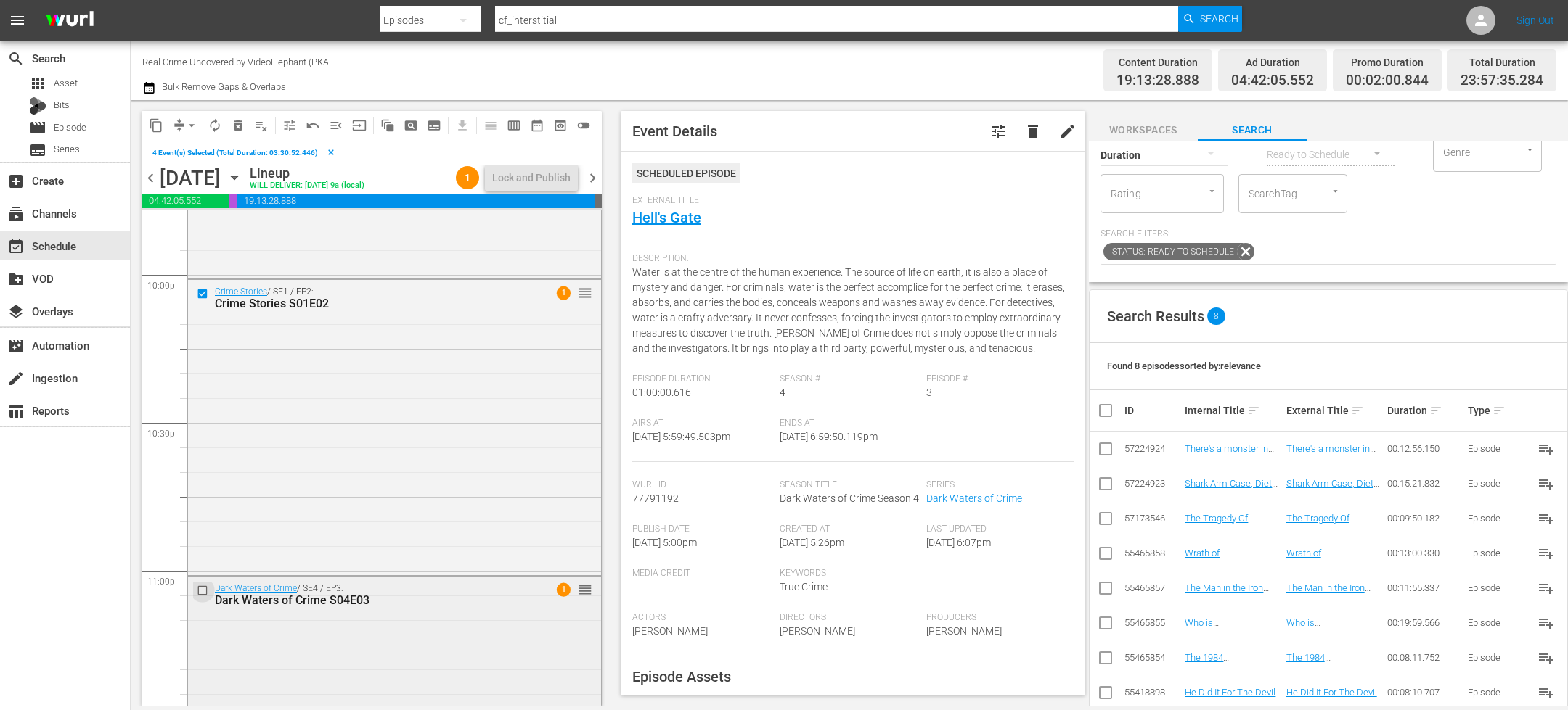
click at [203, 587] on input "checkbox" at bounding box center [204, 591] width 15 height 13
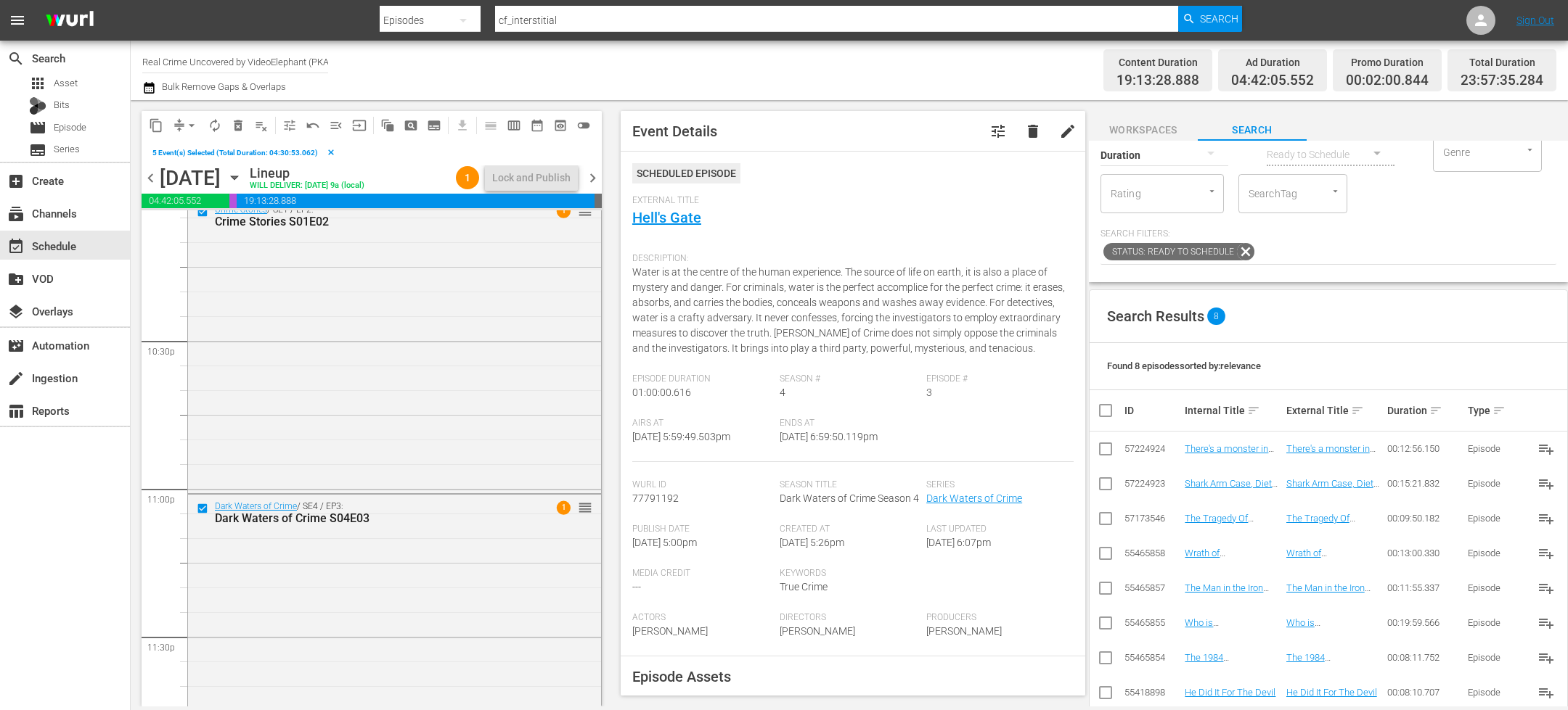
scroll to position [6611, 0]
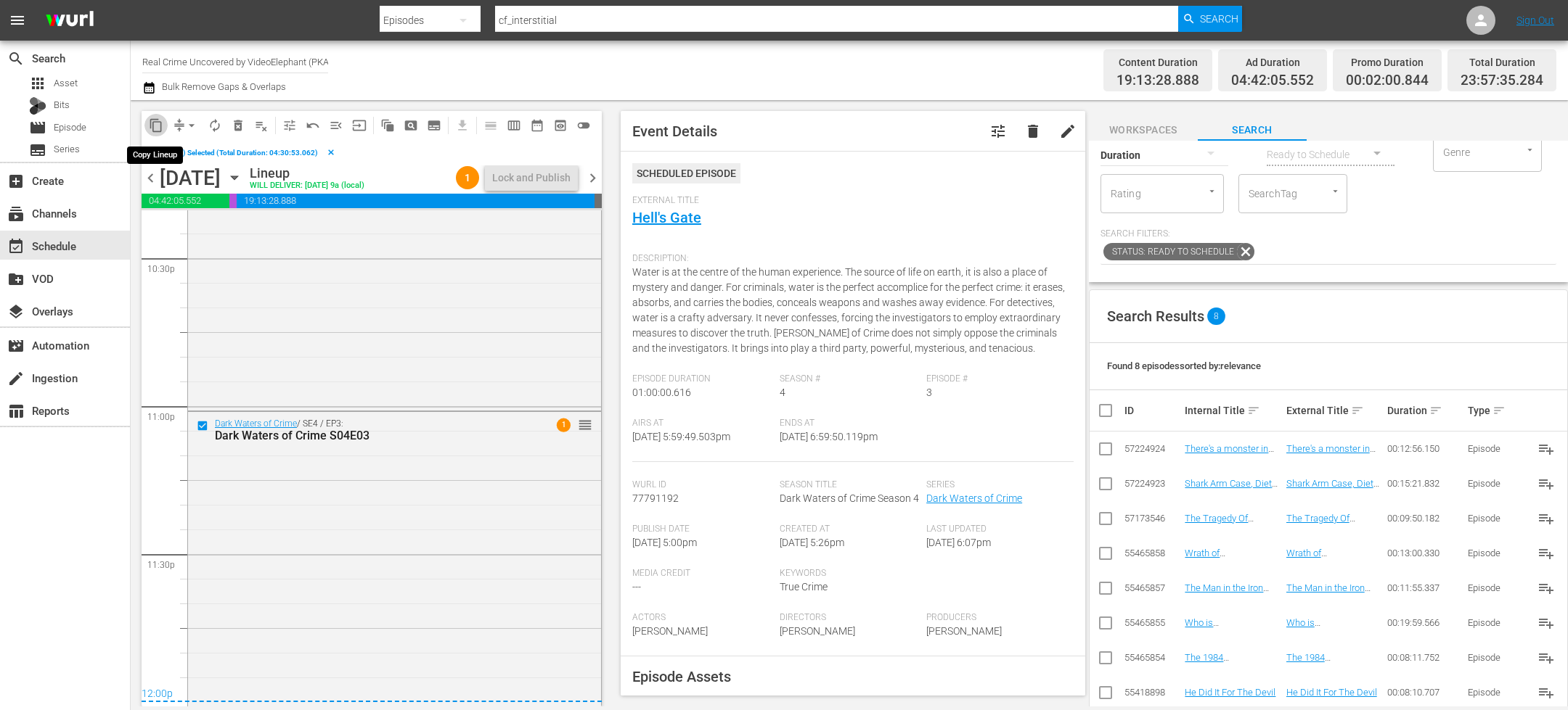
click at [157, 124] on span "content_copy" at bounding box center [156, 126] width 14 height 14
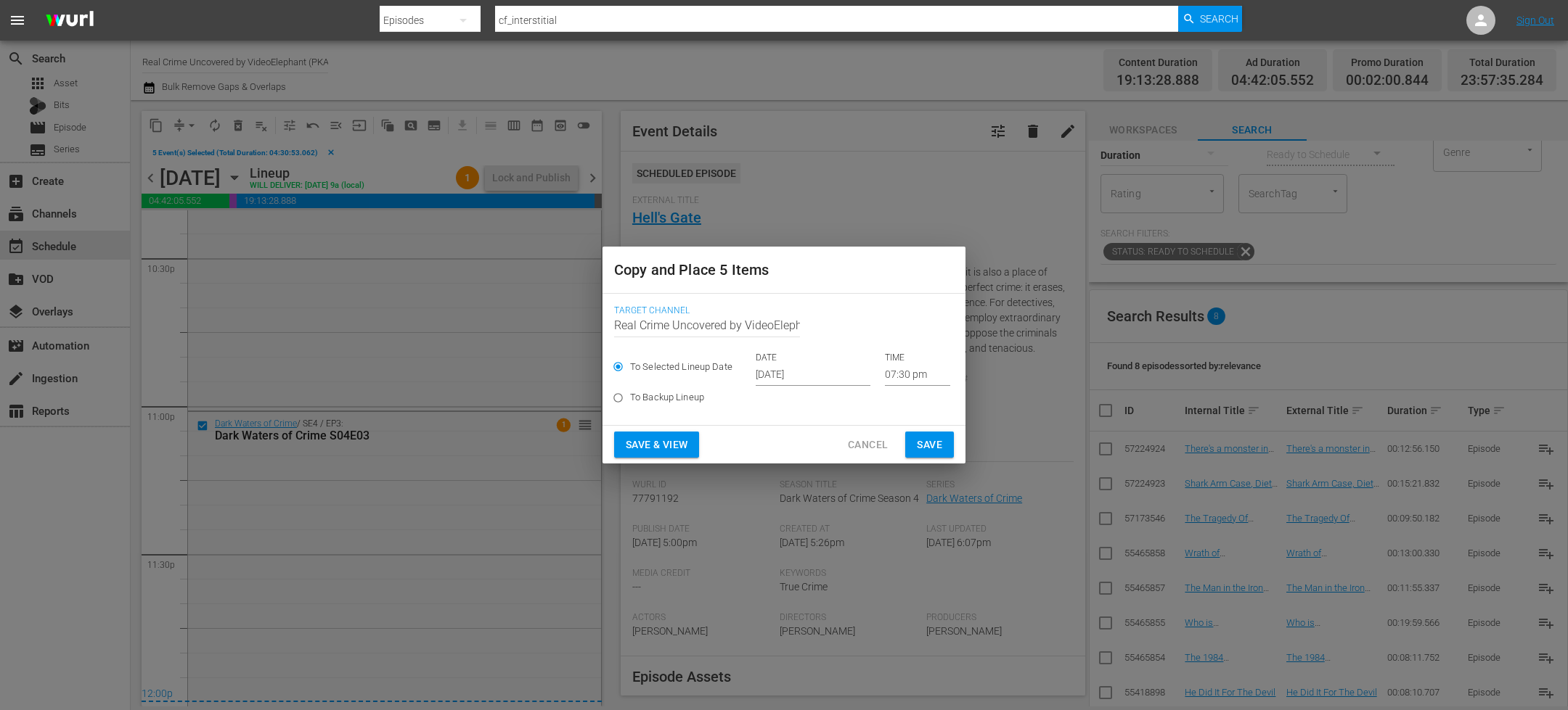
click at [784, 378] on input "[DATE]" at bounding box center [813, 375] width 115 height 22
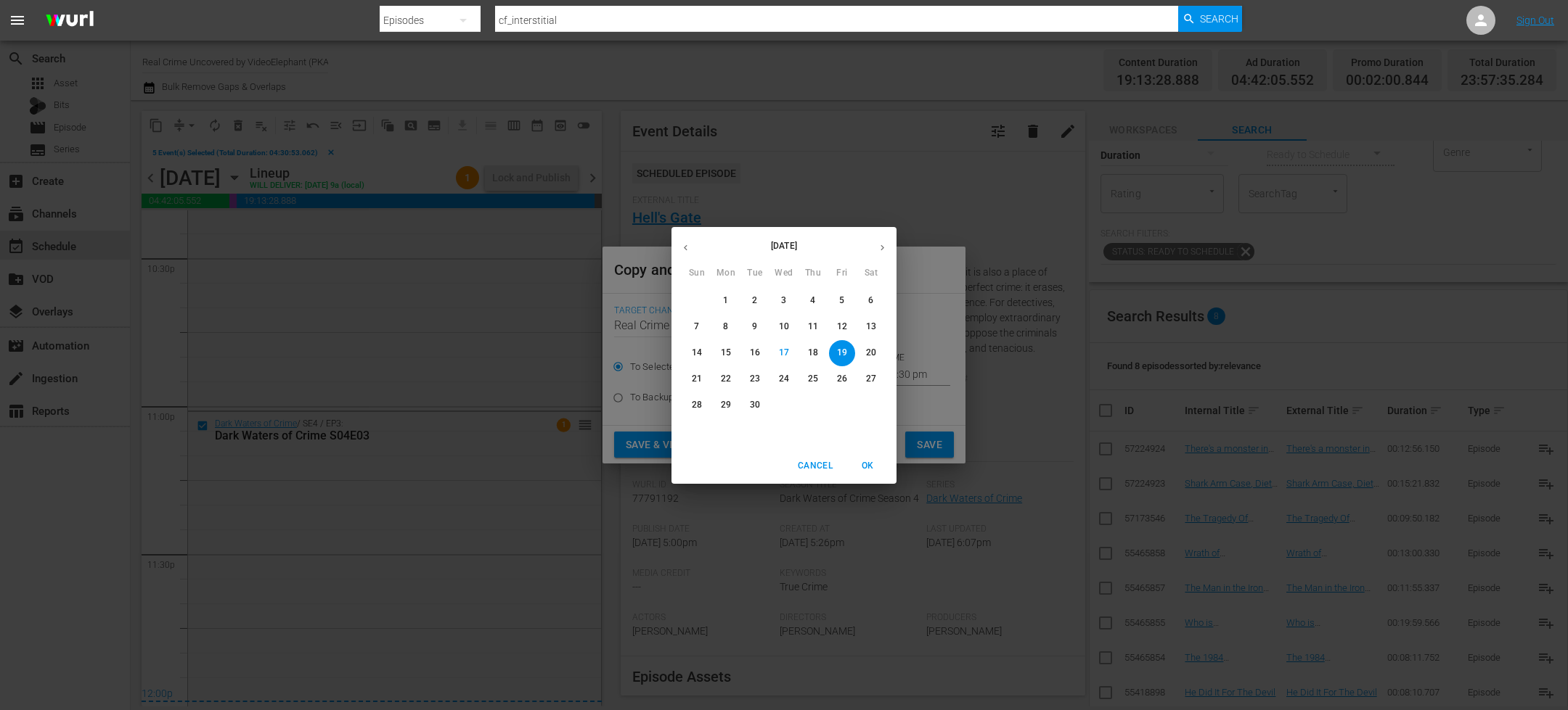
click at [885, 249] on icon "button" at bounding box center [883, 247] width 11 height 11
click at [788, 299] on span "1" at bounding box center [783, 301] width 26 height 13
type input "Oct 1st 2025"
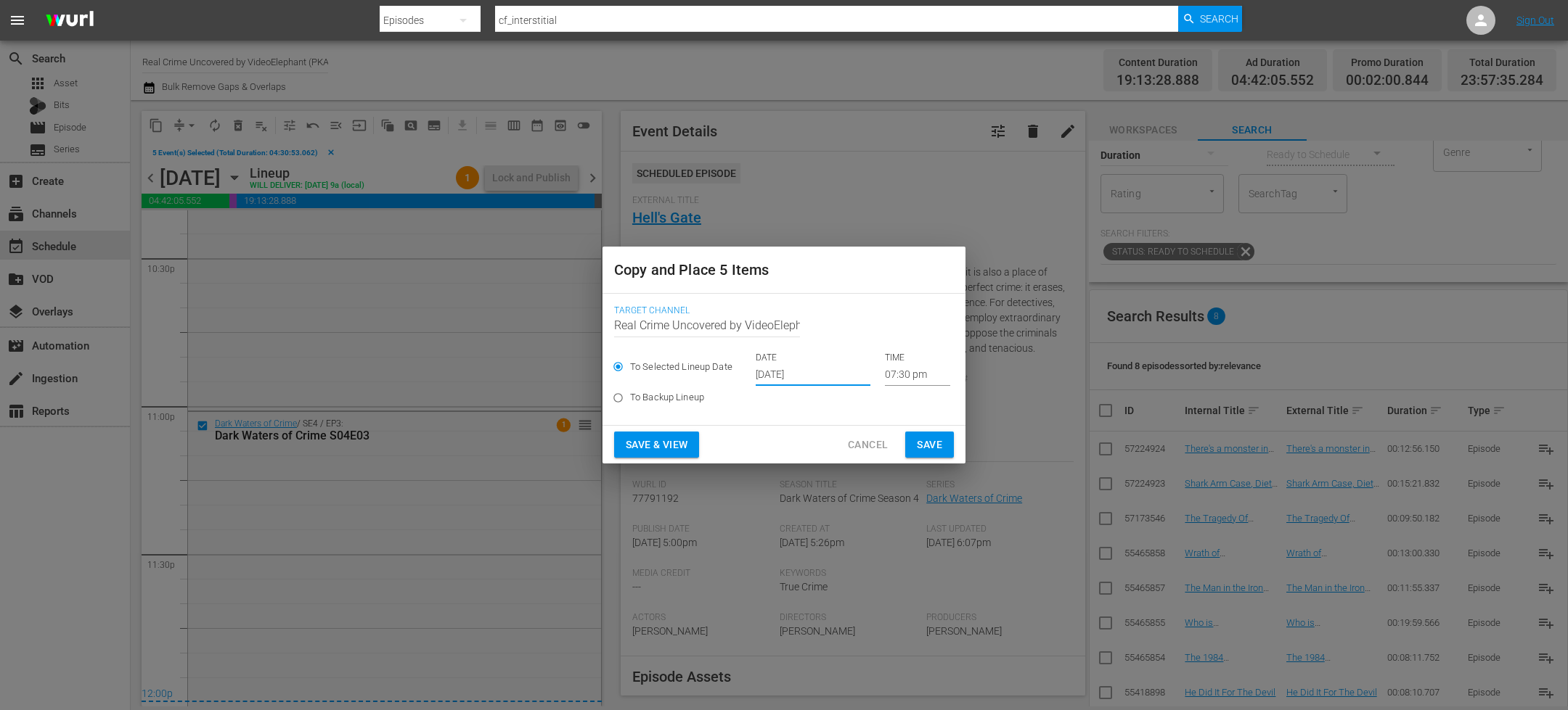
click at [902, 375] on input "07:30 pm" at bounding box center [917, 375] width 65 height 22
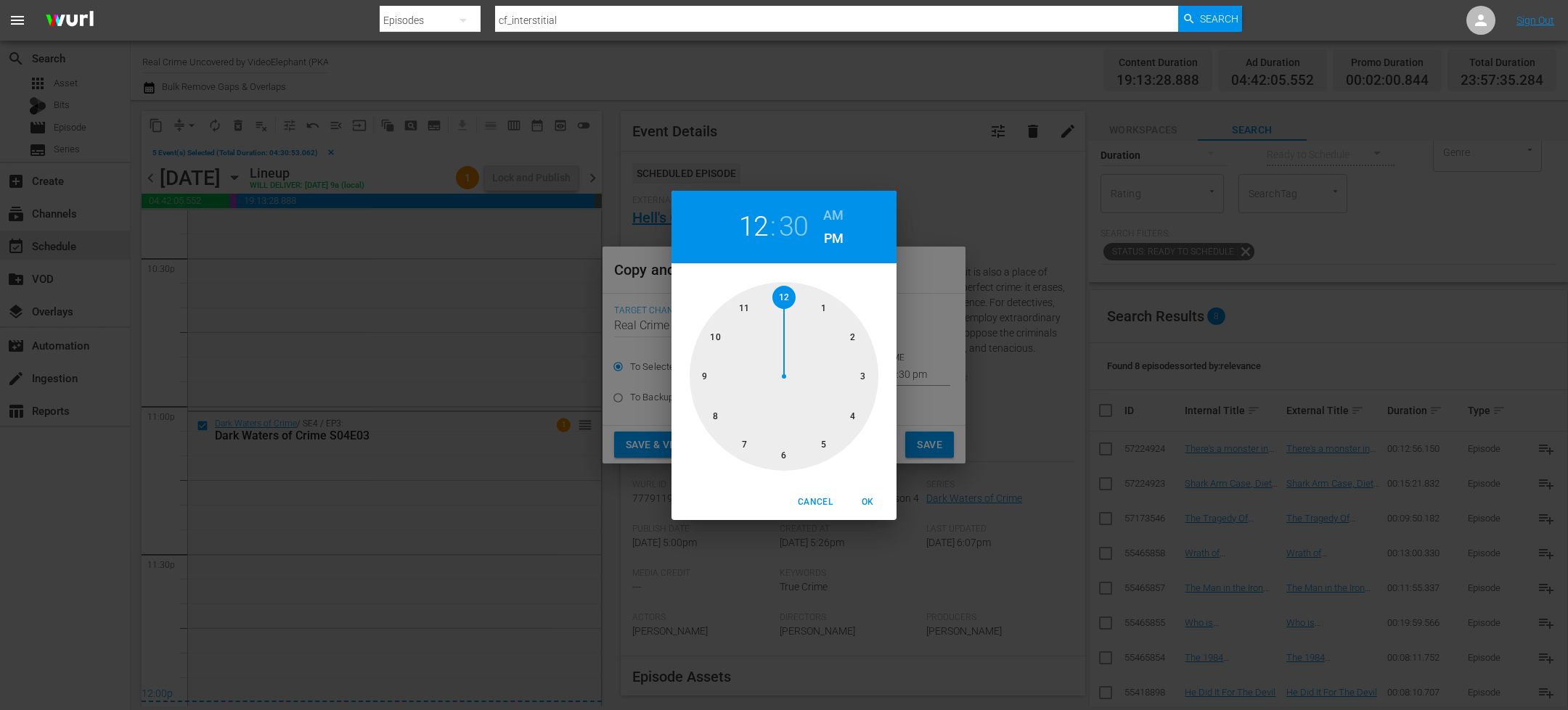
click at [788, 299] on div at bounding box center [784, 377] width 188 height 188
click at [788, 299] on div at bounding box center [784, 377] width 188 height 188
click at [841, 212] on h6 "AM" at bounding box center [833, 215] width 21 height 23
click at [869, 505] on span "OK" at bounding box center [867, 502] width 35 height 15
type input "12:00 am"
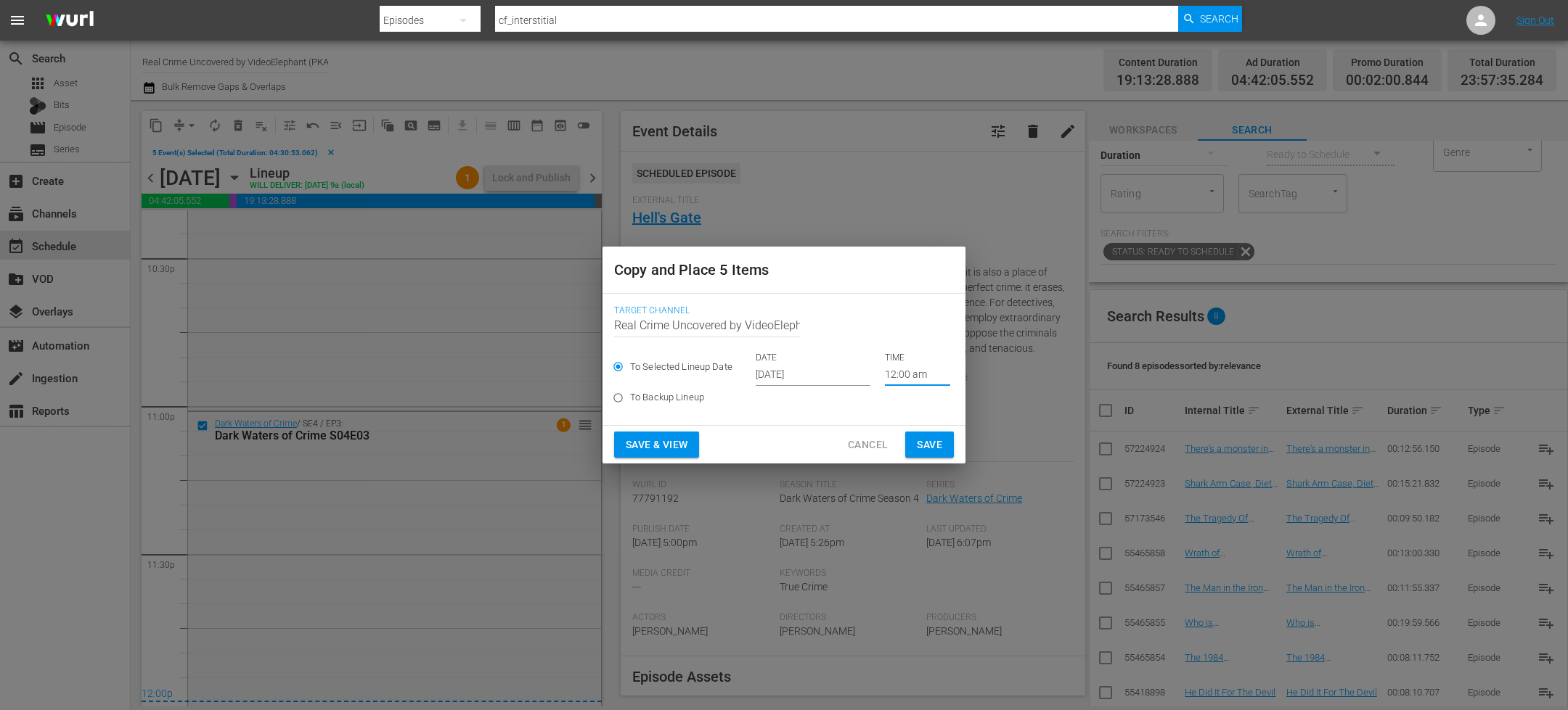
click at [930, 448] on span "Save" at bounding box center [929, 445] width 25 height 18
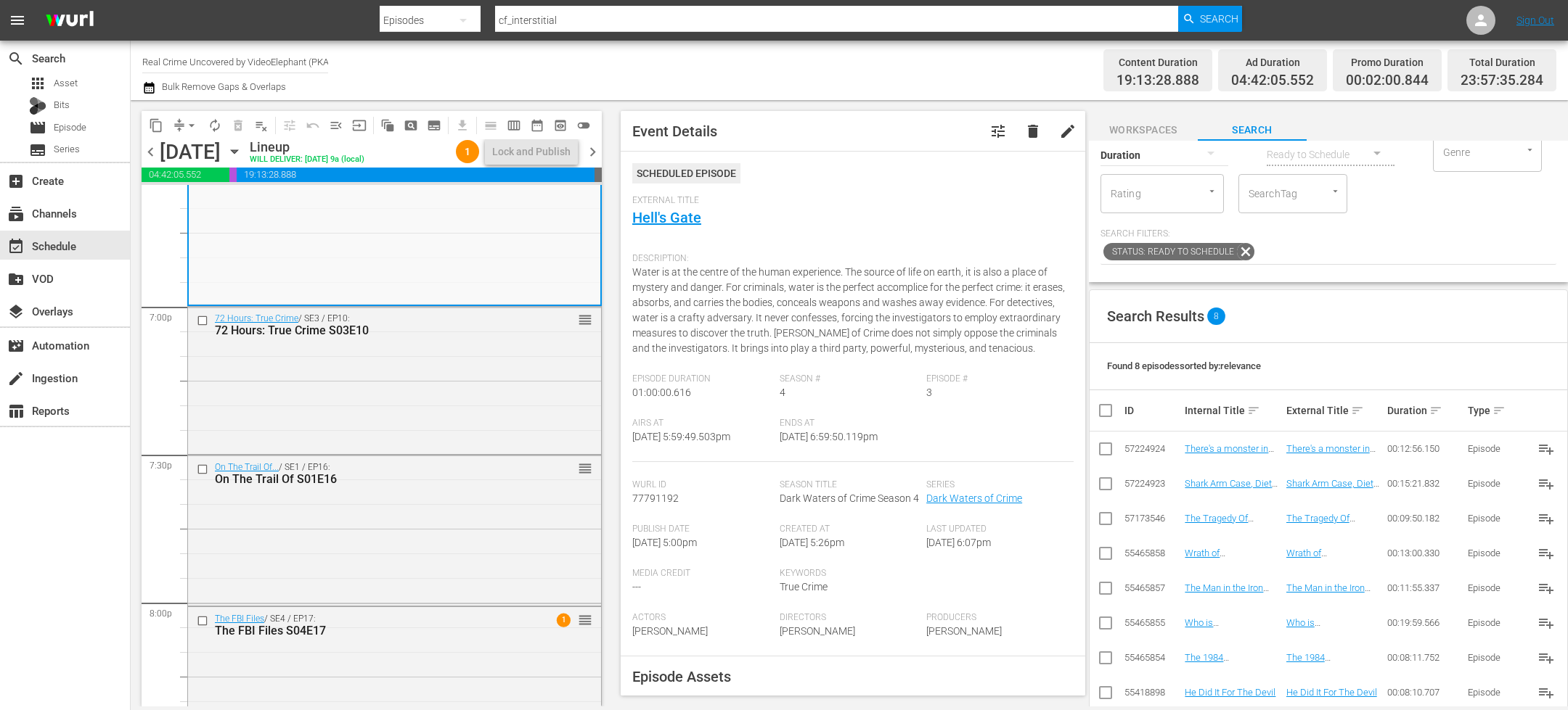
scroll to position [5469, 0]
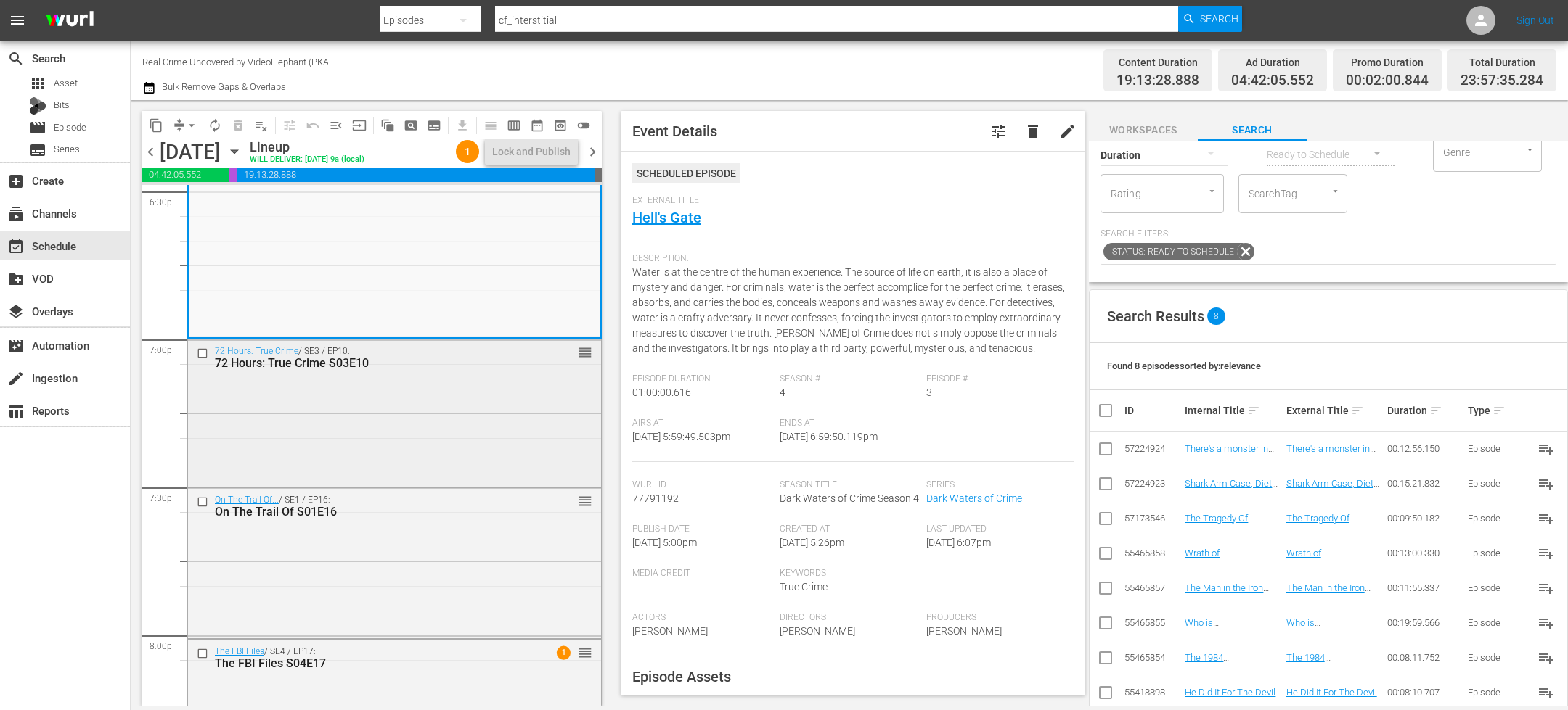
click at [202, 356] on input "checkbox" at bounding box center [204, 354] width 15 height 13
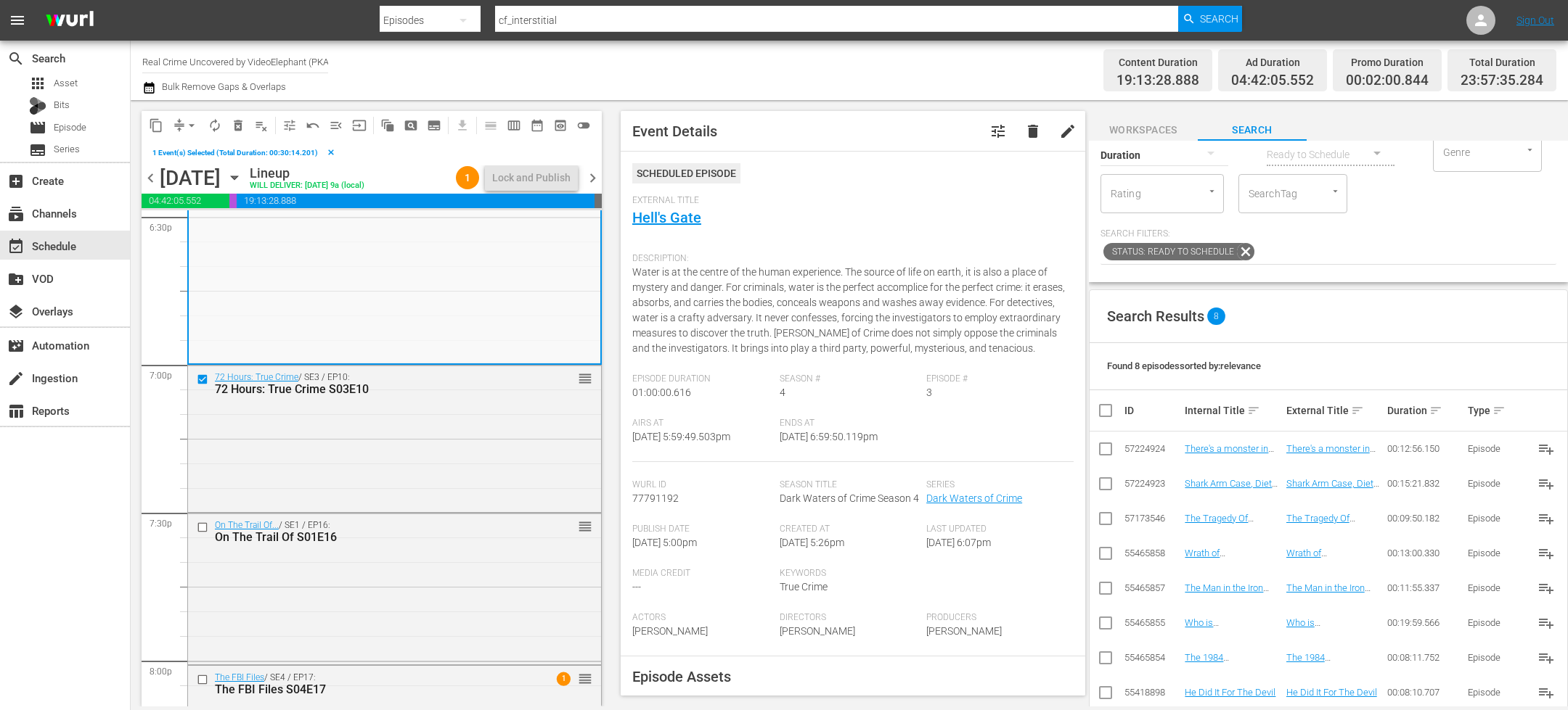
click at [154, 132] on button "content_copy" at bounding box center [156, 126] width 23 height 23
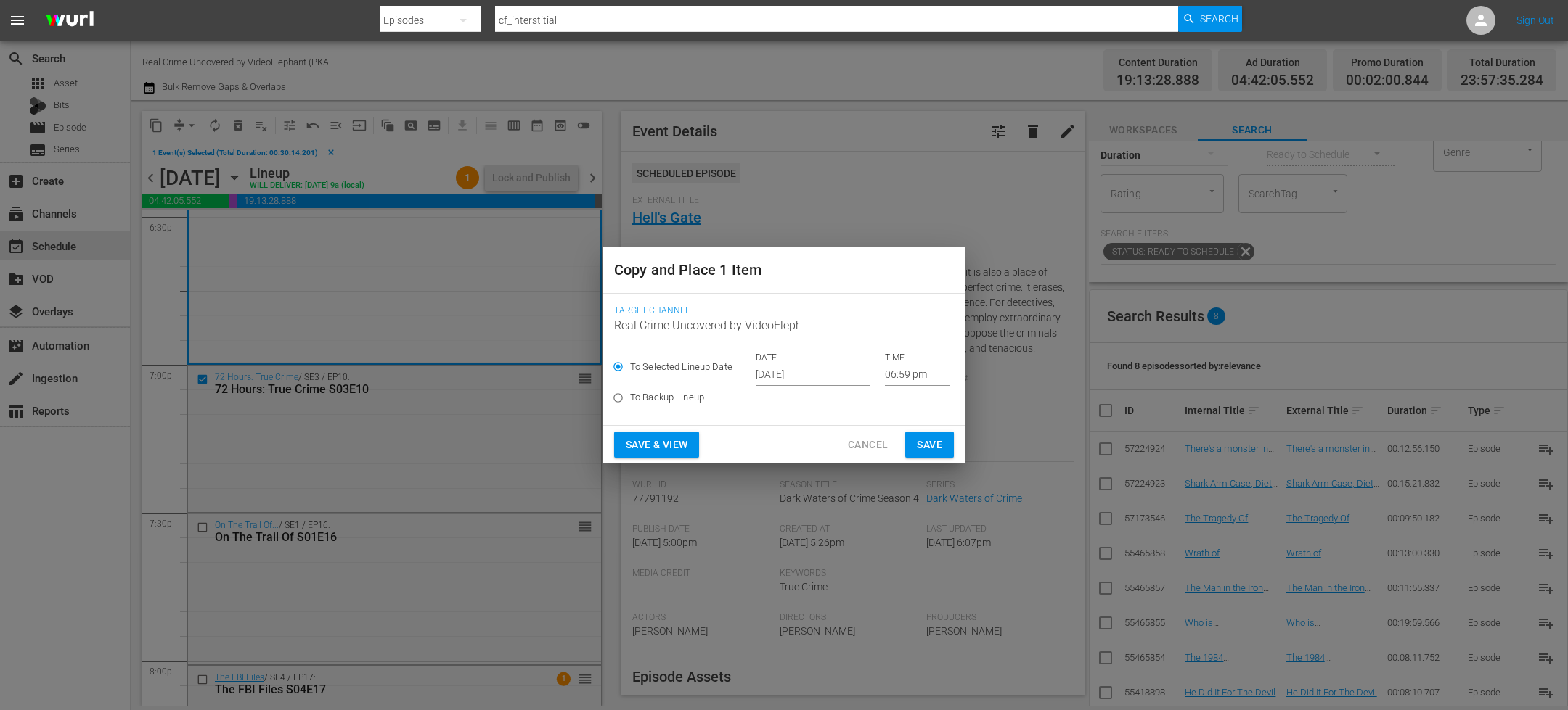
click at [813, 382] on input "[DATE]" at bounding box center [813, 375] width 115 height 22
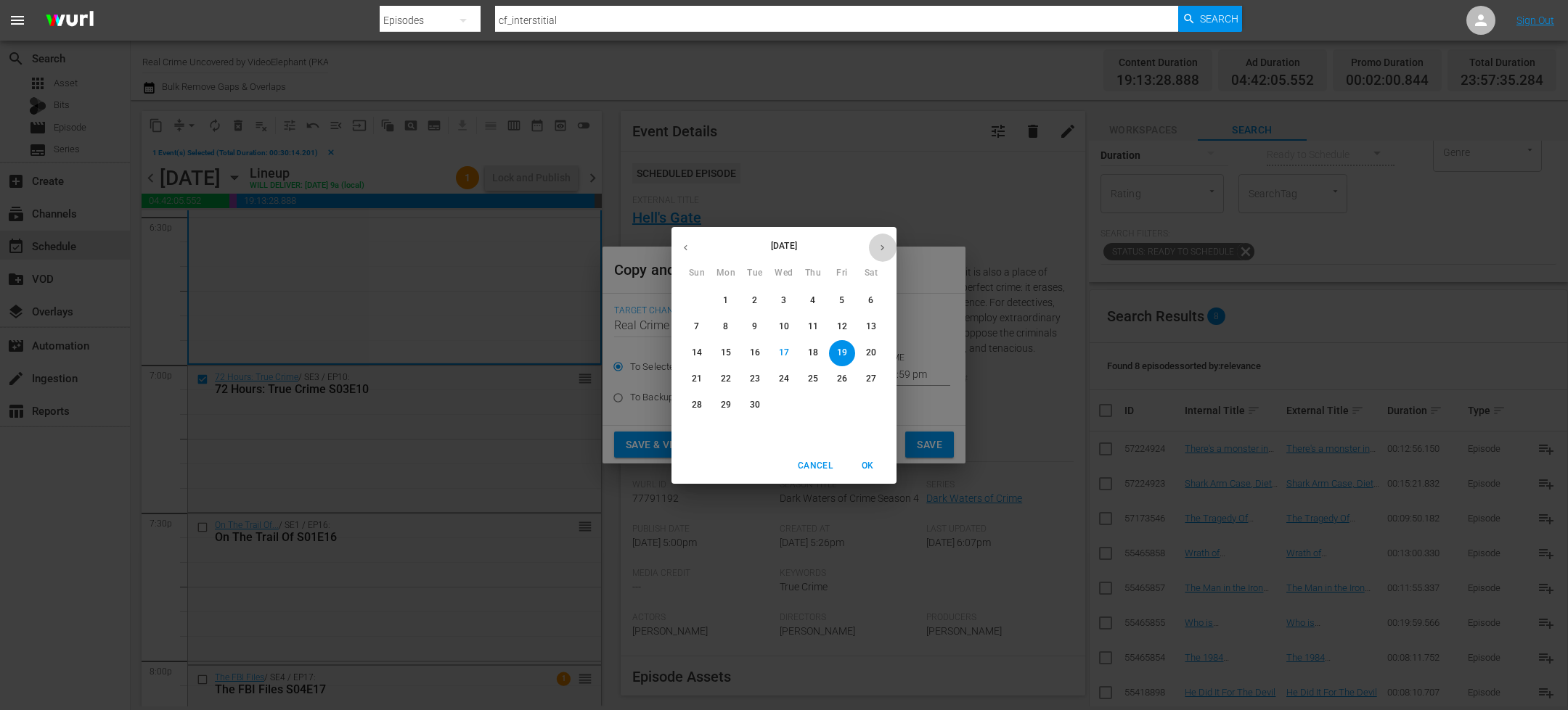
click at [888, 242] on button "button" at bounding box center [883, 248] width 29 height 29
click at [793, 301] on span "1" at bounding box center [783, 301] width 26 height 13
type input "Oct 1st 2025"
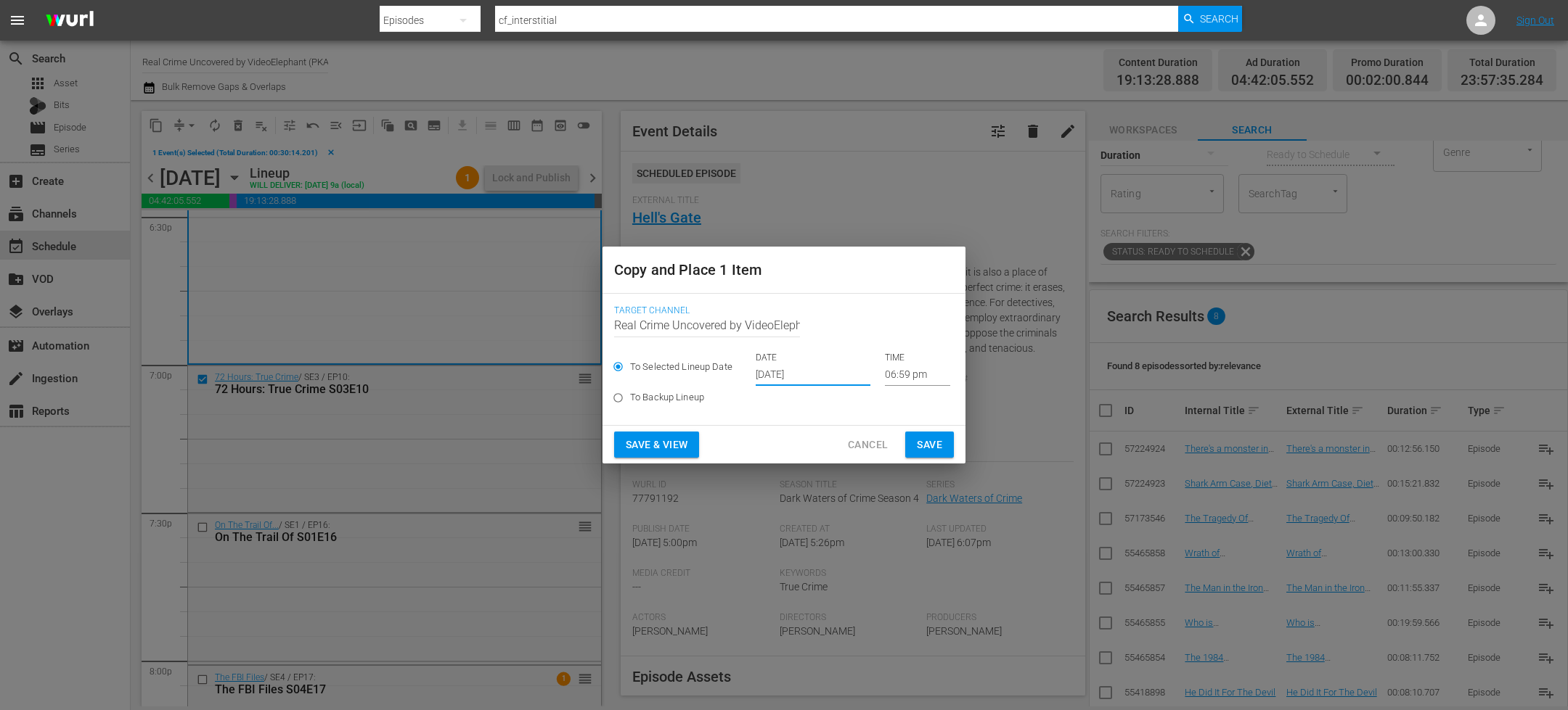
click at [884, 379] on input "06:59 pm" at bounding box center [917, 375] width 65 height 22
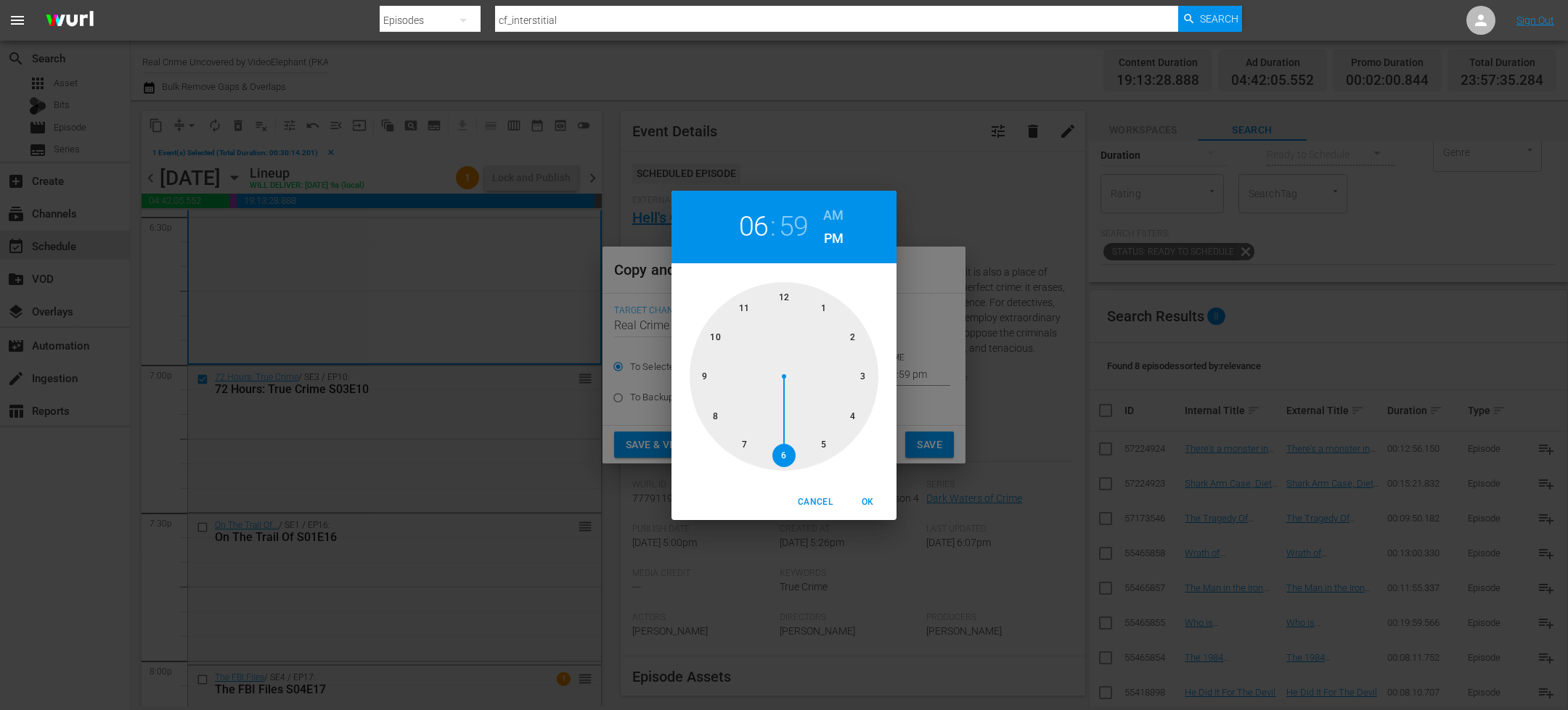
click at [854, 414] on div at bounding box center [784, 377] width 188 height 188
click at [780, 460] on div at bounding box center [784, 377] width 188 height 188
click at [829, 221] on h6 "AM" at bounding box center [833, 215] width 21 height 23
click at [871, 498] on span "OK" at bounding box center [867, 502] width 35 height 15
type input "04:30 am"
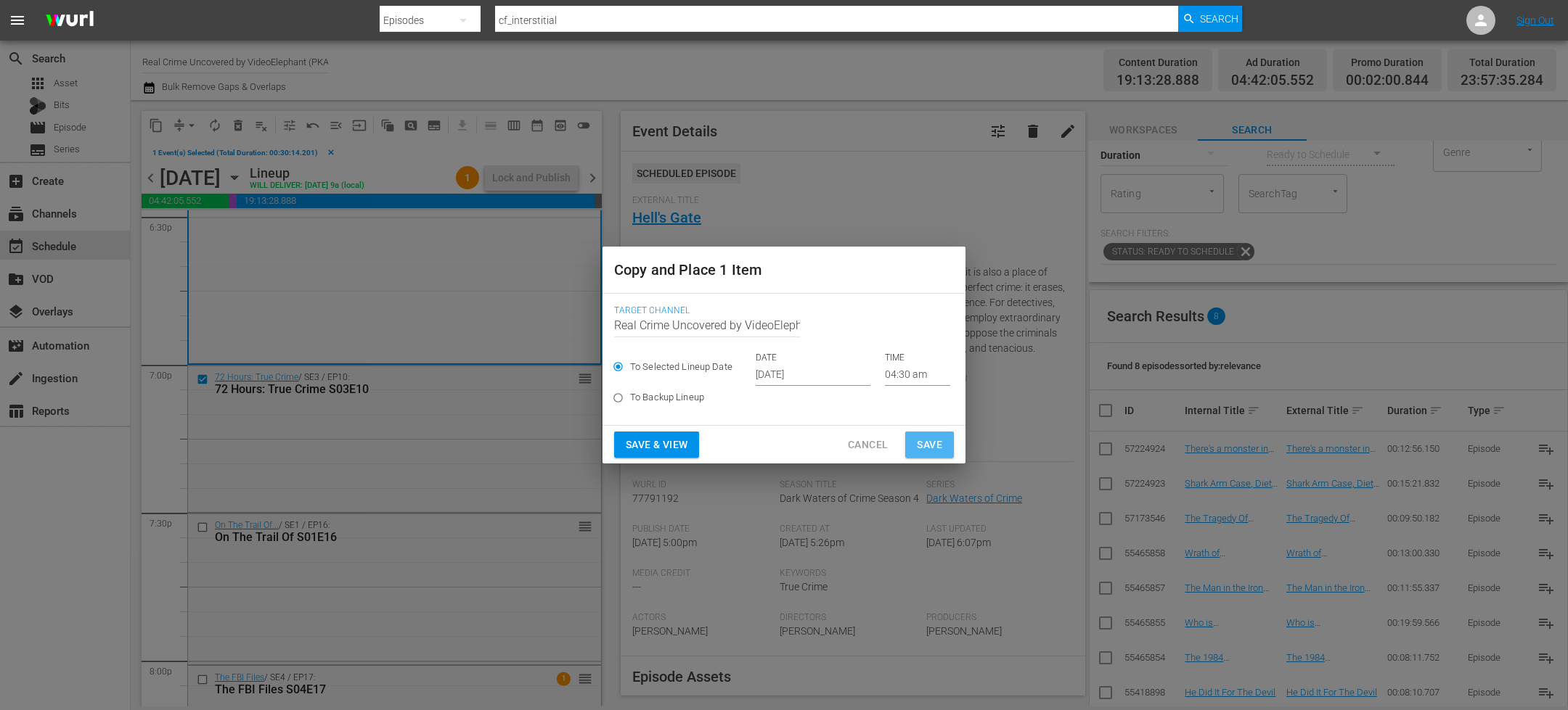
click at [931, 444] on span "Save" at bounding box center [929, 445] width 25 height 18
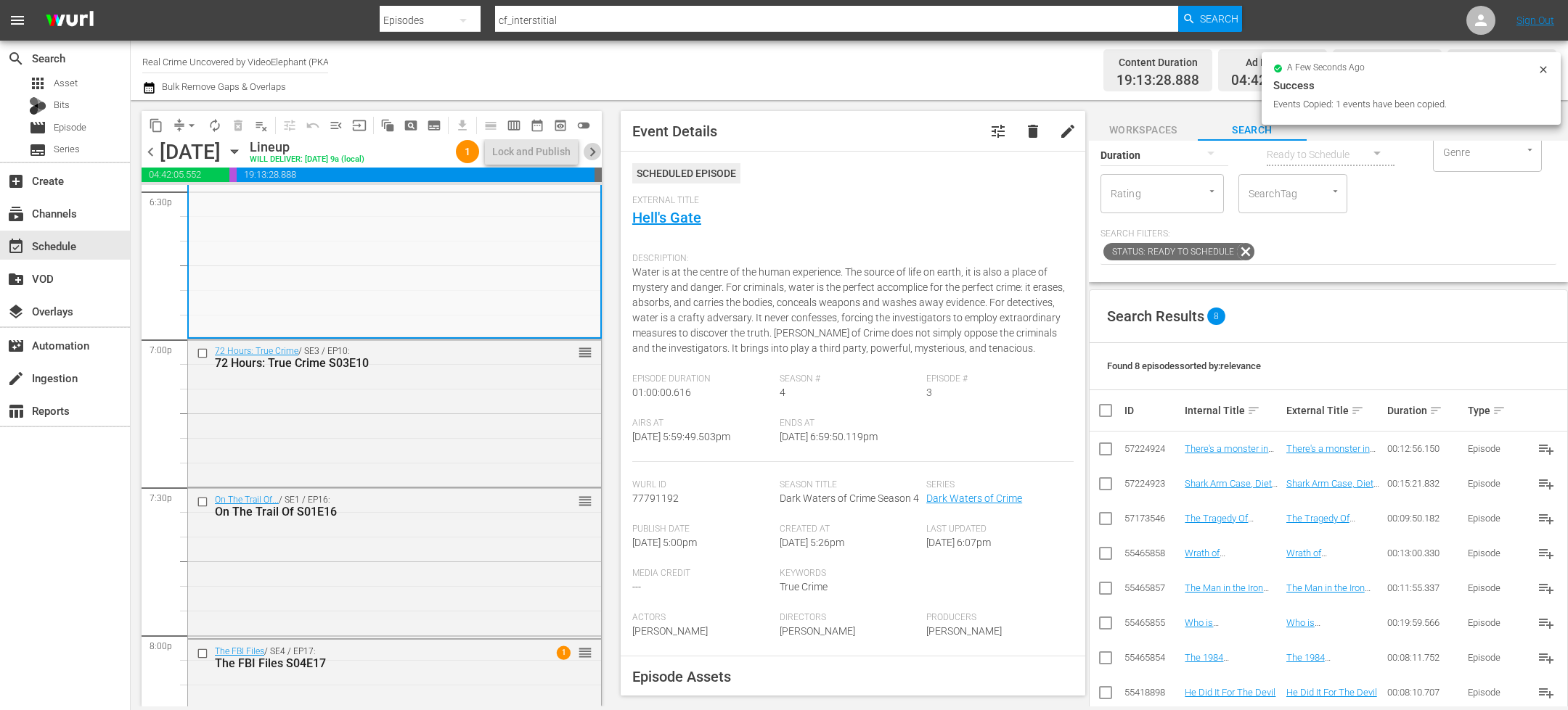
click at [592, 152] on span "chevron_right" at bounding box center [593, 152] width 18 height 18
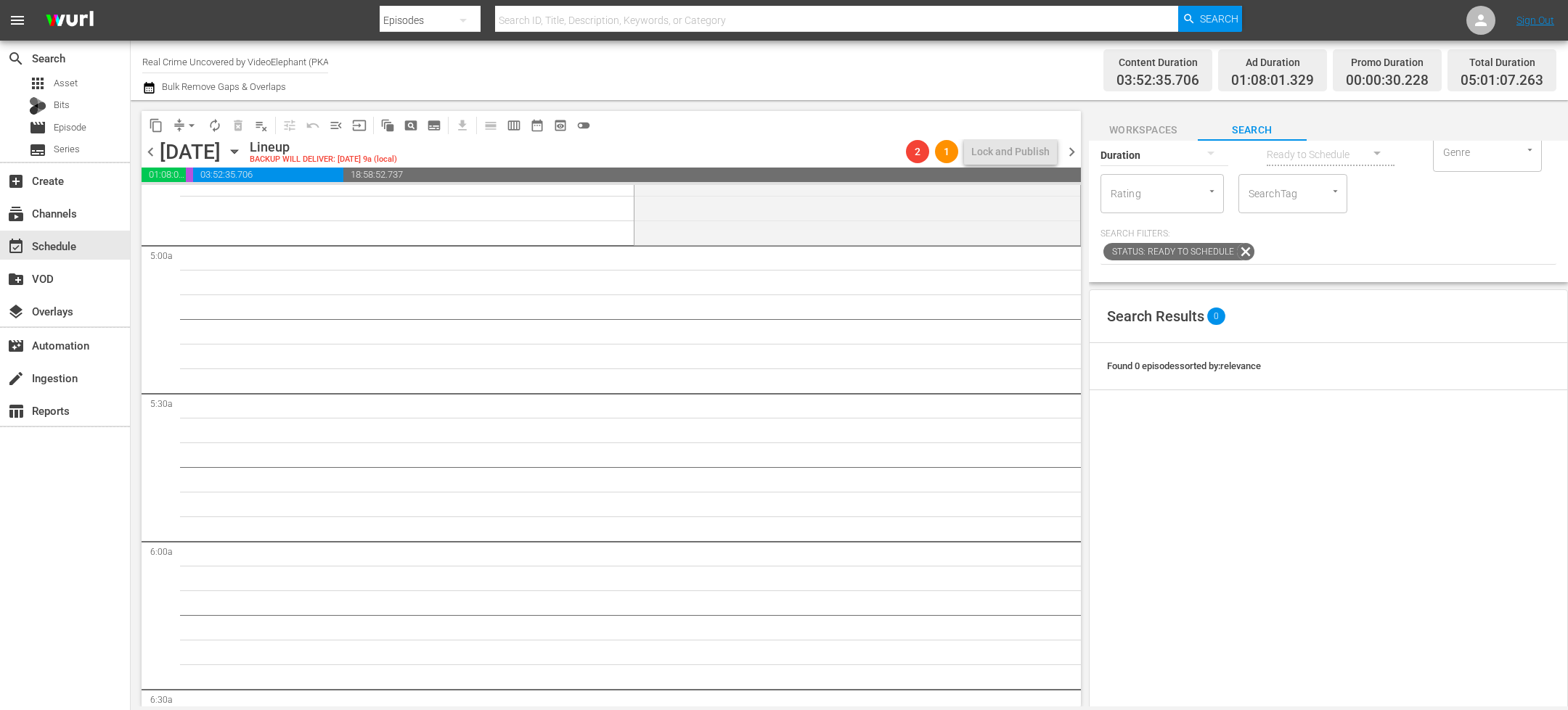
scroll to position [1408, 0]
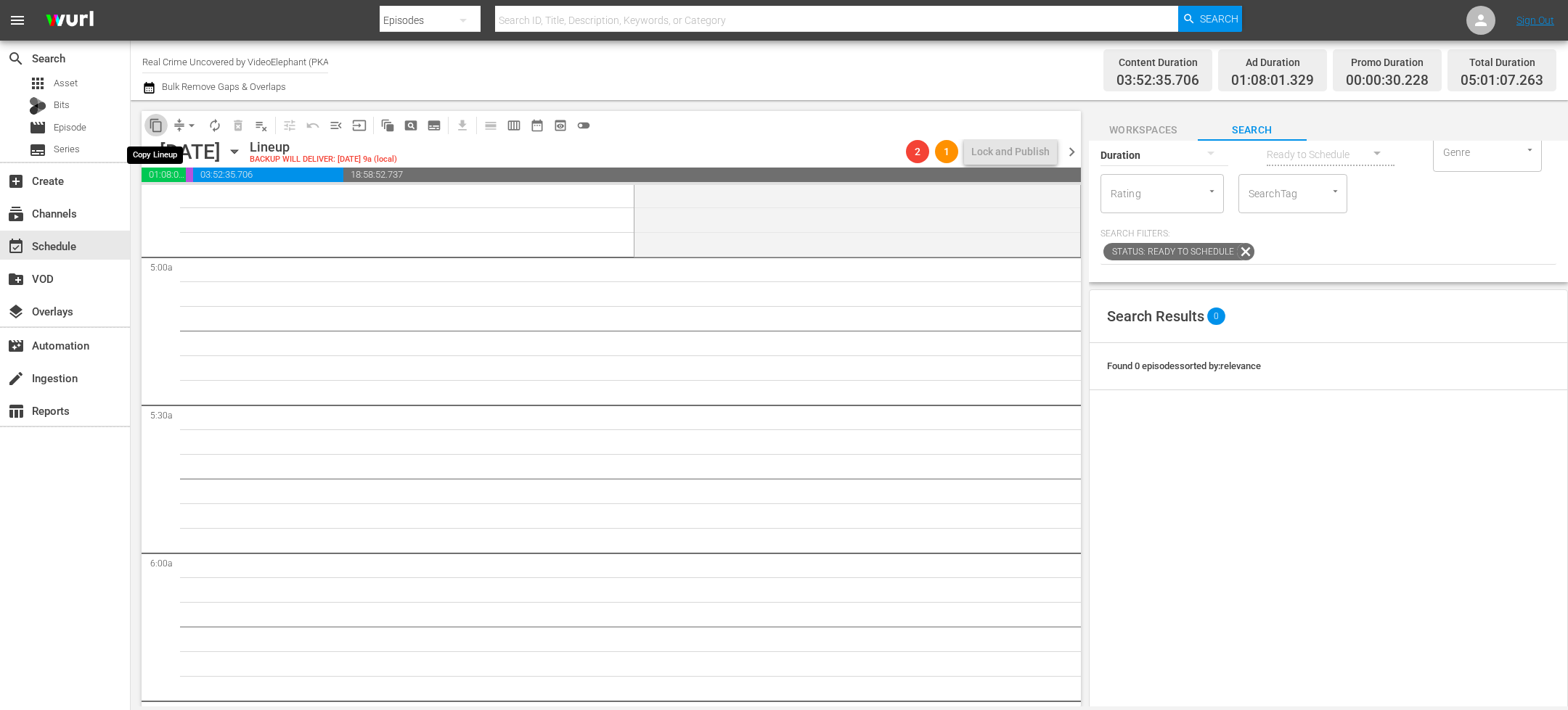
click at [161, 124] on span "content_copy" at bounding box center [156, 126] width 14 height 14
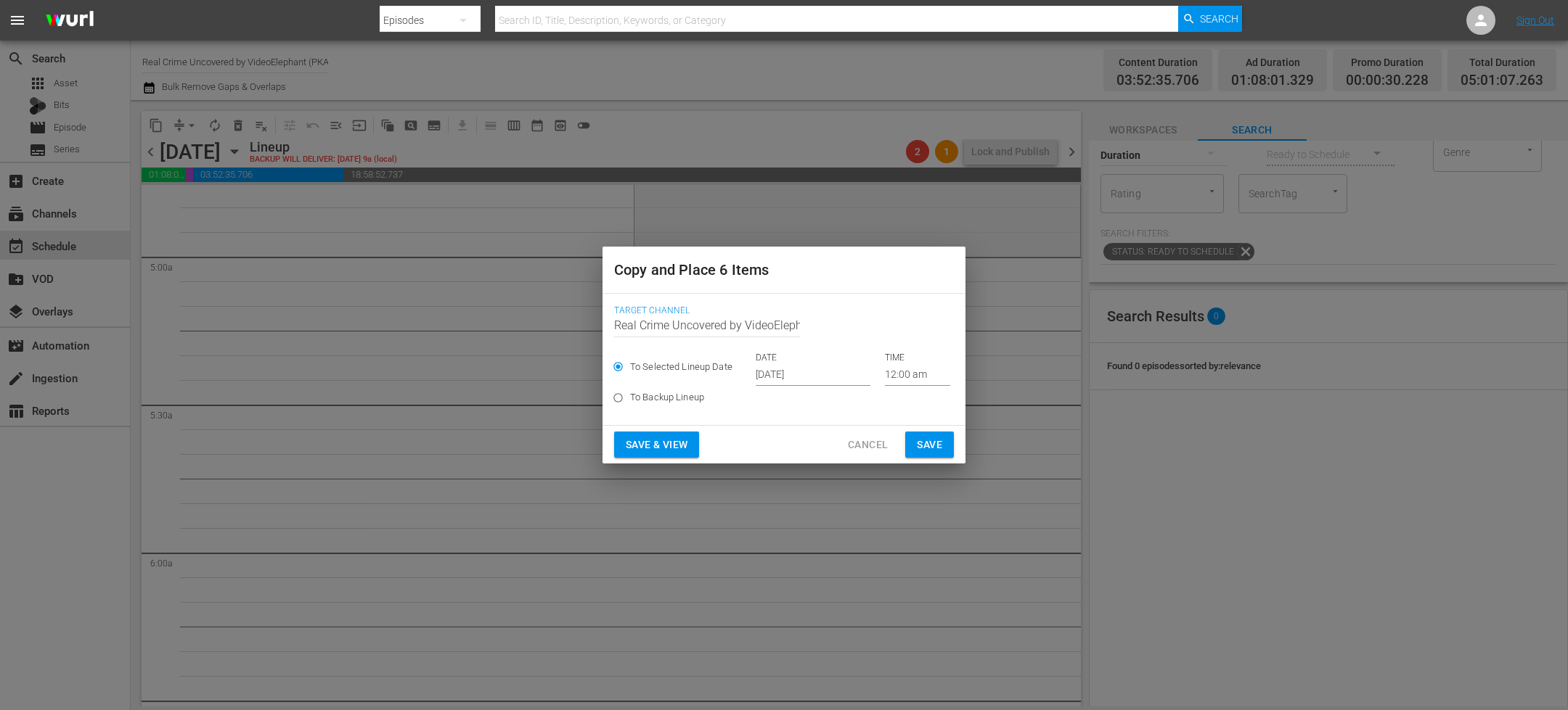
click at [782, 375] on input "[DATE]" at bounding box center [813, 375] width 115 height 22
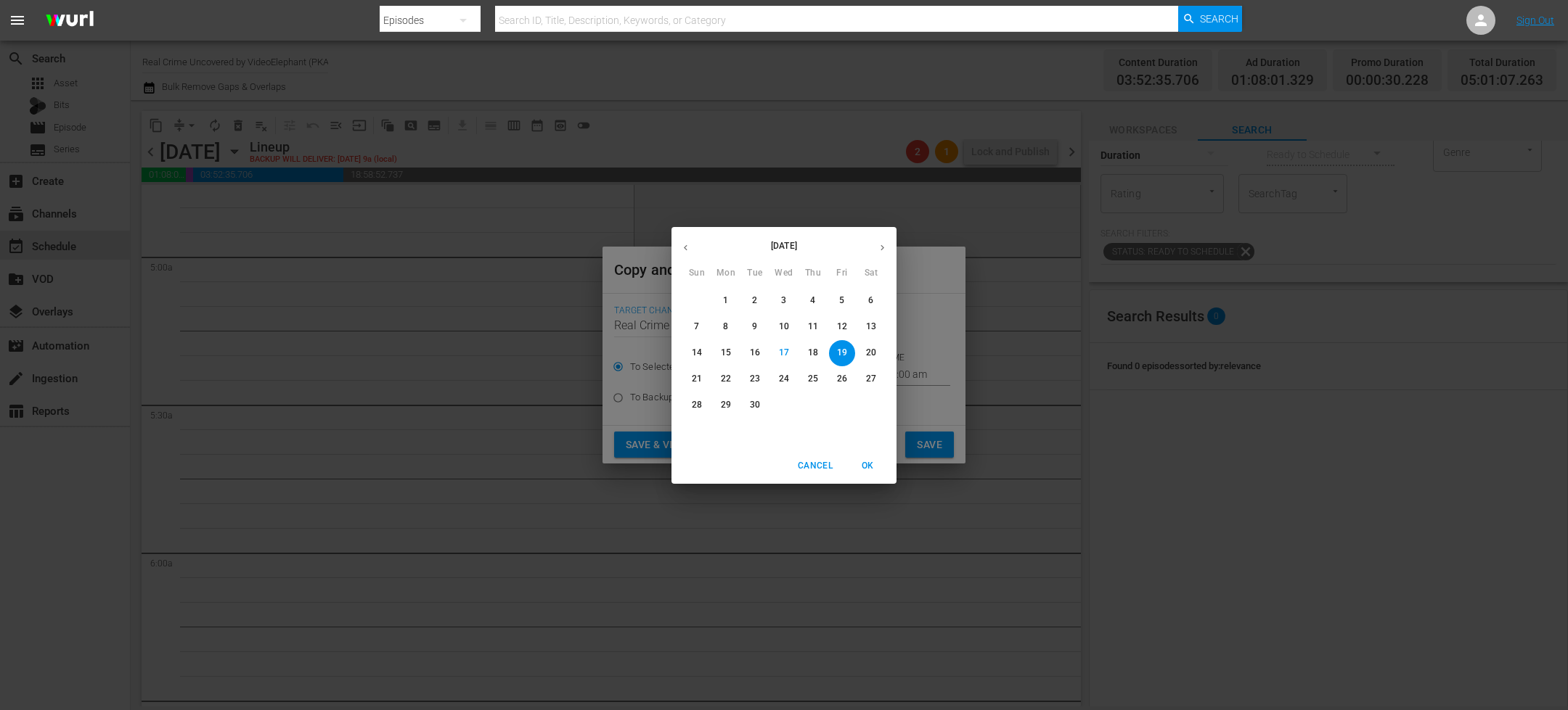
click at [883, 257] on button "button" at bounding box center [883, 248] width 29 height 29
click at [781, 299] on p "1" at bounding box center [784, 301] width 5 height 13
type input "Oct 1st 2025"
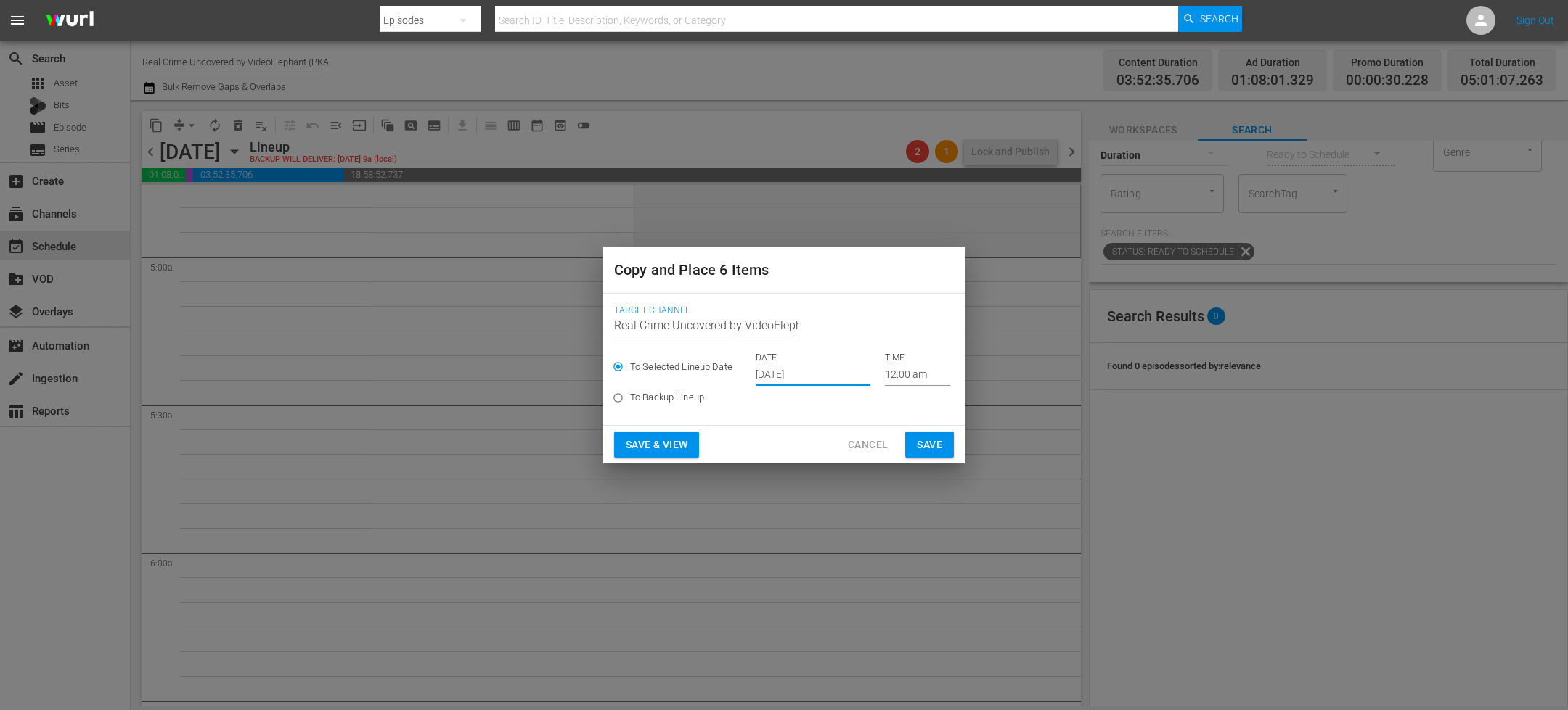
click at [903, 378] on input "12:00 am" at bounding box center [917, 375] width 65 height 22
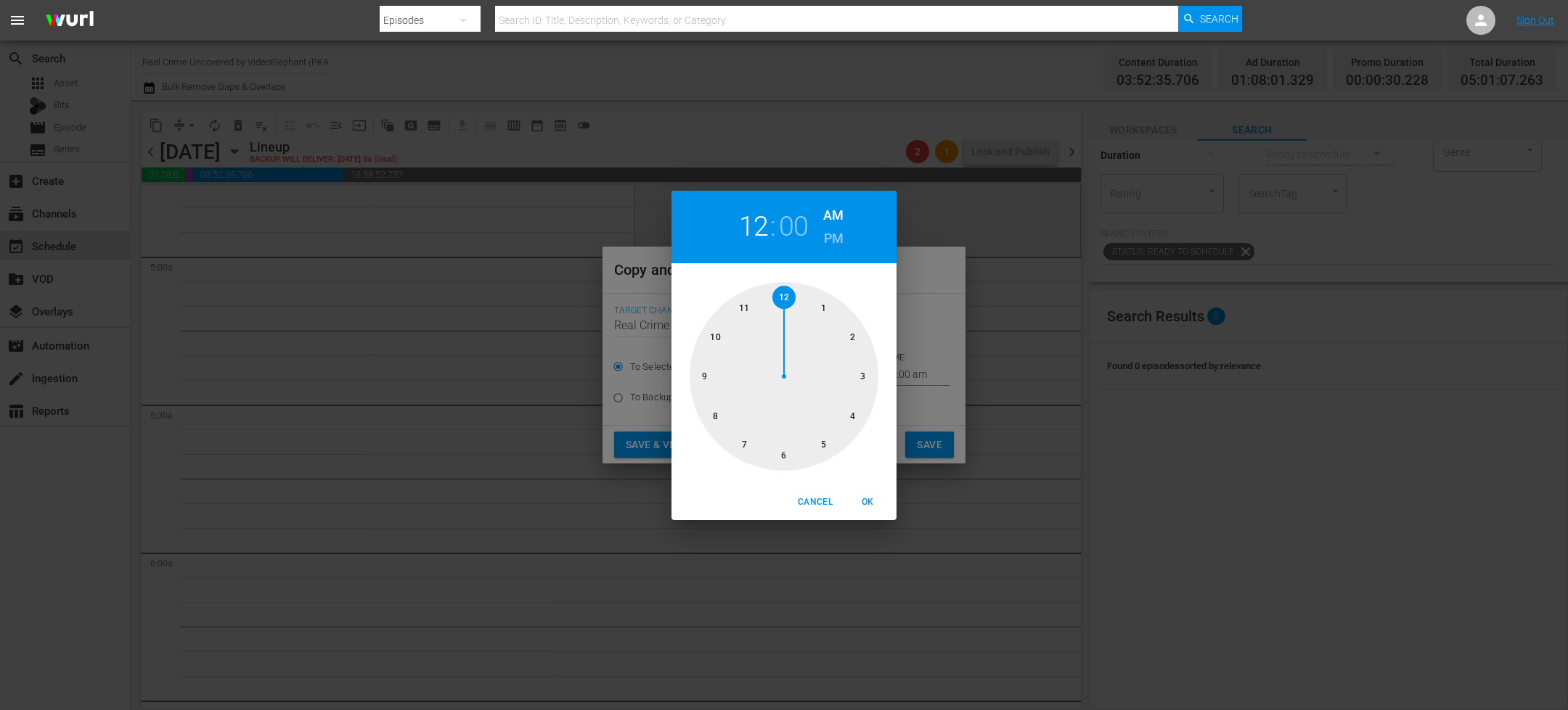
click at [822, 446] on div at bounding box center [784, 377] width 188 height 188
click at [871, 500] on span "OK" at bounding box center [867, 502] width 35 height 15
type input "05:00 am"
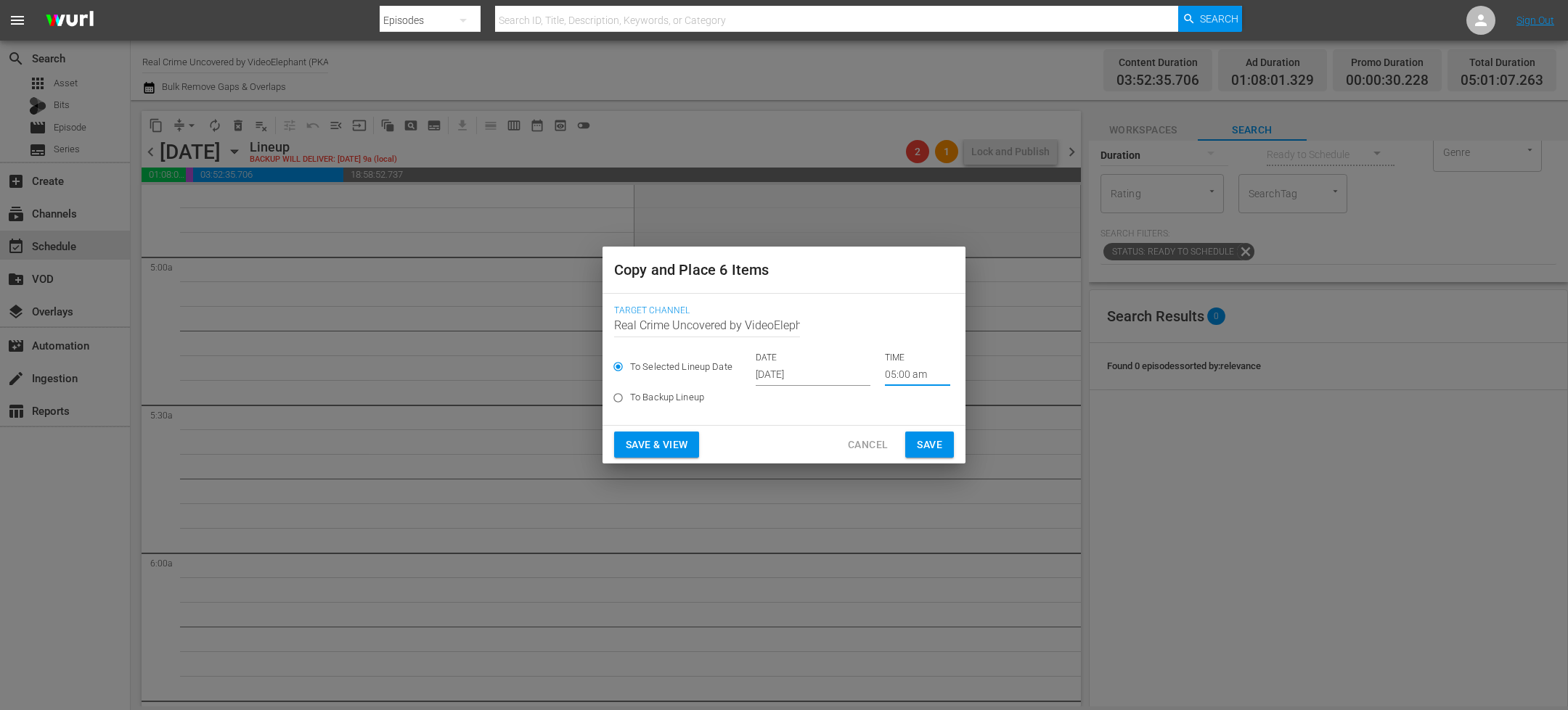
click at [919, 439] on span "Save" at bounding box center [929, 445] width 25 height 18
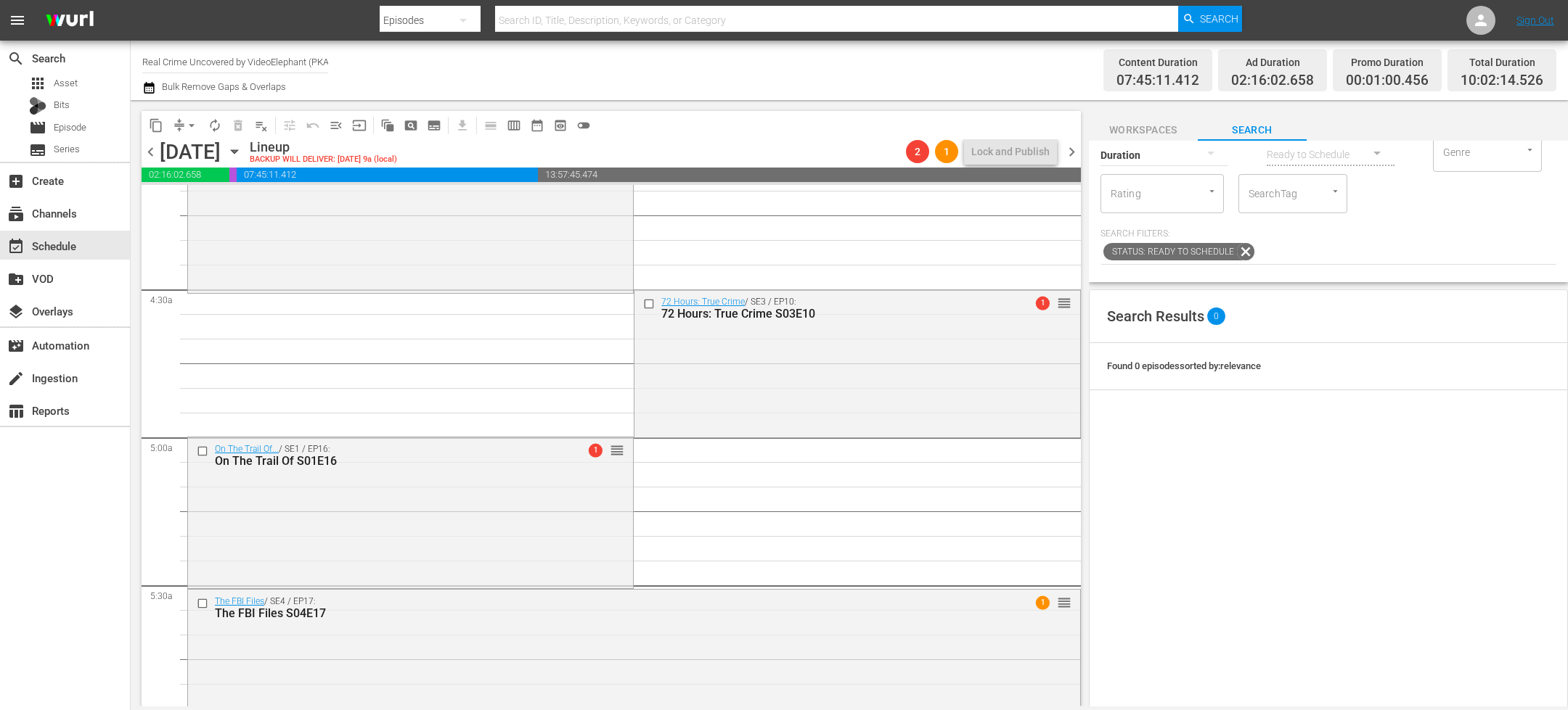
scroll to position [1191, 0]
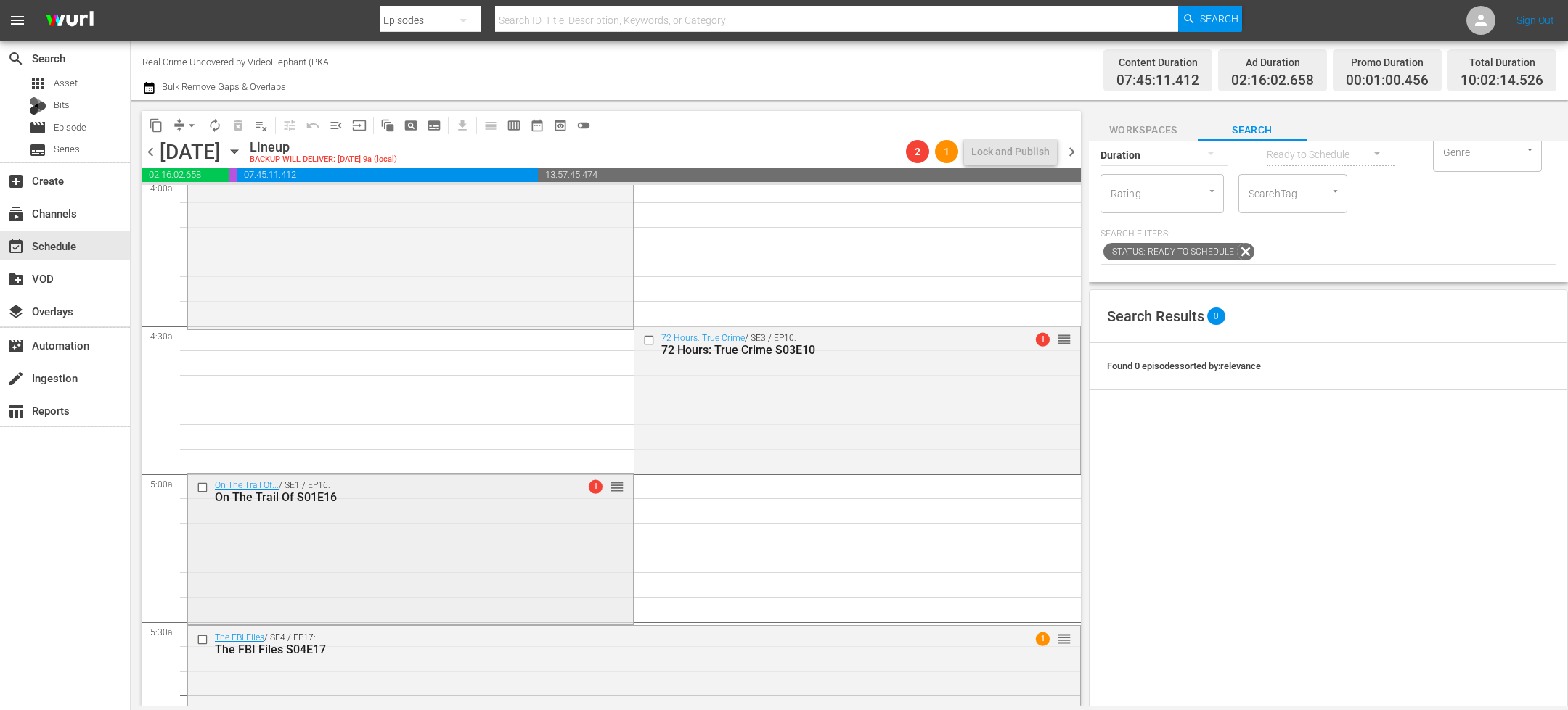
click at [203, 489] on input "checkbox" at bounding box center [204, 488] width 15 height 13
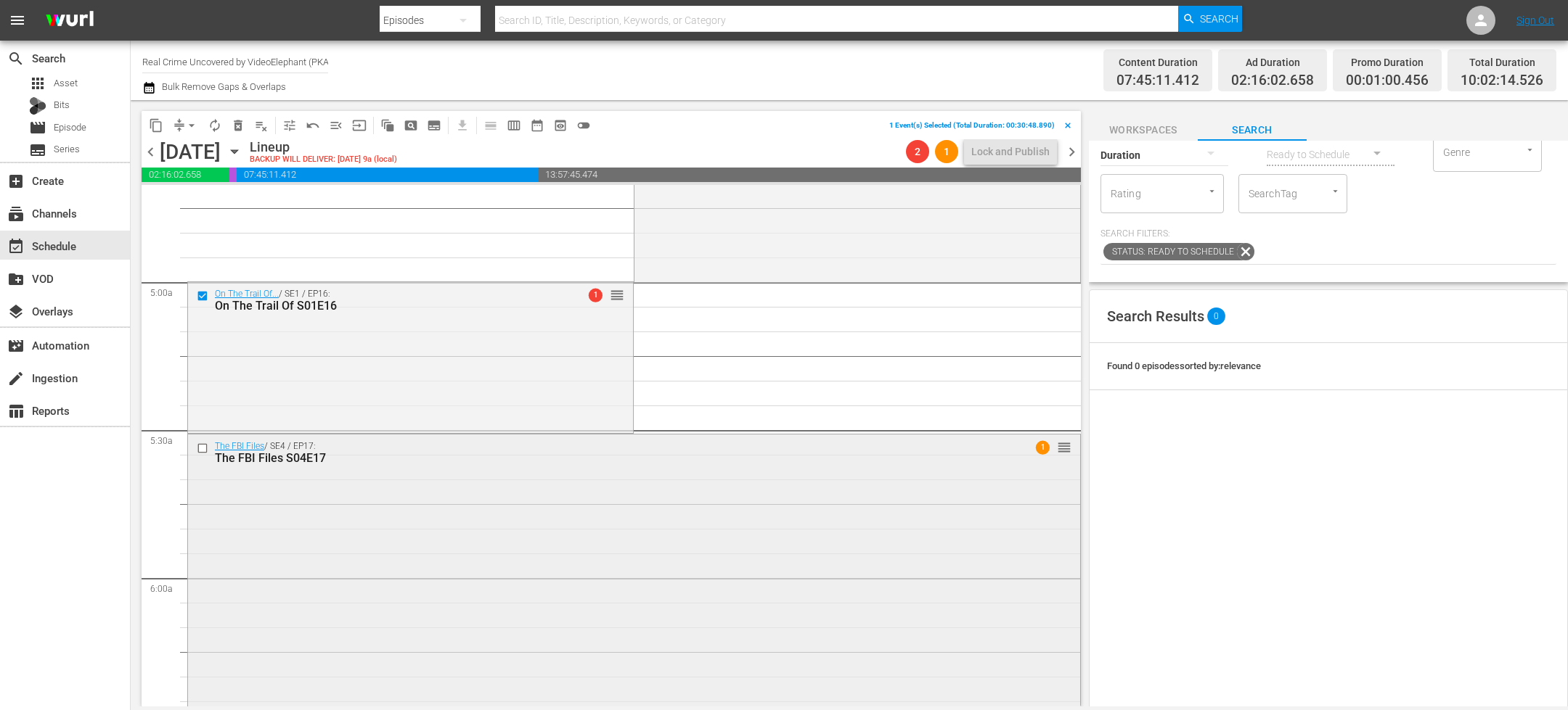
click at [199, 451] on input "checkbox" at bounding box center [204, 448] width 15 height 13
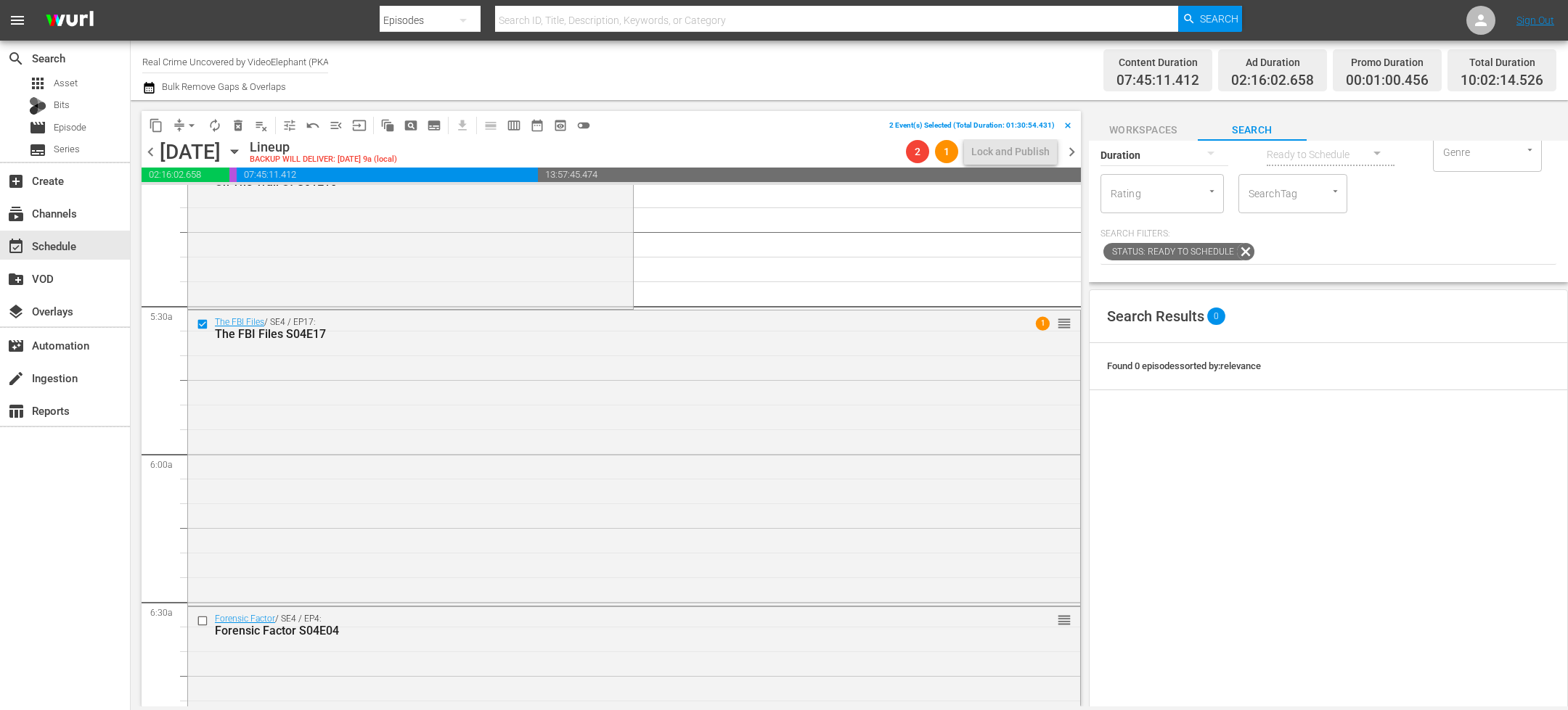
scroll to position [1650, 0]
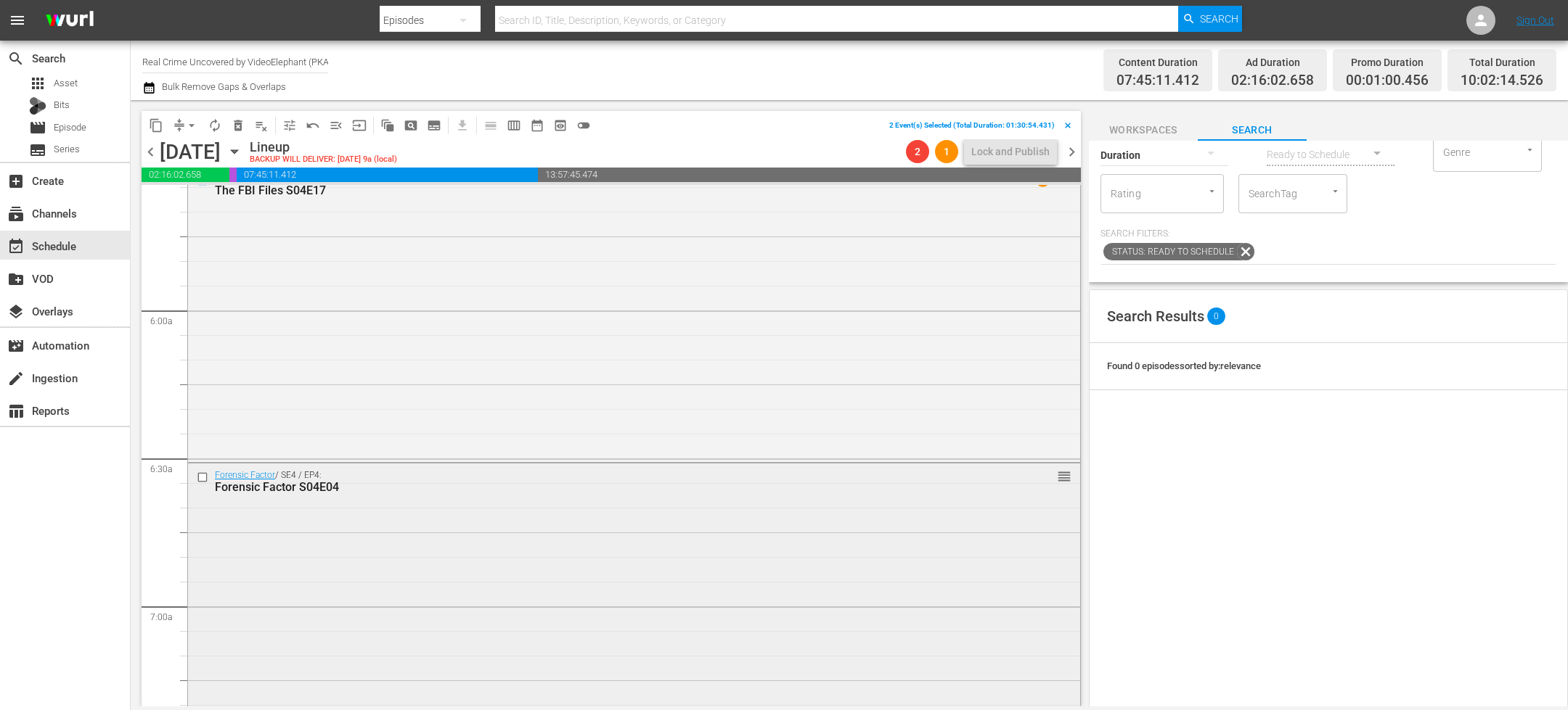
click at [204, 478] on input "checkbox" at bounding box center [204, 478] width 15 height 13
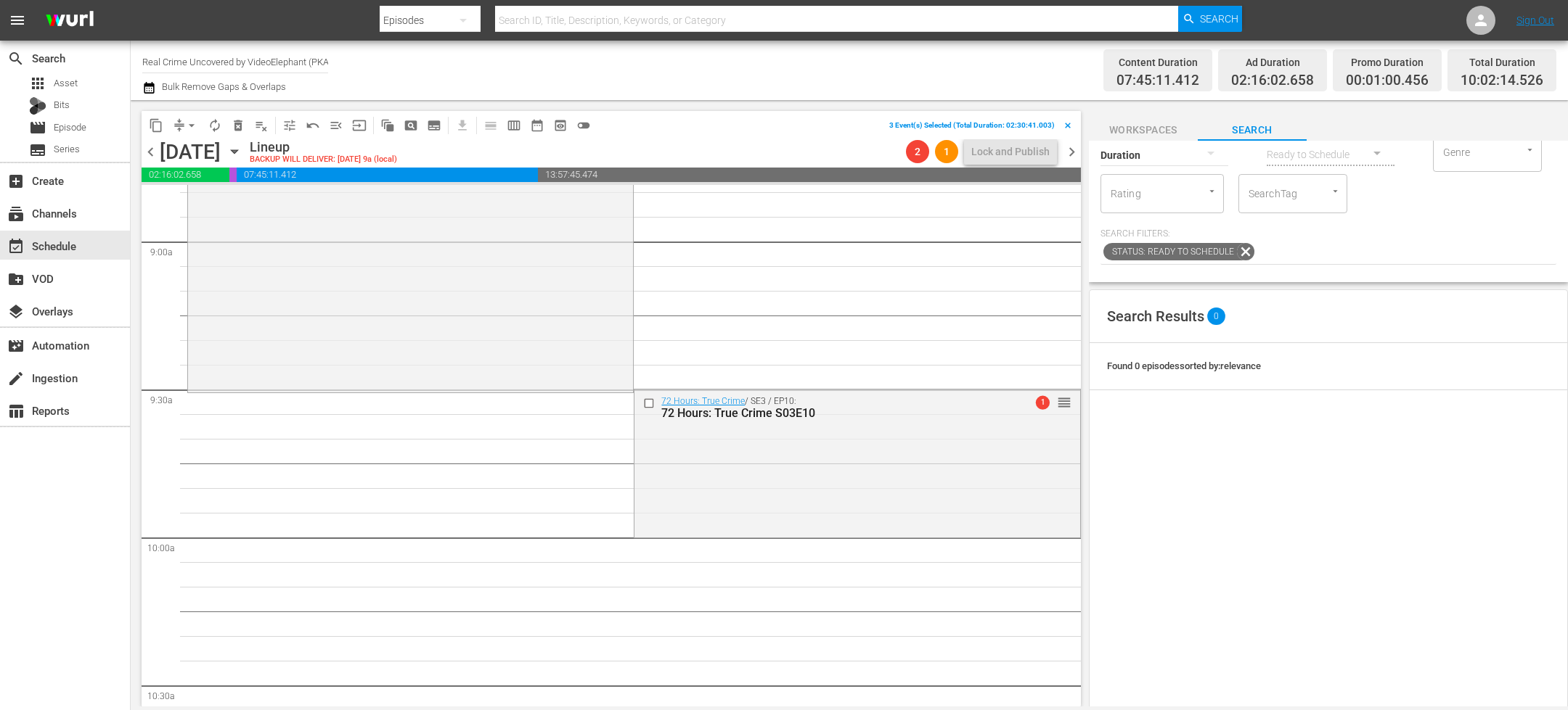
scroll to position [2678, 0]
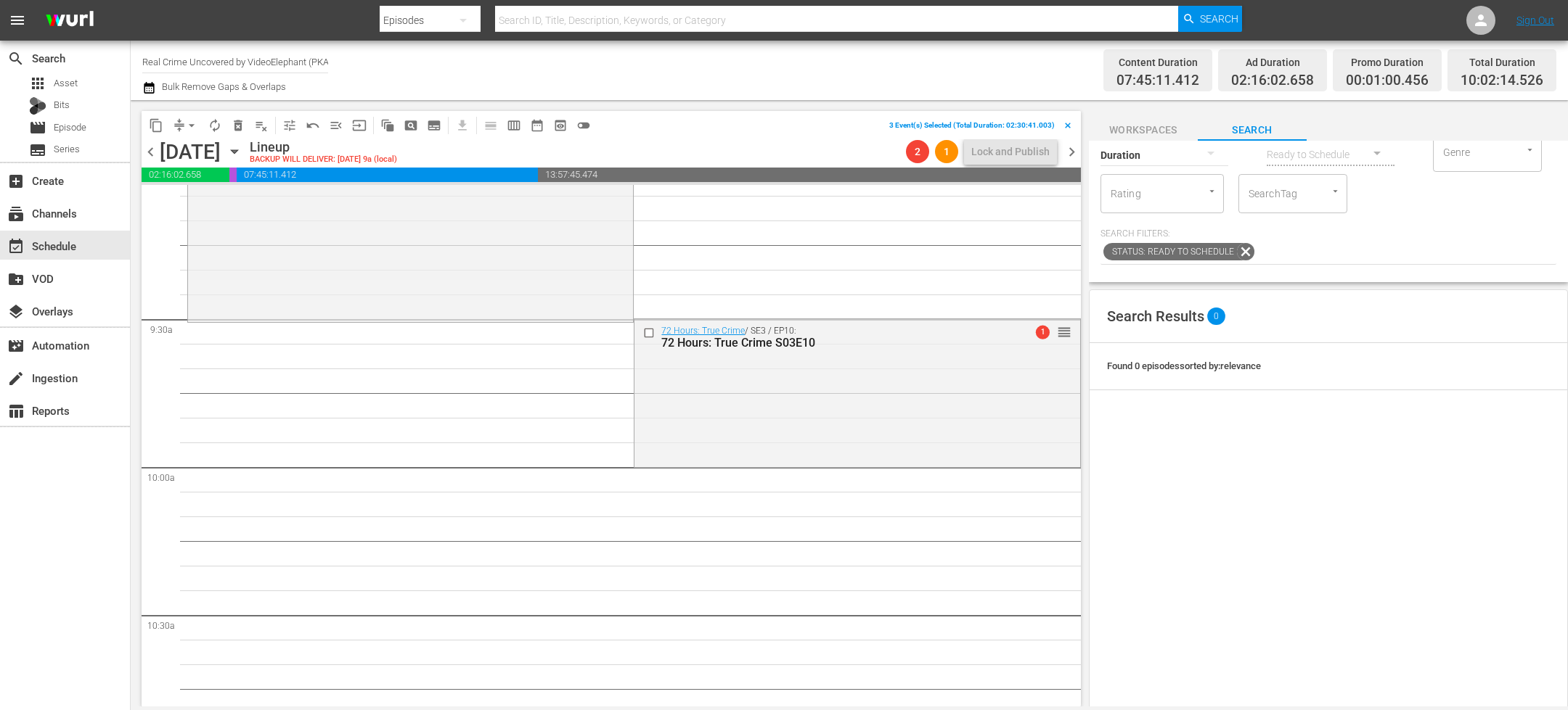
click at [157, 123] on span "content_copy" at bounding box center [156, 126] width 14 height 14
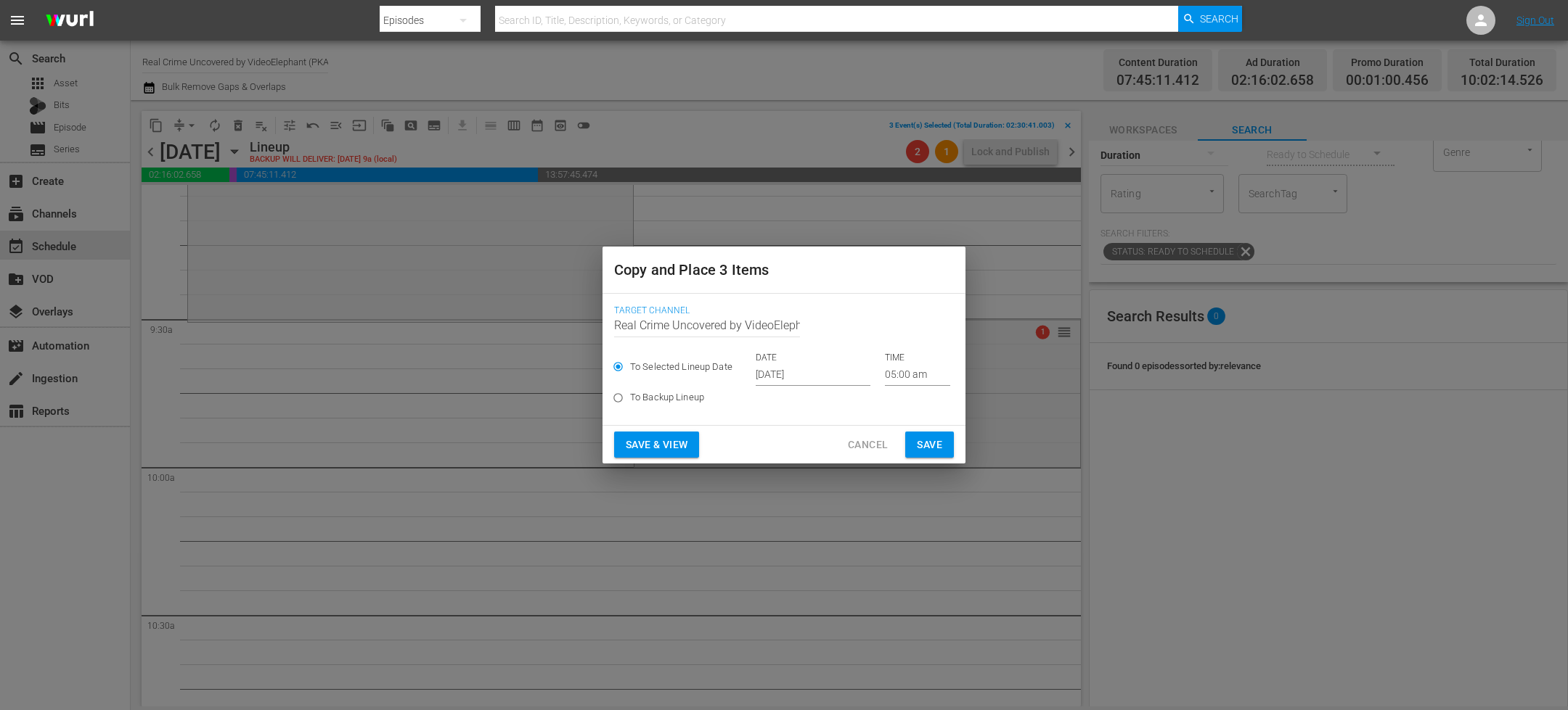
click at [789, 374] on input "[DATE]" at bounding box center [813, 375] width 115 height 22
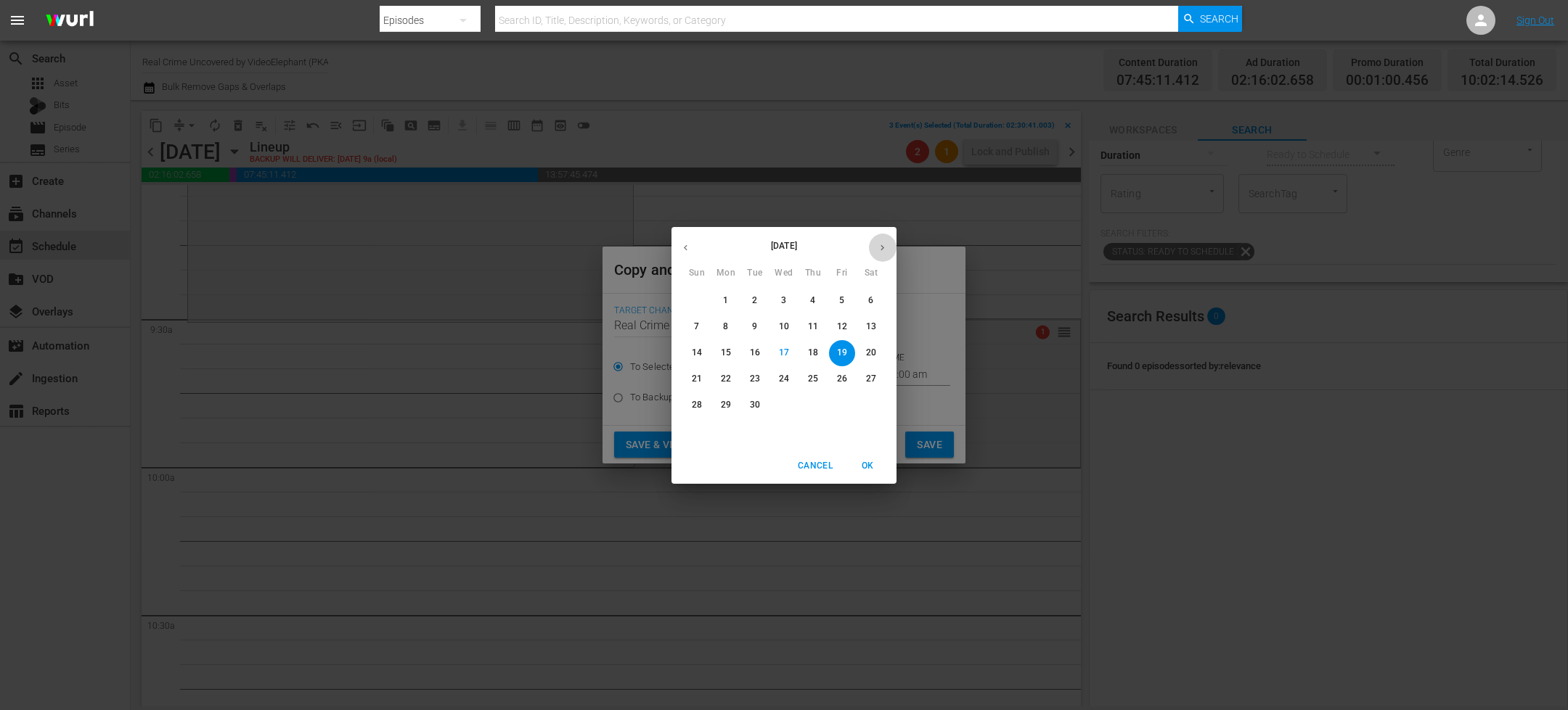
click at [883, 243] on icon "button" at bounding box center [883, 247] width 11 height 11
click at [782, 301] on p "1" at bounding box center [784, 301] width 5 height 13
type input "Oct 1st 2025"
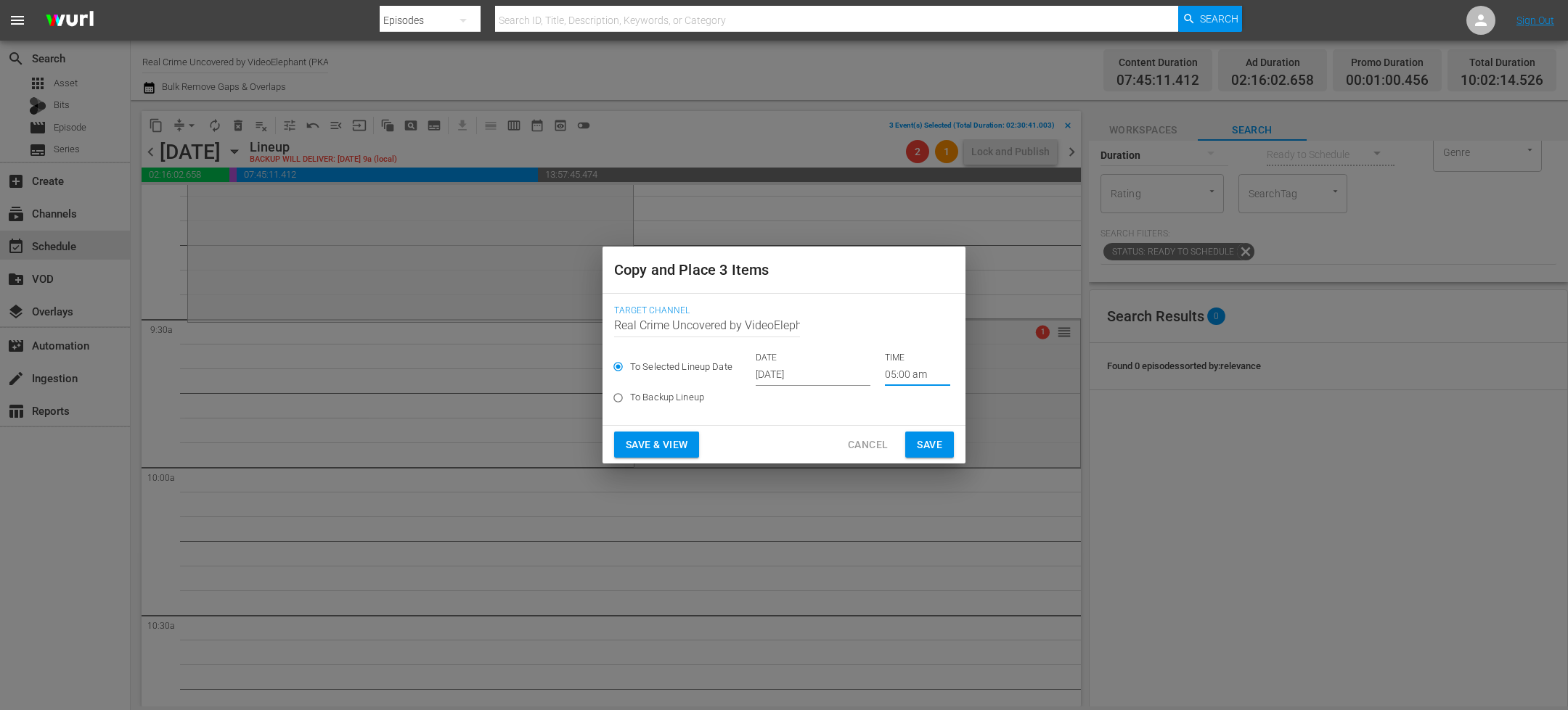
click at [893, 375] on input "05:00 am" at bounding box center [917, 375] width 65 height 22
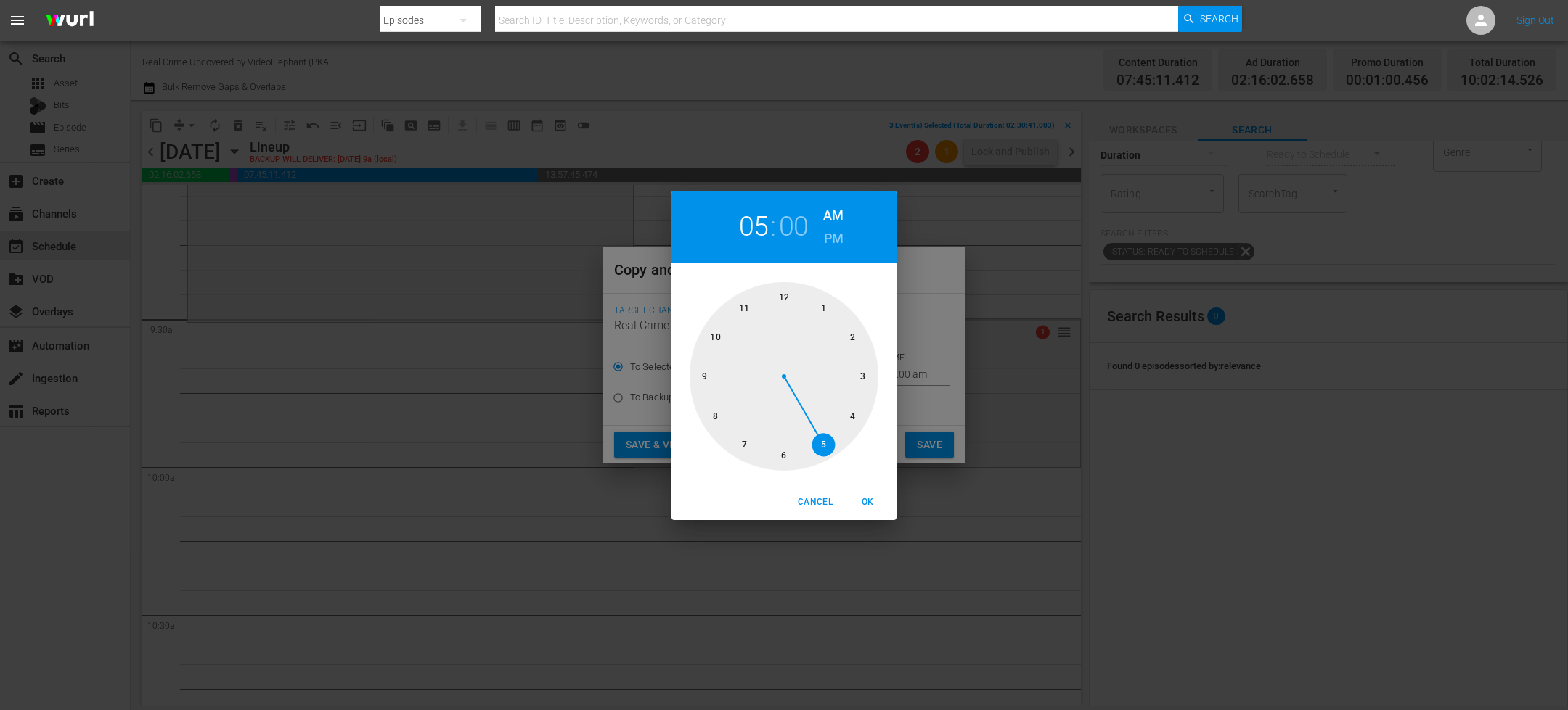
click at [718, 337] on div at bounding box center [784, 377] width 188 height 188
click at [866, 500] on span "OK" at bounding box center [867, 502] width 35 height 15
type input "10:00 am"
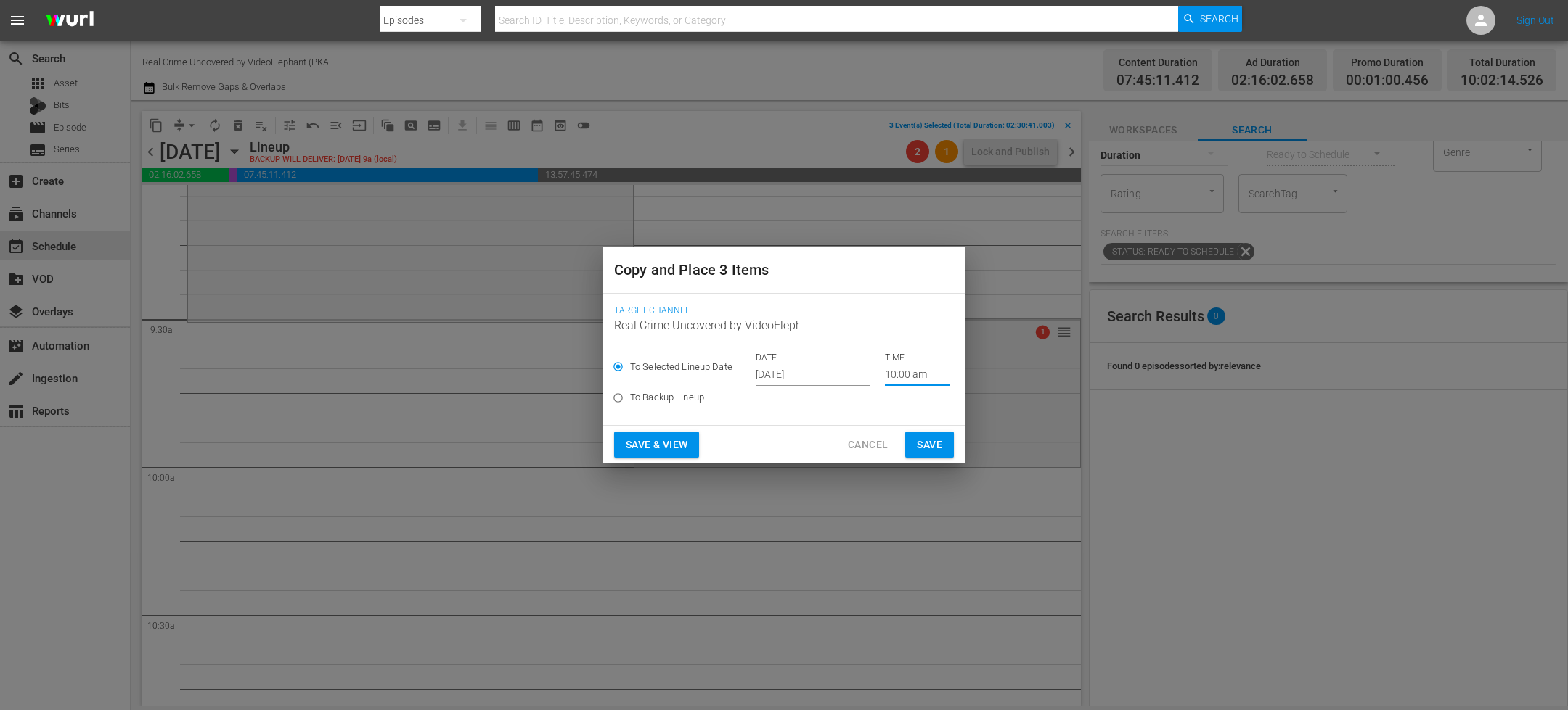
click at [911, 443] on button "Save" at bounding box center [929, 445] width 48 height 27
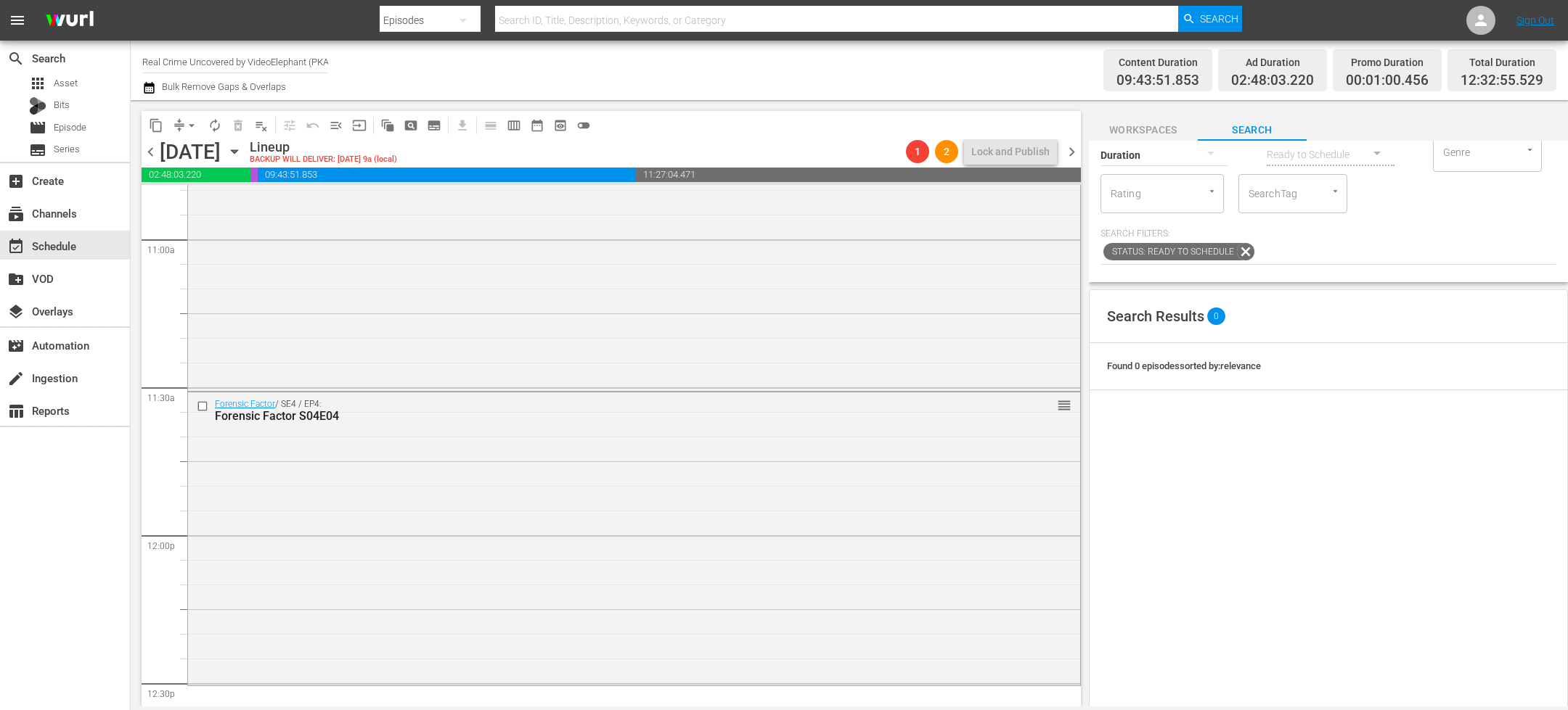
scroll to position [3681, 0]
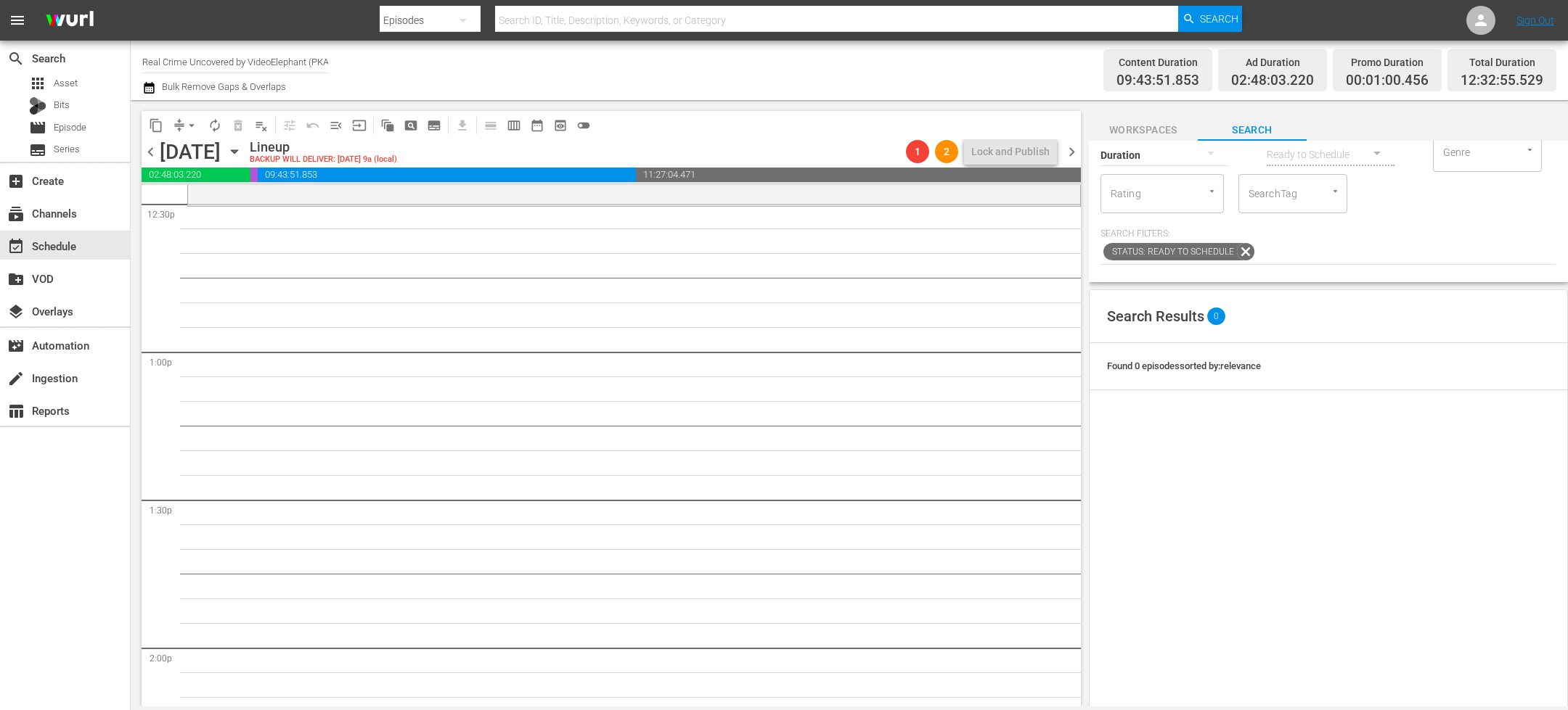
click at [1197, 159] on button "button" at bounding box center [1210, 152] width 35 height 35
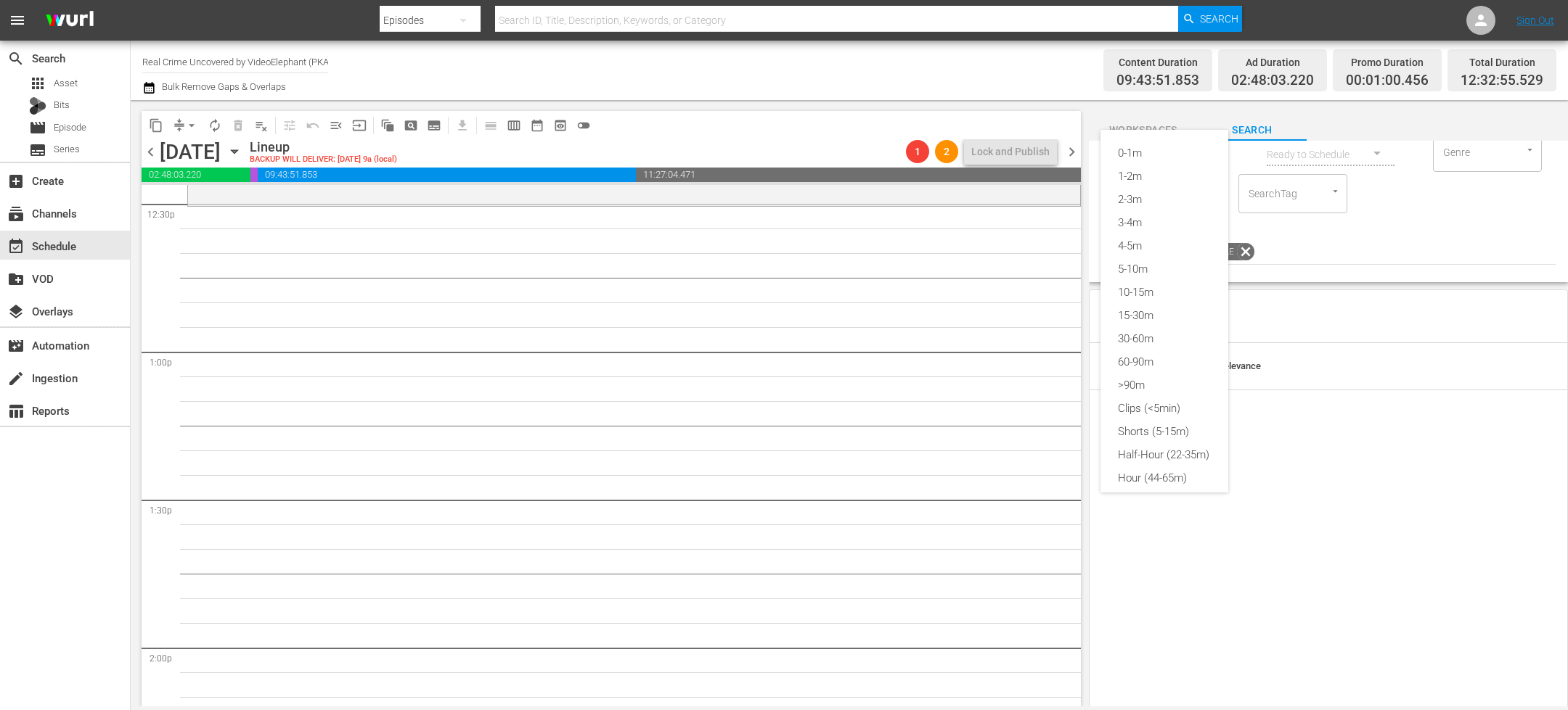
click at [1371, 255] on div "0-1m 1-2m 2-3m 3-4m 4-5m 5-10m 10-15m 15-30m 30-60m 60-90m >90m Clips (<5min) S…" at bounding box center [784, 355] width 1568 height 710
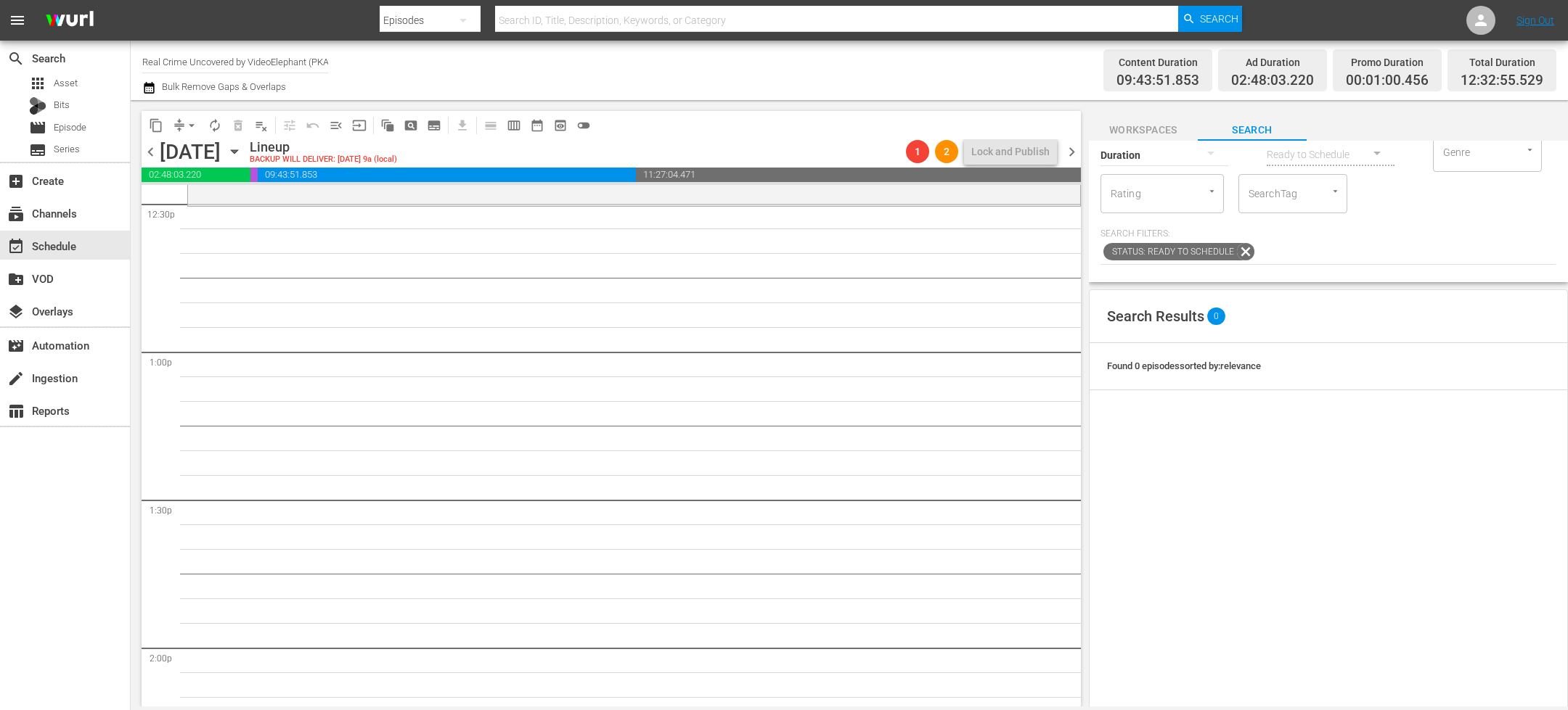
scroll to position [0, 0]
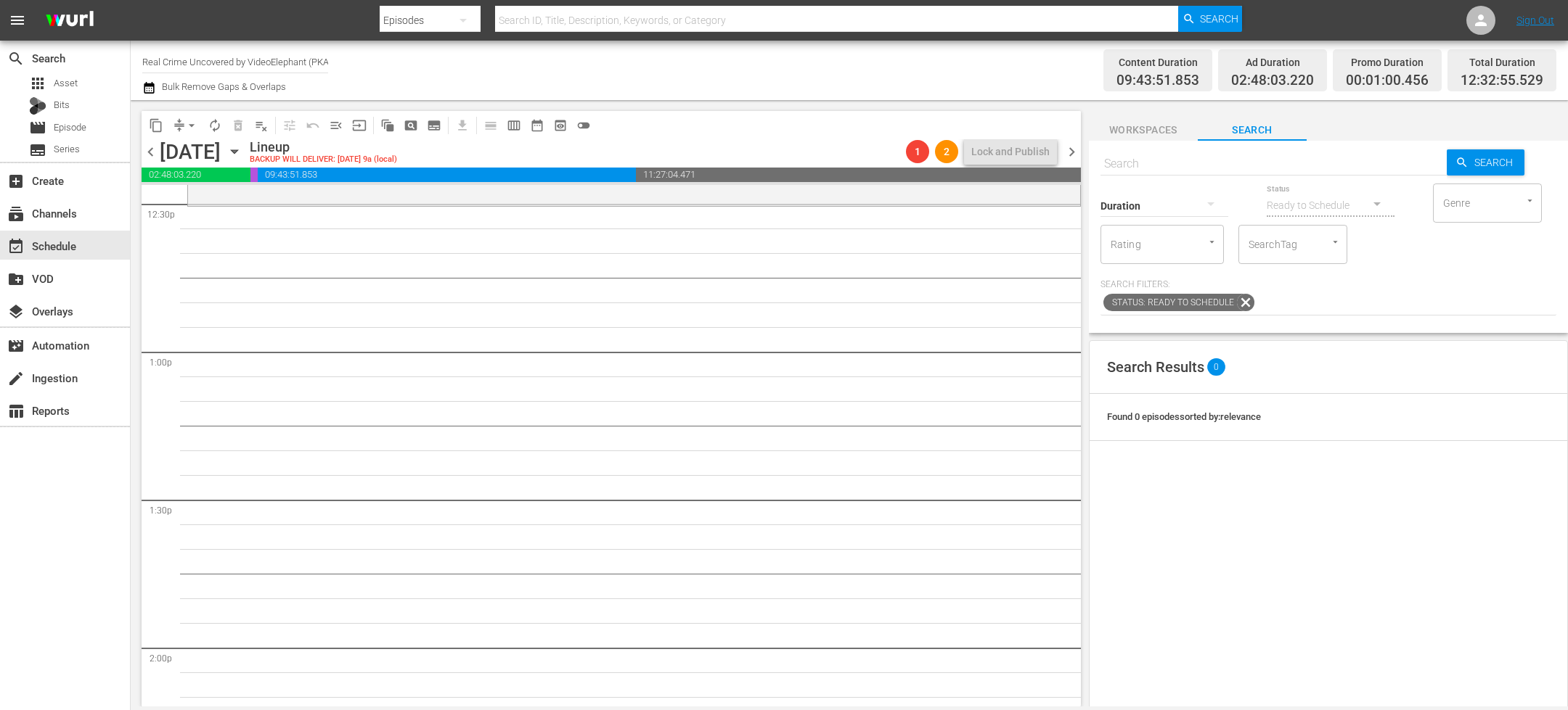
click at [1200, 162] on input "text" at bounding box center [1274, 163] width 346 height 35
paste input "Cold Case Thrillers S01E01"
type input "Cold Case Thrillers S01E01"
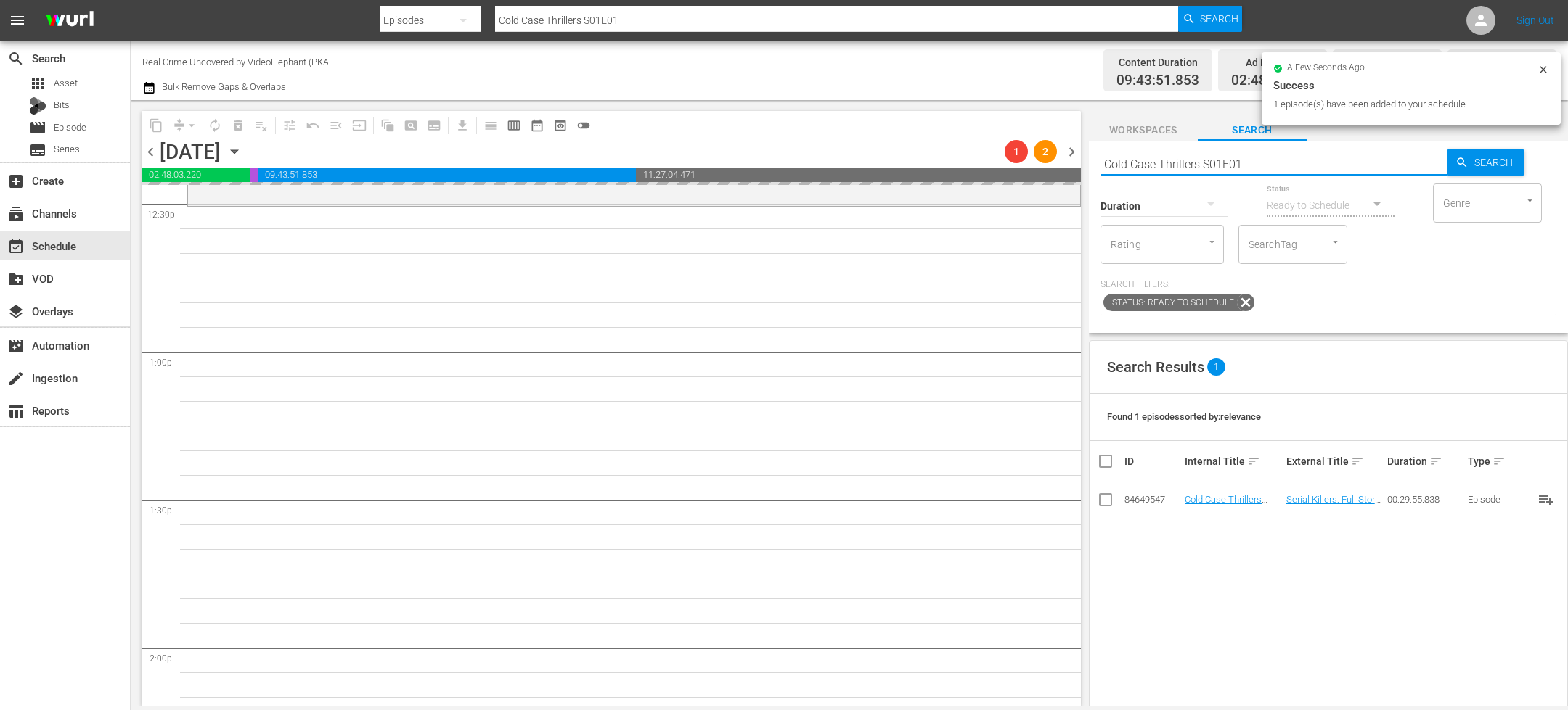
click at [1273, 161] on input "Cold Case Thrillers S01E01" at bounding box center [1274, 163] width 346 height 35
type input "Cold Case Thrillers S01E02"
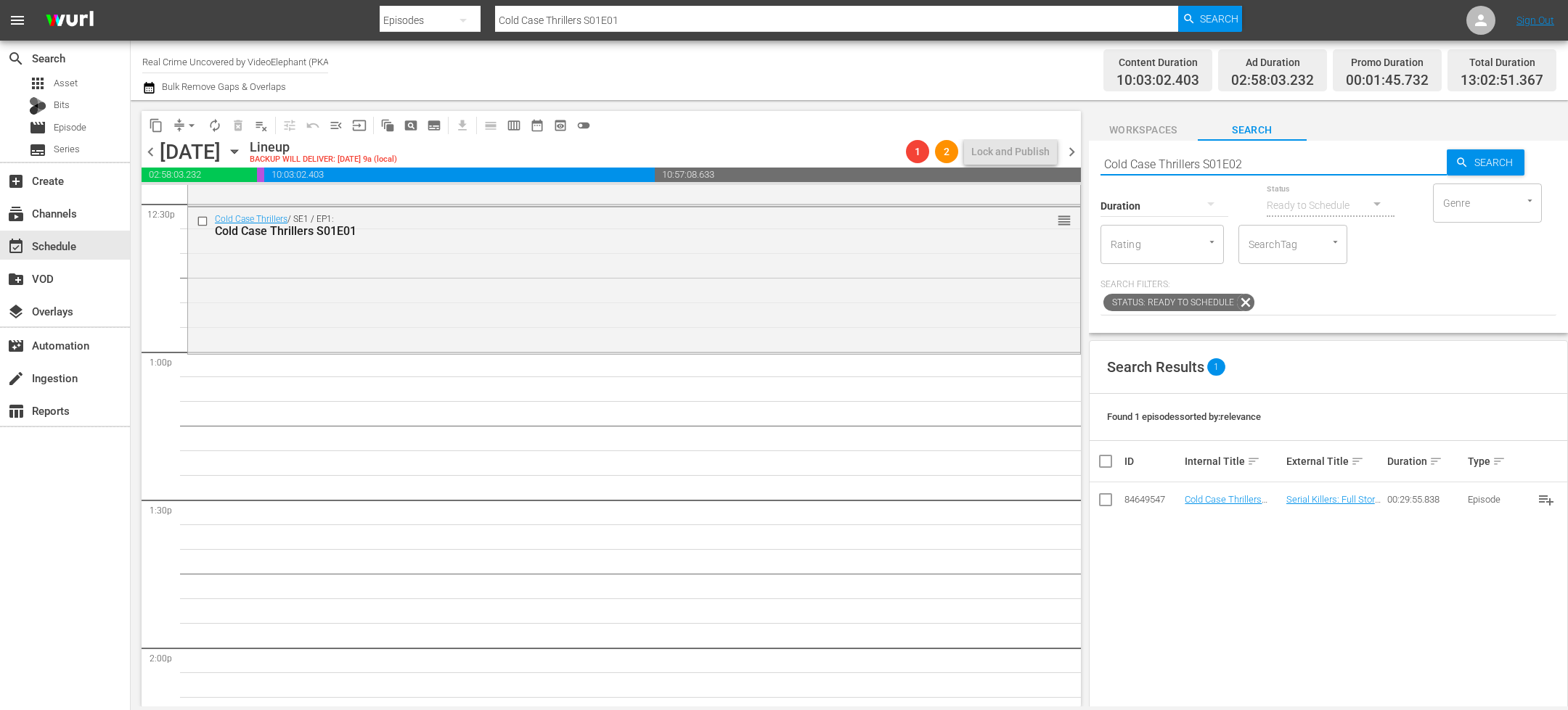
type input "Cold Case Thrillers S01E02"
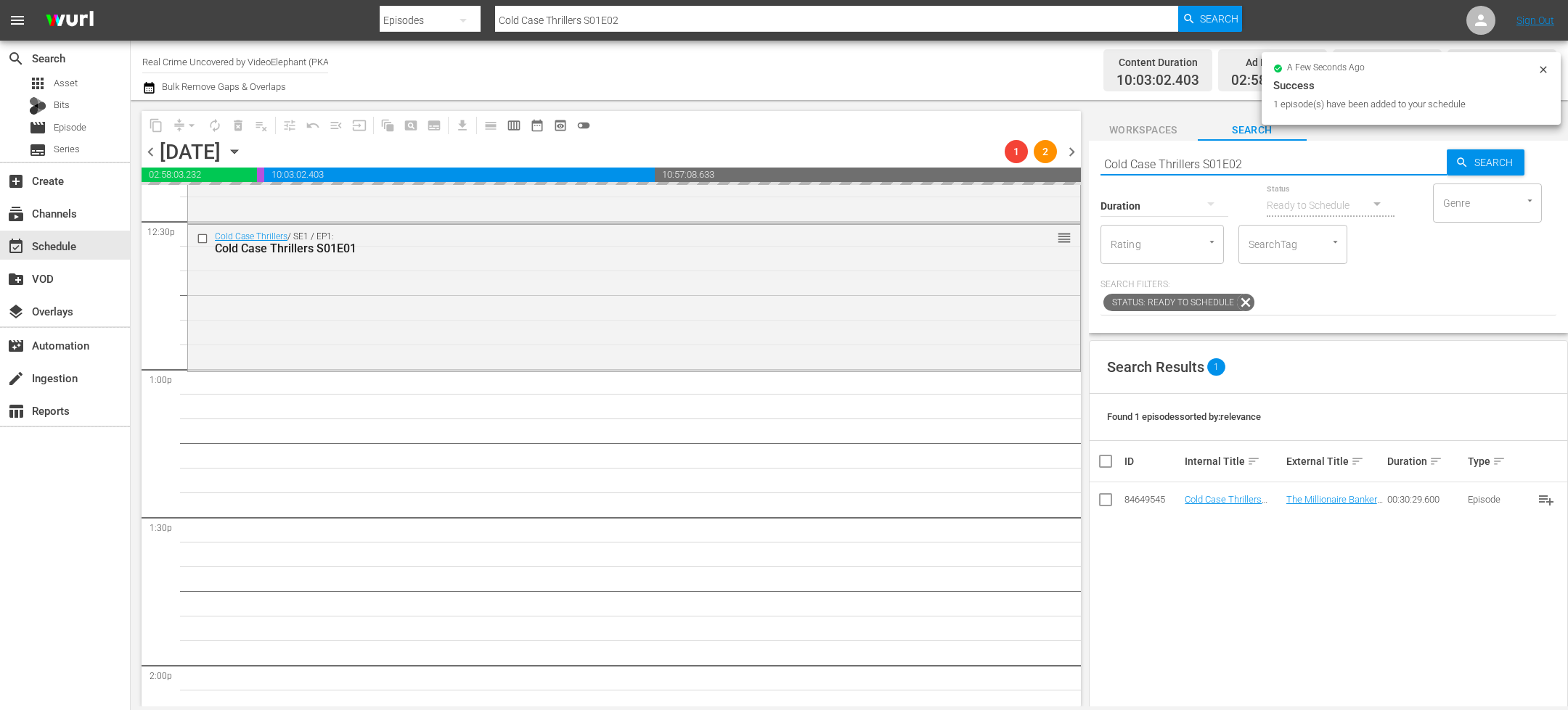
click at [1246, 158] on input "Cold Case Thrillers S01E02" at bounding box center [1274, 163] width 346 height 35
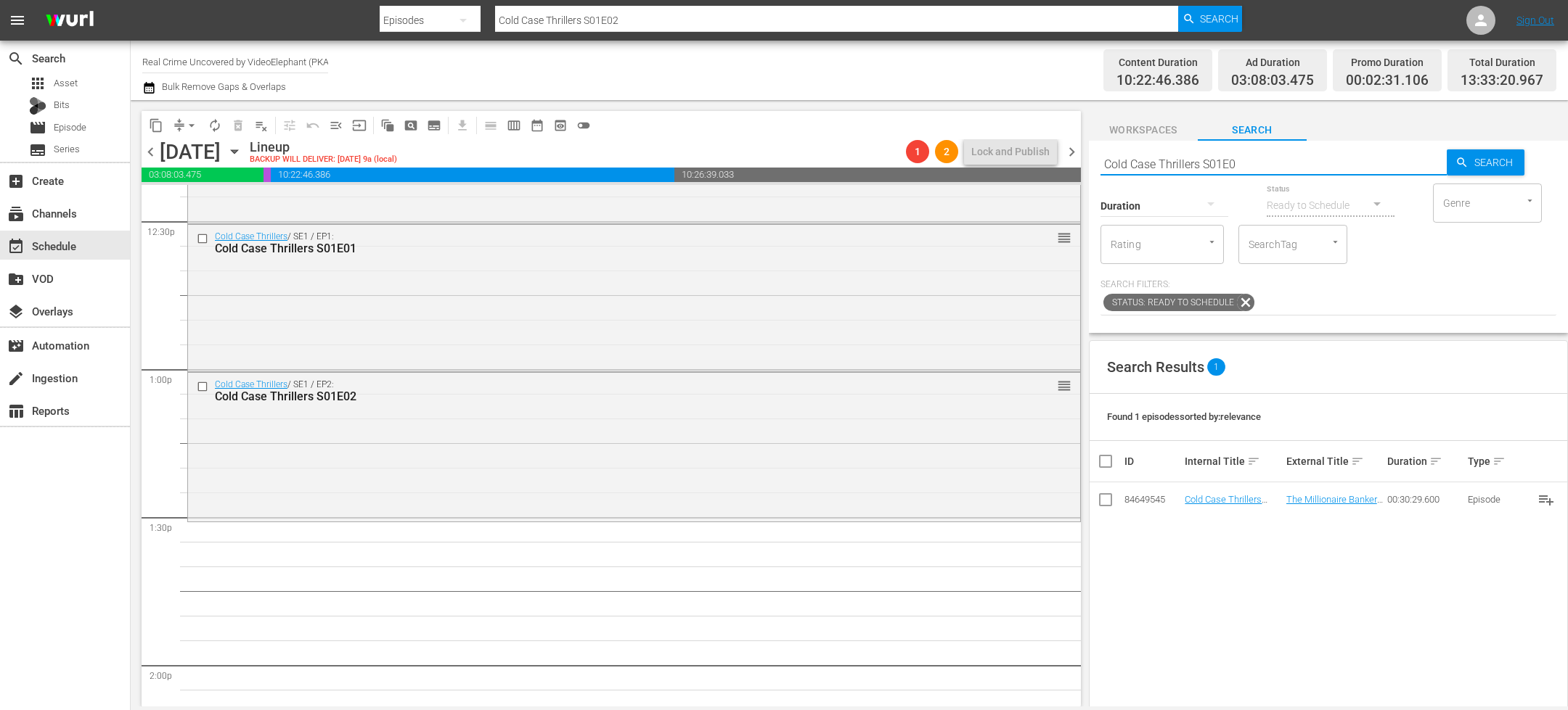
type input "Cold Case Thrillers S01E03"
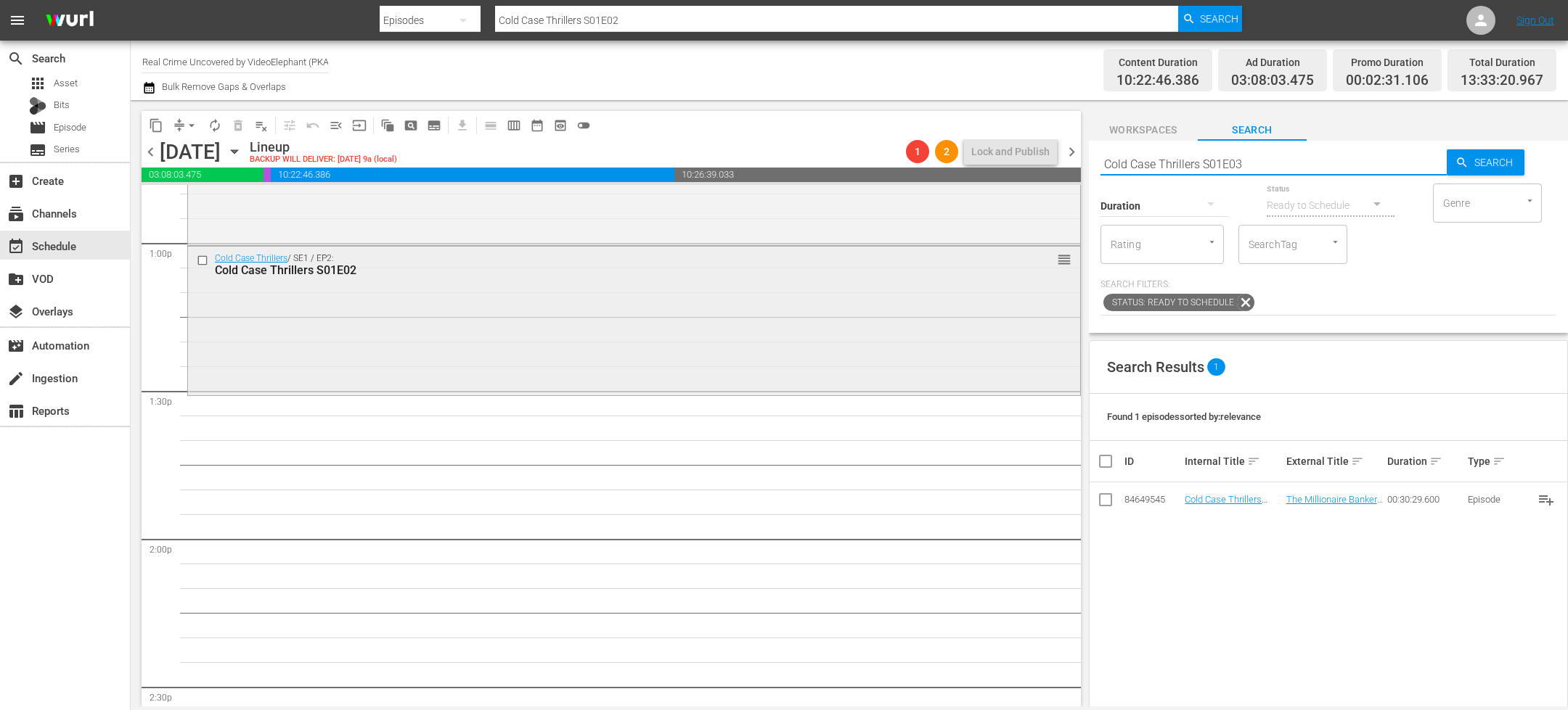
scroll to position [3793, 0]
type input "Cold Case Thrillers S01E03"
click at [1283, 166] on input "Cold Case Thrillers S01E03" at bounding box center [1274, 163] width 346 height 35
type input "Cold Case Thrillers S01E04"
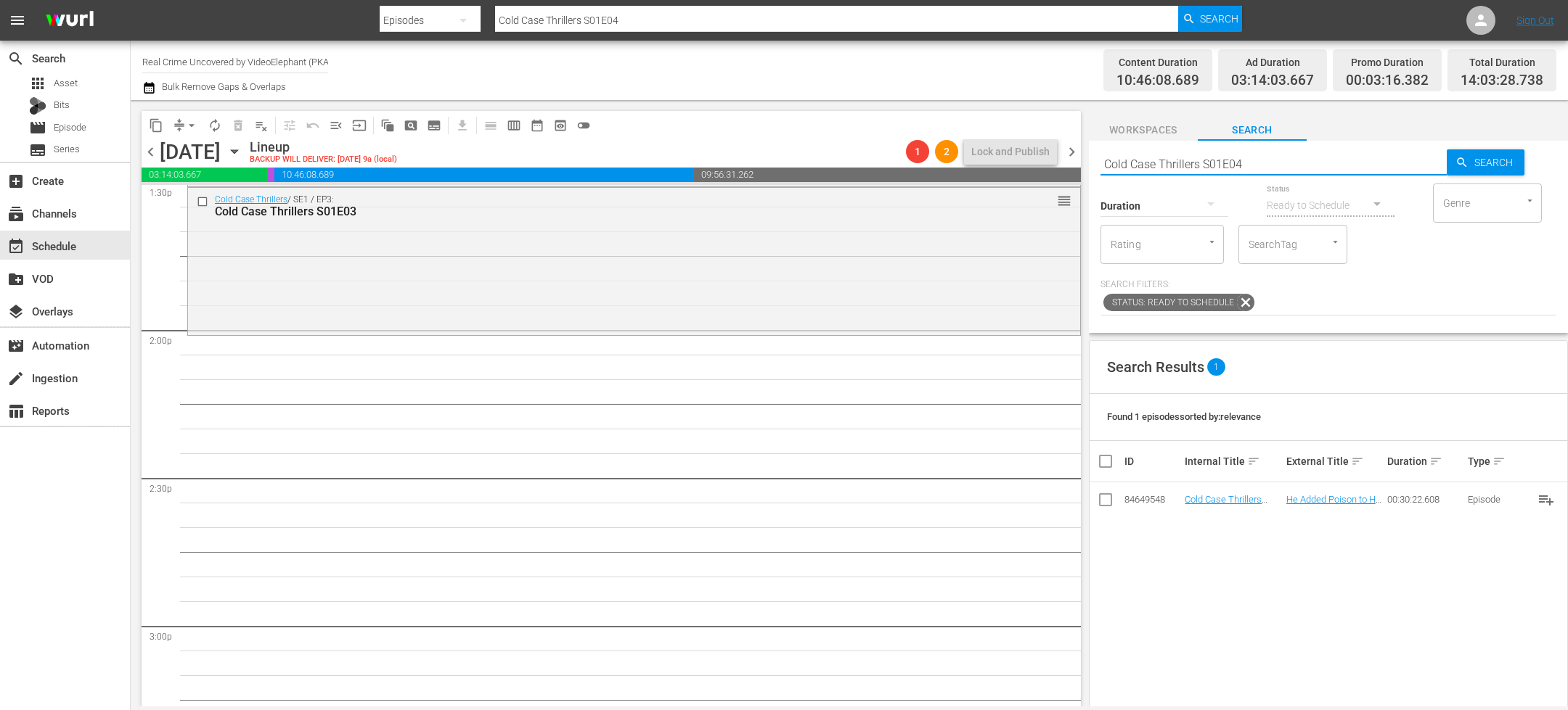
scroll to position [4006, 0]
click at [1266, 165] on input "Cold Case Thrillers S01E04" at bounding box center [1274, 163] width 346 height 35
type input "Cold Case Thrillers S01E05"
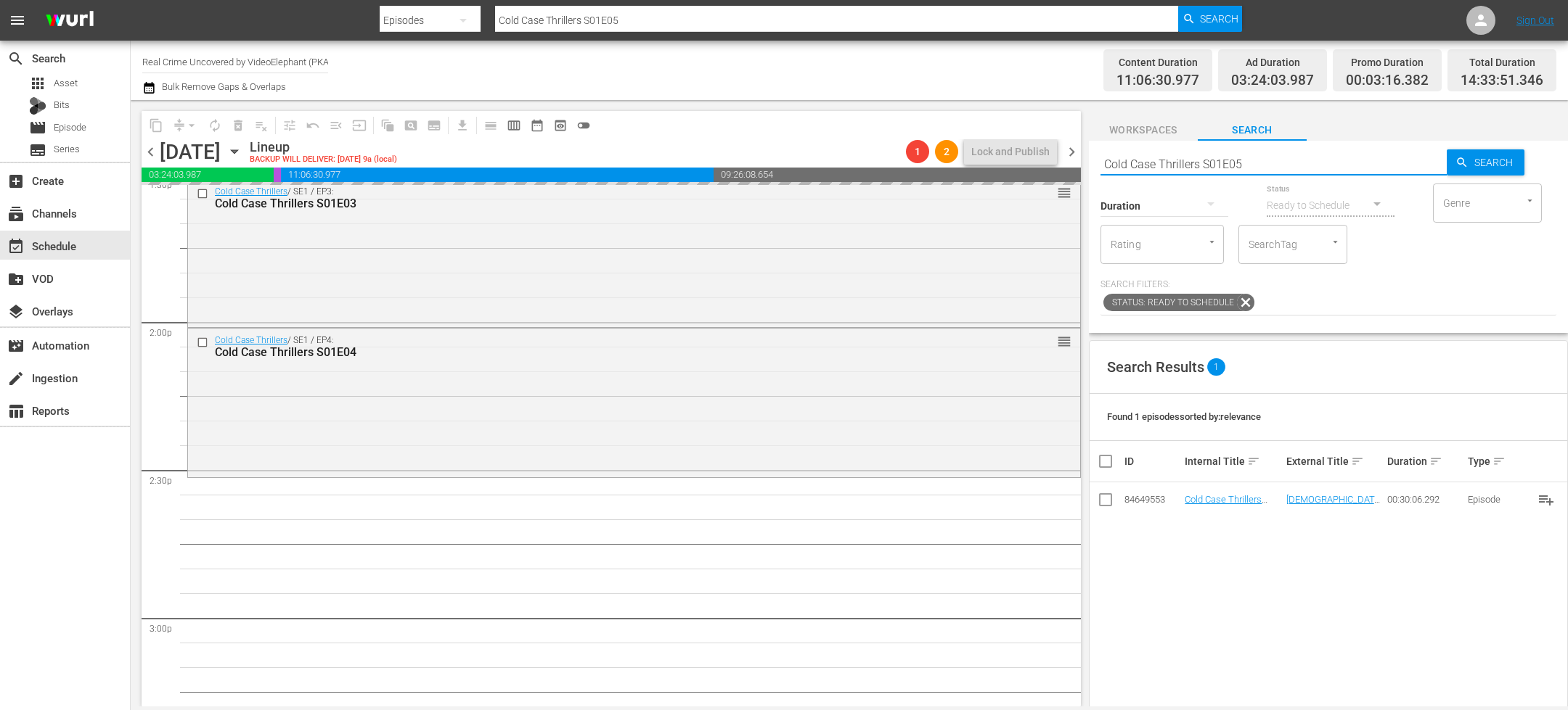
click at [1270, 162] on input "Cold Case Thrillers S01E05" at bounding box center [1274, 163] width 346 height 35
type input "Cold Case Thrillers S01E06"
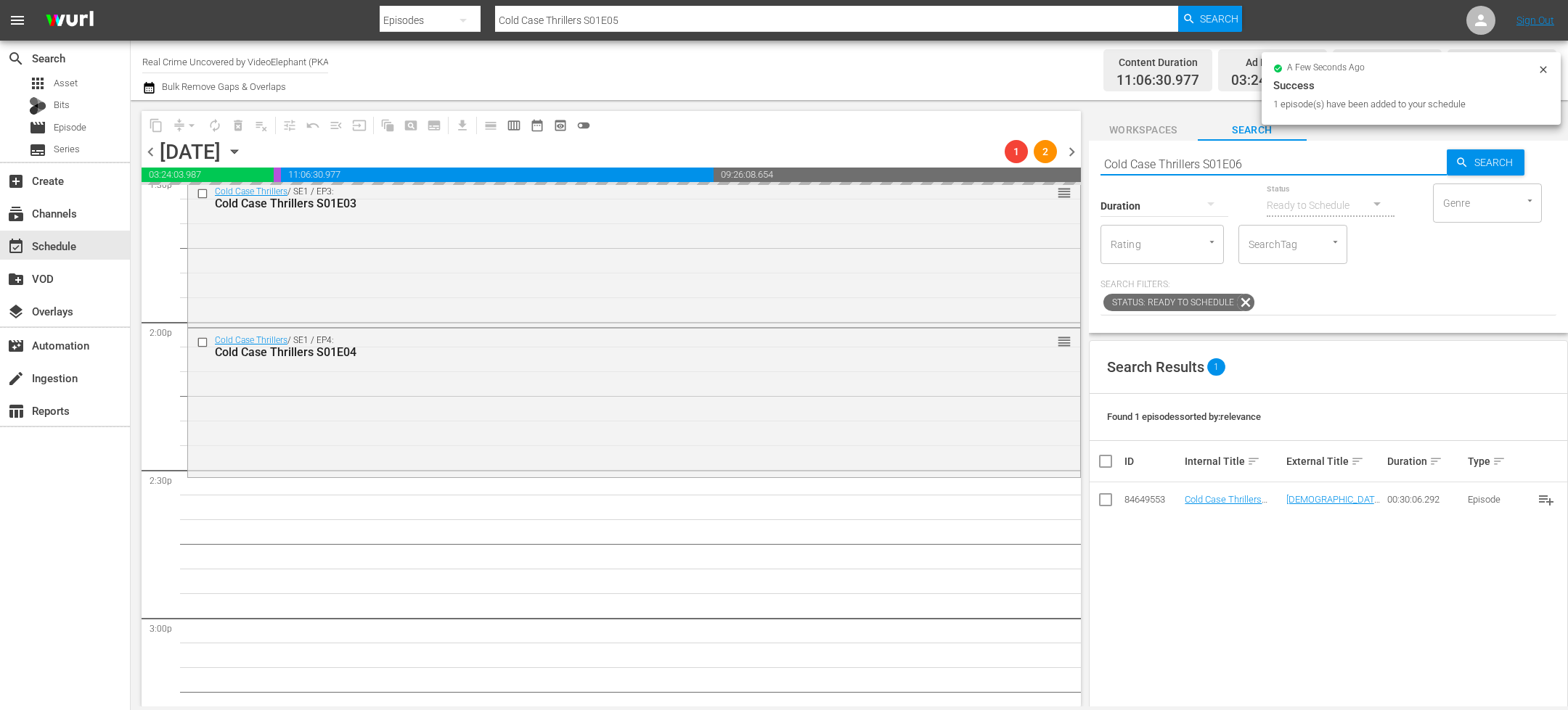
type input "Cold Case Thrillers S01E06"
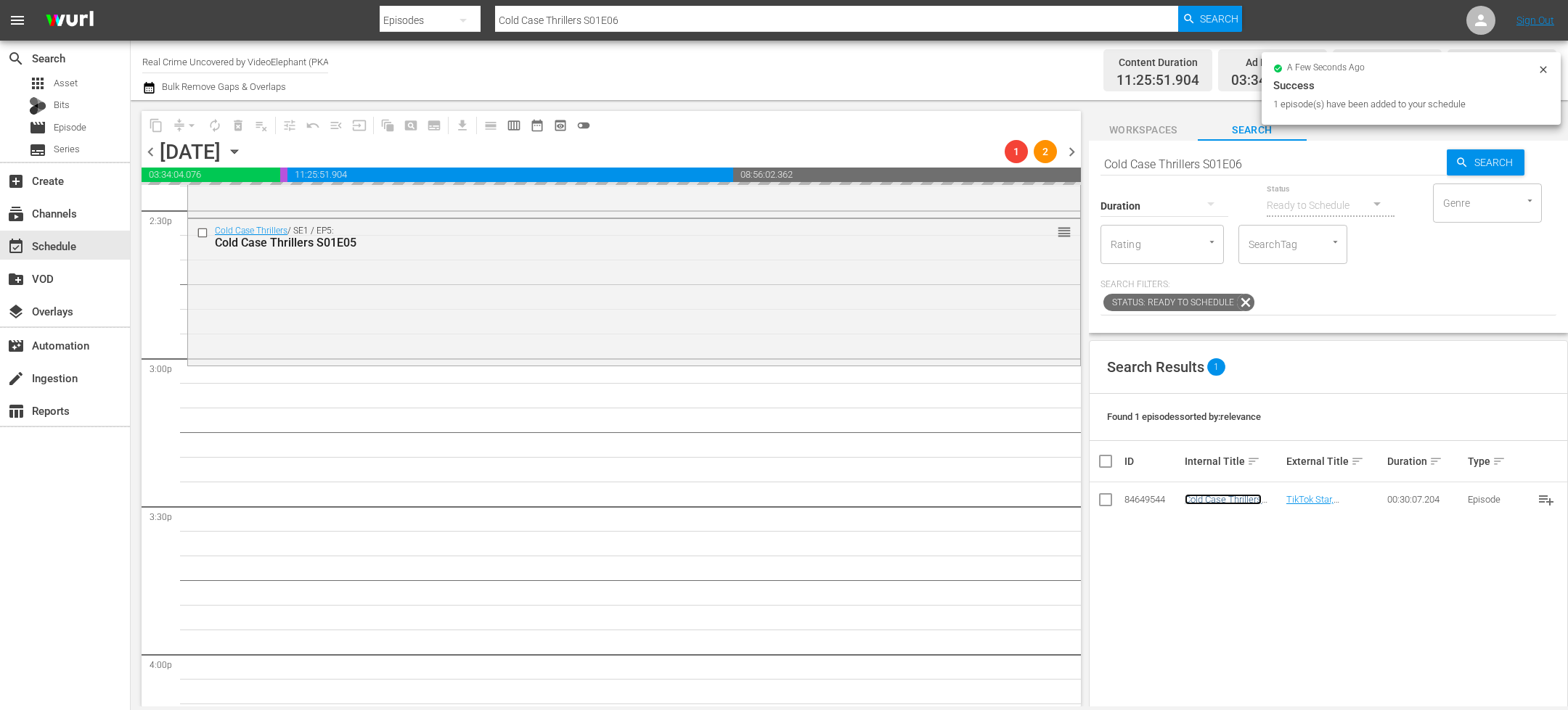
scroll to position [4272, 0]
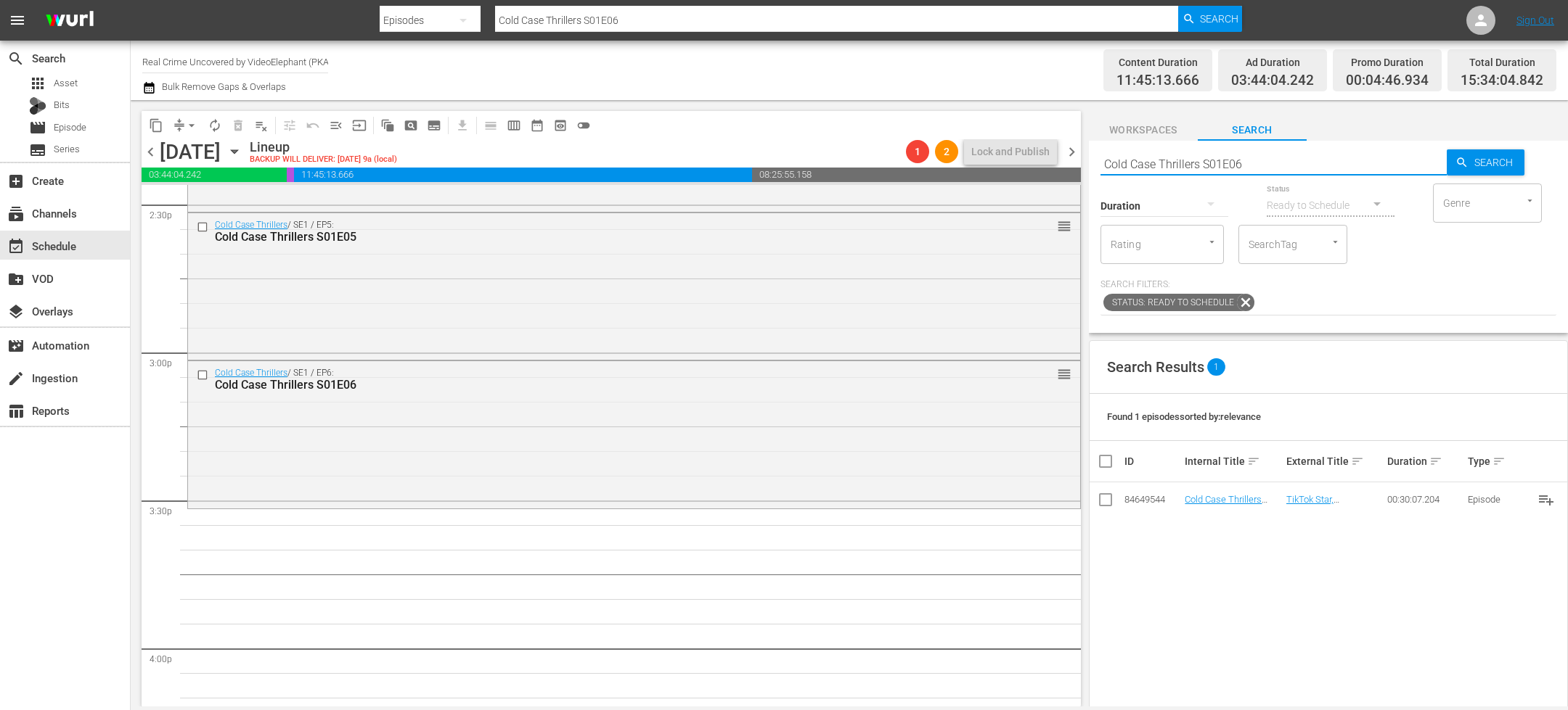
click at [1261, 163] on input "Cold Case Thrillers S01E06" at bounding box center [1274, 163] width 346 height 35
type input "Cold Case Thrillers S01E07"
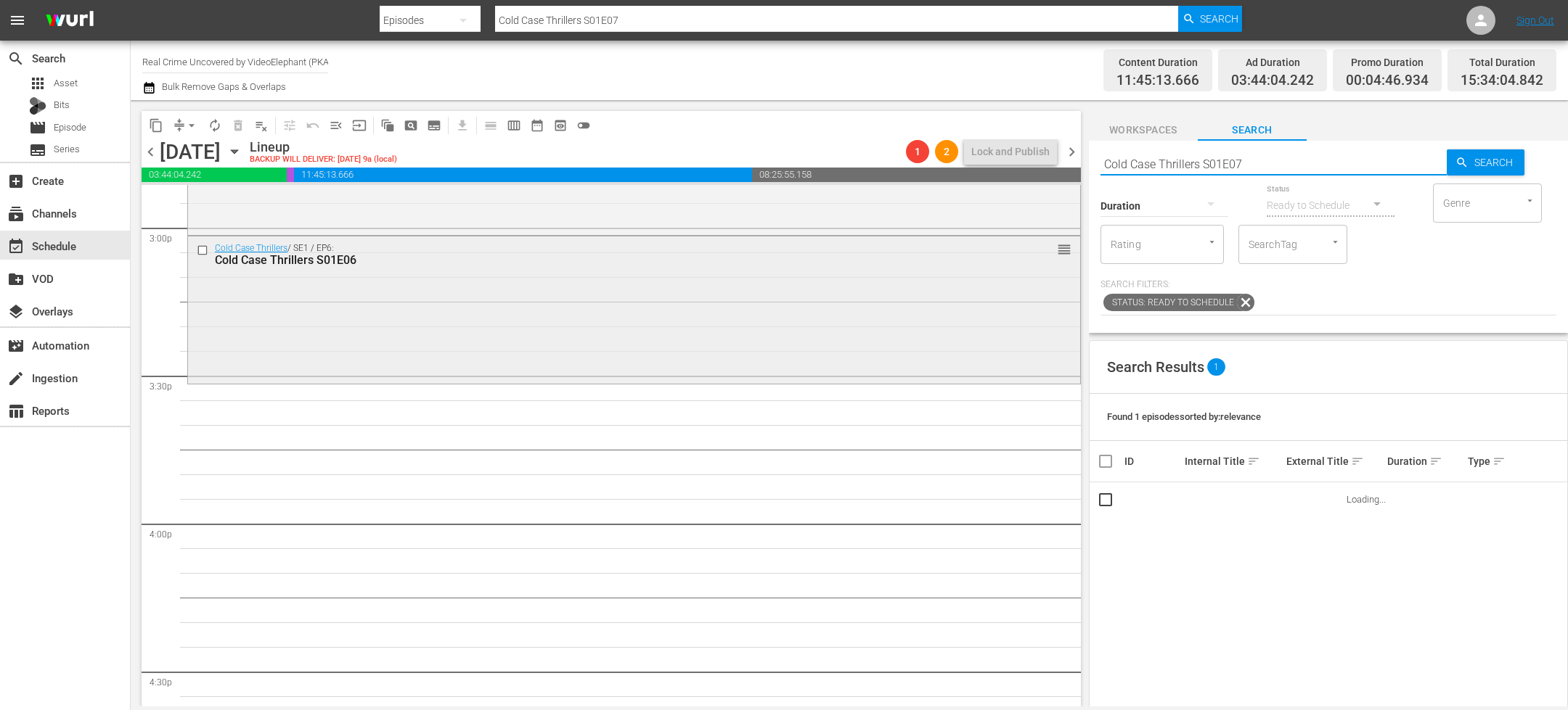
scroll to position [4398, 0]
click at [1273, 160] on input "Cold Case Thrillers S01E07" at bounding box center [1274, 163] width 346 height 35
type input "Cold Case Thrillers S01E08"
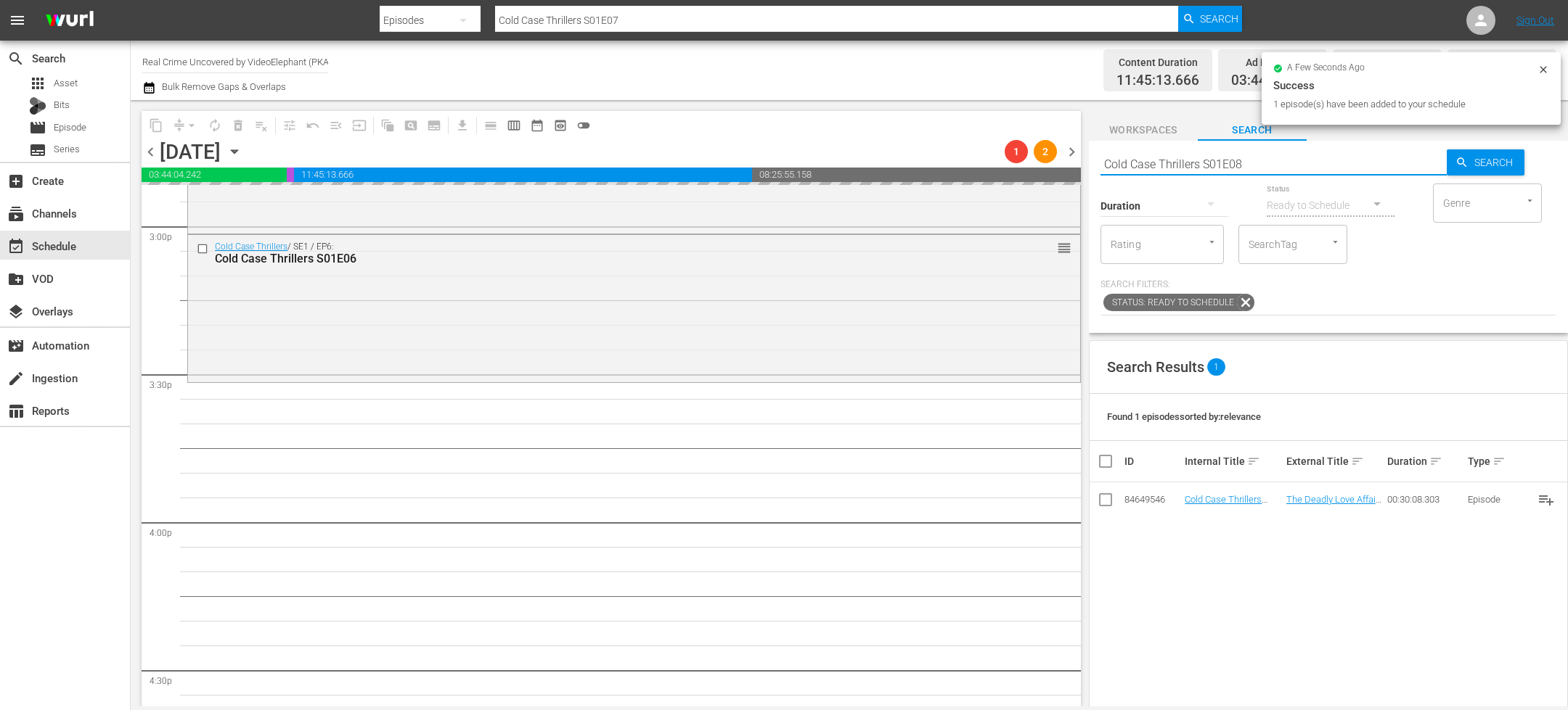
type input "Cold Case Thrillers S01E08"
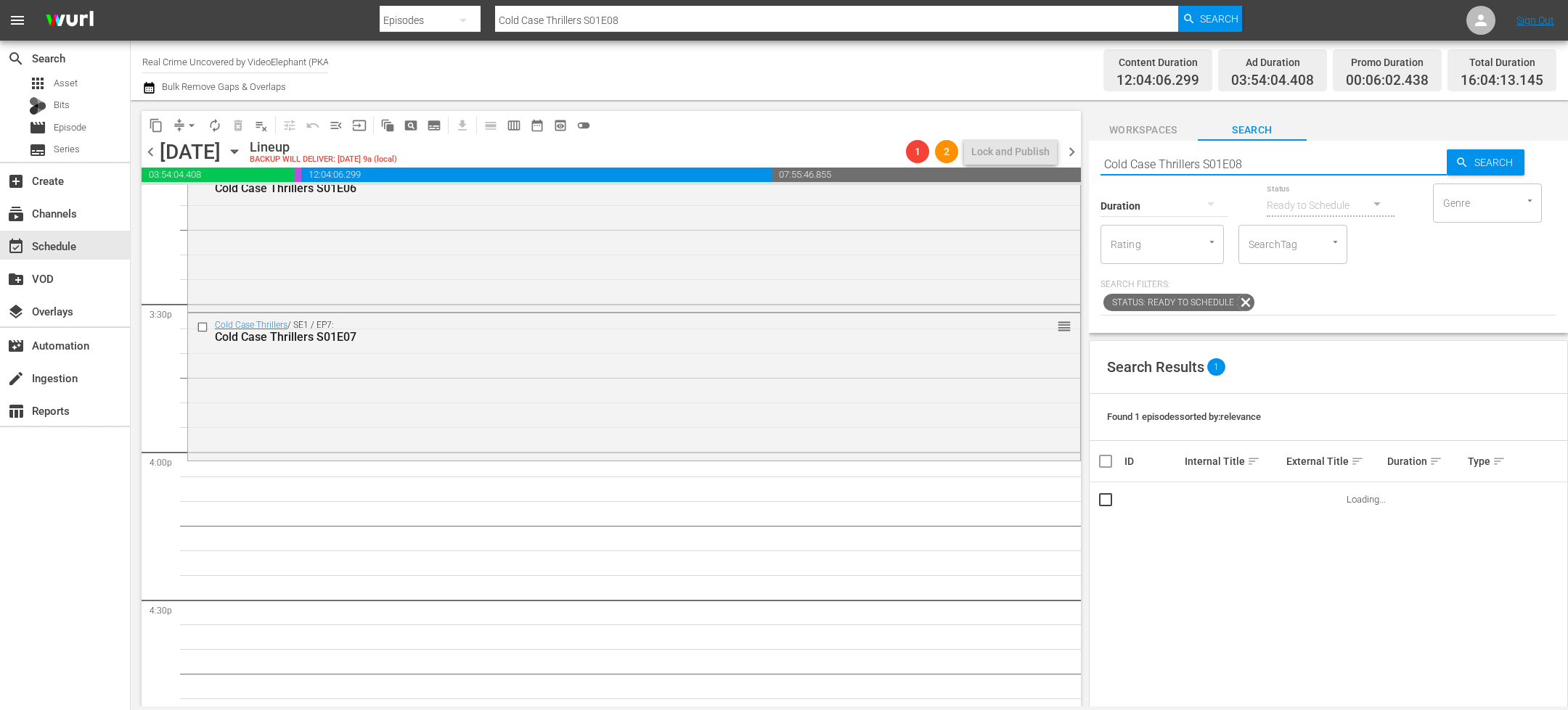
scroll to position [4500, 0]
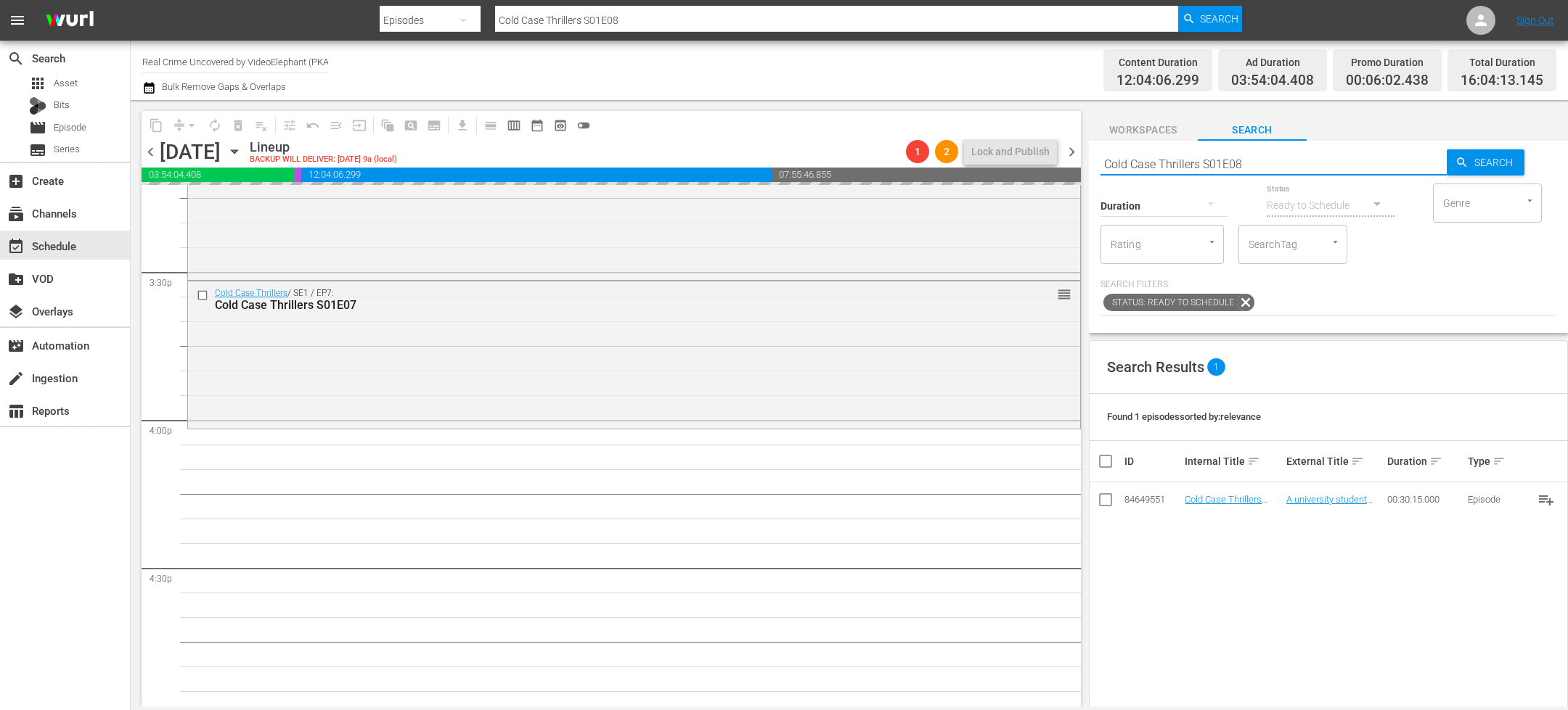
click at [1261, 165] on input "Cold Case Thrillers S01E08" at bounding box center [1274, 163] width 346 height 35
type input "Cold Case Thrillers S01E09"
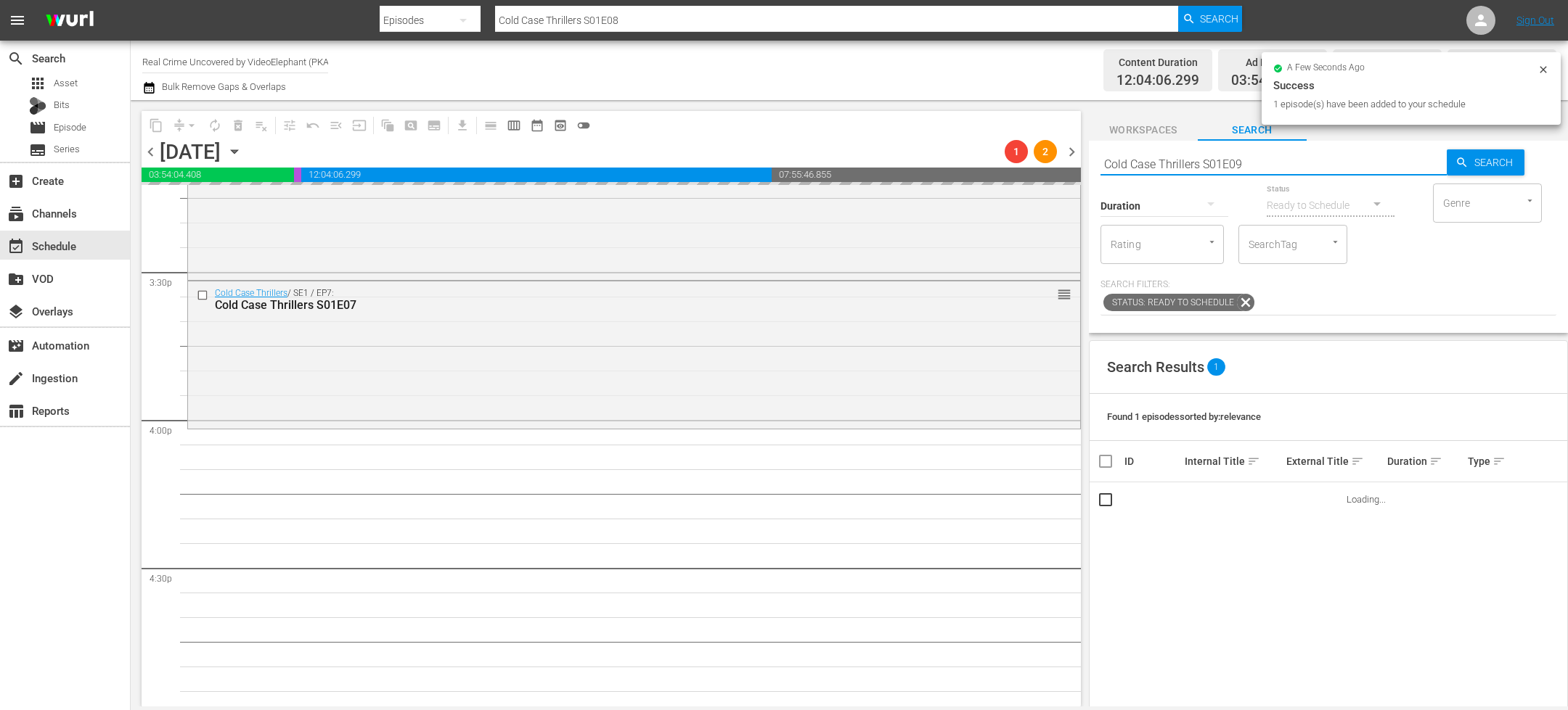
type input "Cold Case Thrillers S01E09"
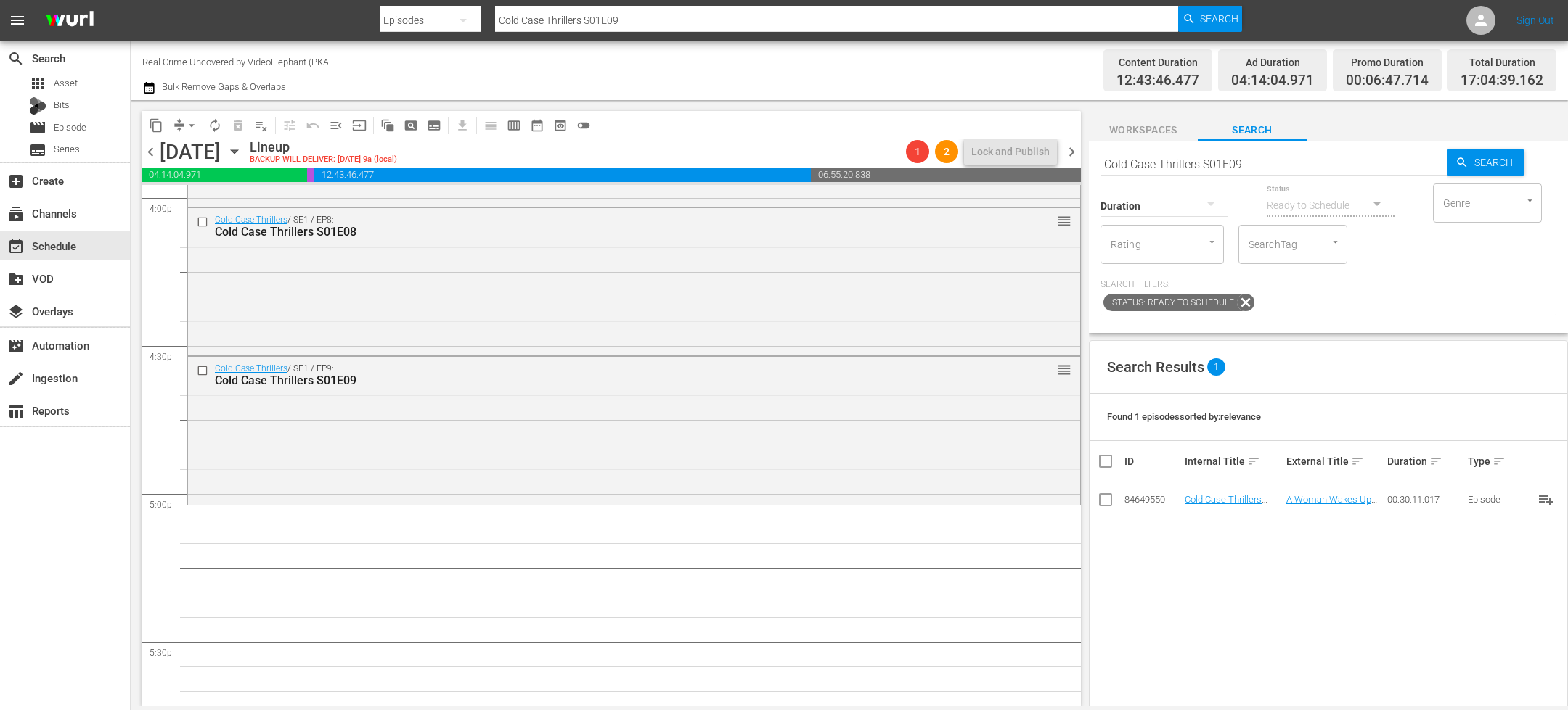
scroll to position [4805, 0]
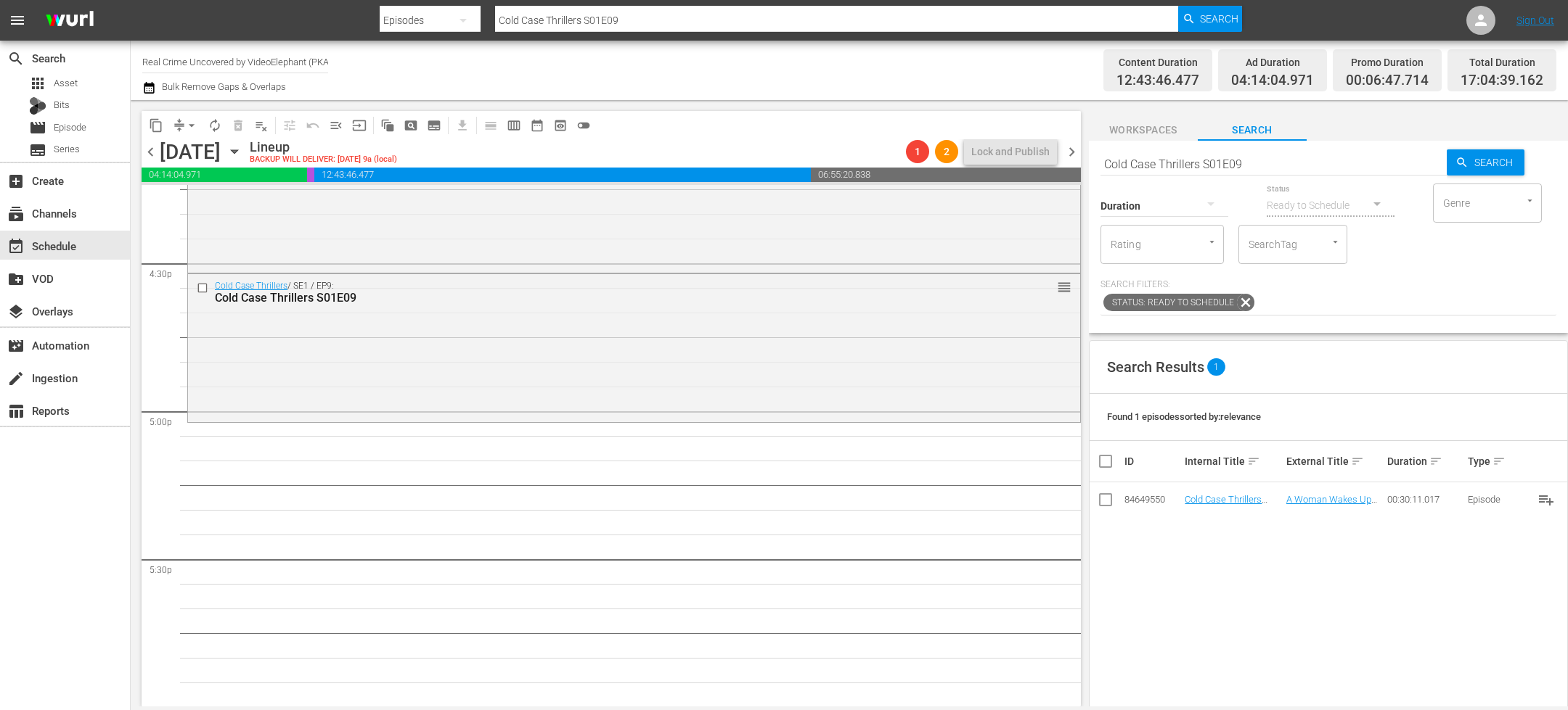
click at [1254, 173] on input "Cold Case Thrillers S01E09" at bounding box center [1274, 163] width 346 height 35
type input "Cold Case Thrillers S01E10"
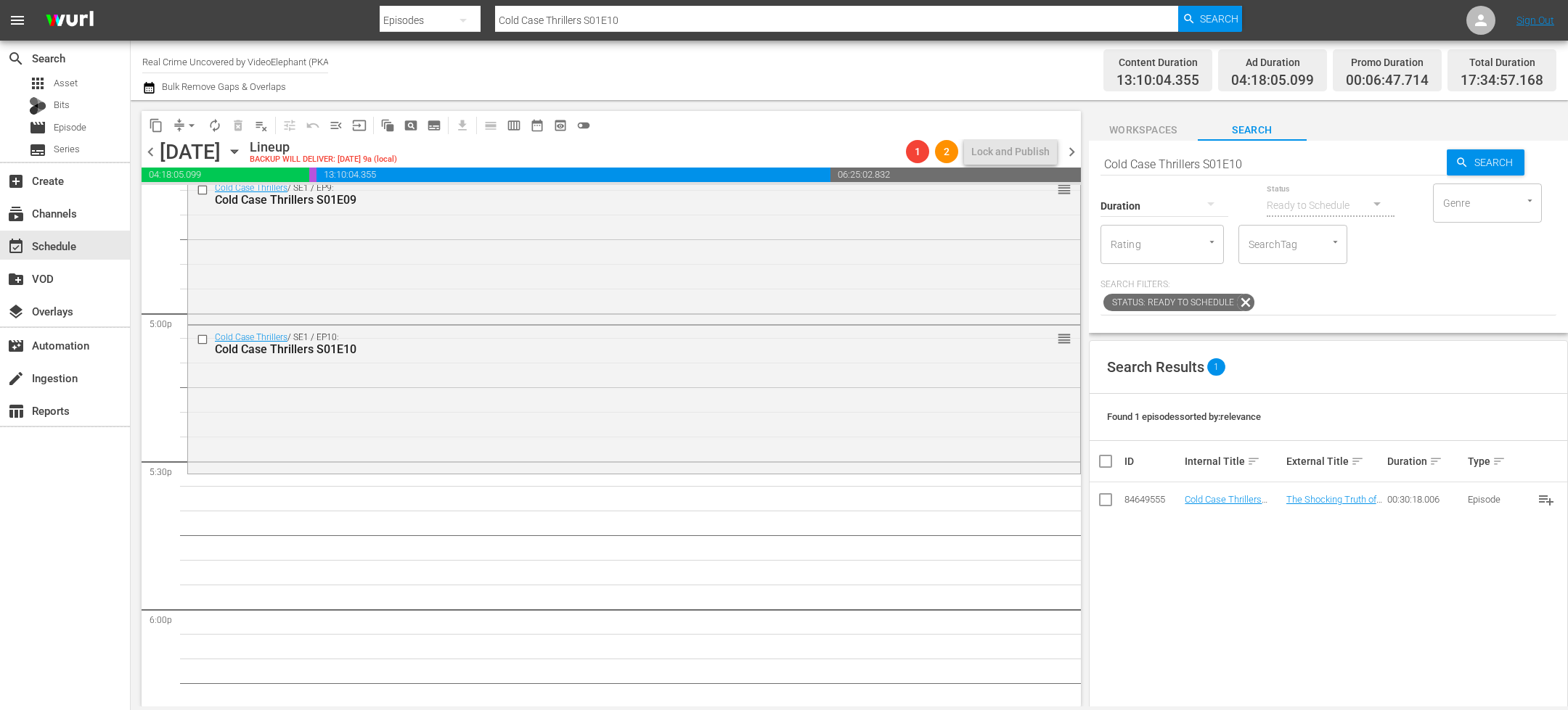
click at [1146, 165] on input "Cold Case Thrillers S01E10" at bounding box center [1274, 163] width 346 height 35
click at [1147, 165] on input "Cold Case Thrillers S01E10" at bounding box center [1274, 163] width 346 height 35
paste input "On The Trail Of S01E16"
type input "On The Trail Of S01E16"
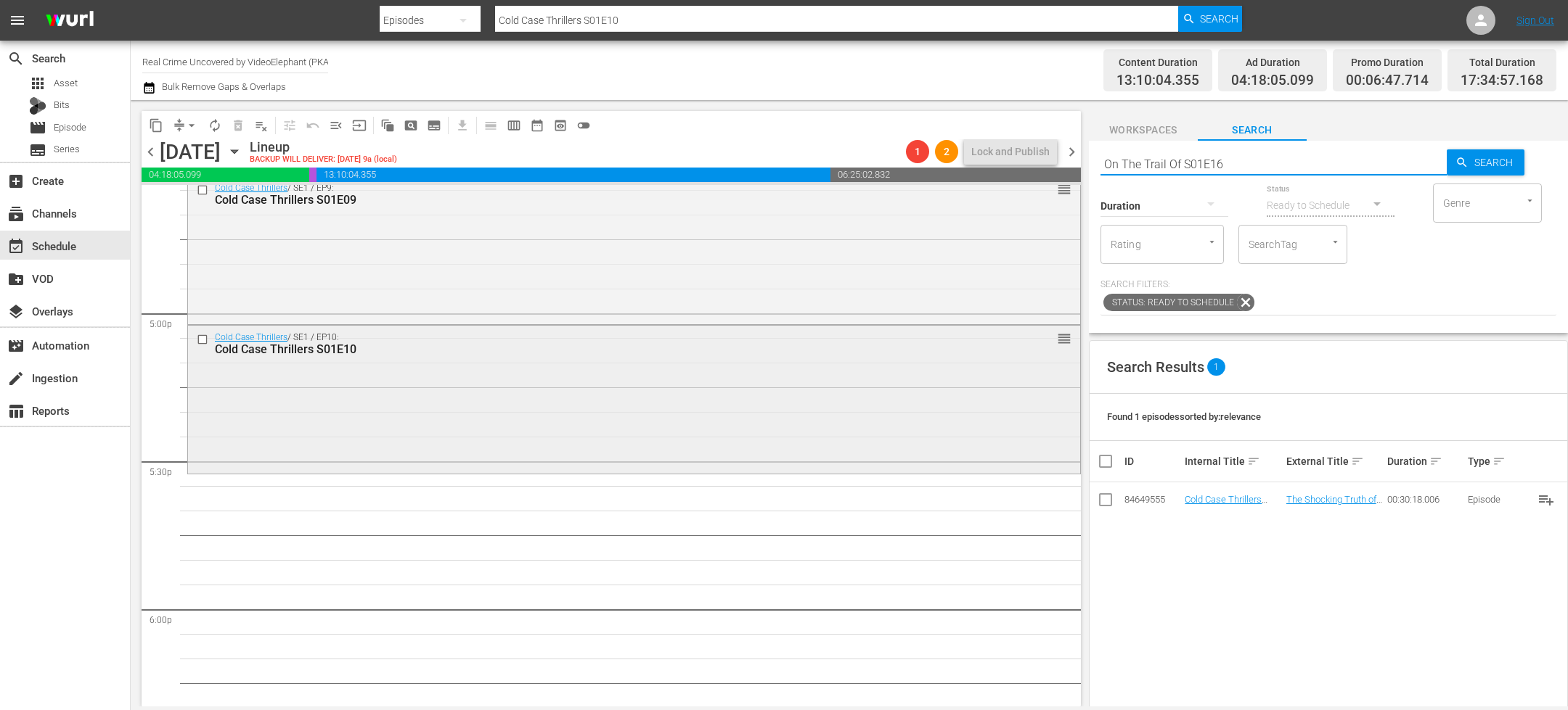
type input "On The Trail Of S01E16"
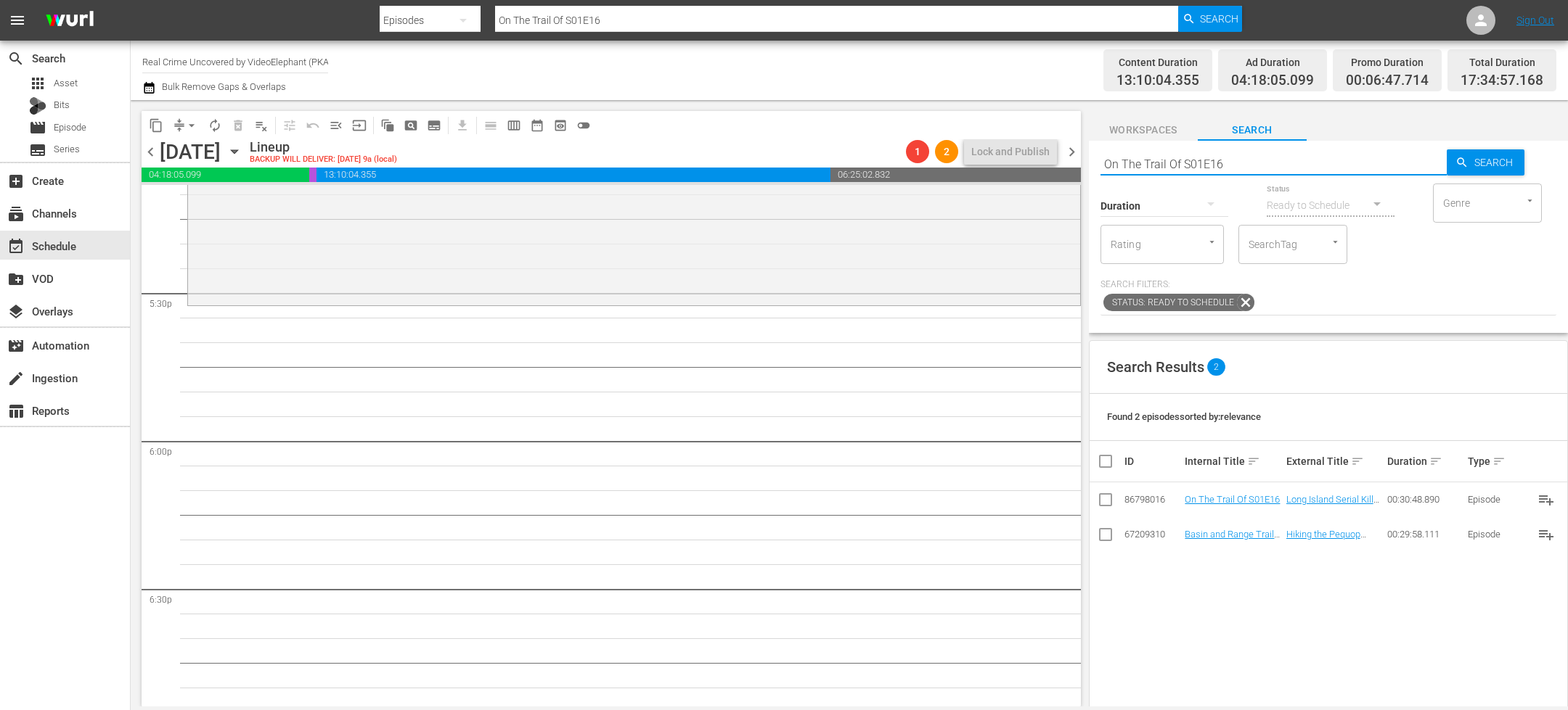
scroll to position [5075, 0]
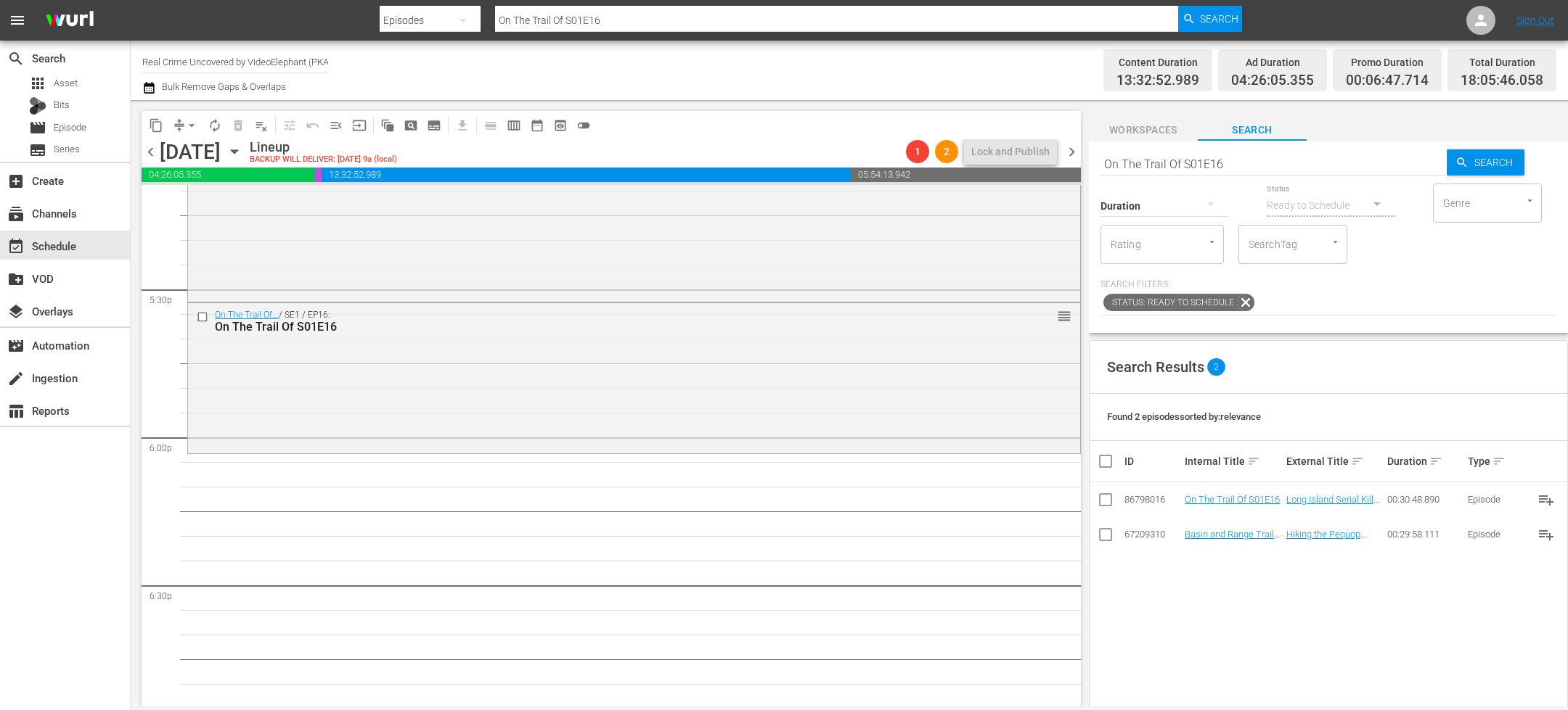
click at [1171, 169] on input "On The Trail Of S01E16" at bounding box center [1274, 163] width 346 height 35
paste input "Dark Waters of Crime S05E01"
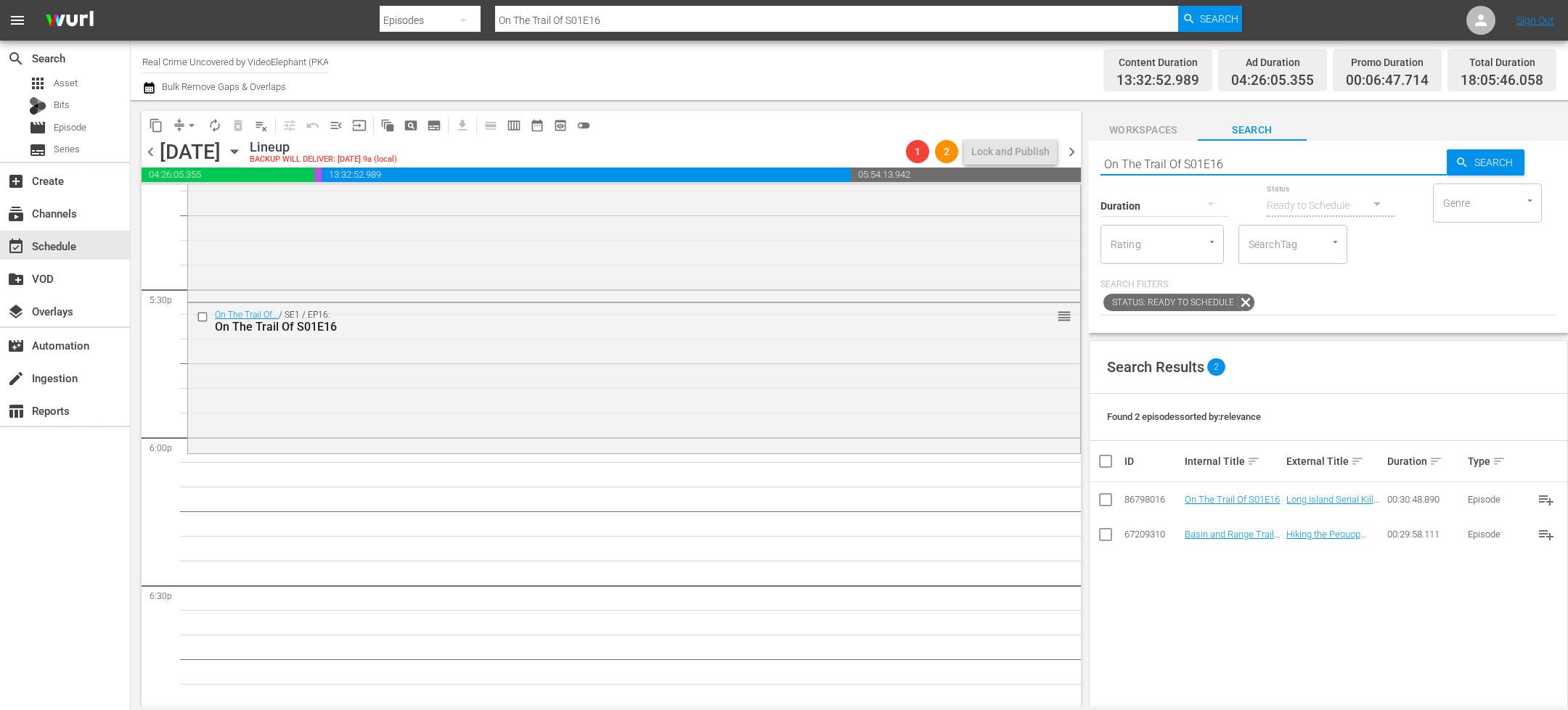
type input "Dark Waters of Crime S05E01"
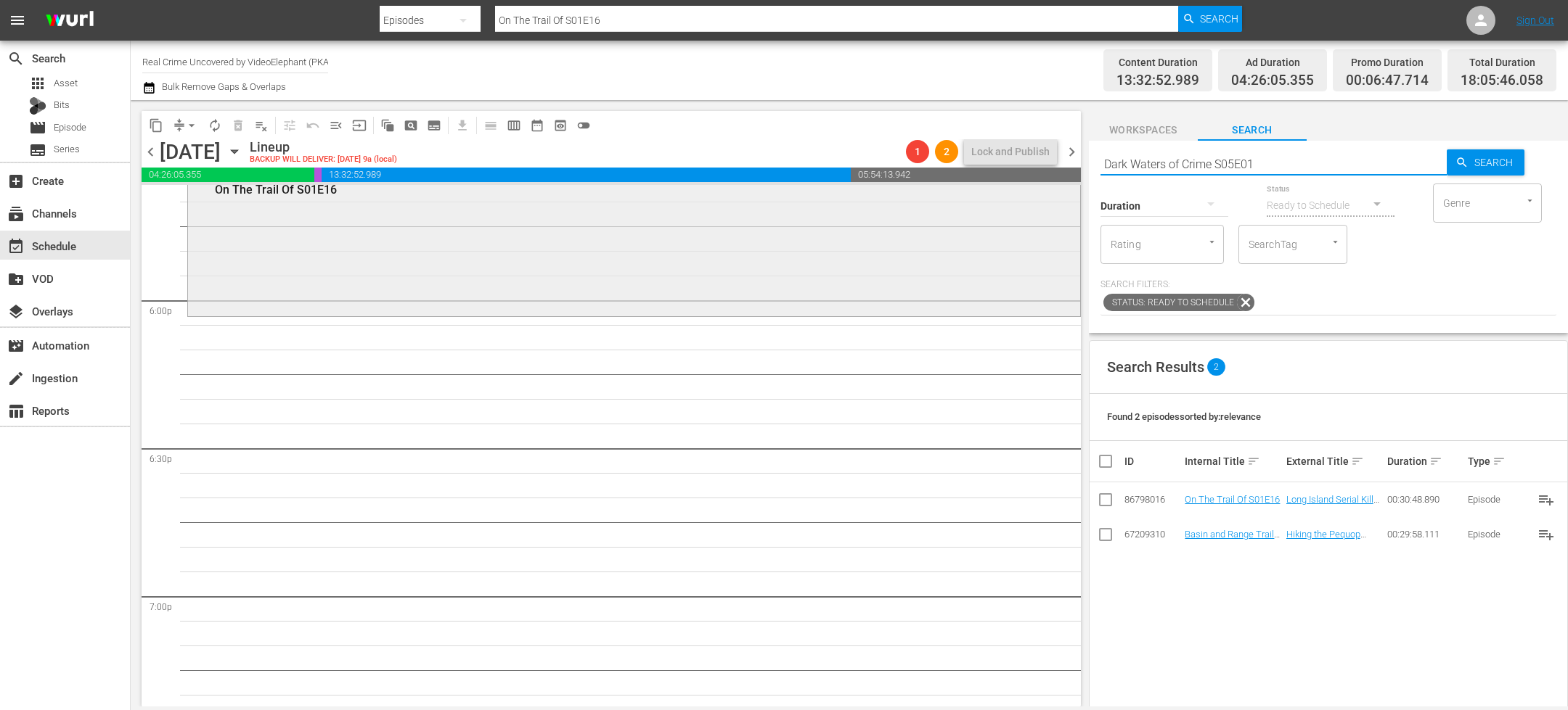
scroll to position [5213, 0]
type input "Dark Waters of Crime S05E01"
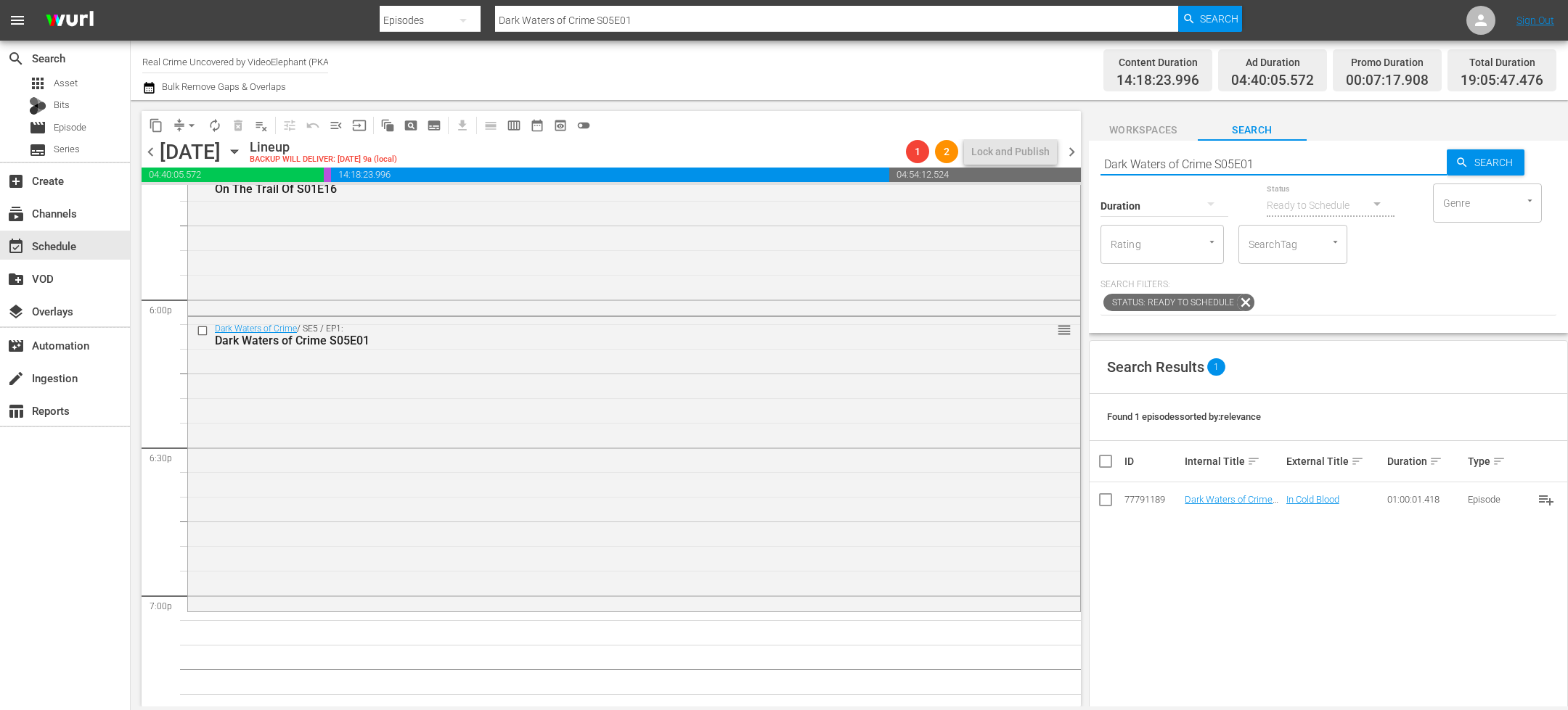
click at [1168, 158] on input "Dark Waters of Crime S05E01" at bounding box center [1274, 163] width 346 height 35
paste input "72 Hours: True Crime S03E1"
type input "72 Hours: True Crime S03E11"
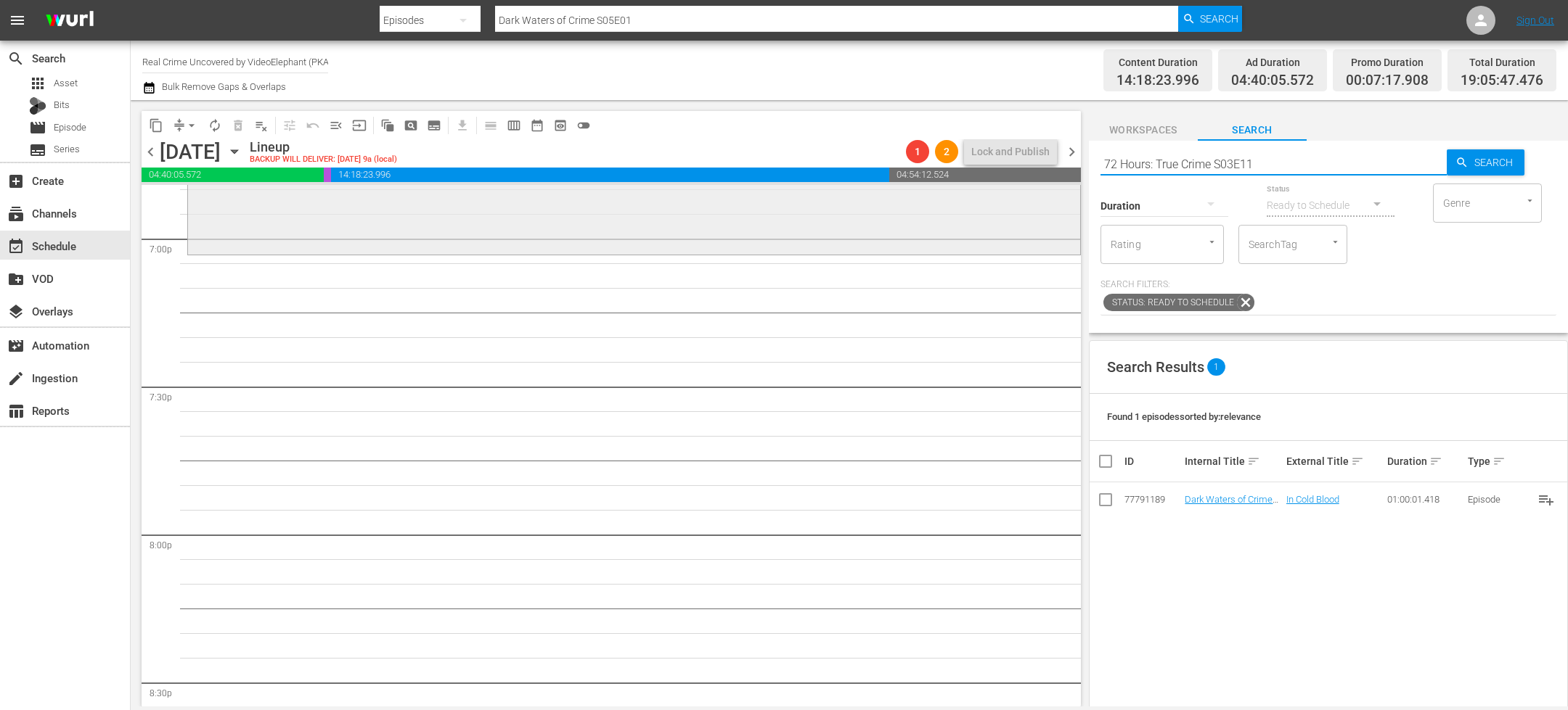
scroll to position [5572, 0]
type input "72 Hours: True Crime S03E11"
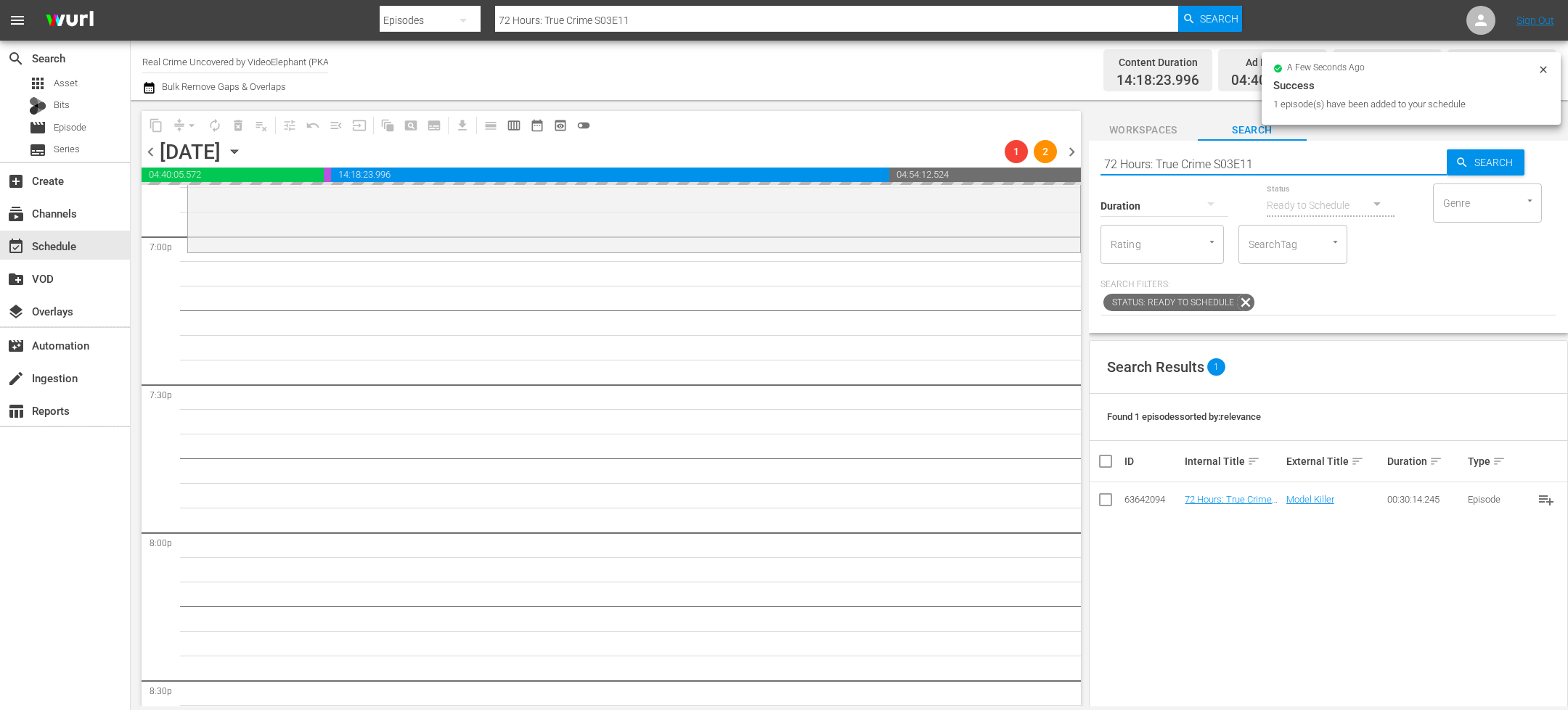
click at [1165, 169] on input "72 Hours: True Crime S03E11" at bounding box center [1274, 163] width 346 height 35
click at [1165, 168] on input "72 Hours: True Crime S03E11" at bounding box center [1274, 163] width 346 height 35
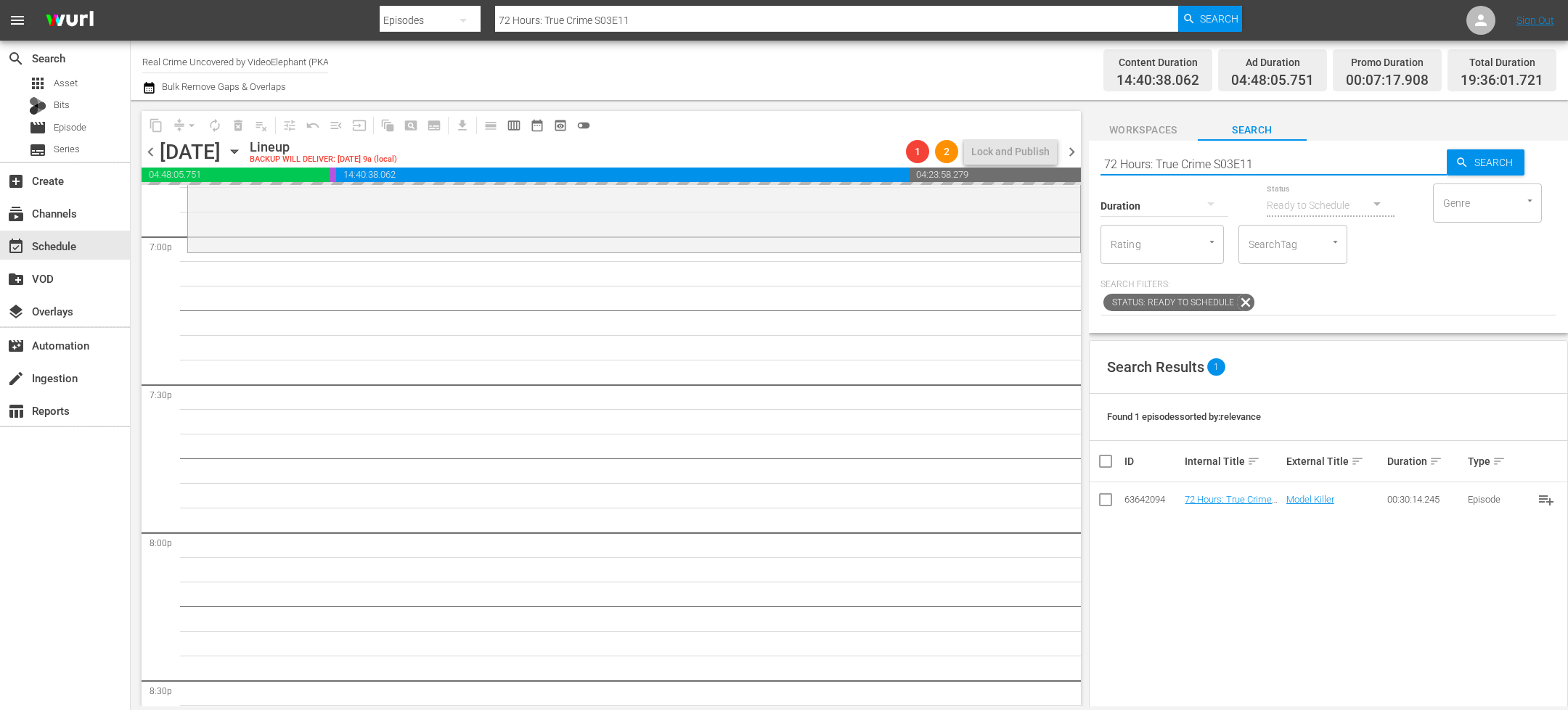
paste input "On The Trail Of S02E0"
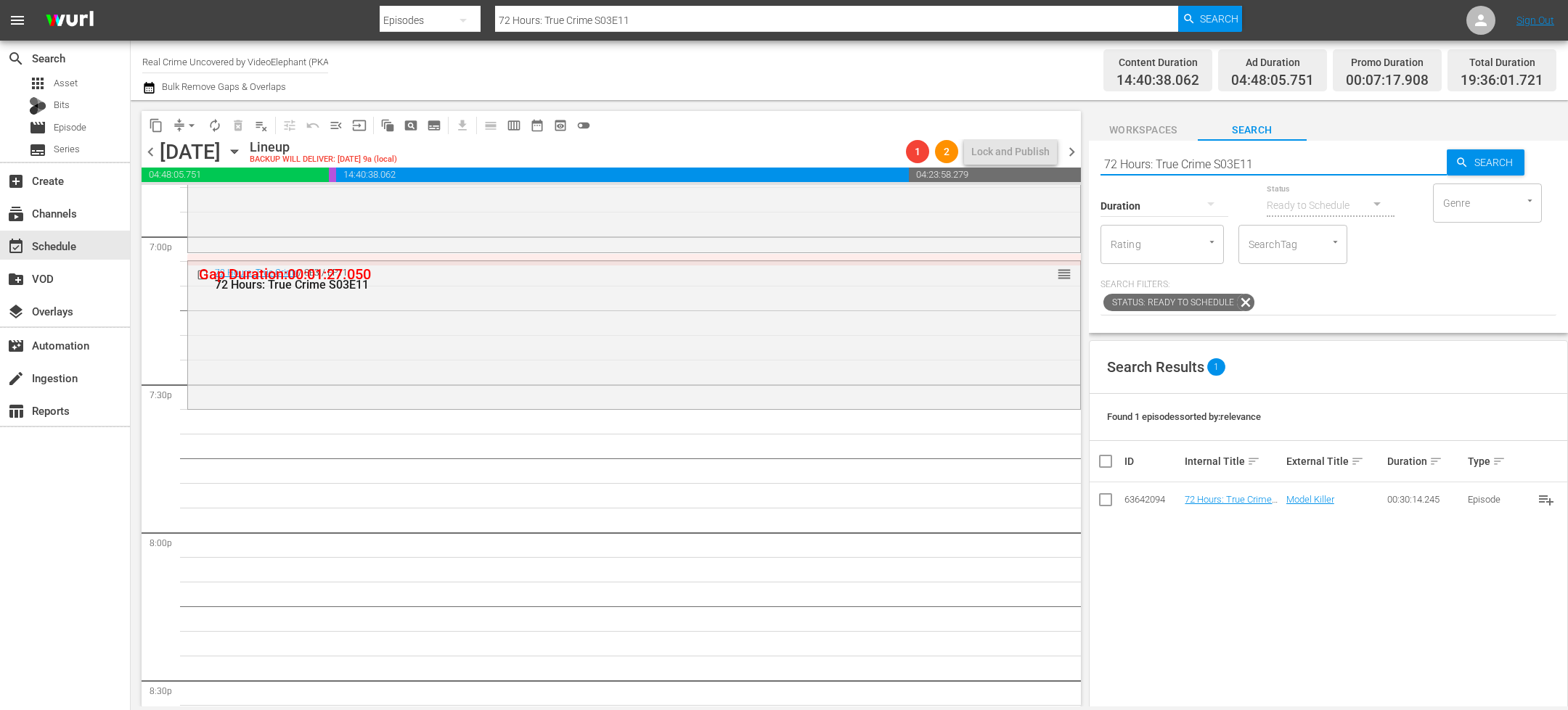
type input "On The Trail Of S02E01"
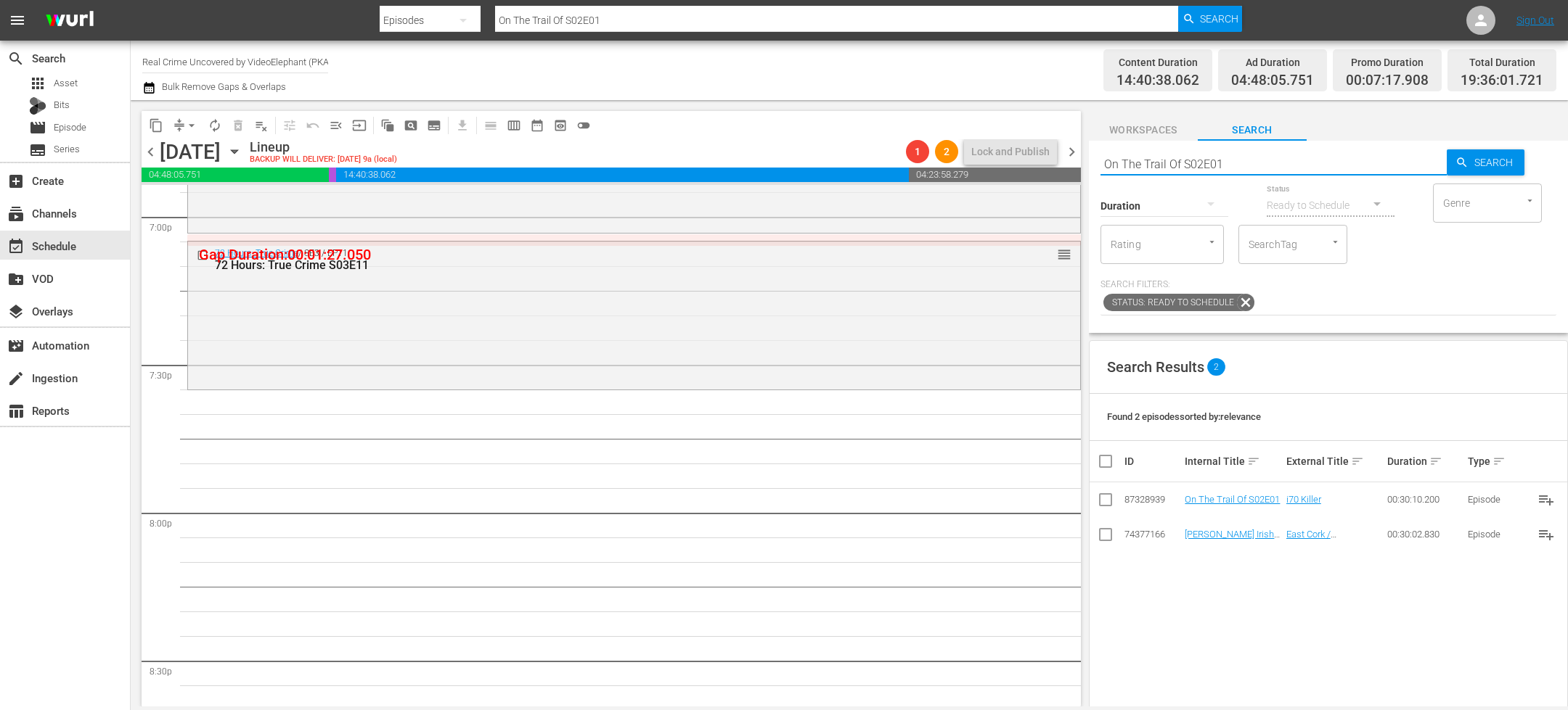
scroll to position [5610, 0]
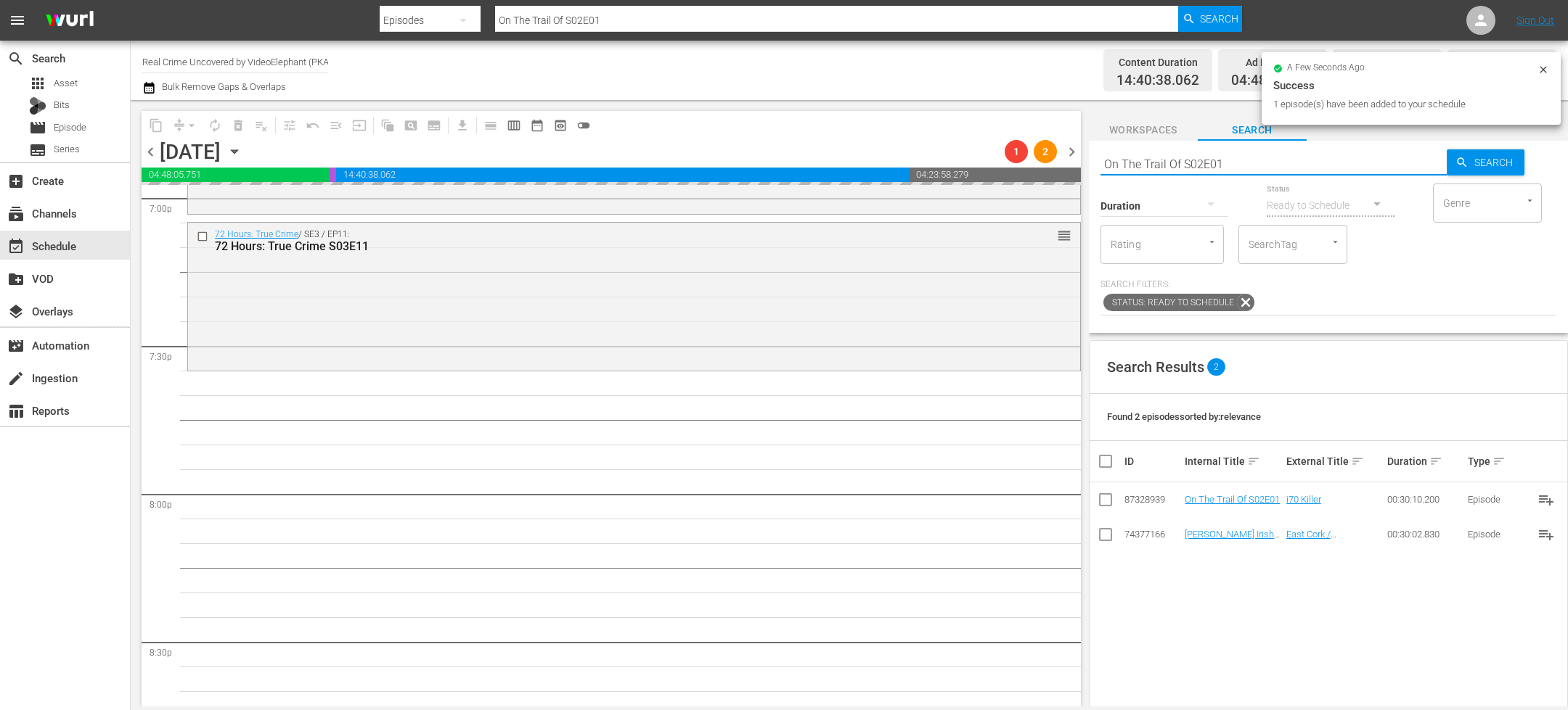
click at [1139, 157] on input "On The Trail Of S02E01" at bounding box center [1274, 163] width 346 height 35
paste input "The FBI Files S04E18"
type input "The FBI Files S04E18"
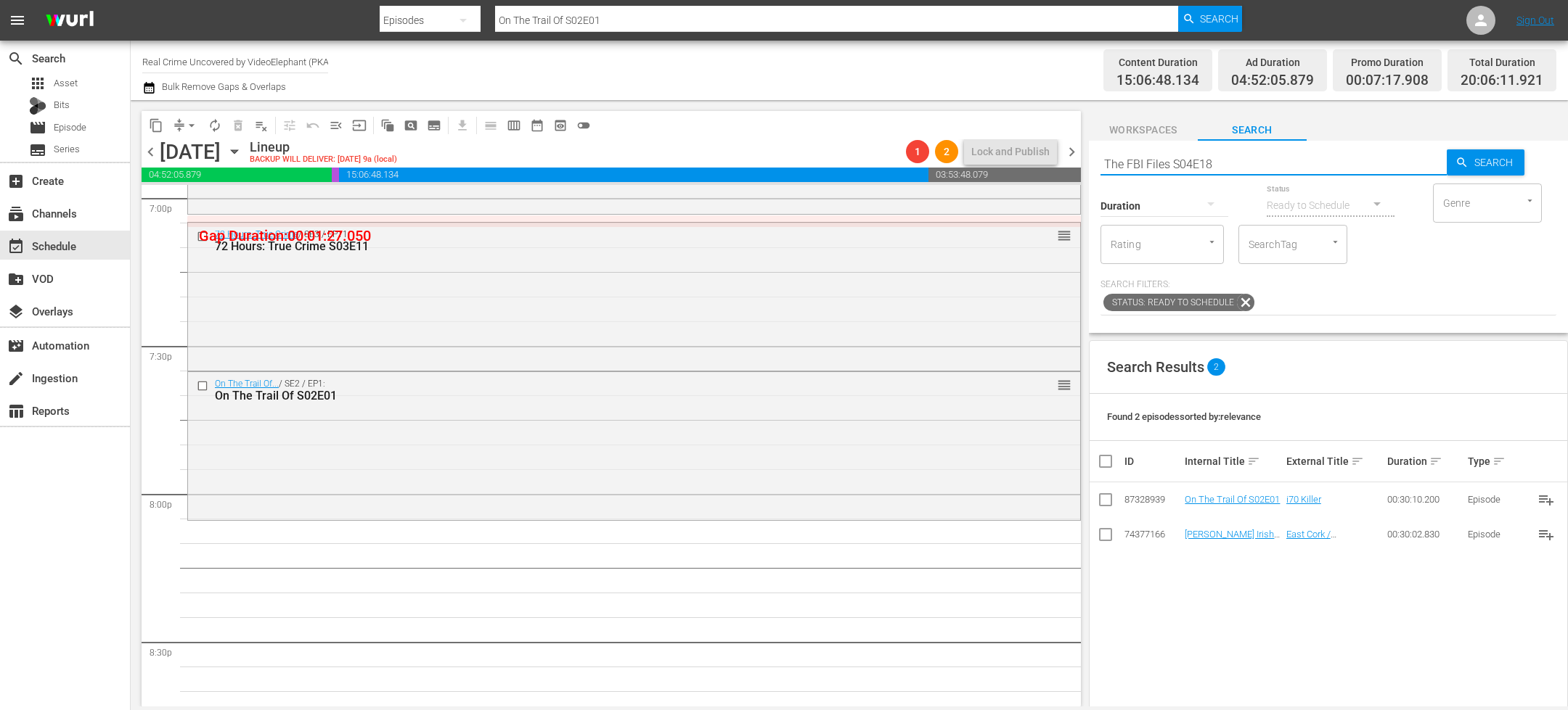
type input "The FBI Files S04E18"
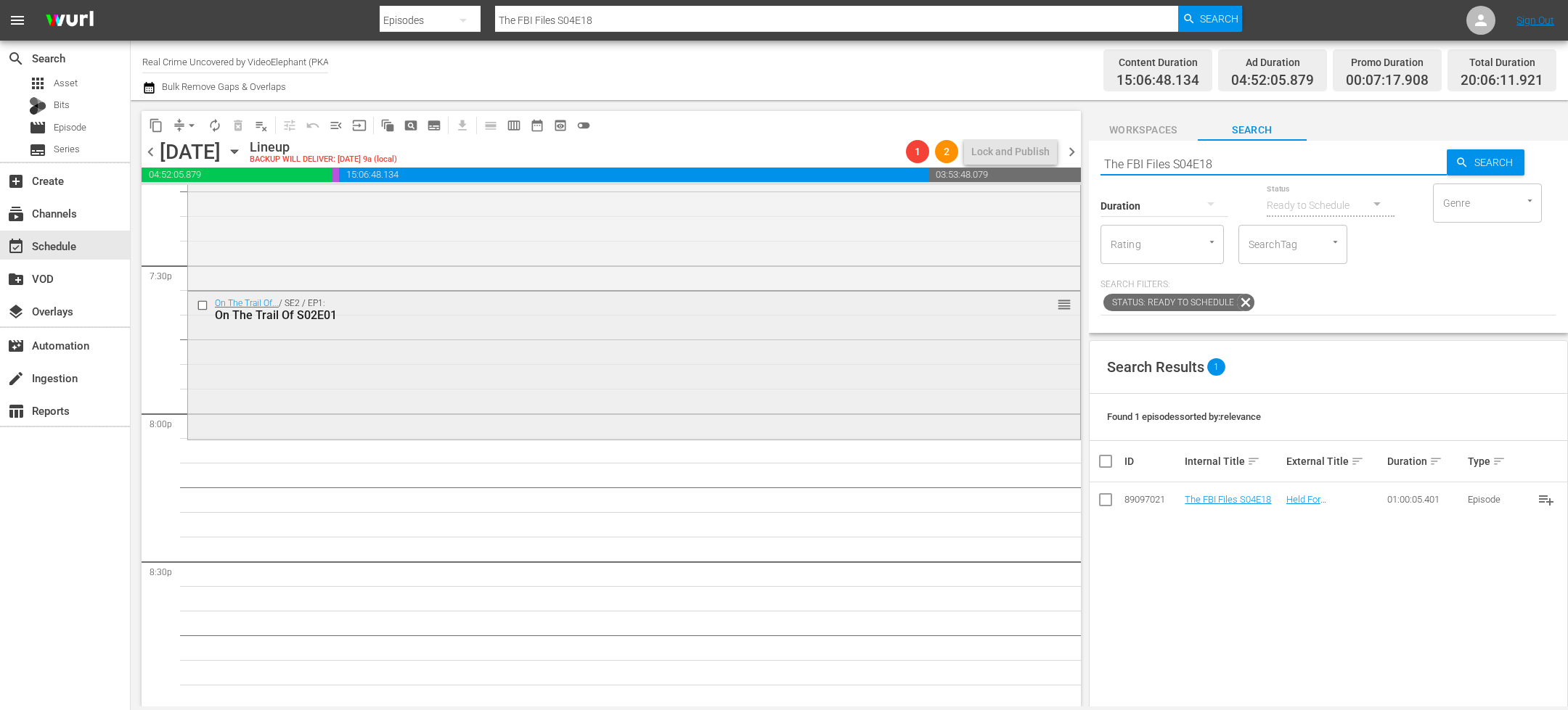
scroll to position [5765, 0]
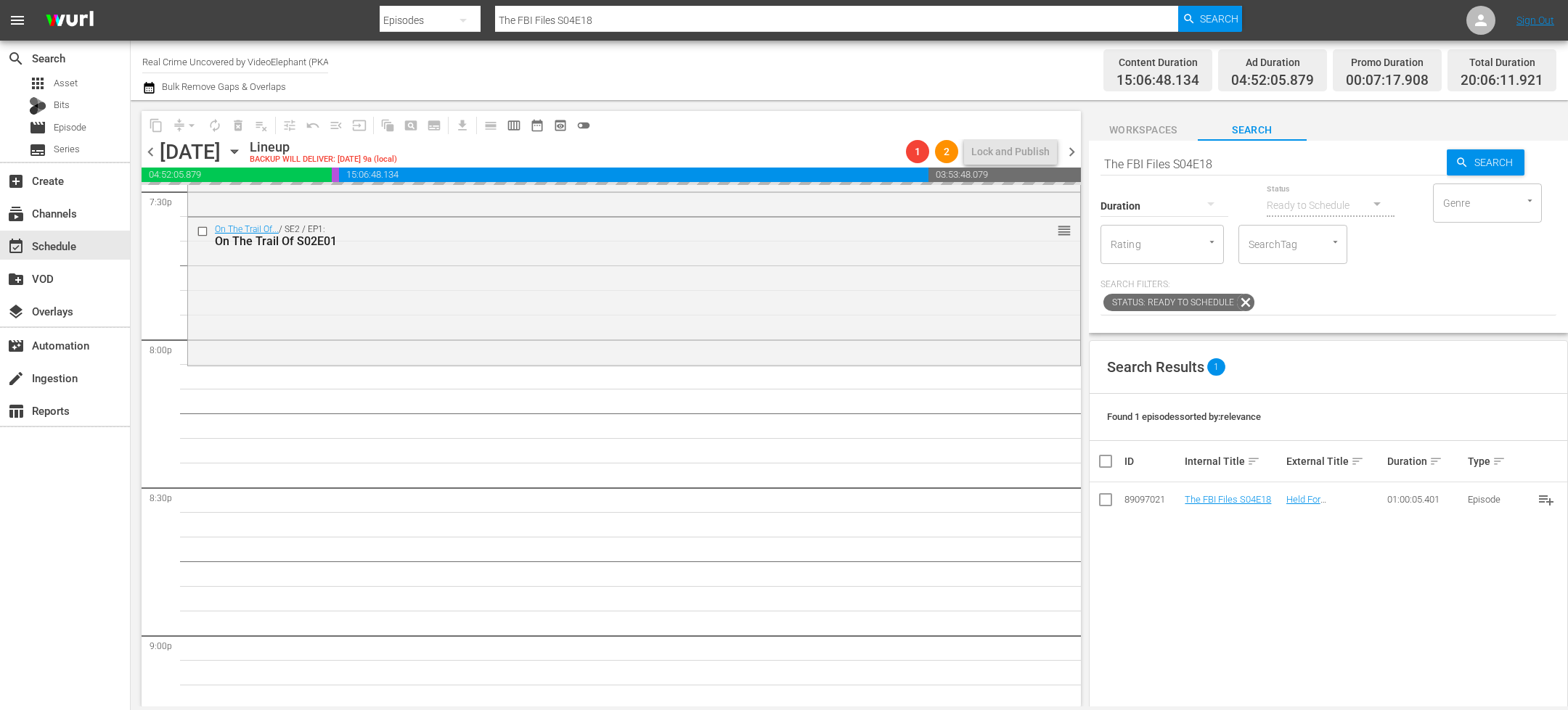
click at [1195, 157] on input "The FBI Files S04E18" at bounding box center [1274, 163] width 346 height 35
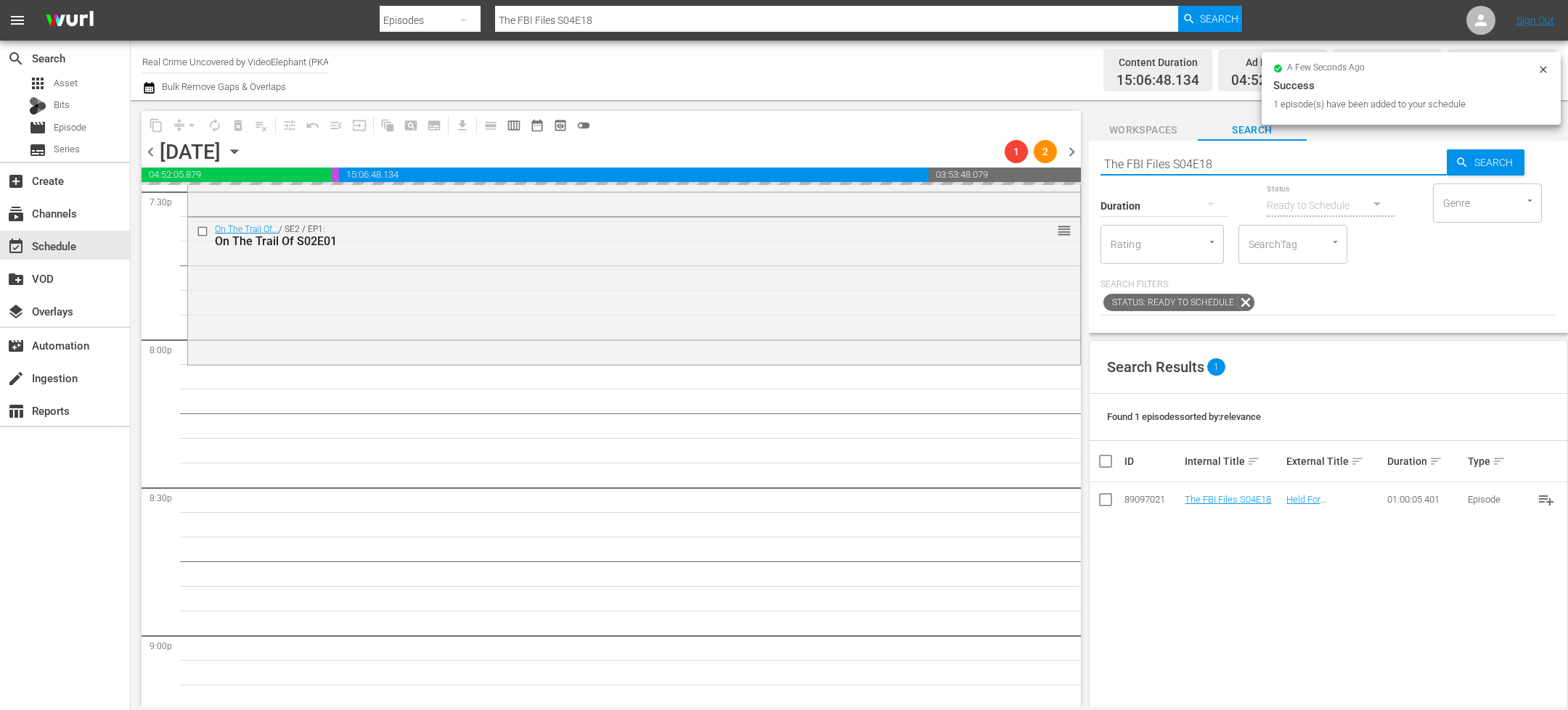
click at [1195, 157] on input "The FBI Files S04E18" at bounding box center [1274, 163] width 346 height 35
paste input "Forensic Factor S04E05"
type input "Forensic Factor S04E05"
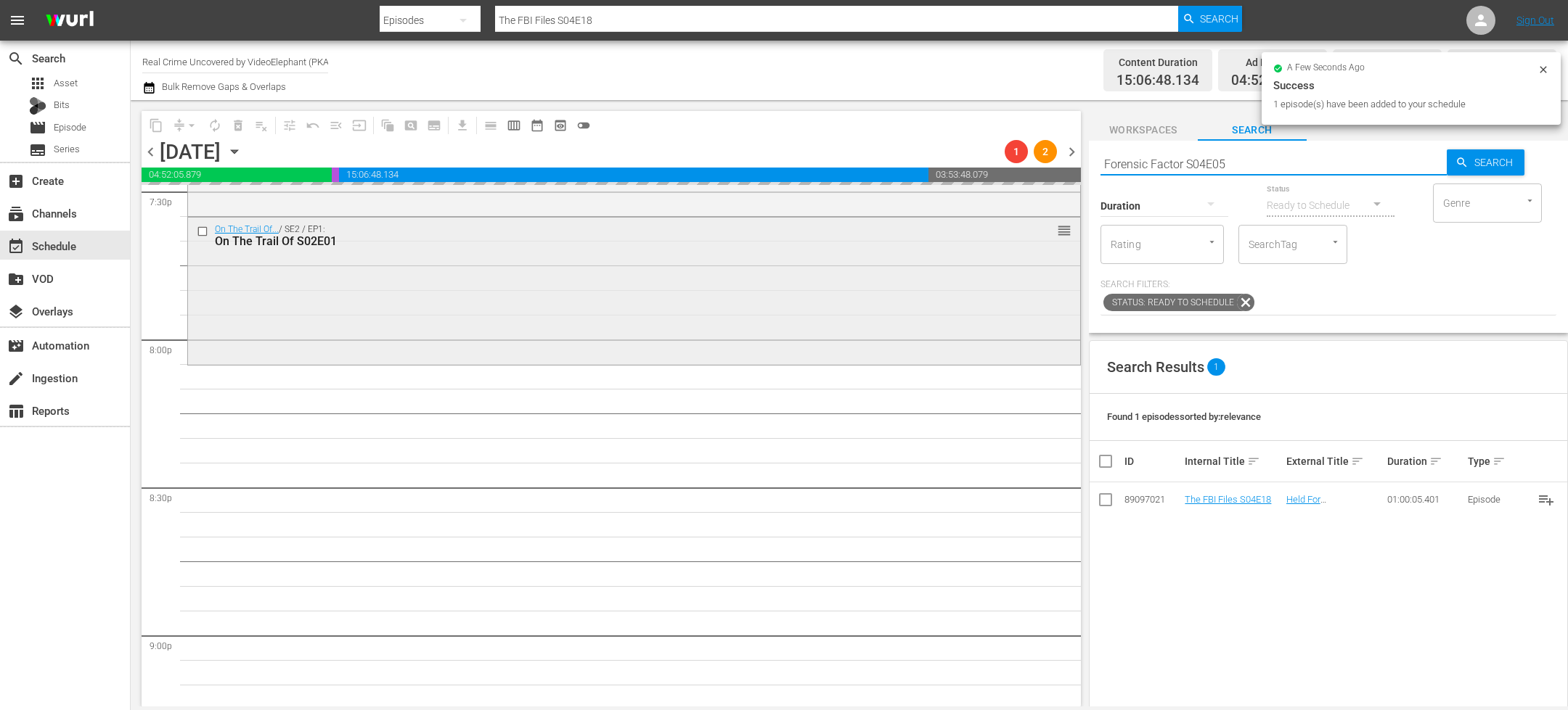
type input "Forensic Factor S04E05"
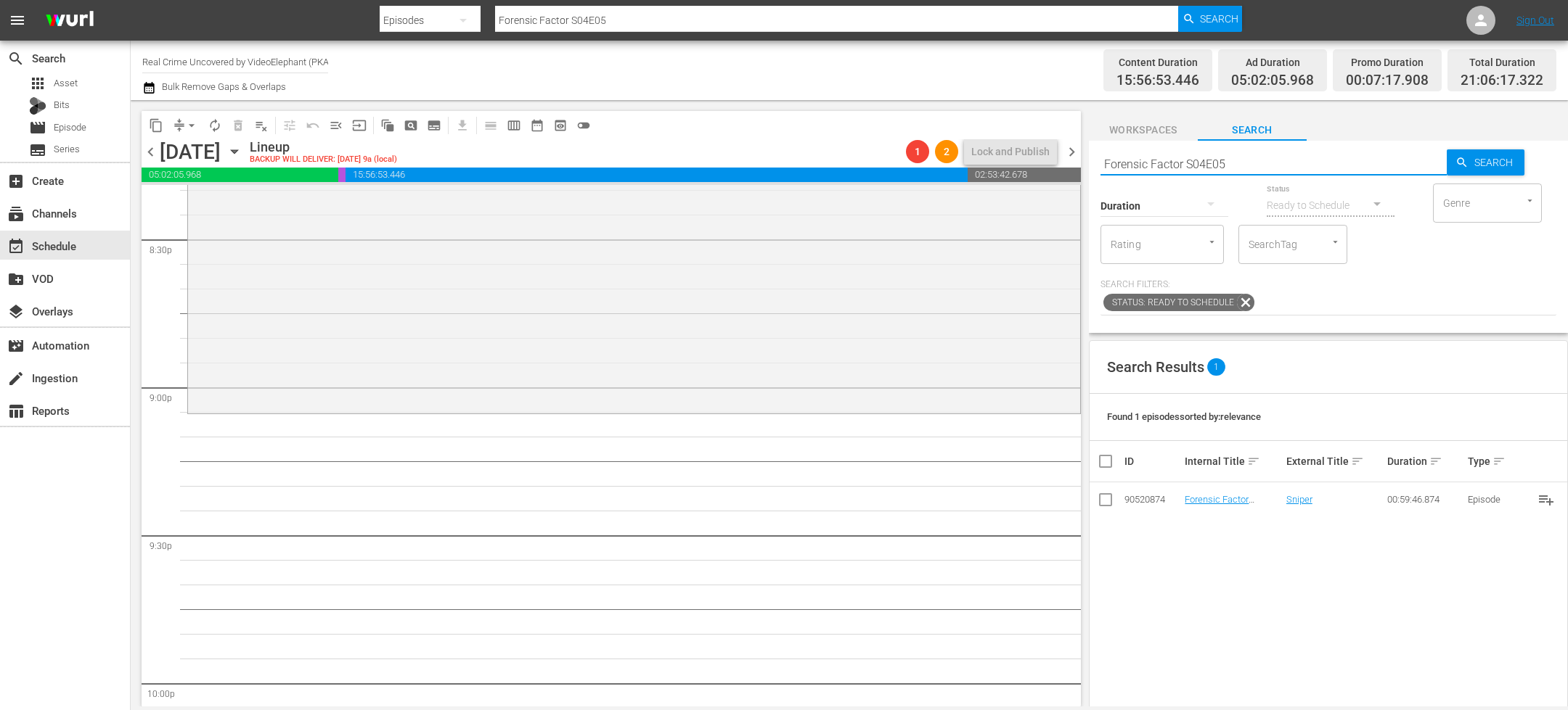
scroll to position [6024, 0]
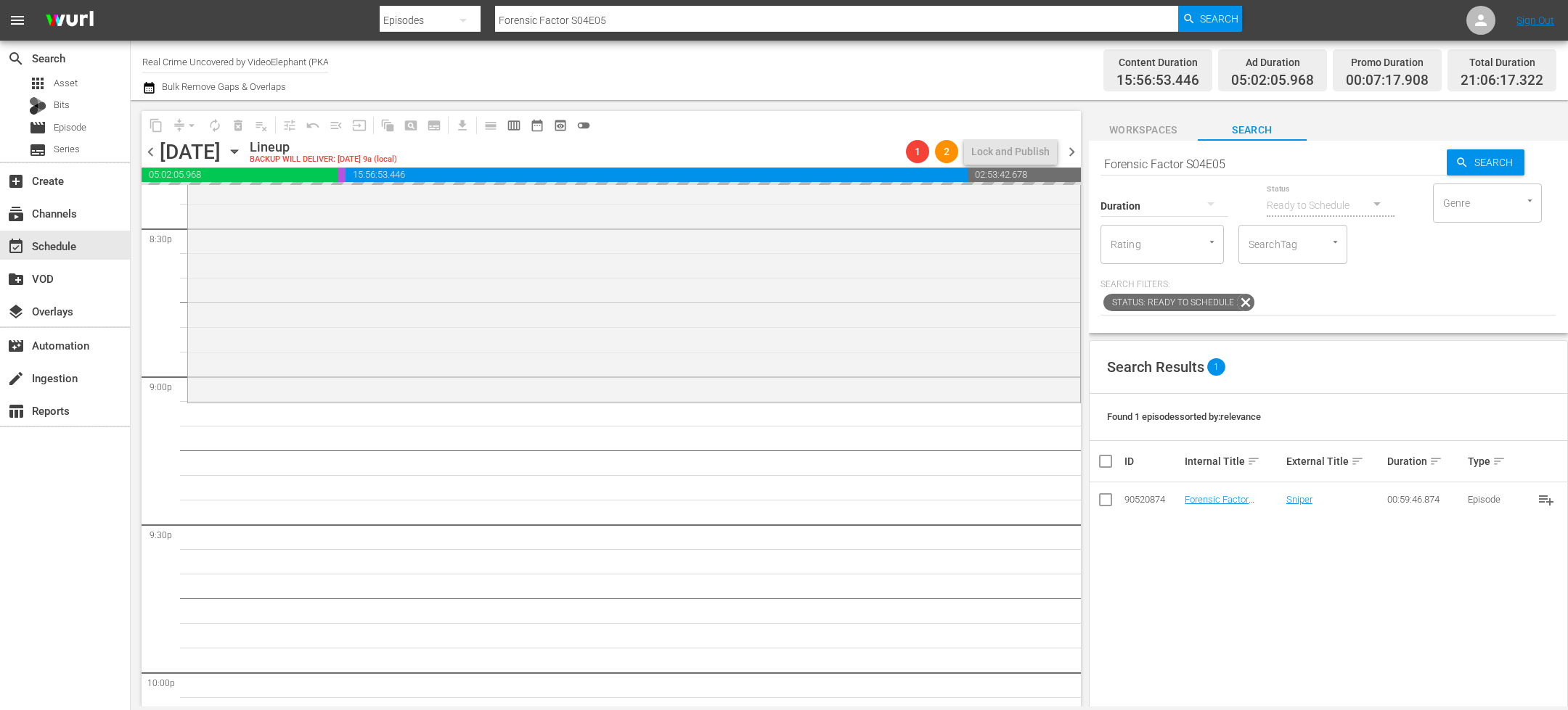
click at [1159, 166] on input "Forensic Factor S04E05" at bounding box center [1274, 163] width 346 height 35
click at [1159, 167] on input "Forensic Factor S04E05" at bounding box center [1274, 163] width 346 height 35
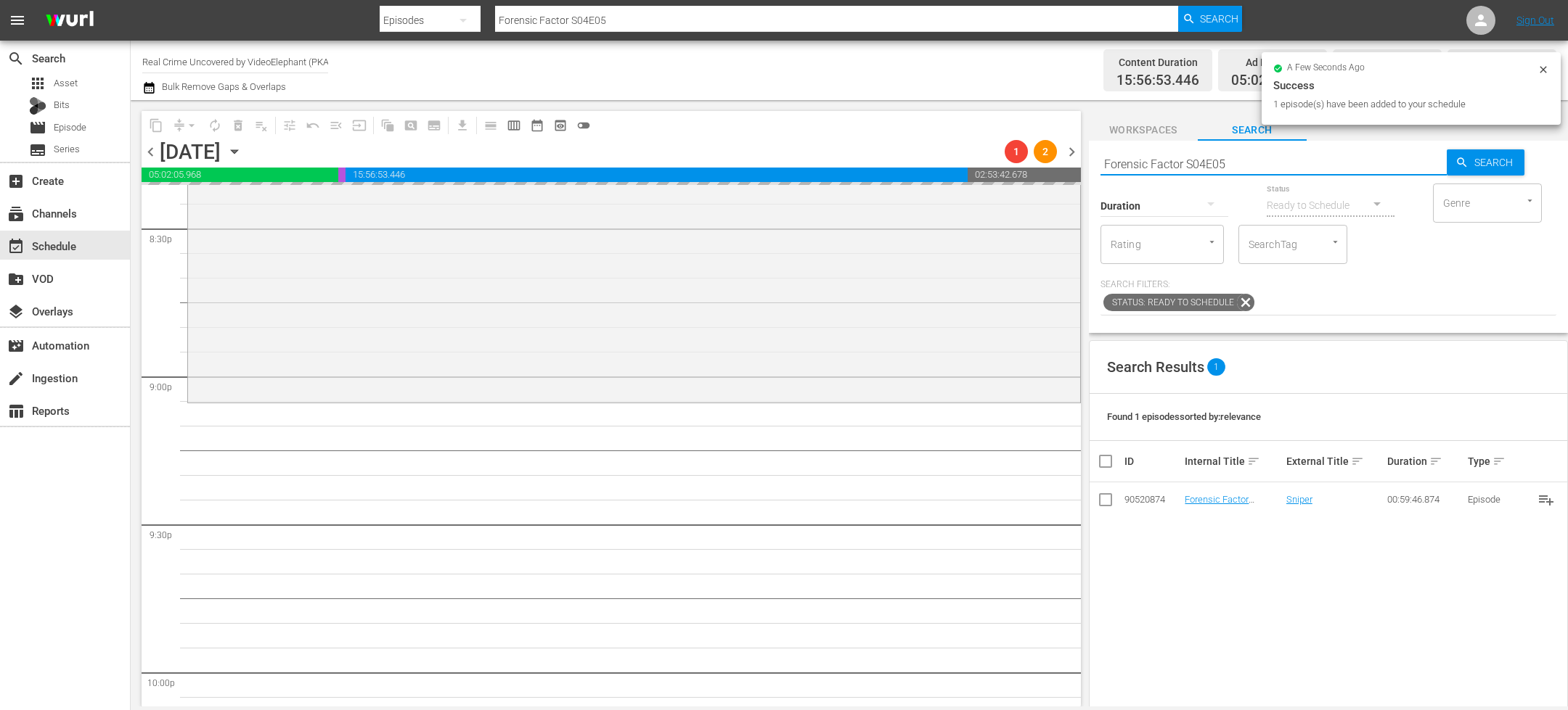
click at [1159, 167] on input "Forensic Factor S04E05" at bounding box center [1274, 163] width 346 height 35
paste input "CRIME STORIES 103"
type input "CRIME STORIES 103"
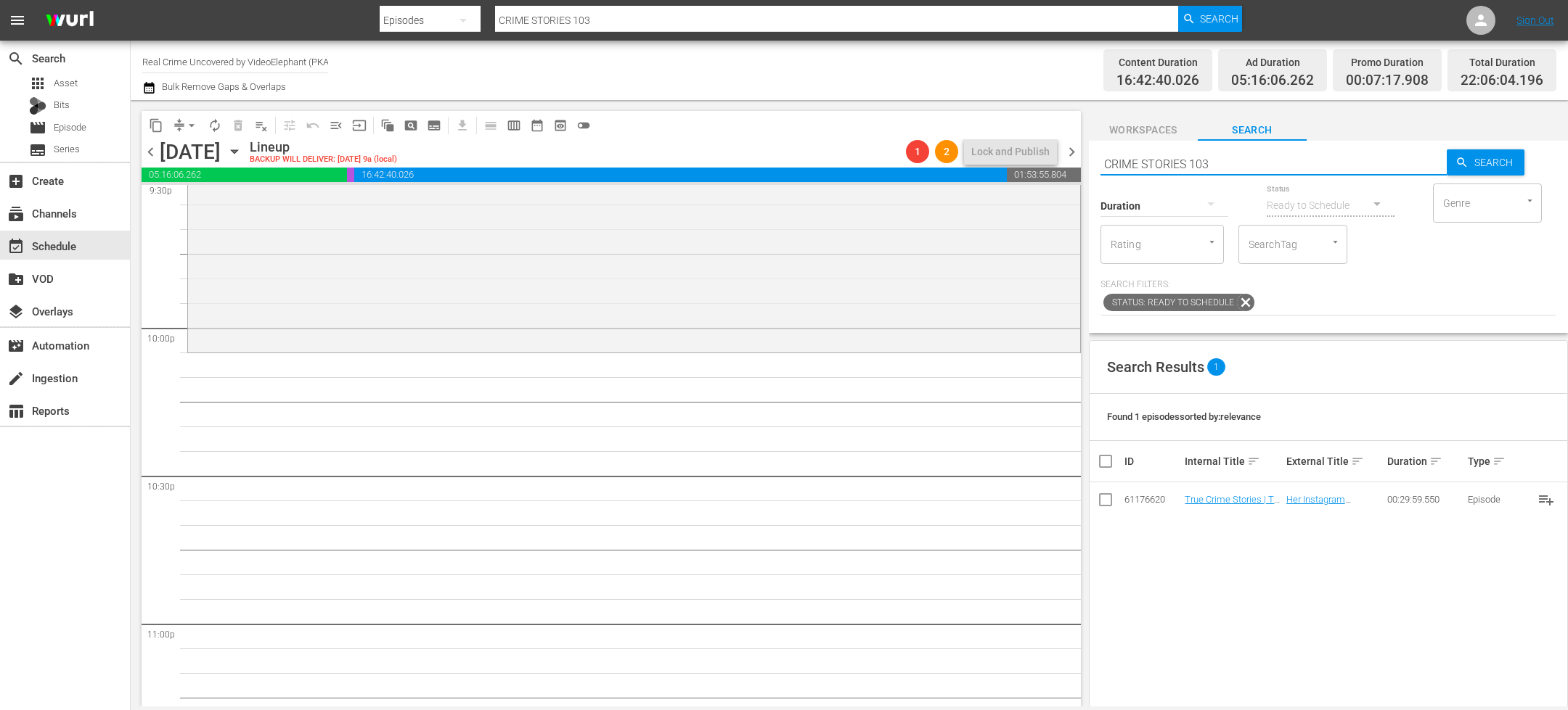
scroll to position [6399, 0]
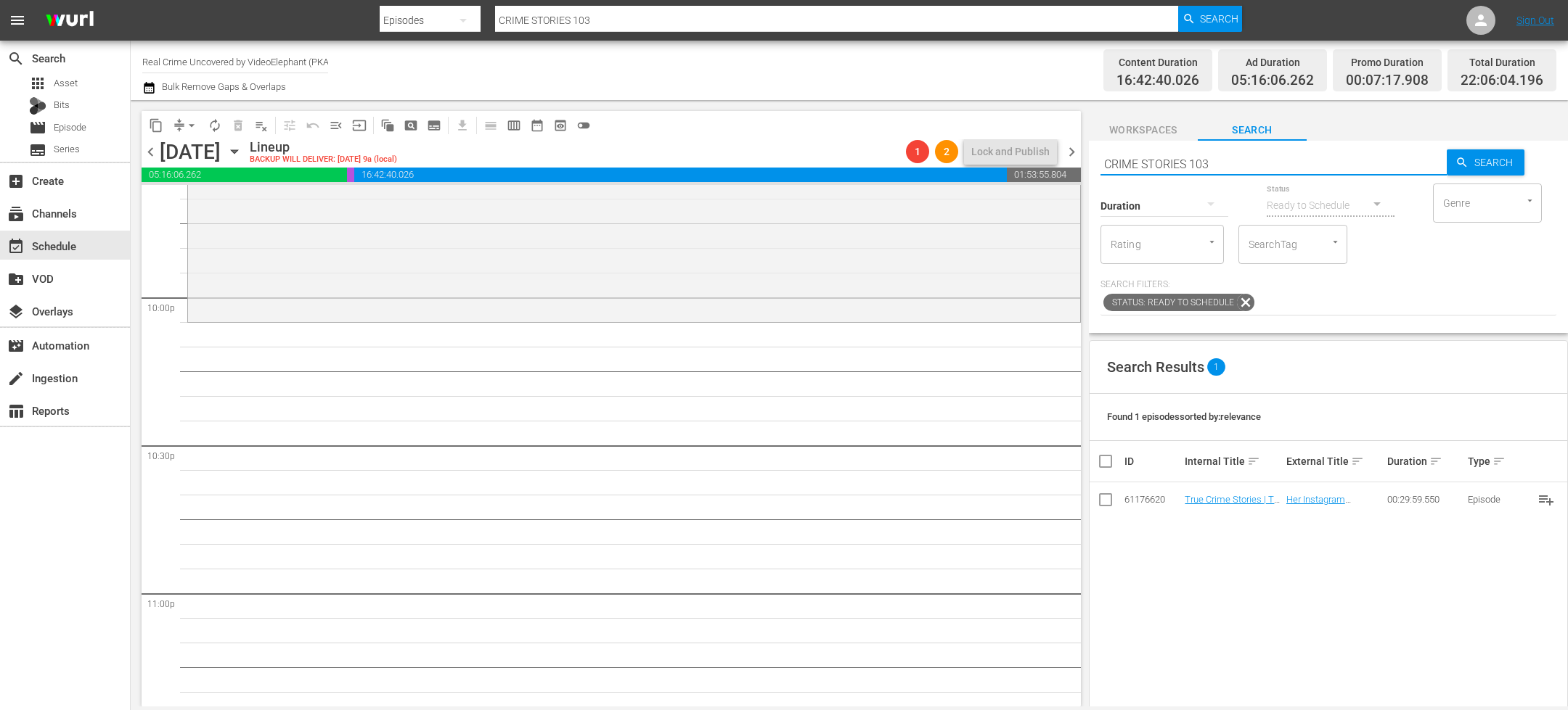
drag, startPoint x: 1190, startPoint y: 162, endPoint x: 1242, endPoint y: 162, distance: 52.0
click at [1241, 162] on input "CRIME STORIES 103" at bounding box center [1274, 163] width 346 height 35
type input "CRIME STORIES s01e03"
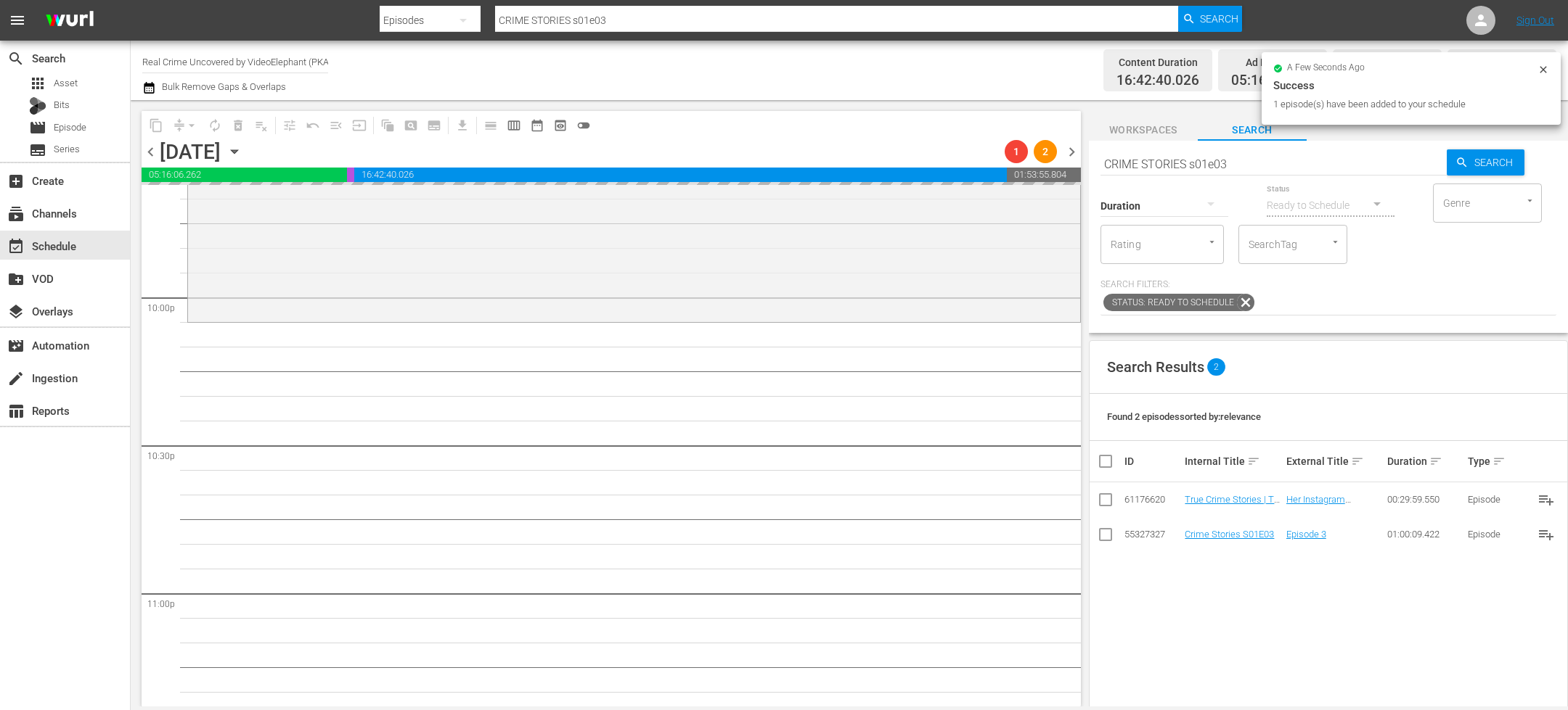
click at [1146, 161] on input "CRIME STORIES s01e03" at bounding box center [1274, 163] width 346 height 35
click at [1146, 162] on input "CRIME STORIES s01e03" at bounding box center [1274, 163] width 346 height 35
paste input "Dark Waters of Crime S05E01"
type input "Dark Waters of Crime S05E01"
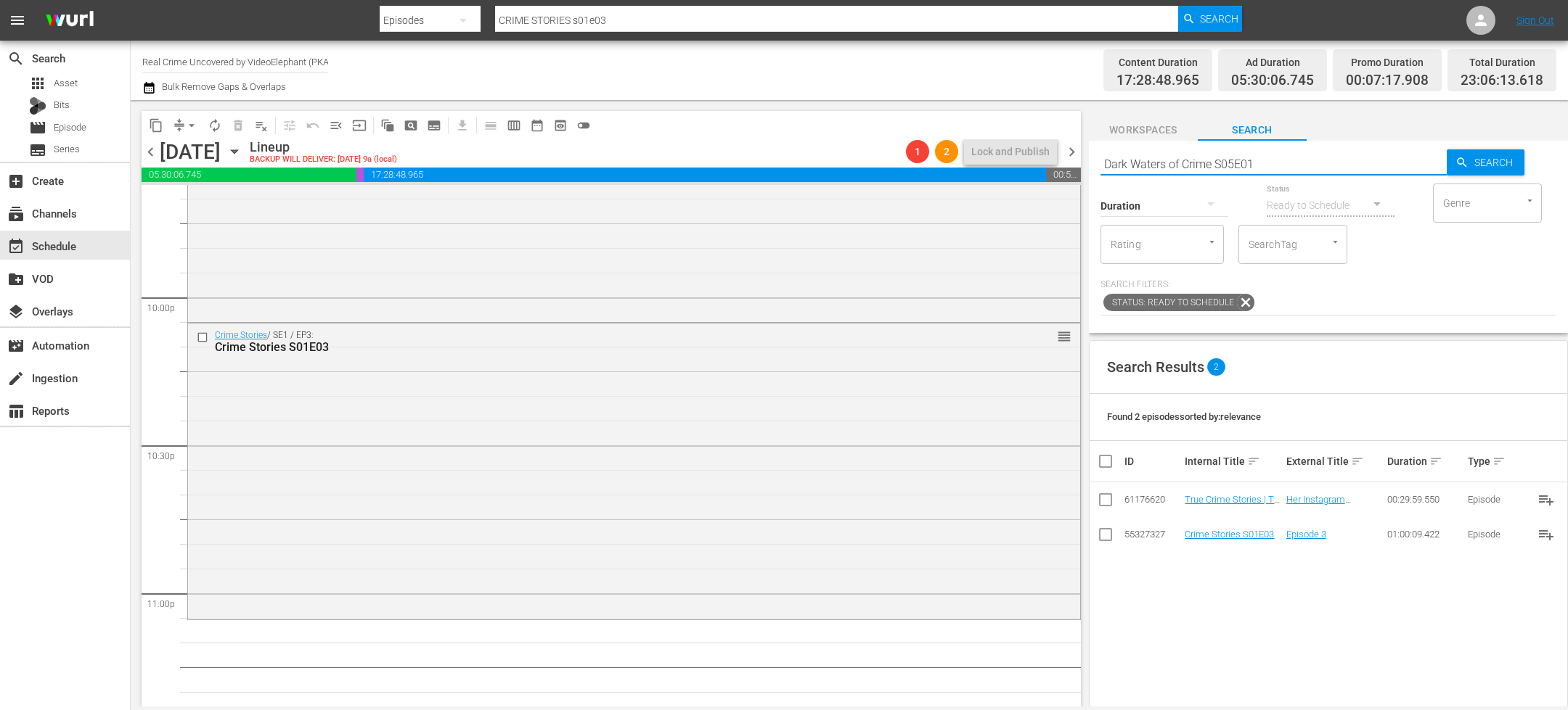
type input "Dark Waters of Crime S05E01"
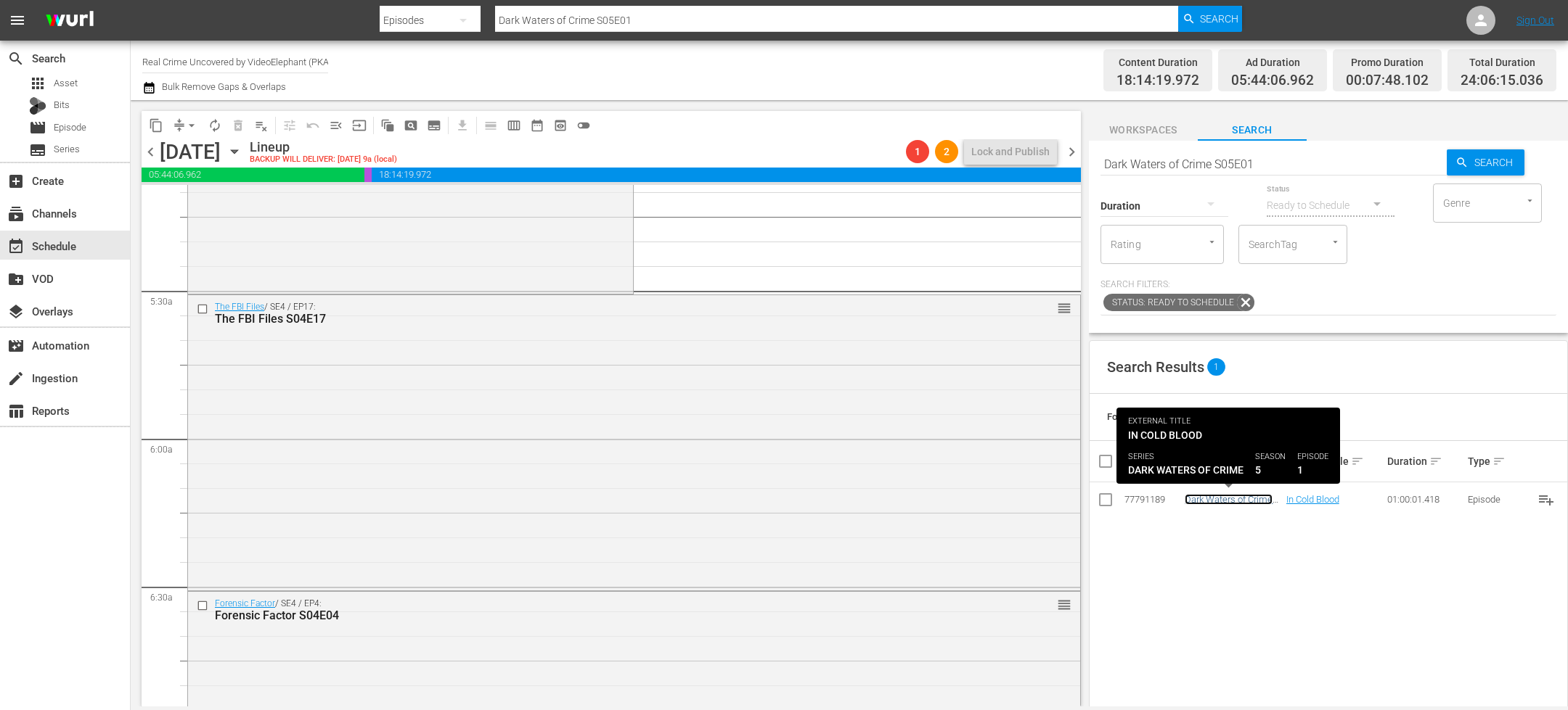
scroll to position [0, 0]
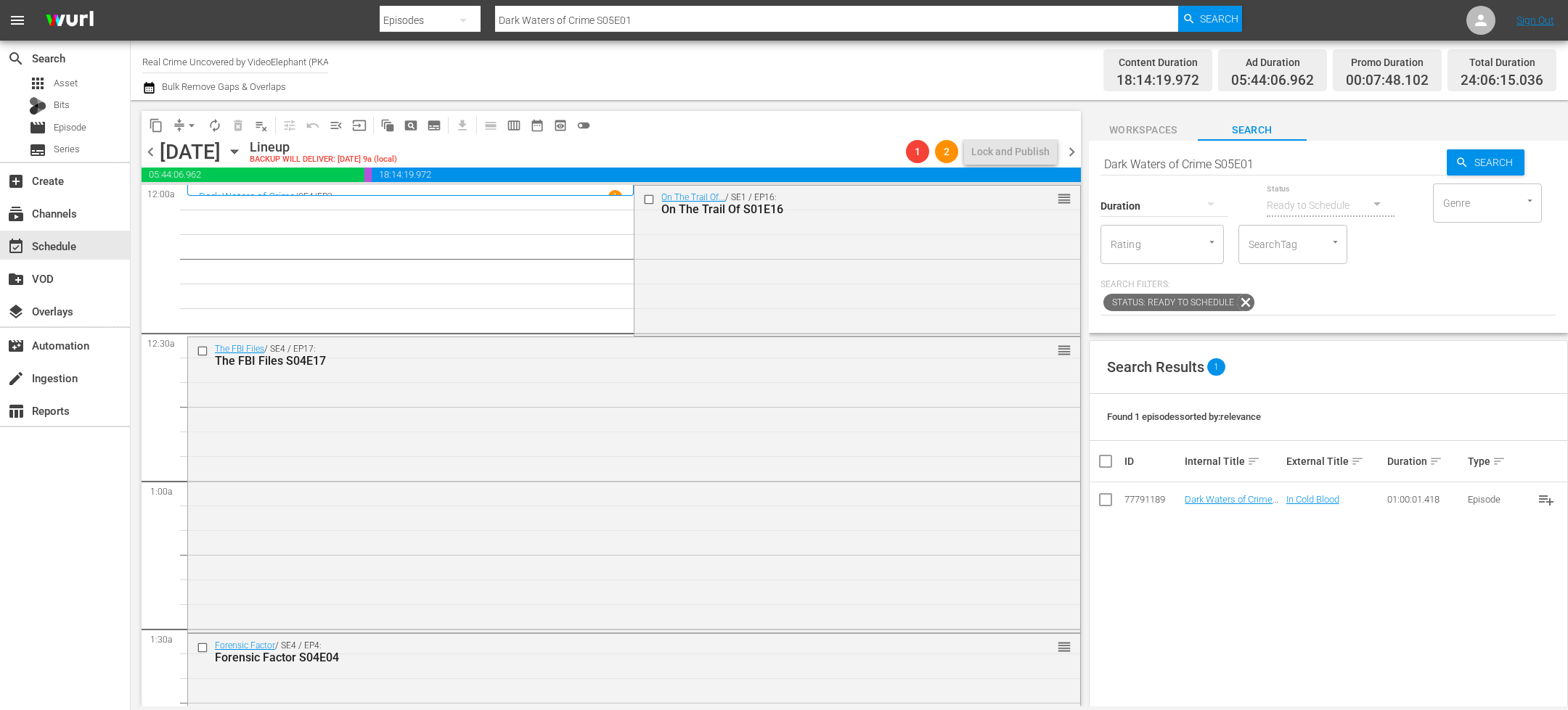
click at [173, 116] on button "compress" at bounding box center [179, 126] width 23 height 23
click at [183, 131] on button "arrow_drop_down" at bounding box center [192, 126] width 23 height 23
click at [190, 206] on li "Align to End of Previous Day" at bounding box center [192, 202] width 152 height 24
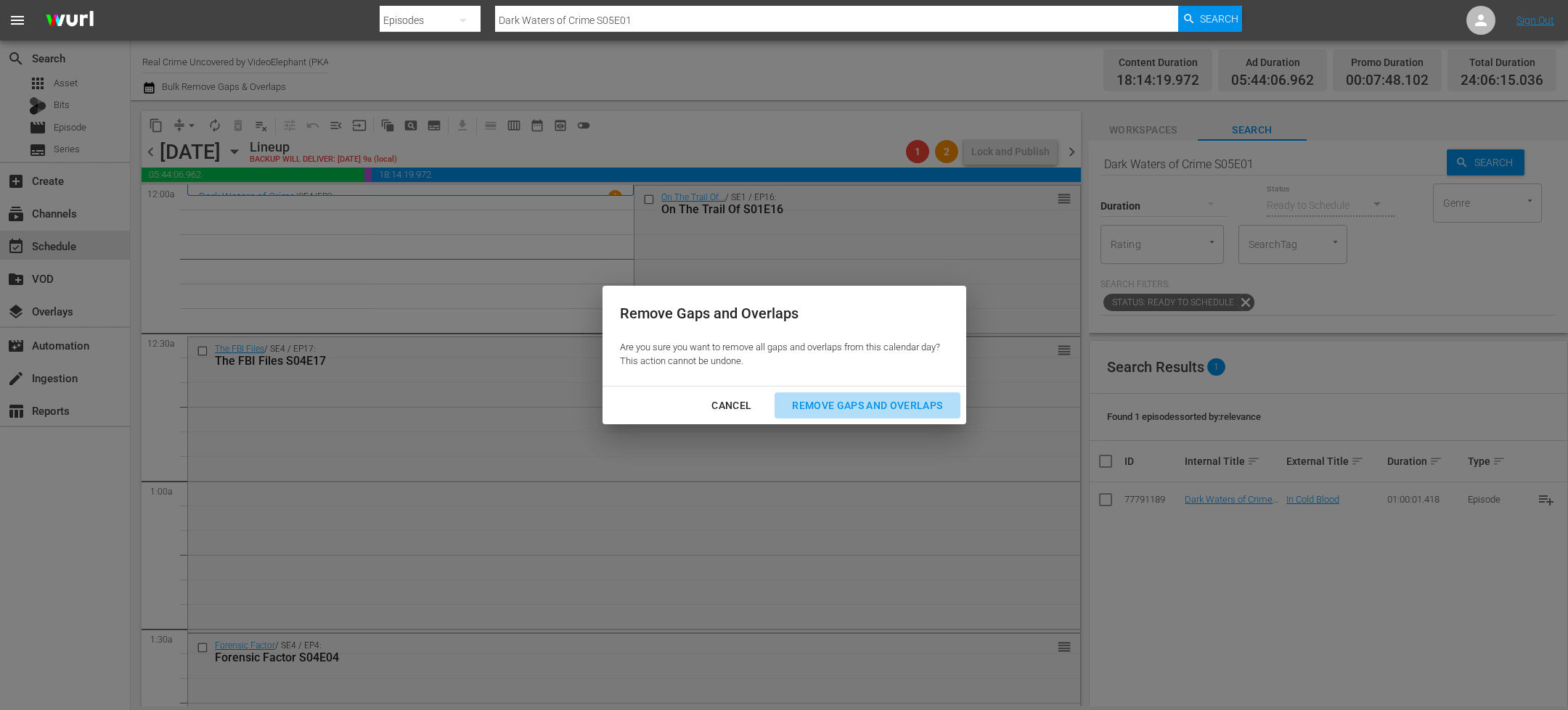
click at [823, 394] on button "Remove Gaps and Overlaps" at bounding box center [867, 406] width 185 height 27
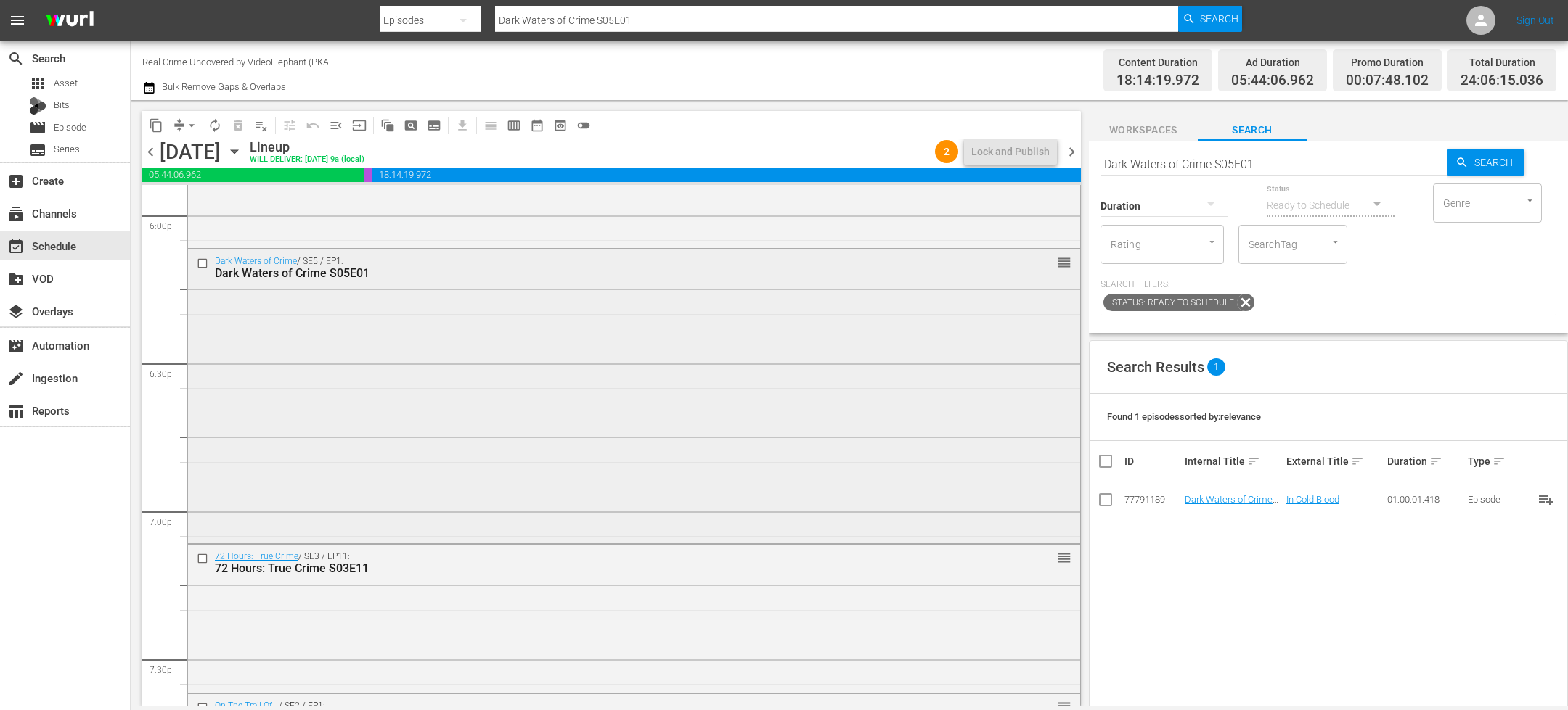
scroll to position [5141, 0]
click at [663, 457] on div "Dark Waters of Crime / SE5 / EP1: Dark Waters of Crime S05E01 reorder" at bounding box center [634, 550] width 893 height 291
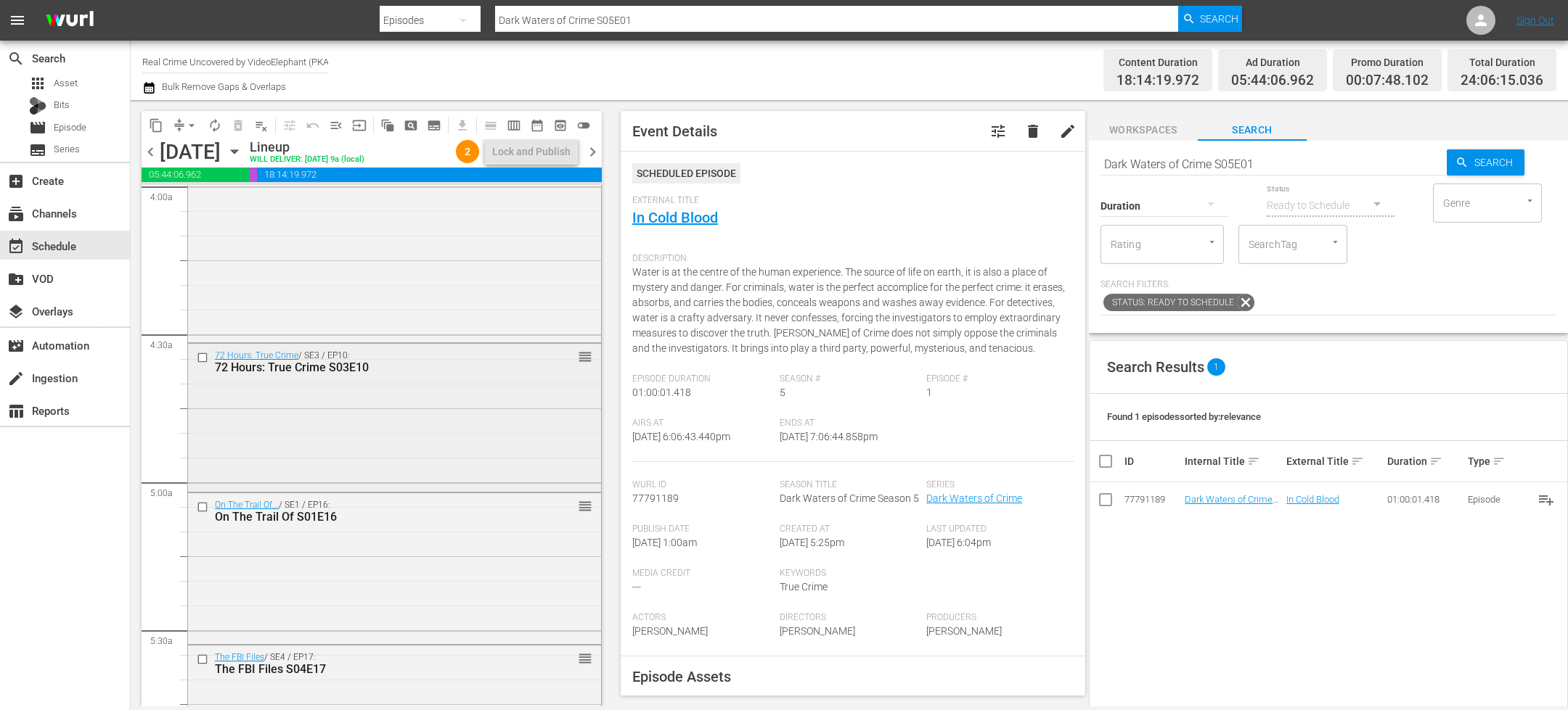
scroll to position [1225, 0]
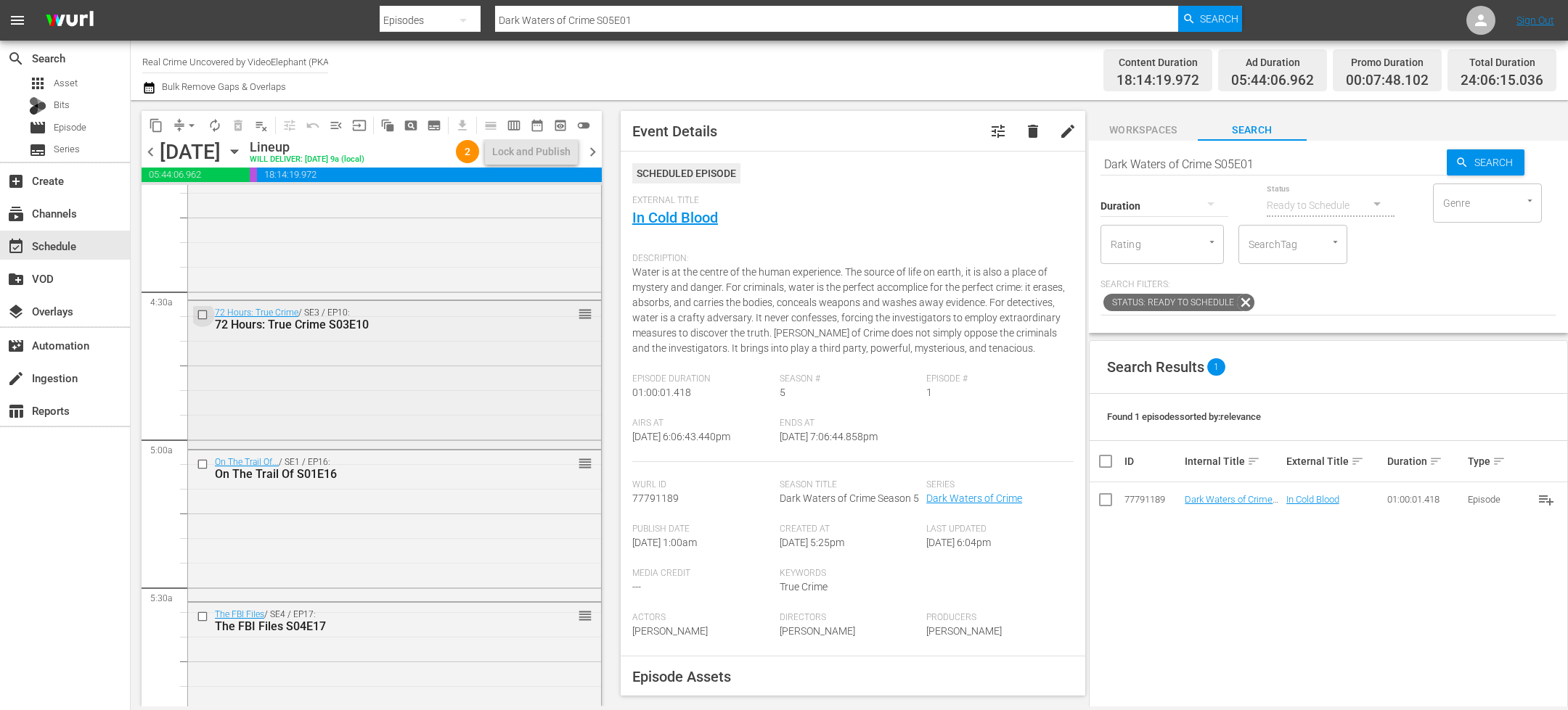
click at [204, 315] on input "checkbox" at bounding box center [204, 316] width 15 height 13
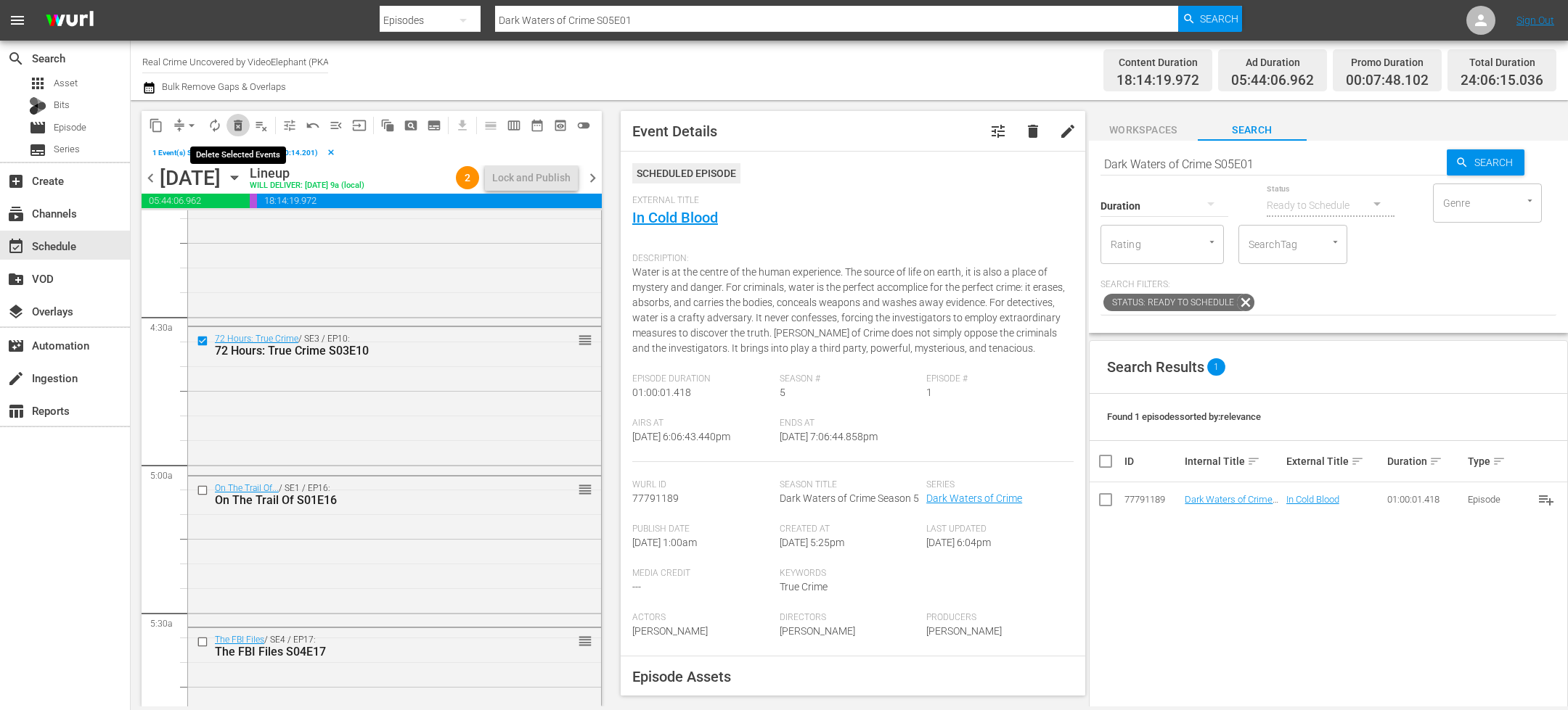
click at [241, 119] on span "delete_forever_outlined" at bounding box center [238, 126] width 14 height 14
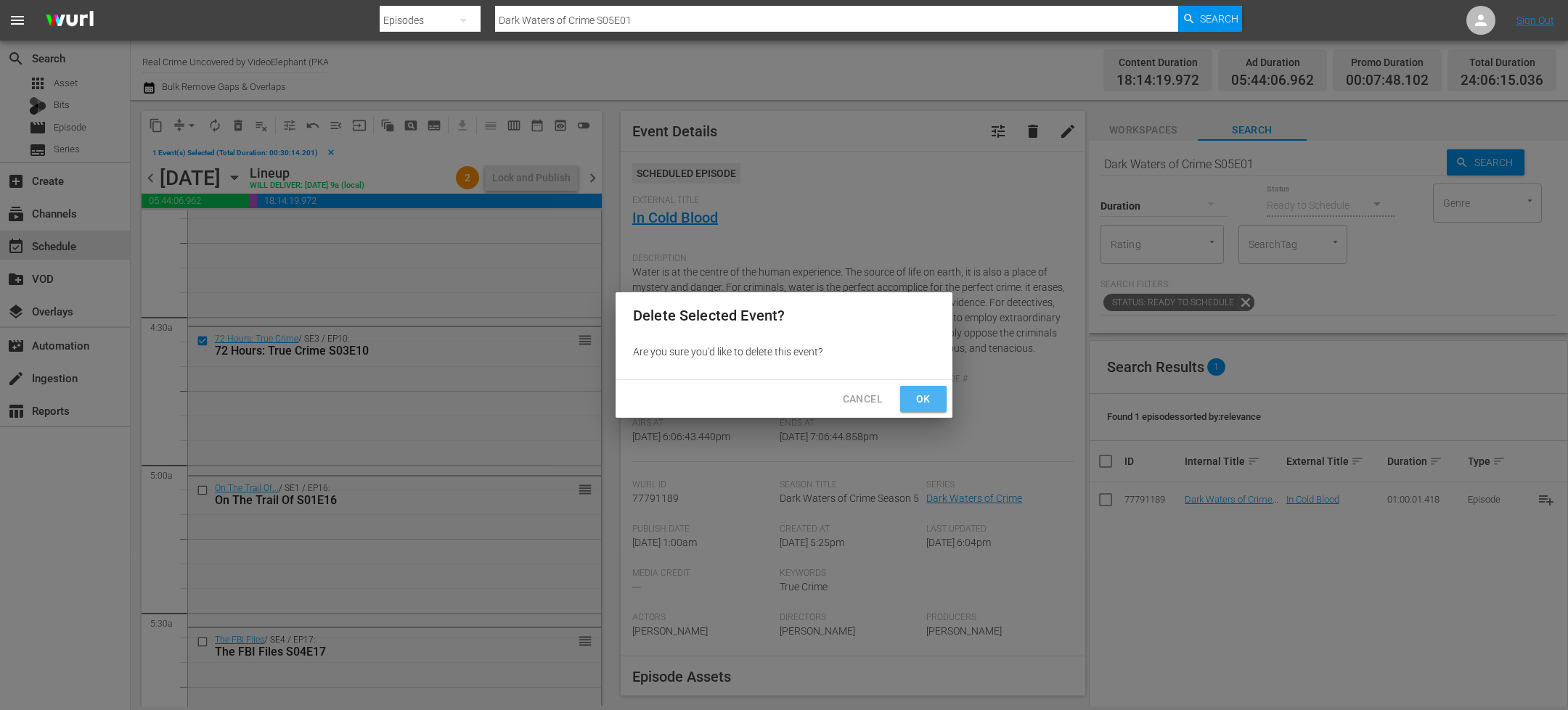
click at [913, 399] on span "Ok" at bounding box center [923, 399] width 23 height 18
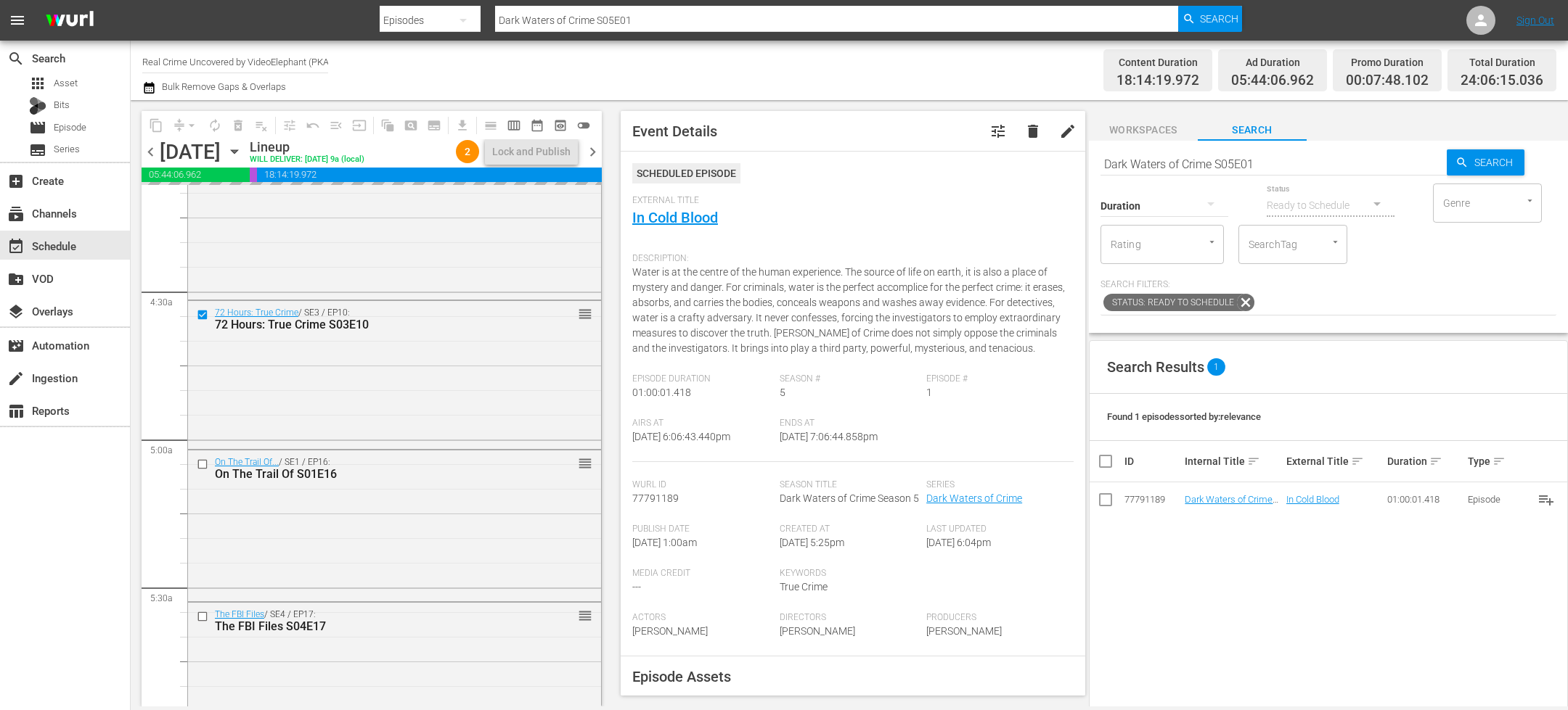
click at [1146, 170] on div "Duration" at bounding box center [1164, 196] width 127 height 52
click at [1146, 160] on input "Dark Waters of Crime S05E01" at bounding box center [1274, 163] width 346 height 35
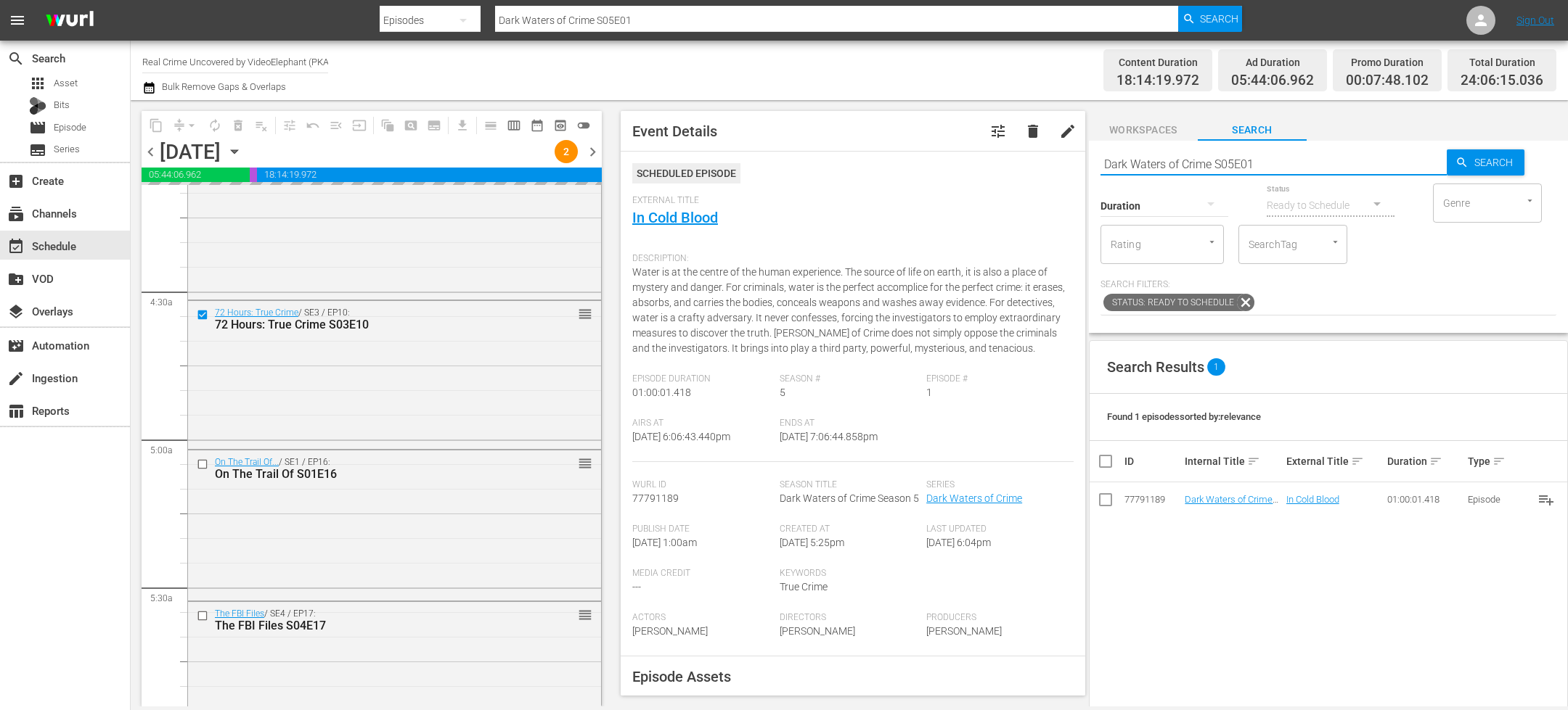
click at [1135, 158] on input "Dark Waters of Crime S05E01" at bounding box center [1274, 163] width 346 height 35
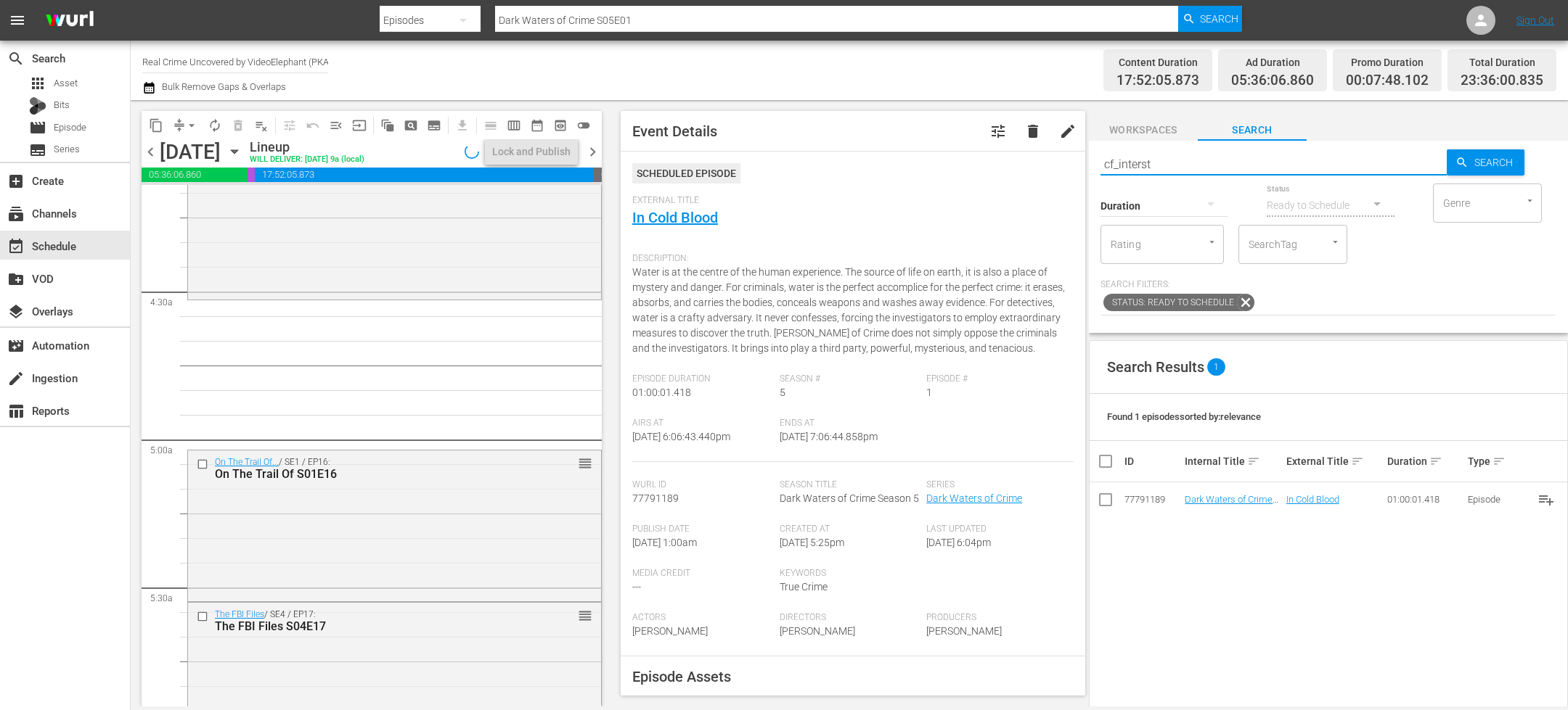
type input "cf_interstitial"
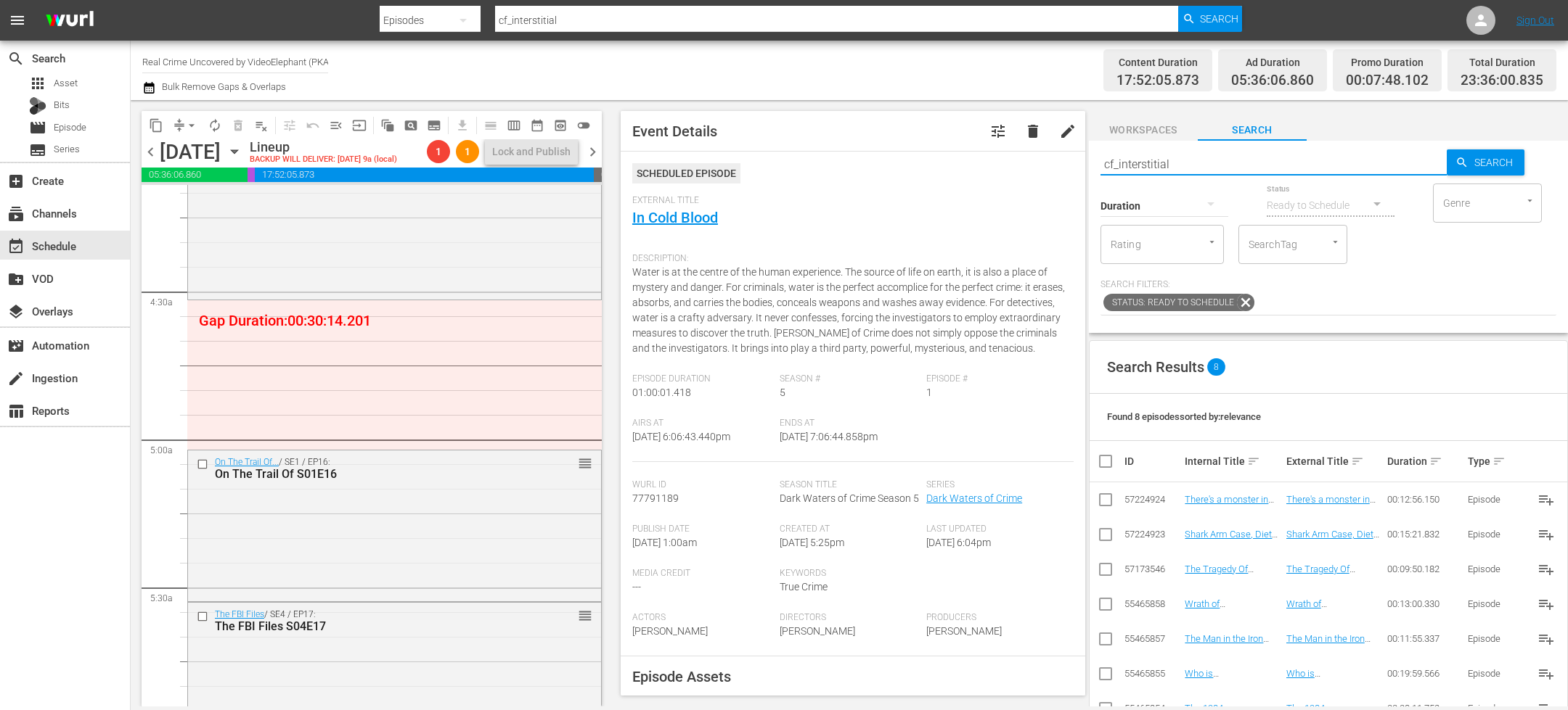
scroll to position [200, 0]
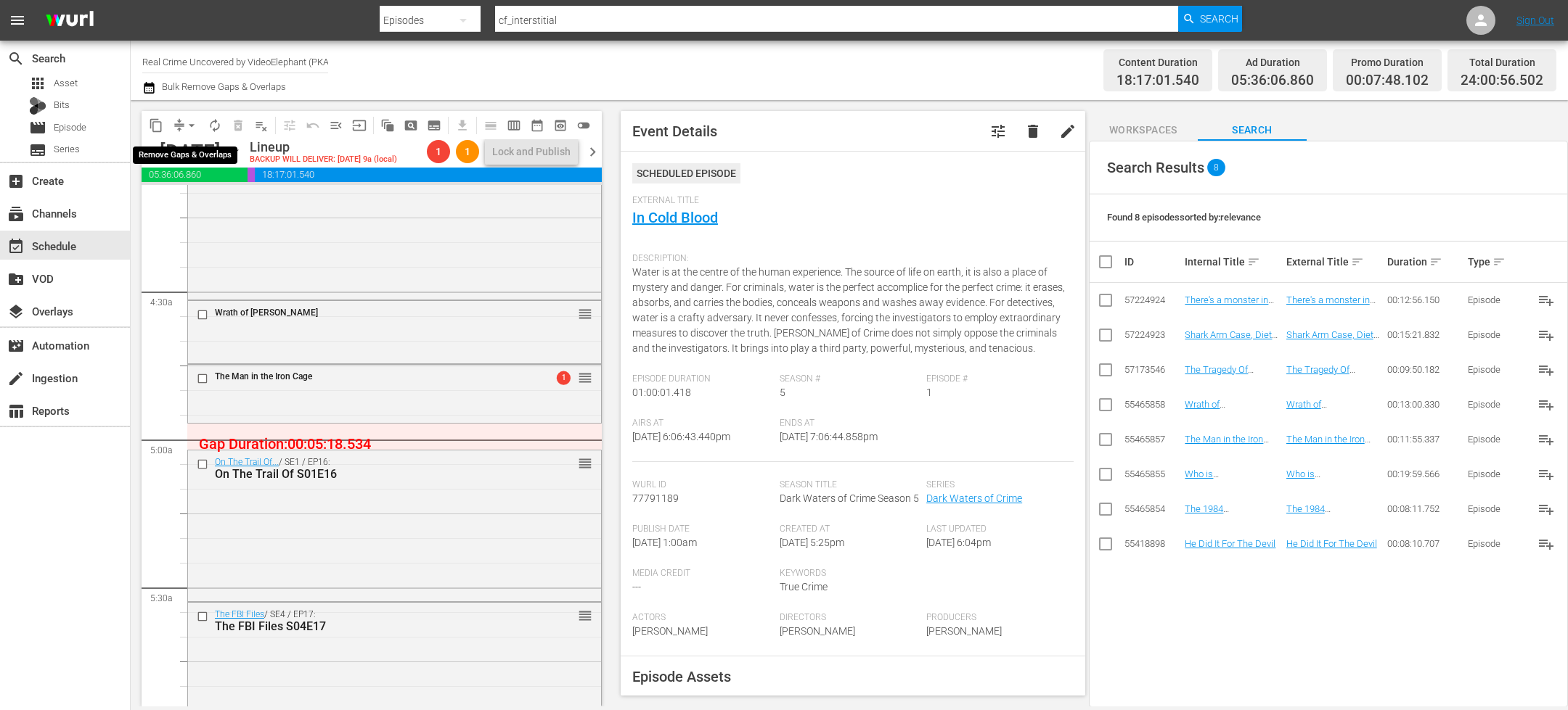
click at [183, 128] on button "arrow_drop_down" at bounding box center [192, 126] width 23 height 23
click at [192, 202] on li "Align to End of Previous Day" at bounding box center [192, 202] width 152 height 24
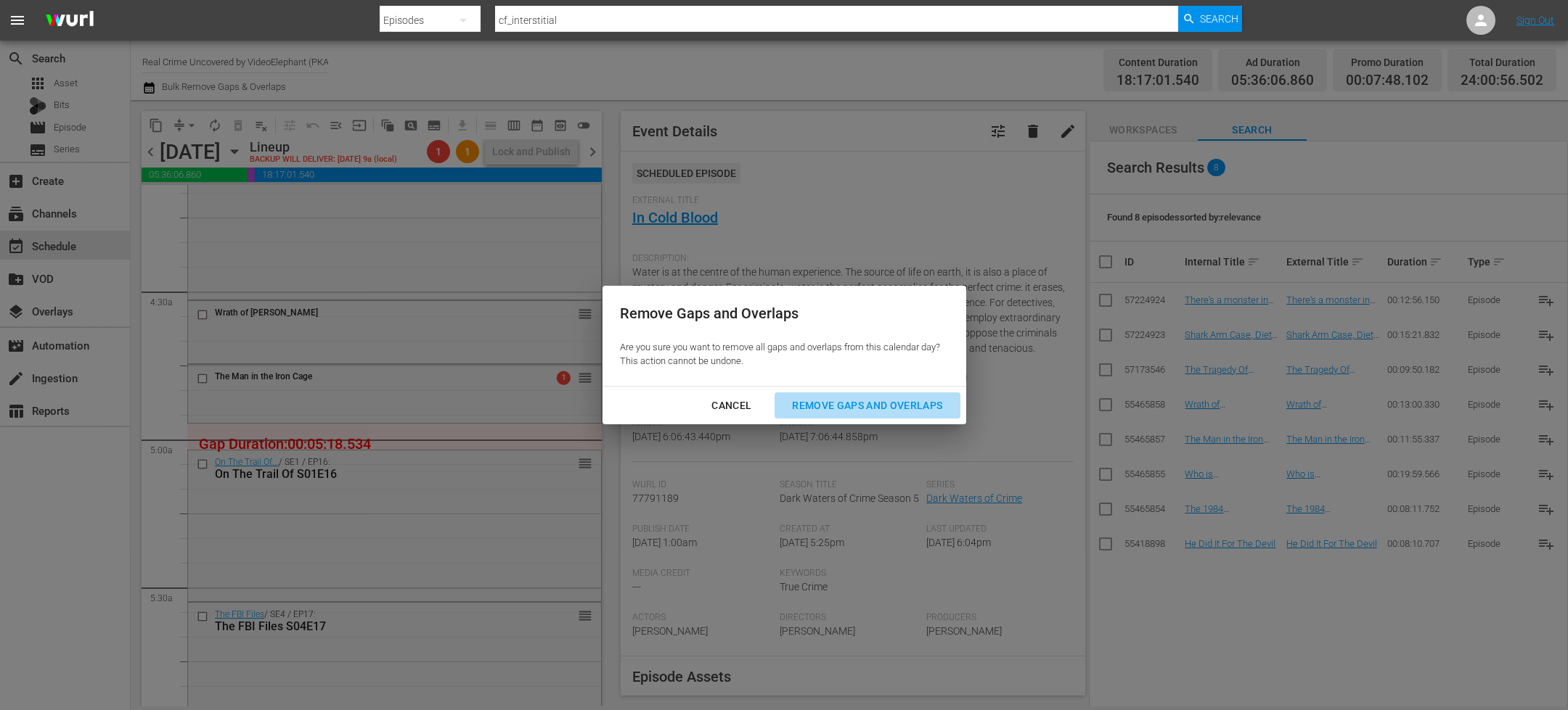
click at [901, 409] on div "Remove Gaps and Overlaps" at bounding box center [867, 406] width 173 height 18
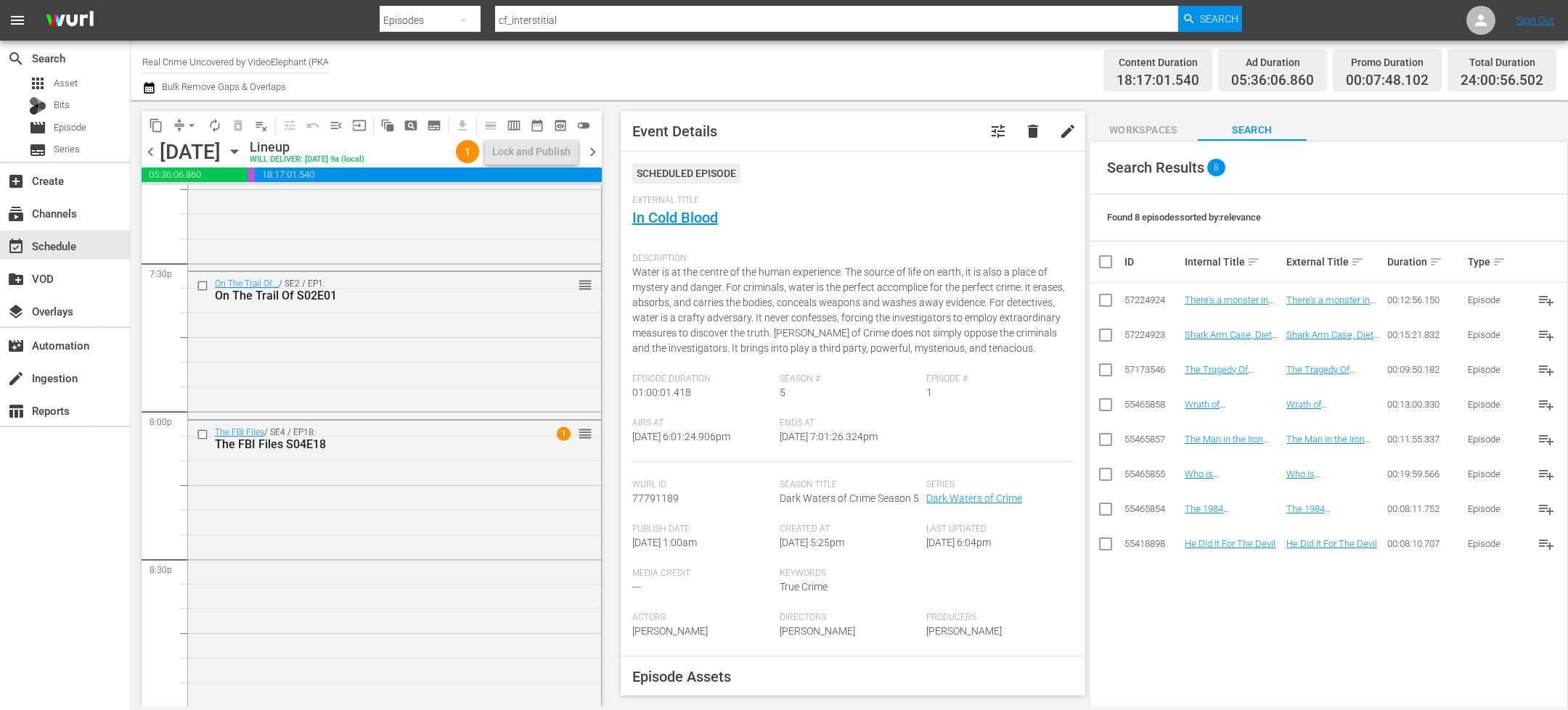
scroll to position [5689, 0]
click at [205, 291] on input "checkbox" at bounding box center [204, 290] width 15 height 13
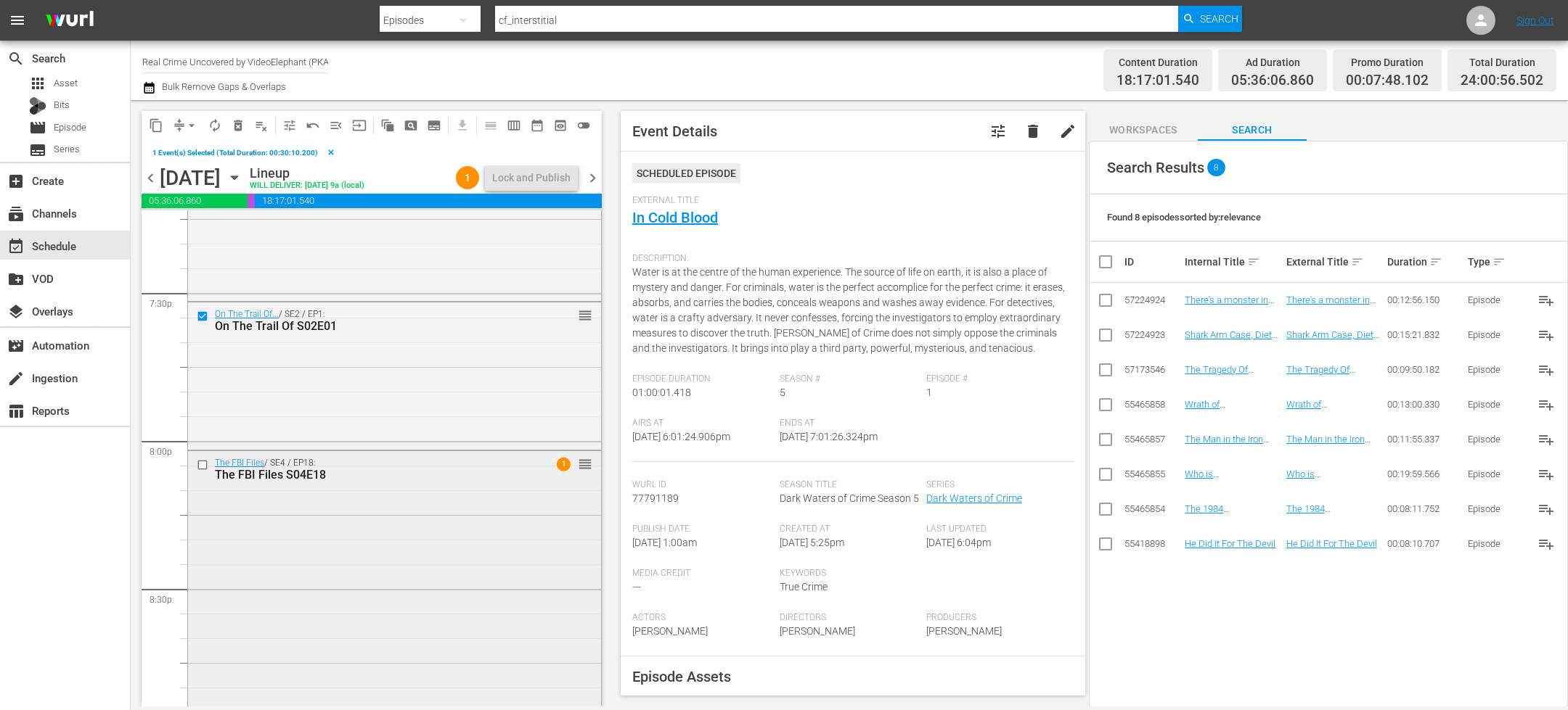
click at [203, 464] on input "checkbox" at bounding box center [204, 464] width 15 height 13
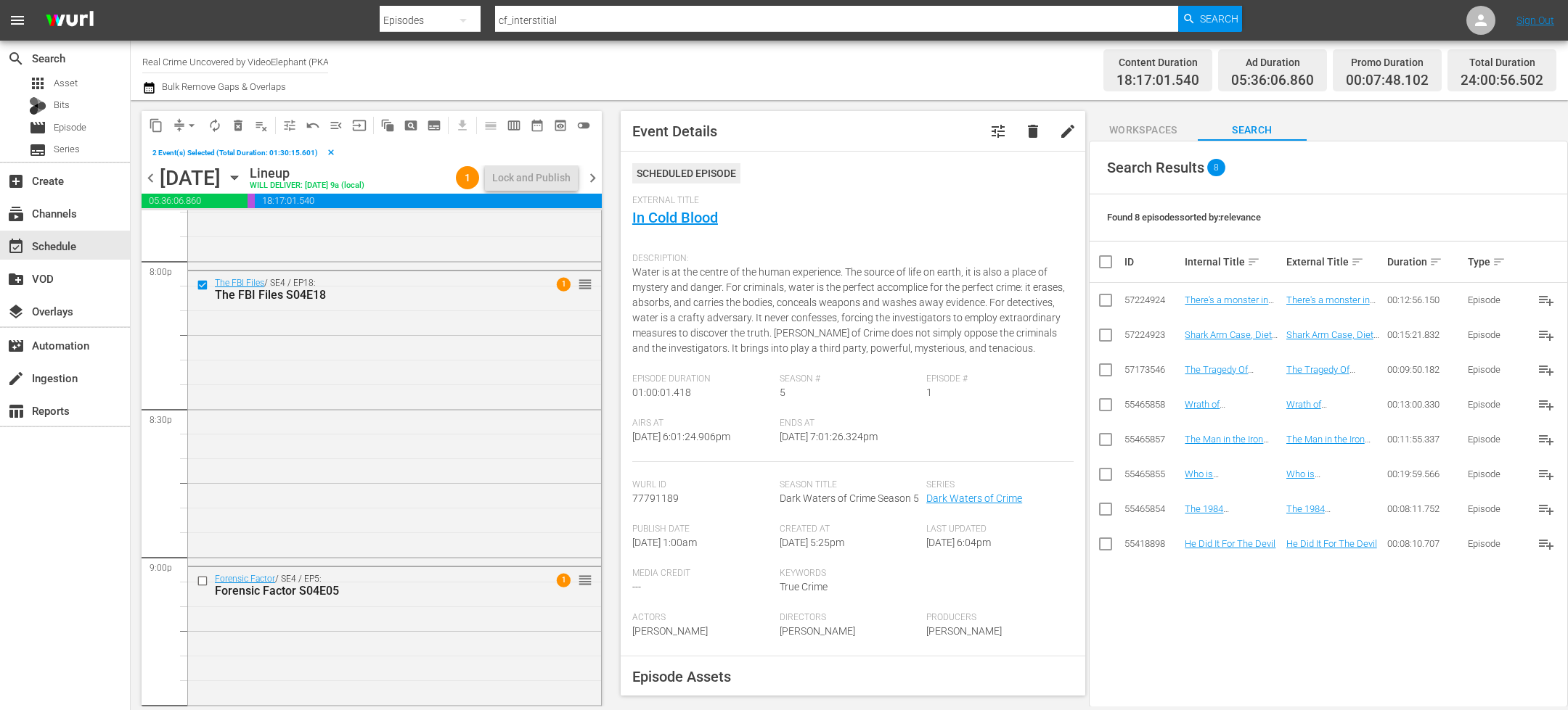
scroll to position [5993, 0]
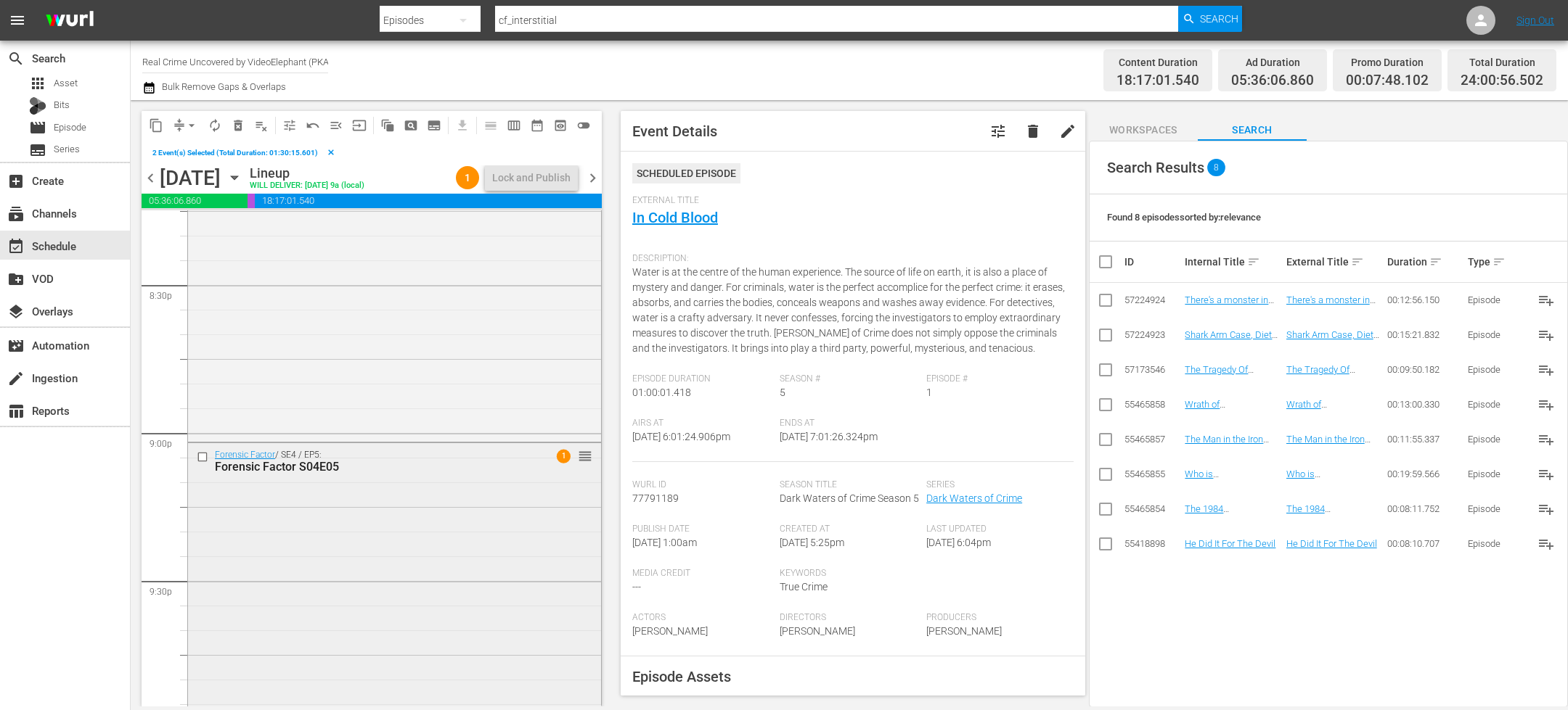
click at [202, 460] on input "checkbox" at bounding box center [204, 457] width 15 height 13
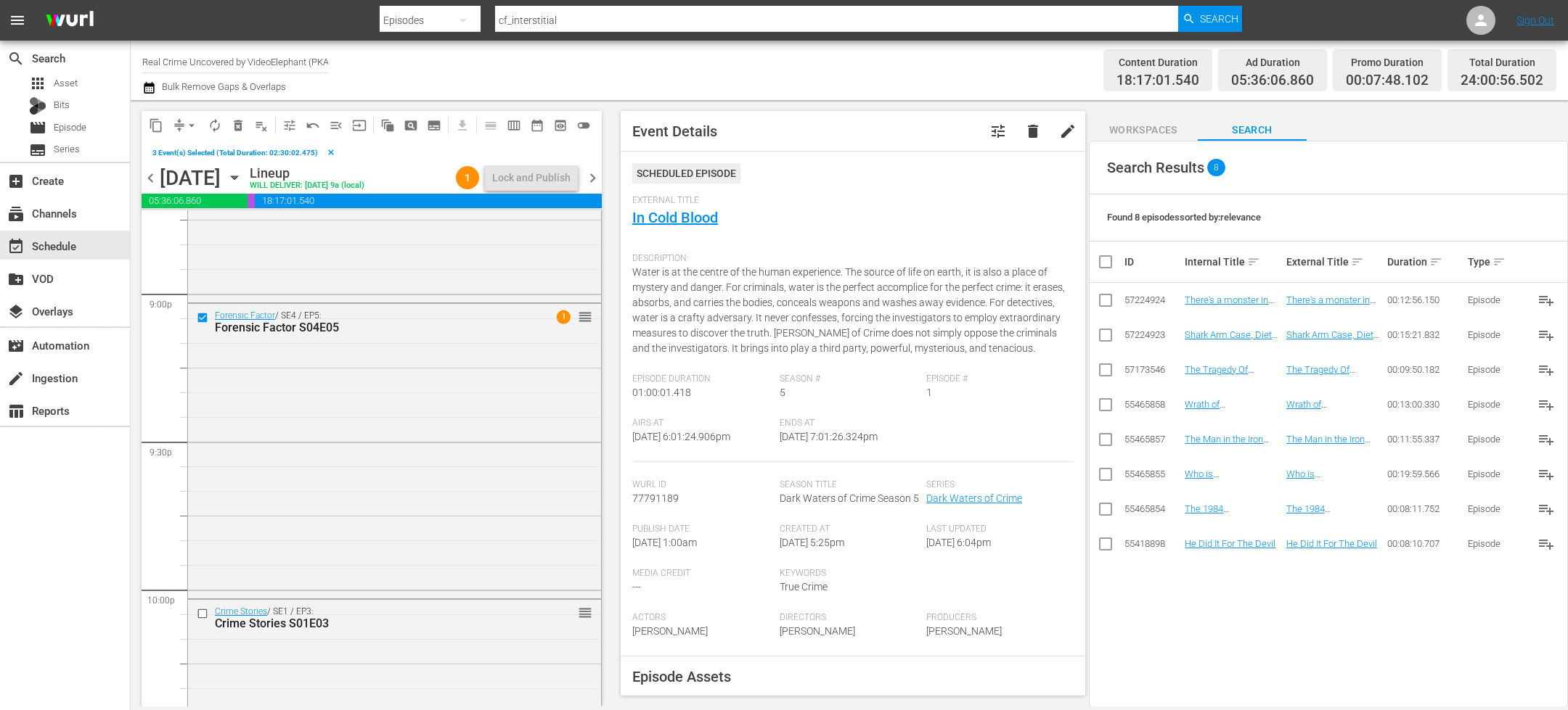
scroll to position [6248, 0]
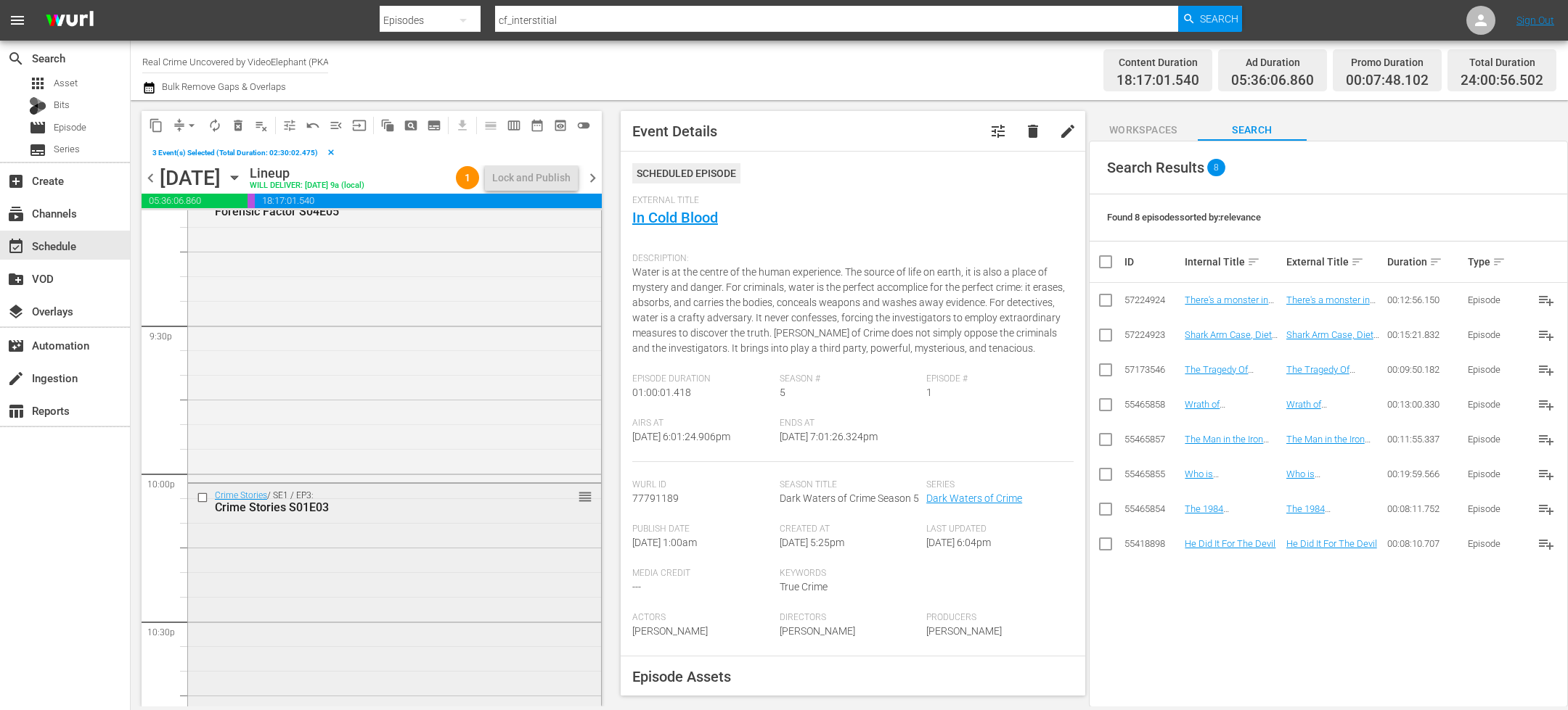
click at [203, 497] on input "checkbox" at bounding box center [204, 498] width 15 height 13
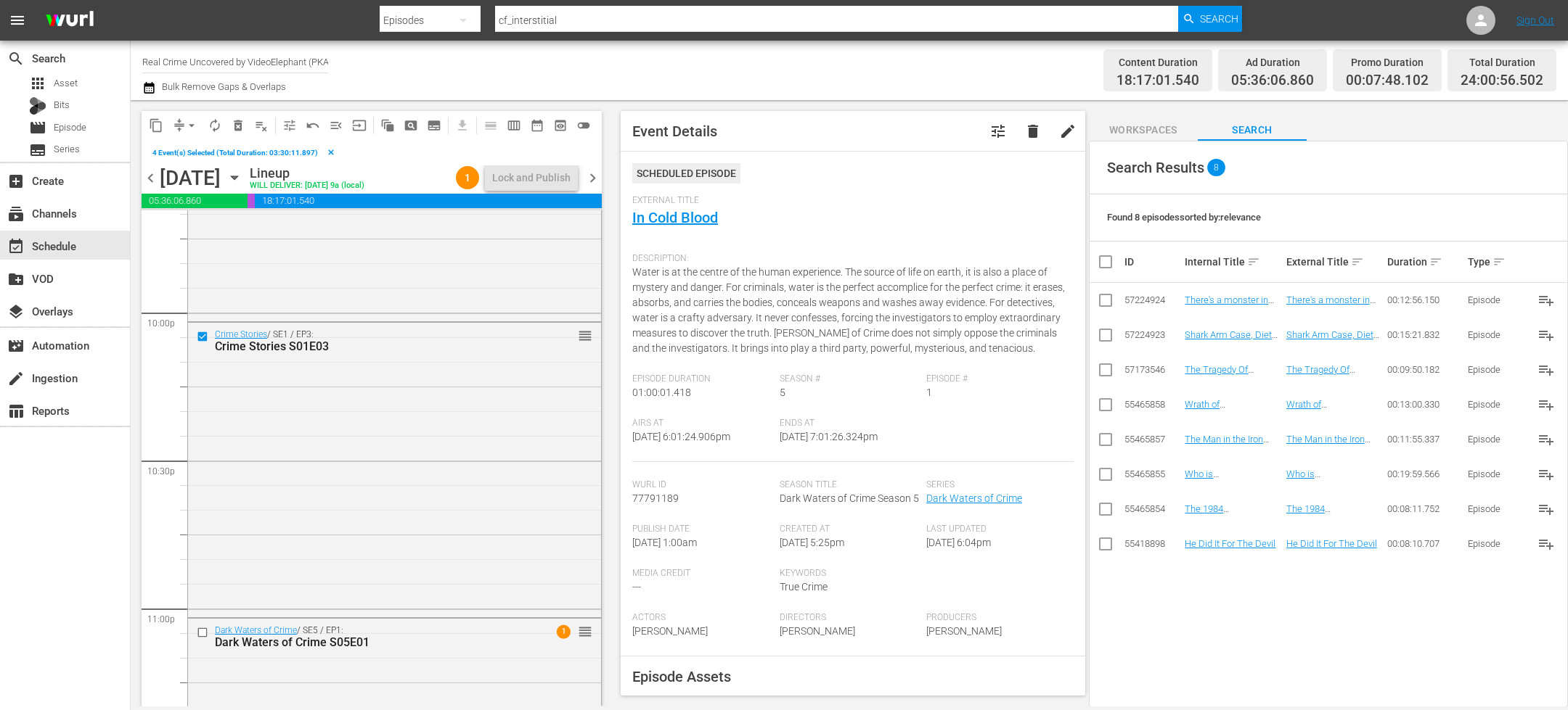
scroll to position [6523, 0]
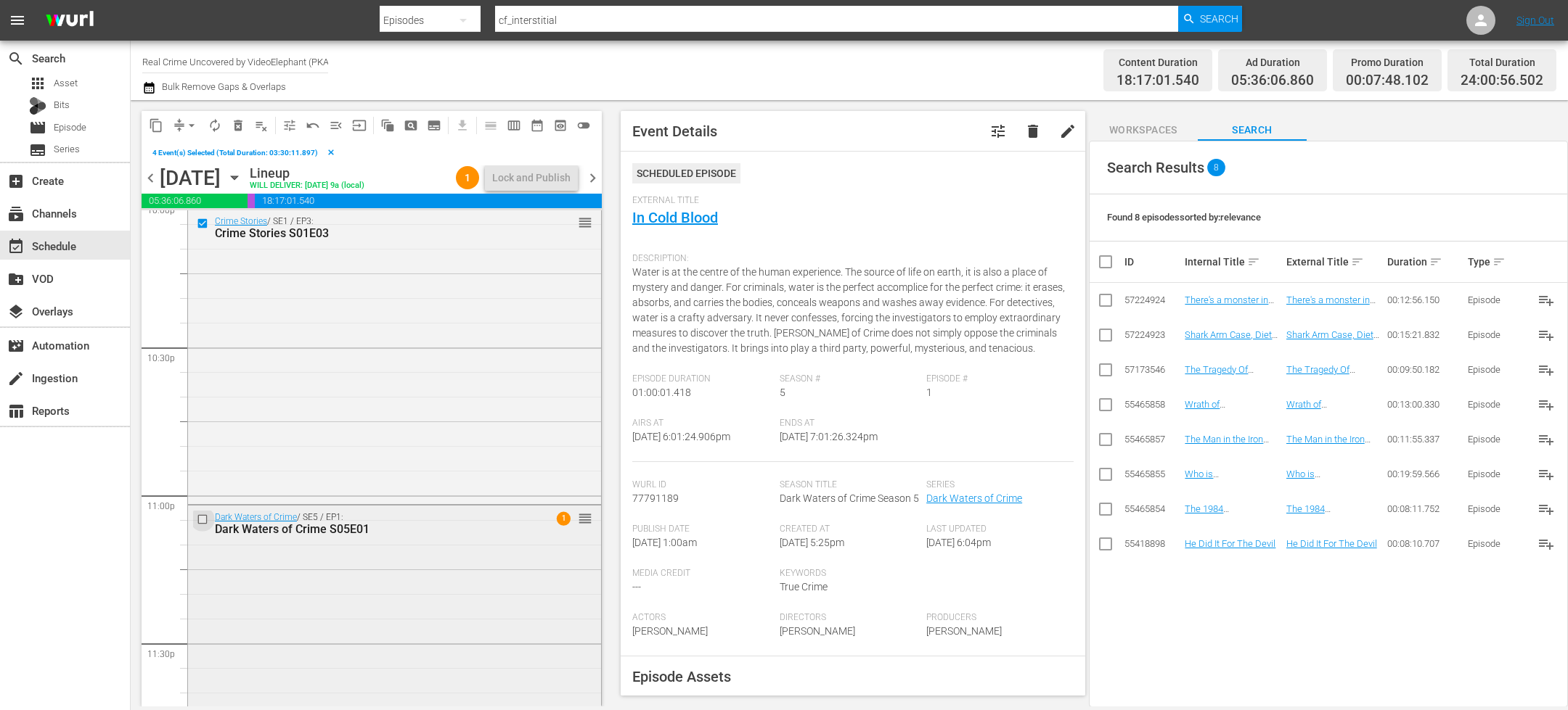
click at [205, 519] on input "checkbox" at bounding box center [204, 519] width 15 height 13
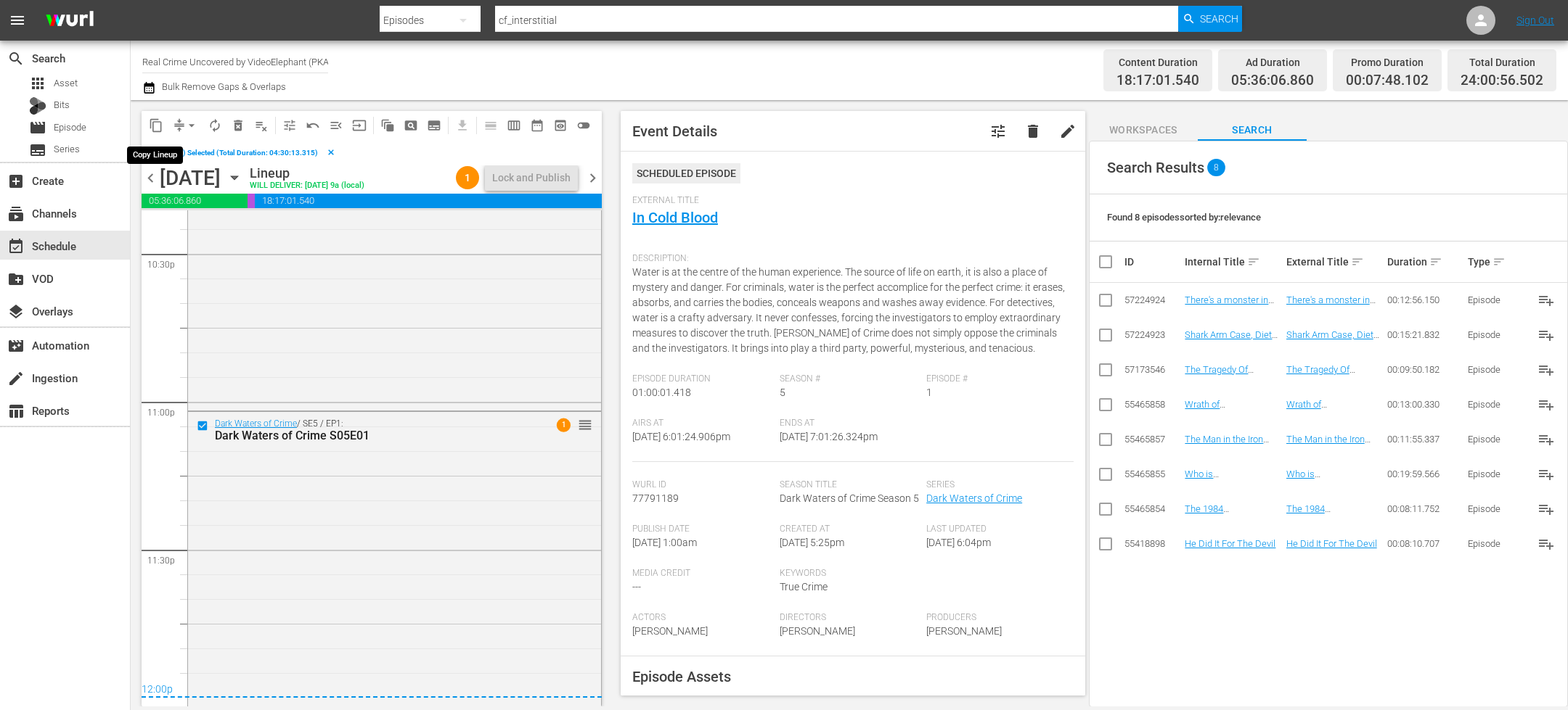
click at [161, 128] on span "content_copy" at bounding box center [156, 126] width 14 height 14
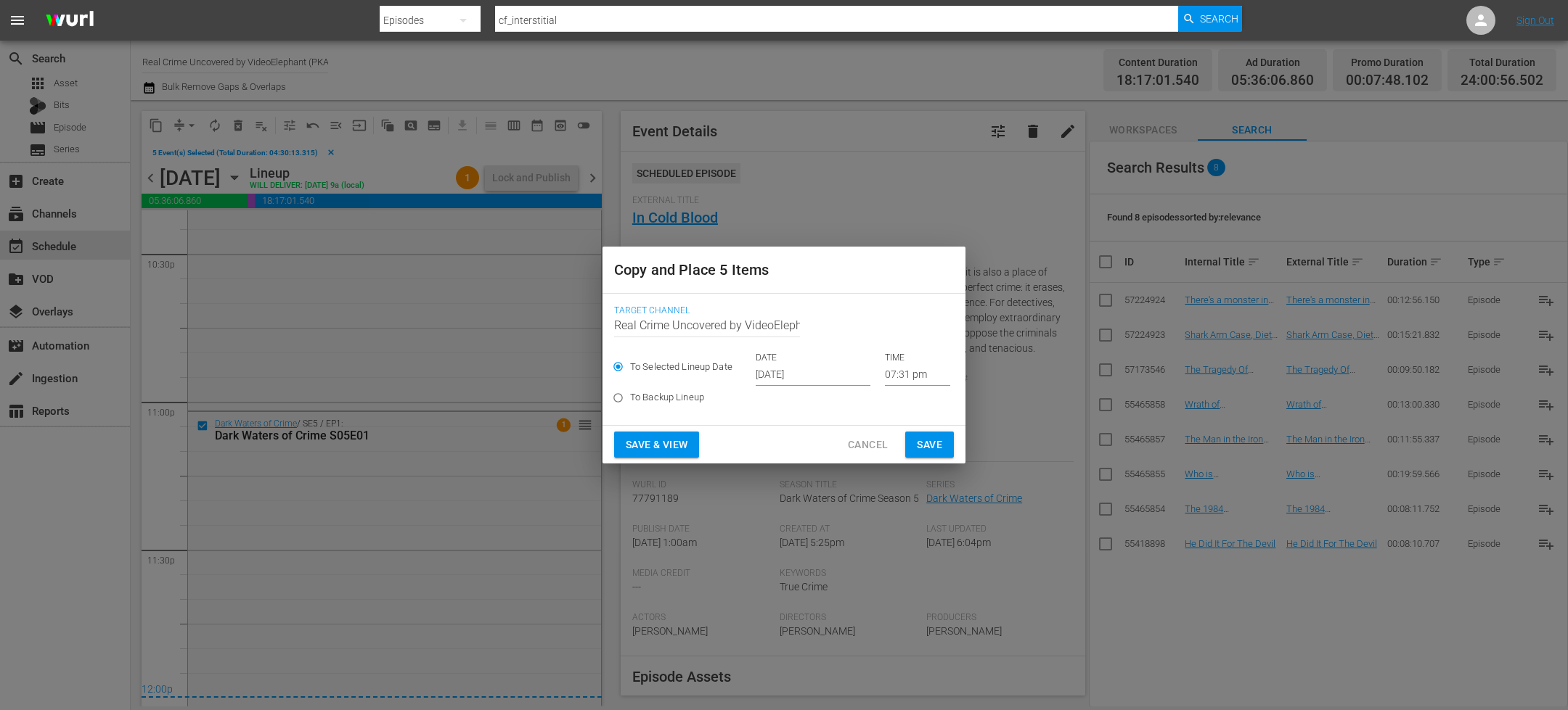
click at [772, 363] on p "DATE" at bounding box center [813, 358] width 115 height 13
click at [823, 382] on input "[DATE]" at bounding box center [813, 375] width 115 height 22
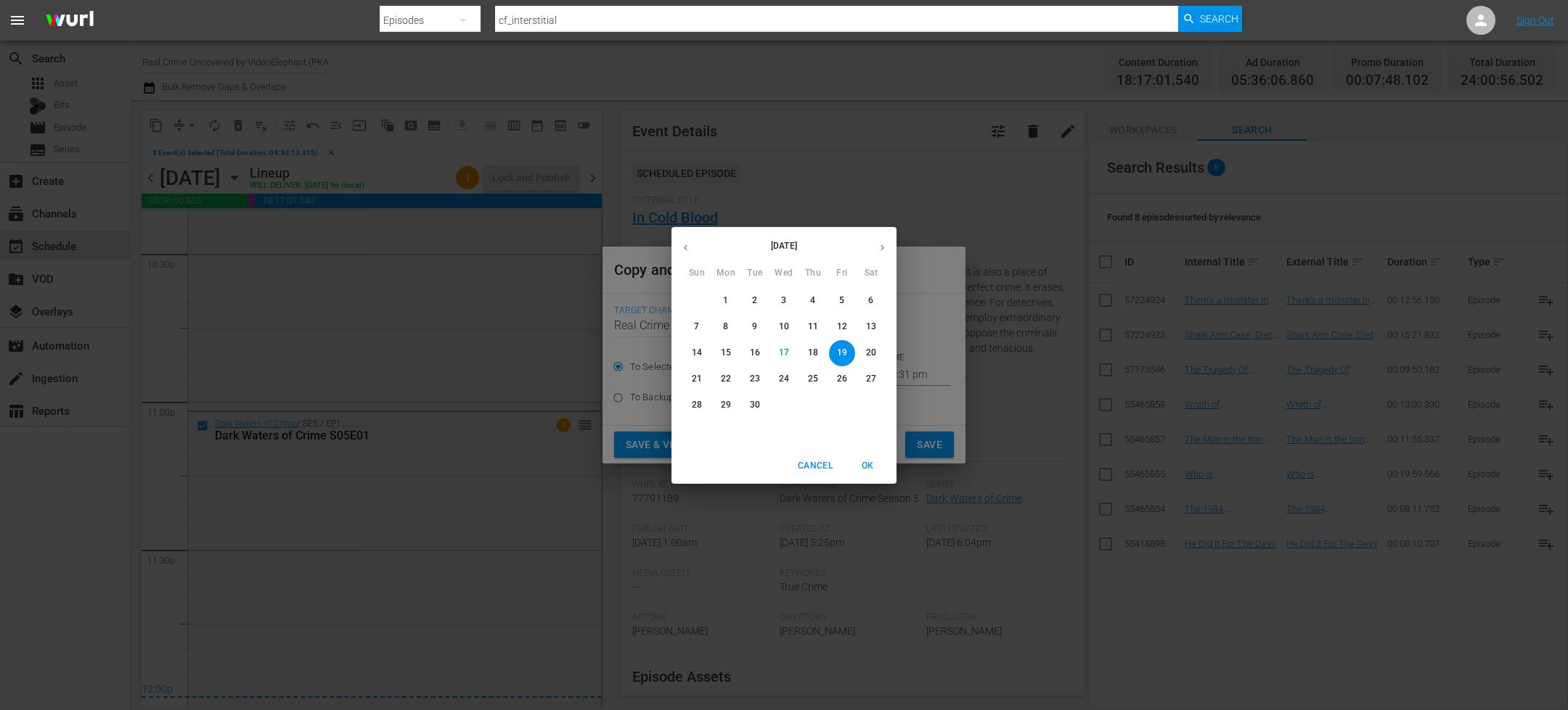
click at [885, 241] on button "button" at bounding box center [883, 248] width 29 height 29
click at [815, 302] on p "2" at bounding box center [813, 301] width 5 height 13
type input "Oct 2nd 2025"
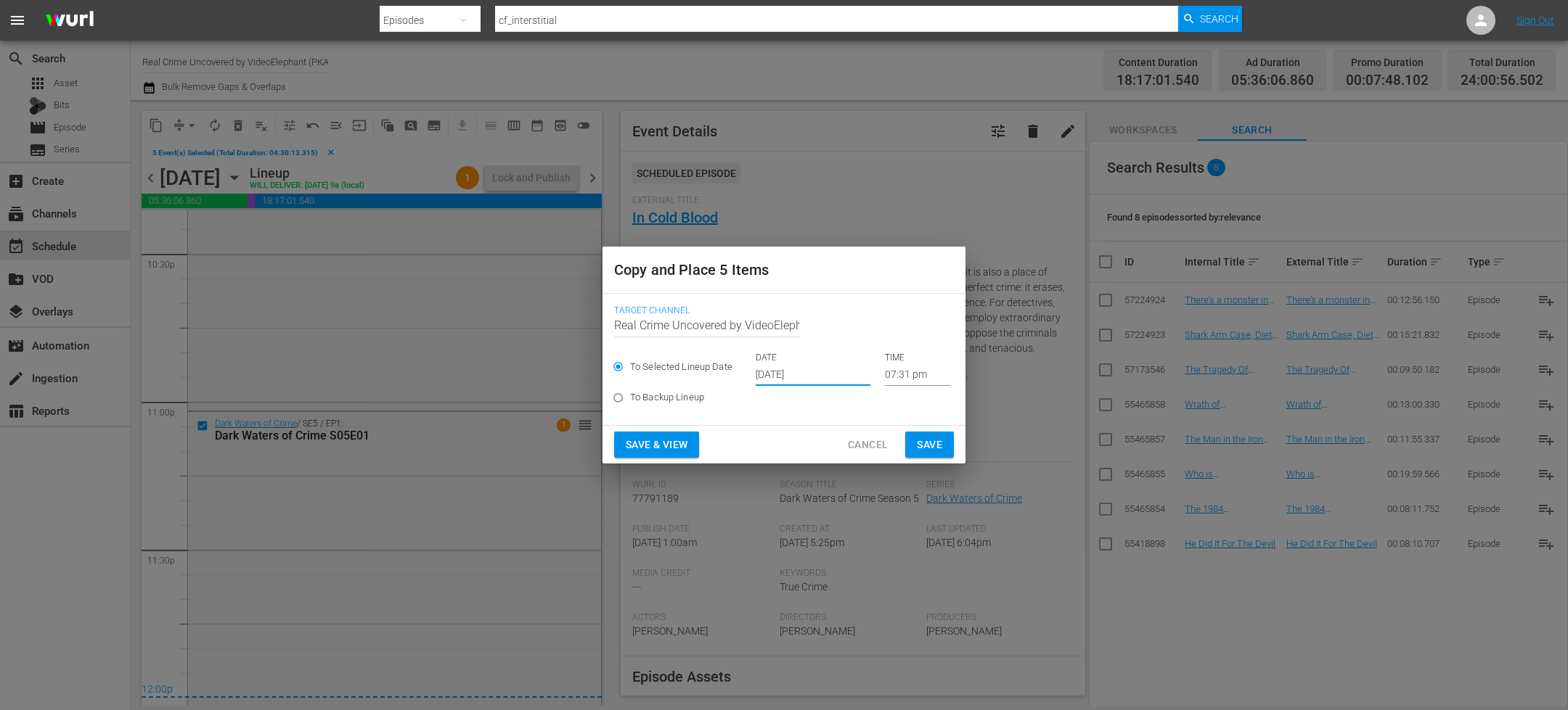
click at [893, 375] on input "07:31 pm" at bounding box center [917, 375] width 65 height 22
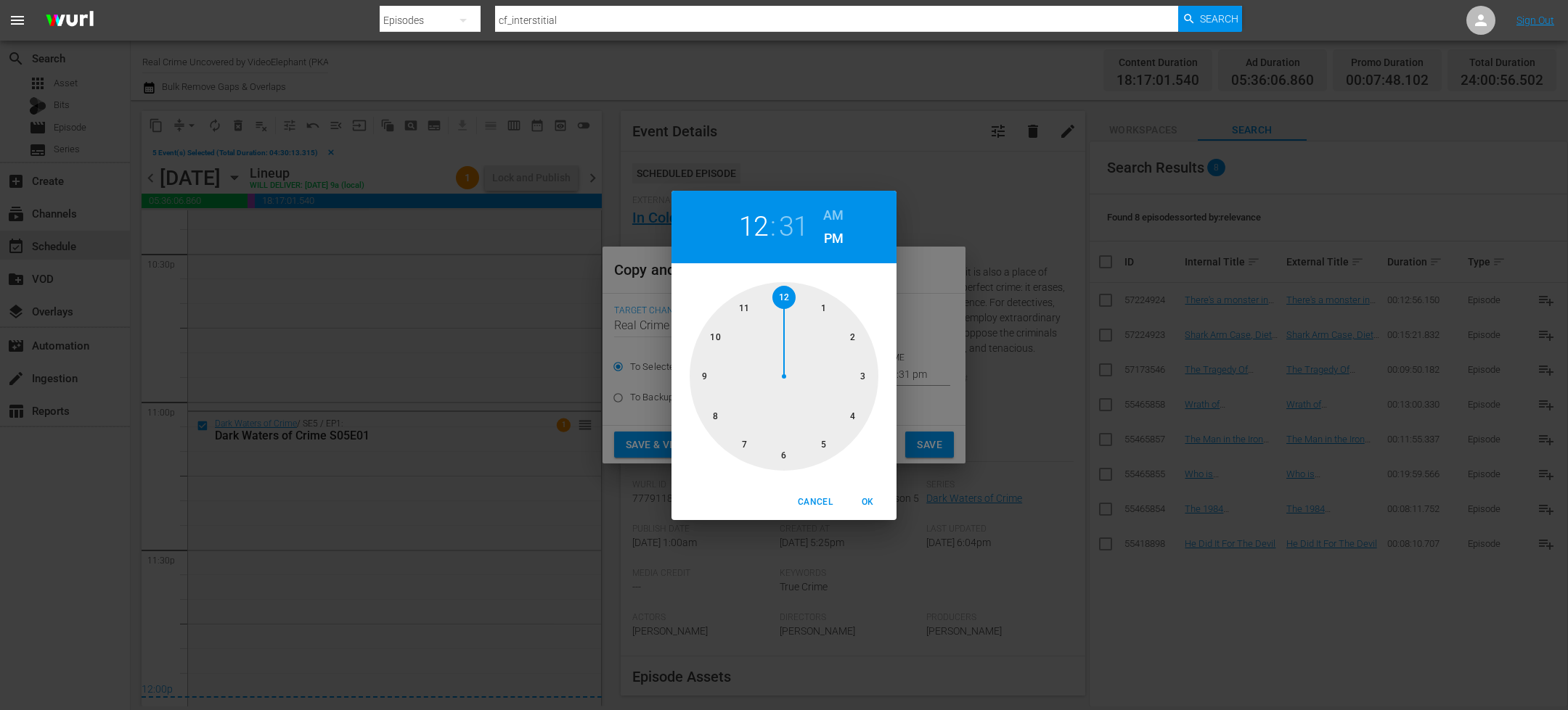
click at [793, 302] on div at bounding box center [784, 377] width 188 height 188
click at [843, 199] on div "12 : 31 AM PM" at bounding box center [784, 227] width 225 height 73
click at [826, 220] on h6 "AM" at bounding box center [833, 215] width 21 height 23
click at [788, 290] on div at bounding box center [784, 377] width 188 height 188
click at [873, 503] on span "OK" at bounding box center [867, 502] width 35 height 15
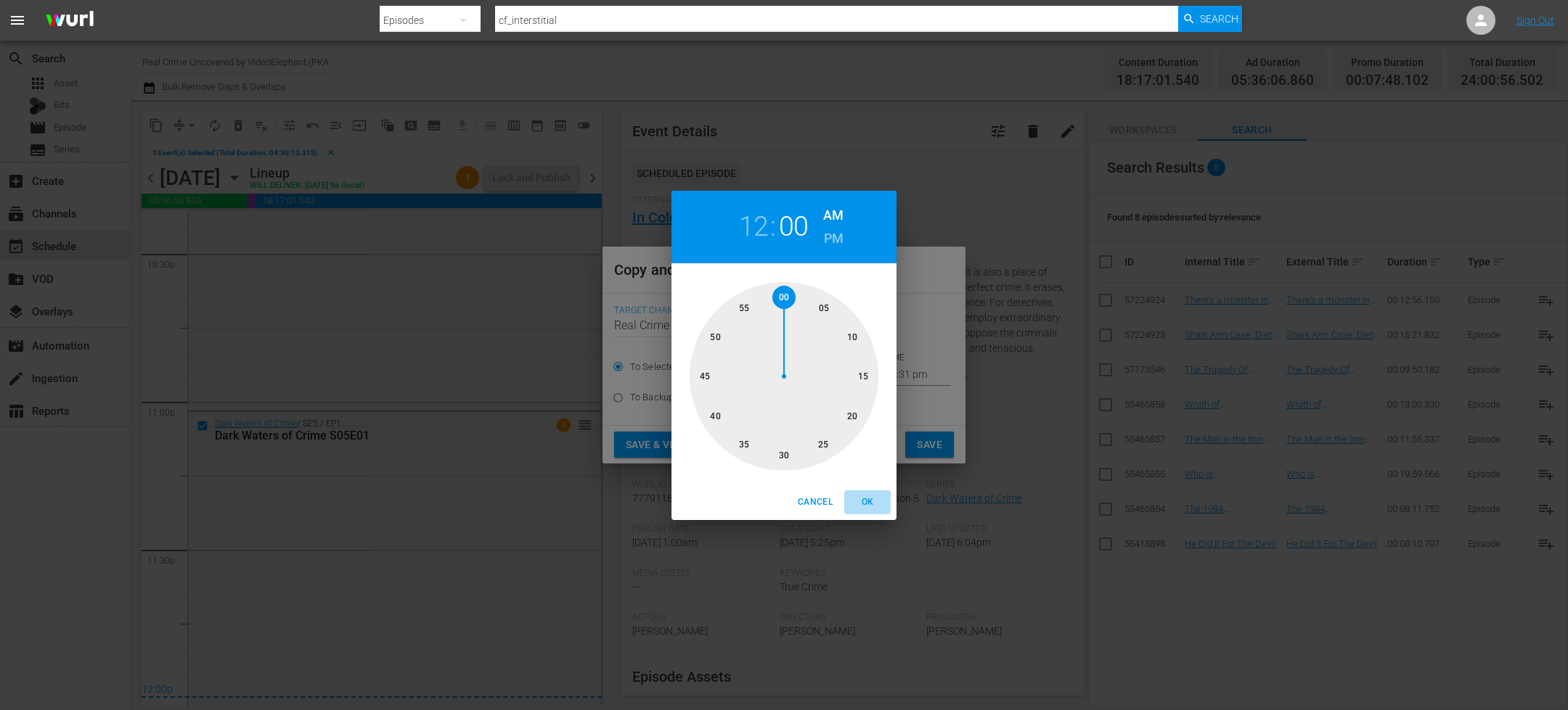
type input "12:00 am"
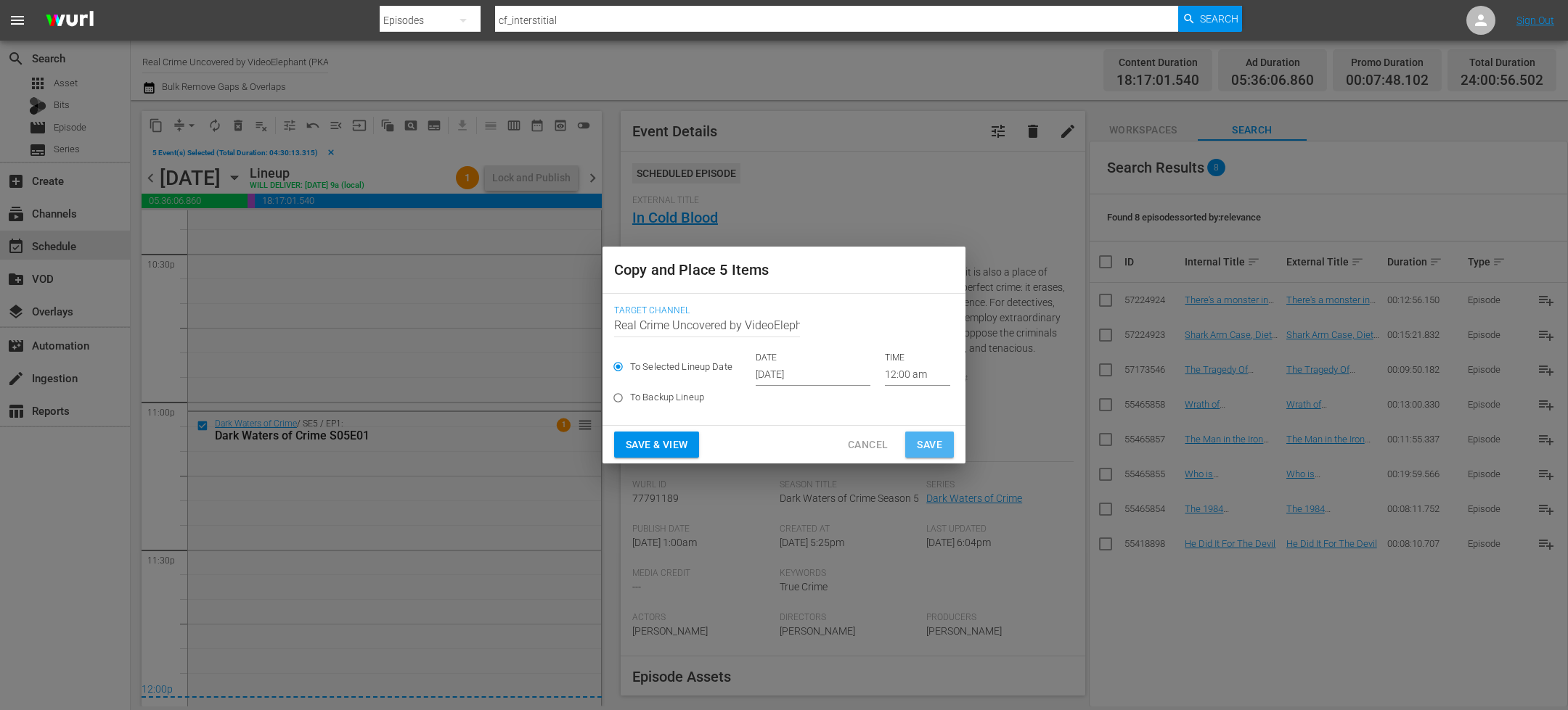
click at [922, 452] on span "Save" at bounding box center [929, 445] width 25 height 18
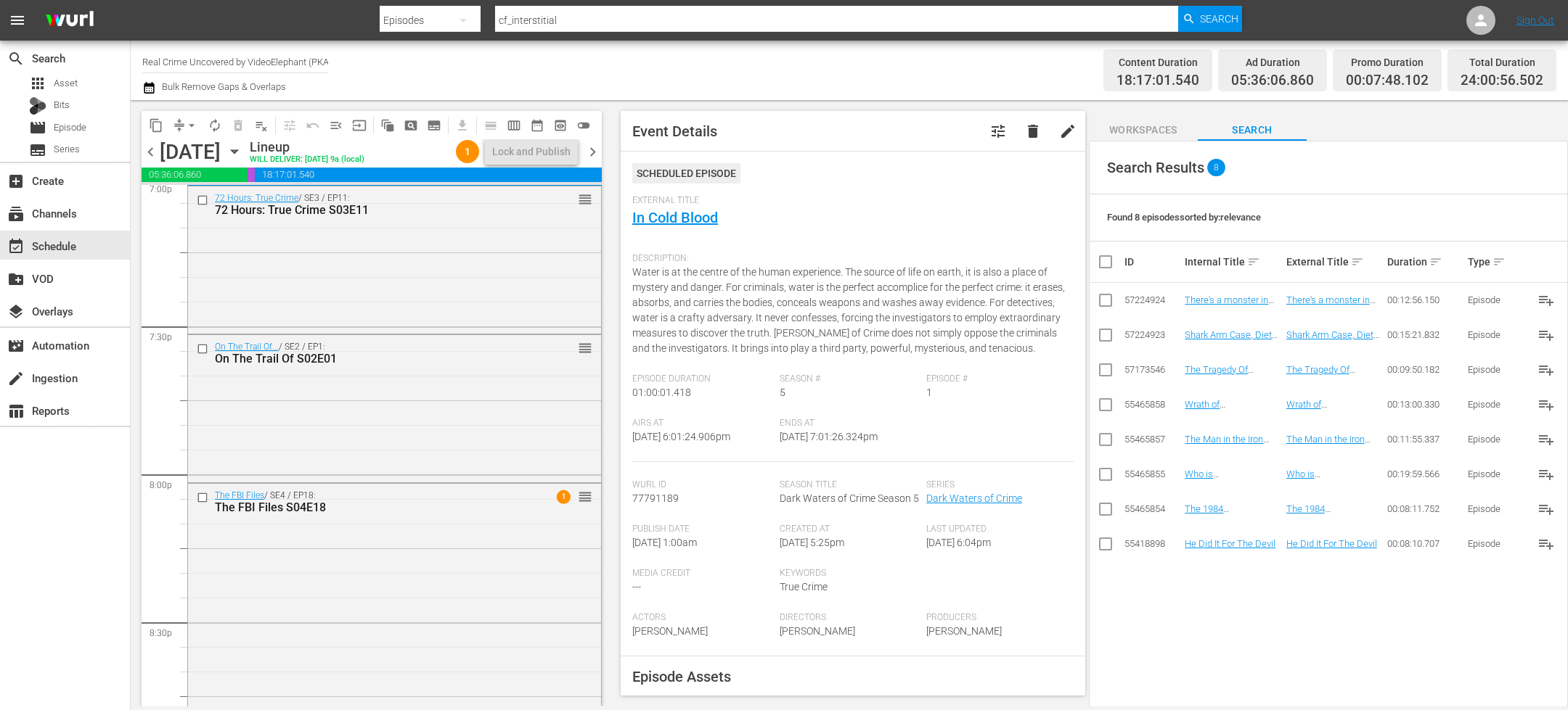
scroll to position [5584, 0]
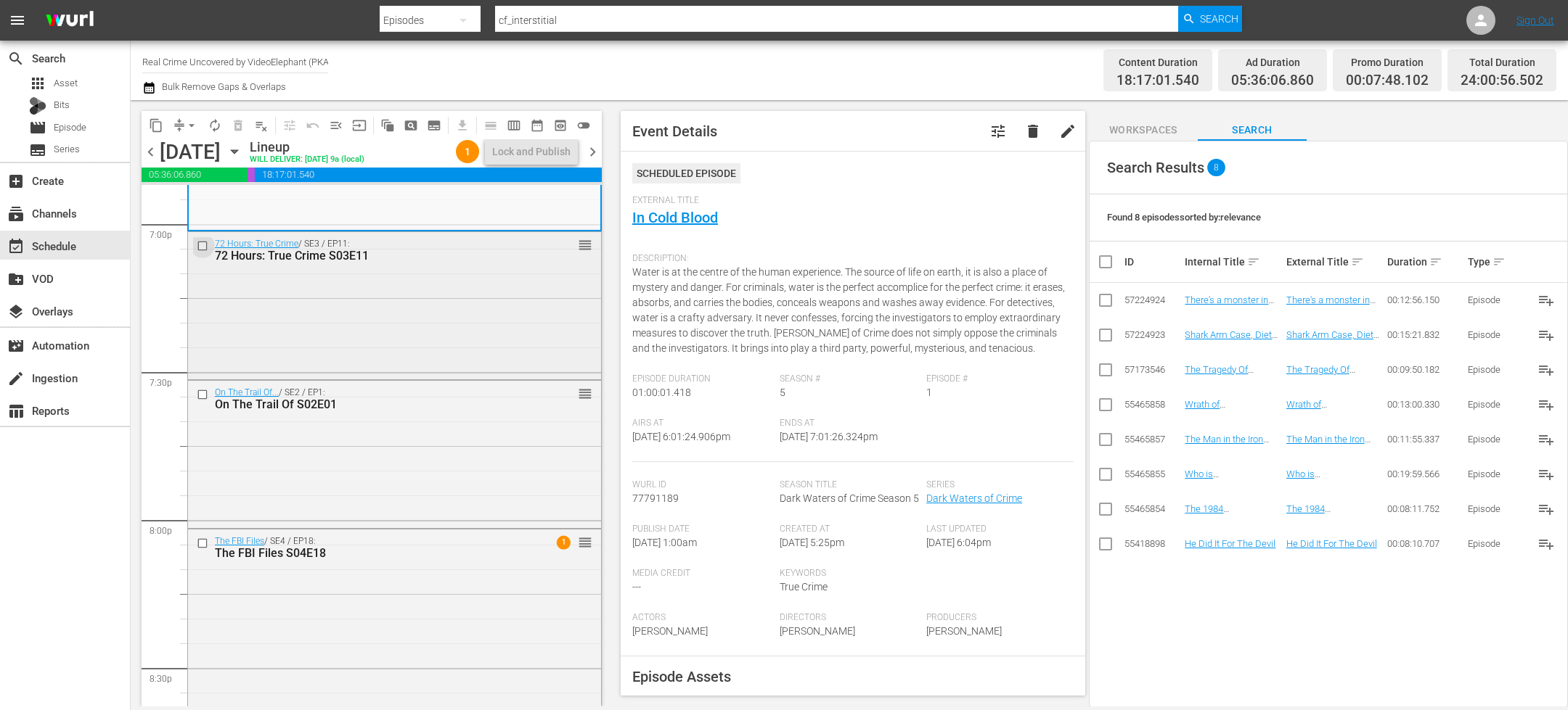
click at [204, 245] on input "checkbox" at bounding box center [204, 246] width 15 height 13
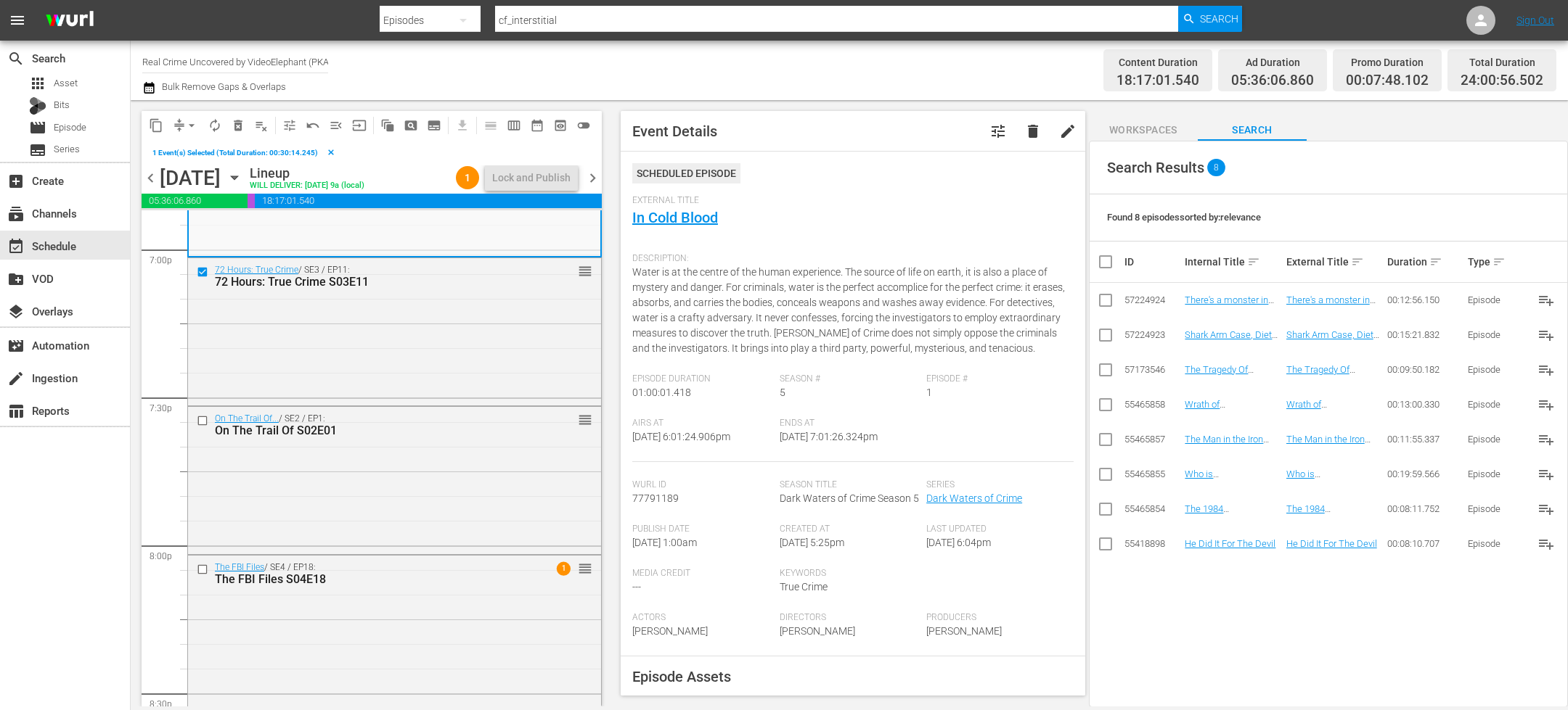
click at [156, 131] on span "content_copy" at bounding box center [156, 126] width 14 height 14
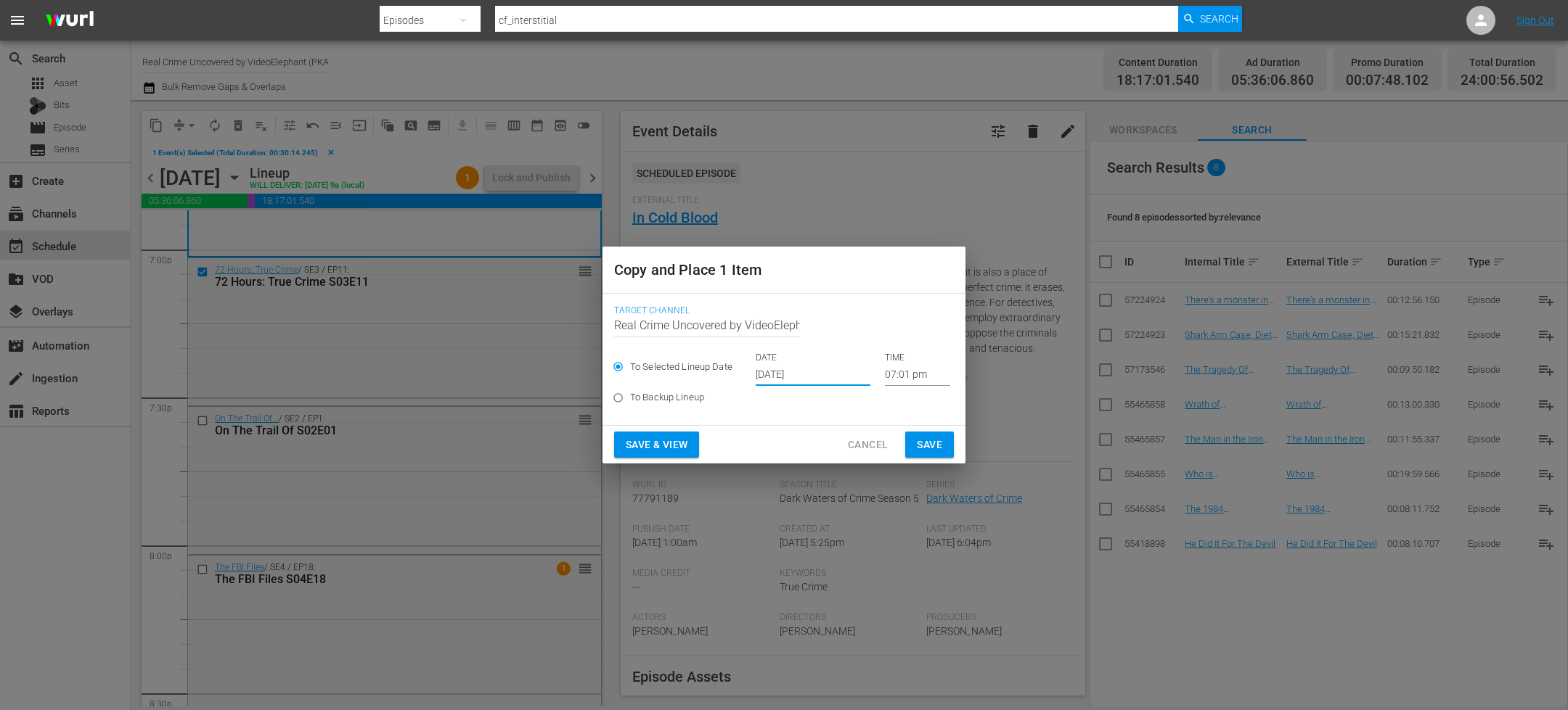
click at [801, 376] on input "[DATE]" at bounding box center [813, 375] width 115 height 22
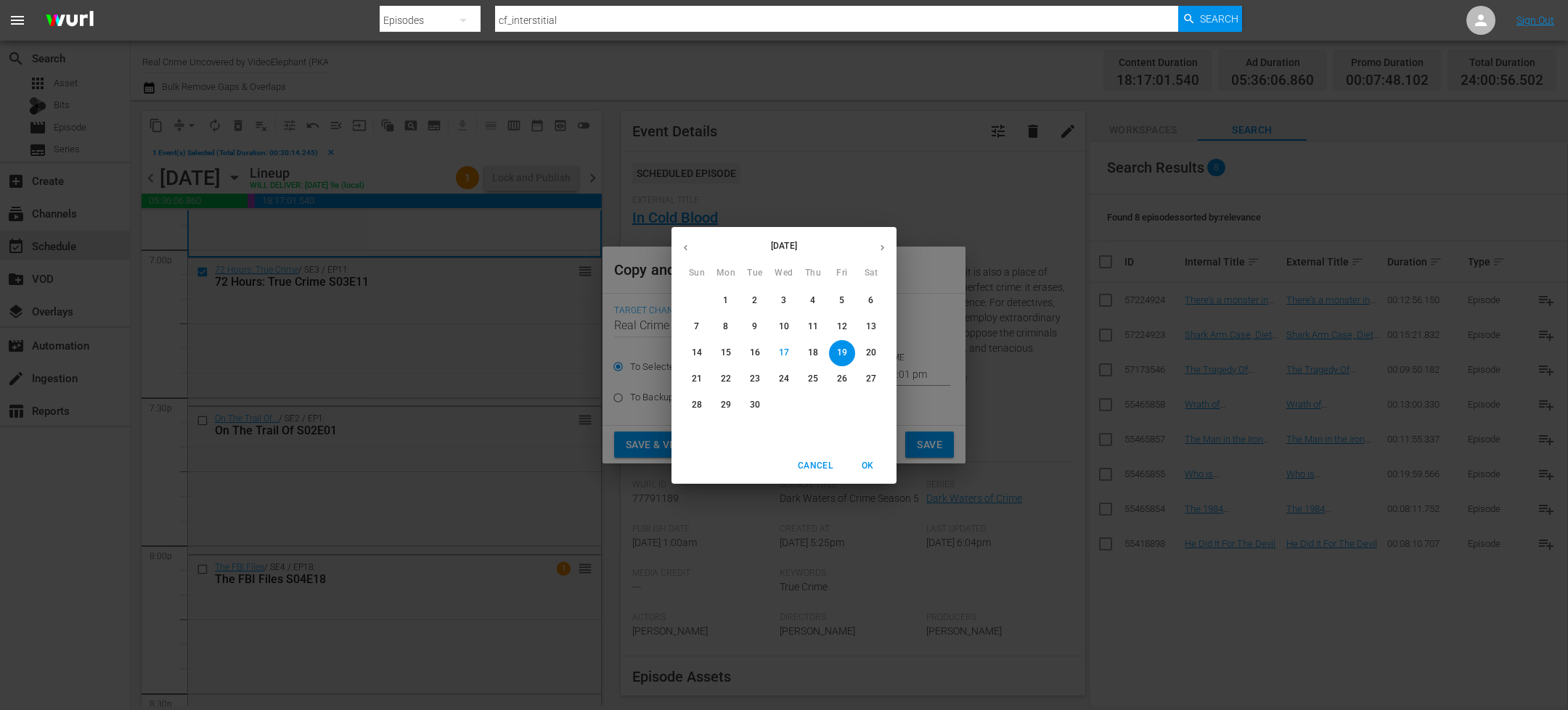
click at [890, 246] on button "button" at bounding box center [883, 248] width 29 height 29
click at [821, 297] on span "2" at bounding box center [813, 301] width 26 height 13
type input "Oct 2nd 2025"
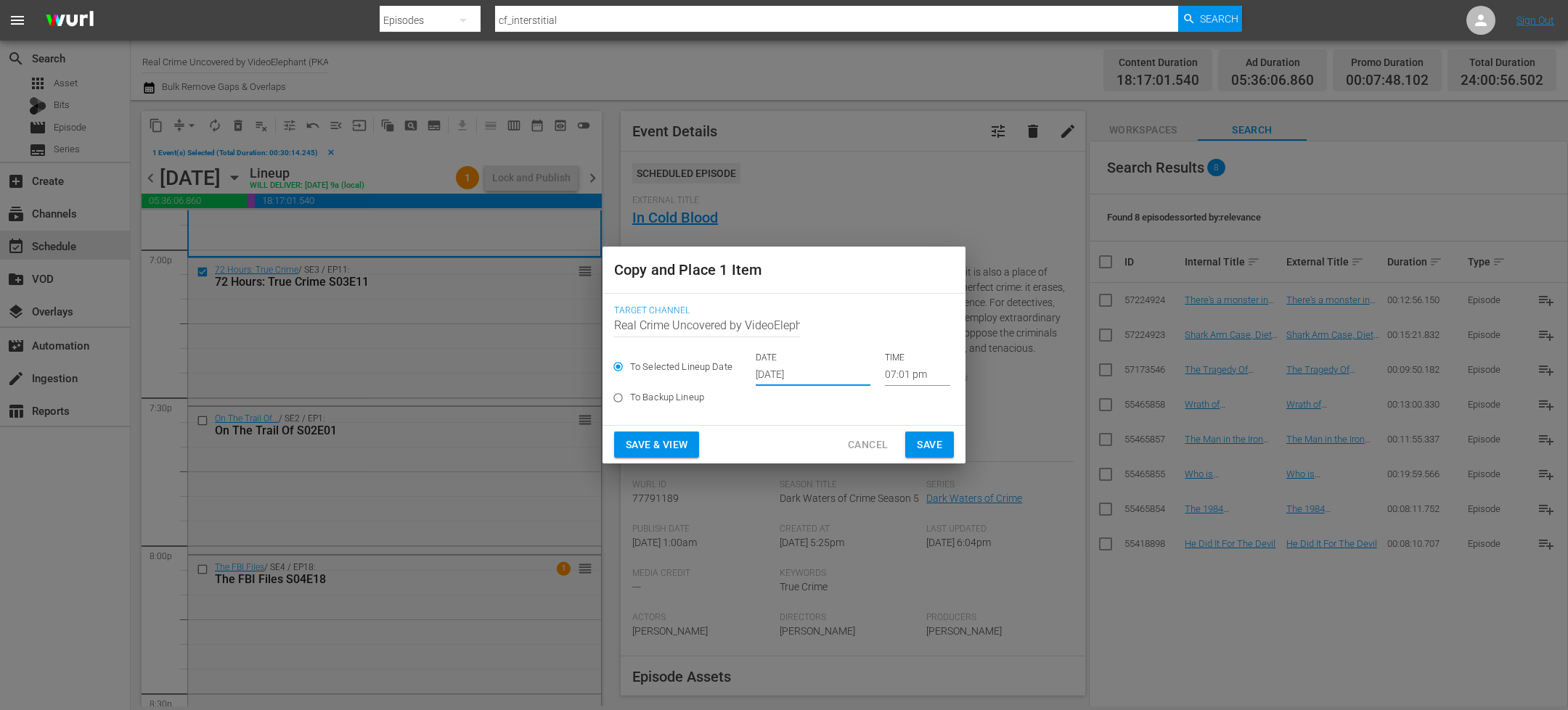
click at [897, 364] on input "07:01 pm" at bounding box center [917, 375] width 65 height 22
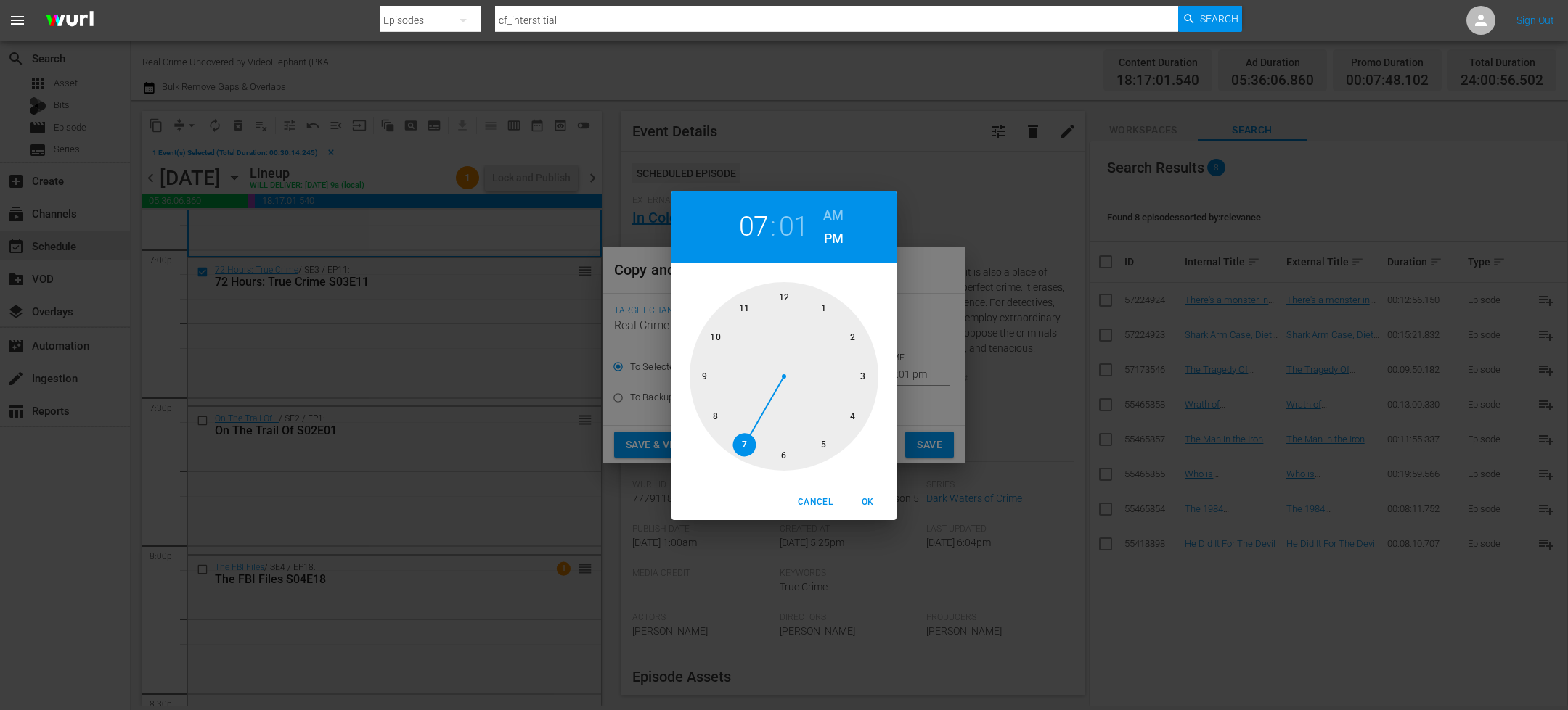
click at [853, 410] on div at bounding box center [784, 377] width 188 height 188
click at [788, 451] on div at bounding box center [784, 377] width 188 height 188
click at [832, 216] on h6 "AM" at bounding box center [833, 215] width 21 height 23
click at [868, 504] on span "OK" at bounding box center [867, 502] width 35 height 15
type input "04:30 am"
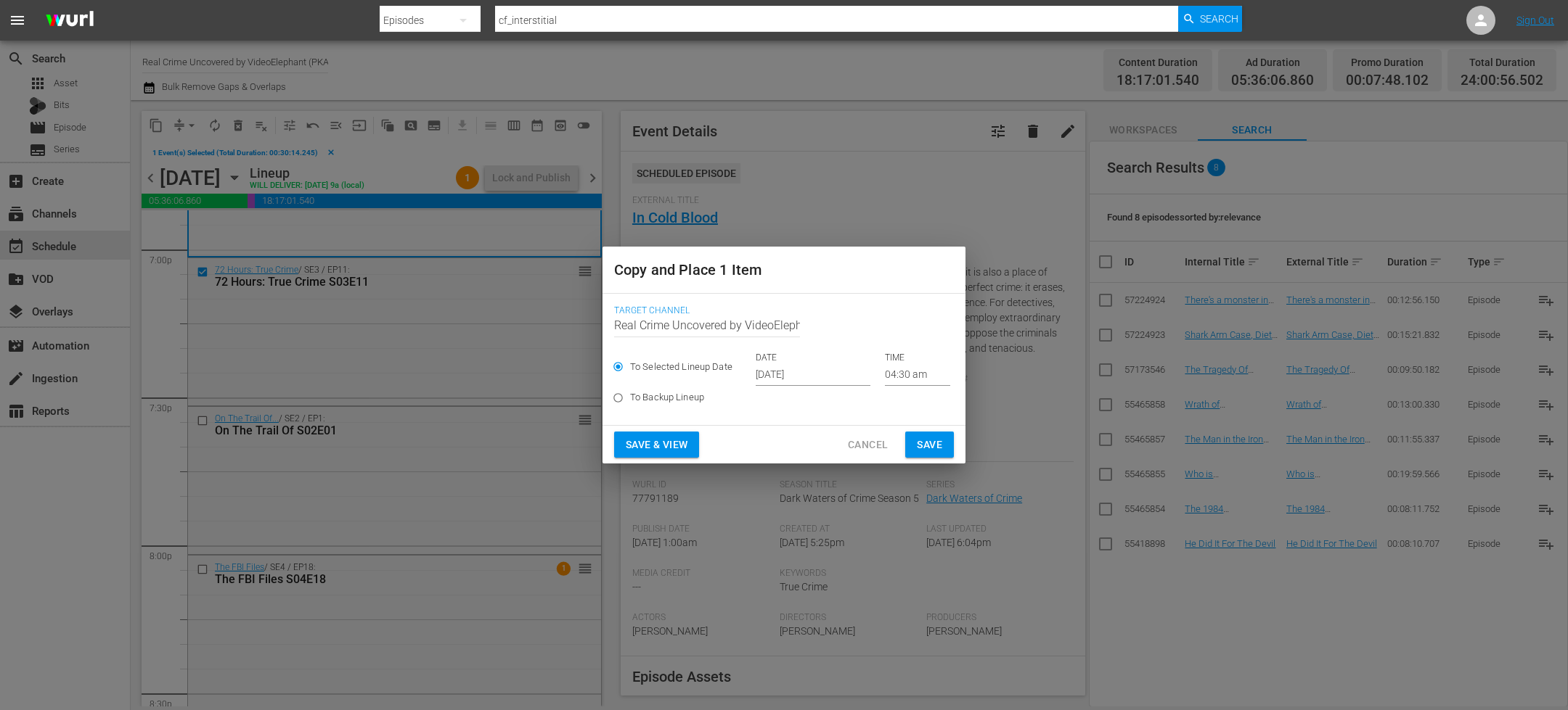
click at [937, 458] on div "Save & View Cancel Save" at bounding box center [784, 445] width 363 height 39
click at [917, 448] on span "Save" at bounding box center [929, 445] width 25 height 18
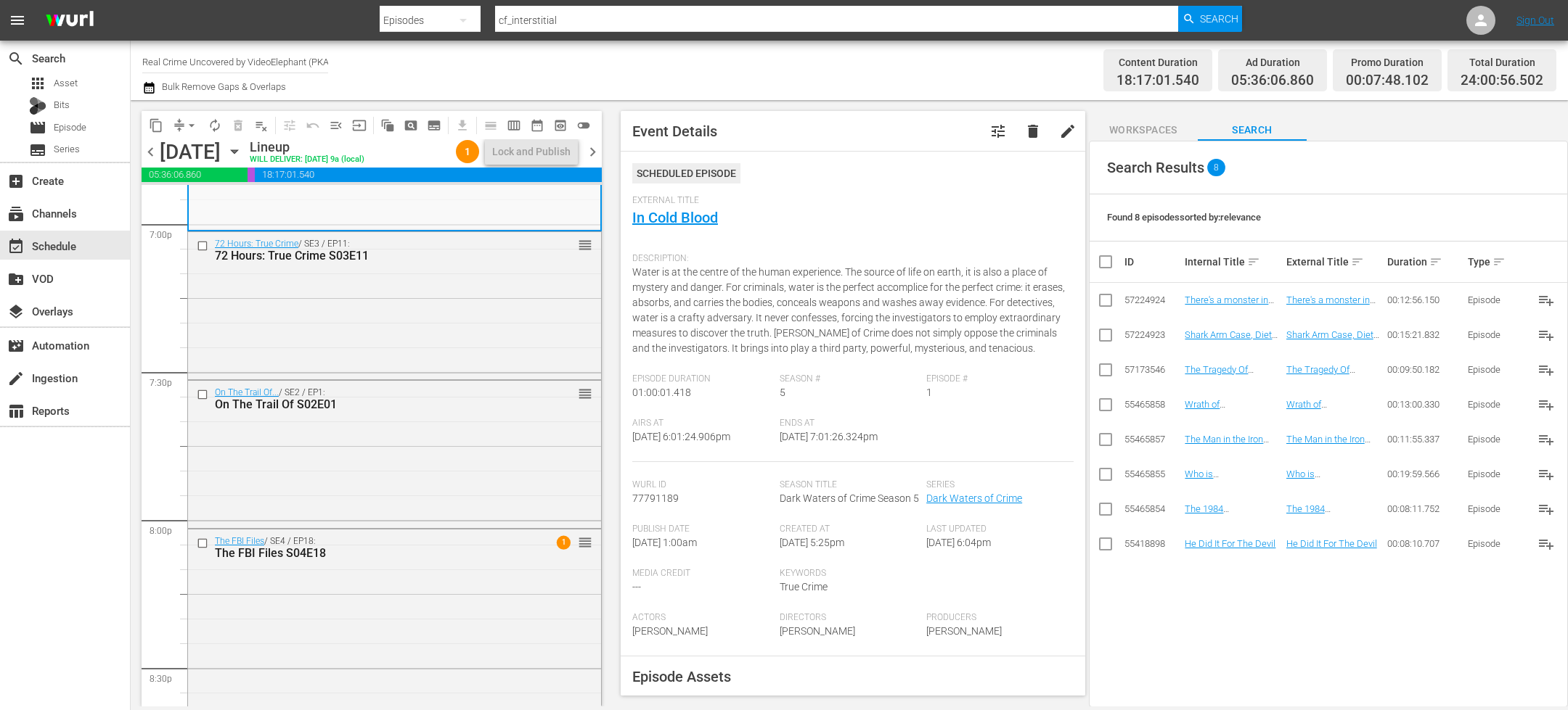
click at [592, 154] on span "chevron_right" at bounding box center [593, 152] width 18 height 18
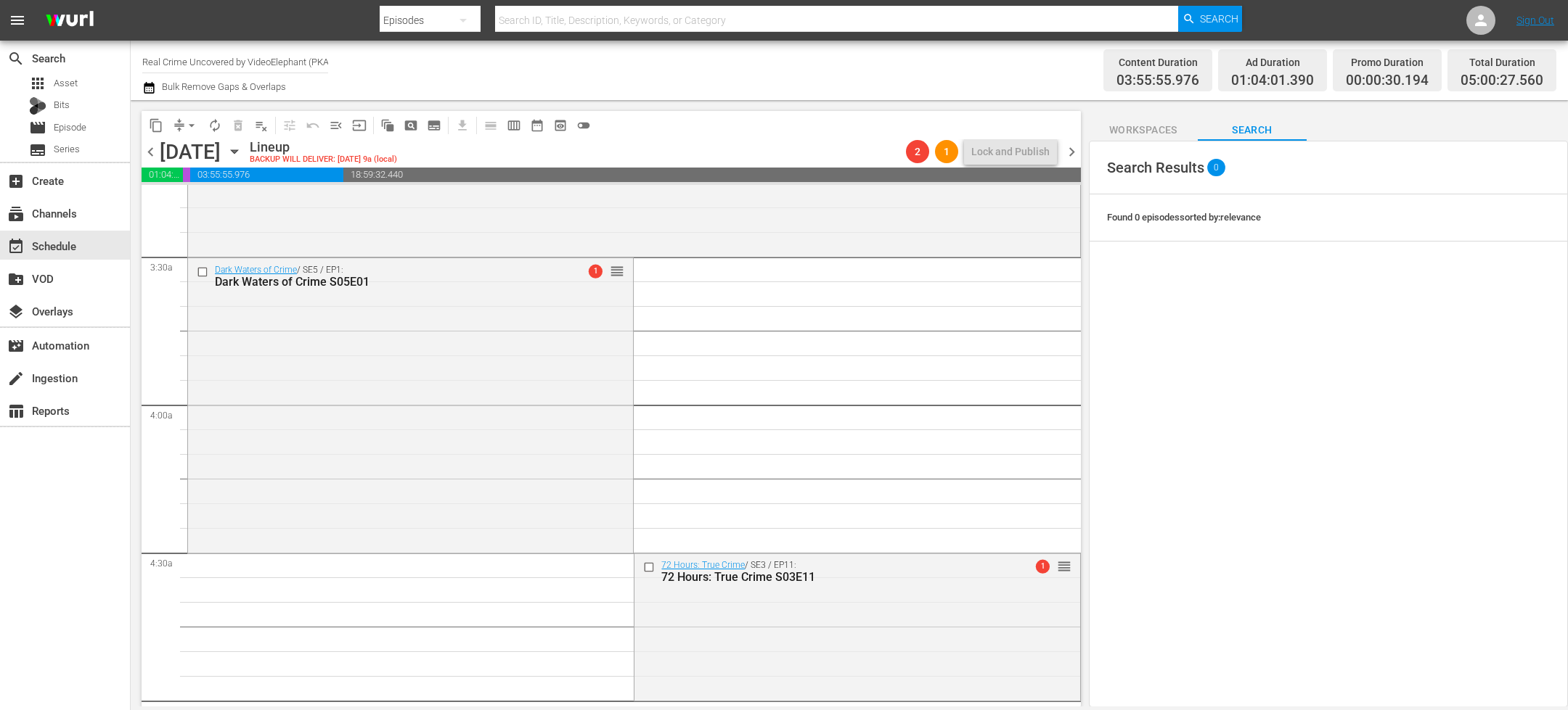
scroll to position [1034, 0]
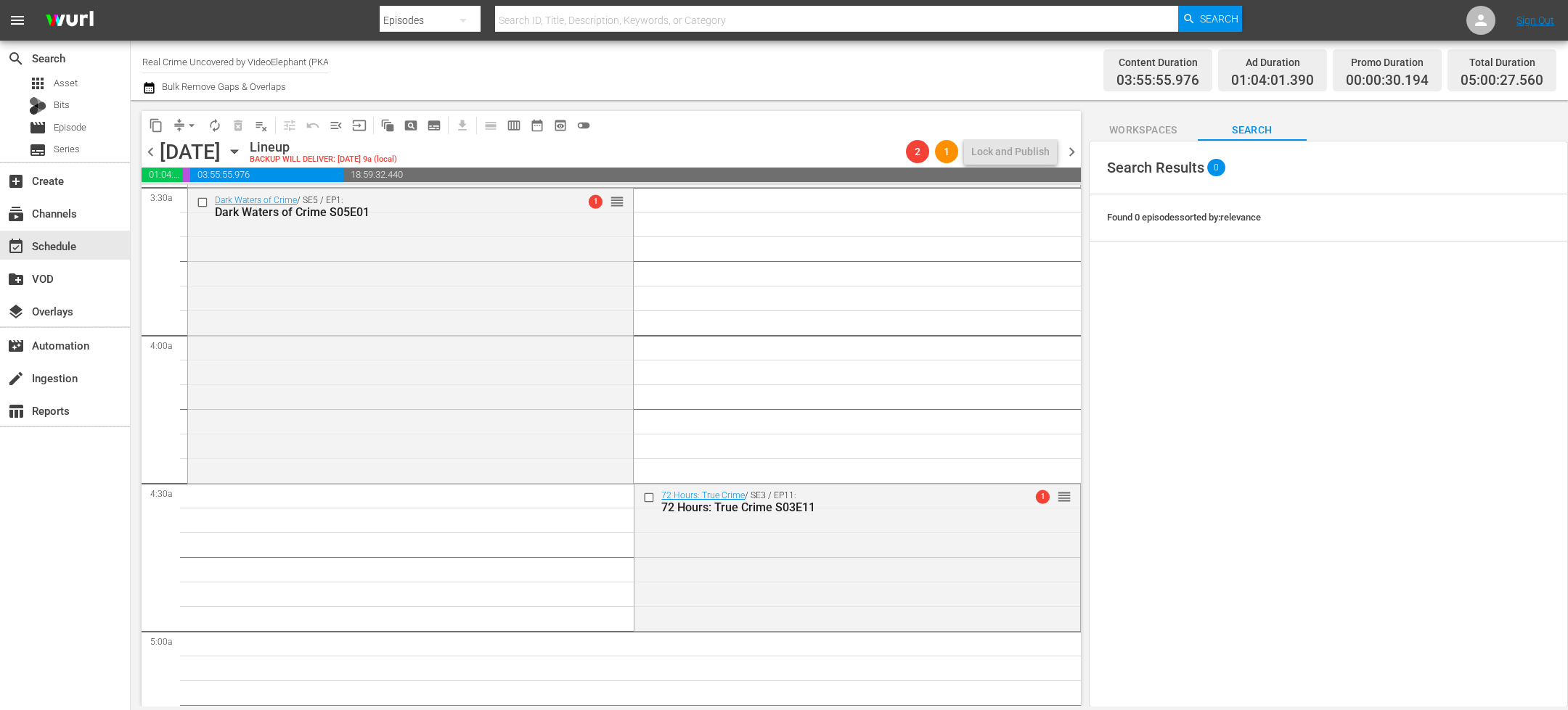
click at [147, 120] on button "content_copy" at bounding box center [156, 126] width 23 height 23
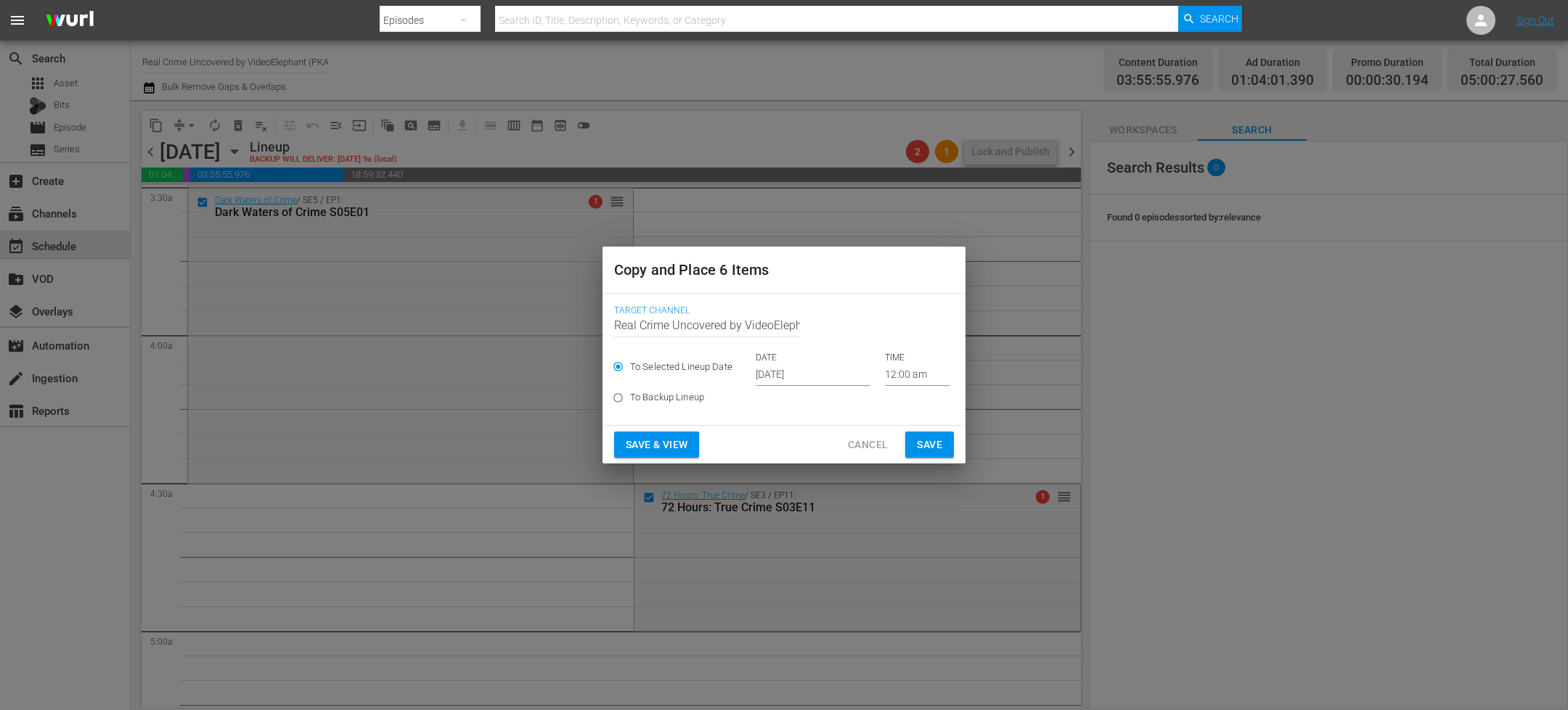
click at [786, 367] on input "[DATE]" at bounding box center [813, 375] width 115 height 22
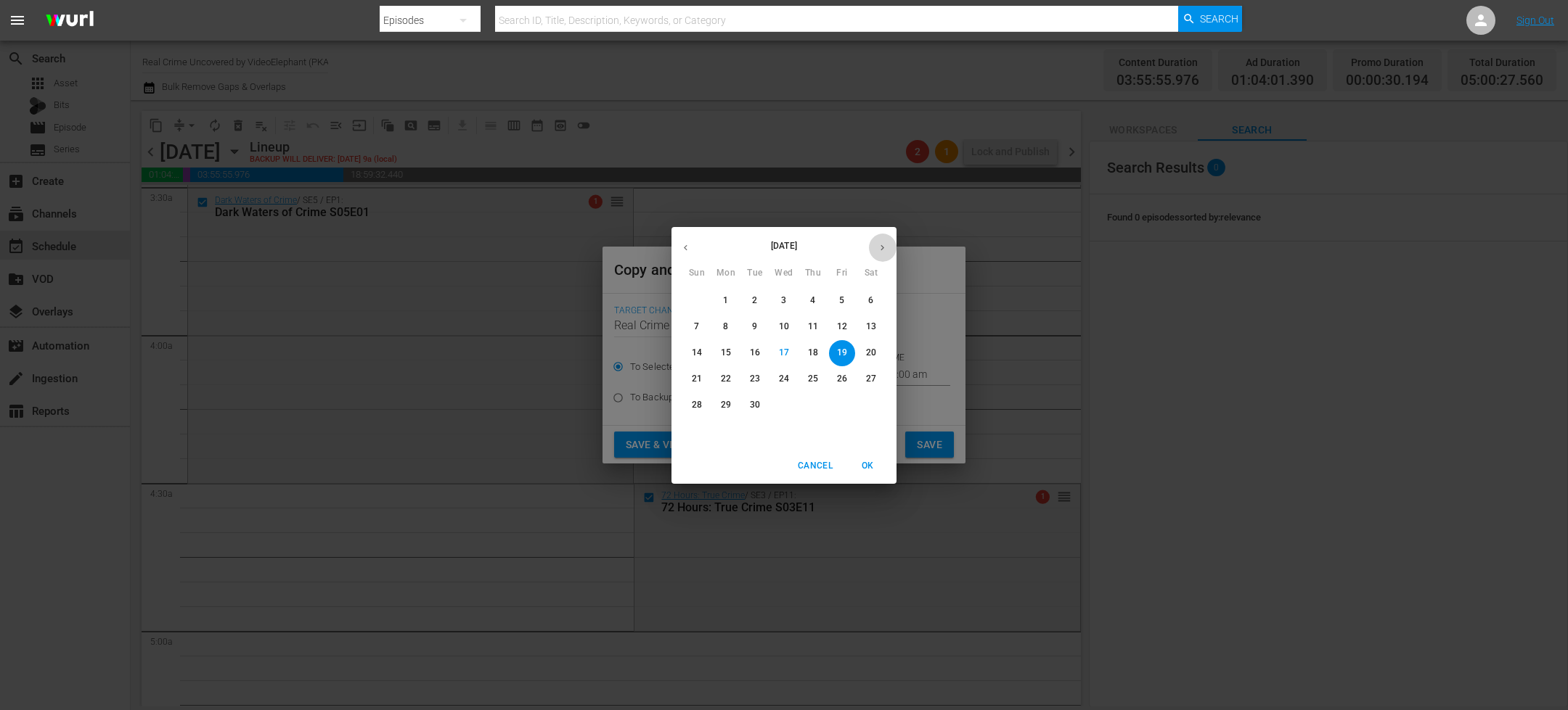
click at [887, 247] on icon "button" at bounding box center [883, 247] width 11 height 11
click at [816, 301] on span "2" at bounding box center [813, 301] width 26 height 13
type input "Oct 2nd 2025"
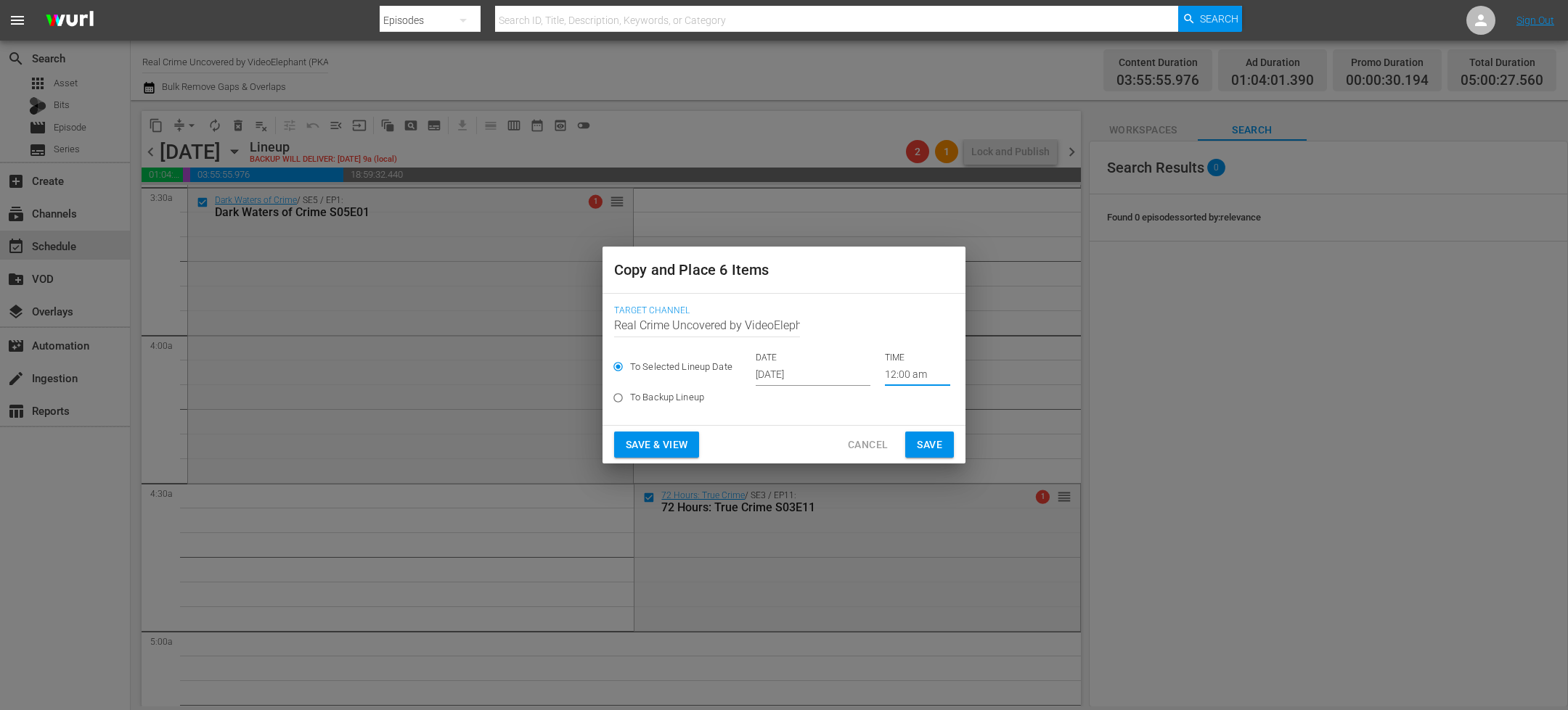
click at [902, 377] on input "12:00 am" at bounding box center [917, 375] width 65 height 22
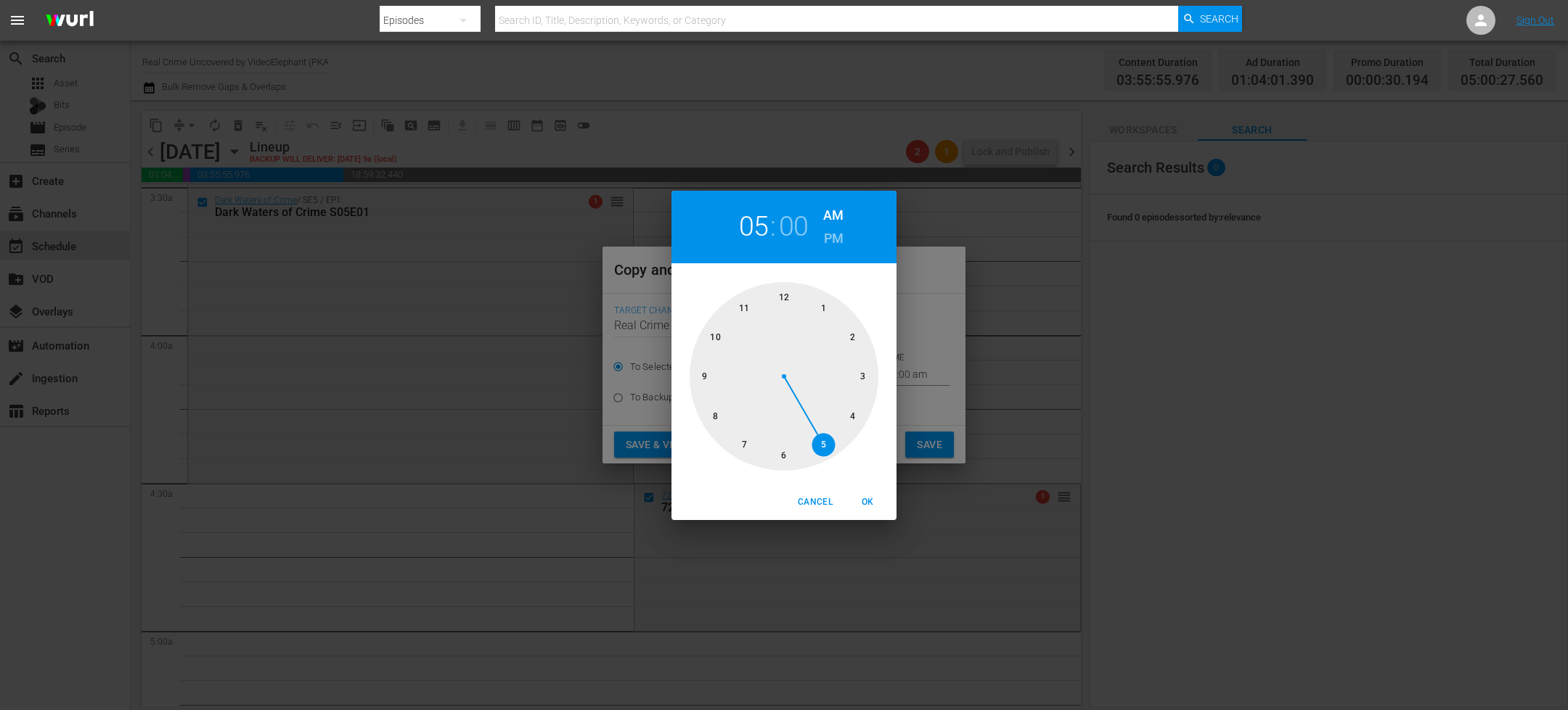
click at [816, 446] on div at bounding box center [784, 377] width 188 height 188
click at [872, 520] on div "05 : 00 AM PM 00 05 10 15 20 25 30 35 40 45 50 55 Cancel OK" at bounding box center [784, 355] width 1568 height 710
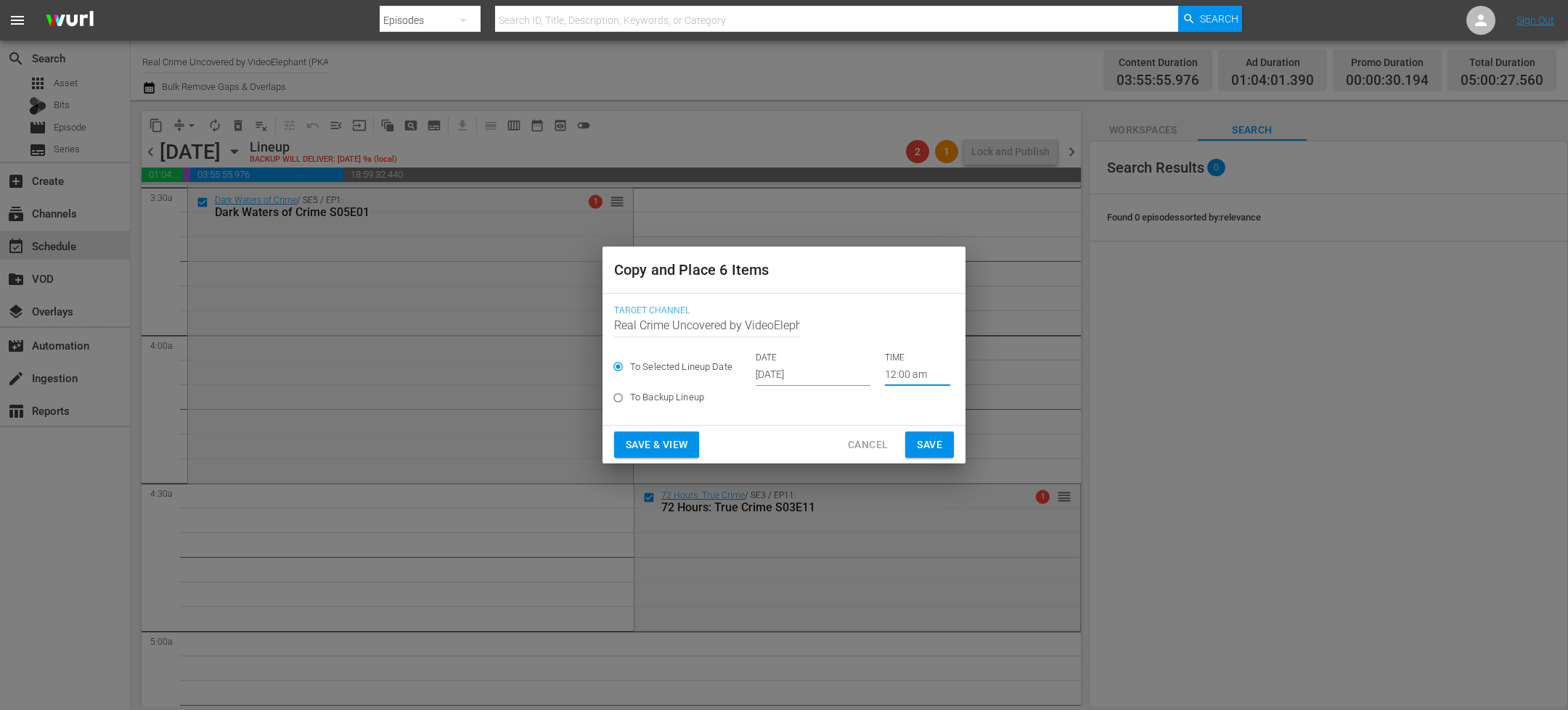
click at [873, 510] on div "Copy and Place 6 Items Target Channel Channel Title Real Crime Uncovered by Vid…" at bounding box center [784, 355] width 1568 height 710
click at [901, 378] on input "12:00 am" at bounding box center [917, 375] width 65 height 22
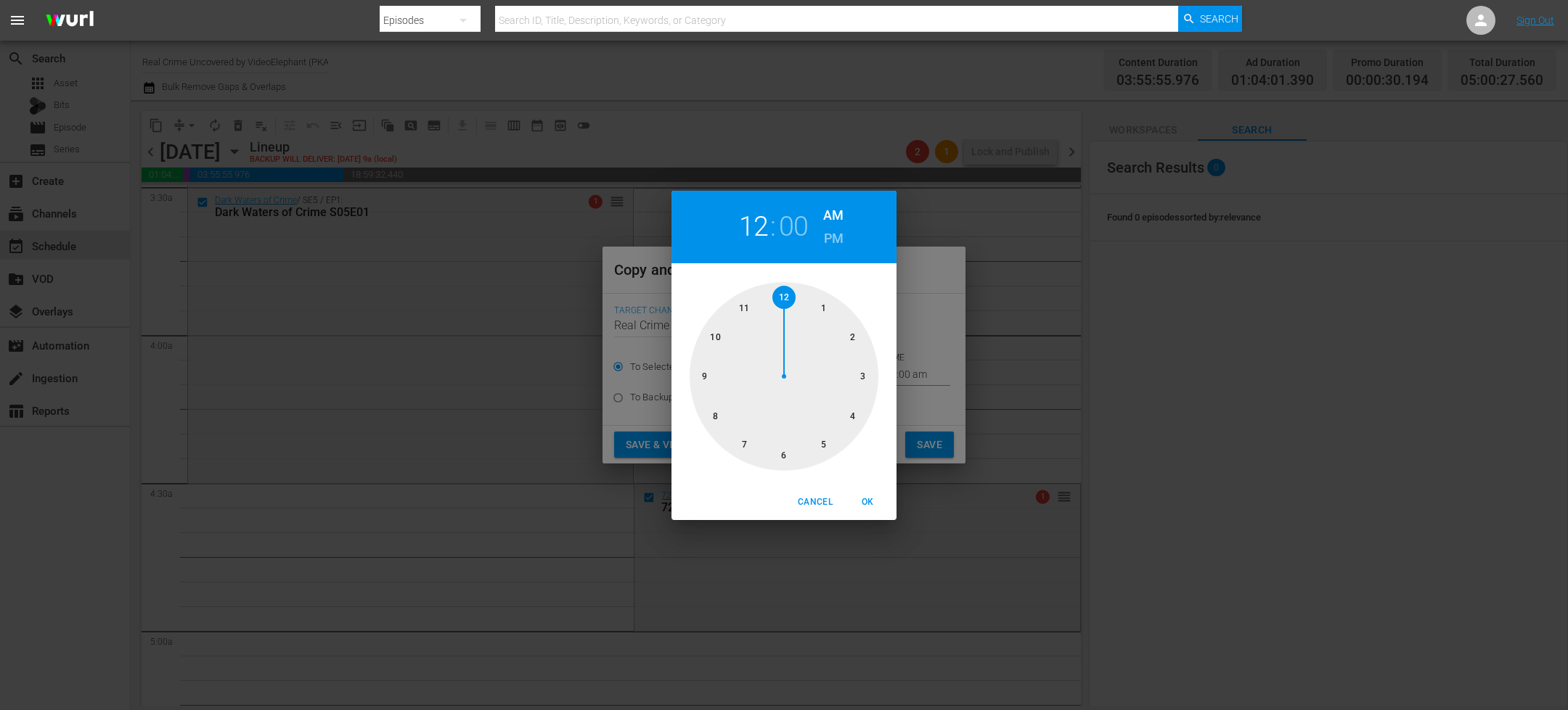
click at [826, 446] on div at bounding box center [784, 377] width 188 height 188
click at [870, 507] on span "OK" at bounding box center [867, 502] width 35 height 15
type input "05:00 am"
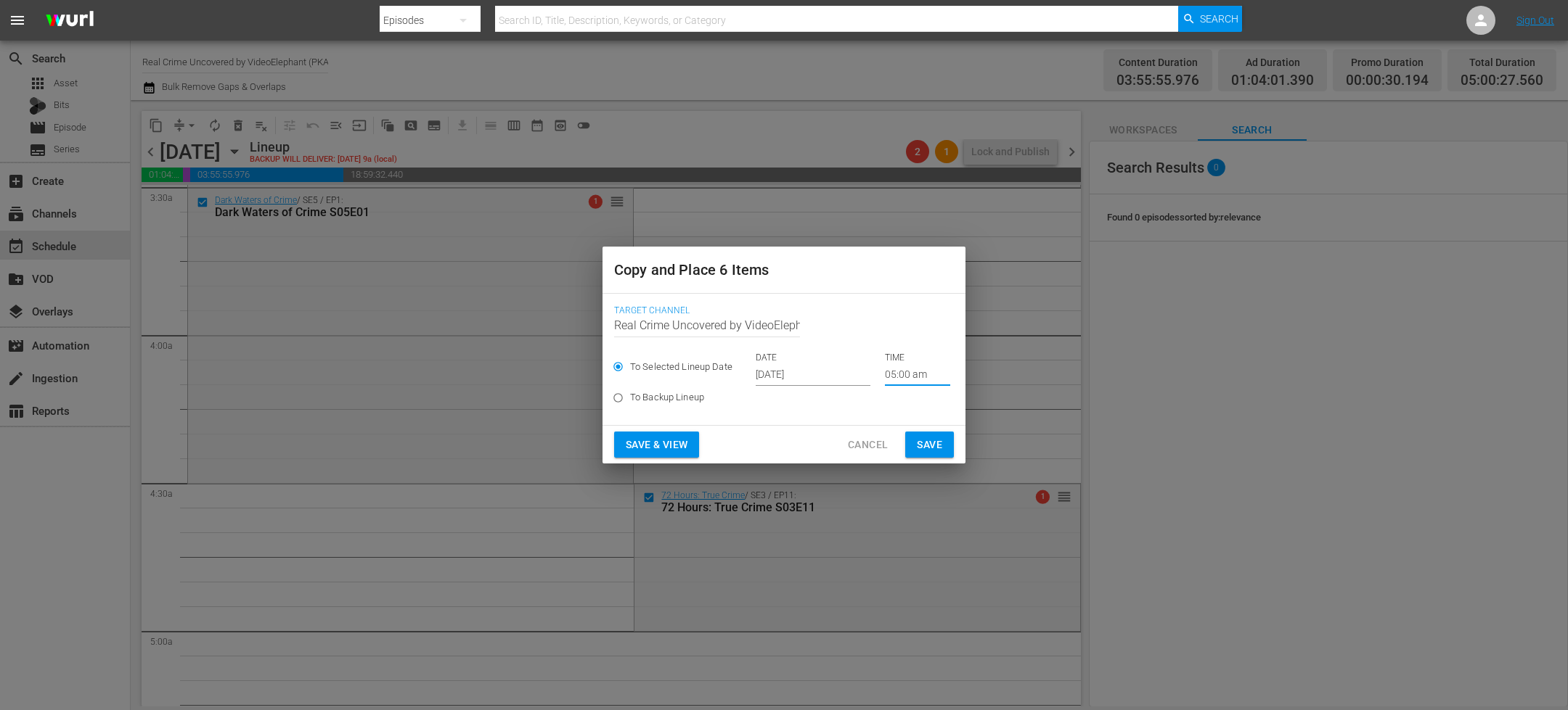
click at [918, 452] on span "Save" at bounding box center [929, 445] width 25 height 18
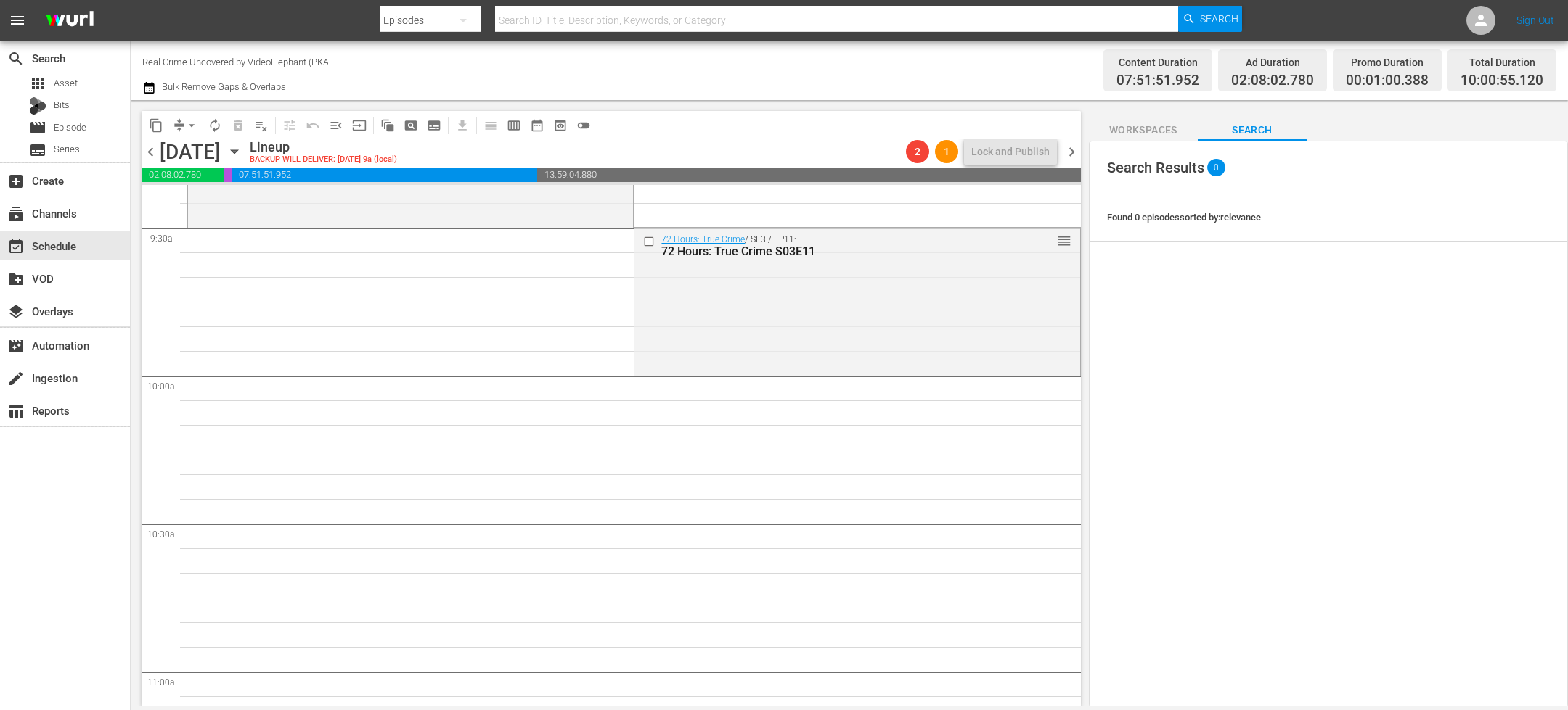
scroll to position [2893, 0]
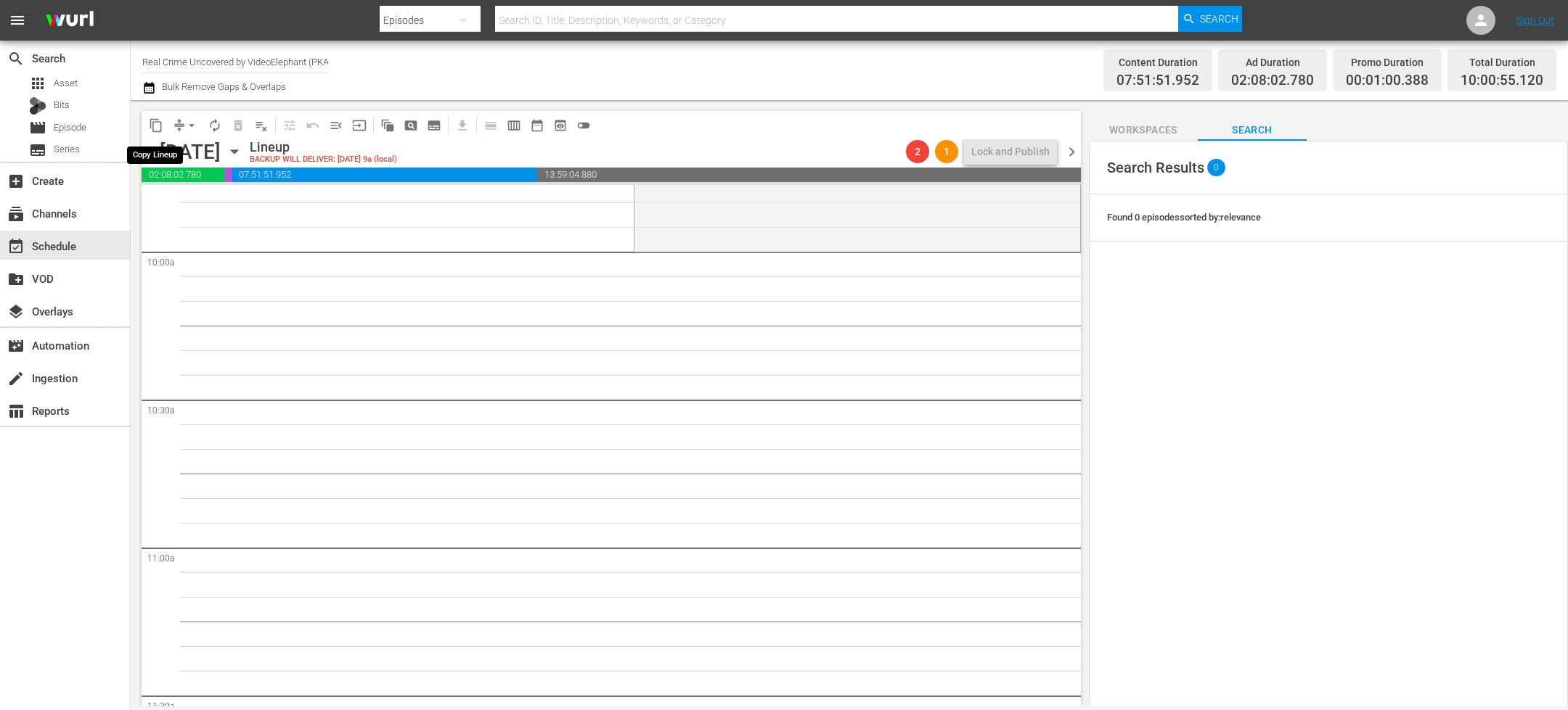
click at [159, 127] on span "content_copy" at bounding box center [156, 126] width 14 height 14
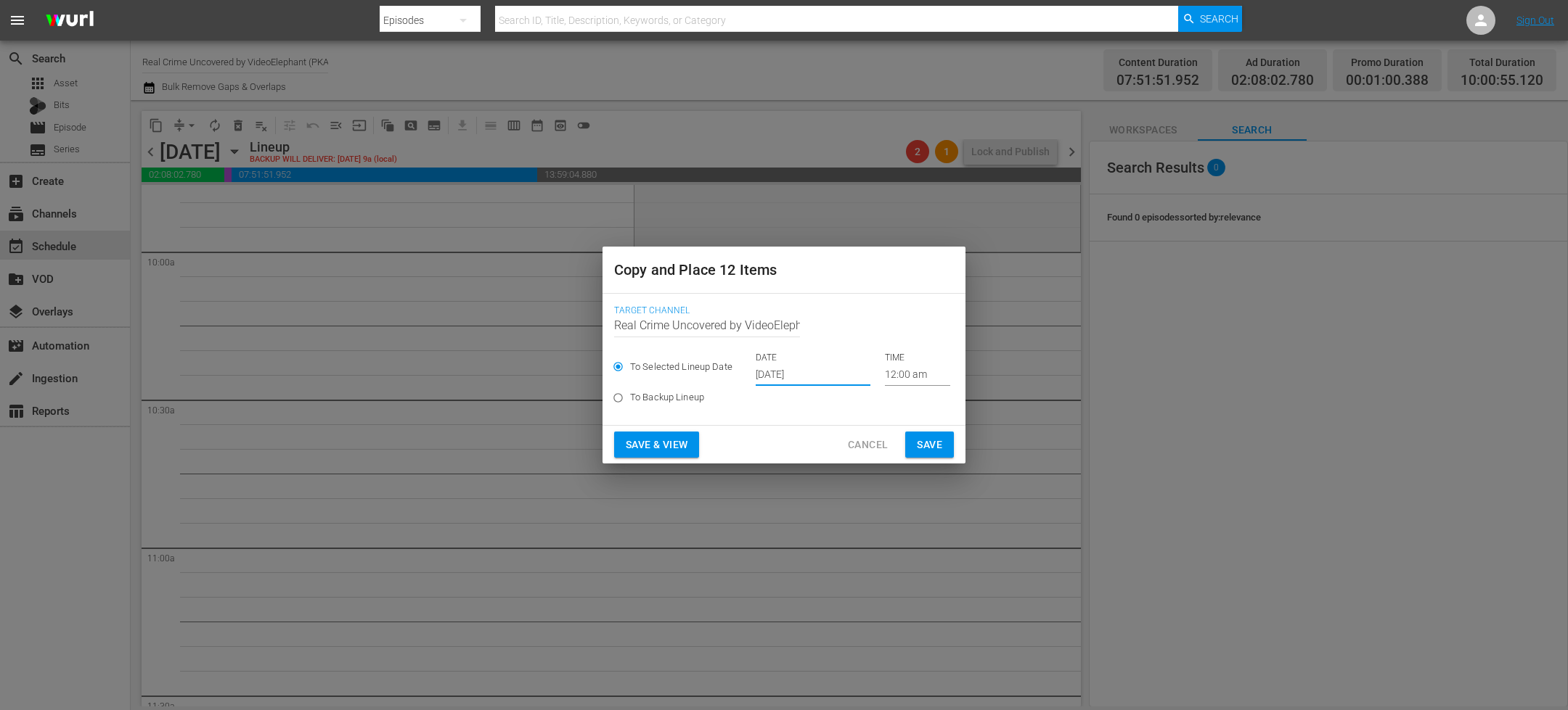
click at [785, 377] on input "[DATE]" at bounding box center [813, 375] width 115 height 22
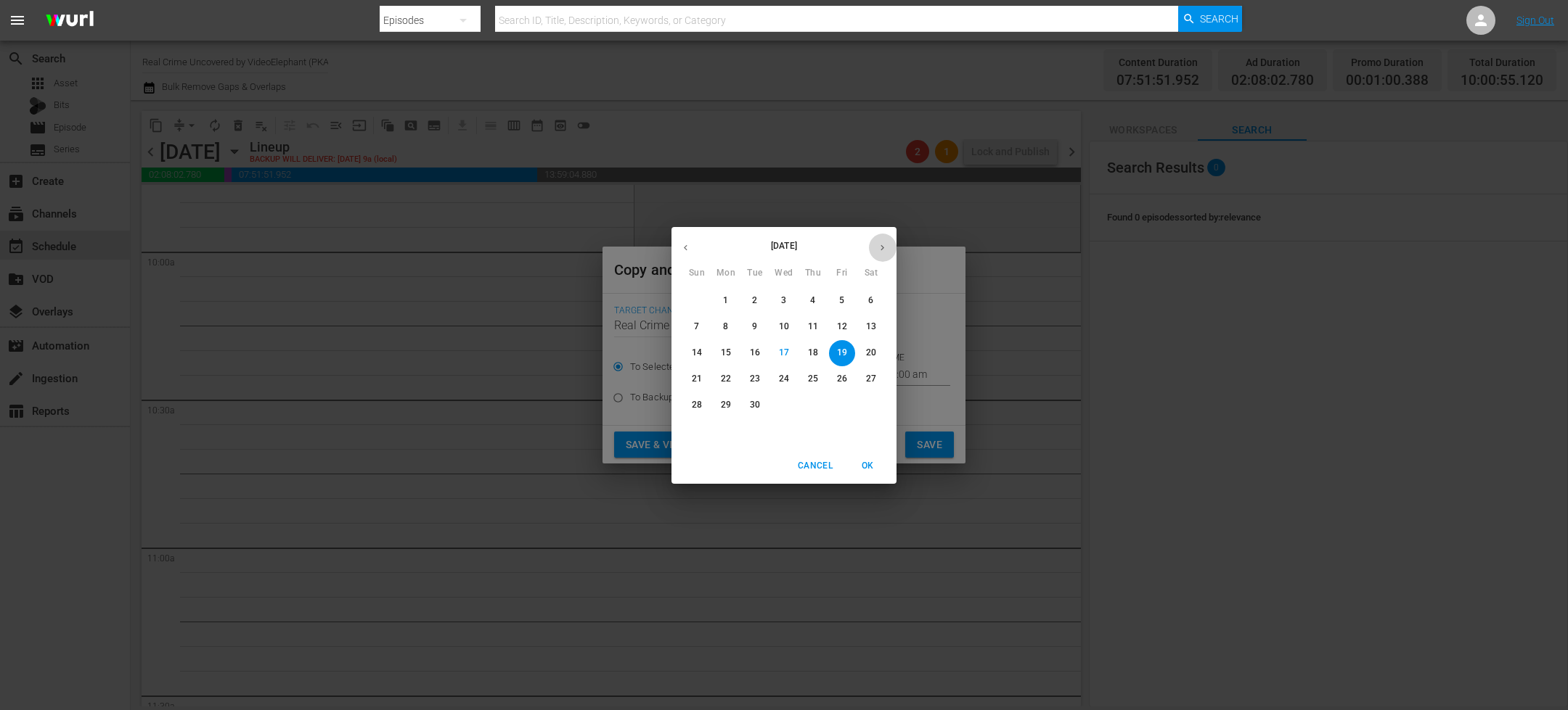
click at [886, 249] on icon "button" at bounding box center [883, 247] width 11 height 11
click at [812, 299] on p "2" at bounding box center [813, 301] width 5 height 13
type input "Oct 2nd 2025"
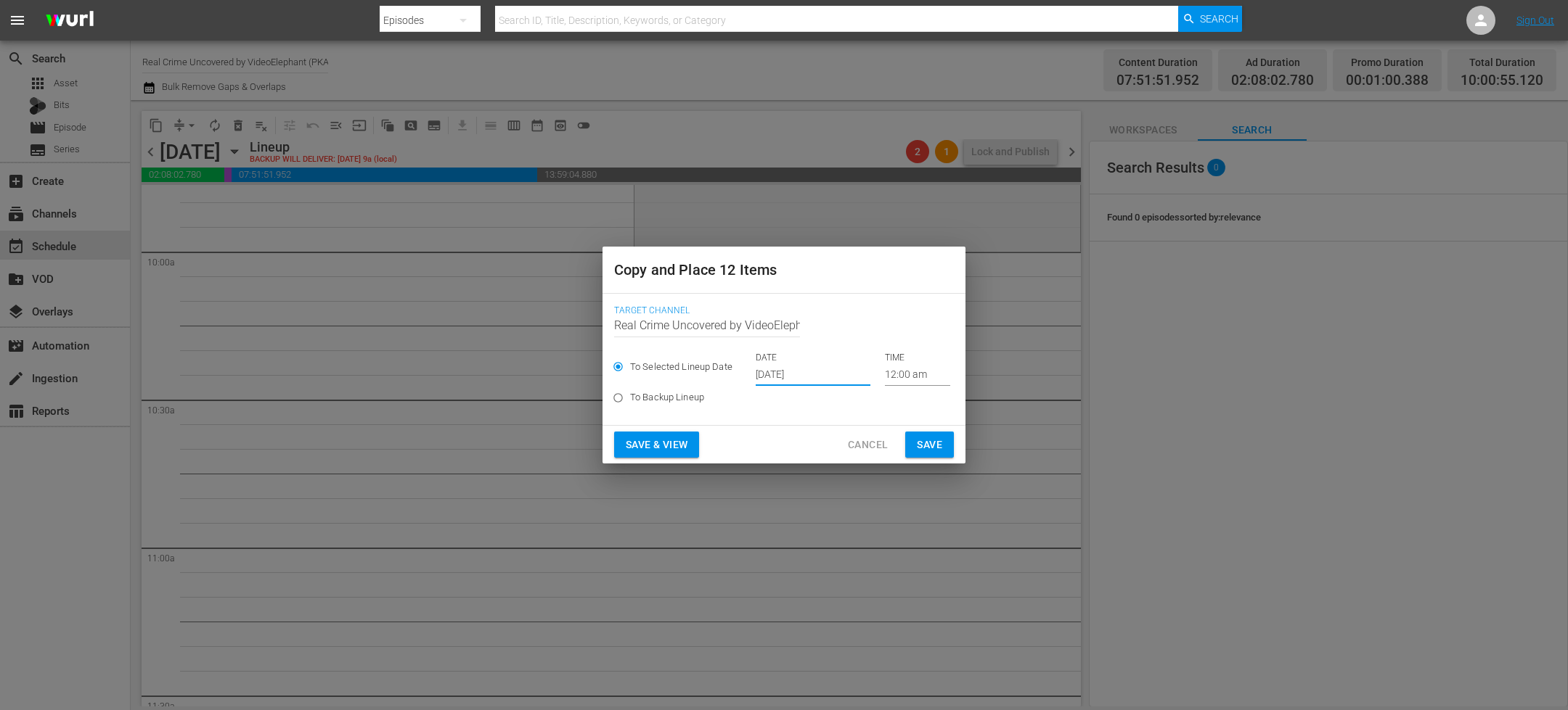
click at [893, 376] on input "12:00 am" at bounding box center [917, 375] width 65 height 22
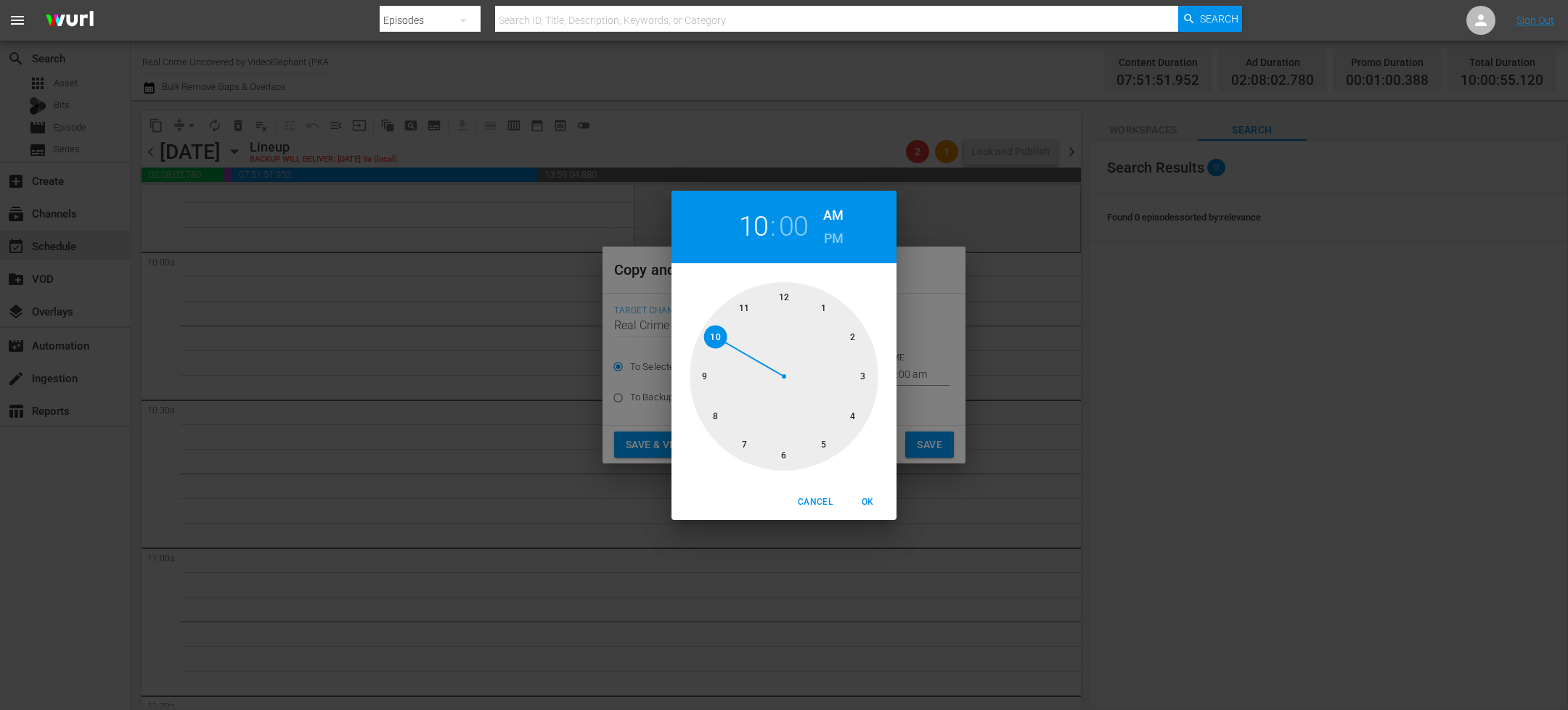
click at [719, 329] on div at bounding box center [784, 377] width 188 height 188
click at [860, 497] on span "OK" at bounding box center [867, 502] width 35 height 15
type input "10:00 am"
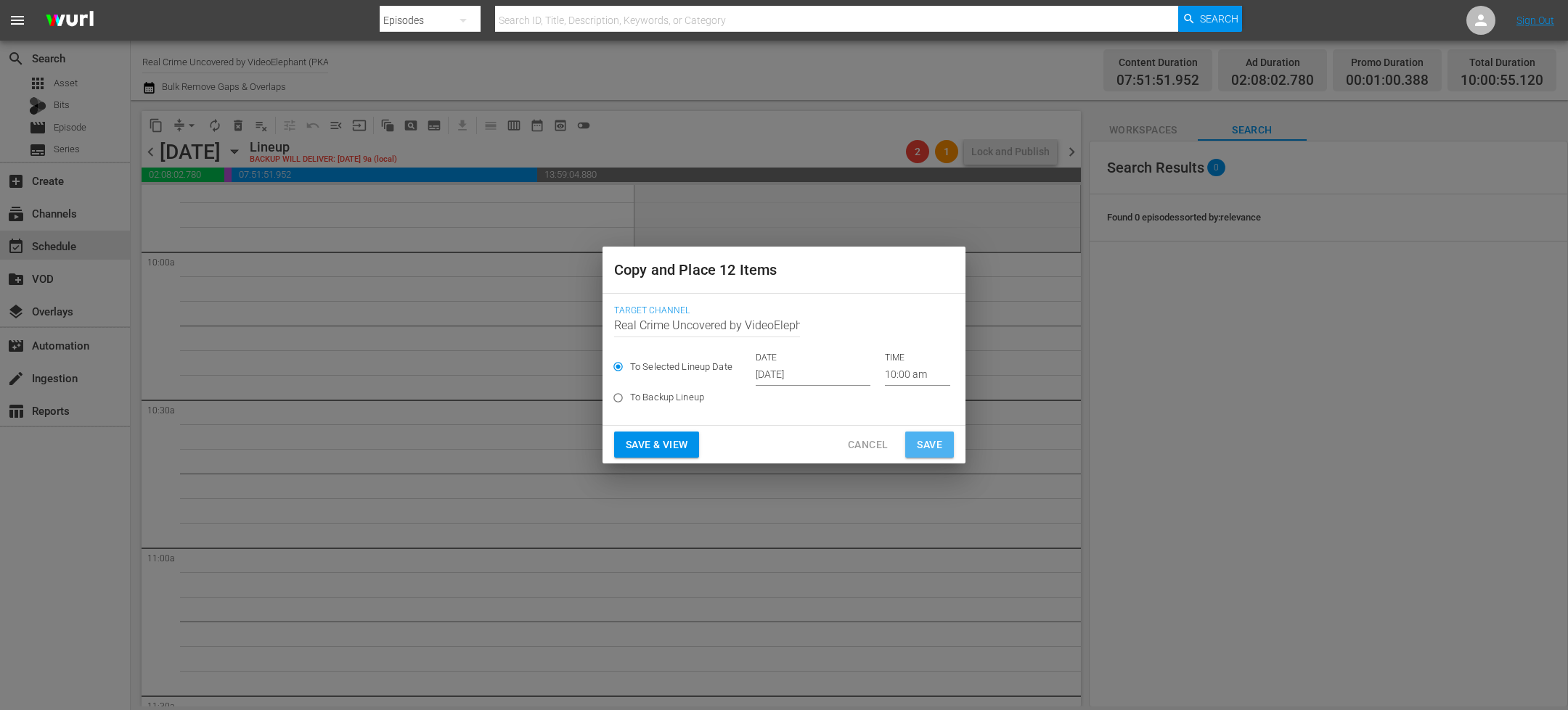
click at [919, 445] on span "Save" at bounding box center [929, 445] width 25 height 18
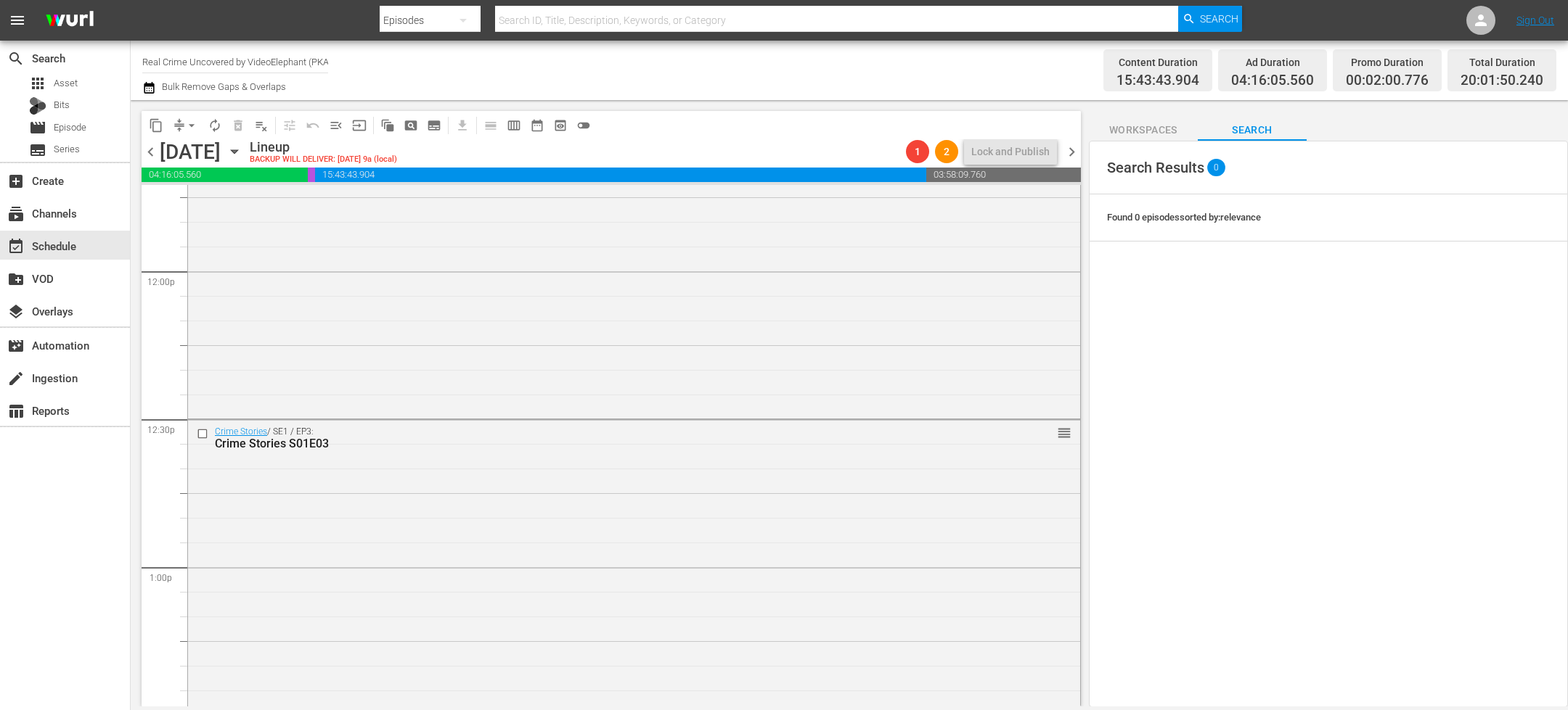
scroll to position [3469, 0]
click at [204, 431] on input "checkbox" at bounding box center [204, 430] width 15 height 13
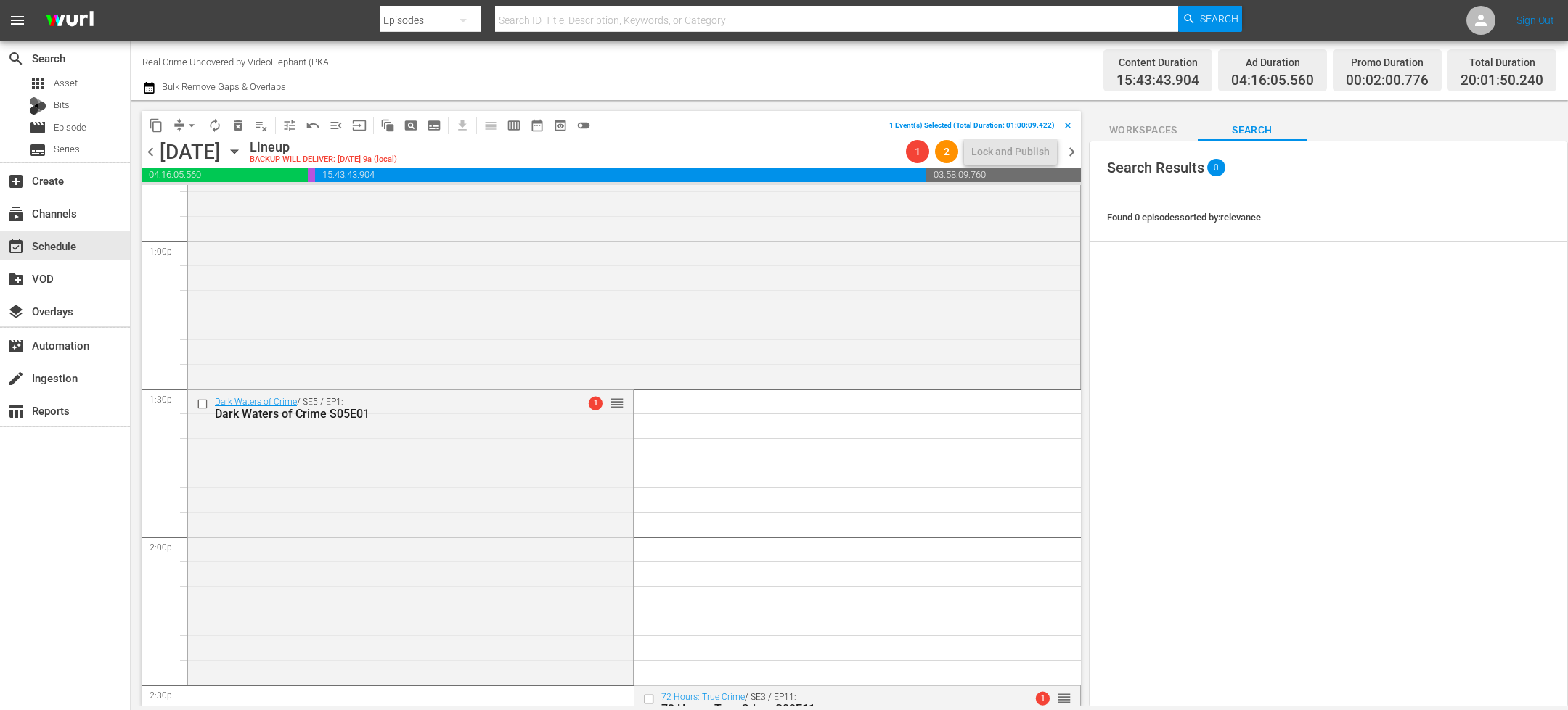
scroll to position [3824, 0]
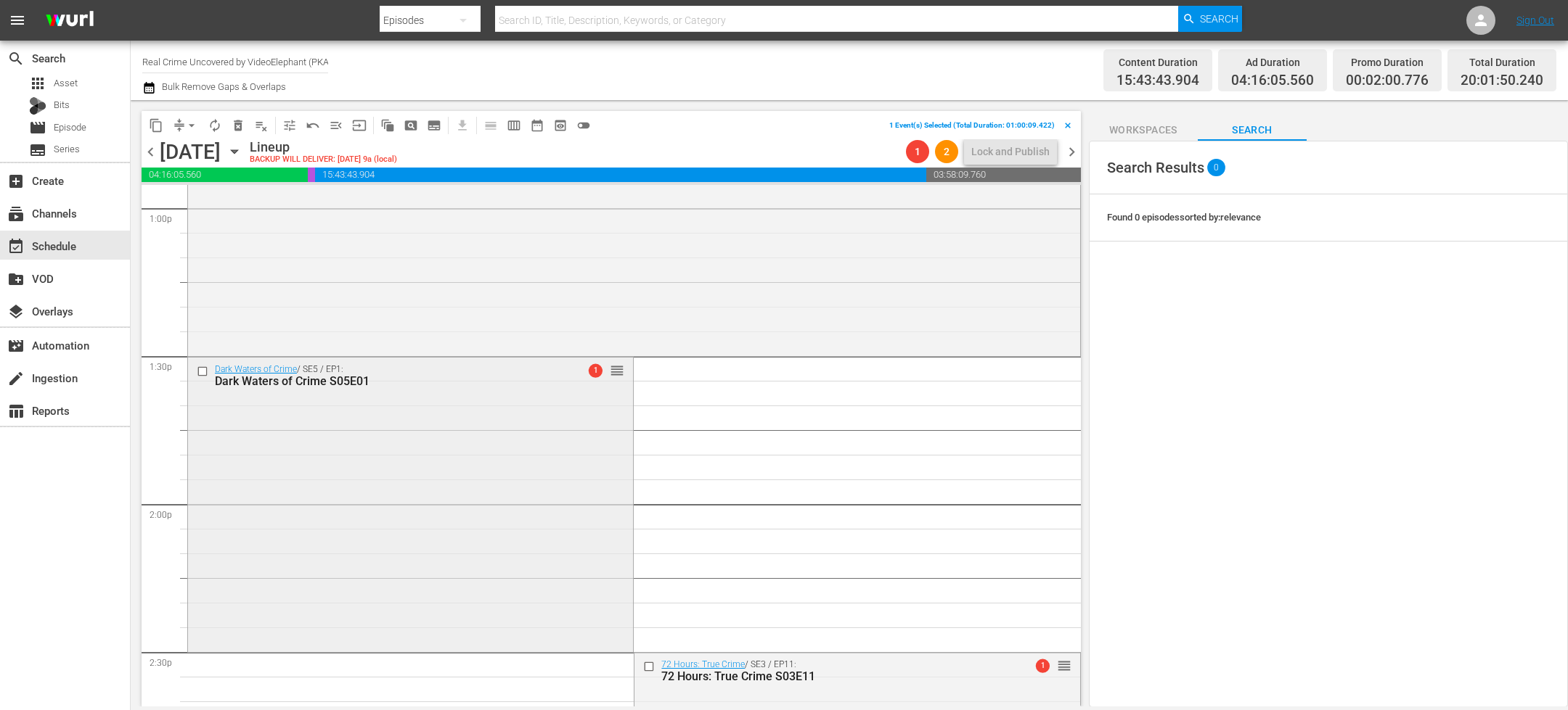
click at [200, 372] on input "checkbox" at bounding box center [204, 371] width 15 height 13
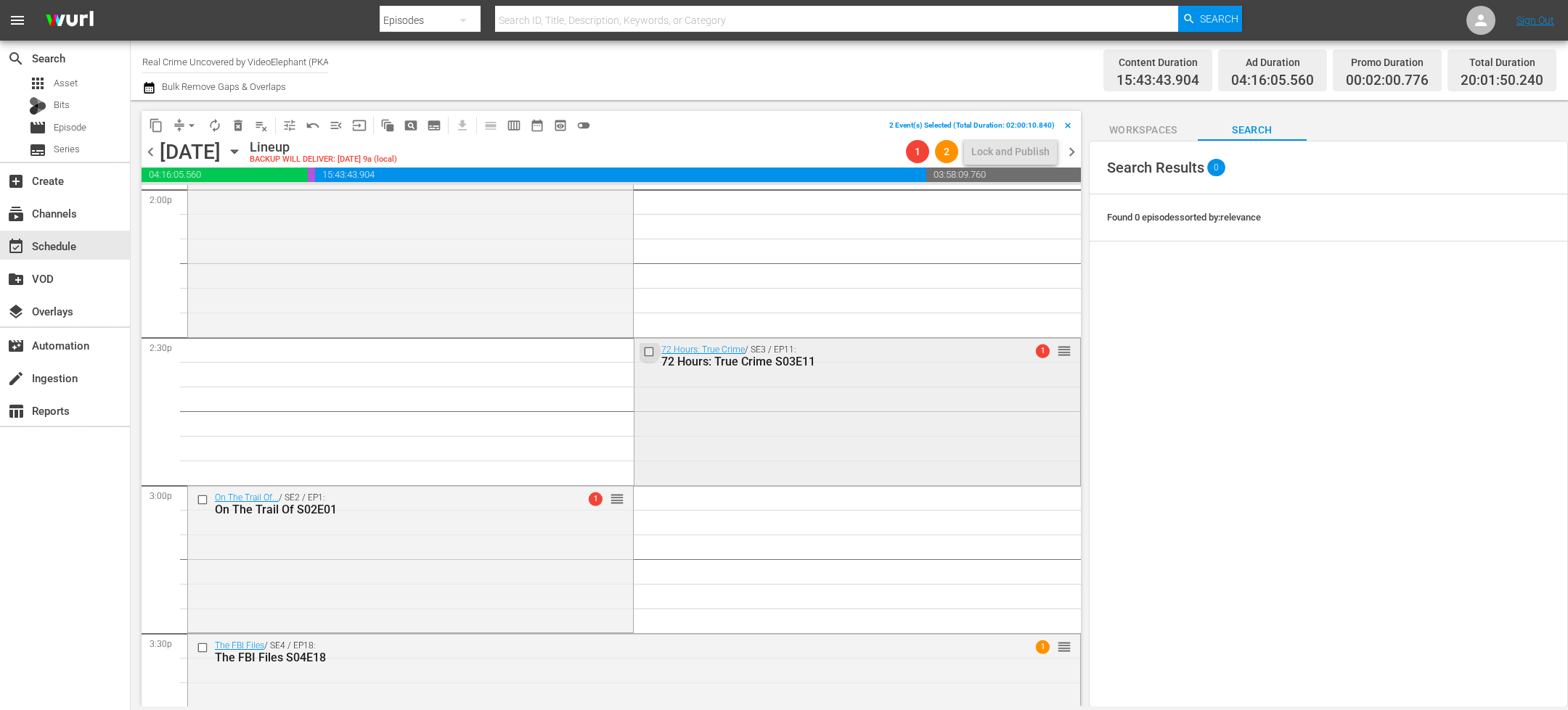
click at [643, 354] on input "checkbox" at bounding box center [650, 352] width 15 height 13
click at [205, 499] on input "checkbox" at bounding box center [204, 499] width 15 height 13
click at [205, 648] on input "checkbox" at bounding box center [204, 648] width 15 height 13
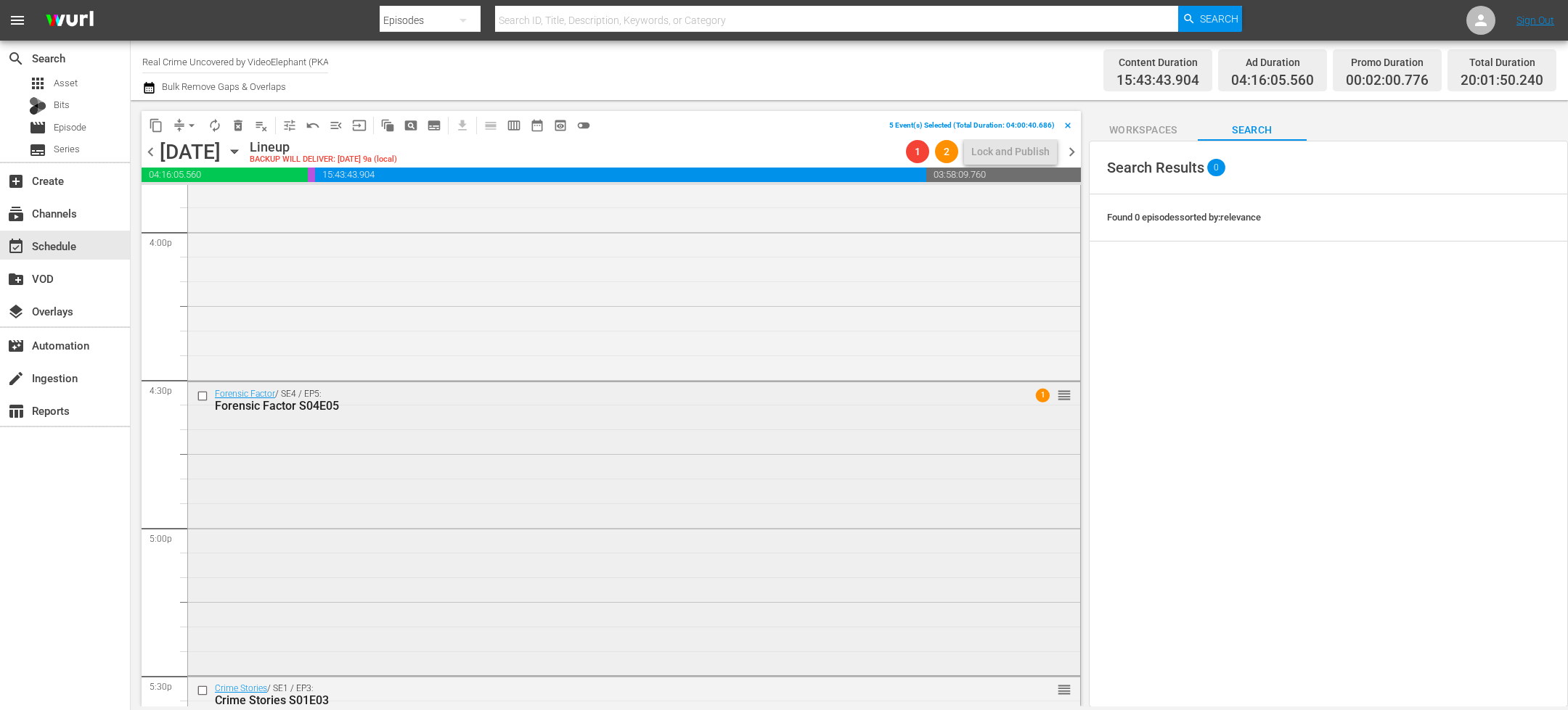
click at [202, 397] on input "checkbox" at bounding box center [204, 396] width 15 height 13
click at [201, 692] on input "checkbox" at bounding box center [204, 691] width 15 height 13
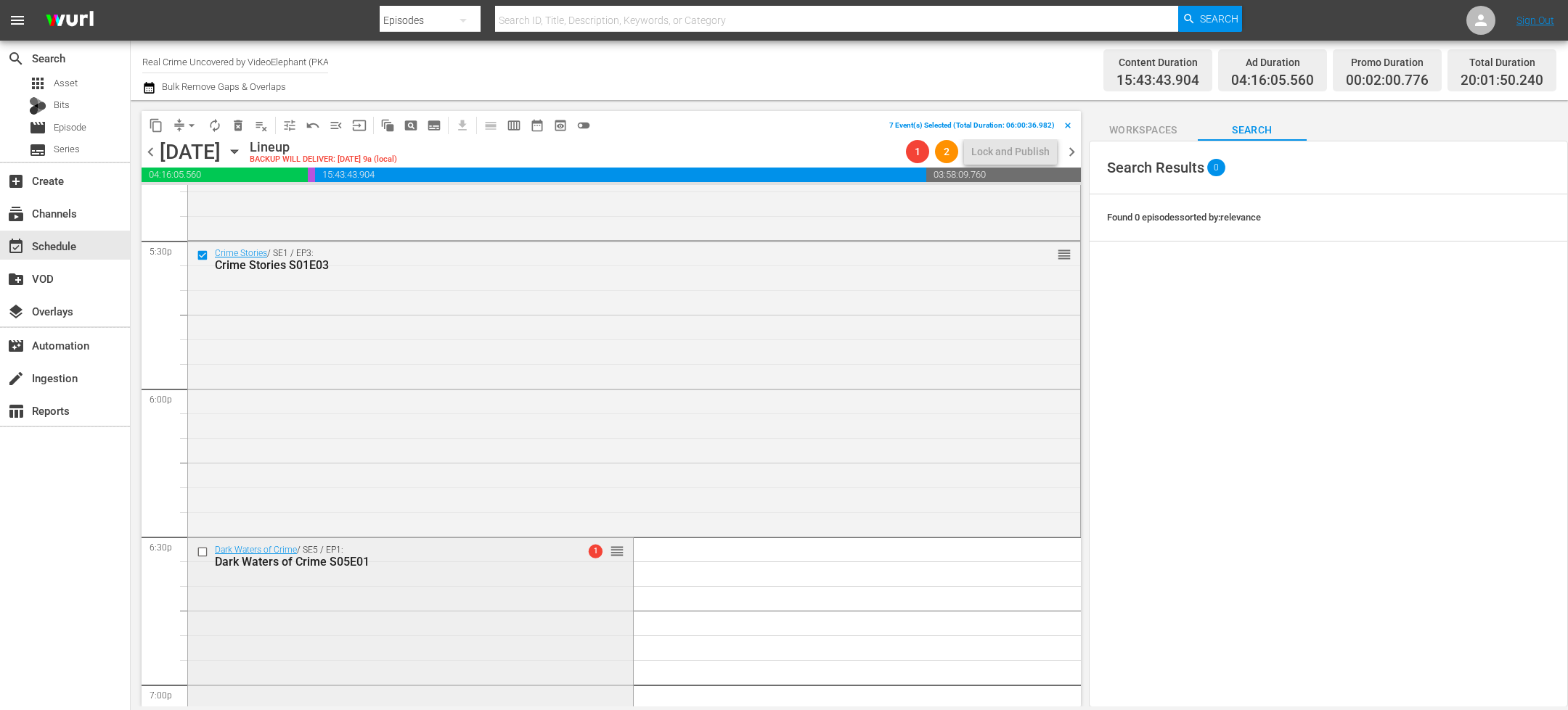
scroll to position [5201, 0]
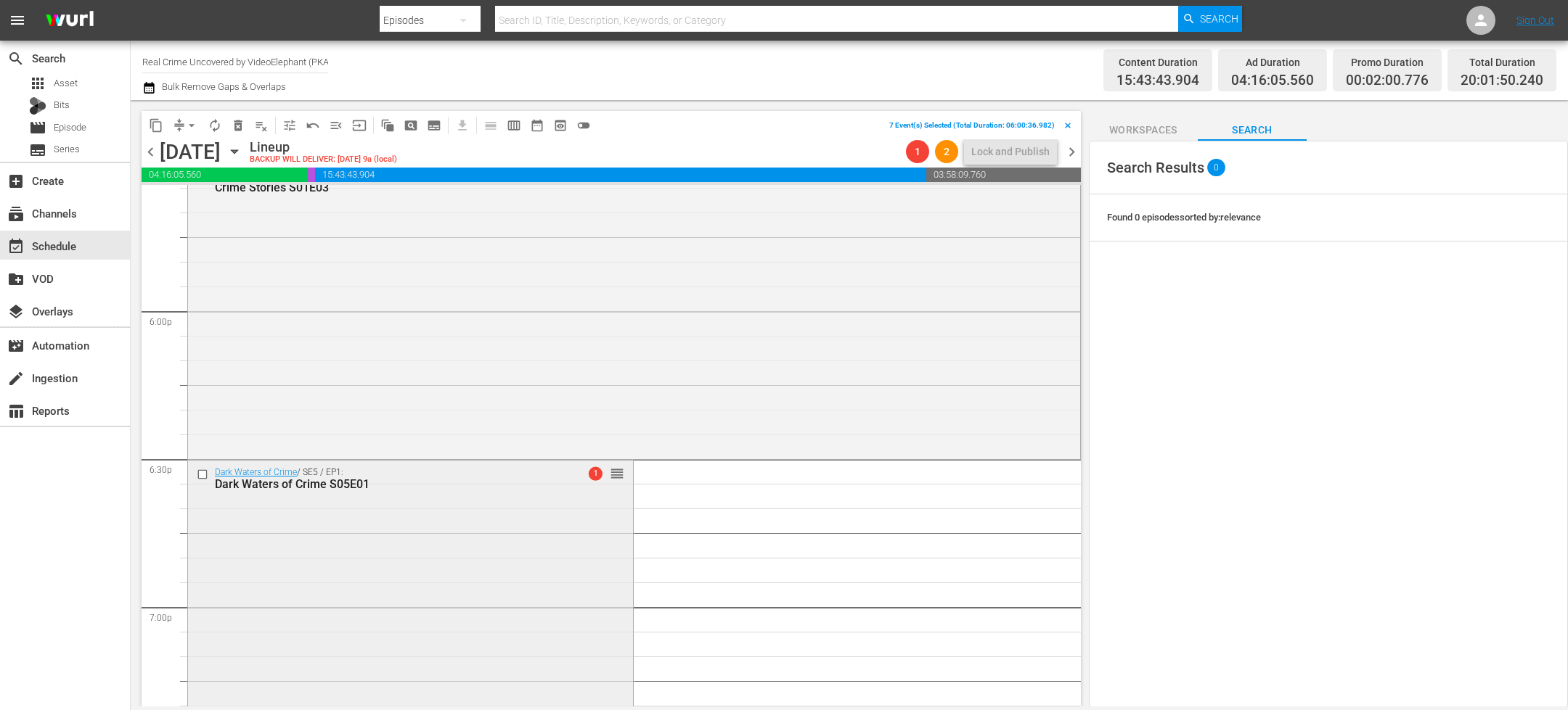
click at [203, 474] on input "checkbox" at bounding box center [204, 475] width 15 height 13
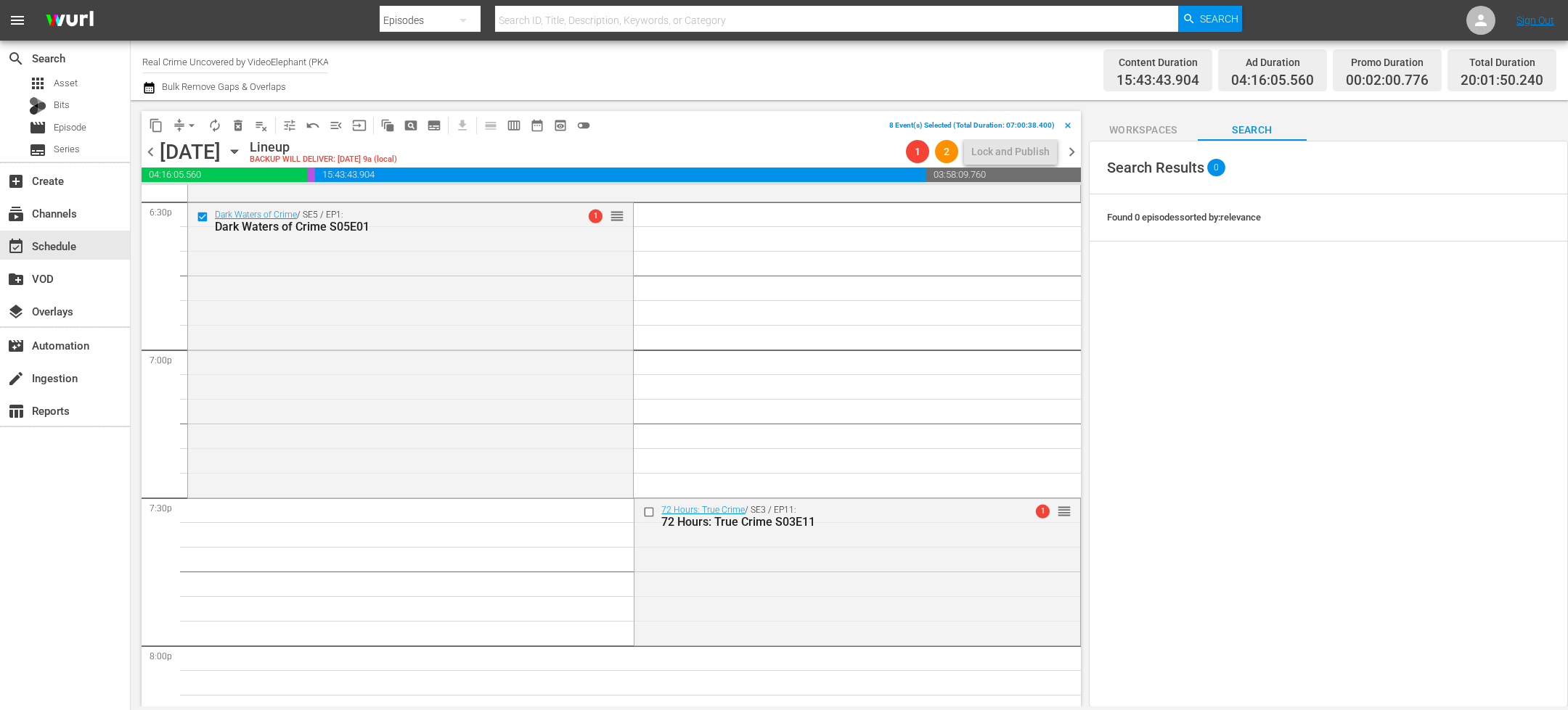
scroll to position [5498, 0]
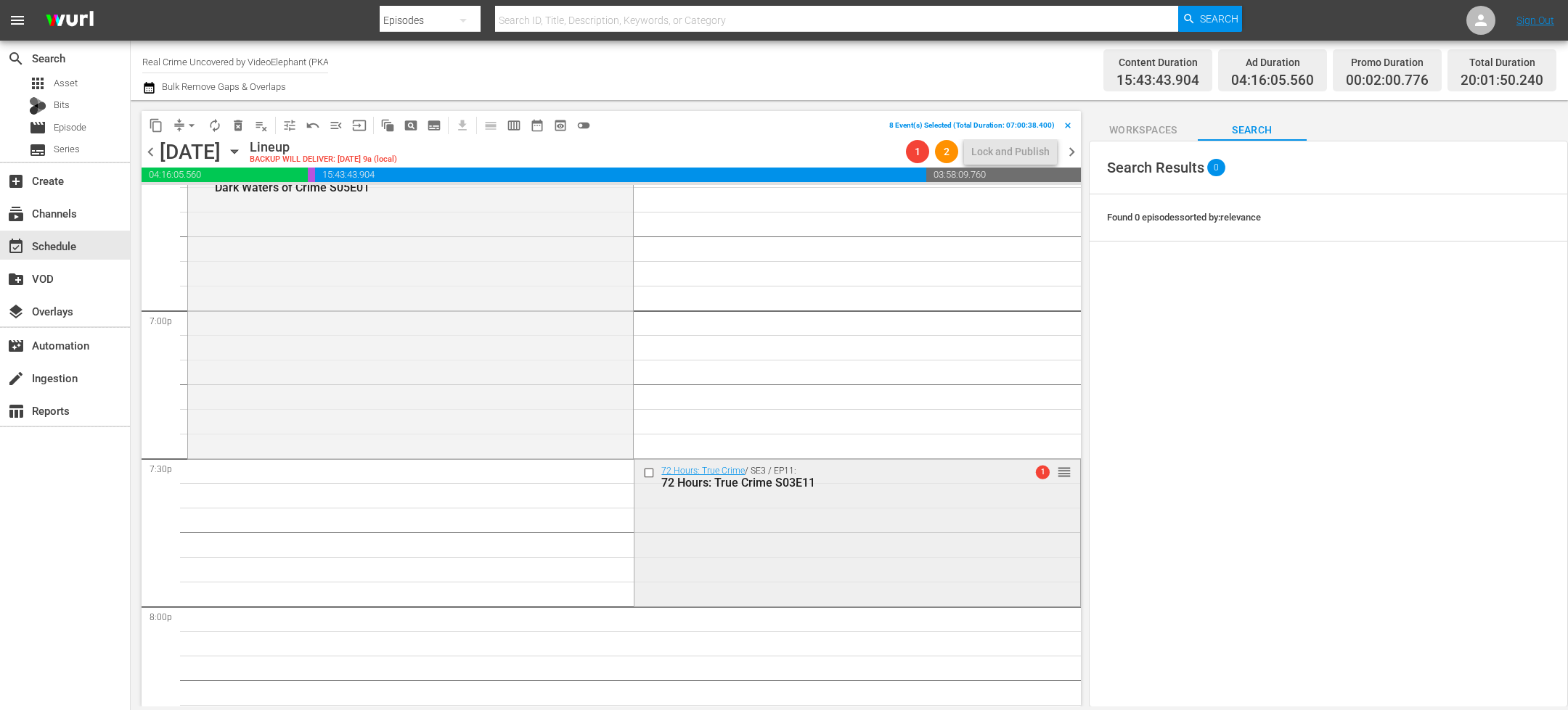
click at [644, 469] on input "checkbox" at bounding box center [650, 472] width 15 height 13
click at [237, 124] on span "delete_forever_outlined" at bounding box center [238, 126] width 14 height 14
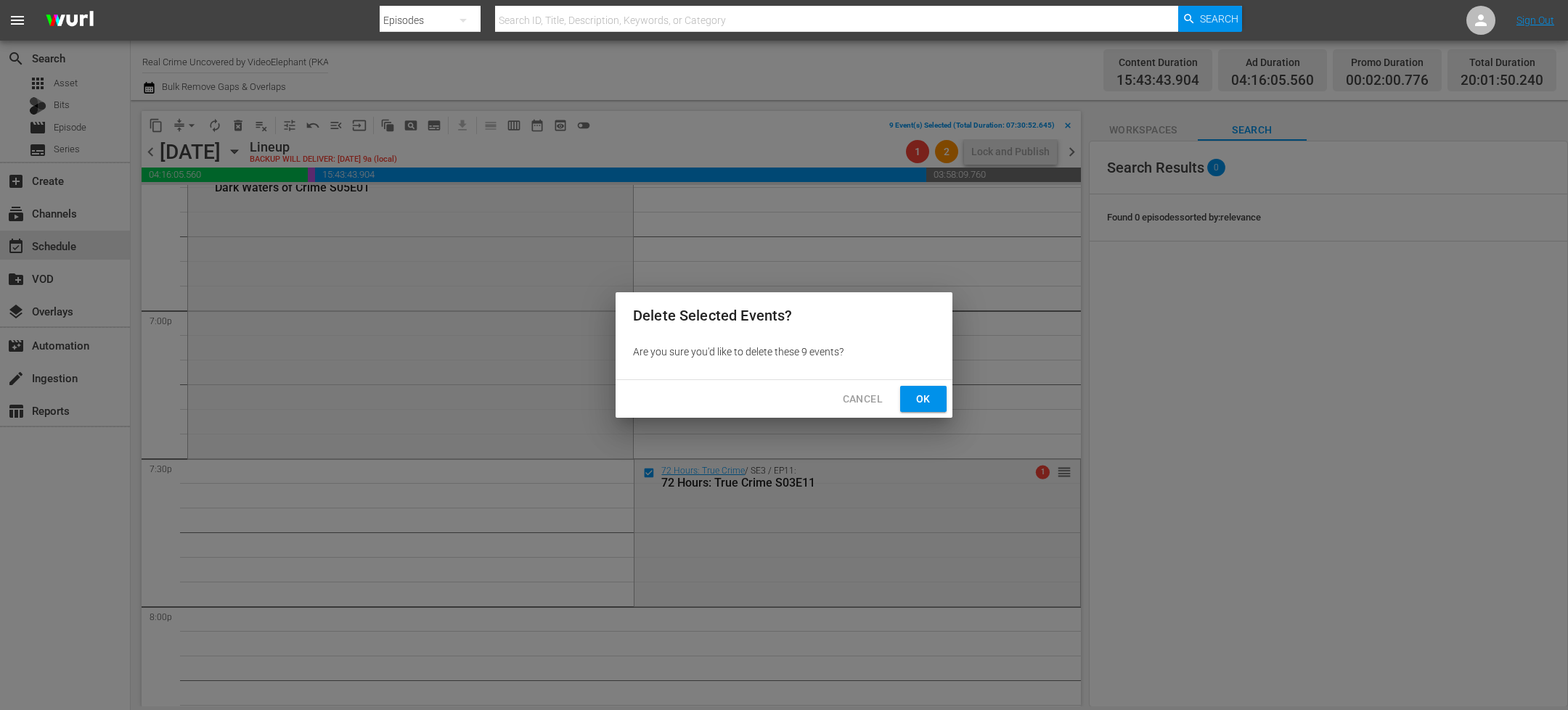
click at [919, 400] on span "Ok" at bounding box center [923, 399] width 23 height 18
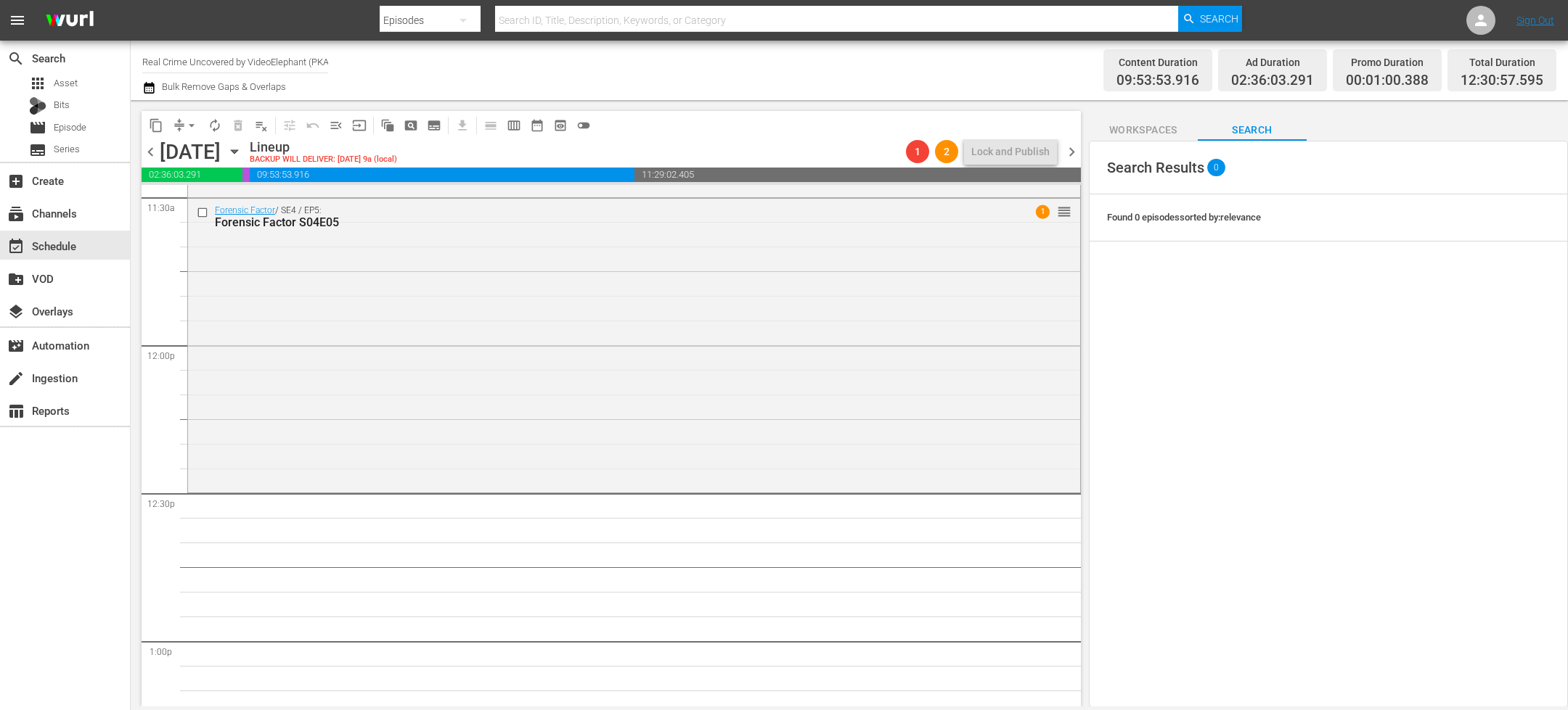
scroll to position [0, 0]
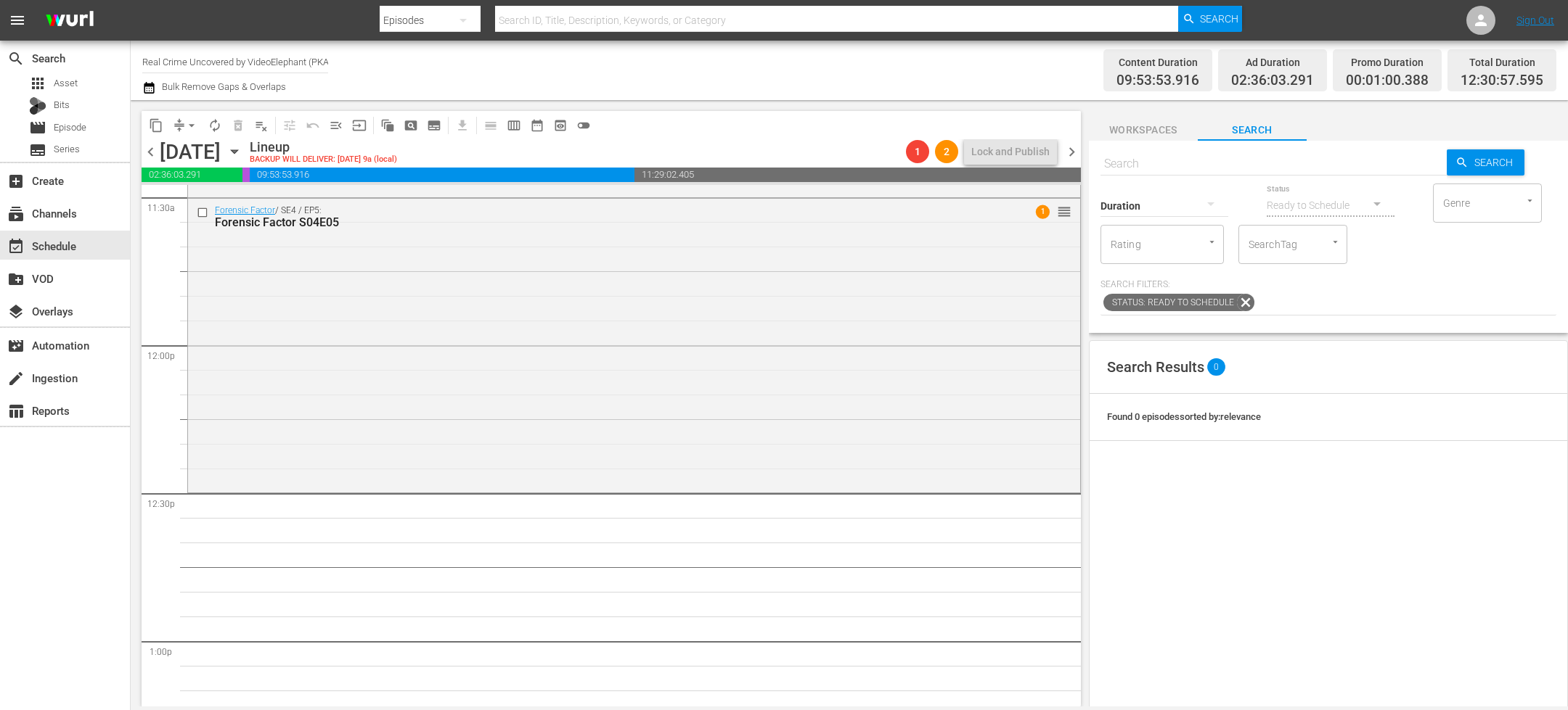
click at [1142, 168] on input "text" at bounding box center [1274, 163] width 346 height 35
paste input "The FBI Files S01E01"
type input "The FBI Files S01E01"
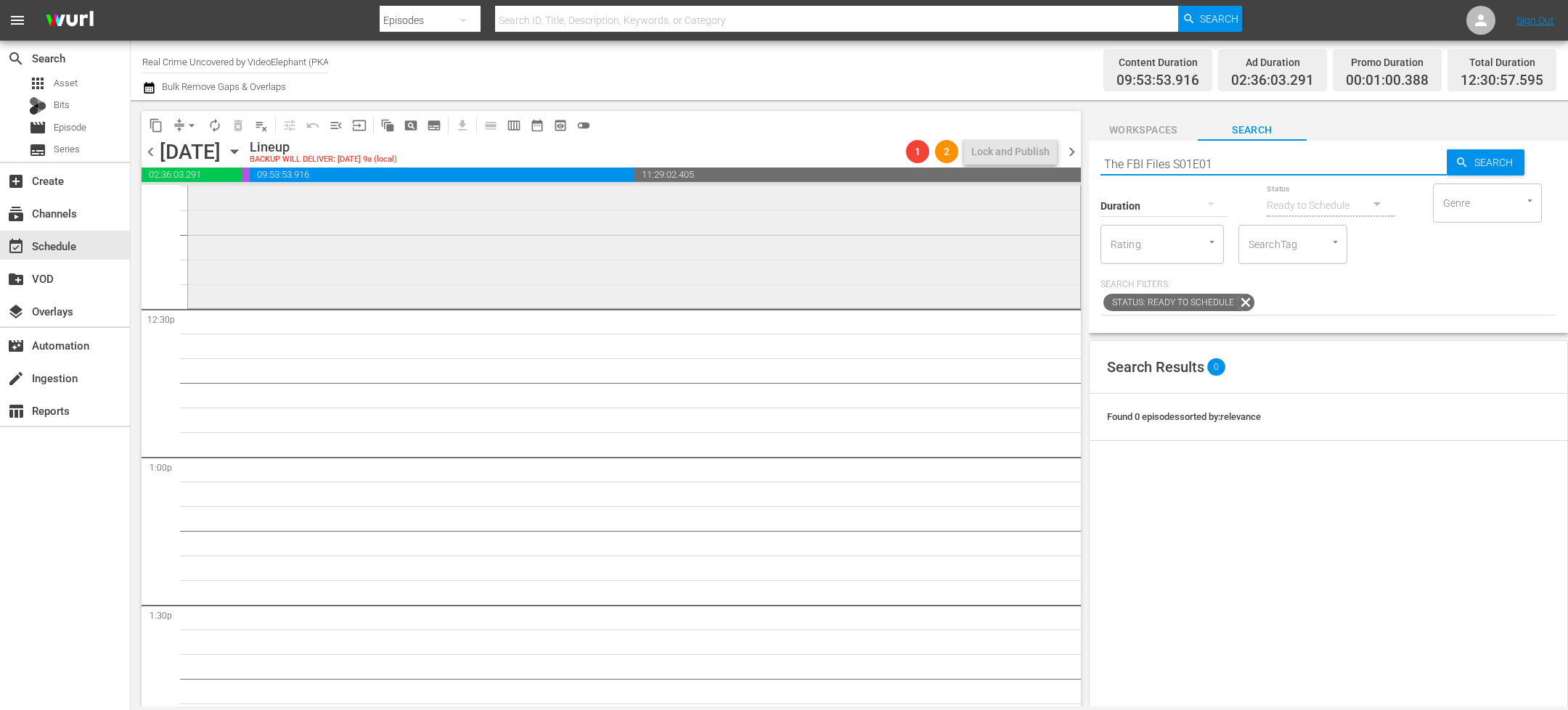
scroll to position [3584, 0]
type input "The FBI Files S01E01"
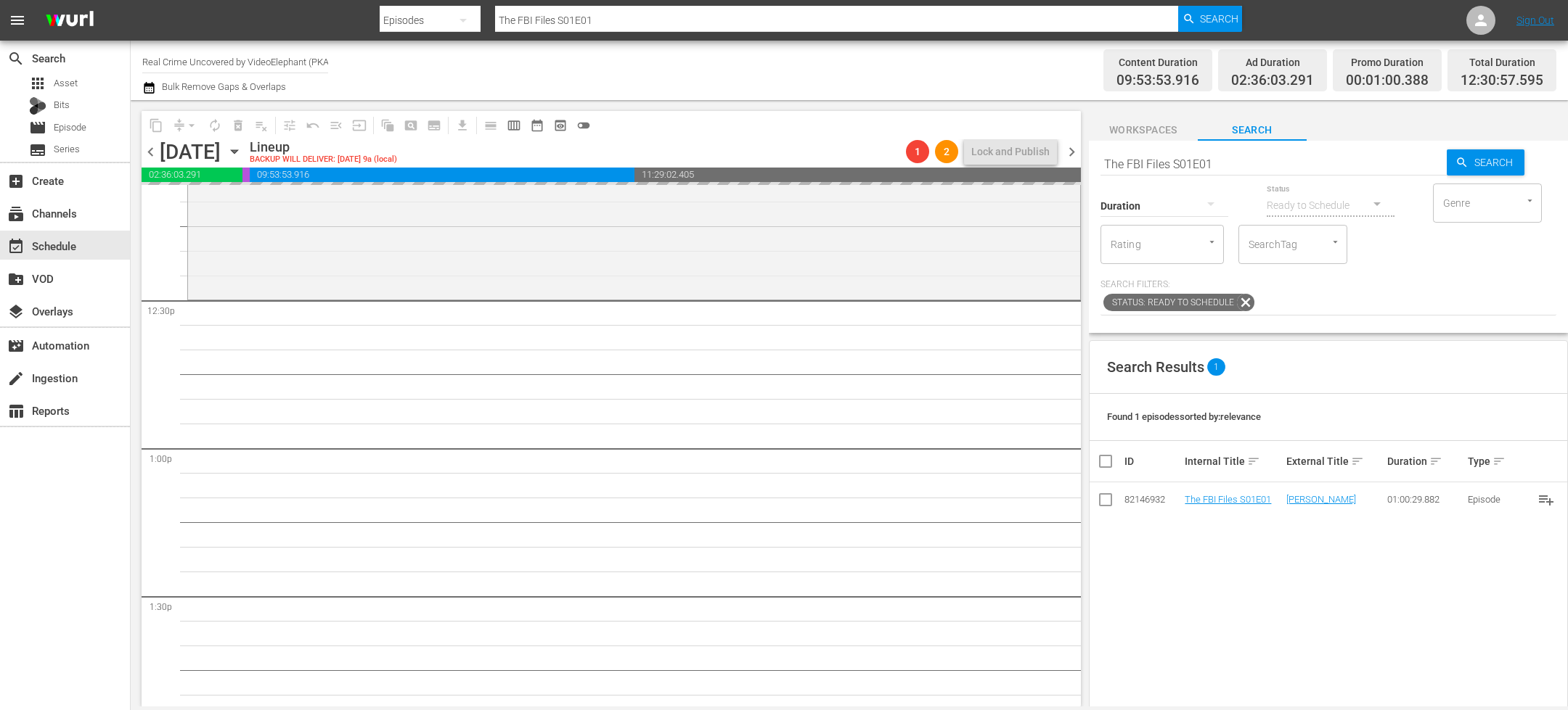
click at [1276, 172] on div "Status Ready to Schedule" at bounding box center [1330, 196] width 127 height 52
click at [1256, 148] on input "The FBI Files S01E01" at bounding box center [1274, 163] width 346 height 35
click at [1237, 154] on input "The FBI Files S01E01" at bounding box center [1274, 163] width 346 height 35
click at [1222, 162] on input "The FBI Files S01E01" at bounding box center [1274, 163] width 346 height 35
type input "The FBI Files S01E02"
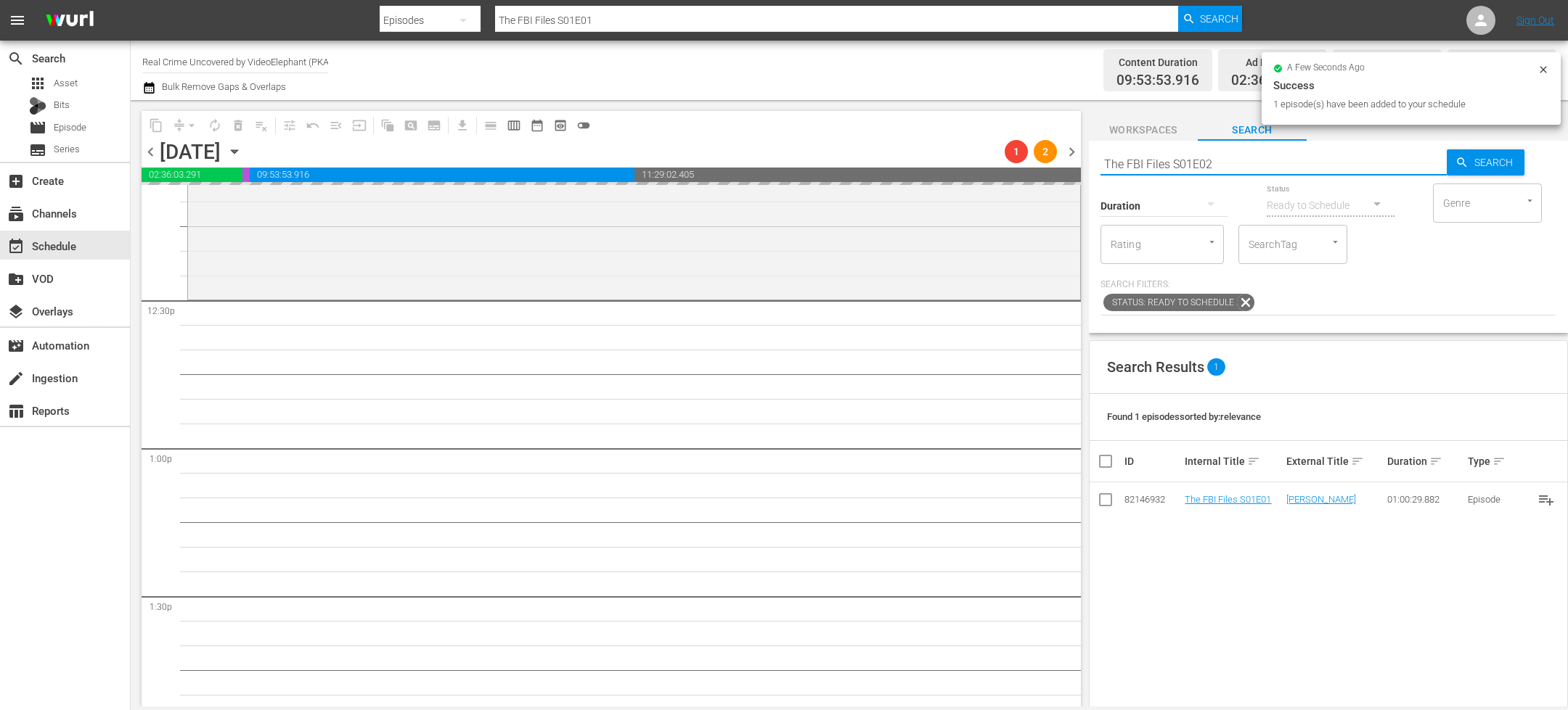
type input "The FBI Files S01E02"
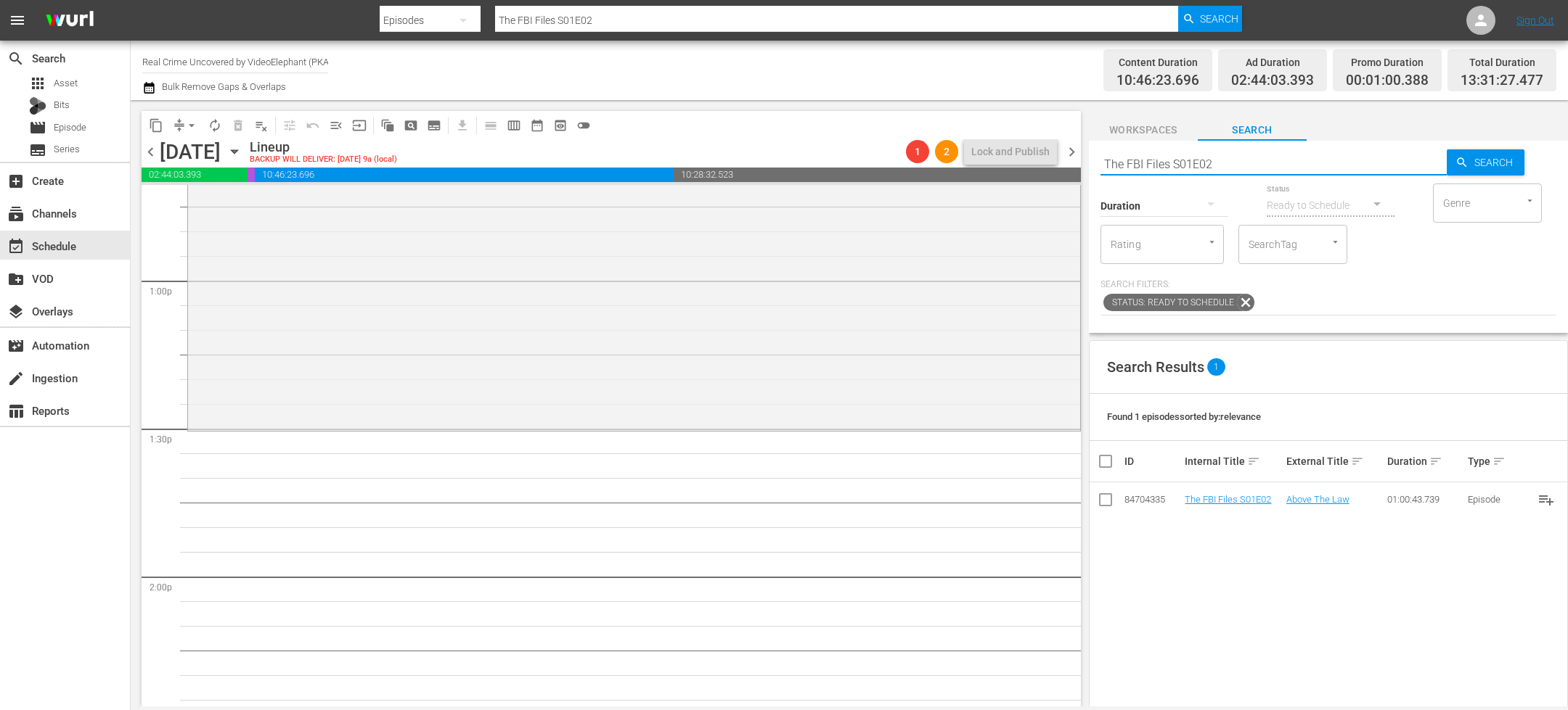
scroll to position [3755, 0]
click at [1239, 160] on input "The FBI Files S01E02" at bounding box center [1274, 163] width 346 height 35
type input "The FBI Files S01E03"
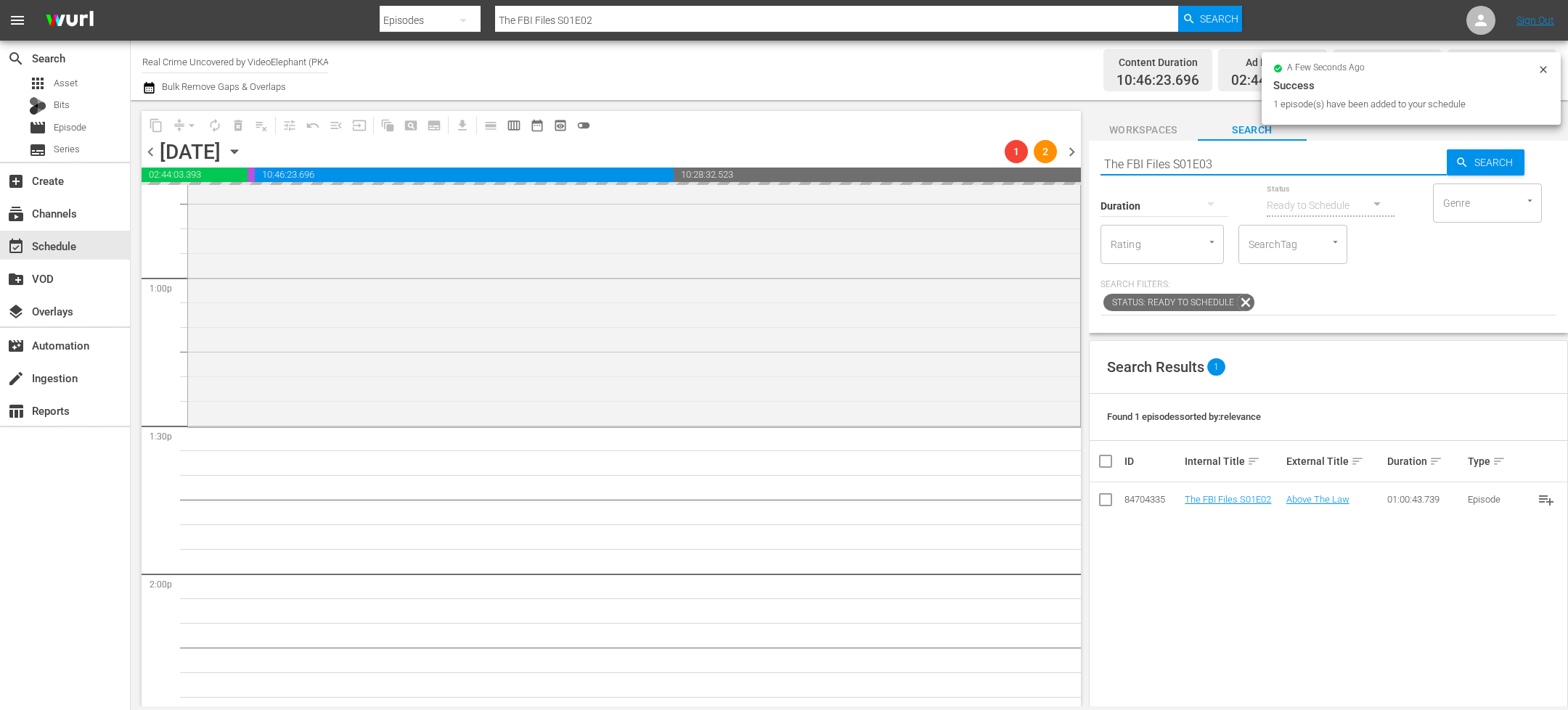
type input "The FBI Files S01E03"
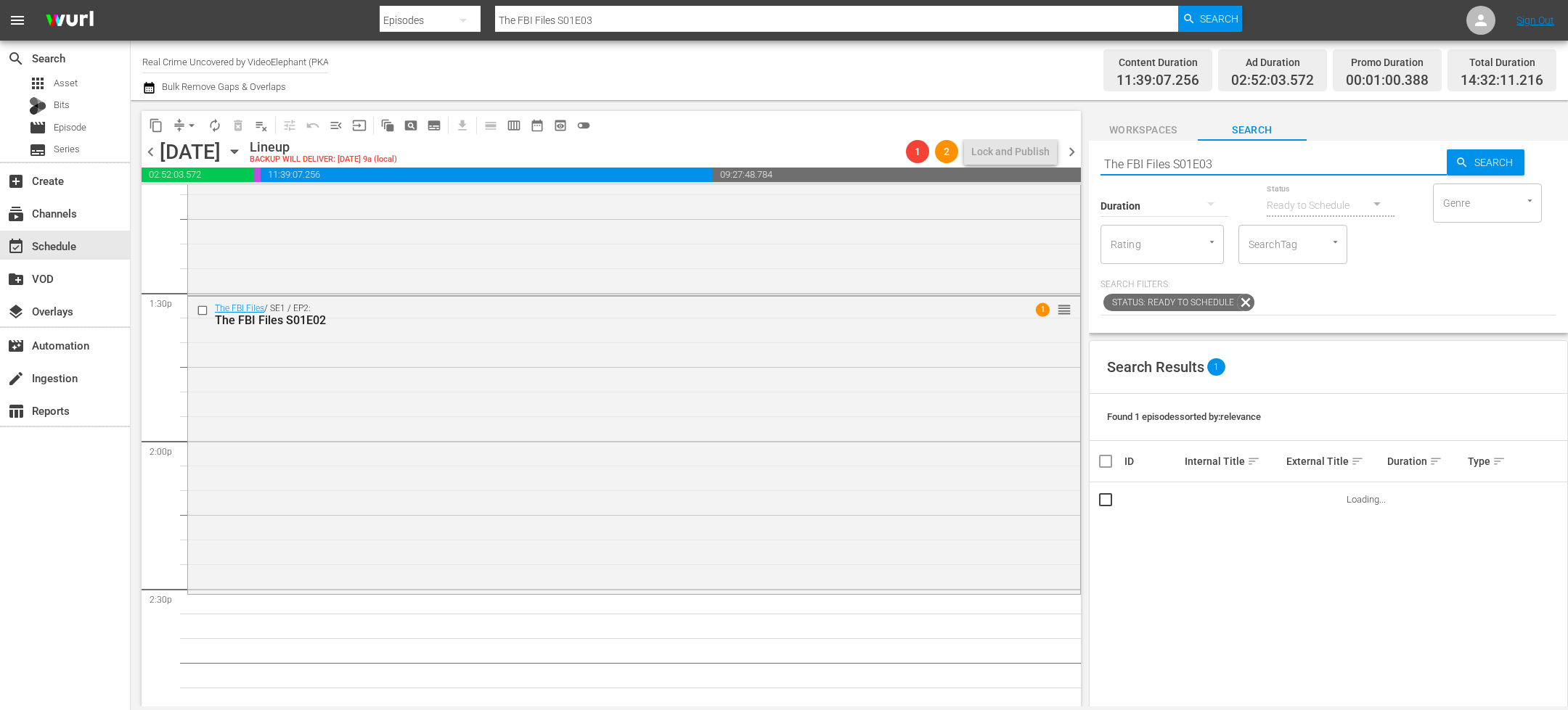
scroll to position [3909, 0]
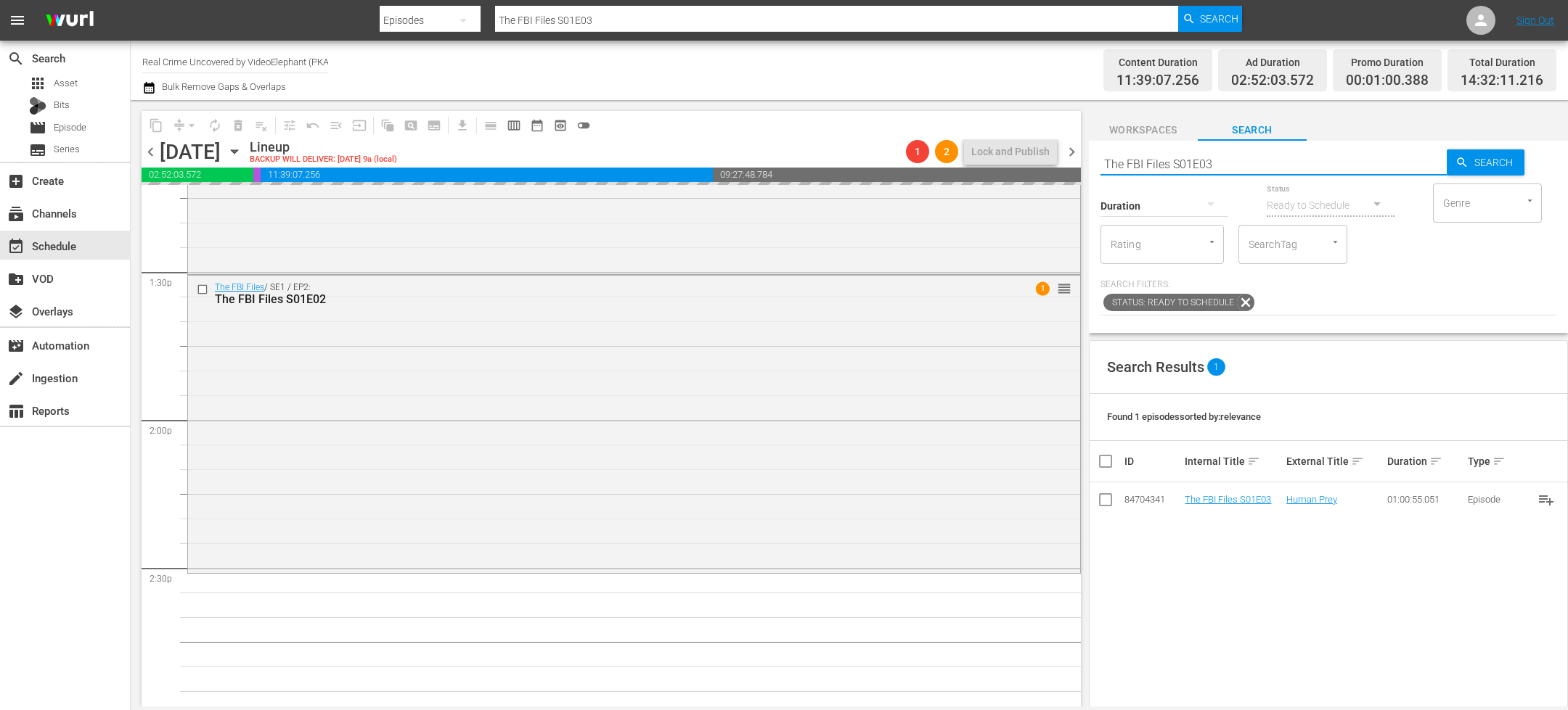
click at [1235, 160] on input "The FBI Files S01E03" at bounding box center [1274, 163] width 346 height 35
type input "The FBI Files S01E04"
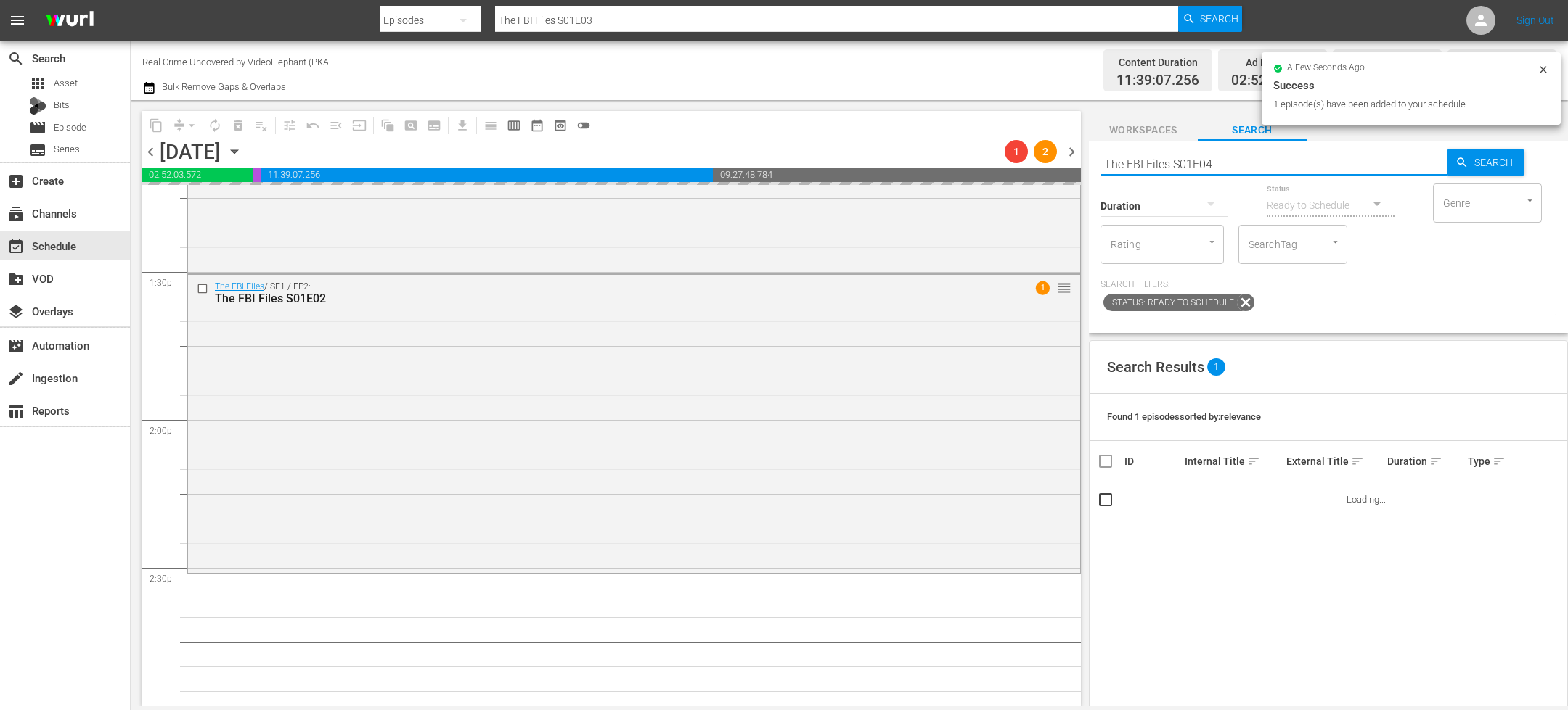
type input "The FBI Files S01E04"
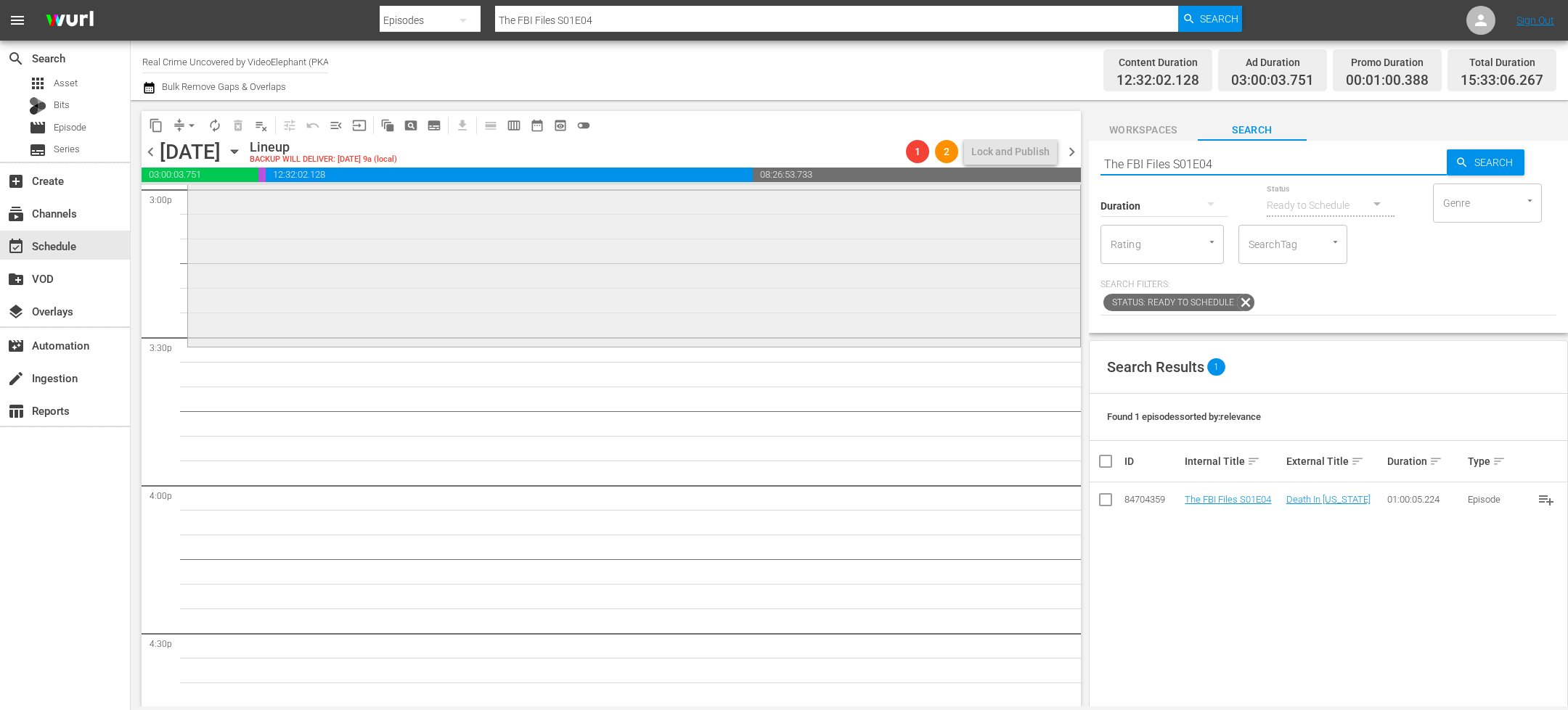
scroll to position [4442, 0]
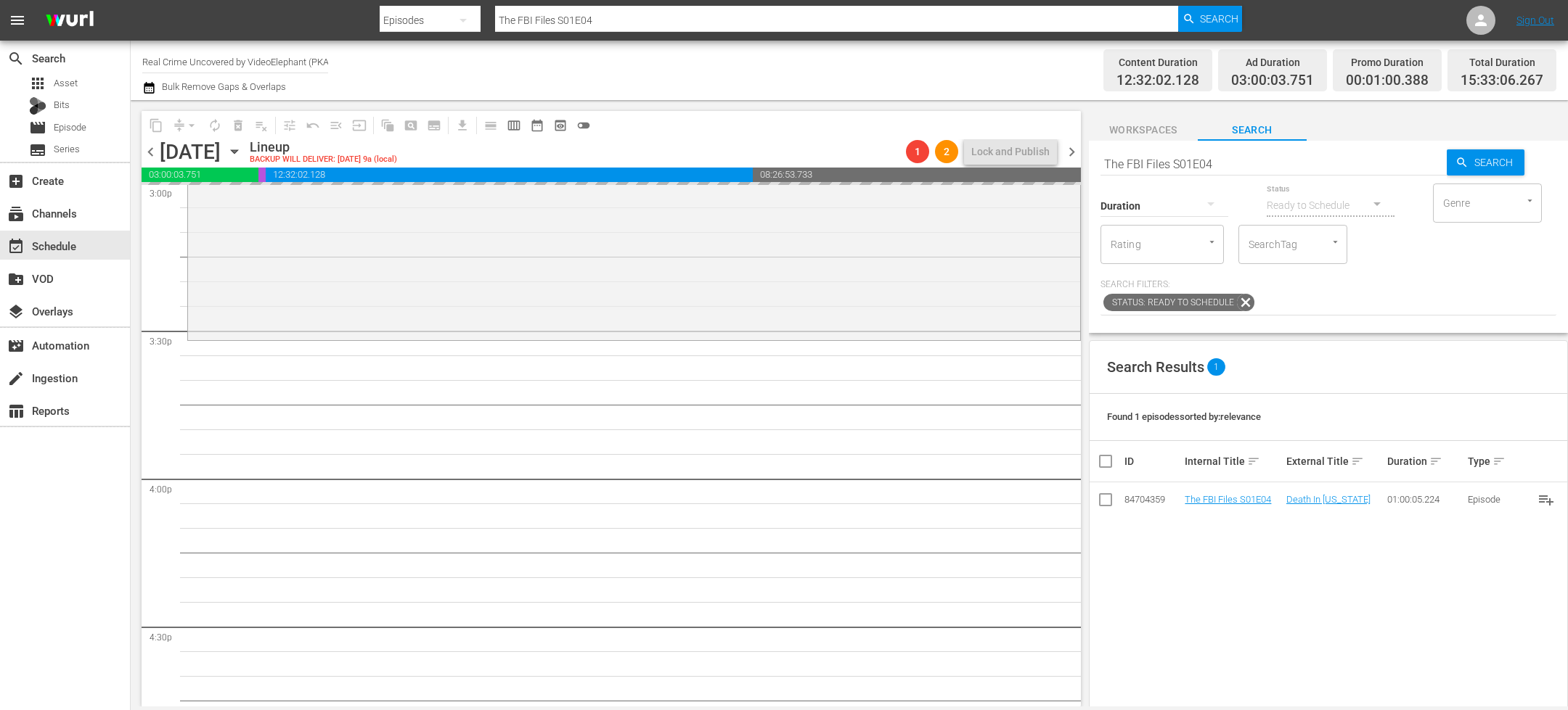
click at [1250, 164] on input "The FBI Files S01E04" at bounding box center [1274, 163] width 346 height 35
type input "The FBI Files S01E05"
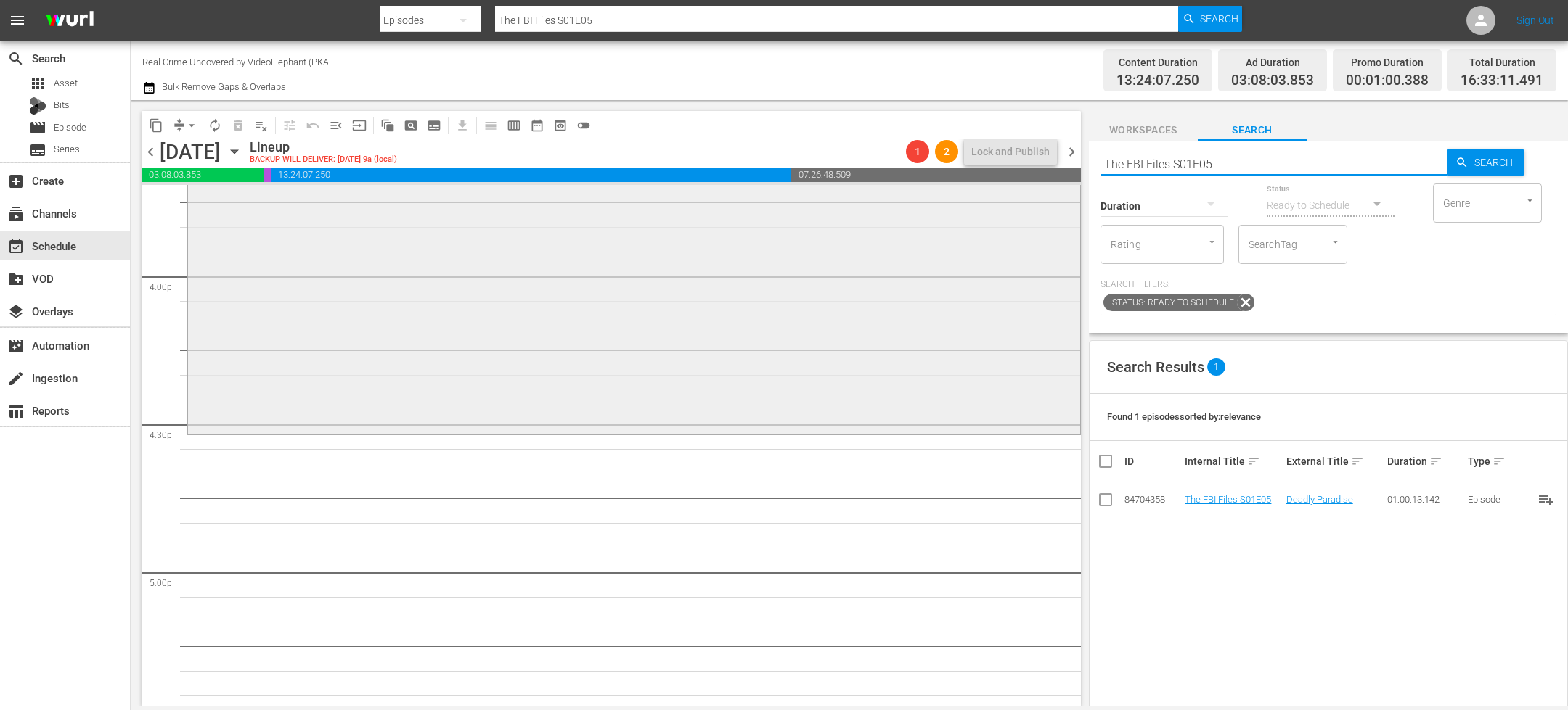
scroll to position [4645, 0]
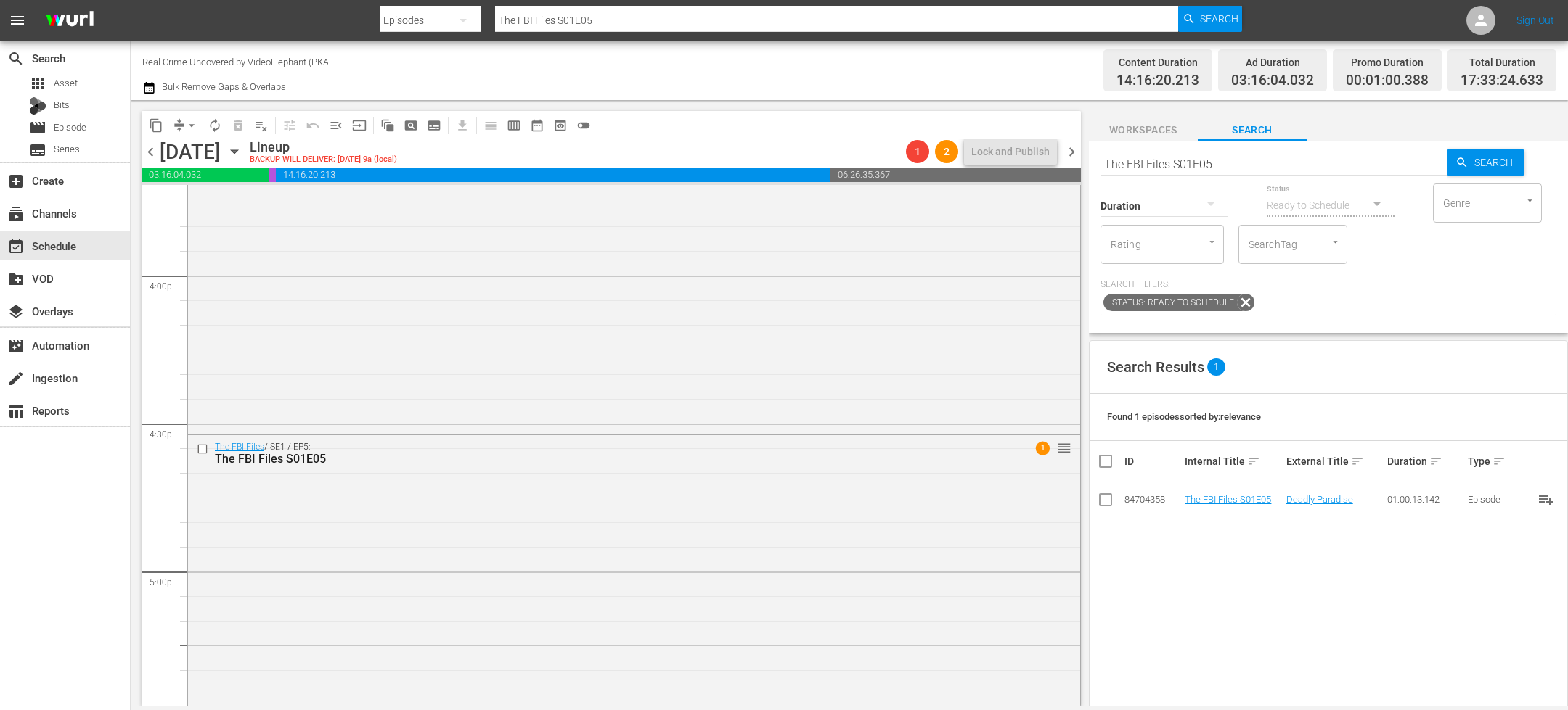
click at [1185, 167] on input "The FBI Files S01E05" at bounding box center [1274, 163] width 346 height 35
click at [1184, 168] on input "The FBI Files S01E05" at bounding box center [1274, 163] width 346 height 35
paste input "On The Trail Of S02E01"
type input "On The Trail Of S02E01"
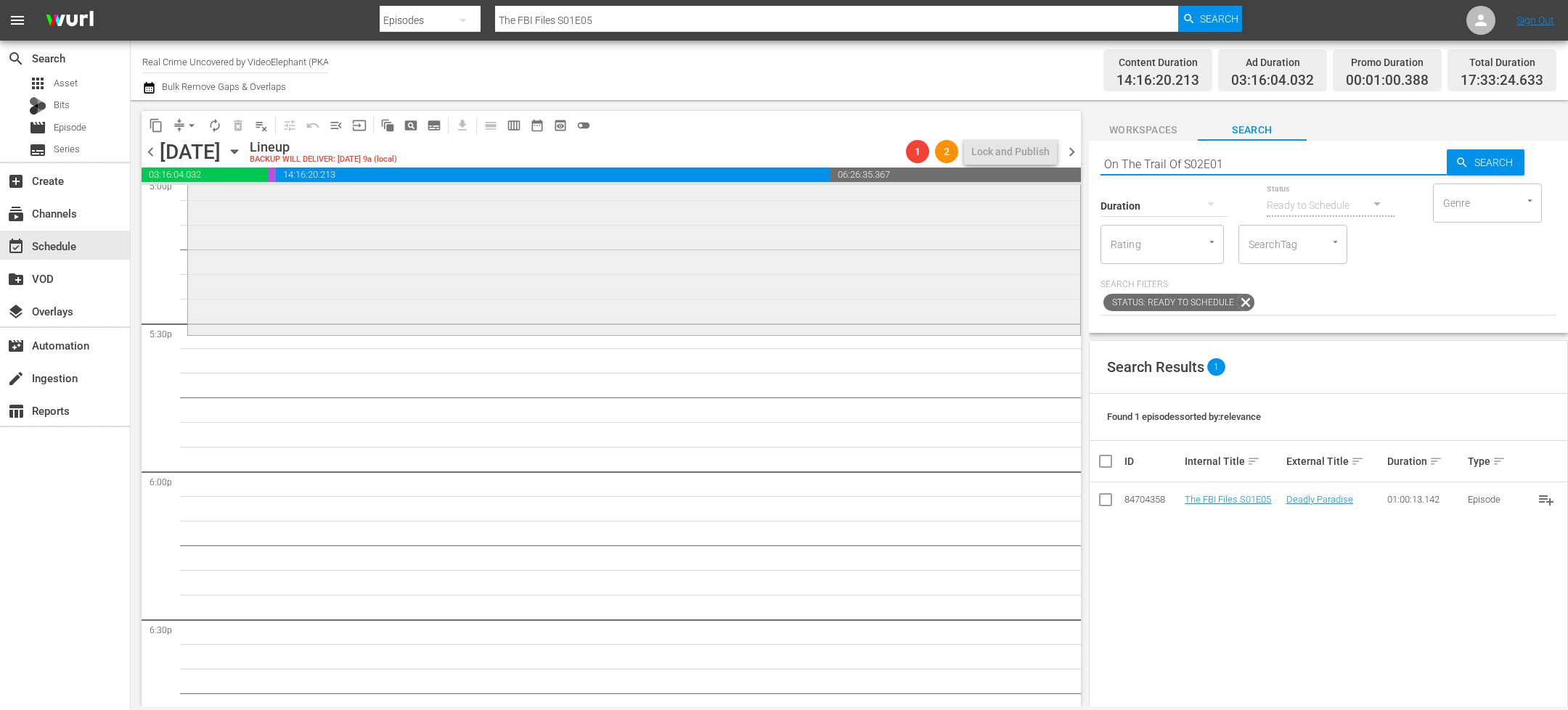
scroll to position [5044, 0]
type input "On The Trail Of S02E01"
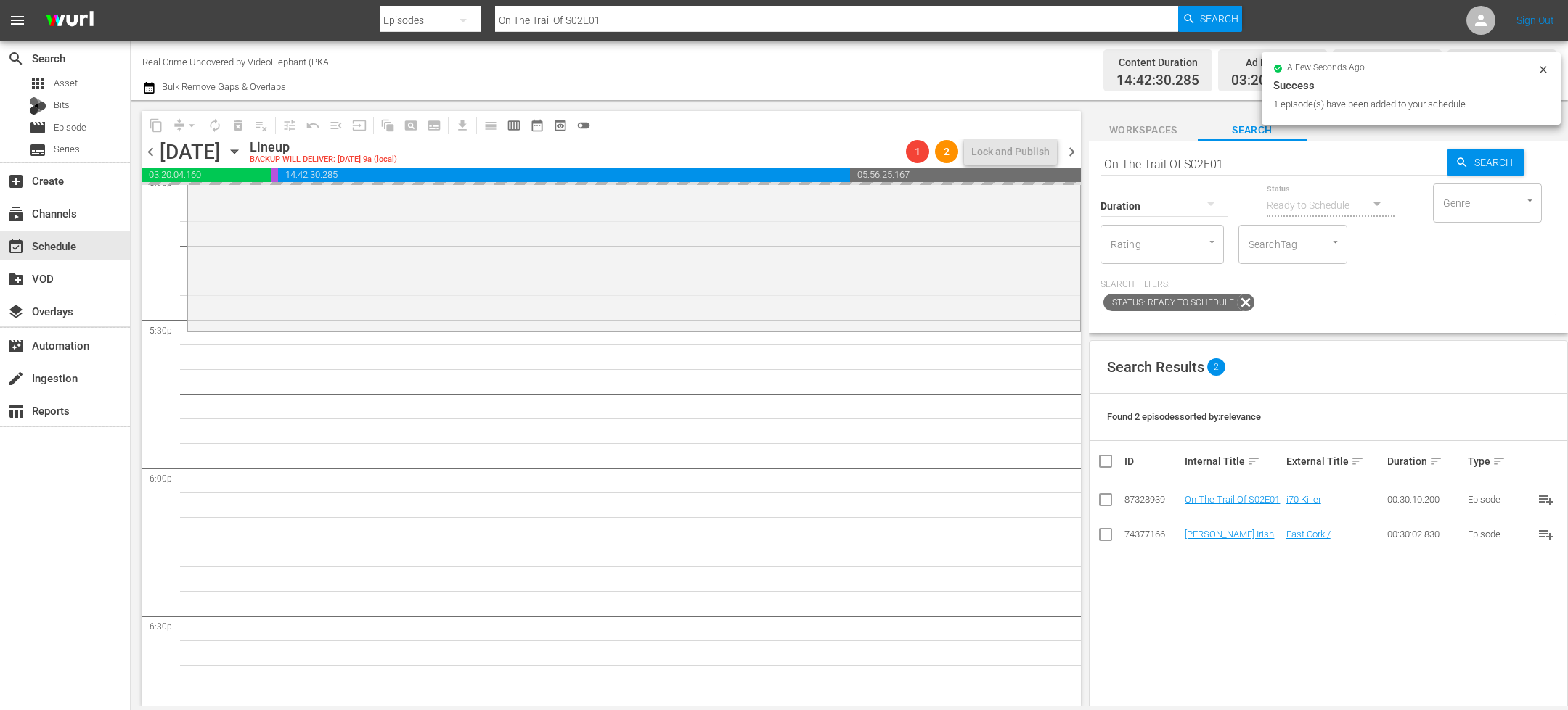
click at [1168, 169] on input "On The Trail Of S02E01" at bounding box center [1274, 163] width 346 height 35
click at [1168, 169] on input "On The Trail Of S02E01" at bounding box center [1274, 163] width 346 height 35
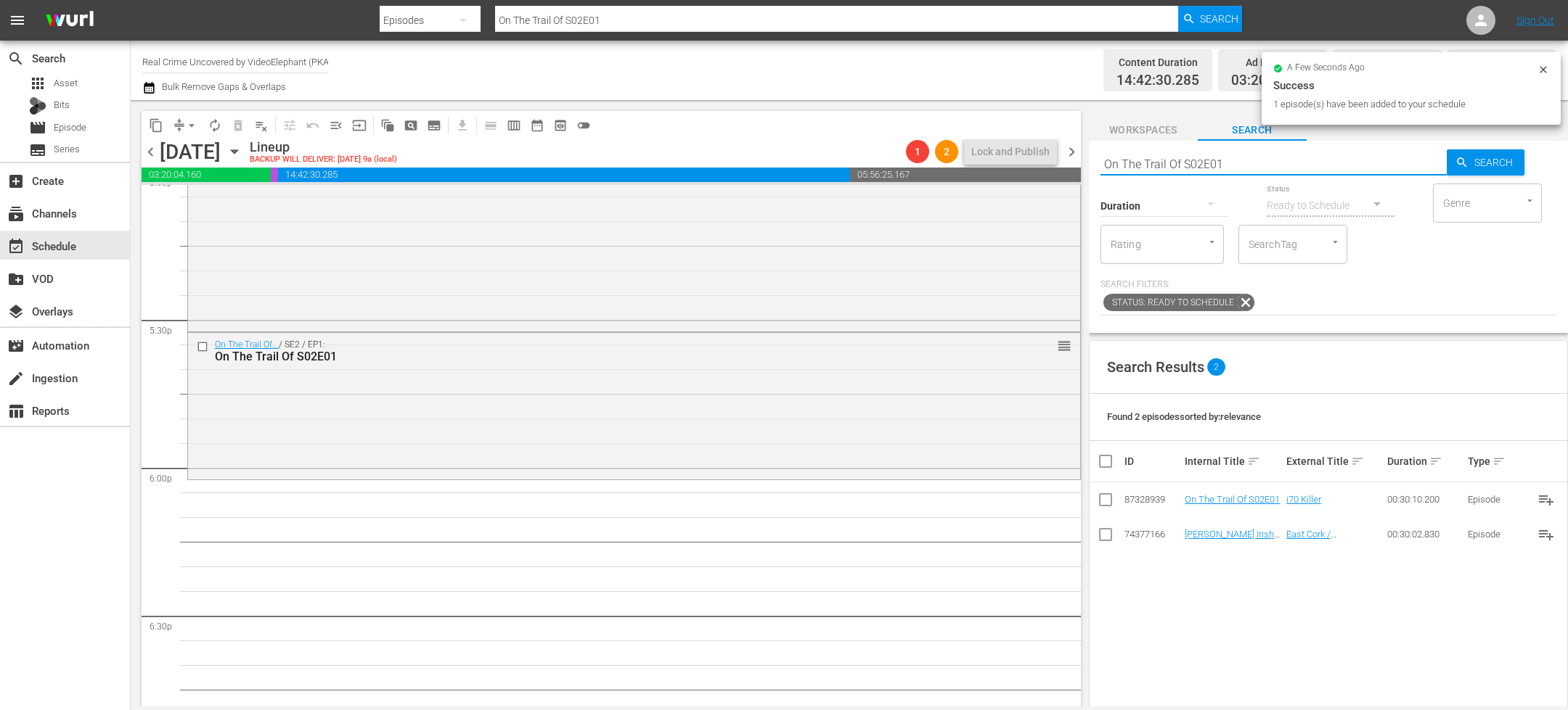
paste input "Dark Waters of Crime S05E02"
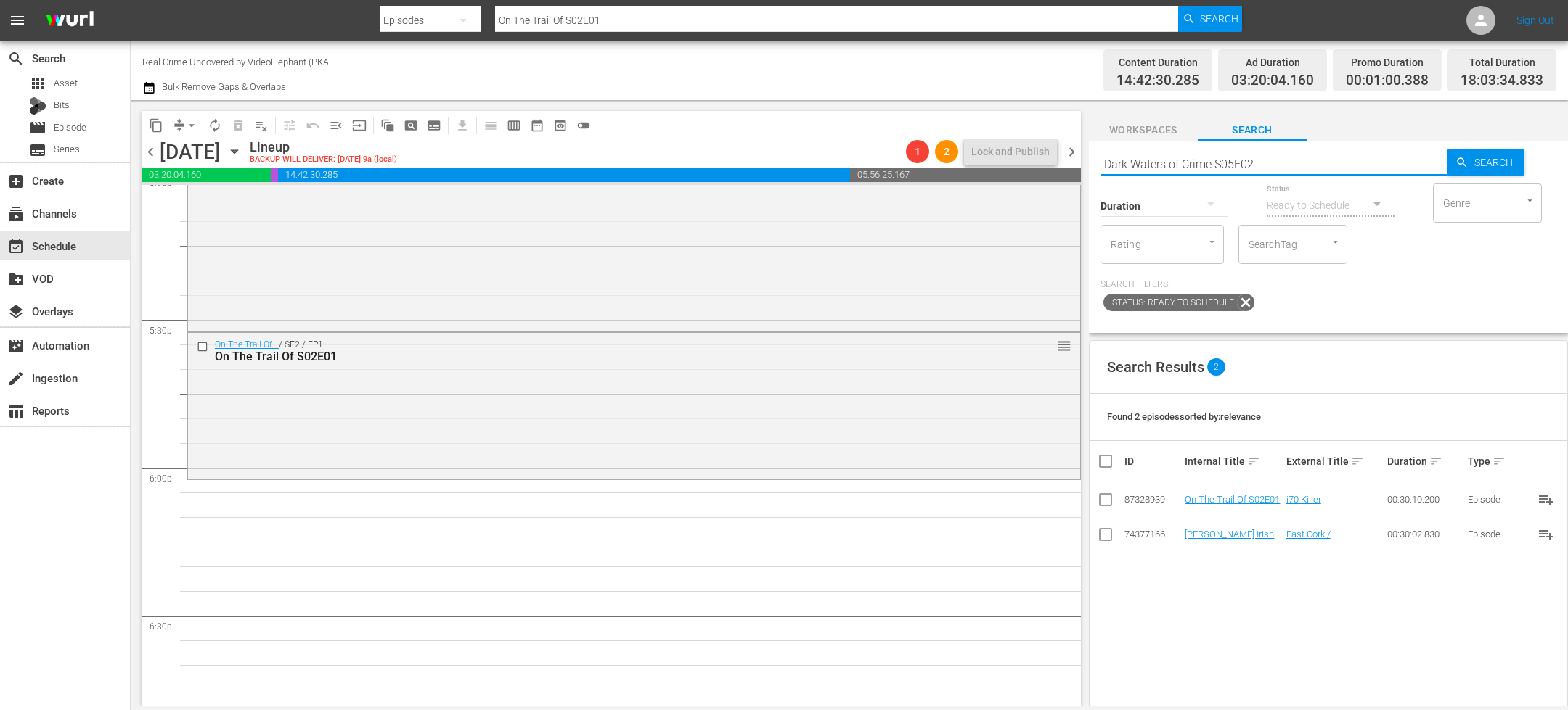
type input "Dark Waters of Crime S05E02"
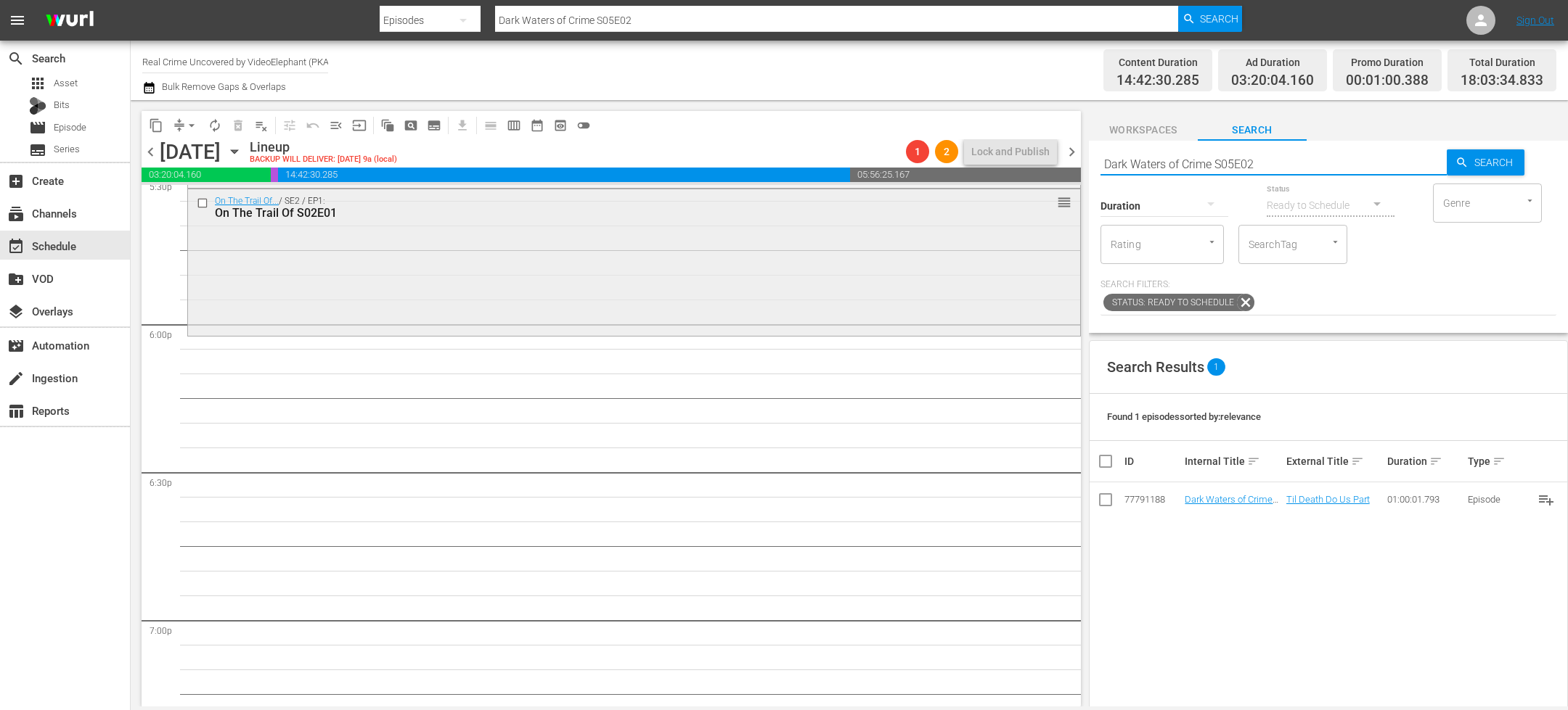
scroll to position [5191, 0]
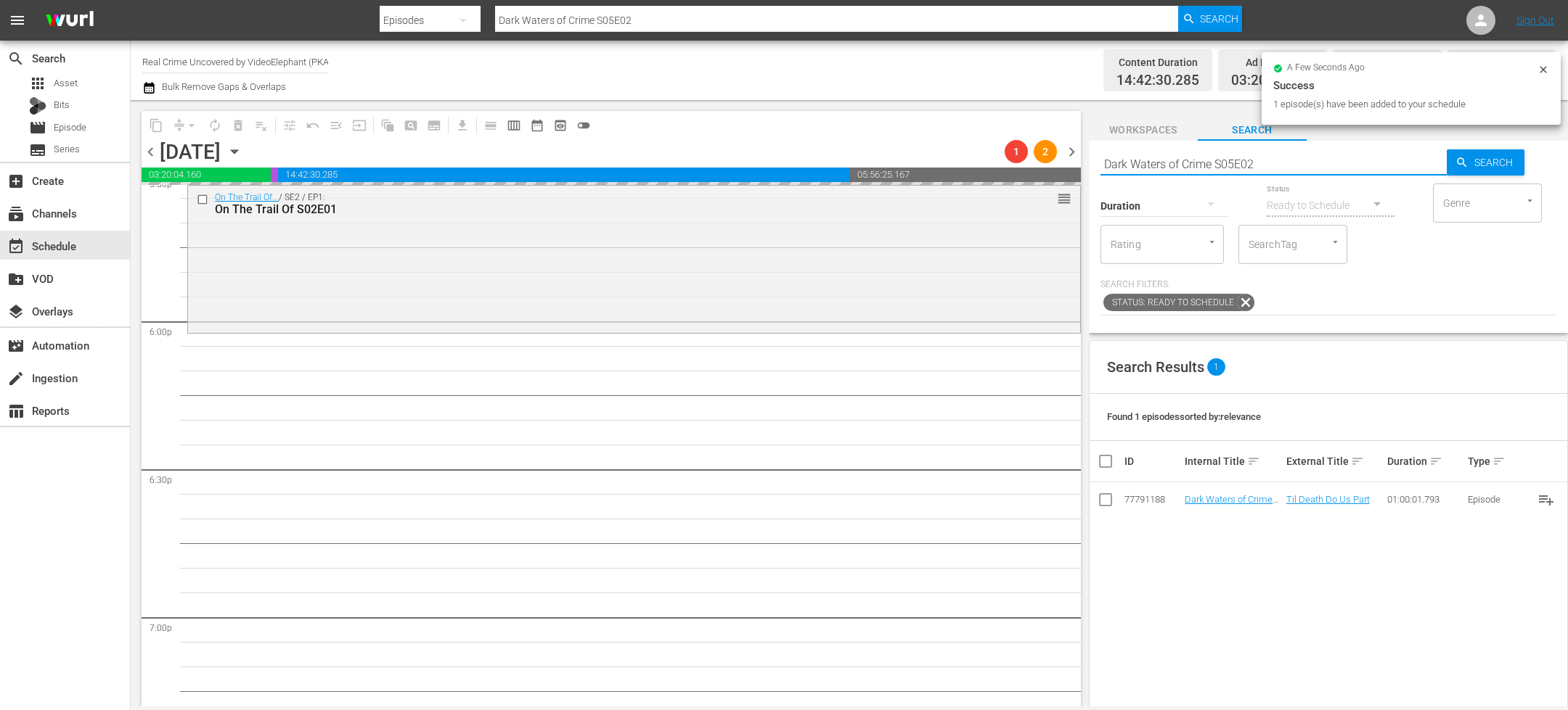
click at [1194, 169] on input "Dark Waters of Crime S05E02" at bounding box center [1274, 163] width 346 height 35
paste input "72 Hours: True Crime S03E1"
type input "72 Hours: True Crime S03E12"
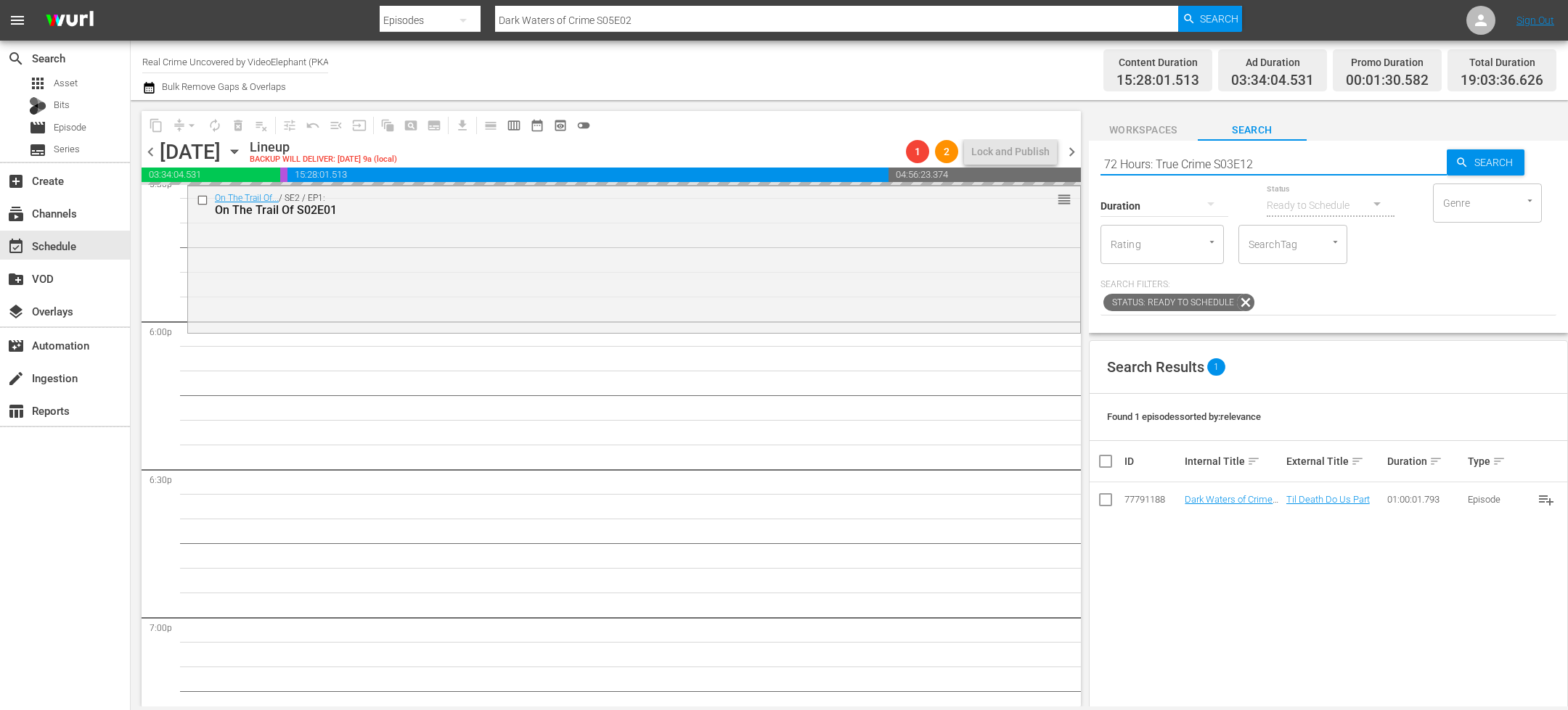
type input "72 Hours: True Crime S03E12"
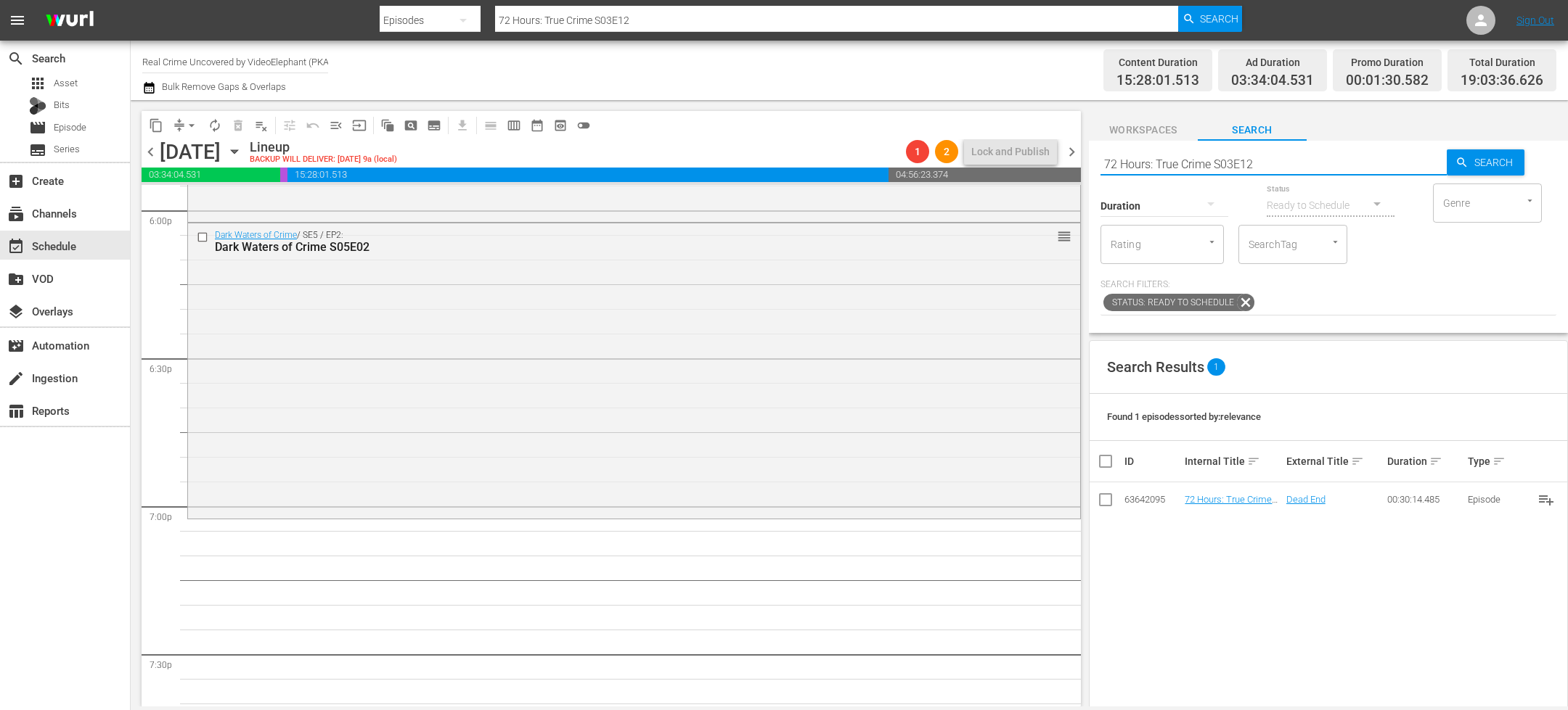
scroll to position [5522, 0]
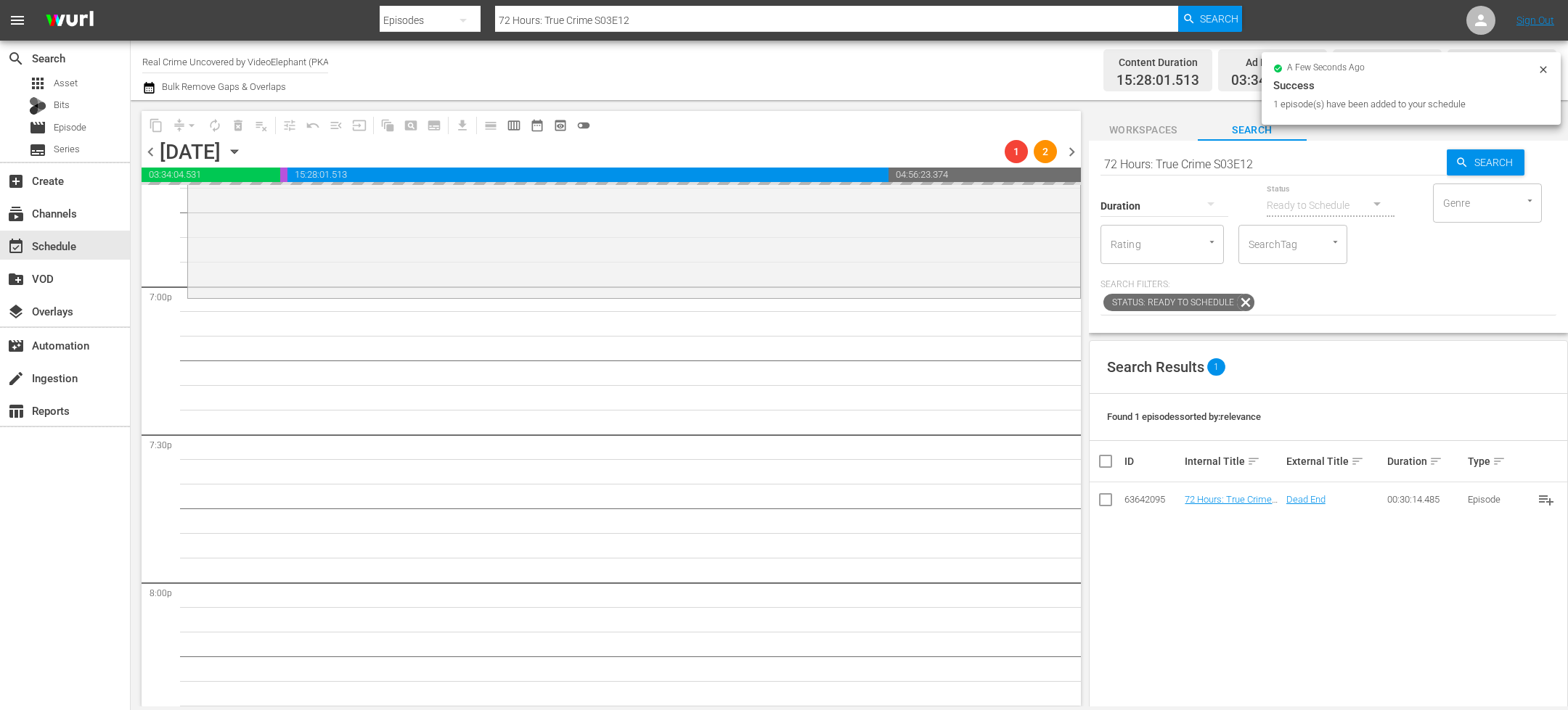
click at [1146, 162] on input "72 Hours: True Crime S03E12" at bounding box center [1274, 163] width 346 height 35
click at [1146, 163] on input "72 Hours: True Crime S03E12" at bounding box center [1274, 163] width 346 height 35
paste input "On The Trail Of S02E0"
type input "On The Trail Of S02E02"
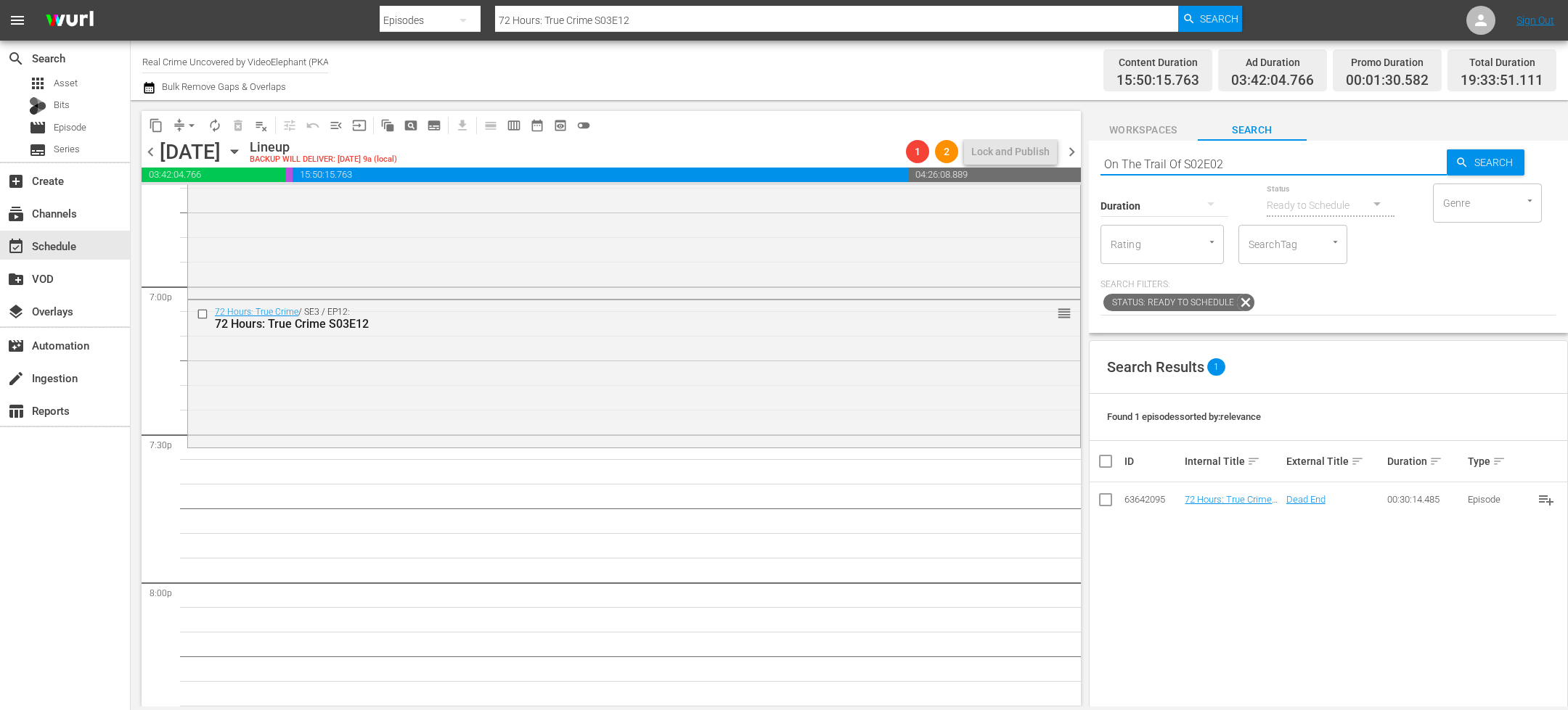
type input "On The Trail Of S02E02"
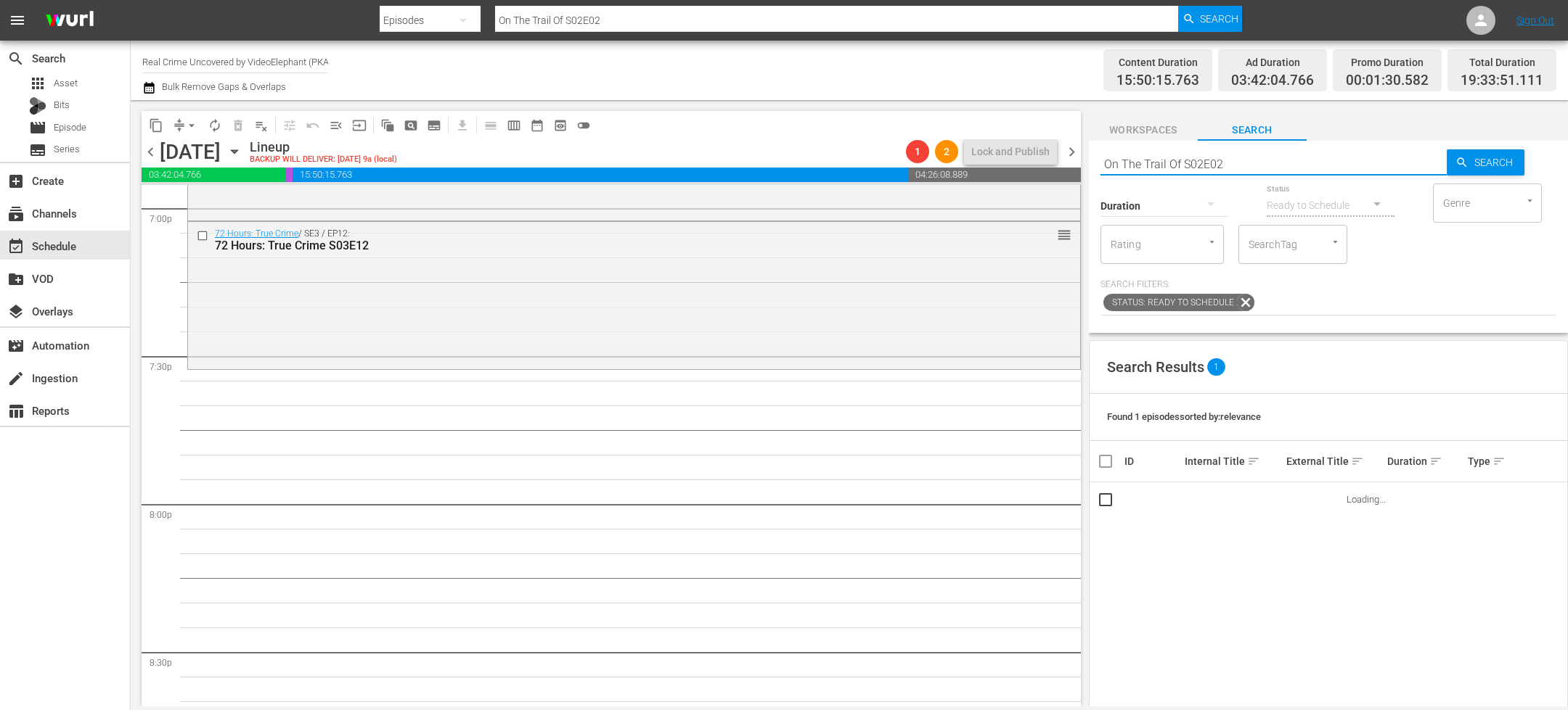
scroll to position [5637, 0]
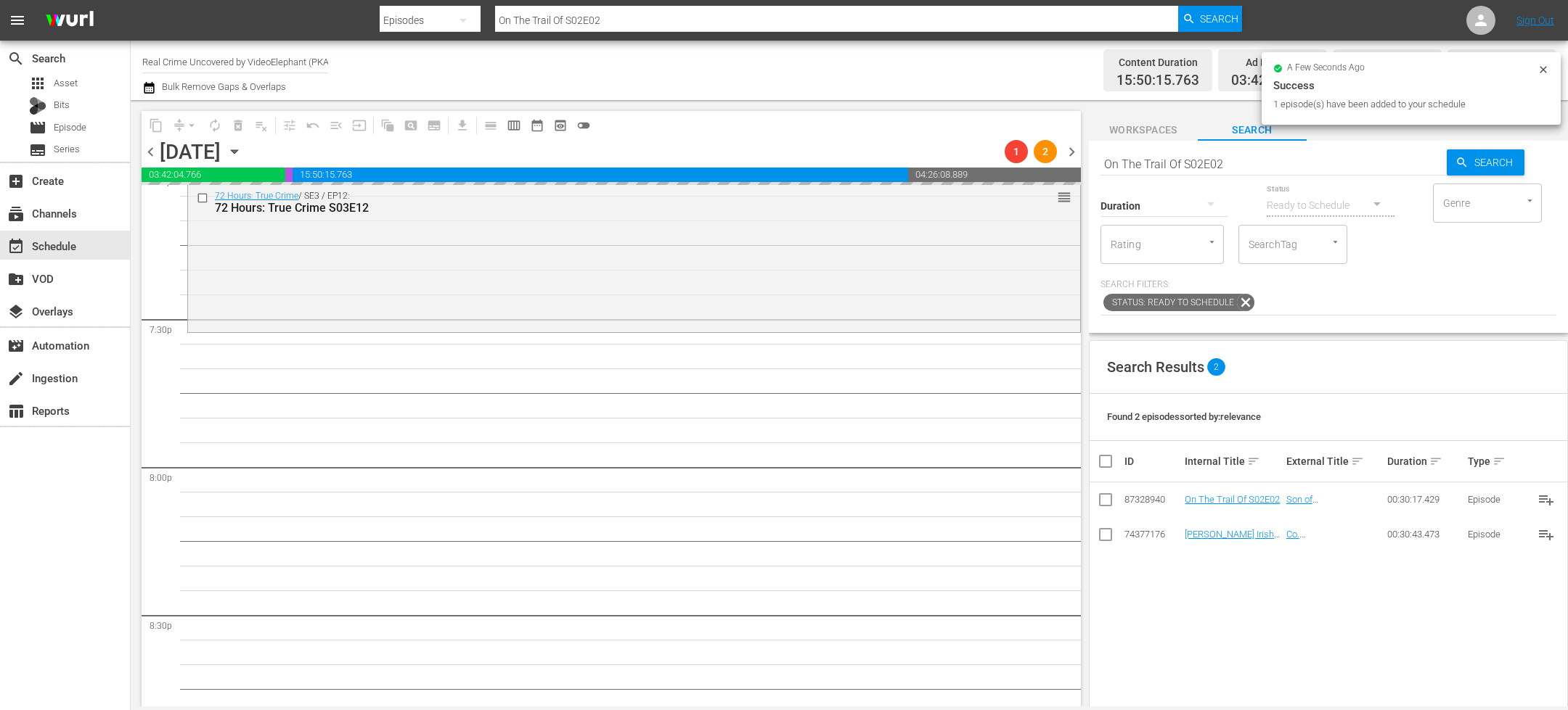
click at [1154, 167] on input "On The Trail Of S02E02" at bounding box center [1274, 163] width 346 height 35
click at [1154, 168] on input "On The Trail Of S02E02" at bounding box center [1274, 163] width 346 height 35
paste input "The FBI Files S05E01"
type input "The FBI Files S05E01"
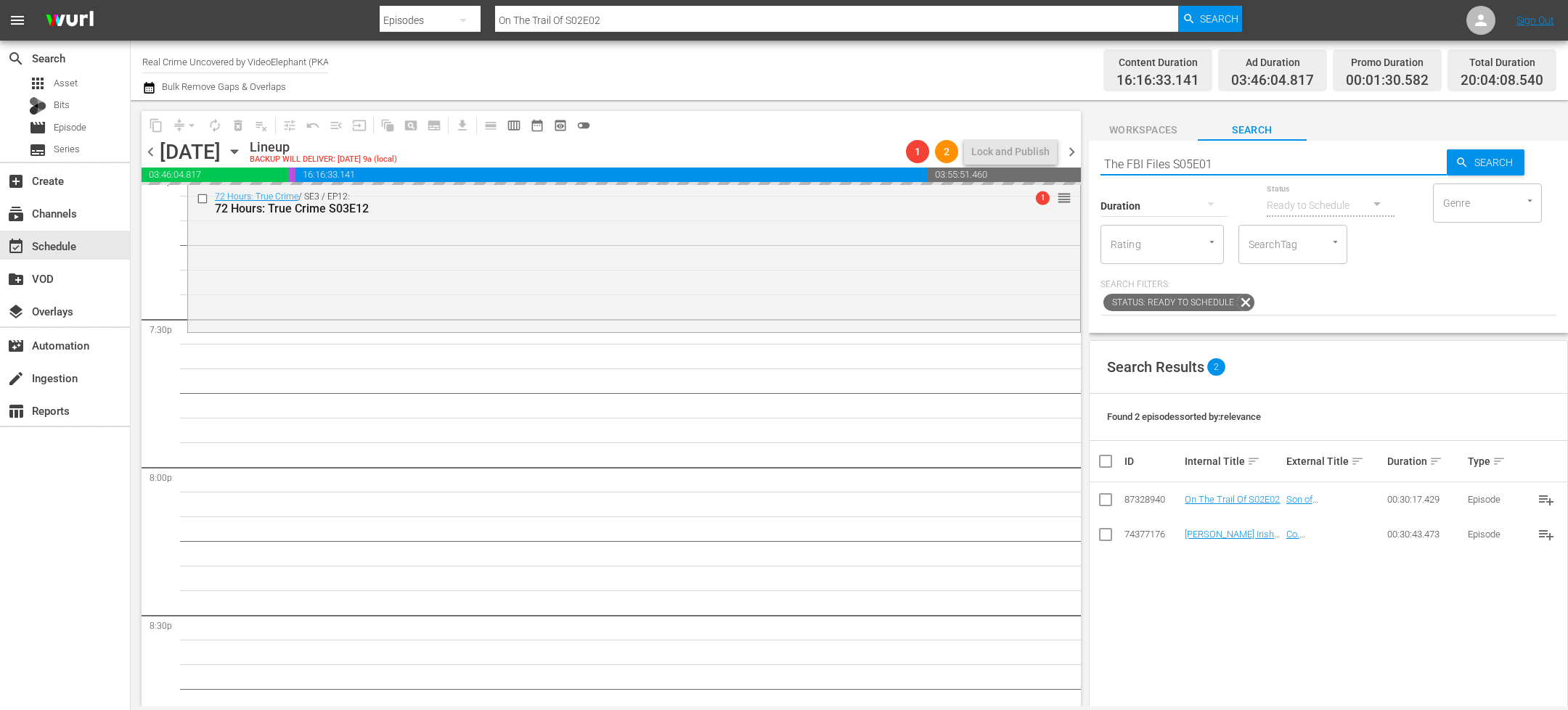
type input "The FBI Files S05E01"
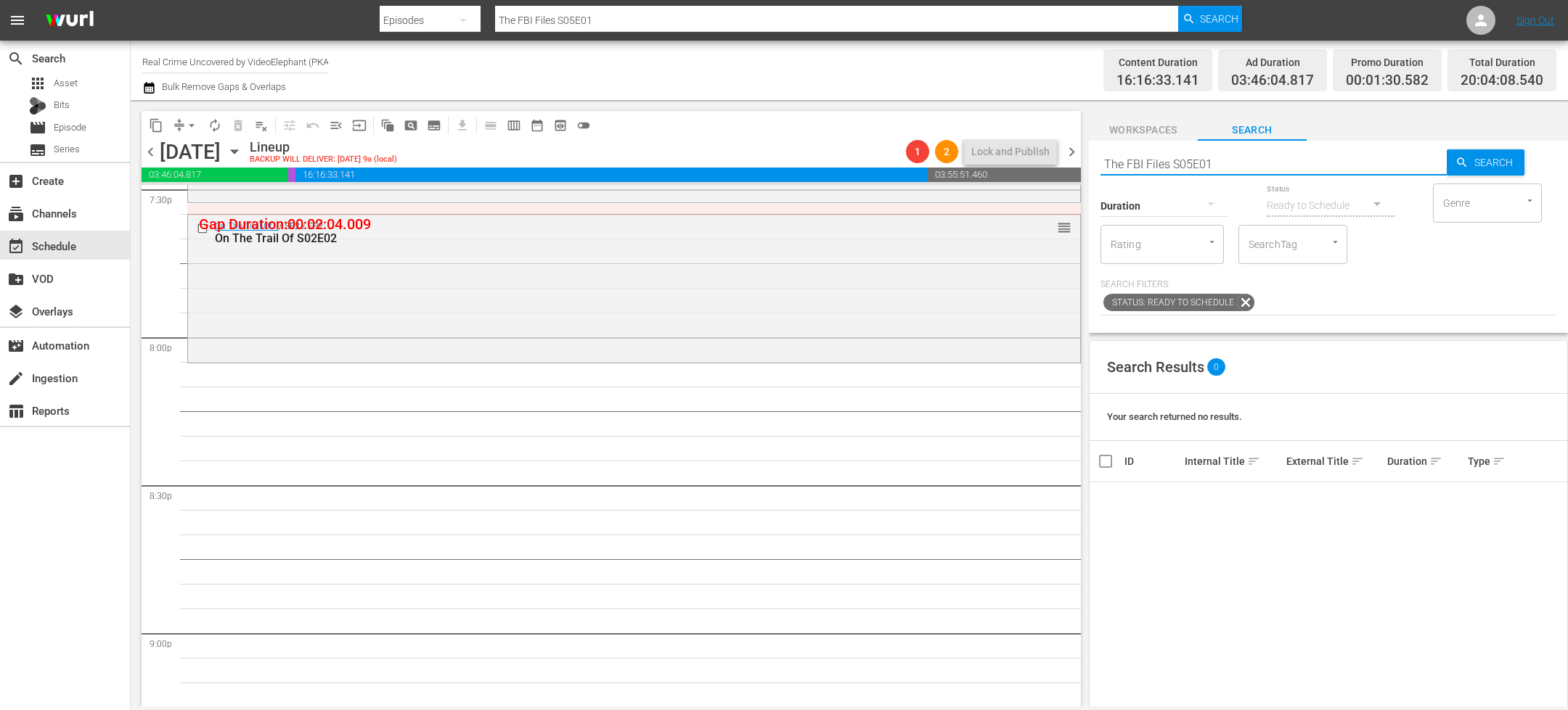
scroll to position [5771, 0]
type input "The FBI Files S05E01"
click at [77, 83] on span "Asset" at bounding box center [65, 83] width 24 height 14
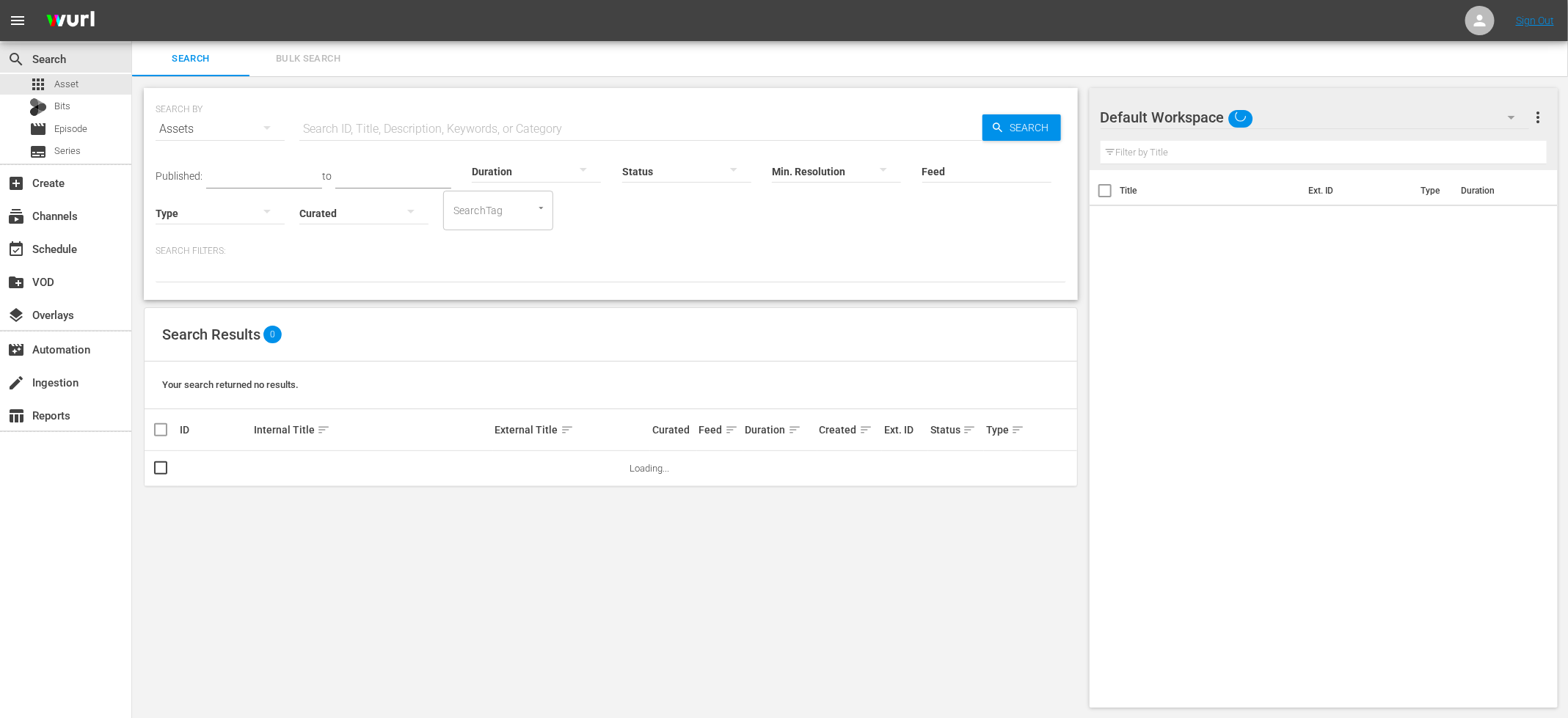
click at [463, 122] on input "text" at bounding box center [640, 129] width 683 height 35
paste input "The FBI Files S05E01"
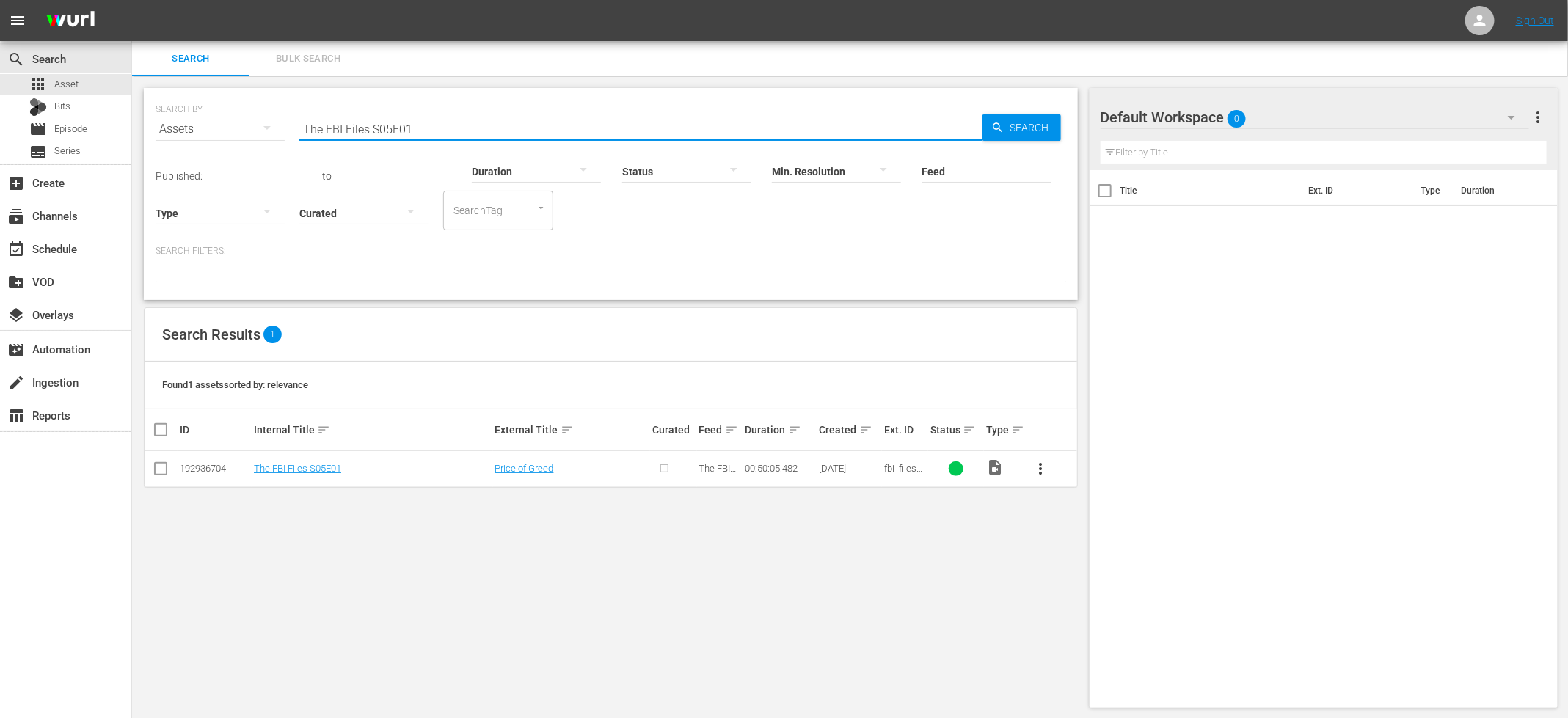
type input "The FBI Files S05E01"
click at [155, 464] on input "checkbox" at bounding box center [161, 471] width 17 height 17
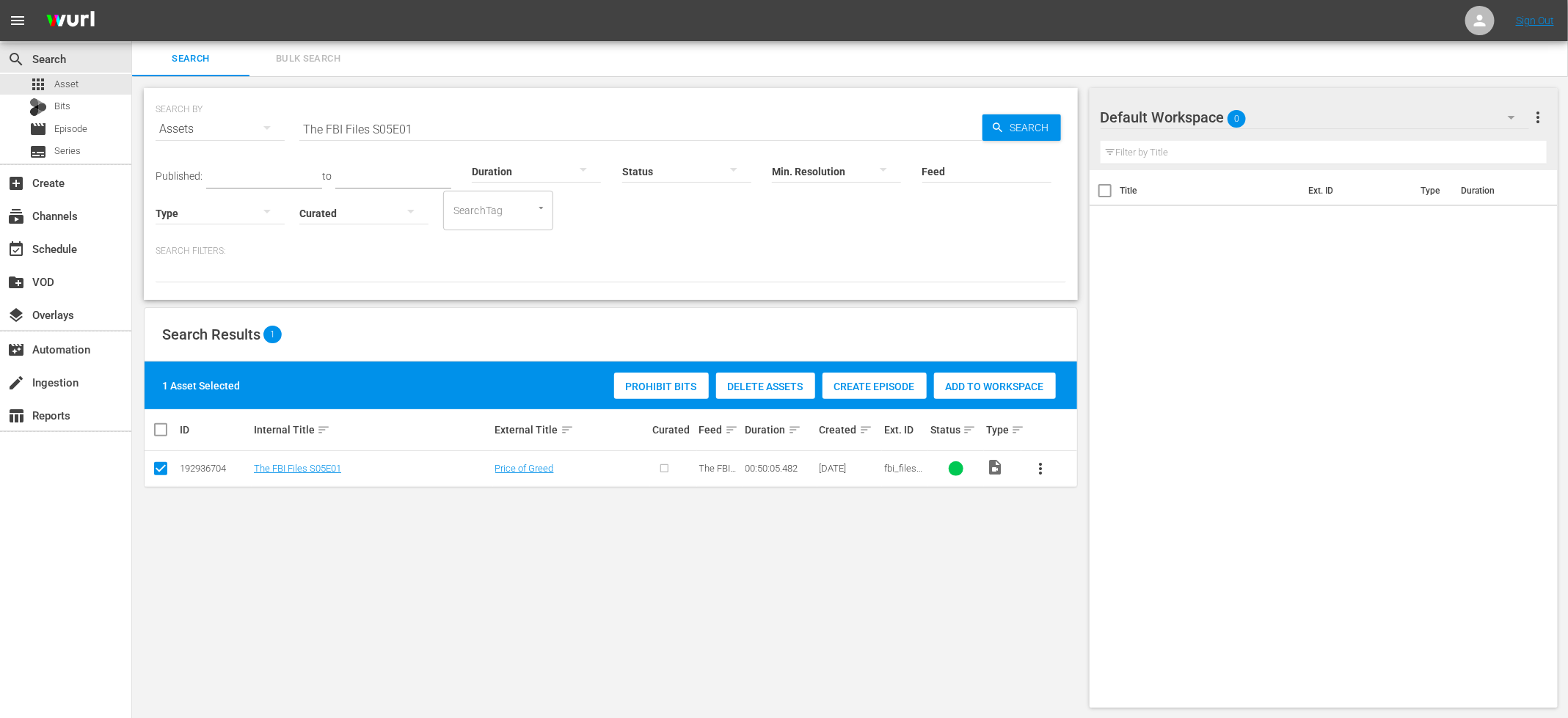
click at [837, 386] on span "Create Episode" at bounding box center [874, 386] width 104 height 12
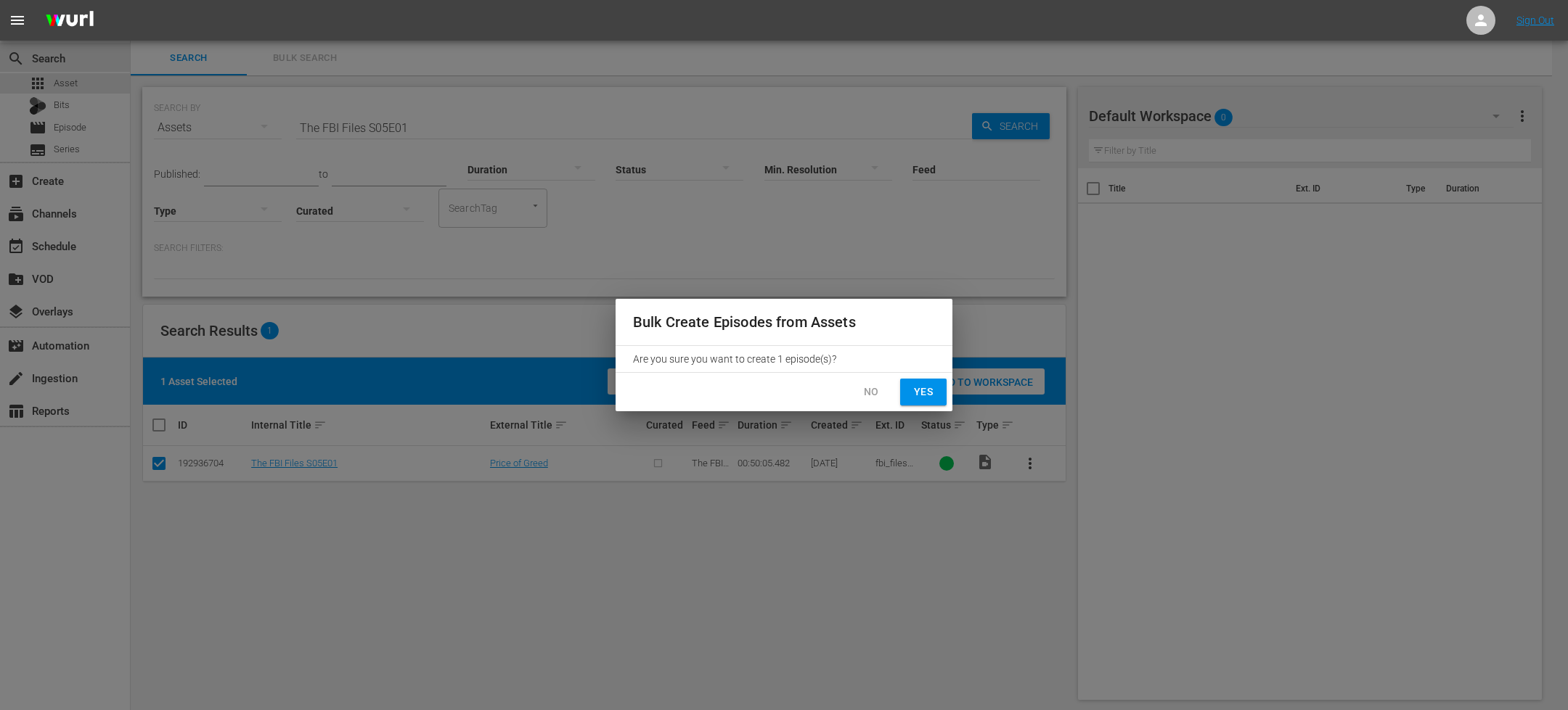
click at [940, 403] on button "Yes" at bounding box center [923, 392] width 47 height 27
checkbox input "false"
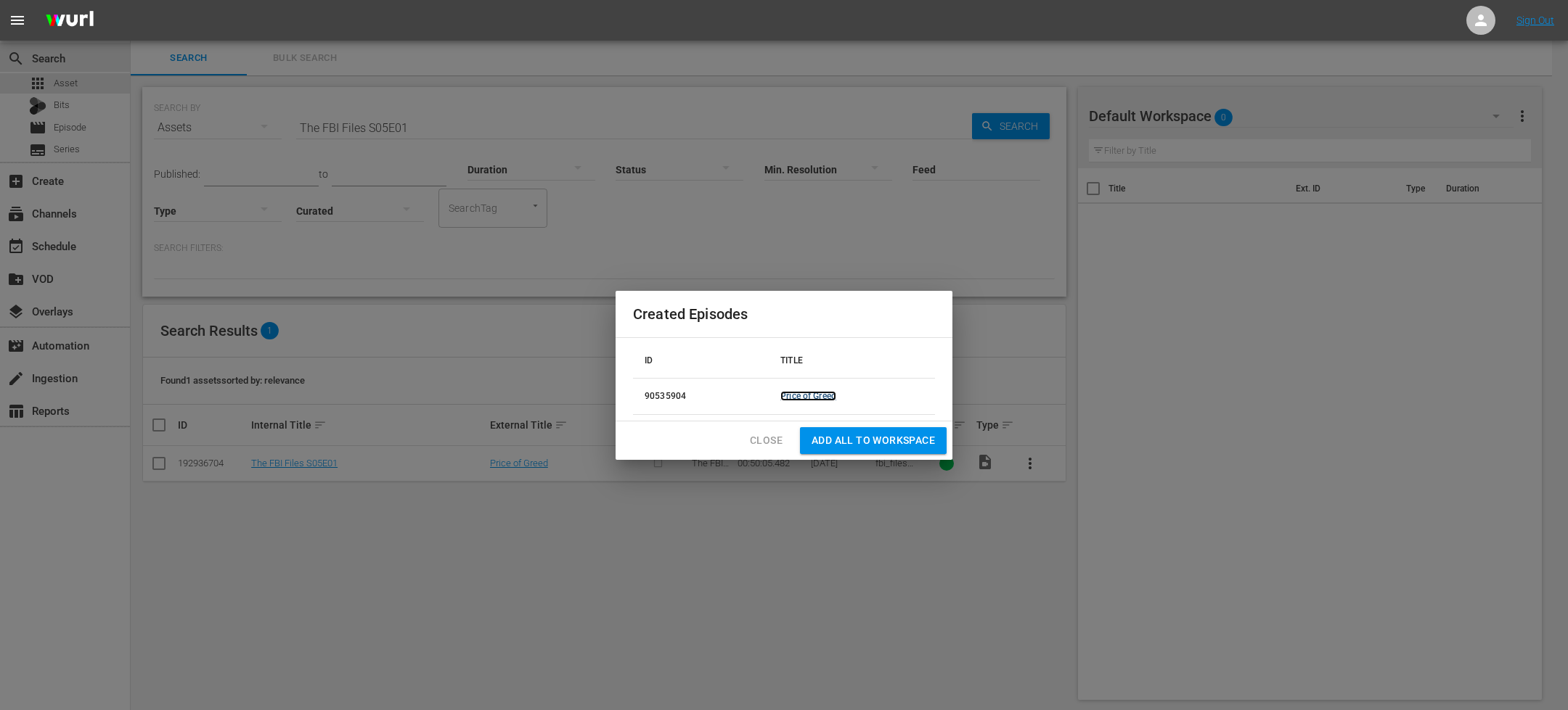
click at [816, 392] on link "Price of Greed" at bounding box center [808, 395] width 56 height 10
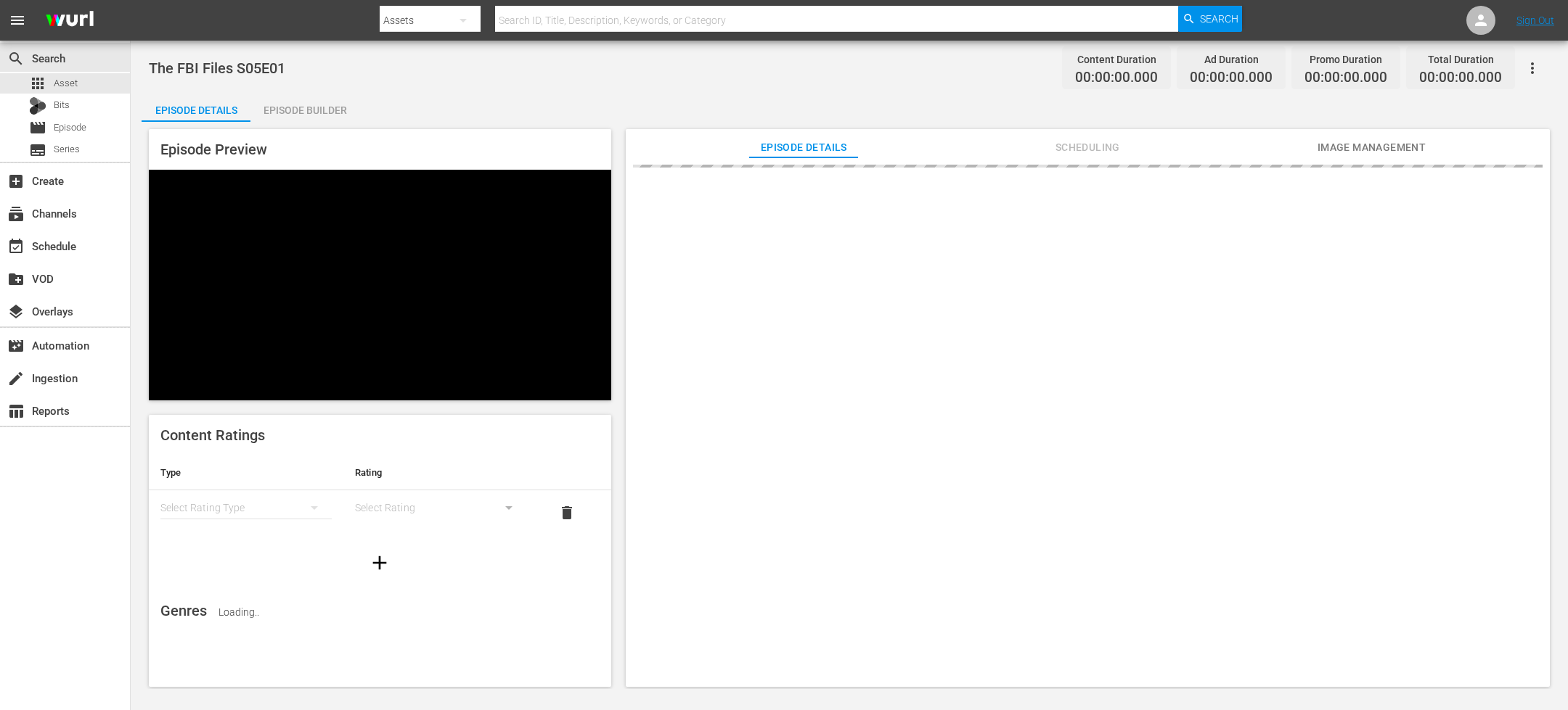
click at [287, 106] on div "Episode Builder" at bounding box center [304, 110] width 109 height 35
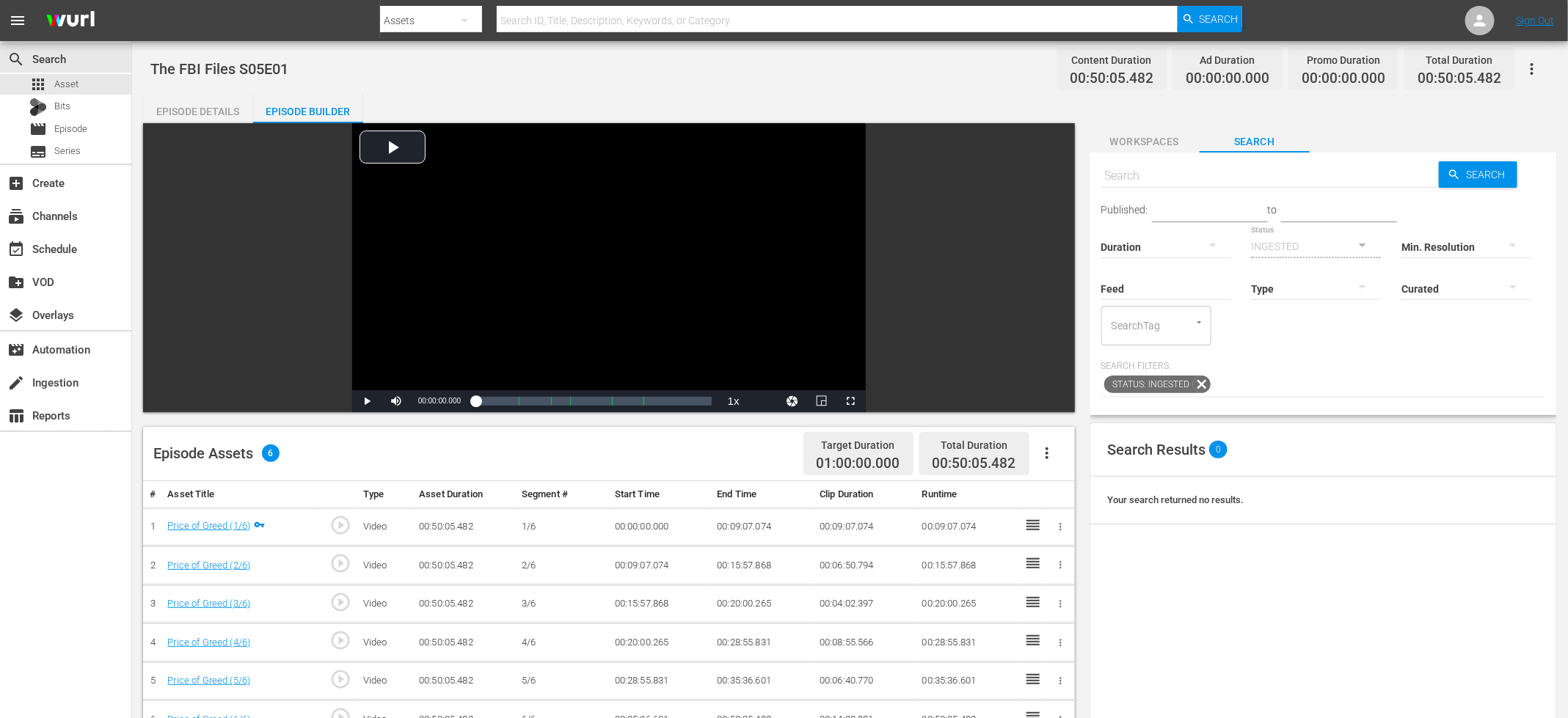
click at [1048, 448] on icon "button" at bounding box center [1047, 452] width 17 height 17
click at [1067, 500] on div "Fill with Ads" at bounding box center [1091, 494] width 100 height 35
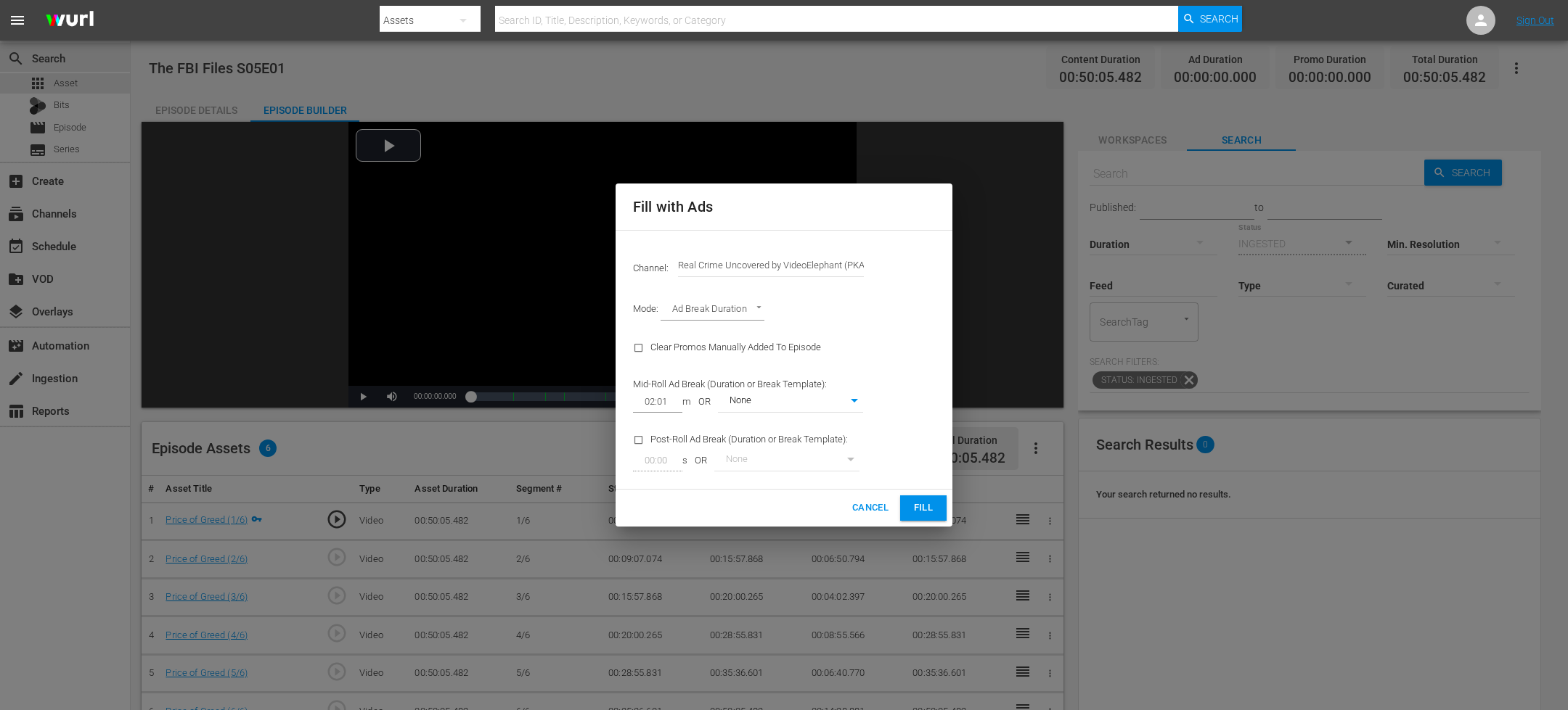
click at [905, 511] on button "Fill" at bounding box center [923, 508] width 47 height 25
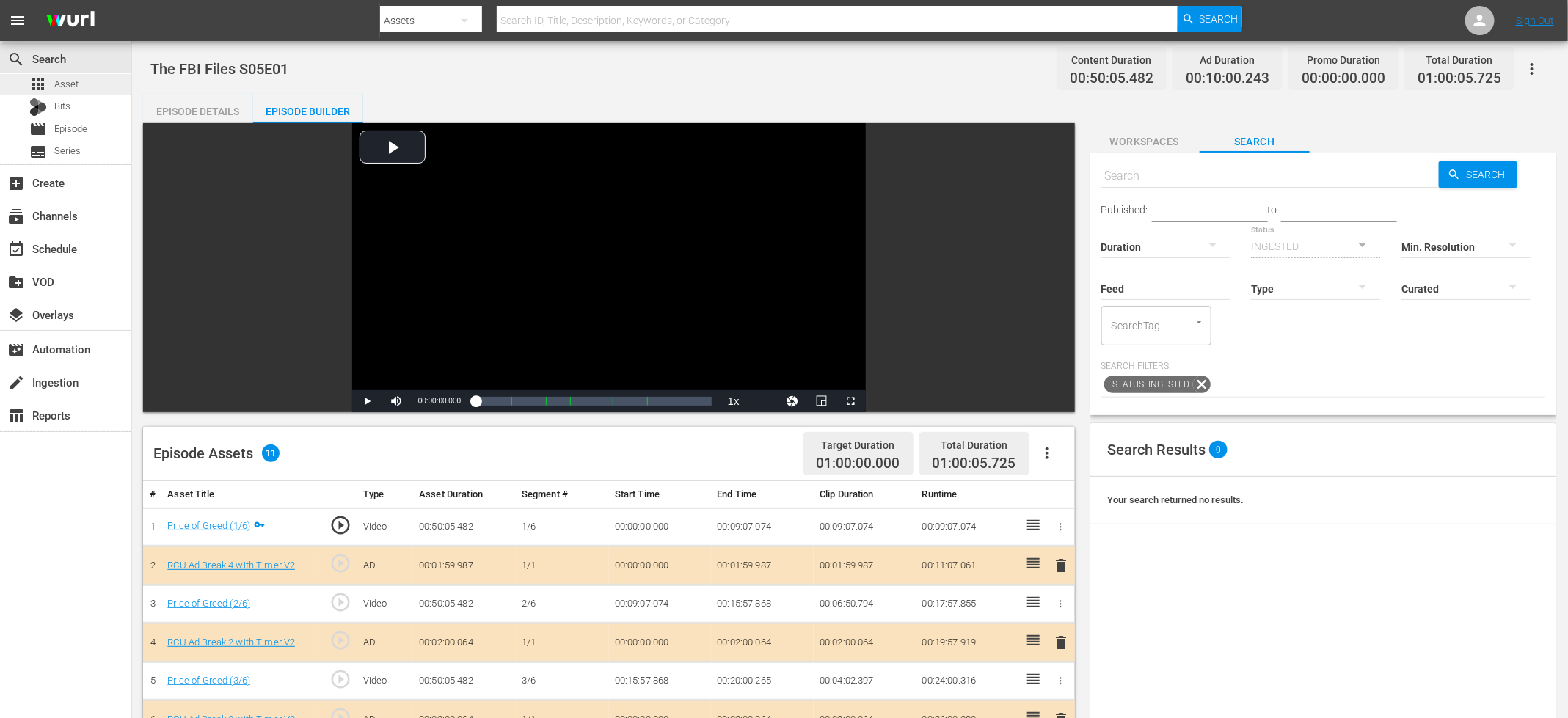
click at [73, 74] on div "apps Asset" at bounding box center [54, 84] width 49 height 21
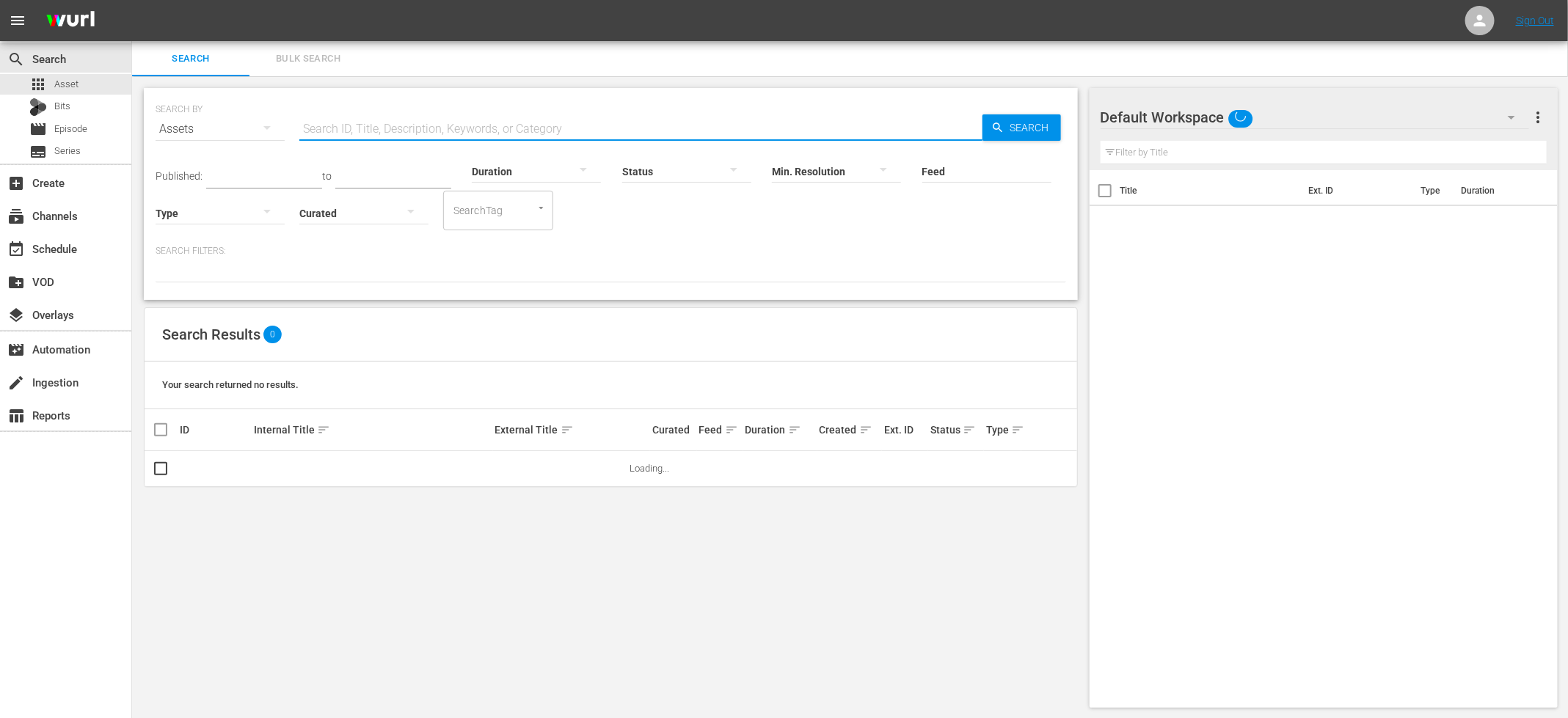
click at [425, 131] on input "text" at bounding box center [640, 129] width 683 height 35
paste input "The FBI Files S05E01"
click at [437, 133] on input "The FBI Files S05E02" at bounding box center [640, 129] width 683 height 35
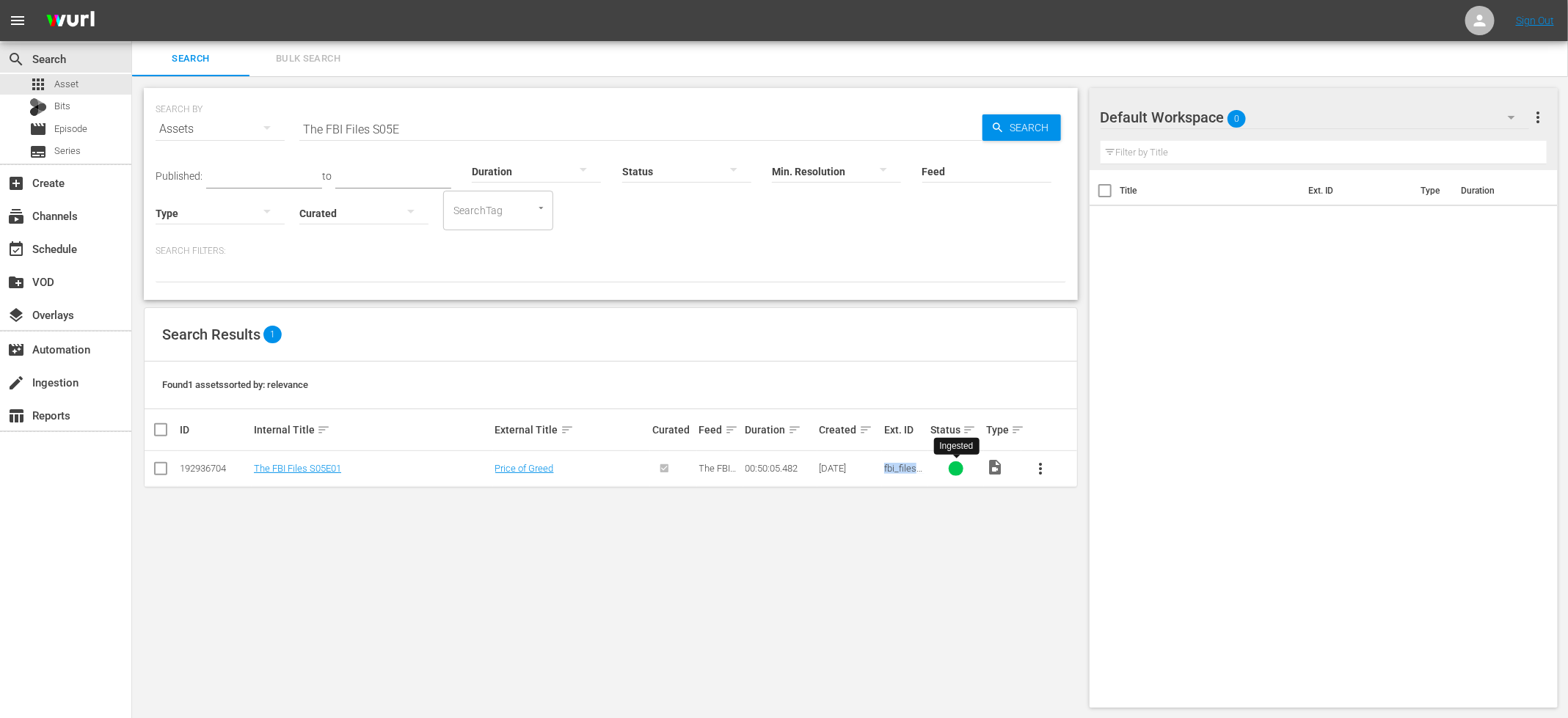
drag, startPoint x: 884, startPoint y: 468, endPoint x: 937, endPoint y: 469, distance: 53.0
click at [937, 470] on tr "192936704 The FBI Files S05E01 Price of Greed The FBI Files 00:50:05.482 09/16/…" at bounding box center [610, 470] width 933 height 36
copy span "fbi_files_s05e01_720x480_en"
click at [407, 113] on input "The FBI Files S05E" at bounding box center [640, 129] width 683 height 35
click at [406, 113] on input "The FBI Files S05E" at bounding box center [640, 129] width 683 height 35
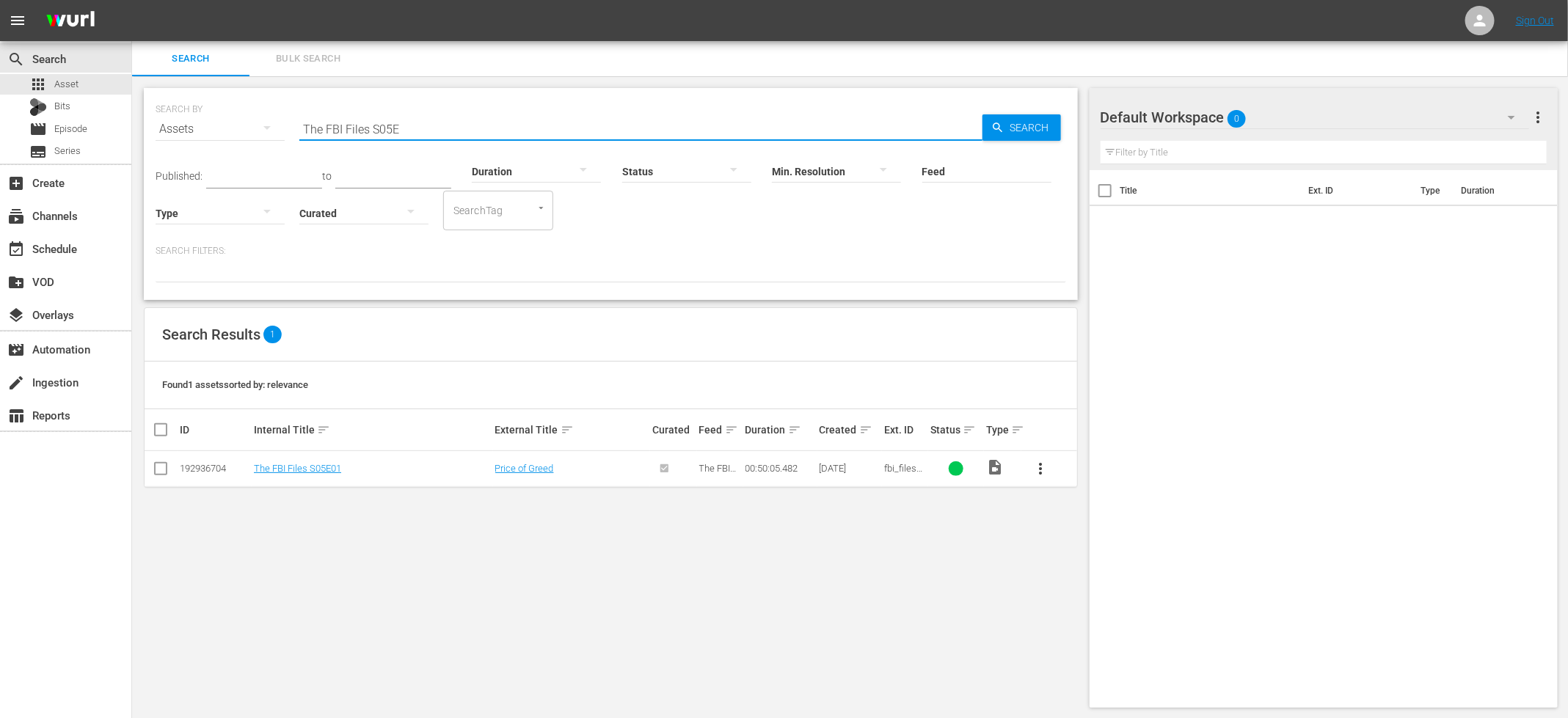
click at [406, 113] on input "The FBI Files S05E" at bounding box center [640, 129] width 683 height 35
paste input "fbi_files_s05e01_720x480_en"
click at [385, 128] on input "fbi_files_s05e01_720x480_en" at bounding box center [640, 129] width 683 height 35
drag, startPoint x: 383, startPoint y: 129, endPoint x: 609, endPoint y: 139, distance: 226.2
click at [609, 139] on input "fbi_files_s05e02_720x480_en" at bounding box center [640, 129] width 683 height 35
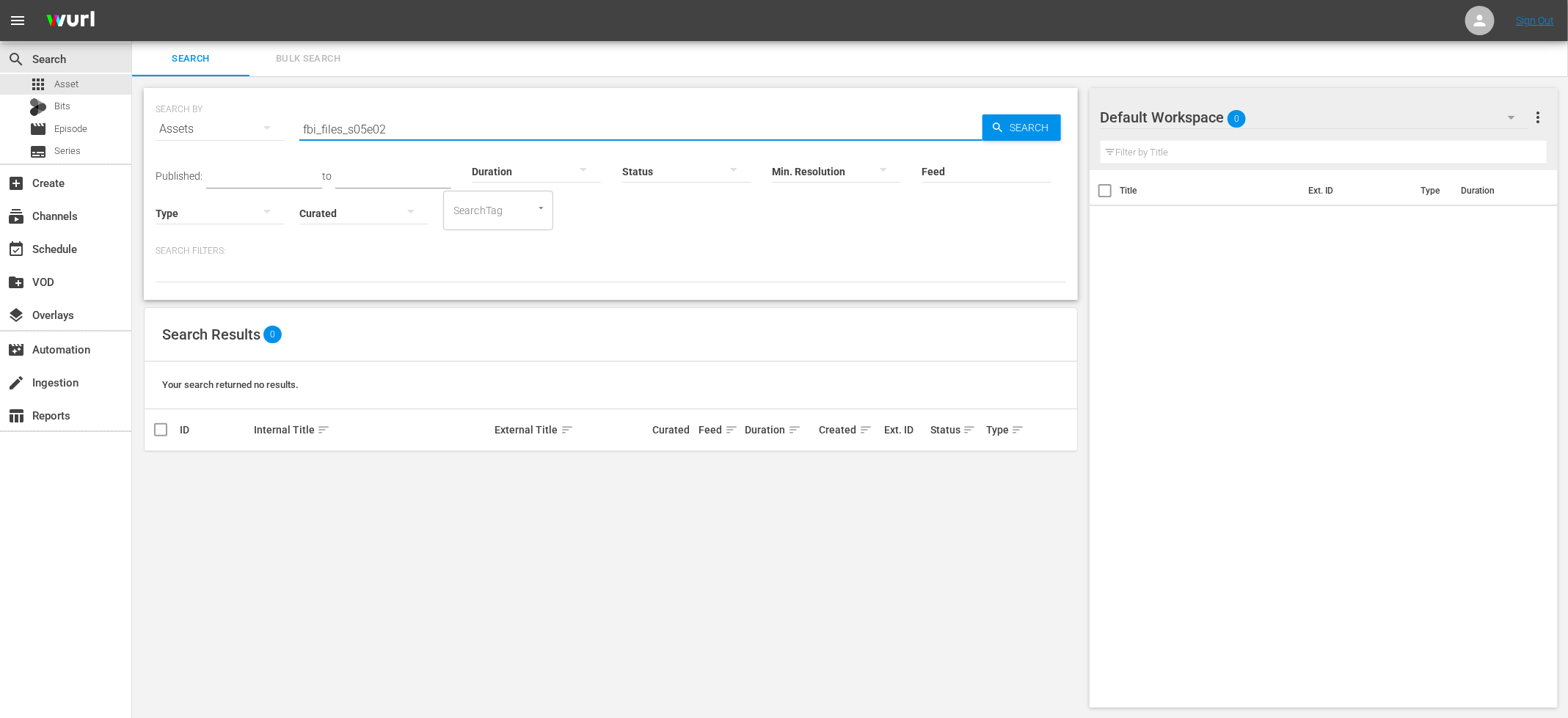
type input "fbi_files_s05e02"
click at [59, 213] on div "subscriptions Channels" at bounding box center [41, 213] width 83 height 14
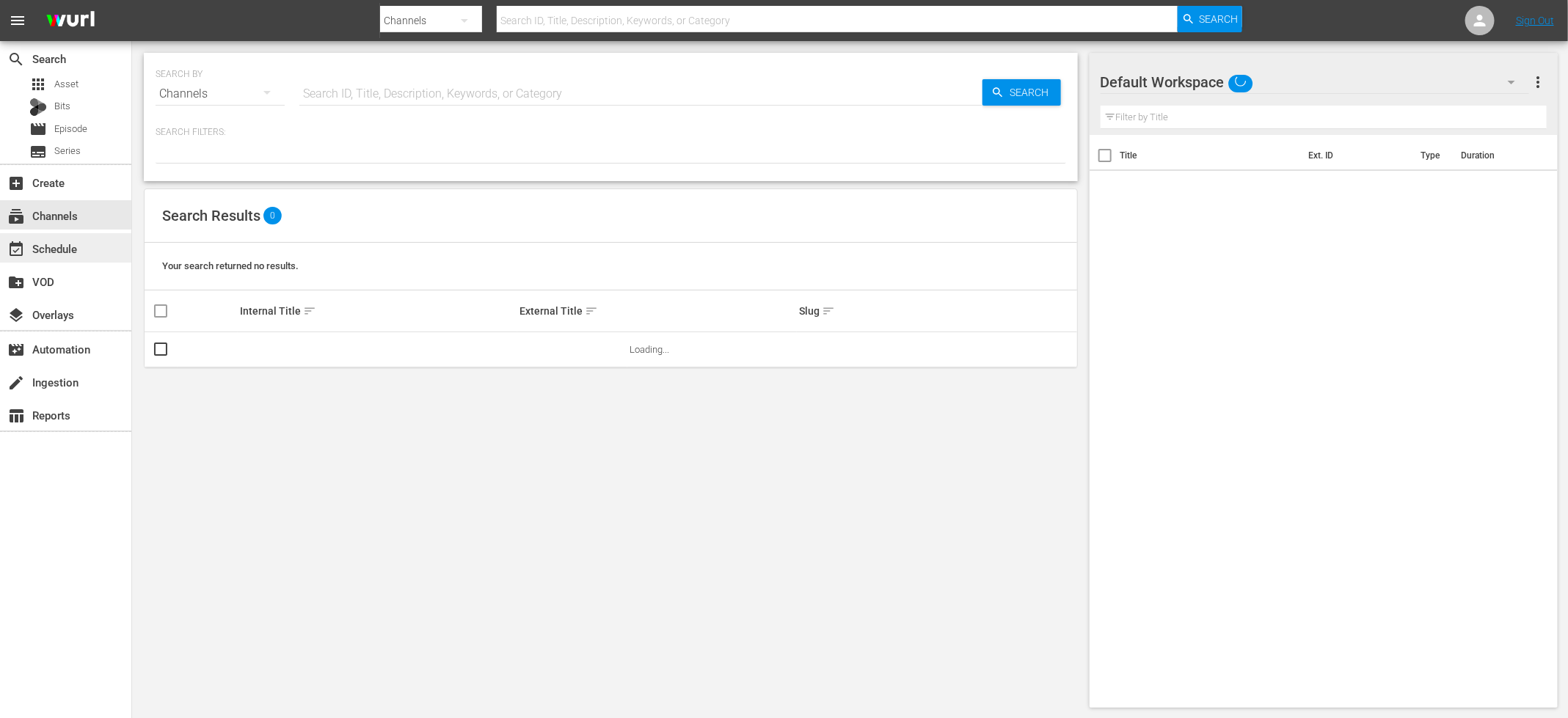
click at [79, 247] on div "event_available Schedule" at bounding box center [41, 247] width 83 height 14
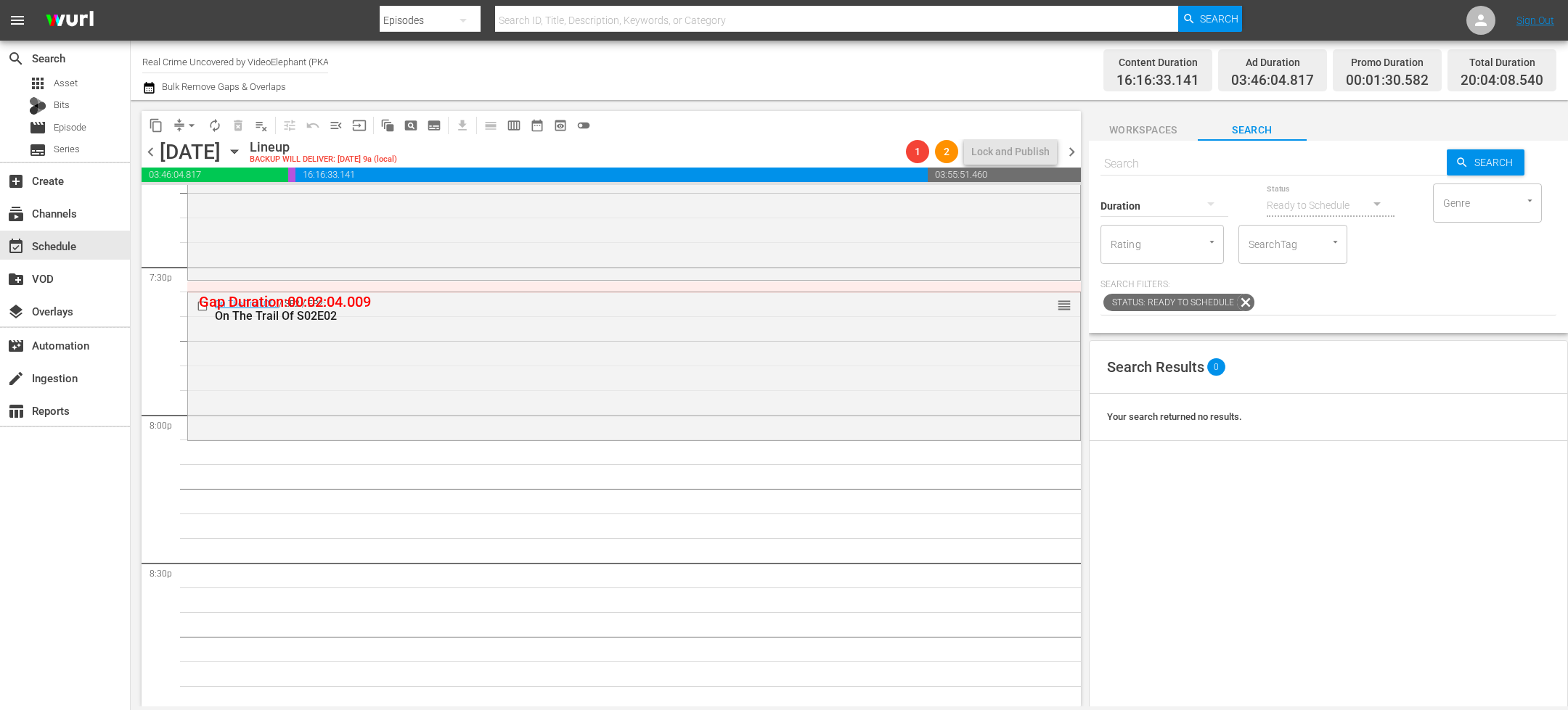
scroll to position [5694, 0]
click at [1174, 162] on input "text" at bounding box center [1274, 163] width 346 height 35
paste input "The FBI Files S05E01"
type input "The FBI Files S05E01"
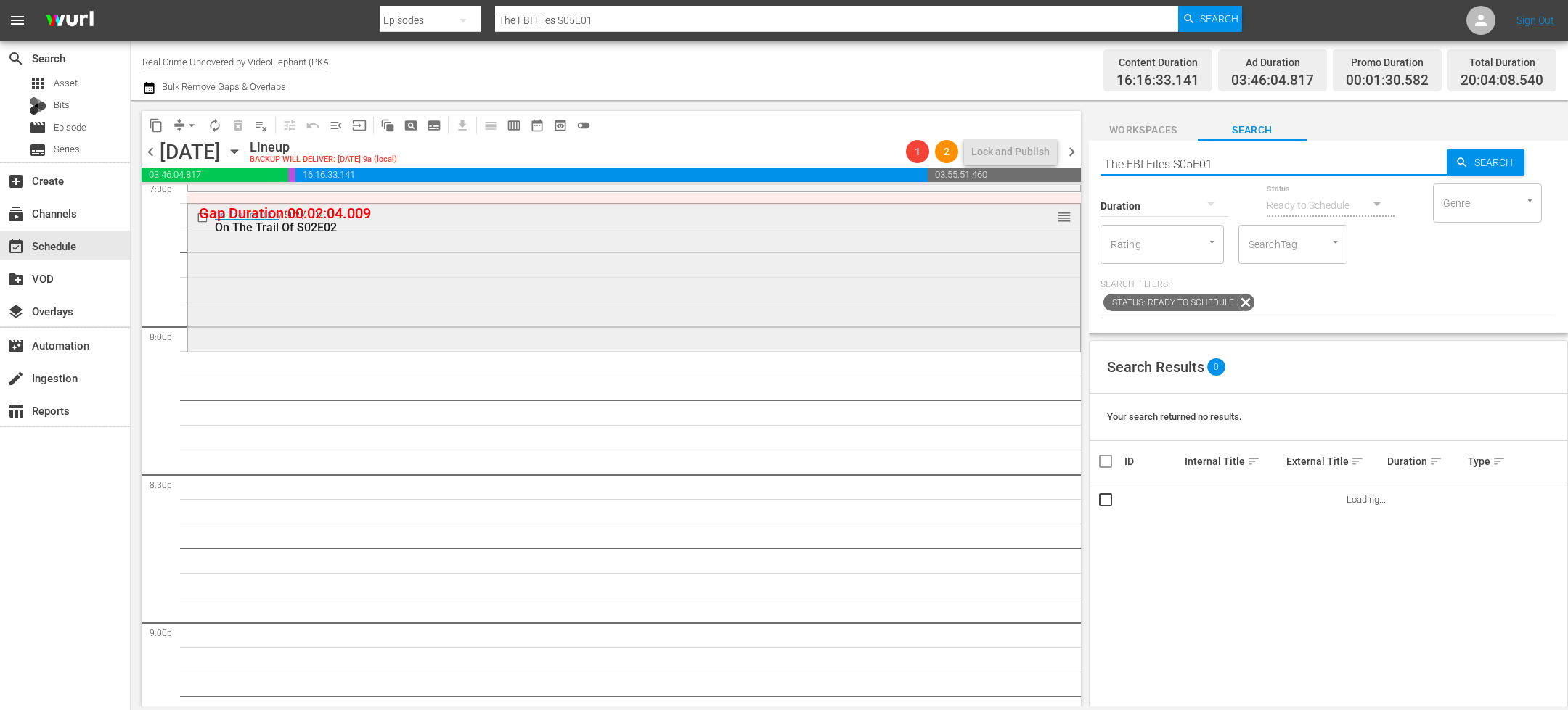
scroll to position [5779, 0]
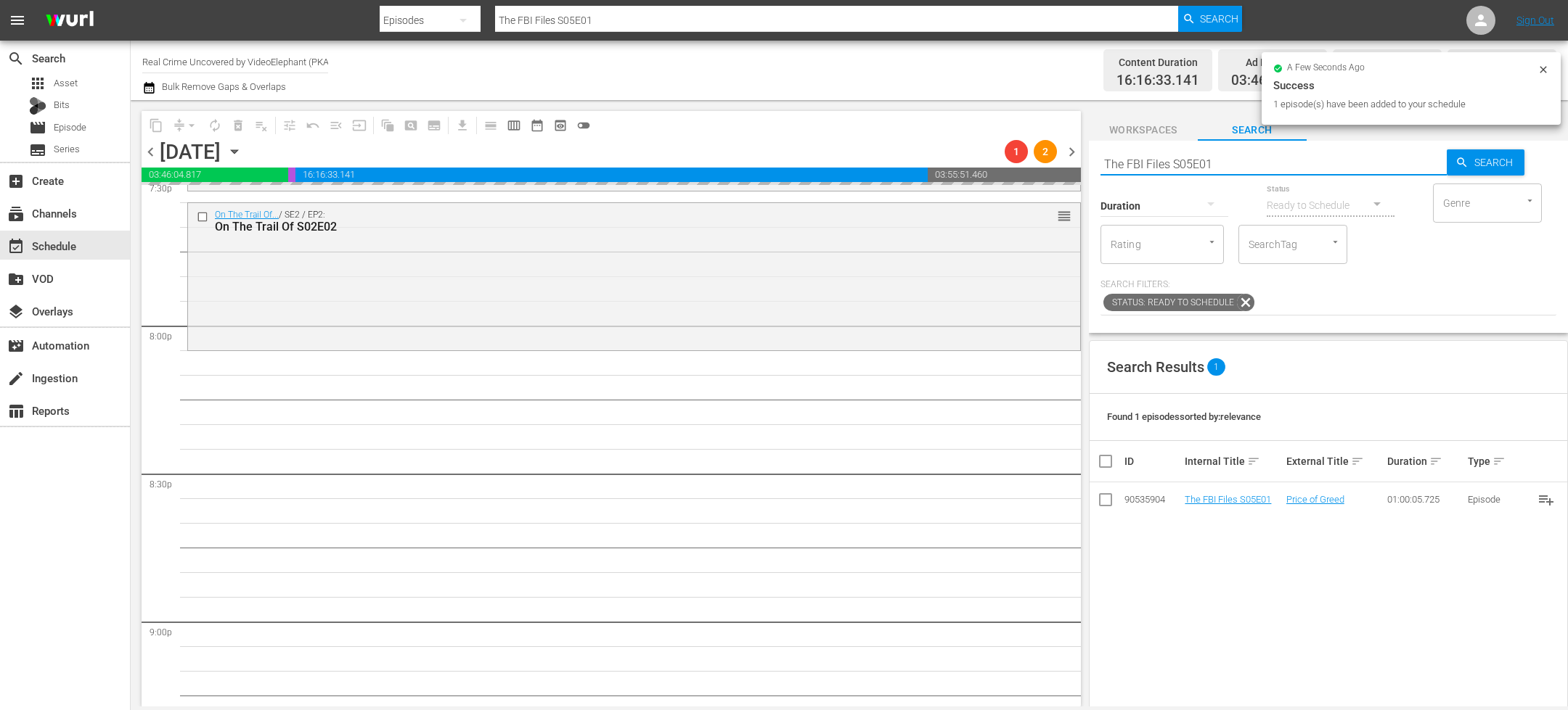
click at [1149, 168] on input "The FBI Files S05E01" at bounding box center [1274, 163] width 346 height 35
paste input "Forensic Factor S04E06"
type input "Forensic Factor S04E06"
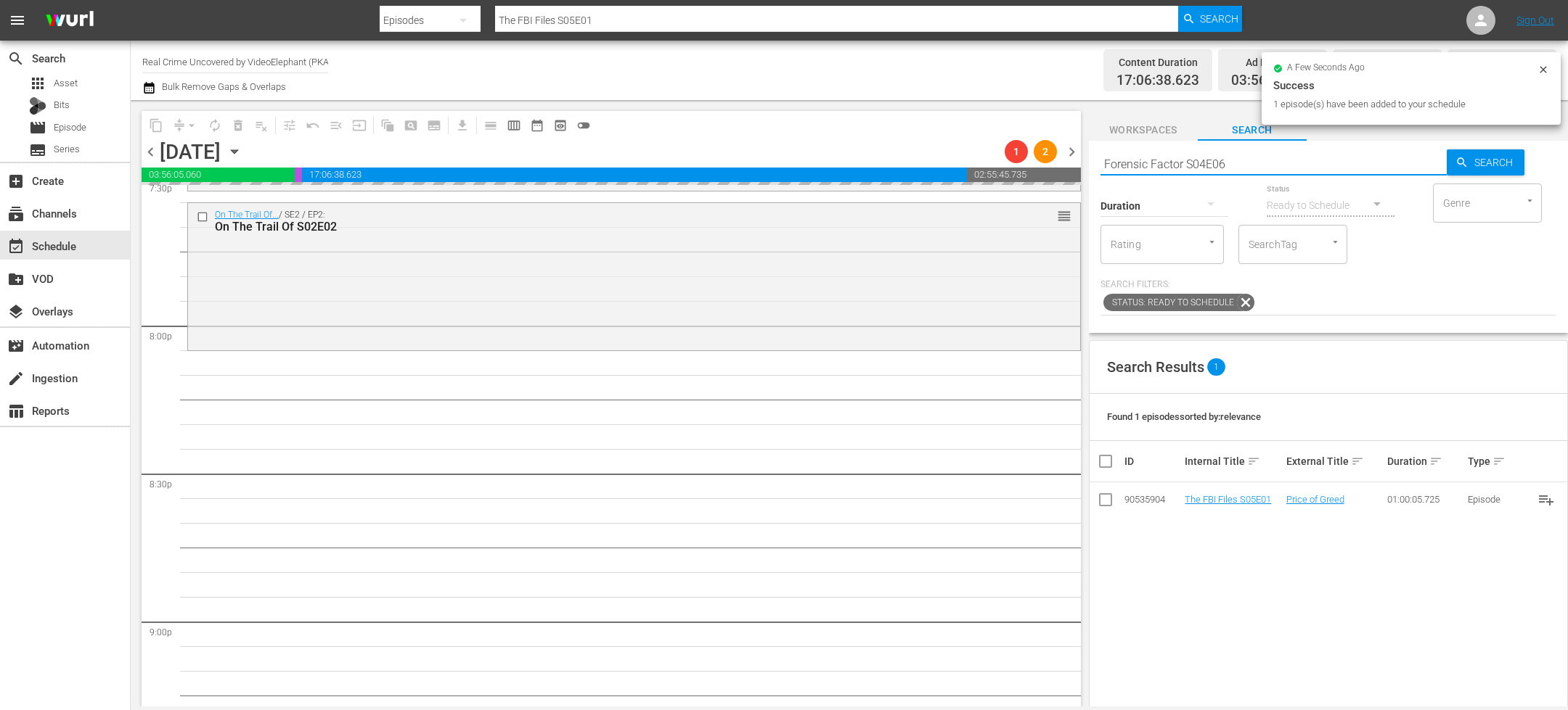
type input "Forensic Factor S04E06"
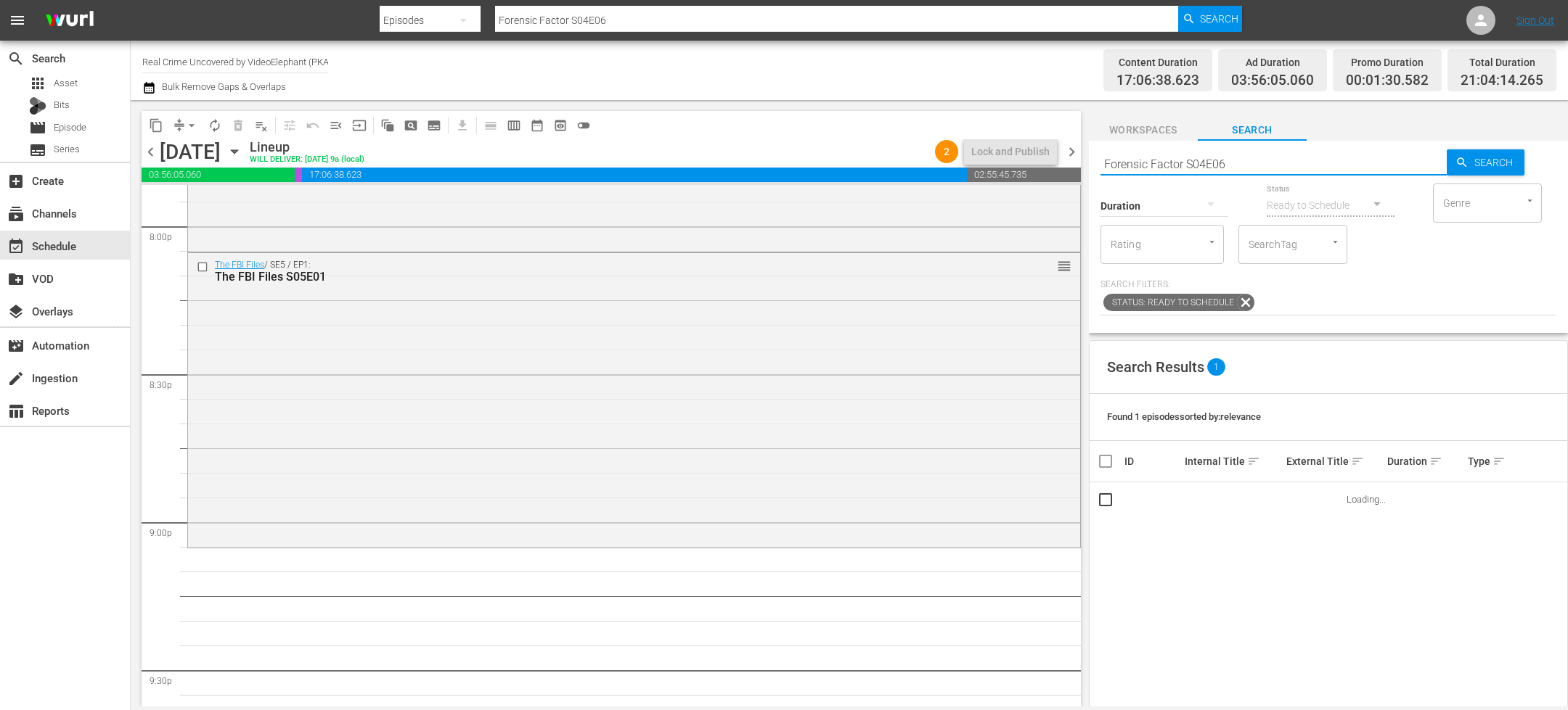
scroll to position [5916, 0]
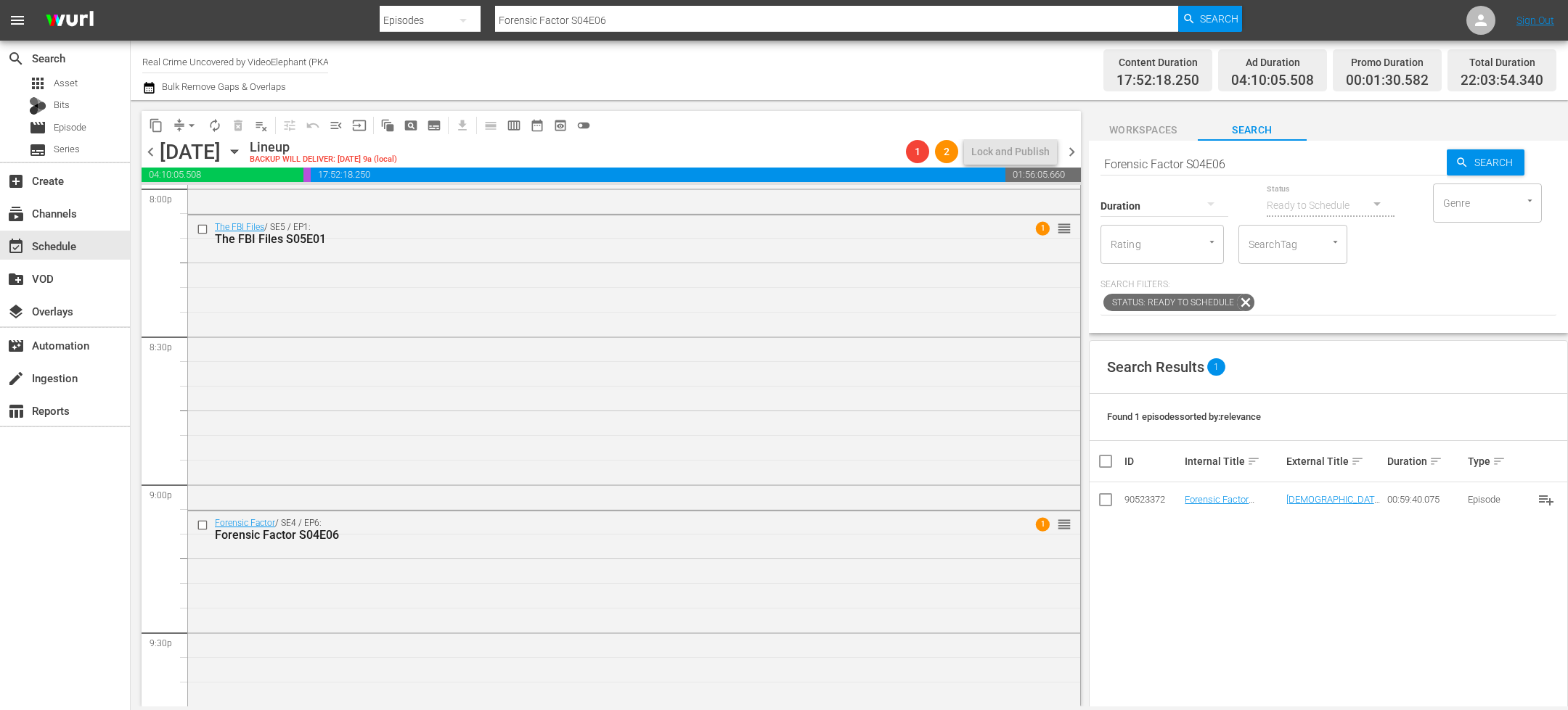
click at [1159, 164] on input "Forensic Factor S04E06" at bounding box center [1274, 163] width 346 height 35
click at [1159, 165] on input "Forensic Factor S04E06" at bounding box center [1274, 163] width 346 height 35
paste input "CRIME STORIES 201"
type input "CRIME STORIES s02e01"
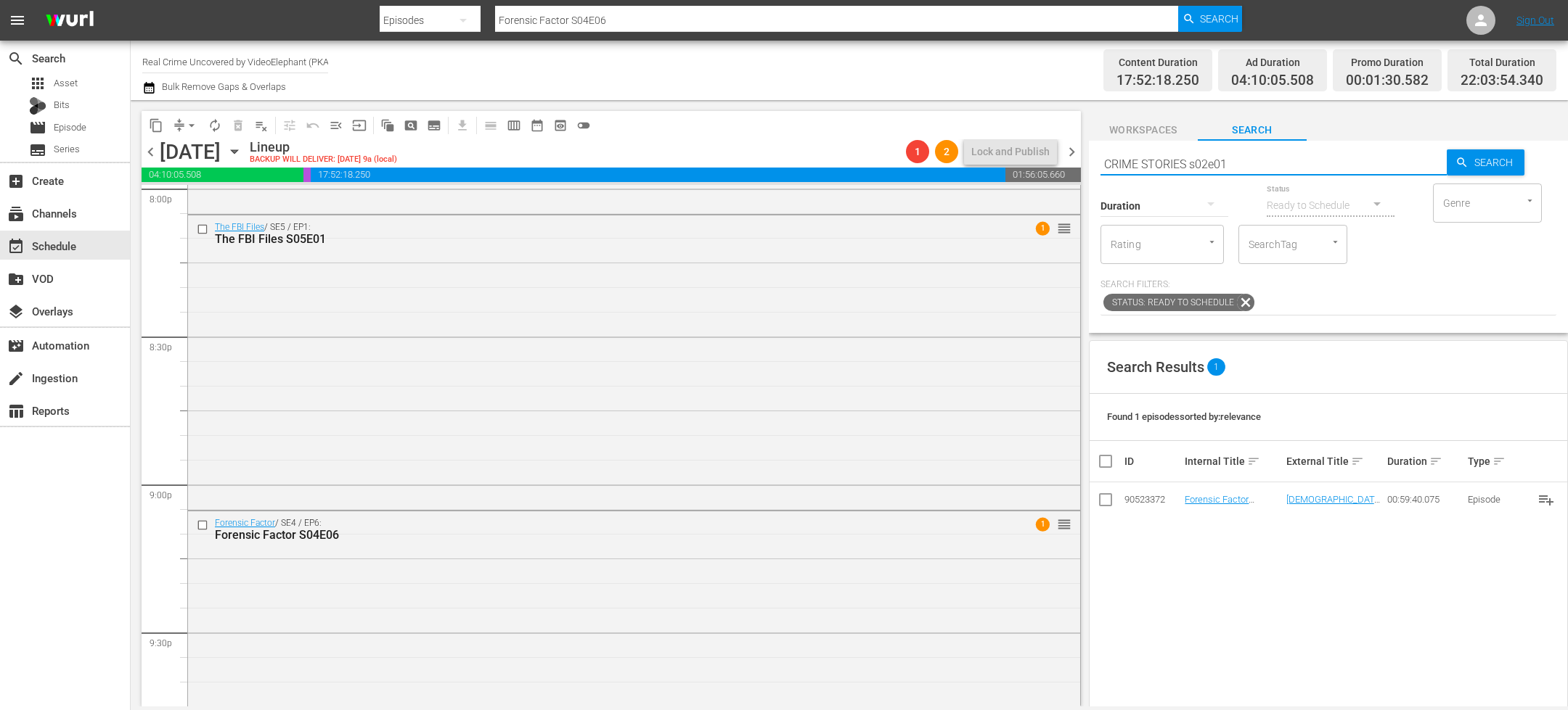
type input "CRIME STORIES s02e01"
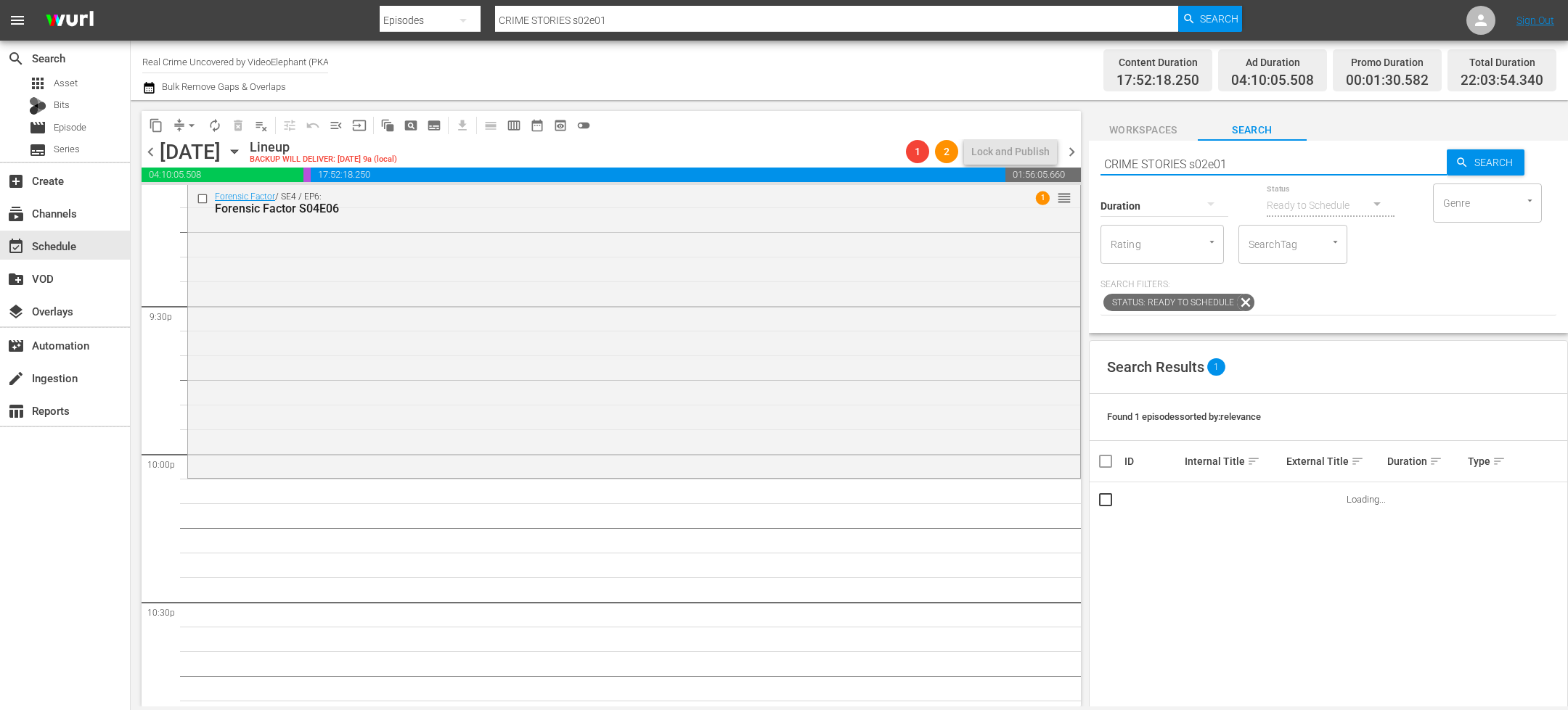
scroll to position [6244, 0]
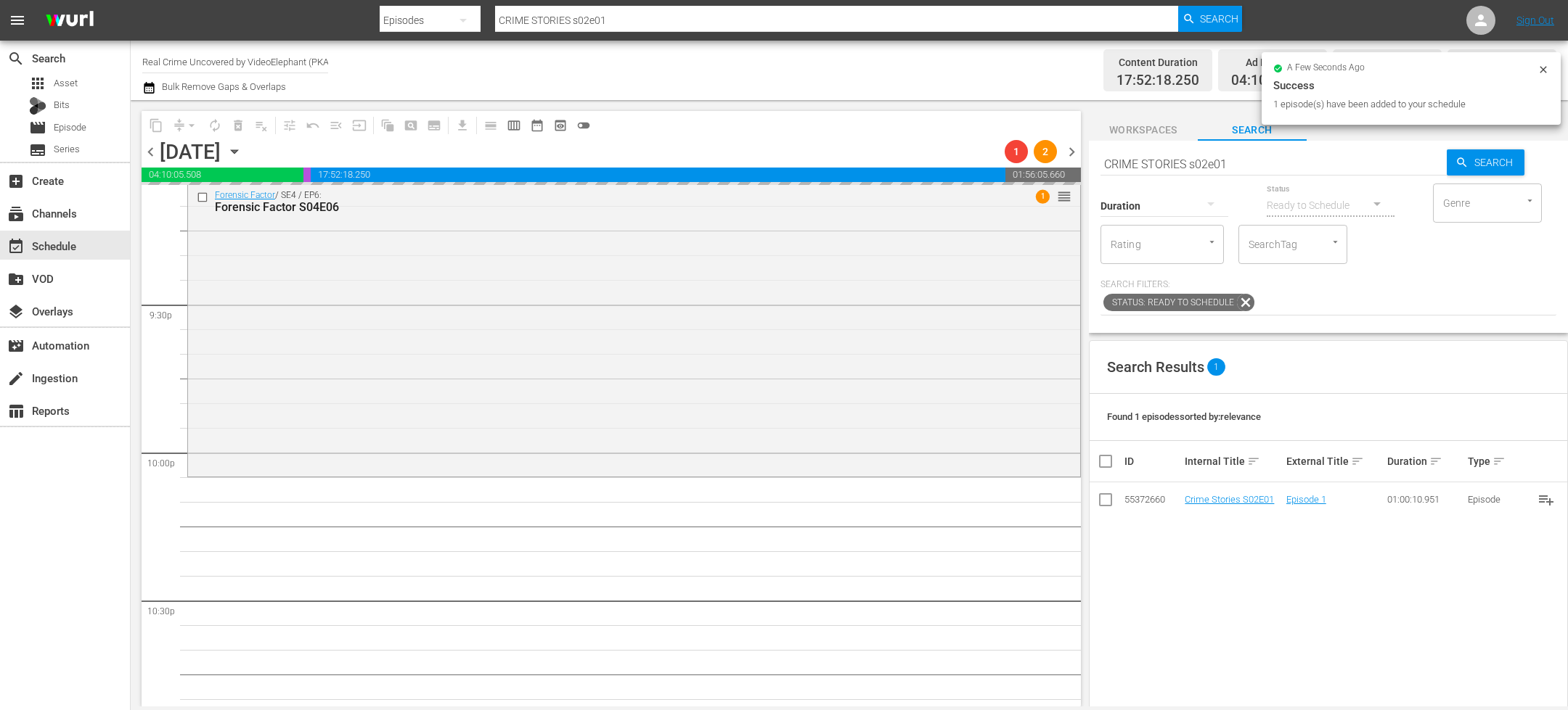
click at [1166, 169] on input "CRIME STORIES s02e01" at bounding box center [1274, 163] width 346 height 35
paste input "Dark Waters of Crime S05E02"
type input "Dark Waters of Crime S05E02"
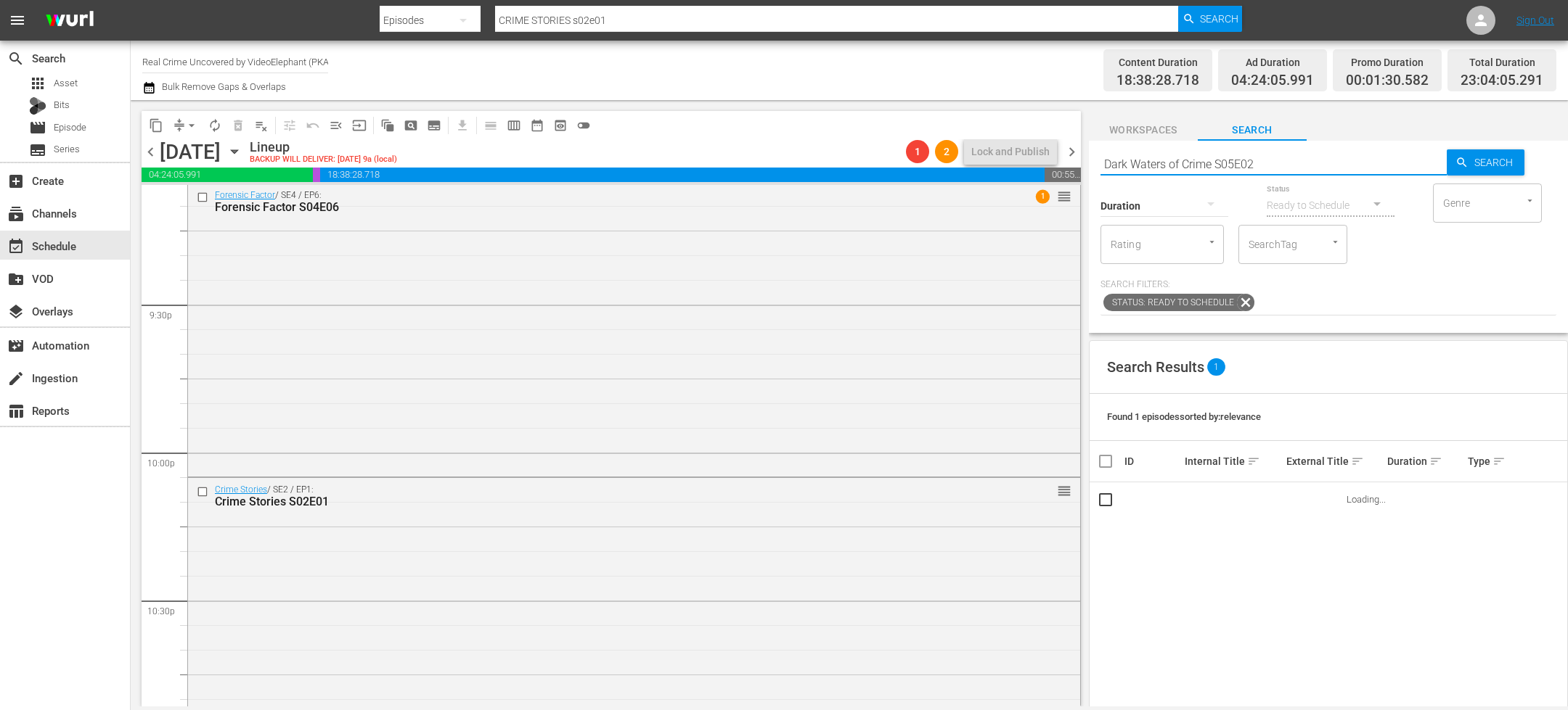
type input "Dark Waters of Crime S05E02"
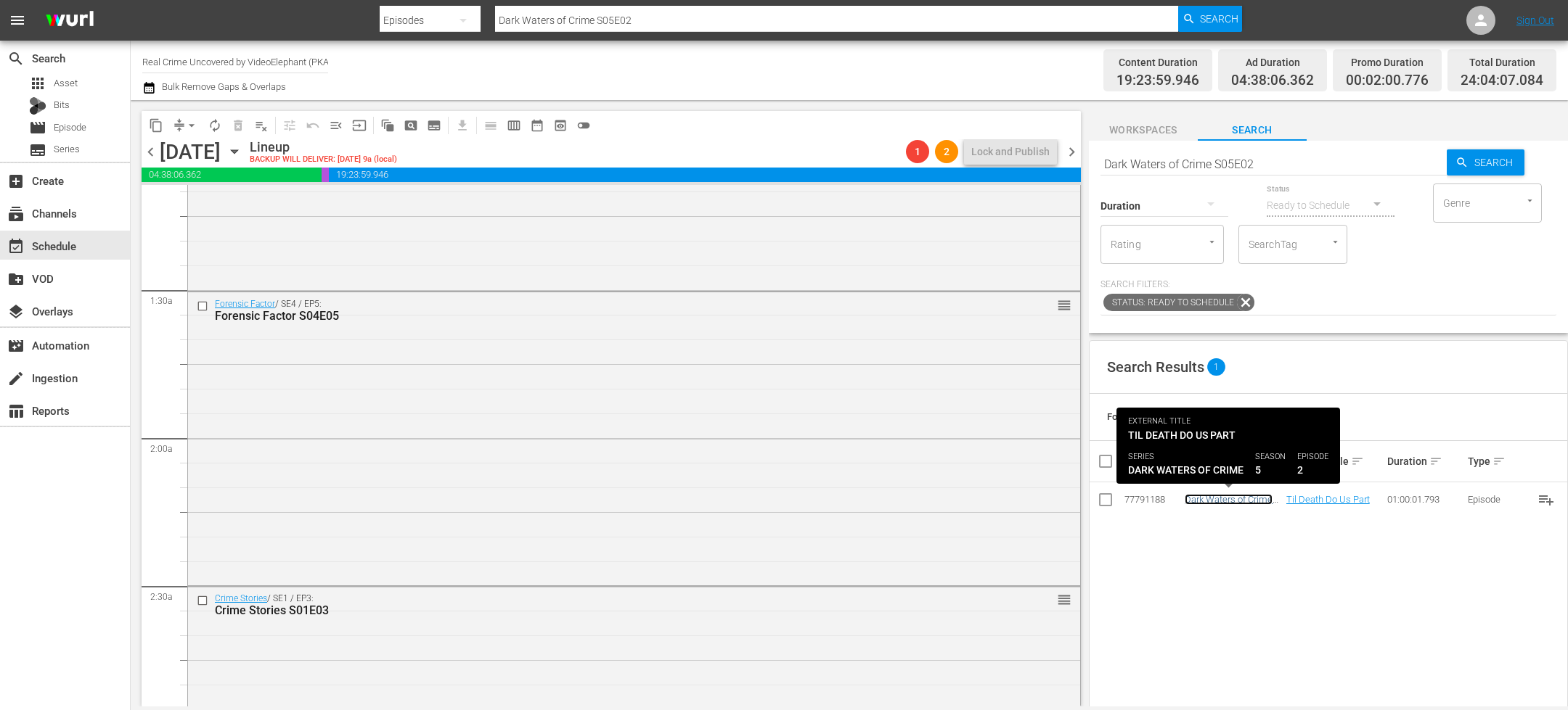
scroll to position [0, 0]
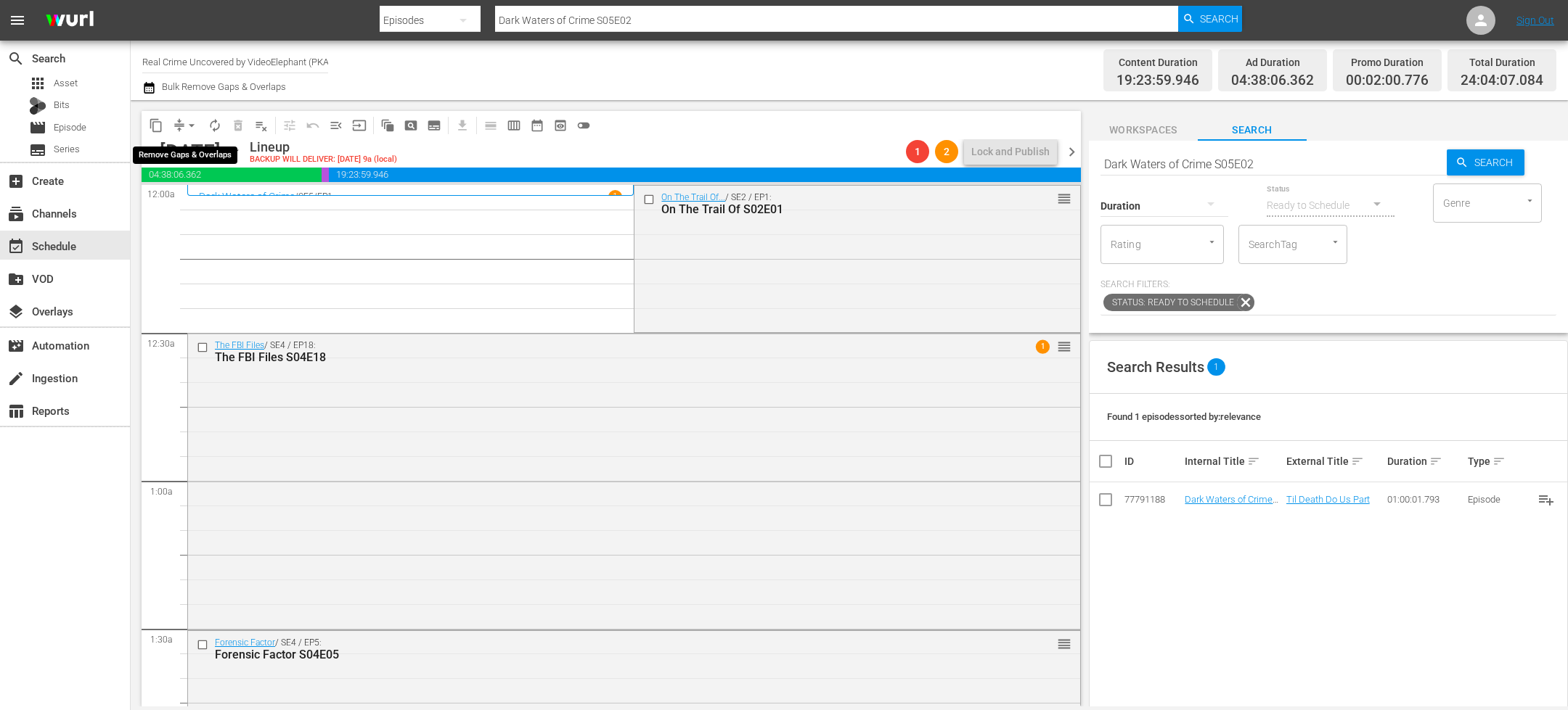
click at [185, 125] on span "arrow_drop_down" at bounding box center [192, 126] width 14 height 14
click at [204, 201] on li "Align to End of Previous Day" at bounding box center [192, 202] width 152 height 24
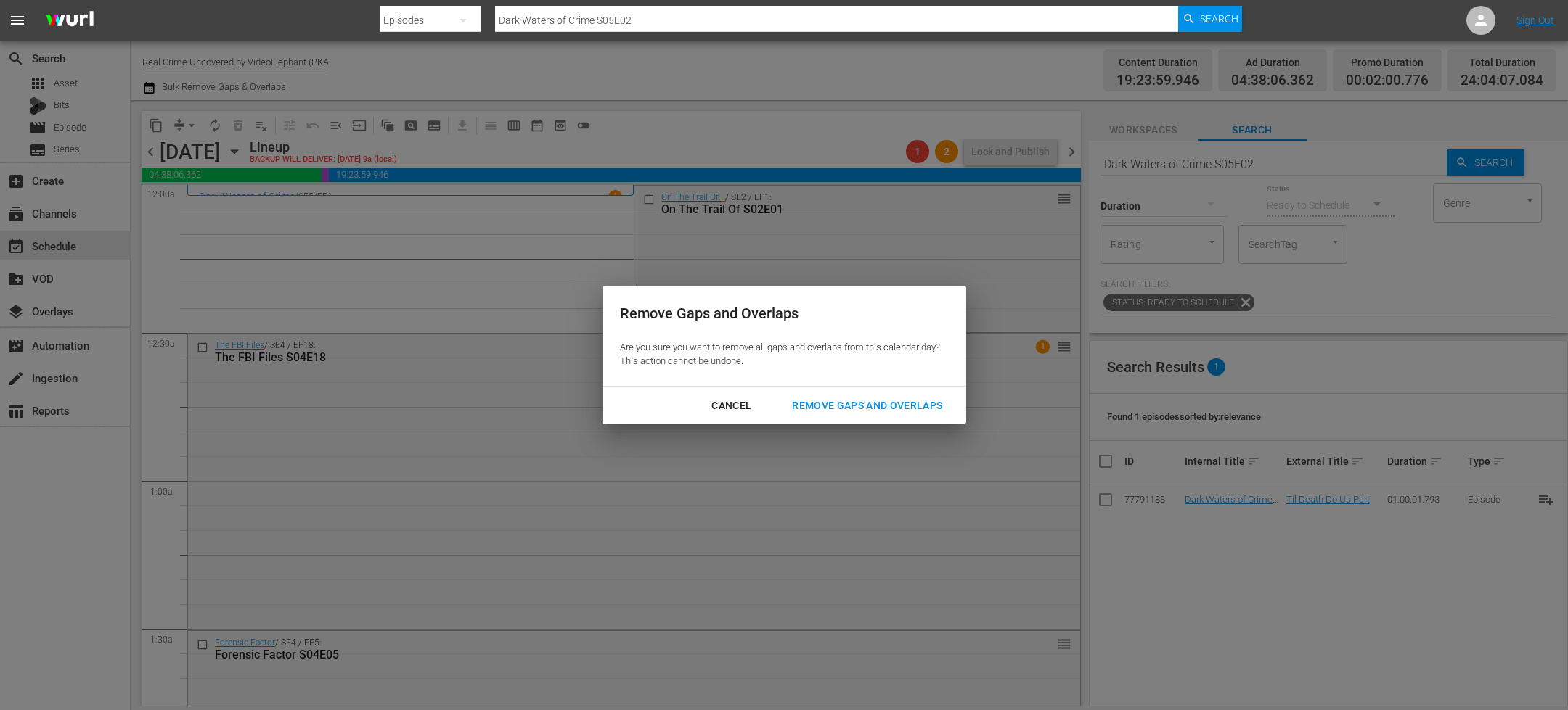
click at [832, 403] on div "Remove Gaps and Overlaps" at bounding box center [867, 406] width 173 height 18
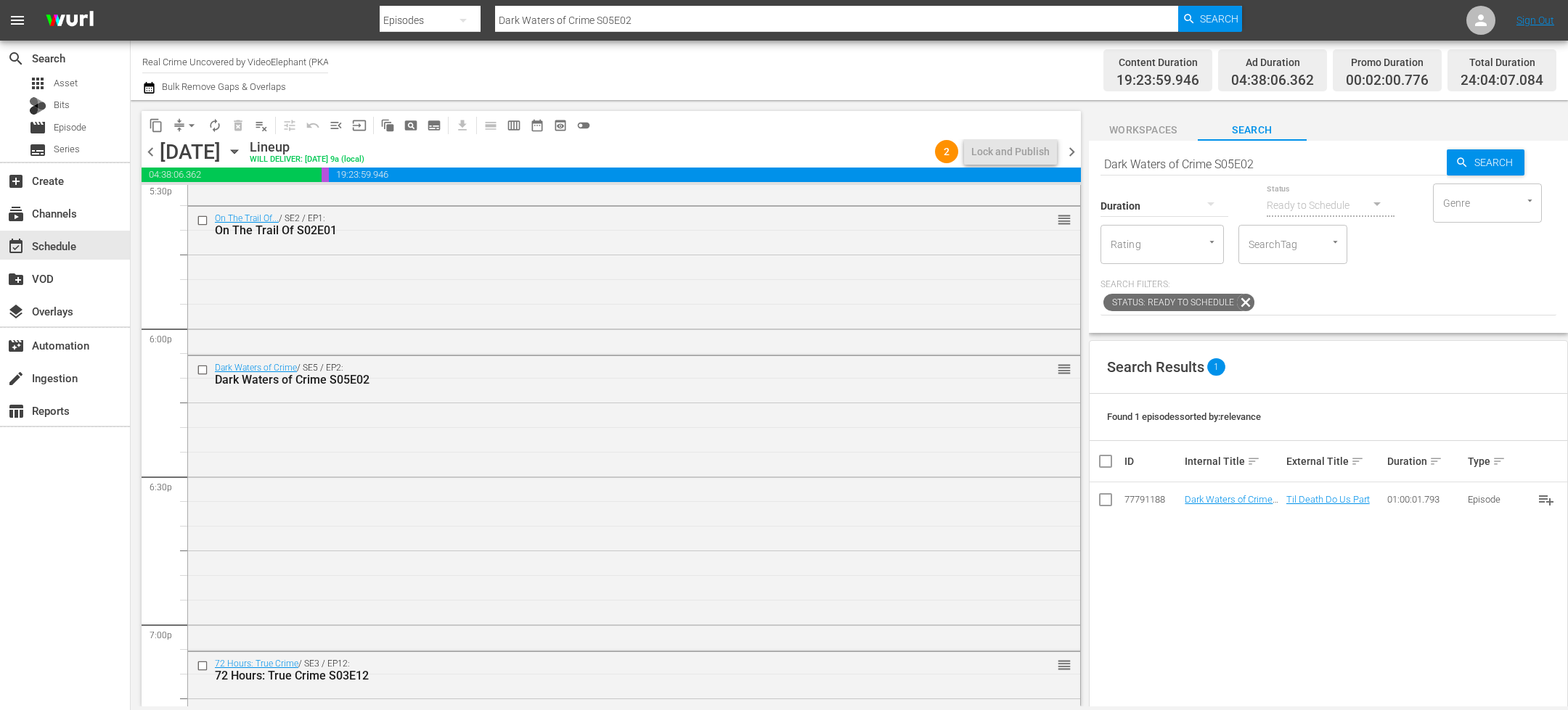
scroll to position [5138, 0]
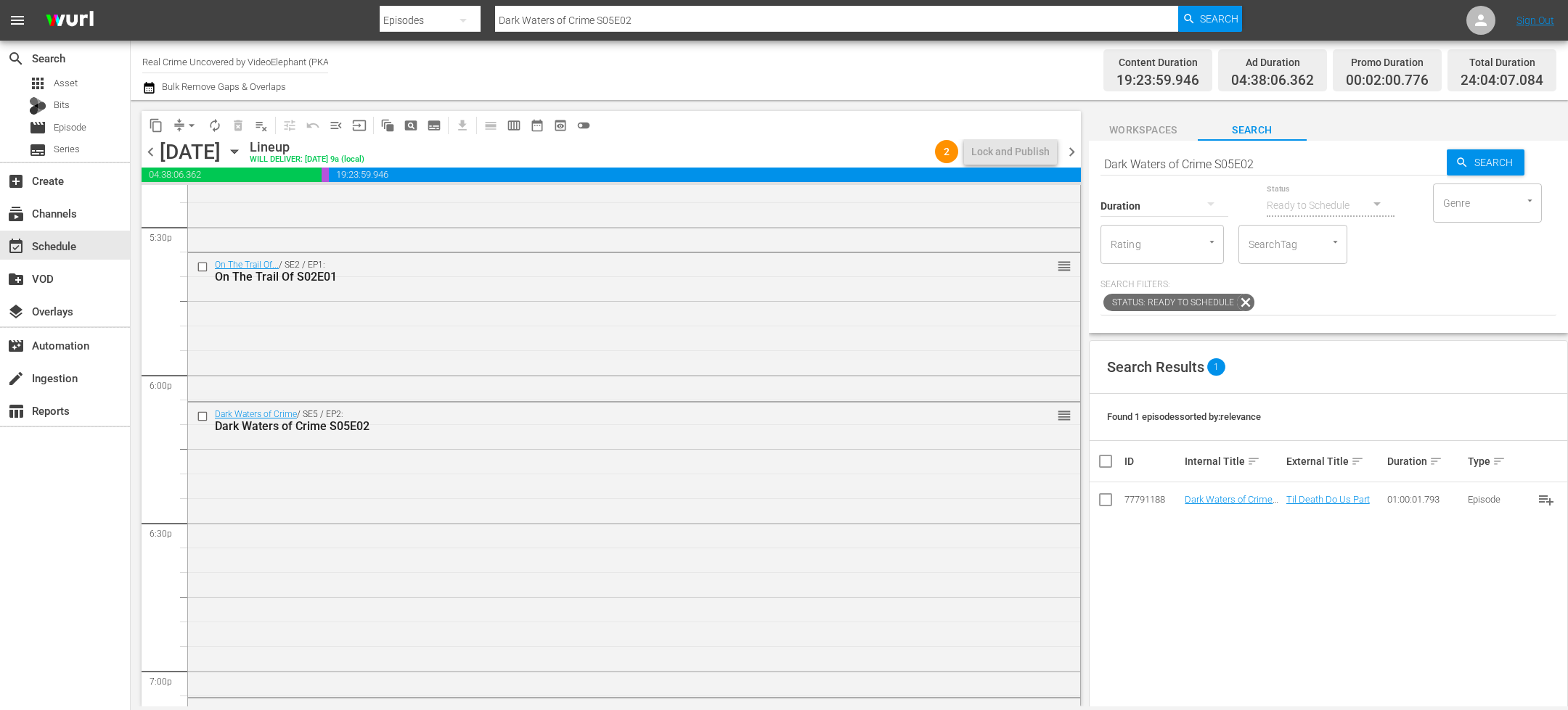
click at [527, 479] on div "Dark Waters of Crime / SE5 / EP2: Dark Waters of Crime S05E02 reorder" at bounding box center [634, 548] width 893 height 291
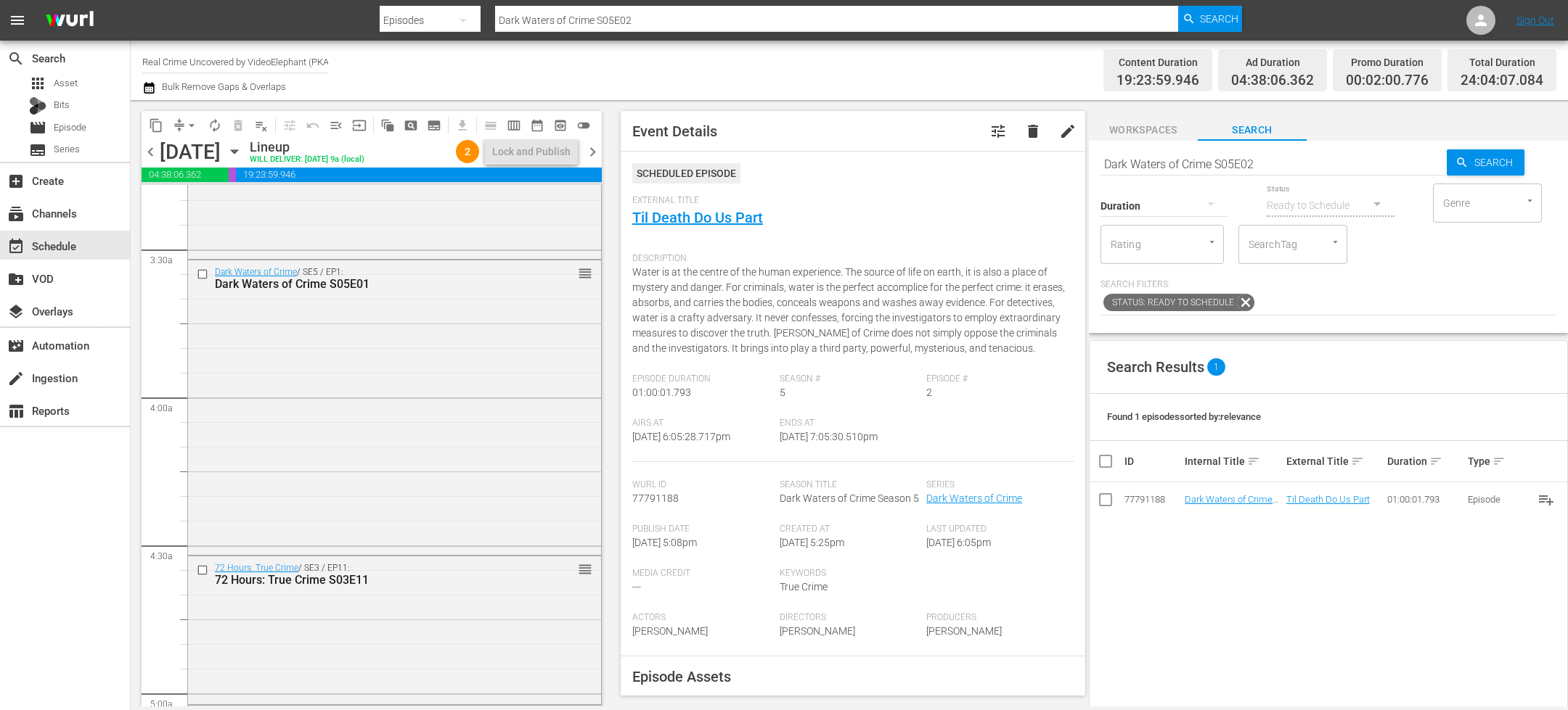
scroll to position [1120, 0]
click at [201, 568] on input "checkbox" at bounding box center [204, 572] width 15 height 13
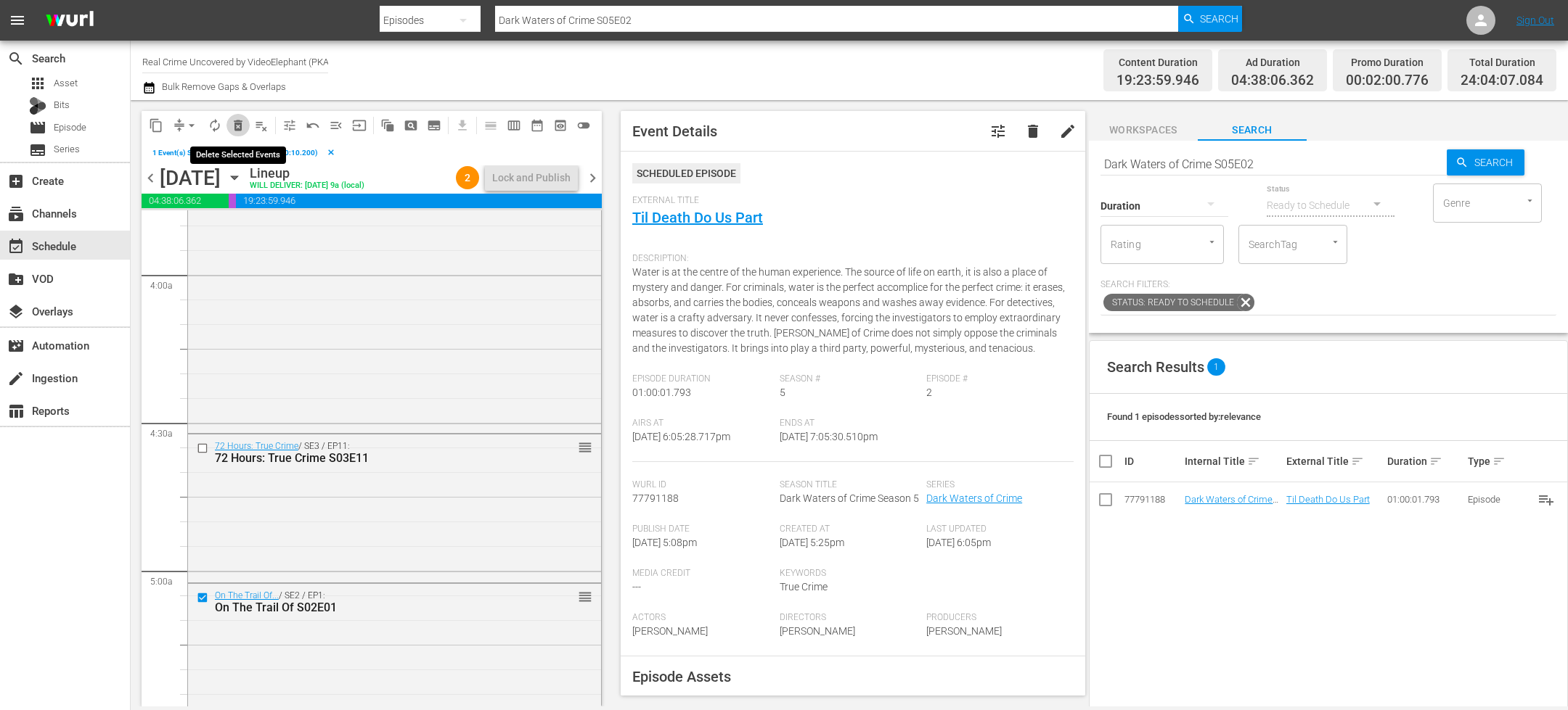
click at [235, 133] on button "delete_forever_outlined" at bounding box center [238, 126] width 23 height 23
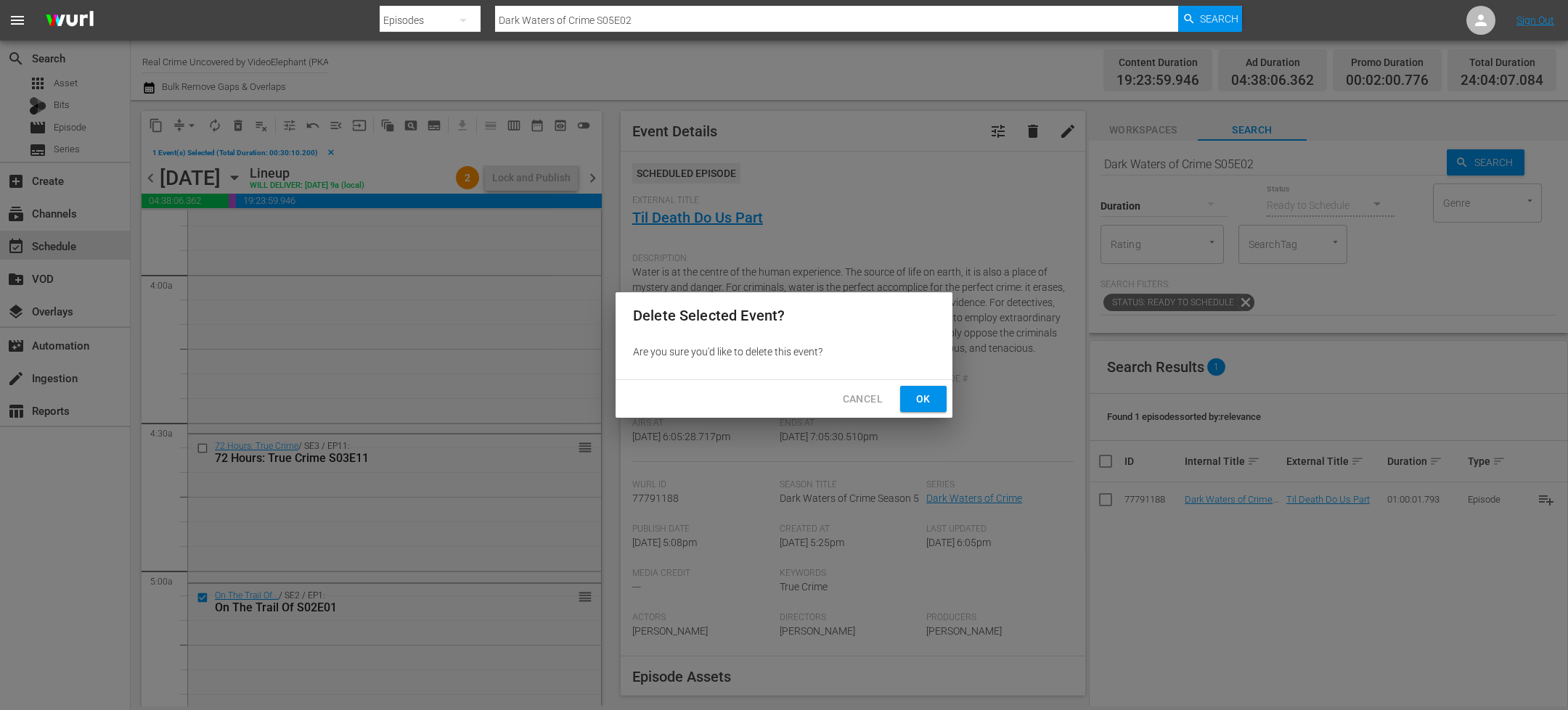
click at [919, 403] on span "Ok" at bounding box center [923, 399] width 23 height 18
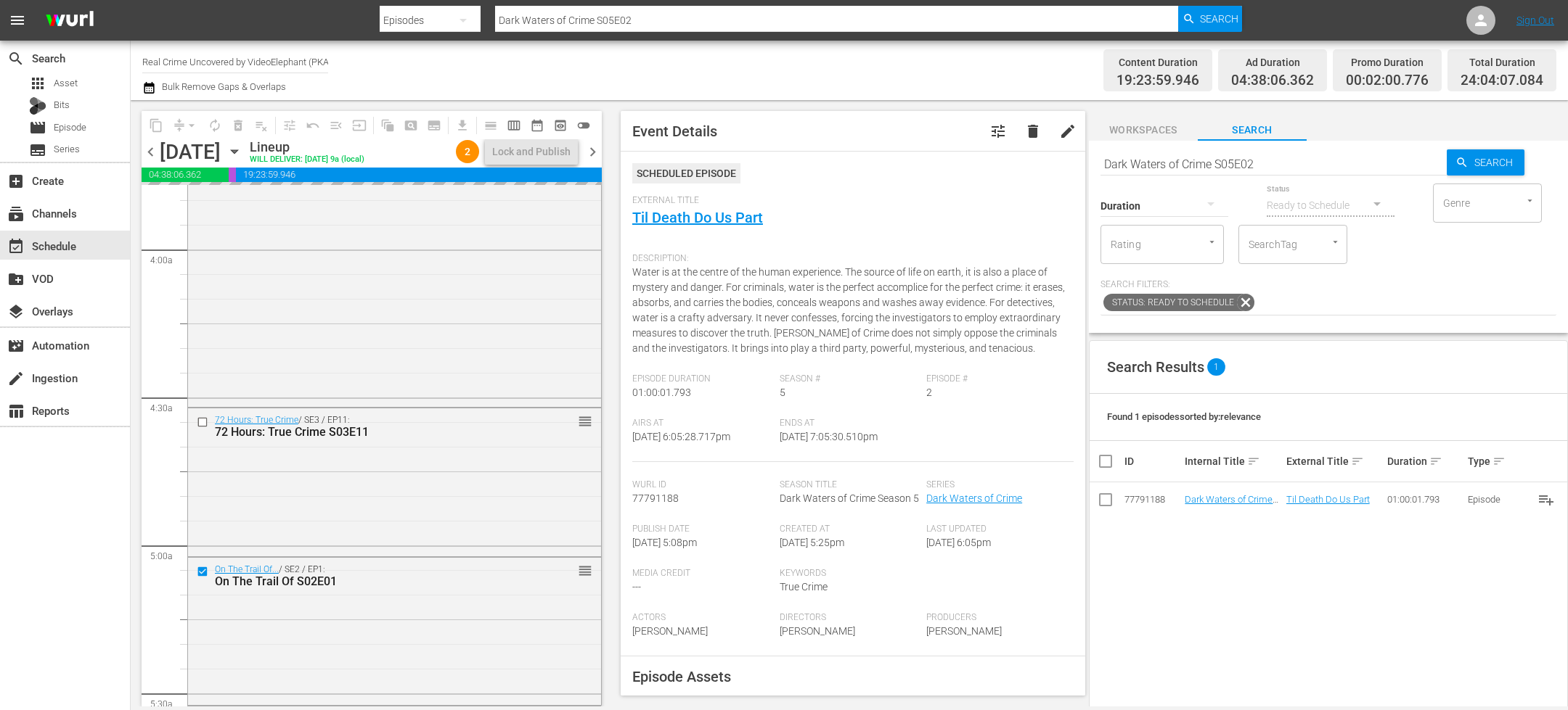
click at [1156, 162] on input "Dark Waters of Crime S05E02" at bounding box center [1274, 163] width 346 height 35
click at [1156, 163] on input "Dark Waters of Crime S05E02" at bounding box center [1274, 163] width 346 height 35
type input "cf_interstitial"
click at [1468, 163] on span "Search" at bounding box center [1496, 162] width 56 height 26
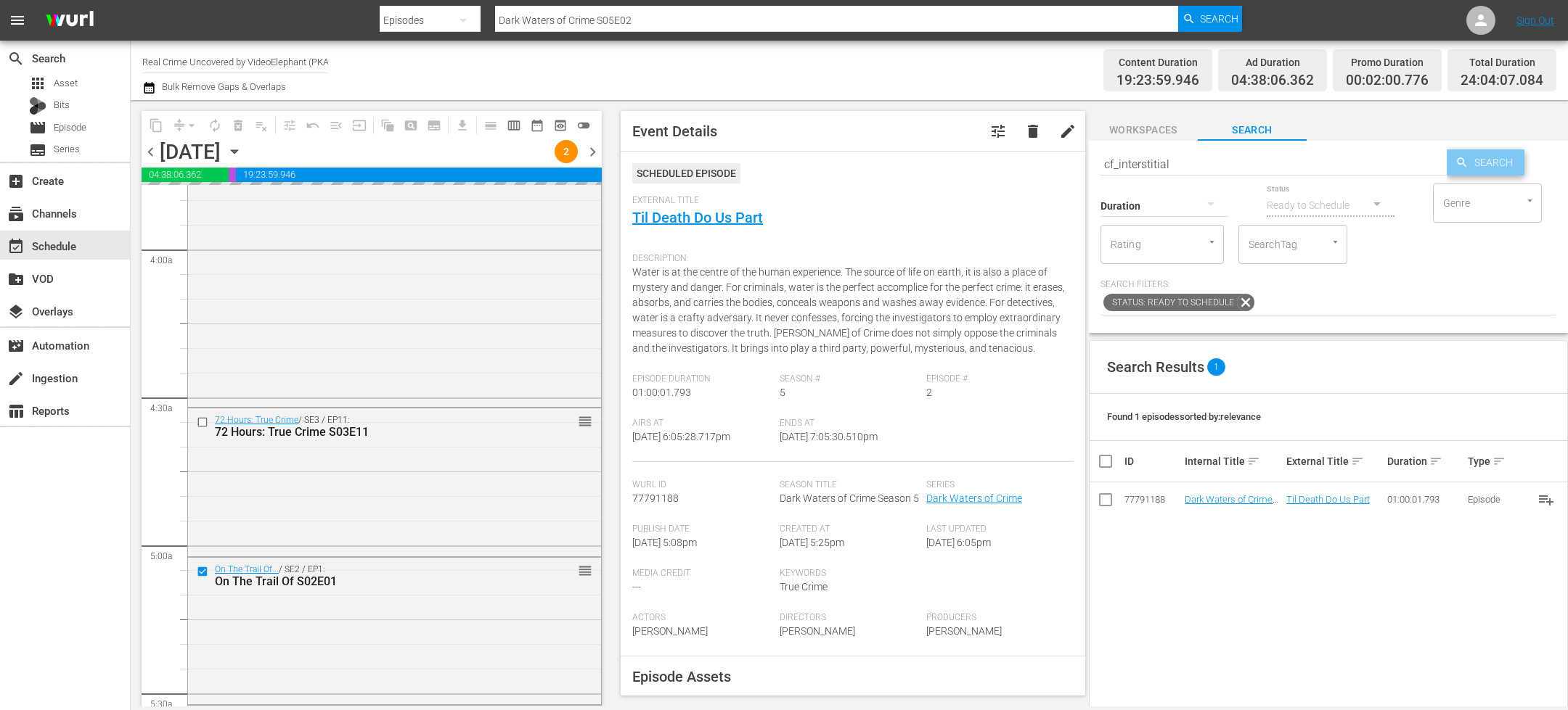
type input "cf_interstitial"
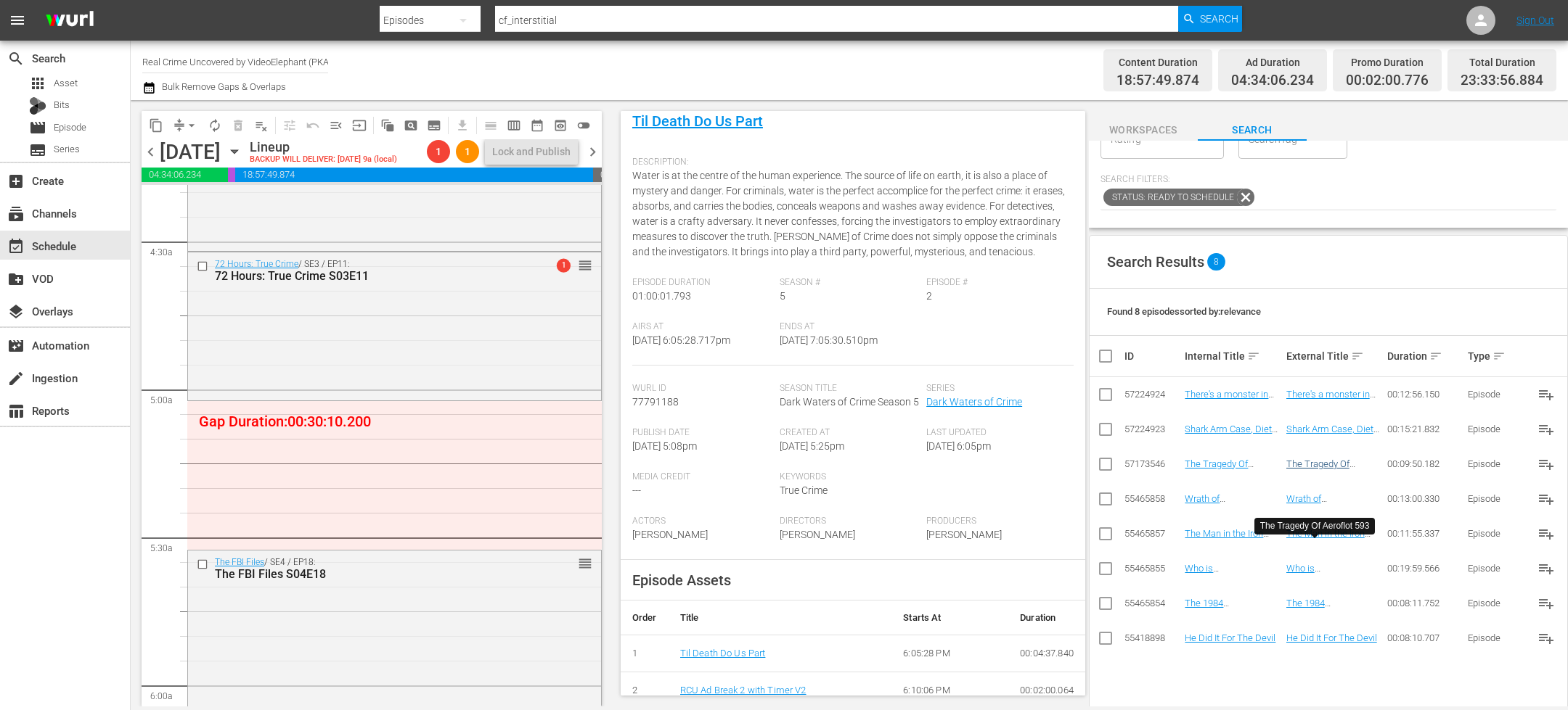
scroll to position [107, 0]
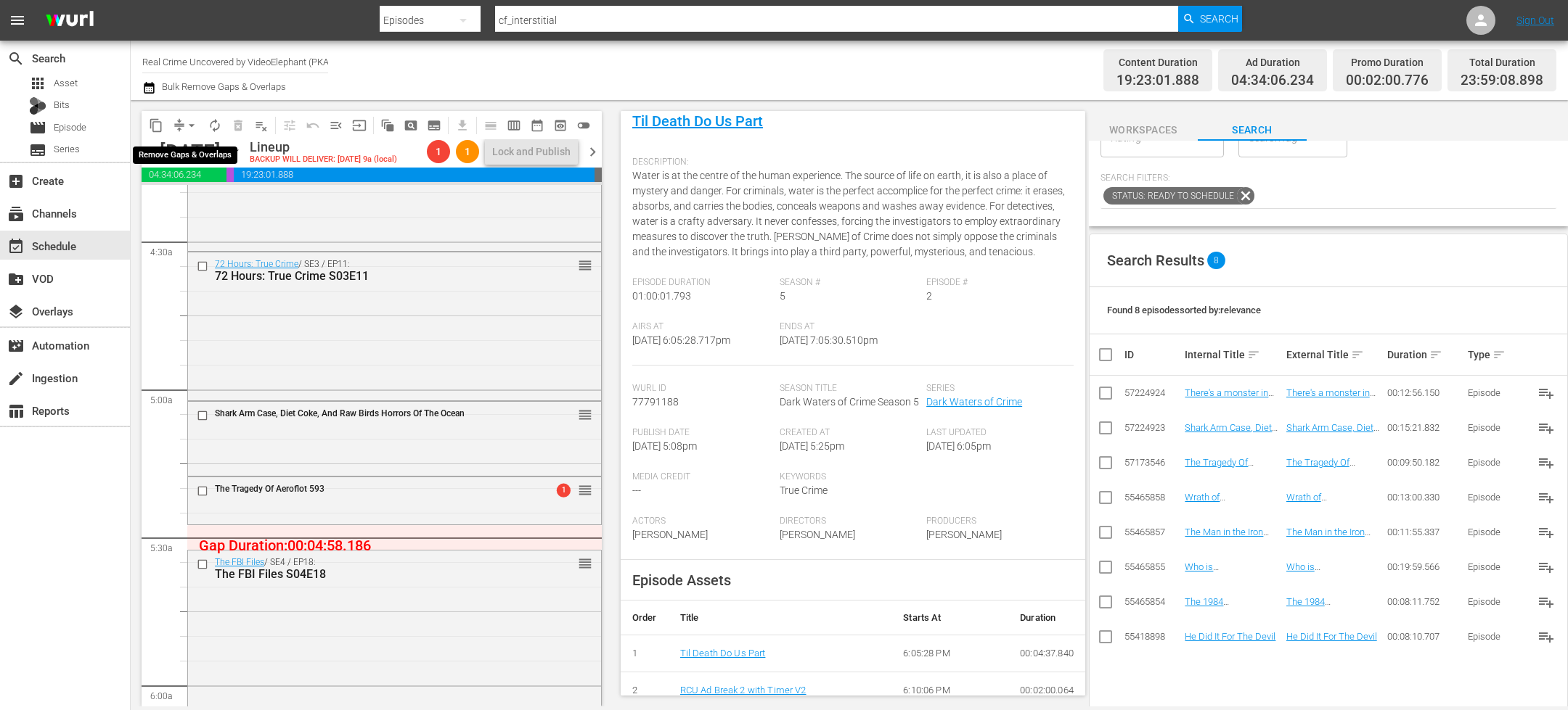
click at [185, 129] on span "arrow_drop_down" at bounding box center [192, 126] width 14 height 14
click at [229, 203] on li "Align to End of Previous Day" at bounding box center [192, 202] width 152 height 24
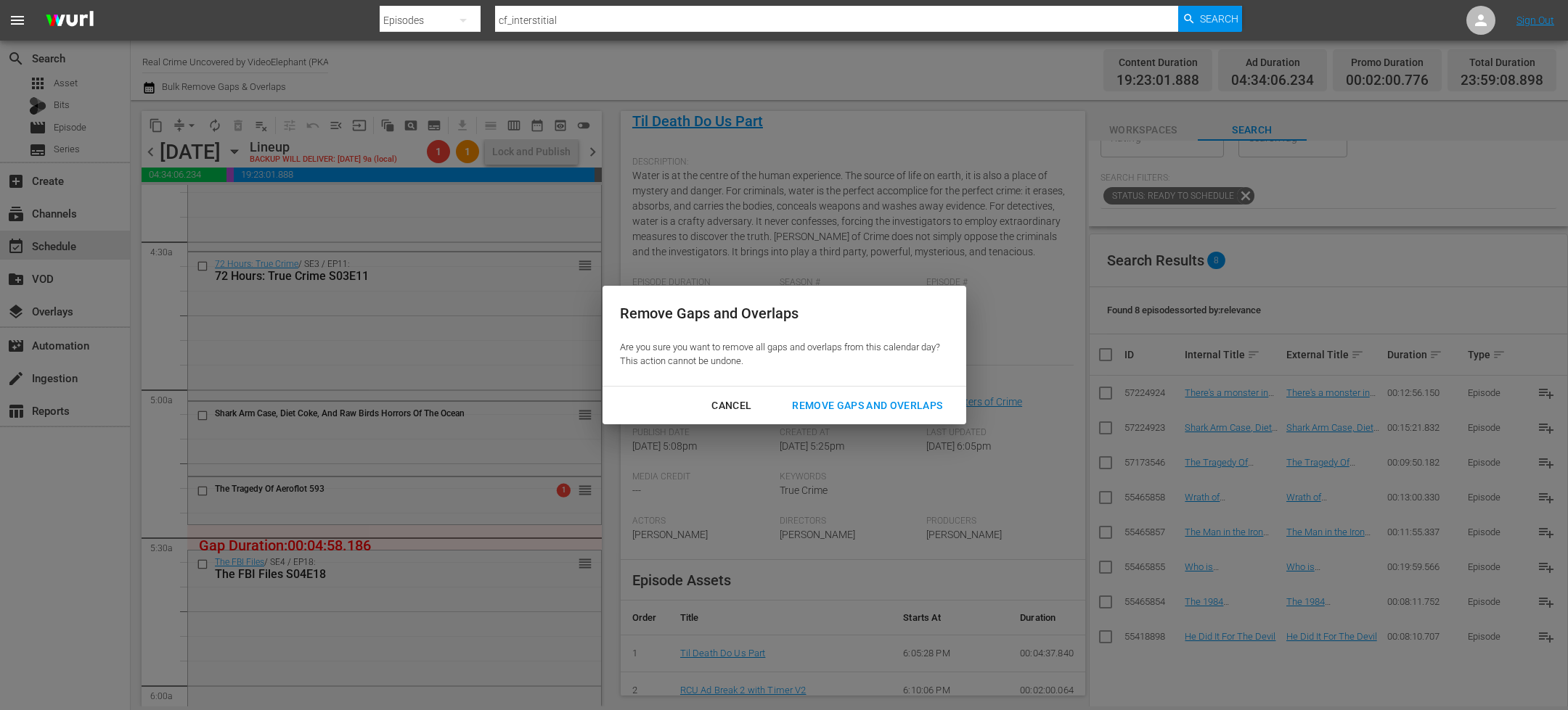
click at [880, 404] on div "Remove Gaps and Overlaps" at bounding box center [867, 406] width 173 height 18
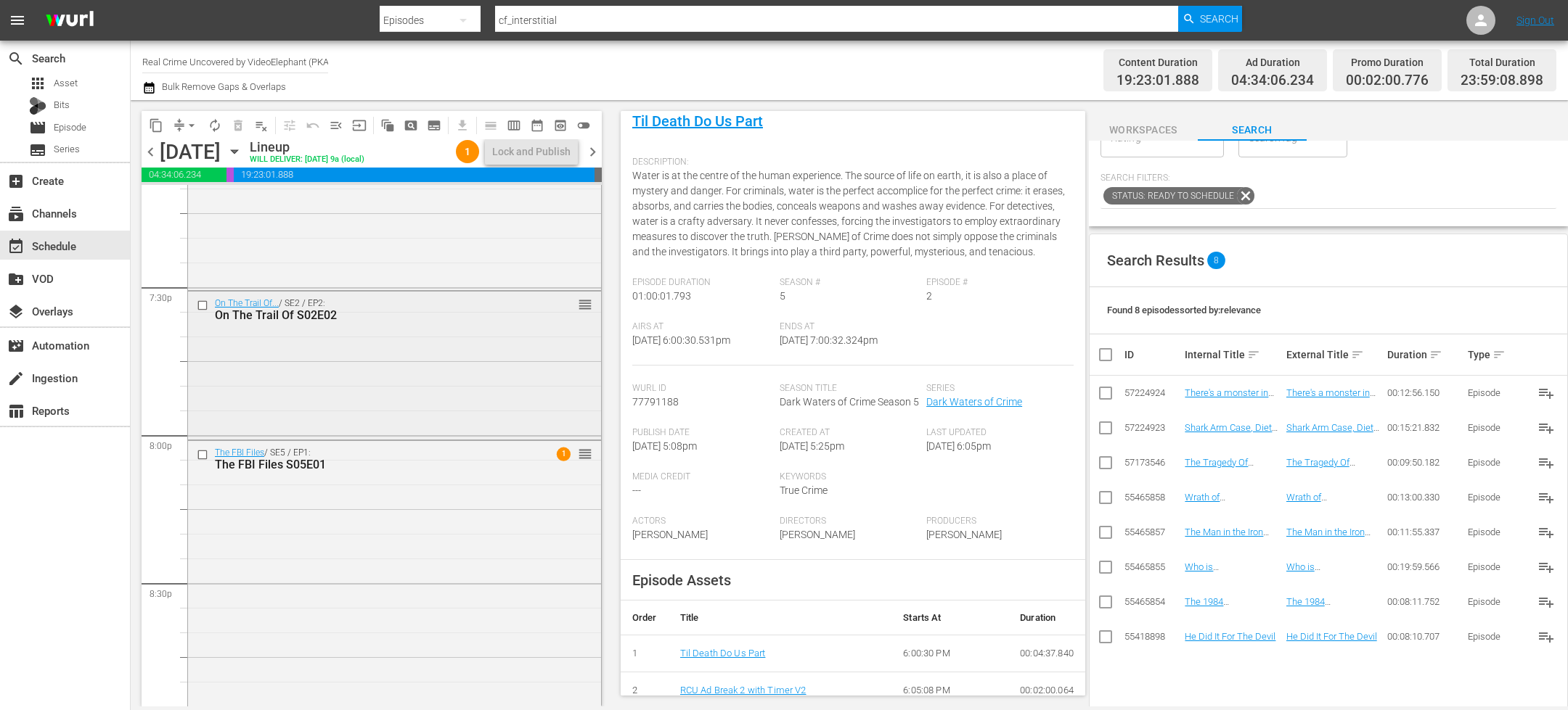
scroll to position [5680, 0]
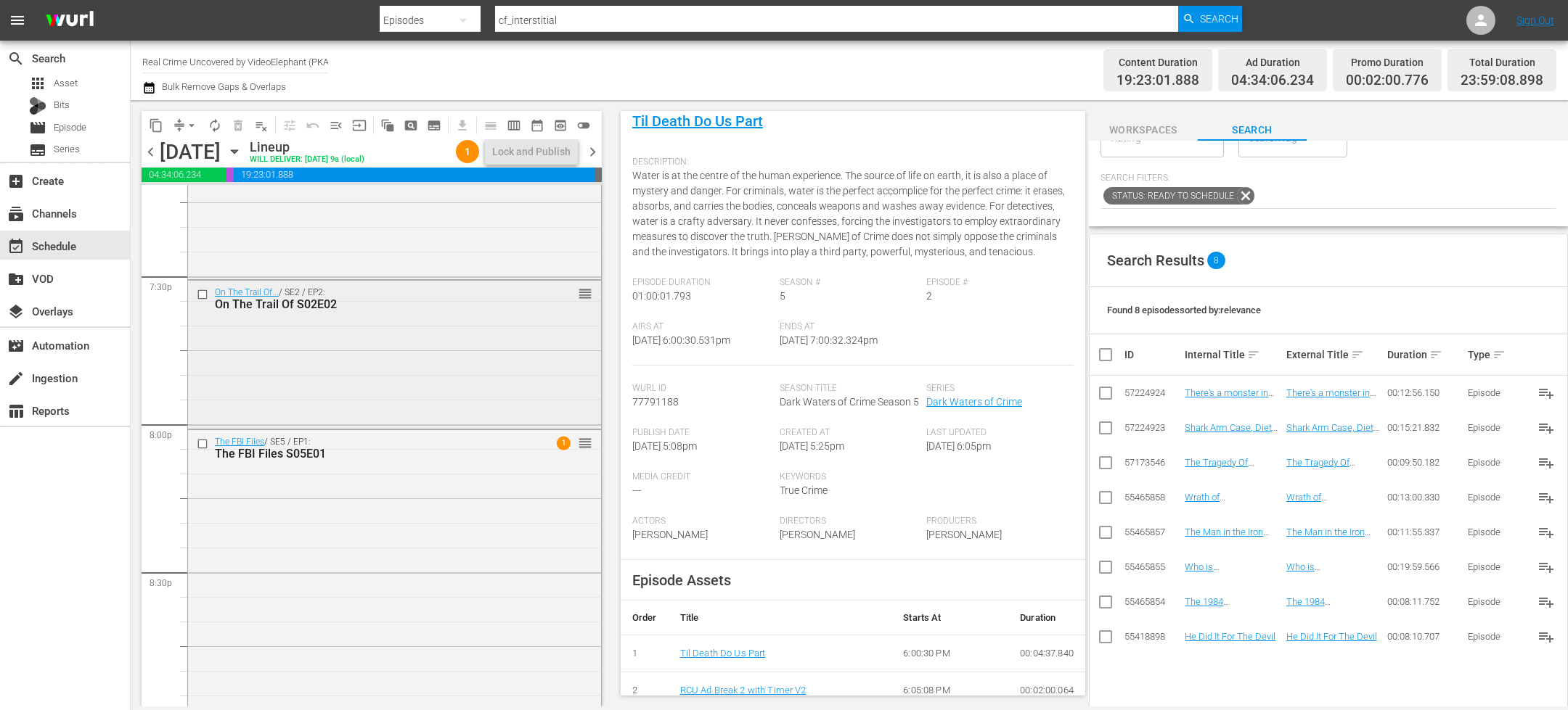
click at [204, 294] on input "checkbox" at bounding box center [204, 294] width 15 height 13
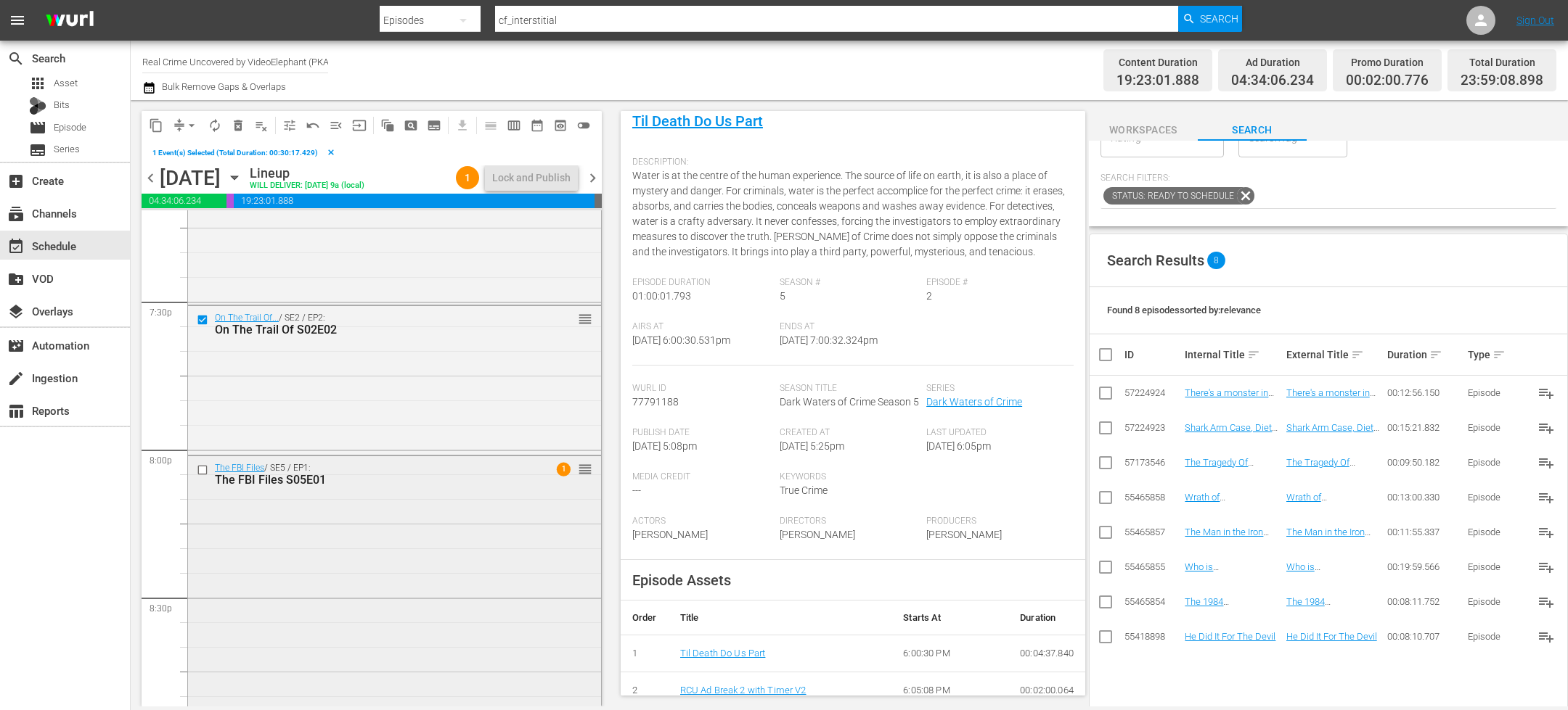
click at [203, 470] on input "checkbox" at bounding box center [204, 471] width 15 height 13
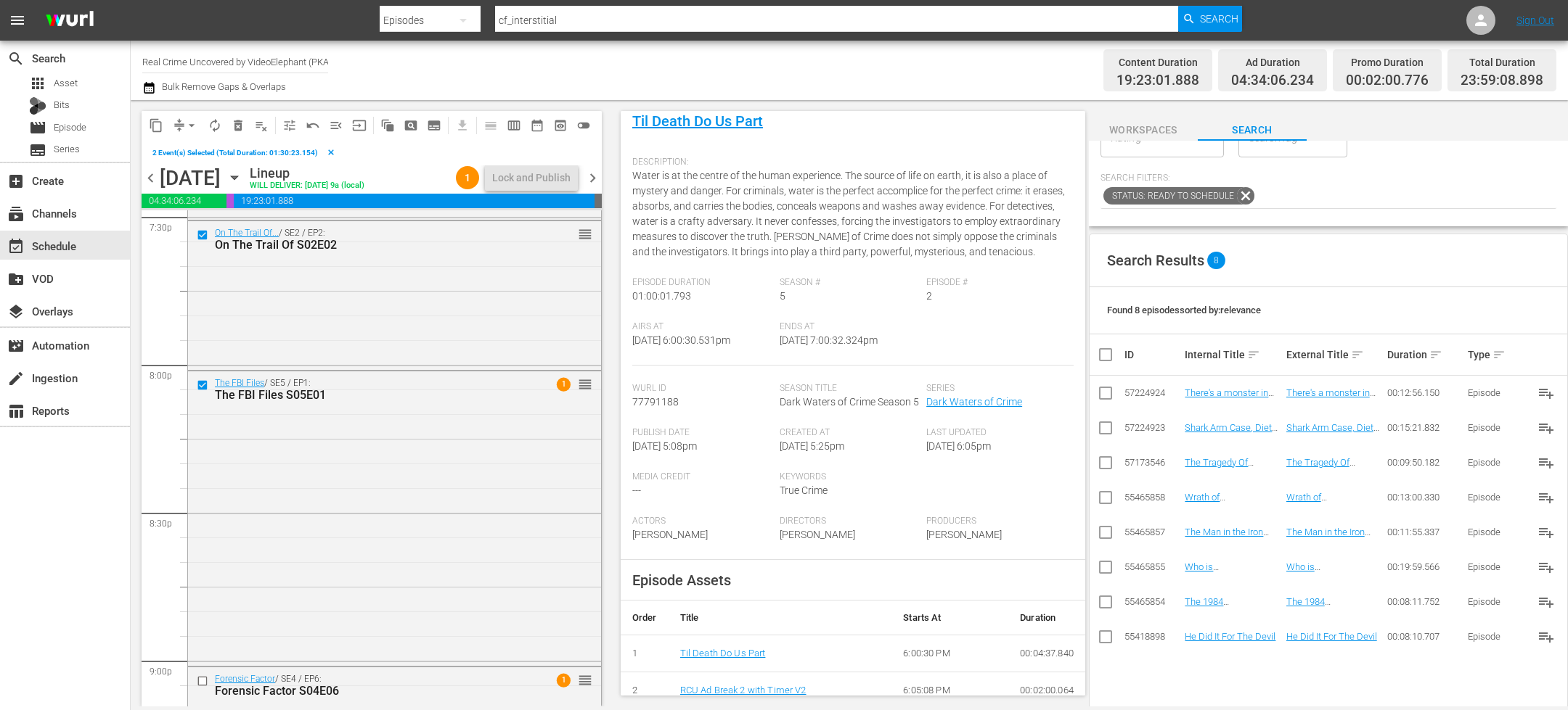
scroll to position [5892, 0]
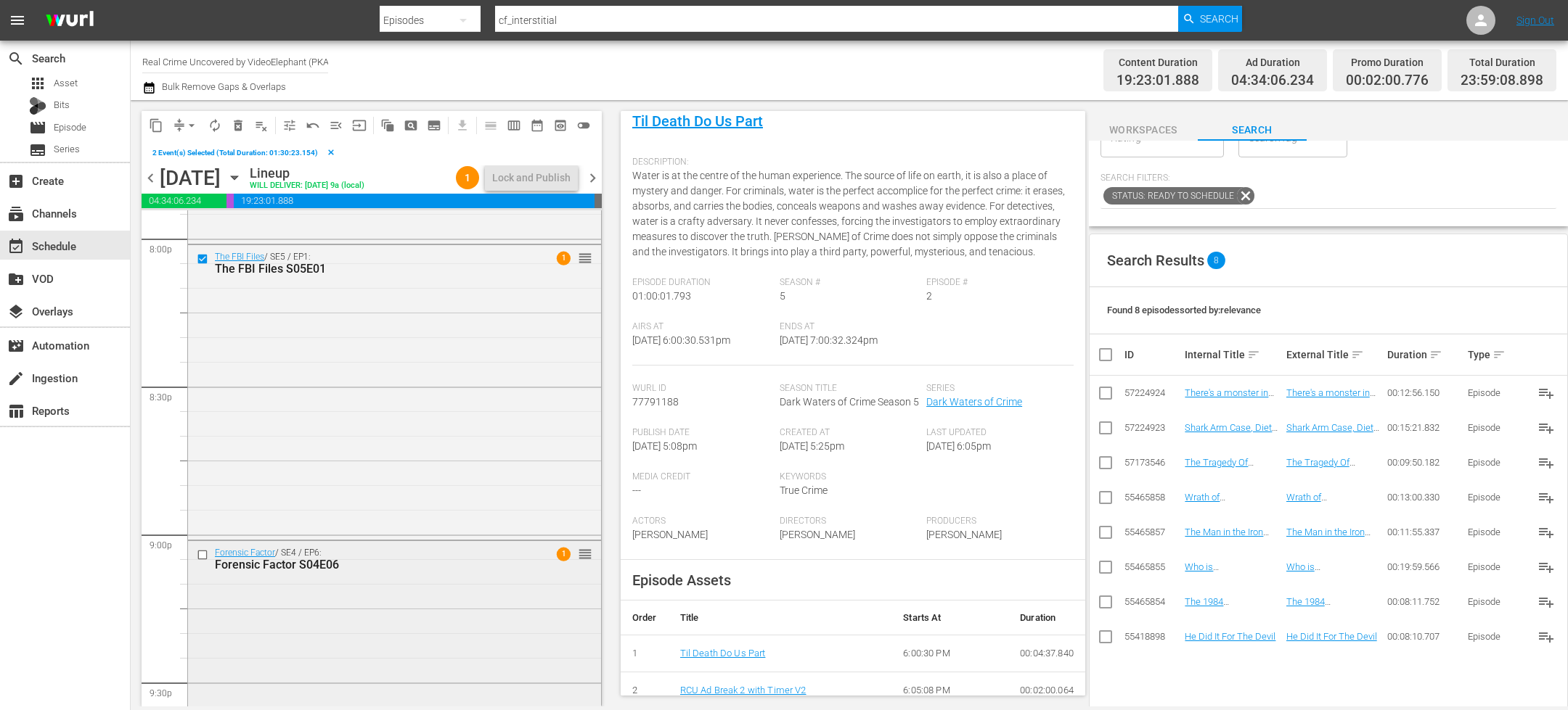
click at [204, 552] on input "checkbox" at bounding box center [204, 556] width 15 height 13
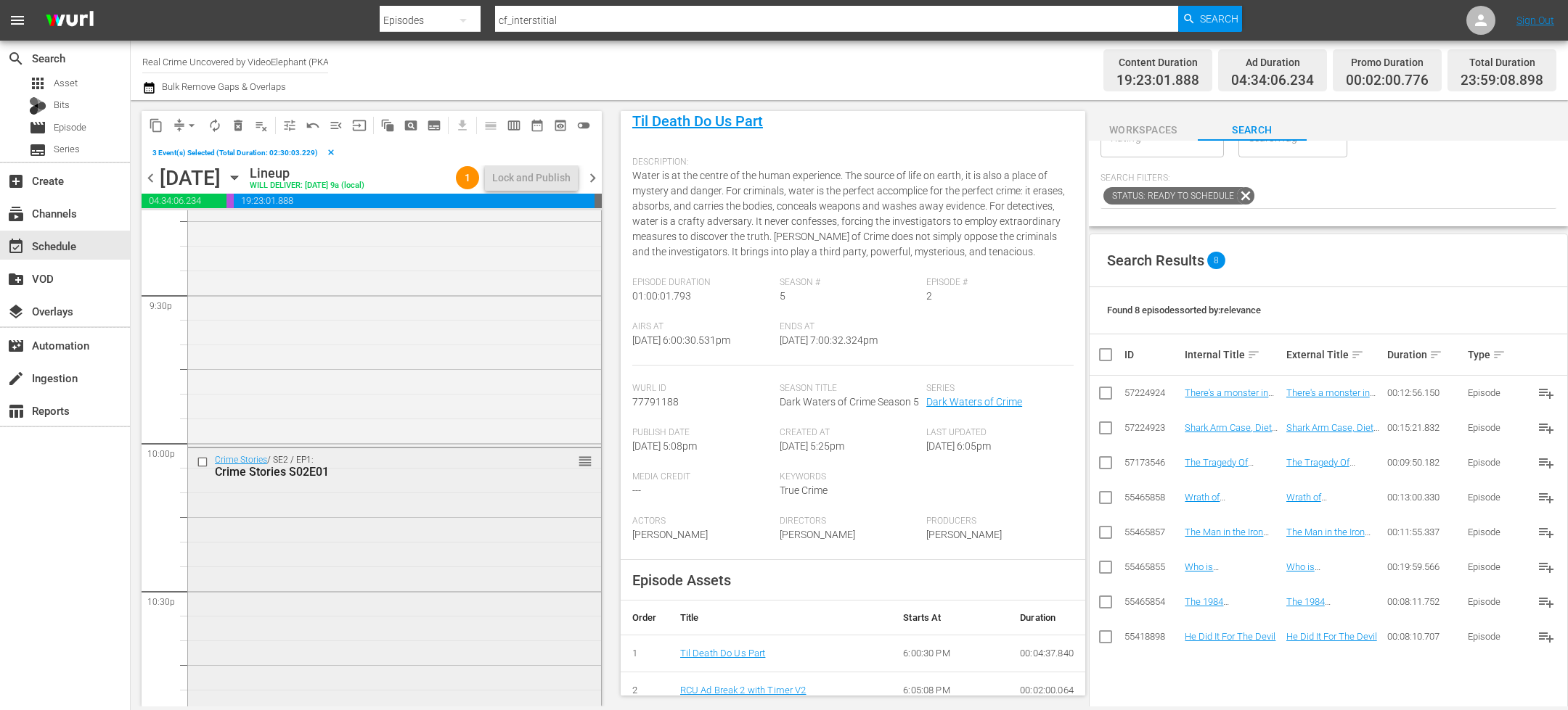
click at [205, 466] on input "checkbox" at bounding box center [204, 462] width 15 height 13
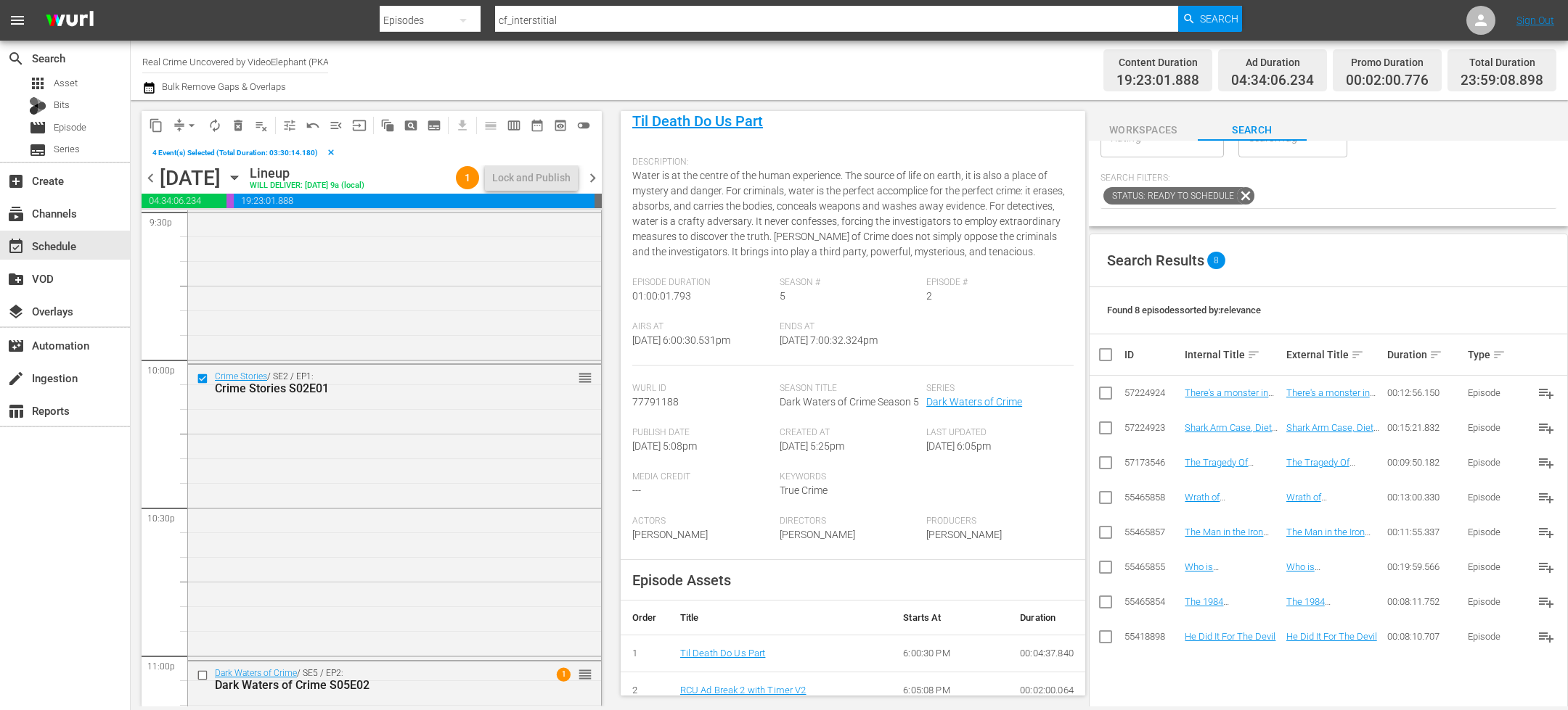
scroll to position [6490, 0]
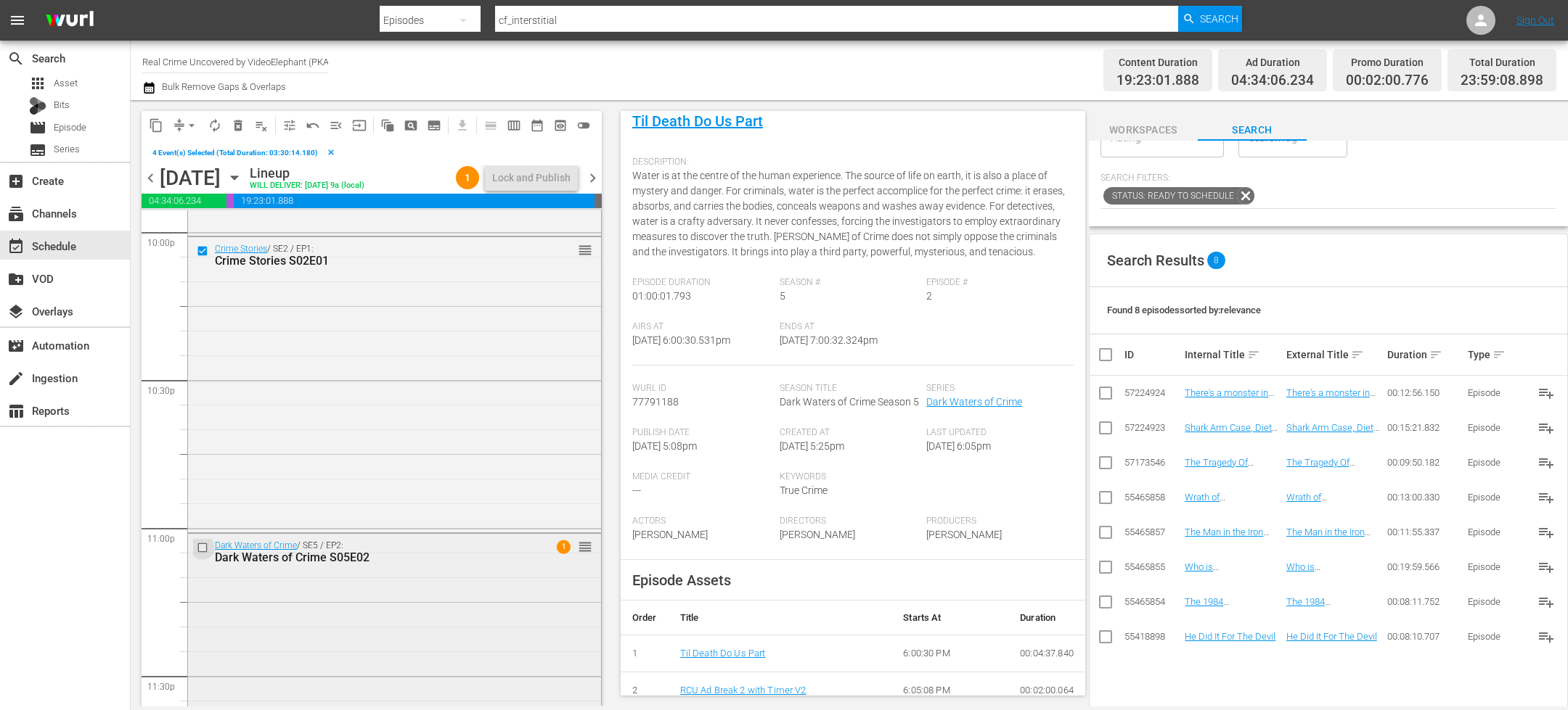
click at [204, 550] on input "checkbox" at bounding box center [204, 548] width 15 height 13
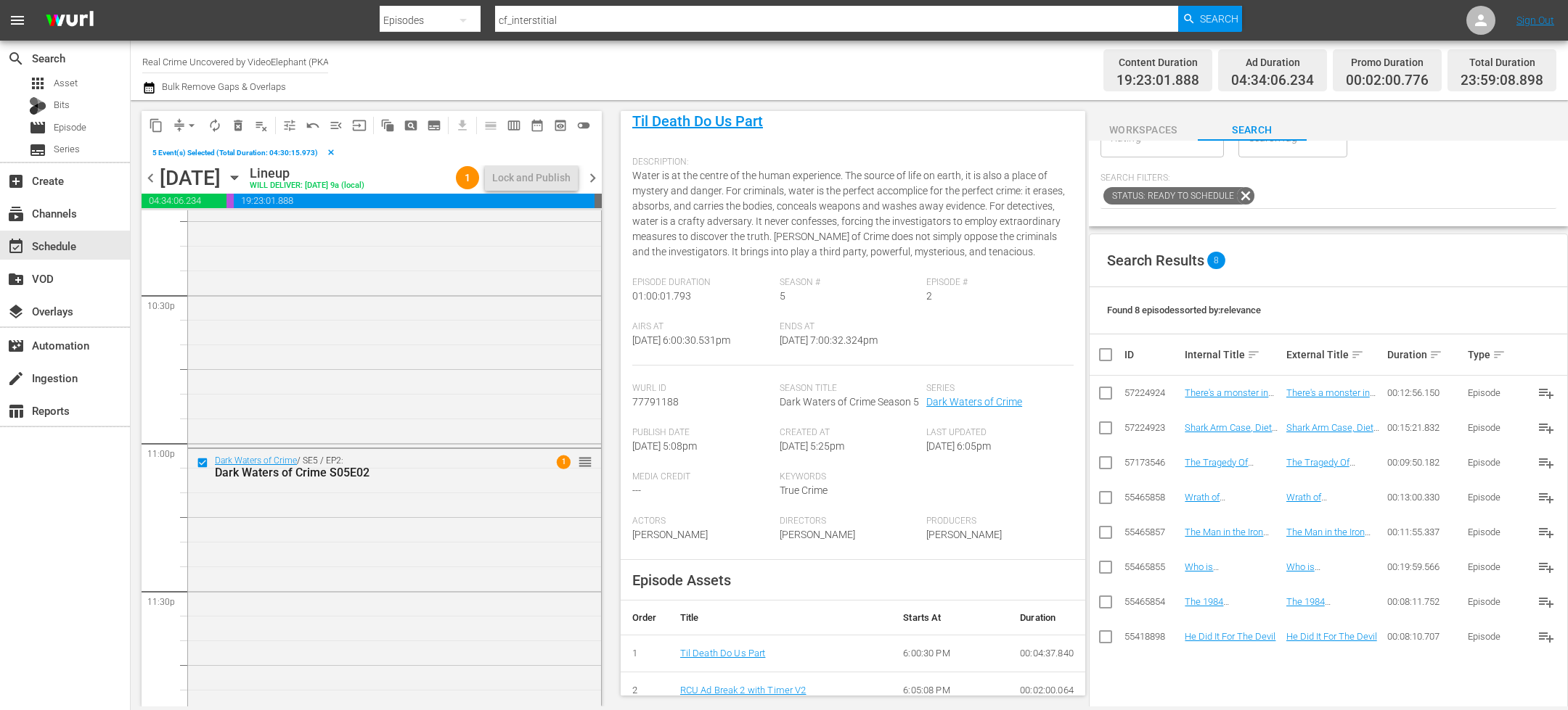
scroll to position [6611, 0]
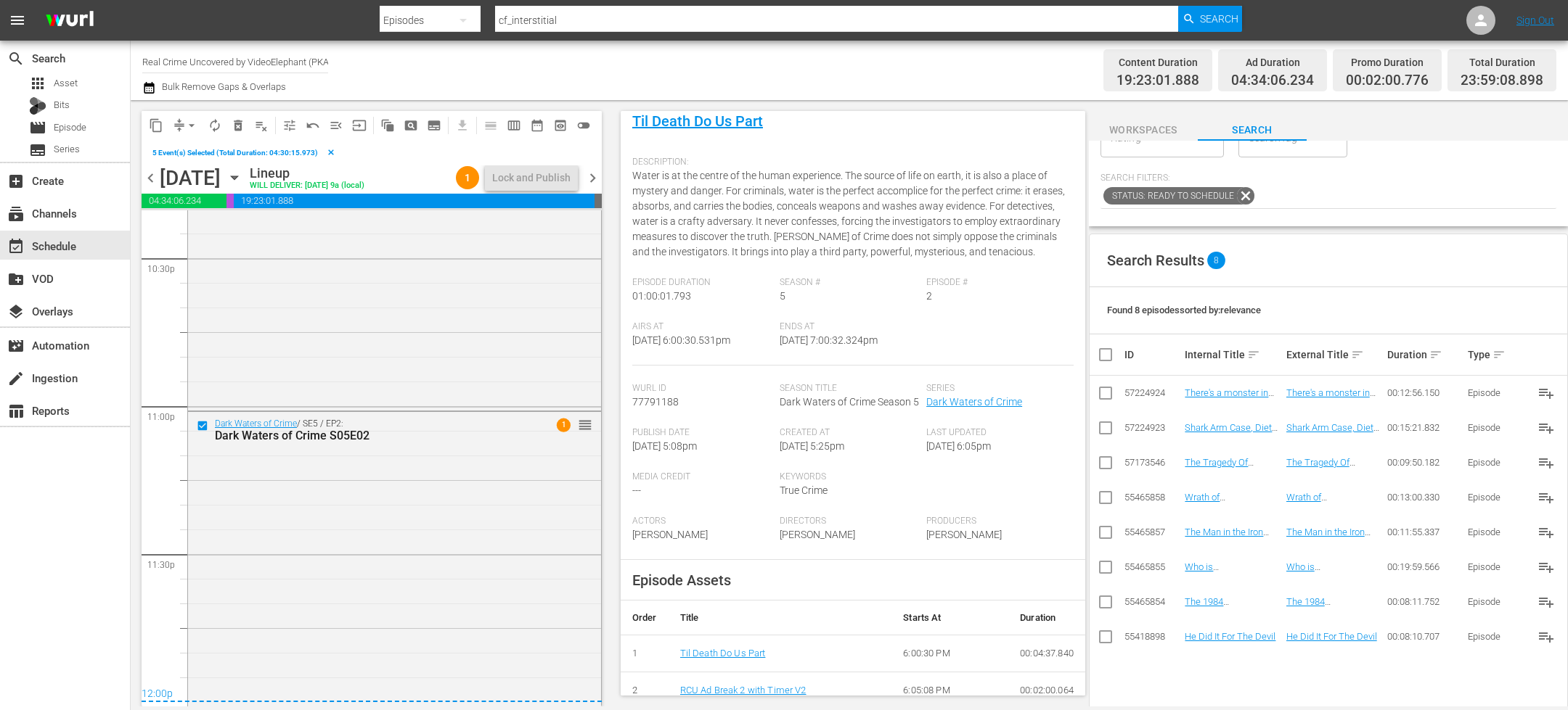
click at [158, 127] on span "content_copy" at bounding box center [156, 126] width 14 height 14
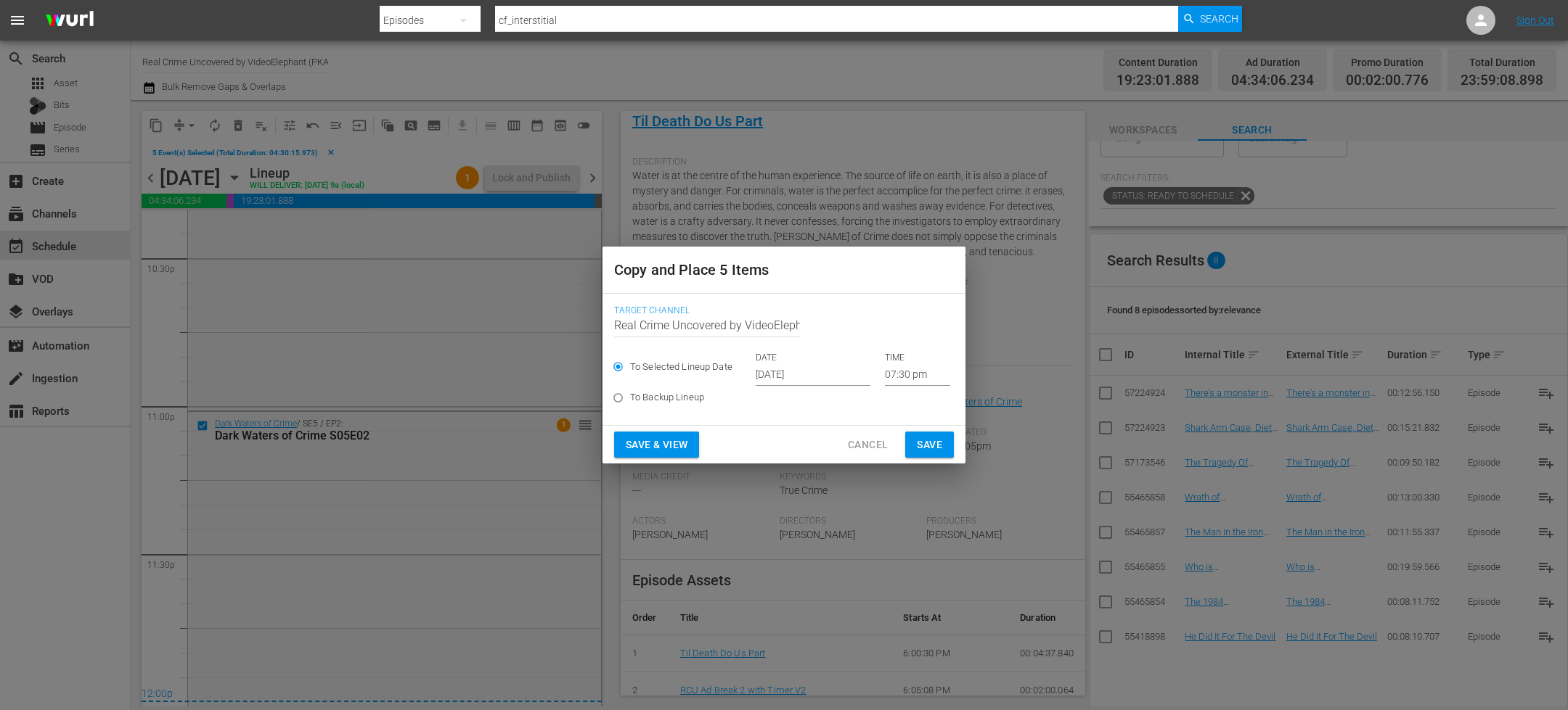
click at [805, 377] on input "[DATE]" at bounding box center [813, 375] width 115 height 22
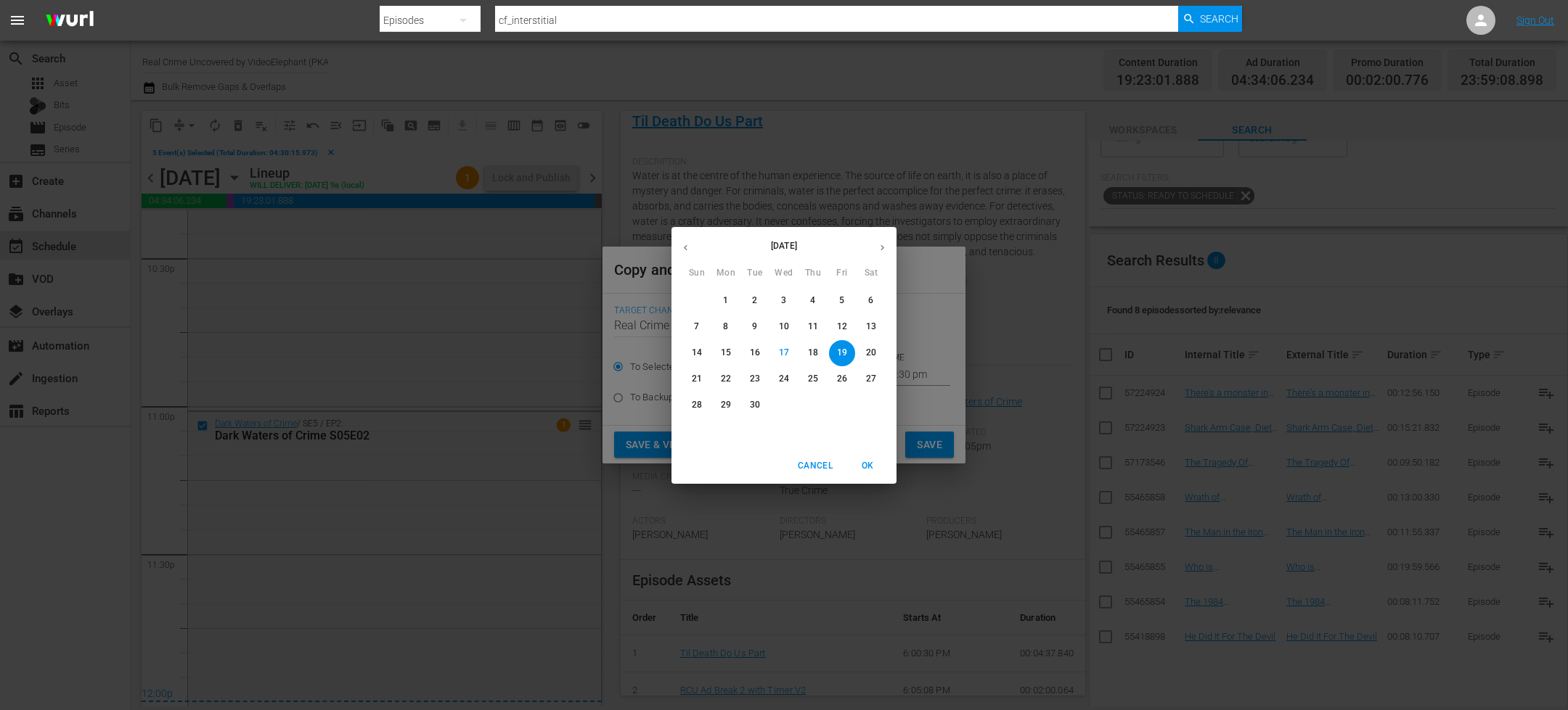
click at [885, 247] on icon "button" at bounding box center [883, 247] width 11 height 11
click at [849, 298] on span "3" at bounding box center [841, 301] width 26 height 13
type input "[DATE]"
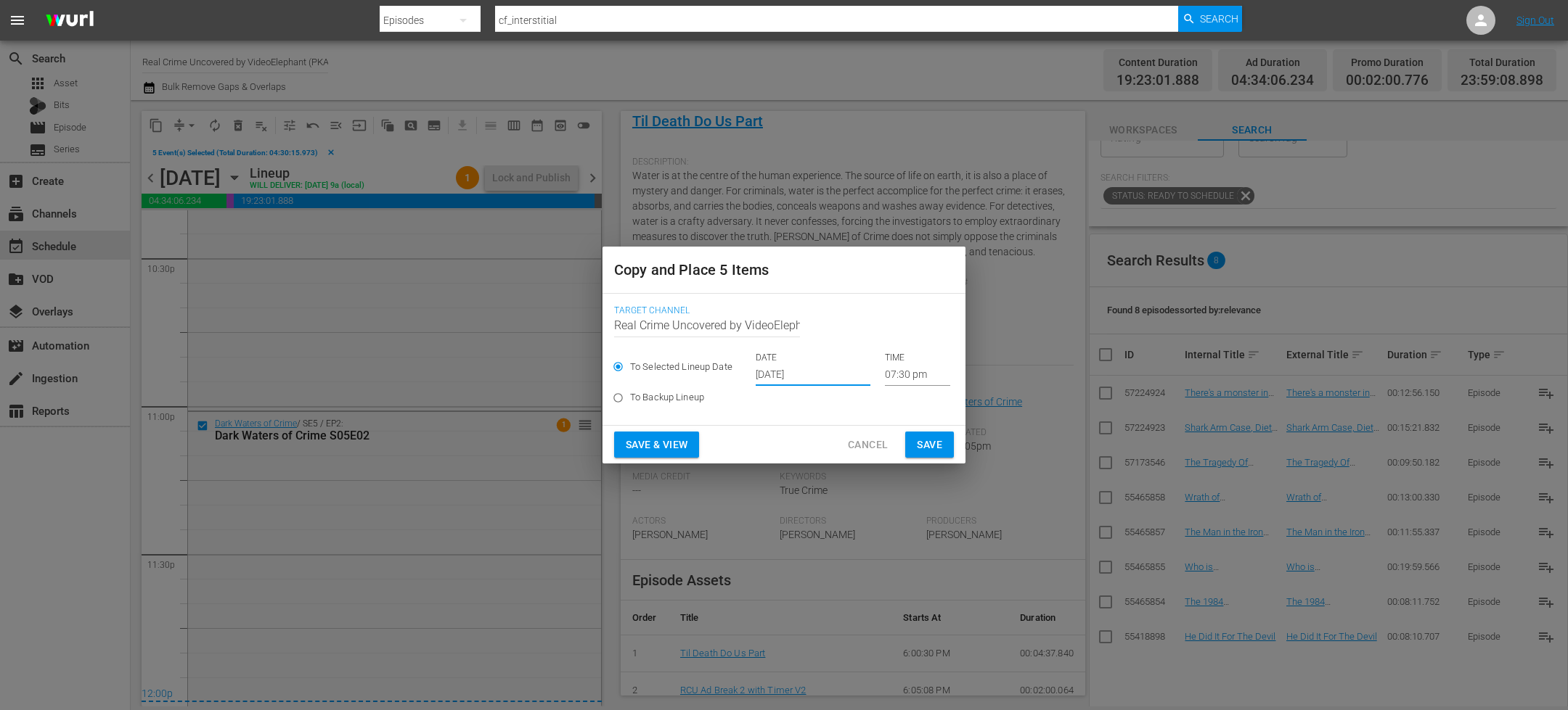
click at [870, 382] on div "DATE [DATE] TIME 07:30 pm" at bounding box center [852, 368] width 195 height 34
click at [892, 378] on input "07:30 pm" at bounding box center [917, 375] width 65 height 22
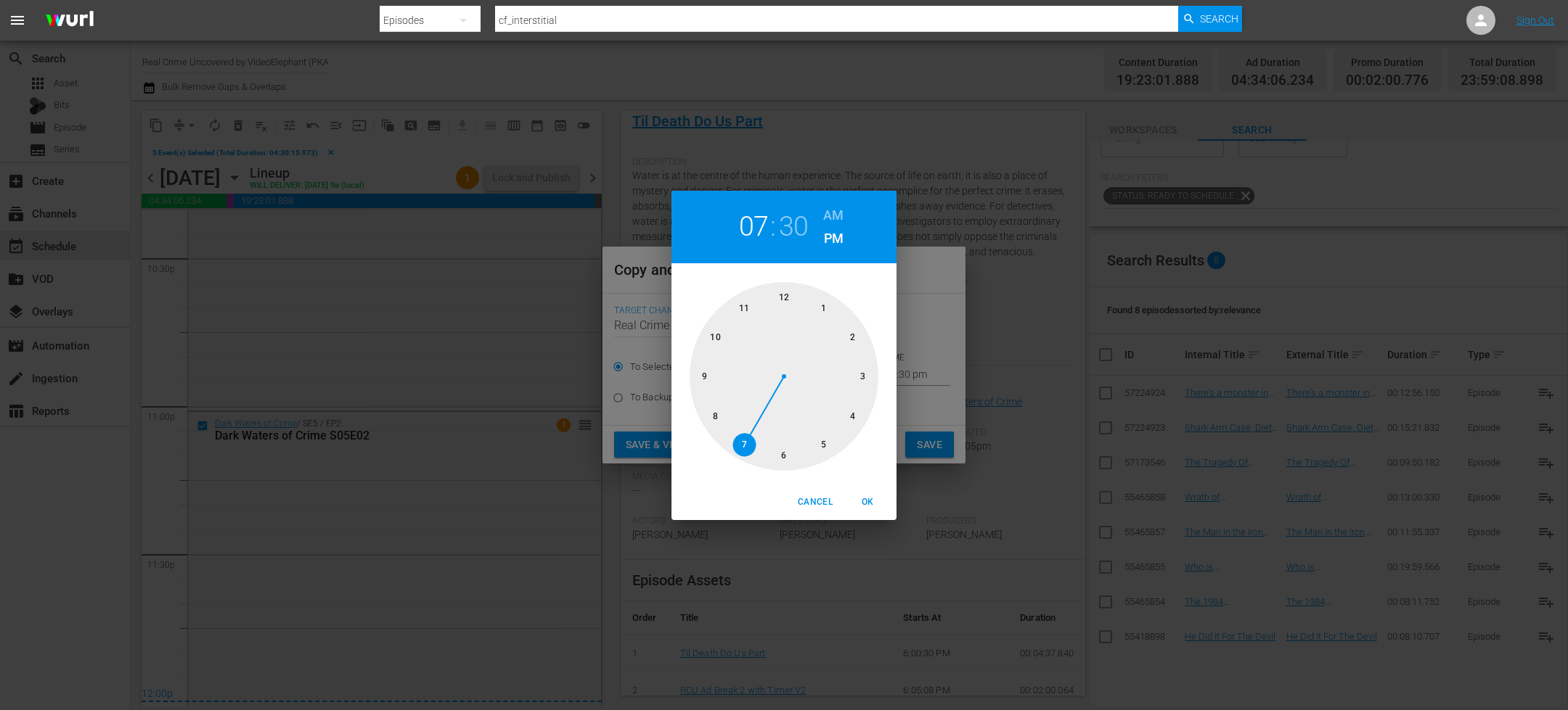
click at [777, 302] on div at bounding box center [784, 377] width 188 height 188
click at [788, 292] on div at bounding box center [784, 377] width 188 height 188
click at [836, 213] on h6 "AM" at bounding box center [833, 215] width 21 height 23
click at [868, 492] on button "OK" at bounding box center [867, 502] width 47 height 24
type input "12:00 am"
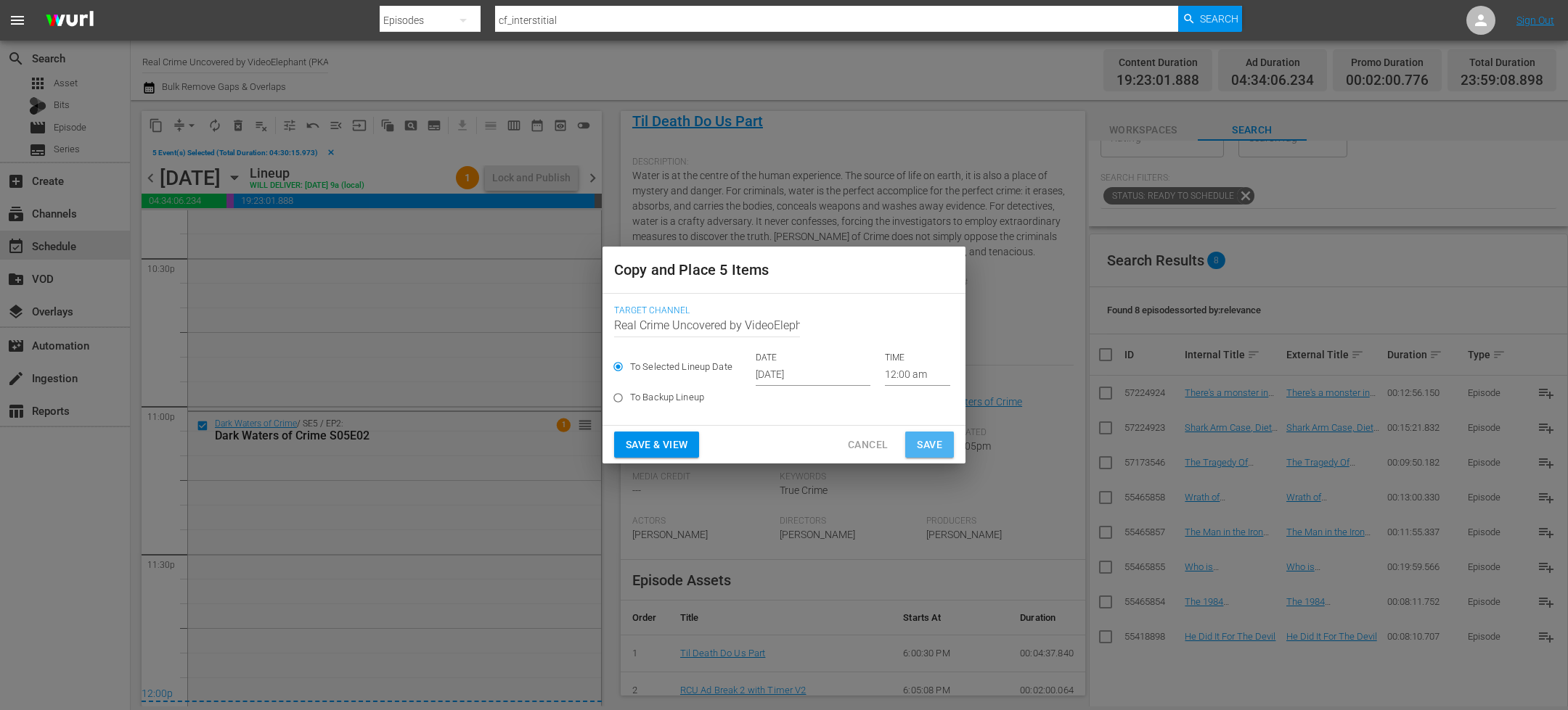
click at [931, 438] on span "Save" at bounding box center [929, 445] width 25 height 18
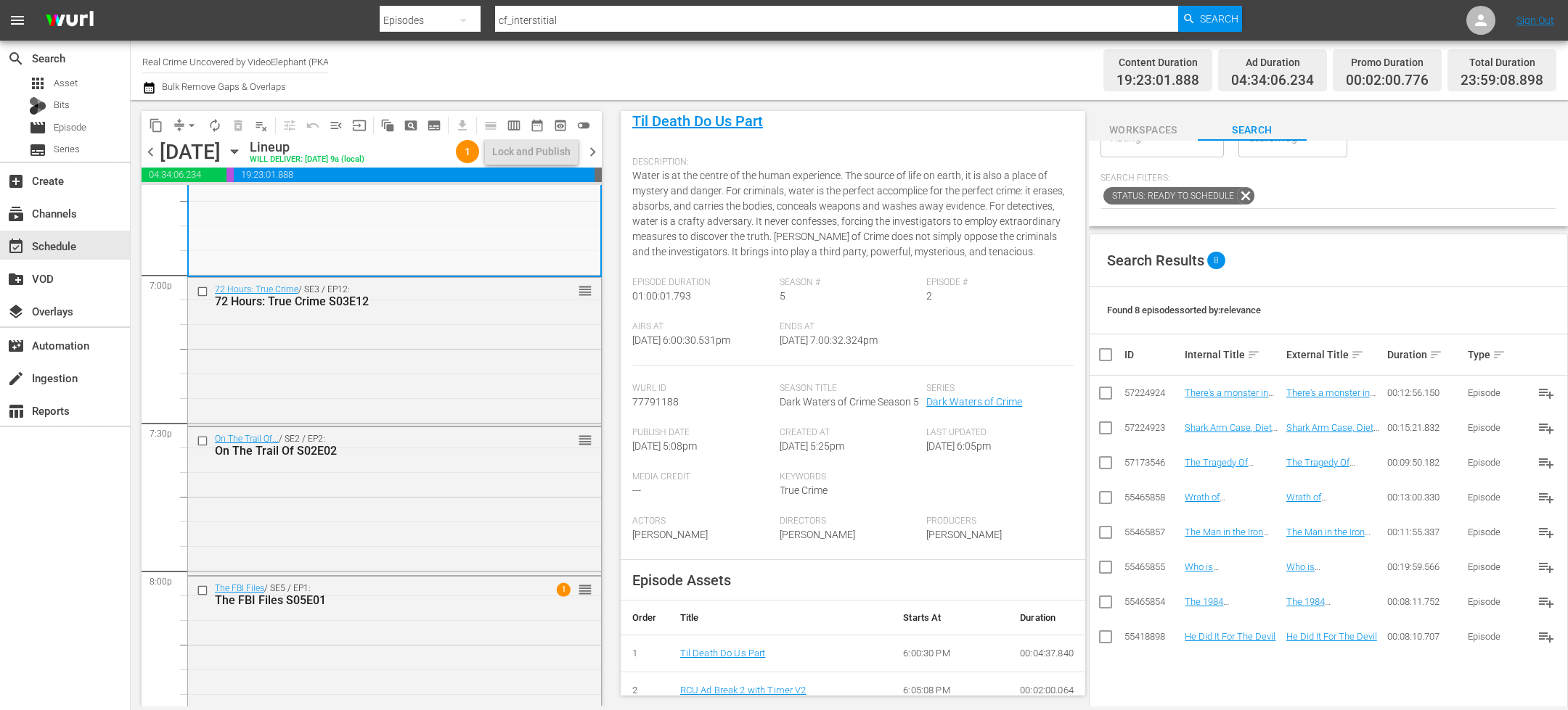
scroll to position [5563, 0]
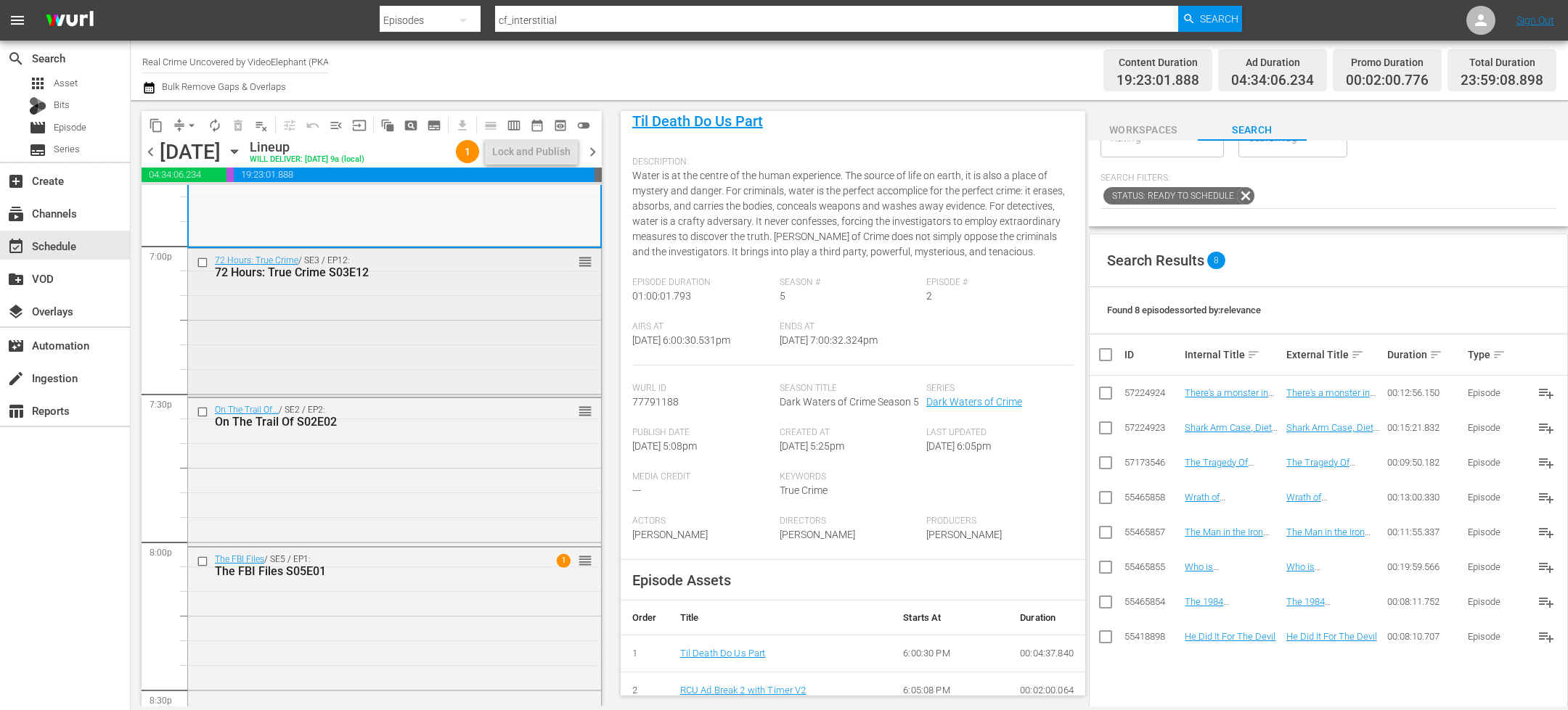
click at [204, 261] on input "checkbox" at bounding box center [204, 263] width 15 height 13
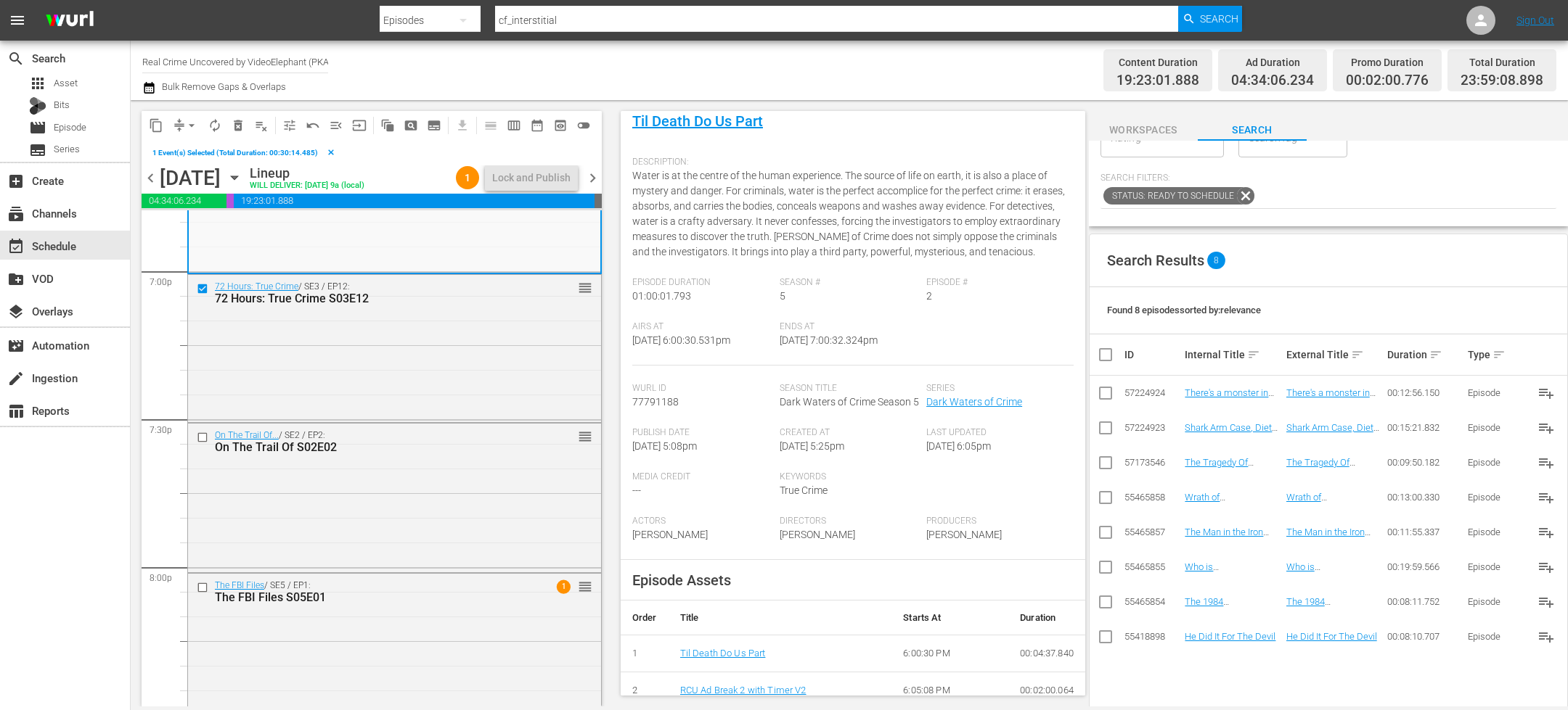
click at [154, 132] on span "content_copy" at bounding box center [156, 126] width 14 height 14
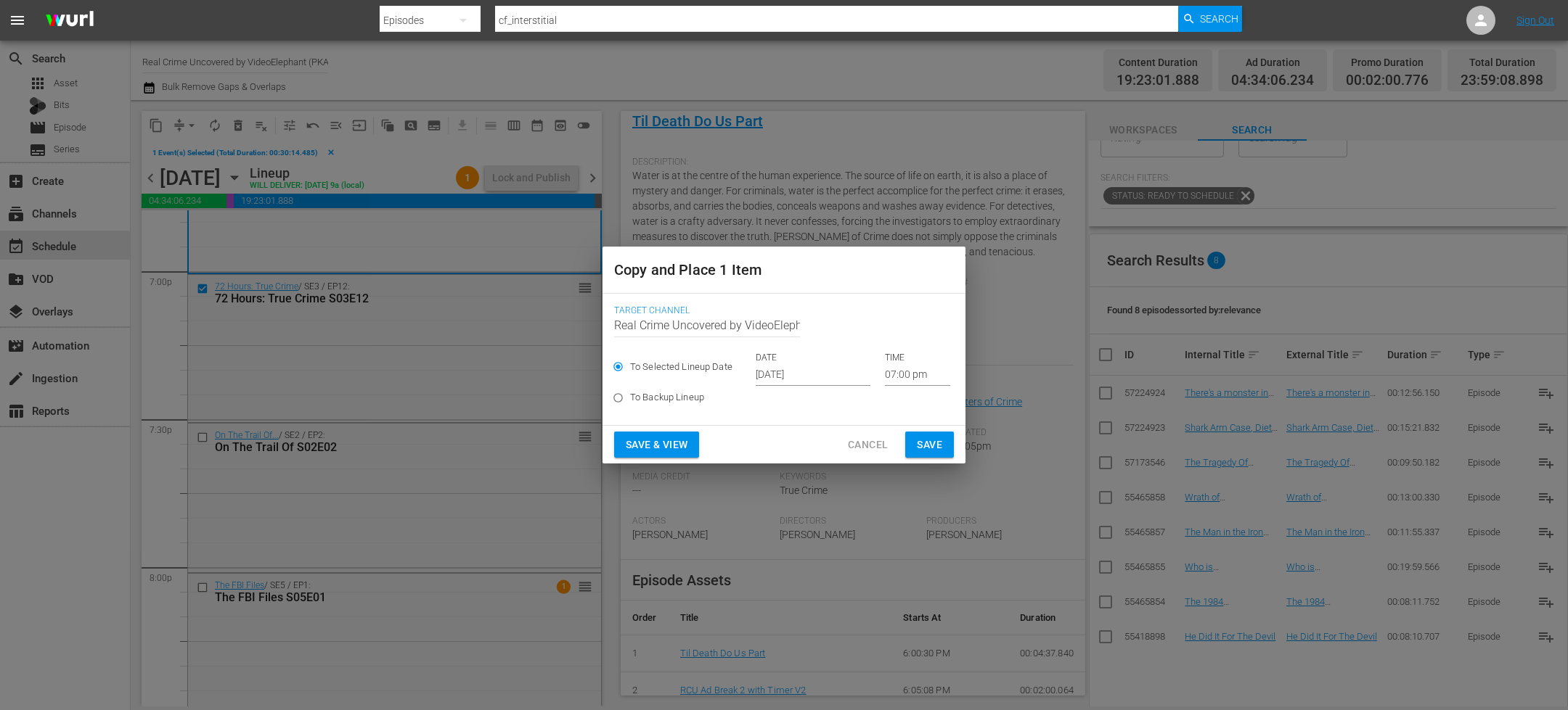
click at [787, 379] on input "[DATE]" at bounding box center [813, 375] width 115 height 22
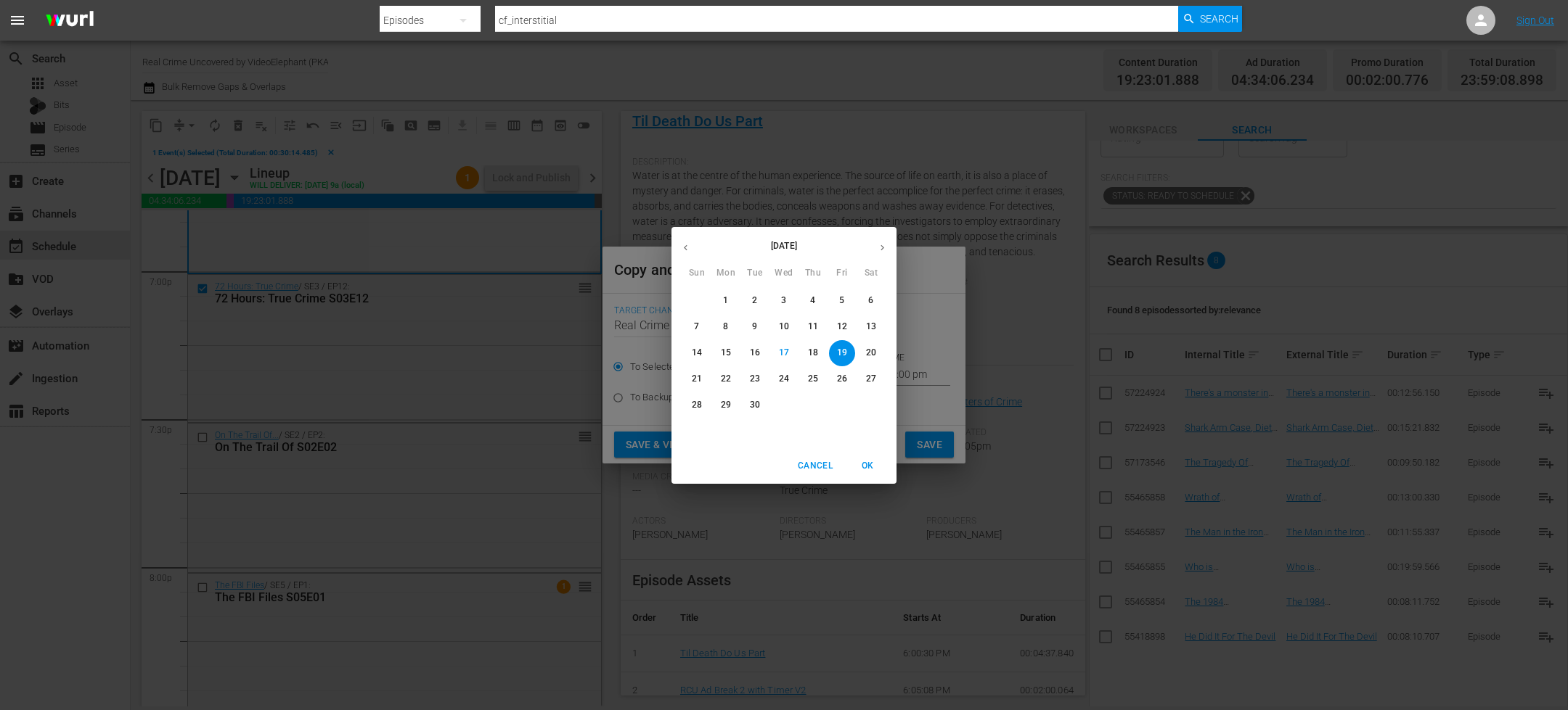
click at [886, 248] on icon "button" at bounding box center [883, 247] width 11 height 11
click at [845, 299] on span "3" at bounding box center [841, 301] width 26 height 13
type input "[DATE]"
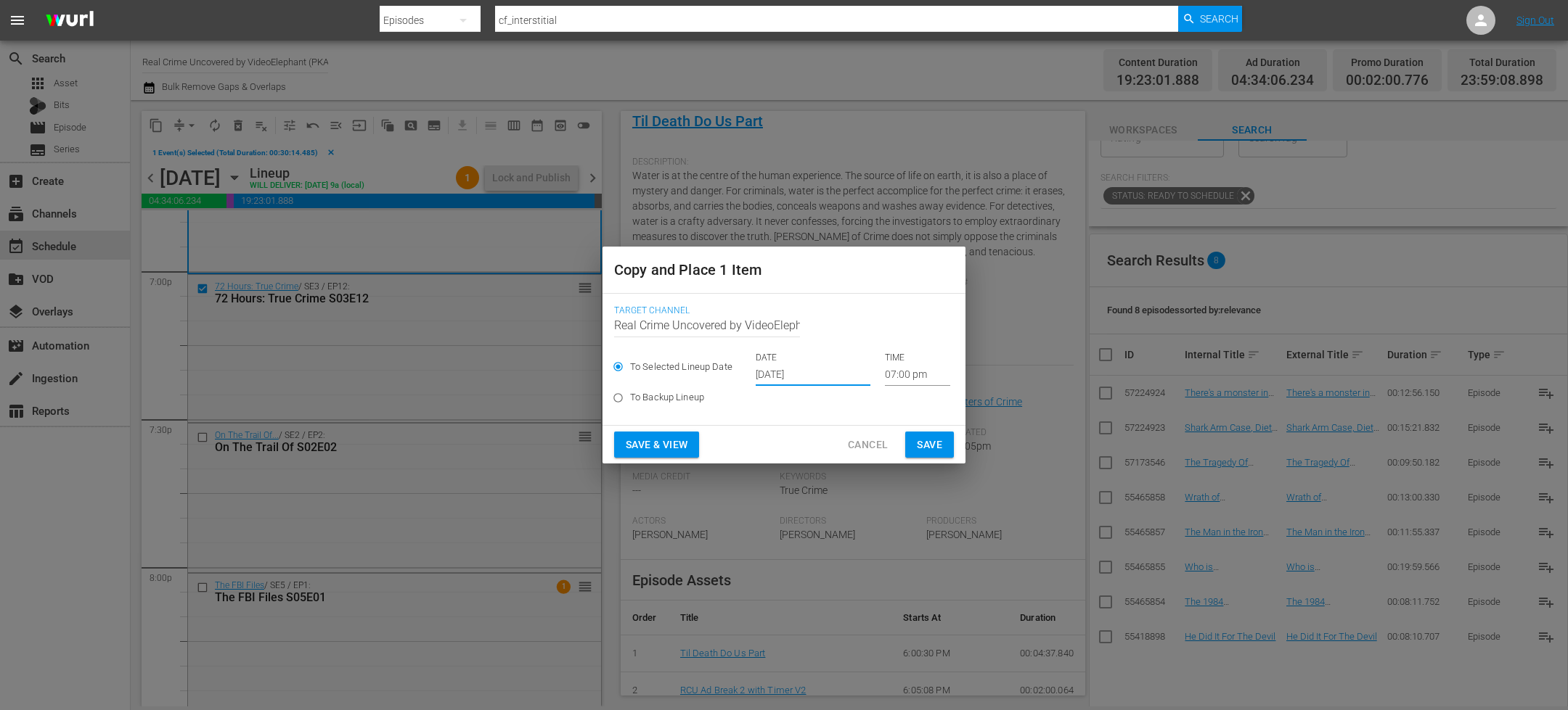
click at [884, 379] on input "07:00 pm" at bounding box center [917, 375] width 65 height 22
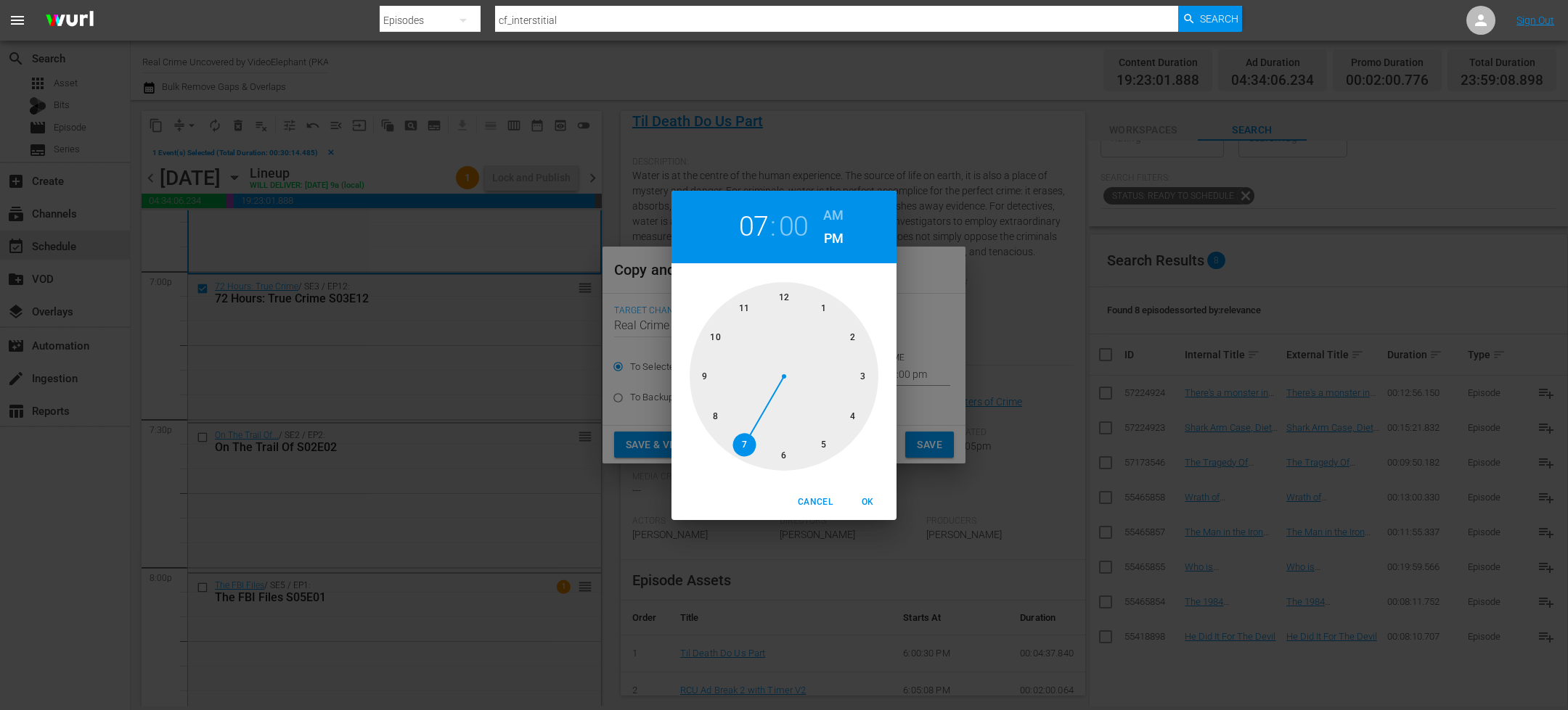
click at [854, 419] on div at bounding box center [784, 377] width 188 height 188
click at [788, 444] on div at bounding box center [784, 377] width 188 height 188
click at [835, 216] on h6 "AM" at bounding box center [833, 215] width 21 height 23
click at [862, 507] on span "OK" at bounding box center [867, 502] width 35 height 15
type input "04:30 am"
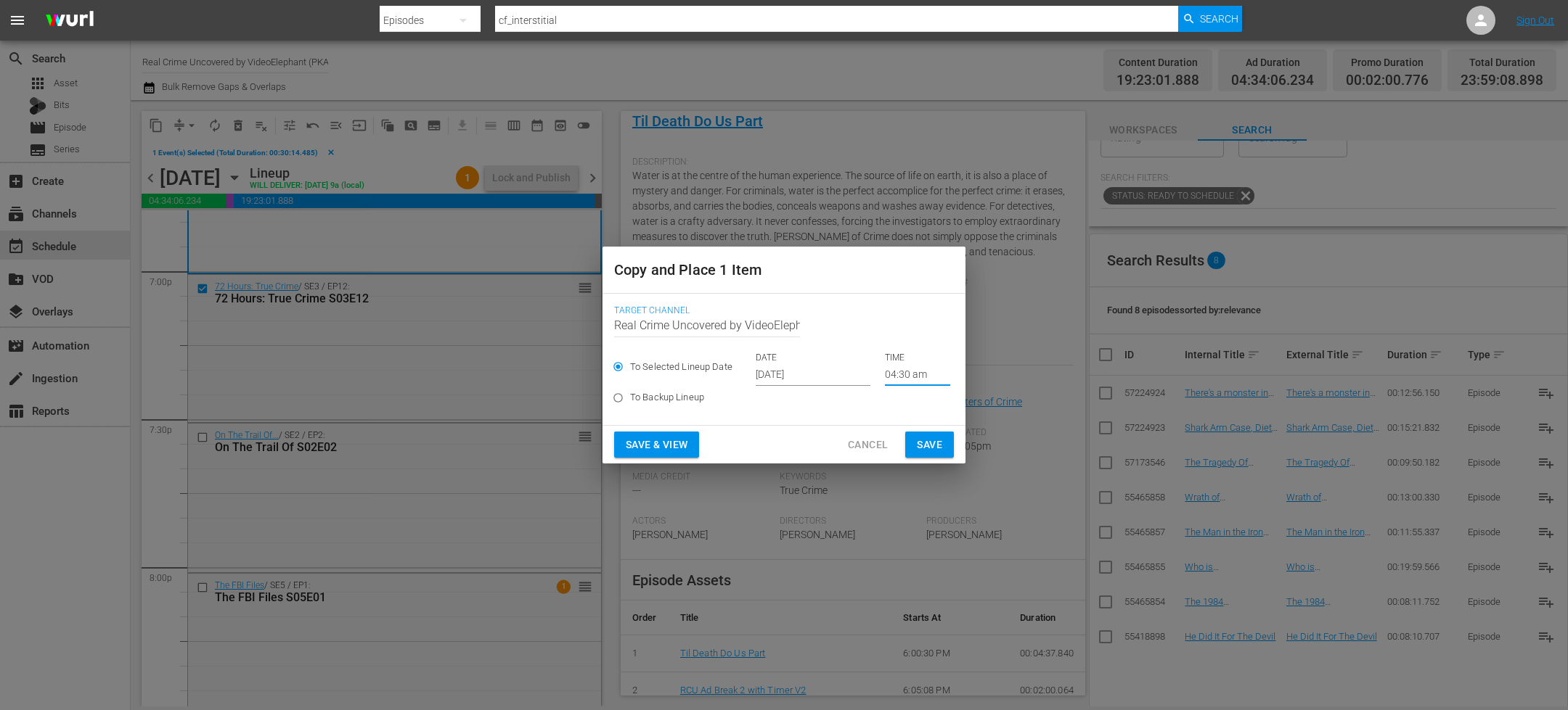
click at [931, 445] on span "Save" at bounding box center [929, 445] width 25 height 18
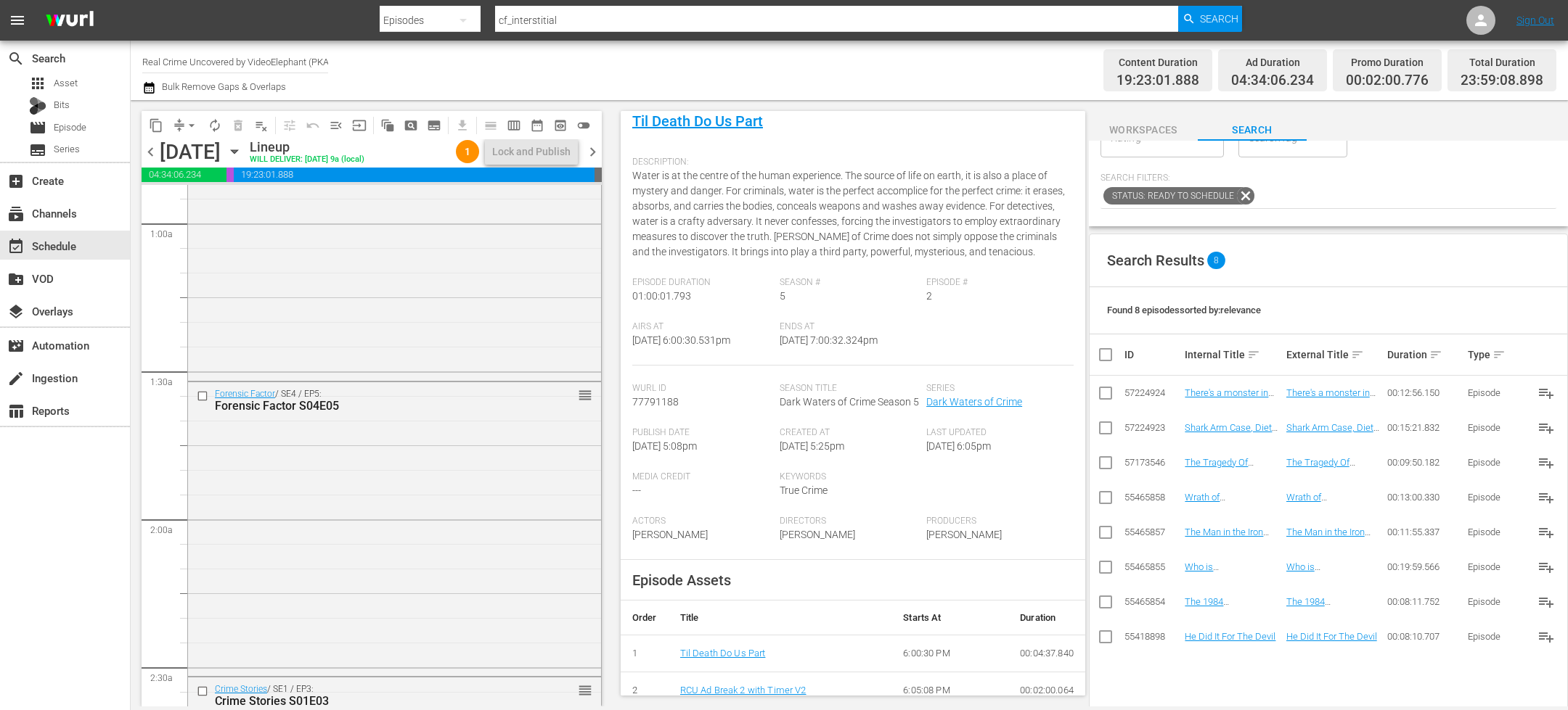
scroll to position [0, 0]
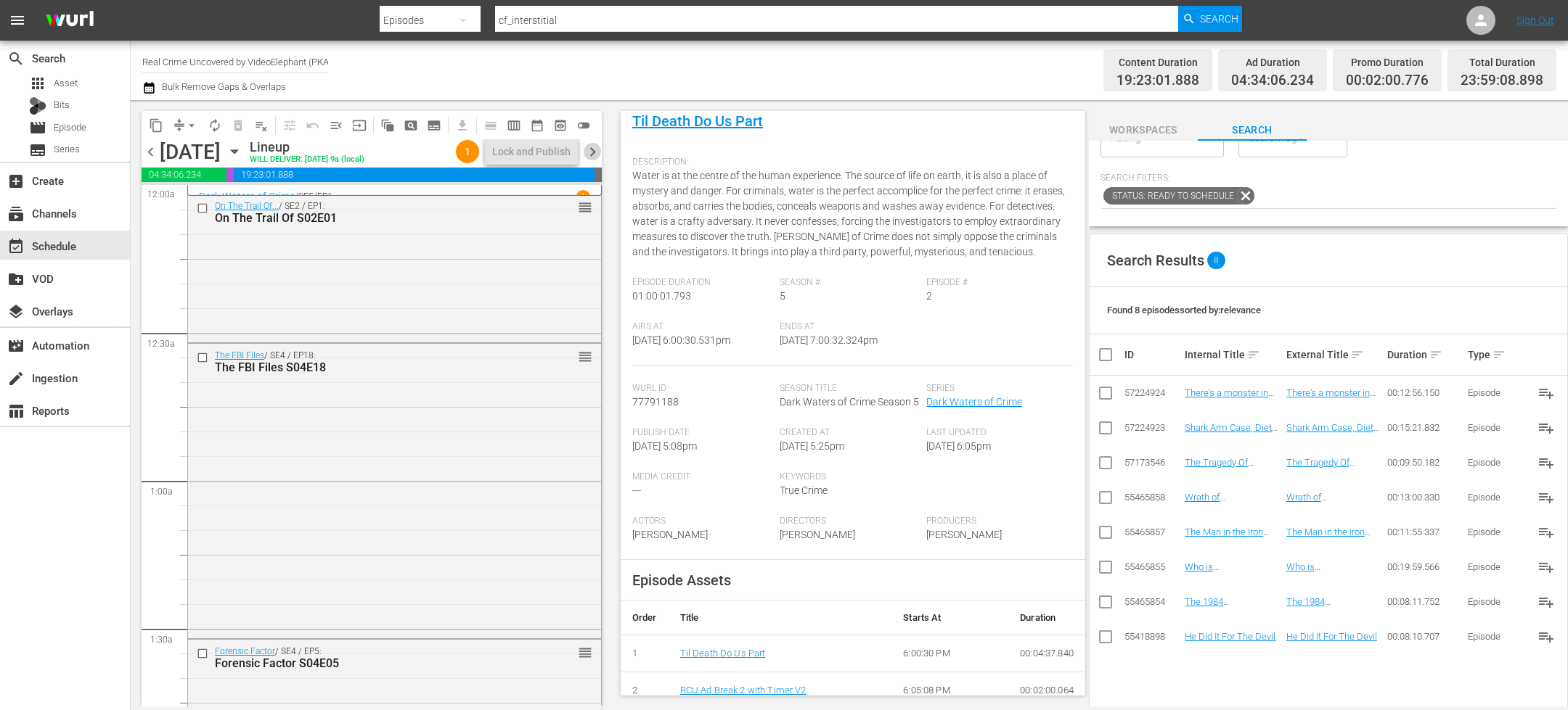
click at [596, 152] on span "chevron_right" at bounding box center [593, 152] width 18 height 18
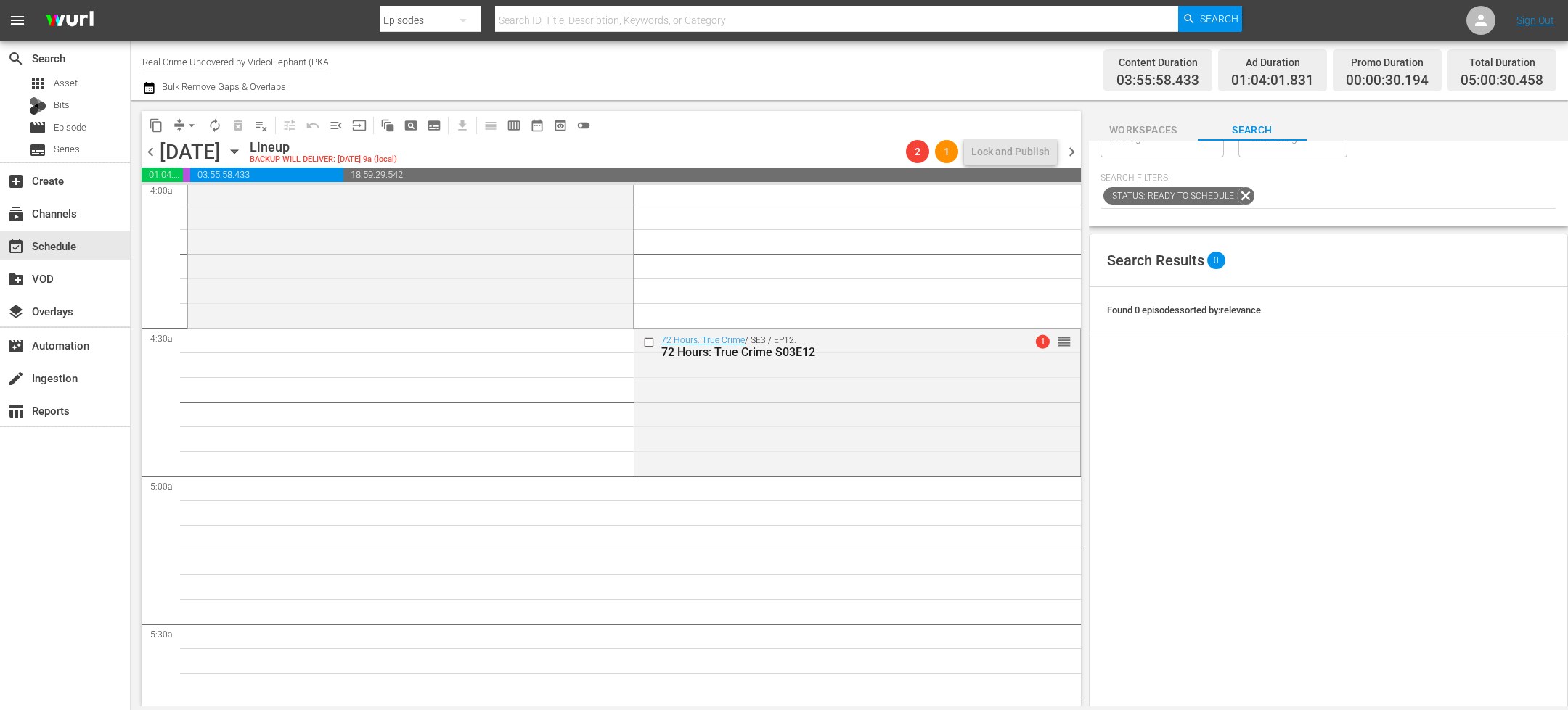
scroll to position [1243, 0]
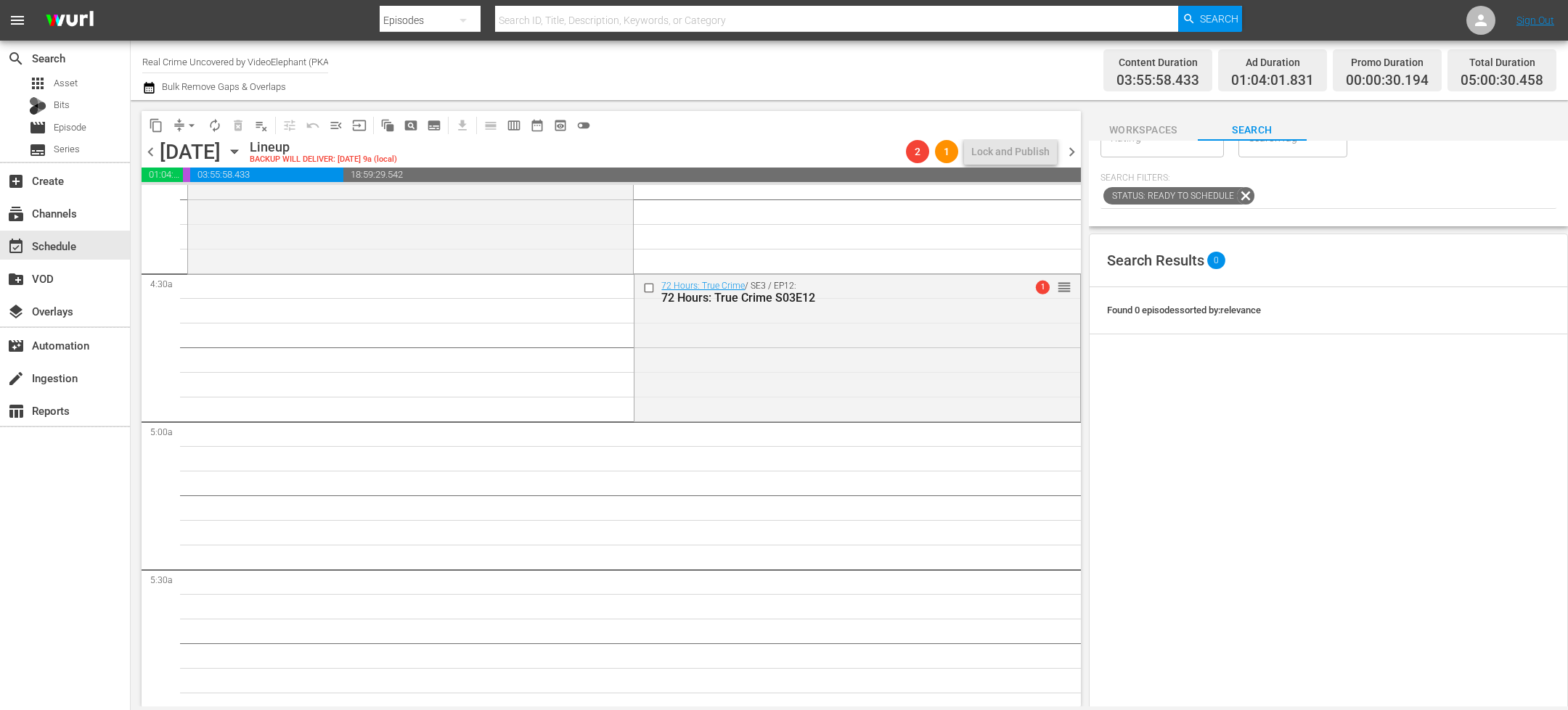
click at [155, 127] on span "content_copy" at bounding box center [156, 126] width 14 height 14
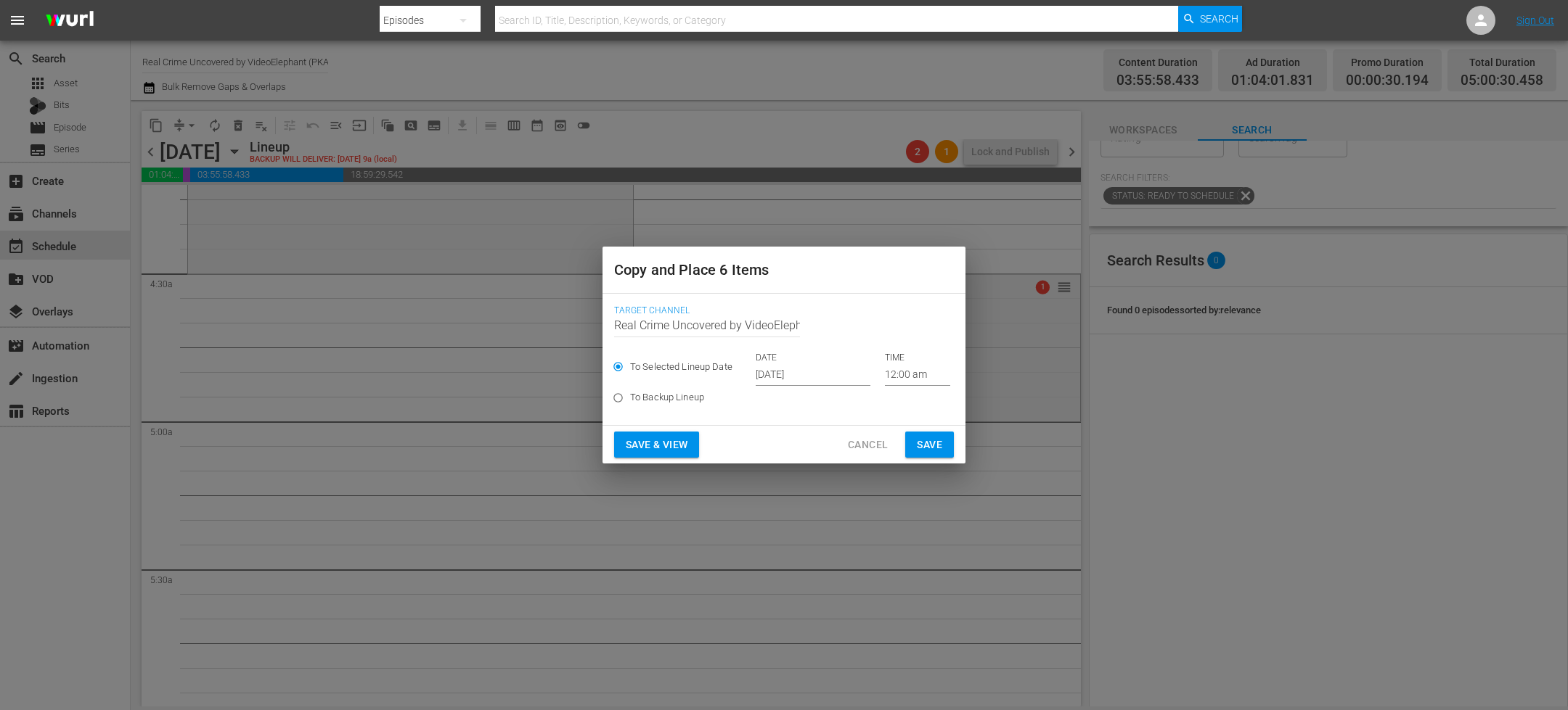
click at [799, 373] on input "[DATE]" at bounding box center [813, 375] width 115 height 22
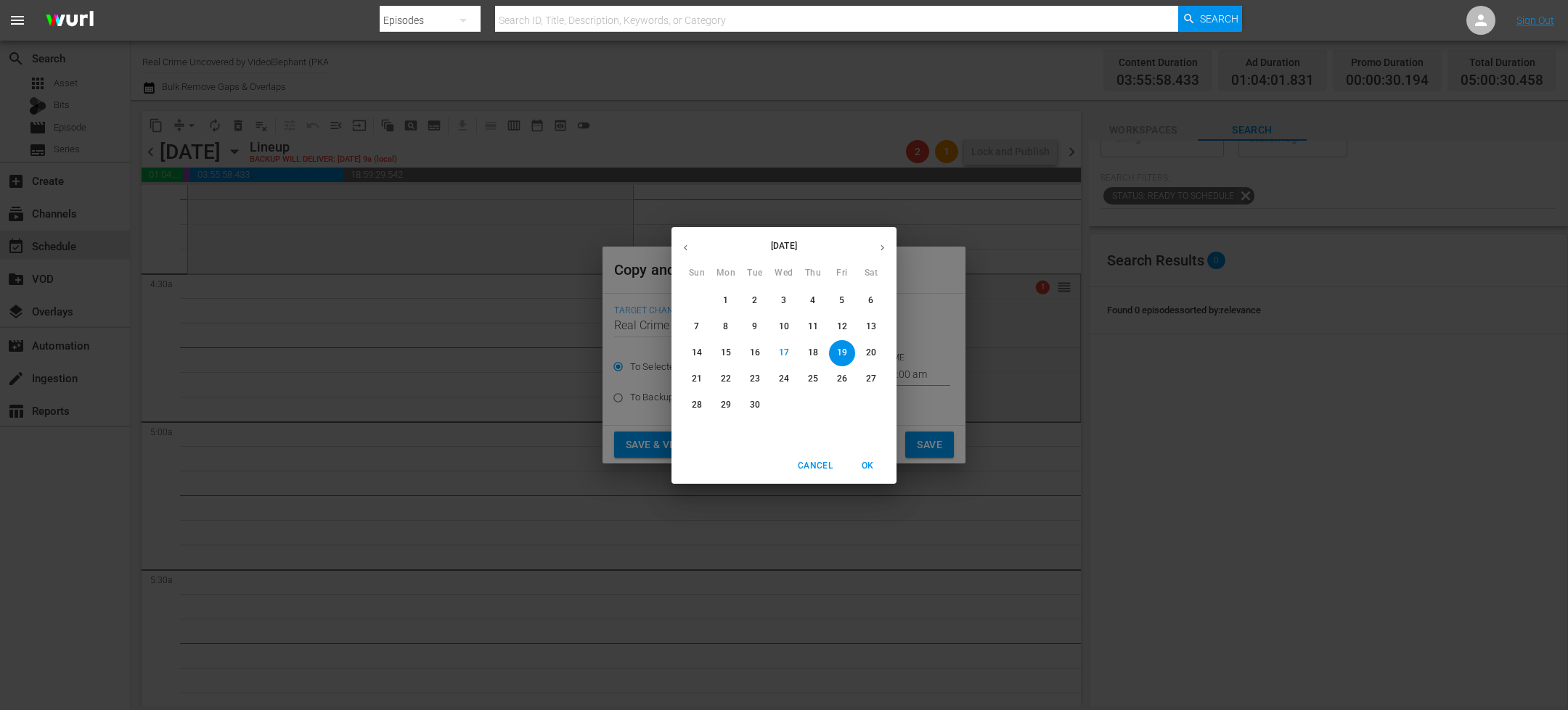
click at [881, 247] on icon "button" at bounding box center [883, 247] width 11 height 11
click at [842, 303] on p "3" at bounding box center [841, 301] width 5 height 13
type input "[DATE]"
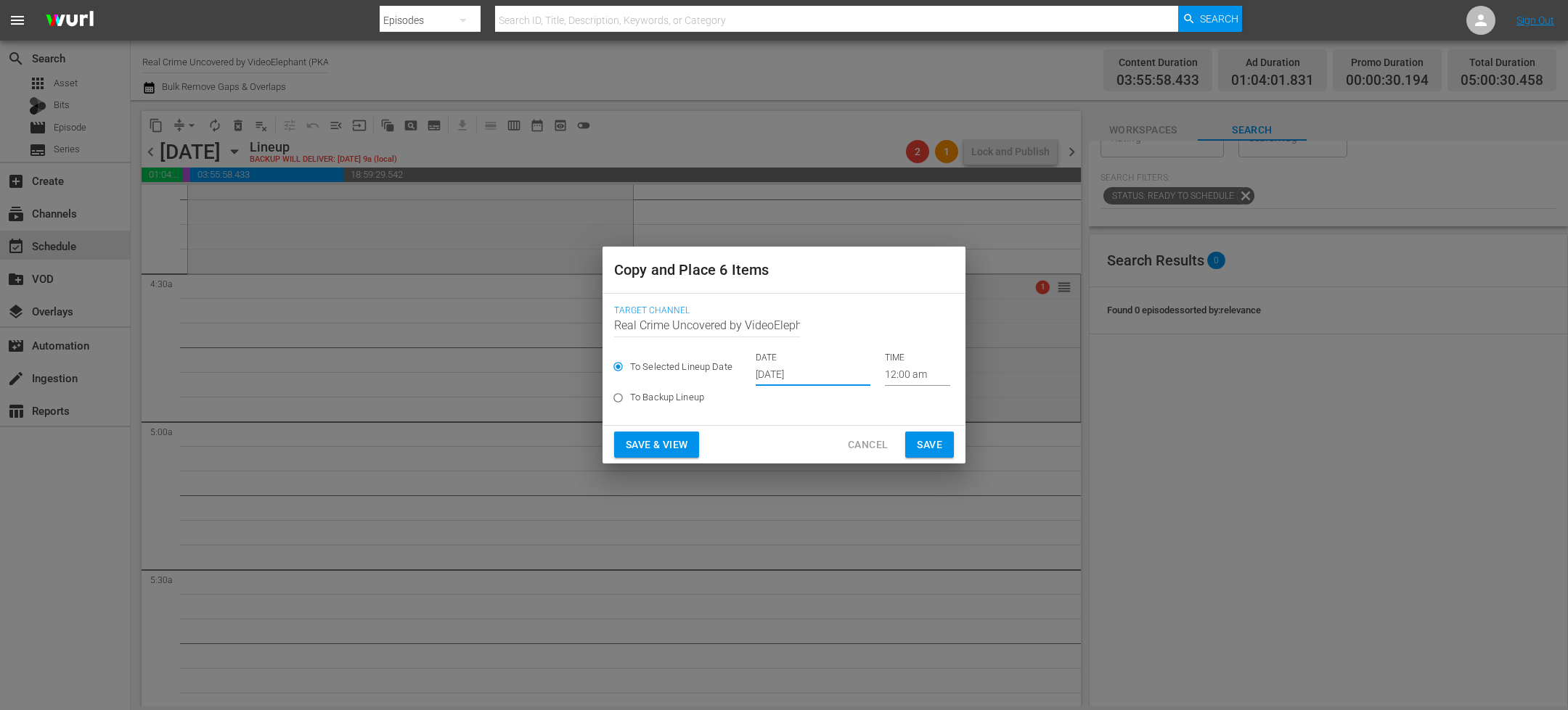
click at [898, 372] on input "12:00 am" at bounding box center [917, 375] width 65 height 22
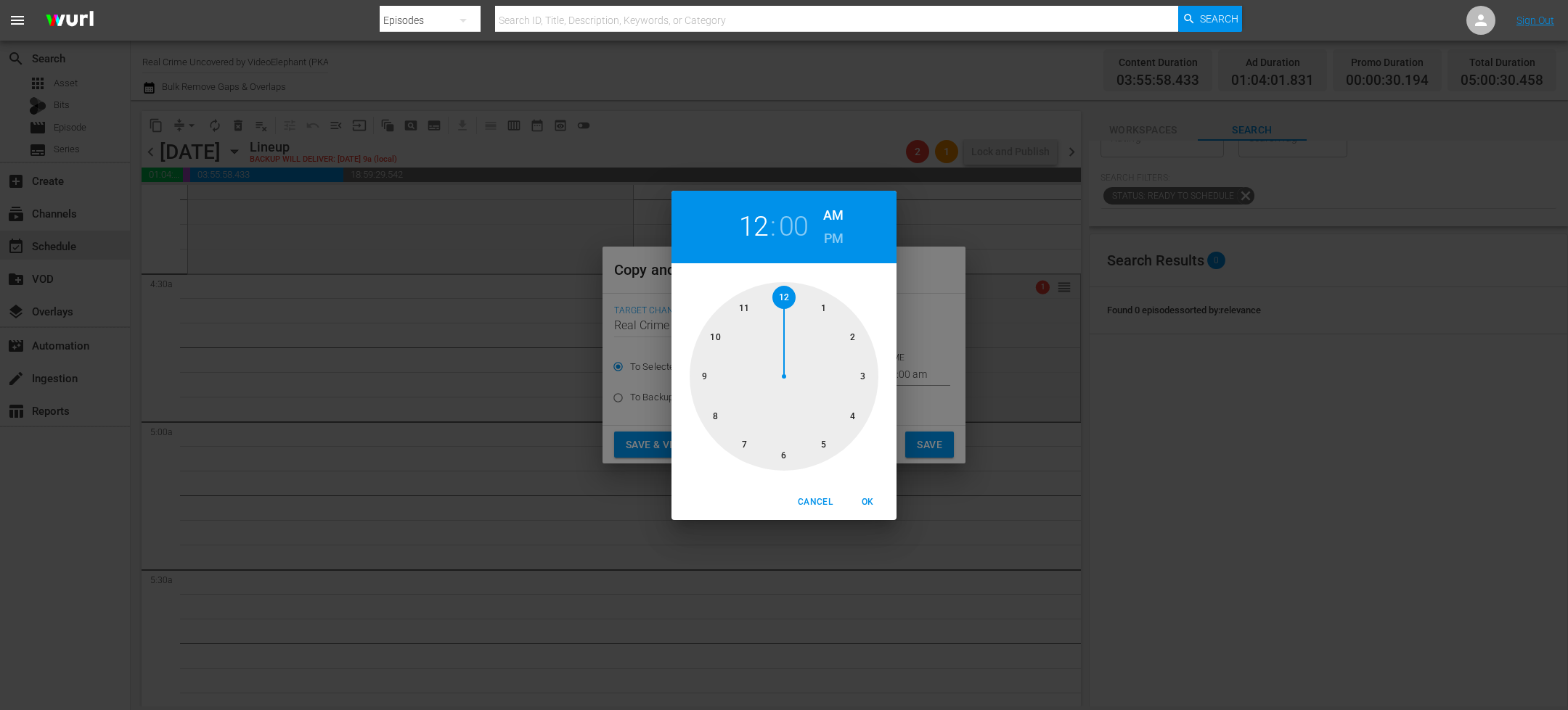
click at [821, 441] on div at bounding box center [784, 377] width 188 height 188
click at [863, 500] on span "OK" at bounding box center [867, 502] width 35 height 15
type input "05:00 am"
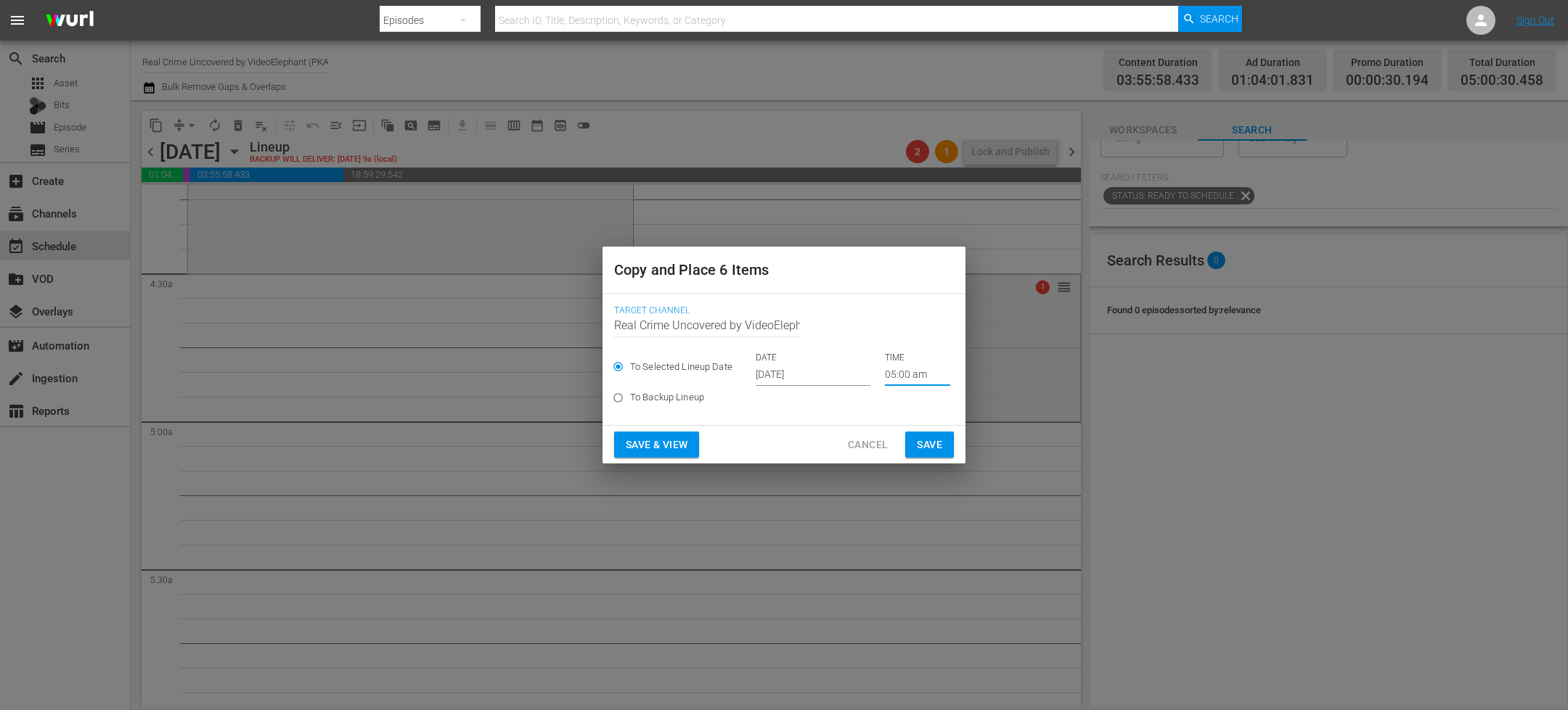
click at [924, 458] on button "Save" at bounding box center [929, 445] width 48 height 27
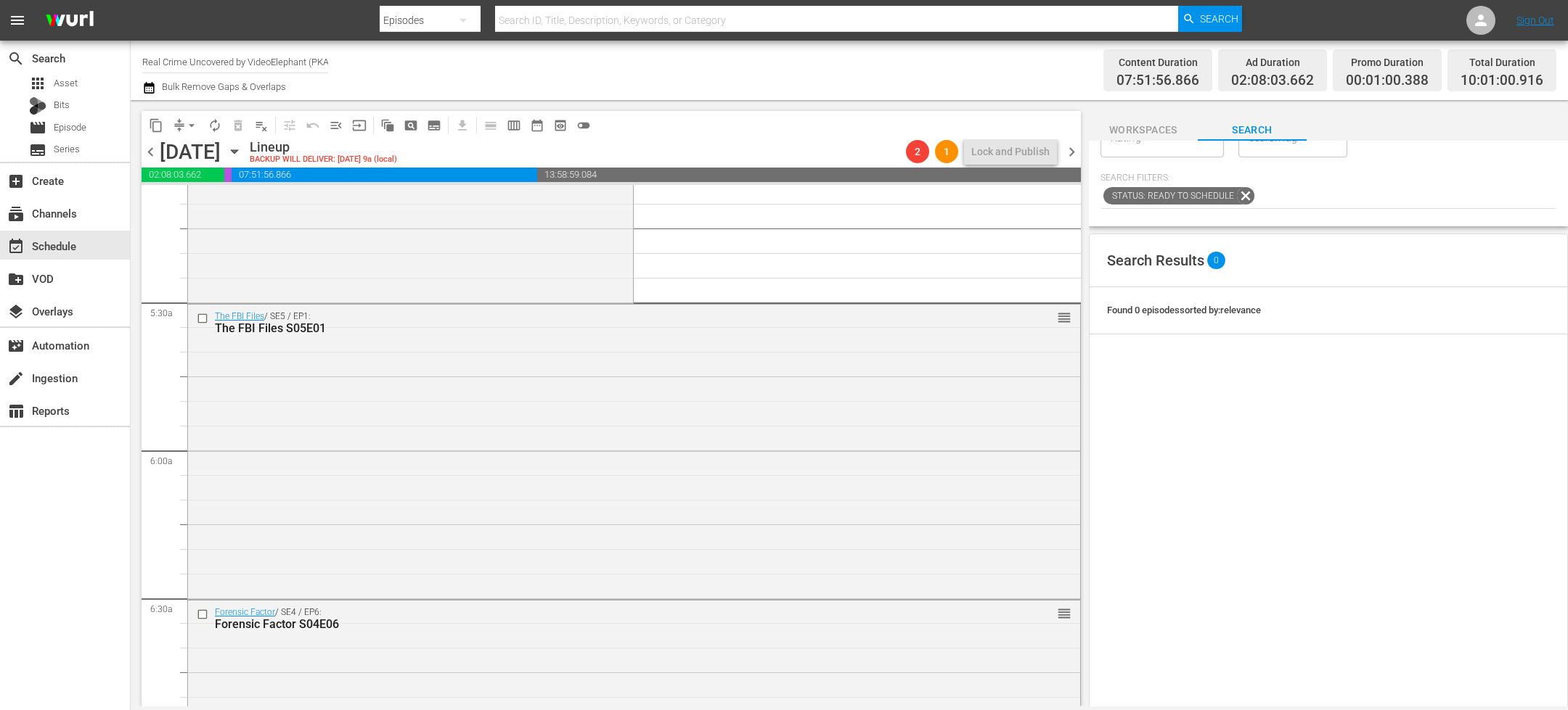
scroll to position [1381, 0]
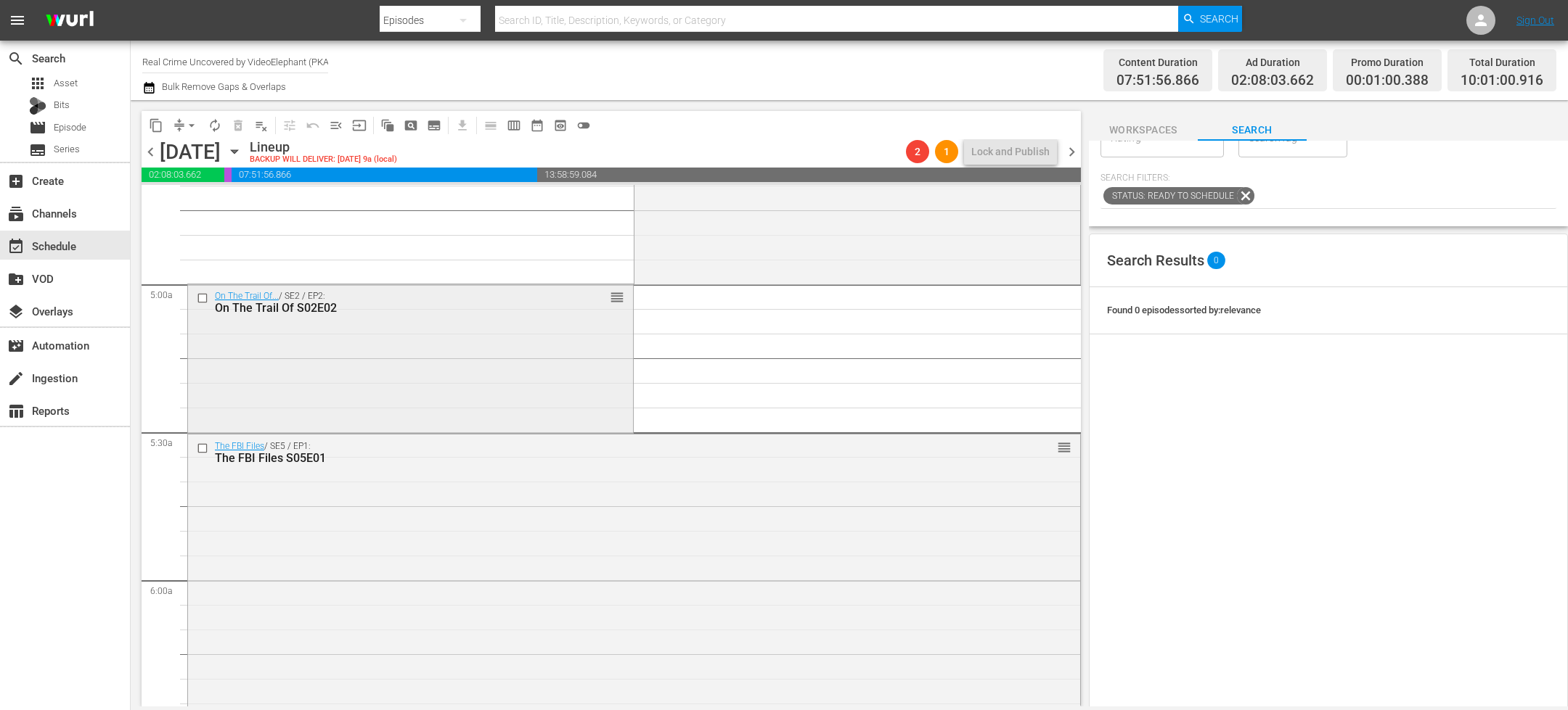
click at [204, 297] on input "checkbox" at bounding box center [204, 299] width 15 height 13
click at [205, 447] on input "checkbox" at bounding box center [204, 449] width 15 height 13
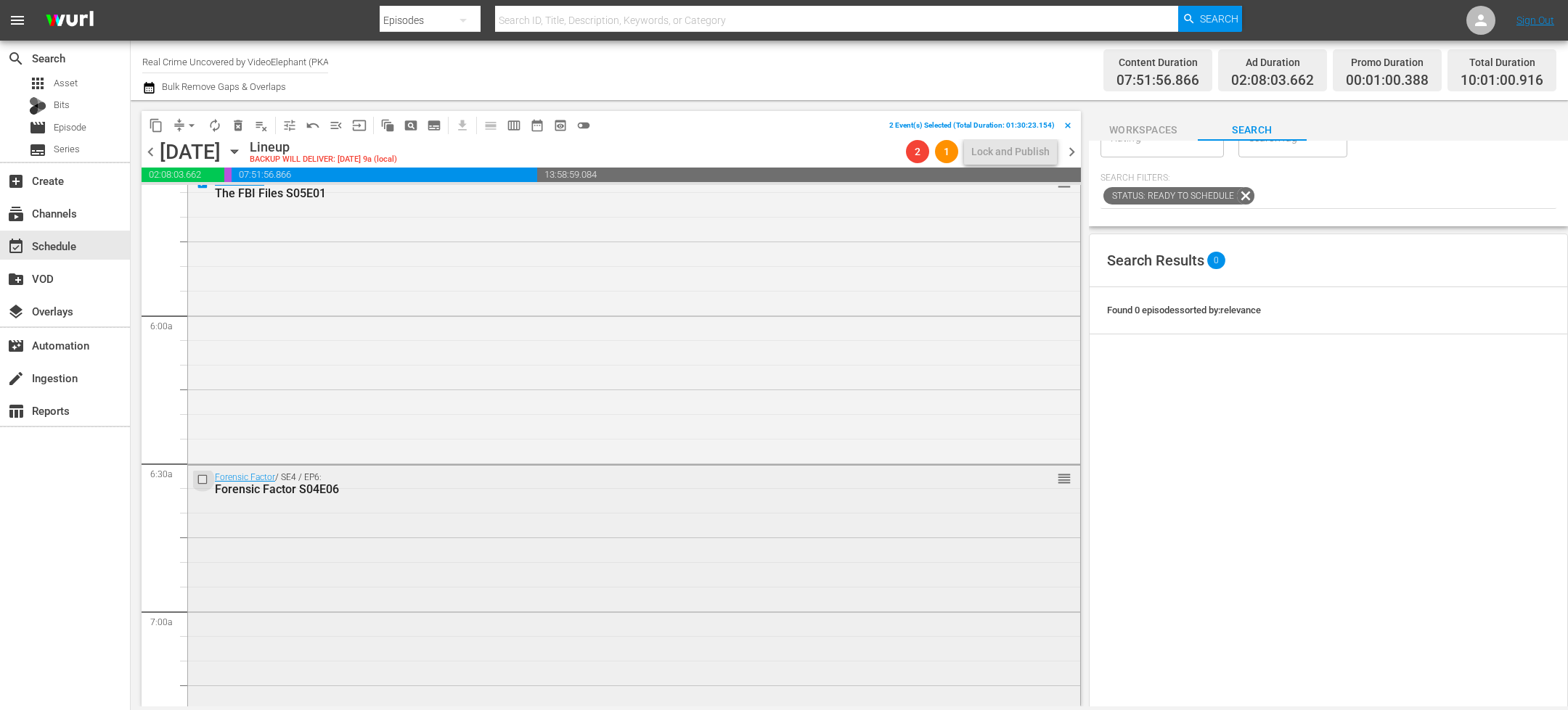
click at [204, 481] on input "checkbox" at bounding box center [204, 480] width 15 height 13
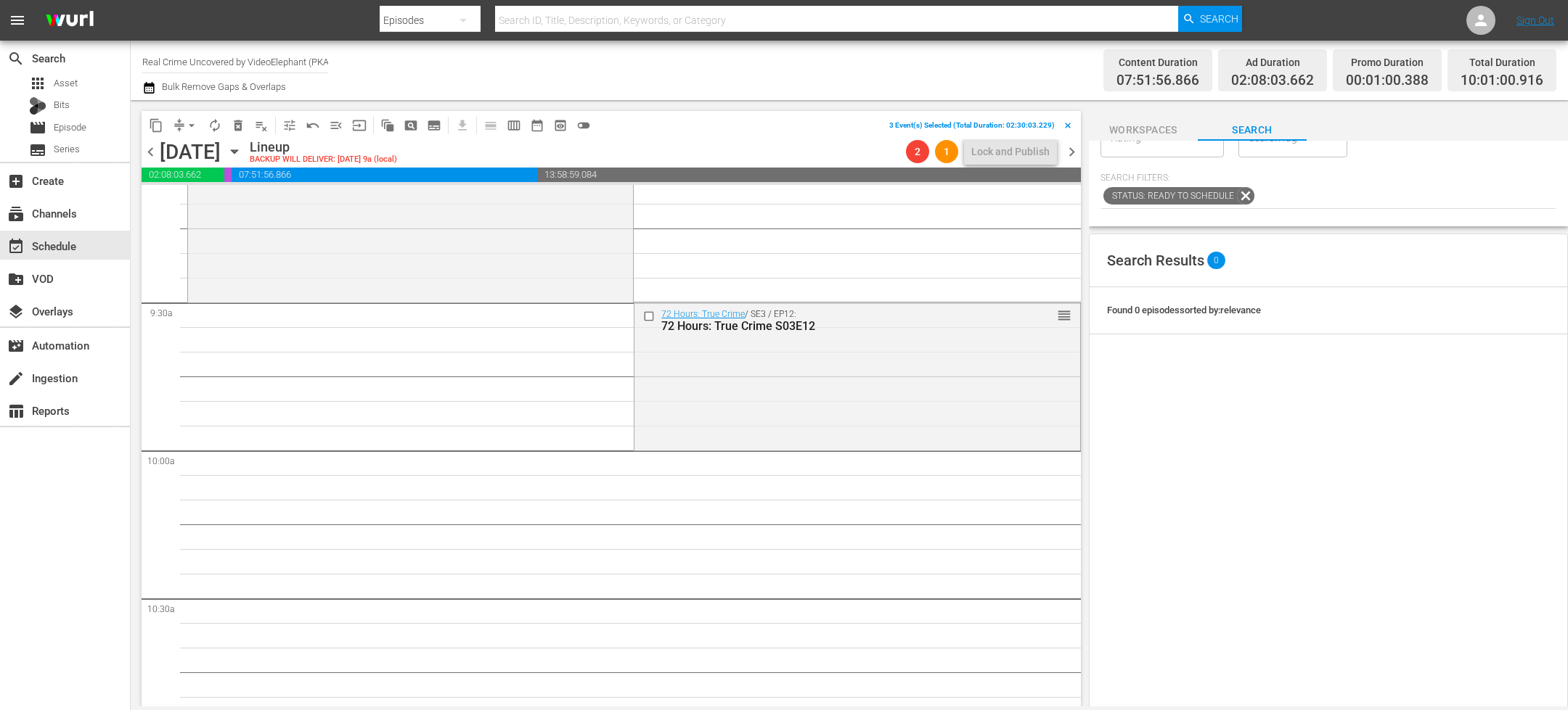
scroll to position [2892, 0]
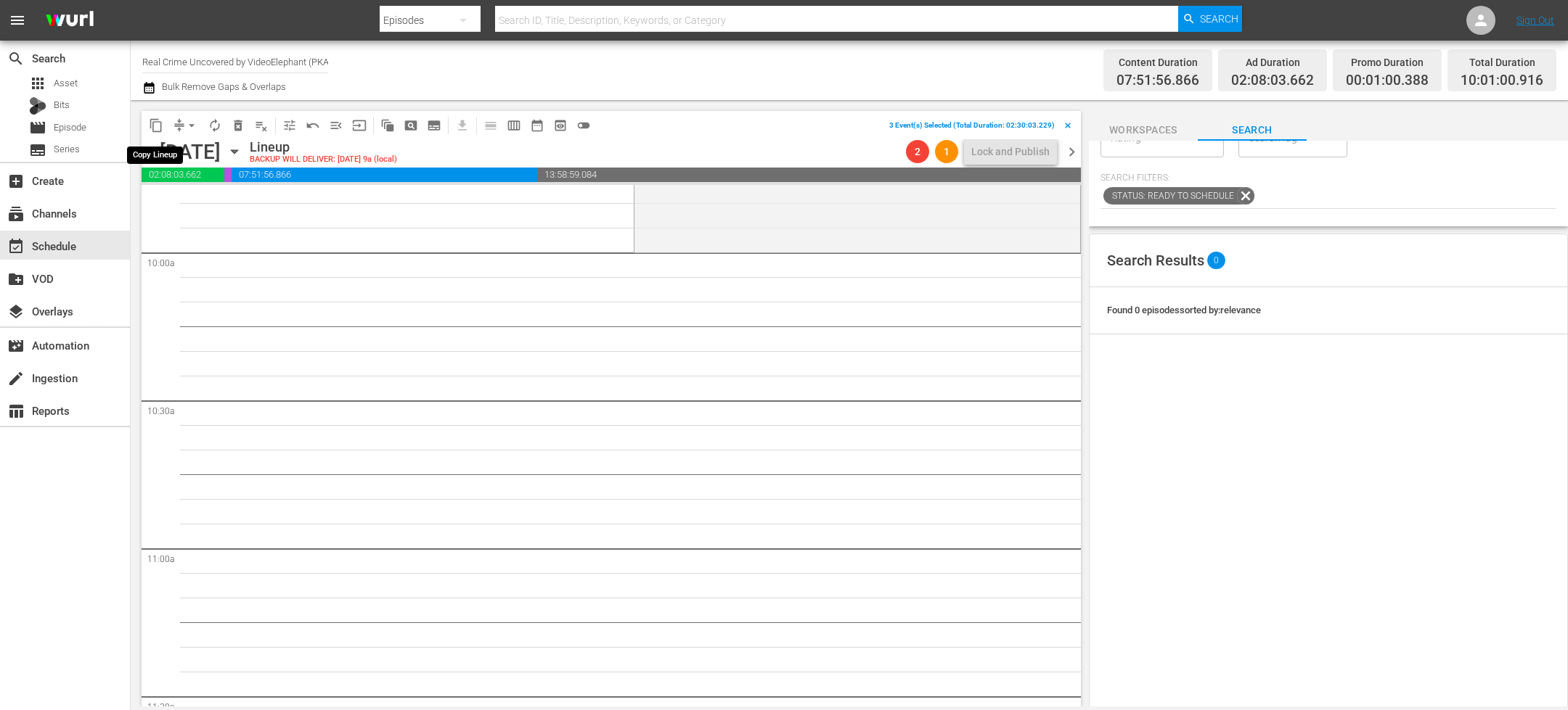
click at [160, 127] on span "content_copy" at bounding box center [156, 126] width 14 height 14
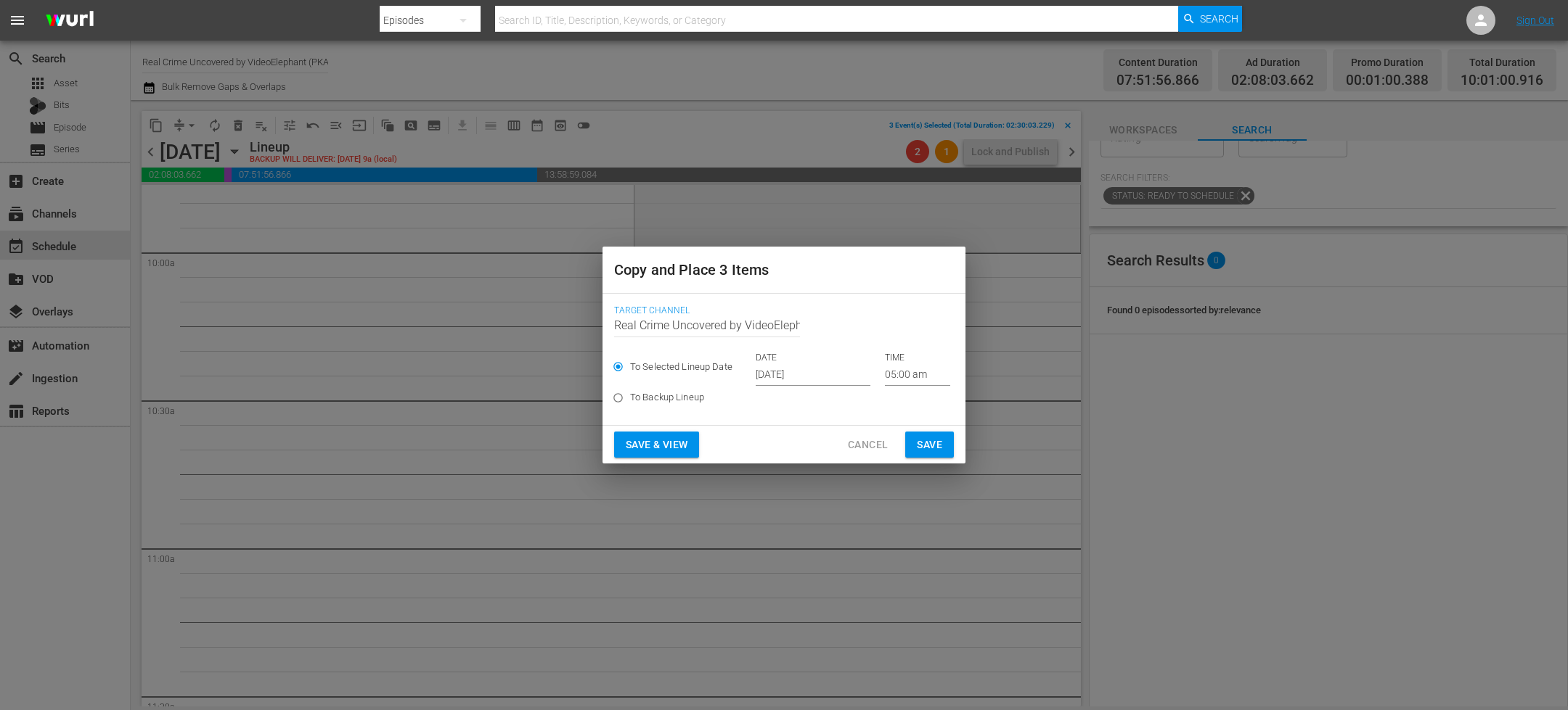
click at [781, 381] on input "[DATE]" at bounding box center [813, 375] width 115 height 22
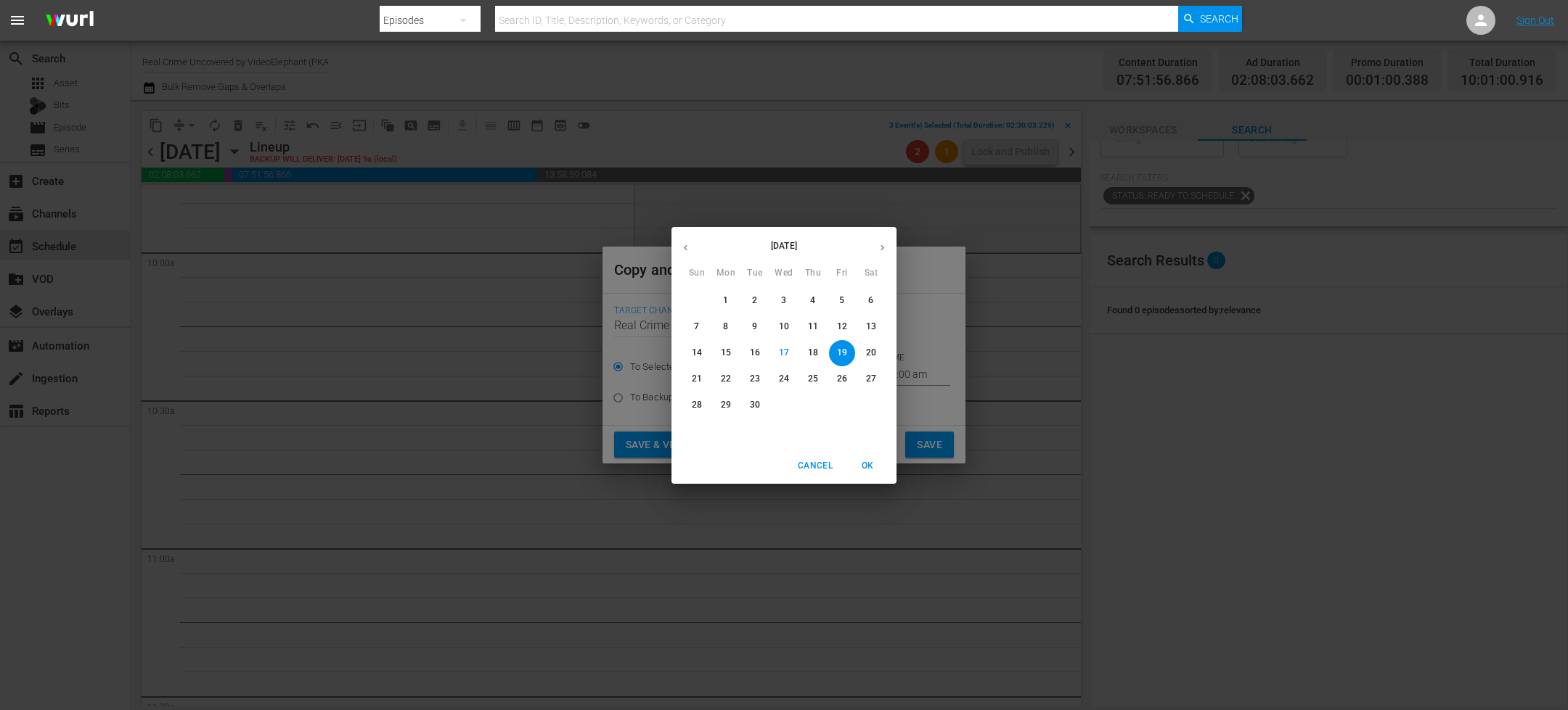
click at [885, 250] on icon "button" at bounding box center [883, 247] width 11 height 11
click at [841, 300] on p "3" at bounding box center [841, 301] width 5 height 13
type input "[DATE]"
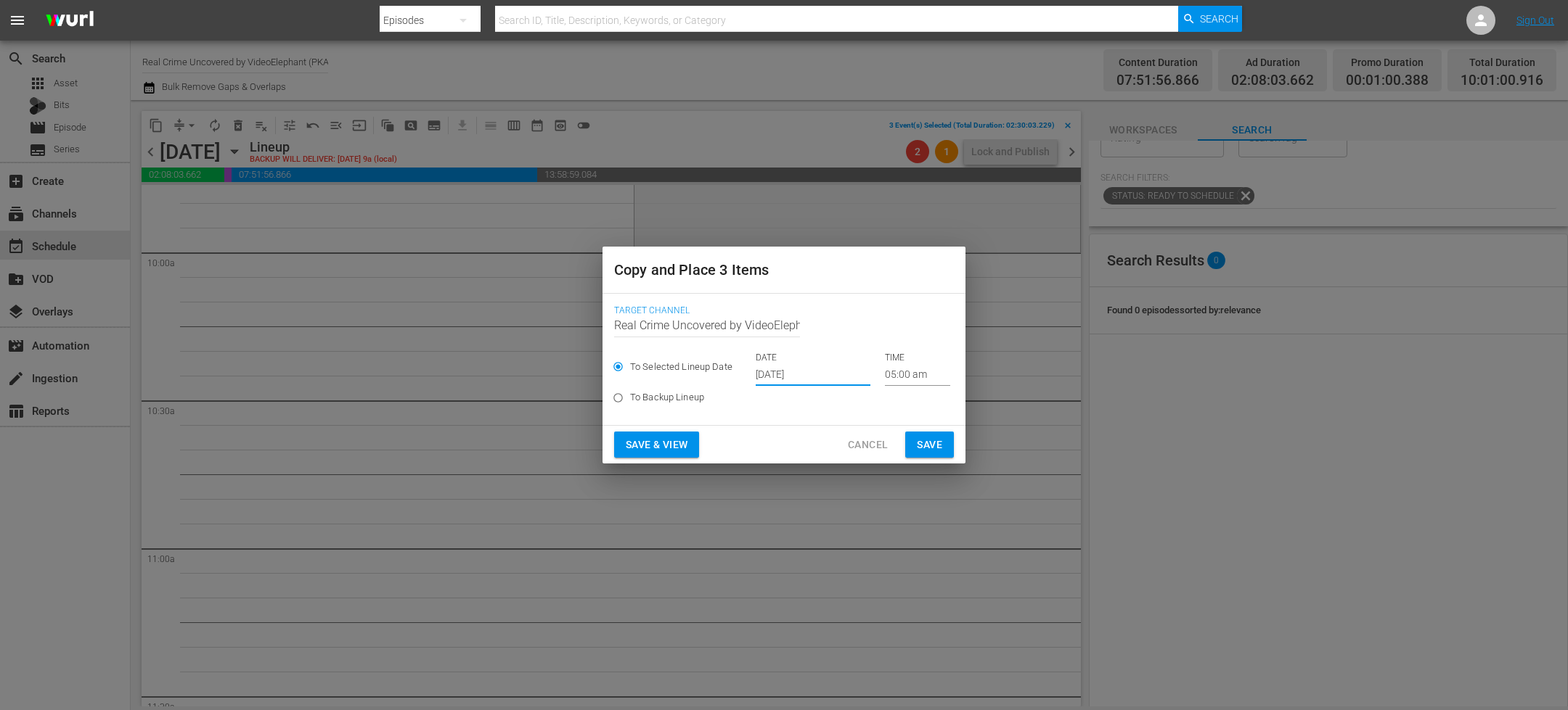
click at [894, 378] on input "05:00 am" at bounding box center [917, 375] width 65 height 22
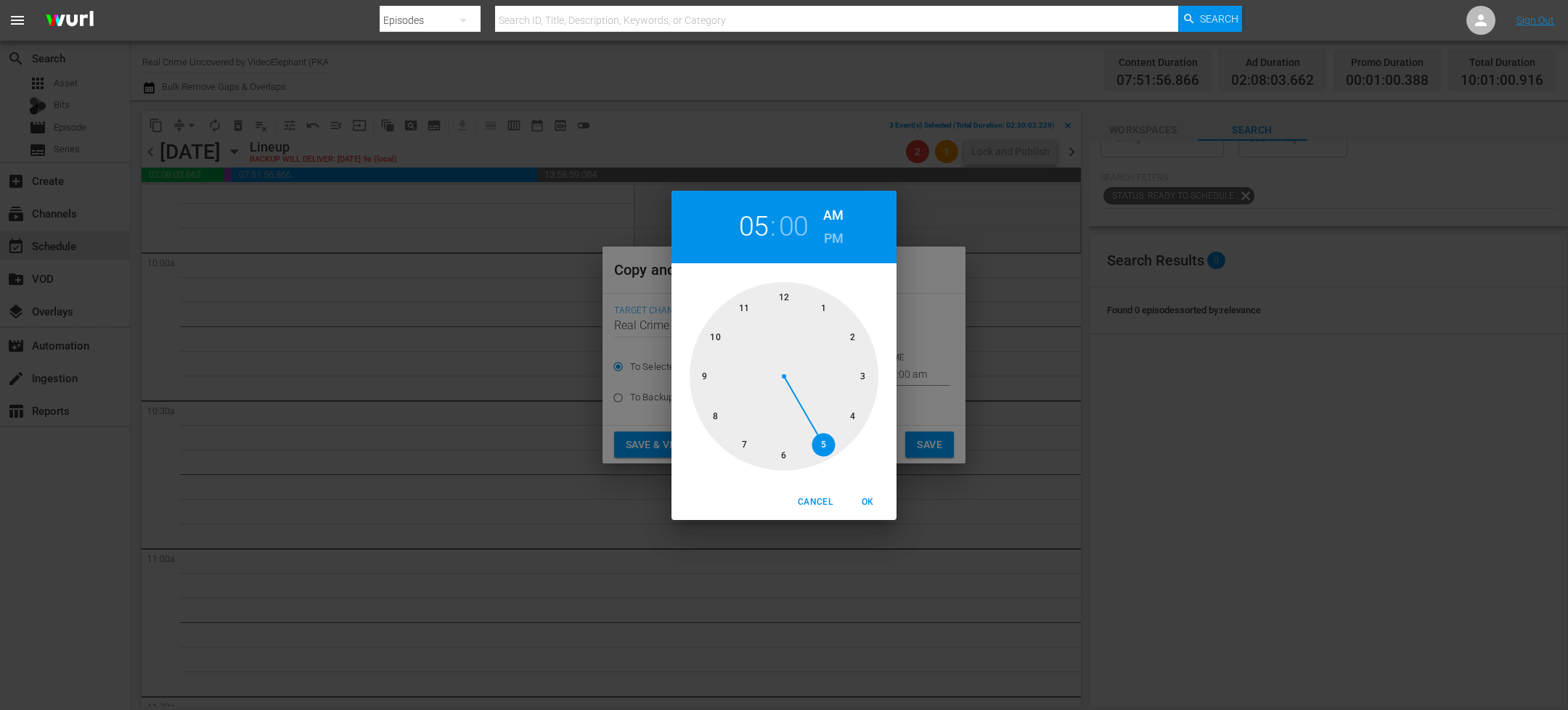
click at [709, 337] on div at bounding box center [784, 377] width 188 height 188
click at [869, 504] on span "OK" at bounding box center [867, 502] width 35 height 15
type input "10:00 am"
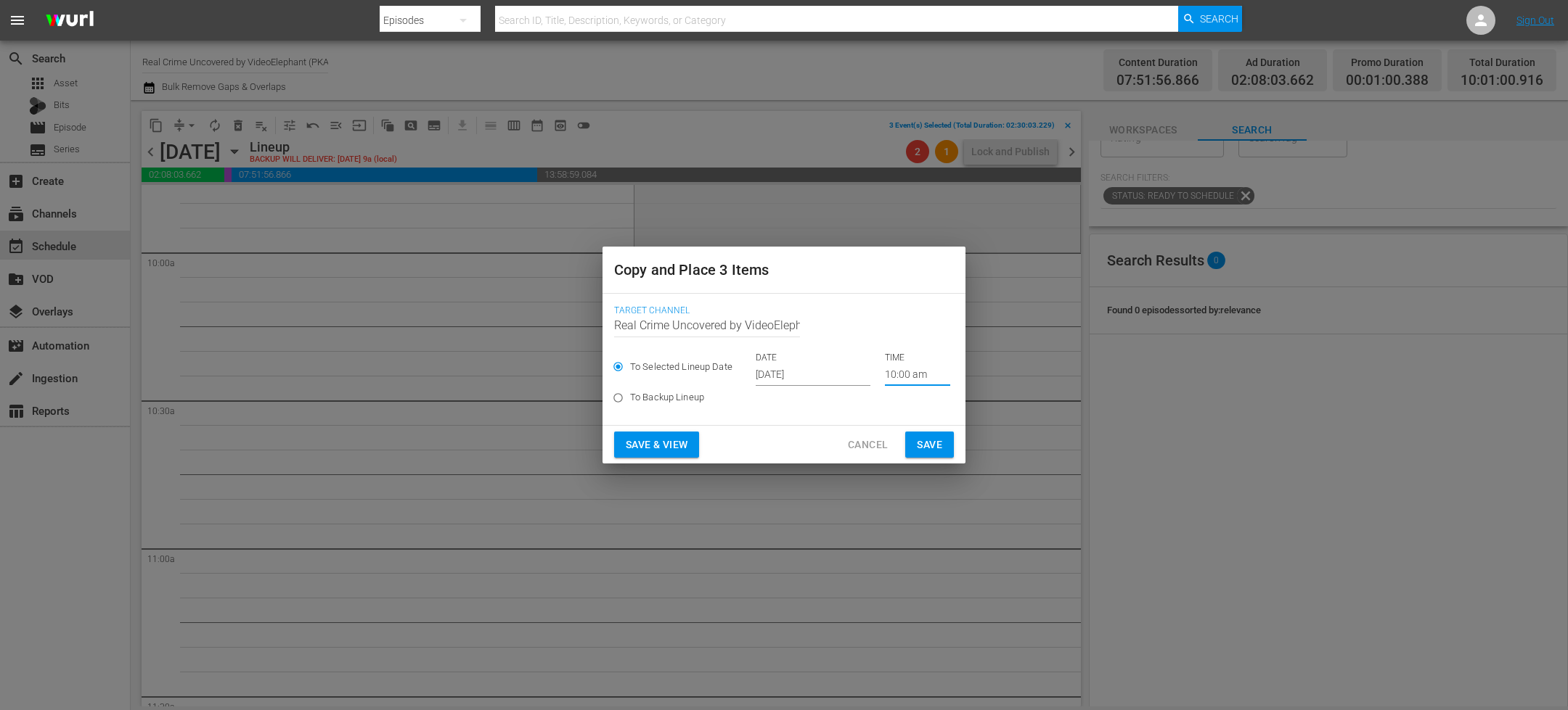
click at [917, 443] on span "Save" at bounding box center [929, 445] width 25 height 18
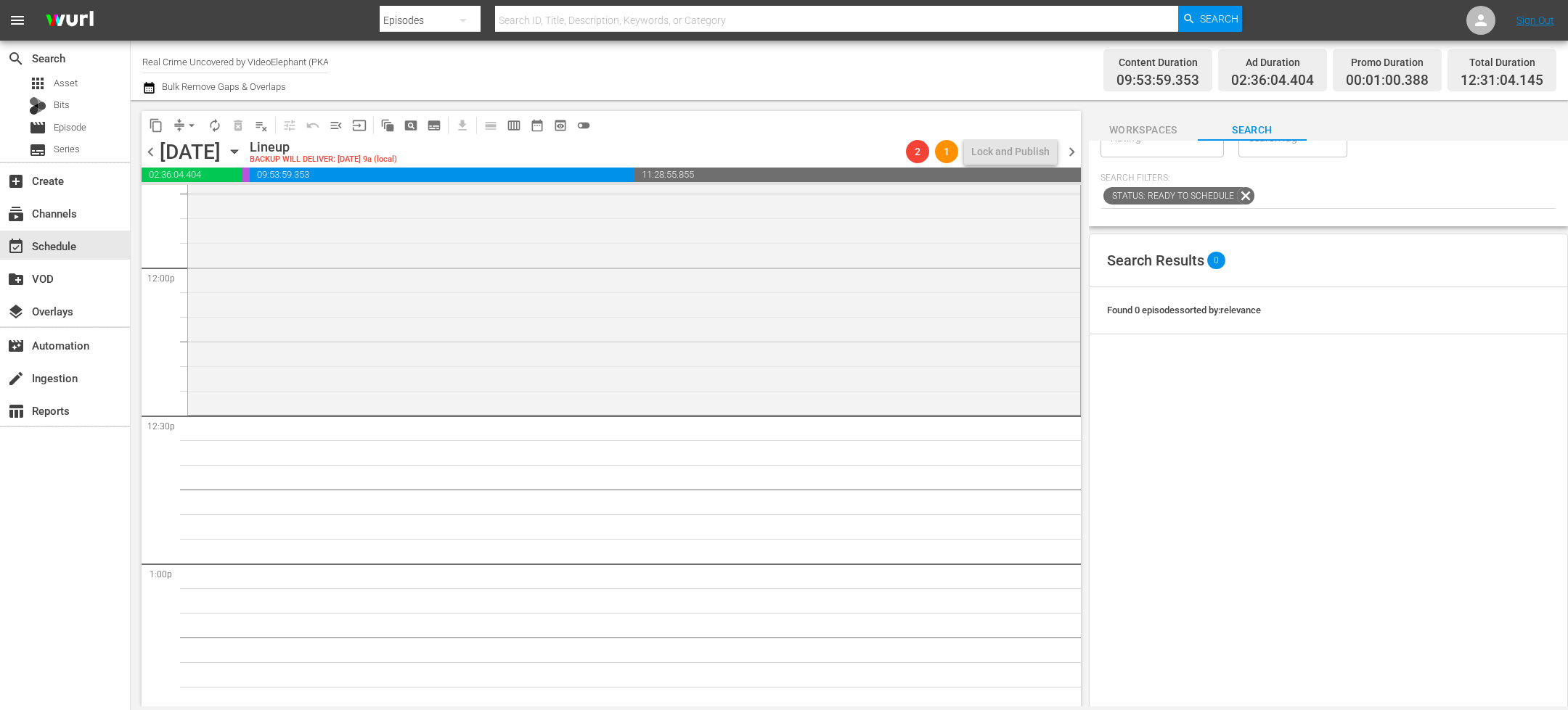
scroll to position [0, 0]
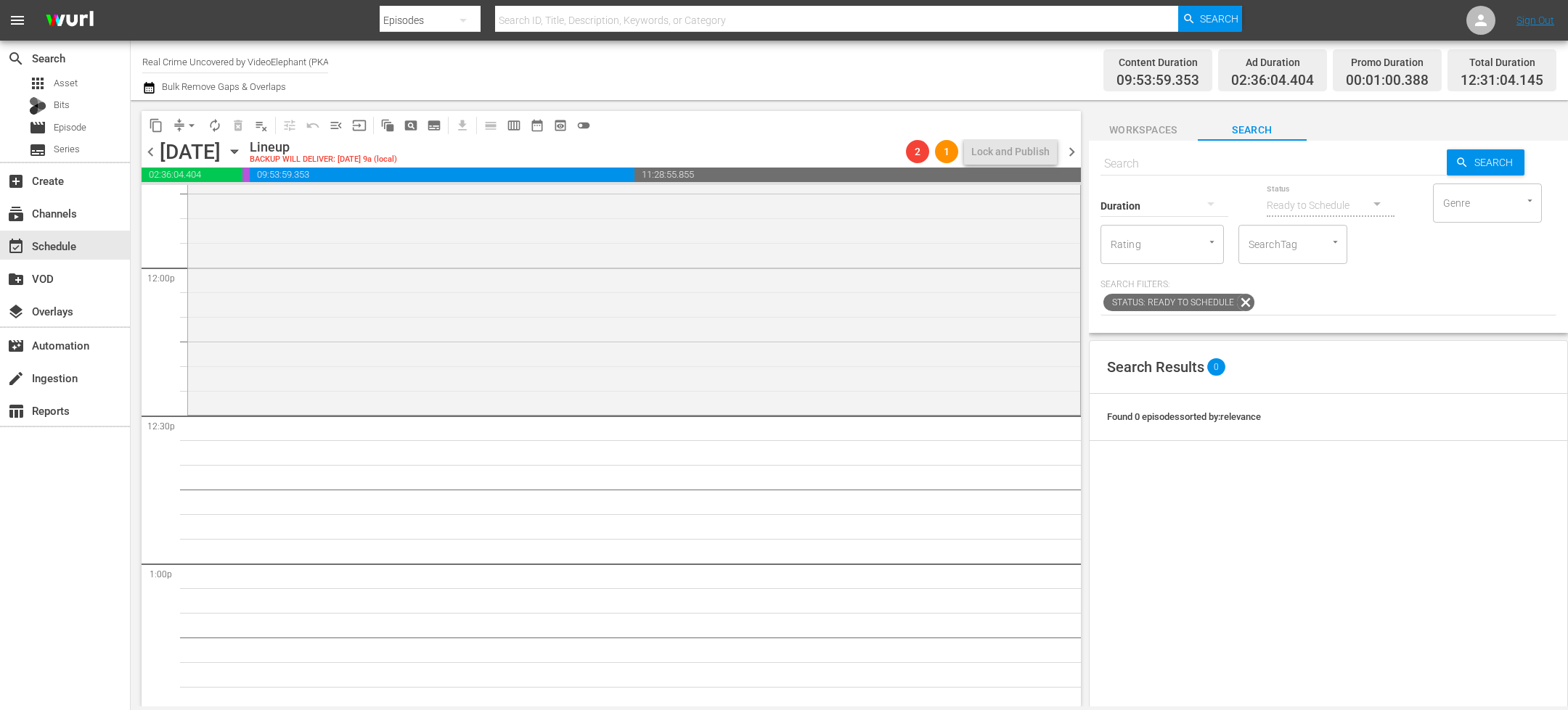
click at [1145, 166] on input "text" at bounding box center [1274, 163] width 346 height 35
paste input "The FBI Files S01E06"
type input "The FBI Files S01E06"
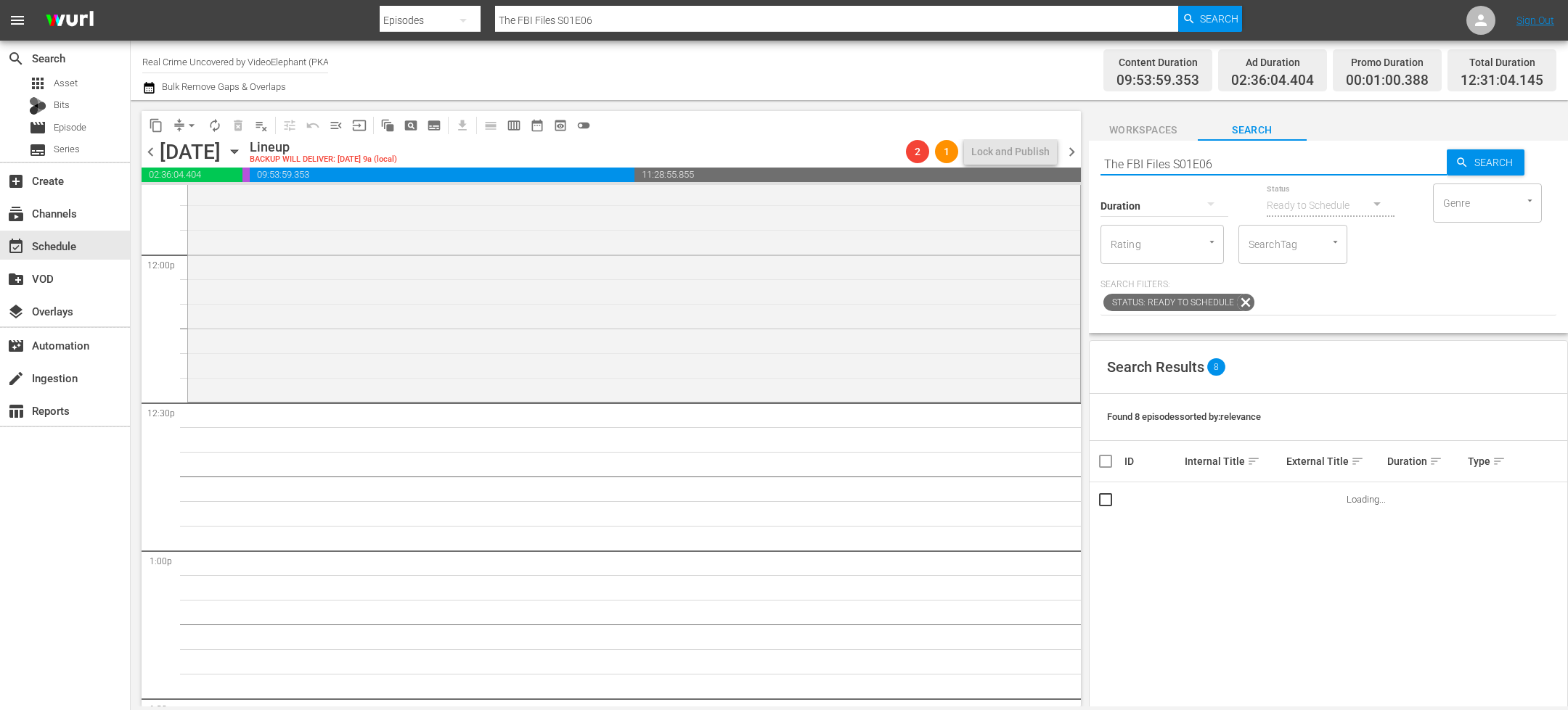
scroll to position [3580, 0]
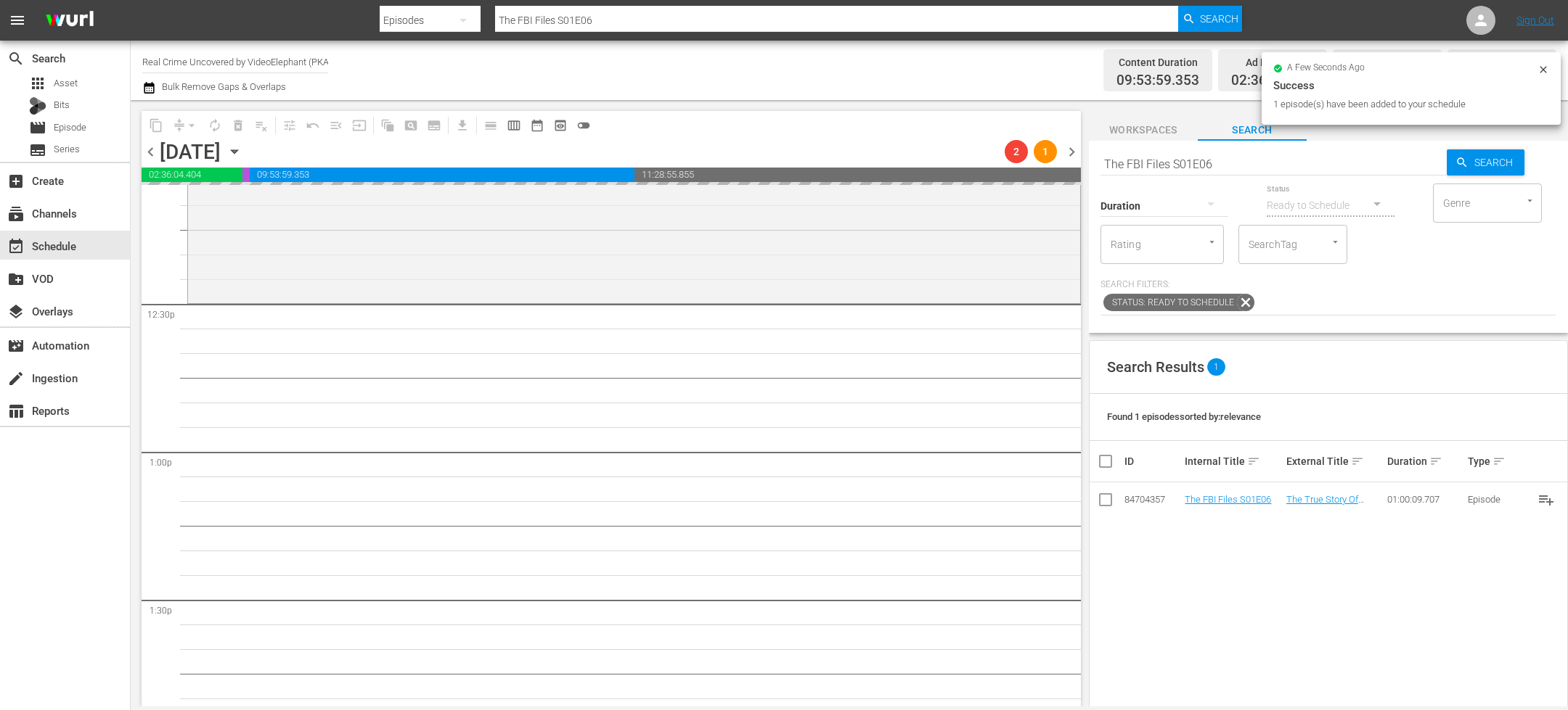
click at [1249, 172] on input "The FBI Files S01E06" at bounding box center [1274, 163] width 346 height 35
type input "The FBI Files S01E07"
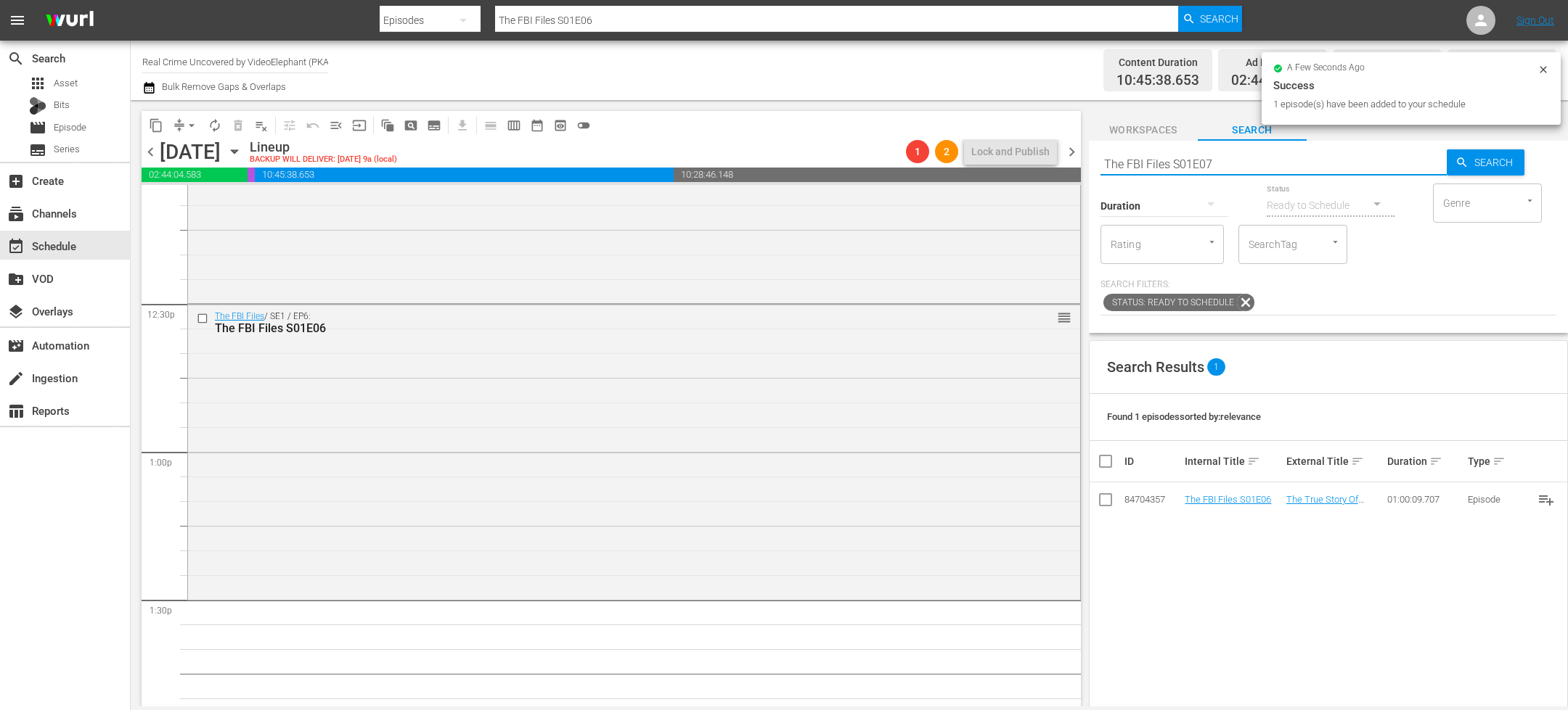
type input "The FBI Files S01E07"
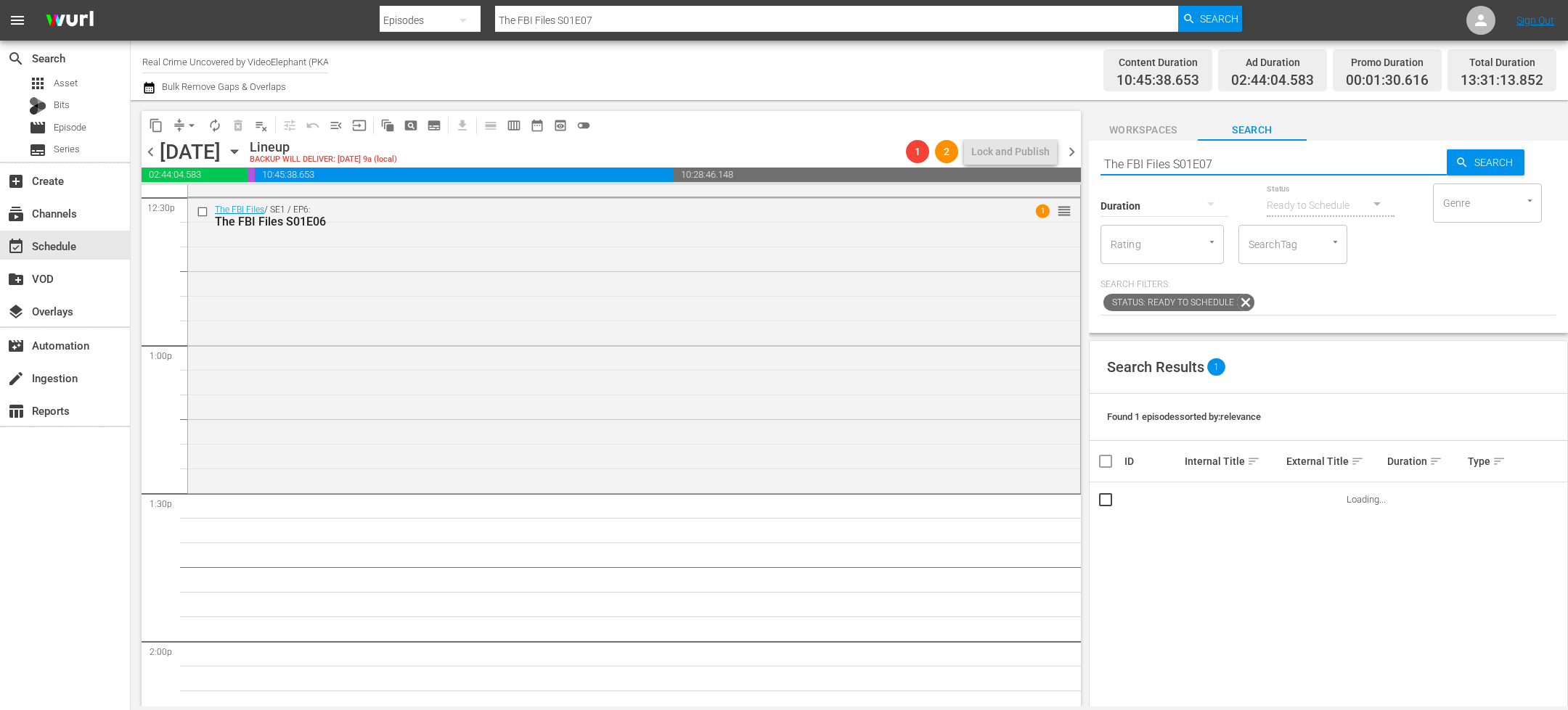
scroll to position [3829, 0]
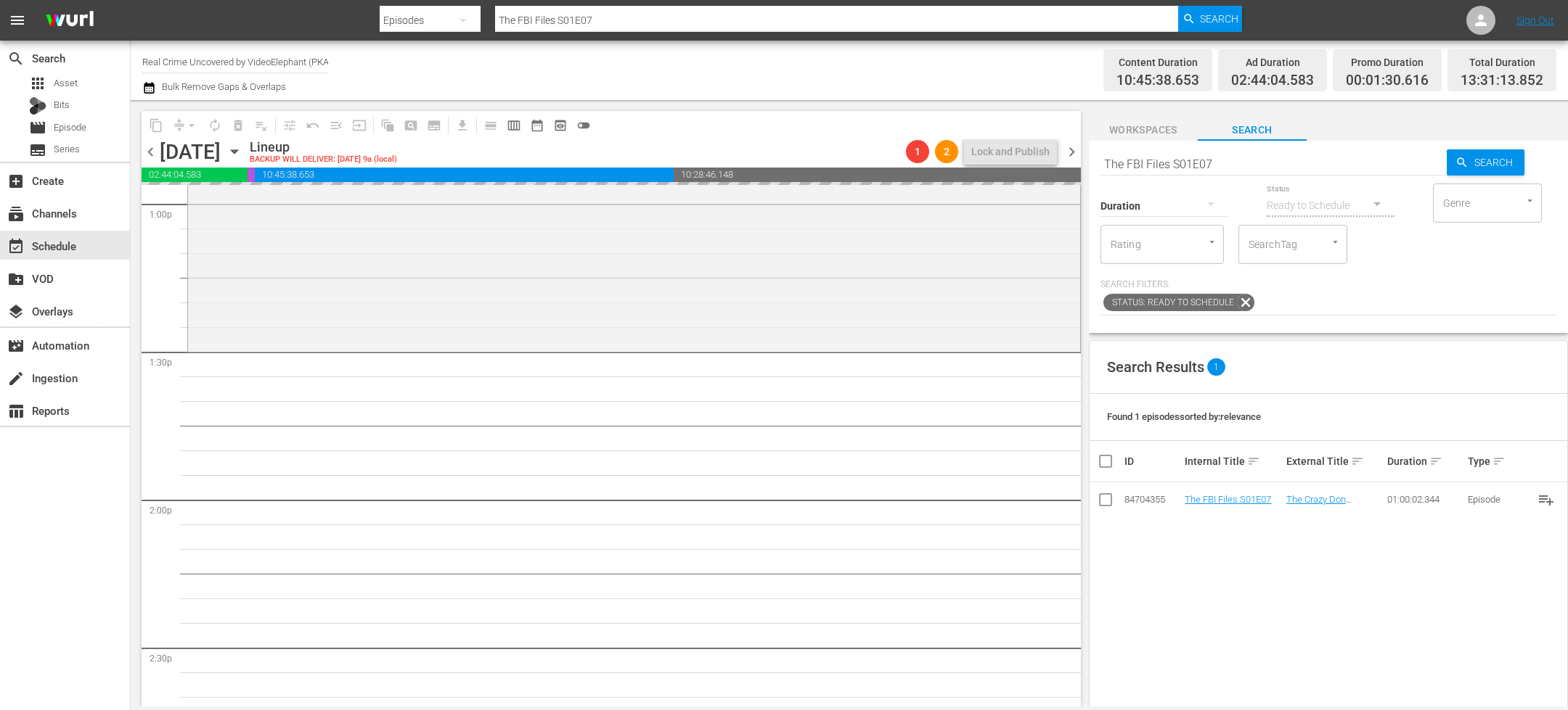
click at [1224, 168] on input "The FBI Files S01E07" at bounding box center [1274, 163] width 346 height 35
type input "The FBI Files S01E08"
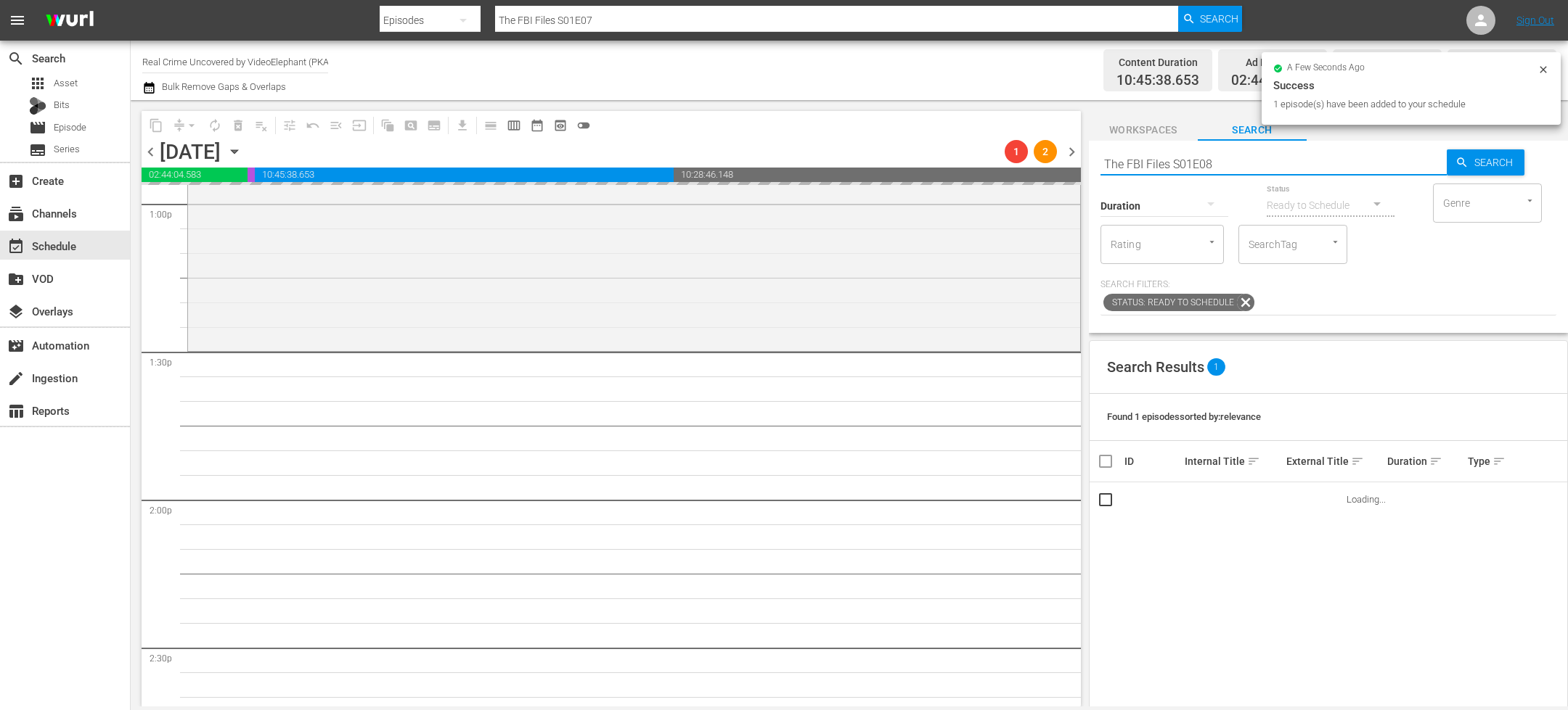
type input "The FBI Files S01E08"
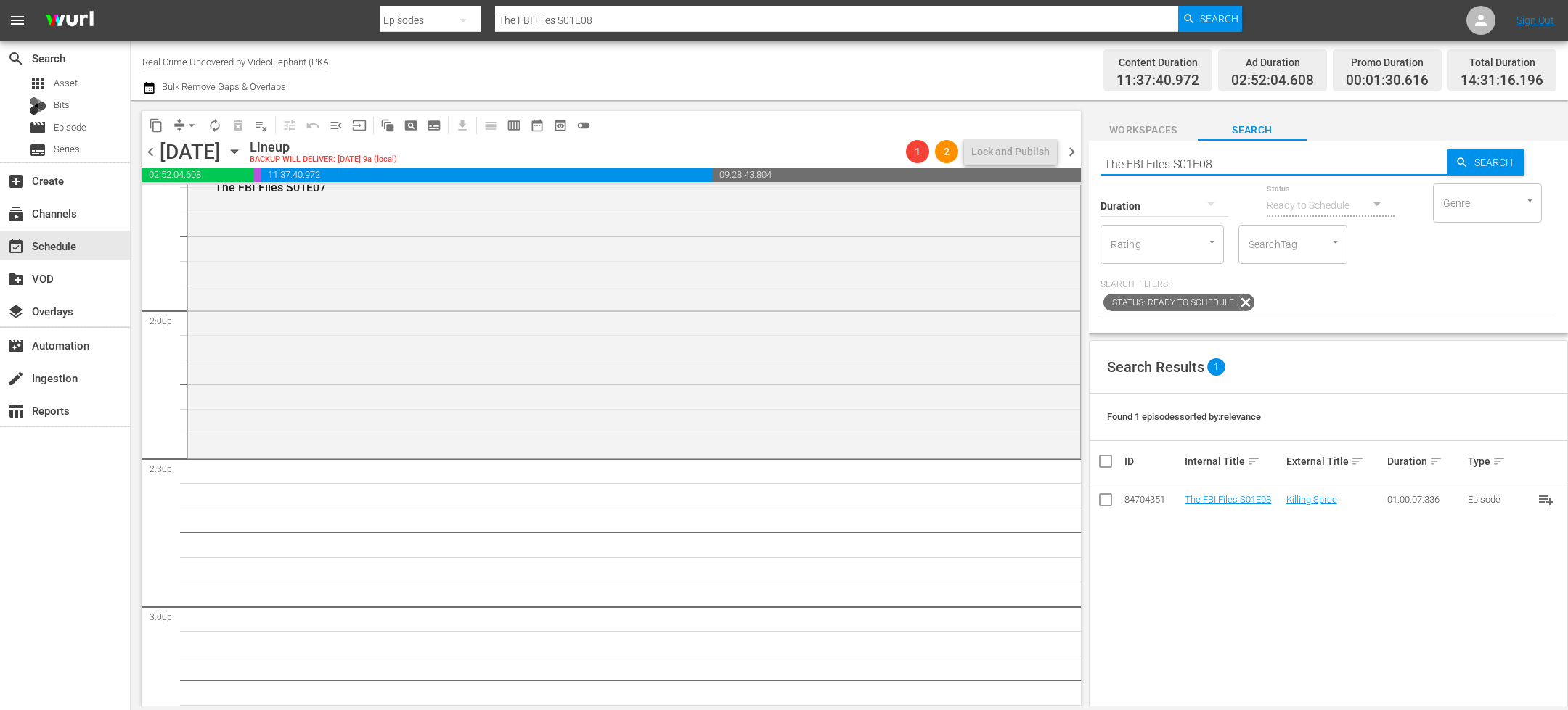
scroll to position [4042, 0]
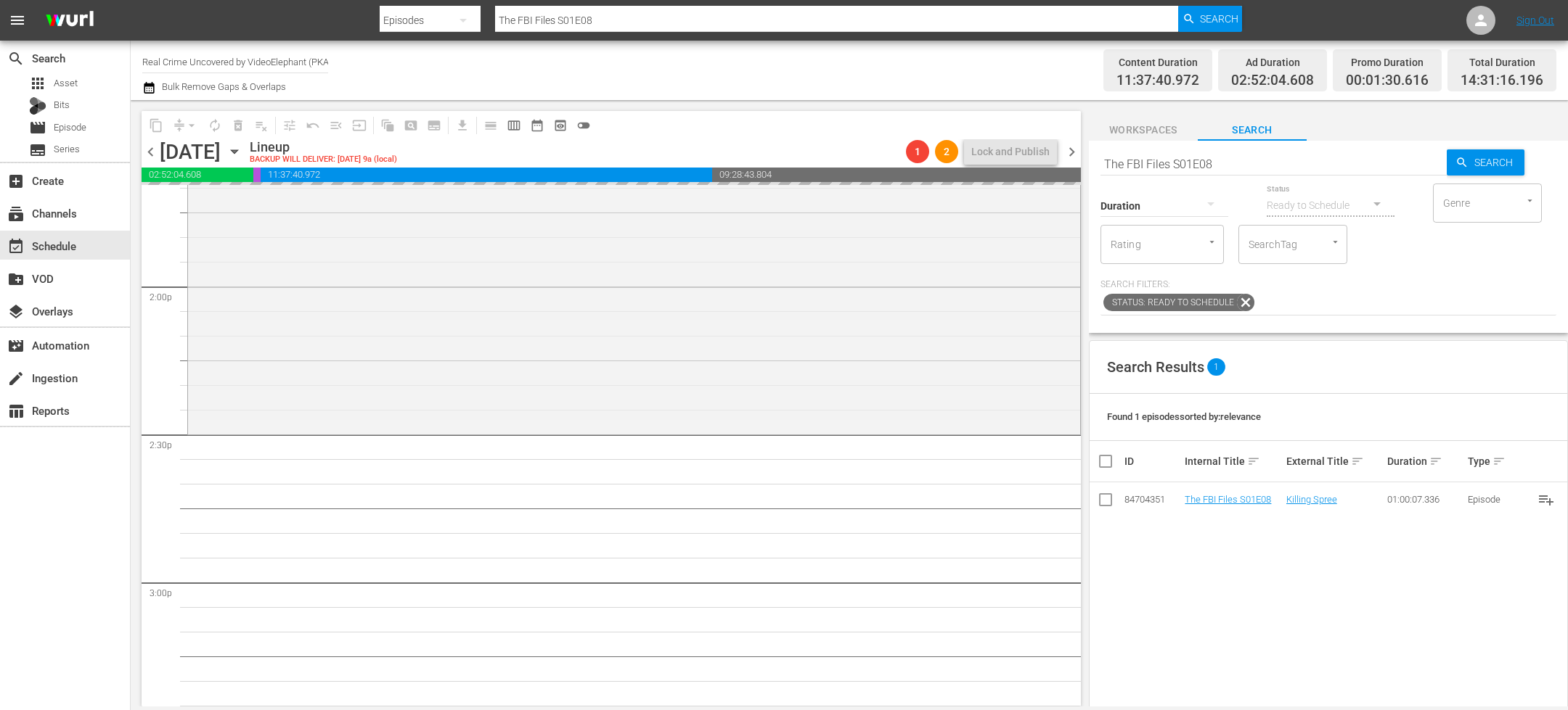
click at [1242, 168] on input "The FBI Files S01E08" at bounding box center [1274, 163] width 346 height 35
type input "The FBI Files S01E09"
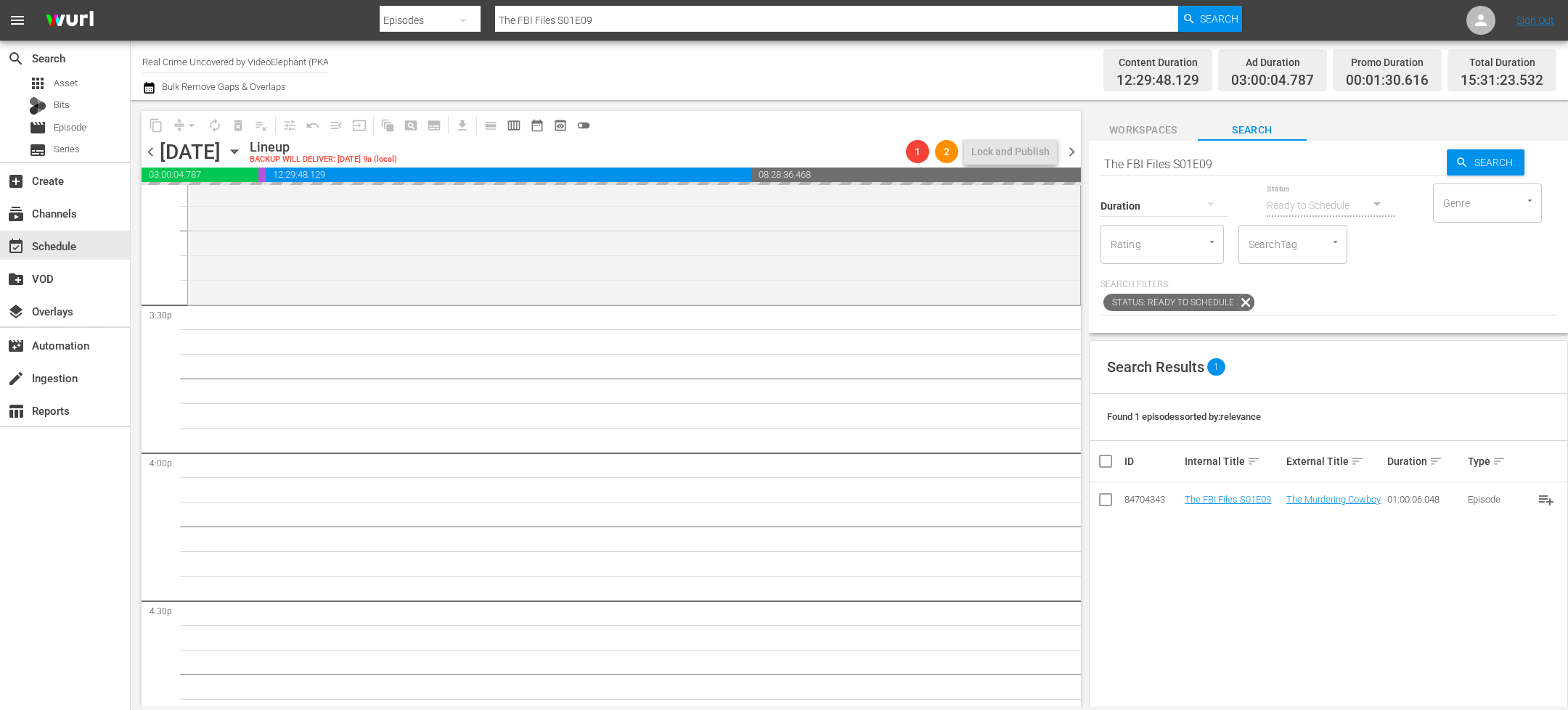
click at [1233, 165] on input "The FBI Files S01E09" at bounding box center [1274, 163] width 346 height 35
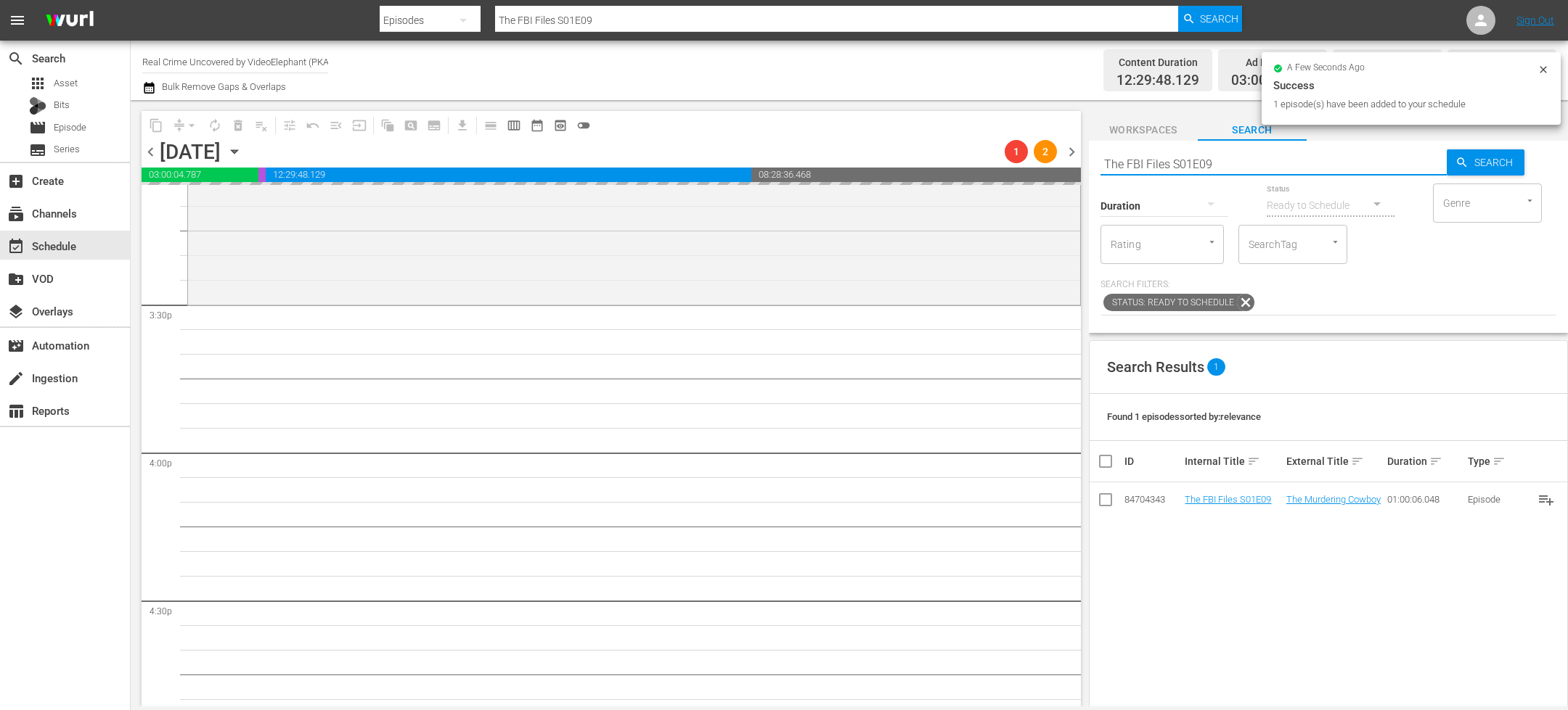
click at [1241, 167] on input "The FBI Files S01E09" at bounding box center [1274, 163] width 346 height 35
type input "The FBI Files S01E10"
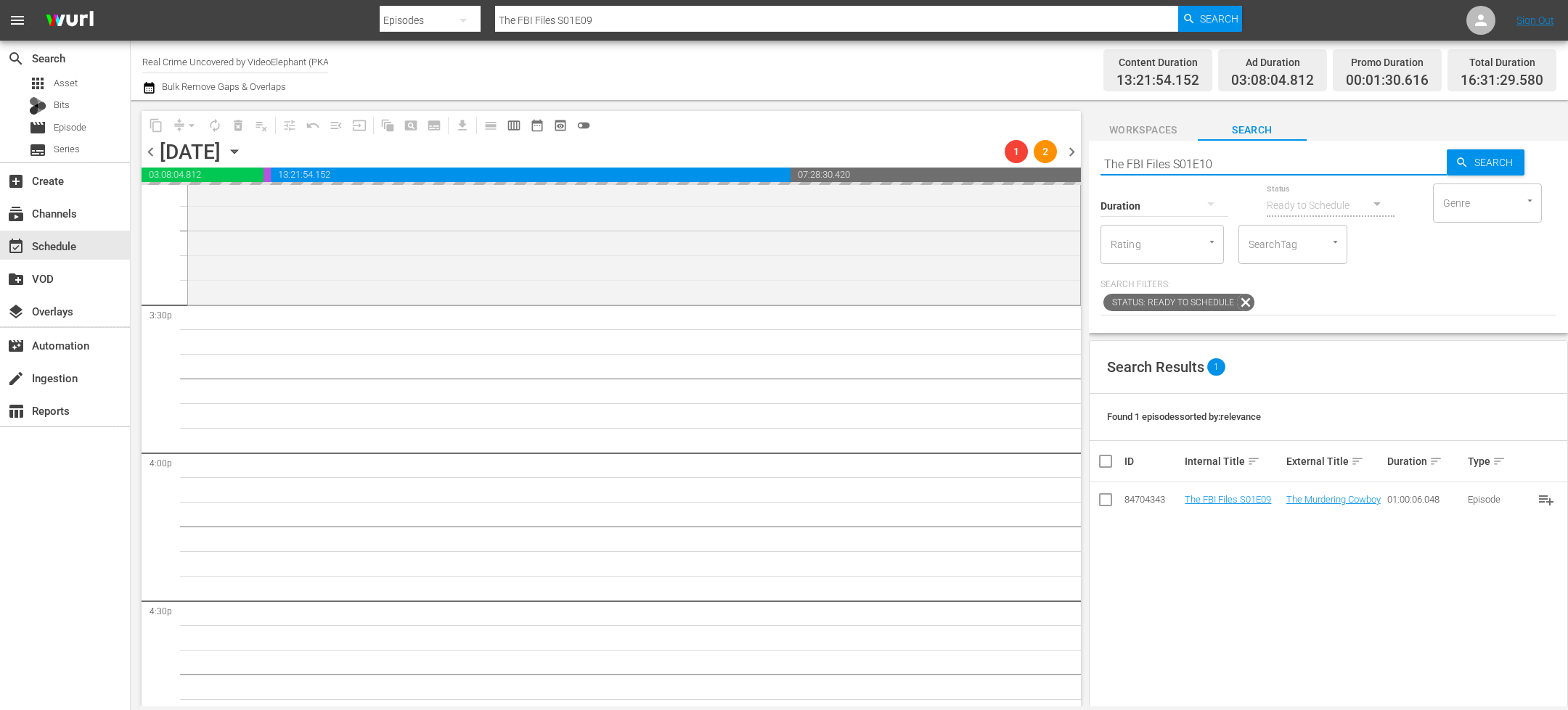
type input "The FBI Files S01E10"
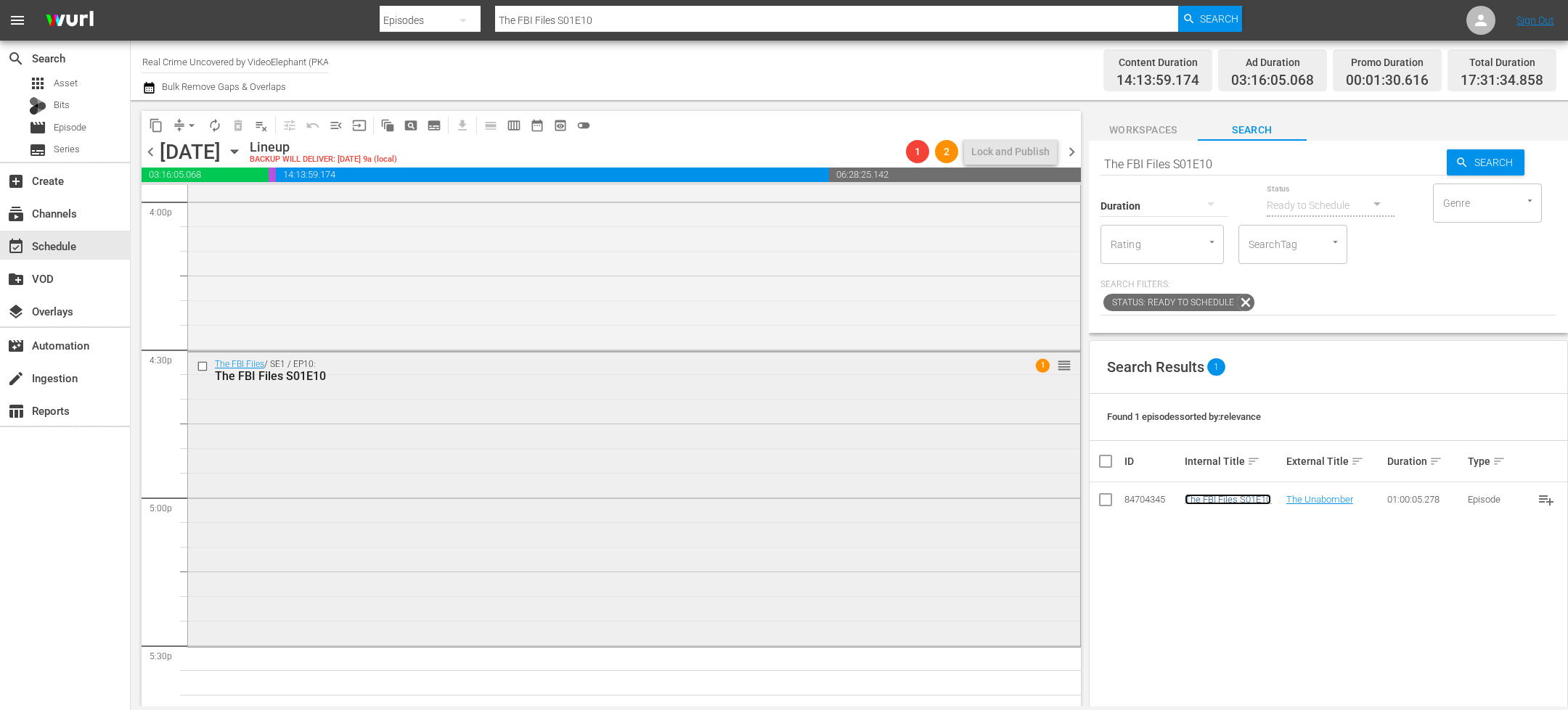
scroll to position [5113, 0]
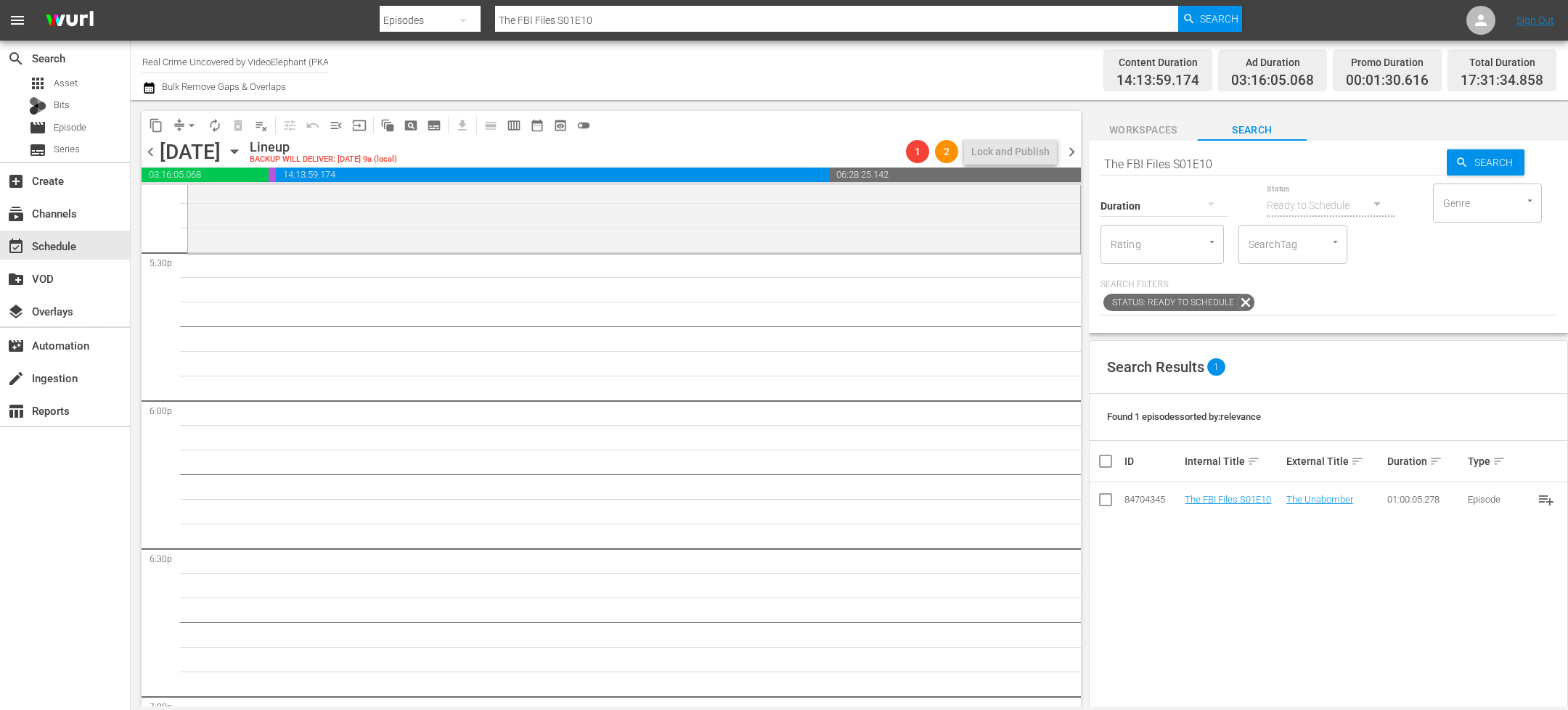
drag, startPoint x: 1245, startPoint y: 498, endPoint x: 1013, endPoint y: 1, distance: 548.5
click at [1163, 168] on input "The FBI Files S01E10" at bounding box center [1274, 163] width 346 height 35
click at [1163, 169] on input "The FBI Files S01E10" at bounding box center [1274, 163] width 346 height 35
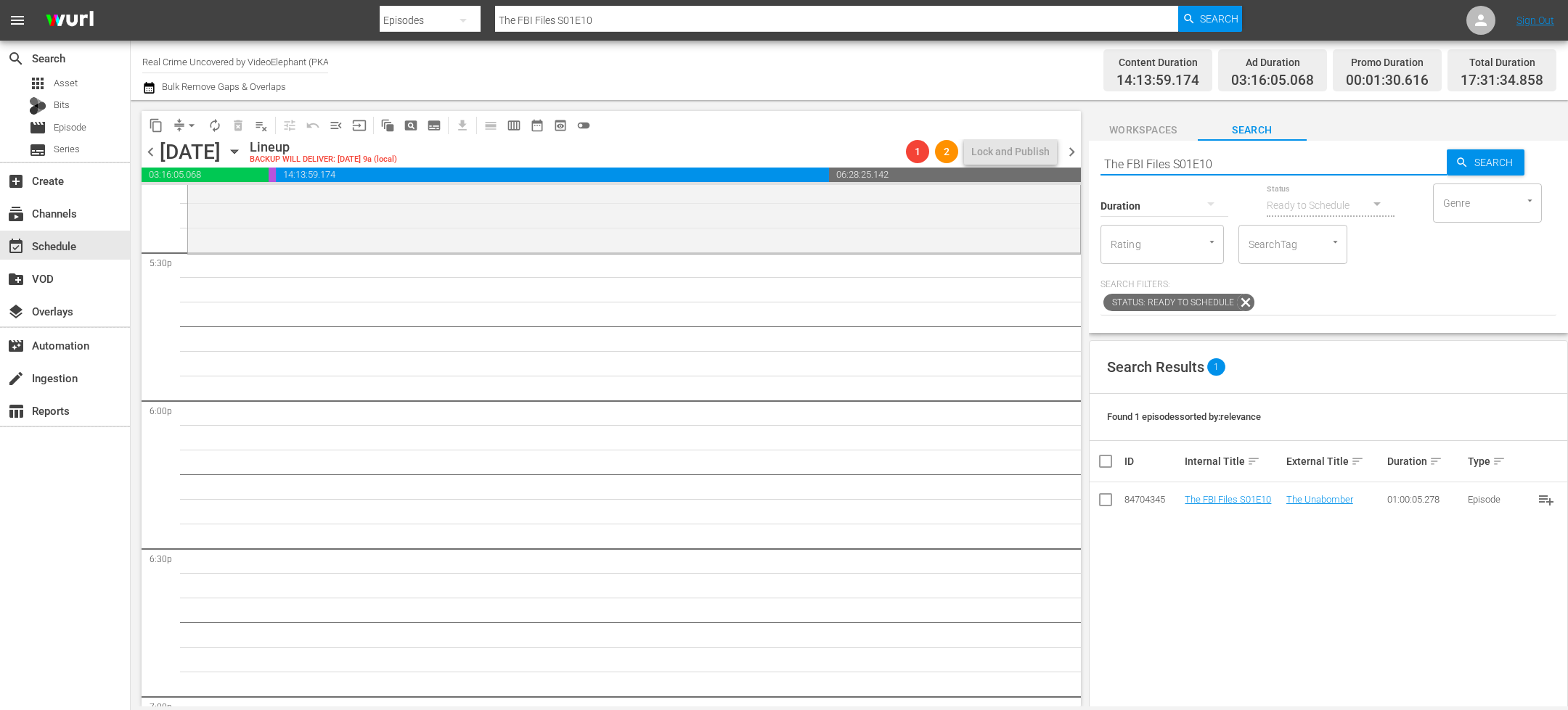
paste input "On The Trail Of S02E02"
type input "On The Trail Of S02E02"
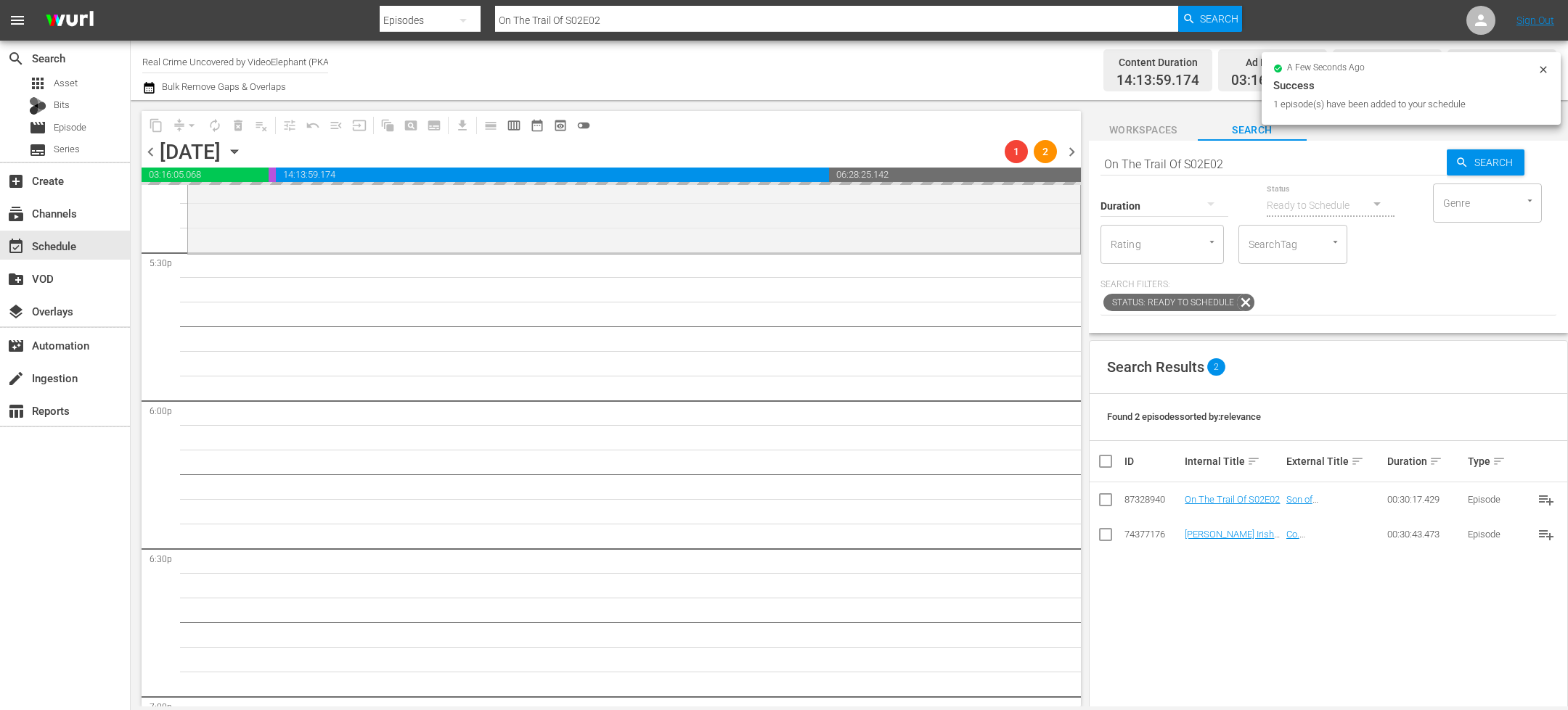
click at [1153, 161] on input "On The Trail Of S02E02" at bounding box center [1274, 163] width 346 height 35
click at [1154, 161] on input "On The Trail Of S02E02" at bounding box center [1274, 163] width 346 height 35
paste input "Dark Waters of Crime S05E03"
type input "Dark Waters of Crime S05E03"
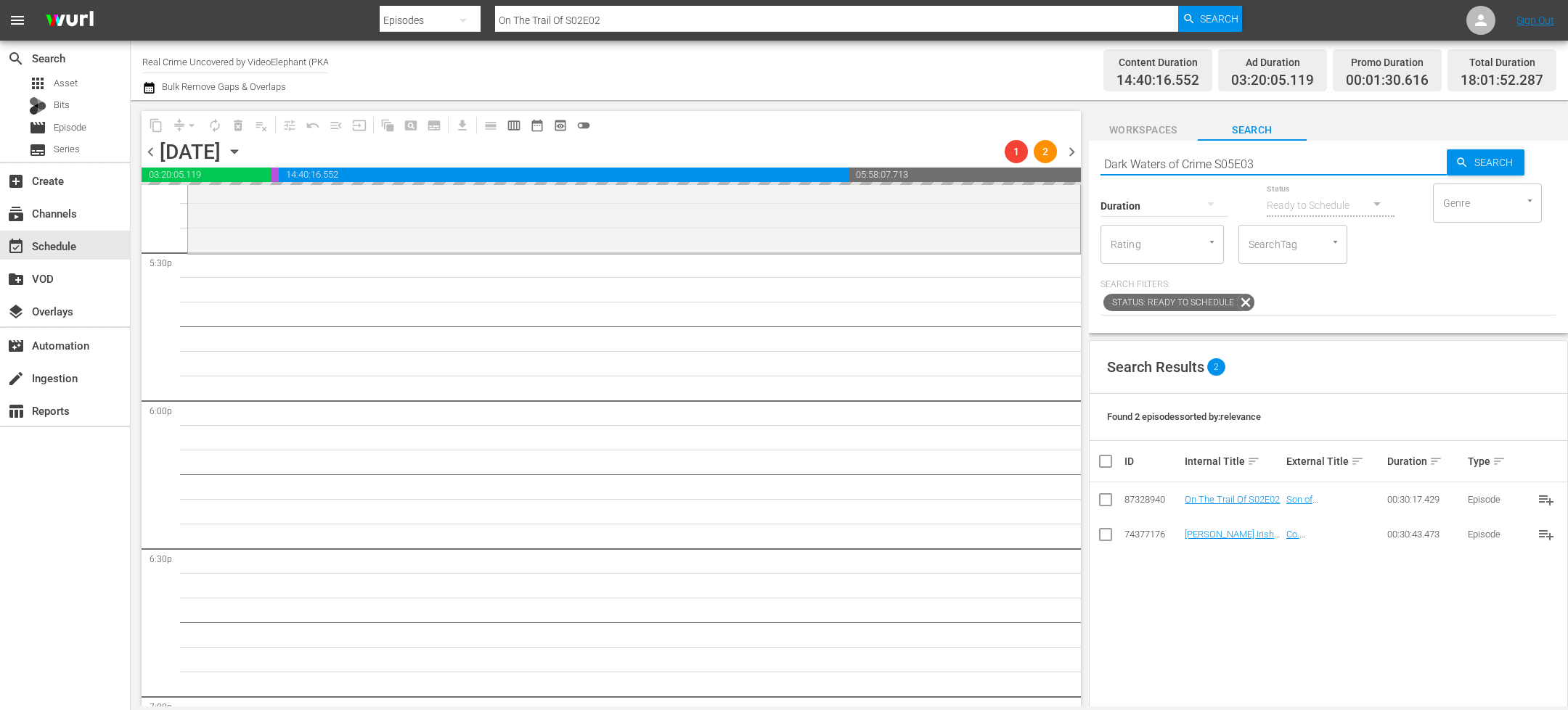
type input "Dark Waters of Crime S05E03"
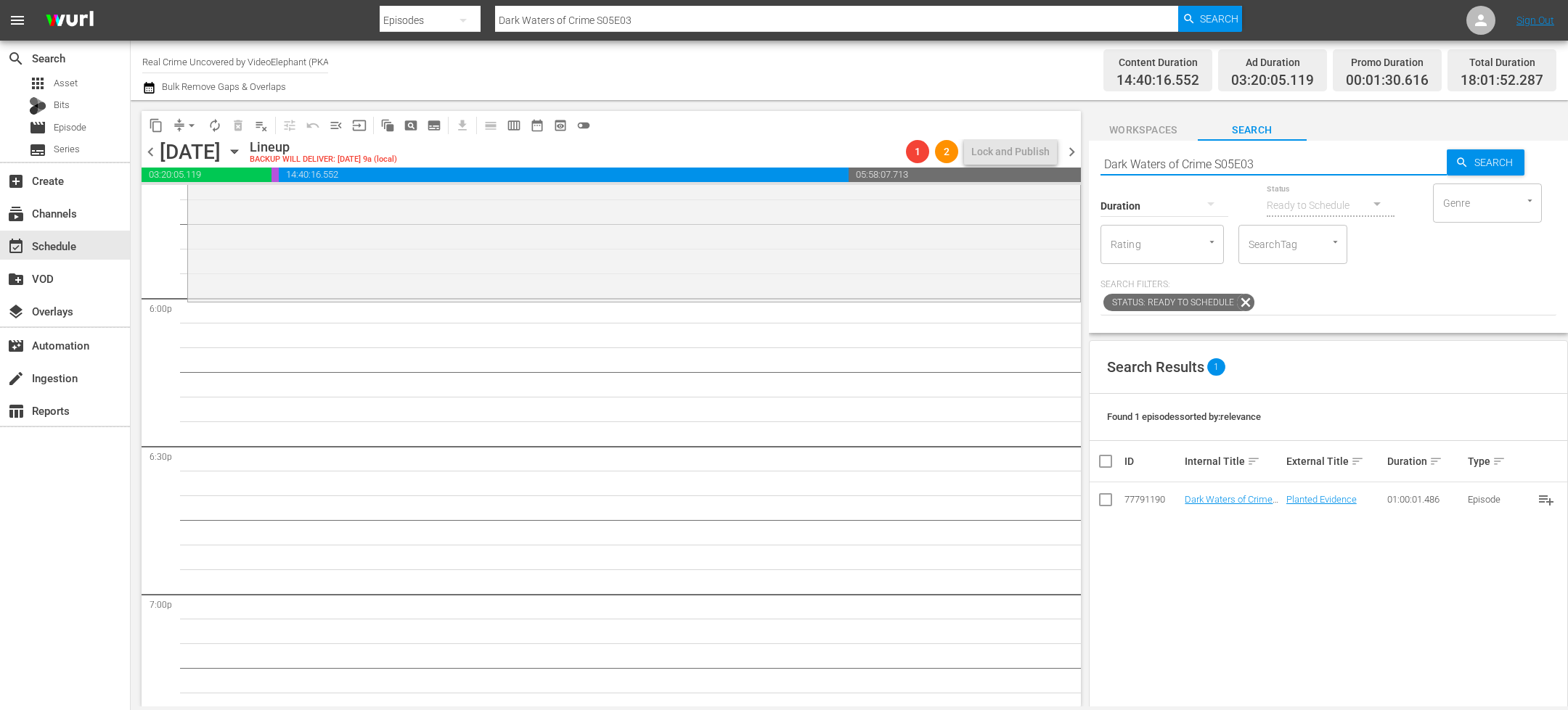
scroll to position [5215, 0]
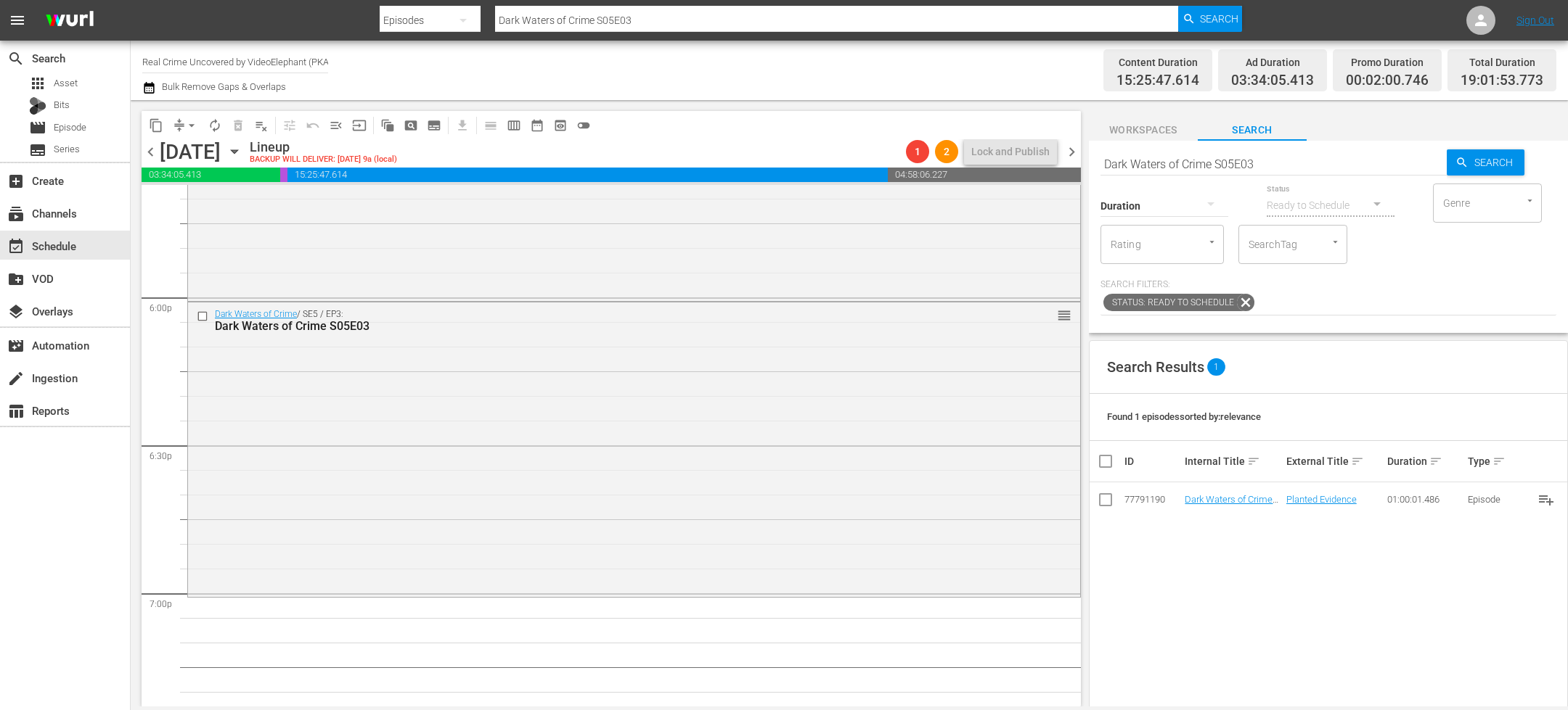
drag, startPoint x: 1250, startPoint y: 500, endPoint x: 1016, endPoint y: 2, distance: 550.2
click at [1130, 164] on input "Dark Waters of Crime S05E03" at bounding box center [1274, 163] width 346 height 35
paste input "72 Hours: True Crime S03E1"
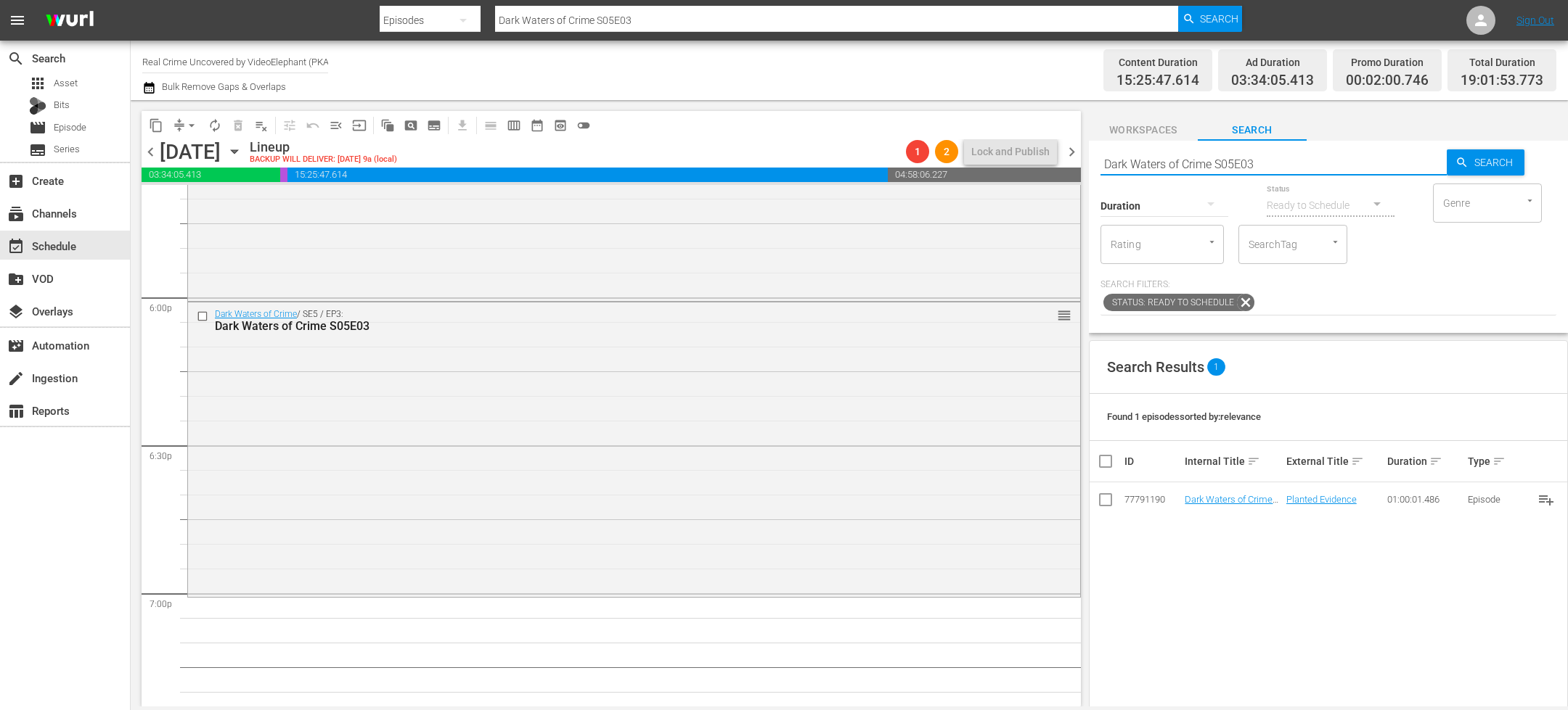
type input "72 Hours: True Crime S03E13"
click at [1137, 168] on input "72 Hours: True Crime S03E13" at bounding box center [1274, 163] width 346 height 35
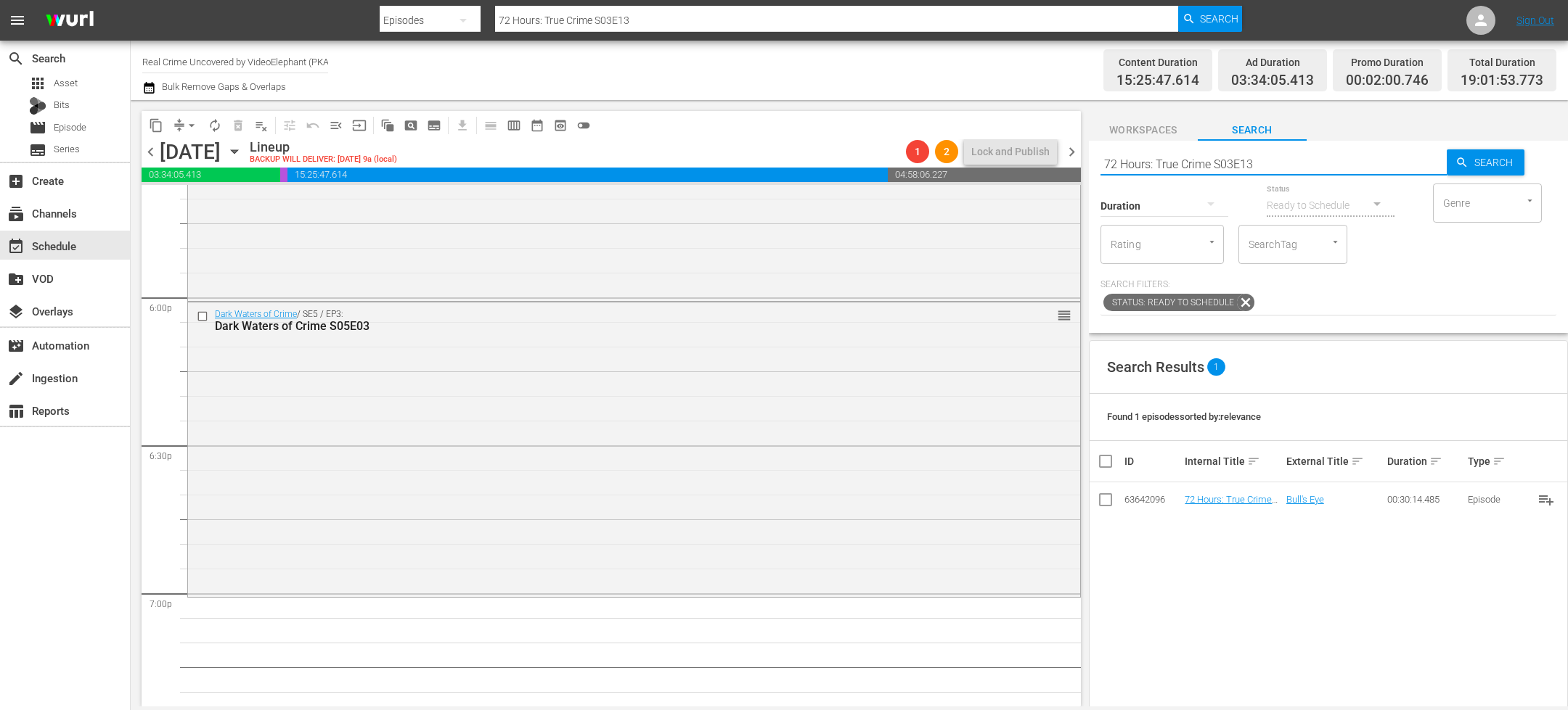
click at [1137, 168] on input "72 Hours: True Crime S03E13" at bounding box center [1274, 163] width 346 height 35
paste input "On The Trail Of S02E0"
type input "On The Trail Of S02E03"
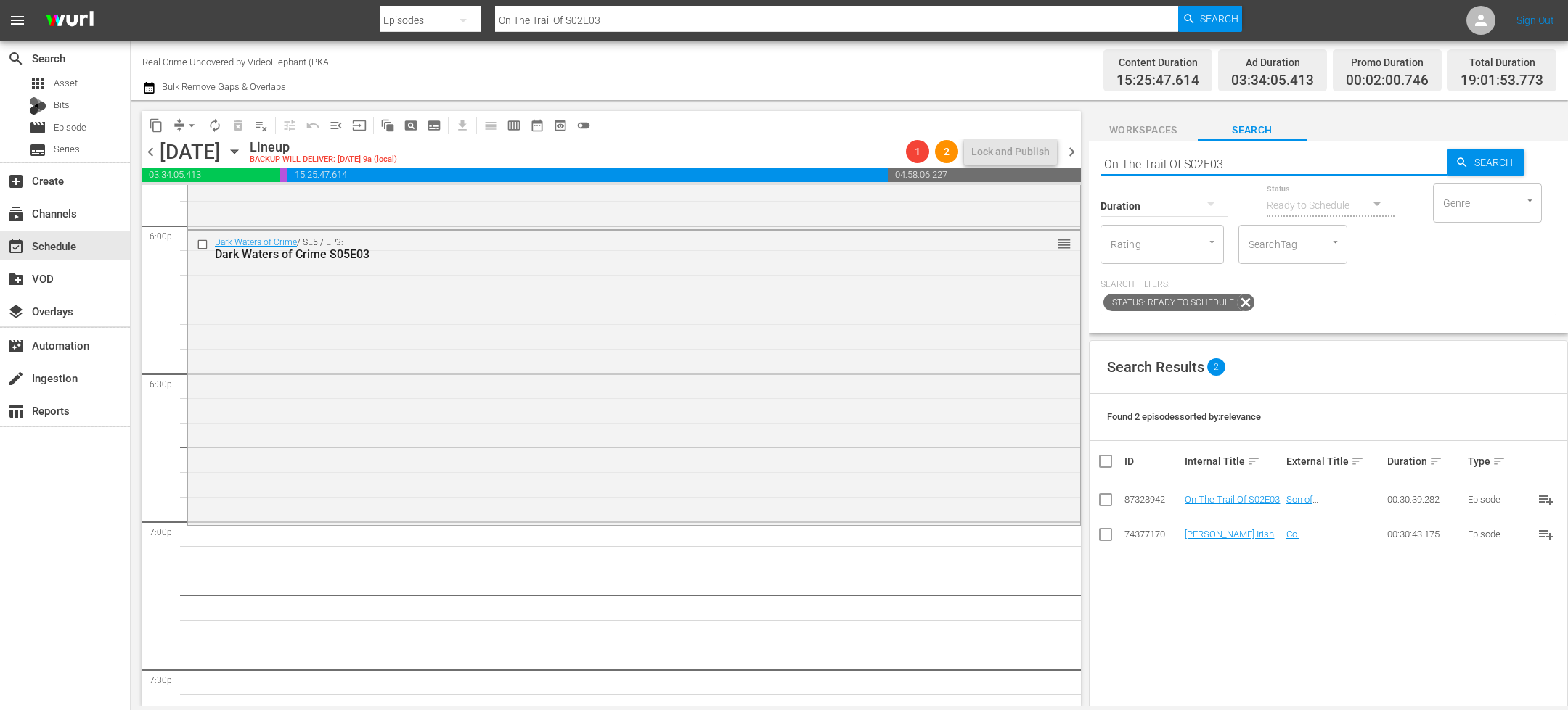
scroll to position [5340, 0]
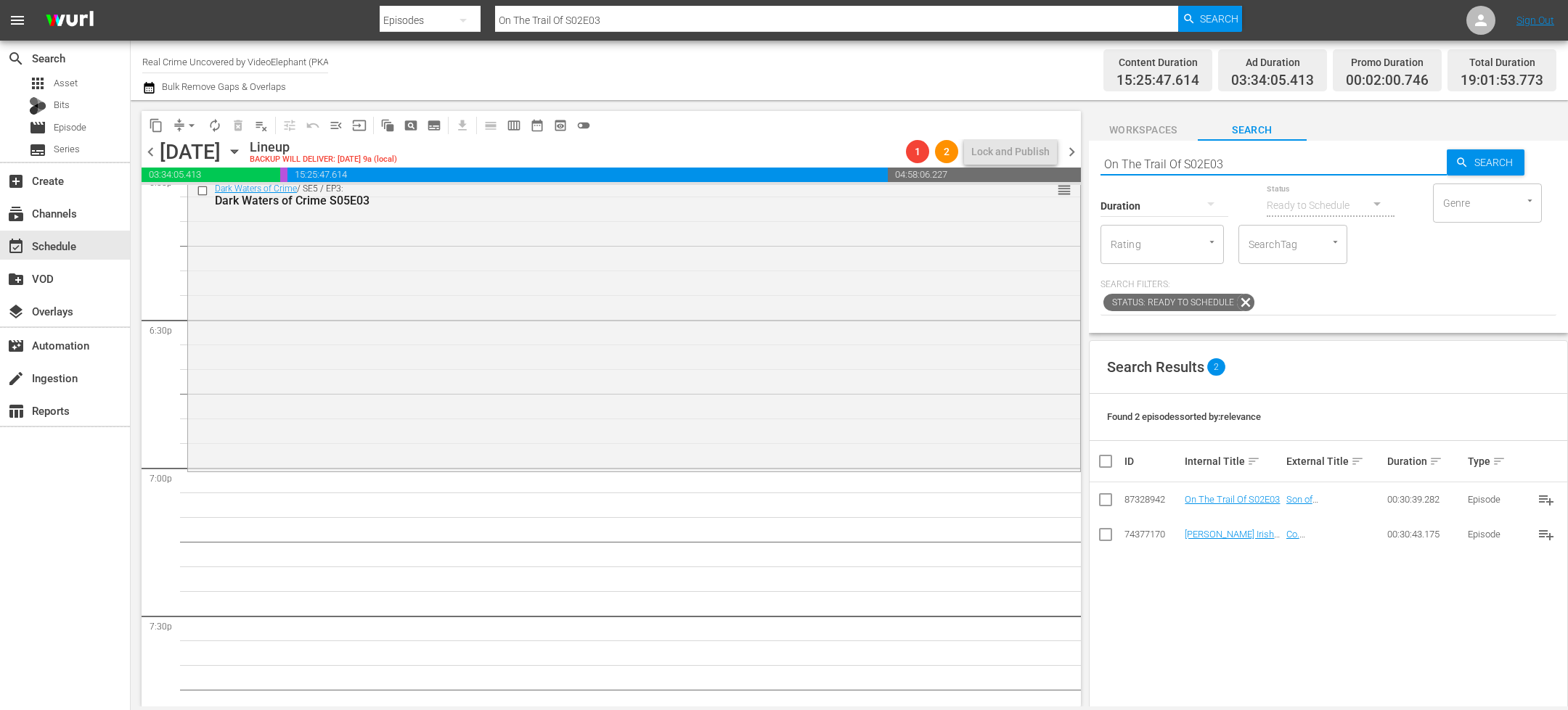
click at [1194, 164] on input "On The Trail Of S02E03" at bounding box center [1274, 163] width 346 height 35
paste input "72 Hours: True Crime S03E1"
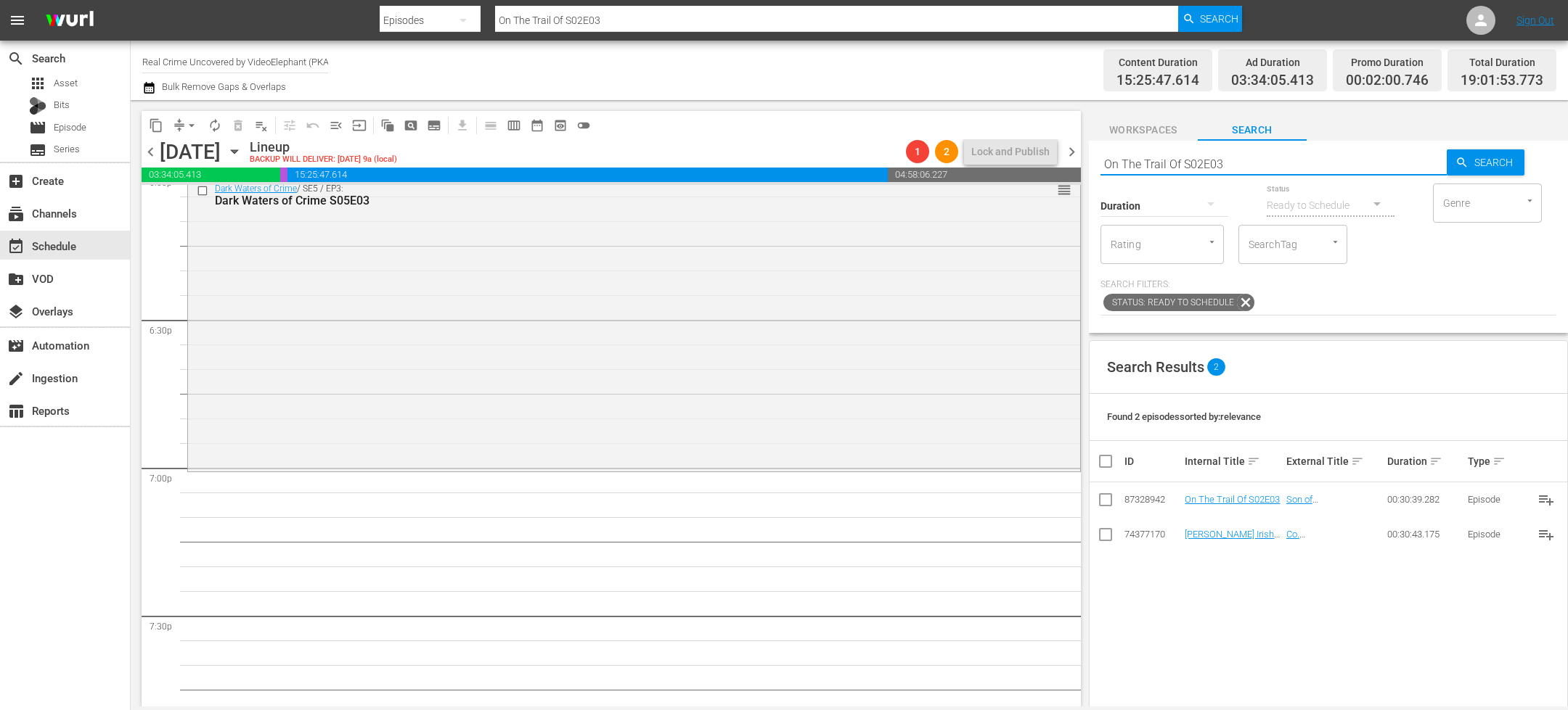
type input "72 Hours: True Crime S03E13"
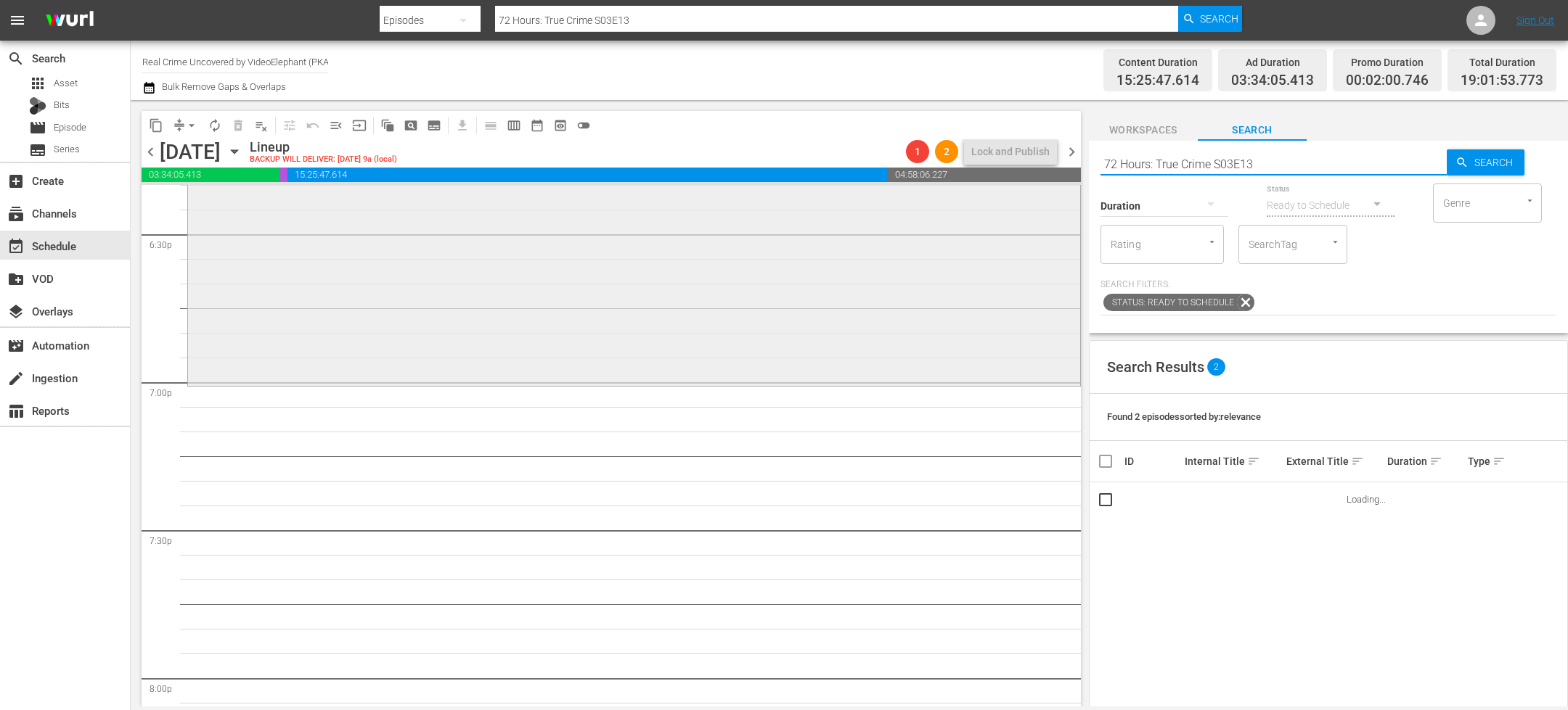
scroll to position [5428, 0]
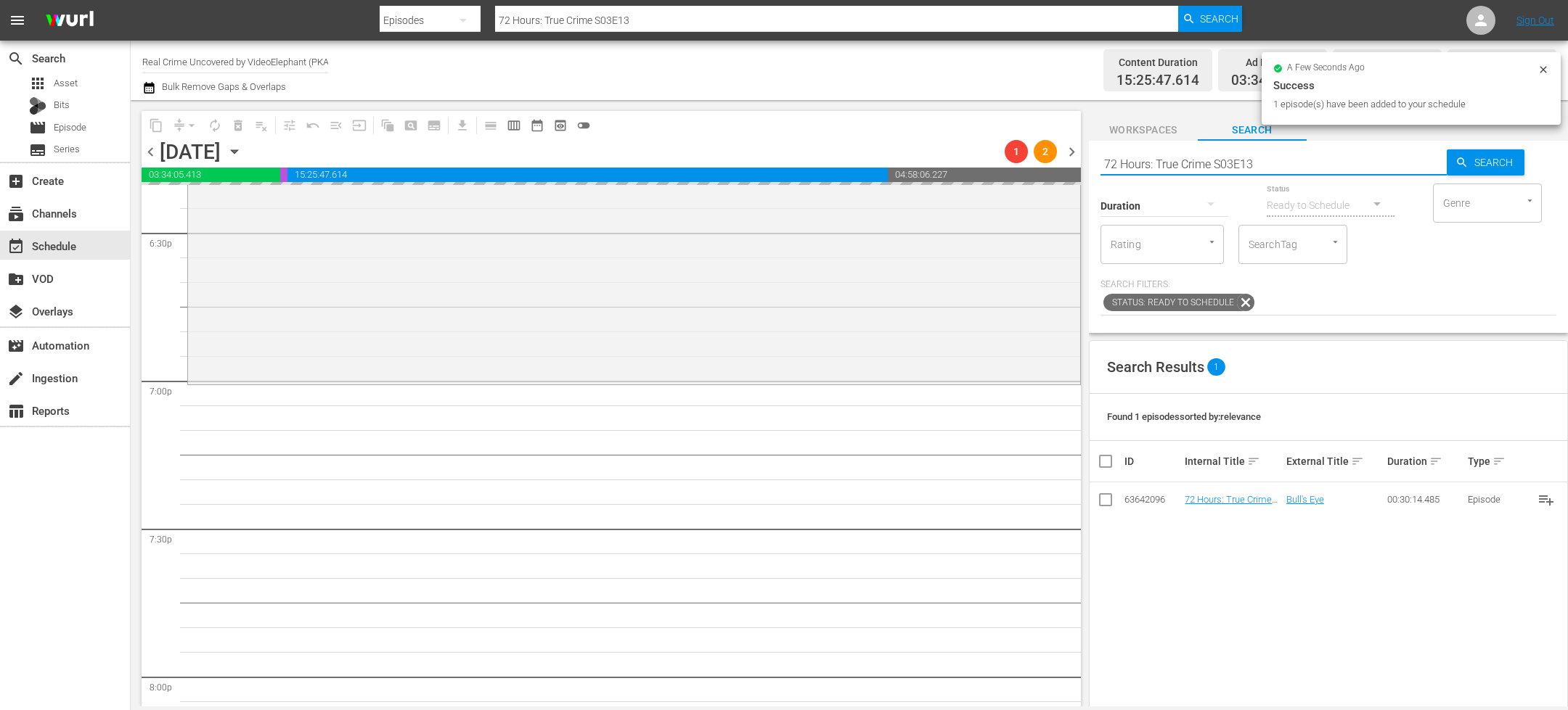
click at [1195, 157] on input "72 Hours: True Crime S03E13" at bounding box center [1274, 163] width 346 height 35
click at [1194, 158] on input "72 Hours: True Crime S03E13" at bounding box center [1274, 163] width 346 height 35
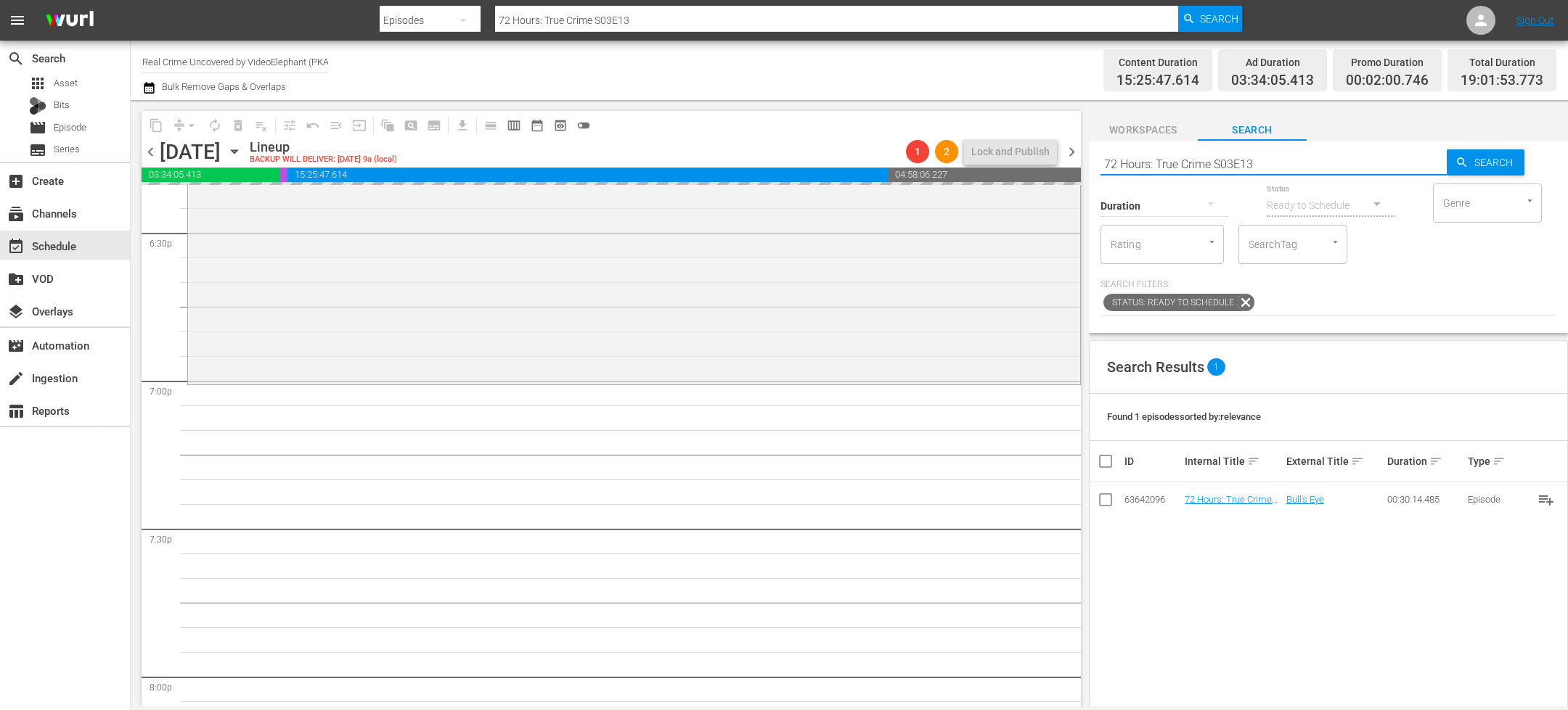
paste input "On The Trail Of S02E0"
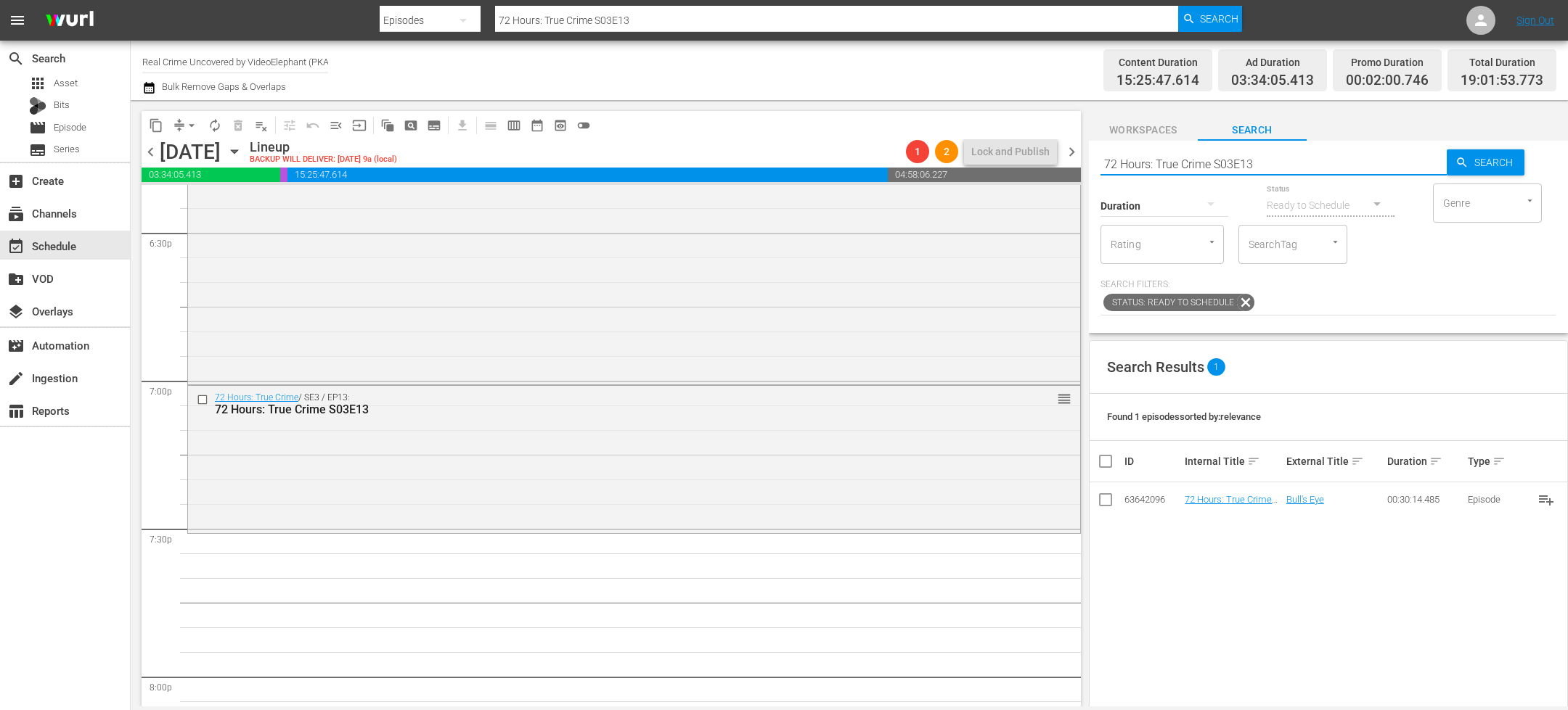
type input "On The Trail Of S02E03"
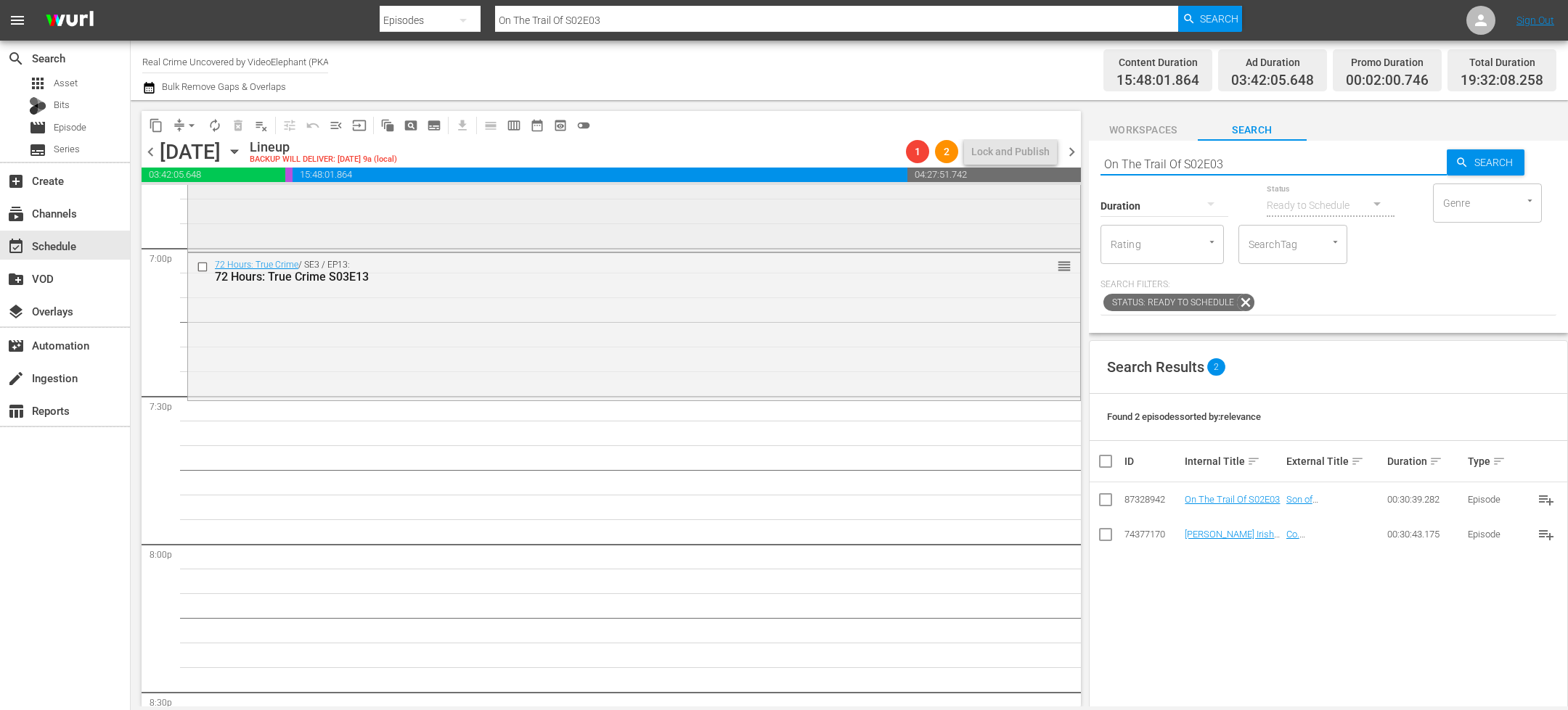
scroll to position [5591, 0]
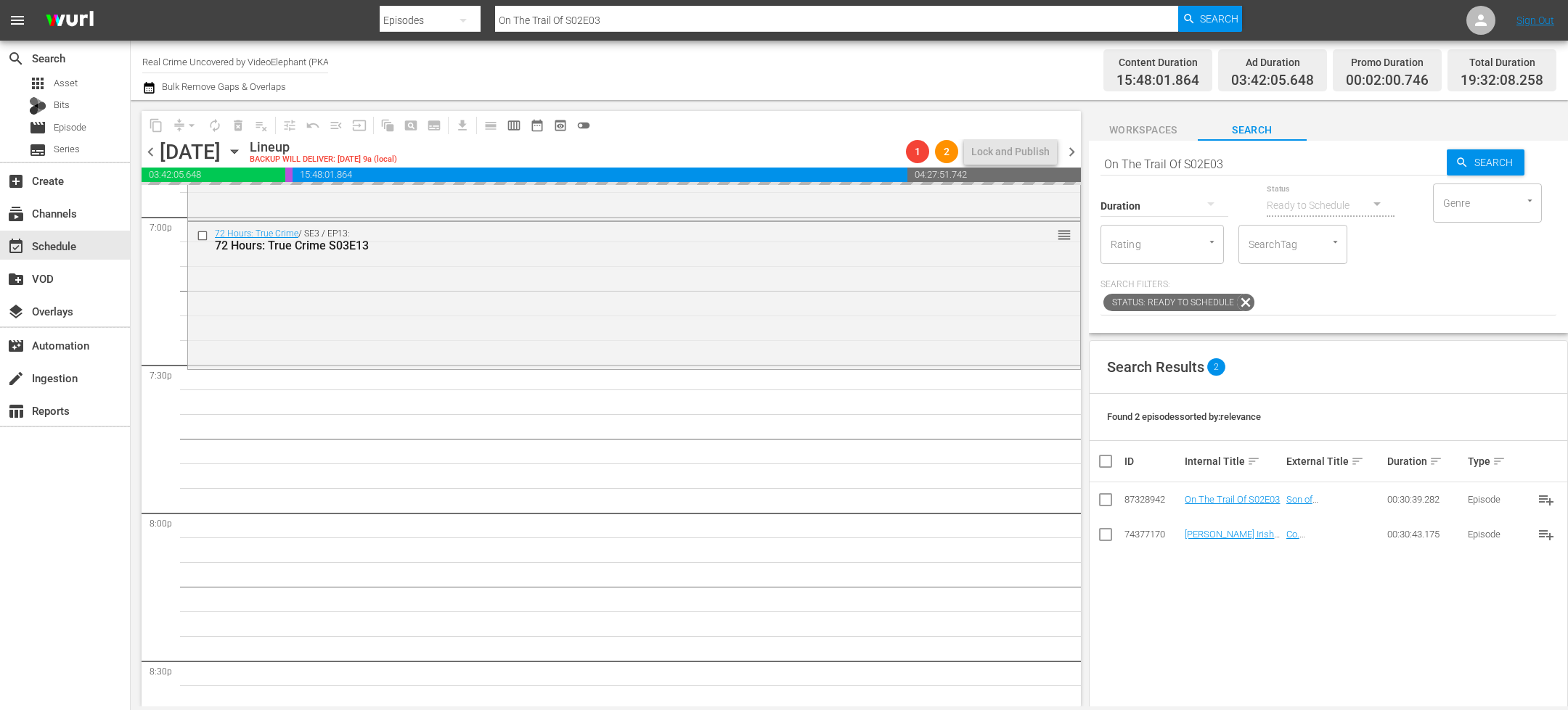
click at [1200, 167] on input "On The Trail Of S02E03" at bounding box center [1274, 163] width 346 height 35
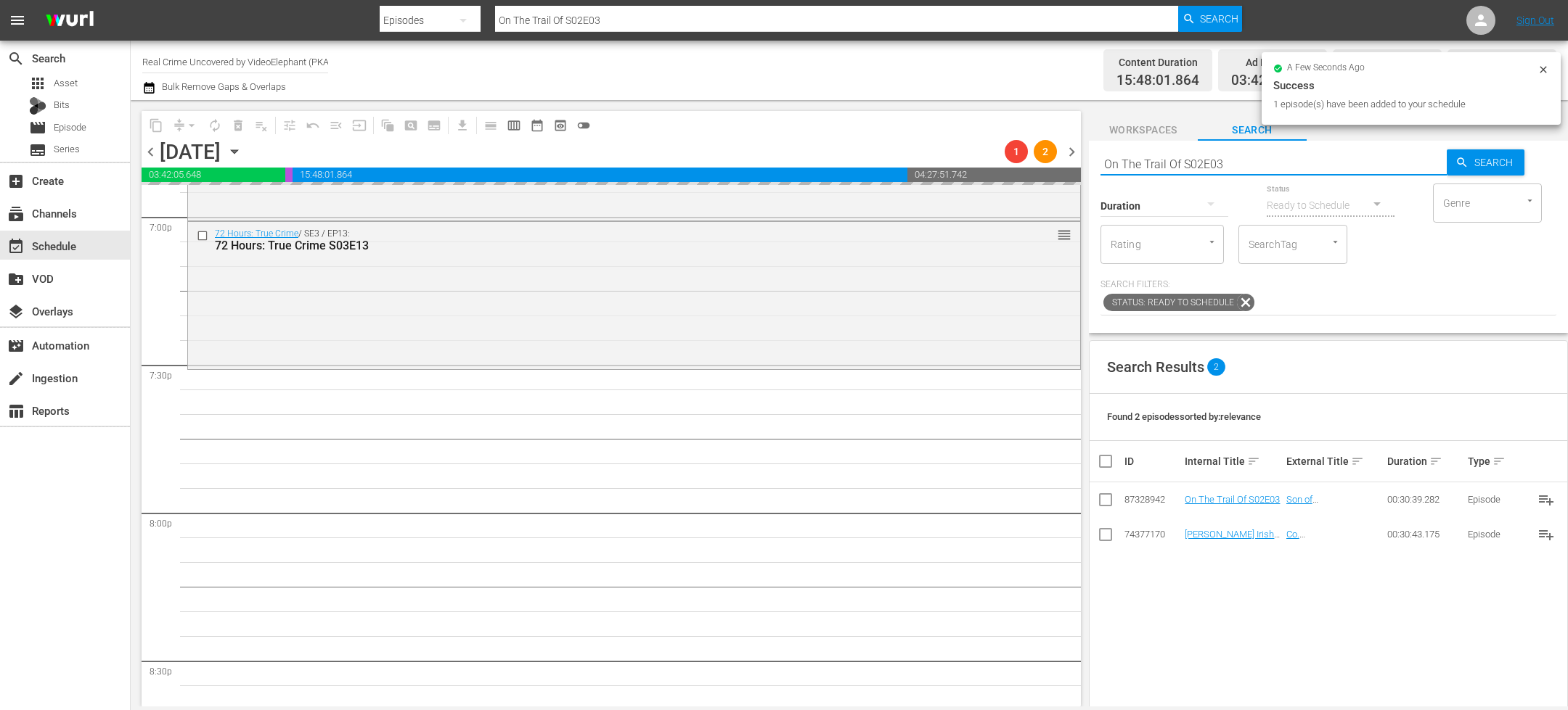
paste input "The FBI Files S05E02"
type input "The FBI Files S05E02"
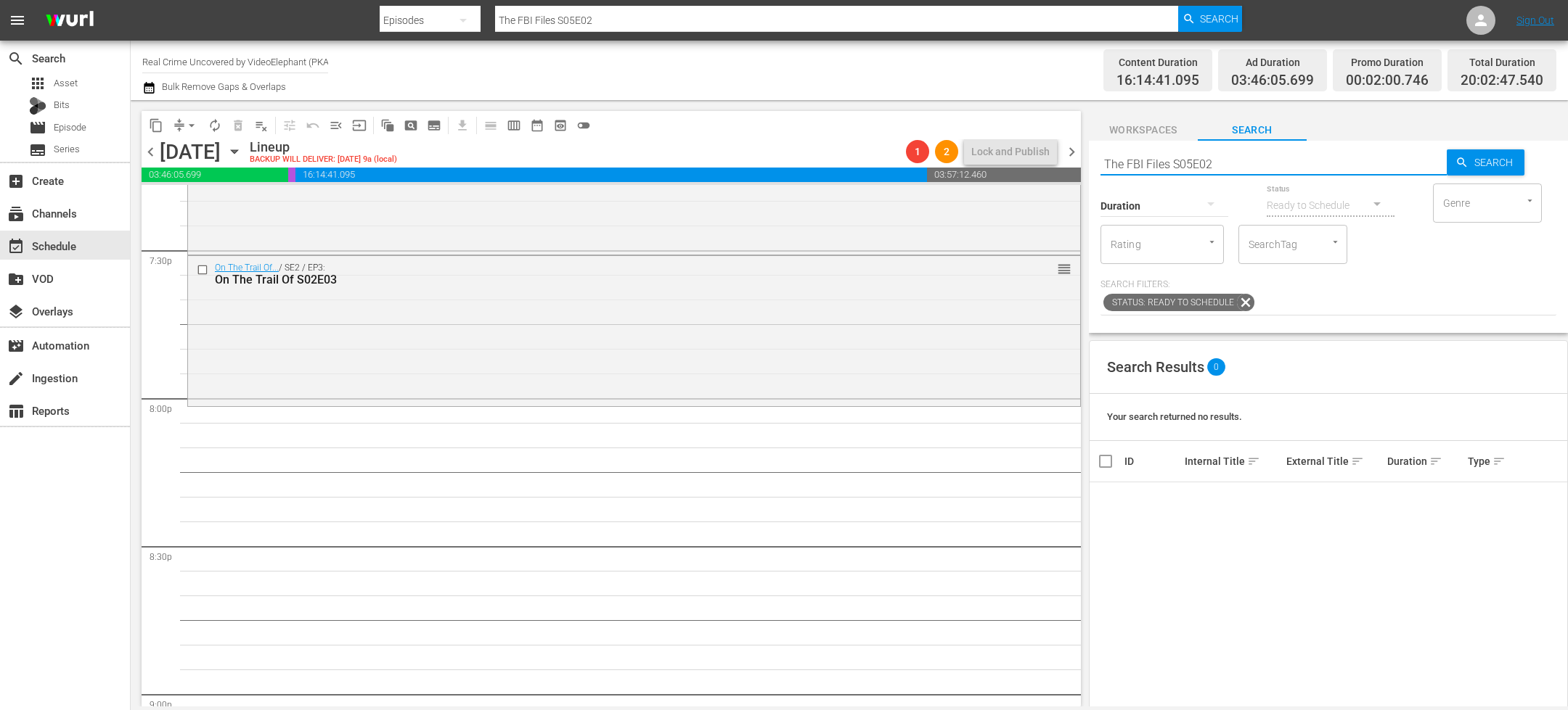
scroll to position [5732, 0]
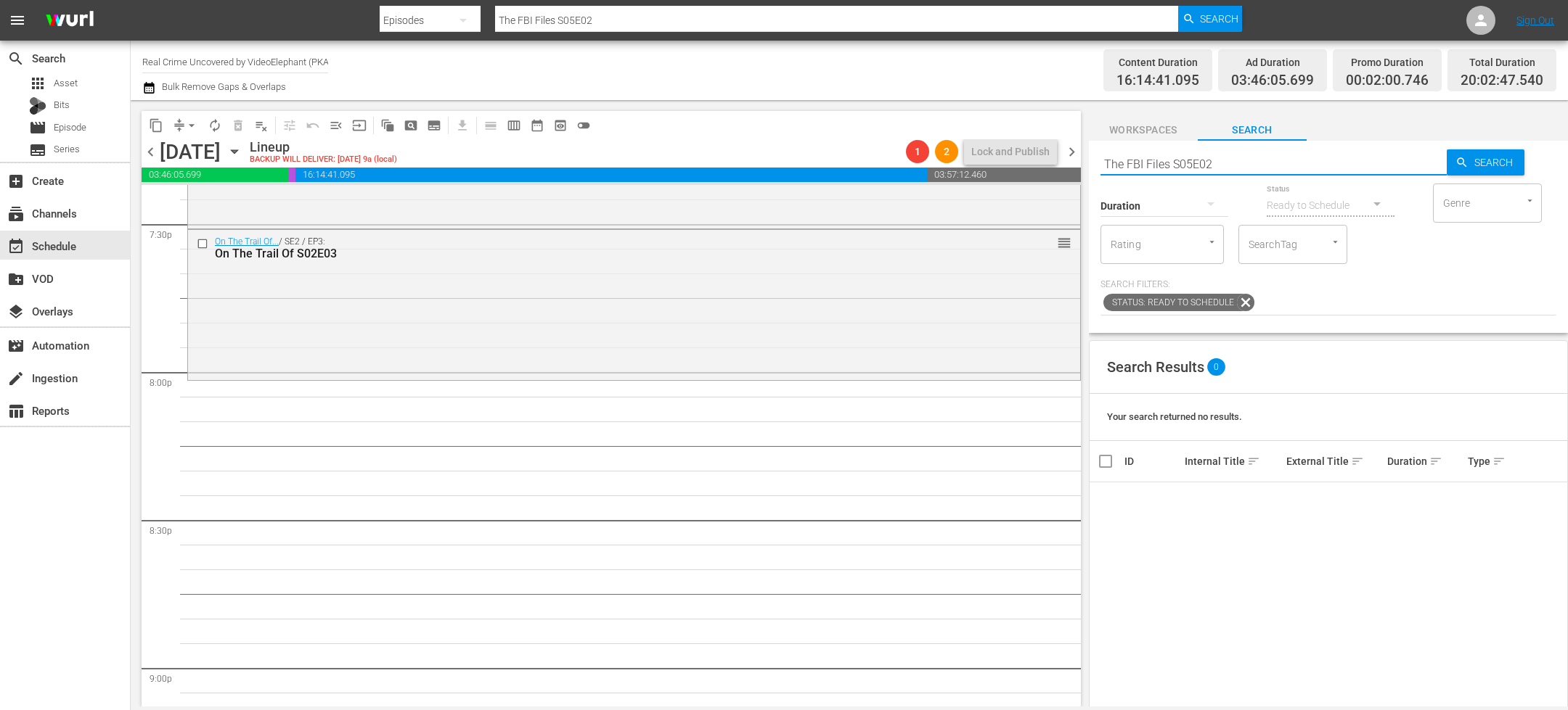
type input "The FBI Files S05E02"
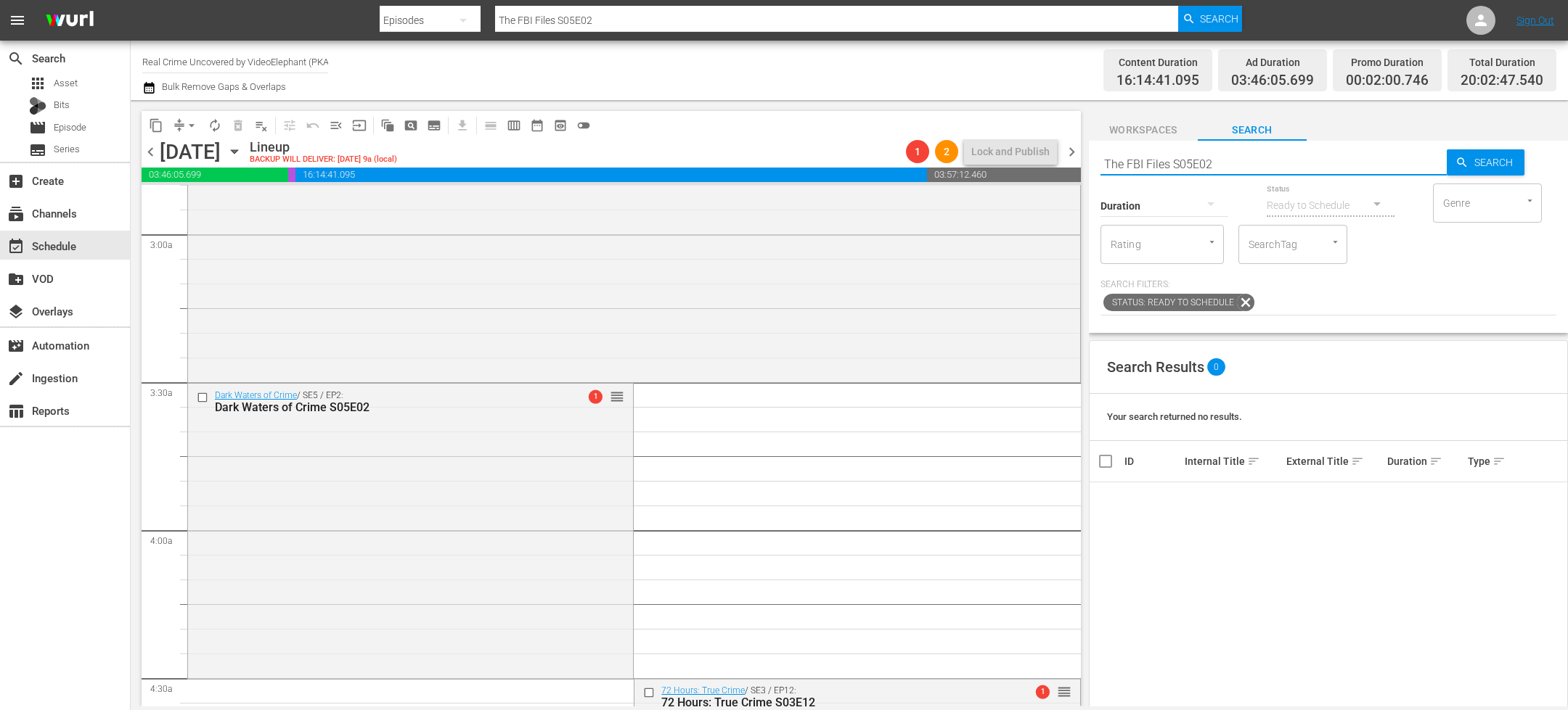
scroll to position [0, 0]
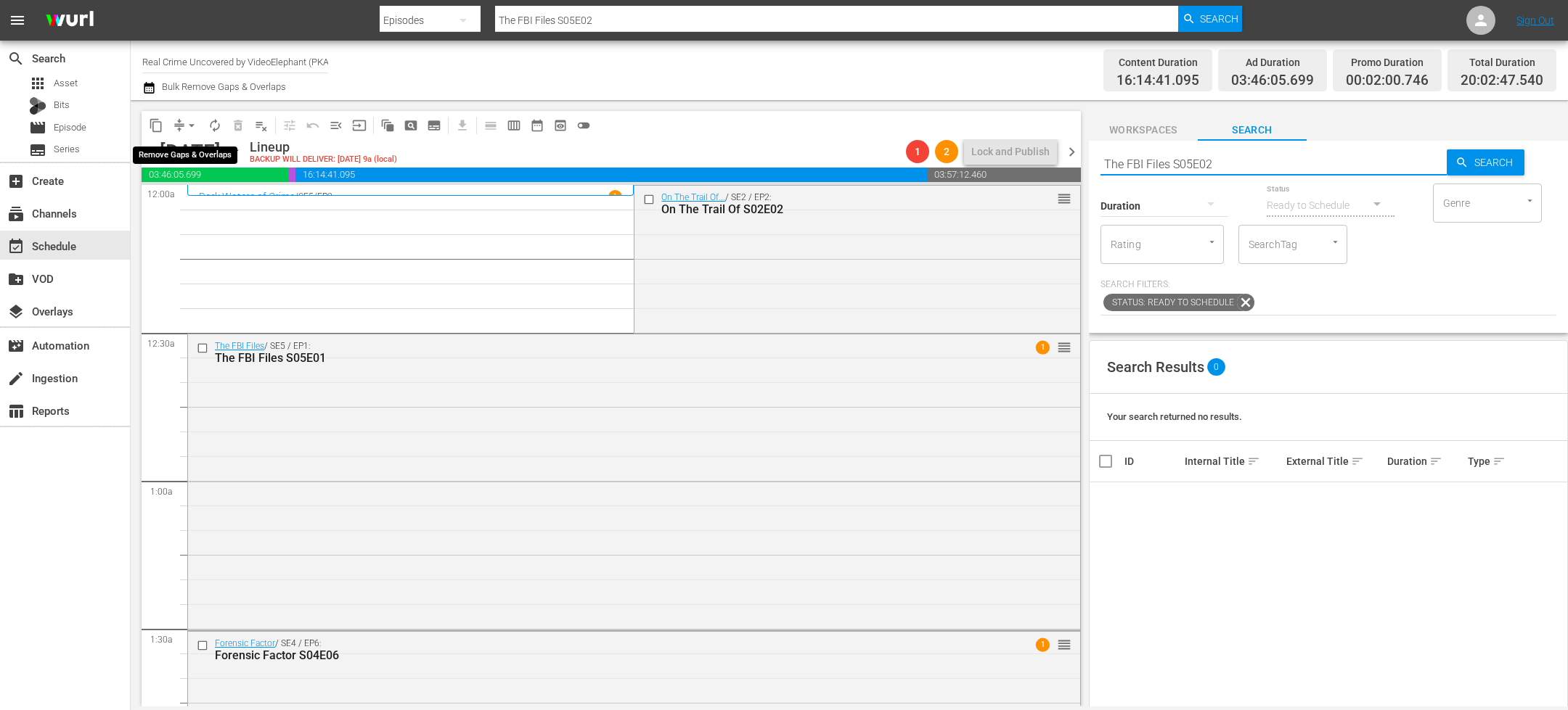
click at [182, 120] on button "arrow_drop_down" at bounding box center [192, 126] width 23 height 23
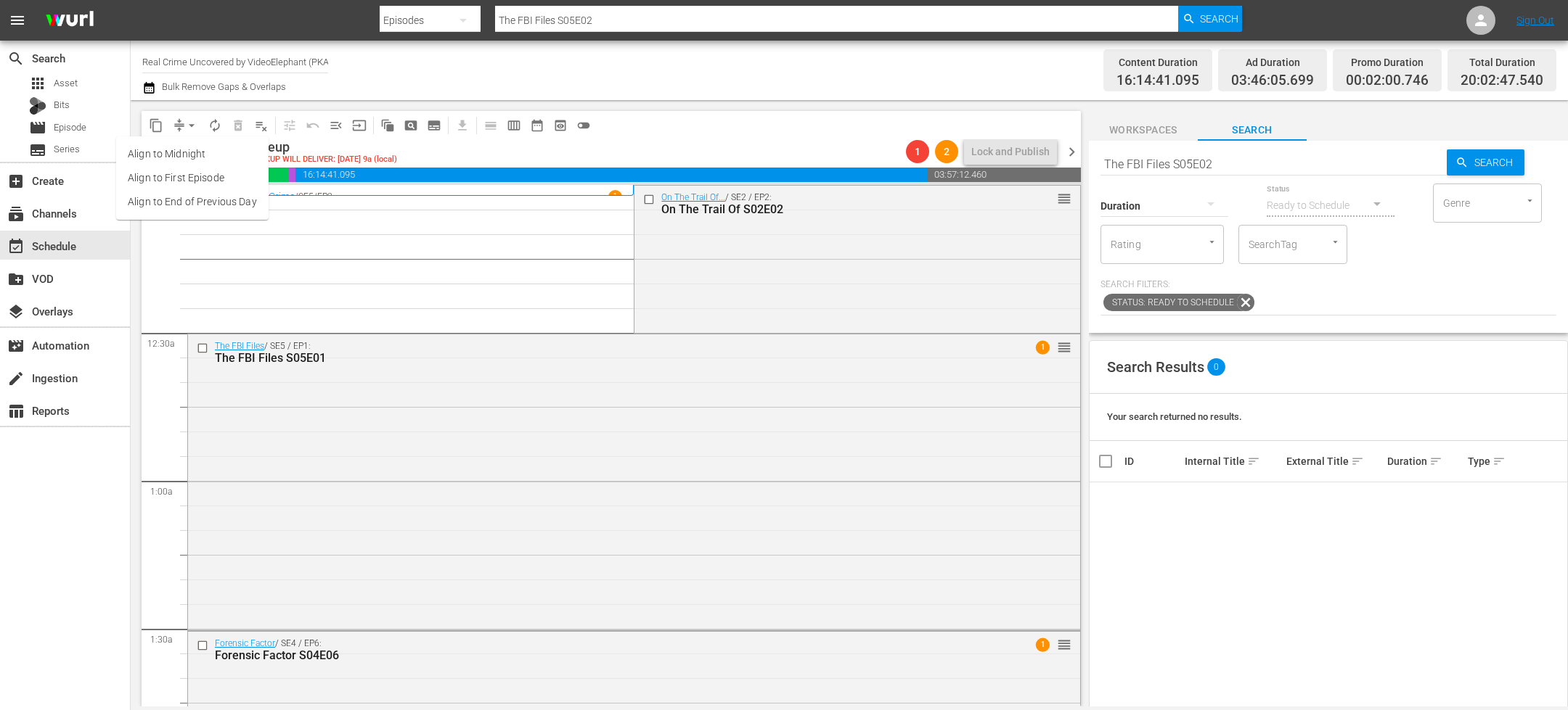
click at [204, 200] on li "Align to End of Previous Day" at bounding box center [192, 202] width 152 height 24
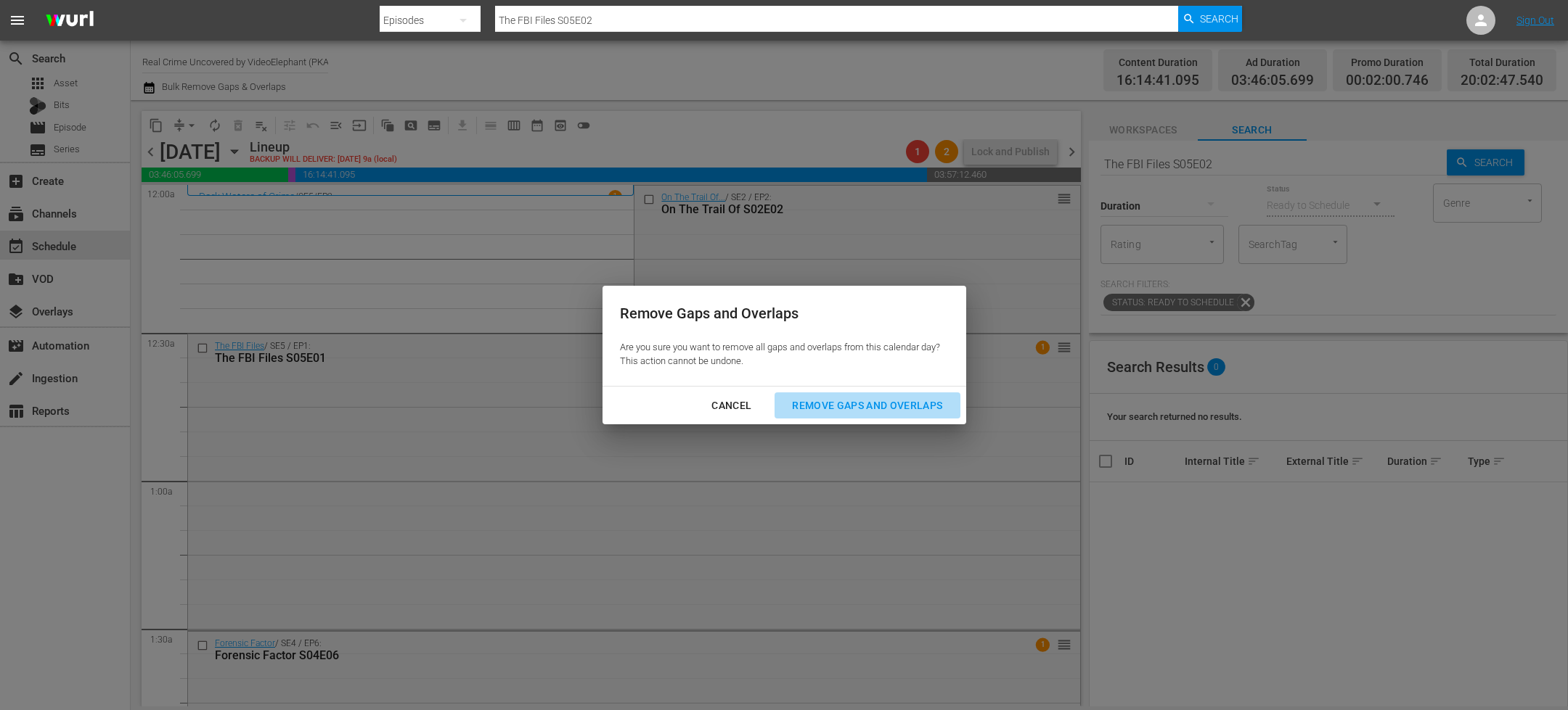
click at [797, 397] on div "Remove Gaps and Overlaps" at bounding box center [867, 406] width 173 height 18
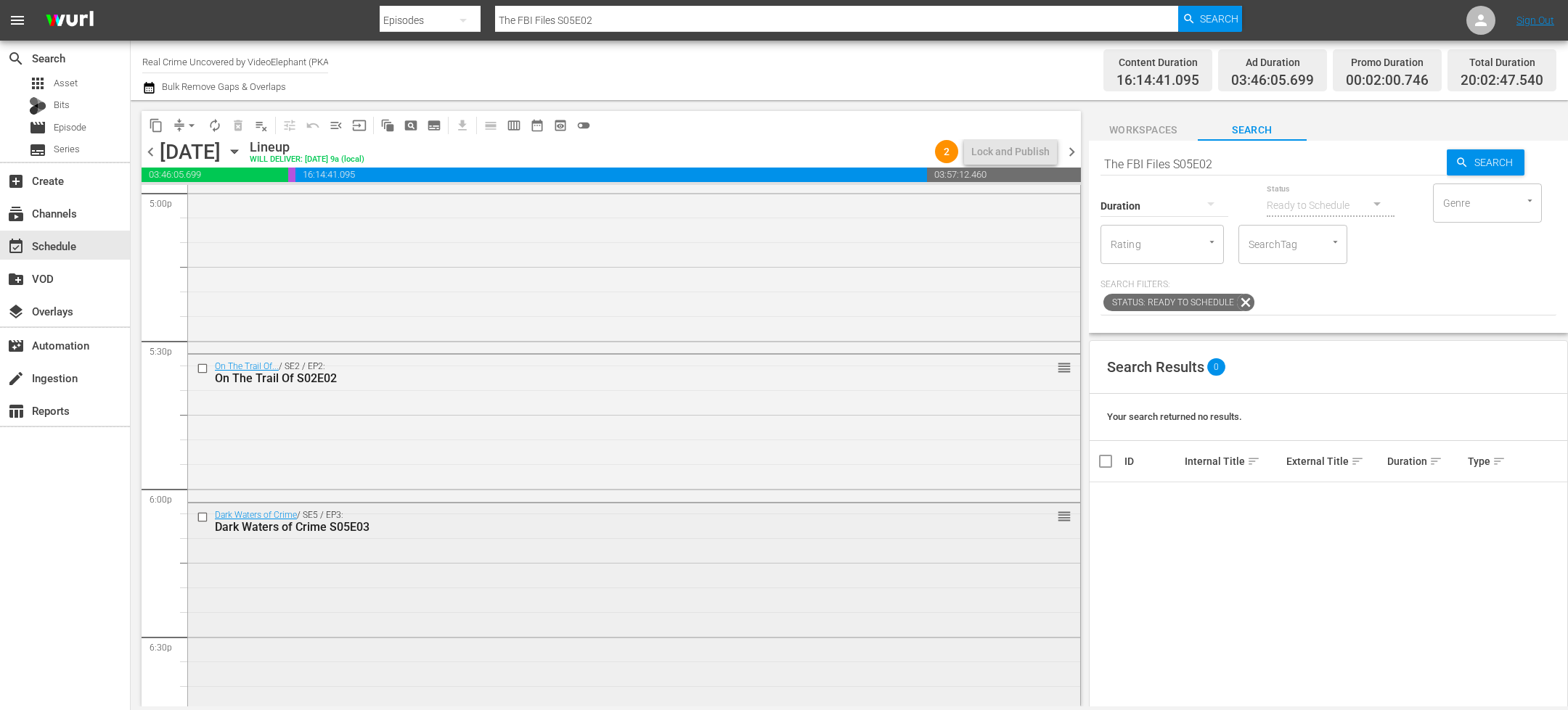
scroll to position [4937, 0]
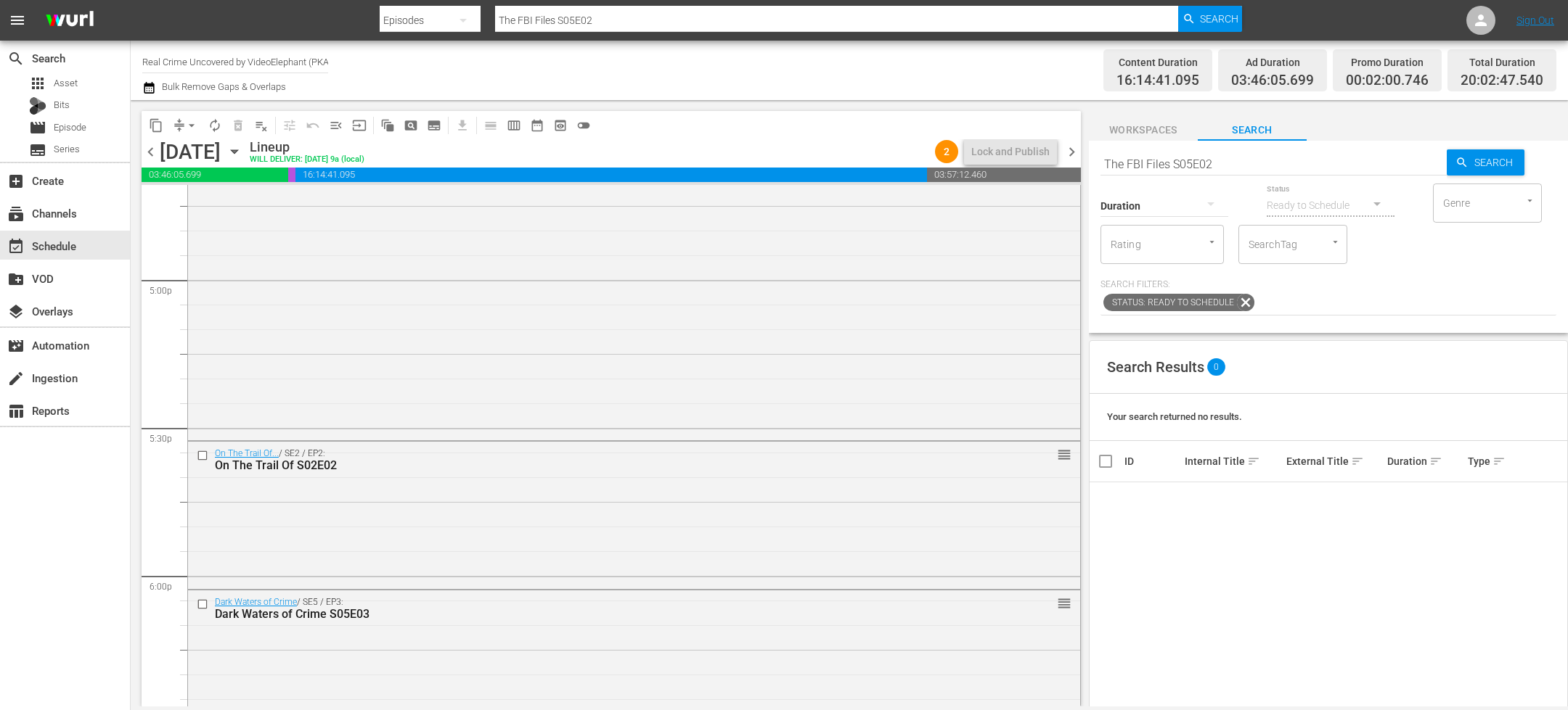
click at [154, 87] on icon "button" at bounding box center [149, 87] width 13 height 17
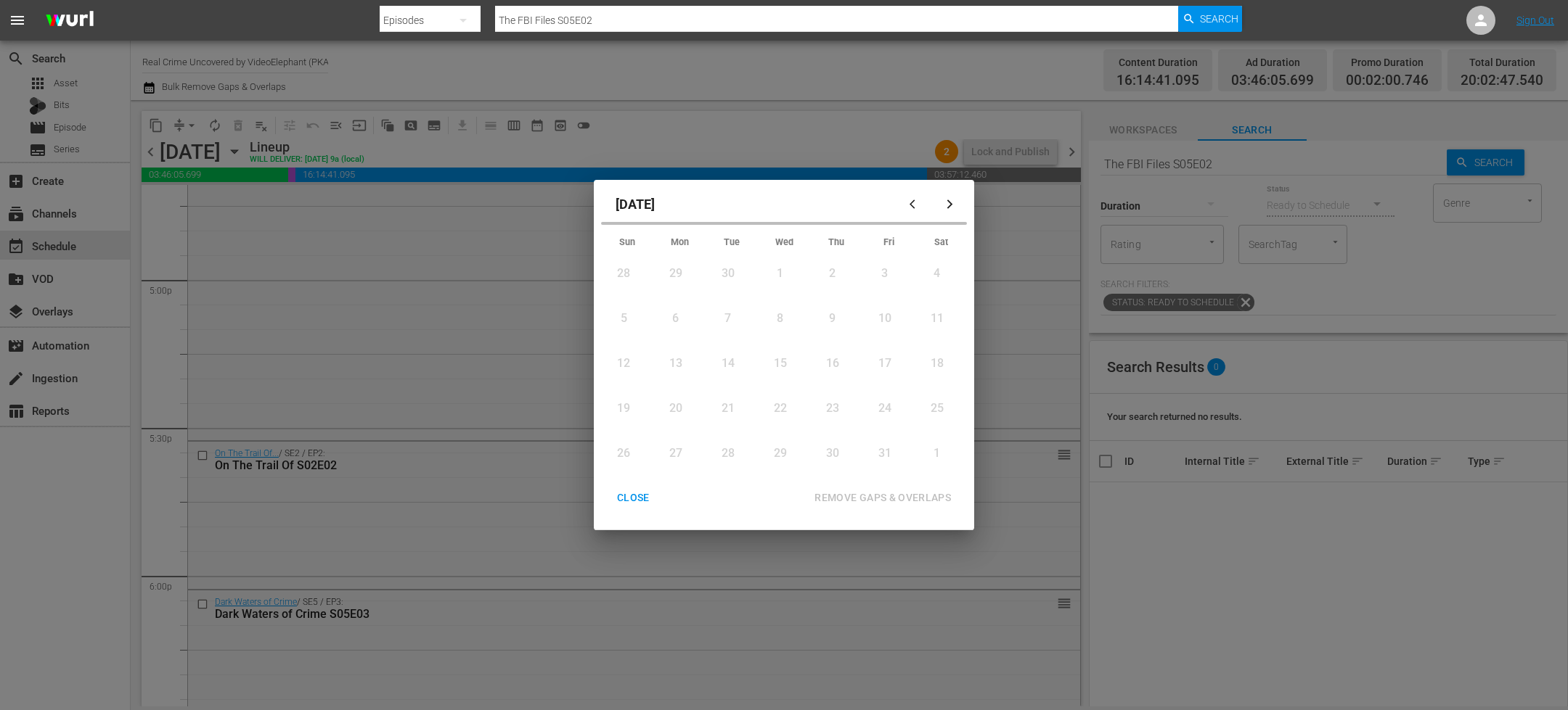
click at [915, 205] on icon "button" at bounding box center [915, 204] width 11 height 11
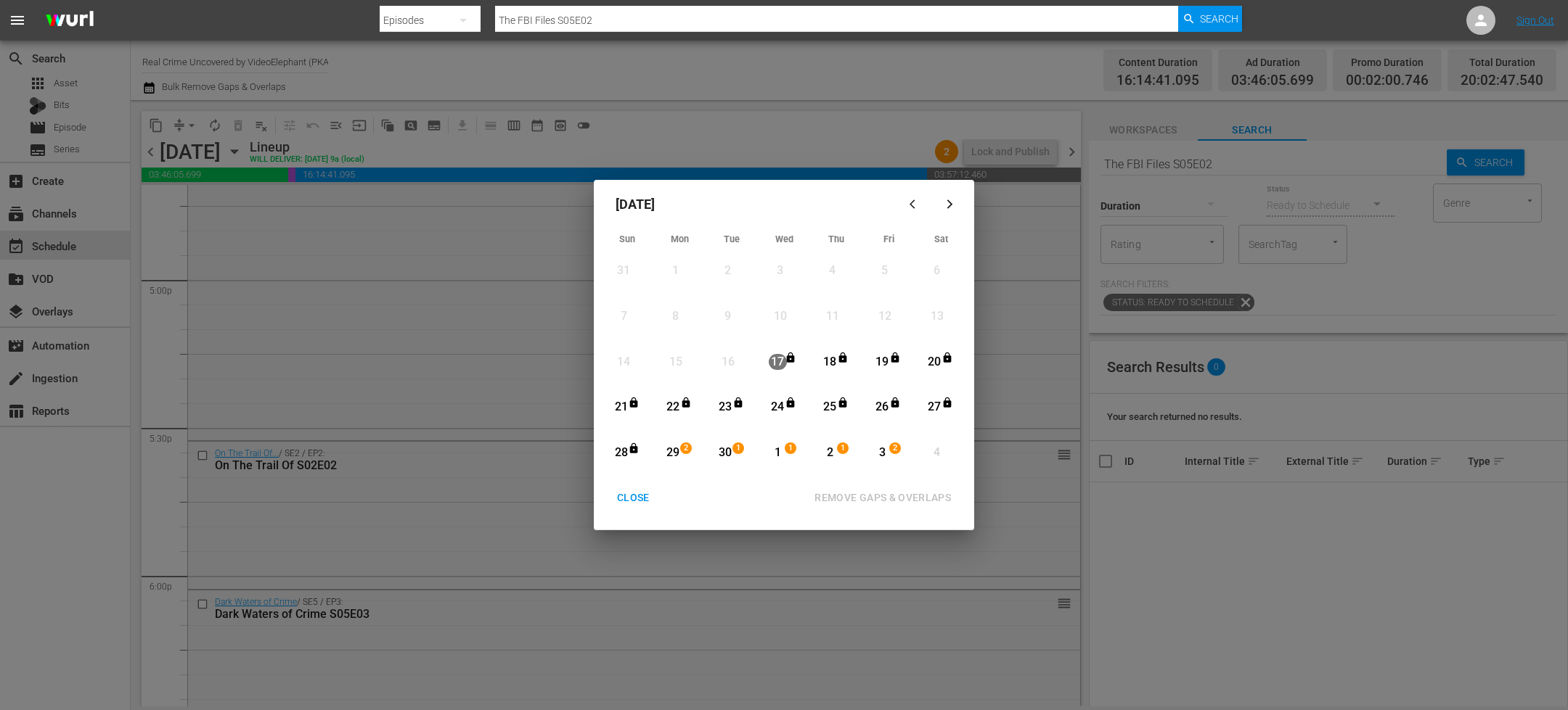
click at [633, 506] on div "CLOSE" at bounding box center [633, 498] width 56 height 18
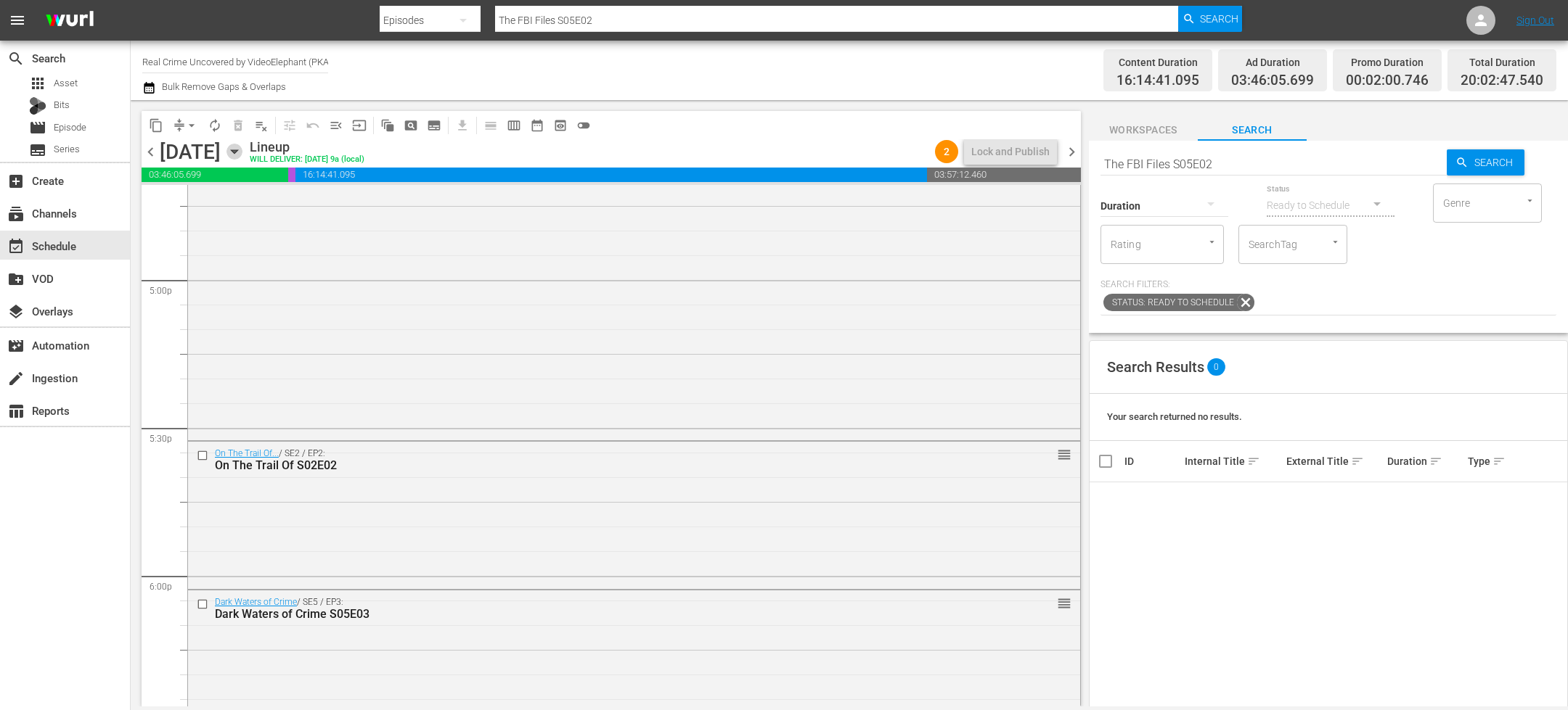
click at [242, 145] on icon "button" at bounding box center [234, 152] width 16 height 16
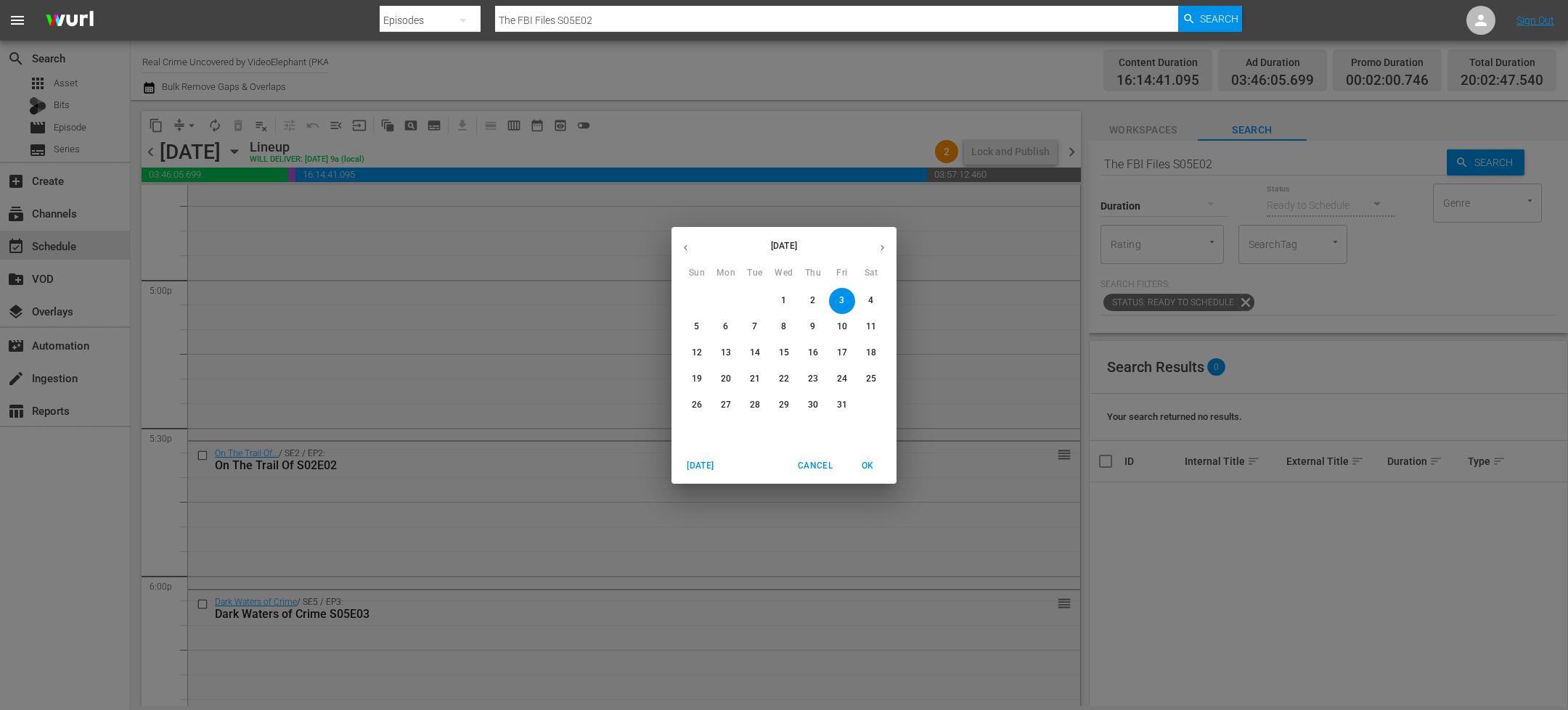
click at [688, 243] on icon "button" at bounding box center [685, 247] width 11 height 11
click at [726, 405] on p "29" at bounding box center [726, 405] width 10 height 13
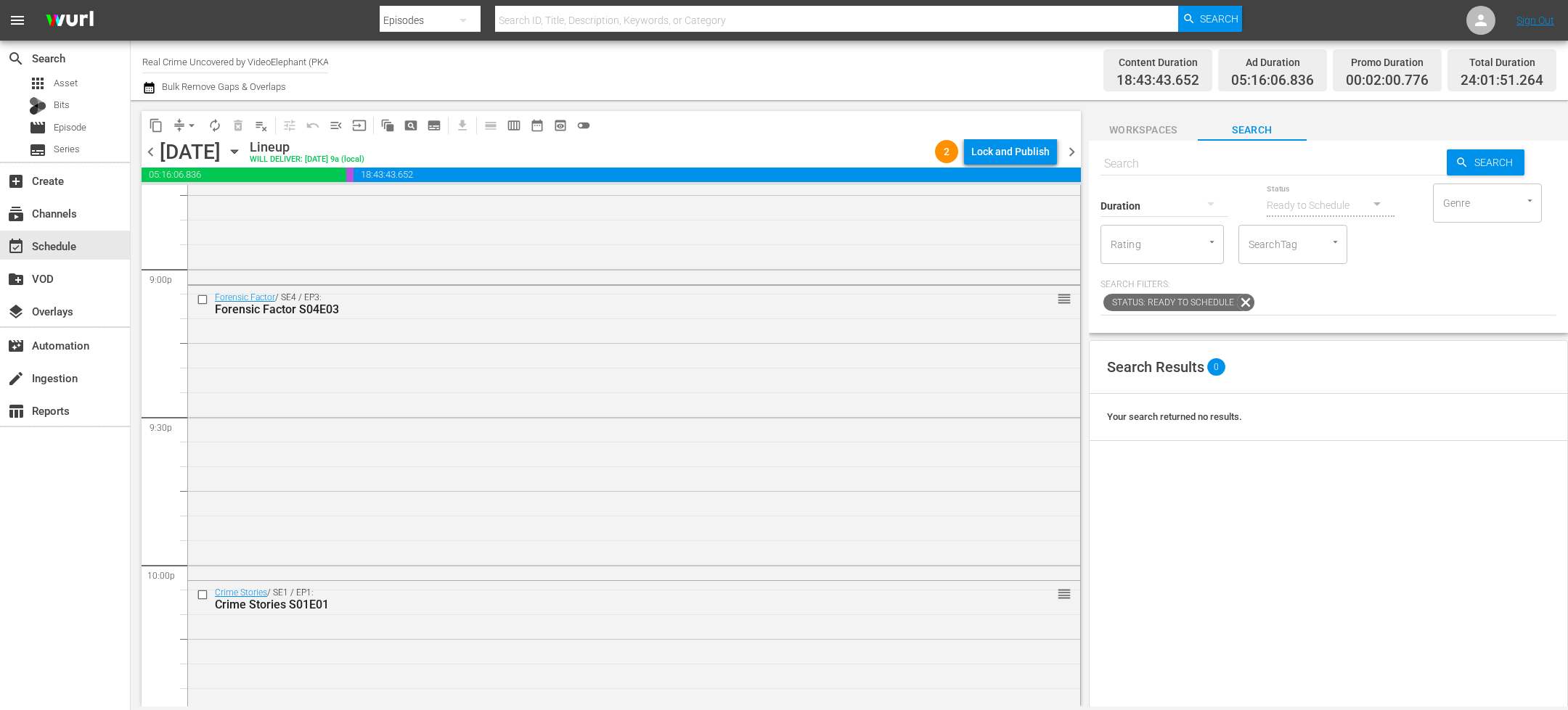
scroll to position [6597, 0]
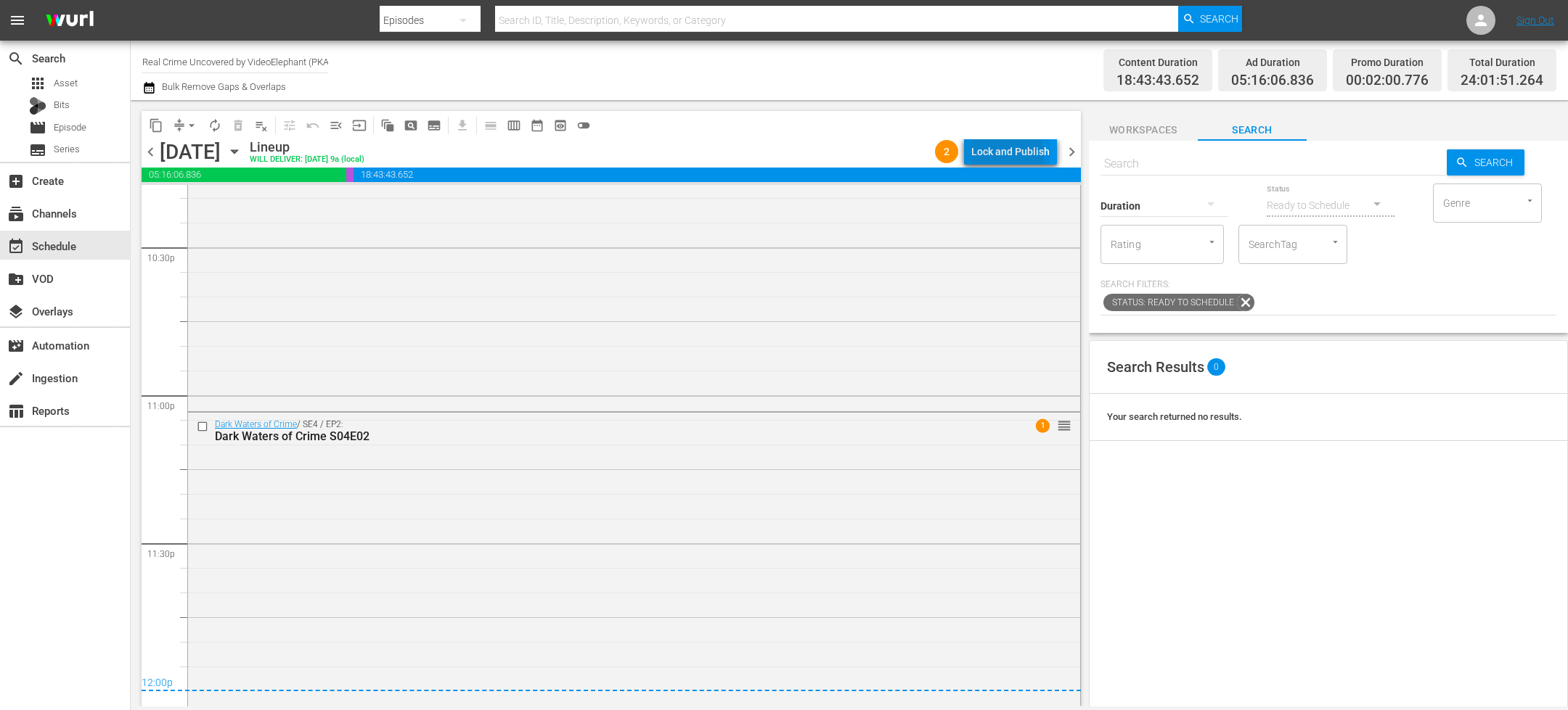
click at [989, 156] on div "Lock and Publish" at bounding box center [1010, 152] width 78 height 26
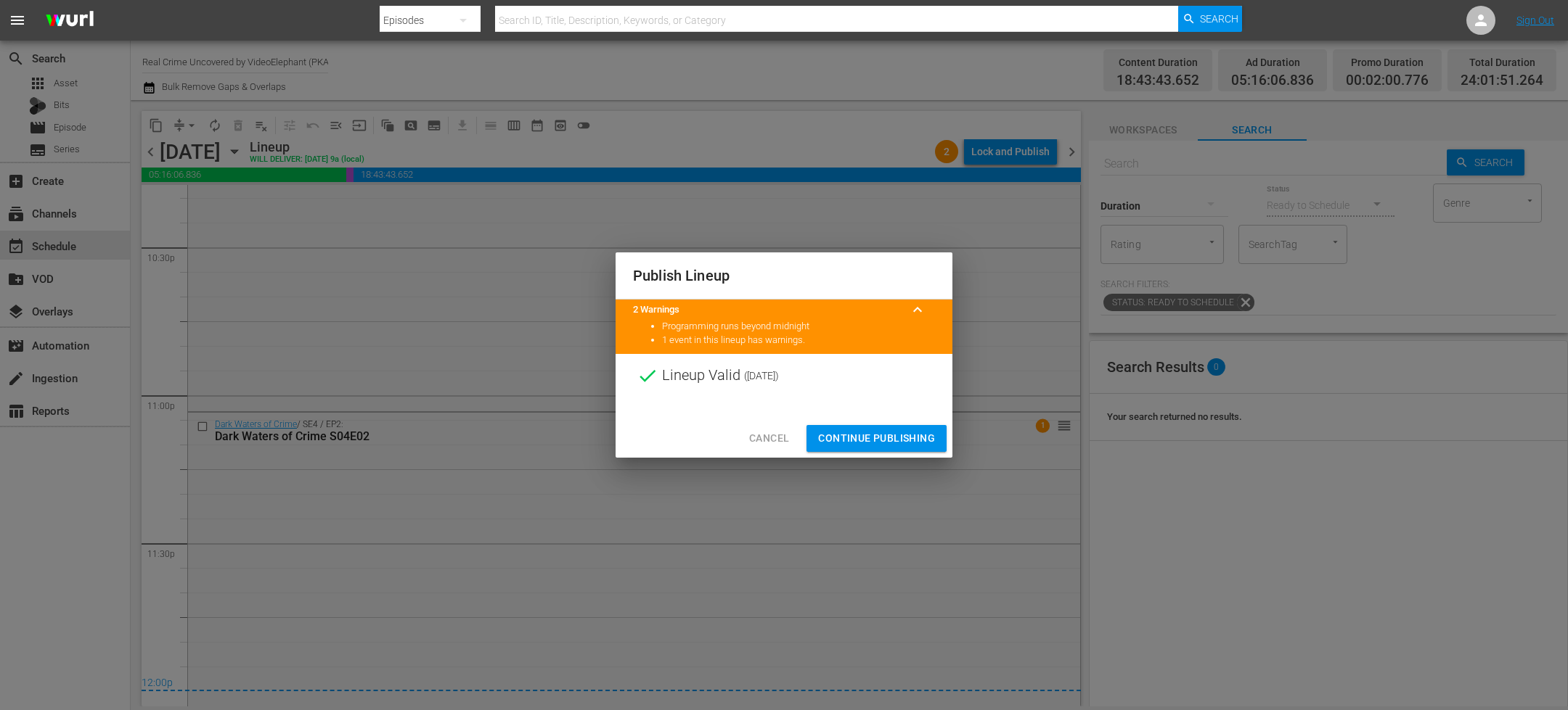
click at [860, 443] on span "Continue Publishing" at bounding box center [876, 438] width 117 height 18
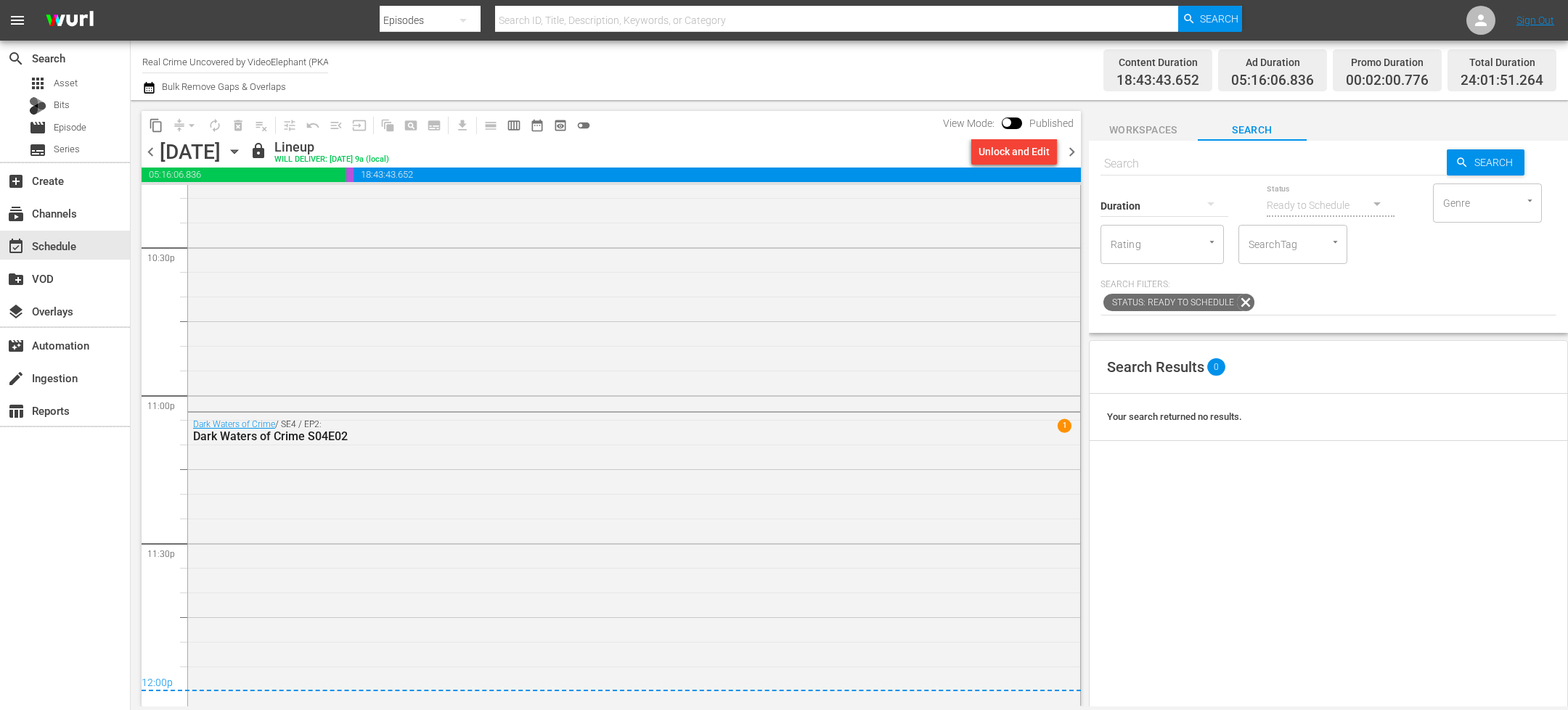
click at [1077, 145] on span "chevron_right" at bounding box center [1072, 152] width 18 height 18
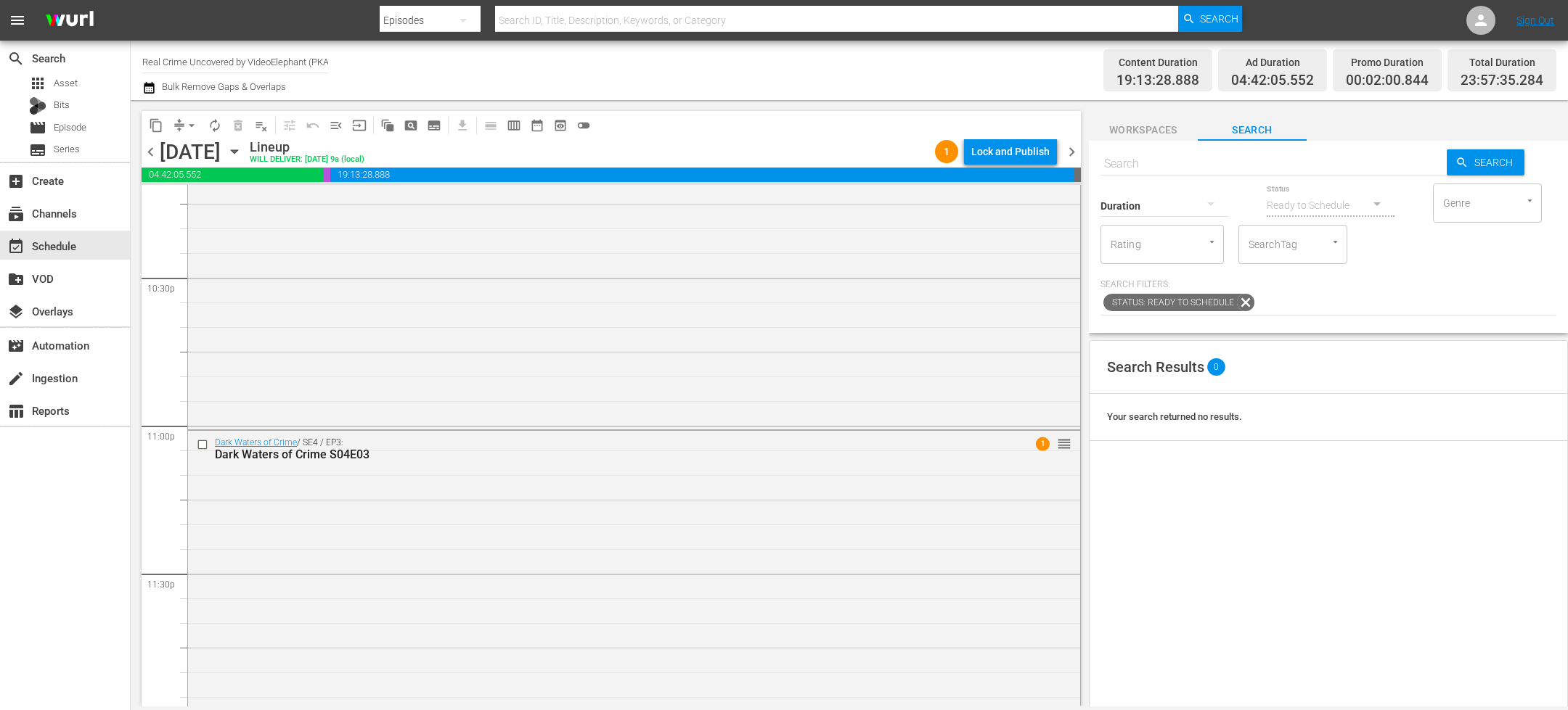
scroll to position [6585, 0]
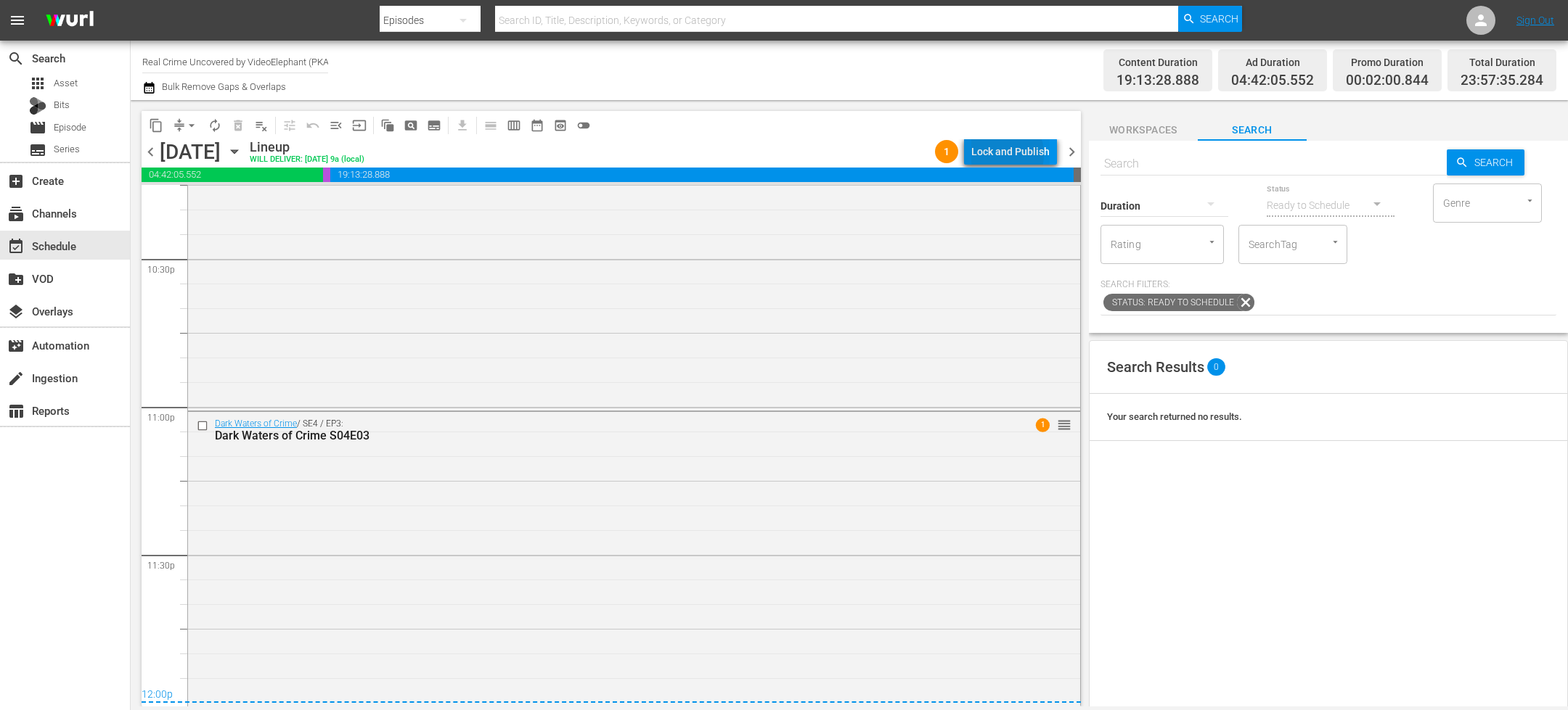
click at [1000, 154] on div "Lock and Publish" at bounding box center [1010, 152] width 78 height 26
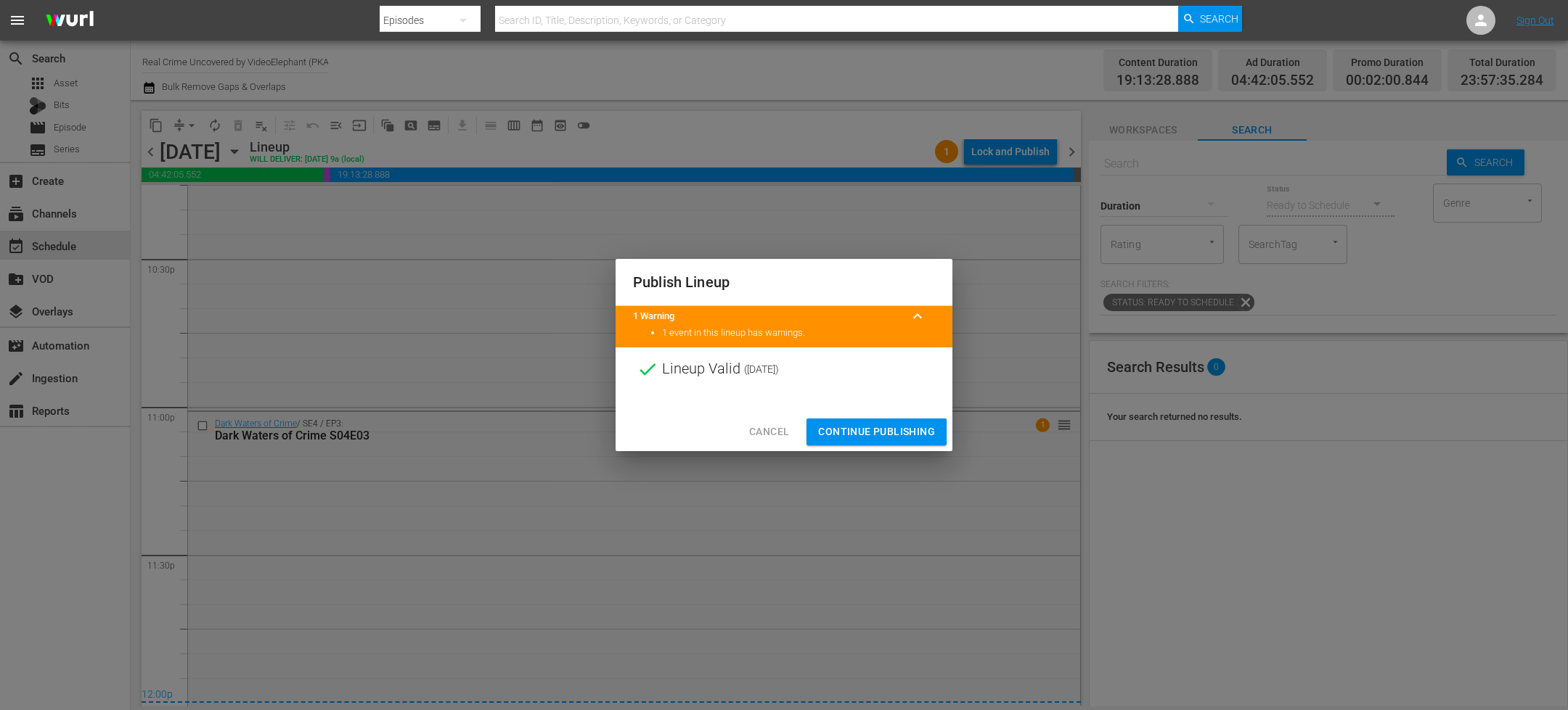
click at [881, 429] on span "Continue Publishing" at bounding box center [876, 432] width 117 height 18
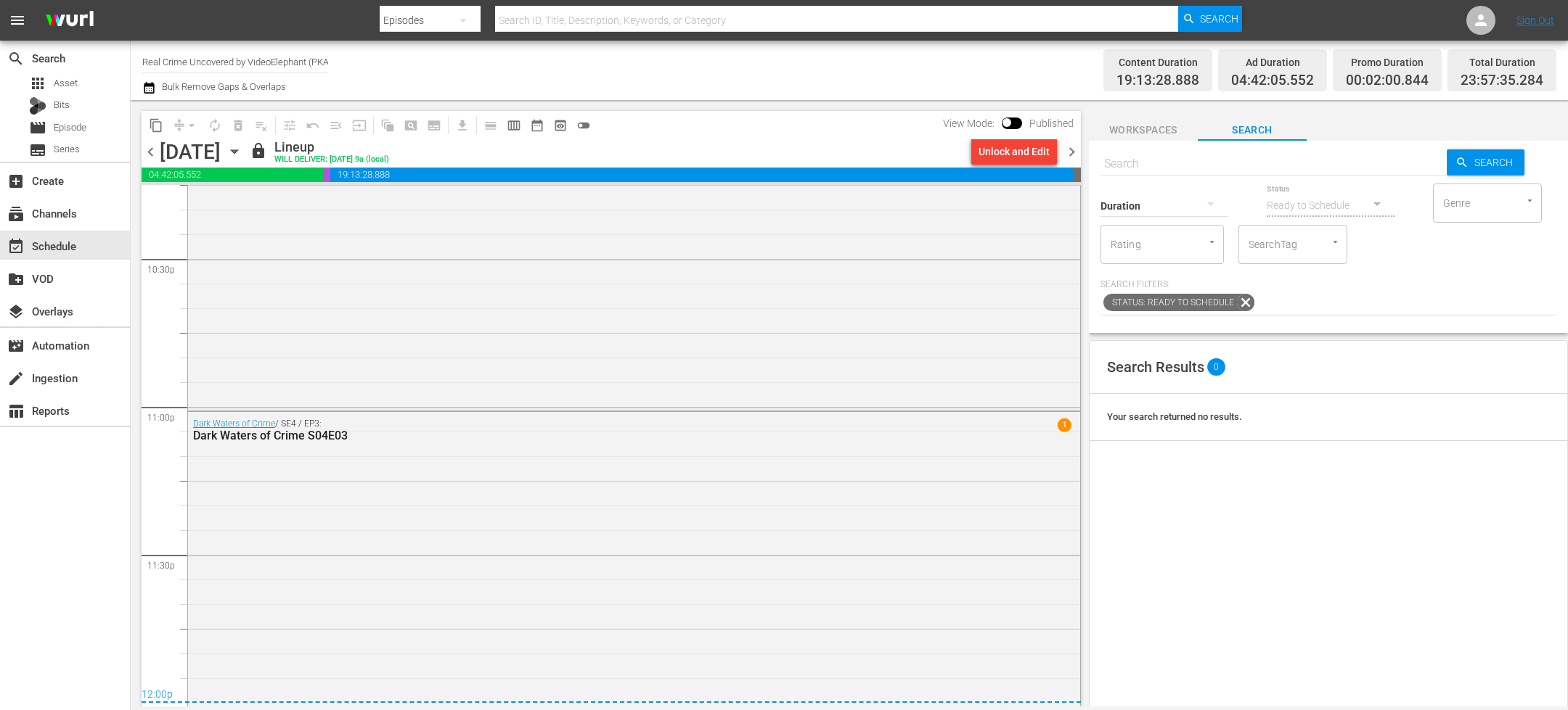
click at [1073, 152] on span "chevron_right" at bounding box center [1072, 152] width 18 height 18
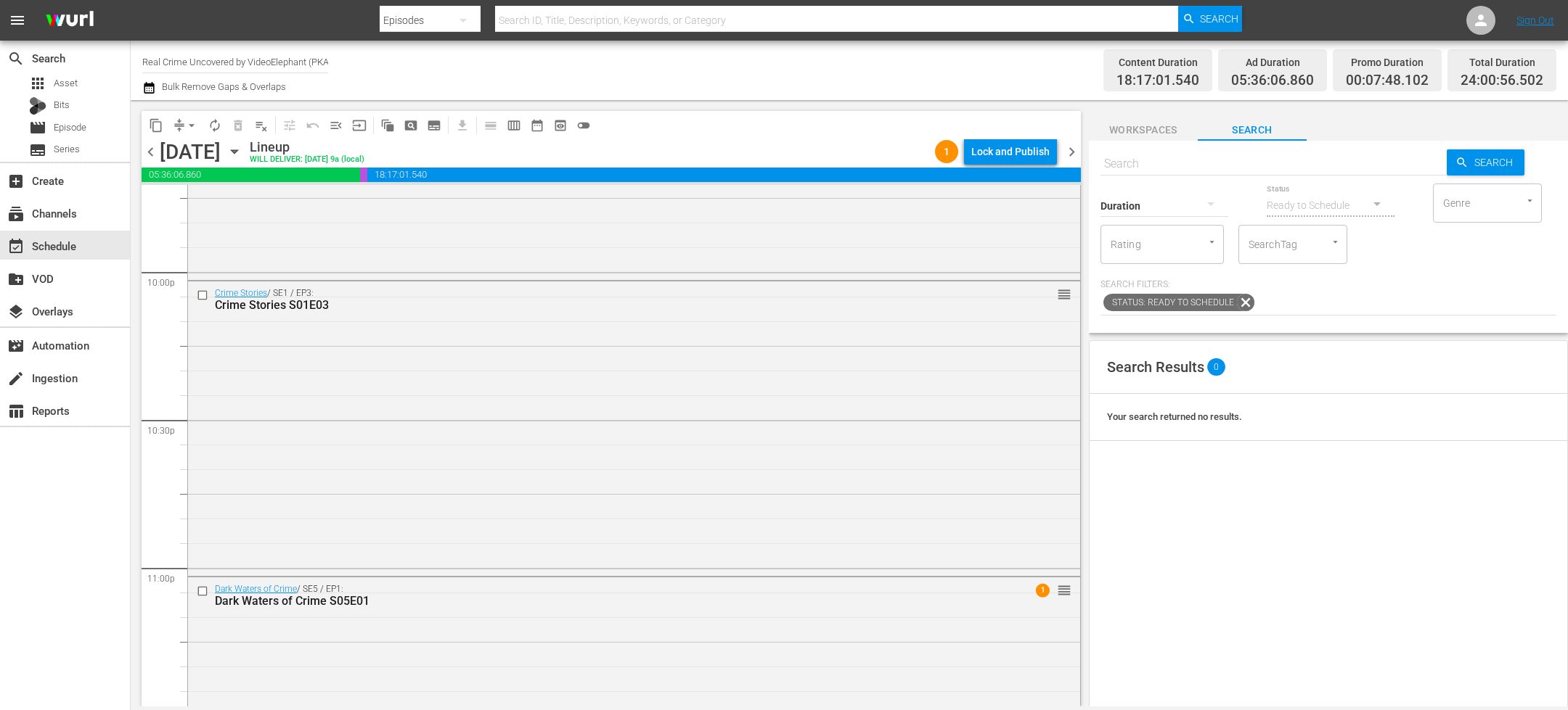
scroll to position [6590, 0]
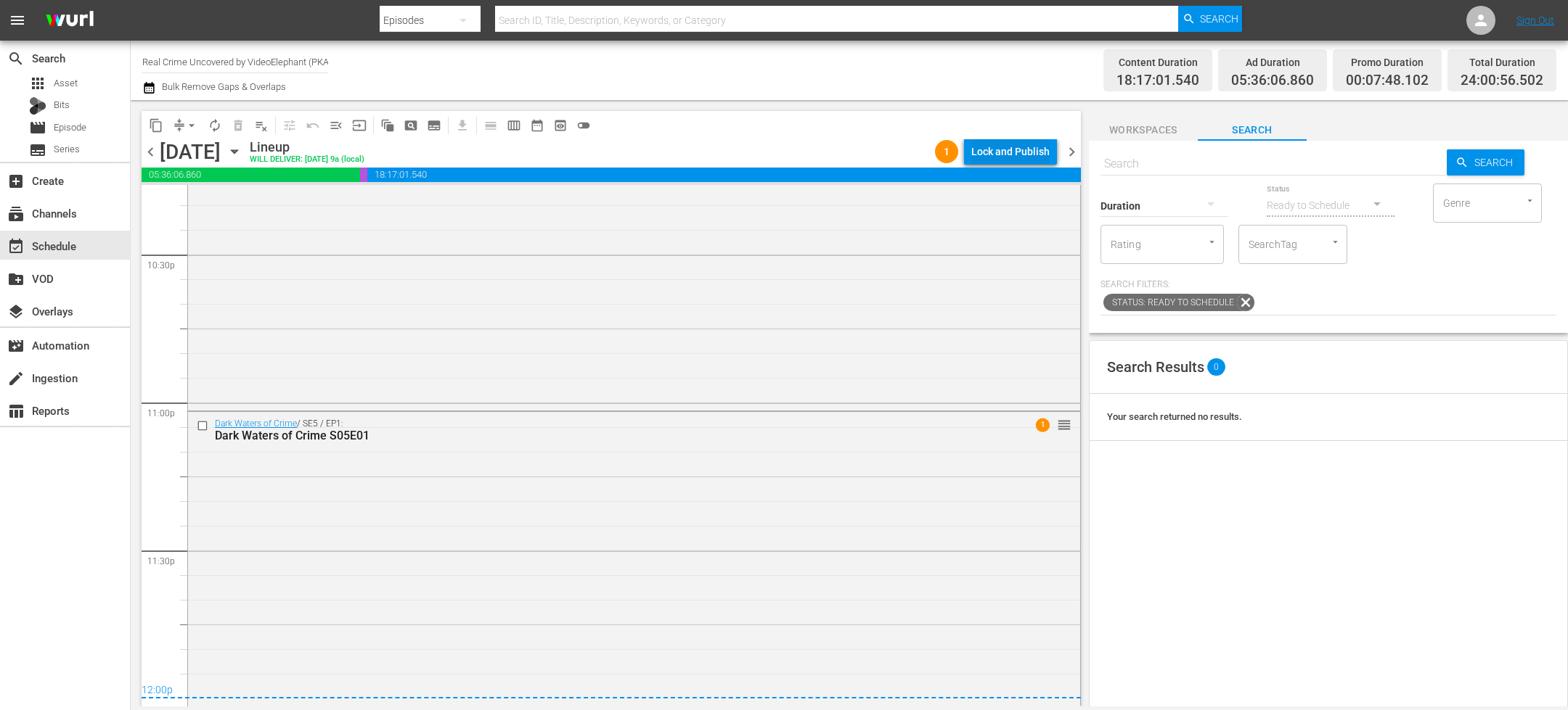
click at [1024, 156] on div "Lock and Publish" at bounding box center [1010, 152] width 78 height 26
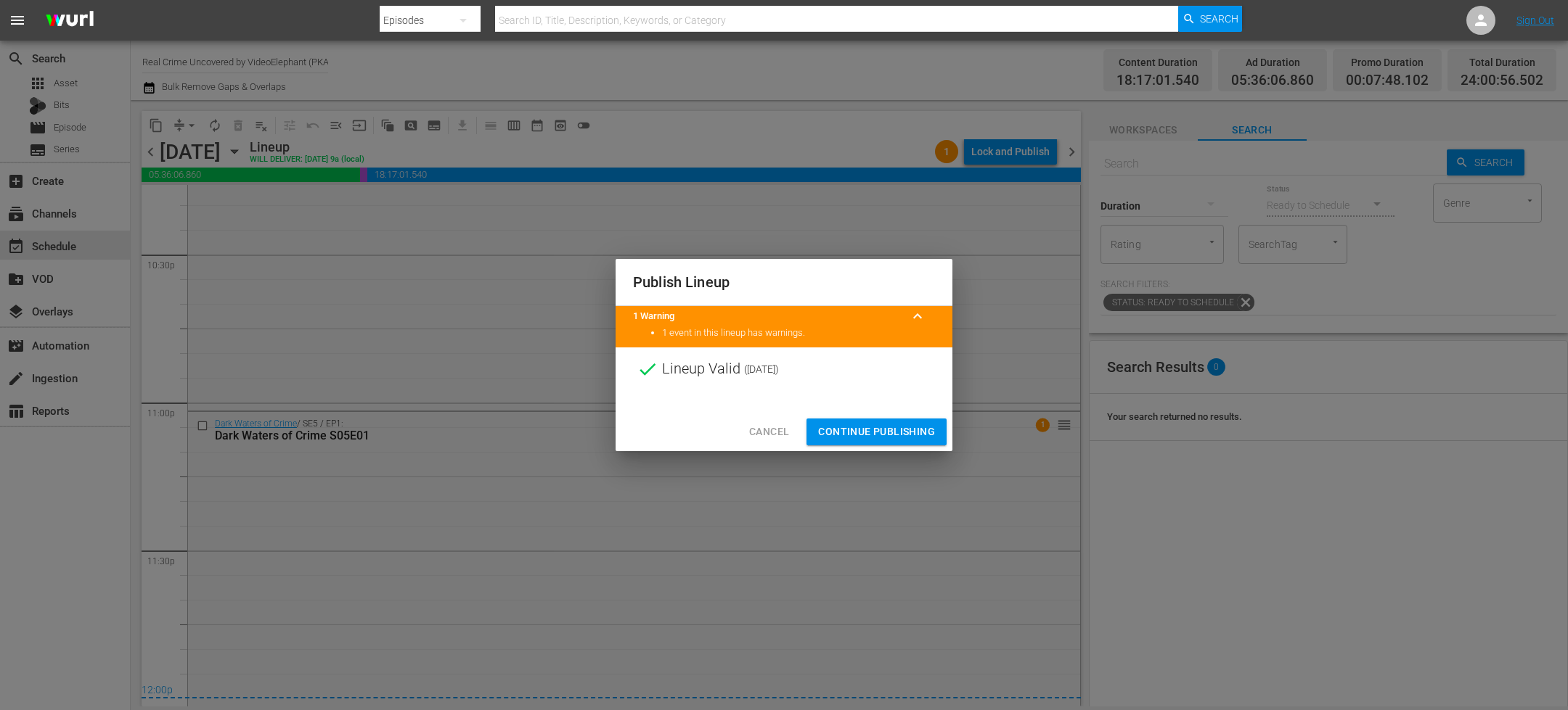
click at [876, 424] on span "Continue Publishing" at bounding box center [876, 432] width 117 height 18
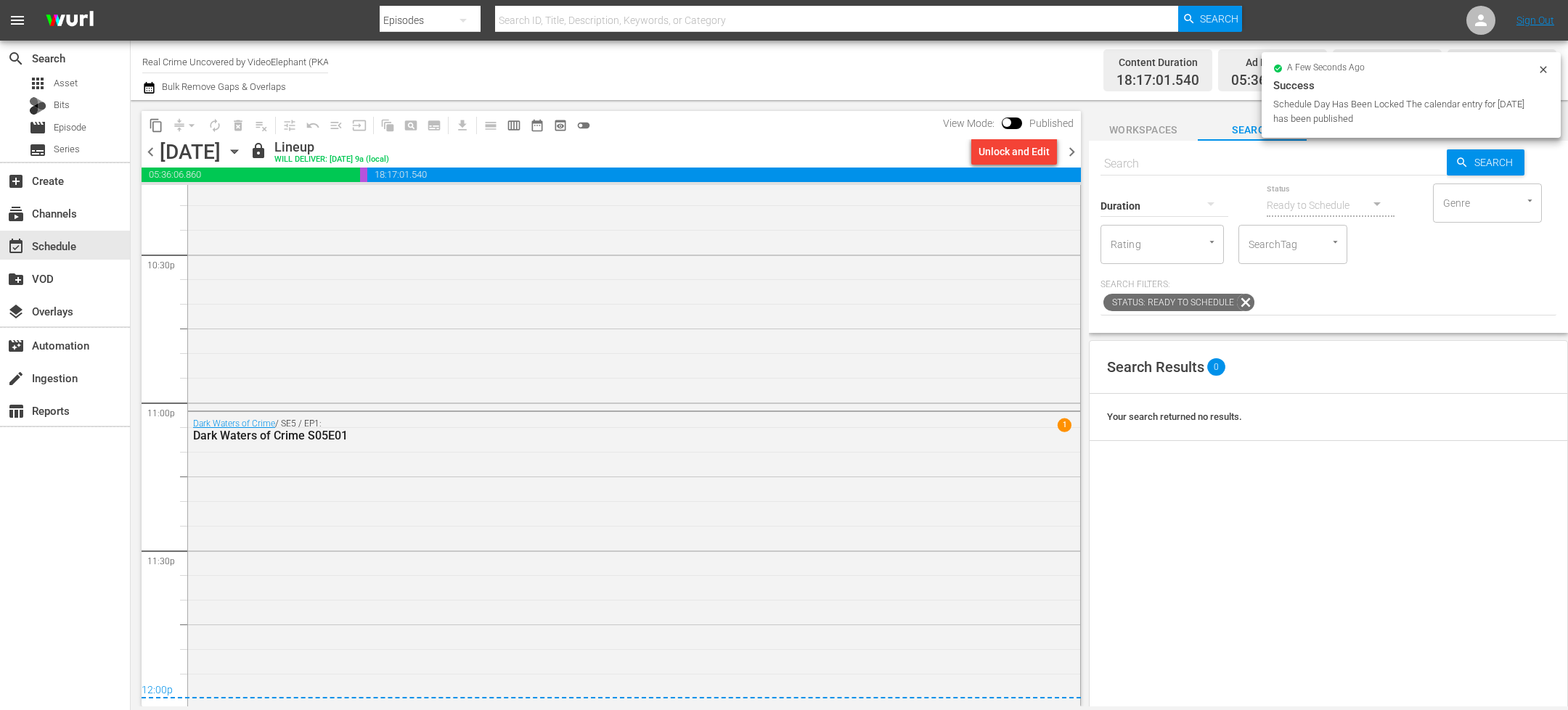
click at [1074, 150] on span "chevron_right" at bounding box center [1072, 152] width 18 height 18
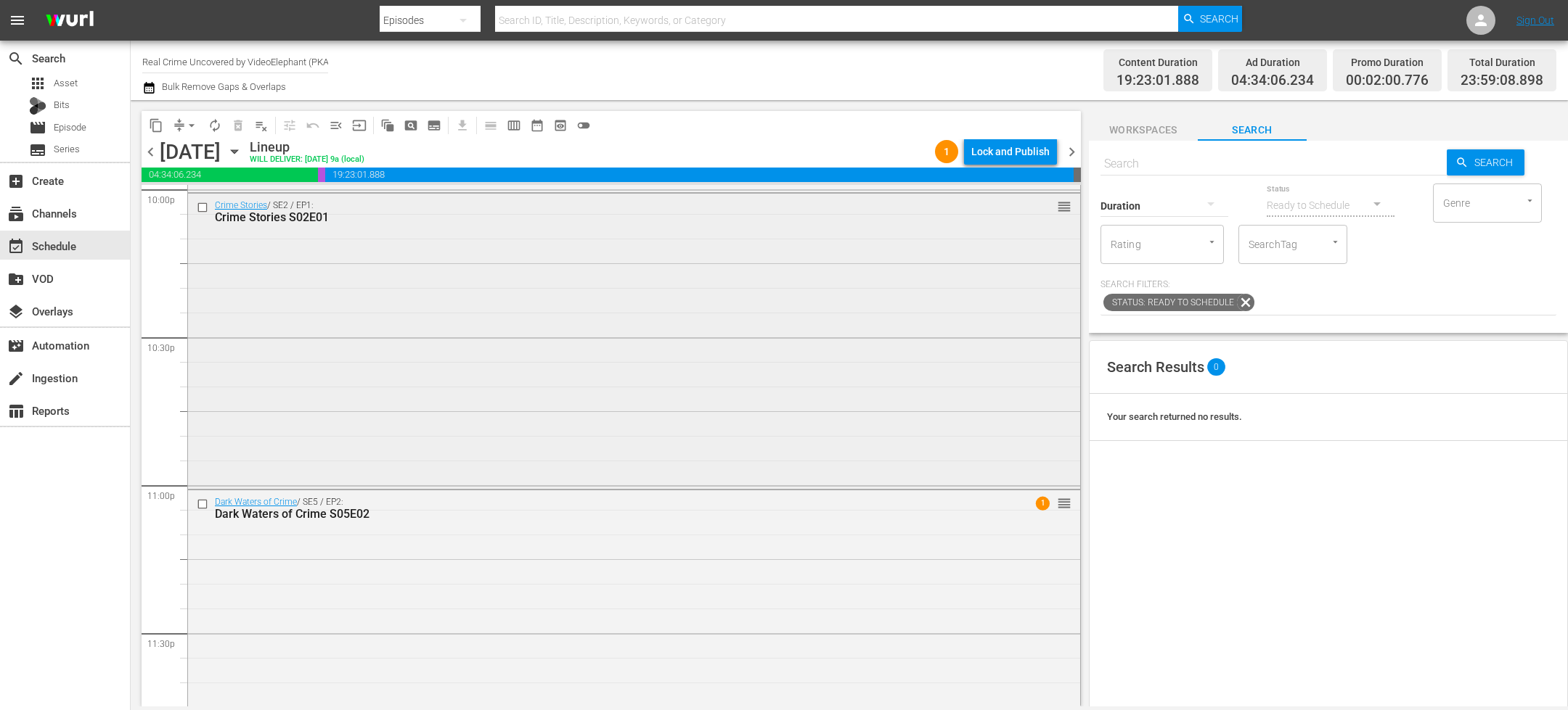
scroll to position [6585, 0]
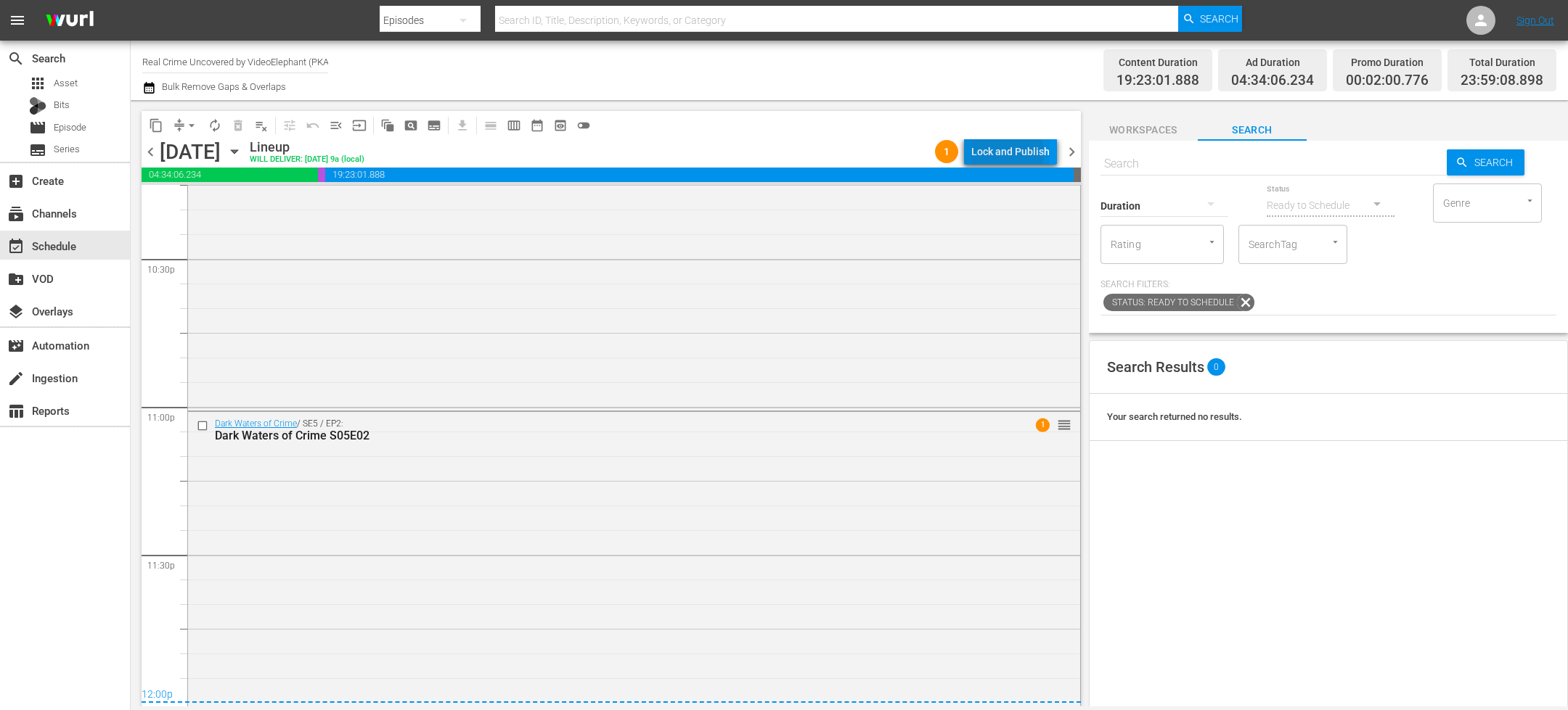
click at [1001, 154] on div "Lock and Publish" at bounding box center [1010, 152] width 78 height 26
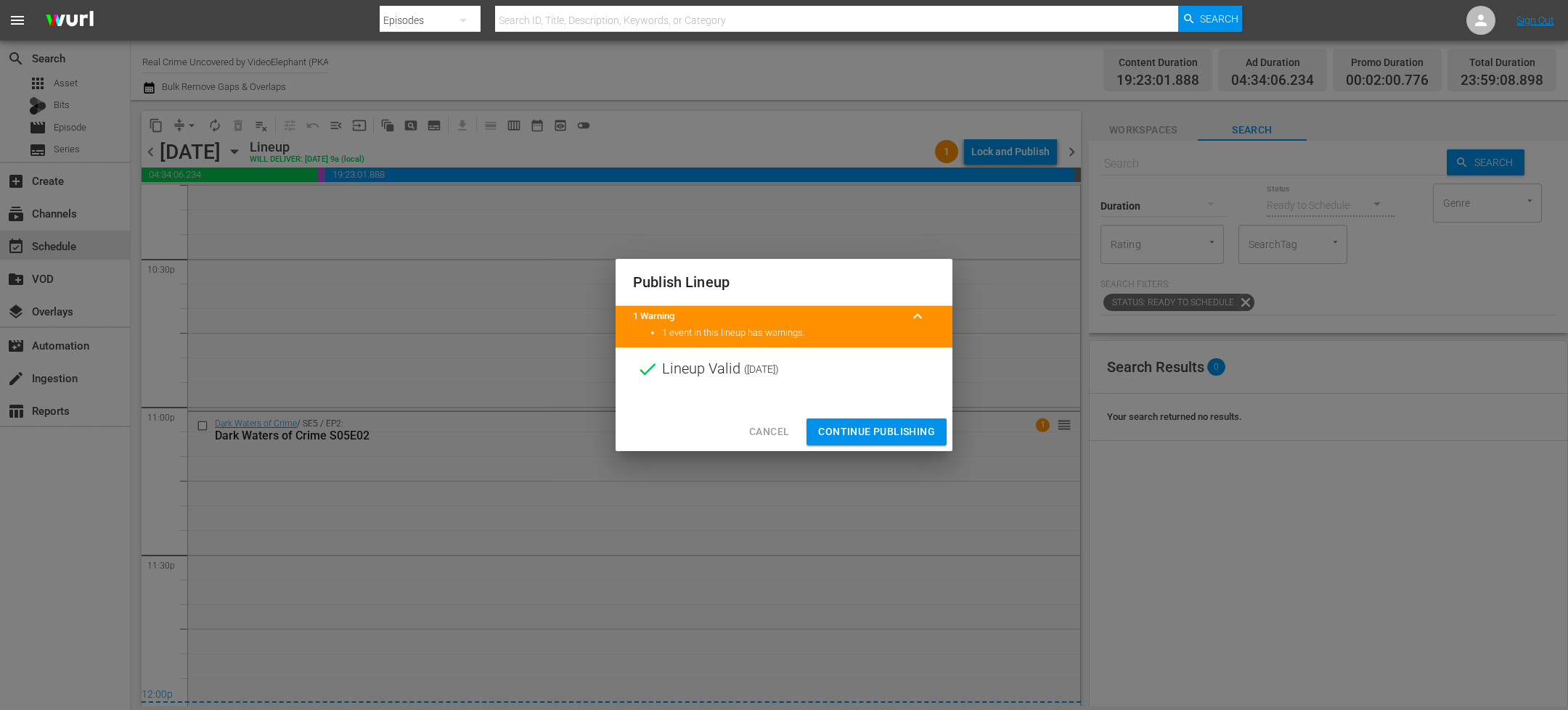
click at [861, 433] on span "Continue Publishing" at bounding box center [876, 432] width 117 height 18
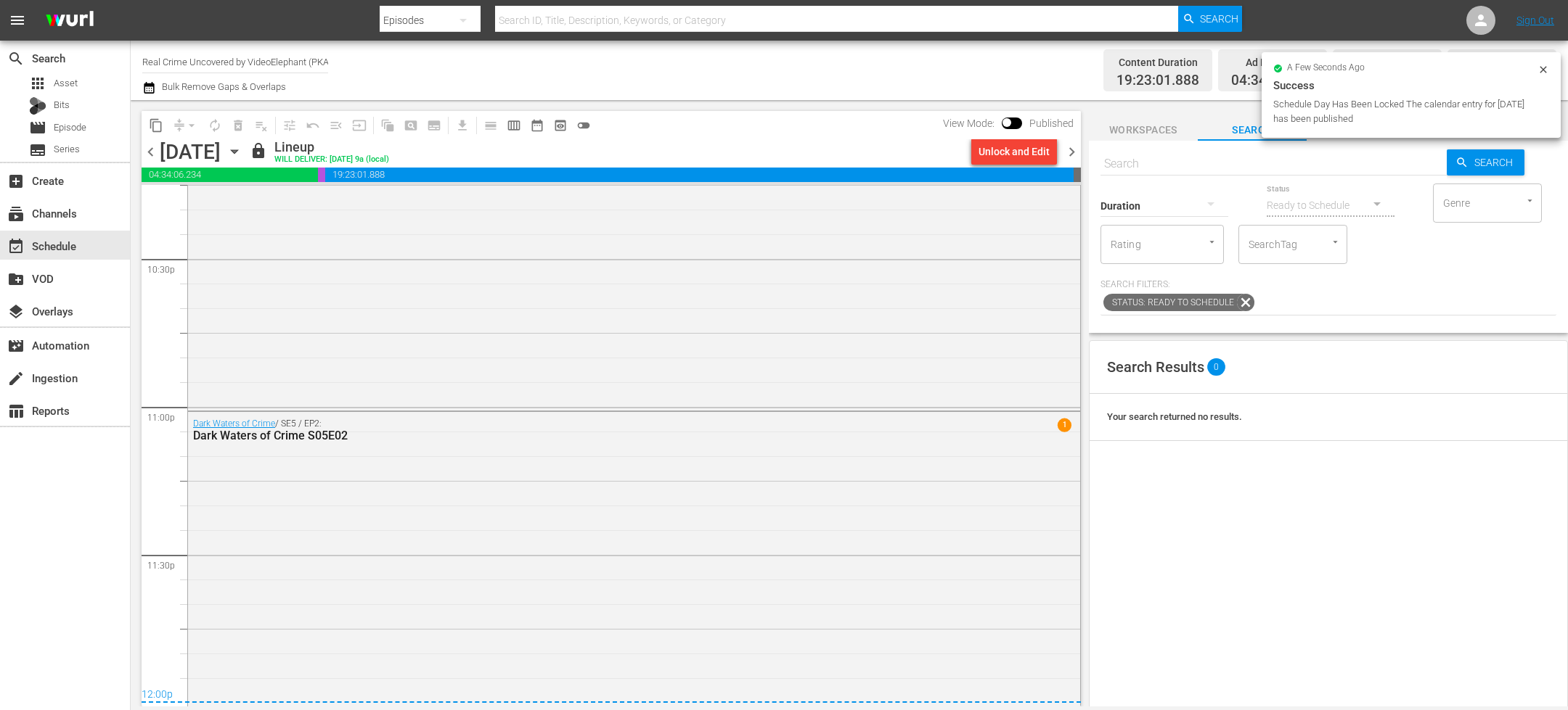
click at [242, 154] on icon "button" at bounding box center [234, 152] width 16 height 16
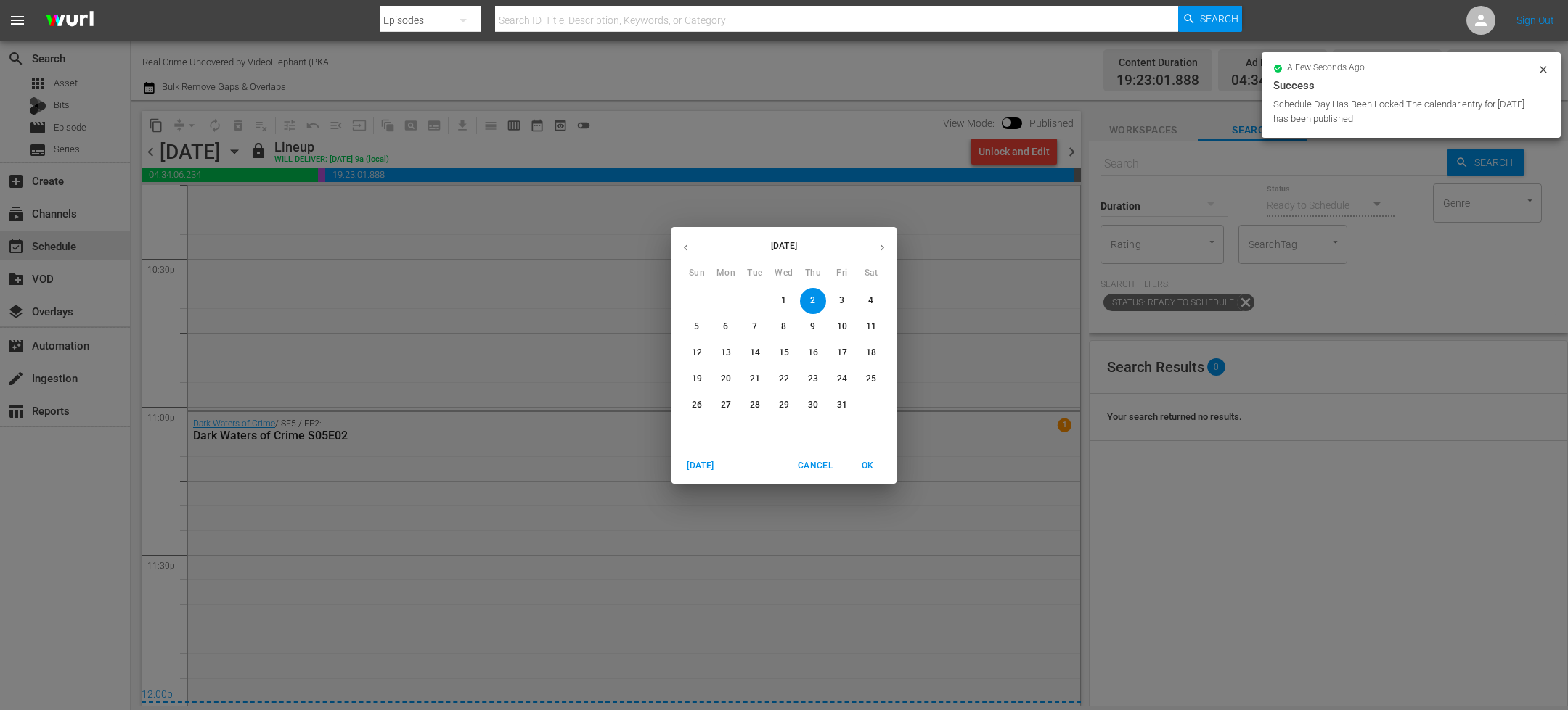
click at [875, 299] on span "4" at bounding box center [870, 301] width 26 height 13
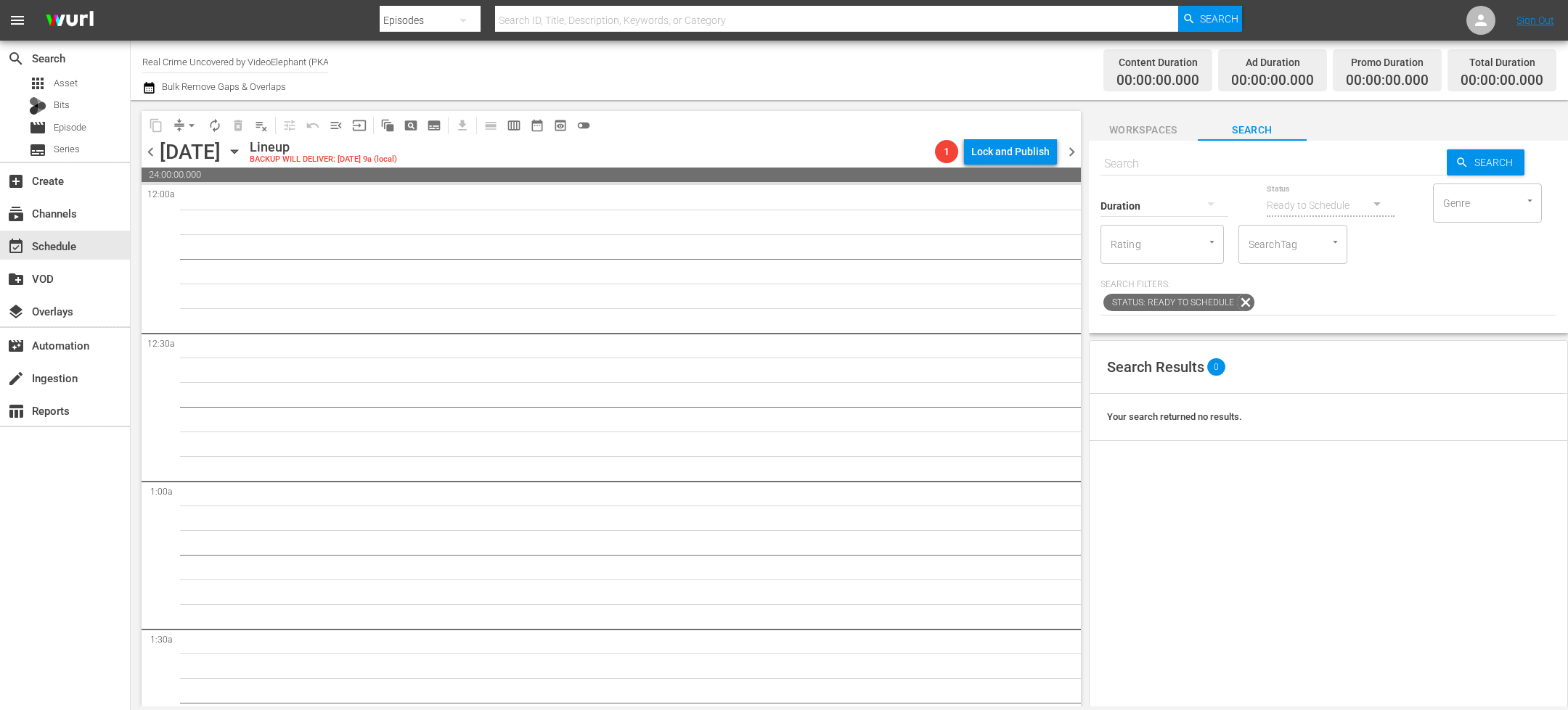
click at [1140, 166] on input "text" at bounding box center [1274, 163] width 346 height 35
paste input "Bali Bombing: The Untold Story S01E02"
type input "Bali Bombing: The Untold Story S01E02"
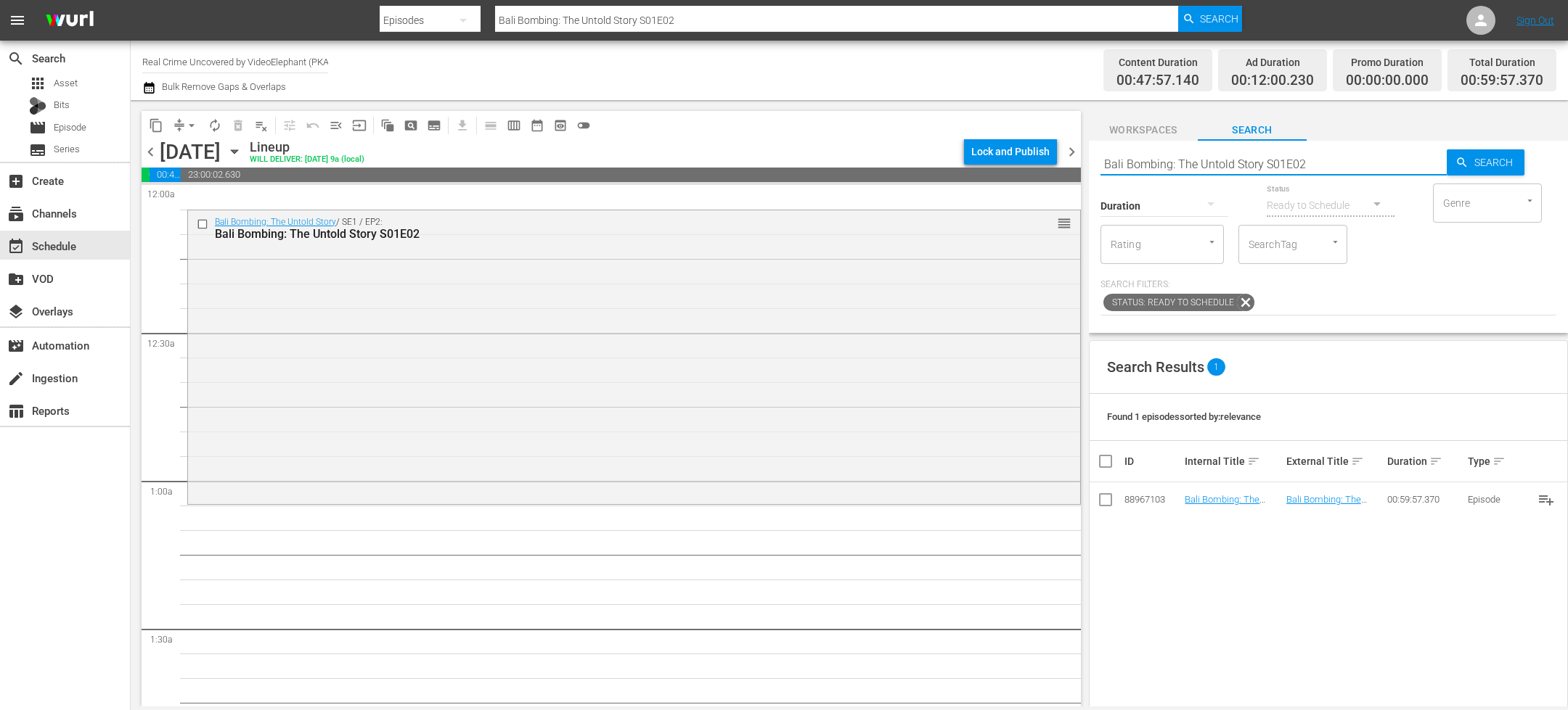
click at [1154, 167] on input "Bali Bombing: The Untold Story S01E02" at bounding box center [1274, 163] width 346 height 35
paste input "[DEMOGRAPHIC_DATA] Marshals The Real Story S01E08"
type input "[DEMOGRAPHIC_DATA] Marshals The Real Story S01E08"
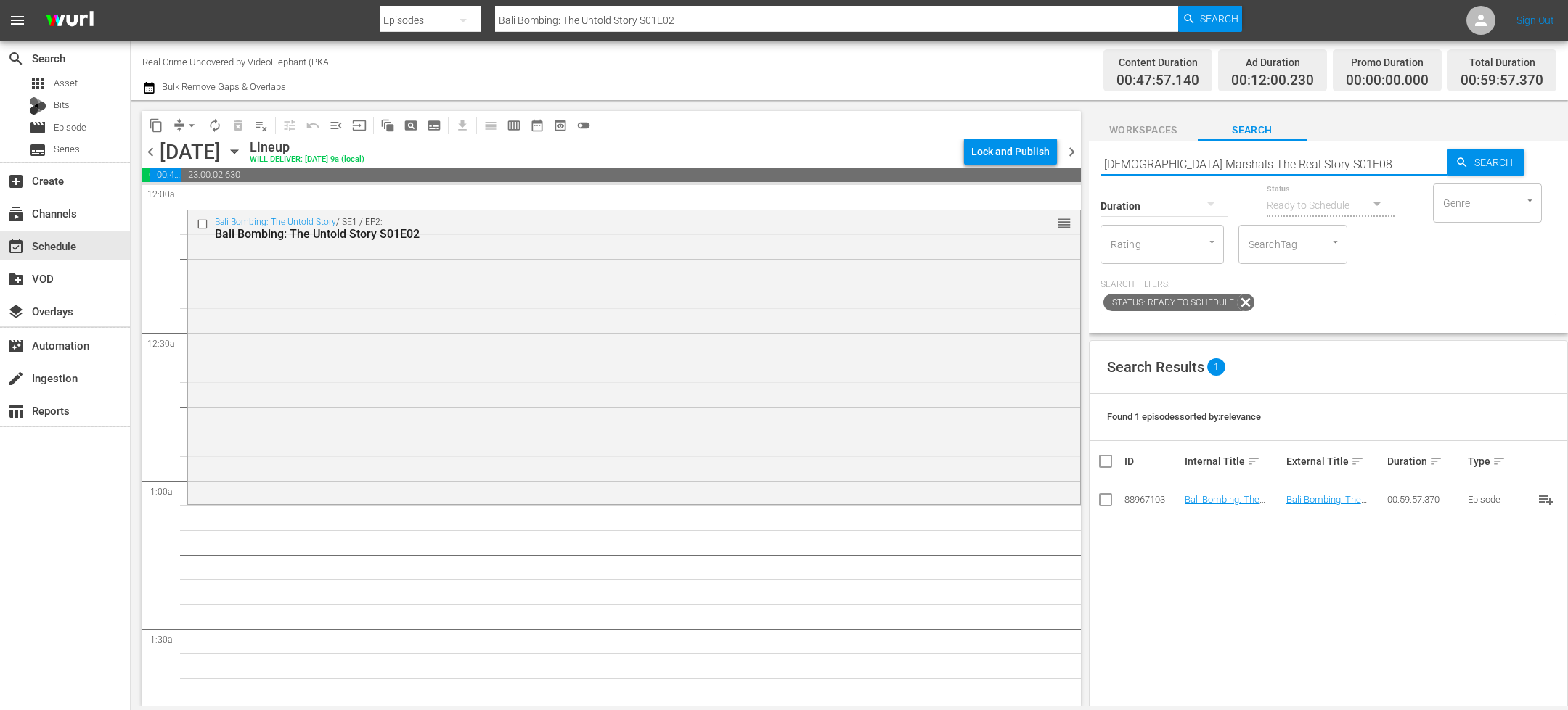
type input "[DEMOGRAPHIC_DATA] Marshals The Real Story S01E08"
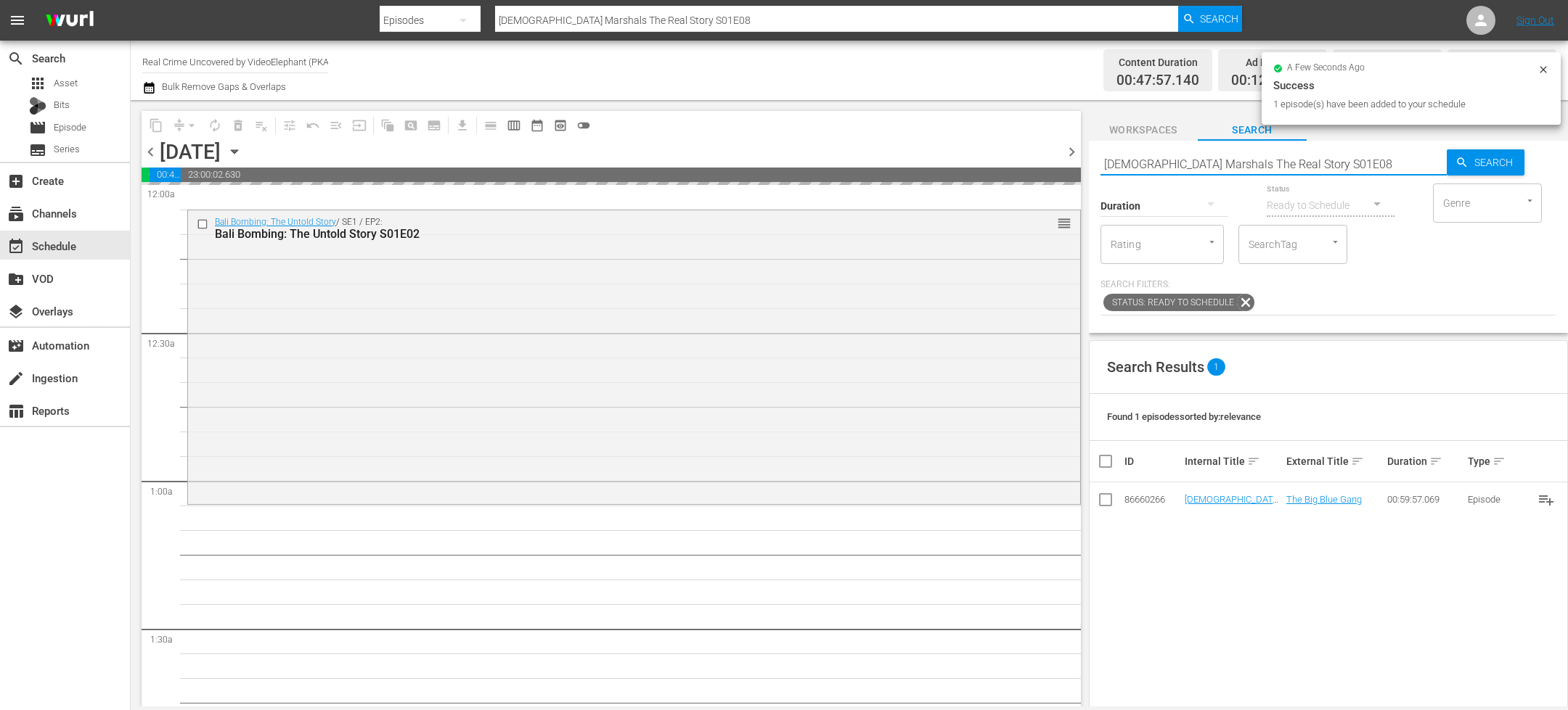
click at [1154, 158] on input "[DEMOGRAPHIC_DATA] Marshals The Real Story S01E08" at bounding box center [1274, 163] width 346 height 35
paste input "The History of the Most Violent Neighborhoods in [GEOGRAPHIC_DATA] S01E04"
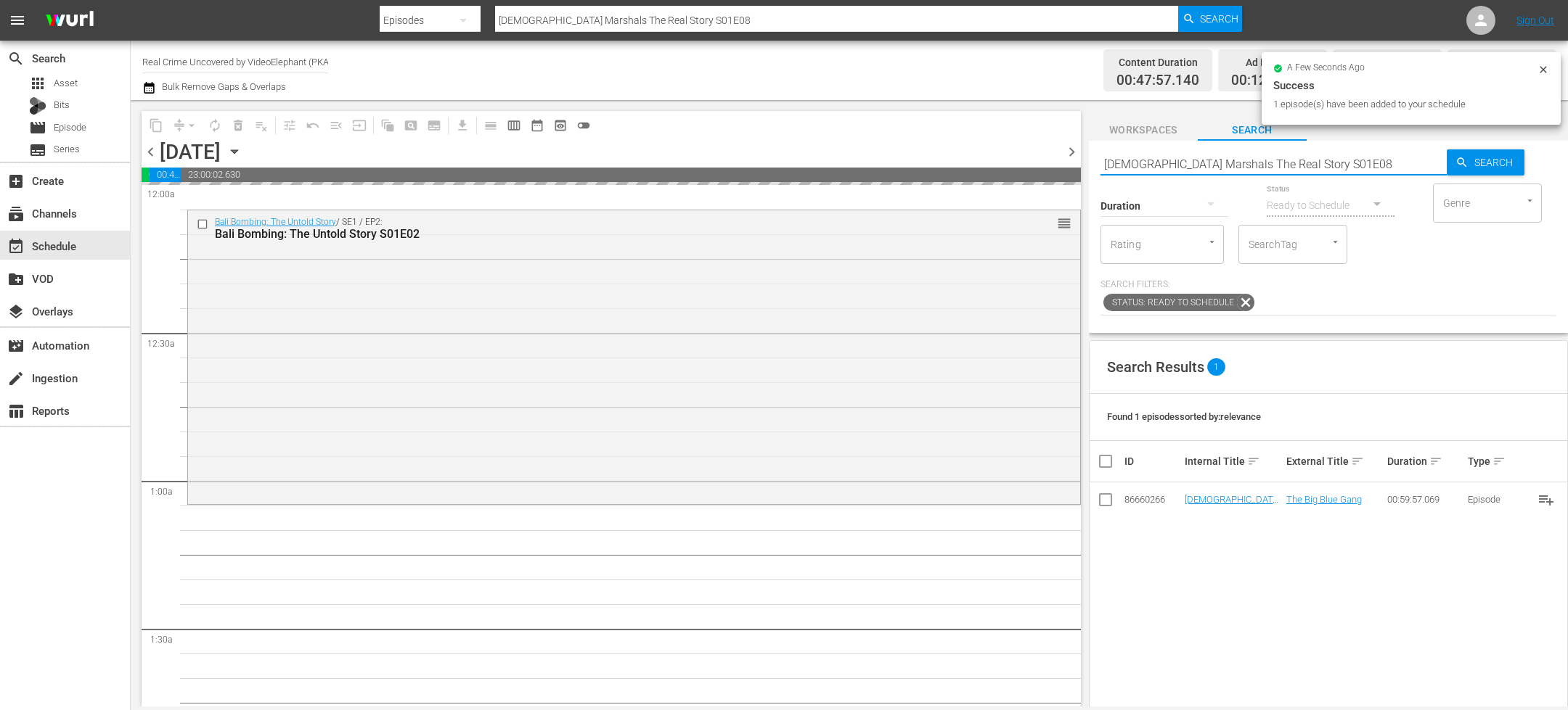
type input "The History of the Most Violent Neighborhoods in [GEOGRAPHIC_DATA] S01E04"
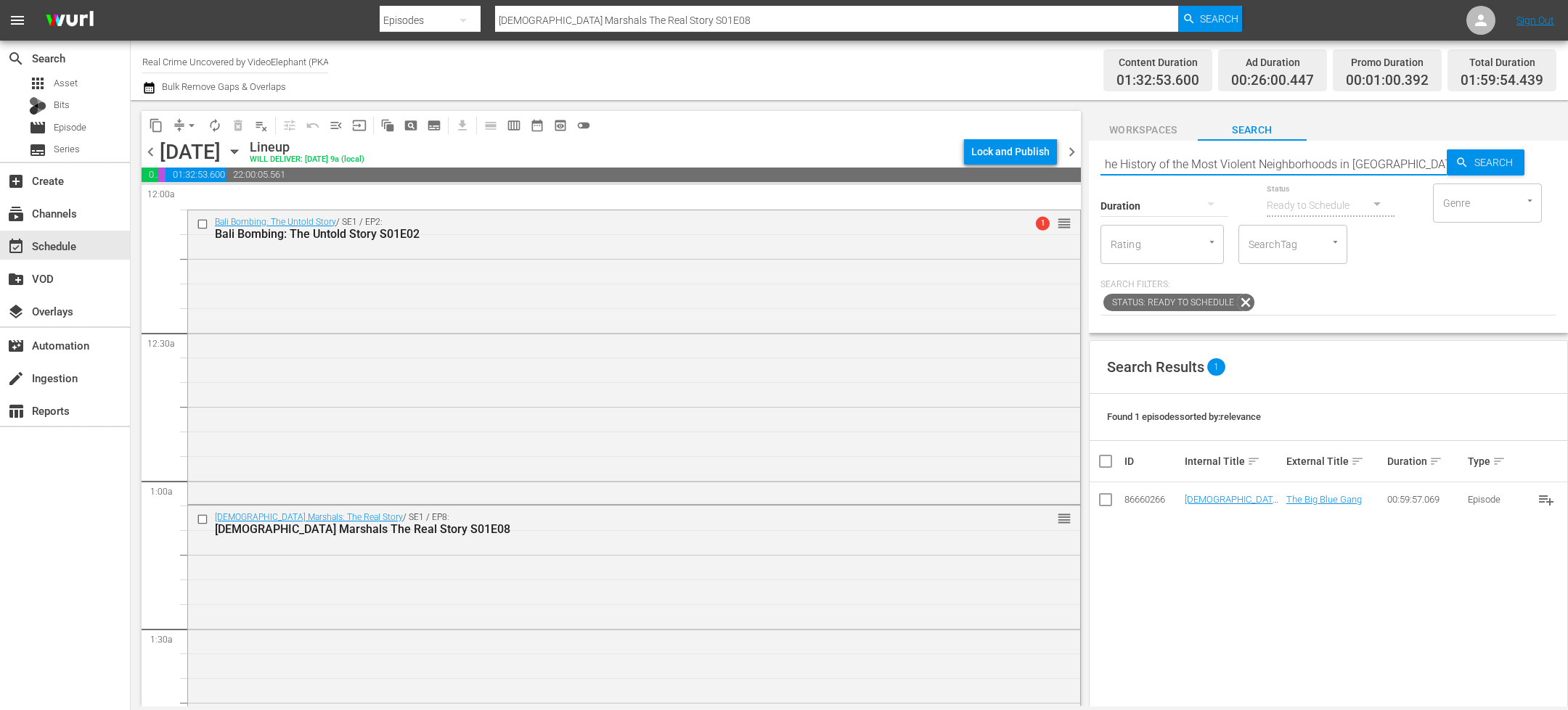
type input "The History of the Most Violent Neighborhoods in [GEOGRAPHIC_DATA] S01E04"
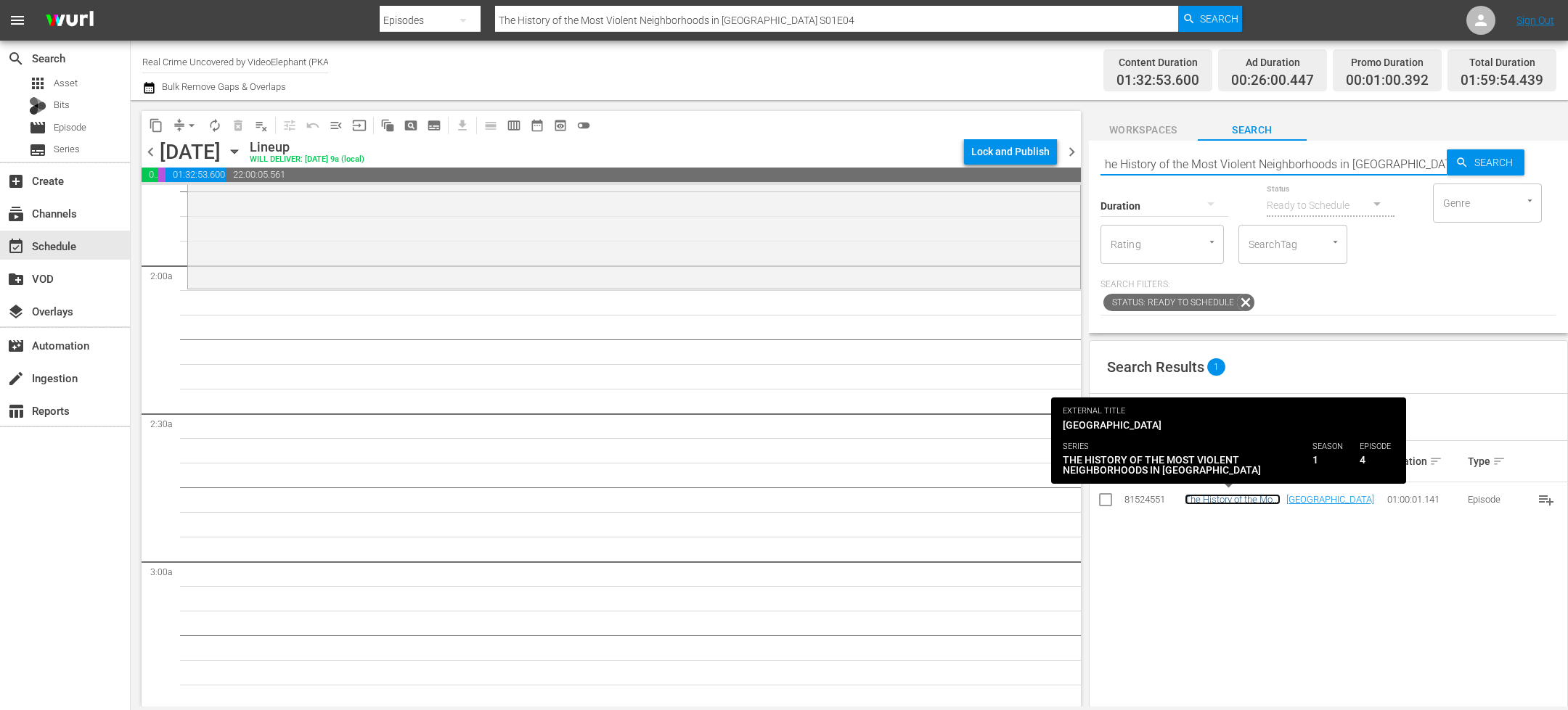
scroll to position [0, 0]
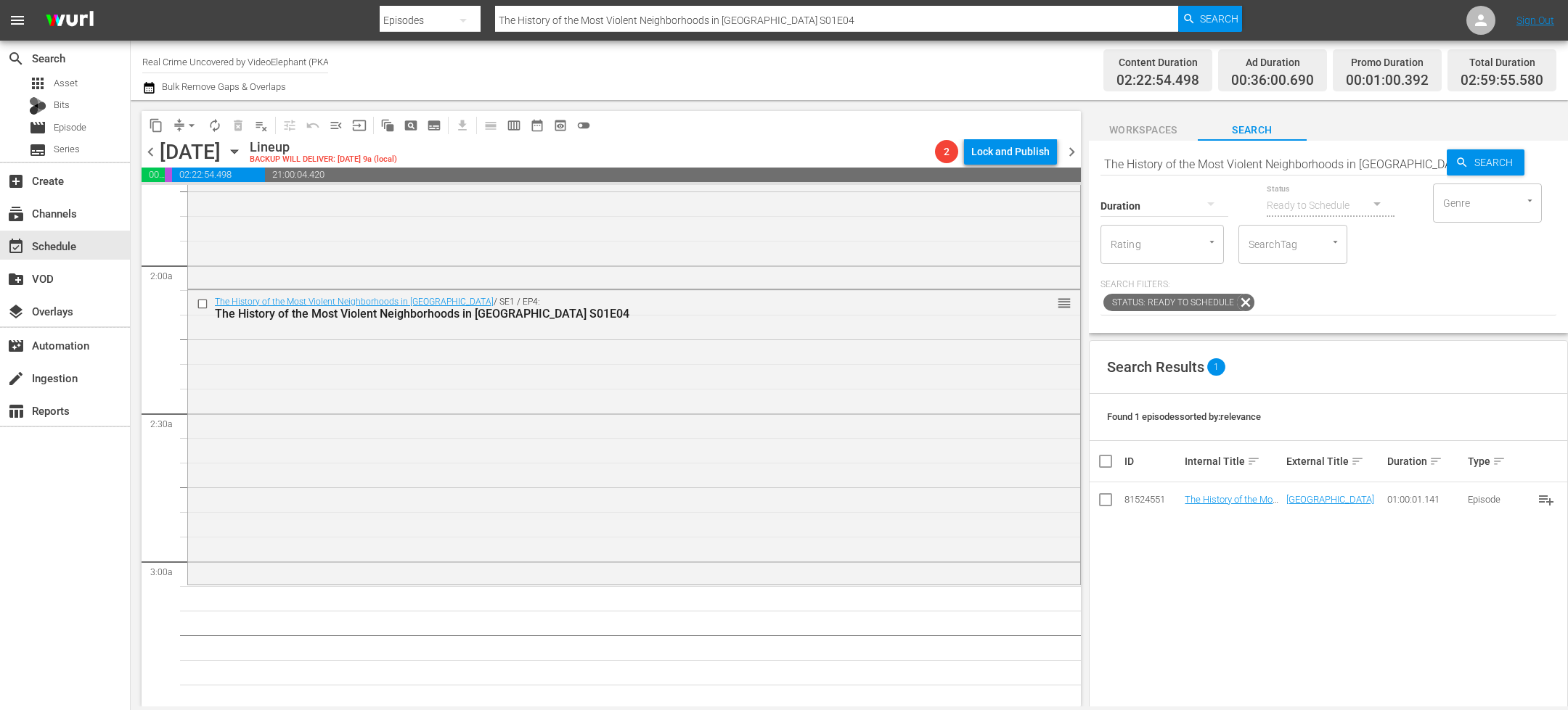
click at [1170, 160] on input "The History of the Most Violent Neighborhoods in [GEOGRAPHIC_DATA] S01E04" at bounding box center [1274, 163] width 346 height 35
click at [1170, 159] on input "The History of the Most Violent Neighborhoods in [GEOGRAPHIC_DATA] S01E04" at bounding box center [1274, 163] width 346 height 35
paste input "Crime Science S01E01"
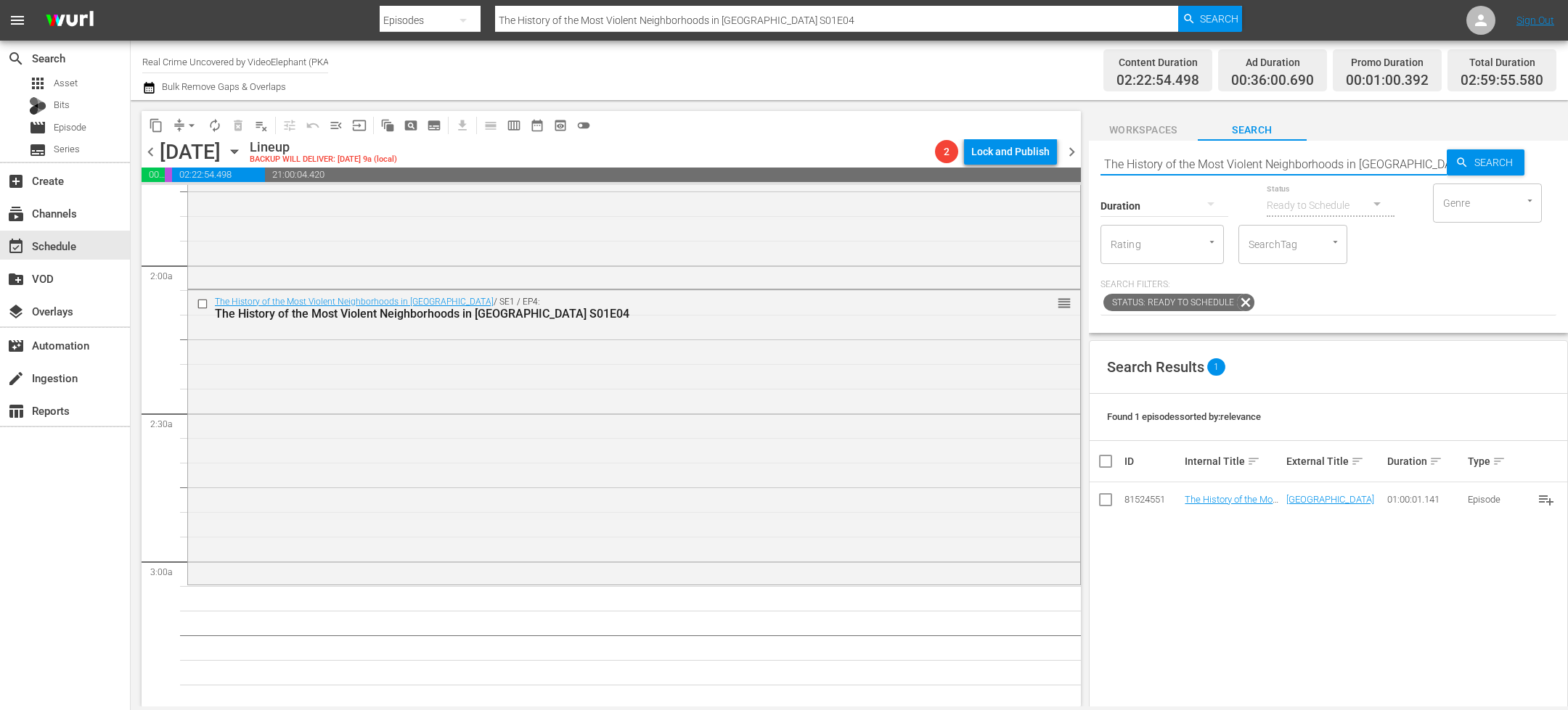
type input "Crime Science S01E01"
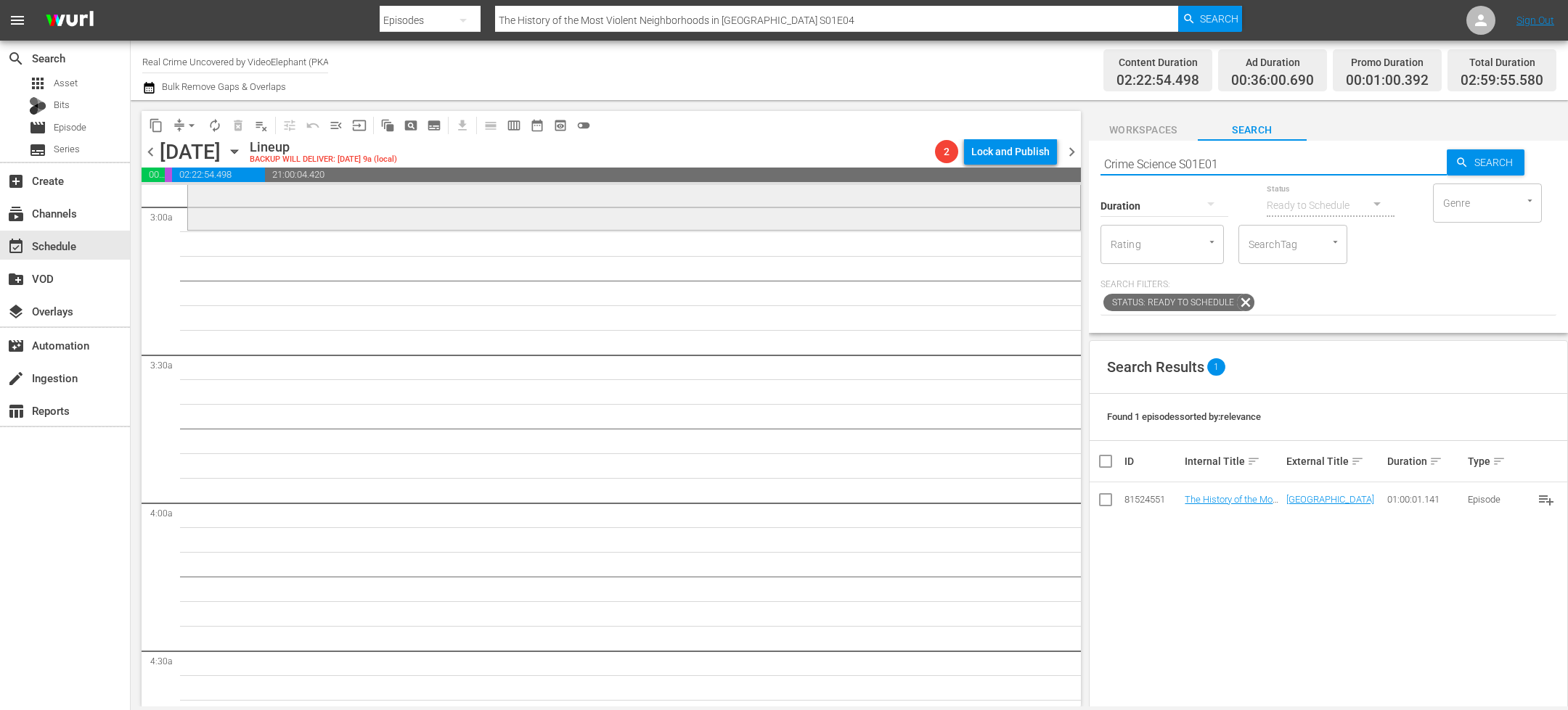
scroll to position [869, 0]
type input "Crime Science S01E01"
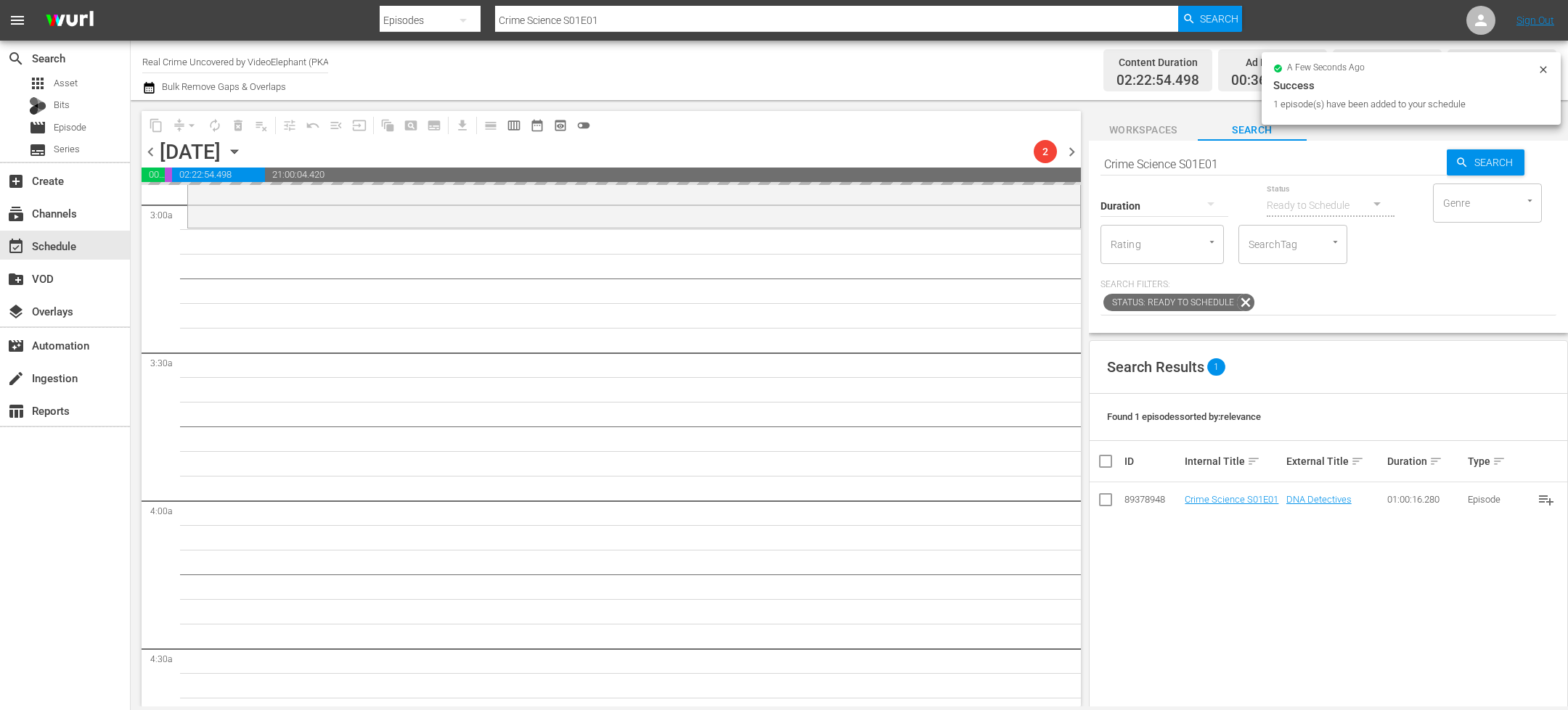
click at [1184, 171] on div "Duration" at bounding box center [1164, 196] width 127 height 52
click at [1184, 172] on div "Duration" at bounding box center [1164, 196] width 127 height 52
click at [1174, 169] on input "Crime Science S01E01" at bounding box center [1274, 163] width 346 height 35
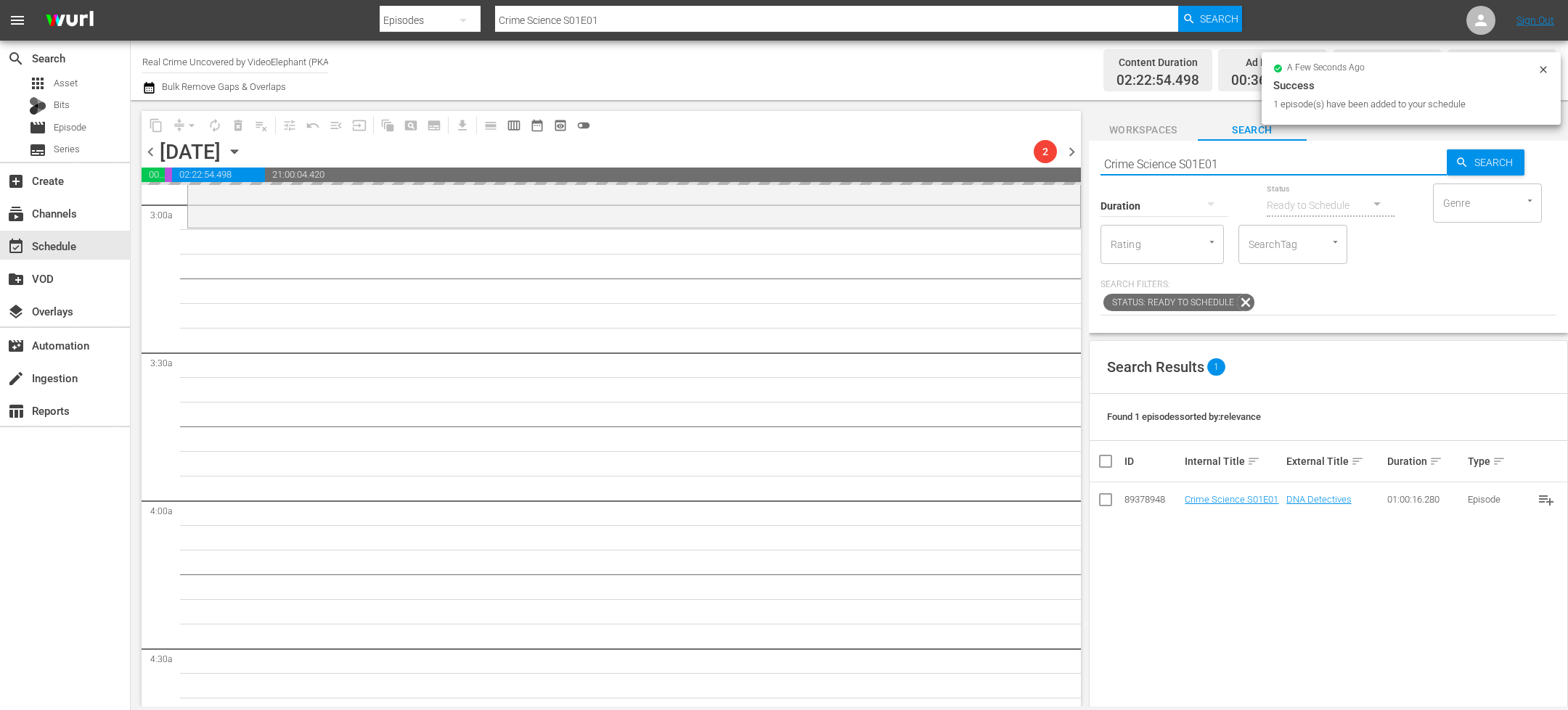
click at [1174, 169] on input "Crime Science S01E01" at bounding box center [1274, 163] width 346 height 35
paste input "Bali Bombing: The Untold Story S01E02"
type input "Bali Bombing: The Untold Story S01E02"
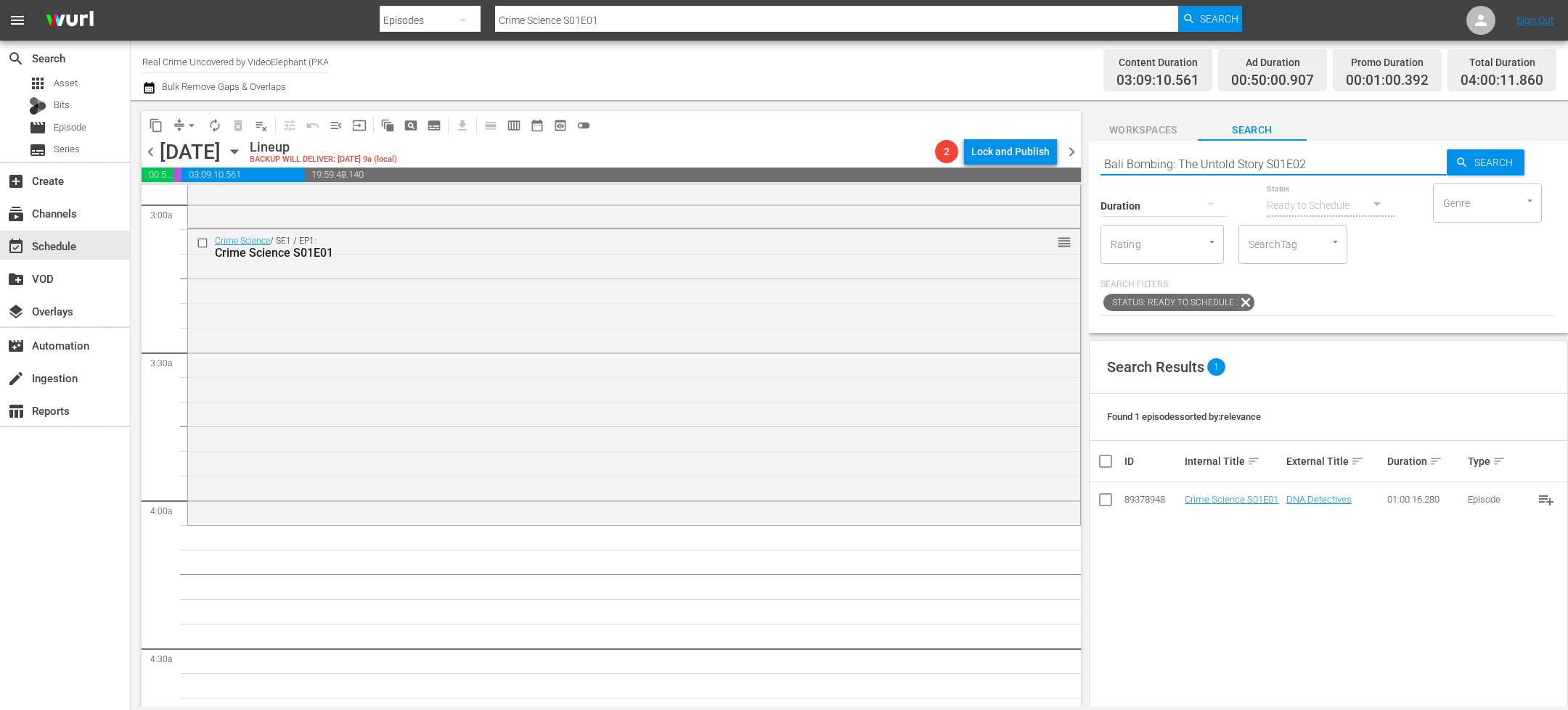
type input "Bali Bombing: The Untold Story S01E02"
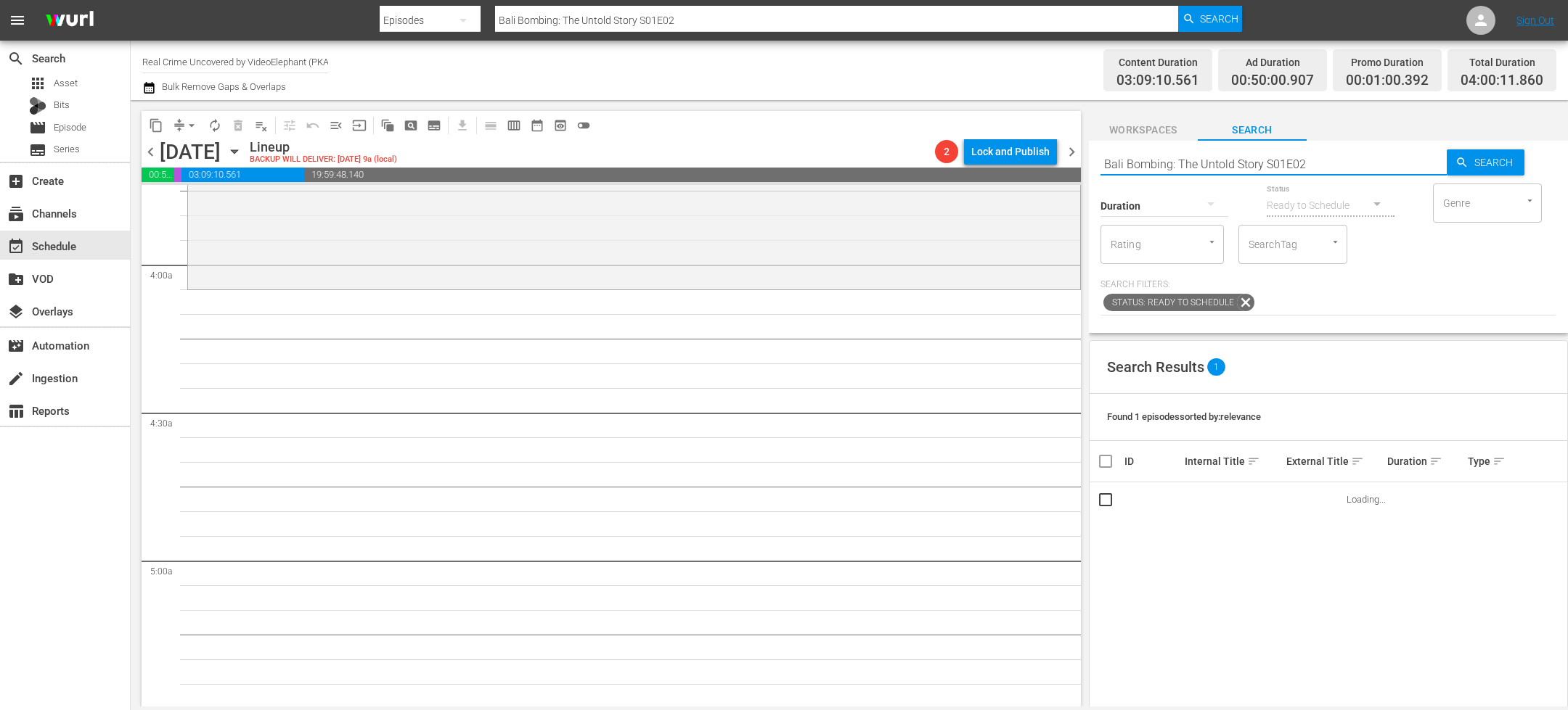
scroll to position [1115, 0]
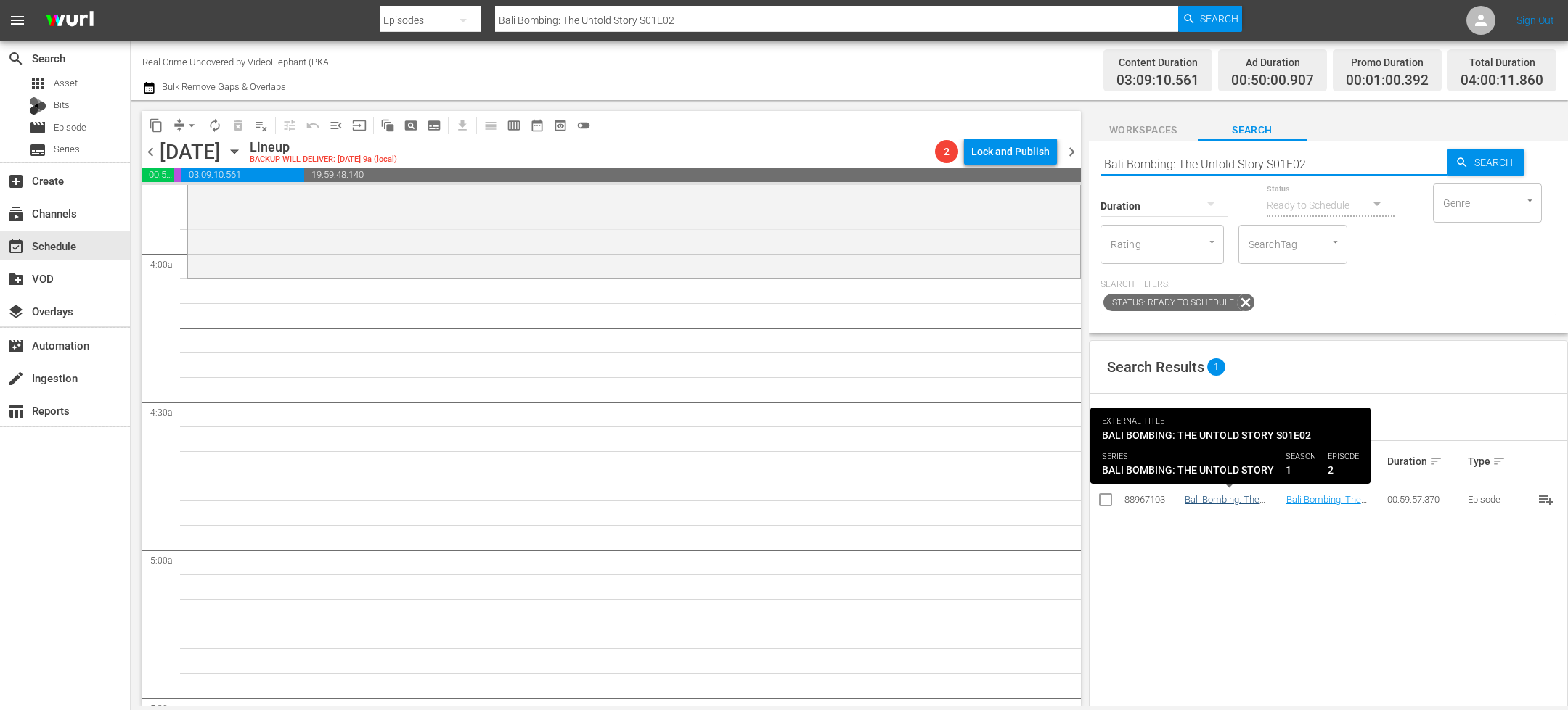
type input "Bali Bombing: The Untold Story S01E02"
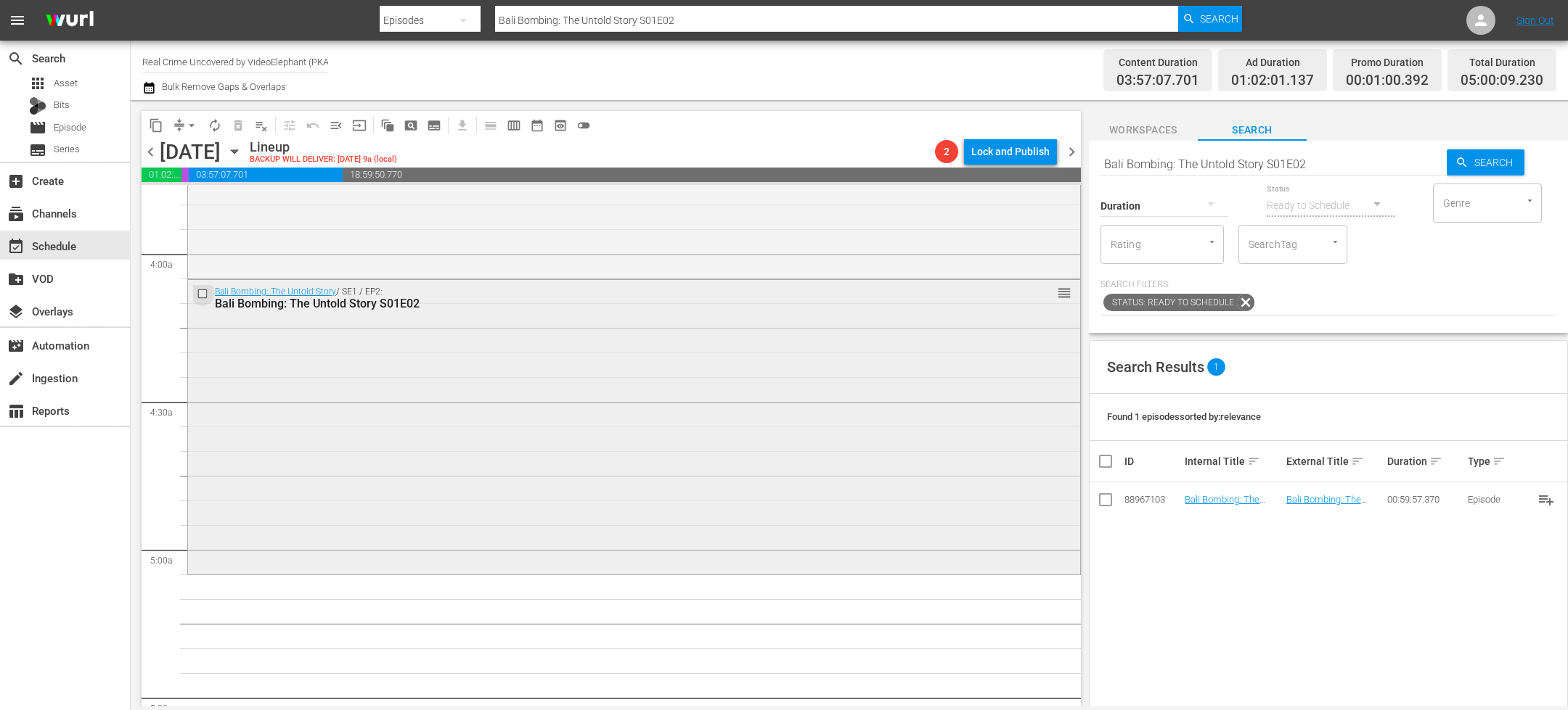
click at [205, 296] on input "checkbox" at bounding box center [204, 294] width 15 height 13
click at [203, 294] on input "checkbox" at bounding box center [204, 294] width 15 height 13
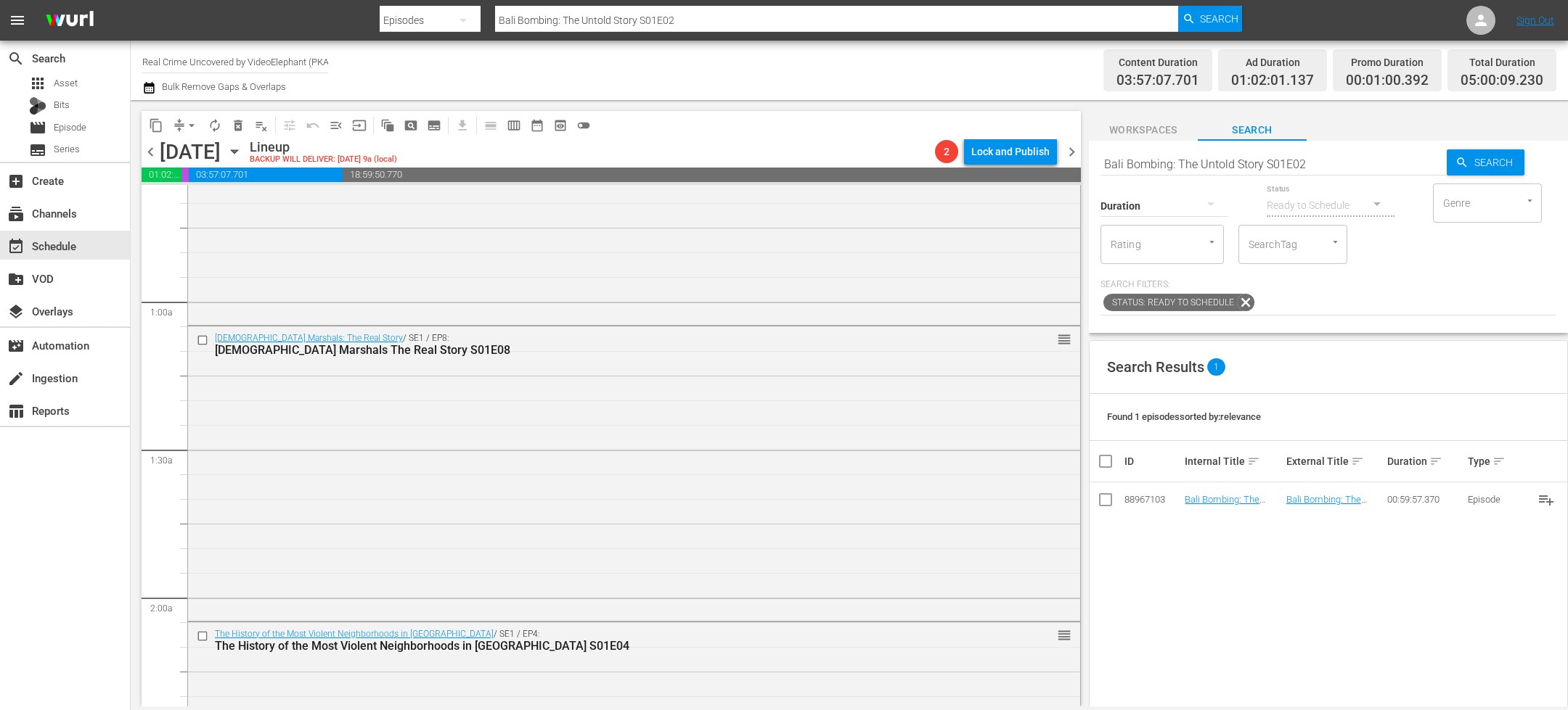
scroll to position [0, 0]
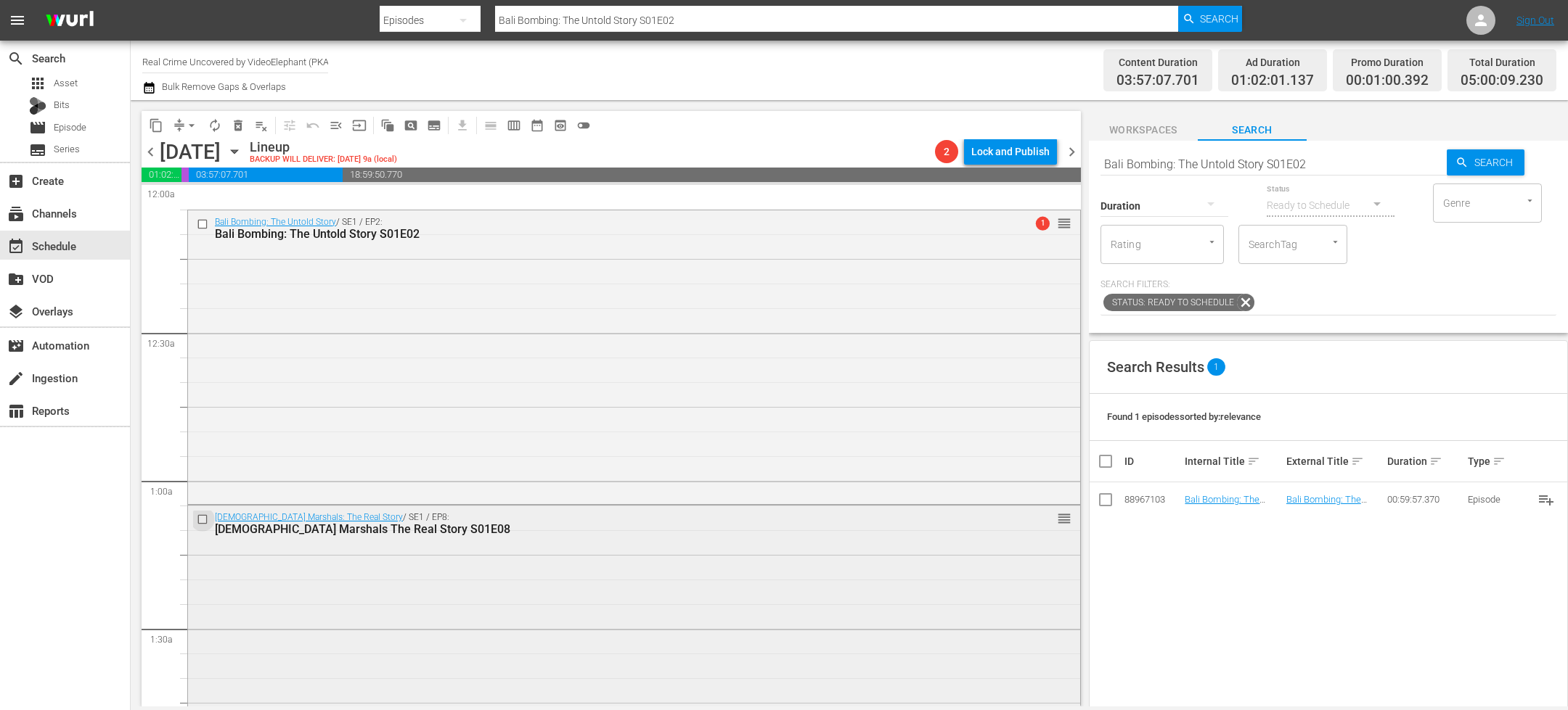
click at [206, 516] on input "checkbox" at bounding box center [204, 520] width 15 height 13
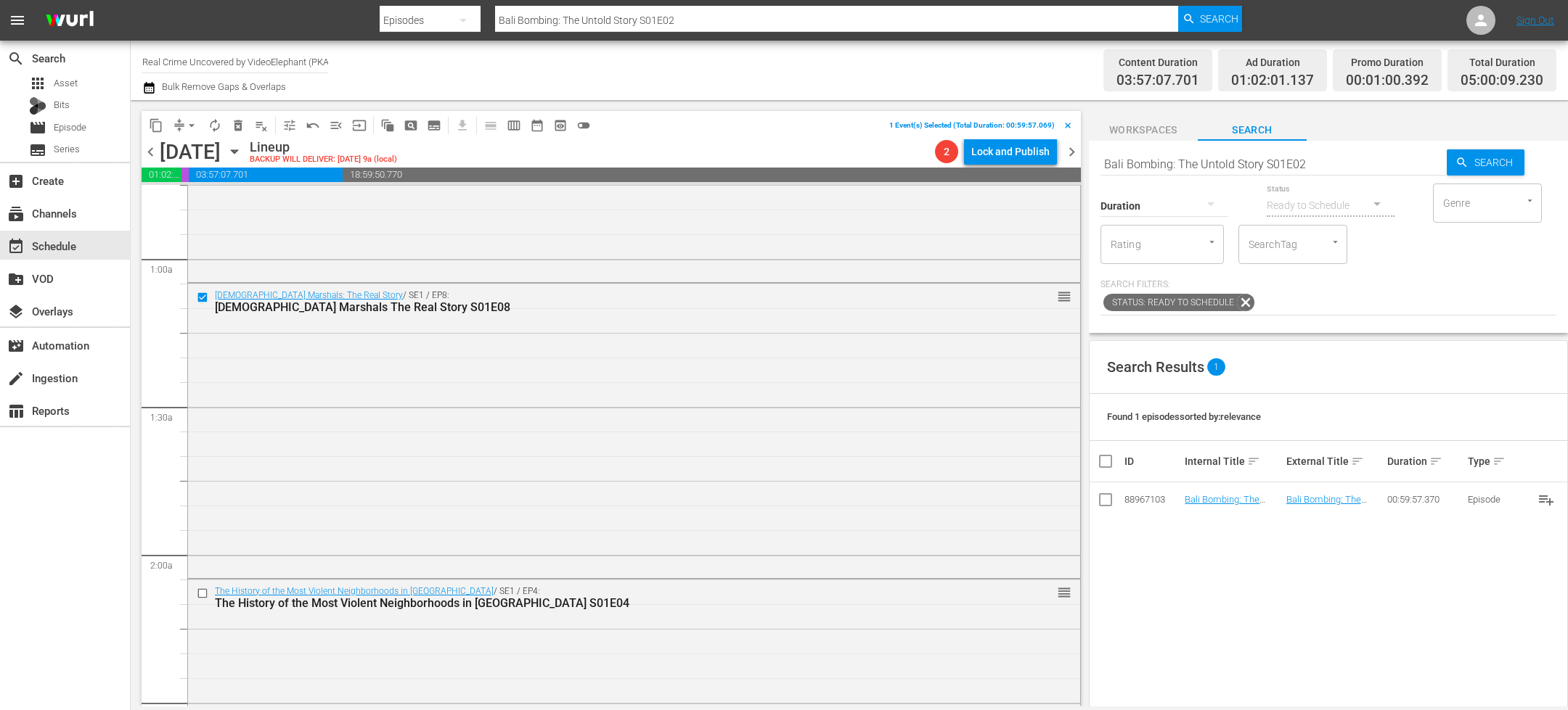
scroll to position [344, 0]
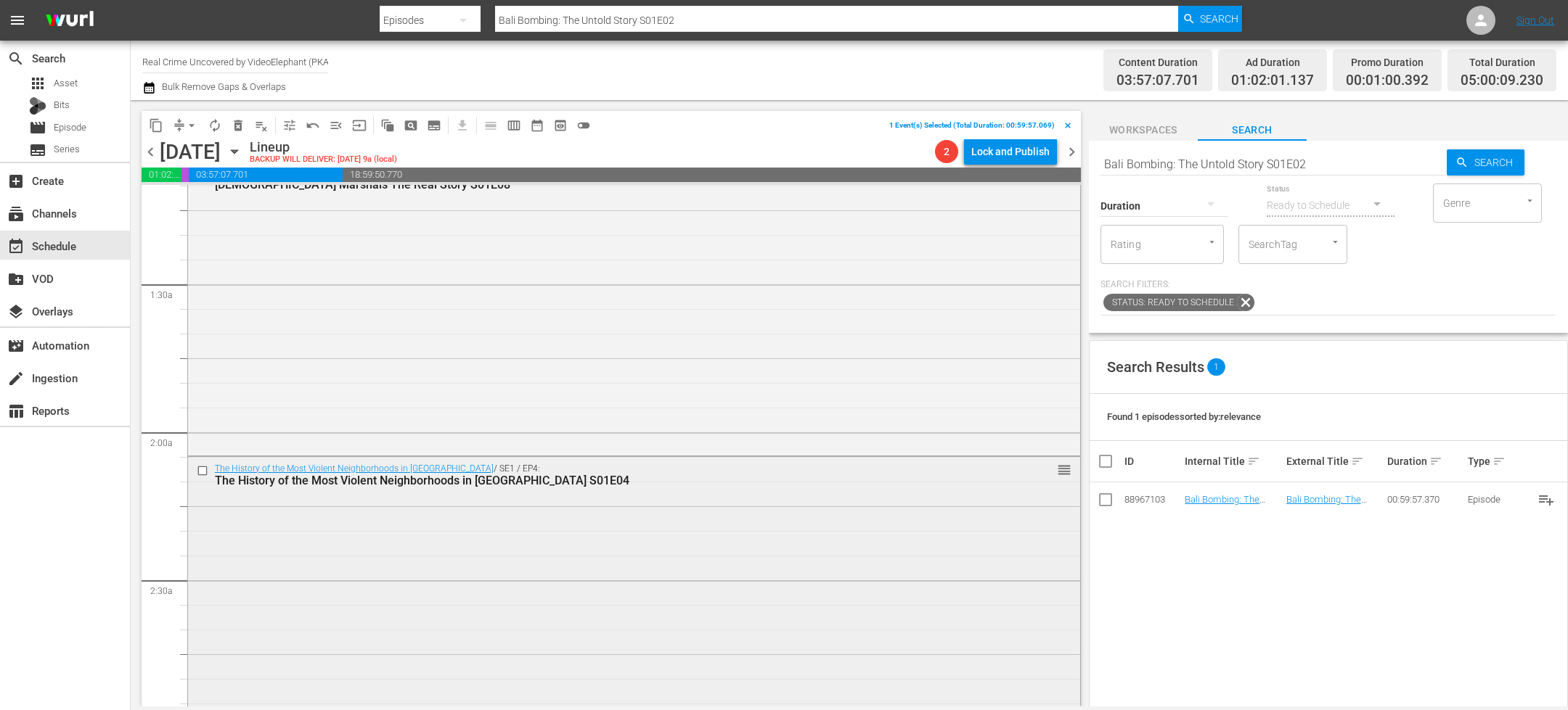
click at [201, 473] on input "checkbox" at bounding box center [204, 471] width 15 height 13
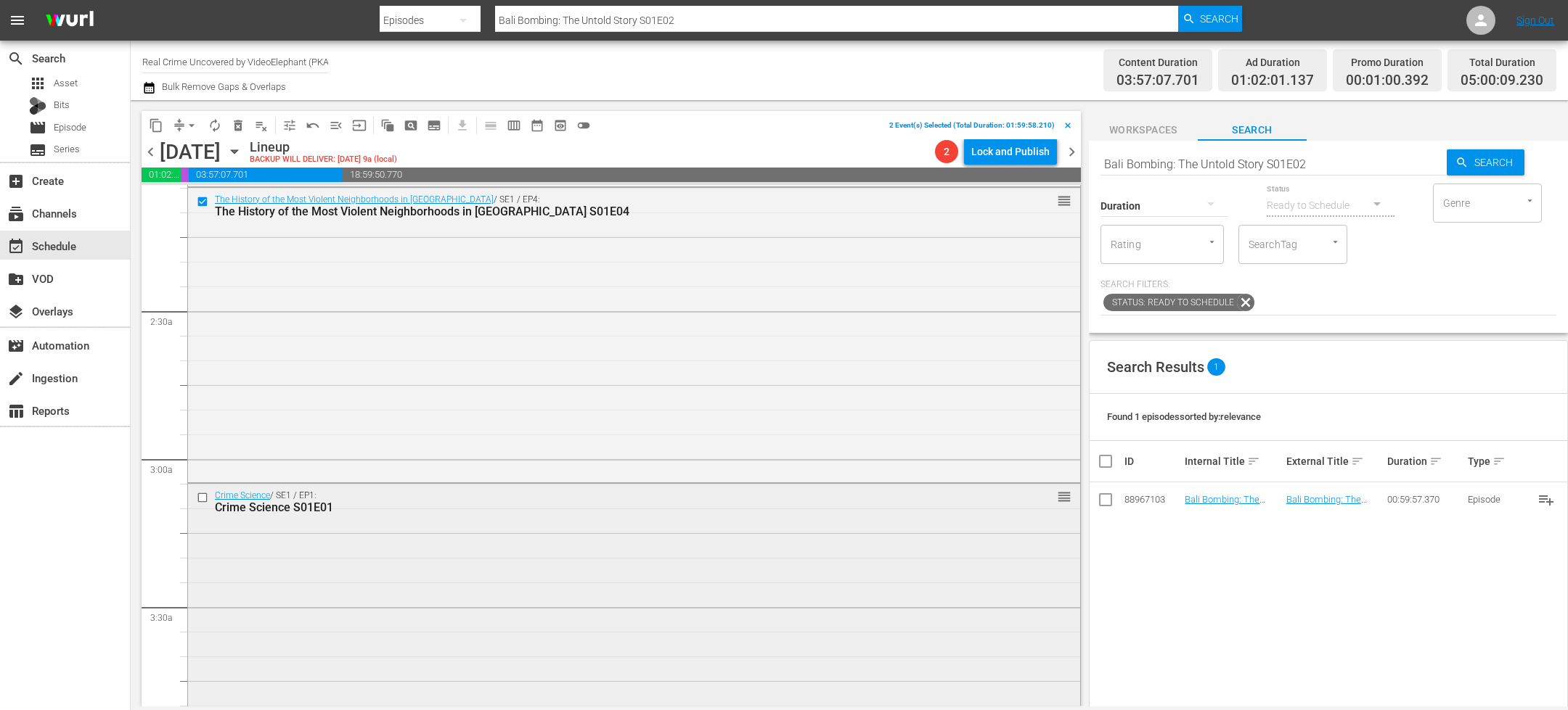
click at [200, 499] on input "checkbox" at bounding box center [204, 498] width 15 height 13
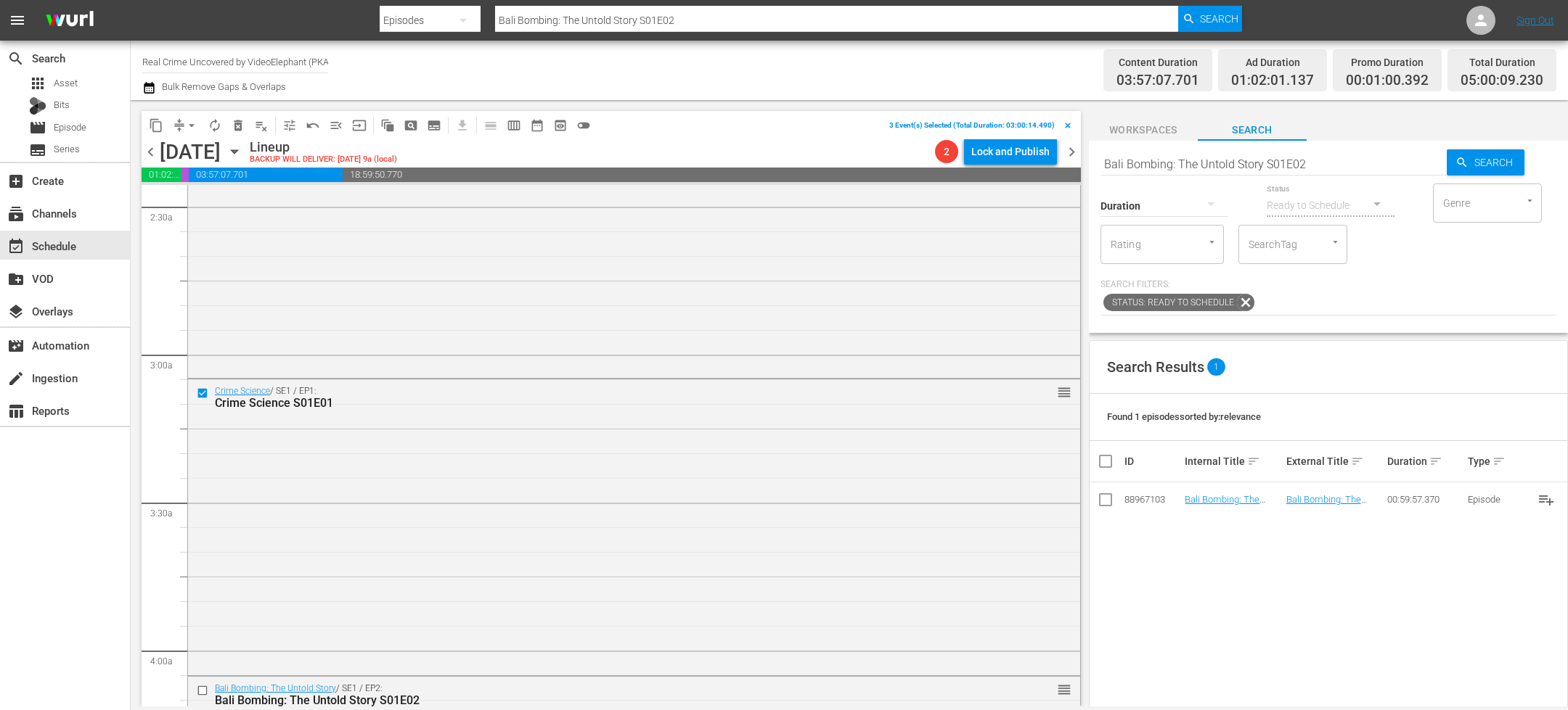
scroll to position [823, 0]
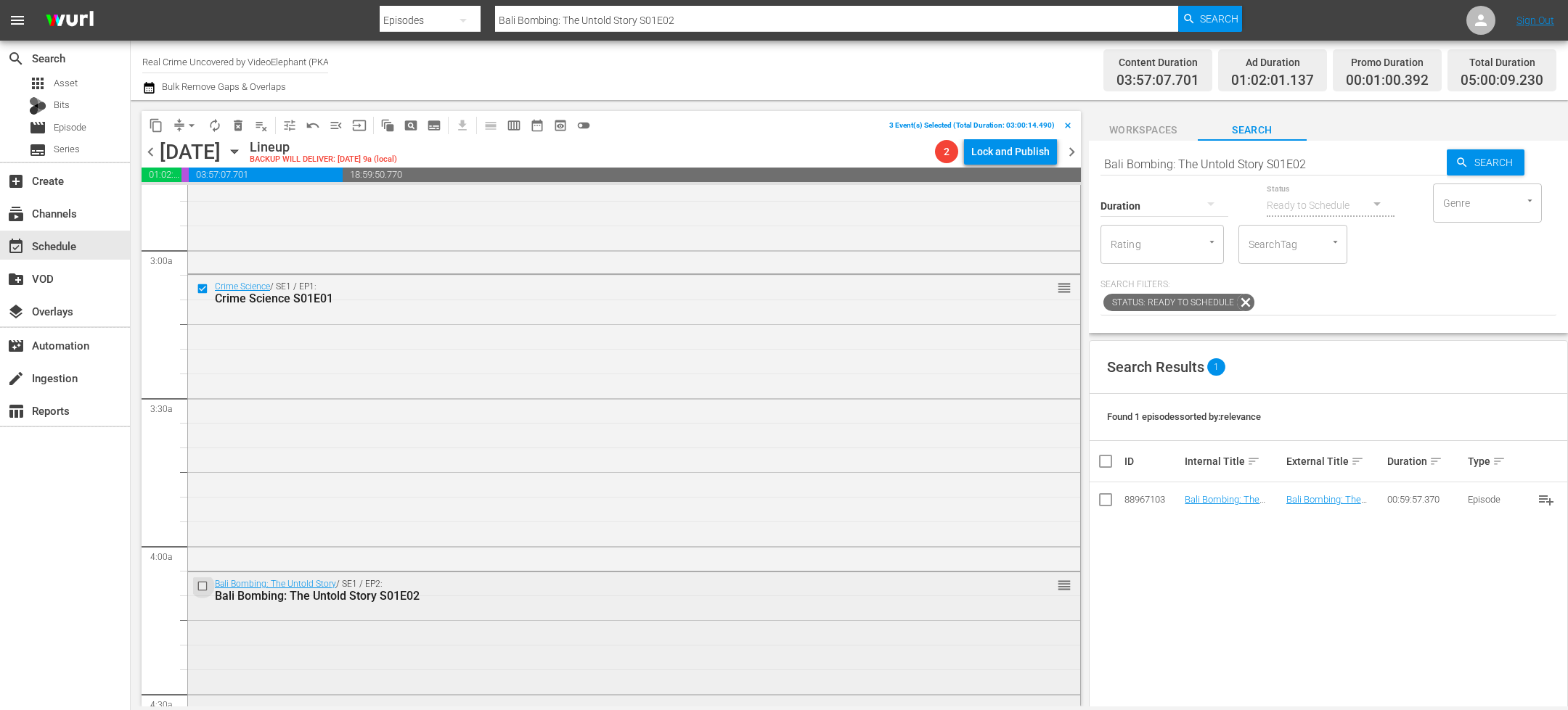
click at [206, 584] on input "checkbox" at bounding box center [204, 586] width 15 height 13
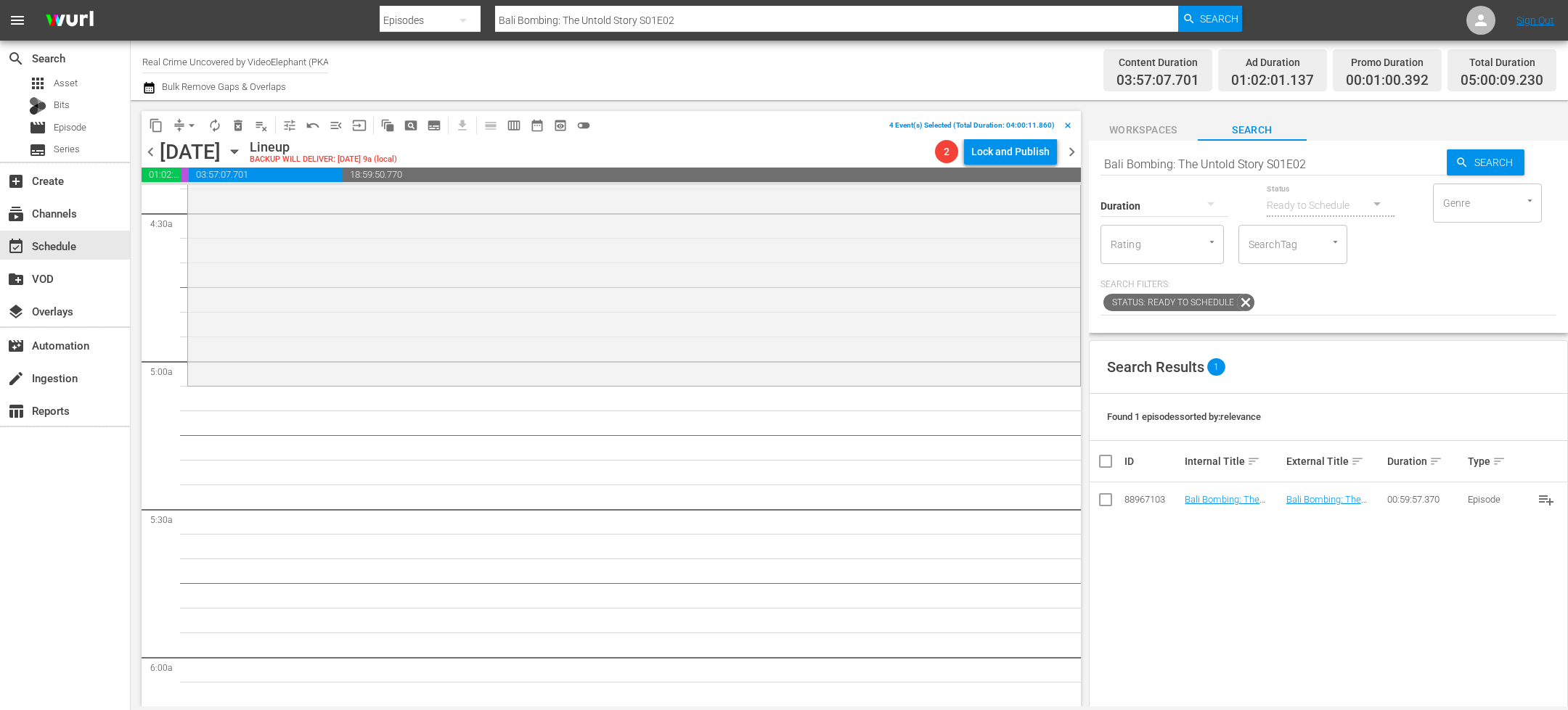
scroll to position [1360, 0]
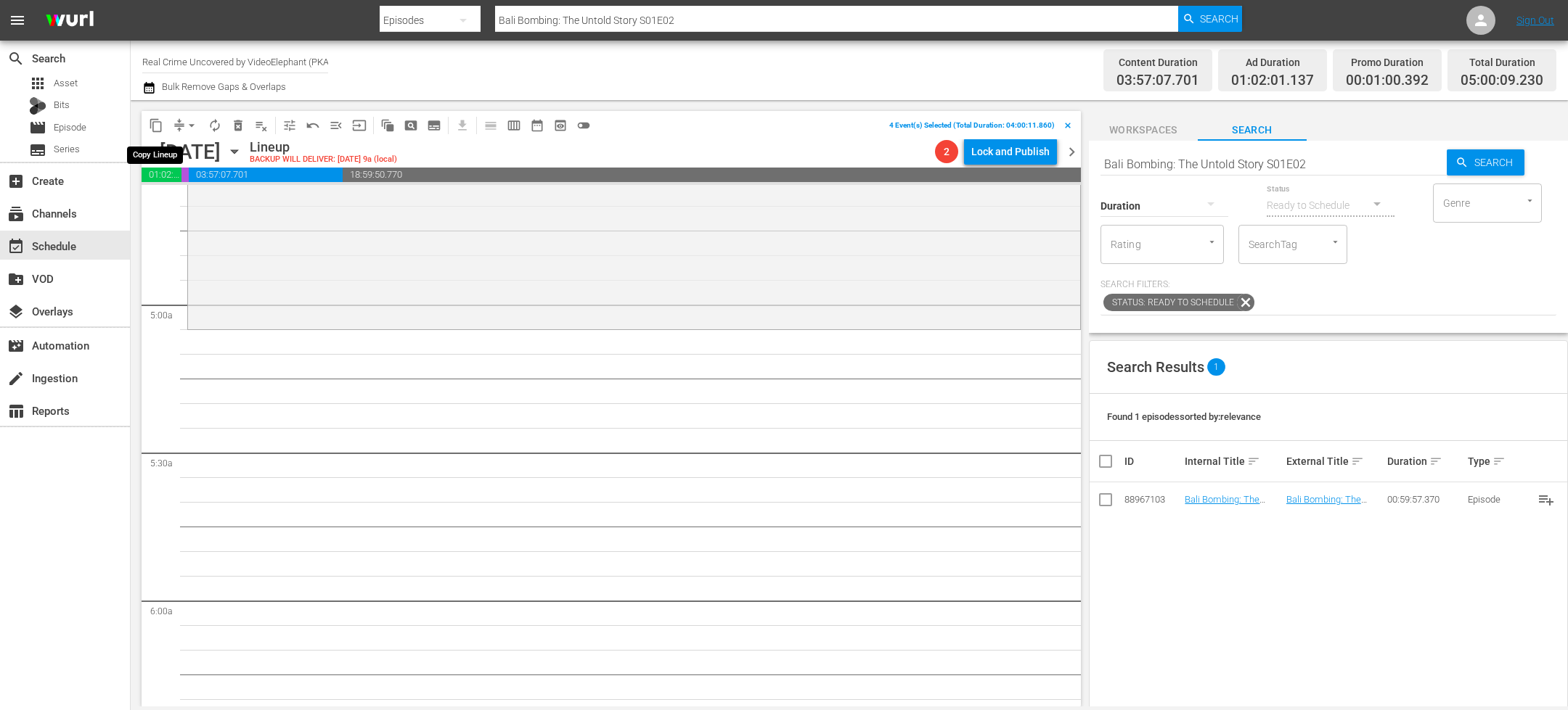
click at [161, 131] on span "content_copy" at bounding box center [156, 126] width 14 height 14
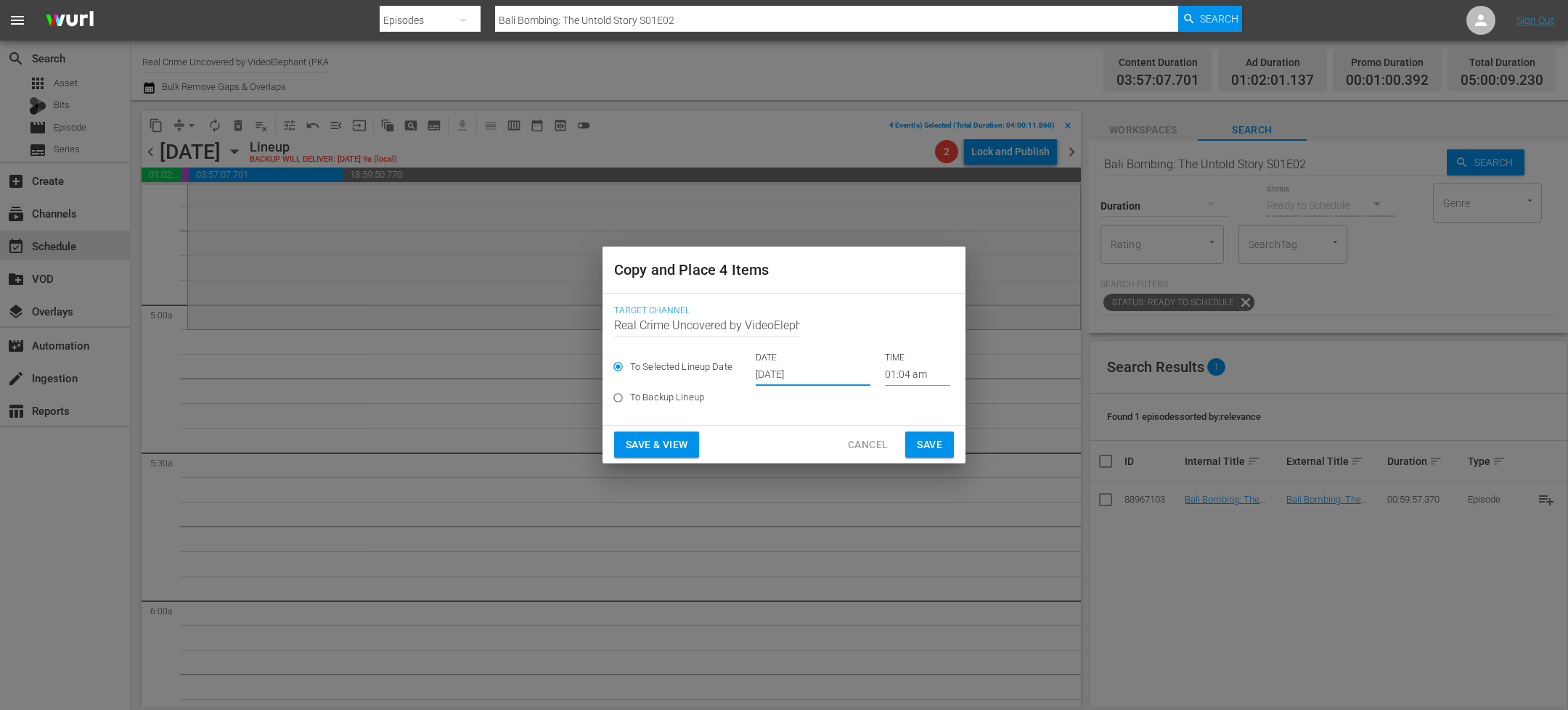
click at [783, 381] on input "[DATE]" at bounding box center [813, 375] width 115 height 22
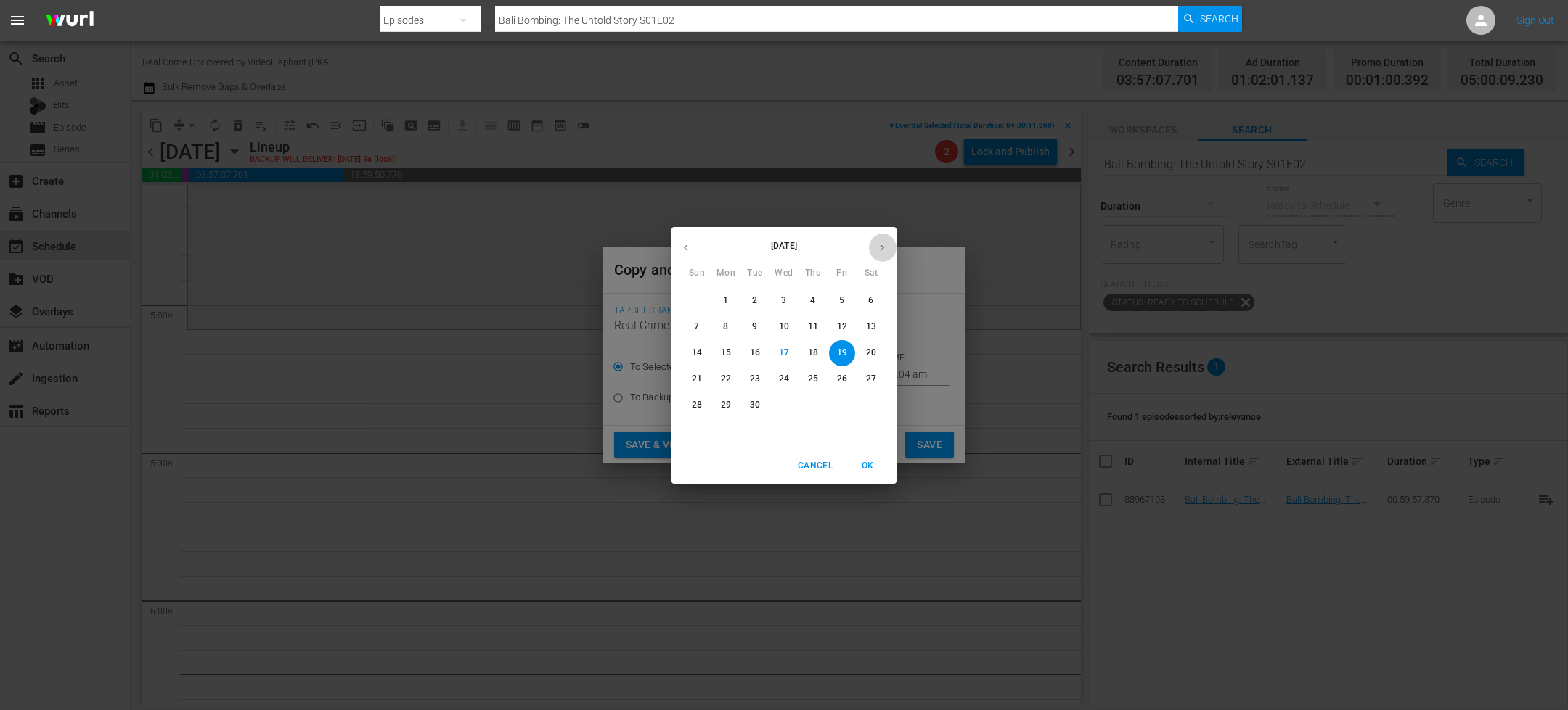
click at [889, 252] on button "button" at bounding box center [883, 248] width 29 height 29
click at [874, 298] on span "4" at bounding box center [870, 301] width 26 height 13
type input "[DATE]"
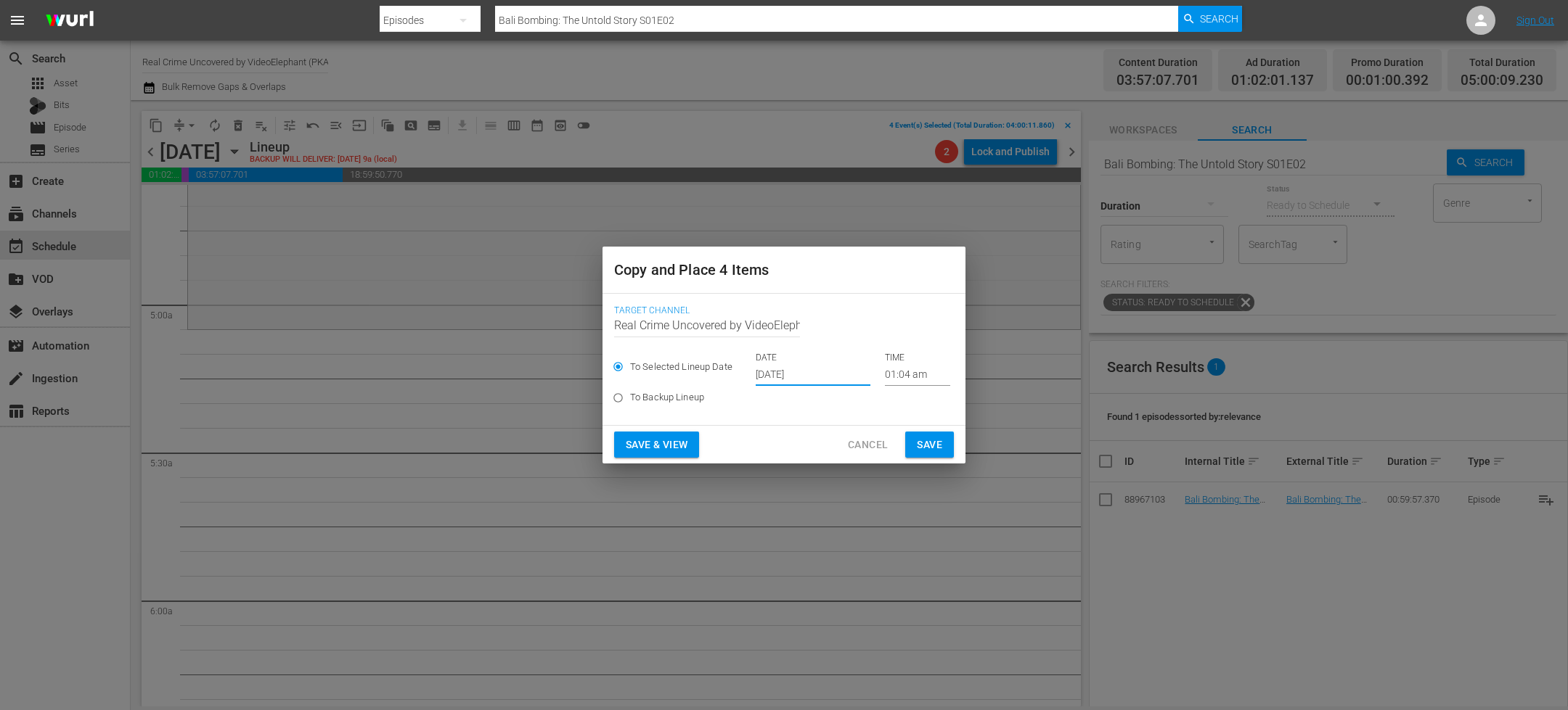
click at [893, 376] on input "01:04 am" at bounding box center [917, 375] width 65 height 22
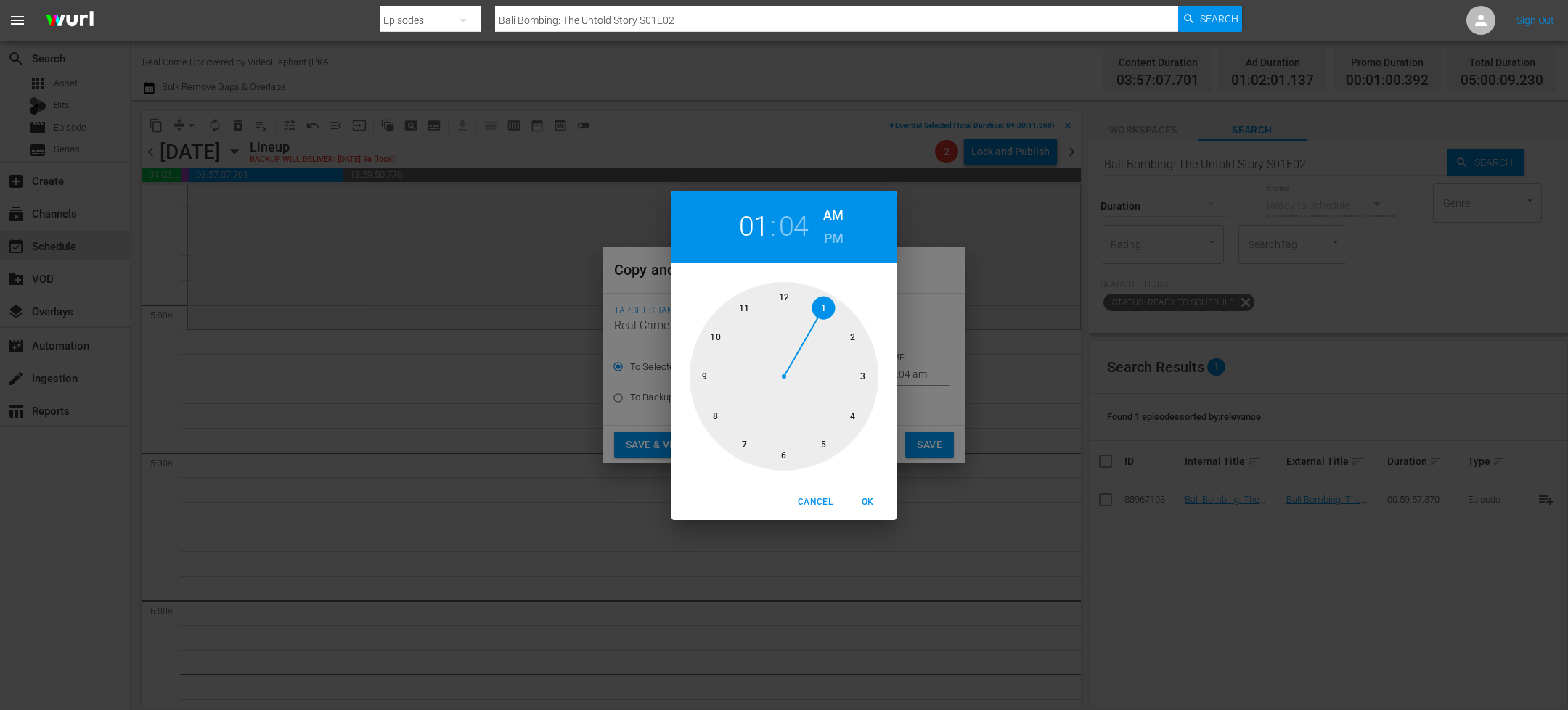
click at [821, 444] on div at bounding box center [784, 377] width 188 height 188
click at [869, 497] on span "OK" at bounding box center [867, 502] width 35 height 15
type input "05:04 am"
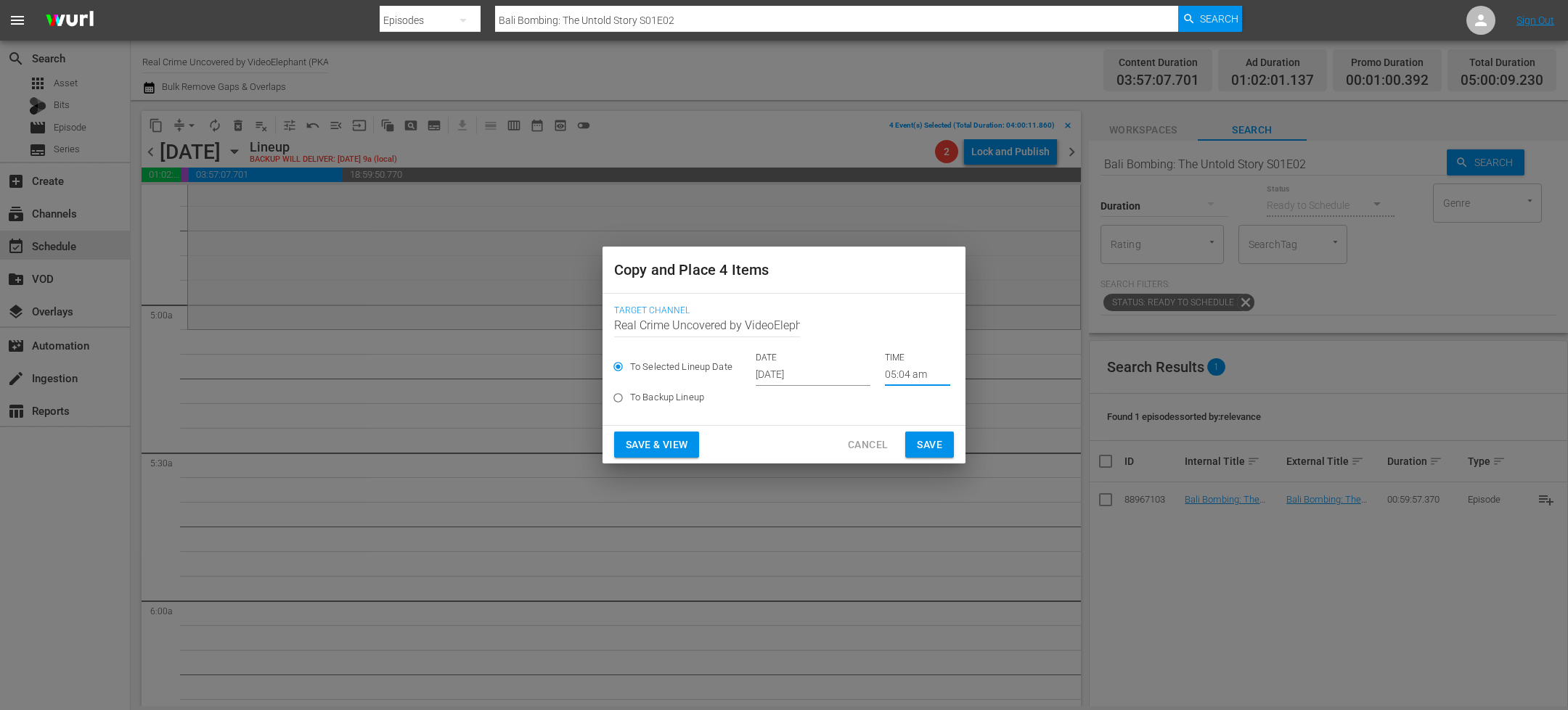
click at [936, 441] on span "Save" at bounding box center [929, 445] width 25 height 18
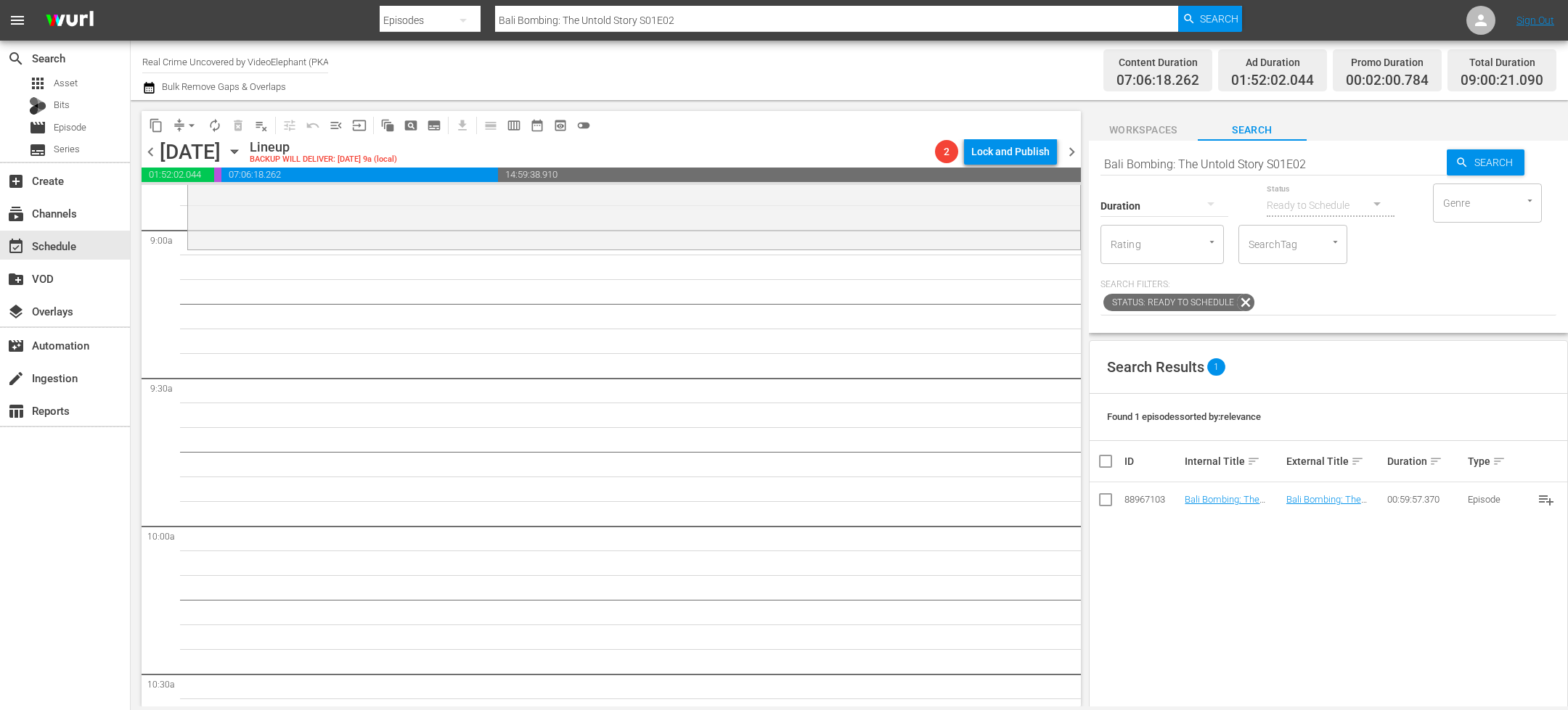
scroll to position [2611, 0]
click at [158, 126] on span "content_copy" at bounding box center [156, 126] width 14 height 14
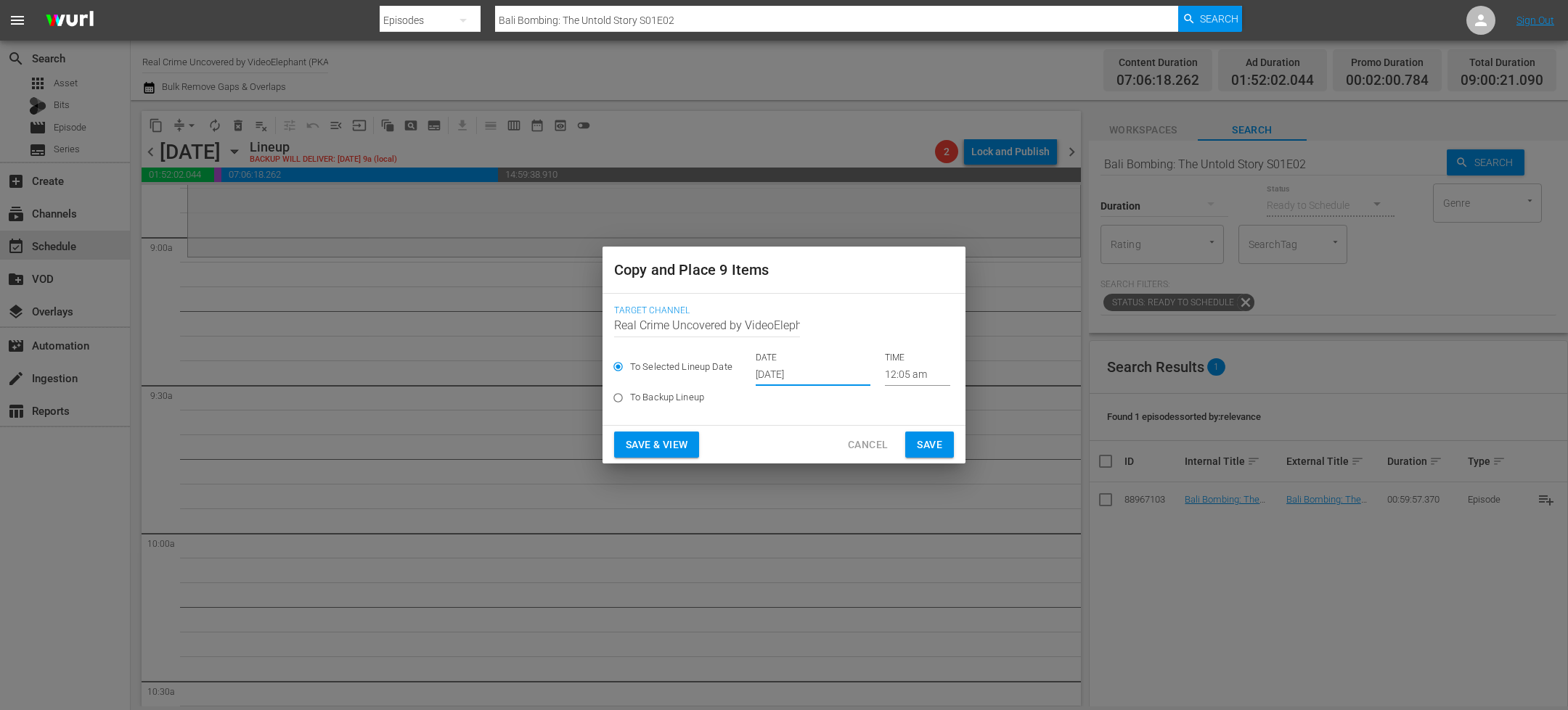
click at [783, 380] on input "[DATE]" at bounding box center [813, 375] width 115 height 22
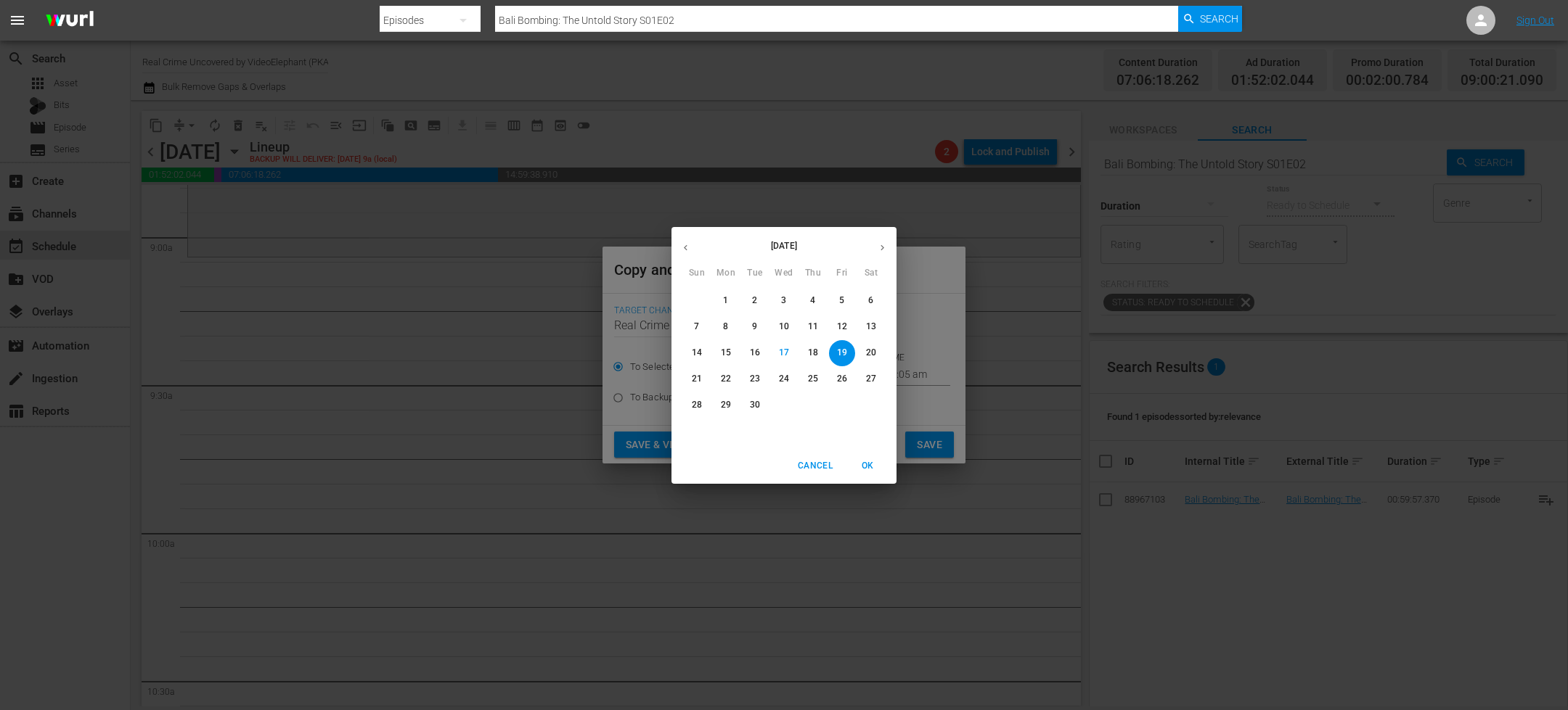
click at [886, 249] on icon "button" at bounding box center [883, 247] width 11 height 11
click at [870, 302] on p "4" at bounding box center [871, 301] width 5 height 13
type input "[DATE]"
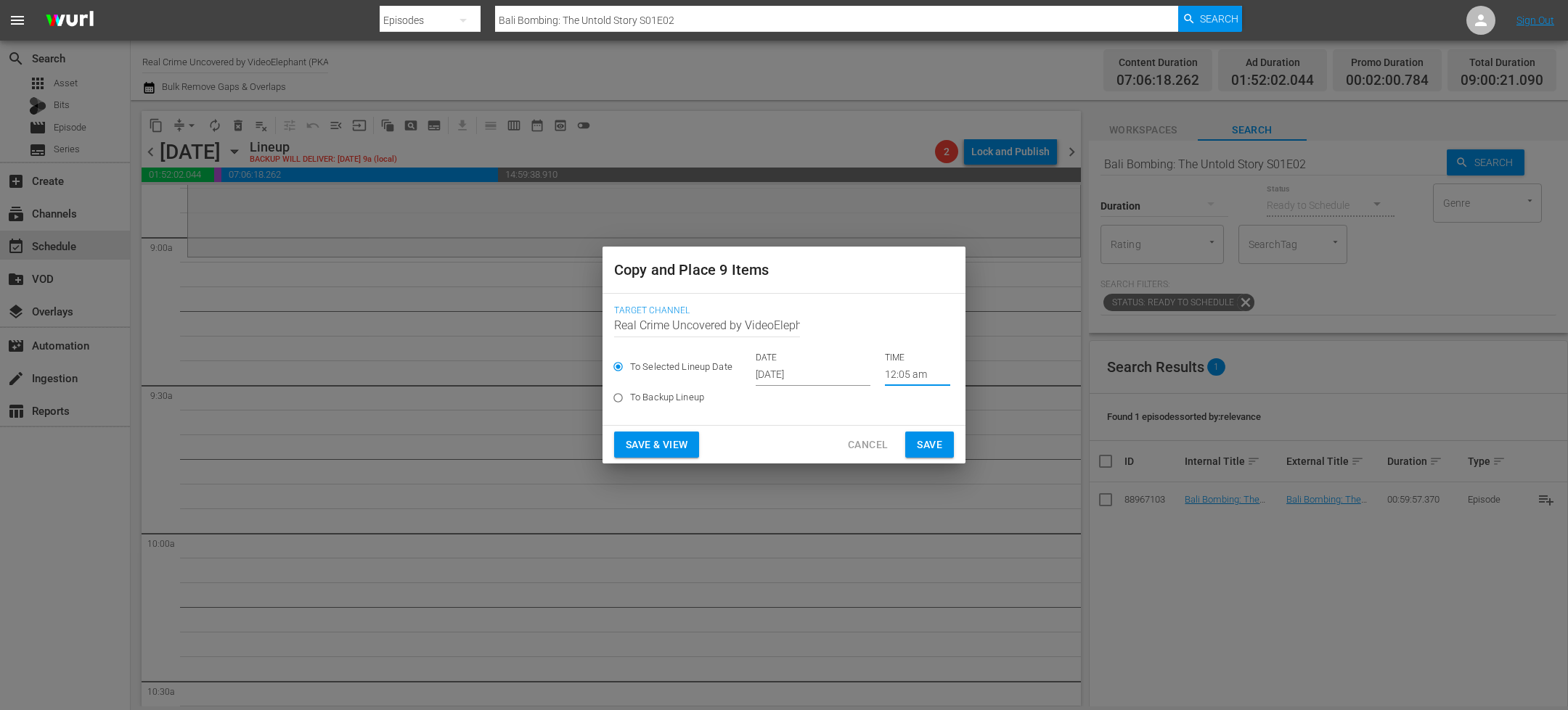
click at [888, 380] on input "12:05 am" at bounding box center [917, 375] width 65 height 22
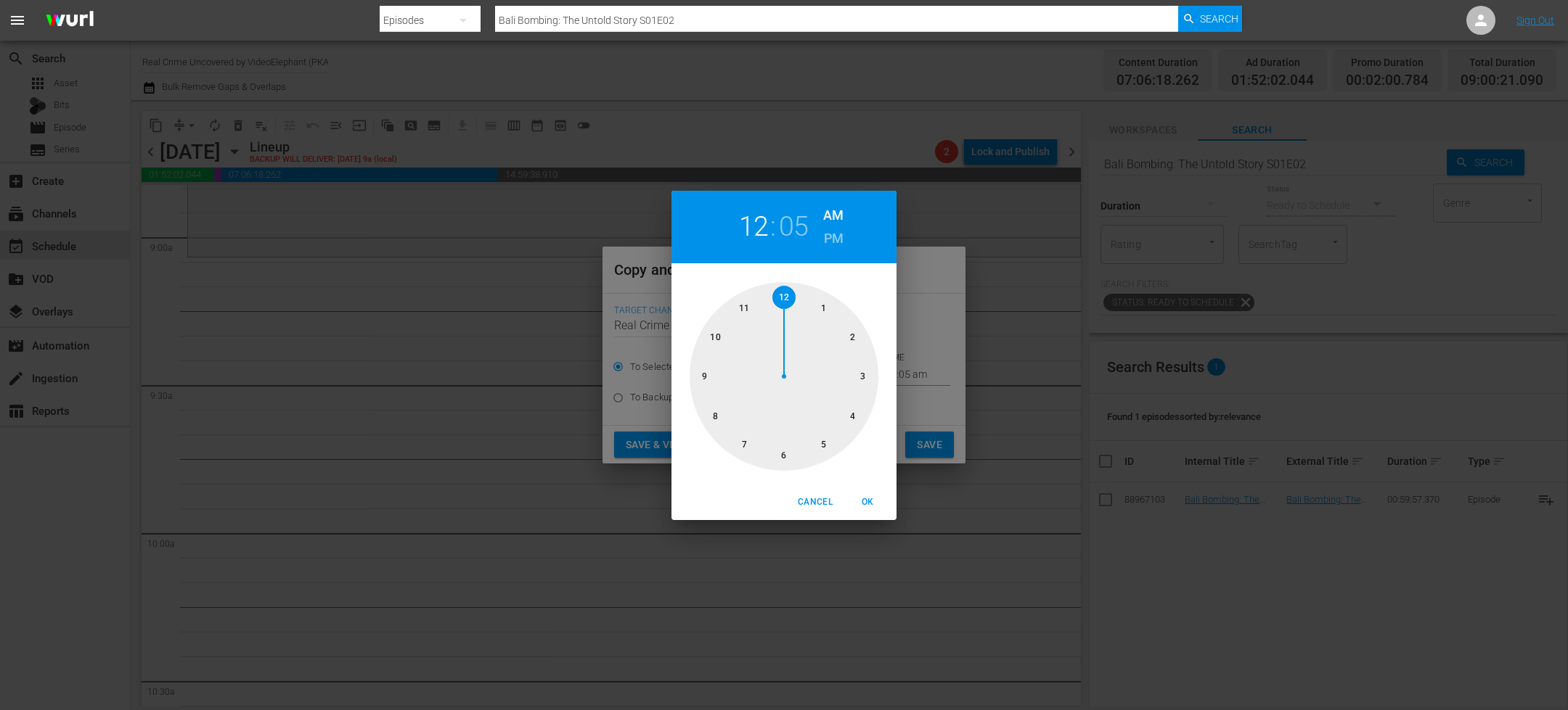
click at [708, 380] on div at bounding box center [784, 377] width 188 height 188
click at [875, 495] on span "OK" at bounding box center [867, 502] width 35 height 15
type input "09:05 am"
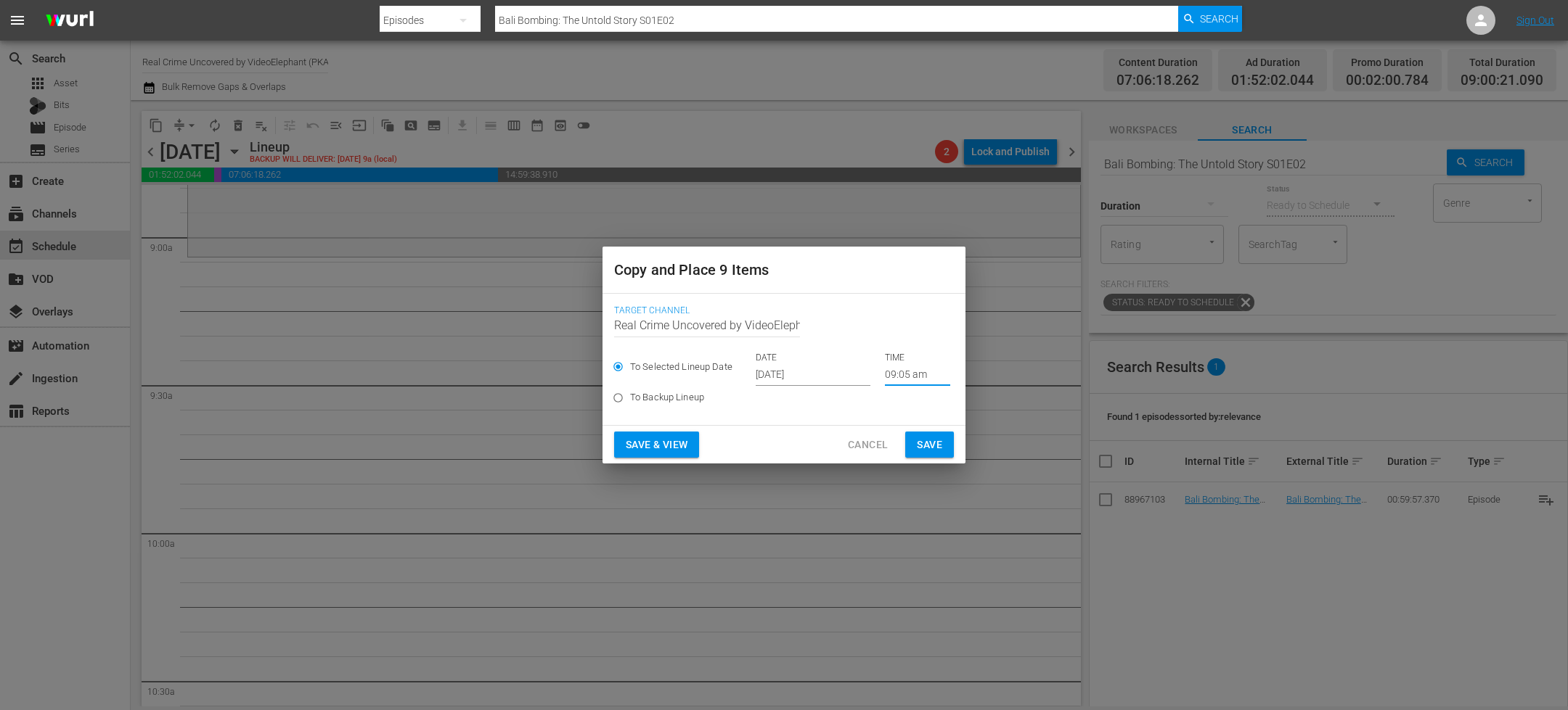
click at [928, 446] on span "Save" at bounding box center [929, 445] width 25 height 18
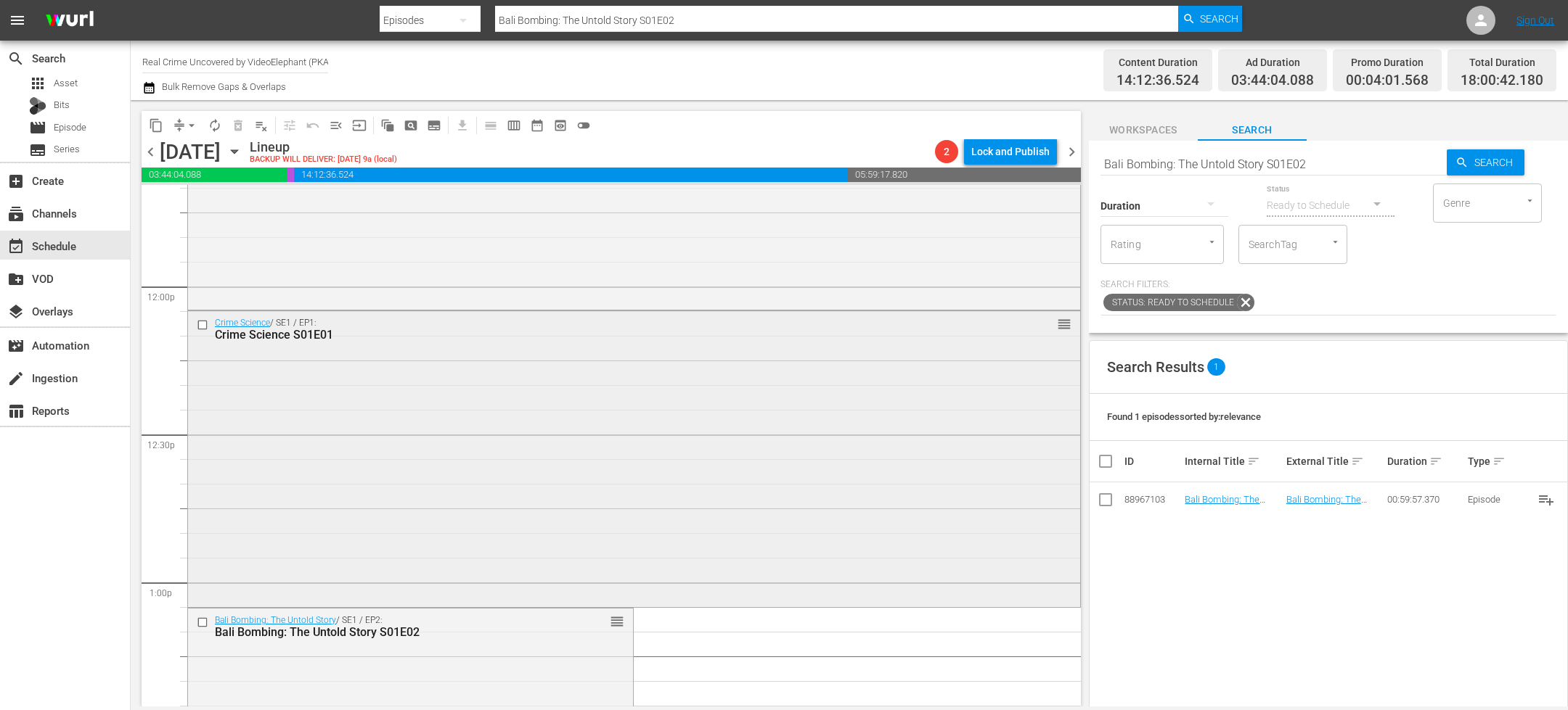
scroll to position [3493, 0]
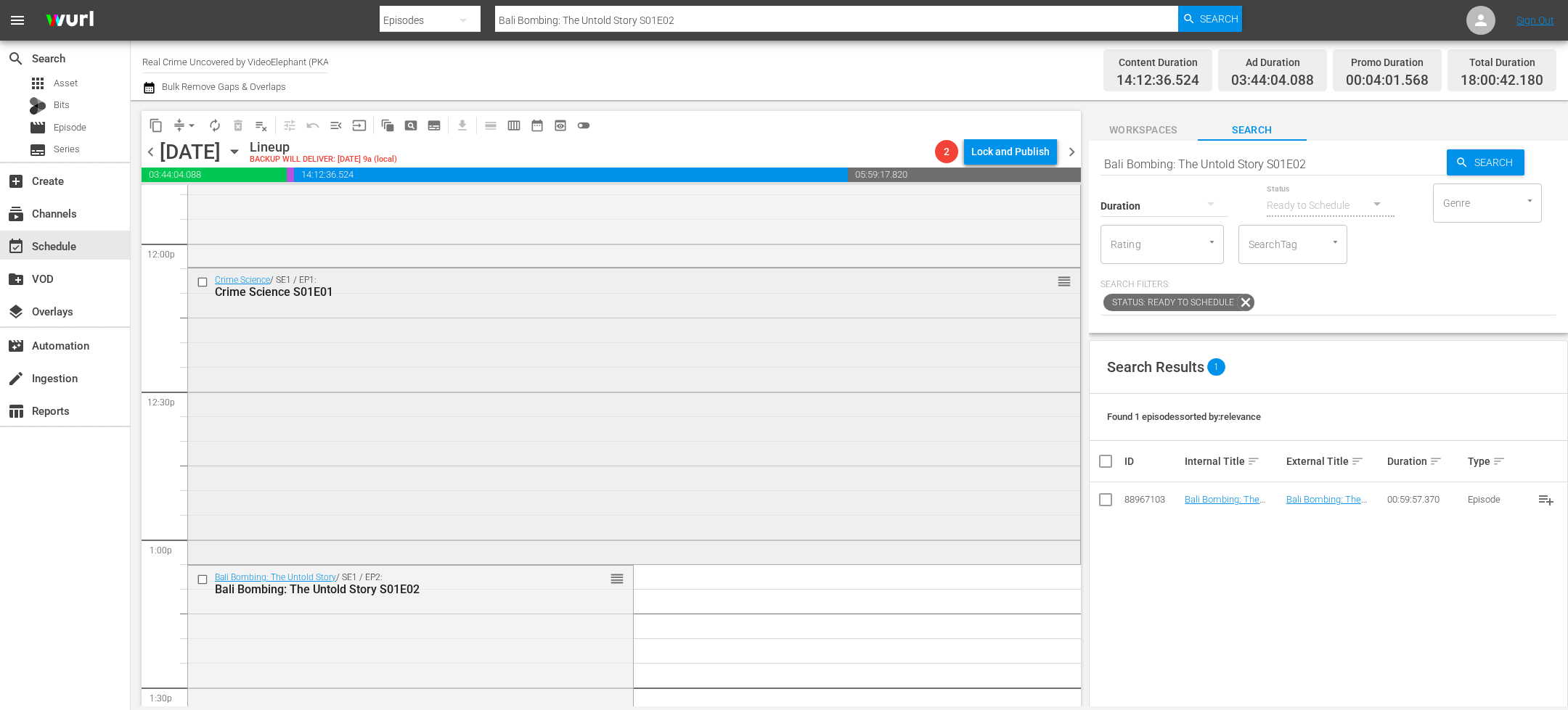
click at [205, 285] on input "checkbox" at bounding box center [204, 282] width 15 height 13
click at [204, 576] on input "checkbox" at bounding box center [204, 580] width 15 height 13
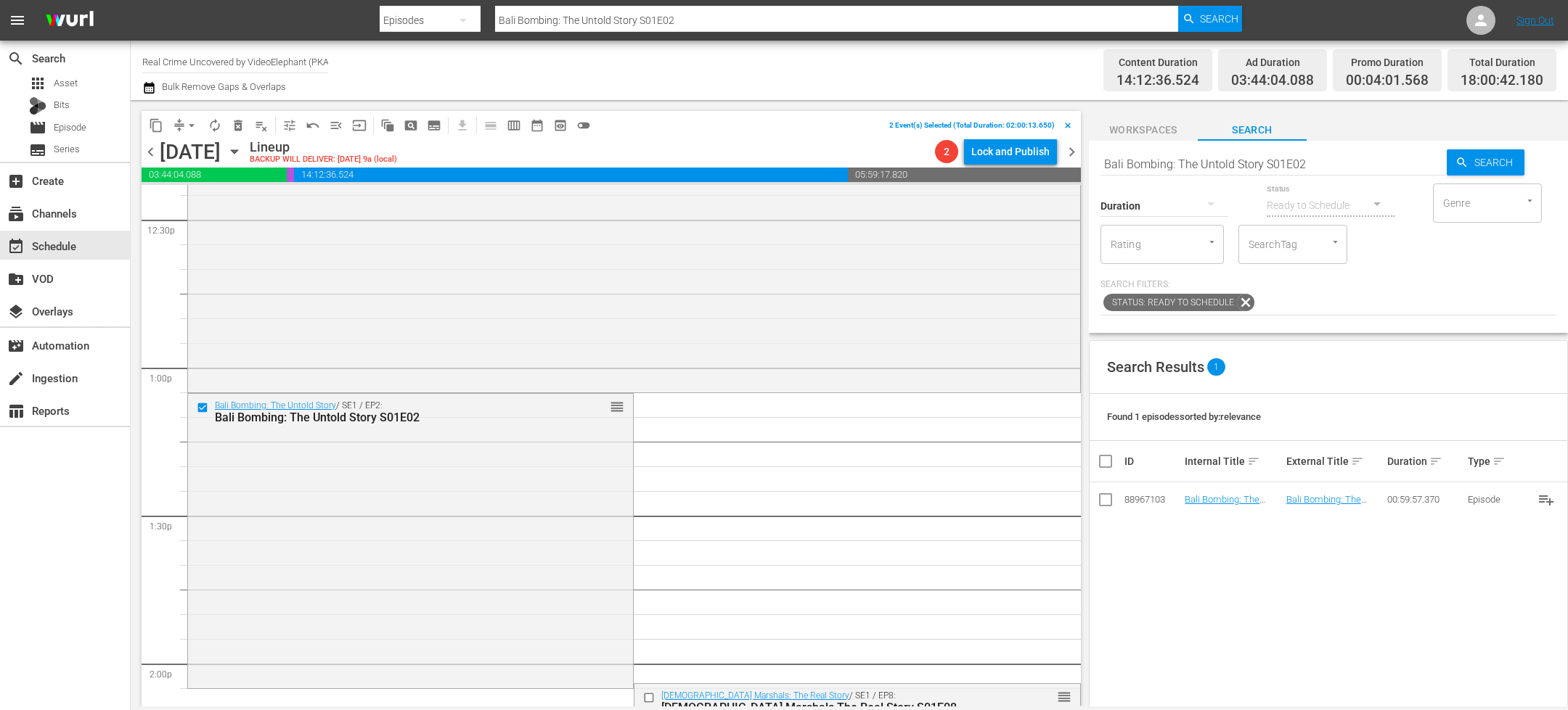
scroll to position [3835, 0]
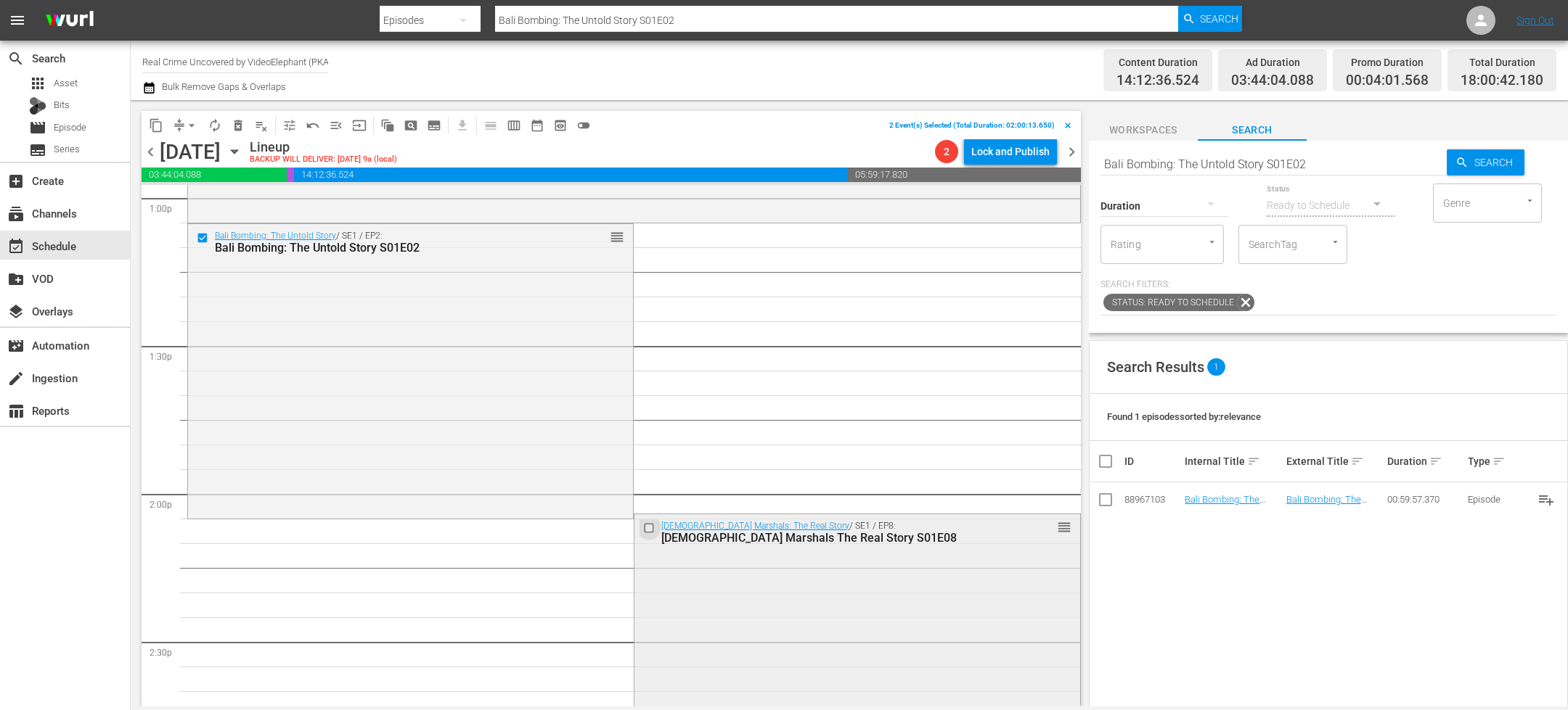
click at [643, 529] on input "checkbox" at bounding box center [650, 528] width 15 height 13
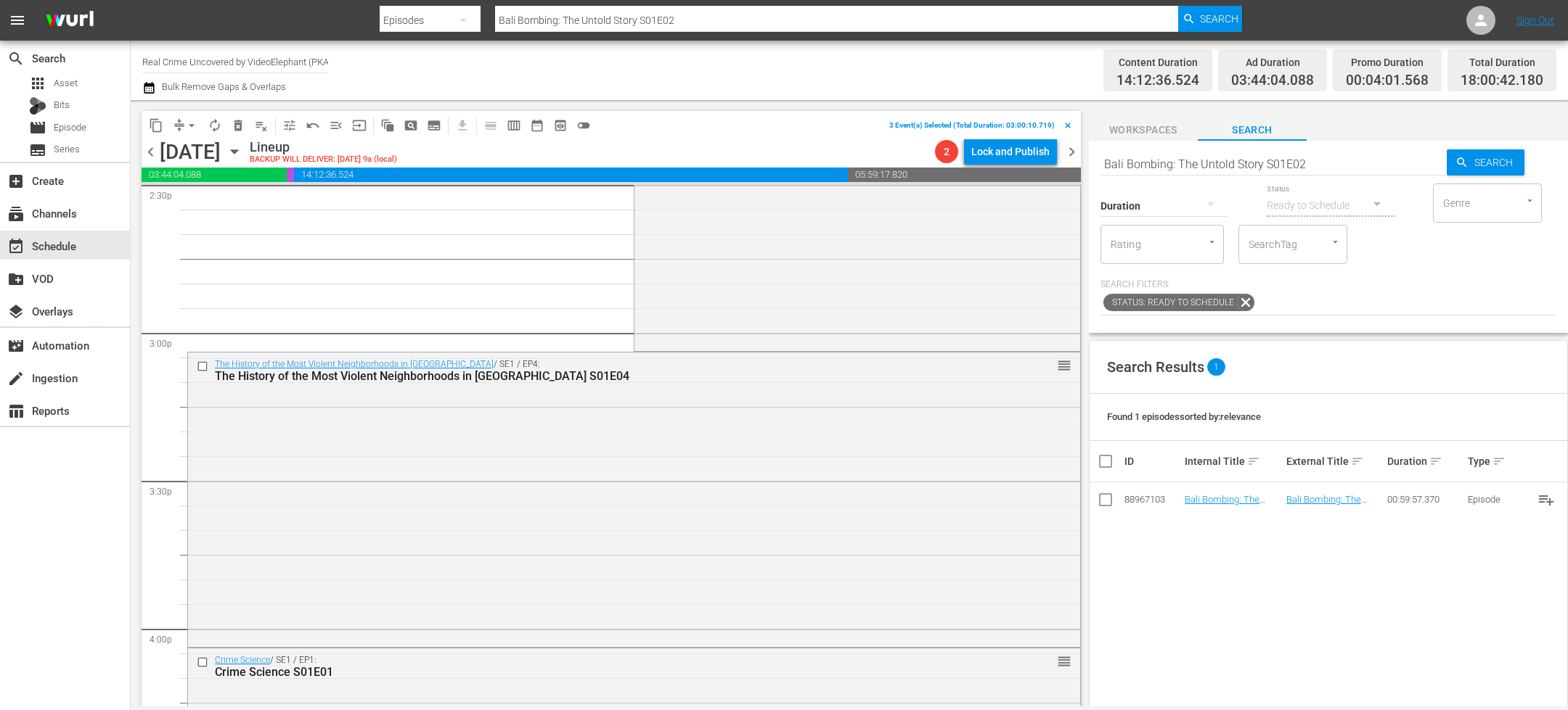
scroll to position [4360, 0]
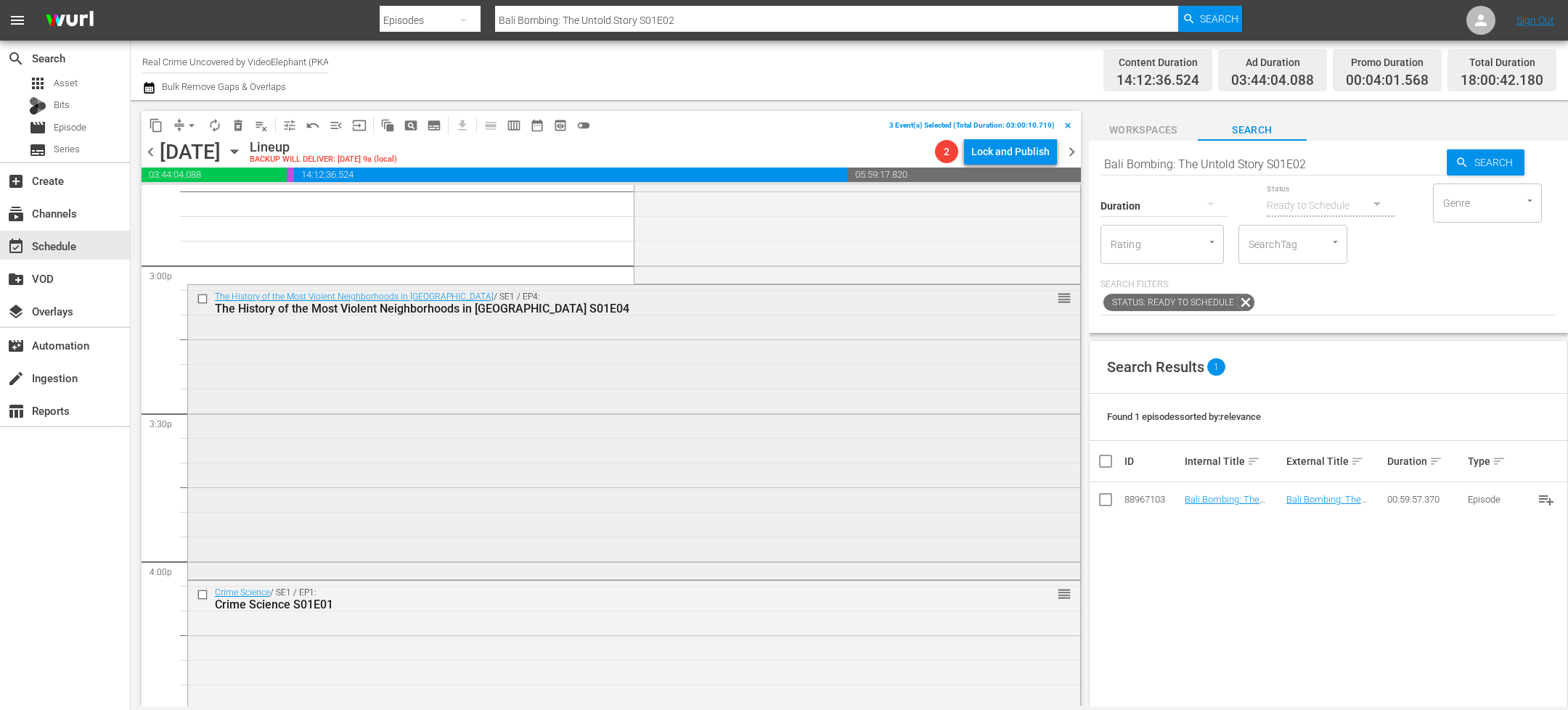
click at [205, 299] on input "checkbox" at bounding box center [204, 299] width 15 height 13
click at [202, 594] on input "checkbox" at bounding box center [204, 595] width 15 height 13
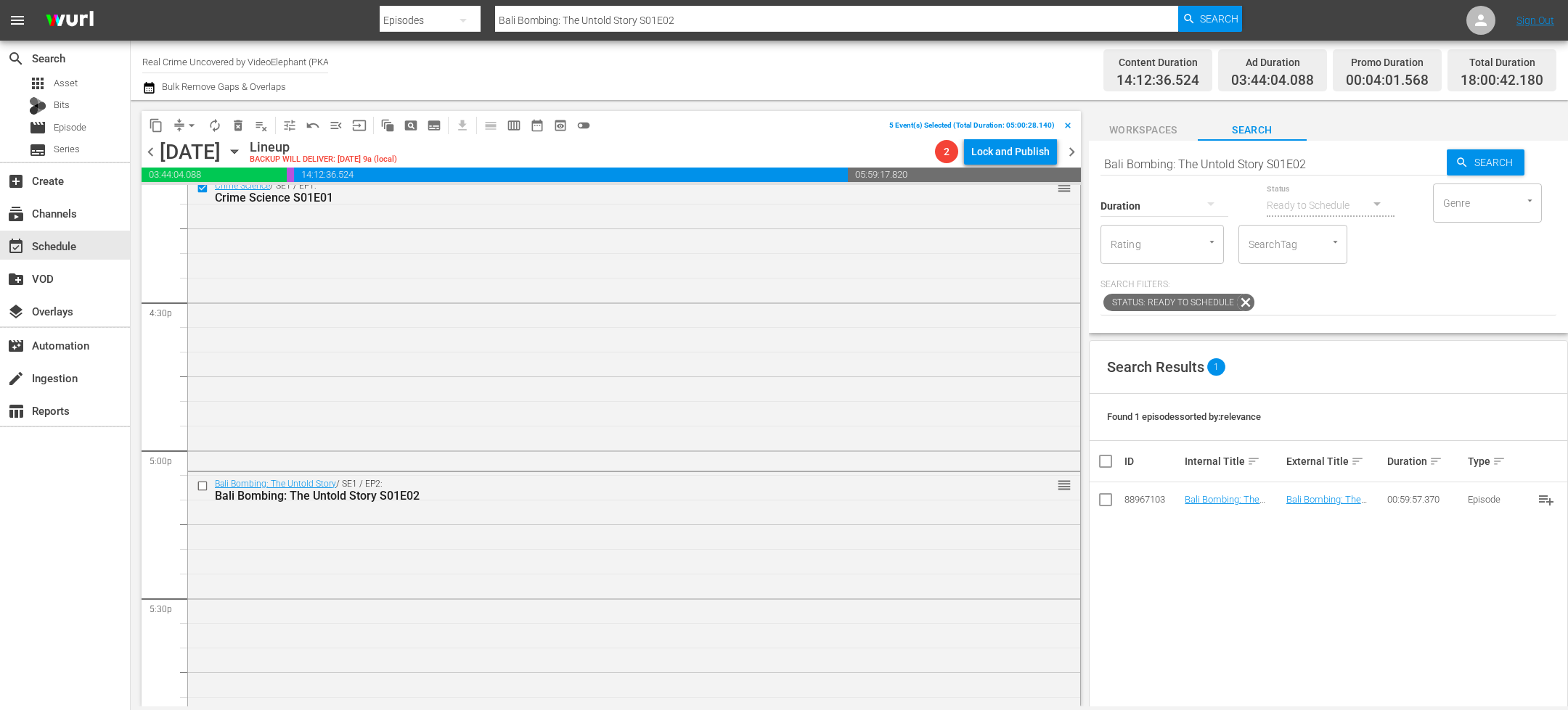
scroll to position [4775, 0]
click at [202, 473] on input "checkbox" at bounding box center [204, 477] width 15 height 13
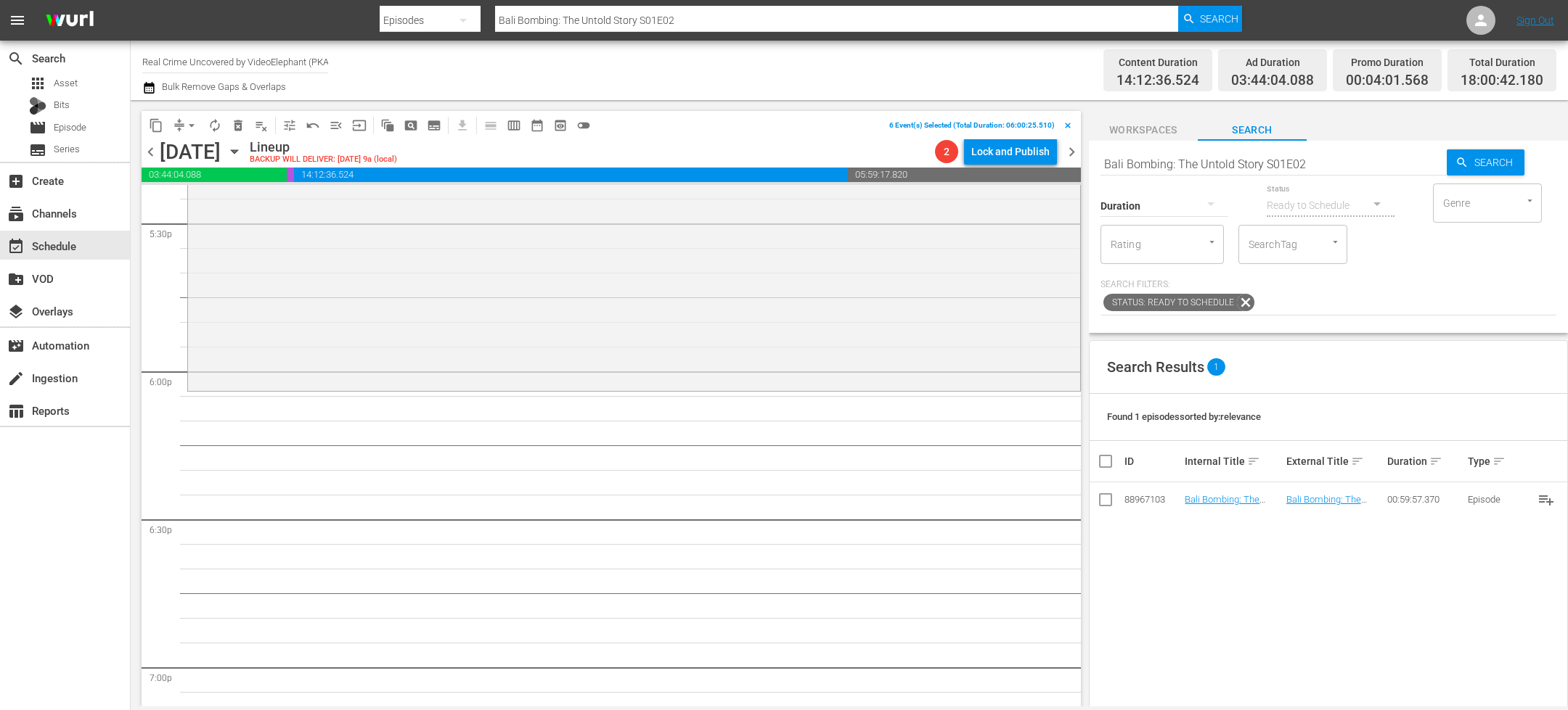
scroll to position [5171, 0]
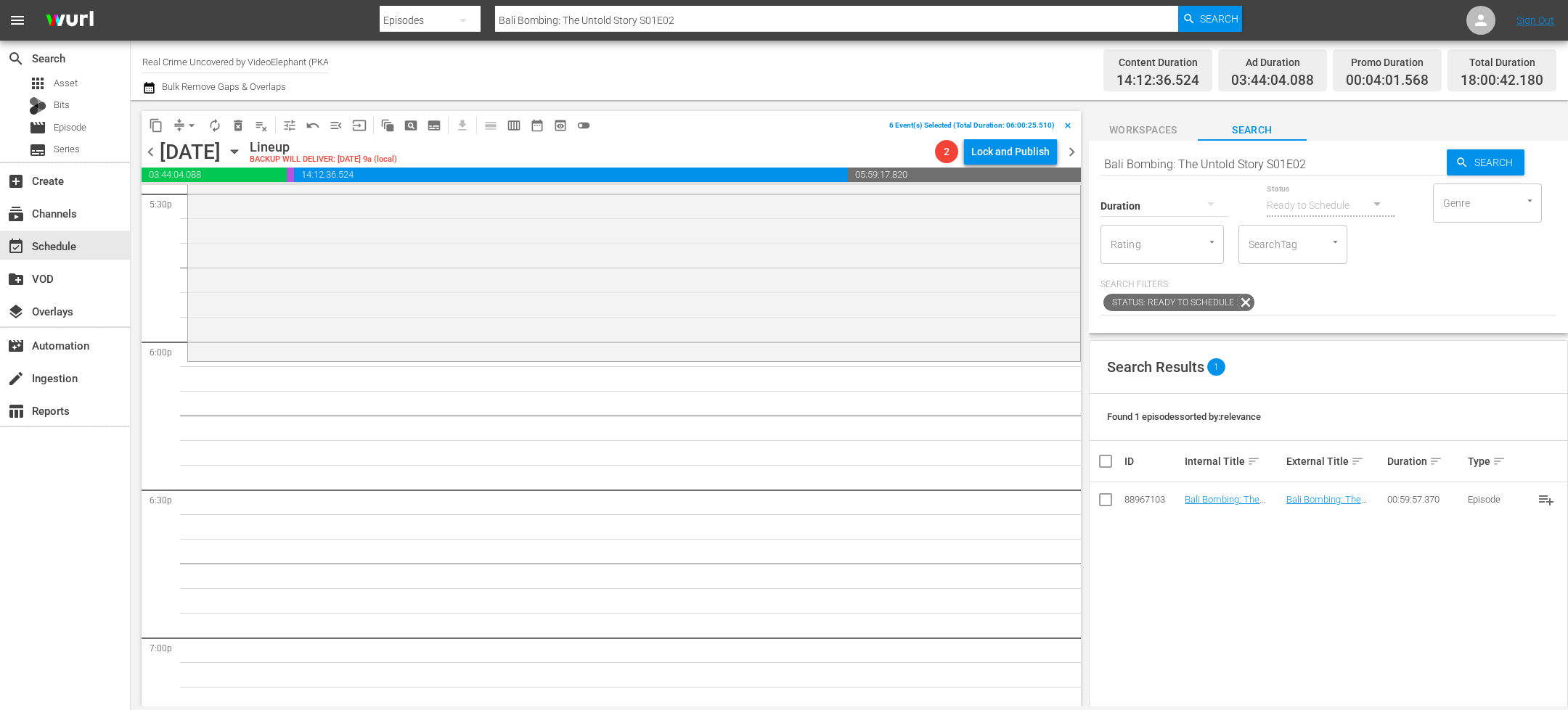
click at [240, 126] on span "delete_forever_outlined" at bounding box center [238, 126] width 14 height 14
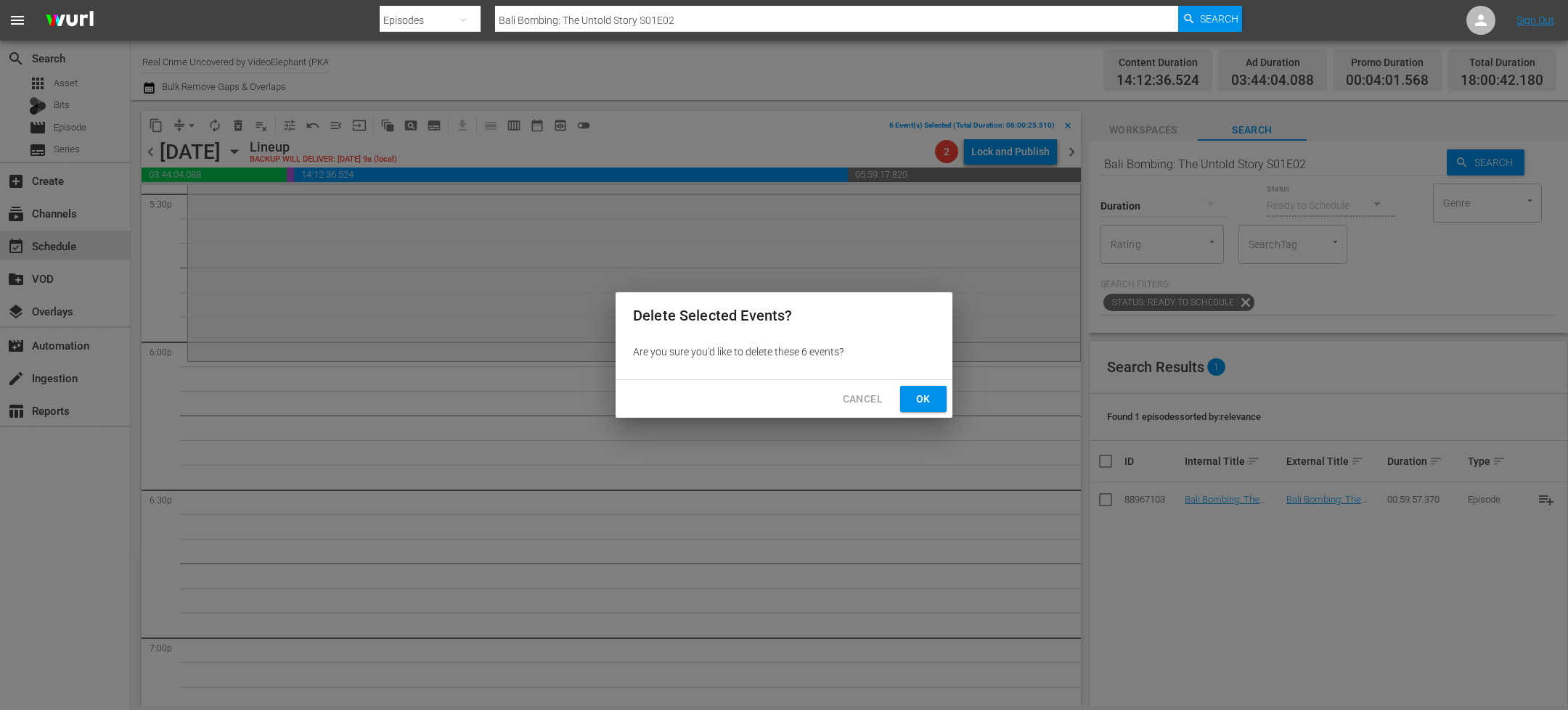
click at [930, 411] on button "Ok" at bounding box center [923, 400] width 47 height 27
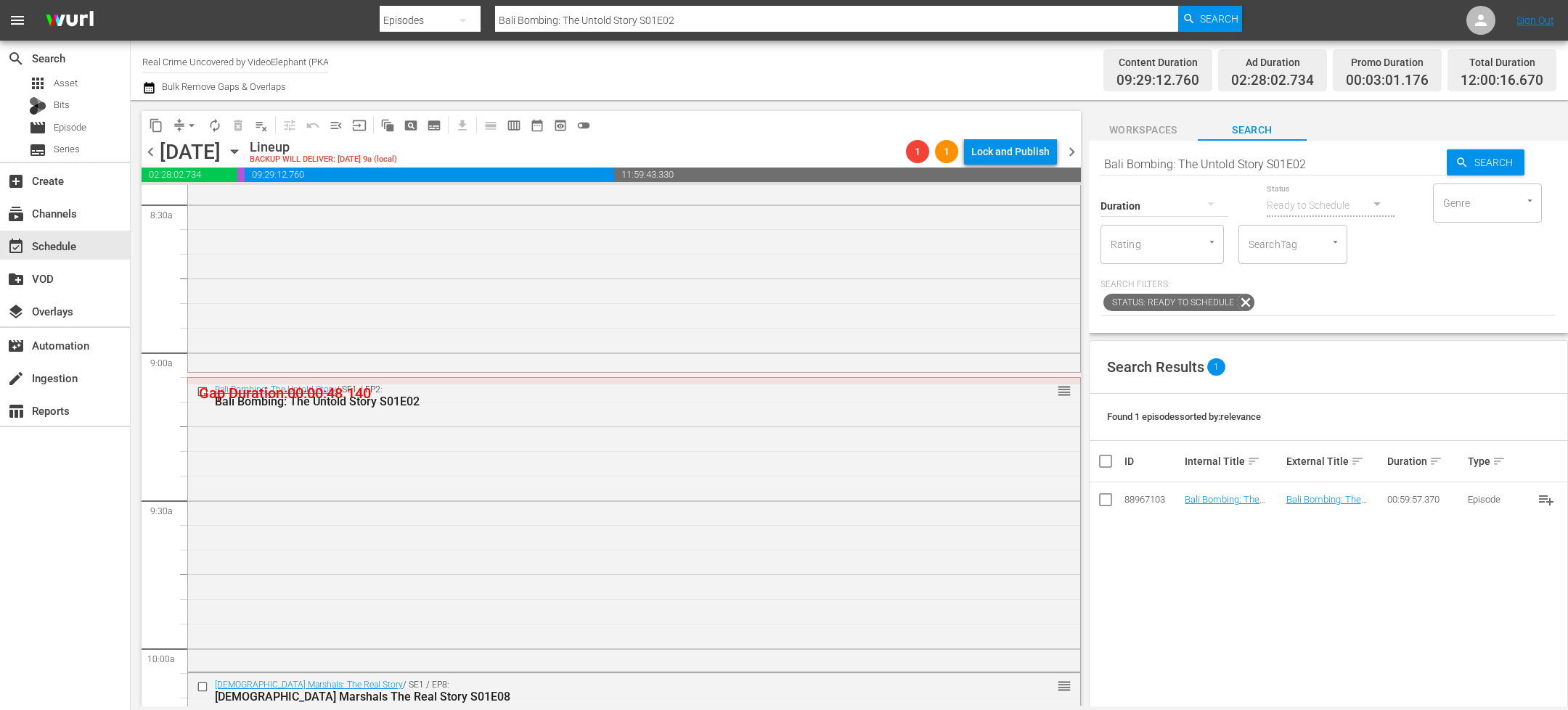
scroll to position [2516, 0]
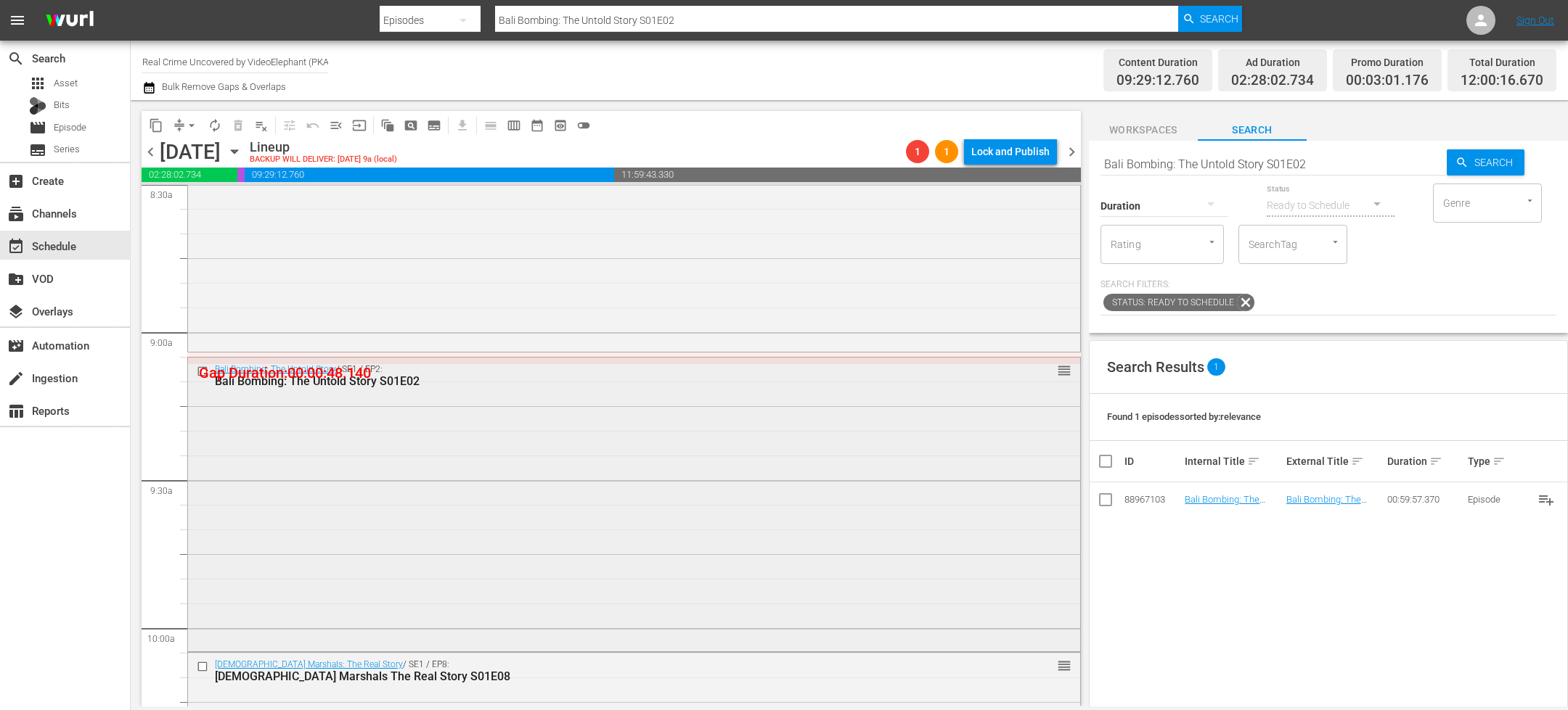
click at [202, 369] on input "checkbox" at bounding box center [204, 371] width 15 height 13
click at [234, 126] on span "delete_forever_outlined" at bounding box center [238, 126] width 14 height 14
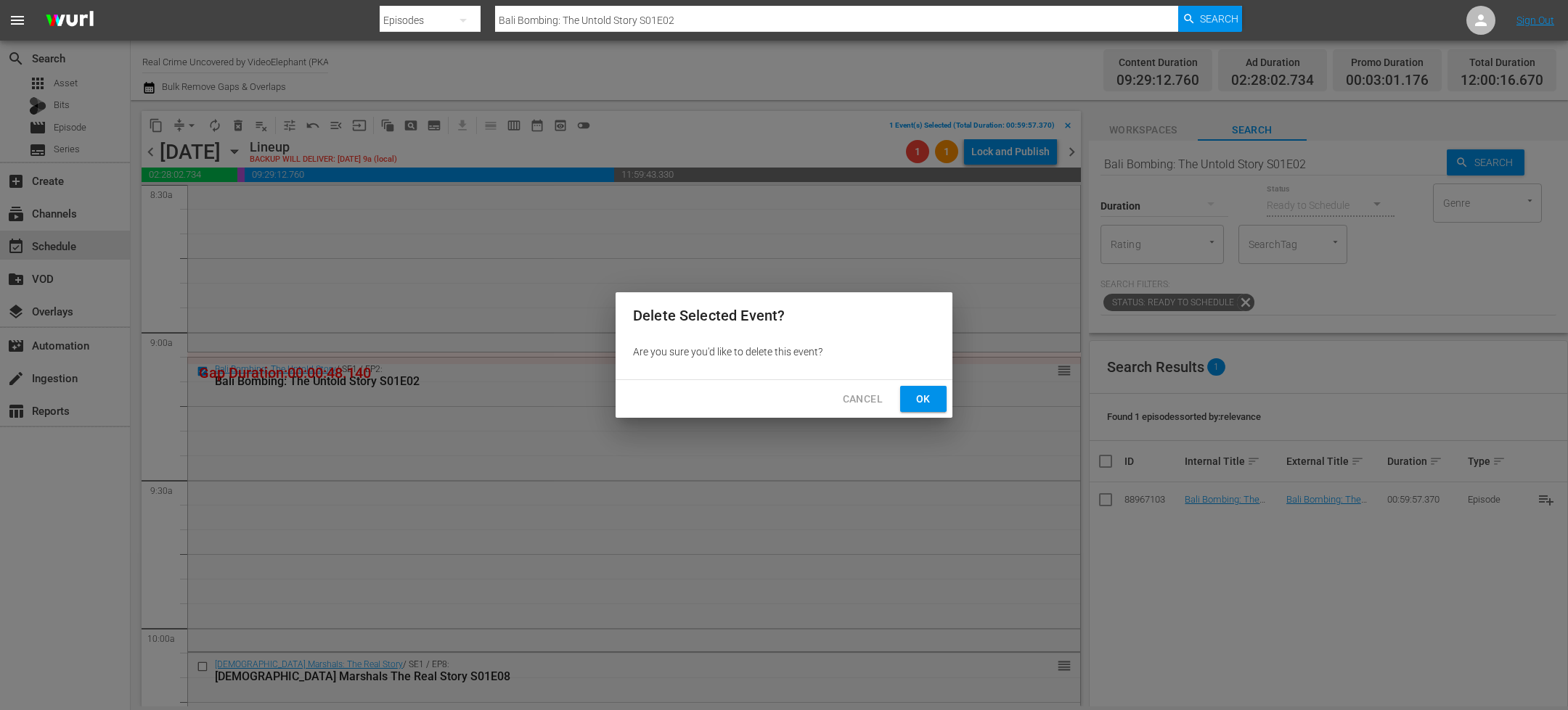
click at [935, 403] on button "Ok" at bounding box center [923, 400] width 47 height 27
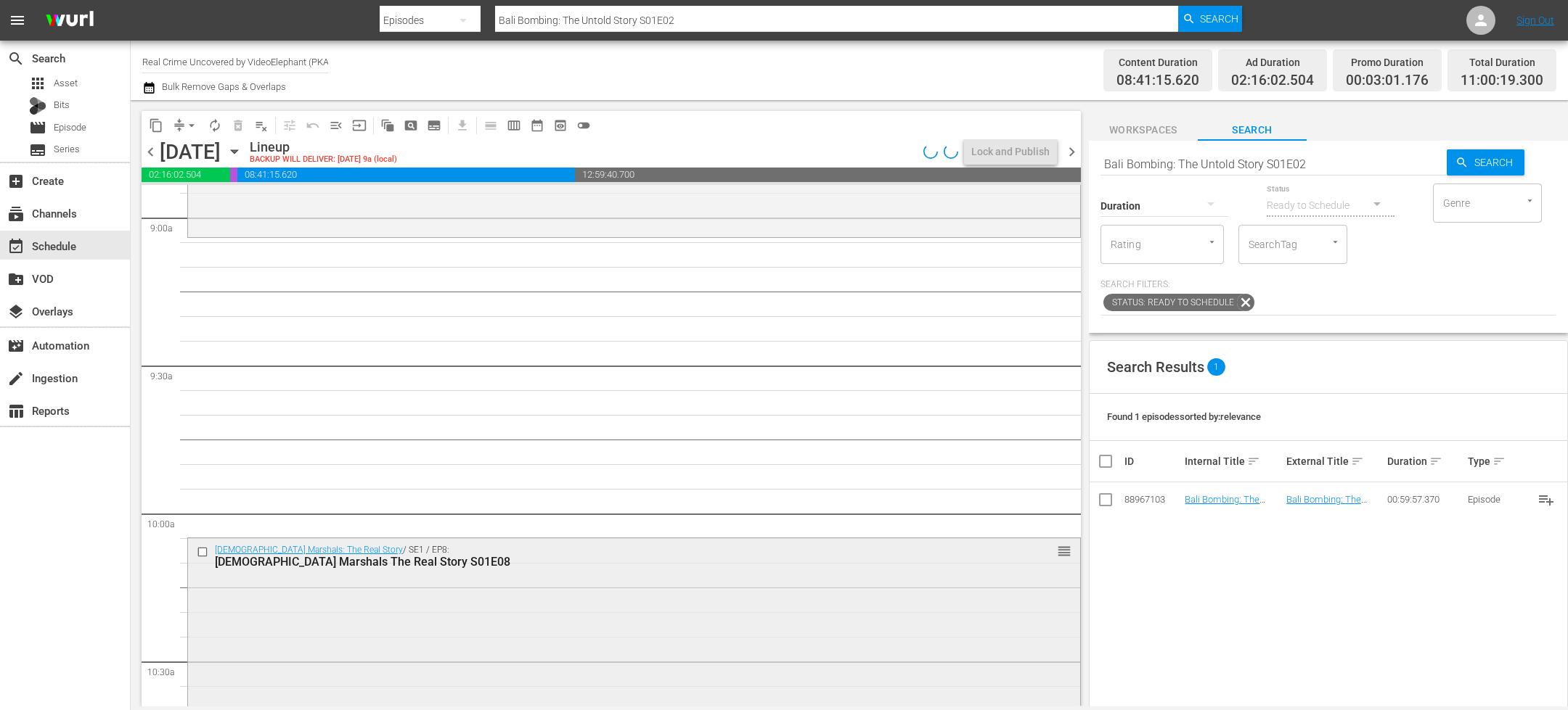
scroll to position [2642, 0]
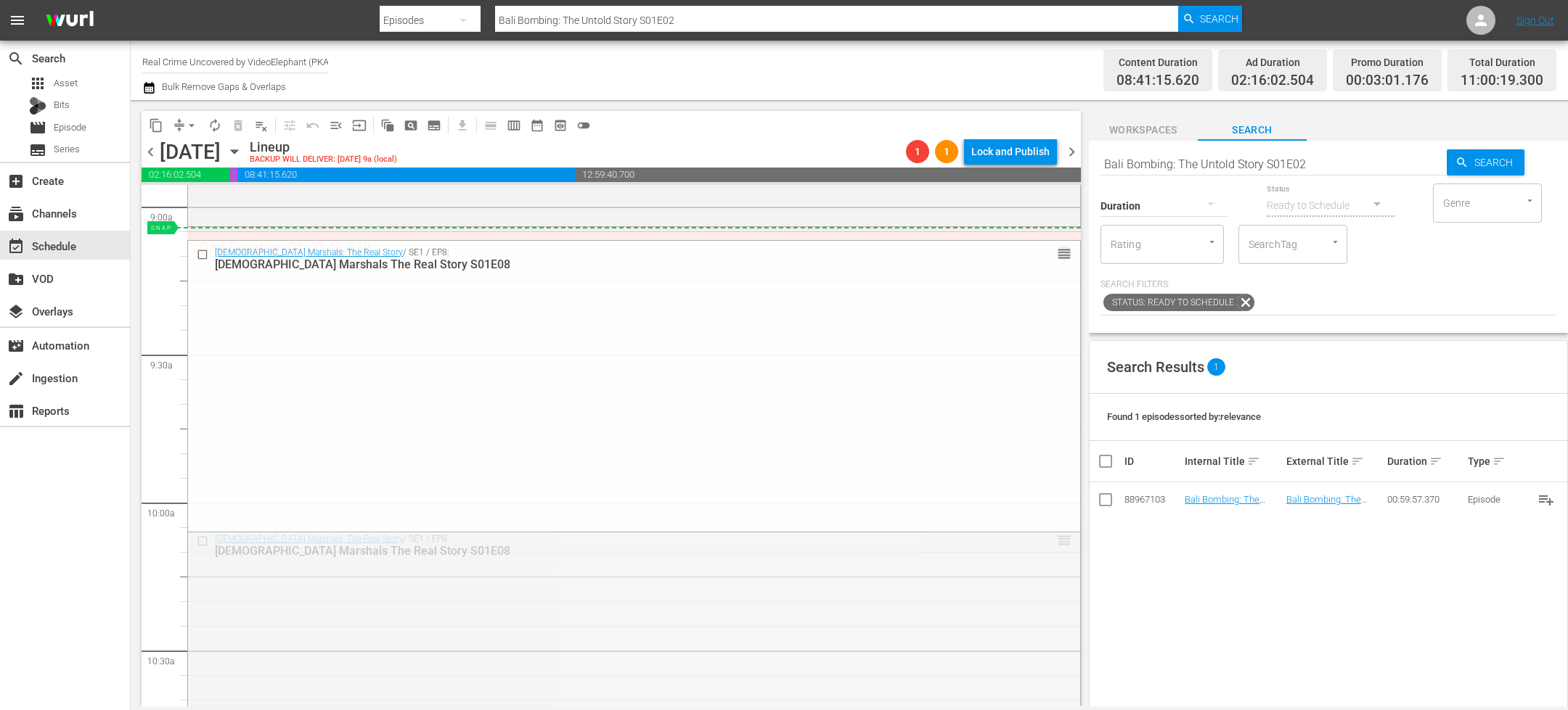
drag, startPoint x: 1049, startPoint y: 538, endPoint x: 1049, endPoint y: 247, distance: 291.0
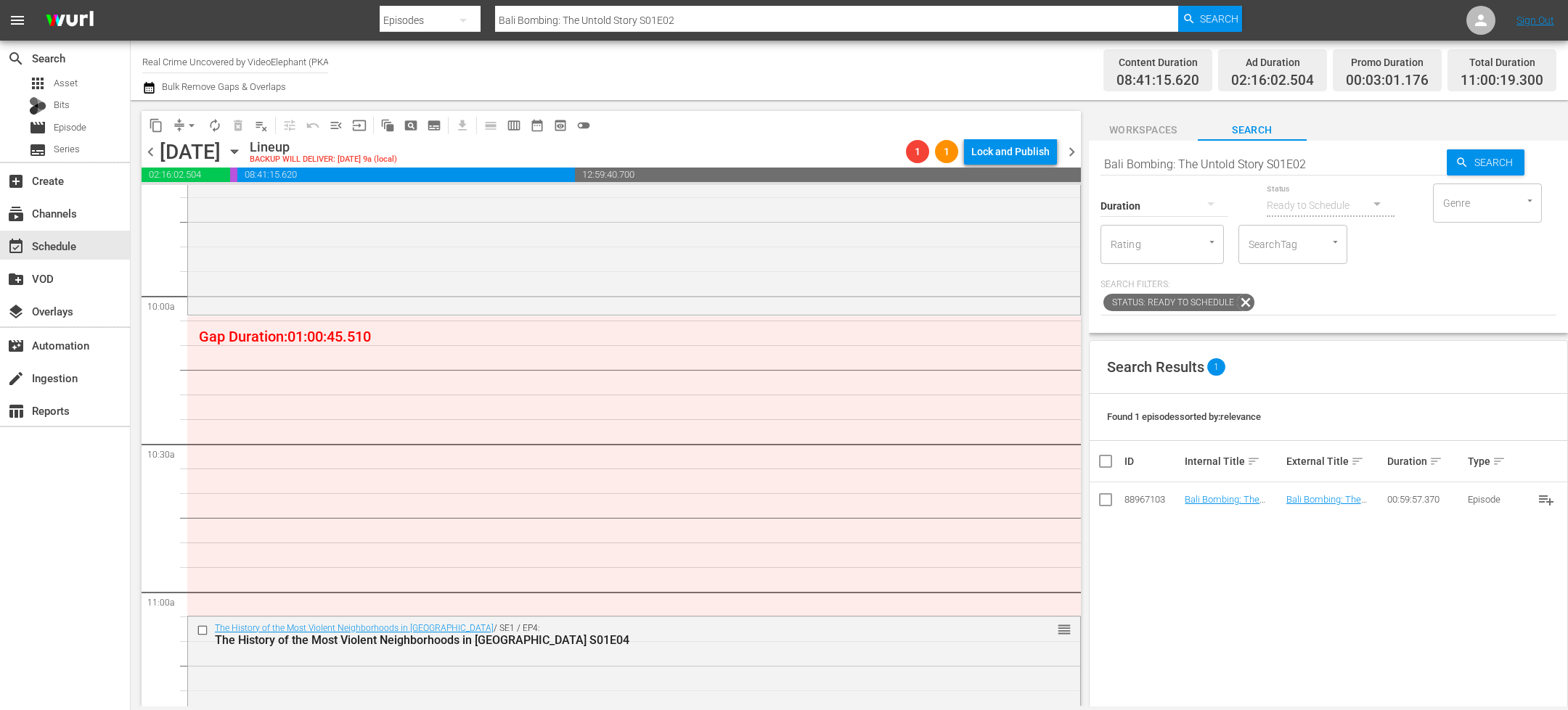
scroll to position [2899, 0]
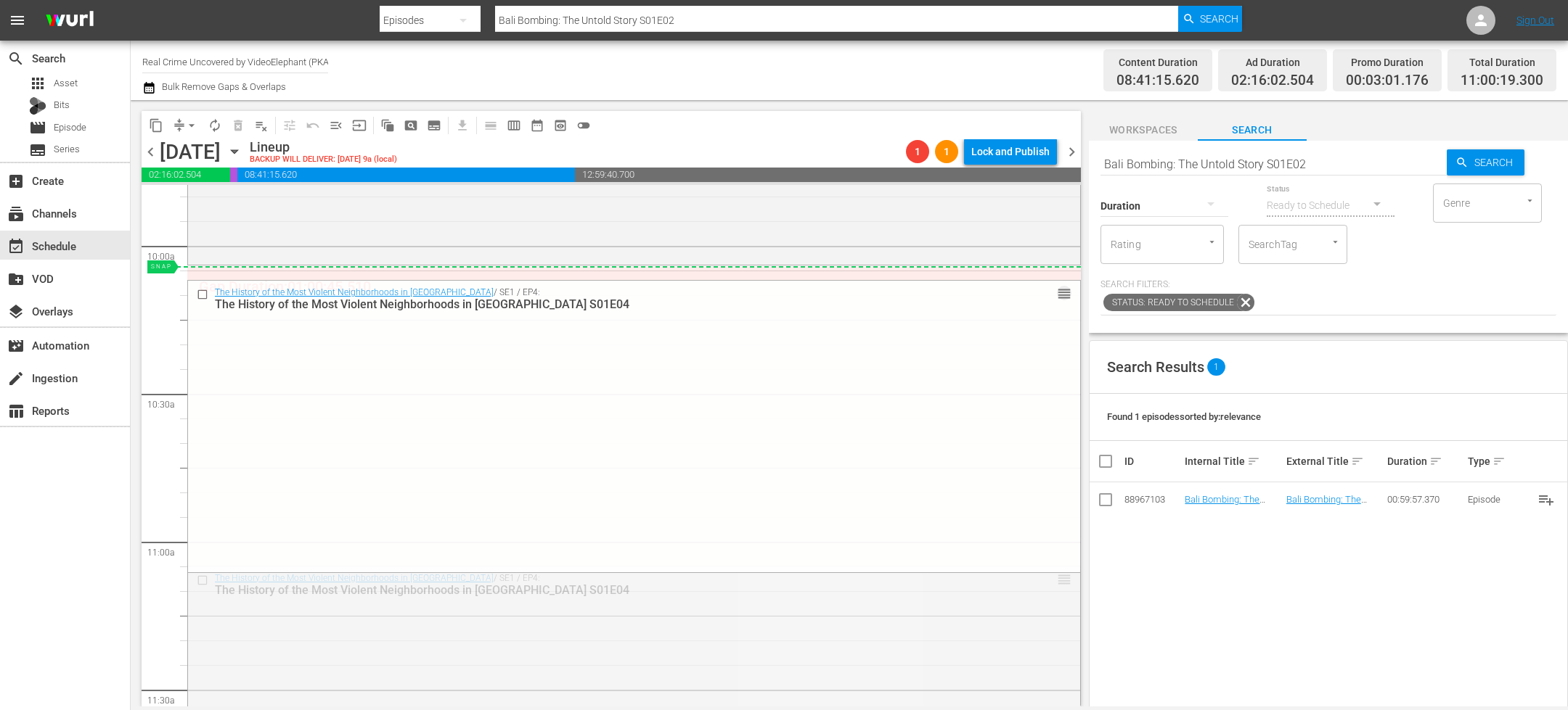
drag, startPoint x: 1048, startPoint y: 576, endPoint x: 1051, endPoint y: 287, distance: 289.0
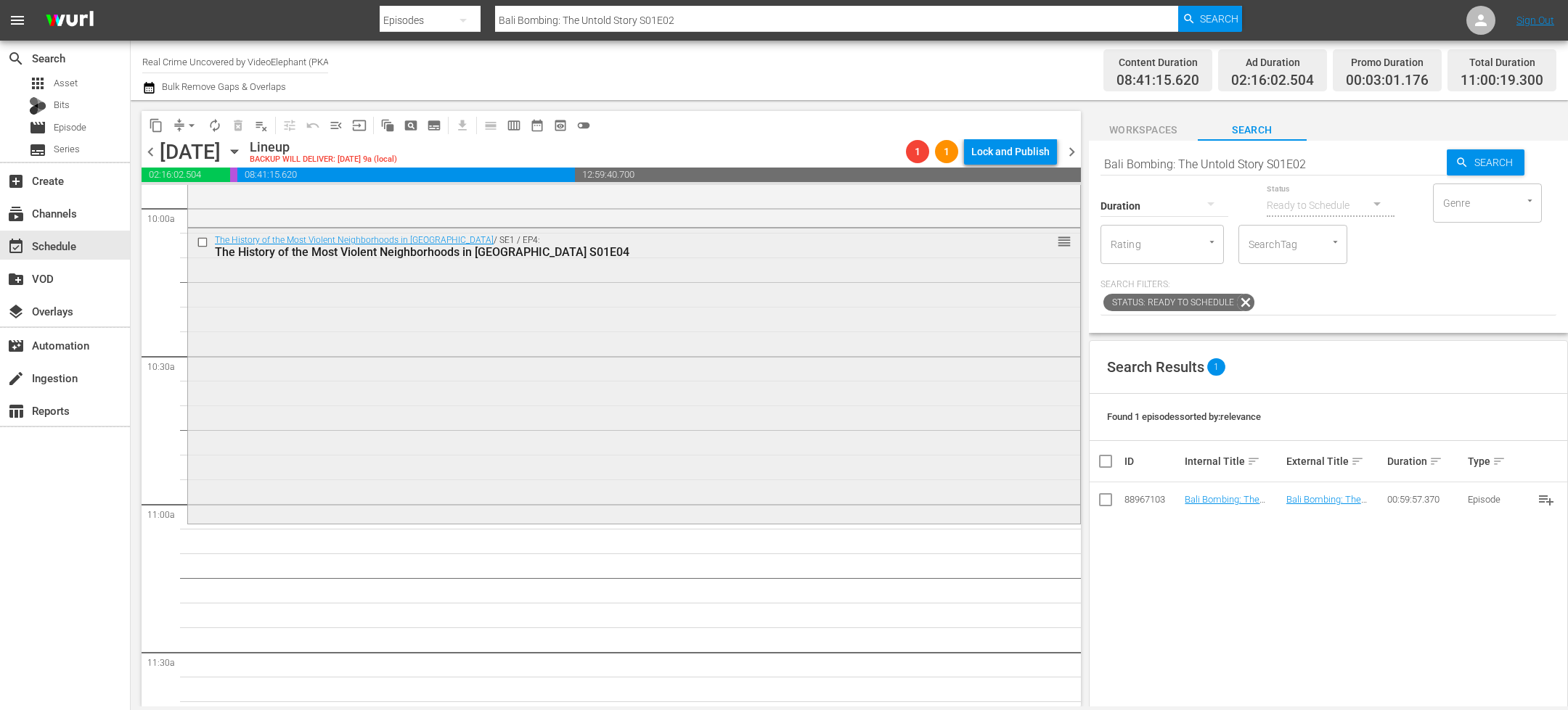
scroll to position [2930, 0]
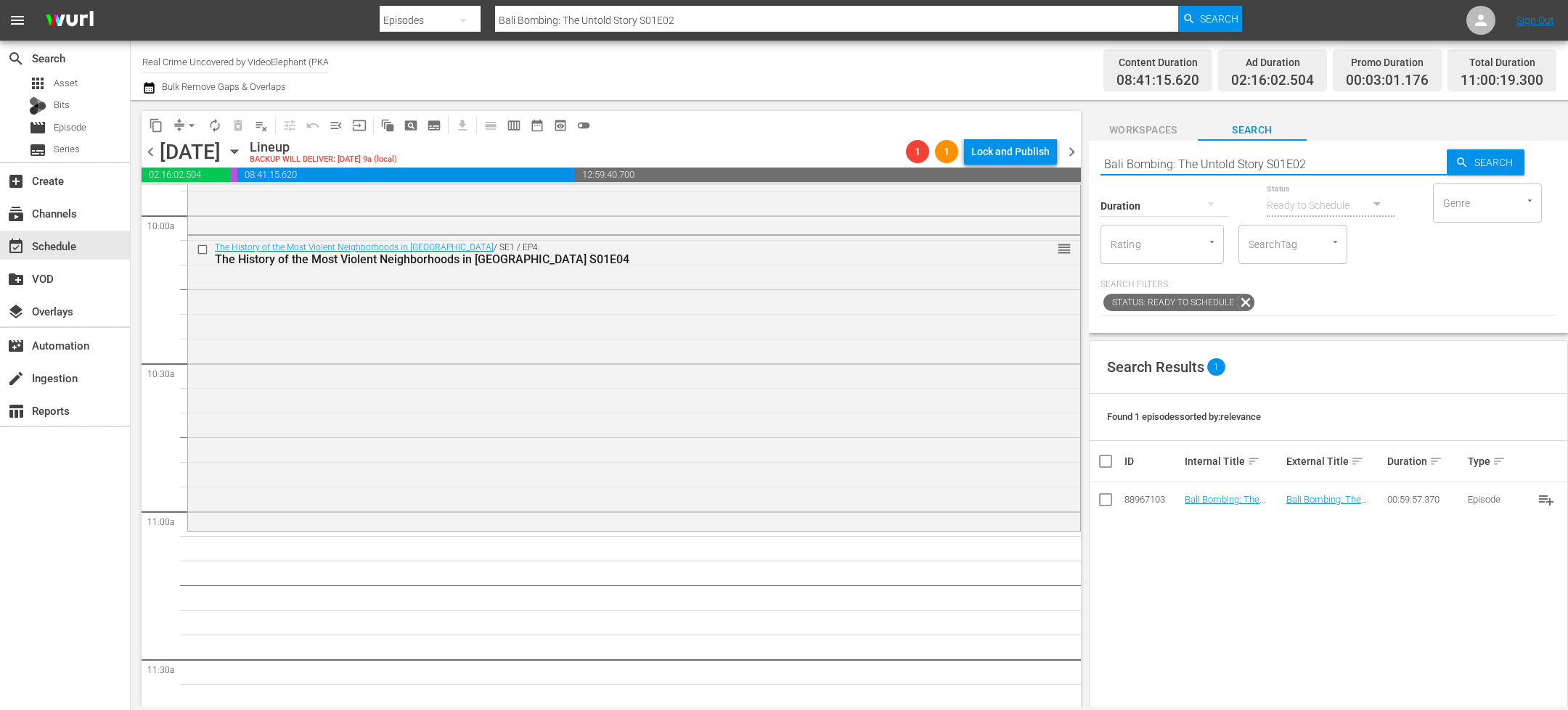
click at [1157, 158] on input "Bali Bombing: The Untold Story S01E02" at bounding box center [1274, 163] width 346 height 35
paste input "Crime Science S01E01"
type input "Crime Science S01E01"
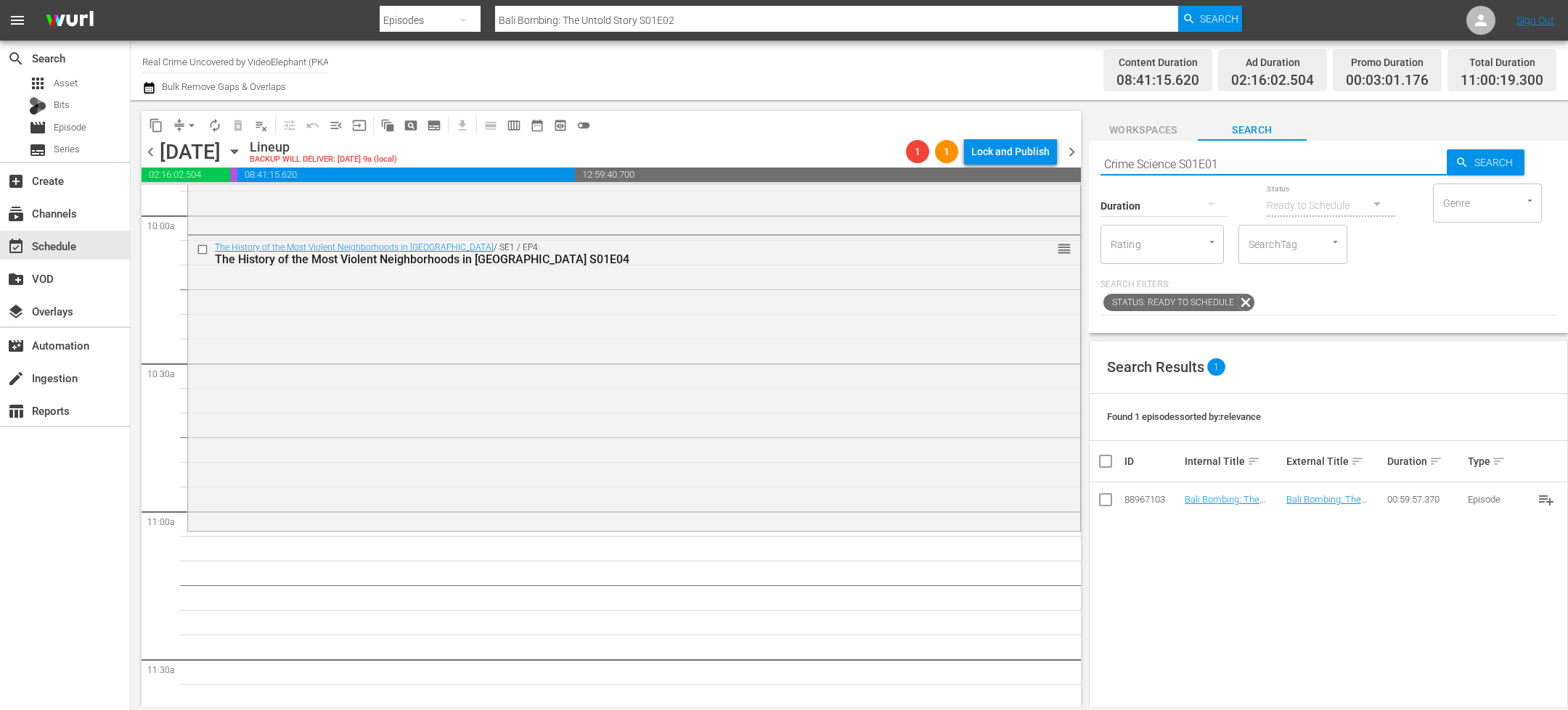
type input "Crime Science S01E01"
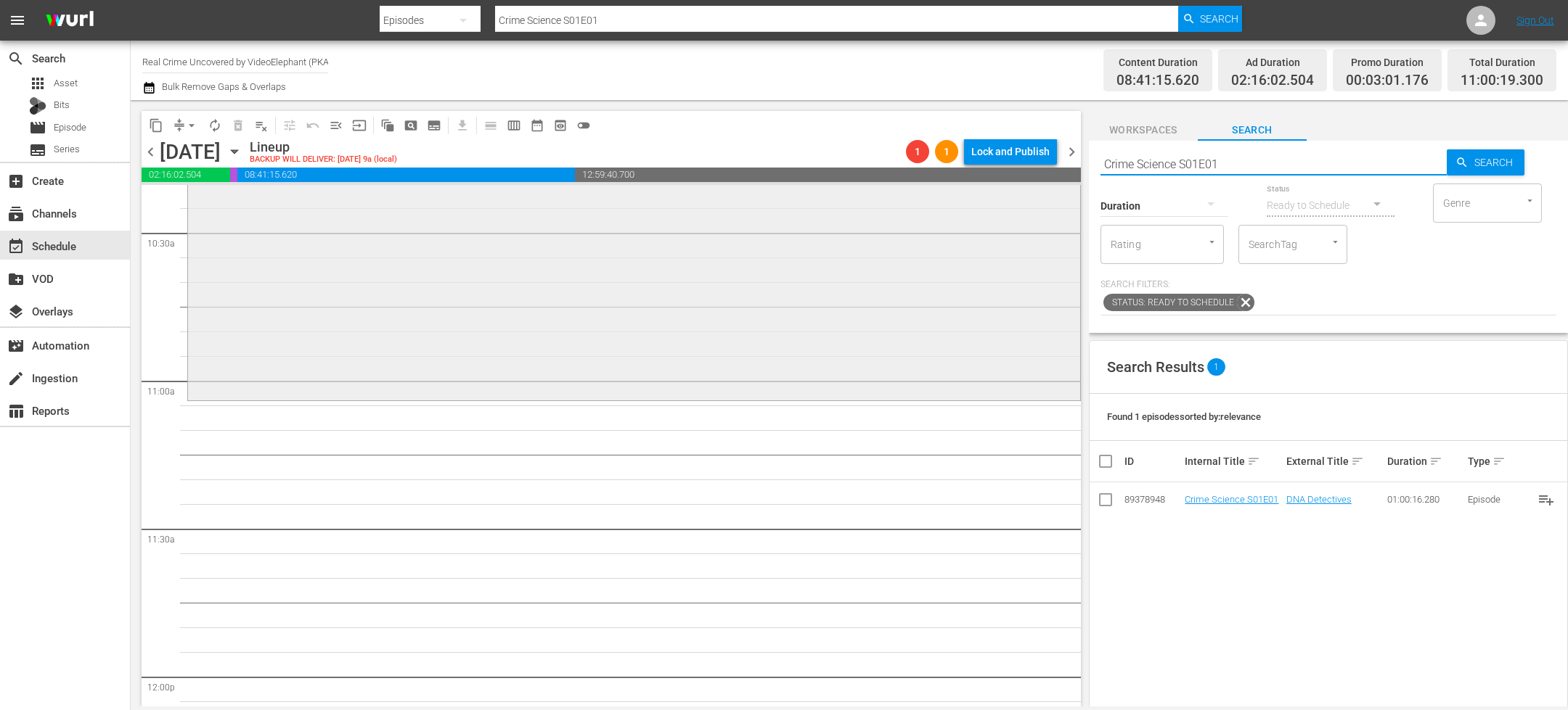
scroll to position [3203, 0]
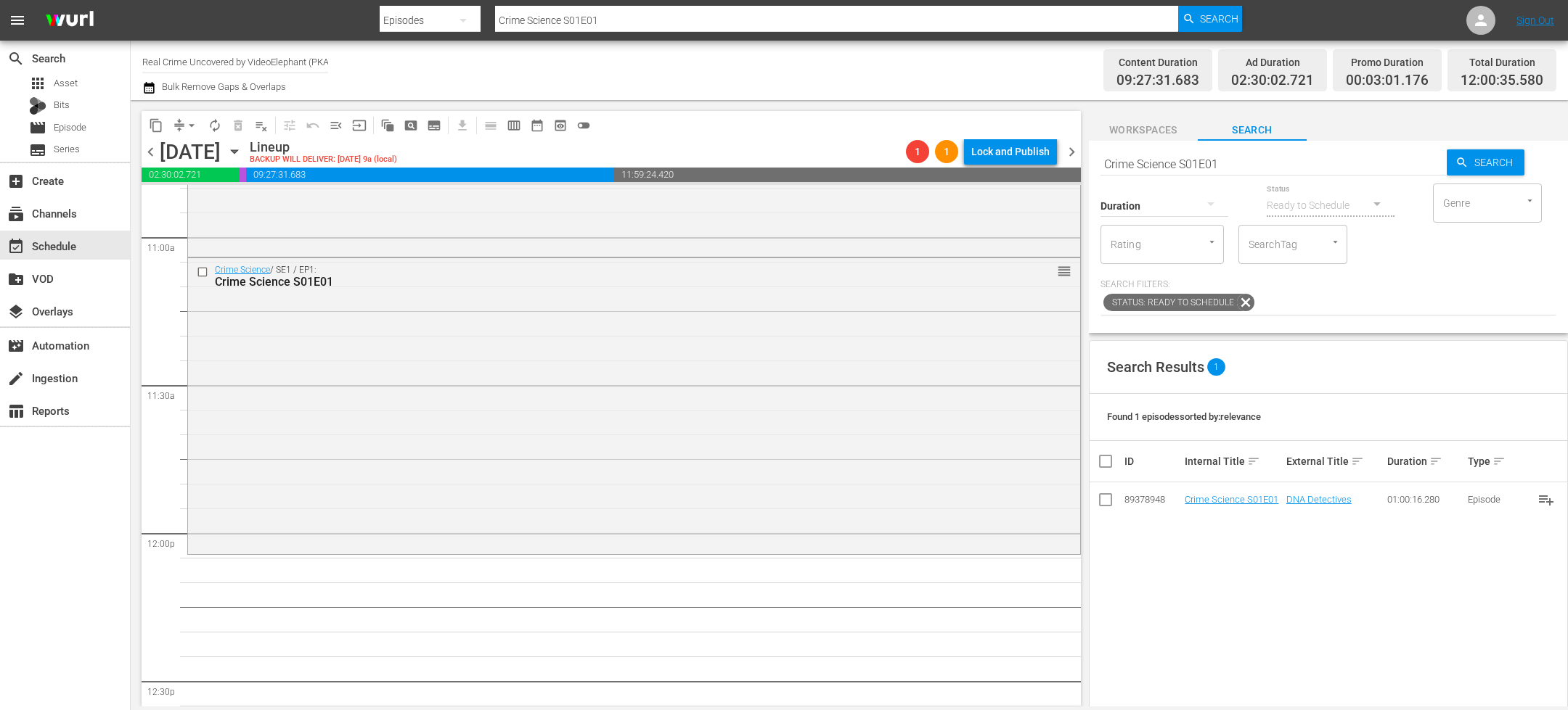
click at [1147, 158] on input "Crime Science S01E01" at bounding box center [1274, 163] width 346 height 35
paste input "Dark Waters of [PERSON_NAME]"
type input "Dark Waters of Crime S01E01"
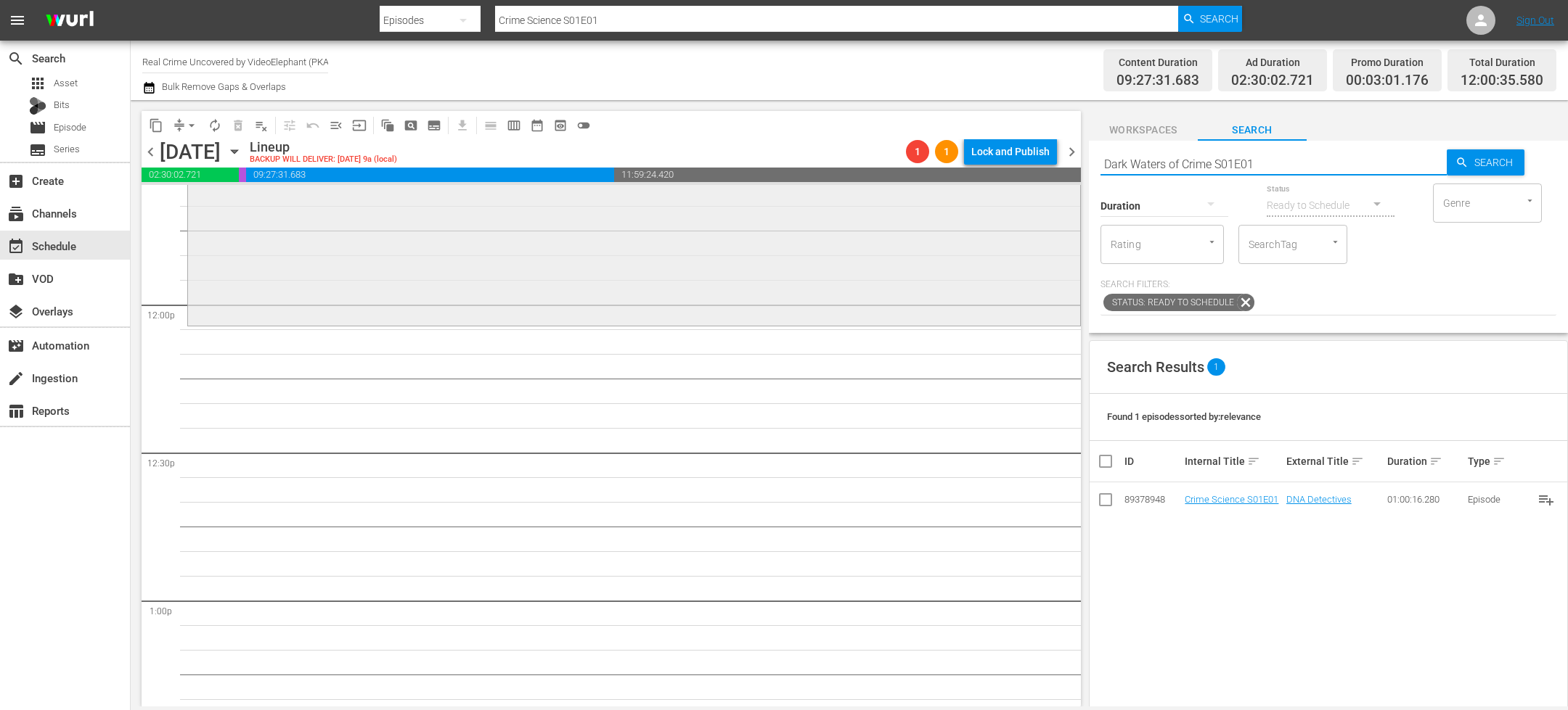
type input "Dark Waters of Crime S01E01"
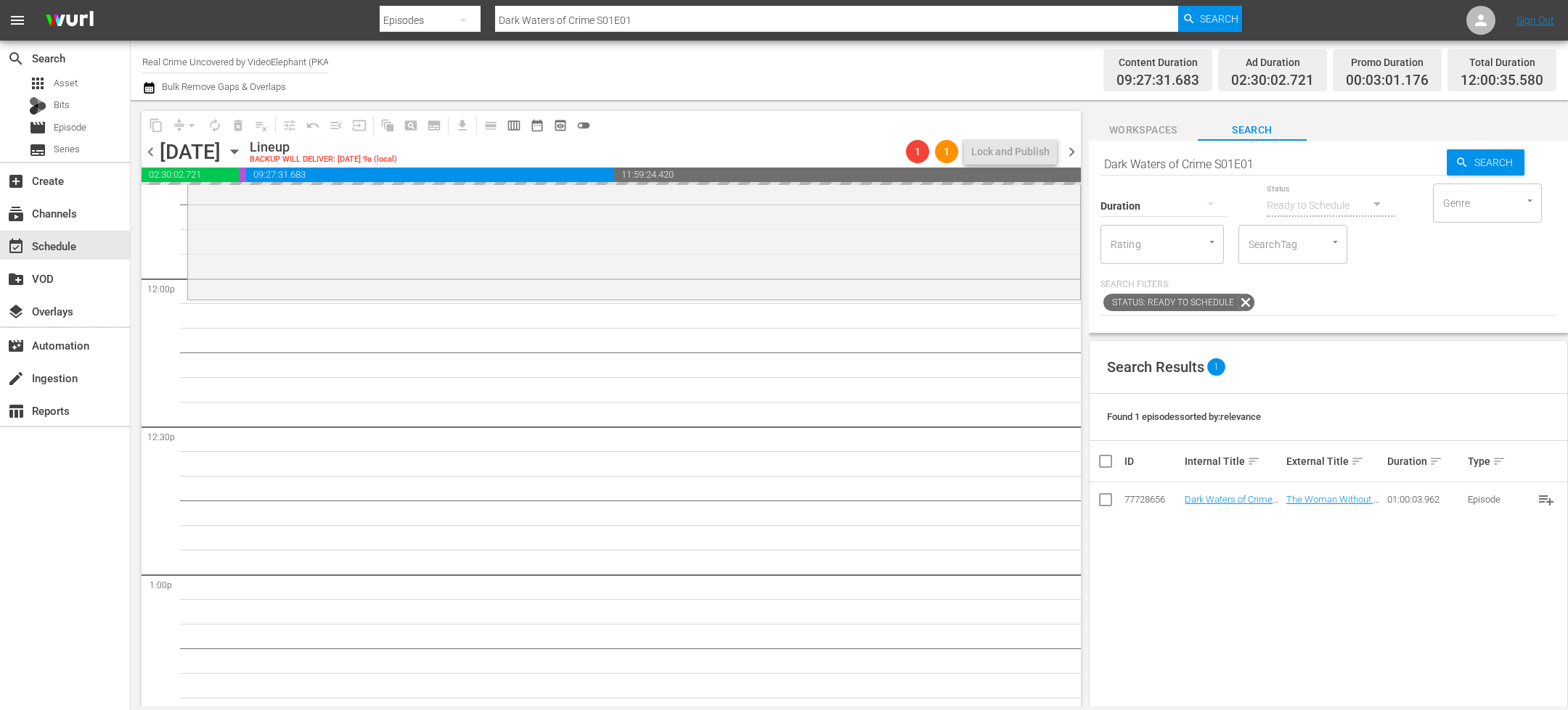
click at [1341, 165] on input "Dark Waters of Crime S01E01" at bounding box center [1274, 163] width 346 height 35
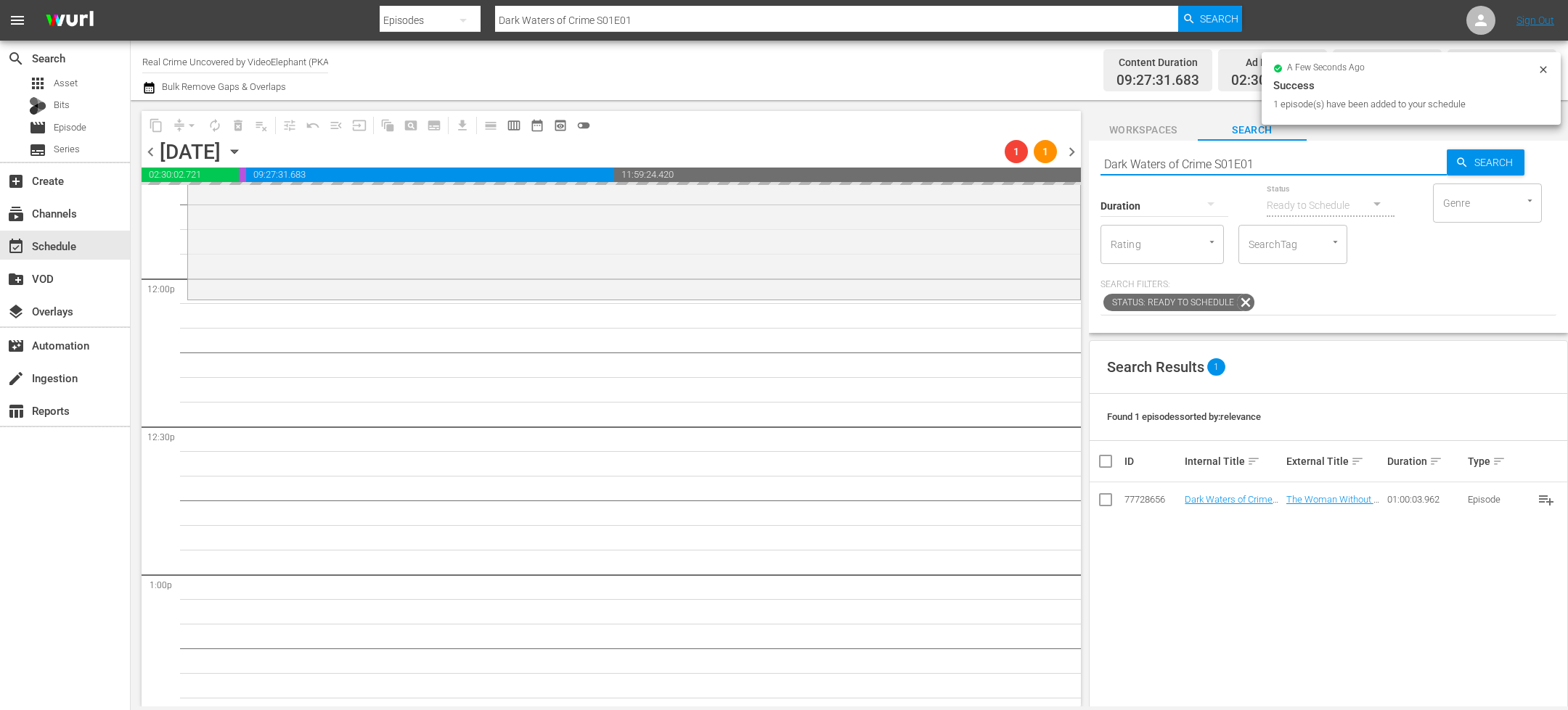
click at [1328, 161] on input "Dark Waters of Crime S01E01" at bounding box center [1274, 163] width 346 height 35
type input "Dark Waters of Crime S01E02"
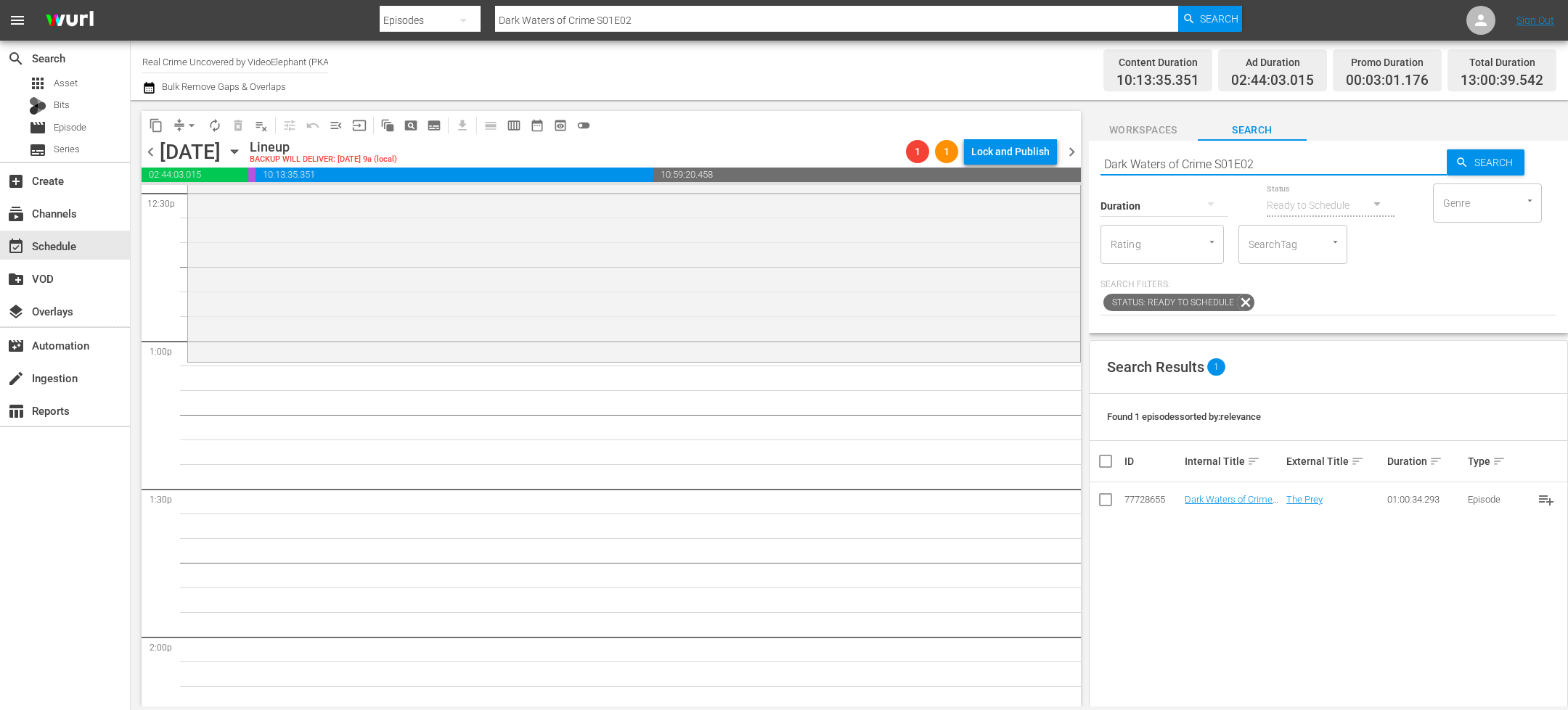
scroll to position [3696, 0]
click at [1268, 161] on input "Dark Waters of Crime S01E02" at bounding box center [1274, 163] width 346 height 35
type input "Dark Waters of Crime S01E03"
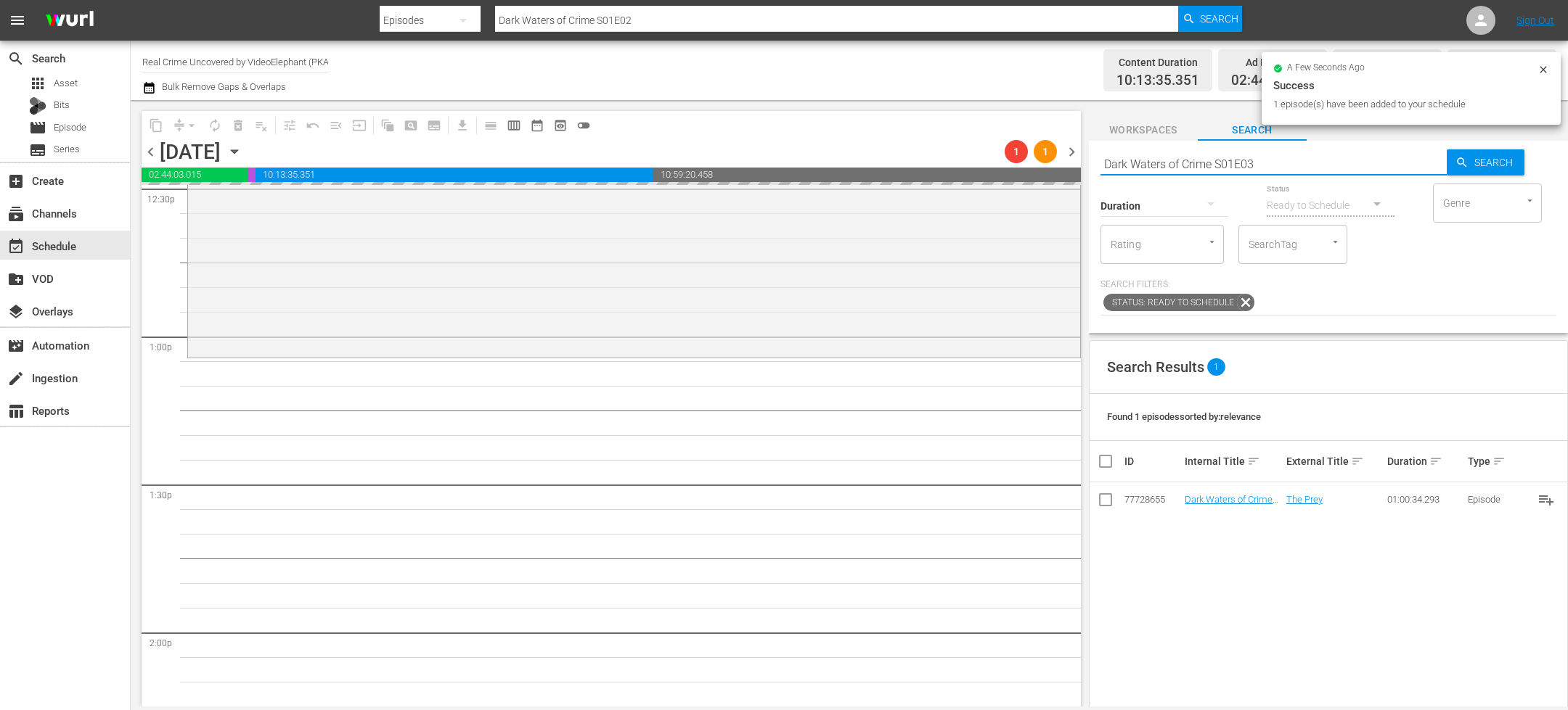
type input "Dark Waters of Crime S01E03"
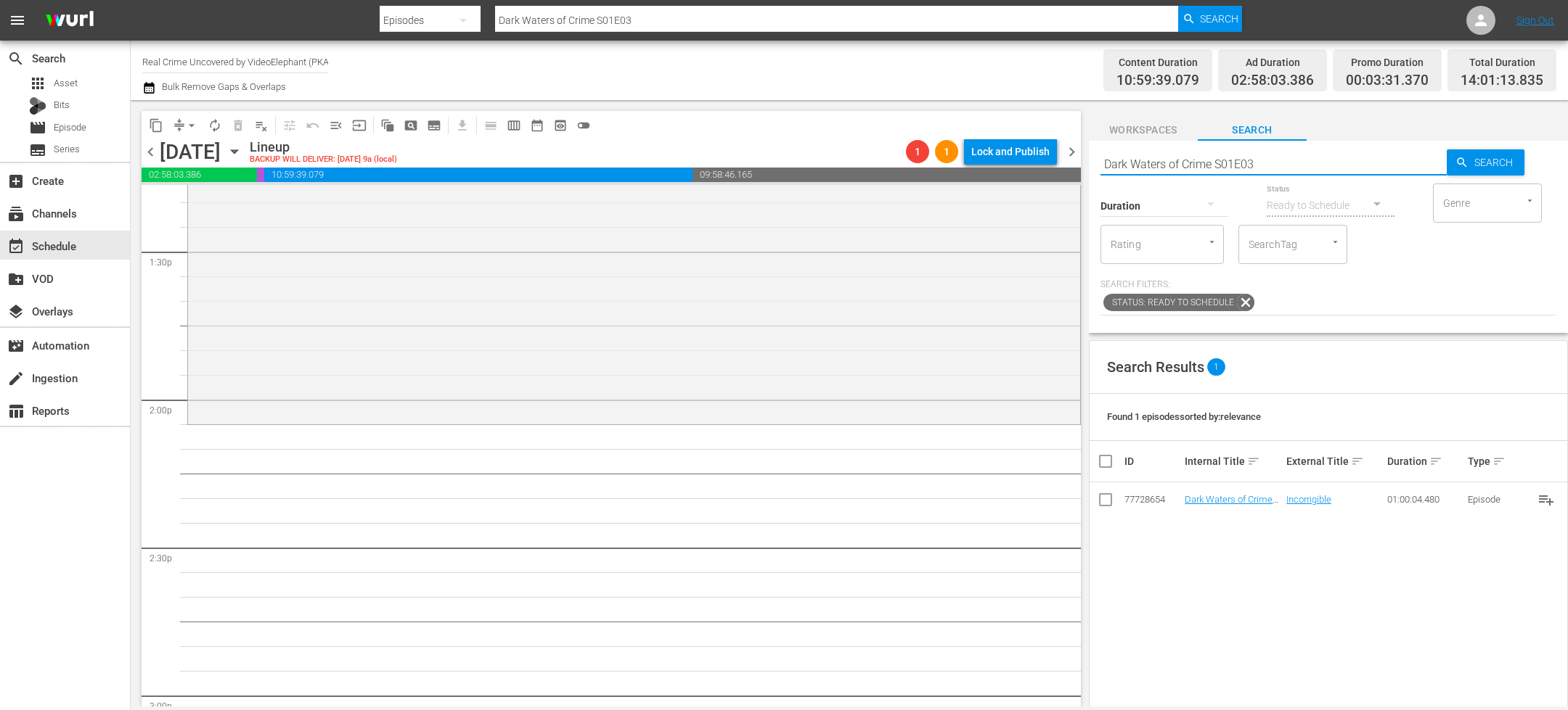
scroll to position [3944, 0]
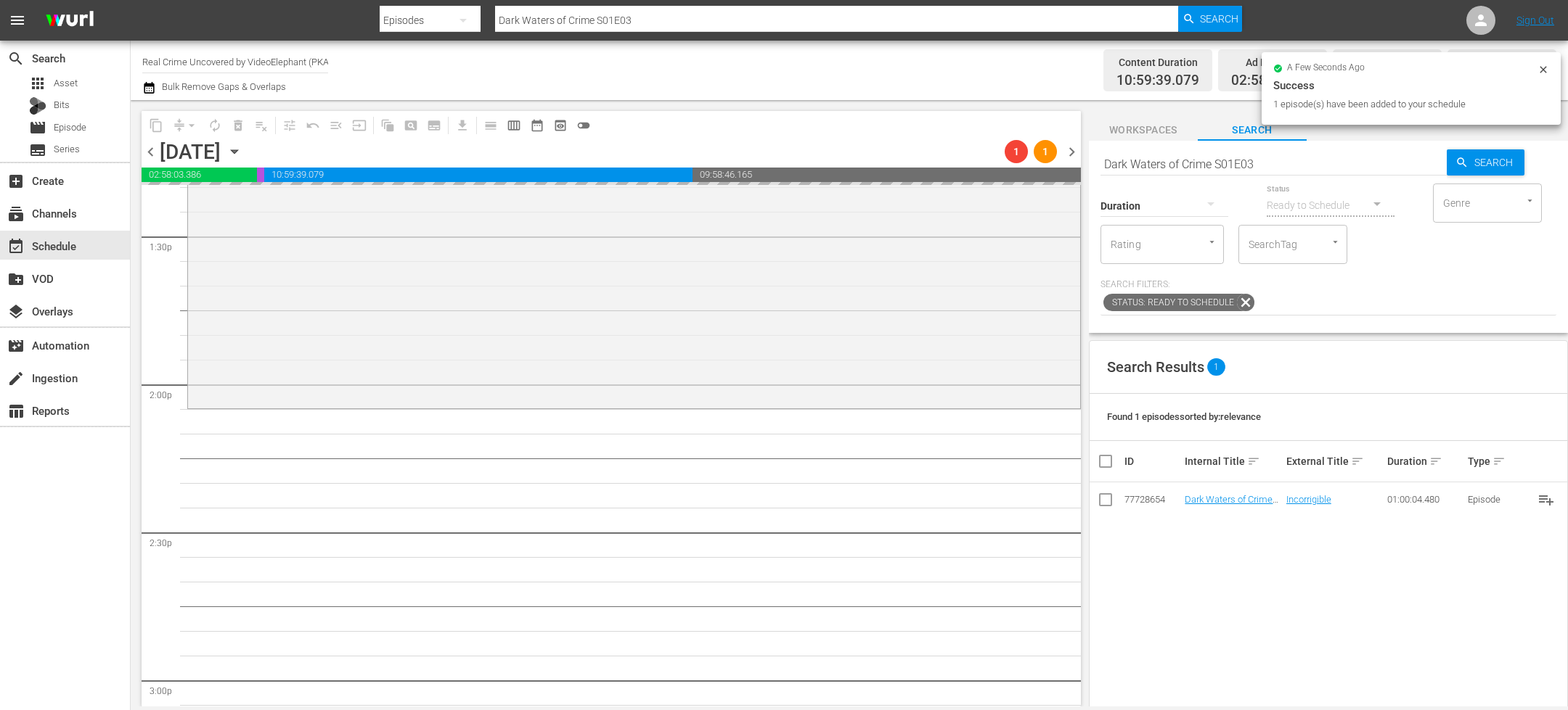
click at [1149, 161] on input "Dark Waters of Crime S01E03" at bounding box center [1274, 163] width 346 height 35
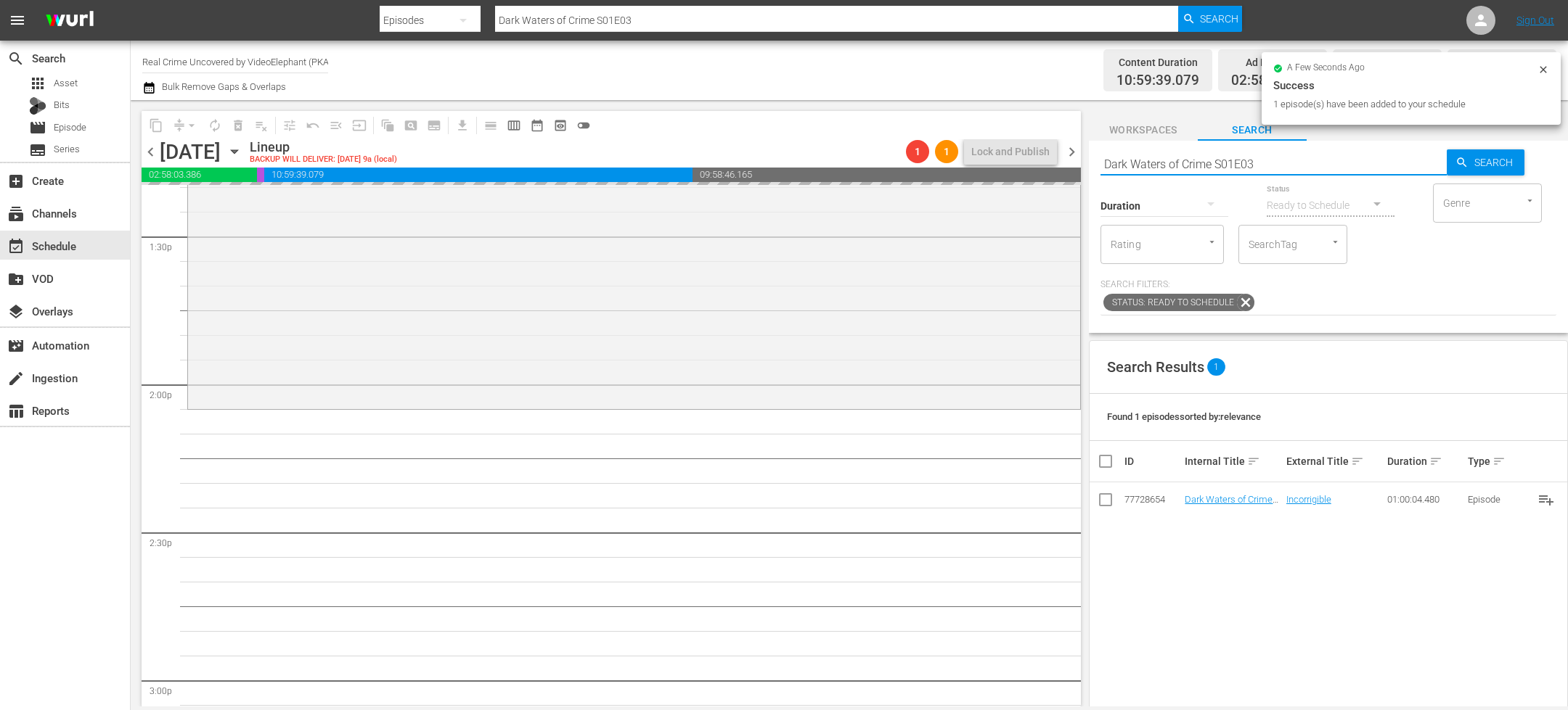
click at [1149, 161] on input "Dark Waters of Crime S01E03" at bounding box center [1274, 163] width 346 height 35
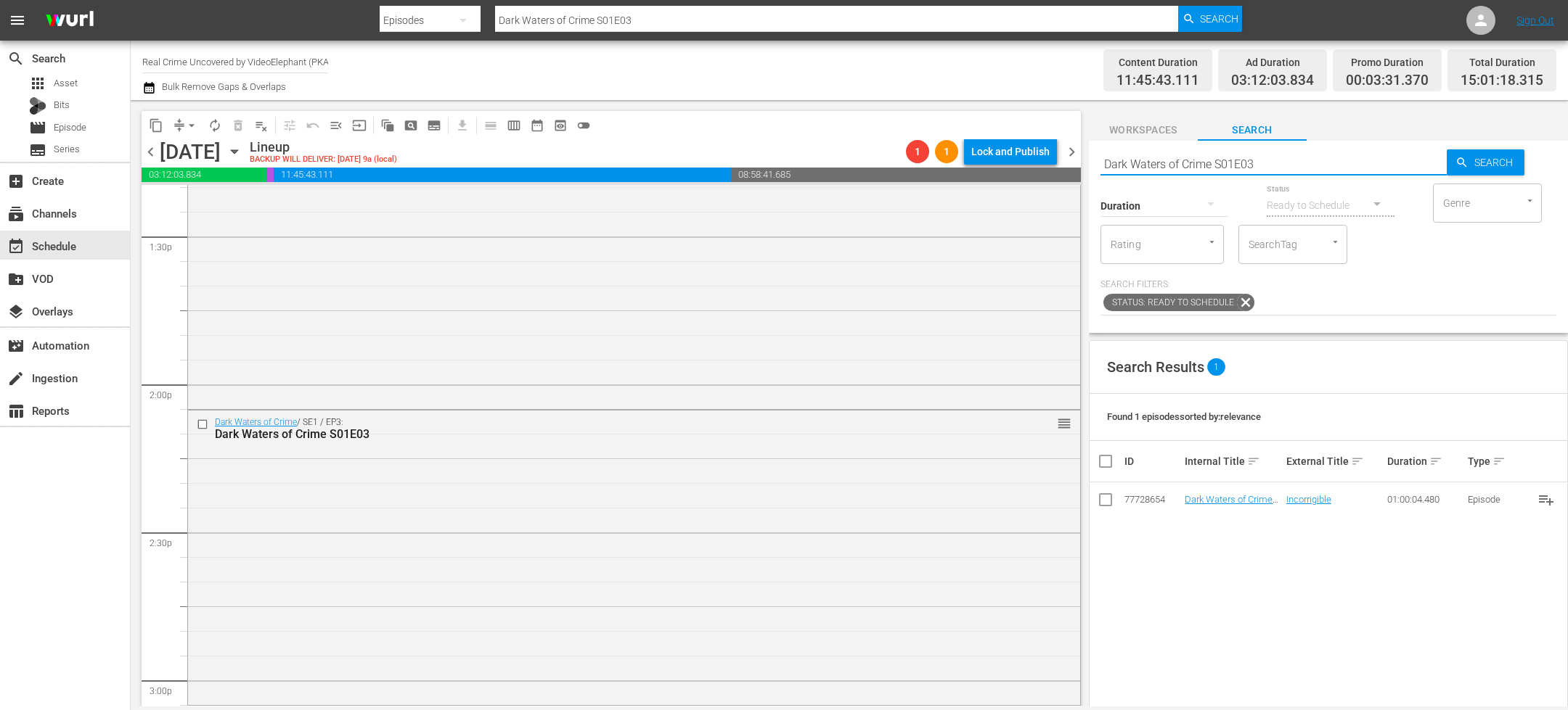
paste input "2E01"
type input "Dark Waters of Crime S02E01"
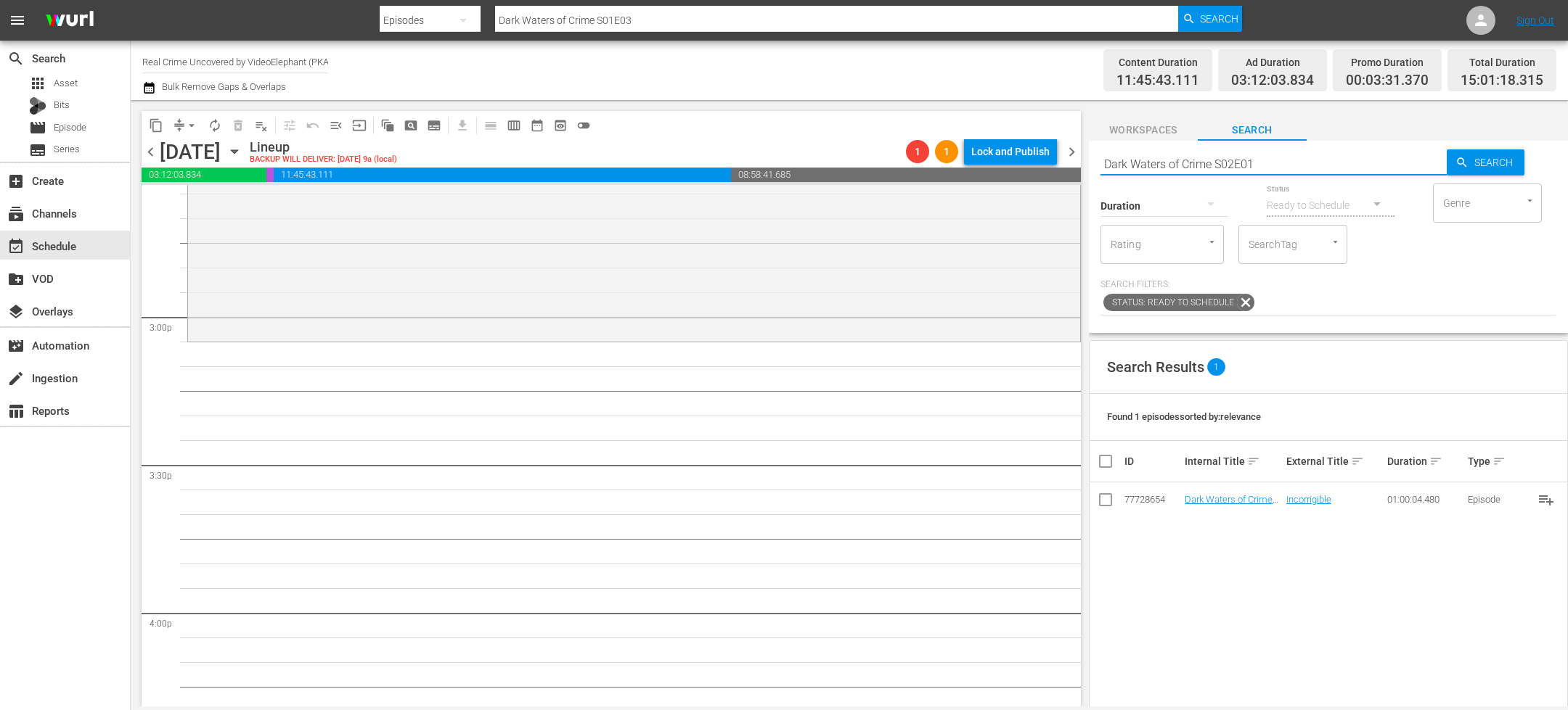
type input "Dark Waters of Crime S02E01"
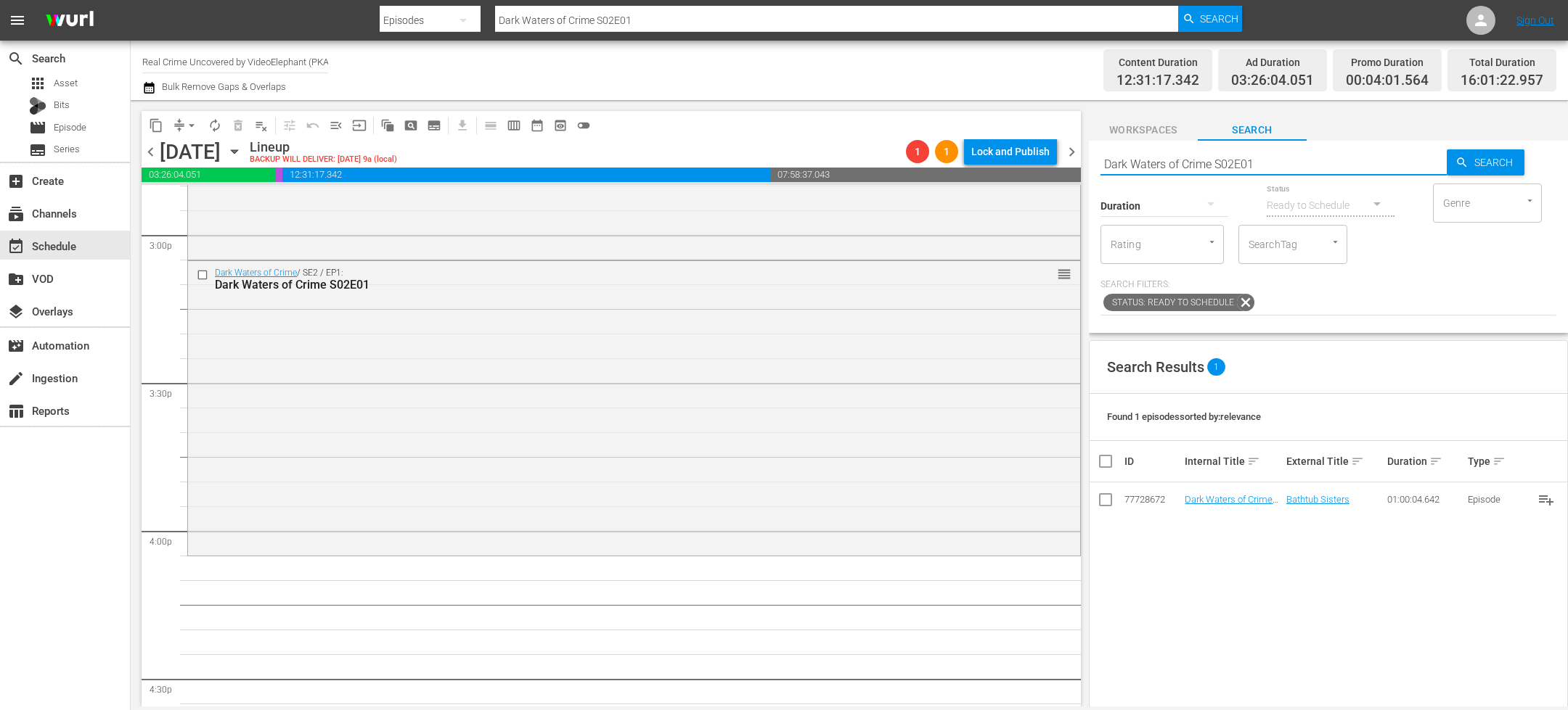
click at [1136, 158] on input "Dark Waters of Crime S02E01" at bounding box center [1274, 163] width 346 height 35
paste input "2"
type input "Dark Waters of Crime S02E02"
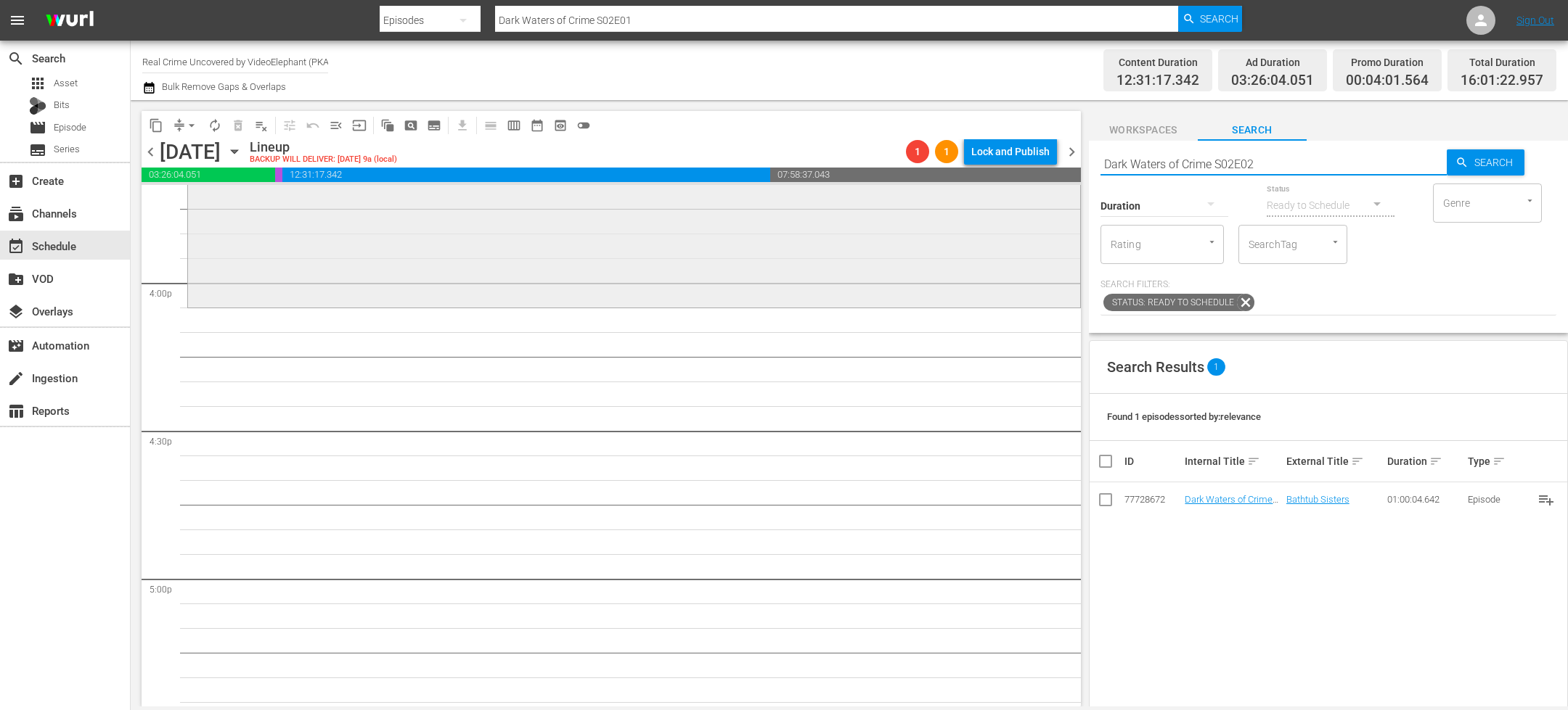
type input "Dark Waters of Crime S02E02"
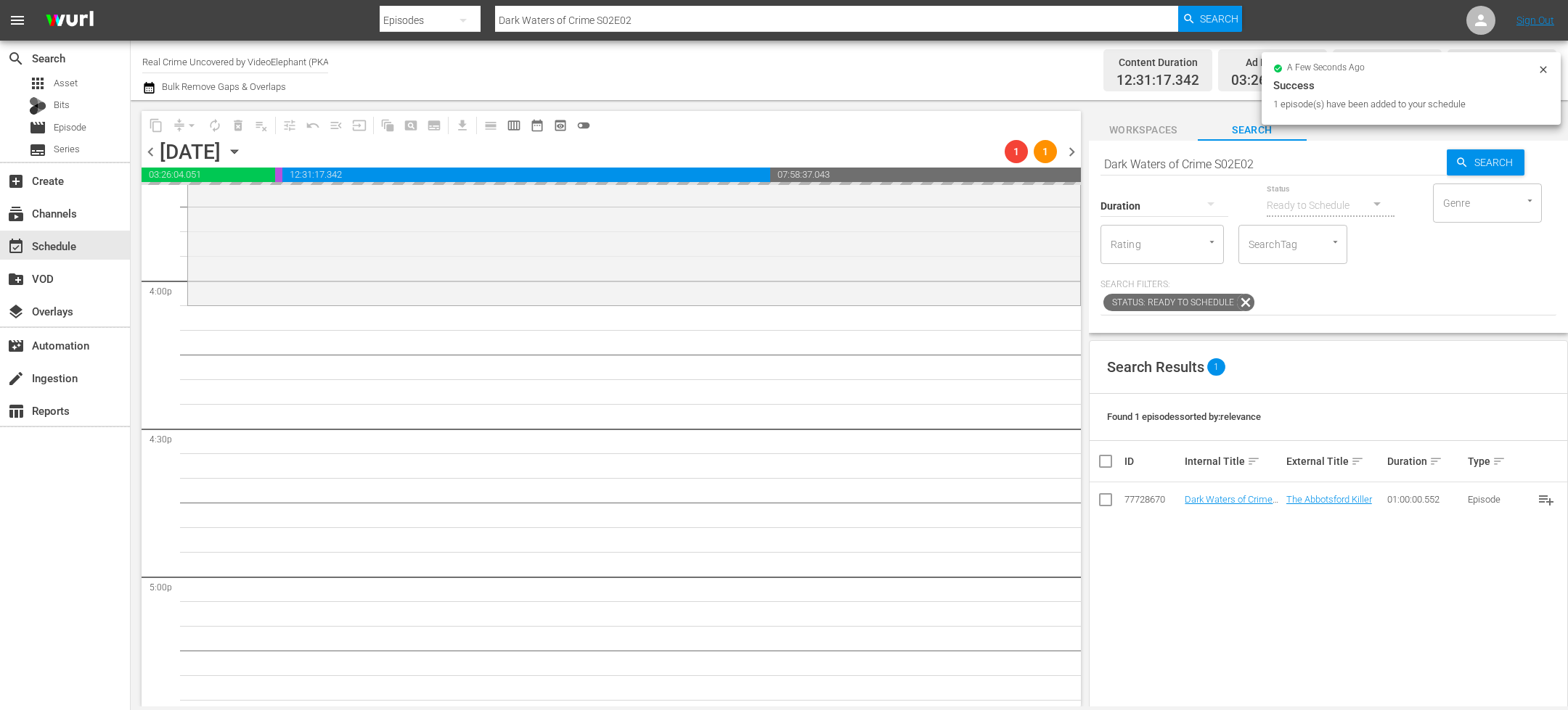
click at [1193, 169] on input "Dark Waters of Crime S02E02" at bounding box center [1274, 163] width 346 height 35
paste input "3"
type input "Dark Waters of Crime S02E03"
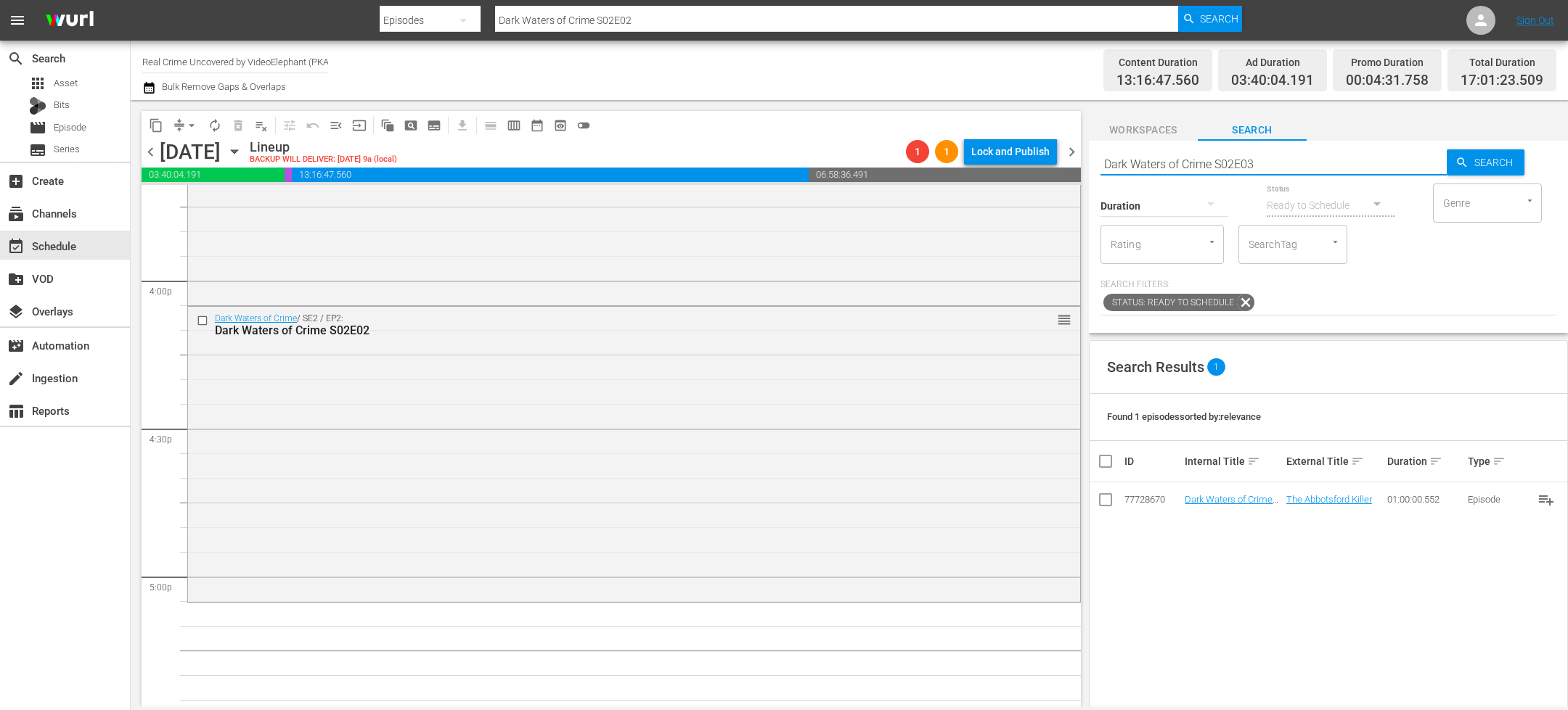
type input "Dark Waters of Crime S02E03"
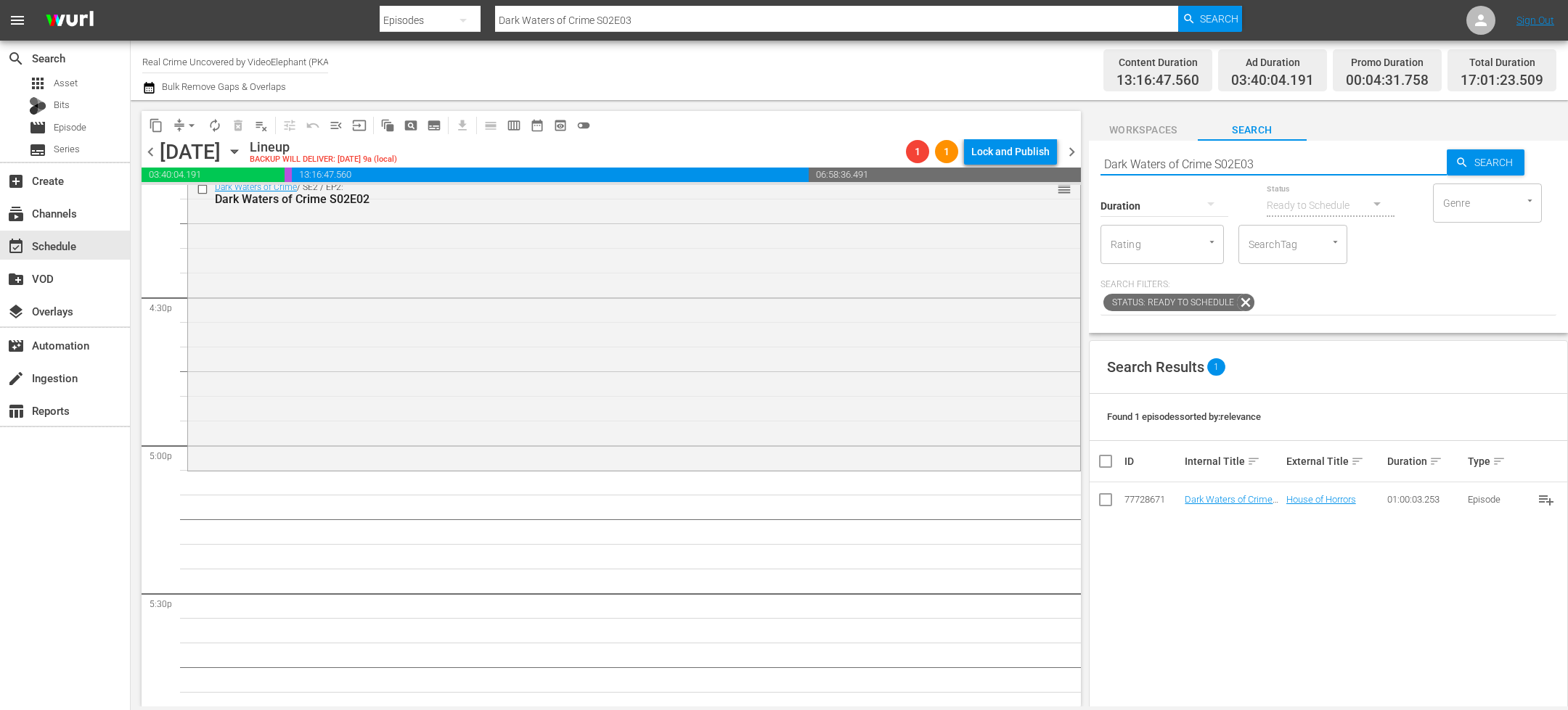
scroll to position [4773, 0]
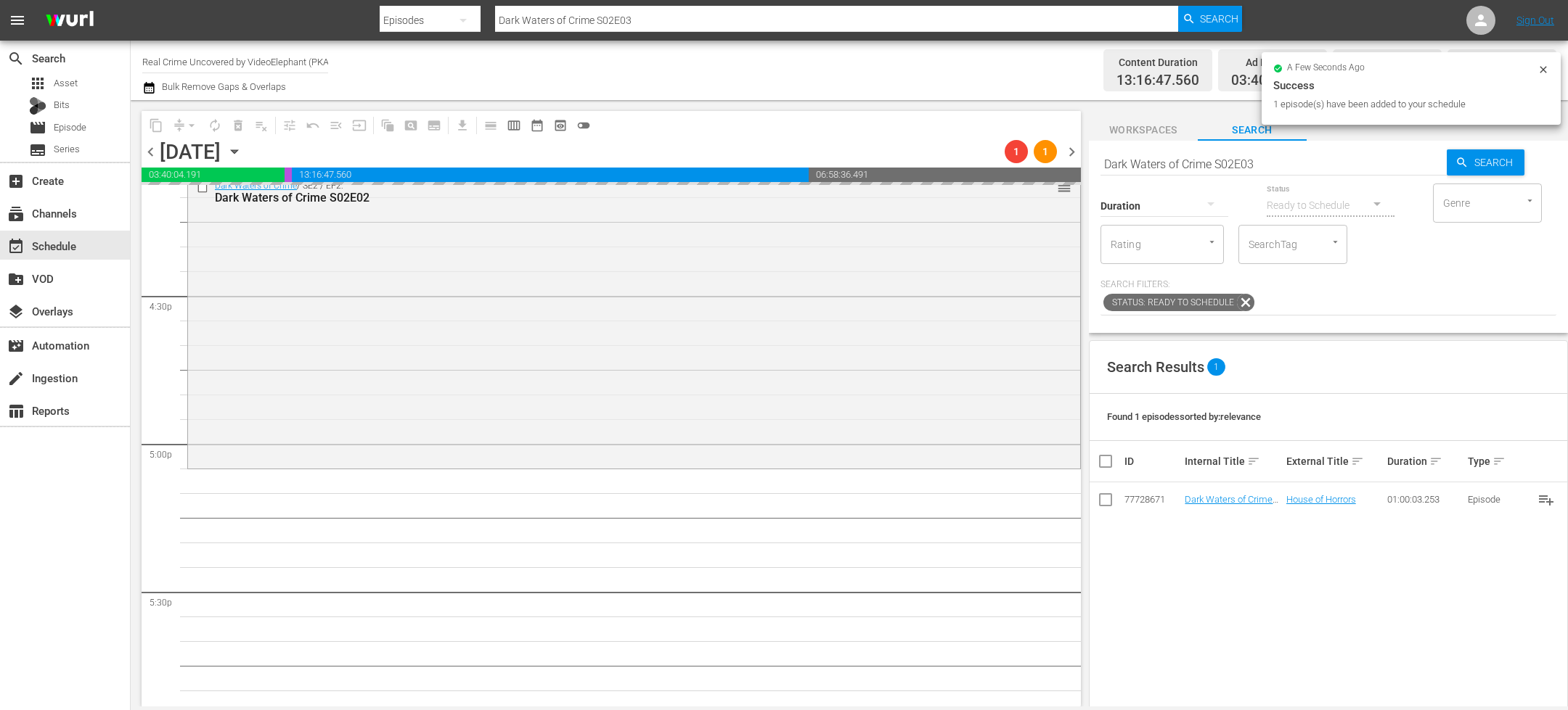
click at [1133, 163] on input "Dark Waters of Crime S02E03" at bounding box center [1274, 163] width 346 height 35
paste input "3E01"
type input "Dark Waters of Crime S03E01"
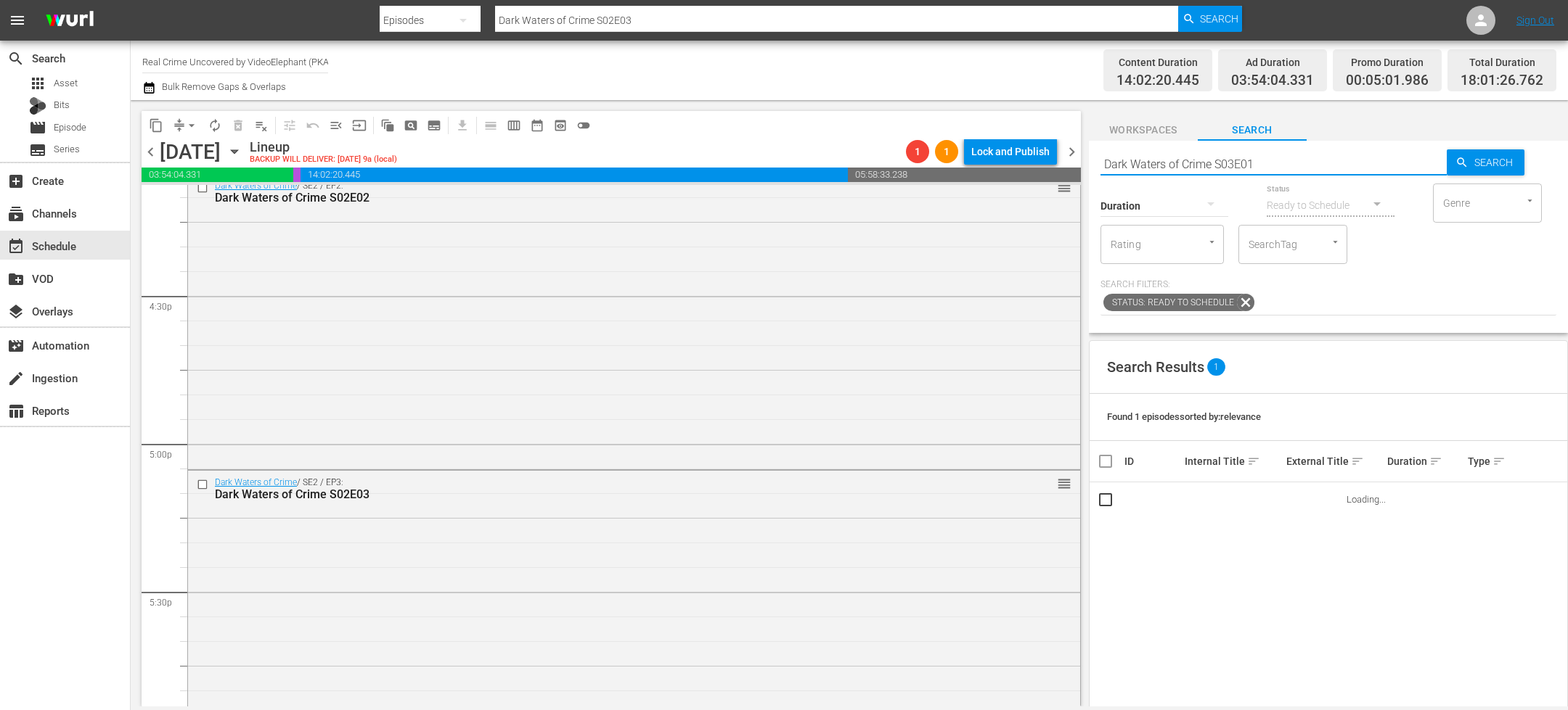
type input "Dark Waters of Crime S03E01"
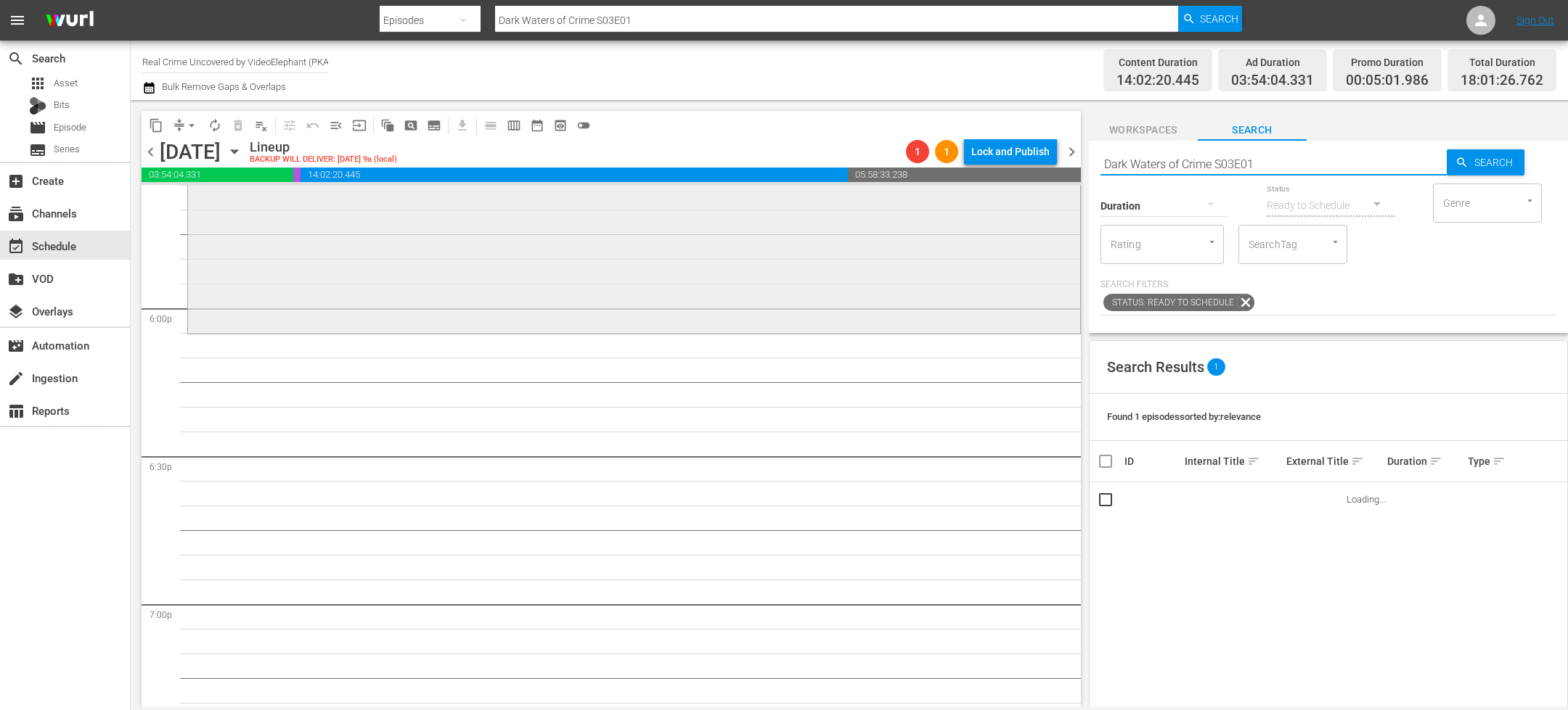
scroll to position [5211, 0]
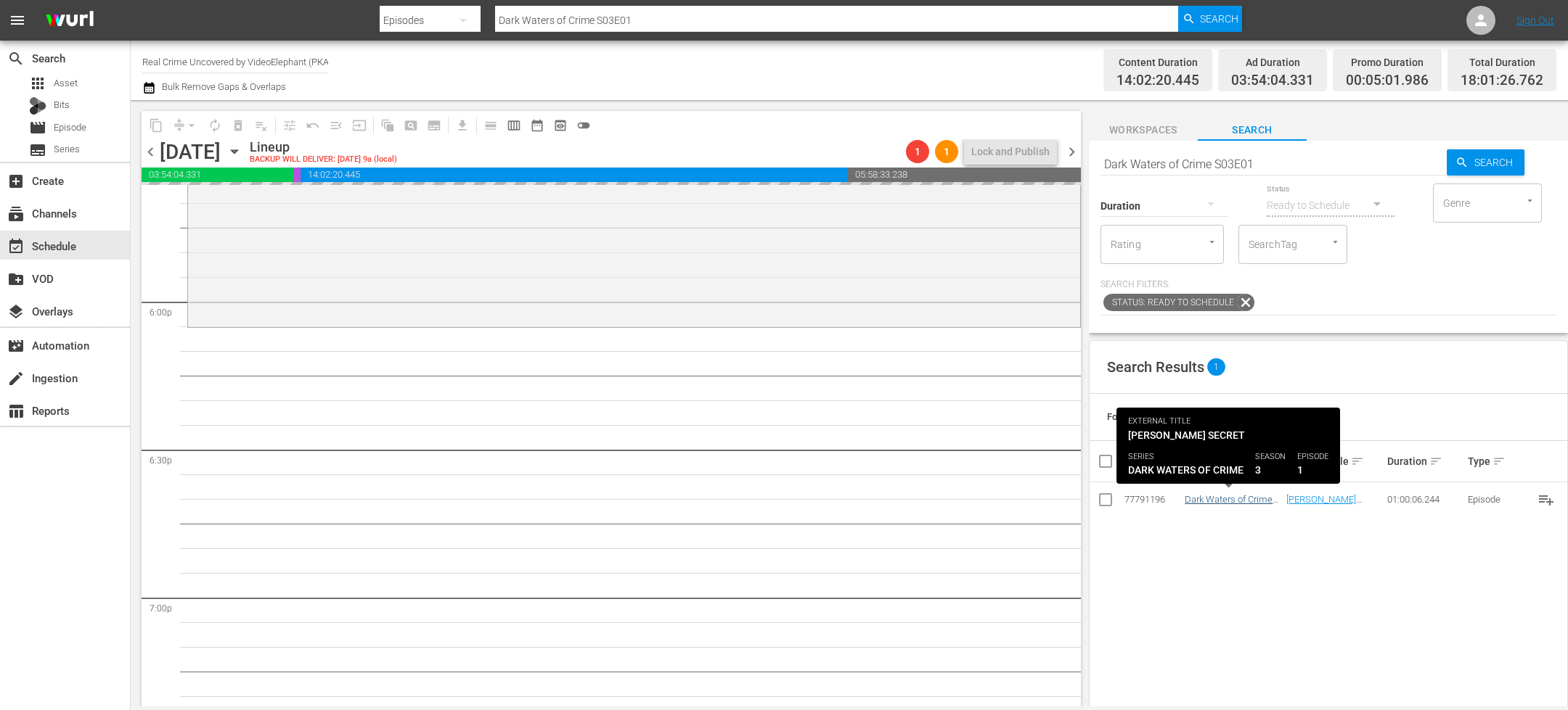
drag, startPoint x: 1187, startPoint y: 501, endPoint x: 1204, endPoint y: 500, distance: 17.0
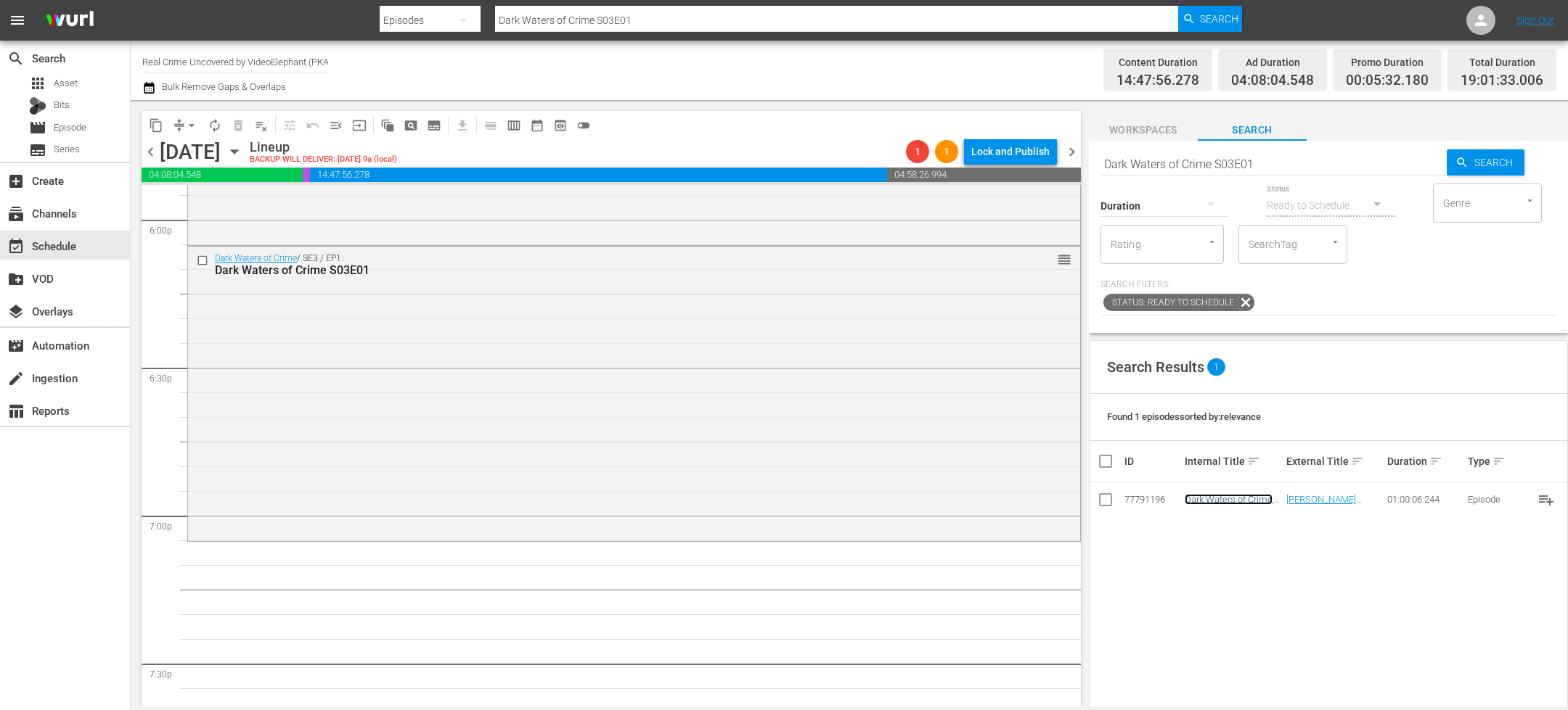
scroll to position [5420, 0]
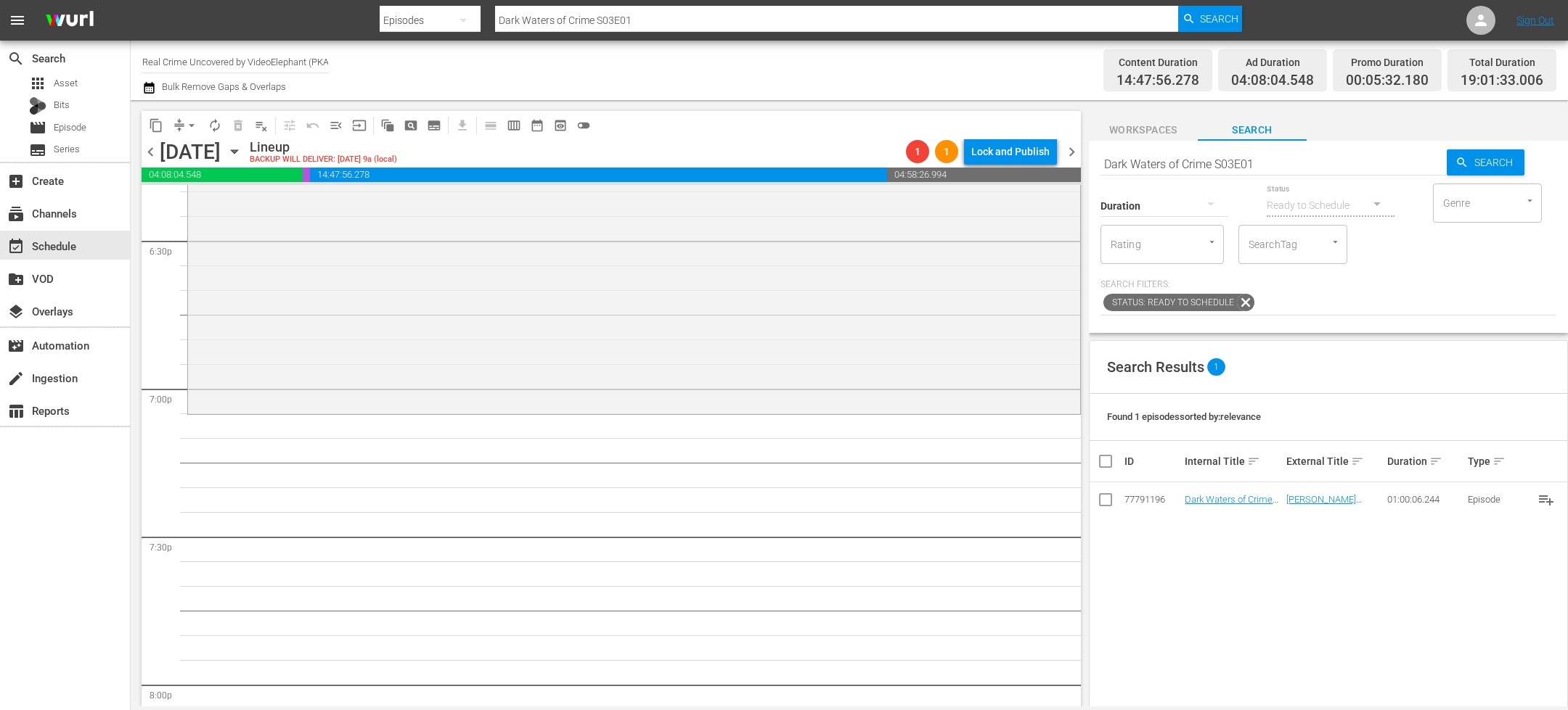
click at [1198, 157] on input "Dark Waters of Crime S03E01" at bounding box center [1274, 163] width 346 height 35
paste input "Click to [PERSON_NAME]"
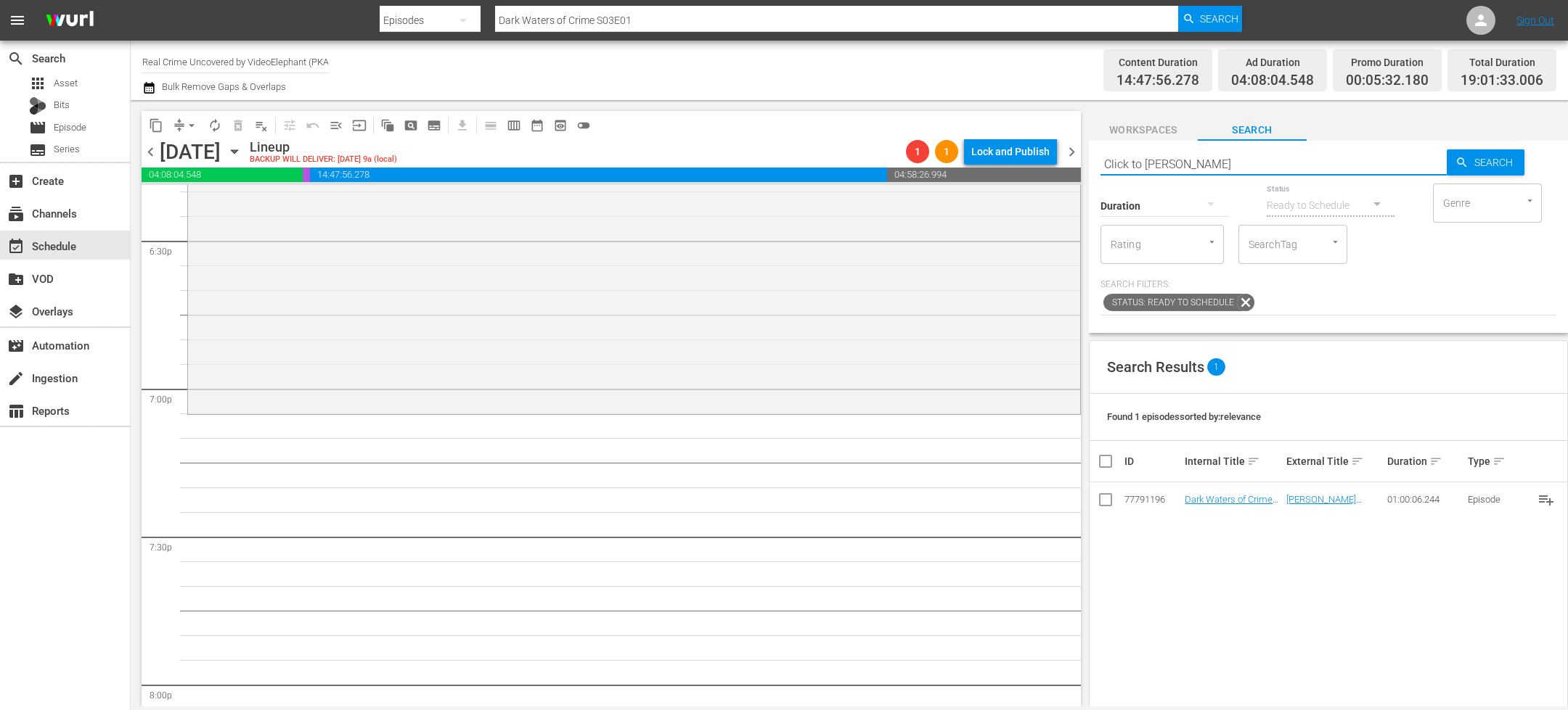
type input "Click to [PERSON_NAME]"
click at [1167, 171] on div "Duration" at bounding box center [1164, 196] width 127 height 52
click at [1165, 161] on input "Click to [PERSON_NAME]" at bounding box center [1274, 163] width 346 height 35
click at [1163, 160] on input "Click to [PERSON_NAME]" at bounding box center [1274, 163] width 346 height 35
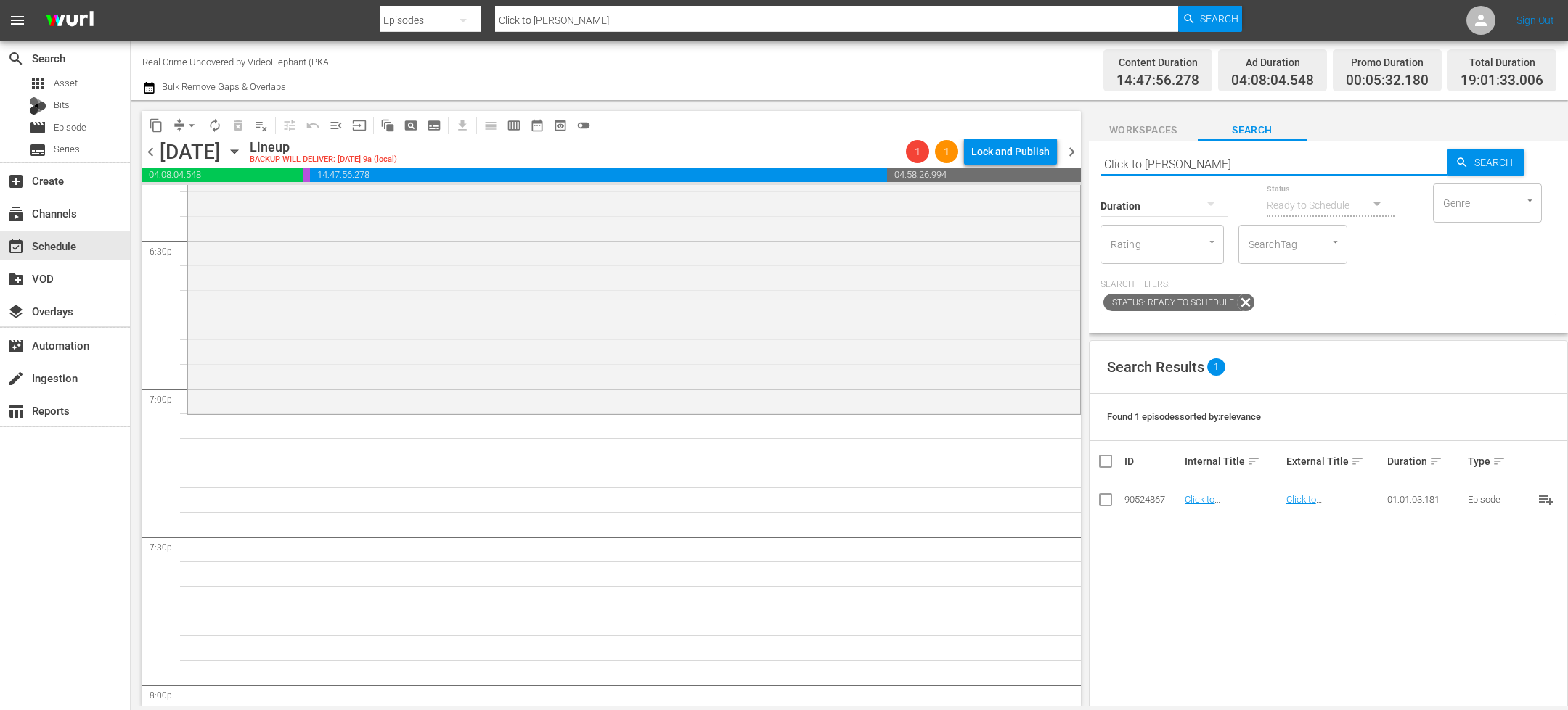
click at [1163, 160] on input "Click to [PERSON_NAME]" at bounding box center [1274, 163] width 346 height 35
paste input "FBI Takedown S01E01"
type input "FBI Takedown S01E01"
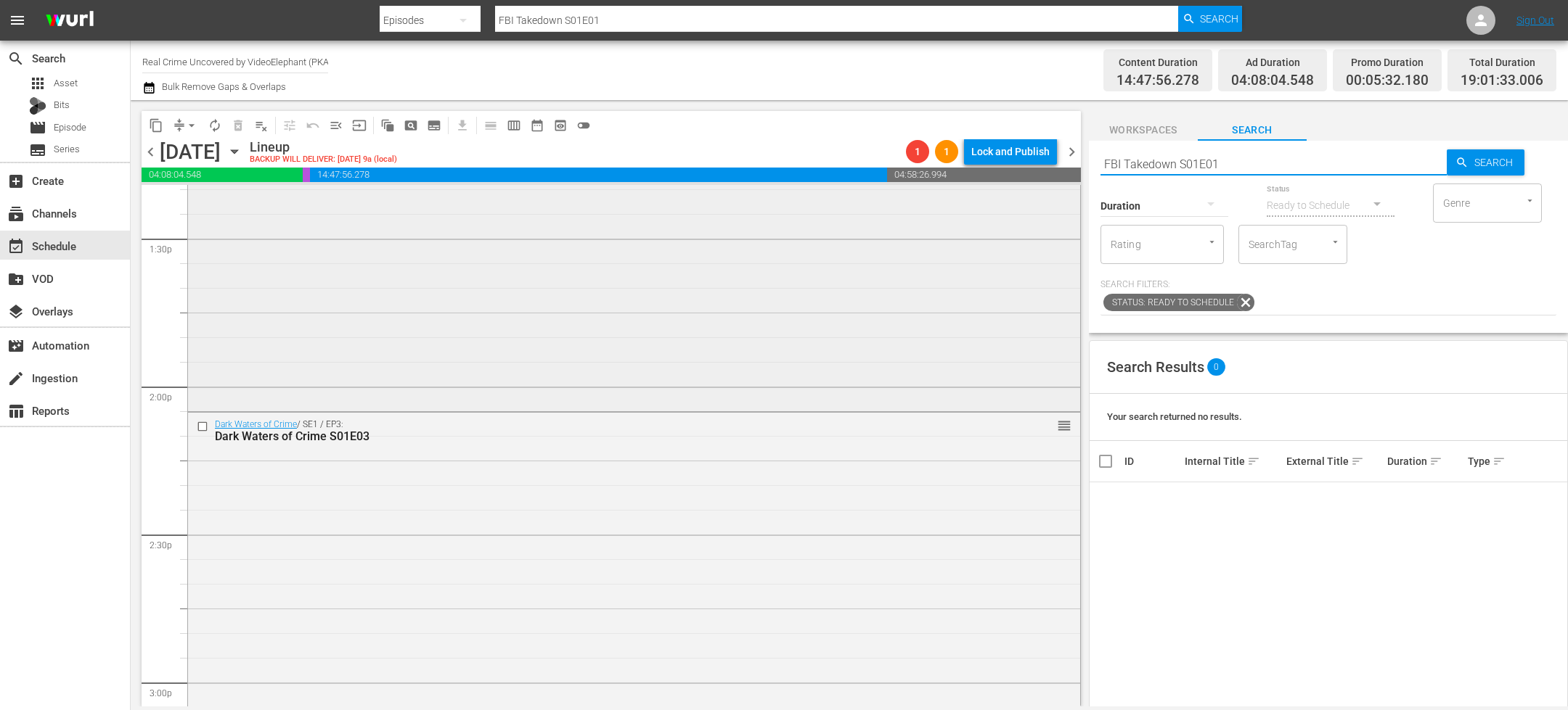
scroll to position [3907, 0]
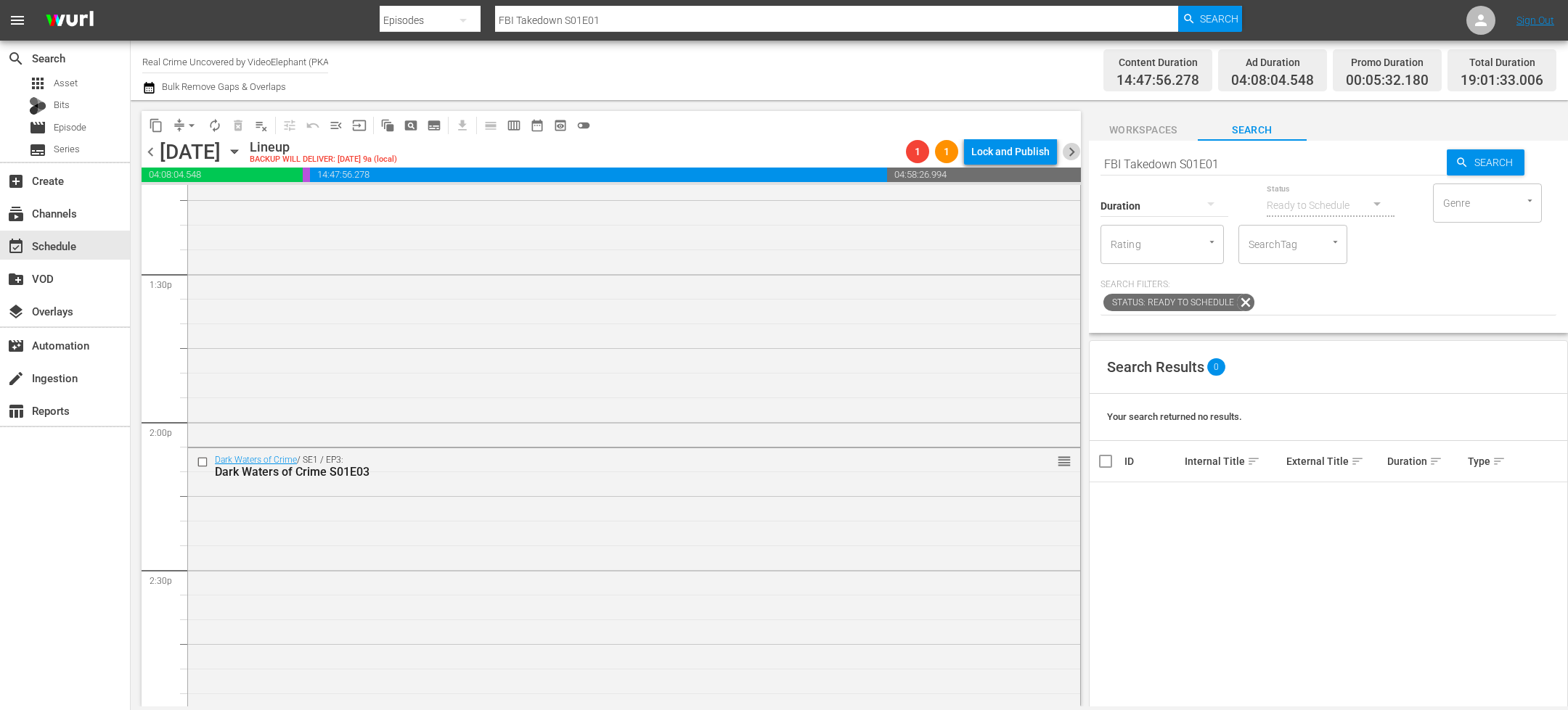
click at [1076, 155] on span "chevron_right" at bounding box center [1072, 152] width 18 height 18
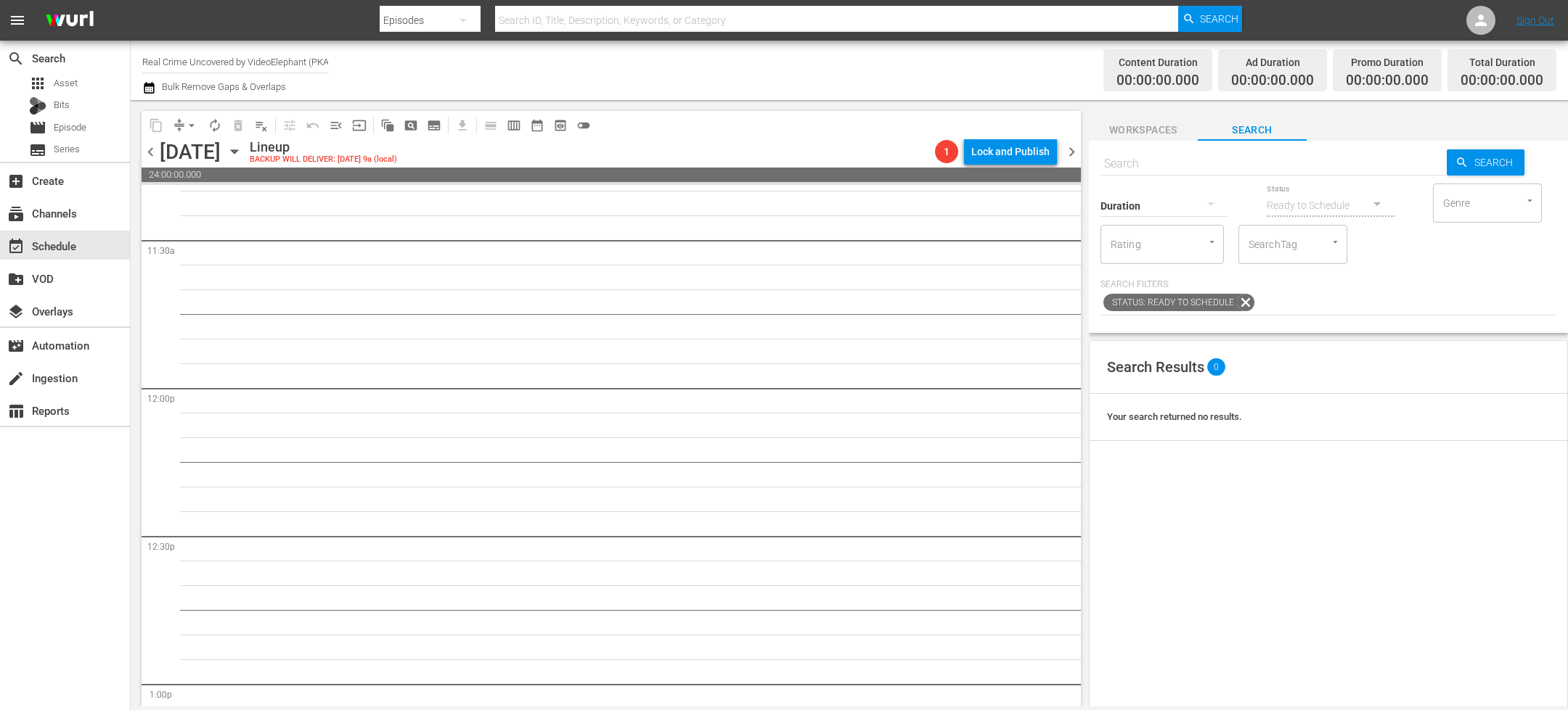
scroll to position [3415, 0]
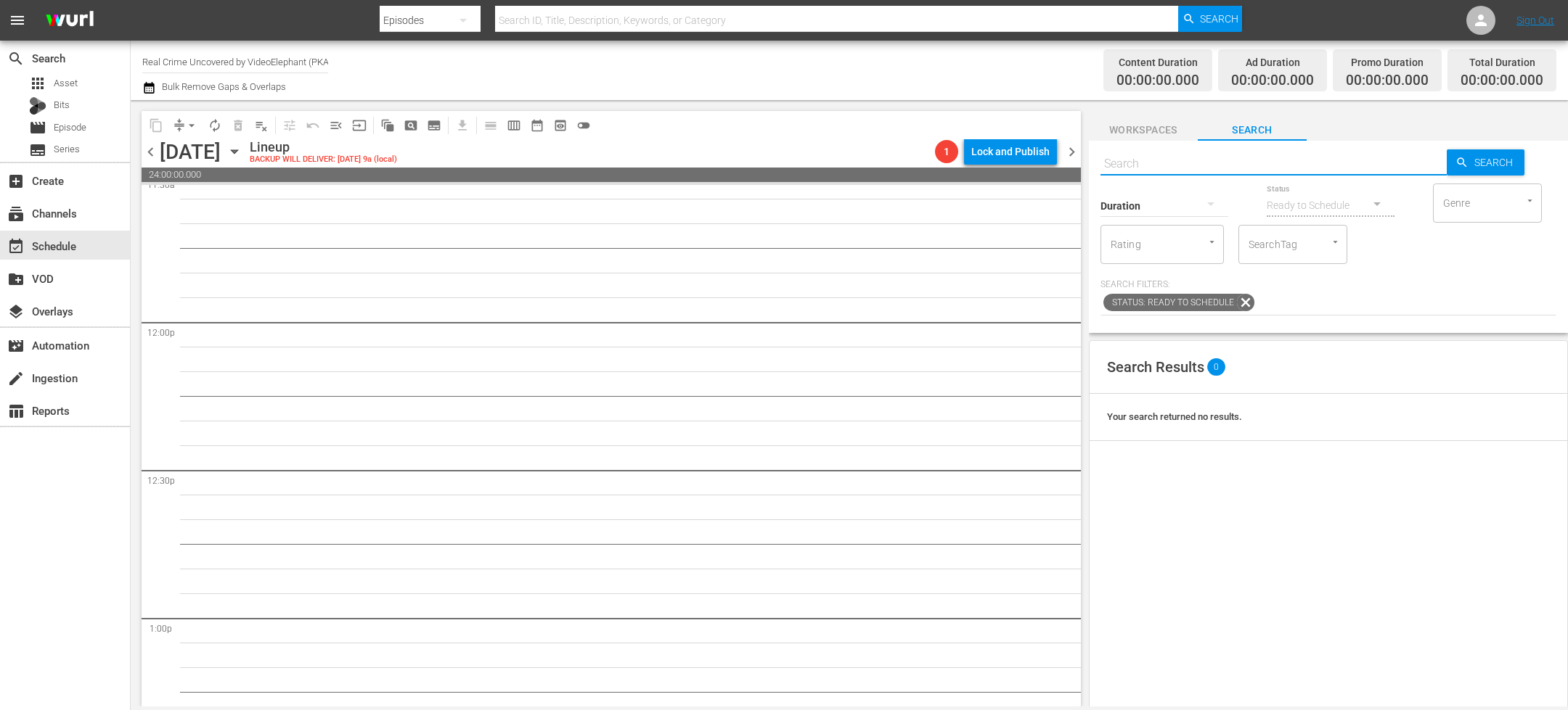
click at [1200, 165] on input "text" at bounding box center [1274, 163] width 346 height 35
paste input "On The Trail Of S01E01"
type input "On The Trail Of S01E01"
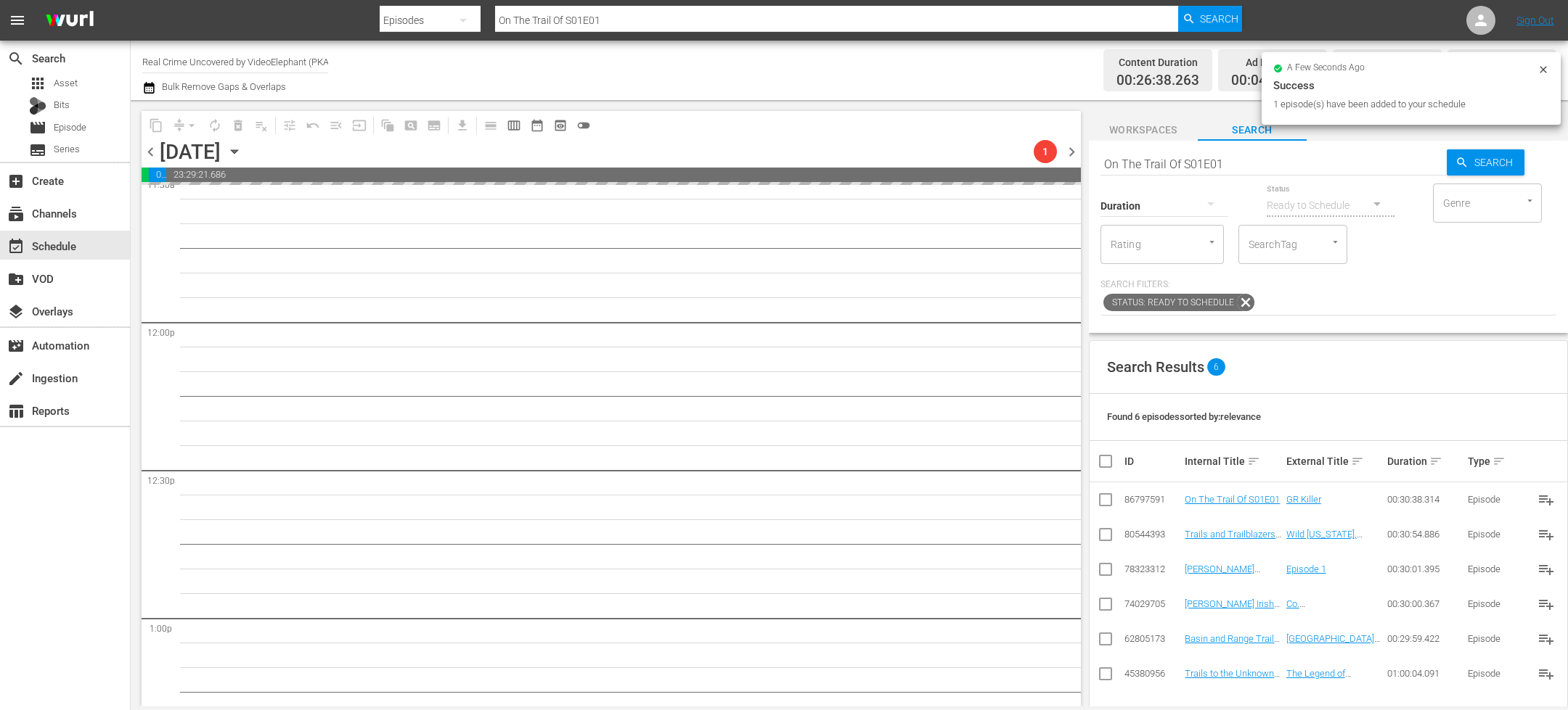
click at [1239, 157] on input "On The Trail Of S01E01" at bounding box center [1274, 163] width 346 height 35
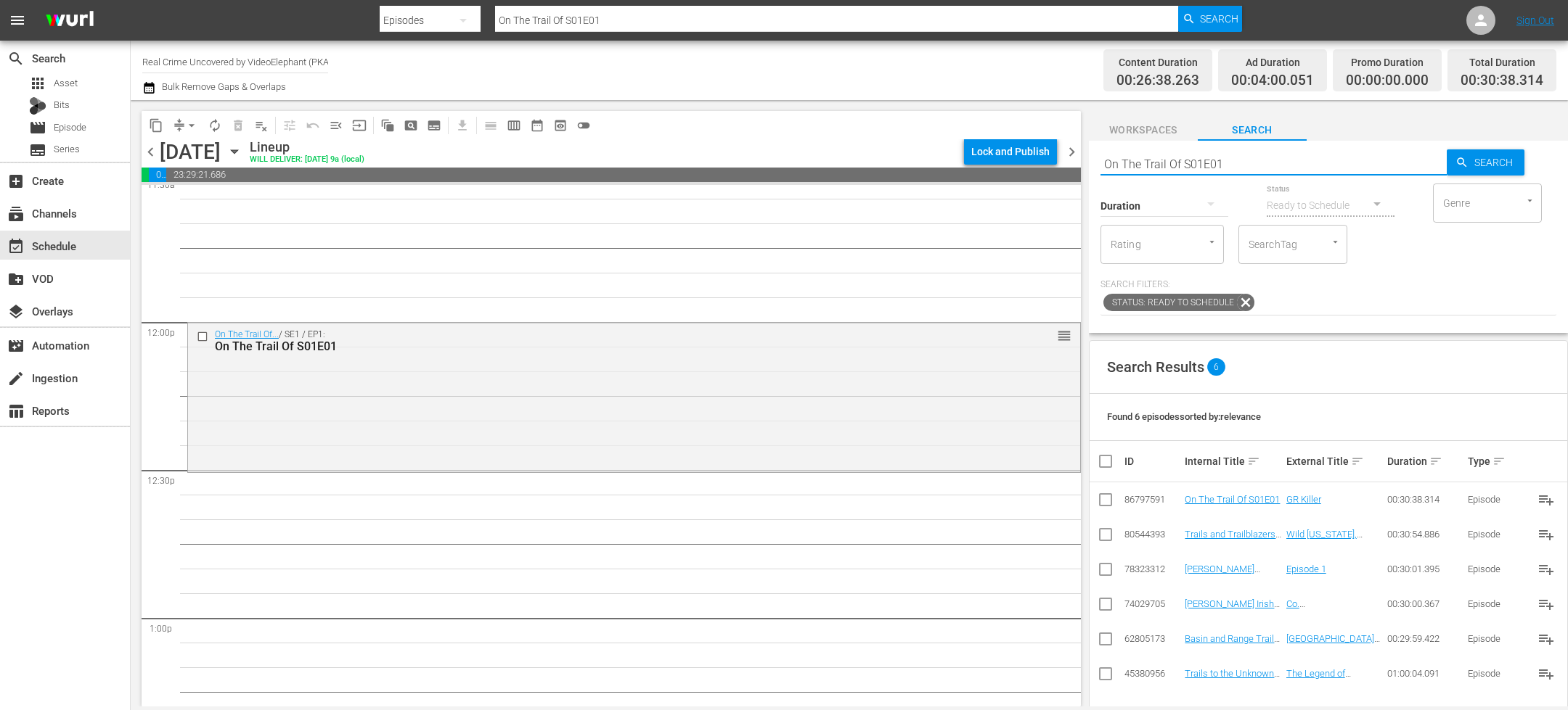
click at [1260, 158] on input "On The Trail Of S01E01" at bounding box center [1274, 163] width 346 height 35
type input "On The Trail Of S01E02"
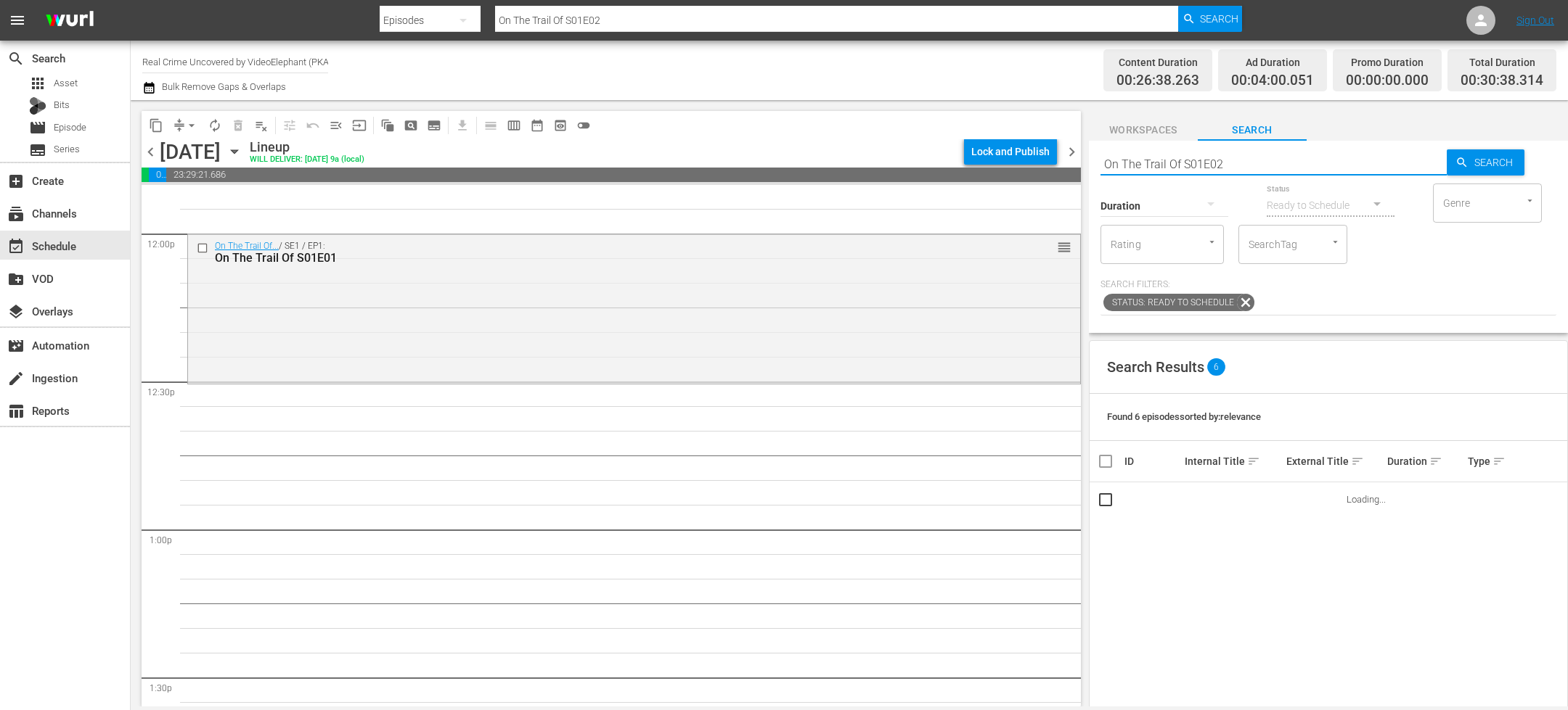
scroll to position [3505, 0]
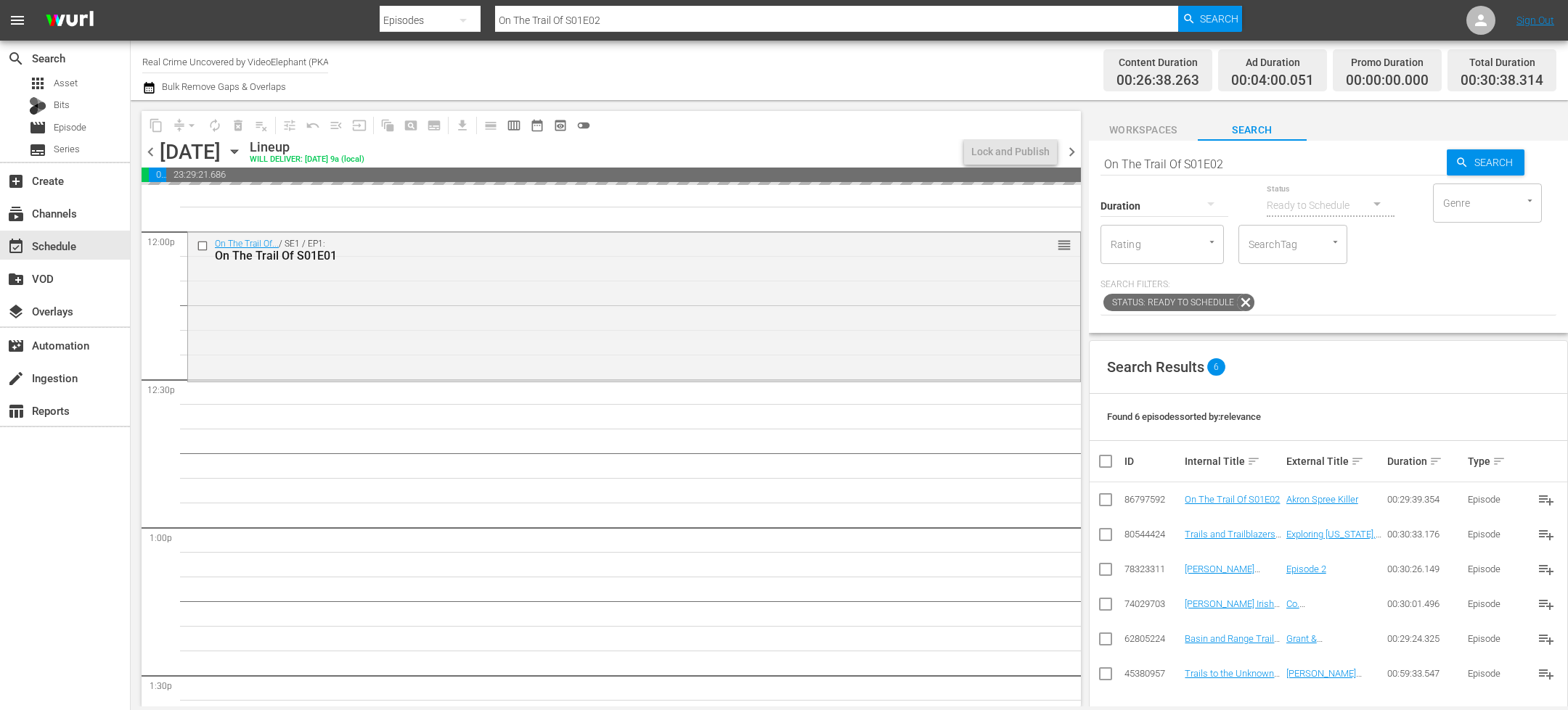
click at [1231, 161] on input "On The Trail Of S01E02" at bounding box center [1274, 163] width 346 height 35
type input "On The Trail Of S01E03"
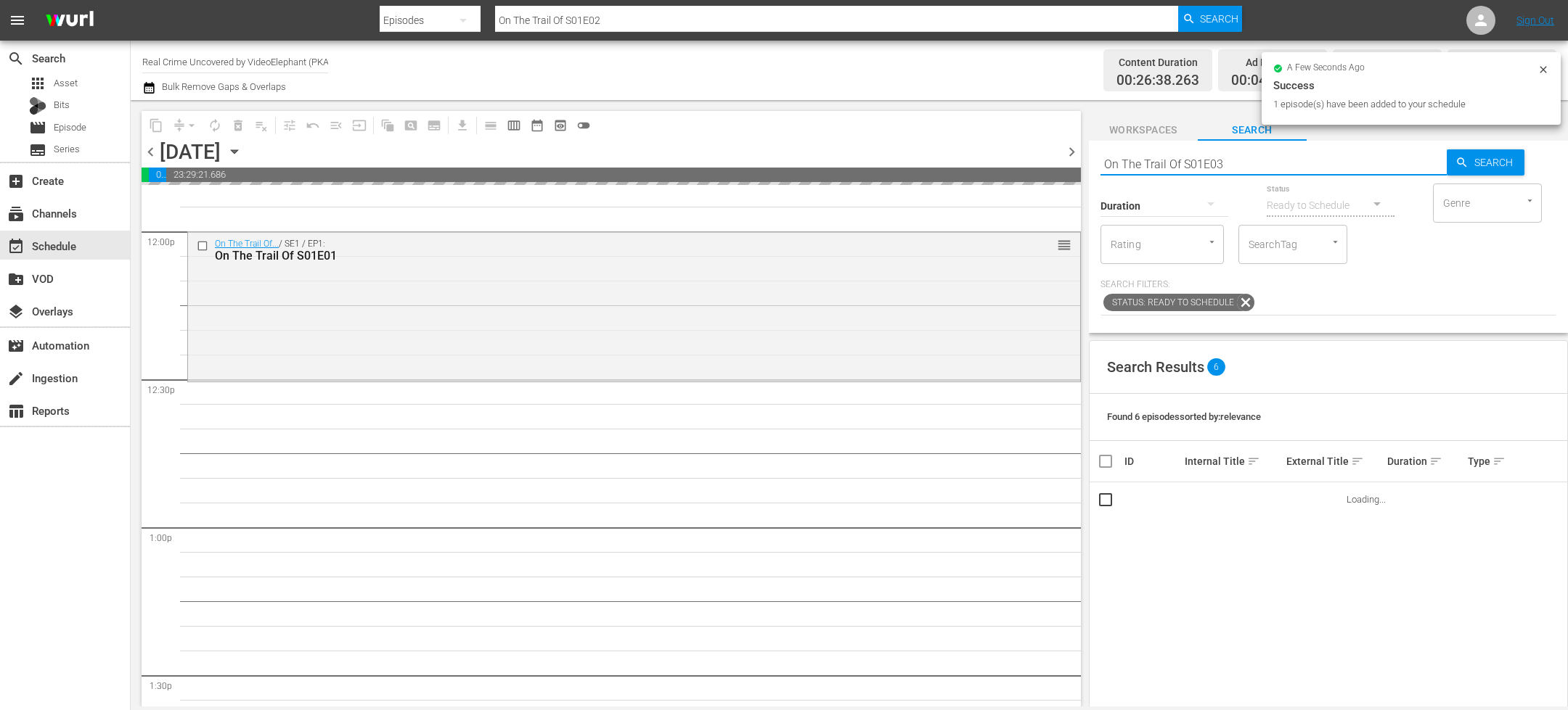
type input "On The Trail Of S01E03"
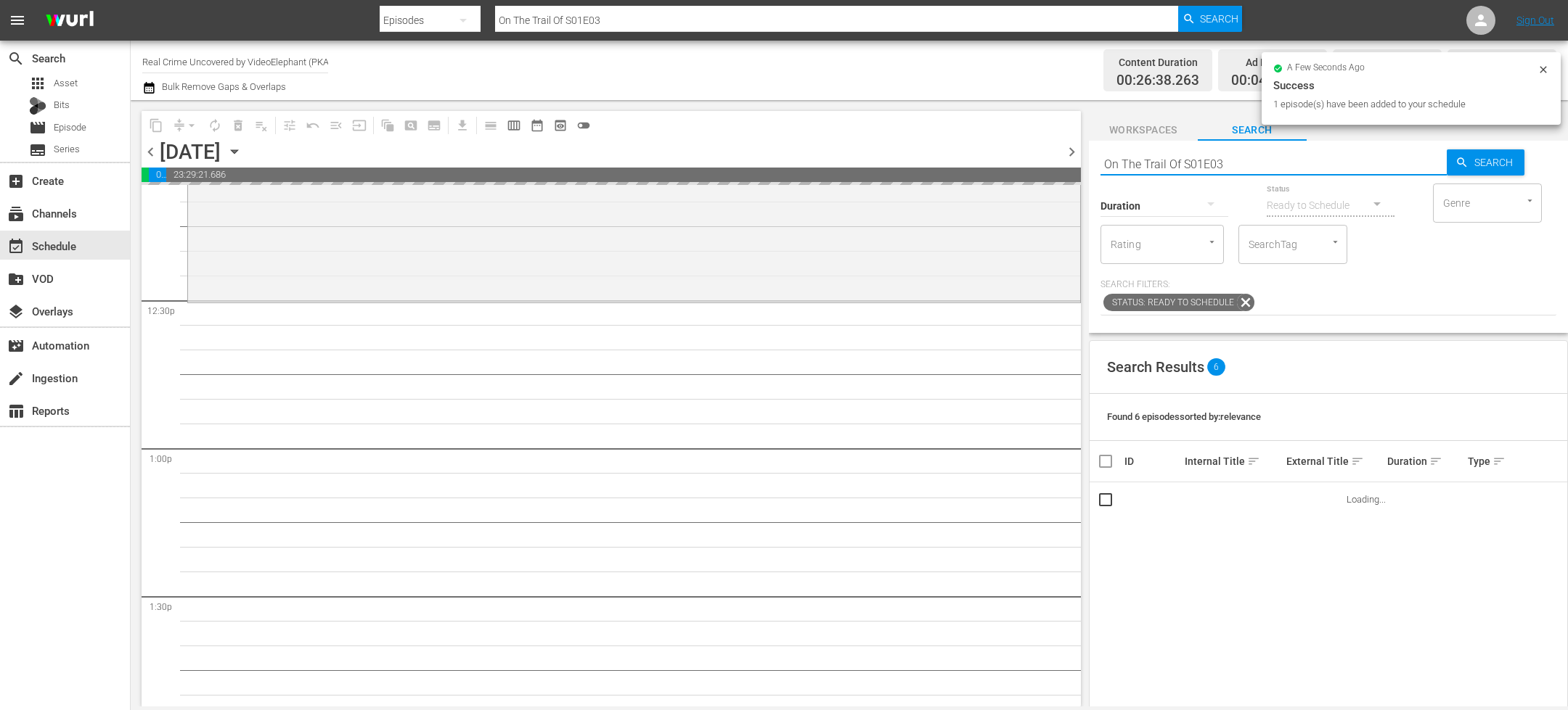
scroll to position [3588, 0]
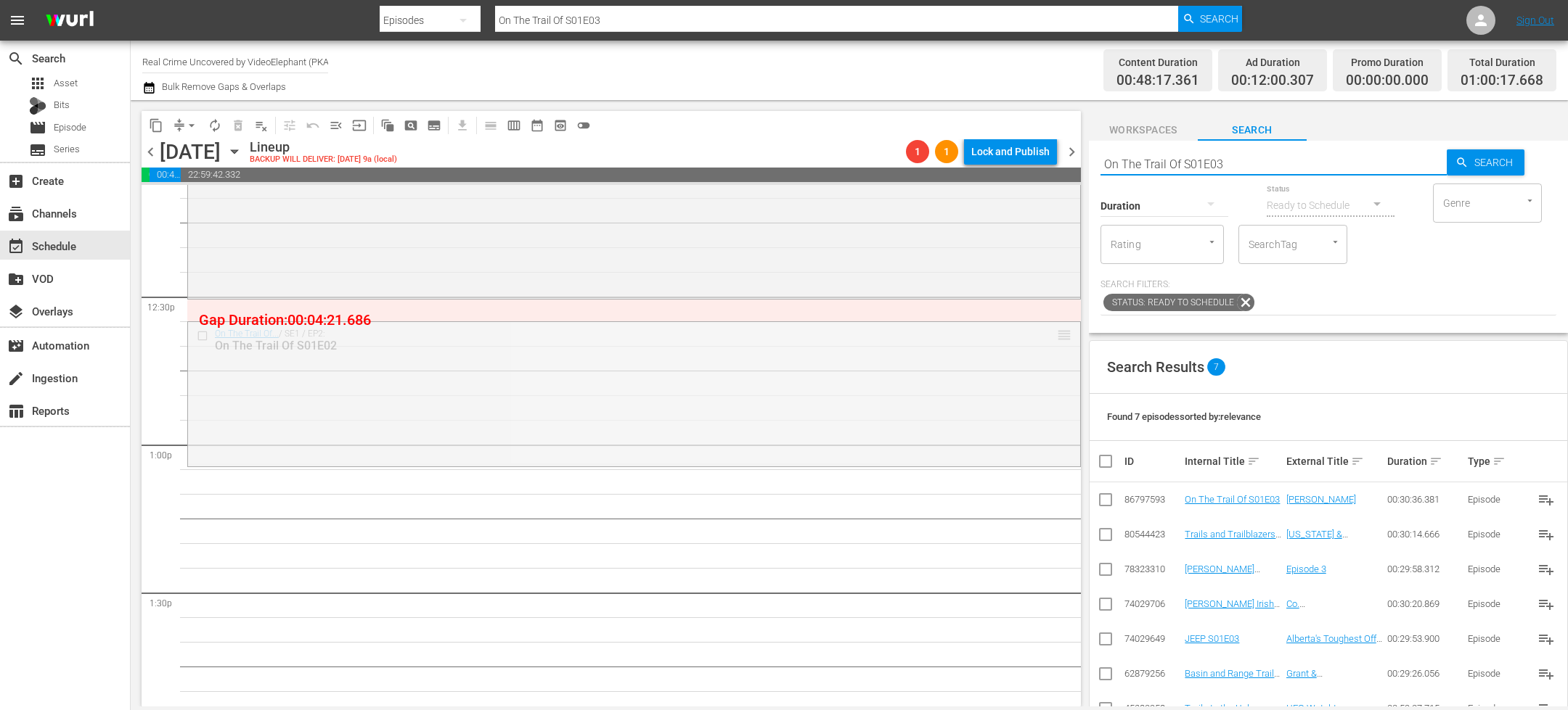
drag, startPoint x: 1050, startPoint y: 332, endPoint x: 1051, endPoint y: 307, distance: 25.0
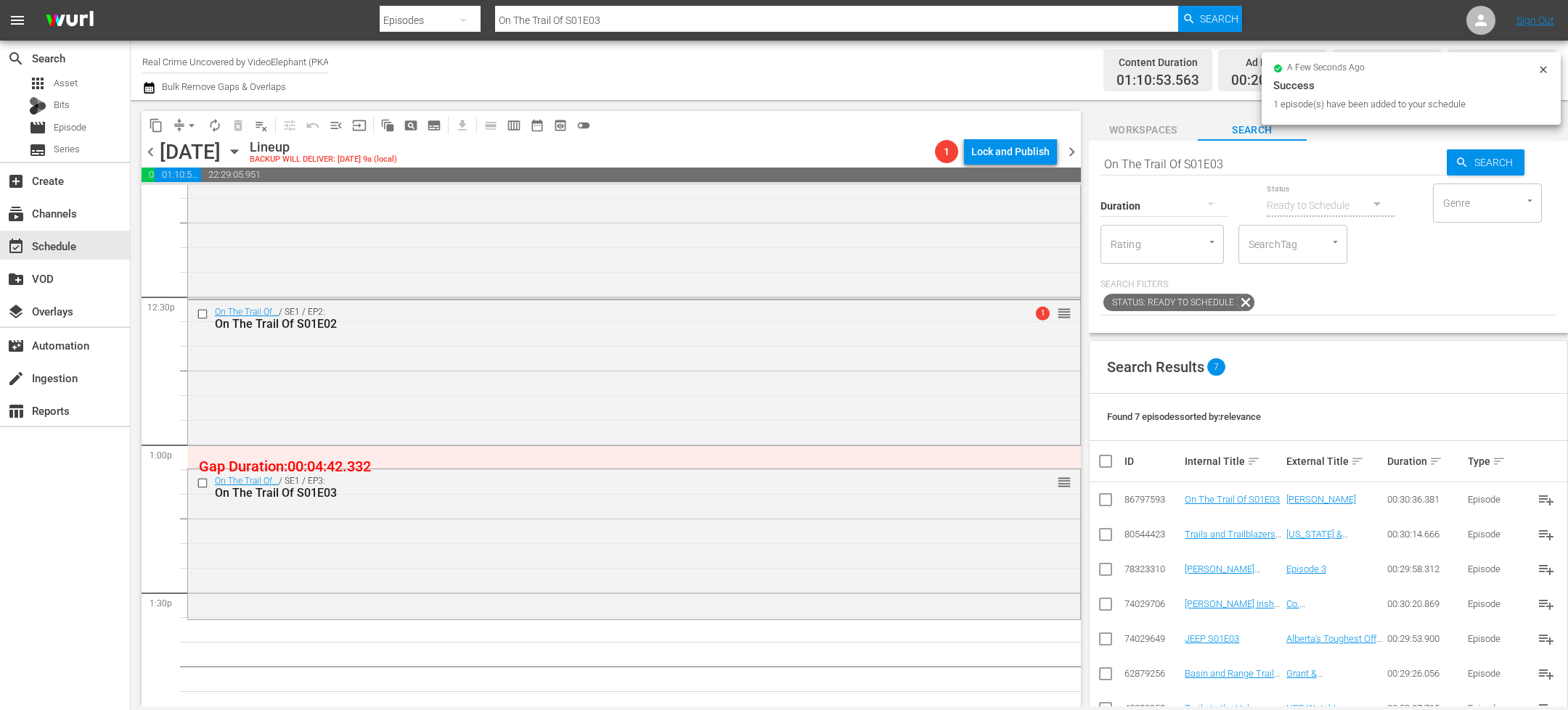
click at [1225, 167] on input "On The Trail Of S01E03" at bounding box center [1274, 163] width 346 height 35
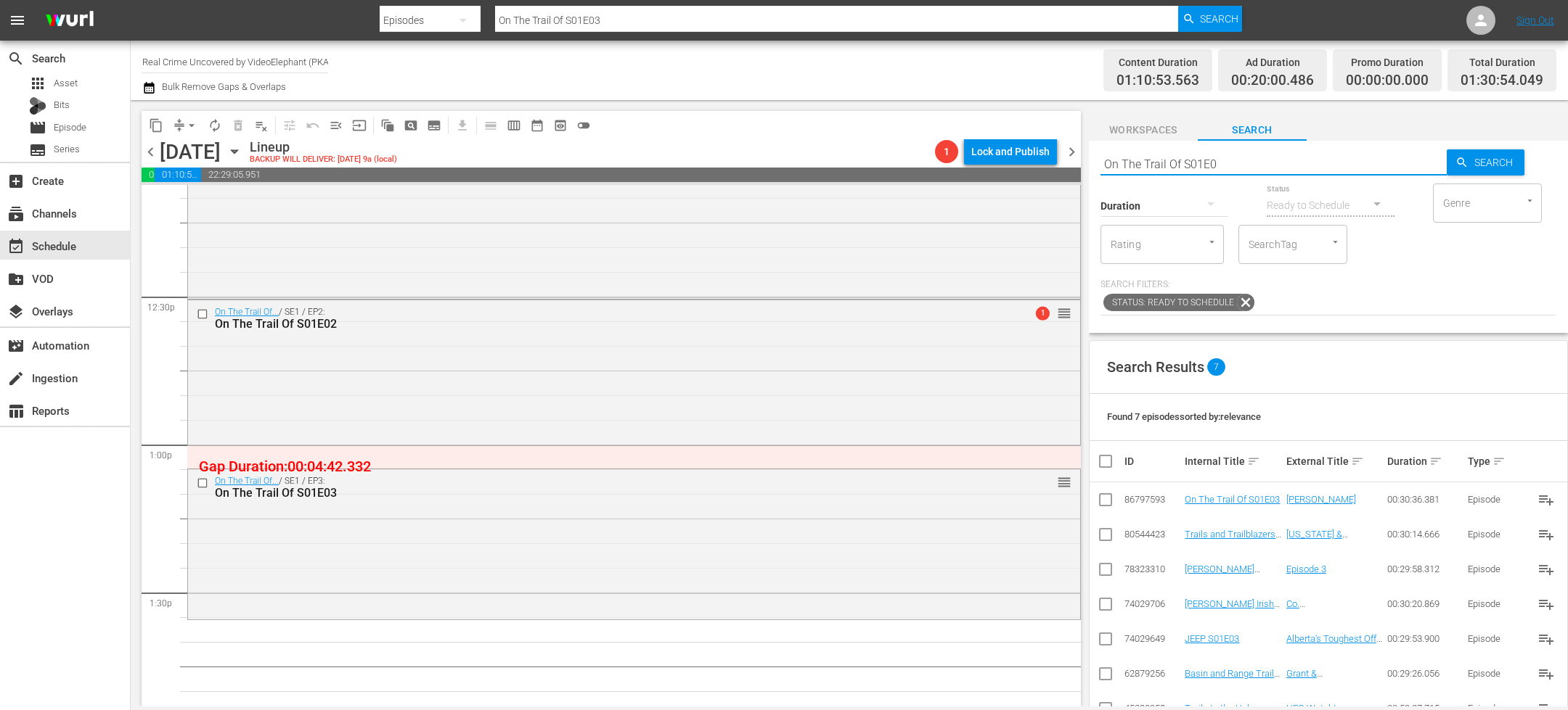
type input "On The Trail Of S01E04"
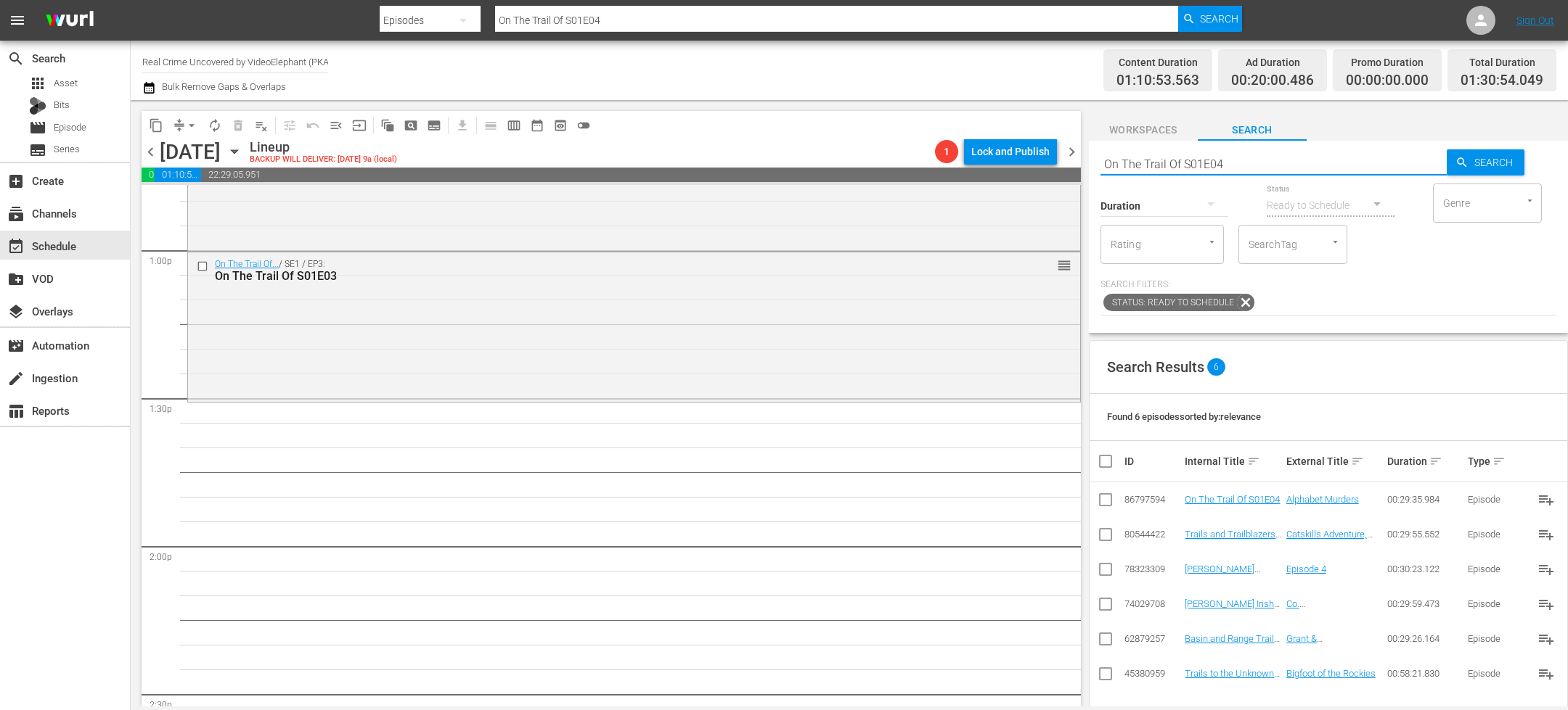
scroll to position [3804, 0]
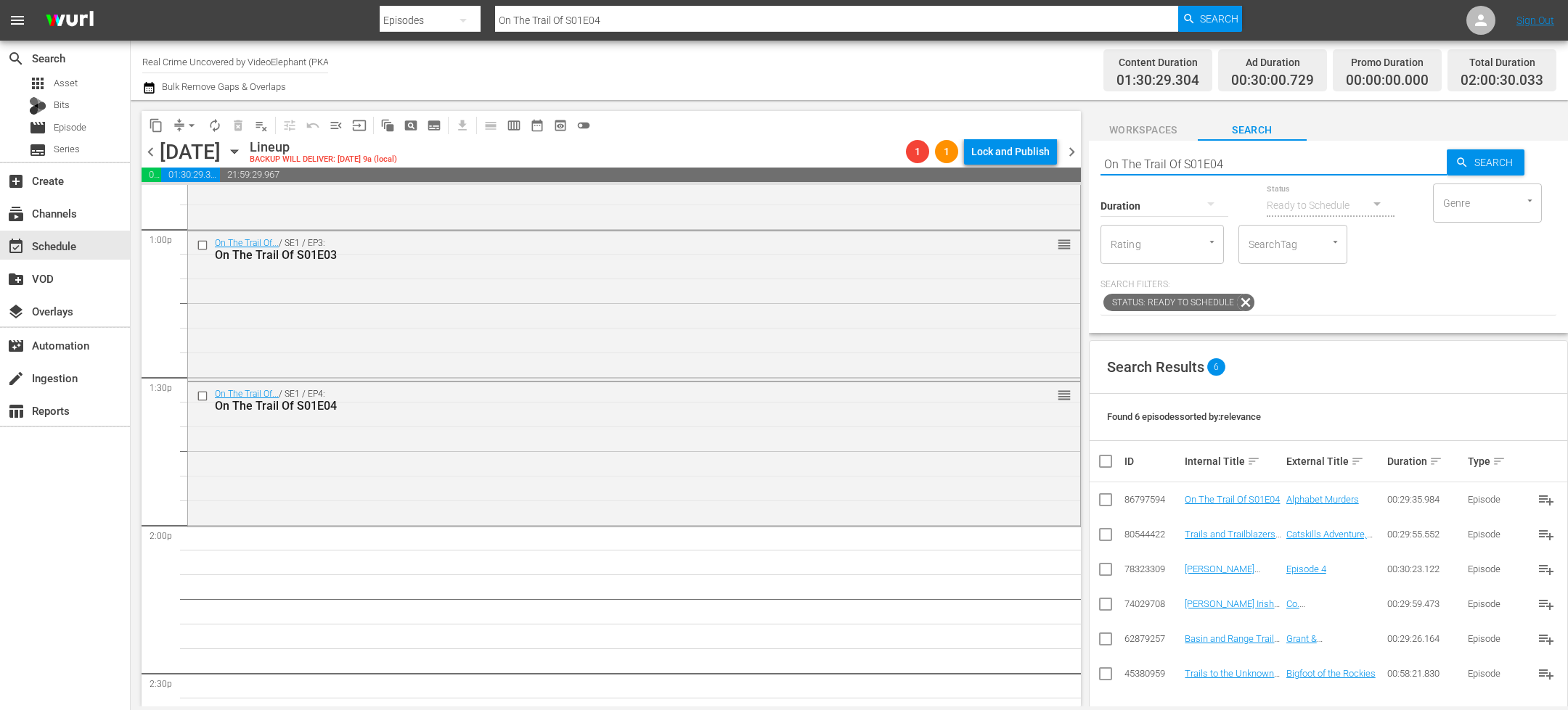
click at [1243, 166] on input "On The Trail Of S01E04" at bounding box center [1274, 163] width 346 height 35
type input "On The Trail Of S01E05"
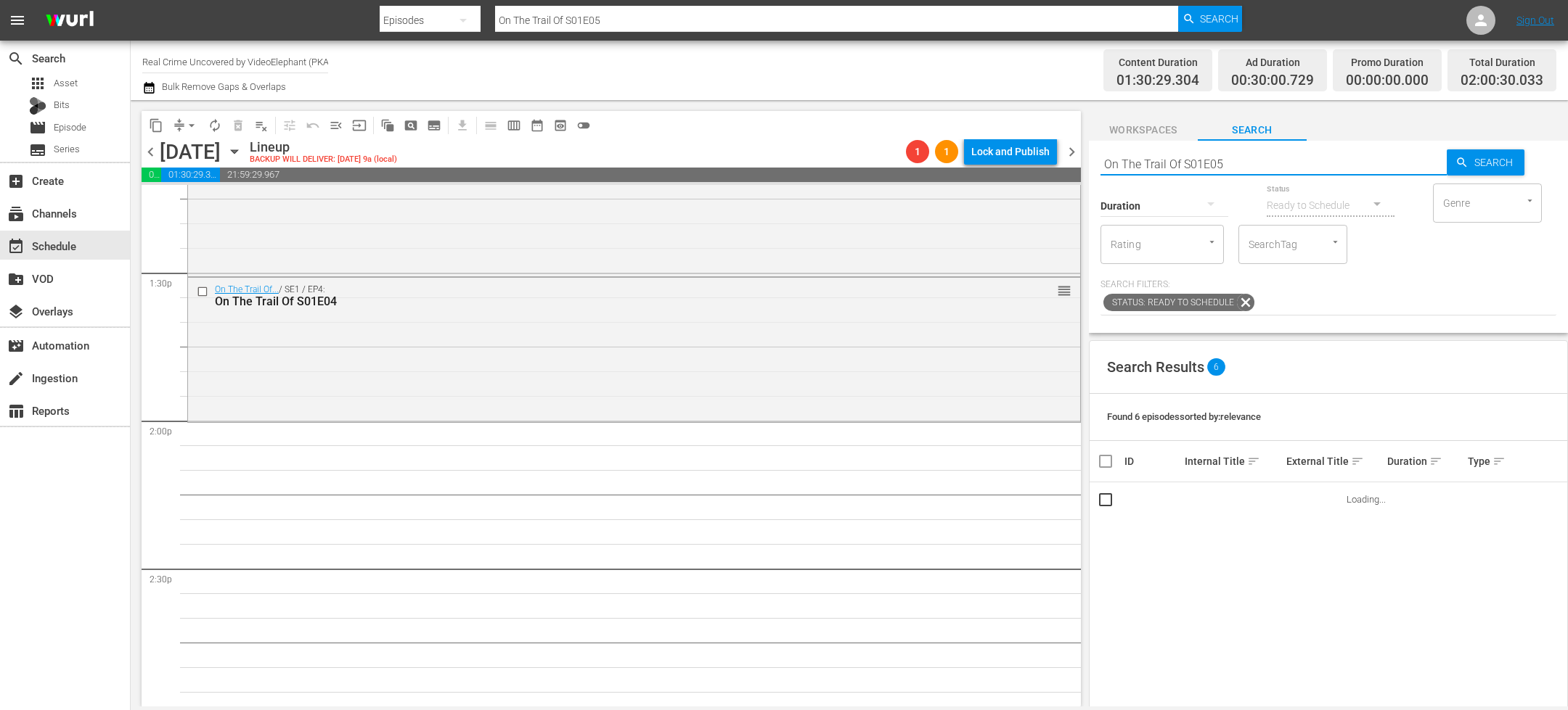
scroll to position [3915, 0]
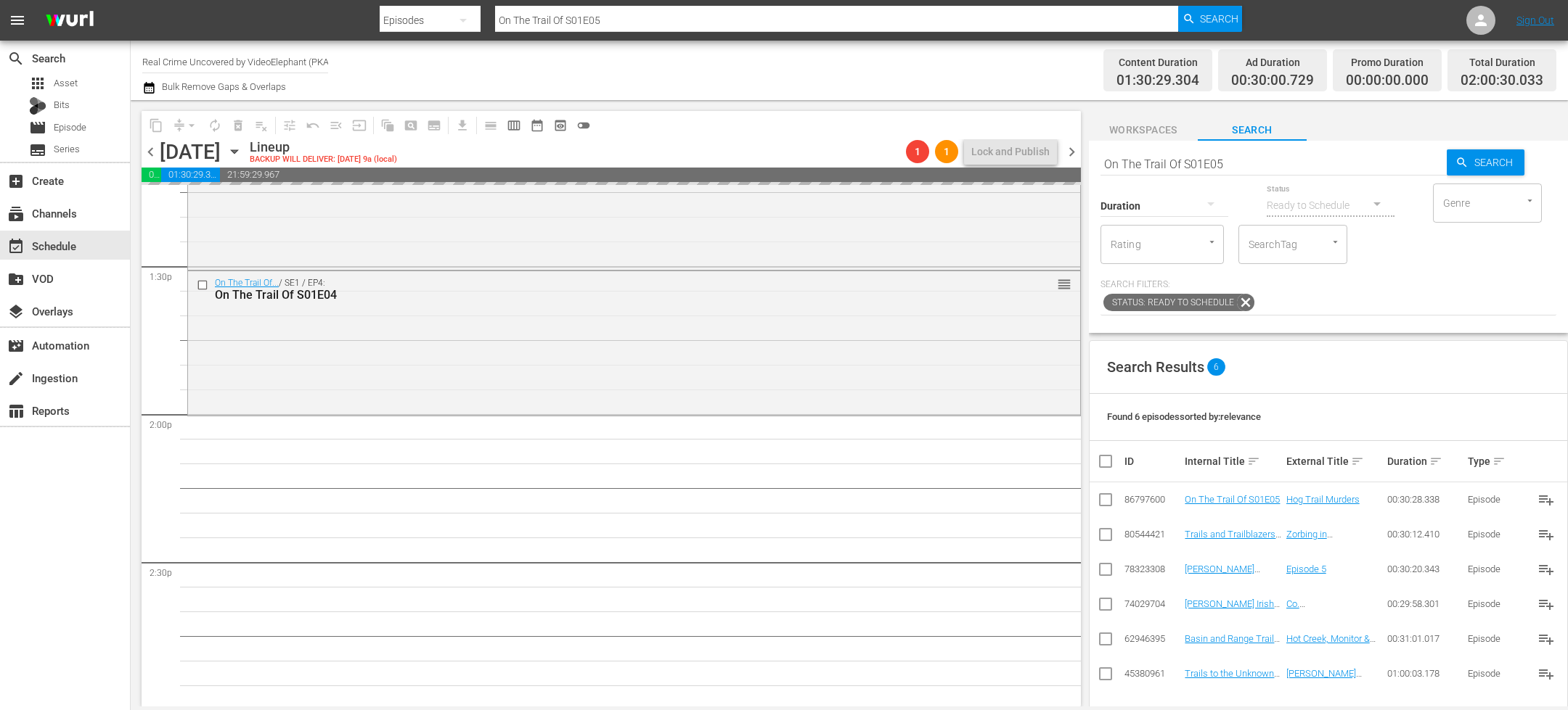
click at [1246, 165] on input "On The Trail Of S01E05" at bounding box center [1274, 163] width 346 height 35
type input "On The Trail Of S01E06"
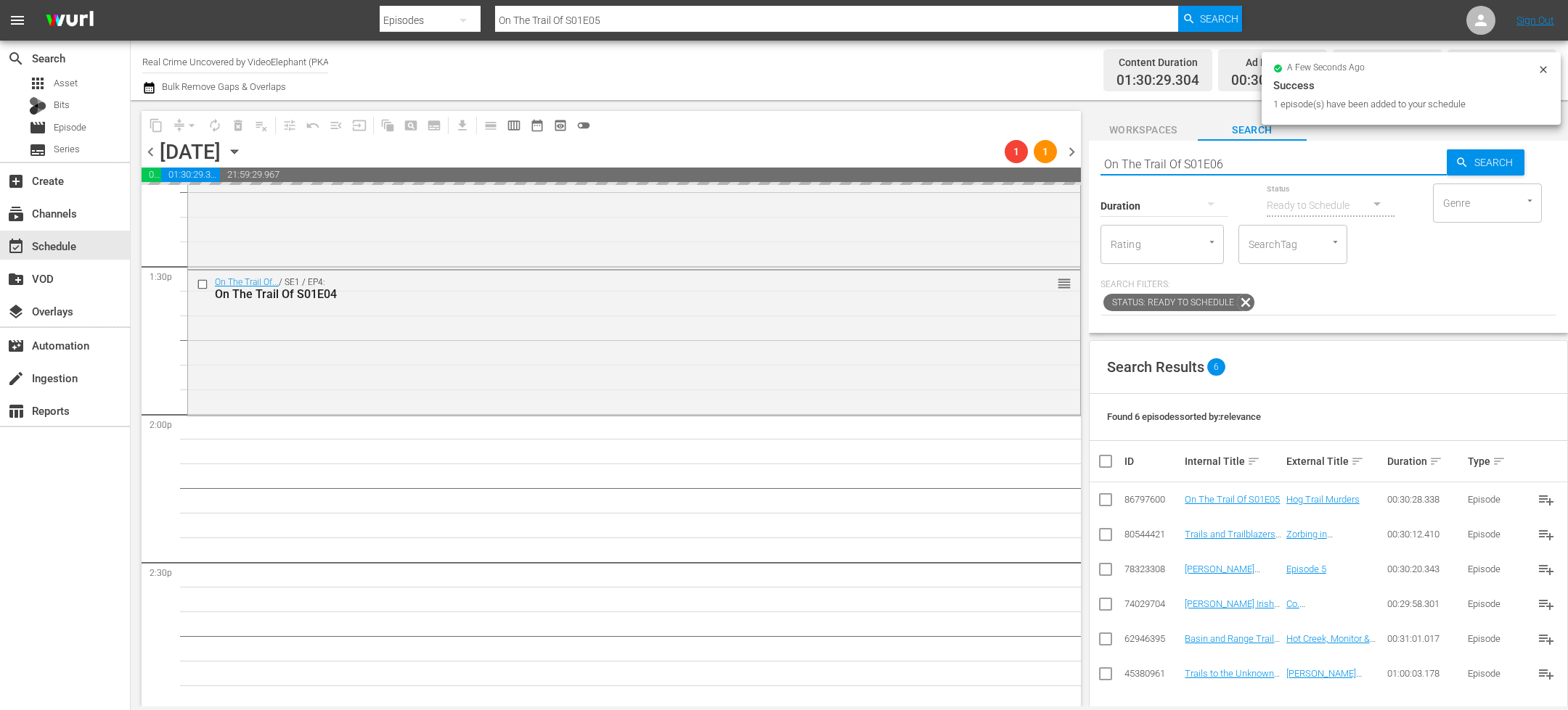
type input "On The Trail Of S01E06"
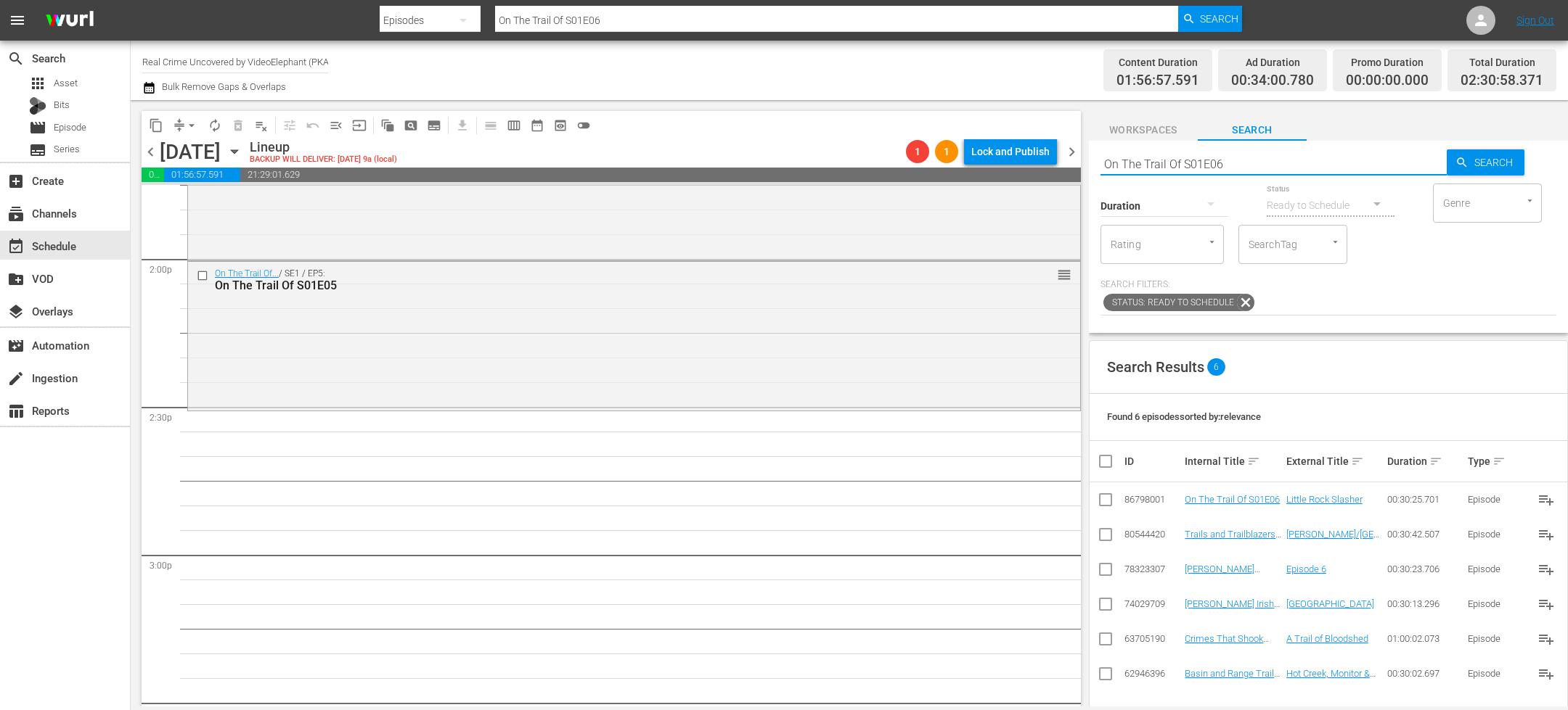
scroll to position [4076, 0]
click at [1234, 167] on input "On The Trail Of S01E06" at bounding box center [1274, 163] width 346 height 35
type input "On The Trail Of S01E07"
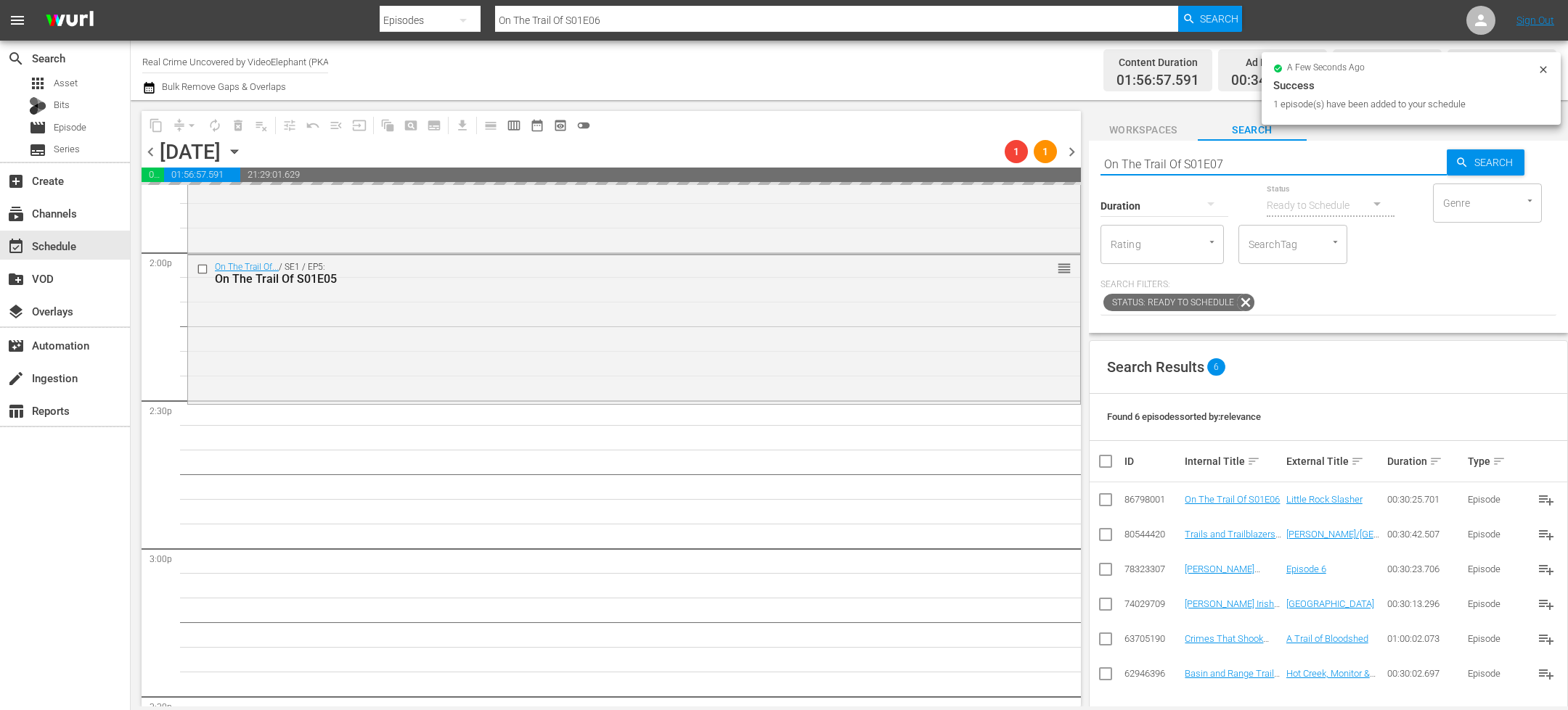
type input "On The Trail Of S01E07"
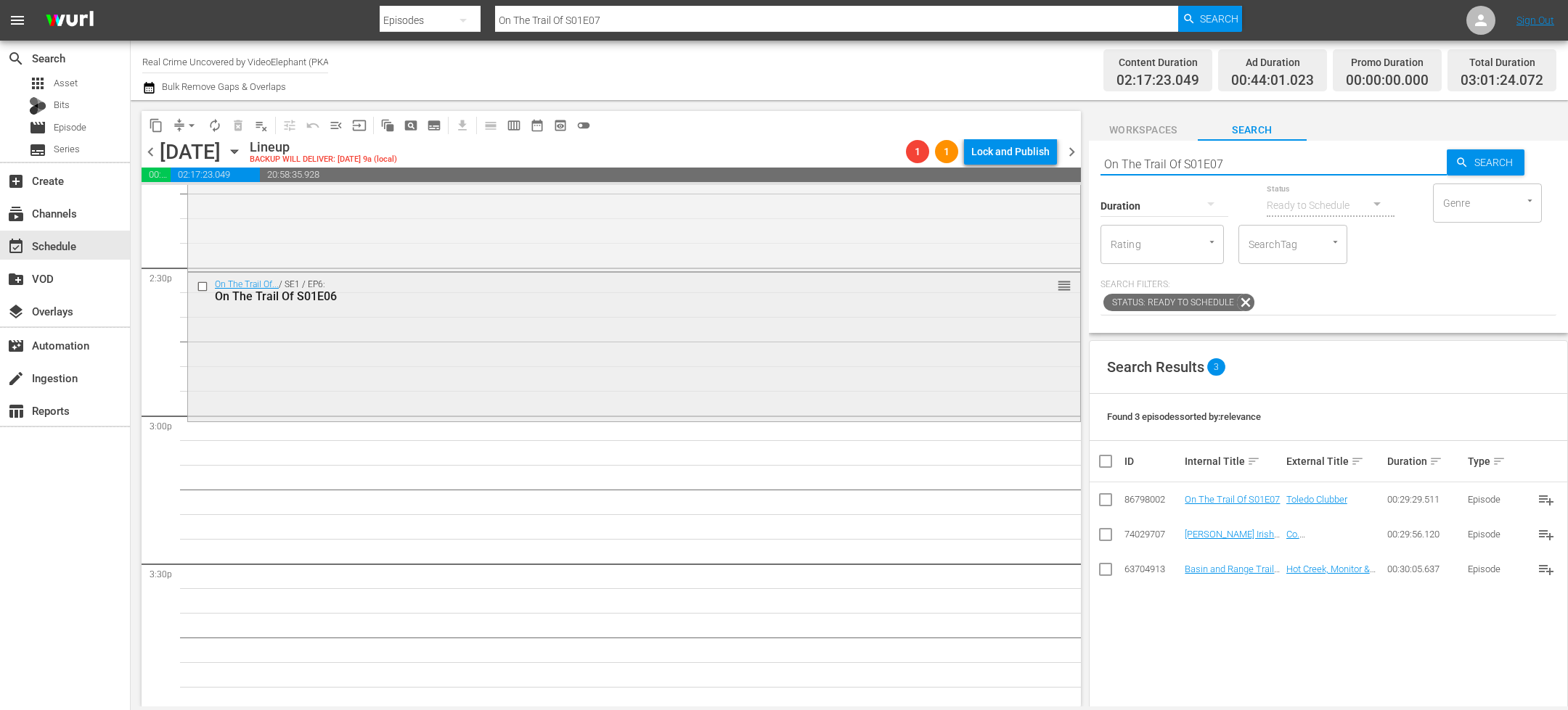
scroll to position [4220, 0]
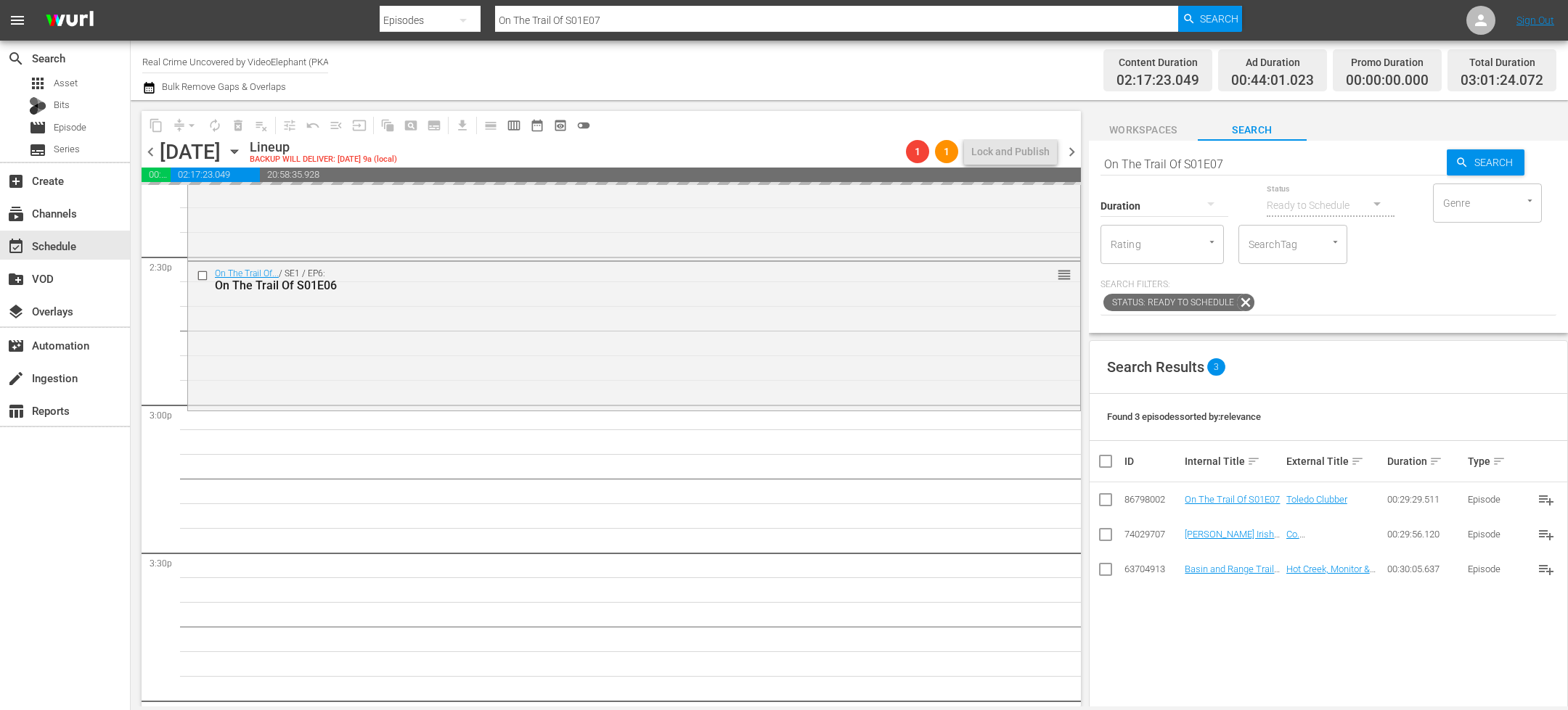
click at [1235, 164] on input "On The Trail Of S01E07" at bounding box center [1274, 163] width 346 height 35
type input "On The Trail Of S01E08"
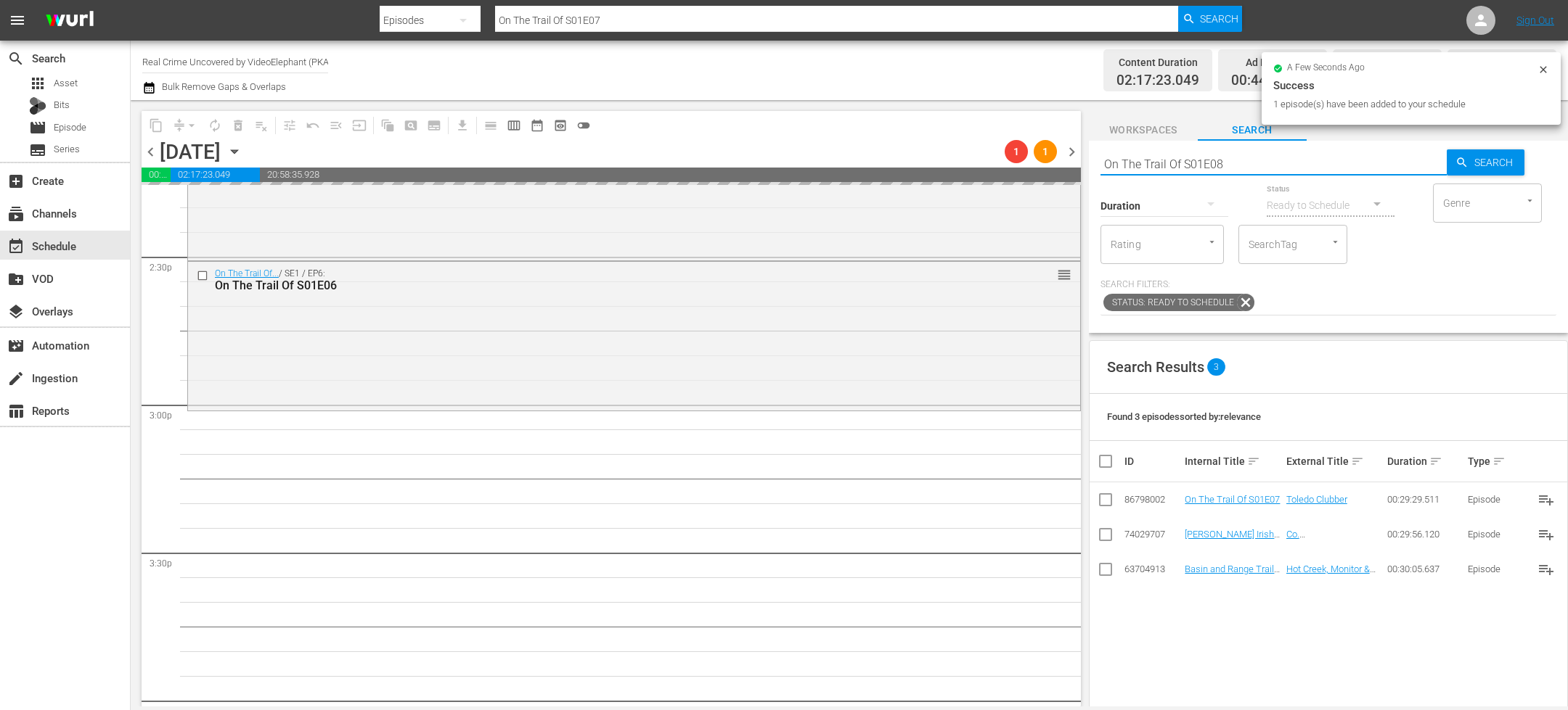
type input "On The Trail Of S01E08"
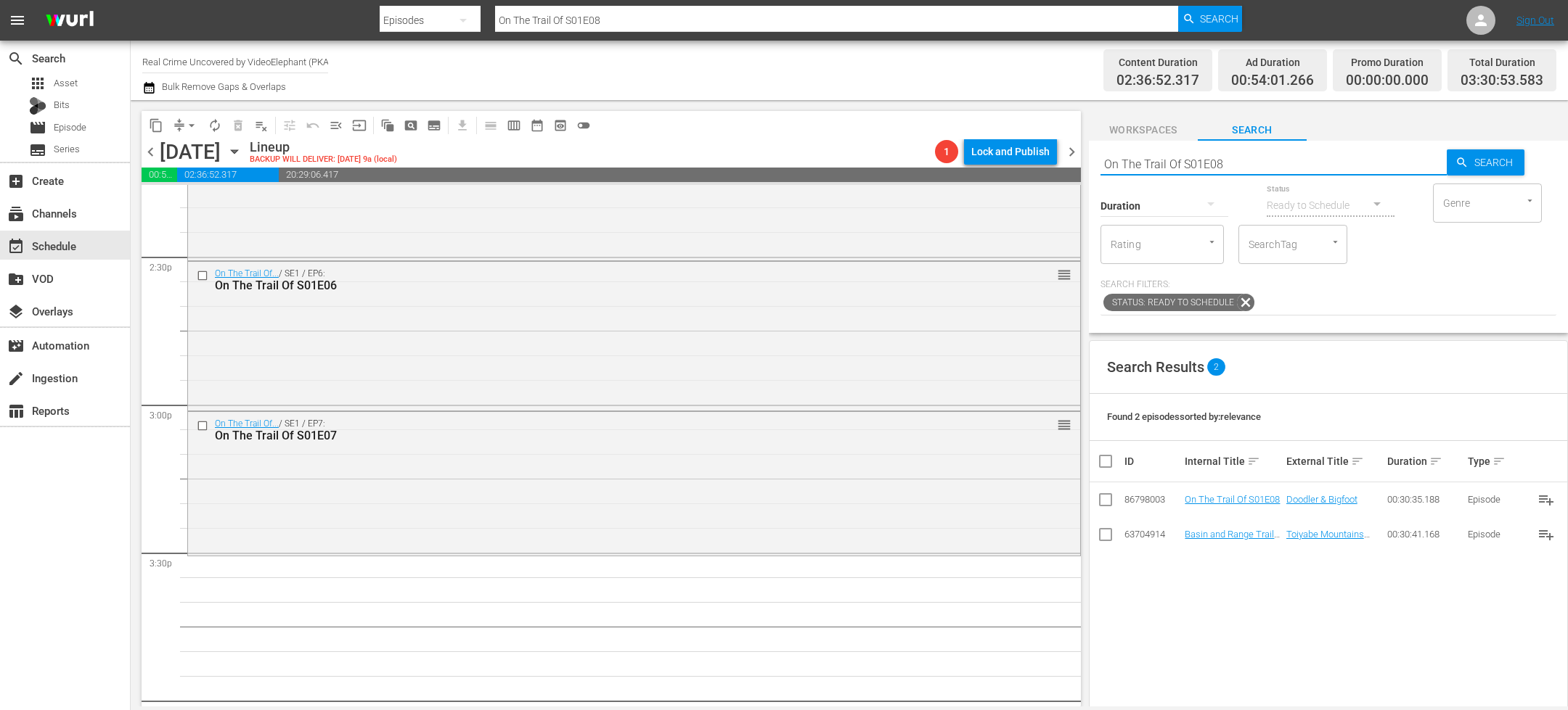
scroll to position [4370, 0]
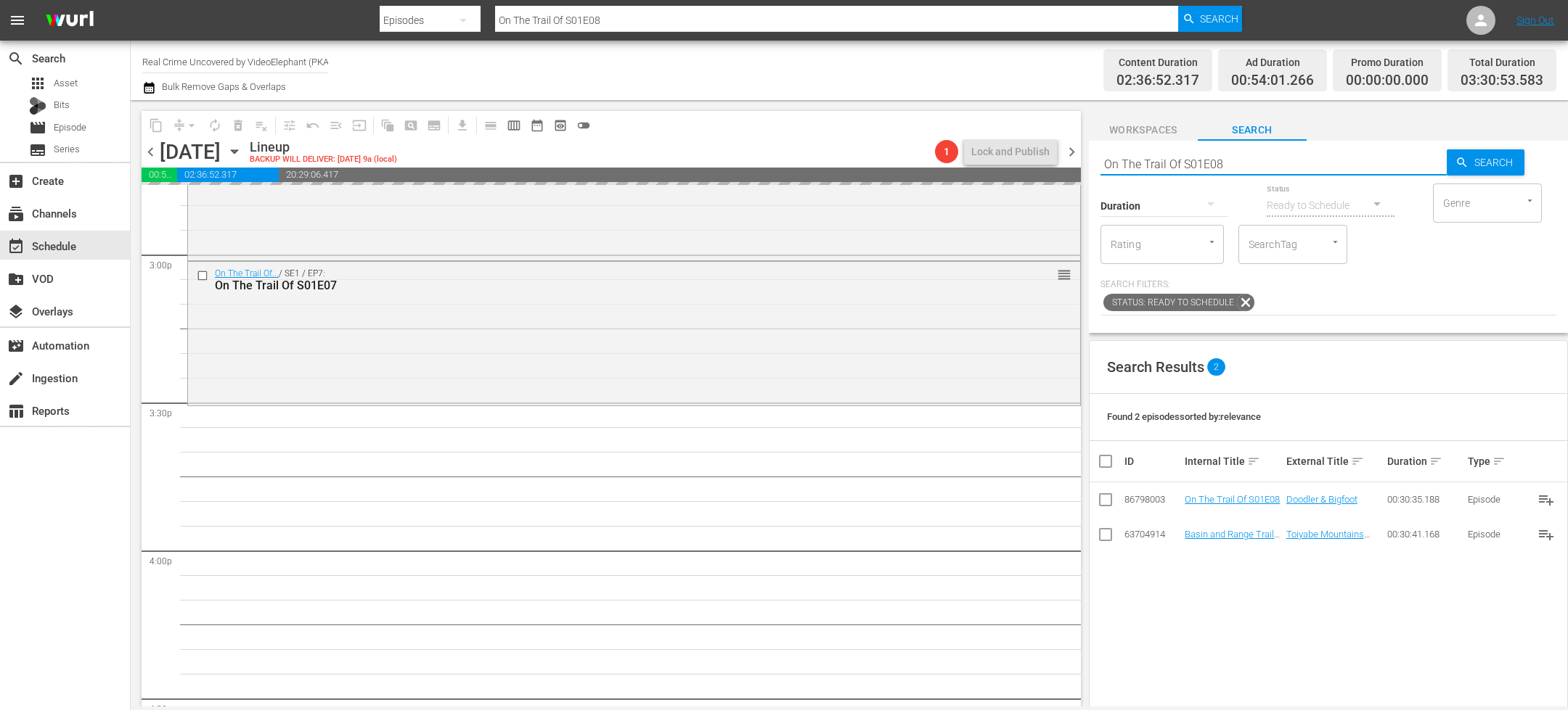
click at [1238, 169] on input "On The Trail Of S01E08" at bounding box center [1274, 163] width 346 height 35
type input "On The Trail Of S01E09"
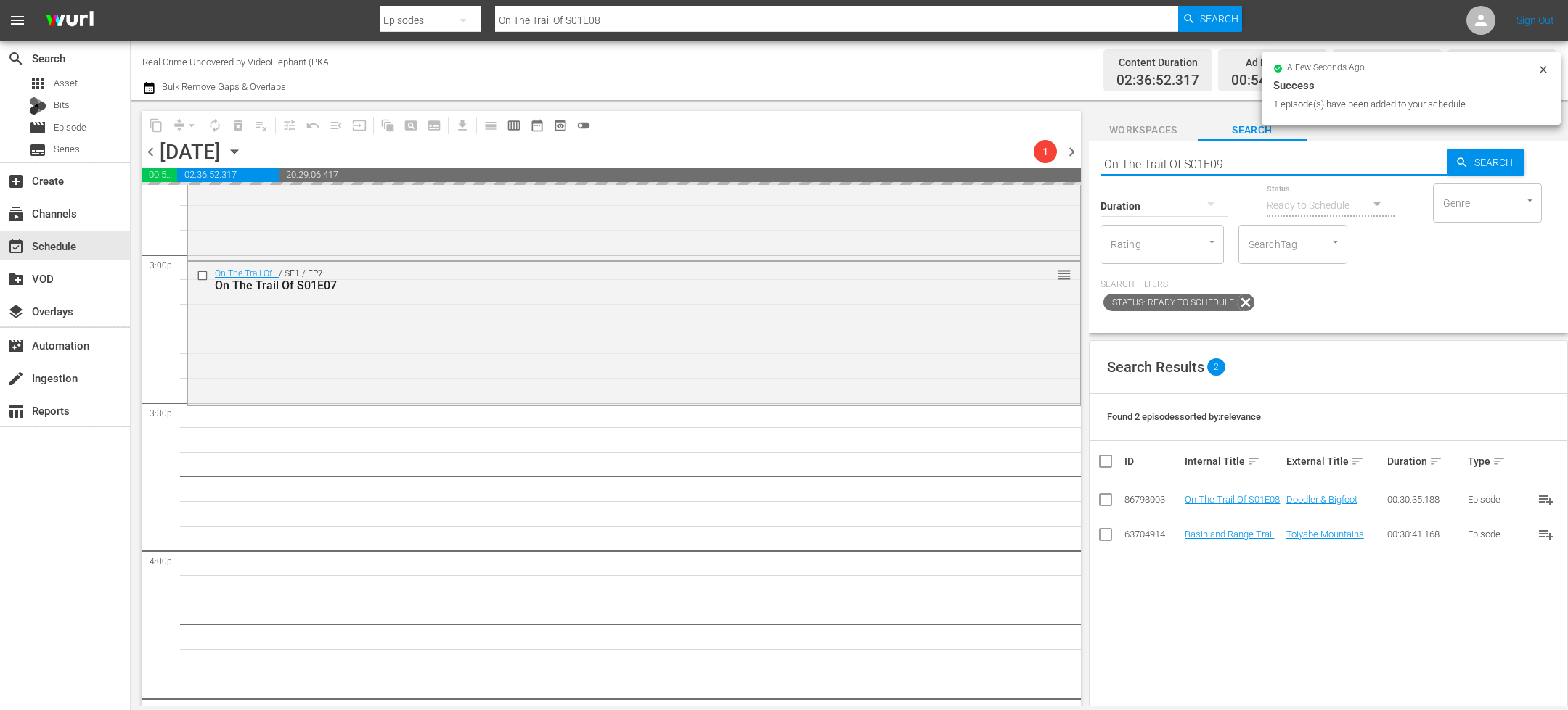
type input "On The Trail Of S01E09"
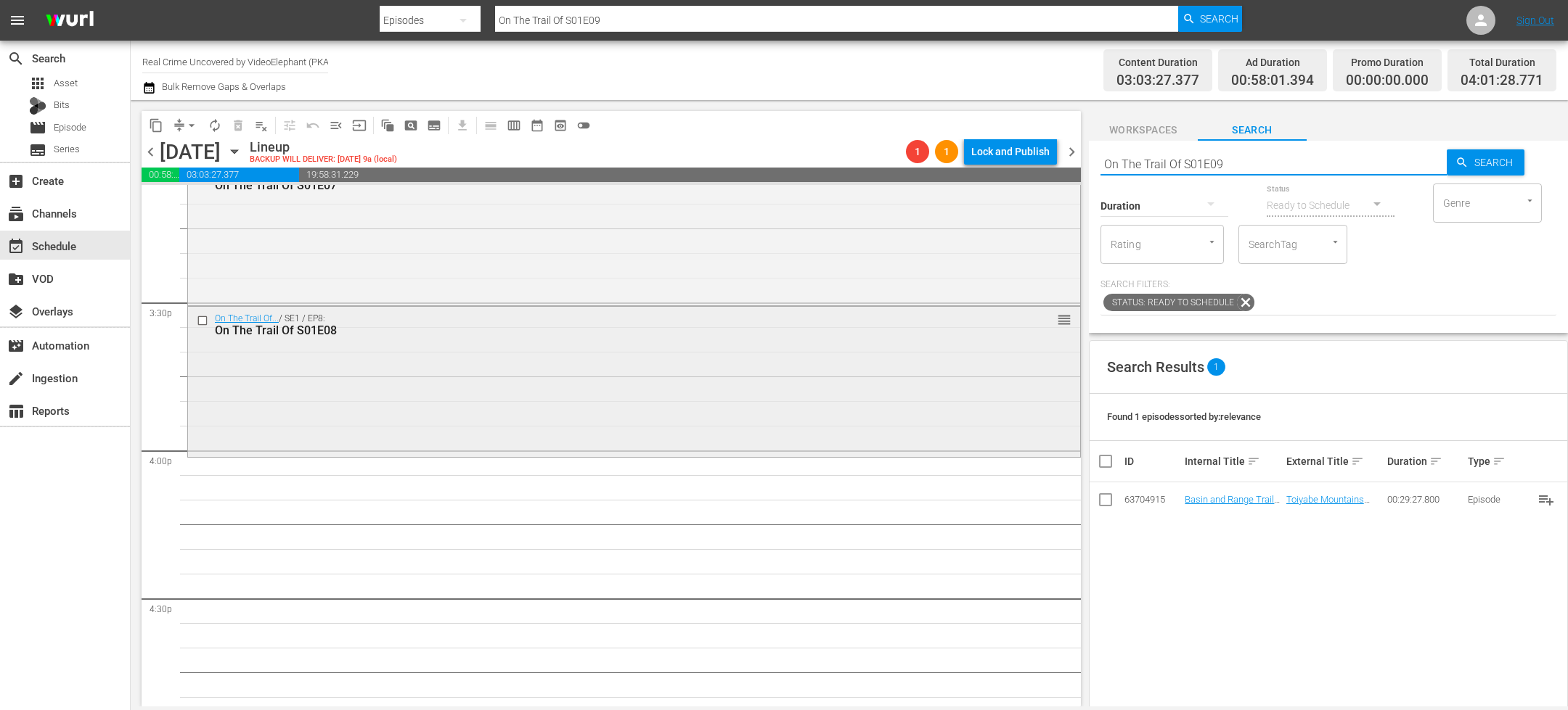
scroll to position [4496, 0]
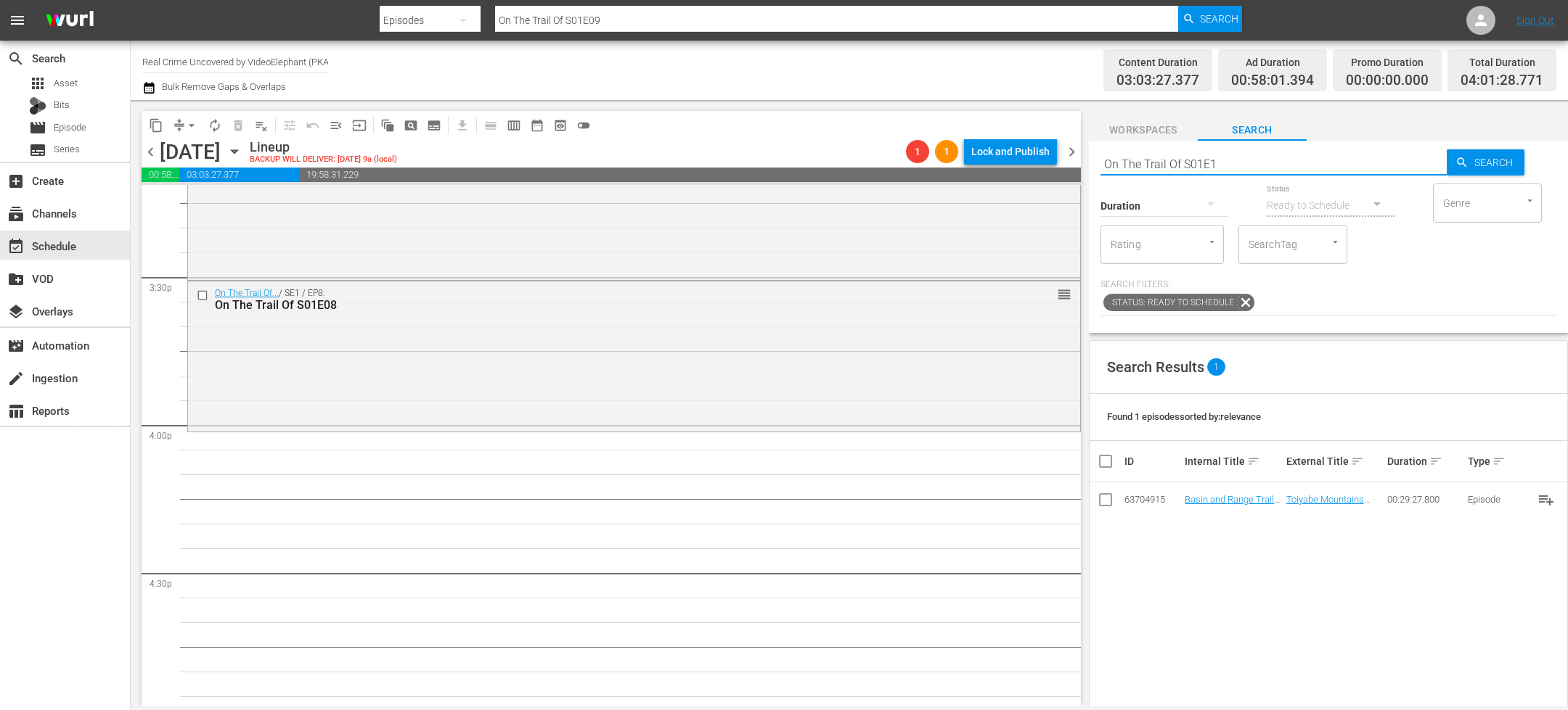
type input "On The Trail Of S01E10"
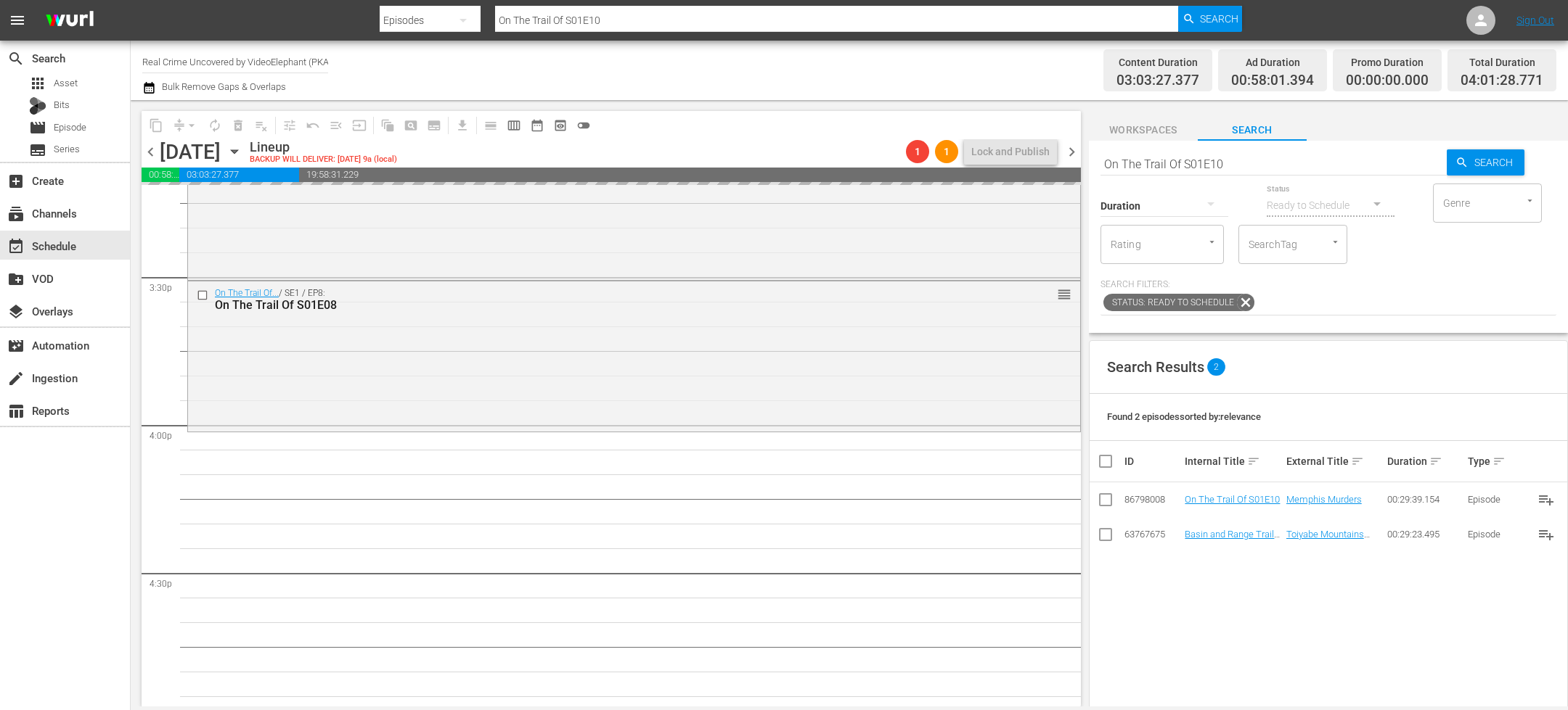
click at [1232, 161] on input "On The Trail Of S01E10" at bounding box center [1274, 163] width 346 height 35
type input "On The Trail Of S01E11"
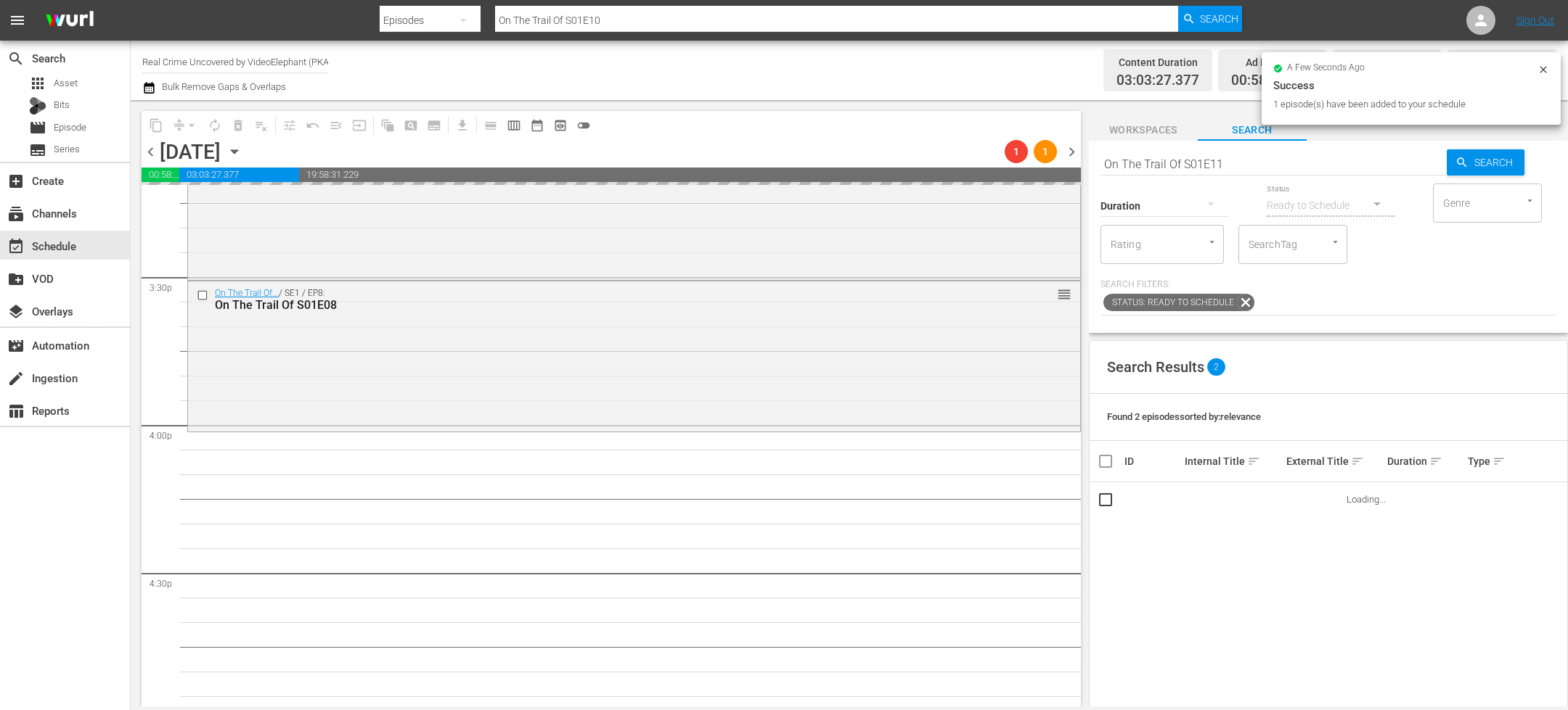
type input "On The Trail Of S01E11"
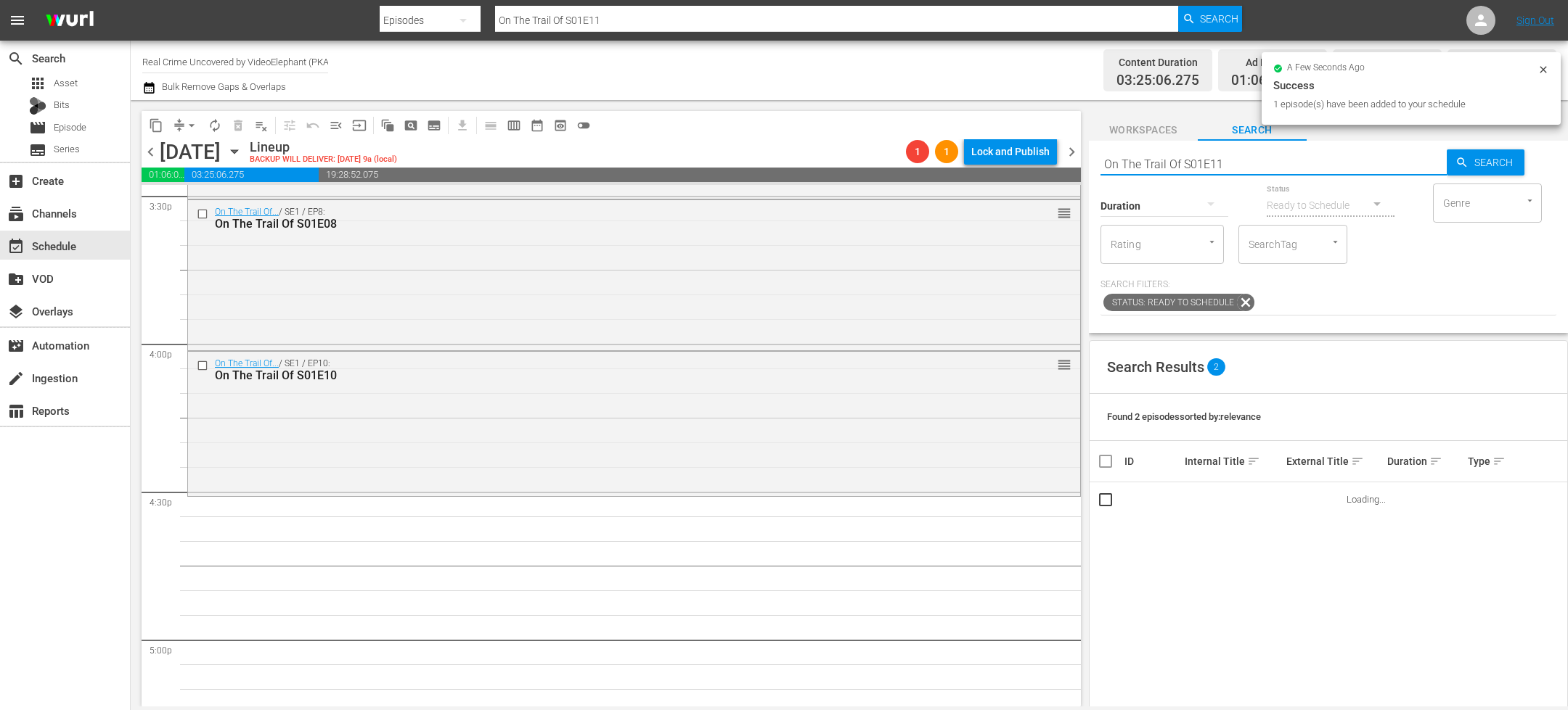
scroll to position [4589, 0]
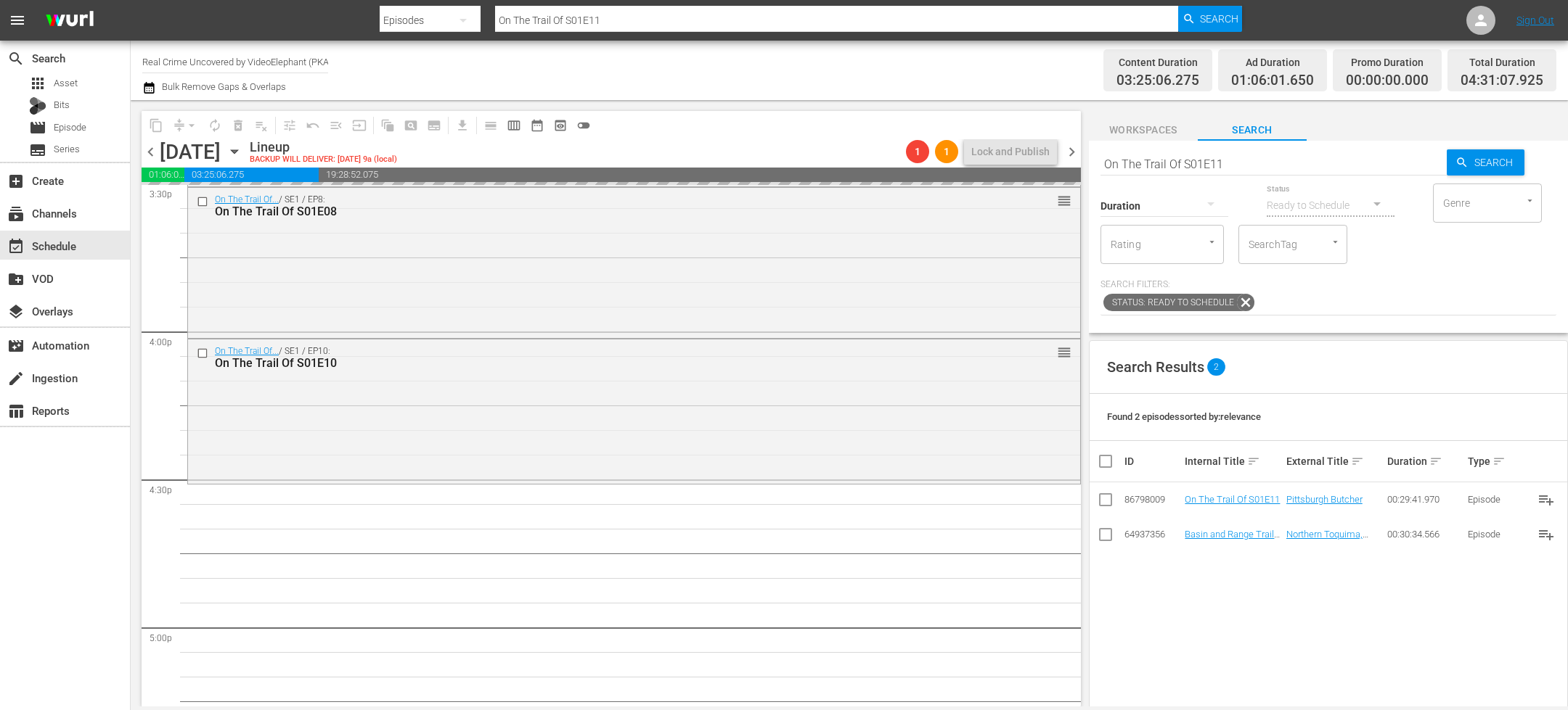
click at [1266, 167] on input "On The Trail Of S01E11" at bounding box center [1274, 163] width 346 height 35
type input "On The Trail Of S01E12"
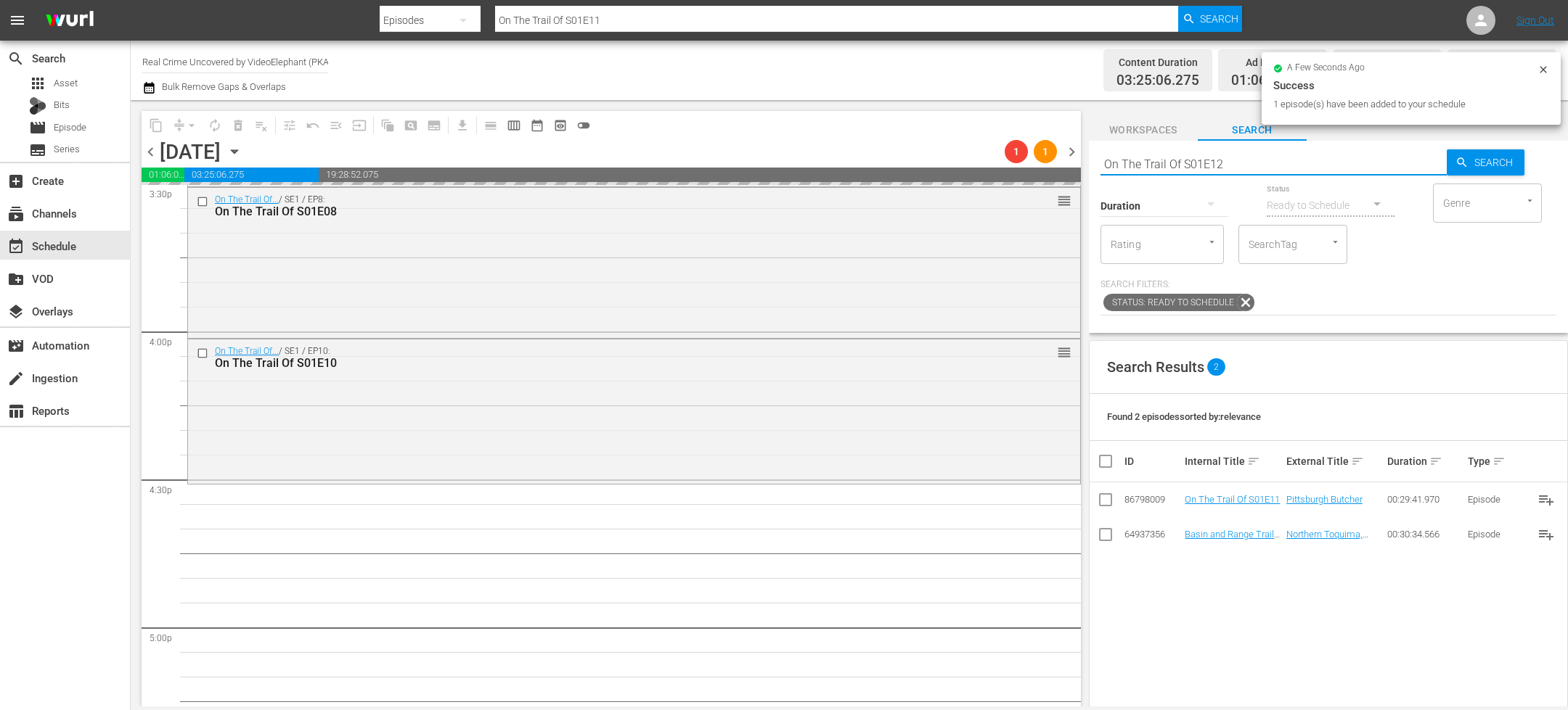
type input "On The Trail Of S01E12"
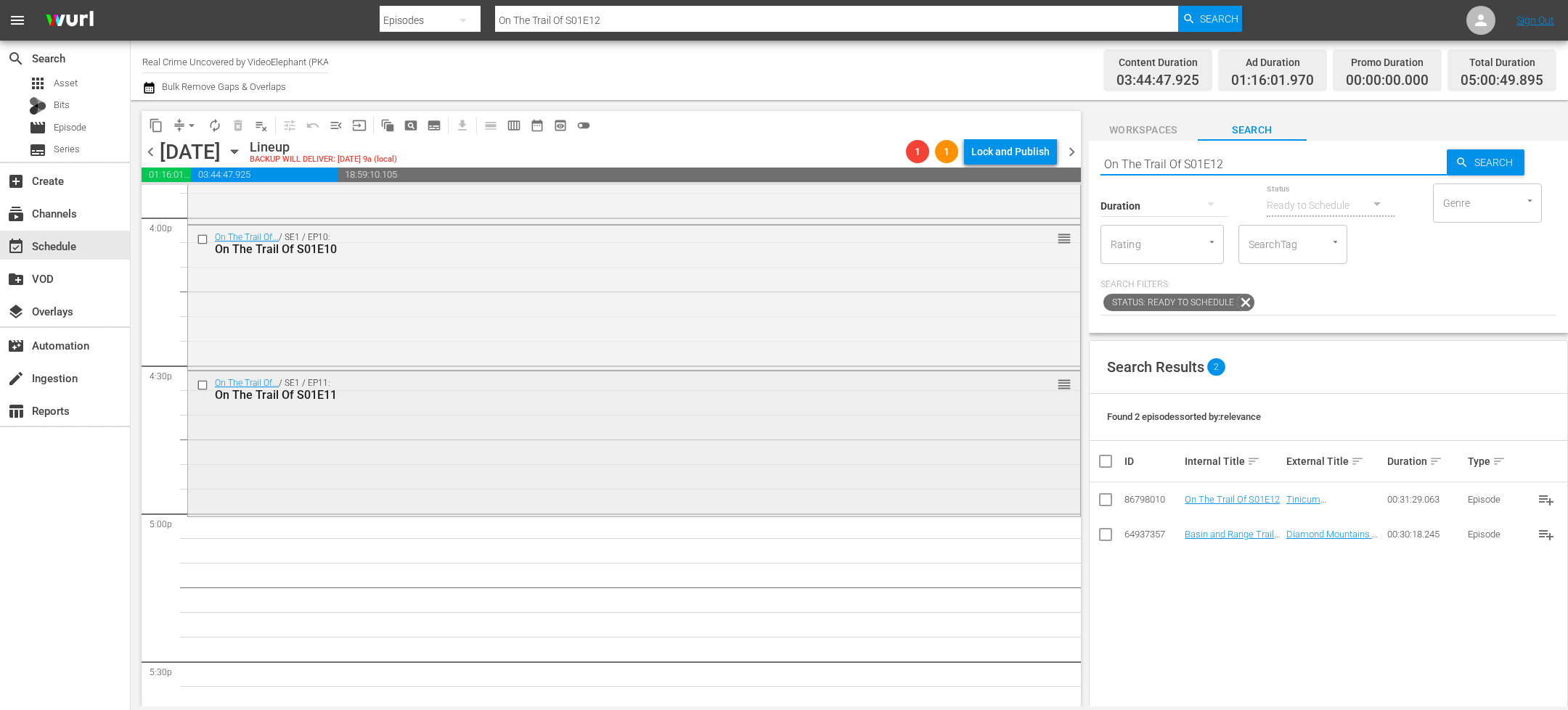
scroll to position [4740, 0]
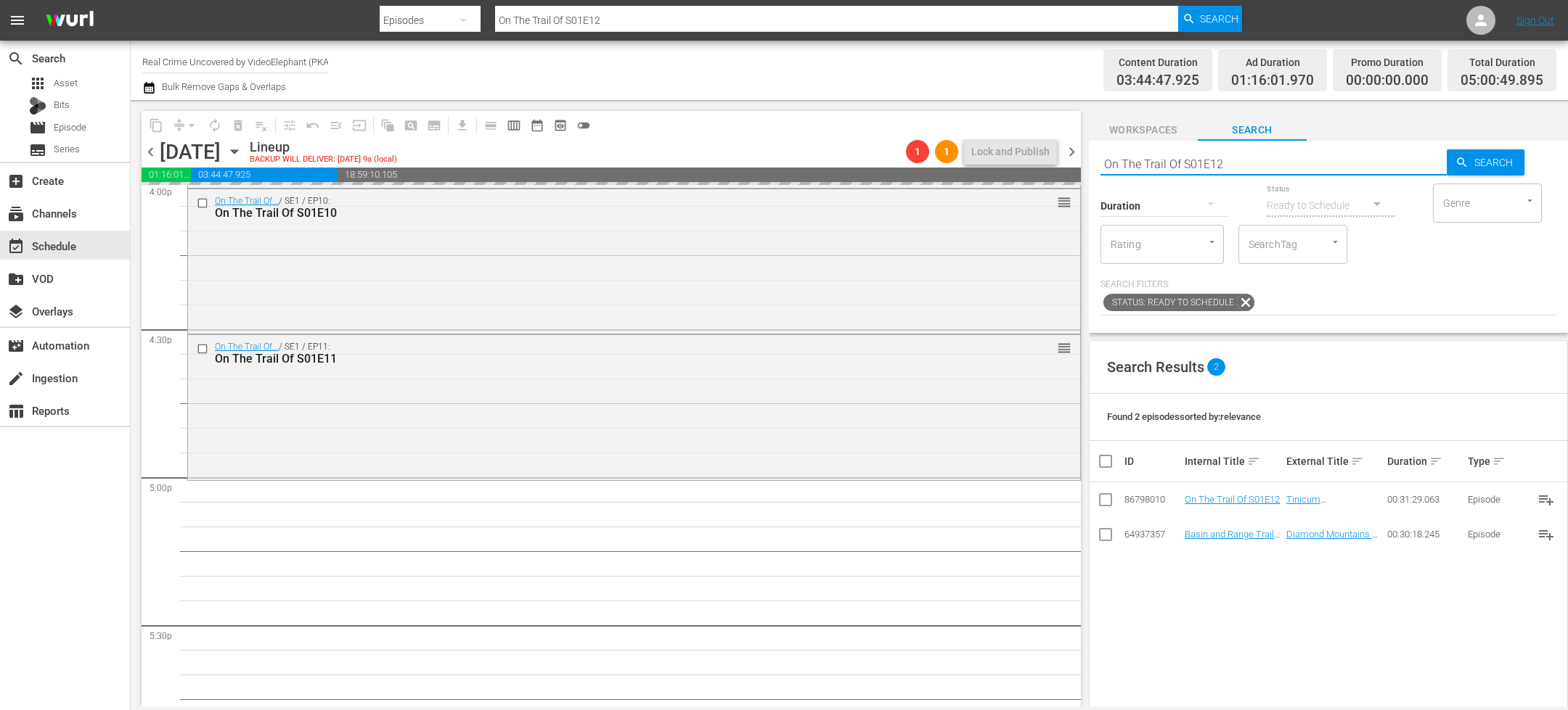
click at [1252, 166] on input "On The Trail Of S01E12" at bounding box center [1274, 163] width 346 height 35
type input "On The Trail Of S01E13"
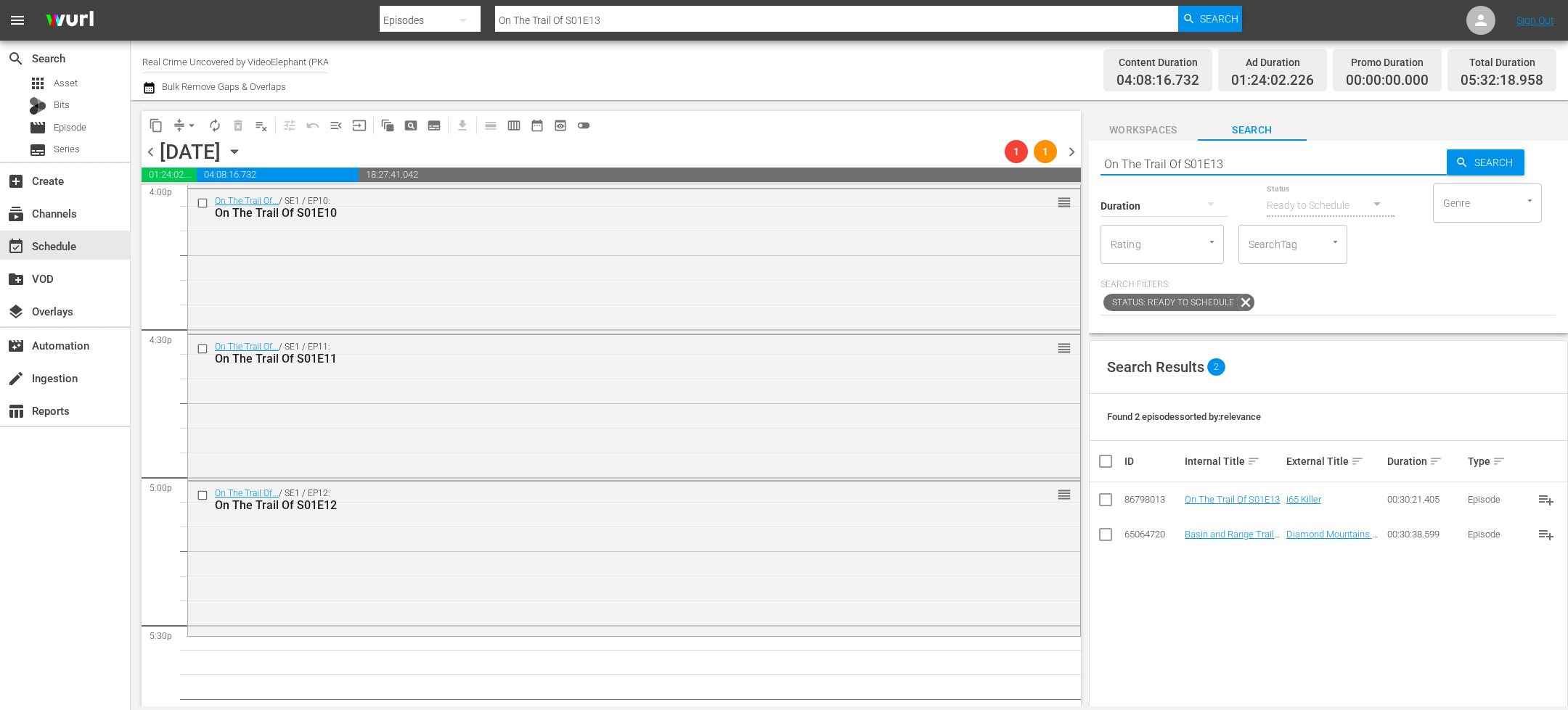
scroll to position [4857, 0]
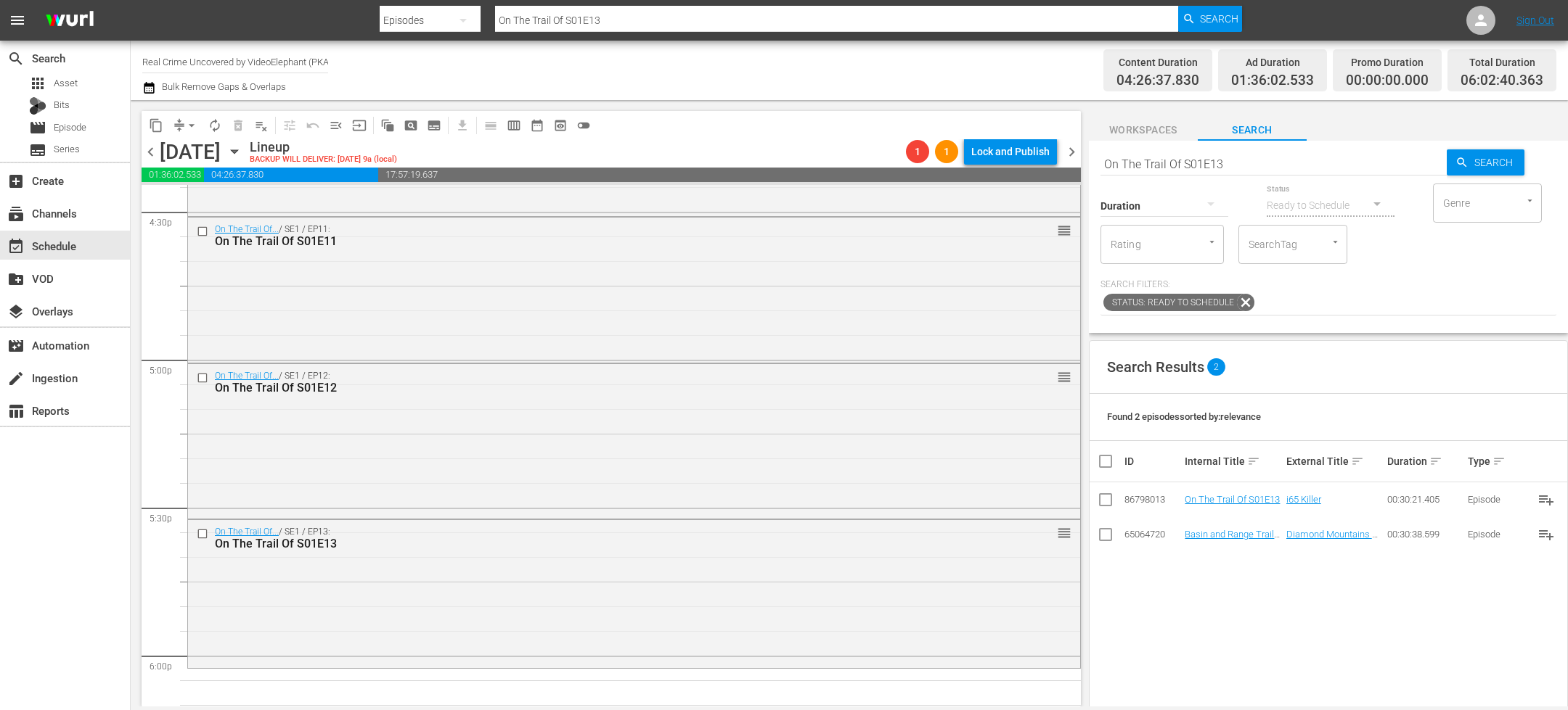
click at [1260, 166] on input "On The Trail Of S01E13" at bounding box center [1274, 163] width 346 height 35
type input "On The Trail Of S01E14"
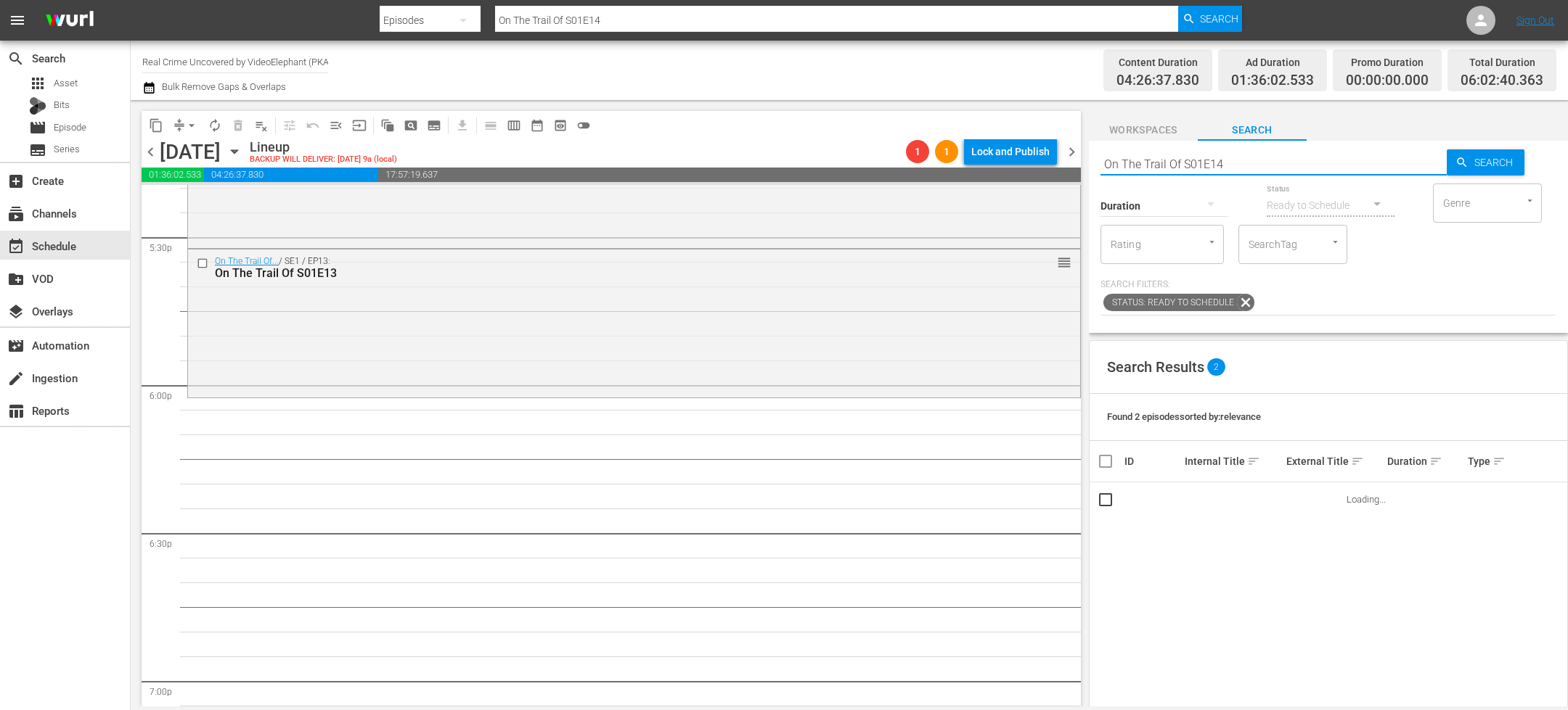
scroll to position [5130, 0]
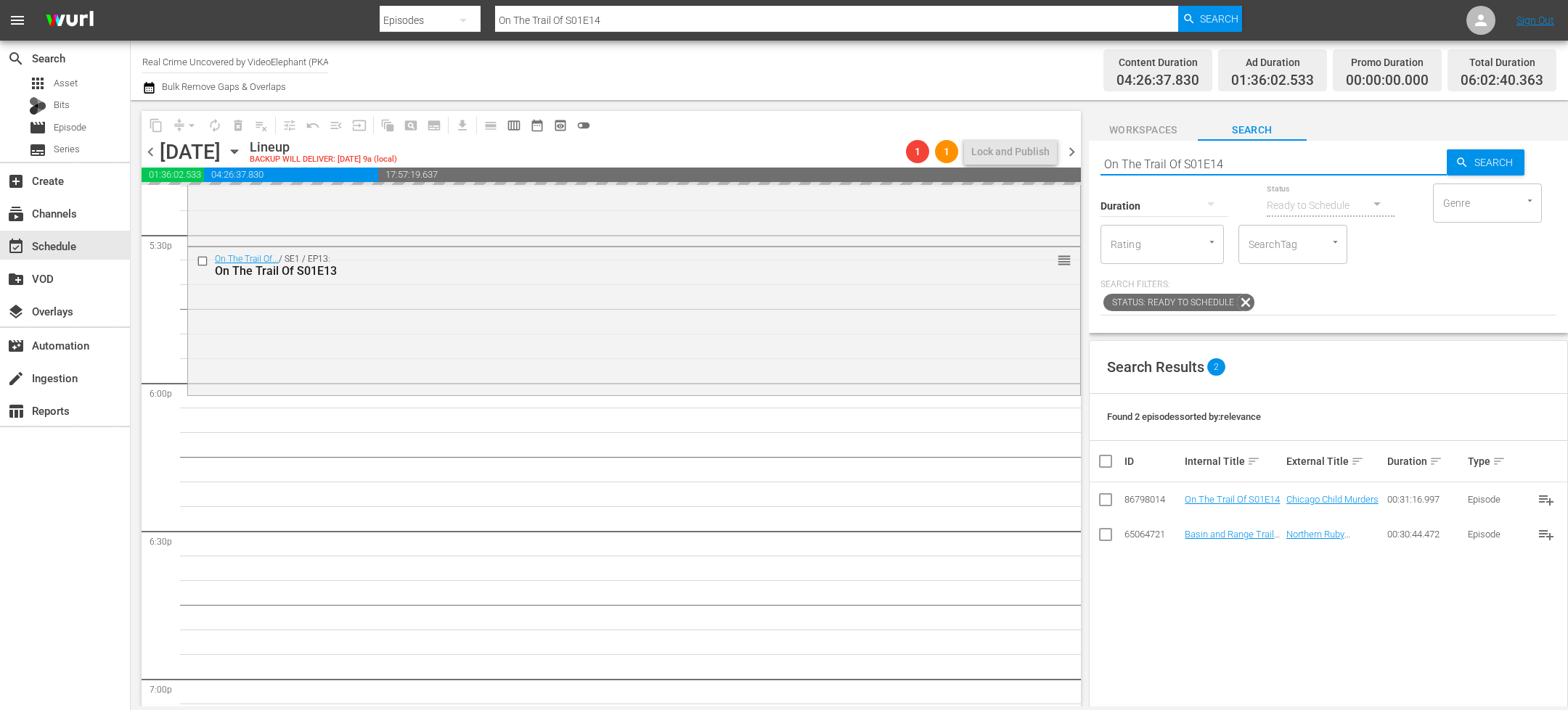
click at [1252, 157] on input "On The Trail Of S01E14" at bounding box center [1274, 163] width 346 height 35
click at [1246, 160] on input "On The Trail Of S01E14" at bounding box center [1274, 163] width 346 height 35
type input "On The Trail Of S01E15"
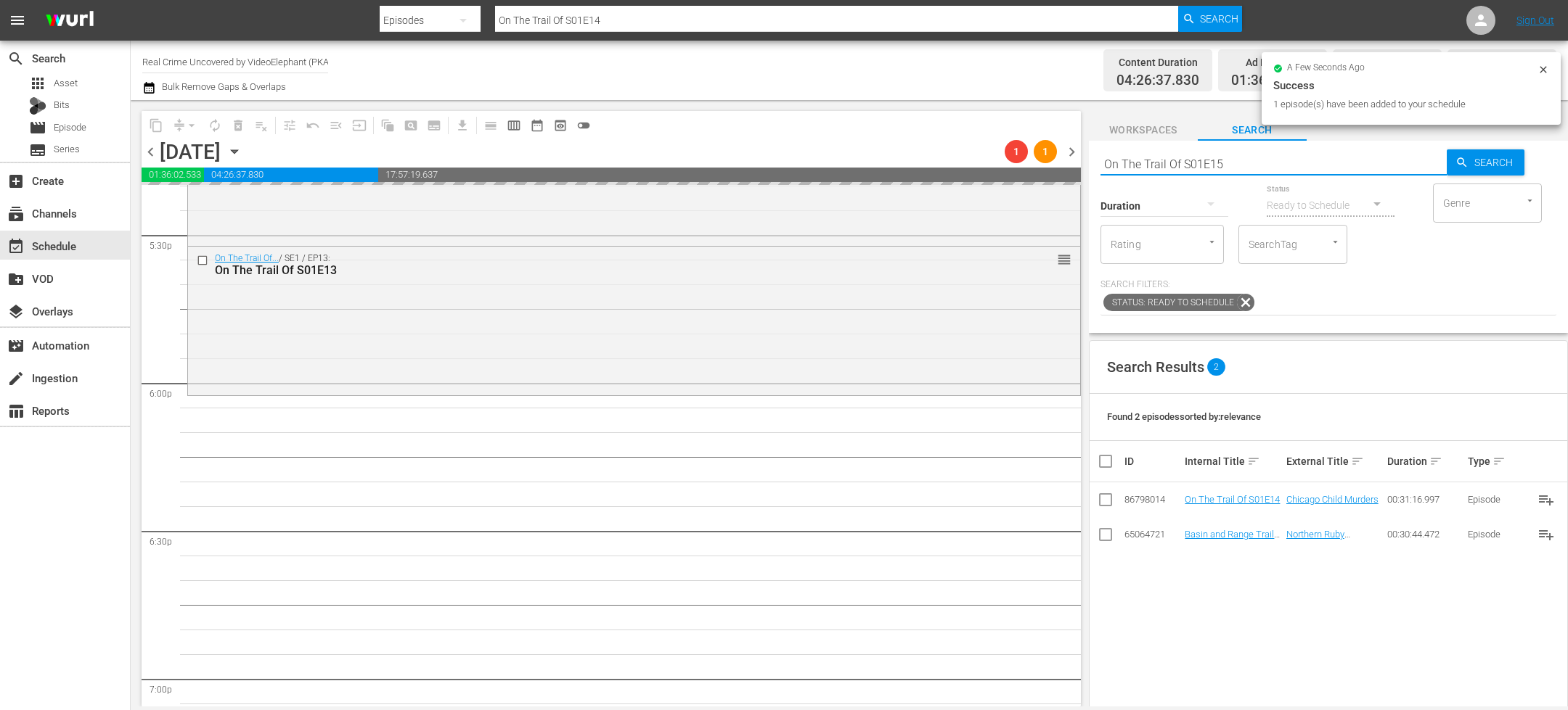
type input "On The Trail Of S01E15"
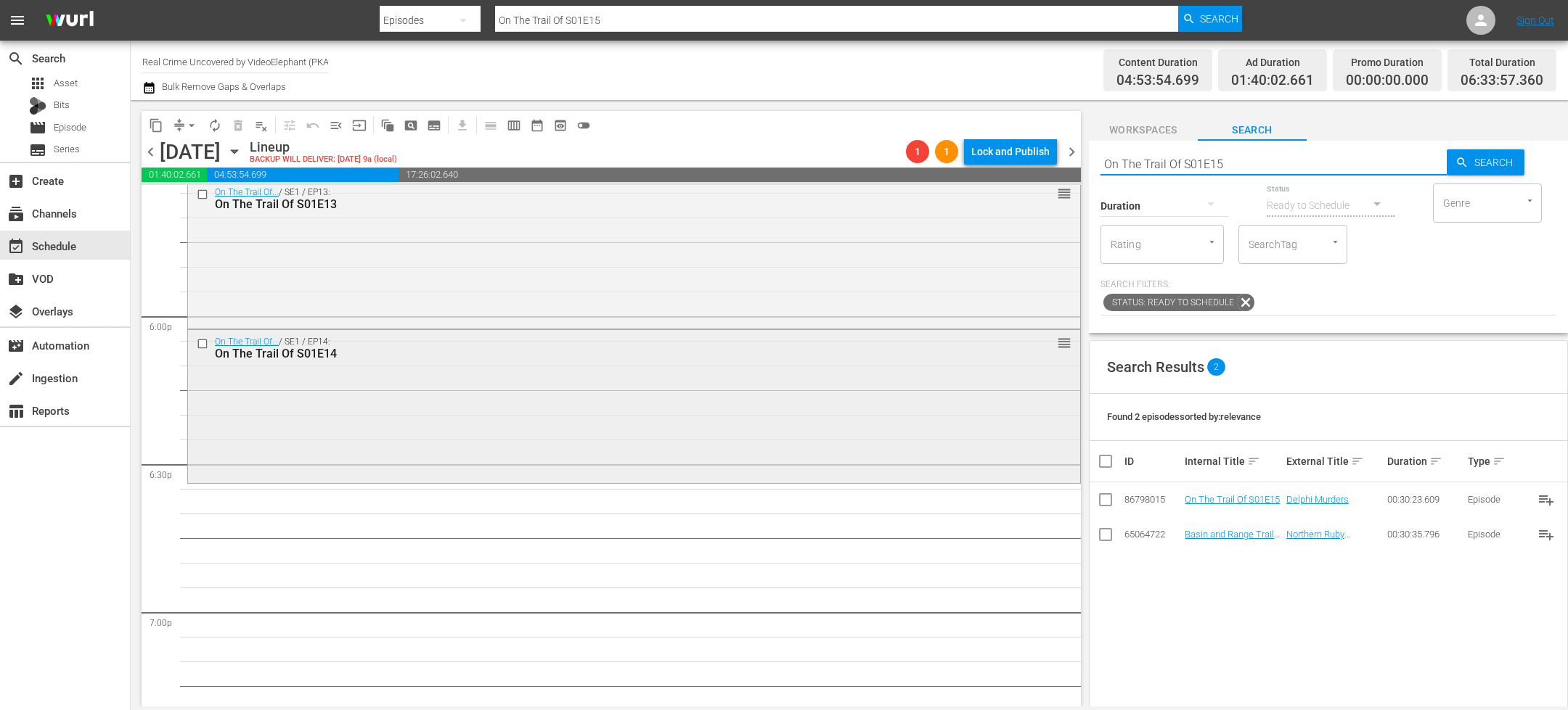
scroll to position [5216, 0]
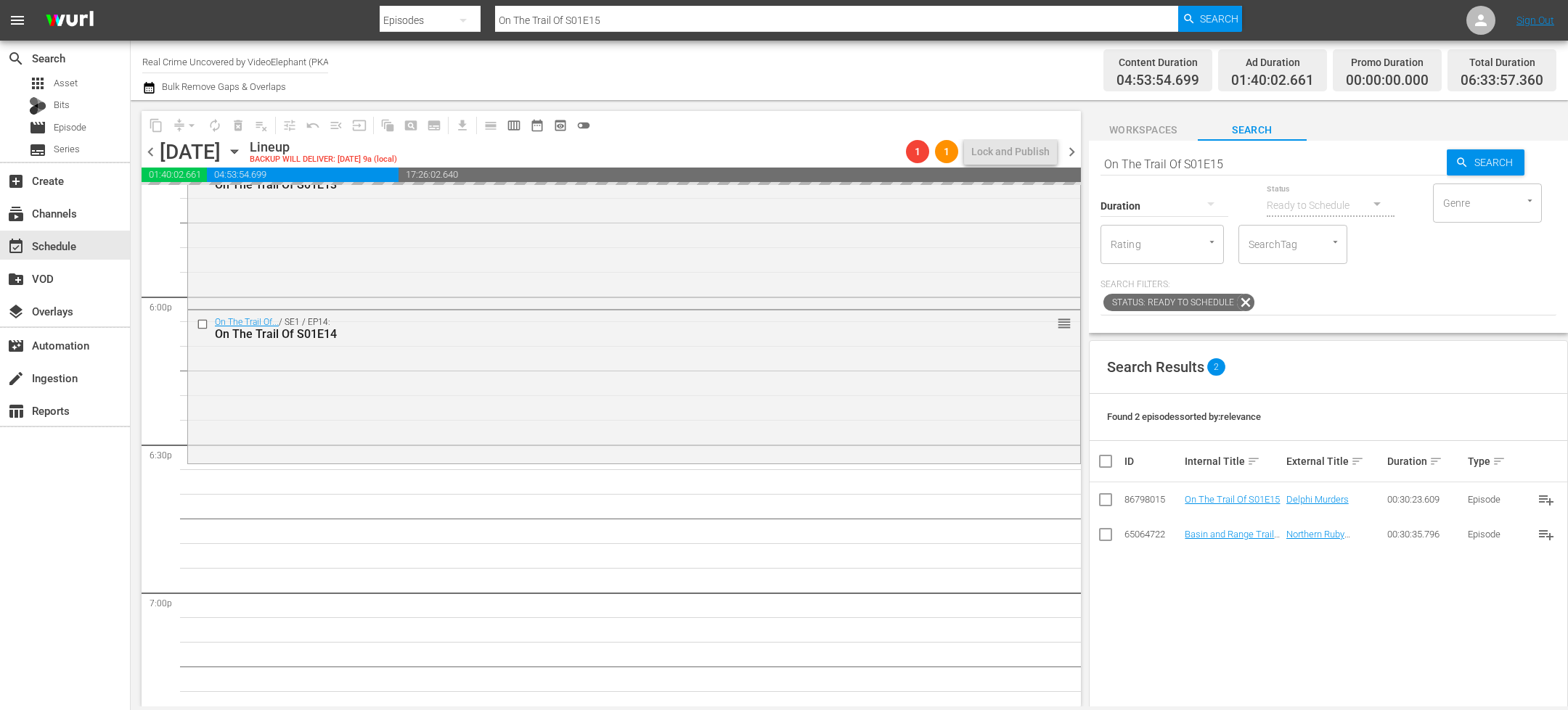
drag, startPoint x: 1189, startPoint y: 499, endPoint x: 1041, endPoint y: 5, distance: 515.7
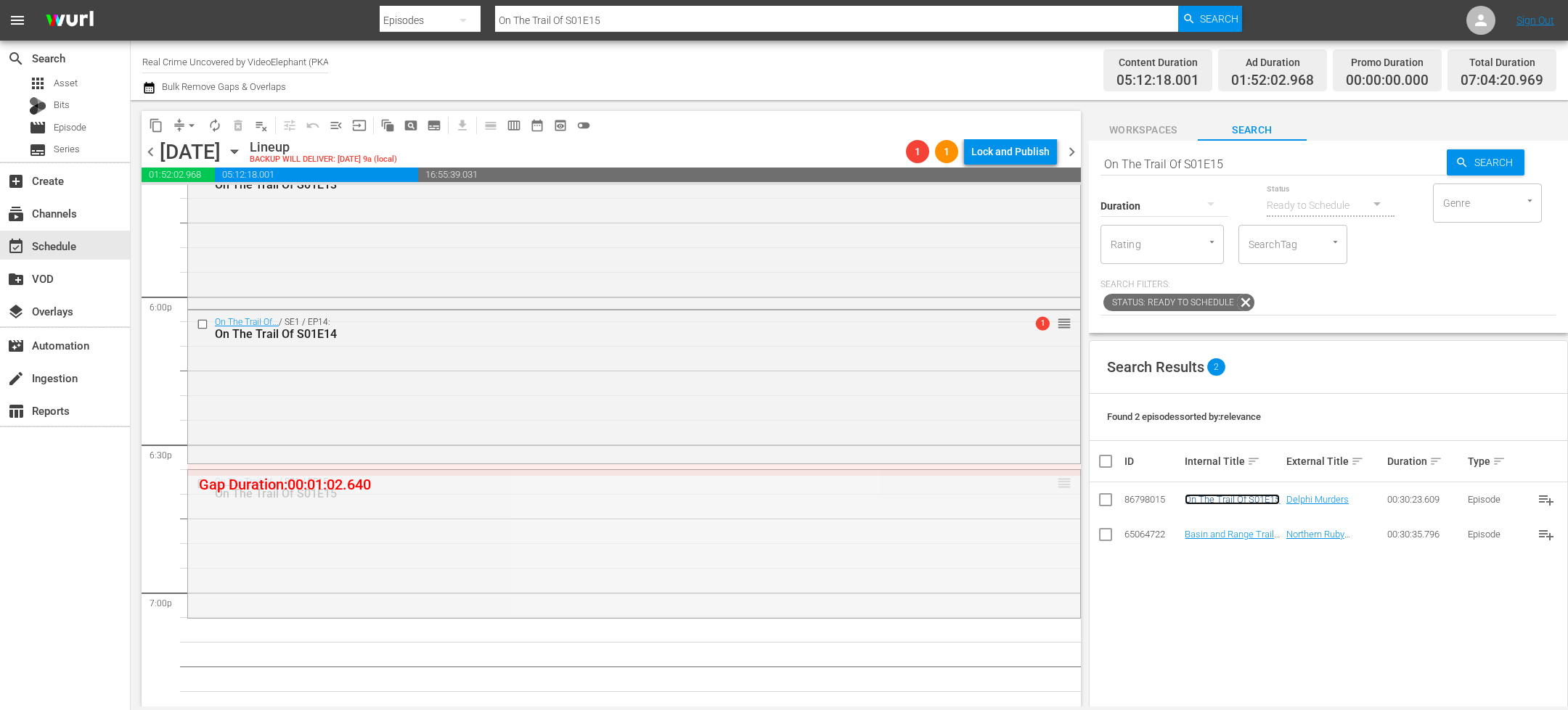
drag, startPoint x: 1052, startPoint y: 482, endPoint x: 1052, endPoint y: 466, distance: 16.0
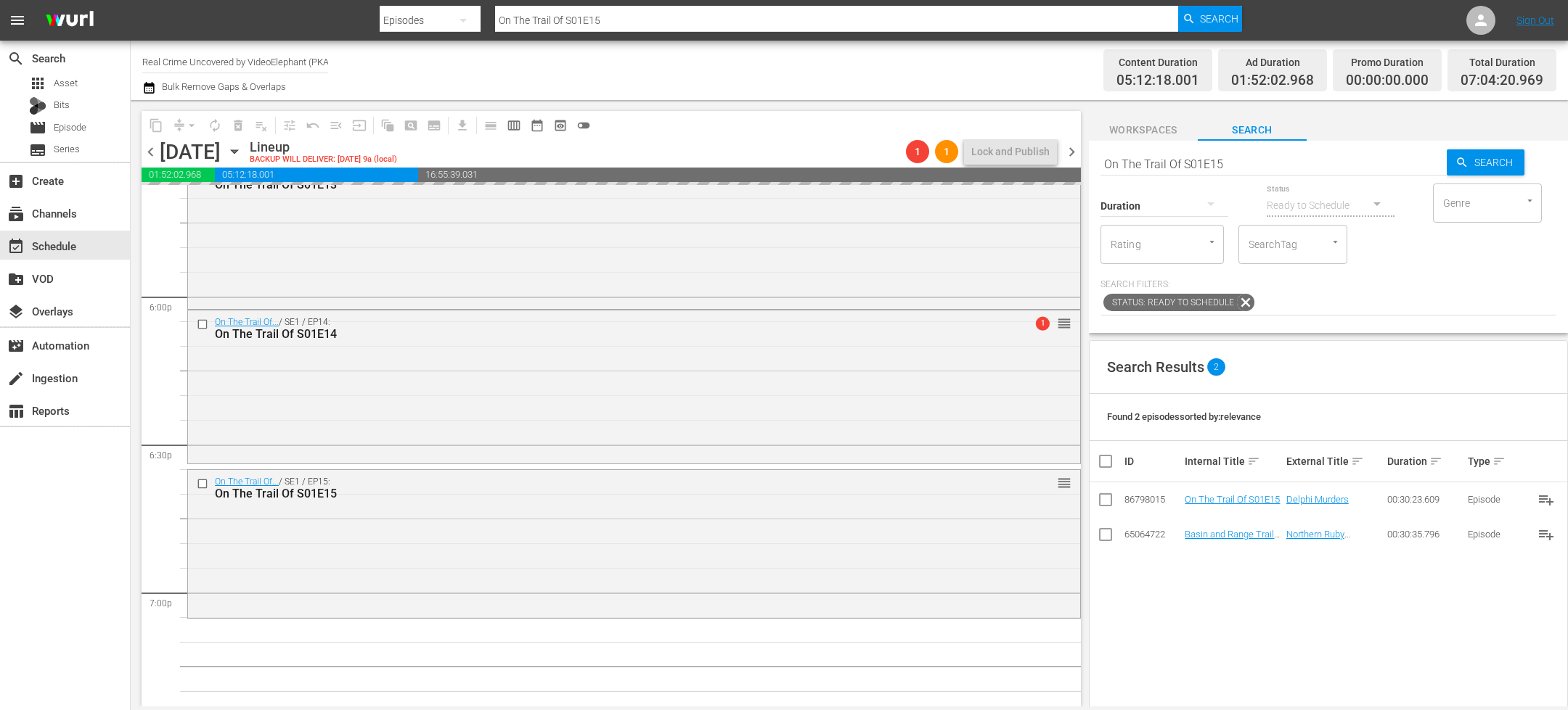
click at [1177, 154] on input "On The Trail Of S01E15" at bounding box center [1274, 163] width 346 height 35
paste input "[US_STATE] Cops Real Bodycam S01E01"
type input "[US_STATE] Cops Real Bodycam S01E01"
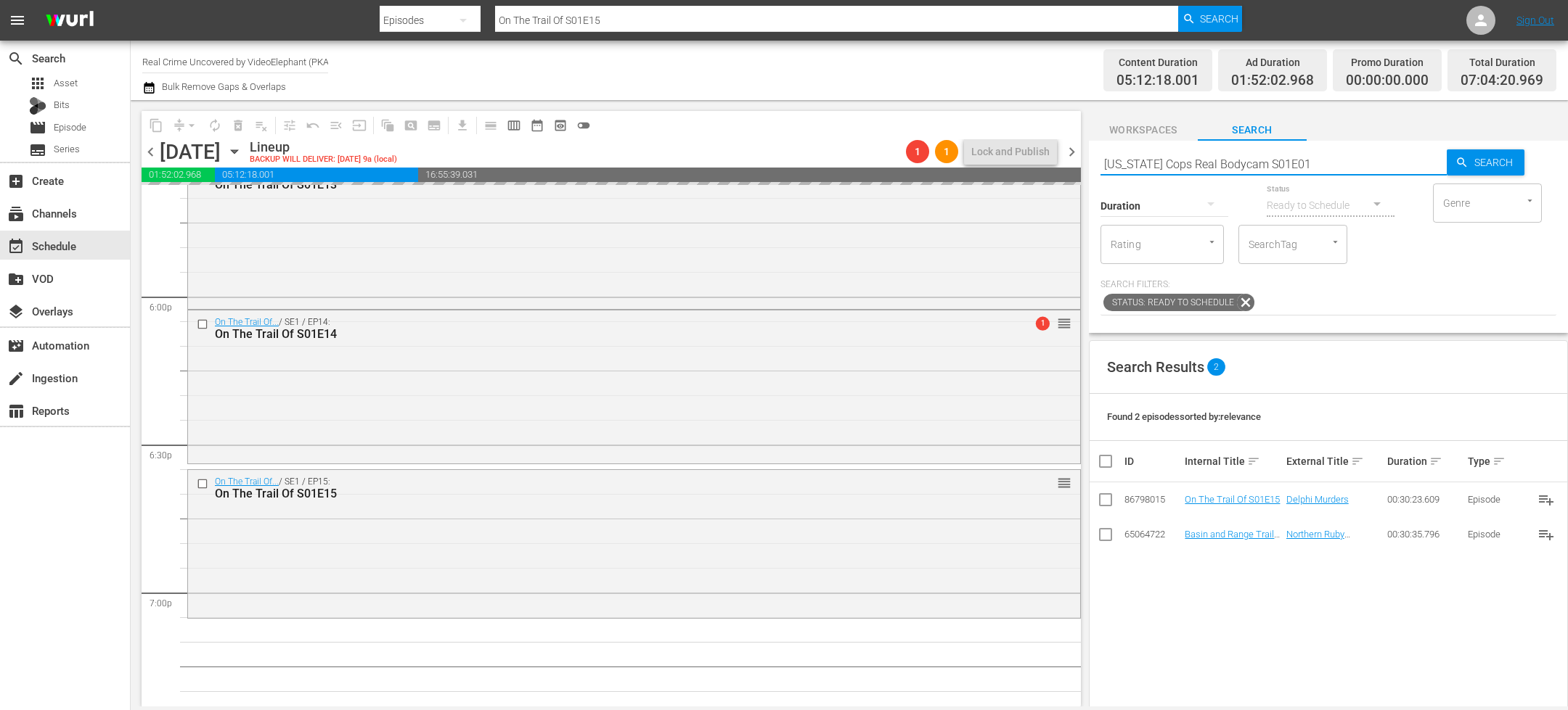
type input "[US_STATE] Cops Real Bodycam S01E01"
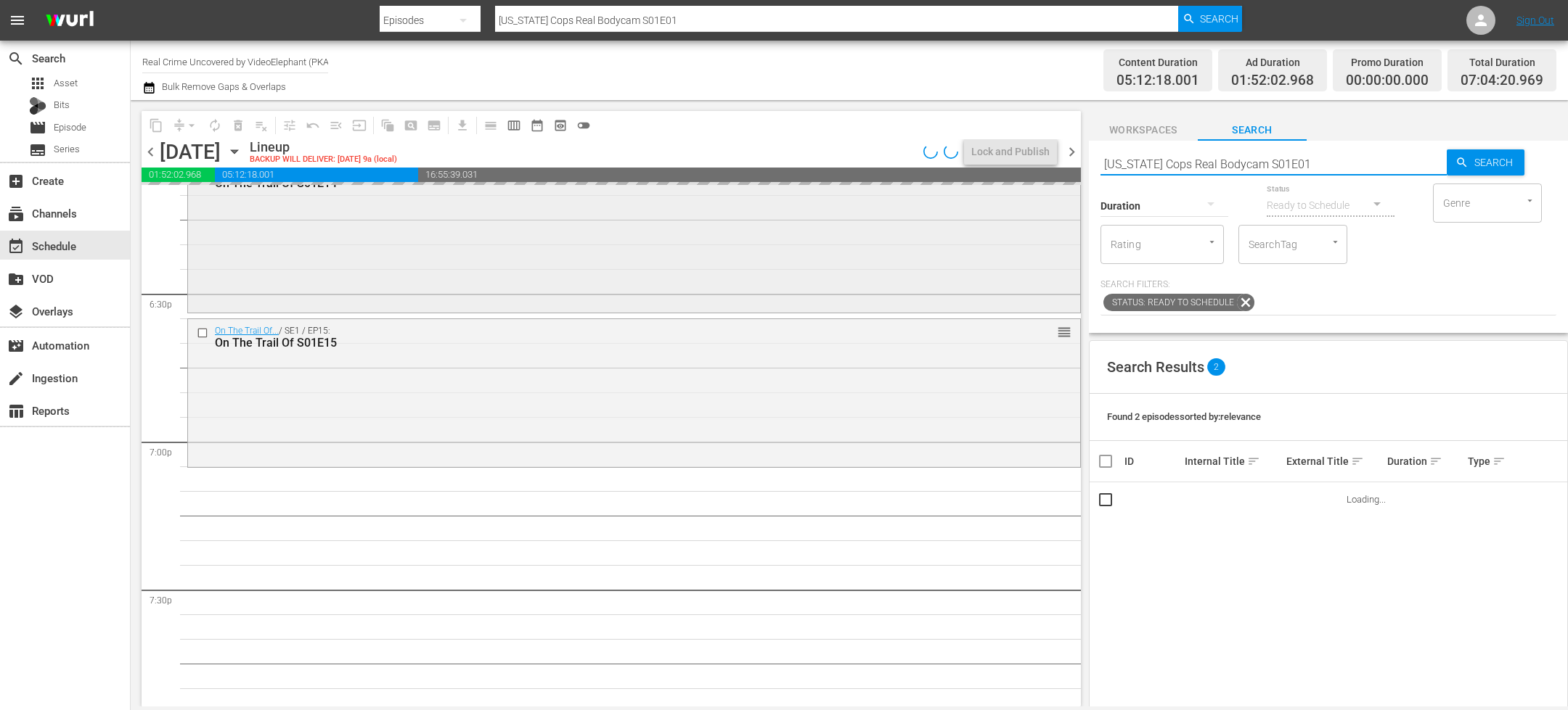
scroll to position [5374, 0]
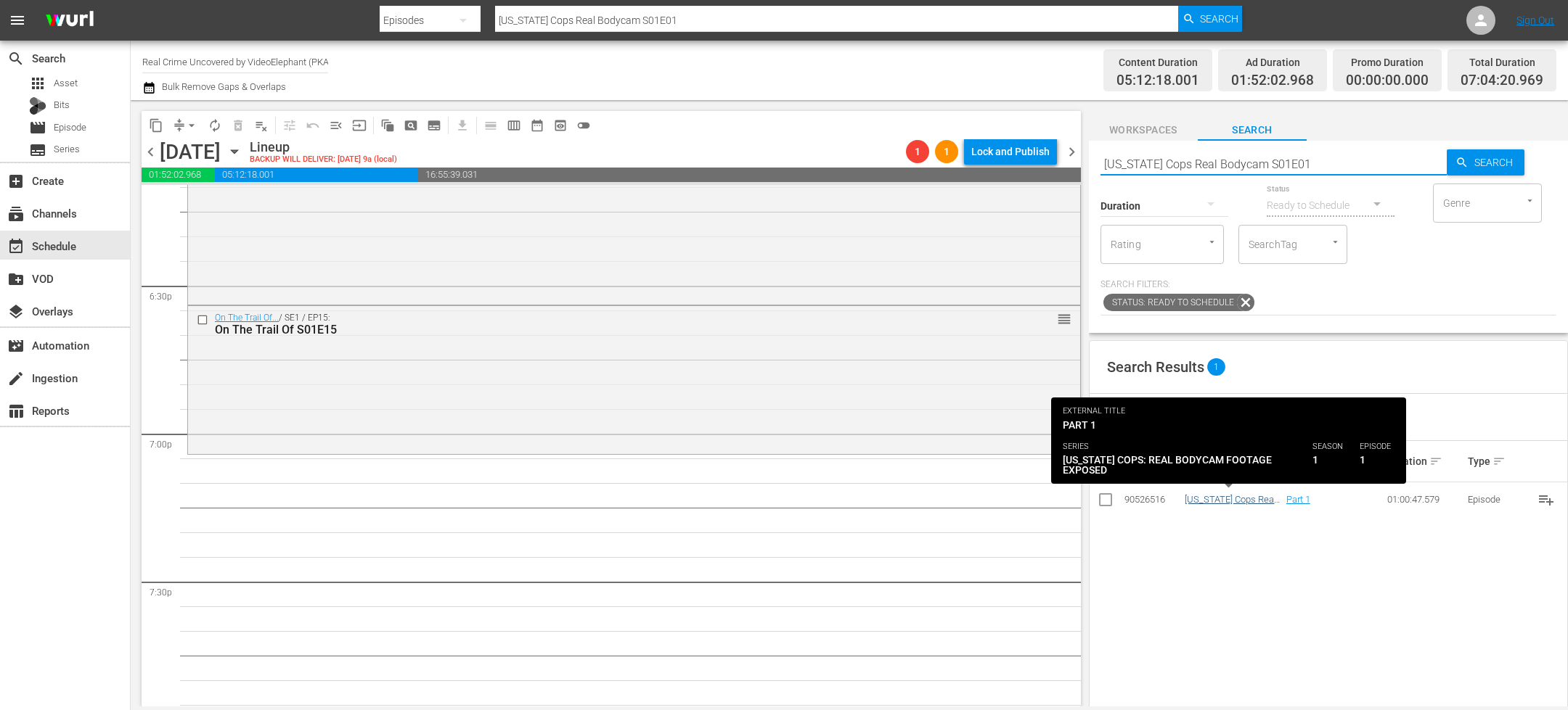
type input "[US_STATE] Cops Real Bodycam S01E01"
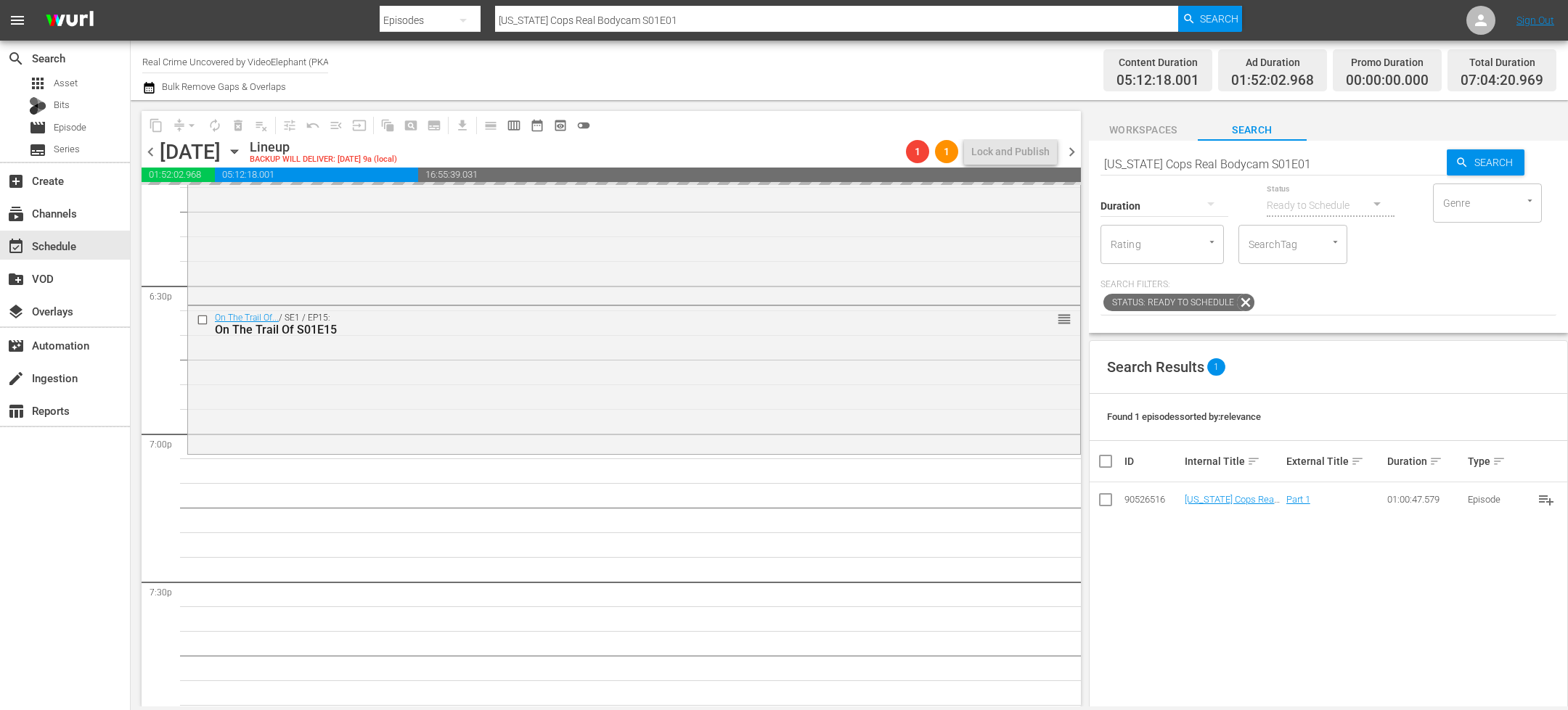
drag, startPoint x: 1197, startPoint y: 498, endPoint x: 1038, endPoint y: 21, distance: 502.8
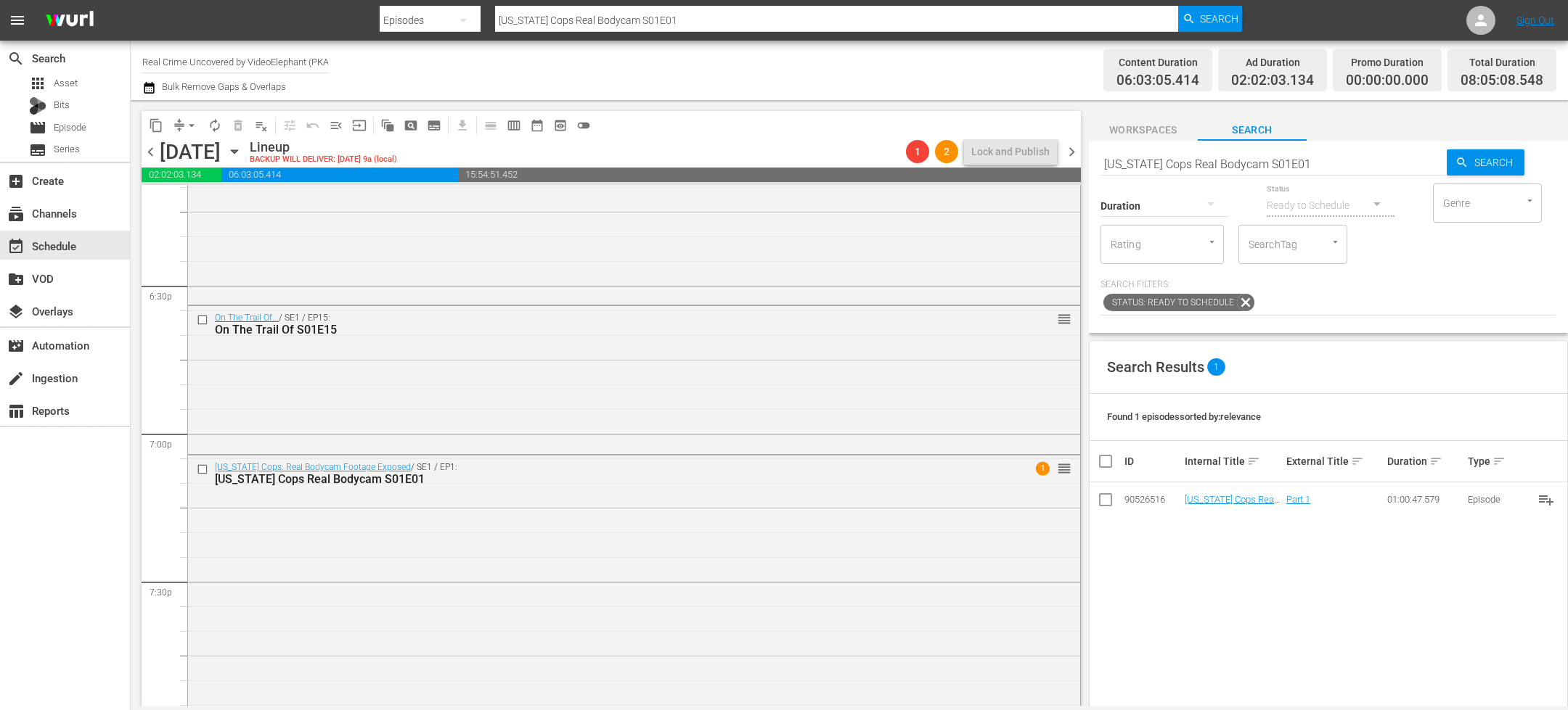
click at [151, 87] on icon "button" at bounding box center [149, 87] width 13 height 17
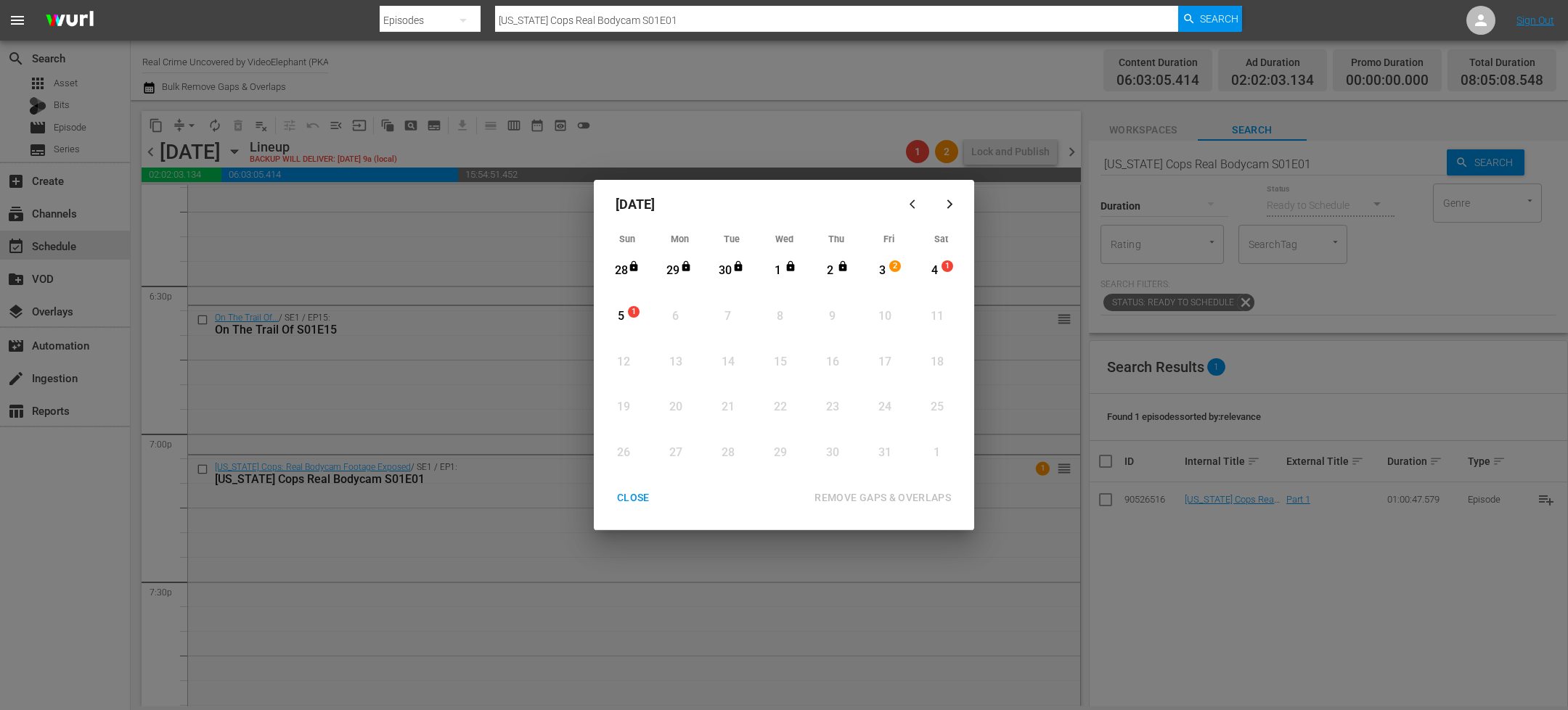
click at [910, 205] on icon "button" at bounding box center [915, 204] width 11 height 11
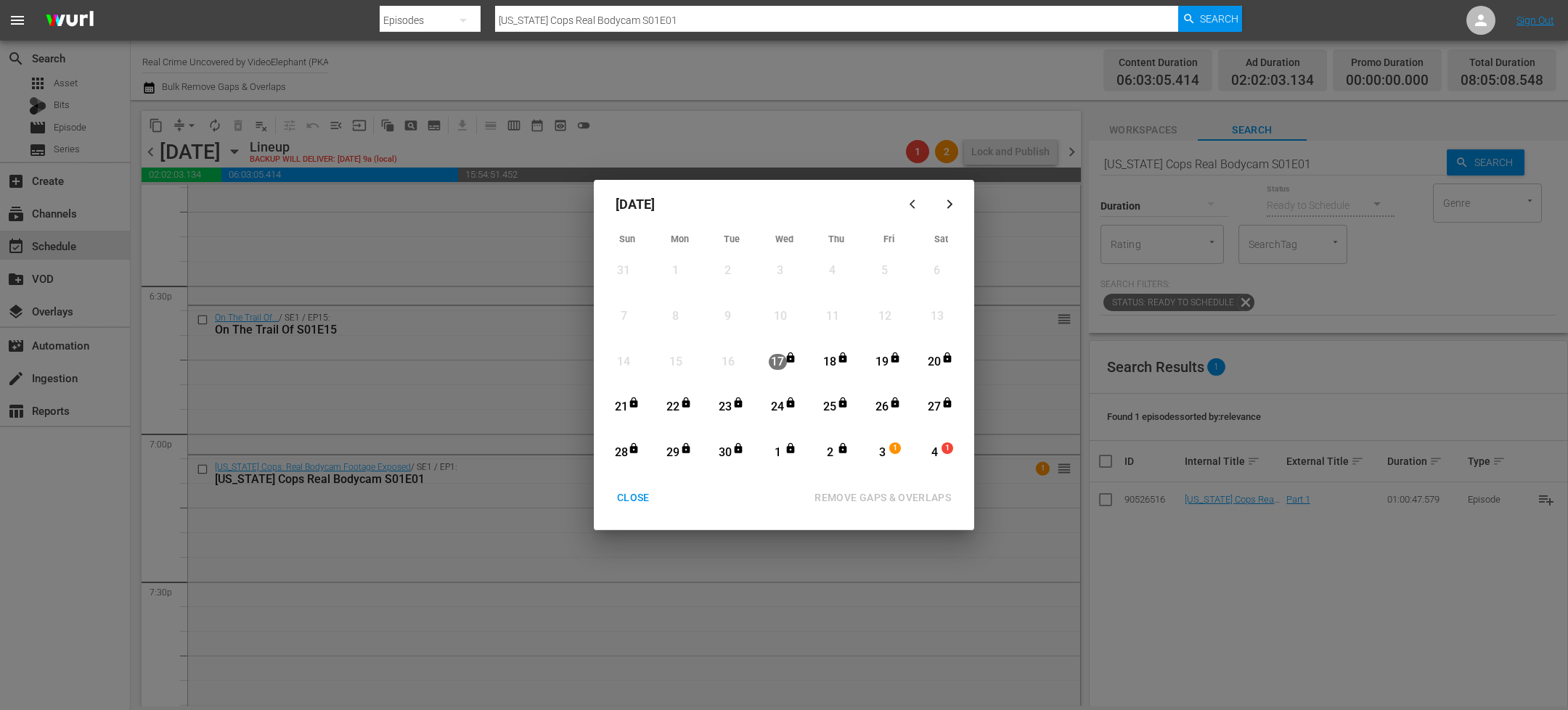
click at [636, 494] on div "CLOSE" at bounding box center [633, 498] width 56 height 18
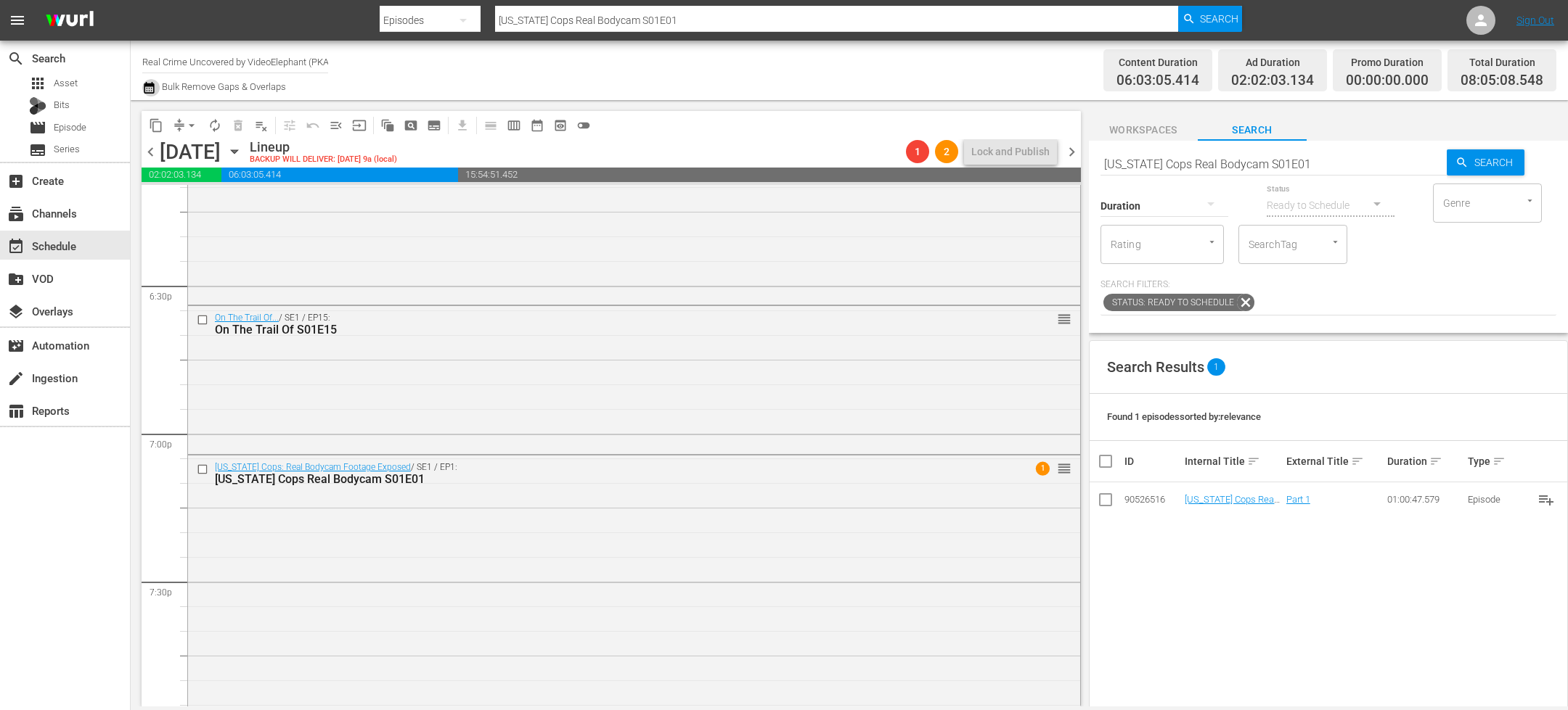
click at [151, 90] on icon "button" at bounding box center [149, 87] width 13 height 17
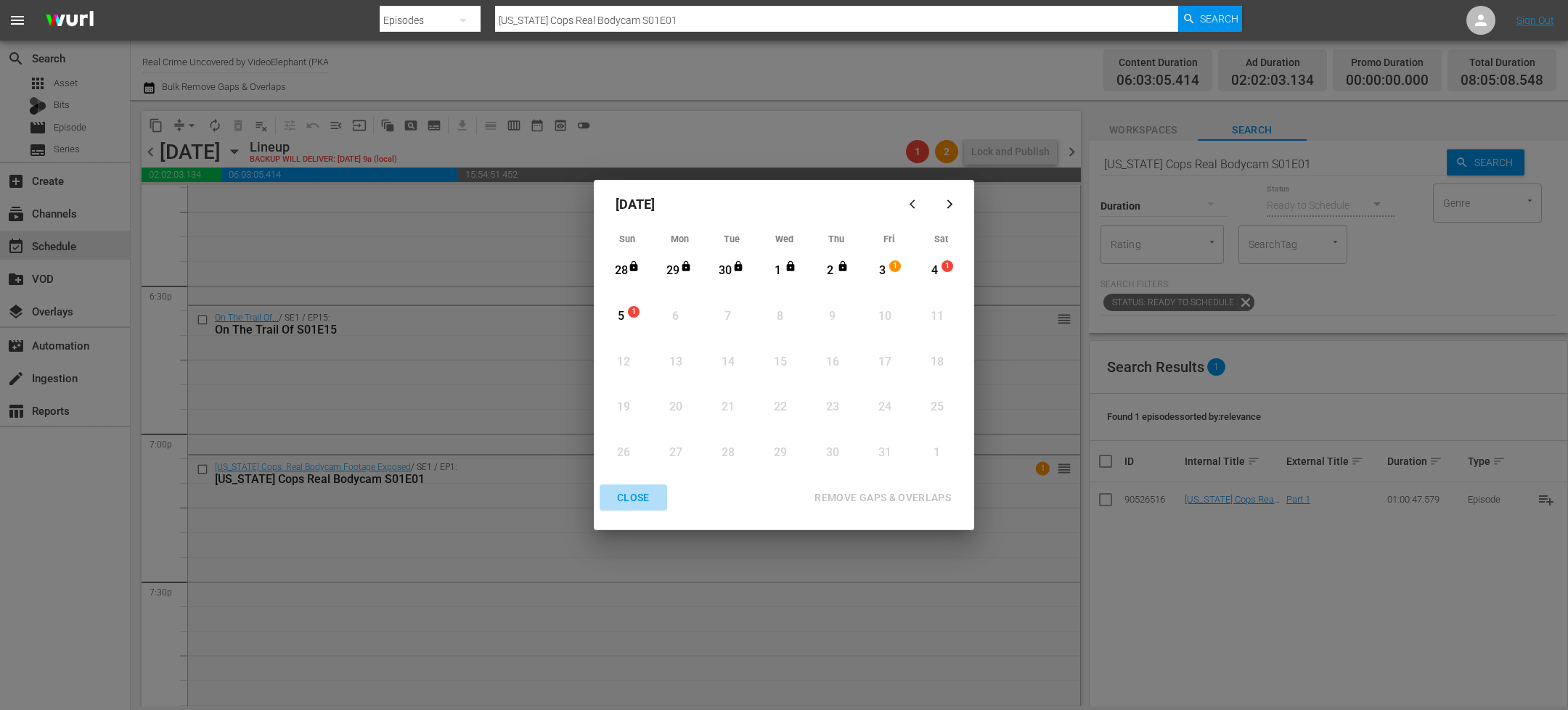
click at [630, 503] on div "CLOSE" at bounding box center [633, 498] width 56 height 18
